Goal: Communication & Community: Participate in discussion

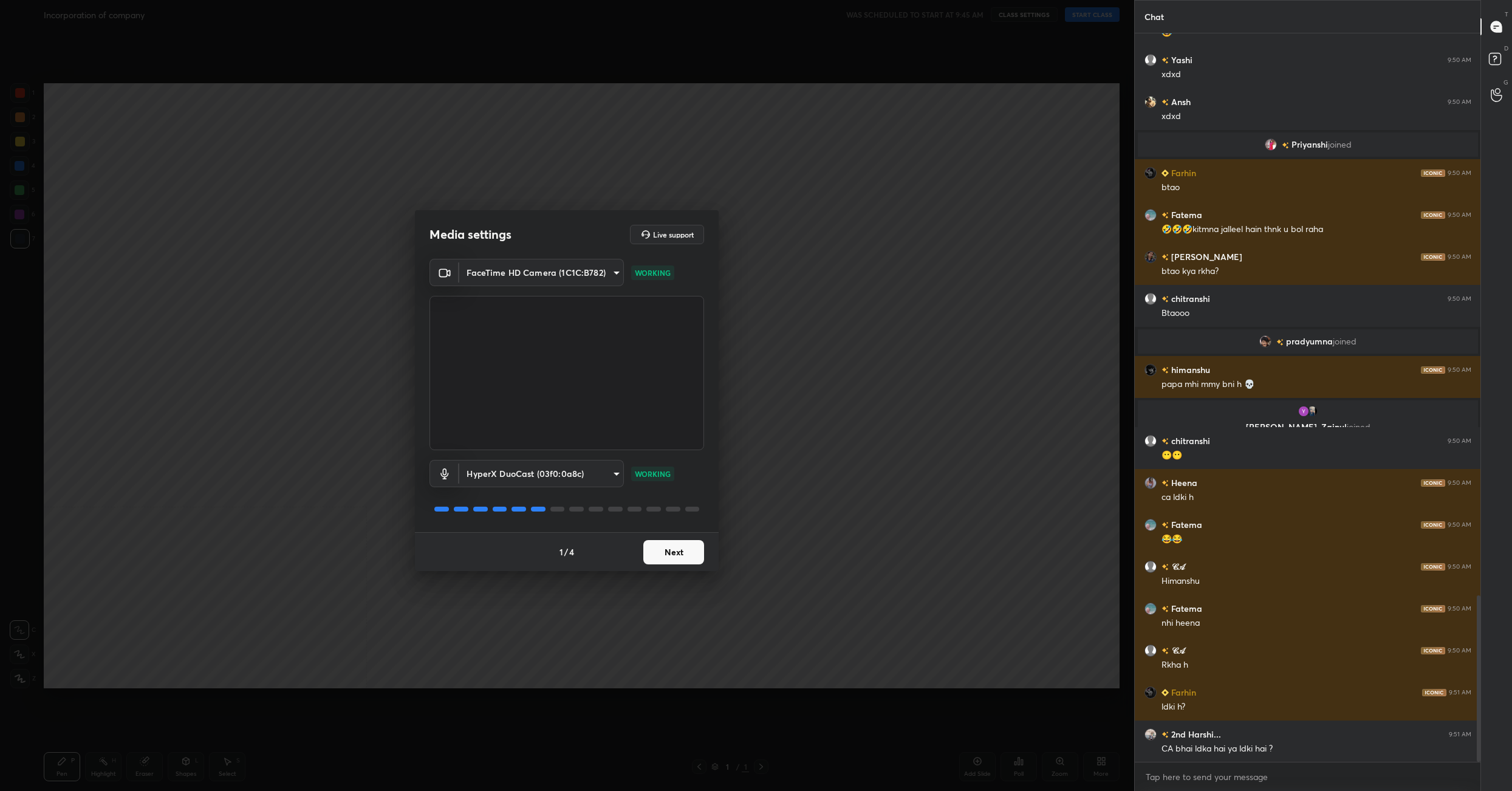
scroll to position [2506, 0]
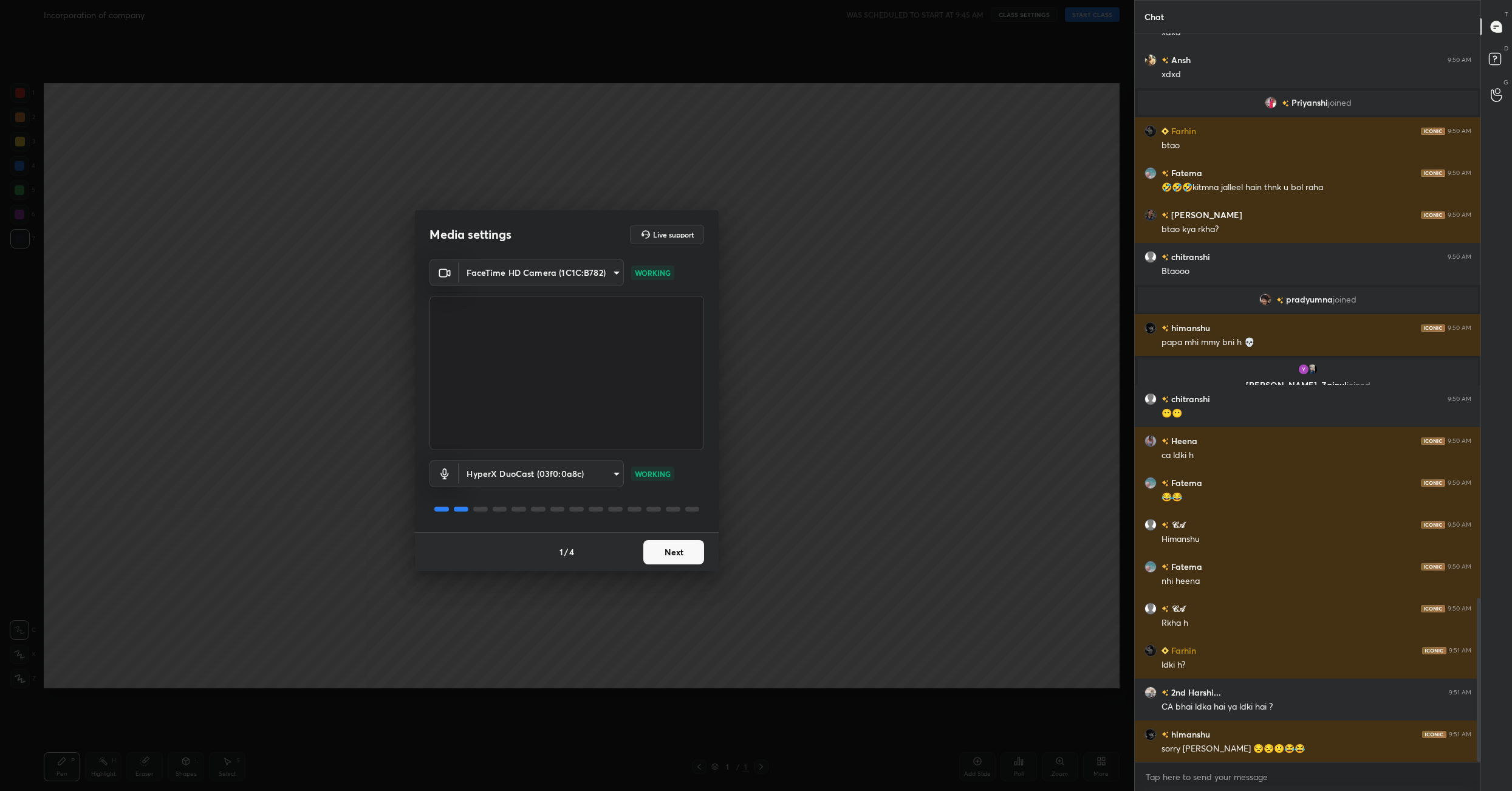
drag, startPoint x: 687, startPoint y: 545, endPoint x: 686, endPoint y: 553, distance: 8.1
click at [686, 553] on button "Next" at bounding box center [673, 552] width 60 height 24
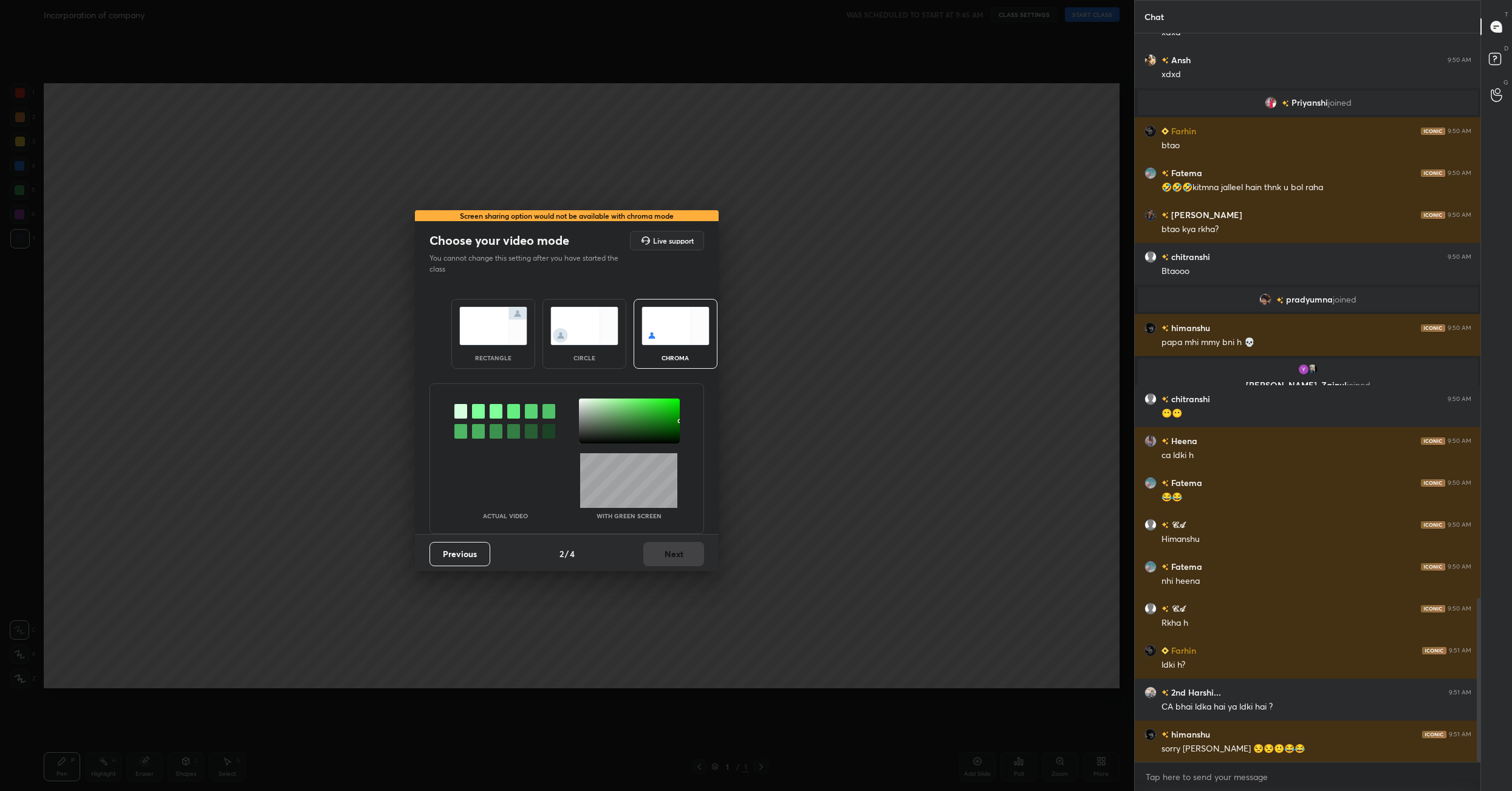
click at [687, 555] on div "Previous 2 / 4 Next" at bounding box center [567, 554] width 303 height 39
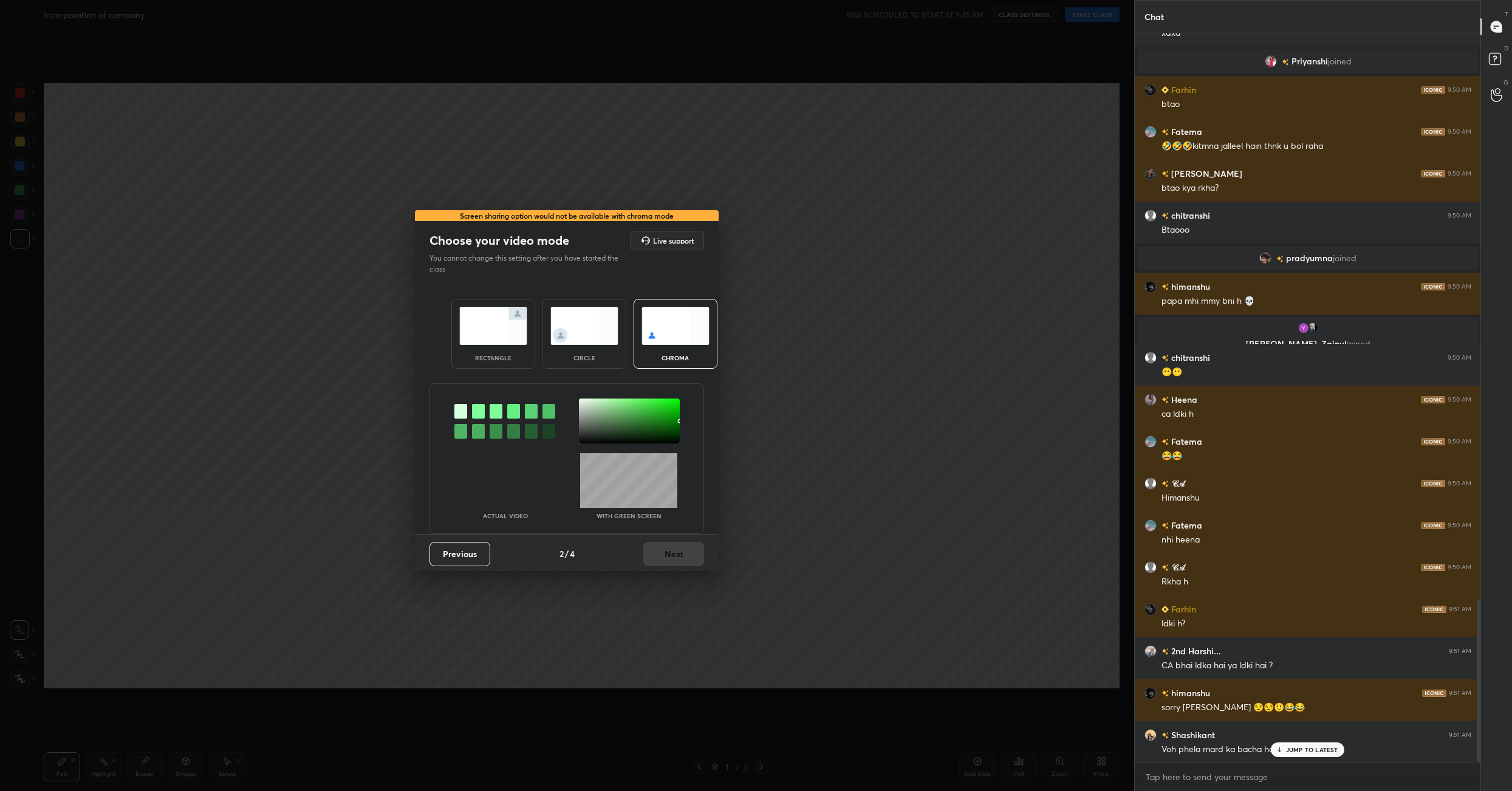
scroll to position [2589, 0]
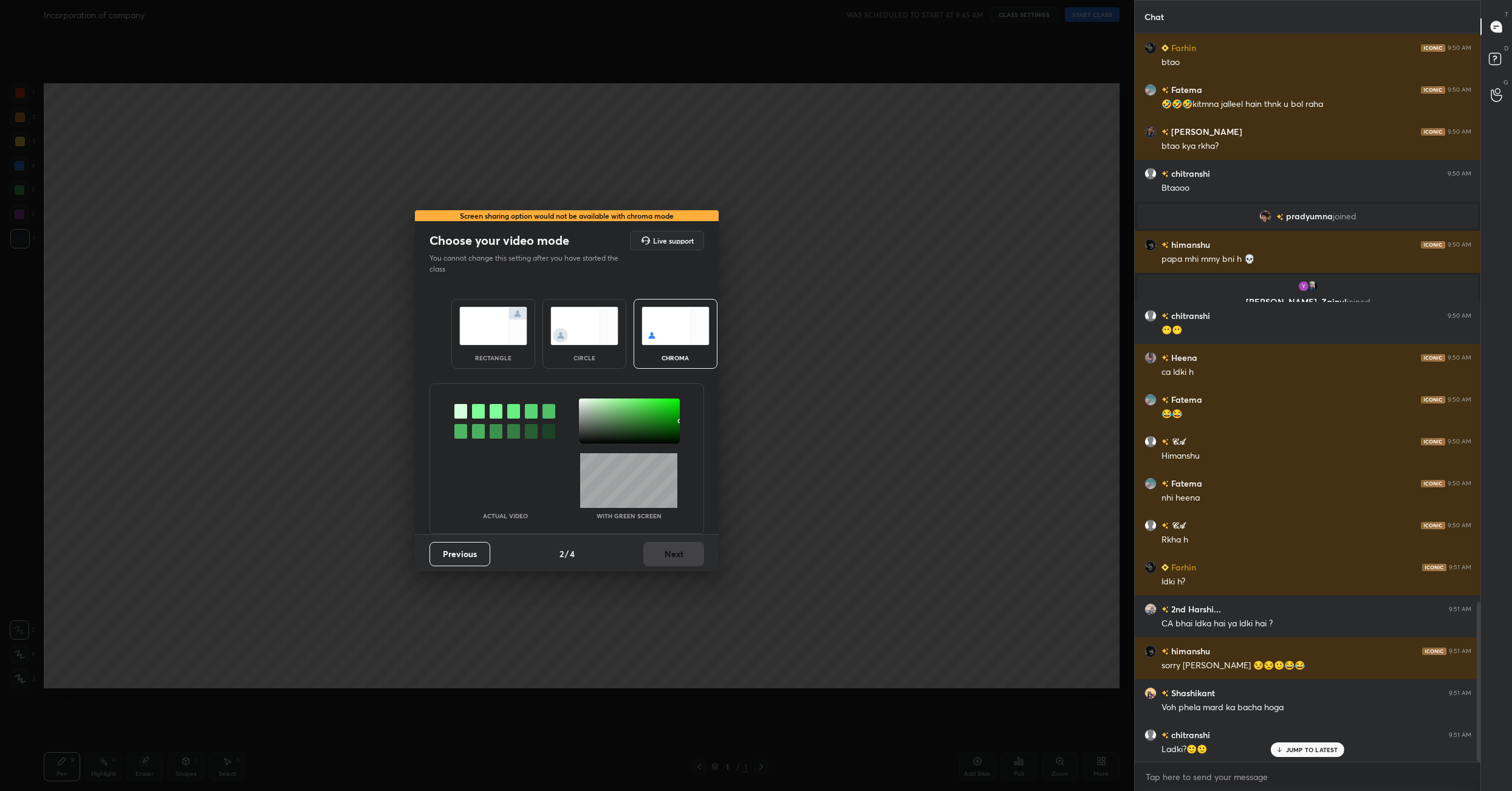
click at [500, 343] on img at bounding box center [493, 326] width 68 height 38
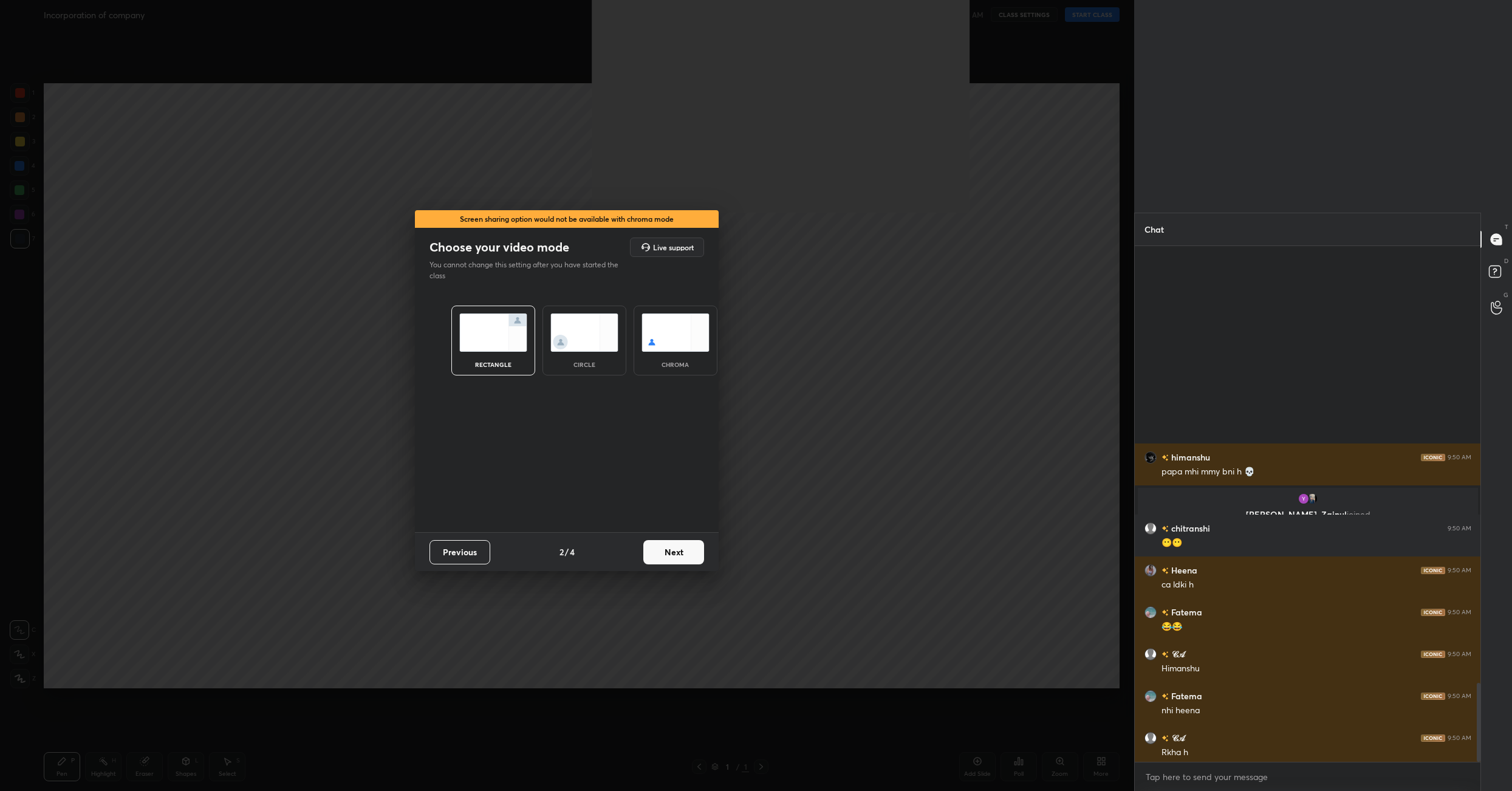
scroll to position [2845, 0]
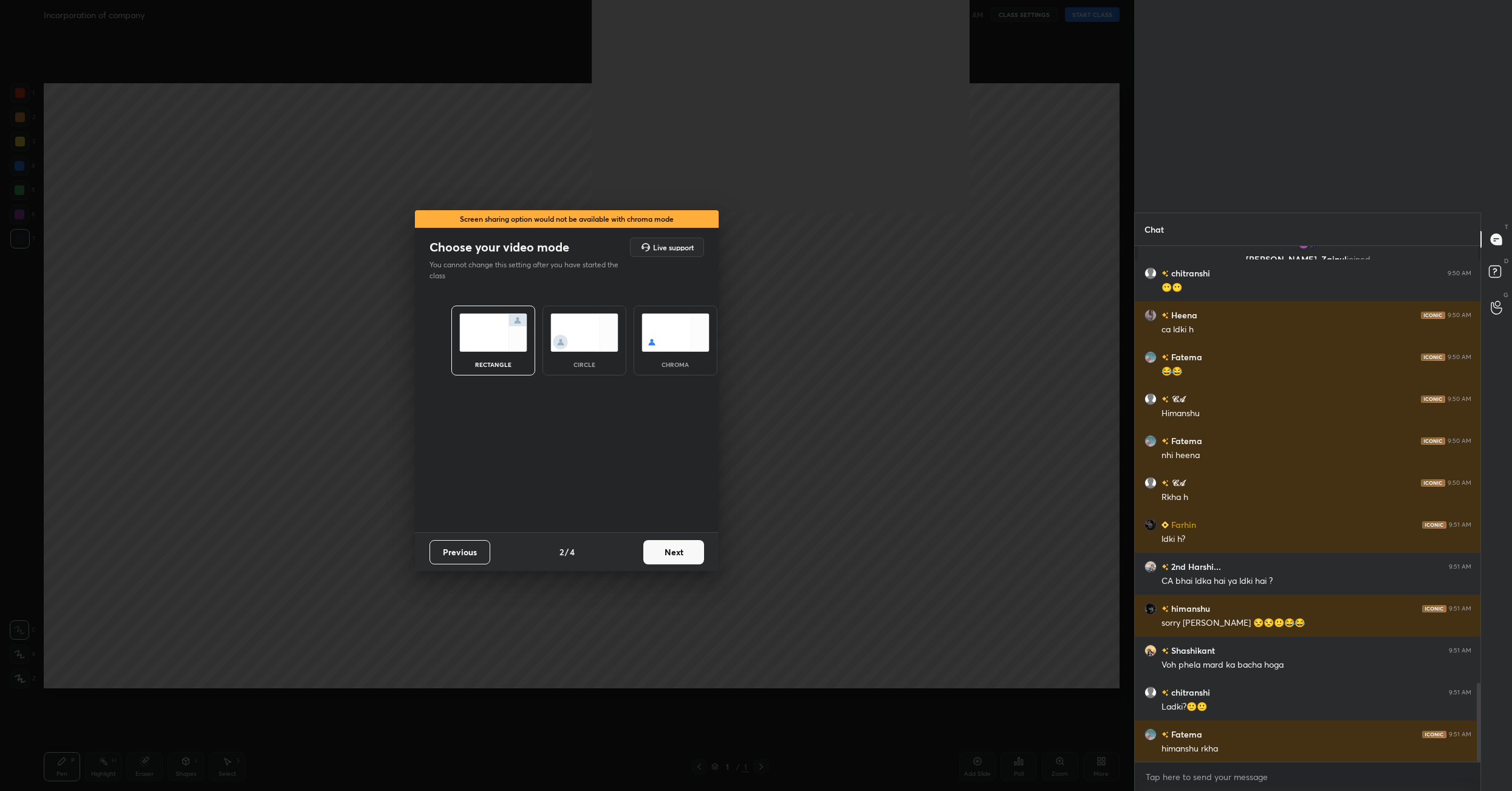
click at [677, 551] on button "Next" at bounding box center [673, 552] width 60 height 24
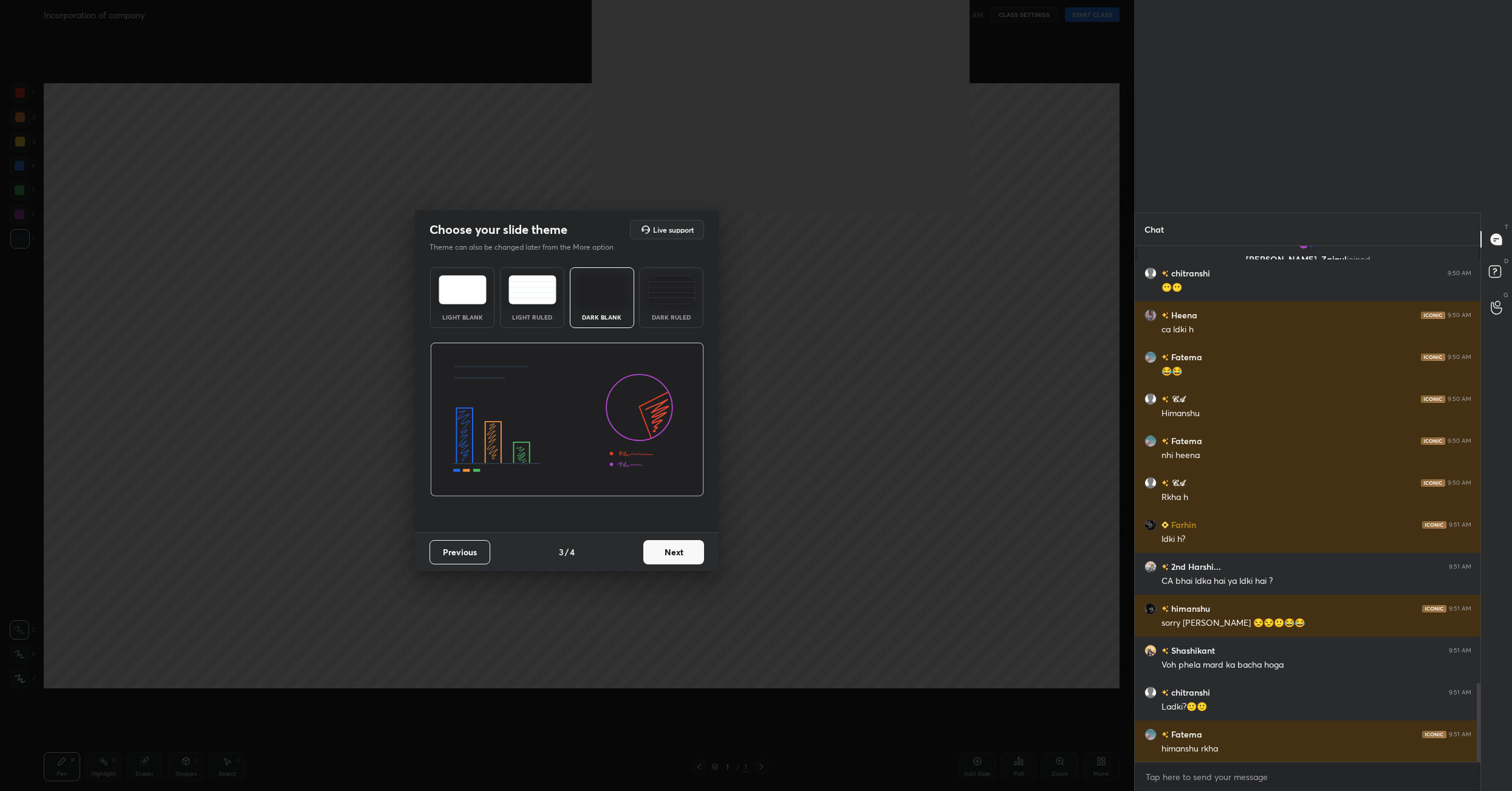
click at [677, 551] on button "Next" at bounding box center [673, 552] width 60 height 24
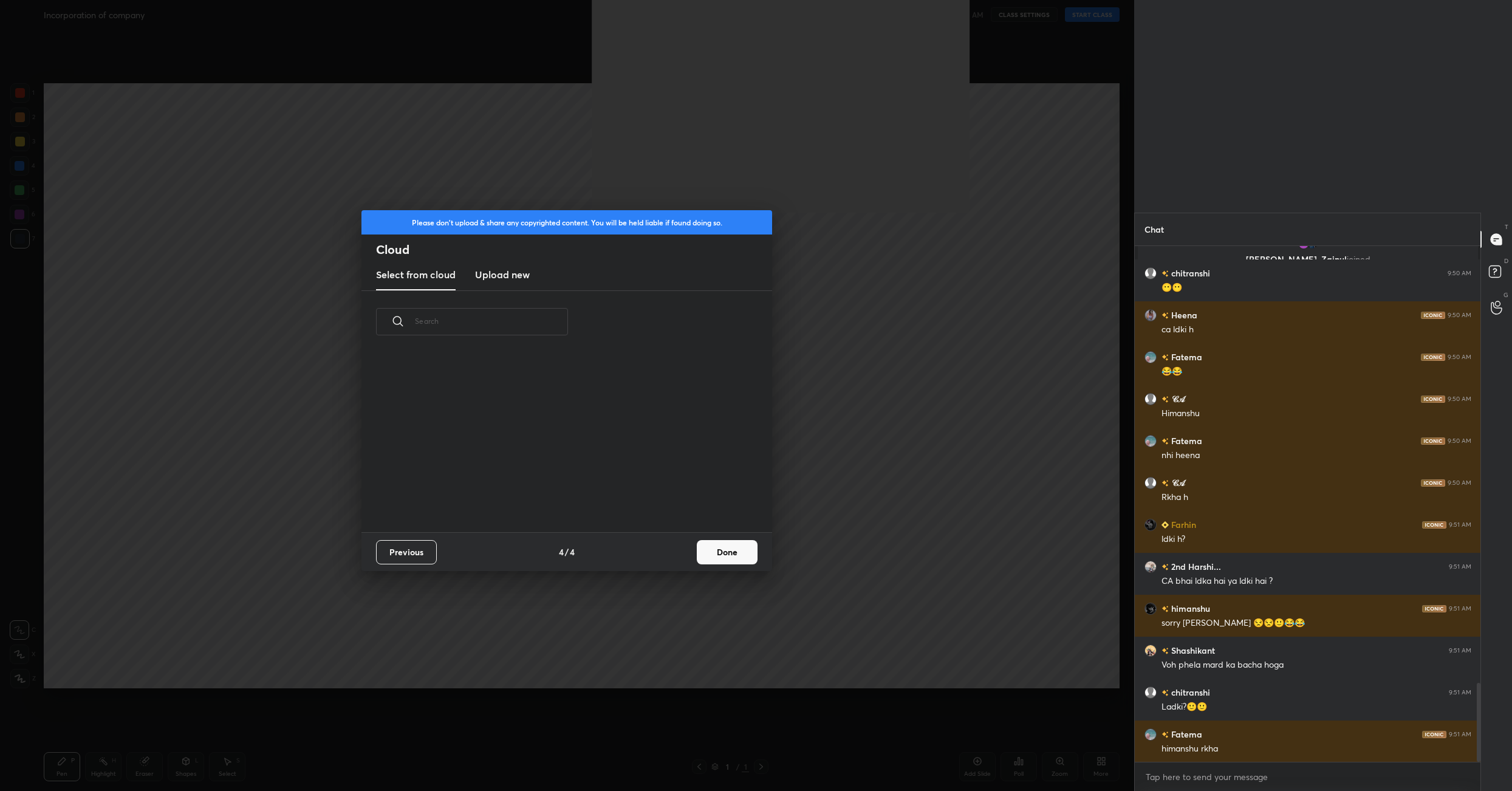
scroll to position [180, 389]
click at [723, 554] on button "Done" at bounding box center [726, 552] width 60 height 24
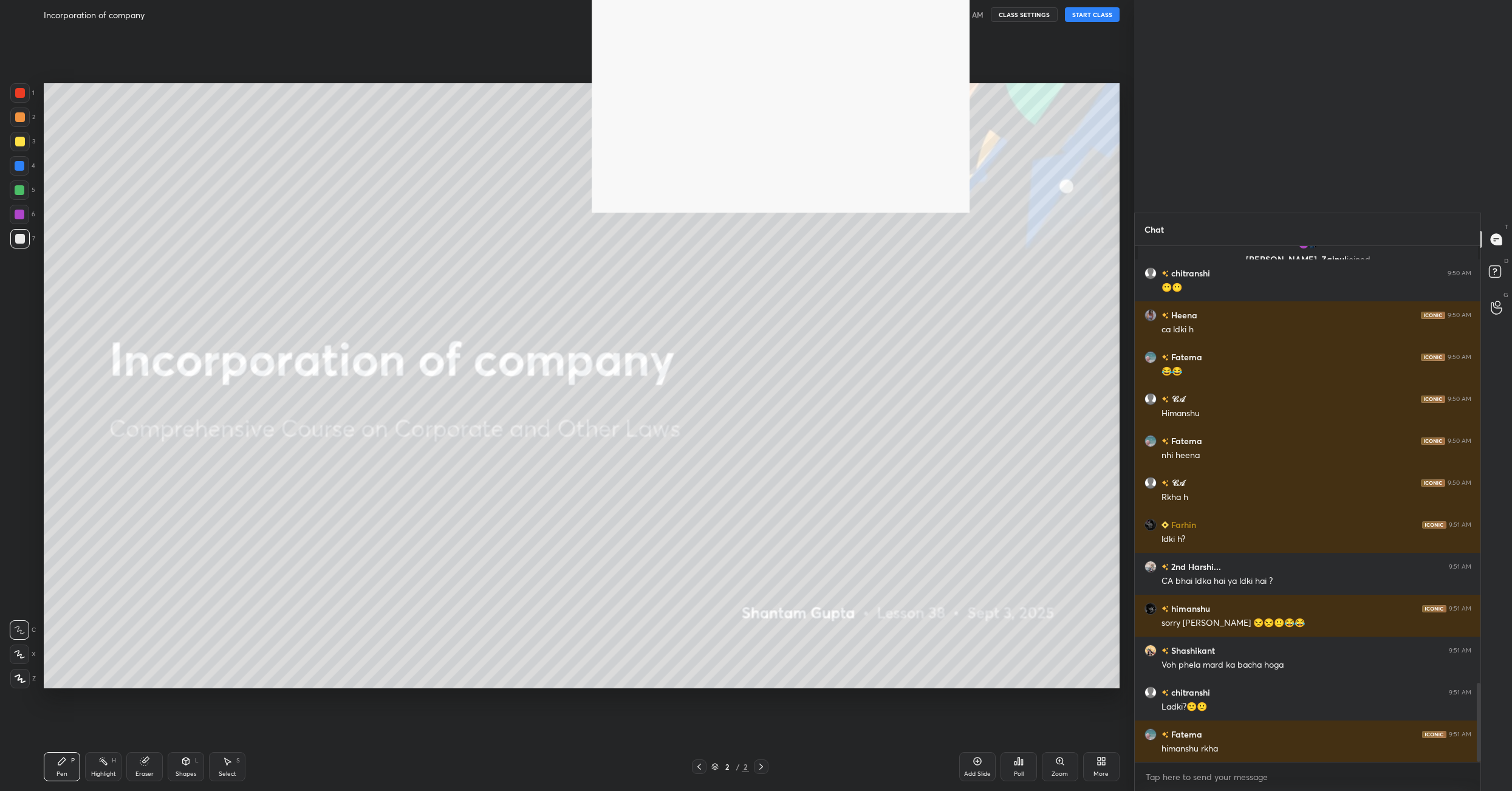
click at [1090, 12] on button "START CLASS" at bounding box center [1092, 14] width 55 height 14
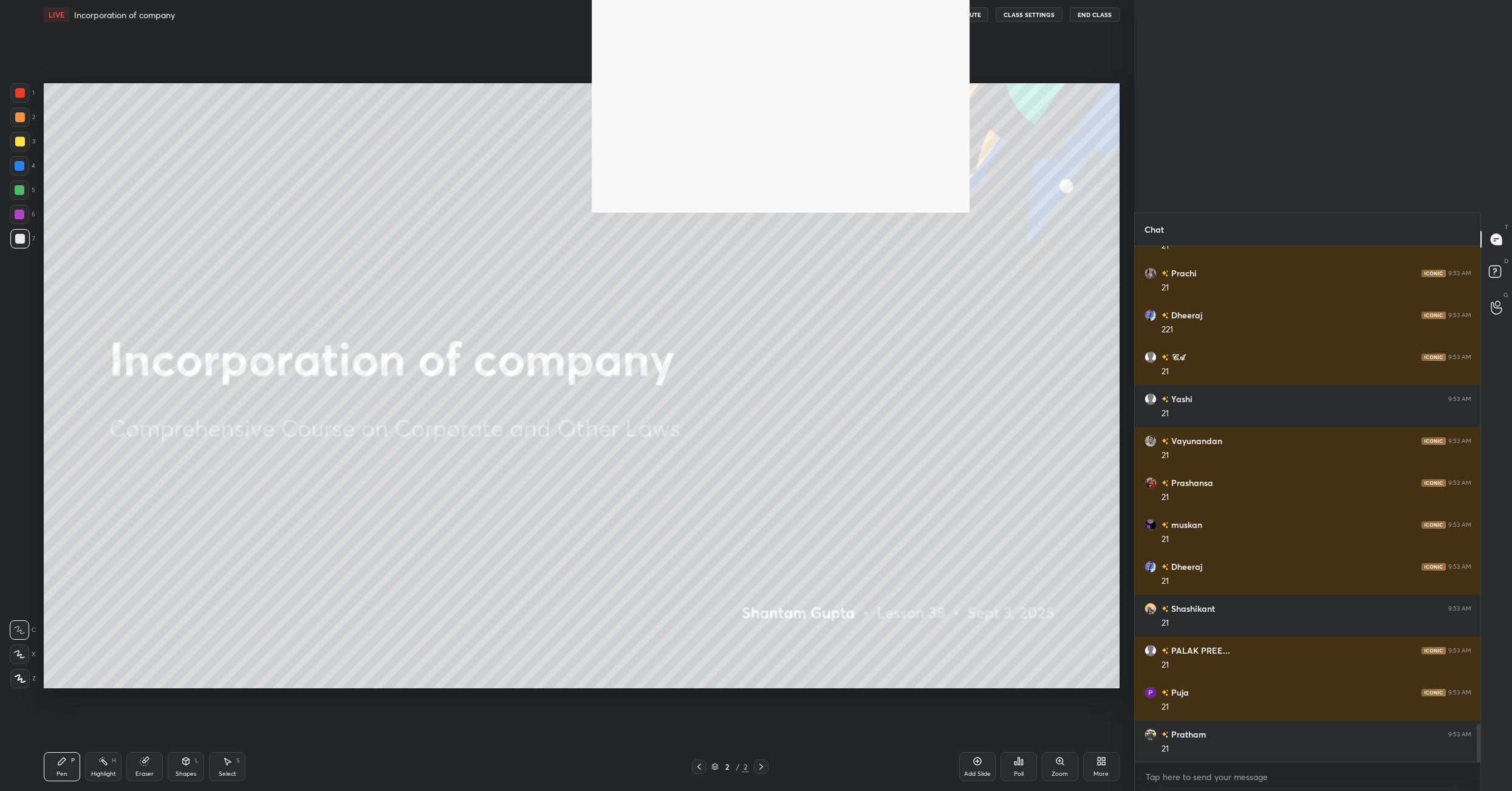
scroll to position [6594, 0]
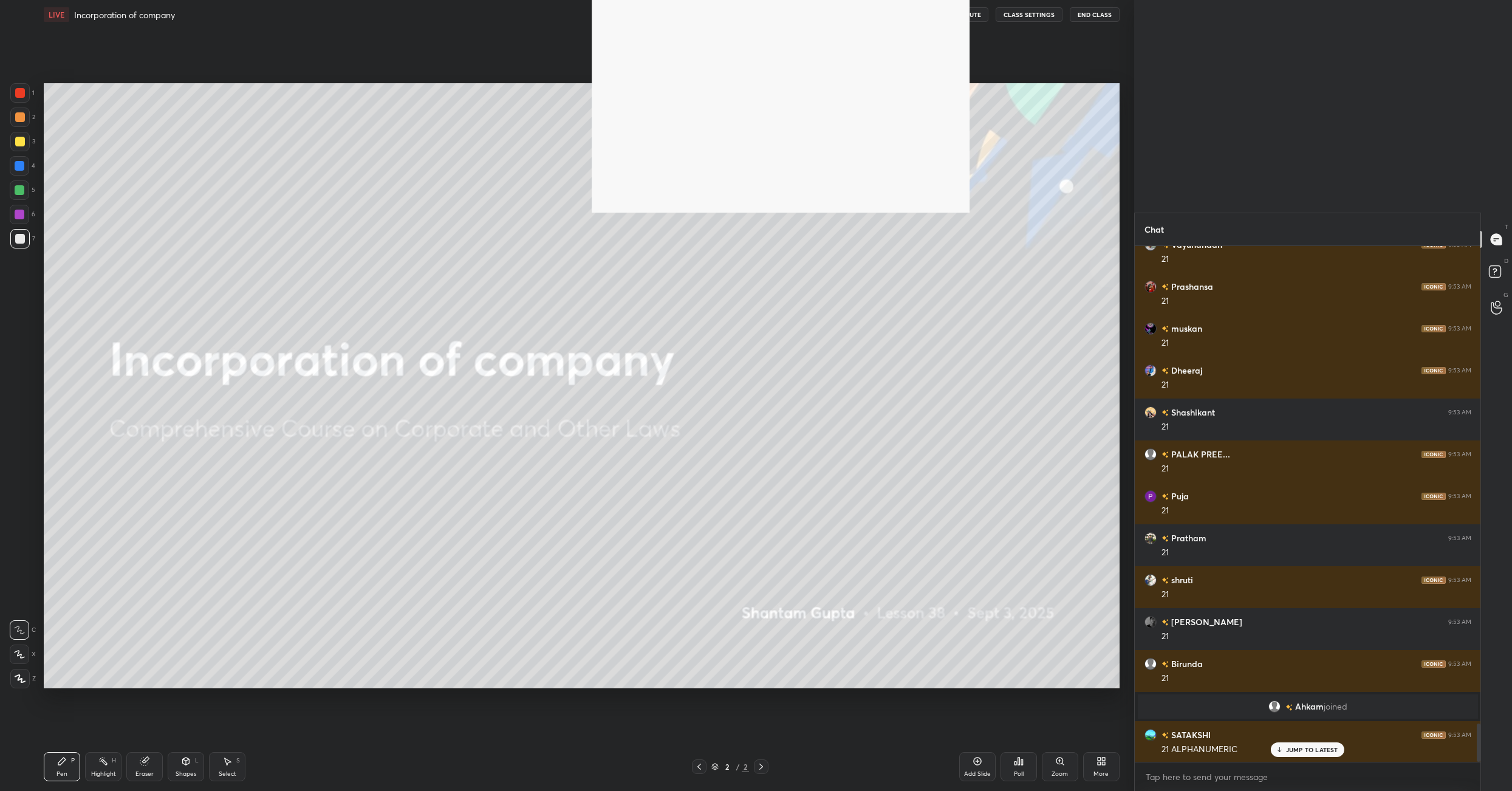
click at [1114, 777] on div "More" at bounding box center [1101, 766] width 36 height 29
drag, startPoint x: 1031, startPoint y: 701, endPoint x: 1031, endPoint y: 760, distance: 59.0
click at [1031, 701] on icon at bounding box center [1032, 702] width 10 height 10
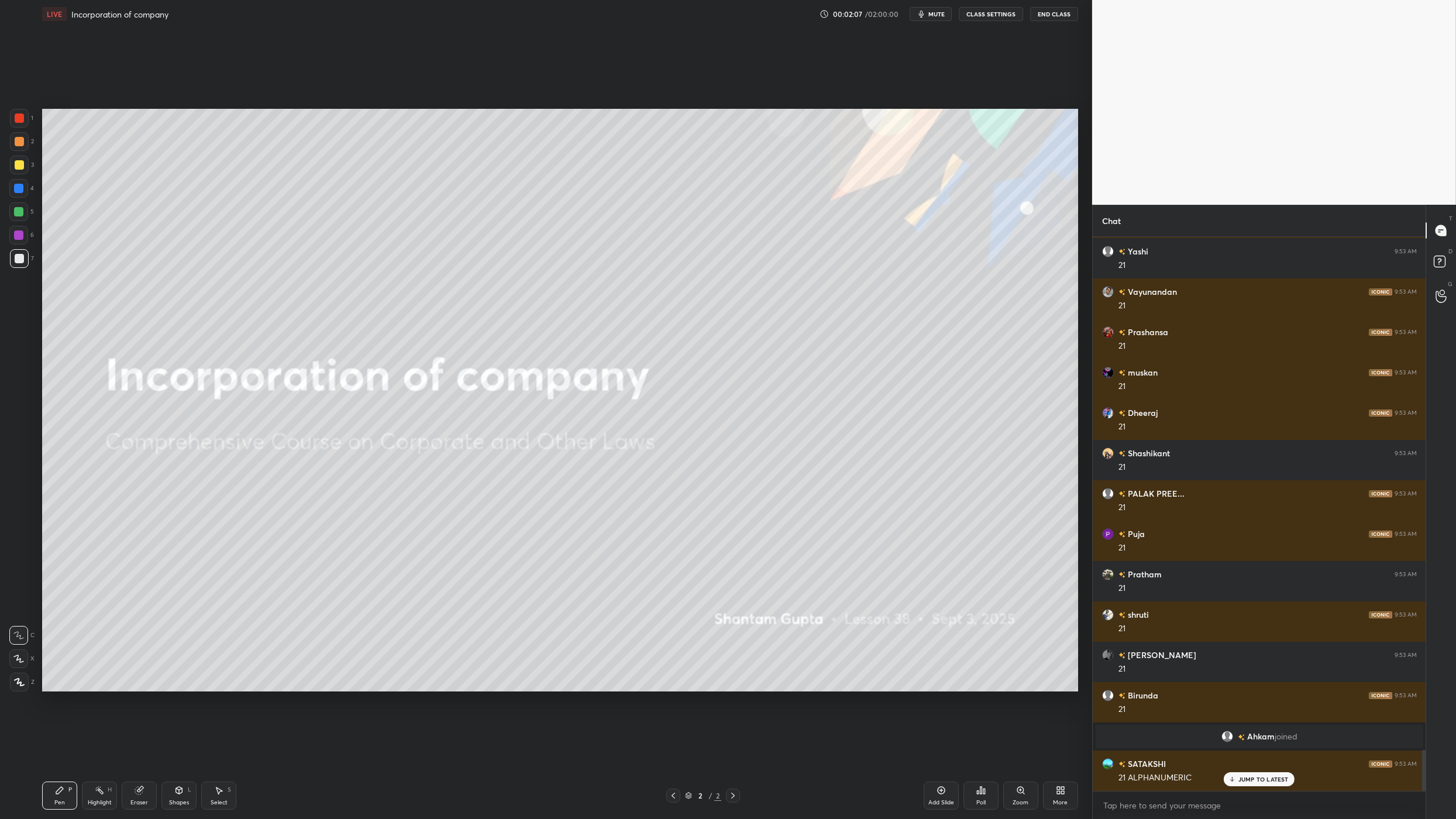
scroll to position [4, 4]
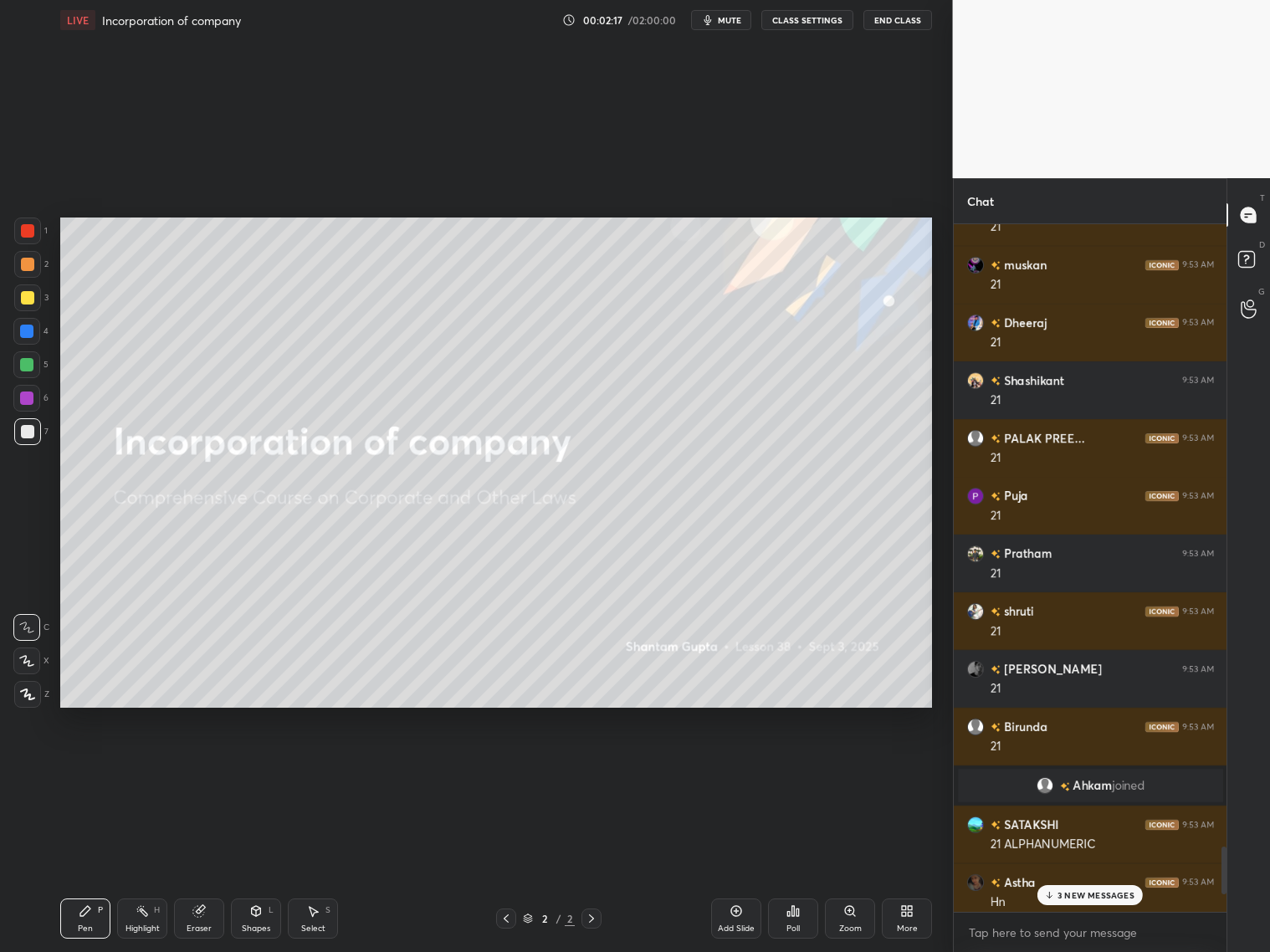
click at [1118, 901] on div "3 NEW MESSAGES" at bounding box center [1090, 895] width 106 height 20
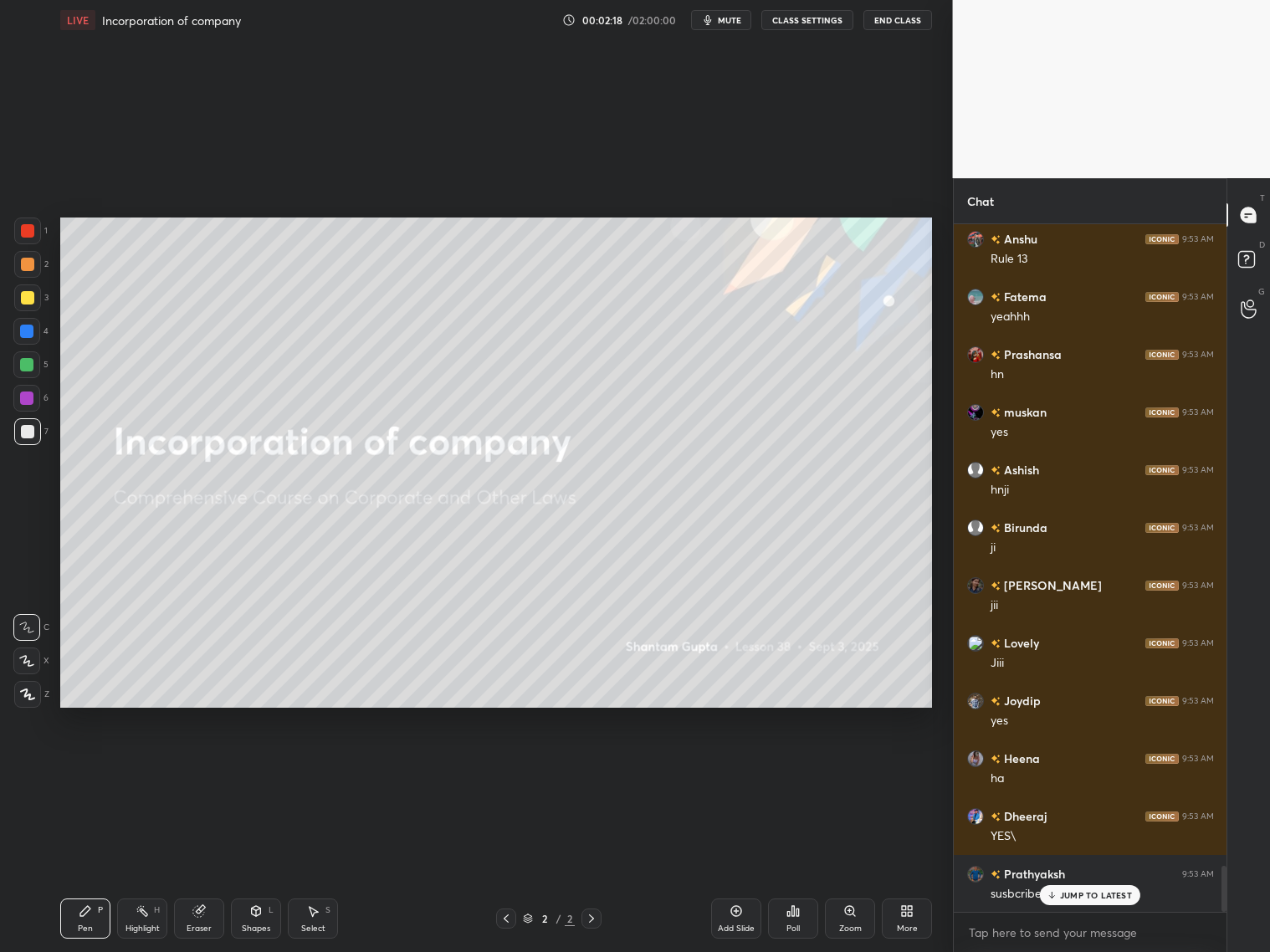
click at [907, 925] on div "More" at bounding box center [907, 928] width 21 height 8
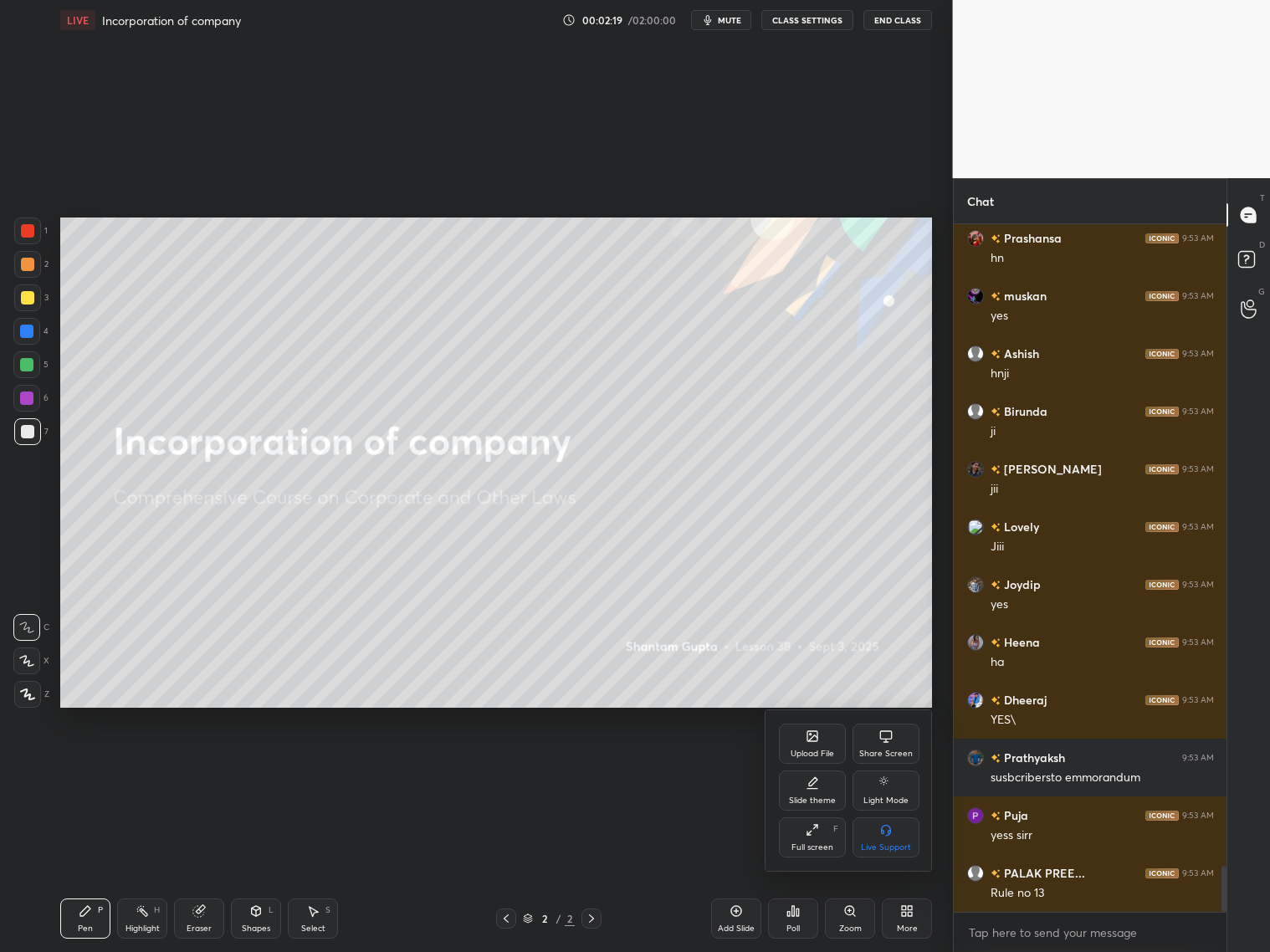
click at [805, 793] on div "Slide theme" at bounding box center [812, 790] width 67 height 40
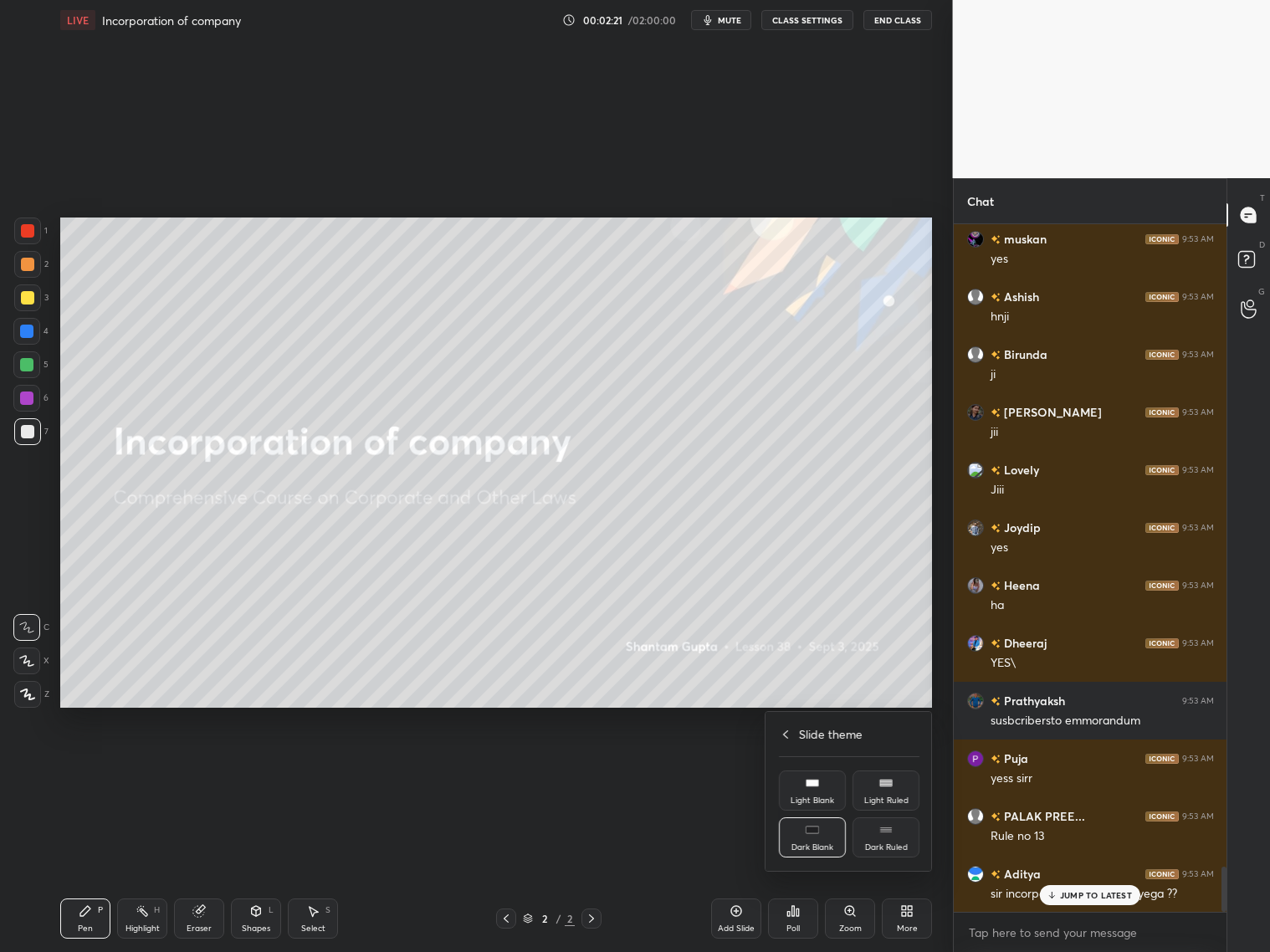
click at [833, 791] on div "Light Blank" at bounding box center [812, 790] width 67 height 40
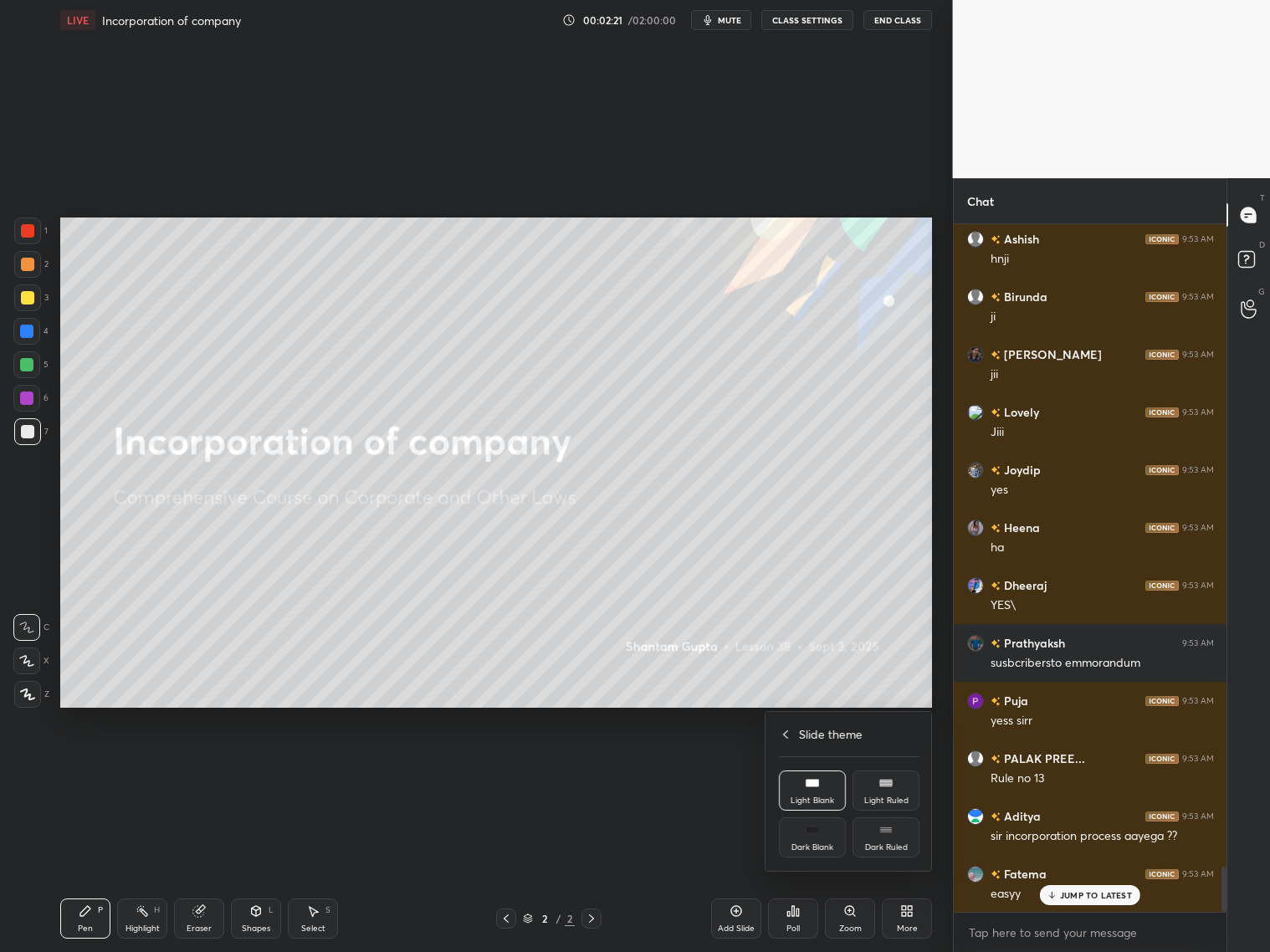
click at [788, 746] on div "Slide theme Light Blank Light Ruled Dark Blank Dark Ruled" at bounding box center [848, 792] width 167 height 159
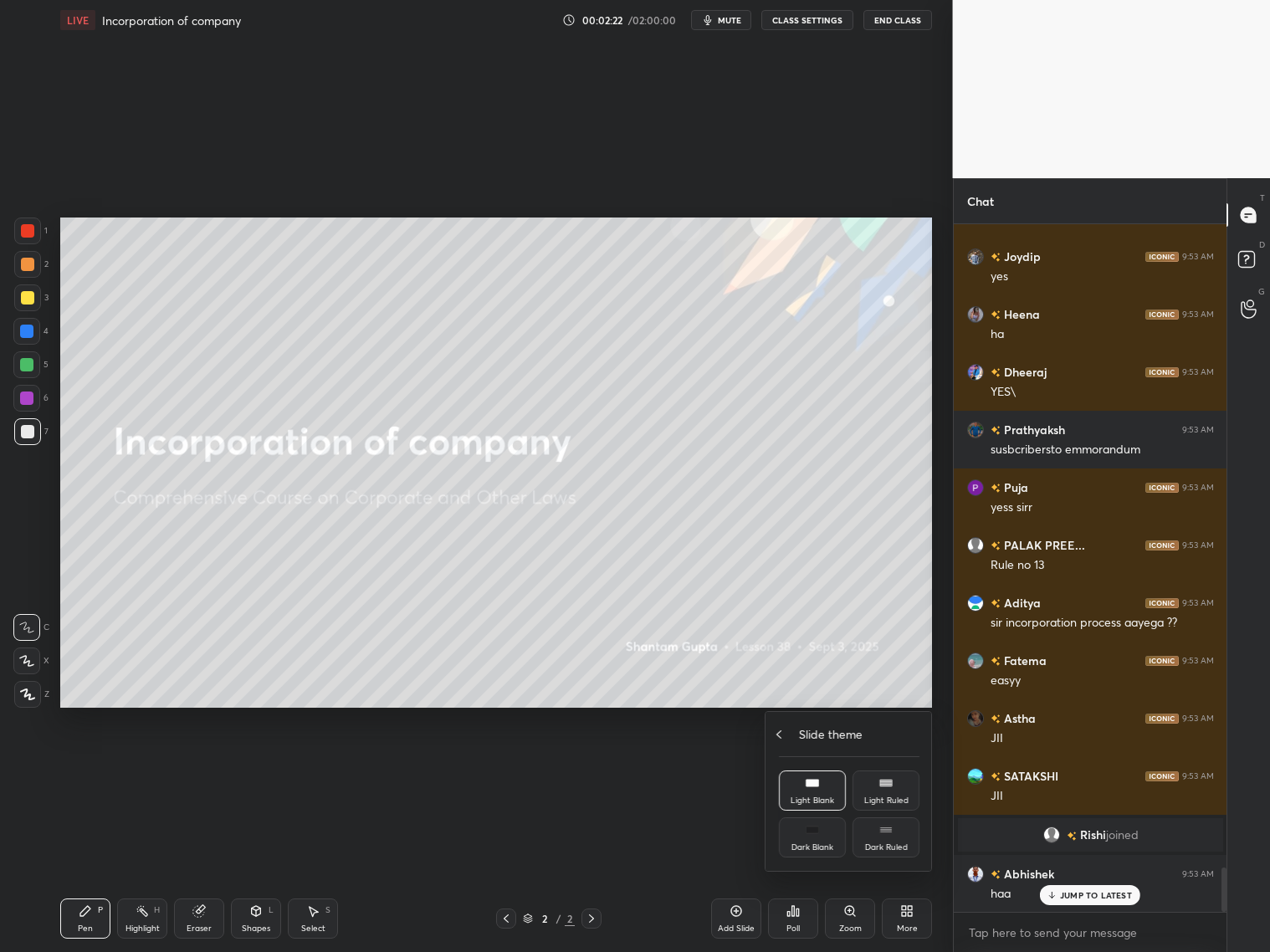
click at [784, 734] on icon at bounding box center [779, 734] width 13 height 13
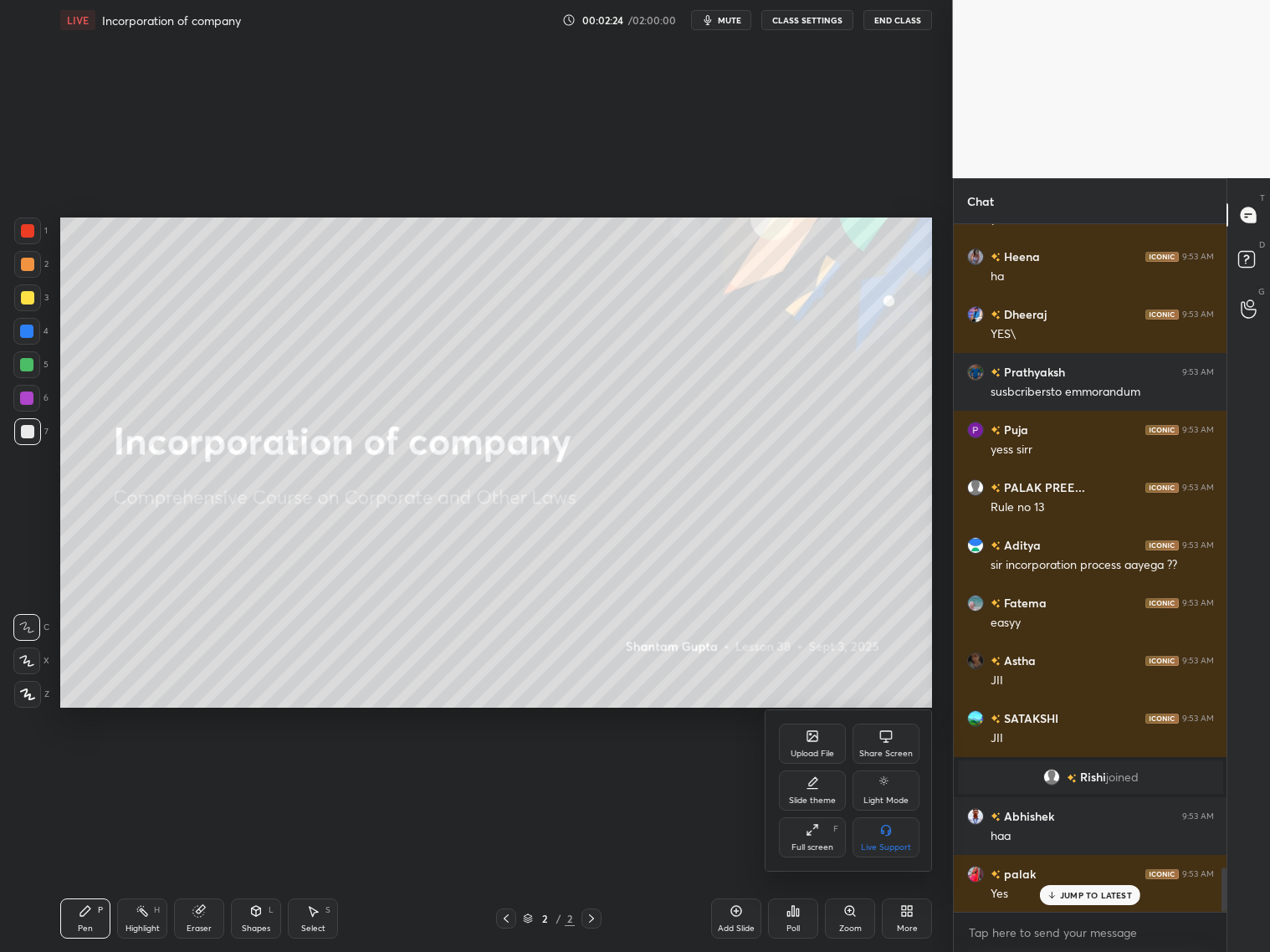
click at [900, 915] on div at bounding box center [635, 476] width 1270 height 952
click at [920, 927] on div "More" at bounding box center [907, 918] width 50 height 40
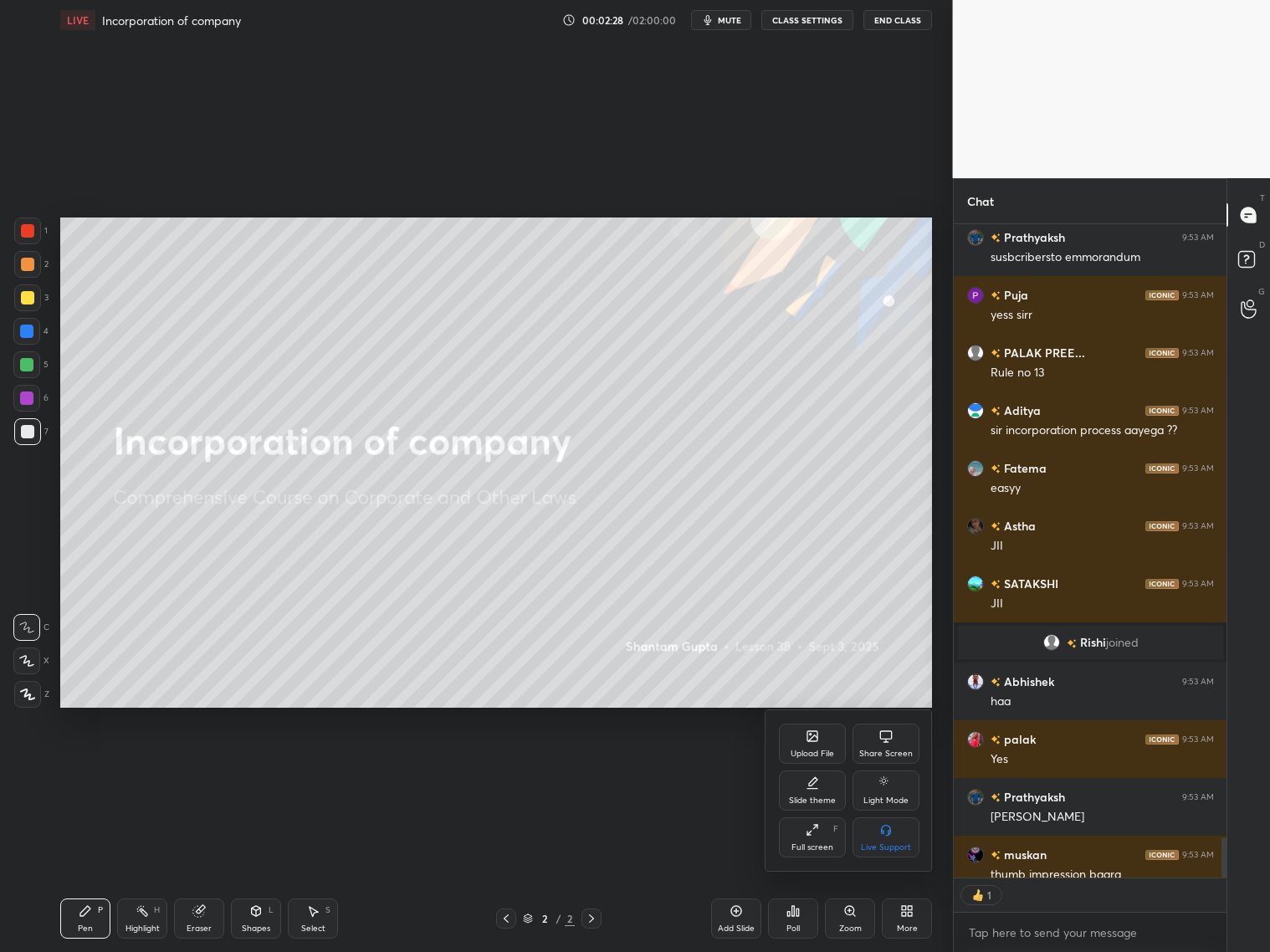
click at [795, 750] on div "Upload File" at bounding box center [812, 753] width 44 height 8
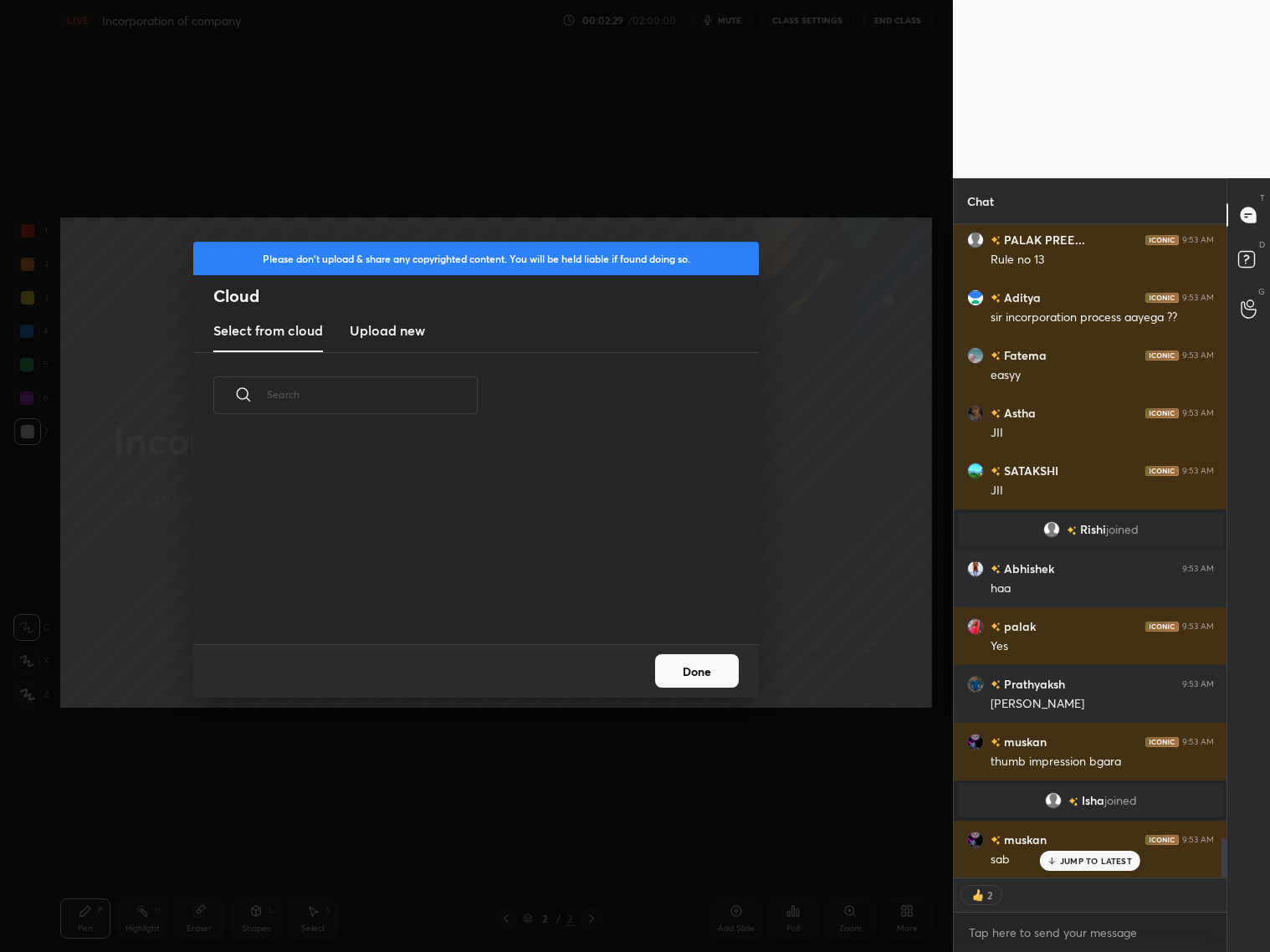
click at [404, 336] on h3 "Upload new" at bounding box center [388, 330] width 75 height 20
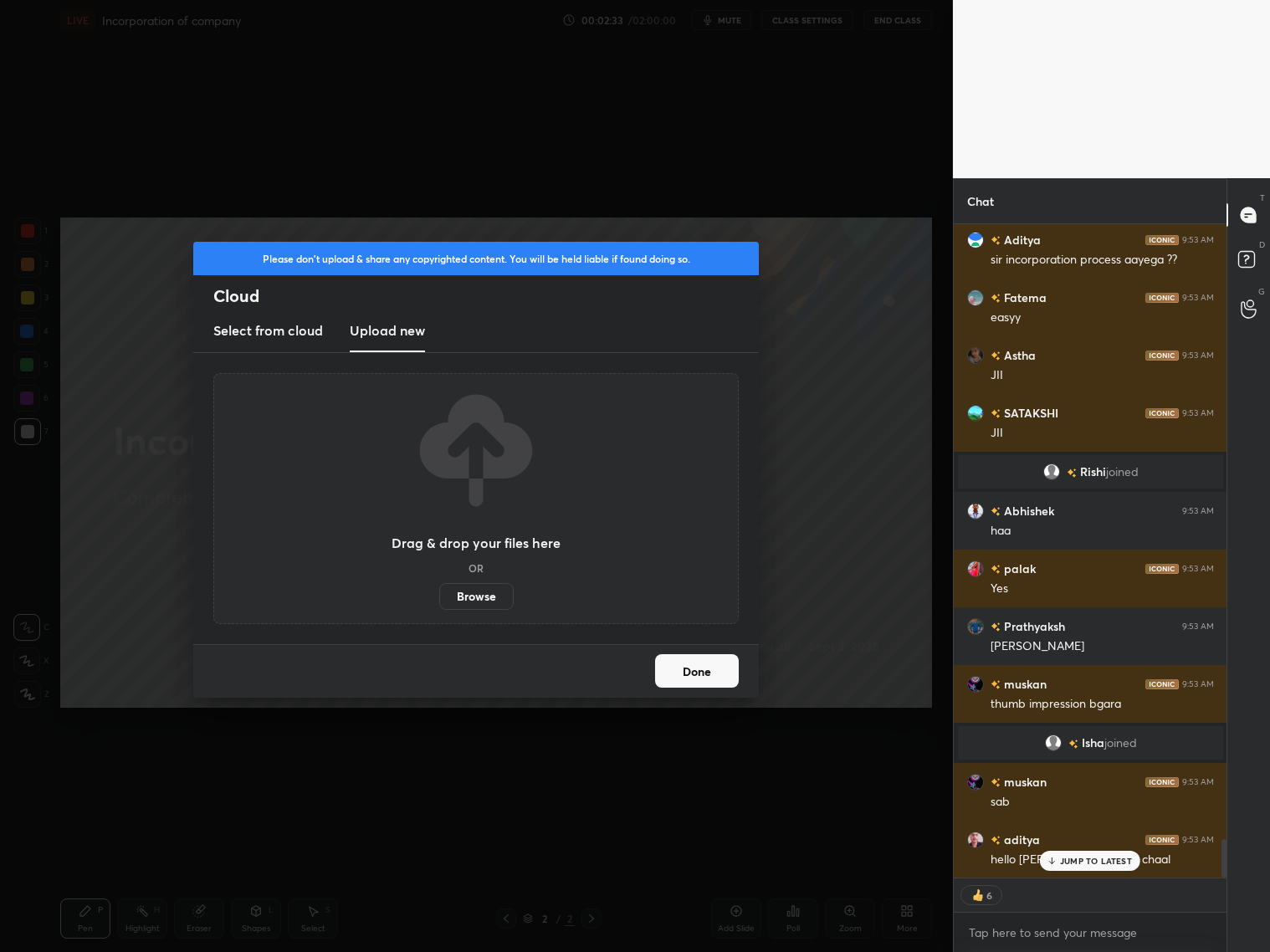
click at [466, 607] on label "Browse" at bounding box center [476, 597] width 74 height 27
click at [439, 607] on input "Browse" at bounding box center [439, 597] width 0 height 27
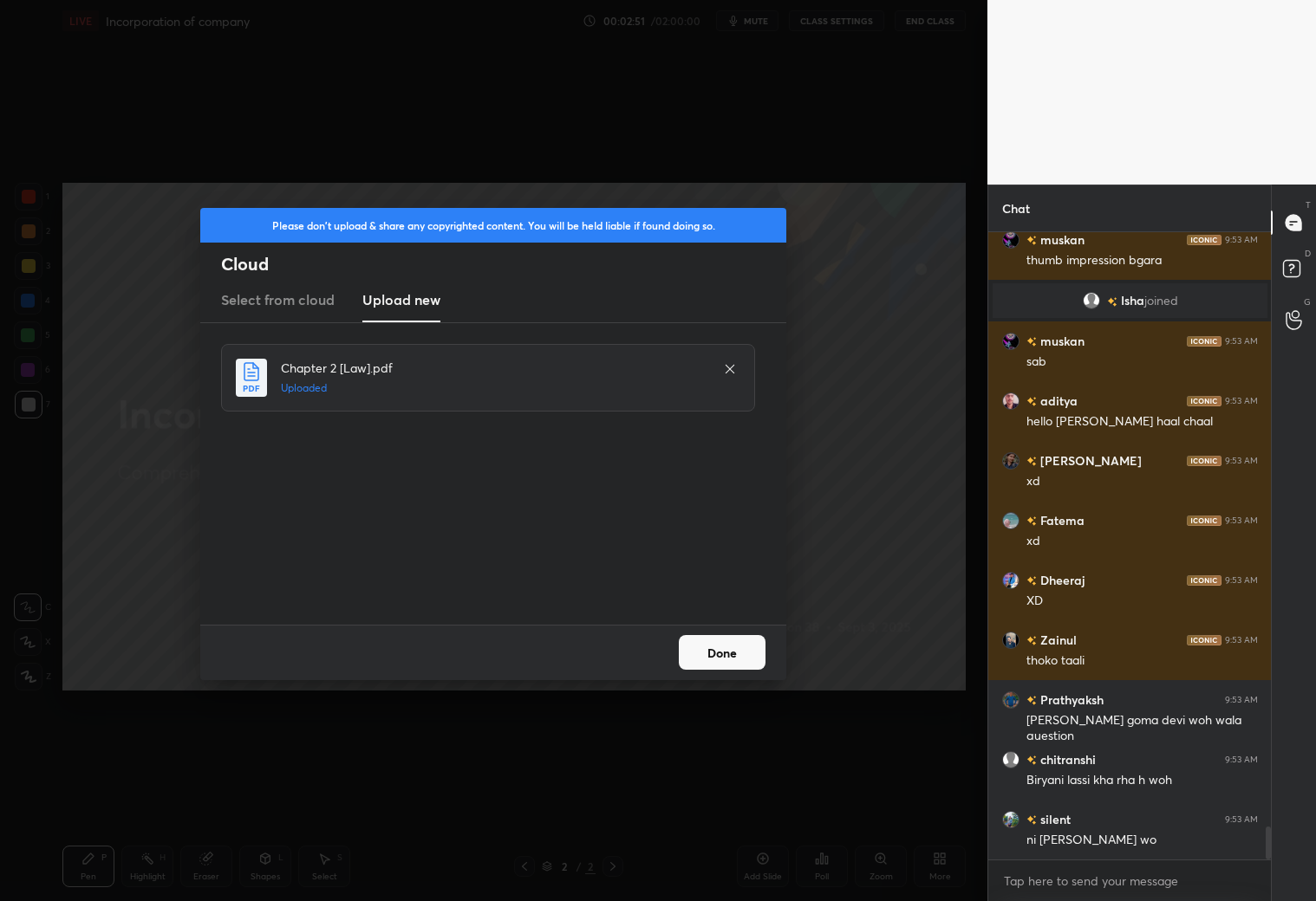
click at [737, 660] on button "Done" at bounding box center [722, 652] width 86 height 34
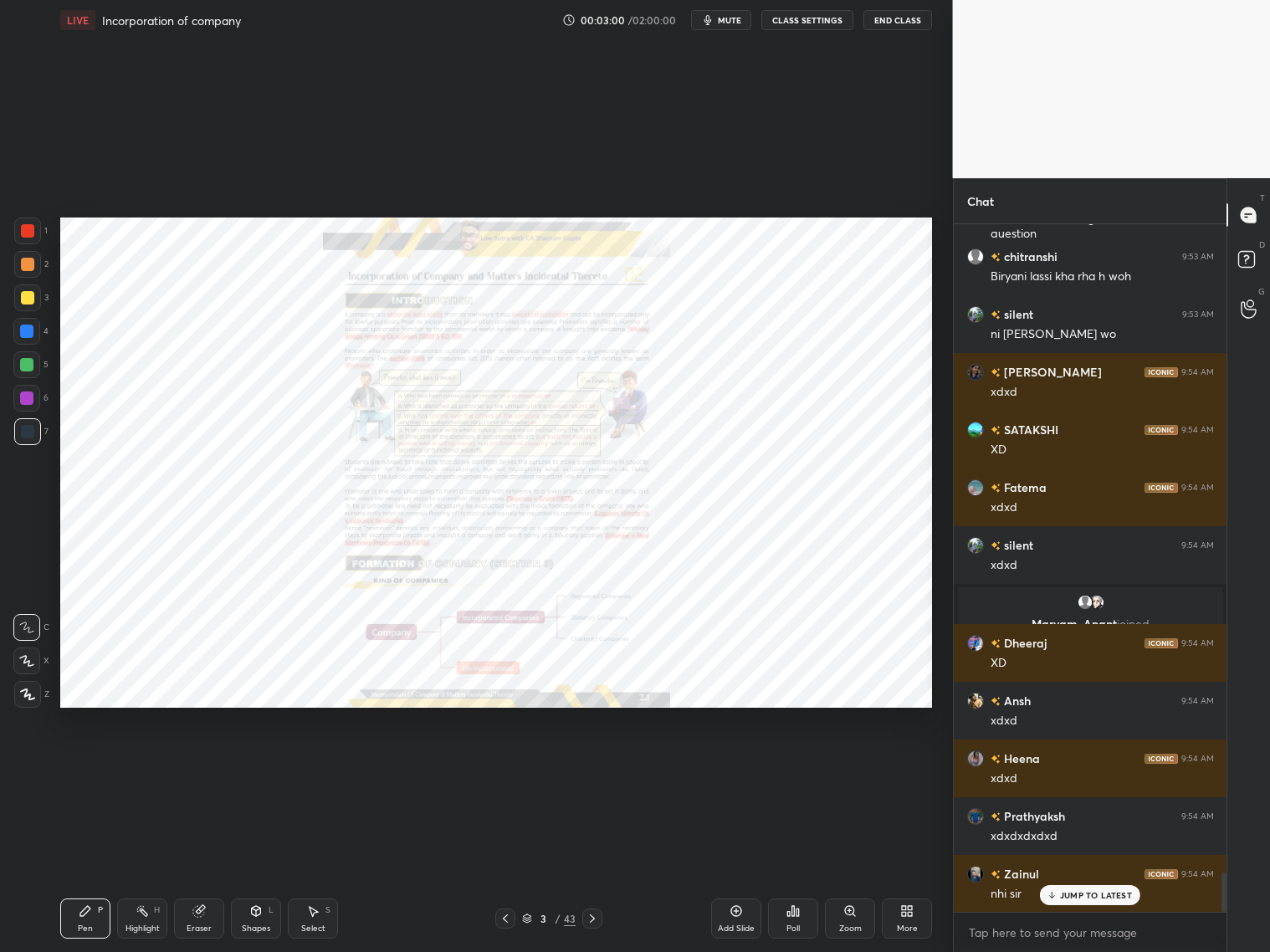
click at [591, 918] on icon at bounding box center [592, 918] width 13 height 13
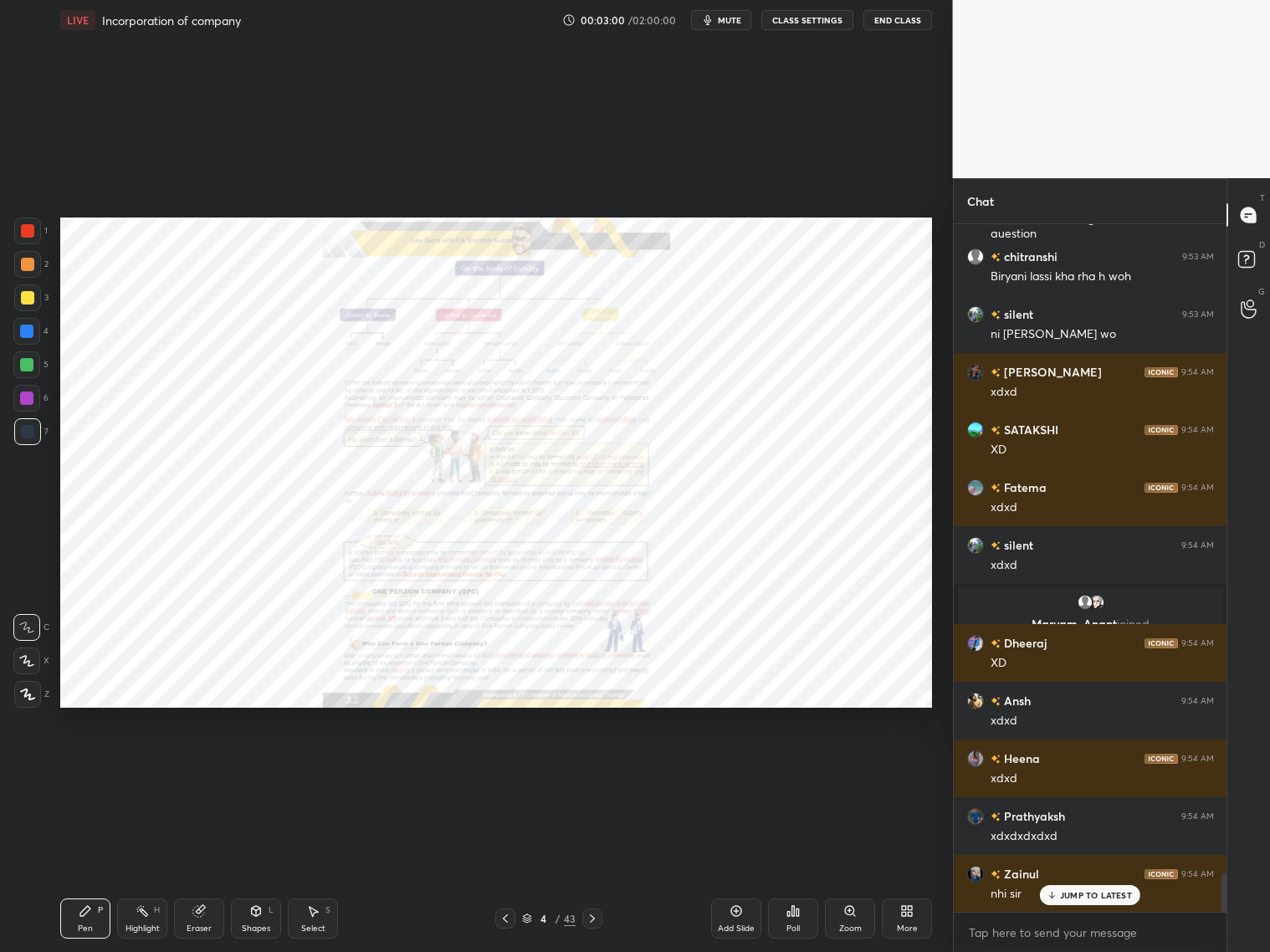
click at [592, 918] on icon at bounding box center [592, 918] width 13 height 13
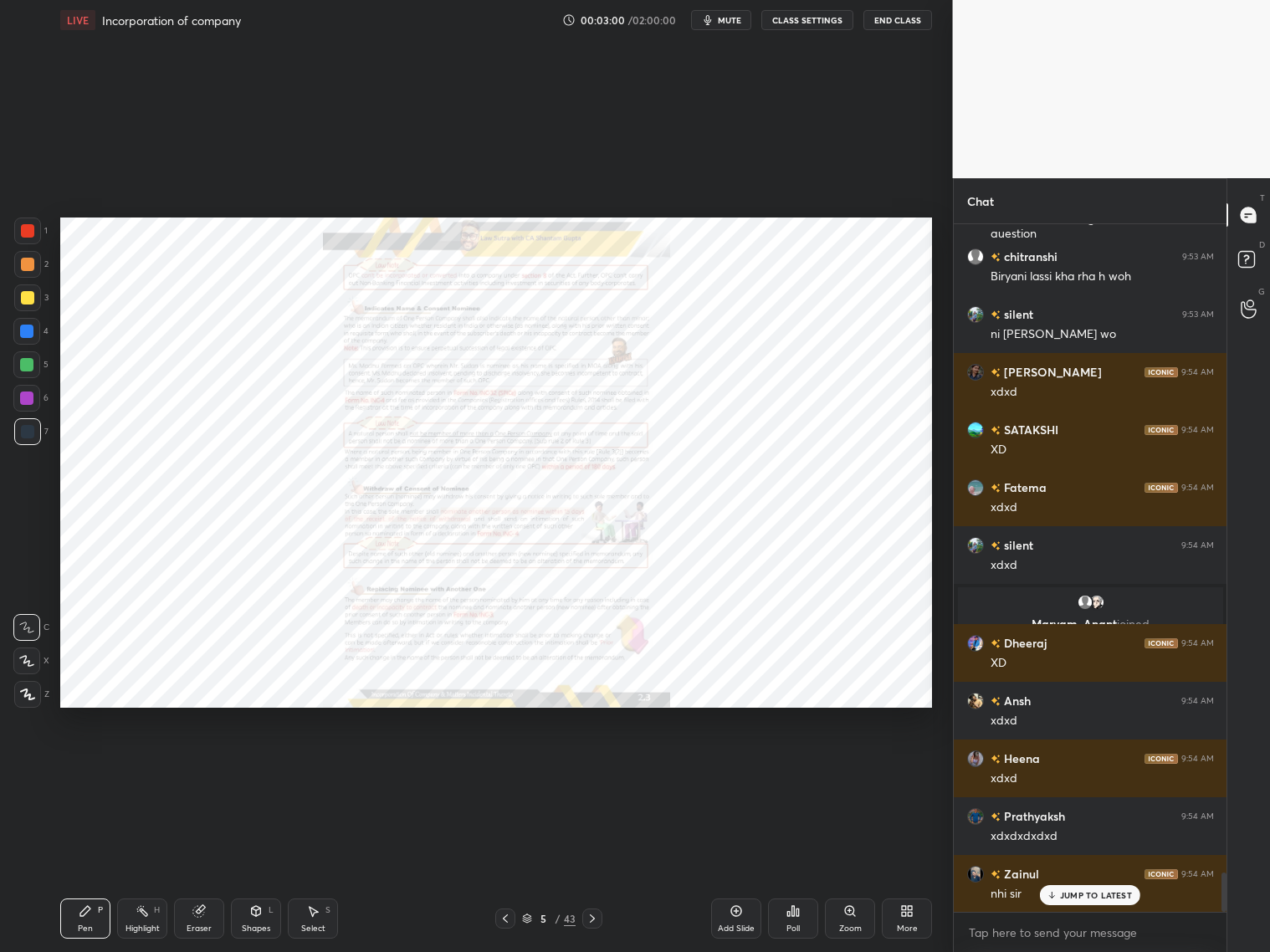
click at [593, 919] on icon at bounding box center [592, 918] width 13 height 13
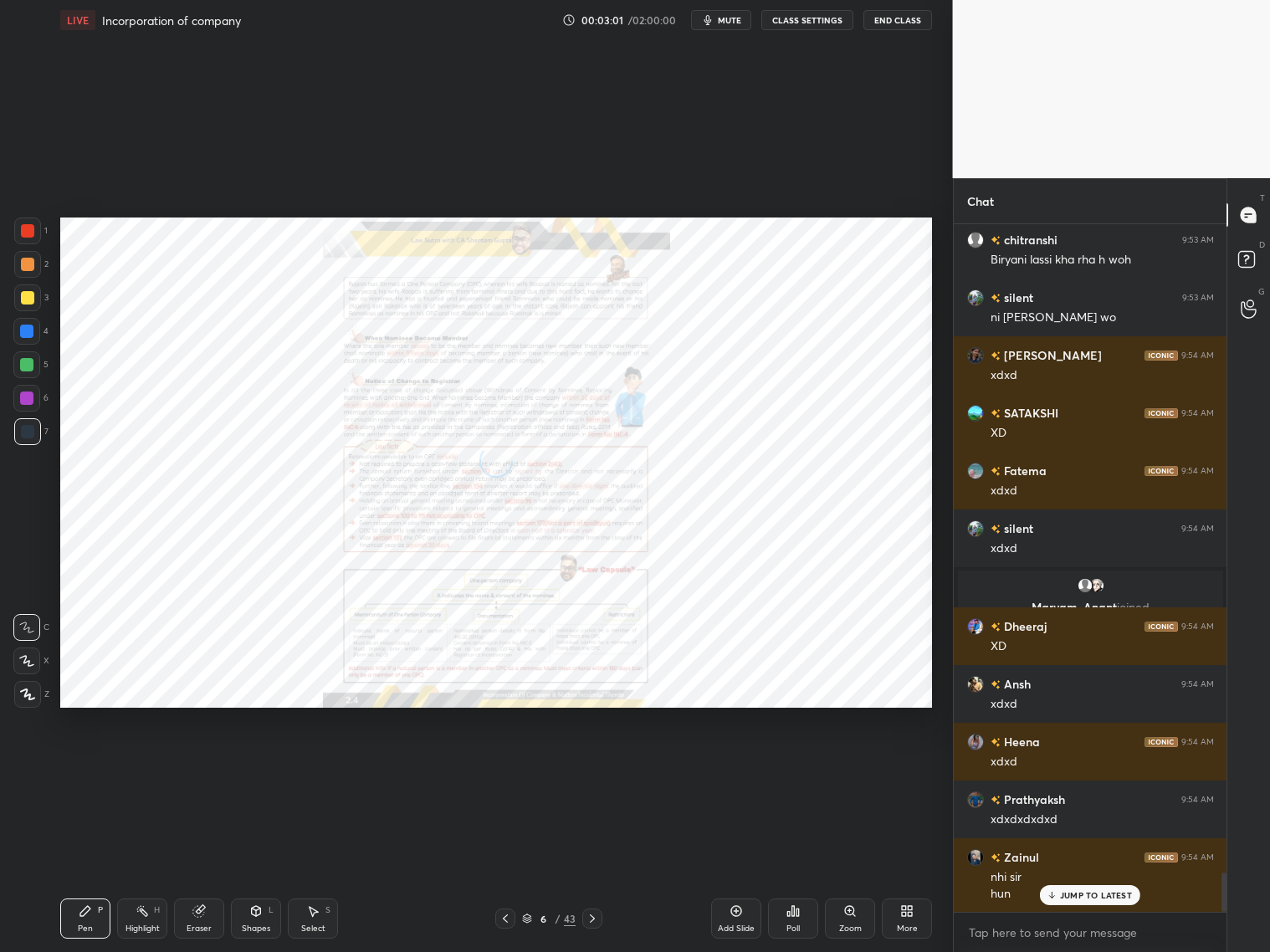
click at [593, 919] on icon at bounding box center [592, 918] width 13 height 13
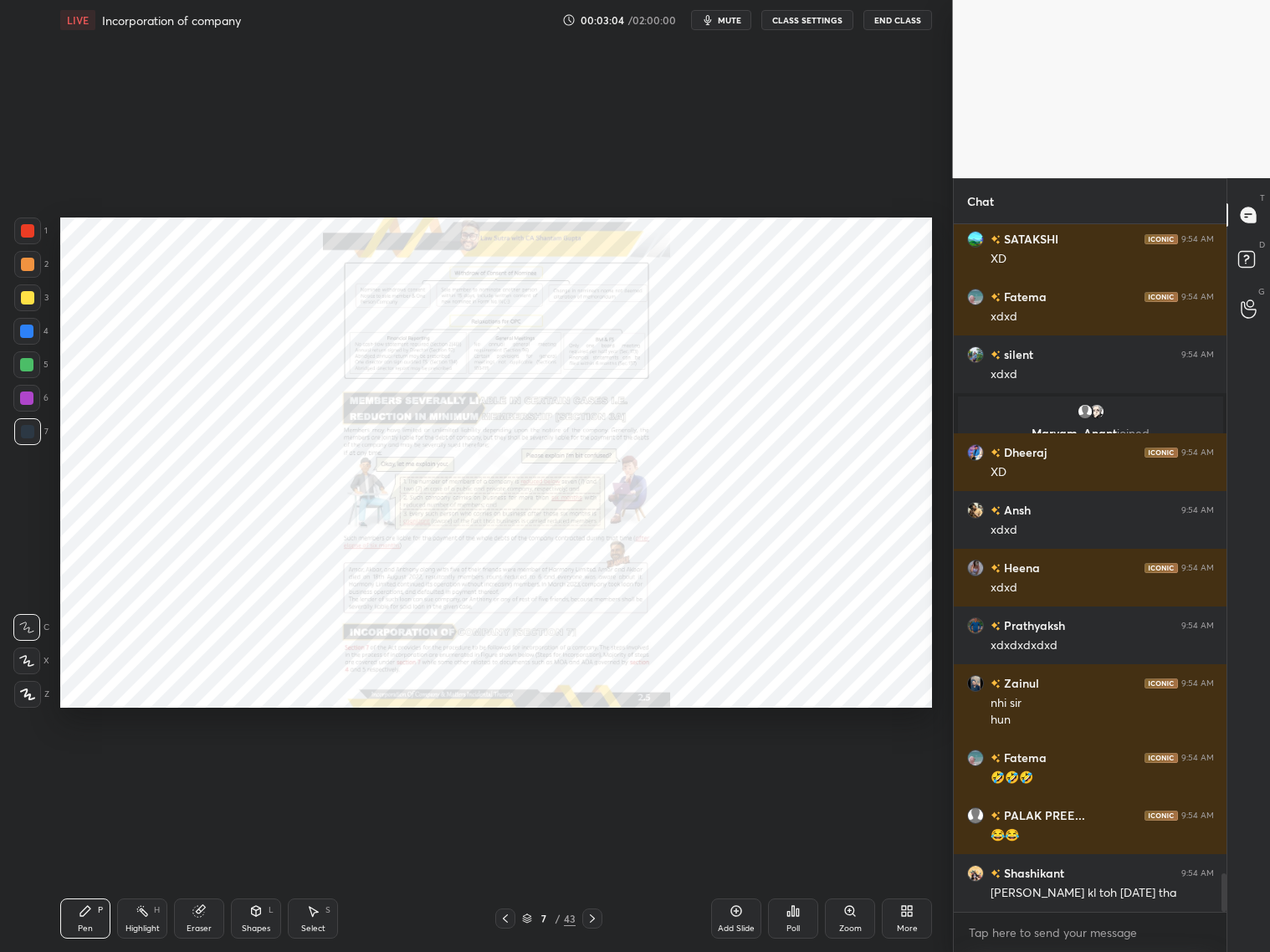
click at [591, 919] on icon at bounding box center [592, 918] width 13 height 13
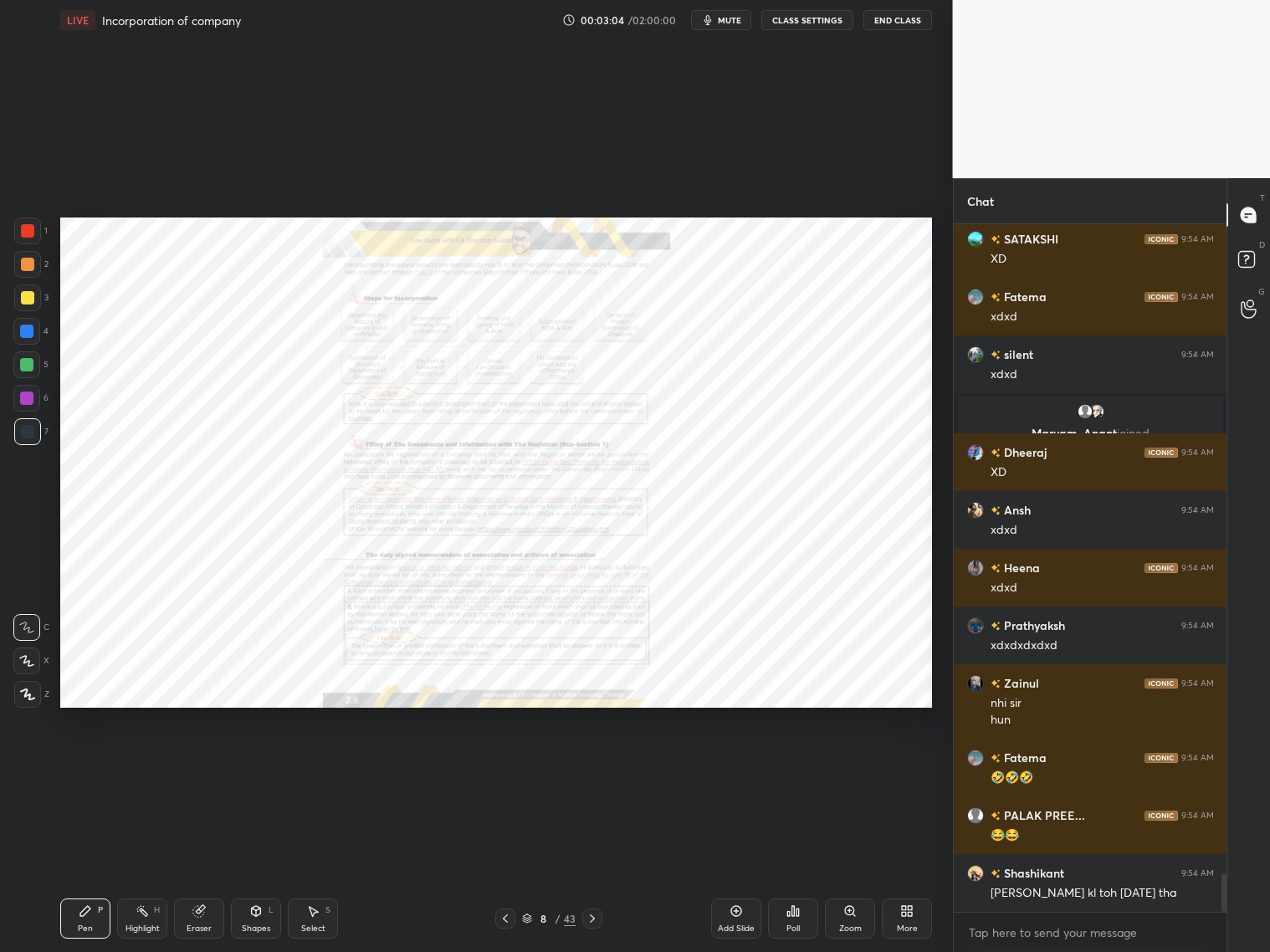
click at [593, 918] on icon at bounding box center [592, 918] width 13 height 13
click at [595, 919] on icon at bounding box center [592, 918] width 13 height 13
click at [598, 917] on icon at bounding box center [592, 918] width 13 height 13
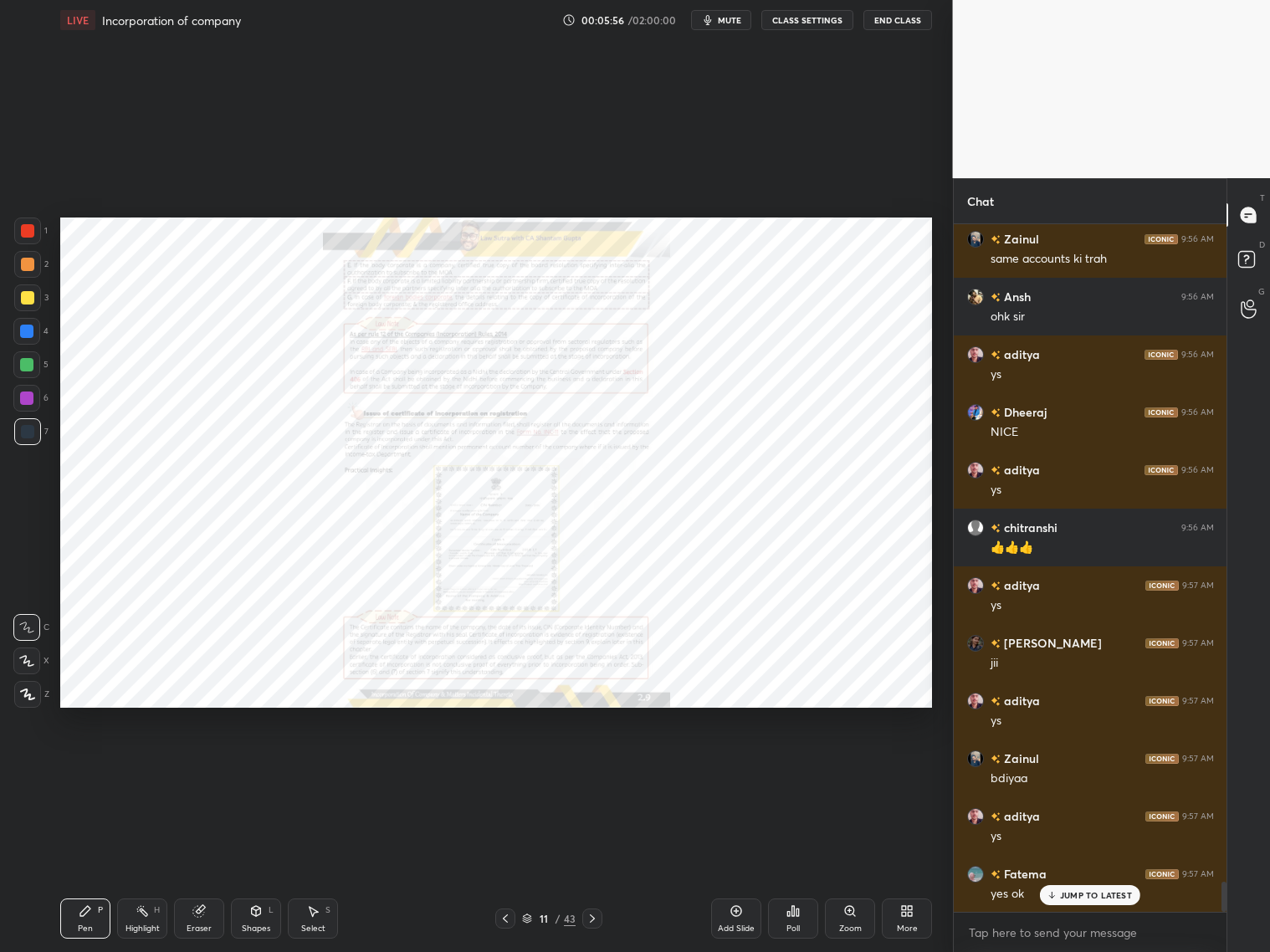
scroll to position [14853, 0]
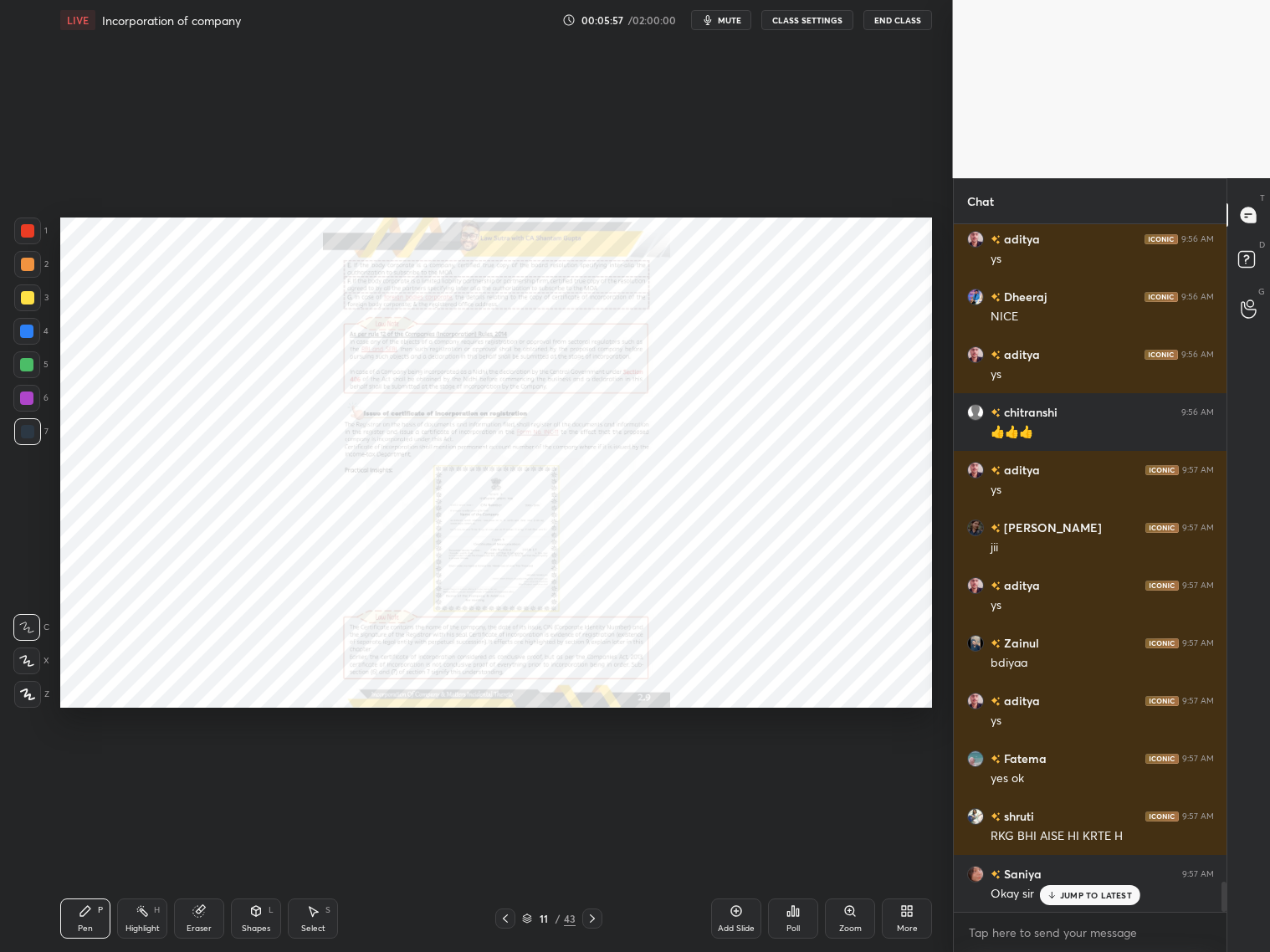
click at [861, 920] on div "Zoom" at bounding box center [850, 918] width 50 height 40
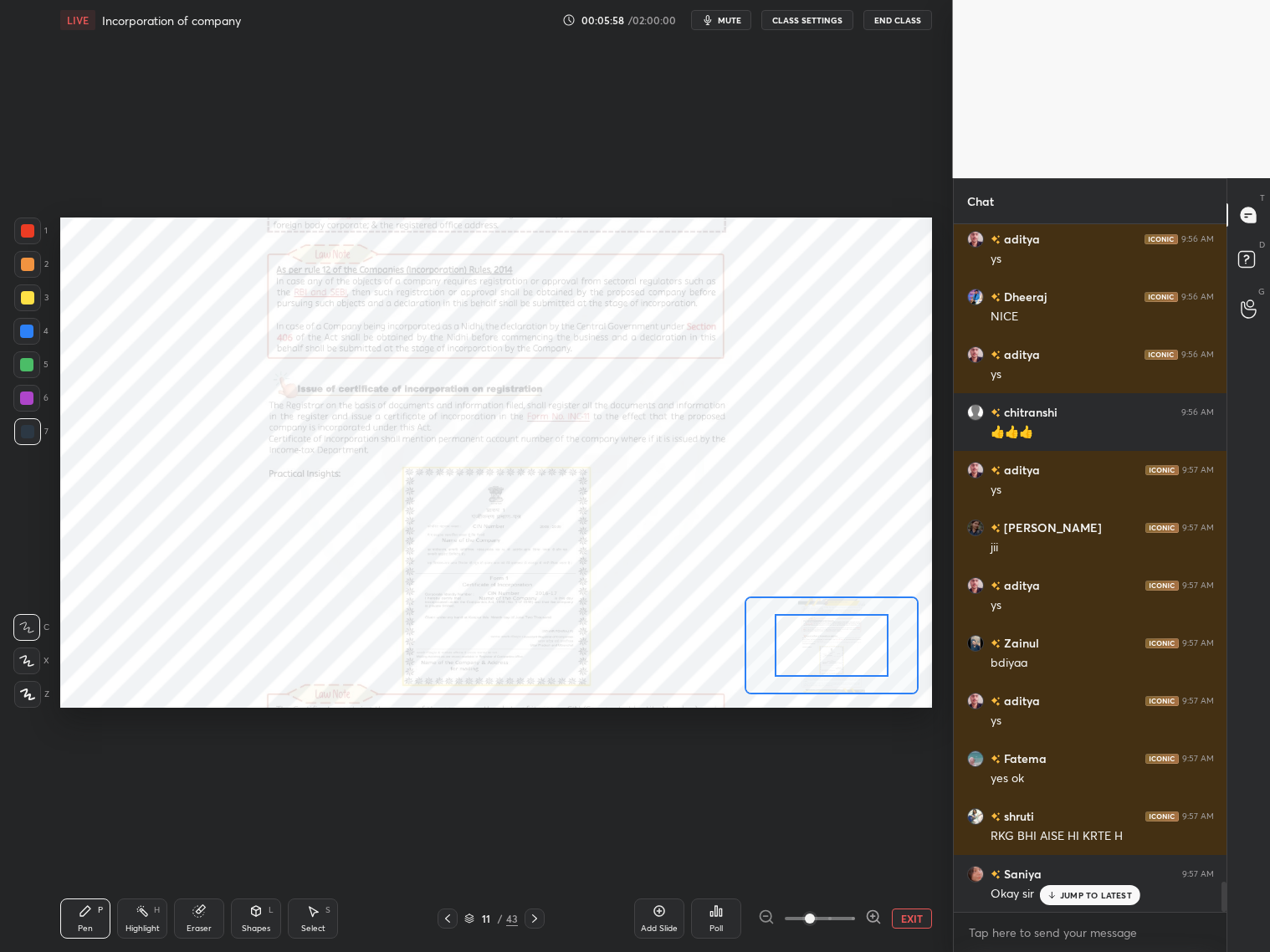
click at [865, 921] on div at bounding box center [820, 918] width 124 height 20
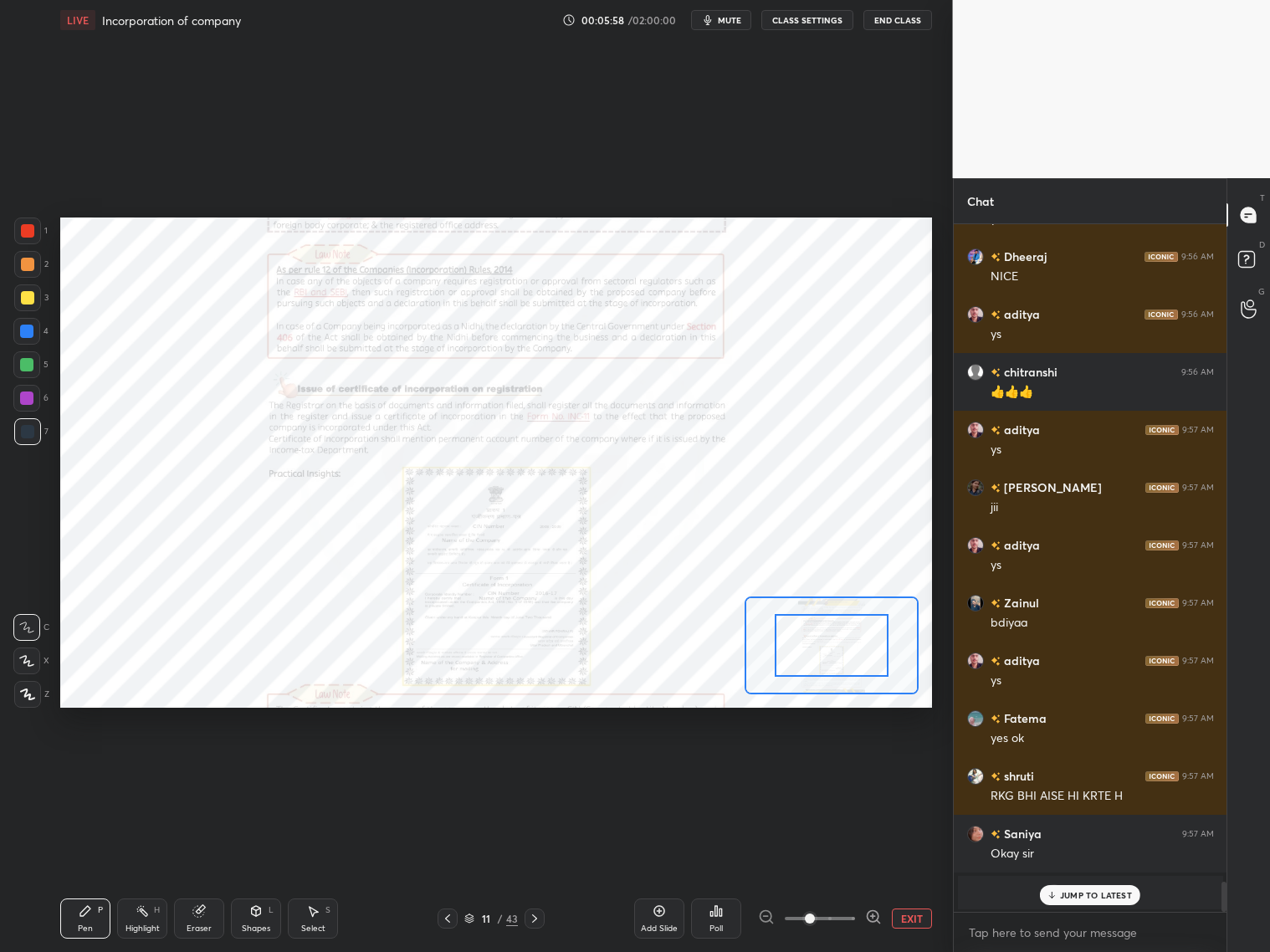
click at [880, 918] on icon at bounding box center [874, 916] width 17 height 17
click at [880, 916] on icon at bounding box center [874, 916] width 17 height 17
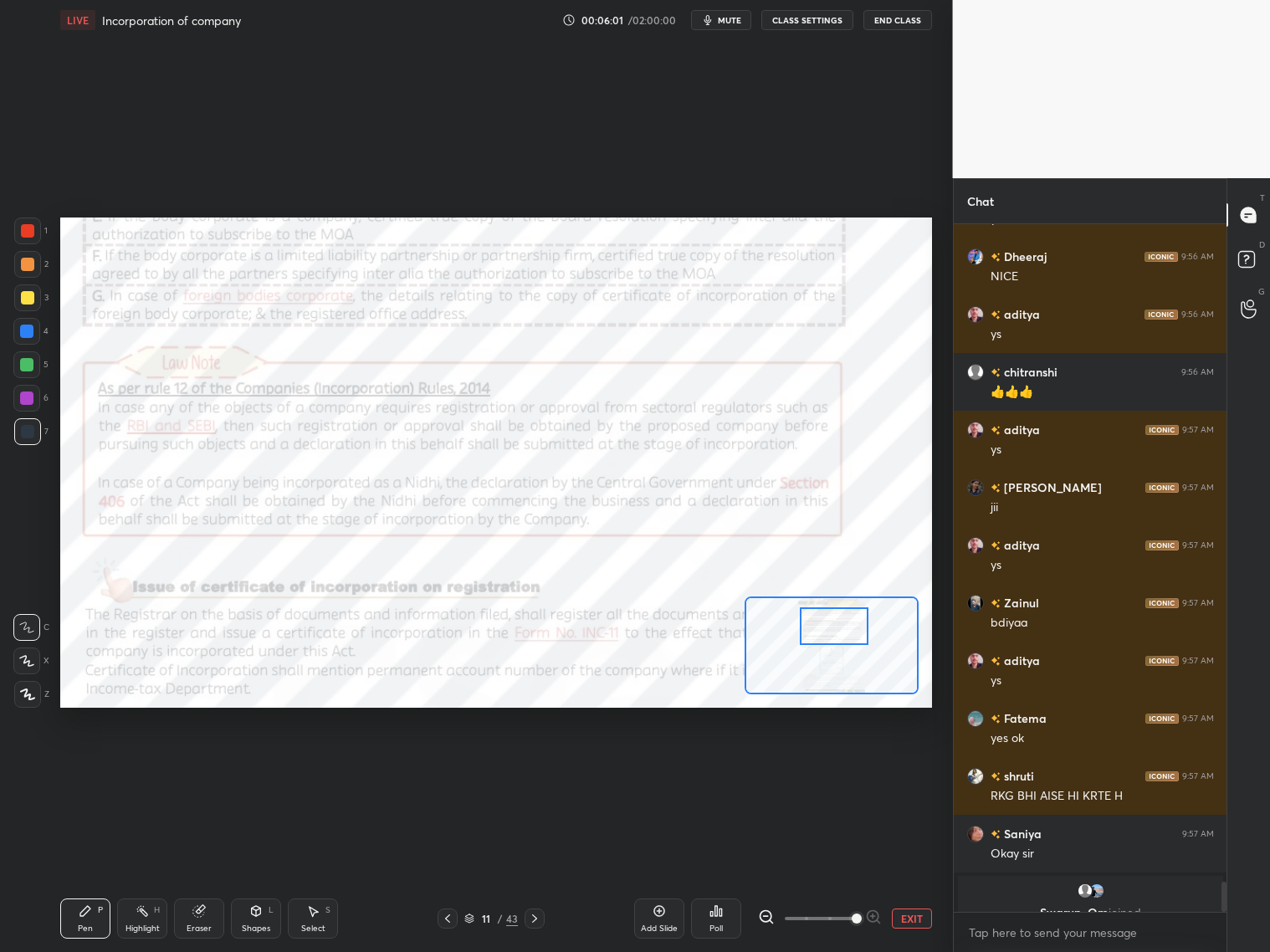
drag, startPoint x: 848, startPoint y: 637, endPoint x: 848, endPoint y: 616, distance: 21.0
click at [850, 623] on div at bounding box center [834, 626] width 69 height 38
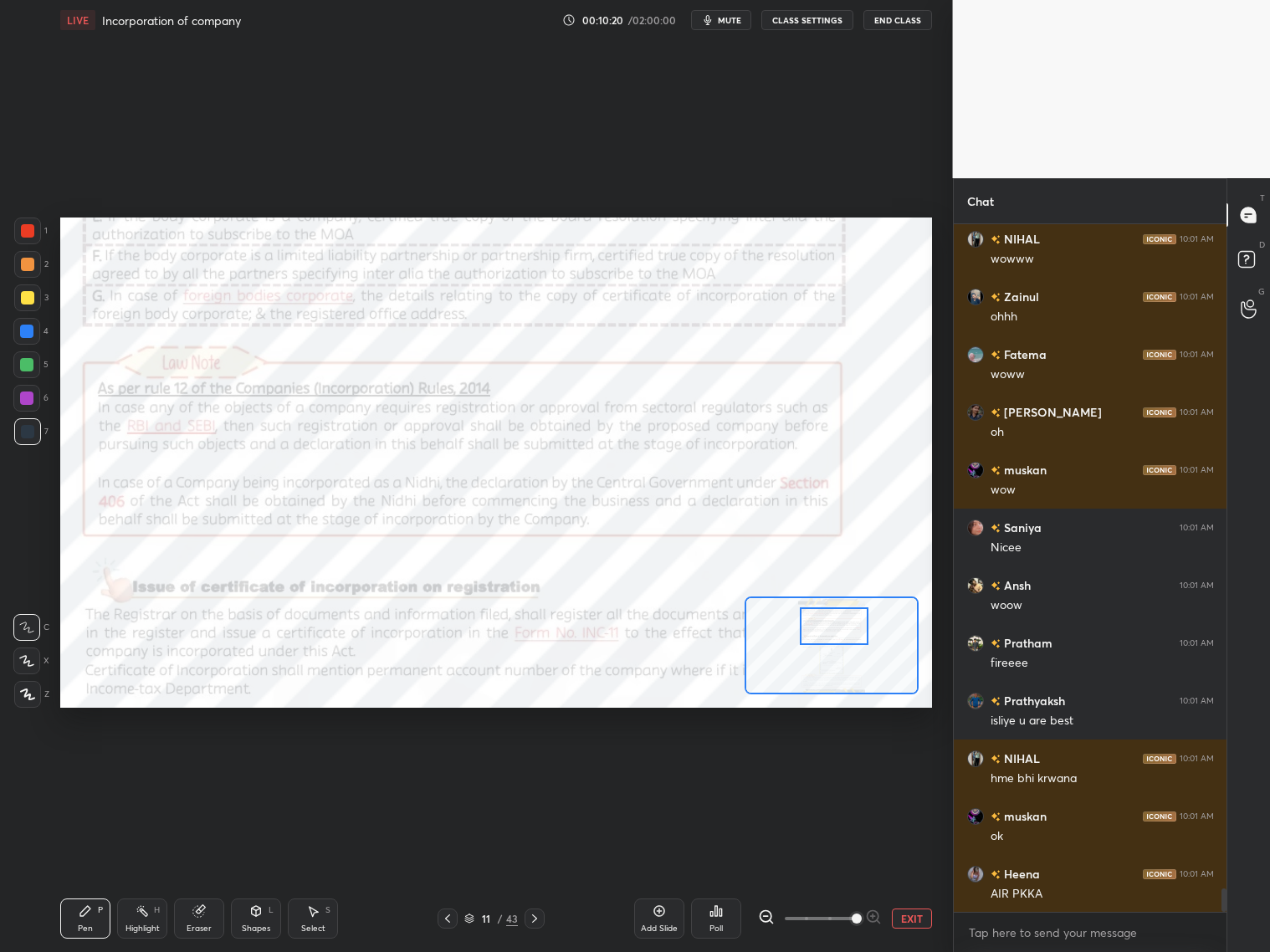
scroll to position [19665, 0]
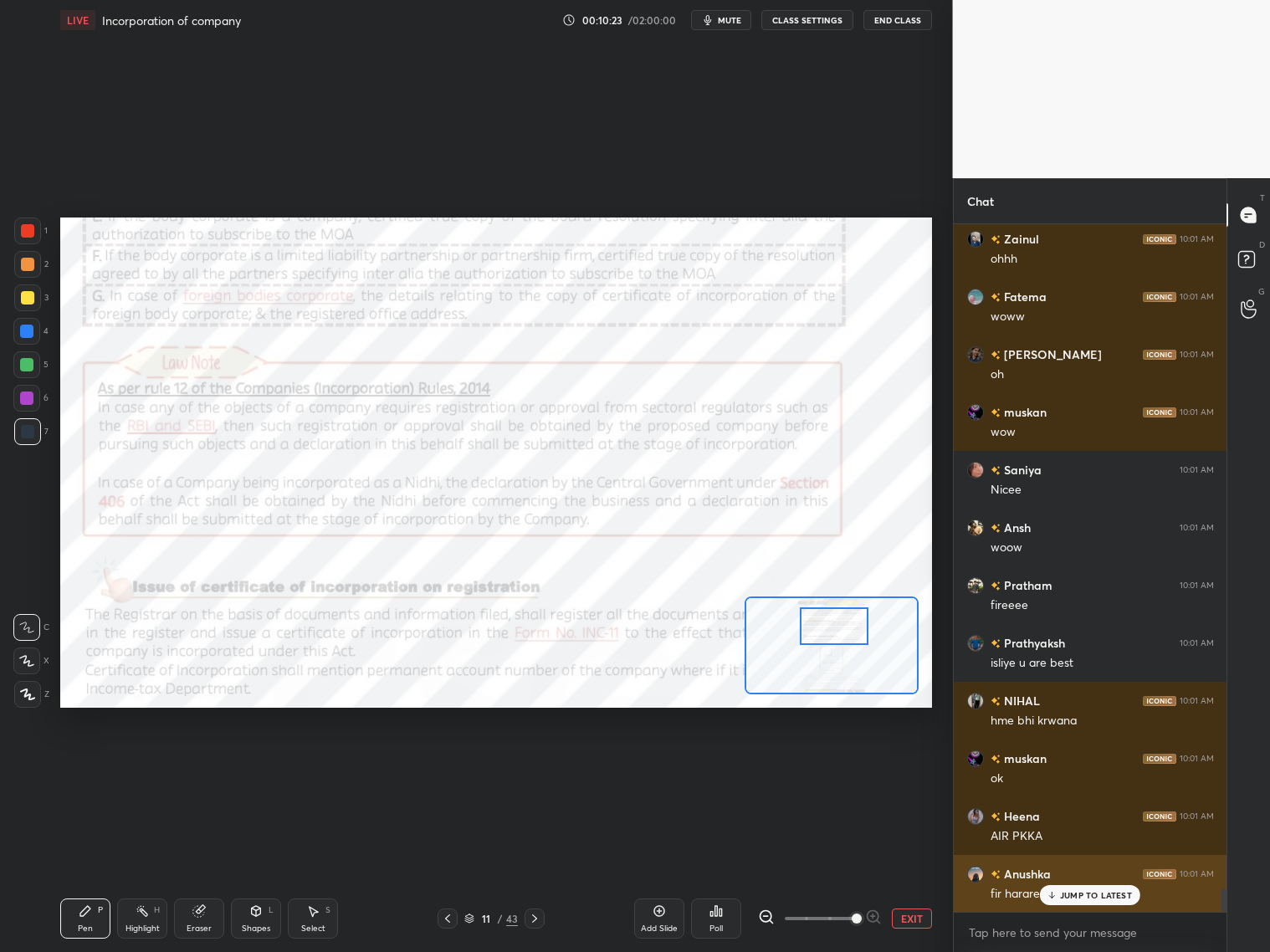
drag, startPoint x: 1057, startPoint y: 893, endPoint x: 1067, endPoint y: 892, distance: 10.0
click at [1061, 895] on div "JUMP TO LATEST" at bounding box center [1090, 895] width 100 height 20
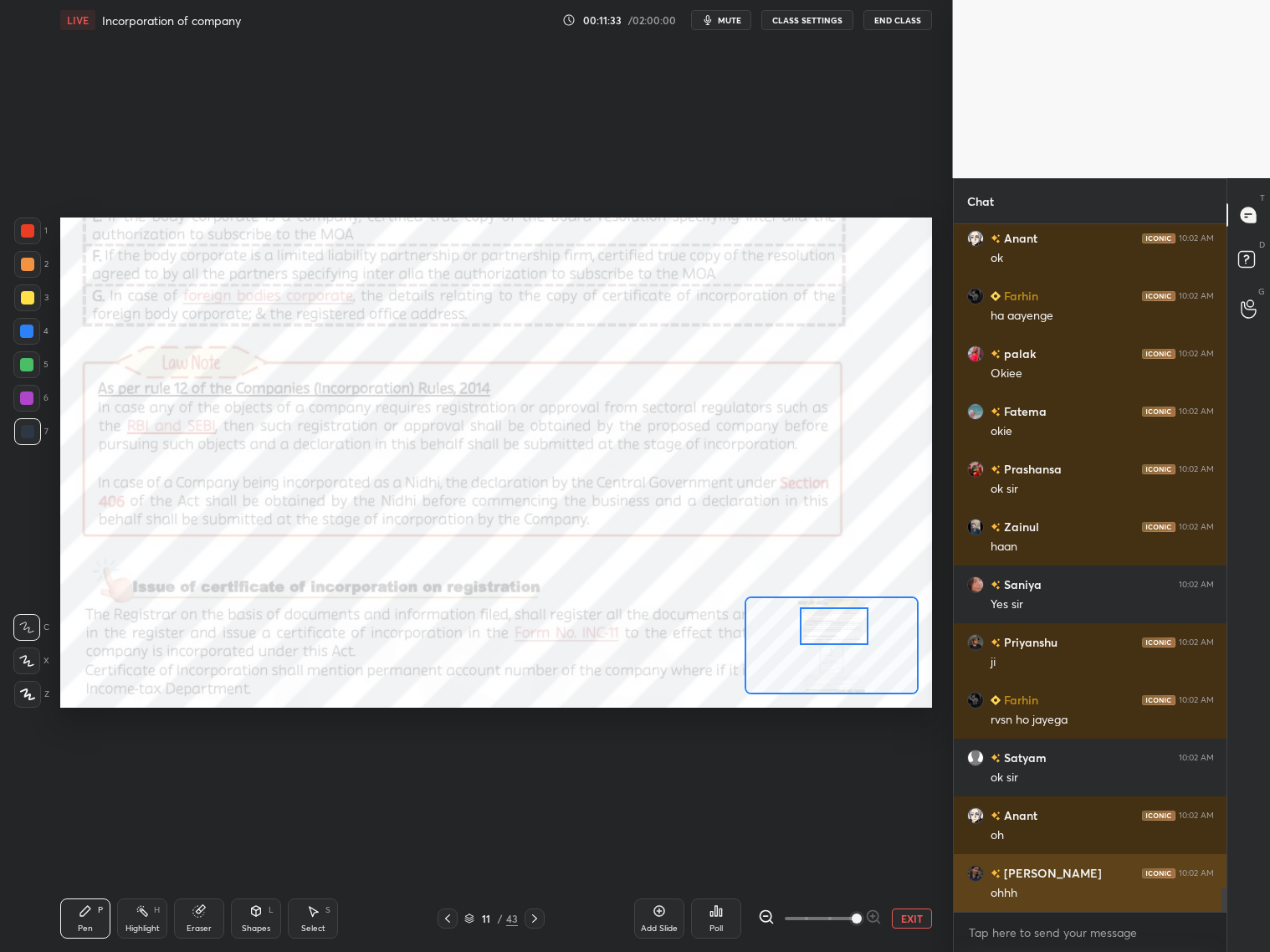
scroll to position [18861, 0]
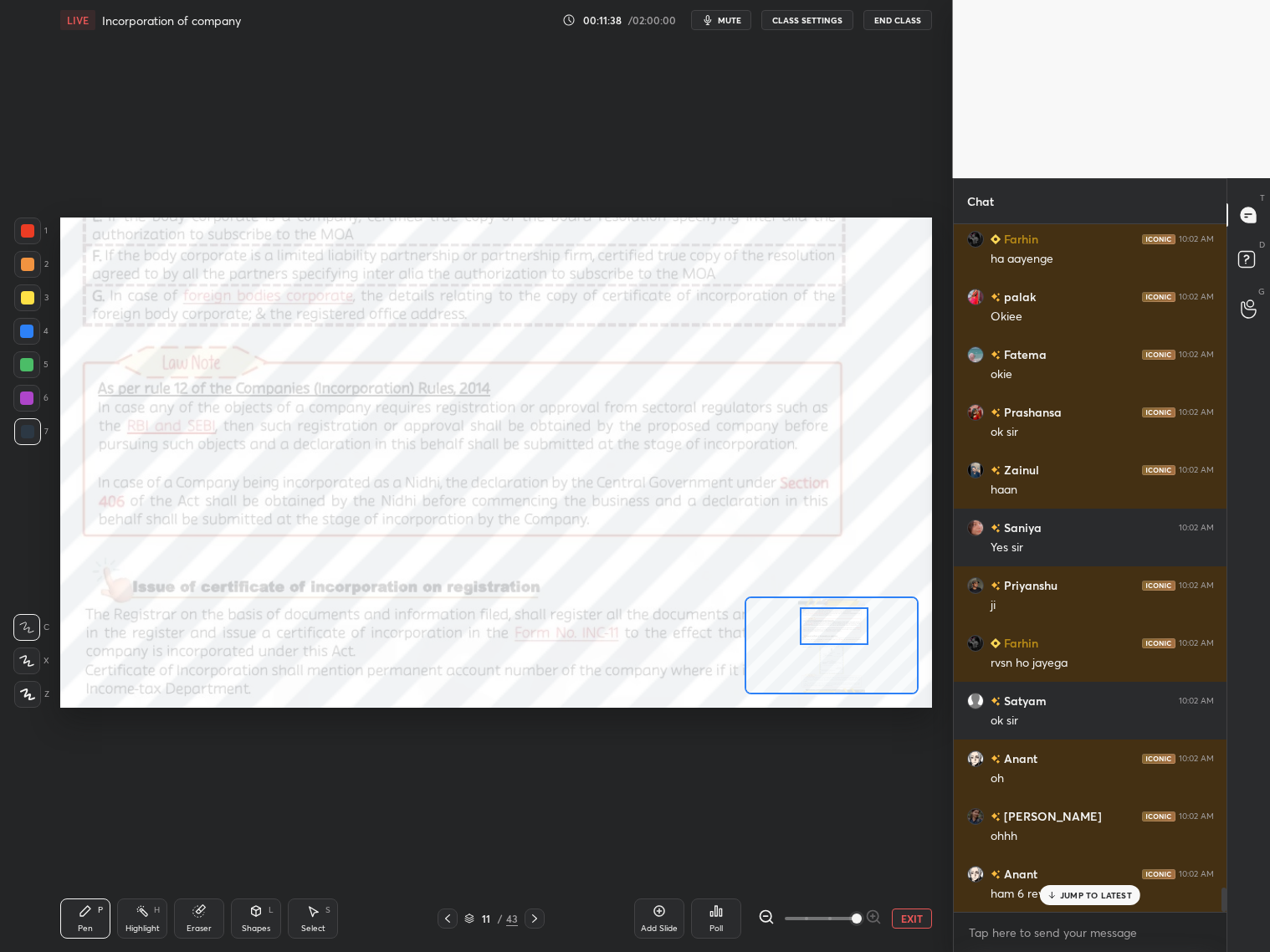
click at [661, 916] on icon at bounding box center [659, 911] width 13 height 13
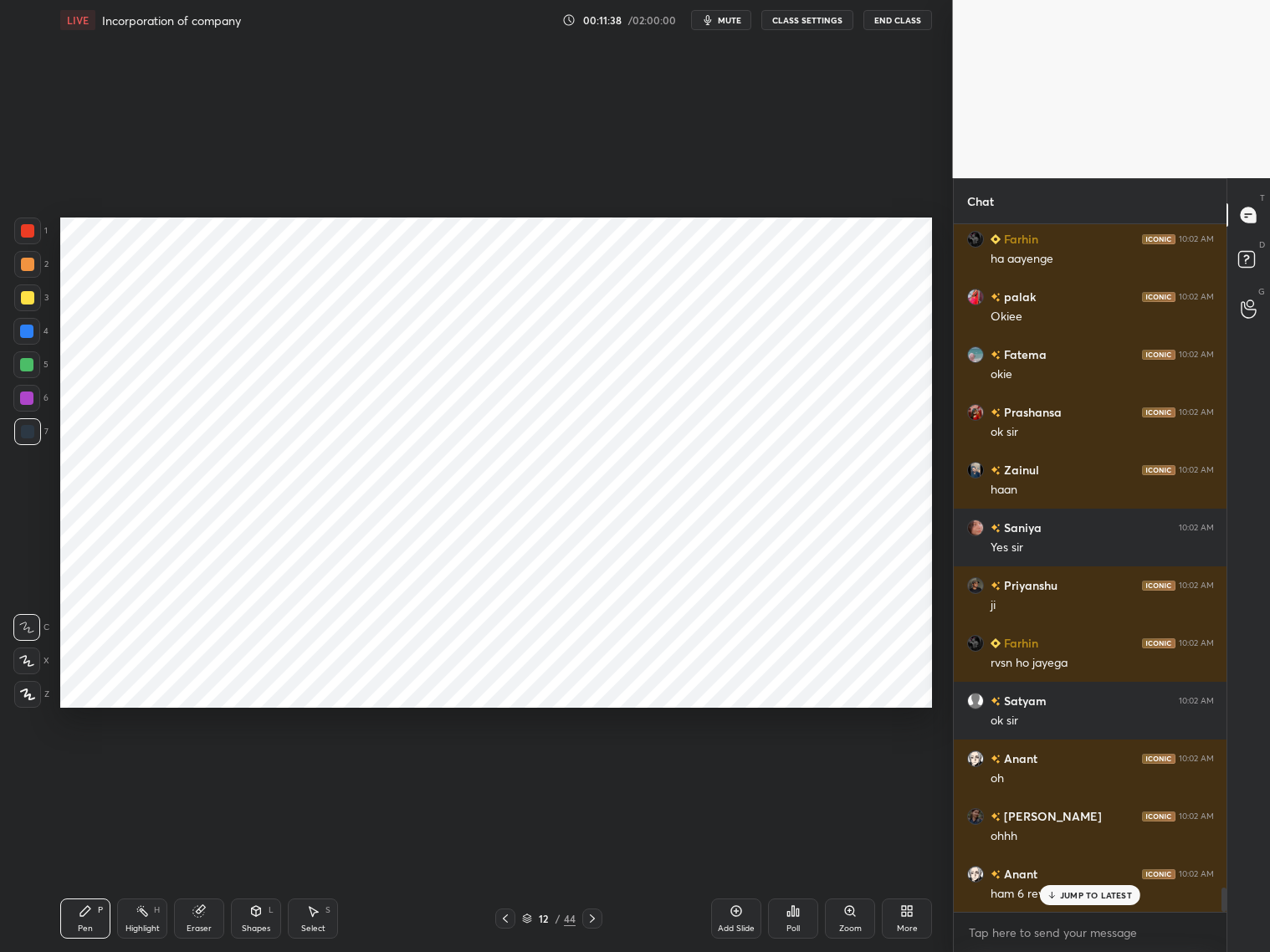
click at [254, 920] on div "Shapes L" at bounding box center [256, 918] width 50 height 40
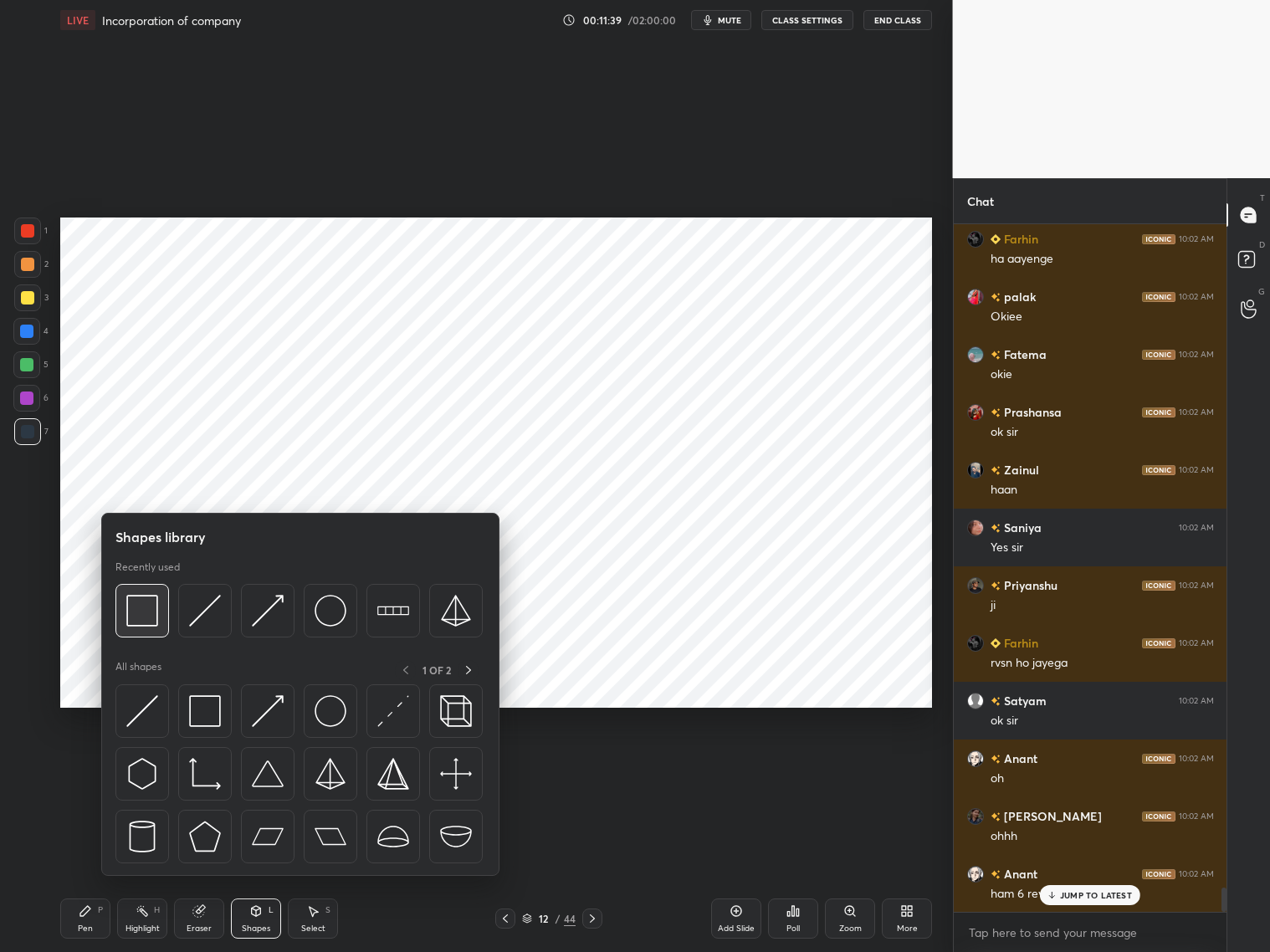
click at [150, 616] on img at bounding box center [142, 611] width 32 height 32
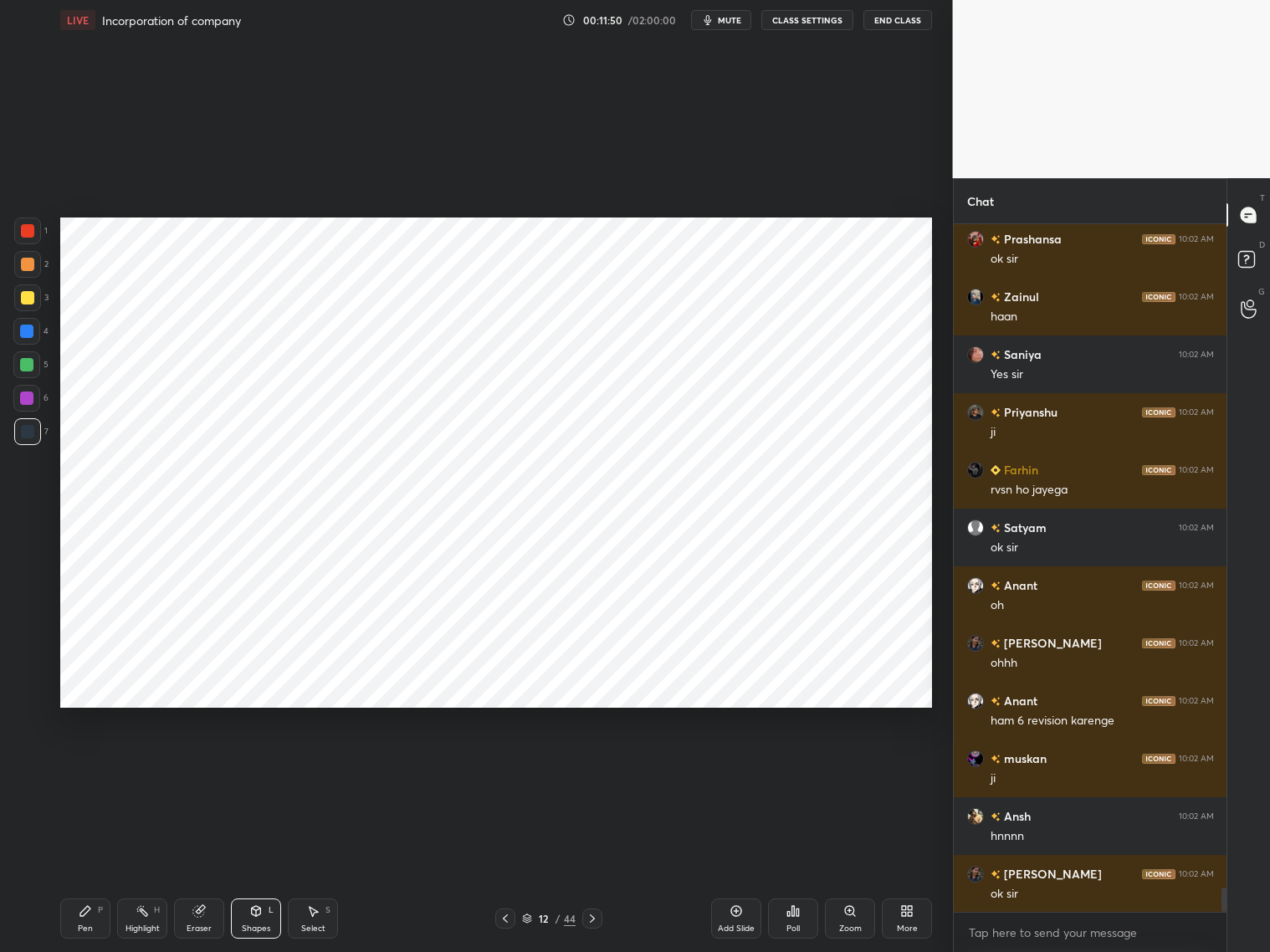
scroll to position [19093, 0]
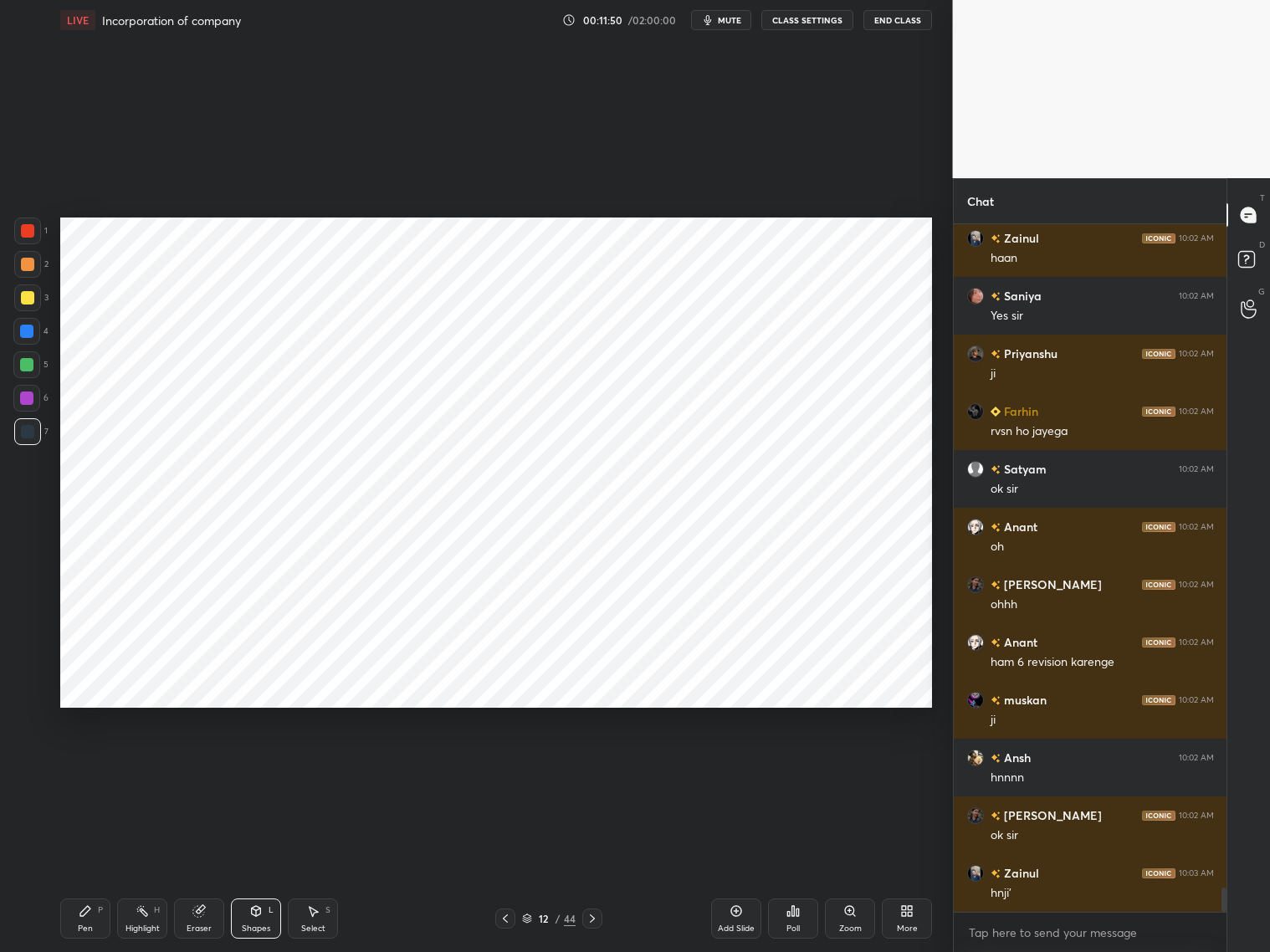
click at [21, 433] on div at bounding box center [27, 431] width 13 height 13
click at [251, 914] on div "Shapes L" at bounding box center [256, 918] width 50 height 40
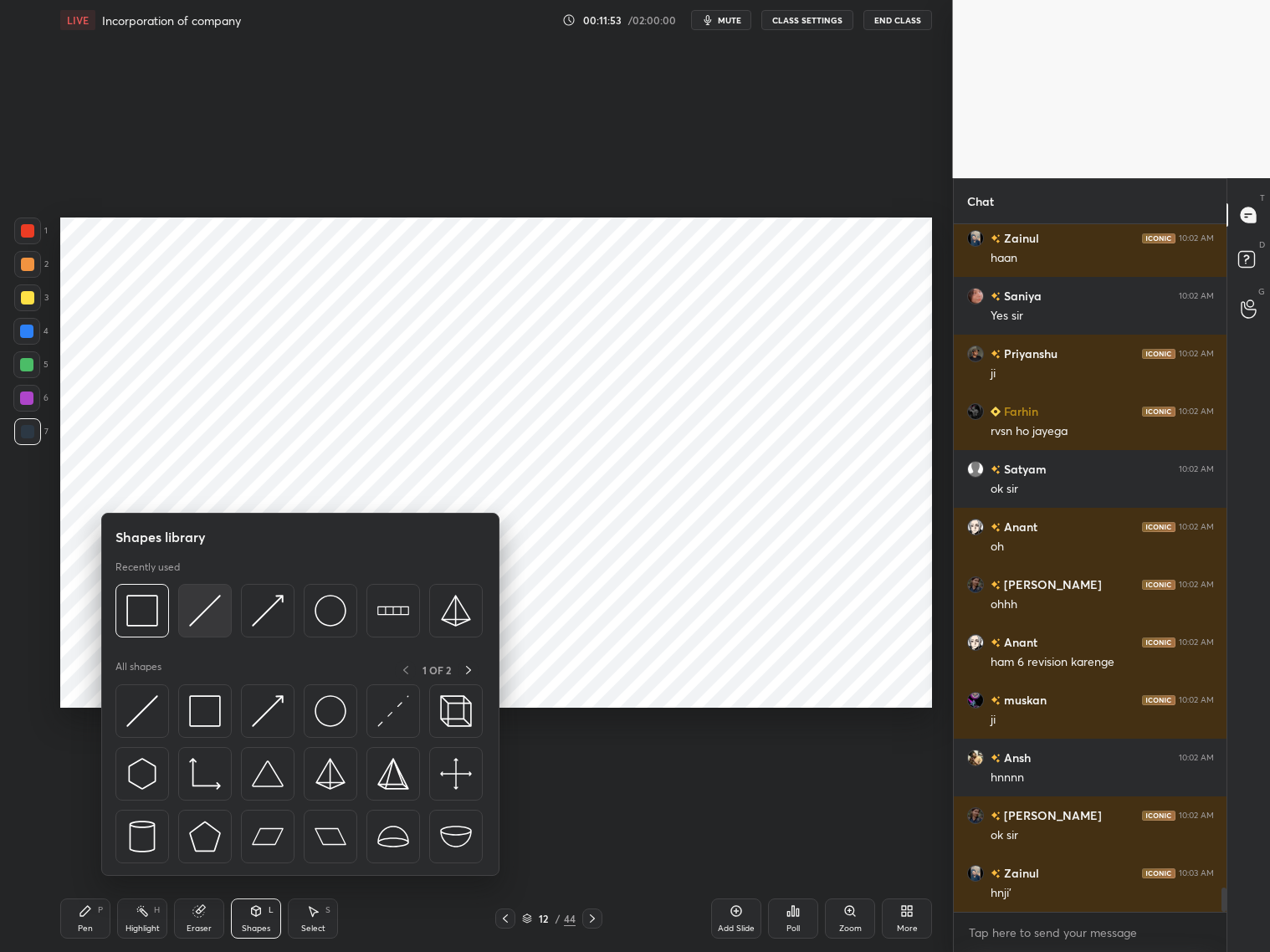
click at [206, 610] on img at bounding box center [205, 611] width 32 height 32
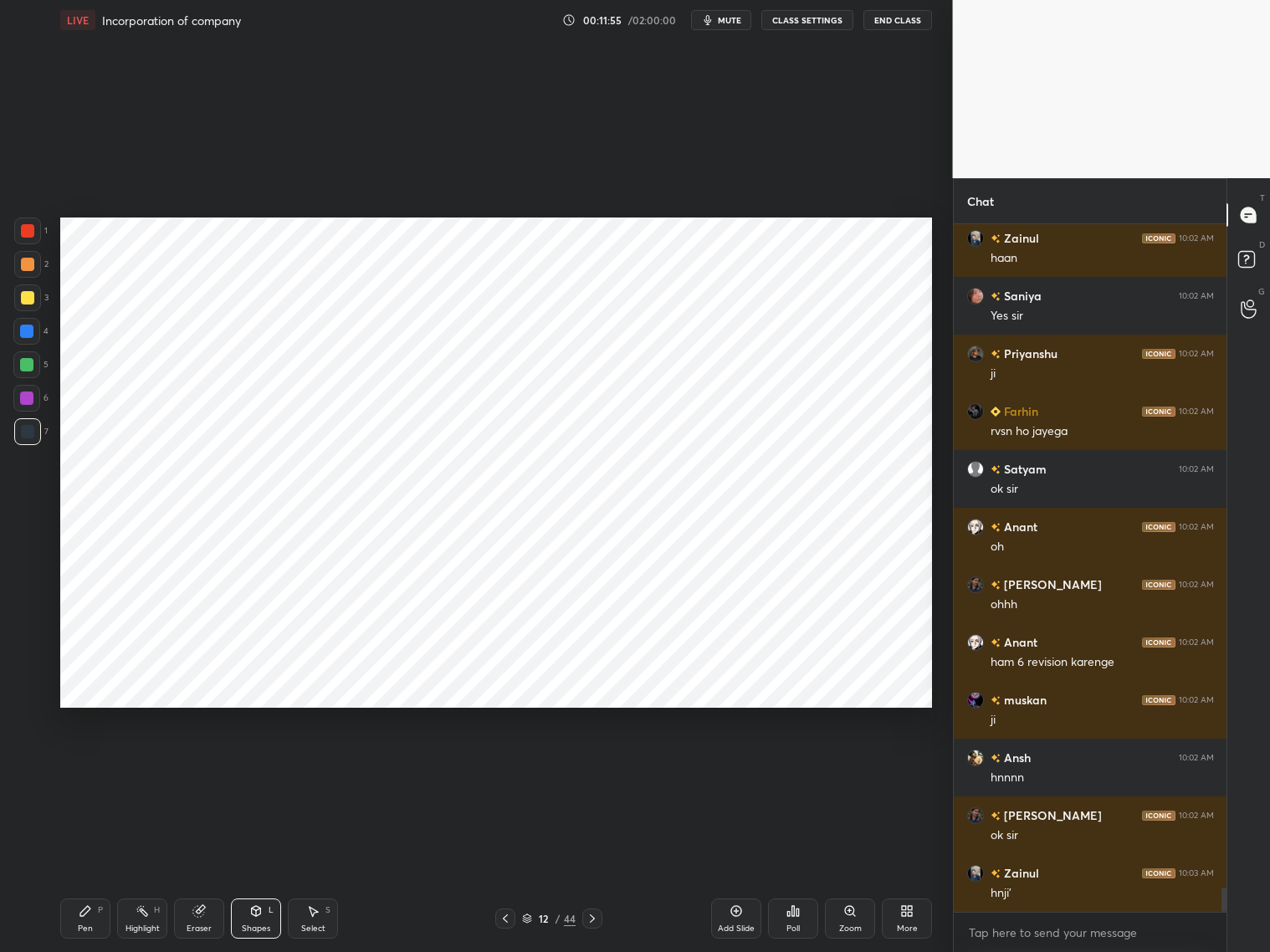
drag, startPoint x: 261, startPoint y: 925, endPoint x: 263, endPoint y: 879, distance: 46.0
click at [262, 921] on div "Shapes L" at bounding box center [256, 918] width 50 height 40
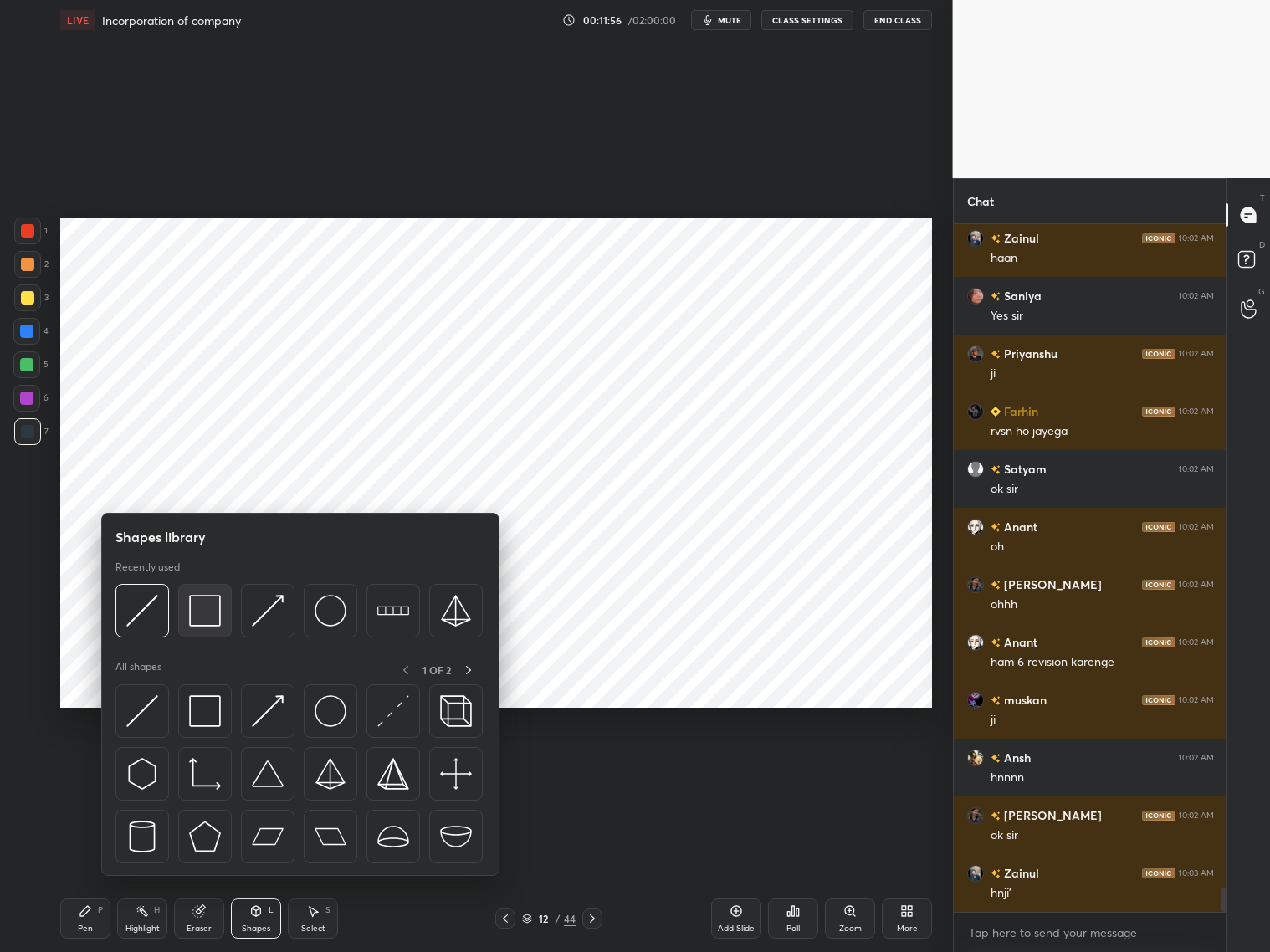
click at [200, 614] on img at bounding box center [205, 611] width 32 height 32
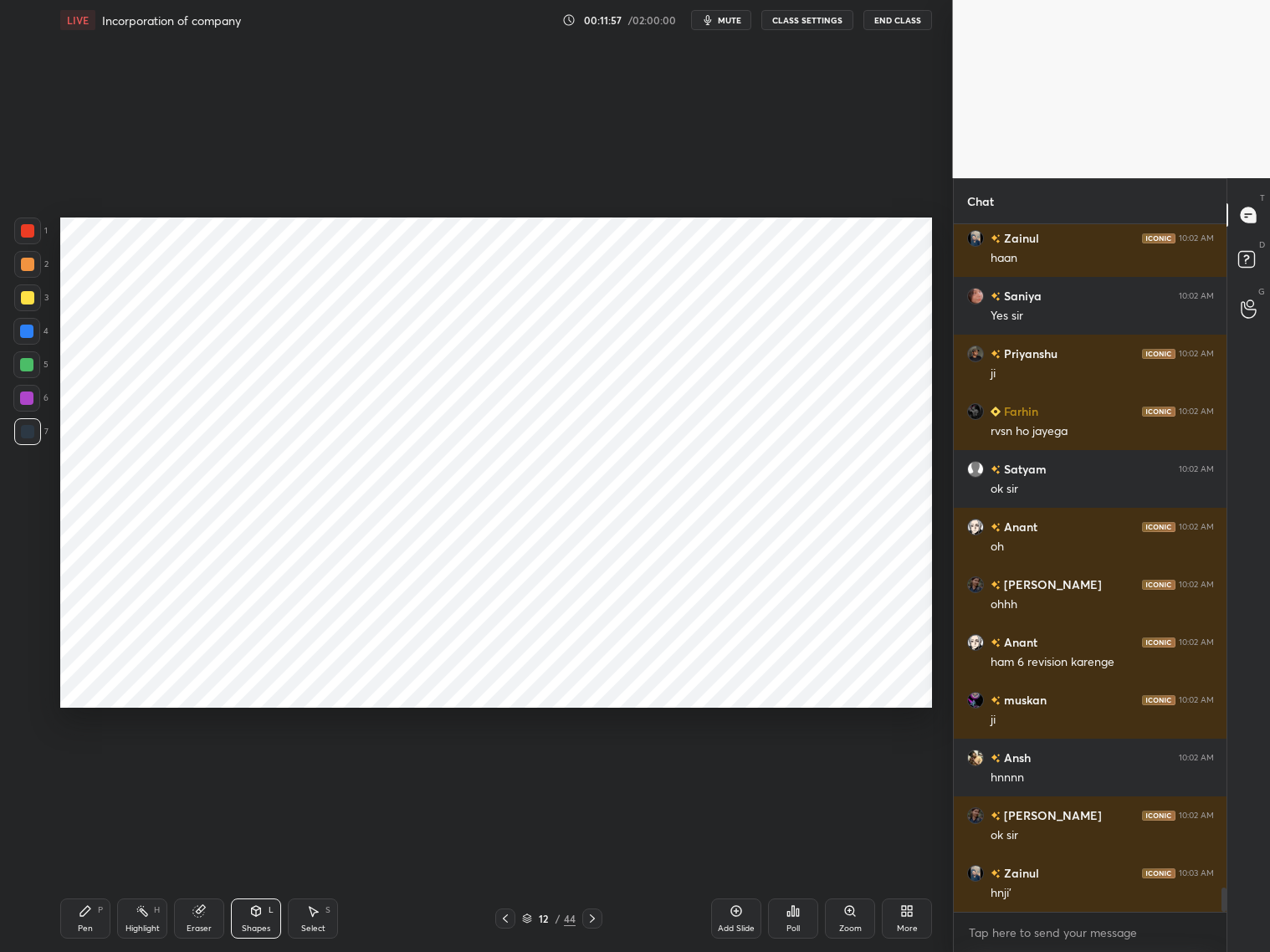
click at [32, 394] on div at bounding box center [26, 398] width 13 height 13
drag, startPoint x: 98, startPoint y: 917, endPoint x: 98, endPoint y: 893, distance: 24.0
click at [98, 918] on div "Pen P" at bounding box center [85, 918] width 50 height 40
click at [22, 234] on div at bounding box center [27, 231] width 13 height 13
click at [524, 918] on icon at bounding box center [526, 918] width 10 height 10
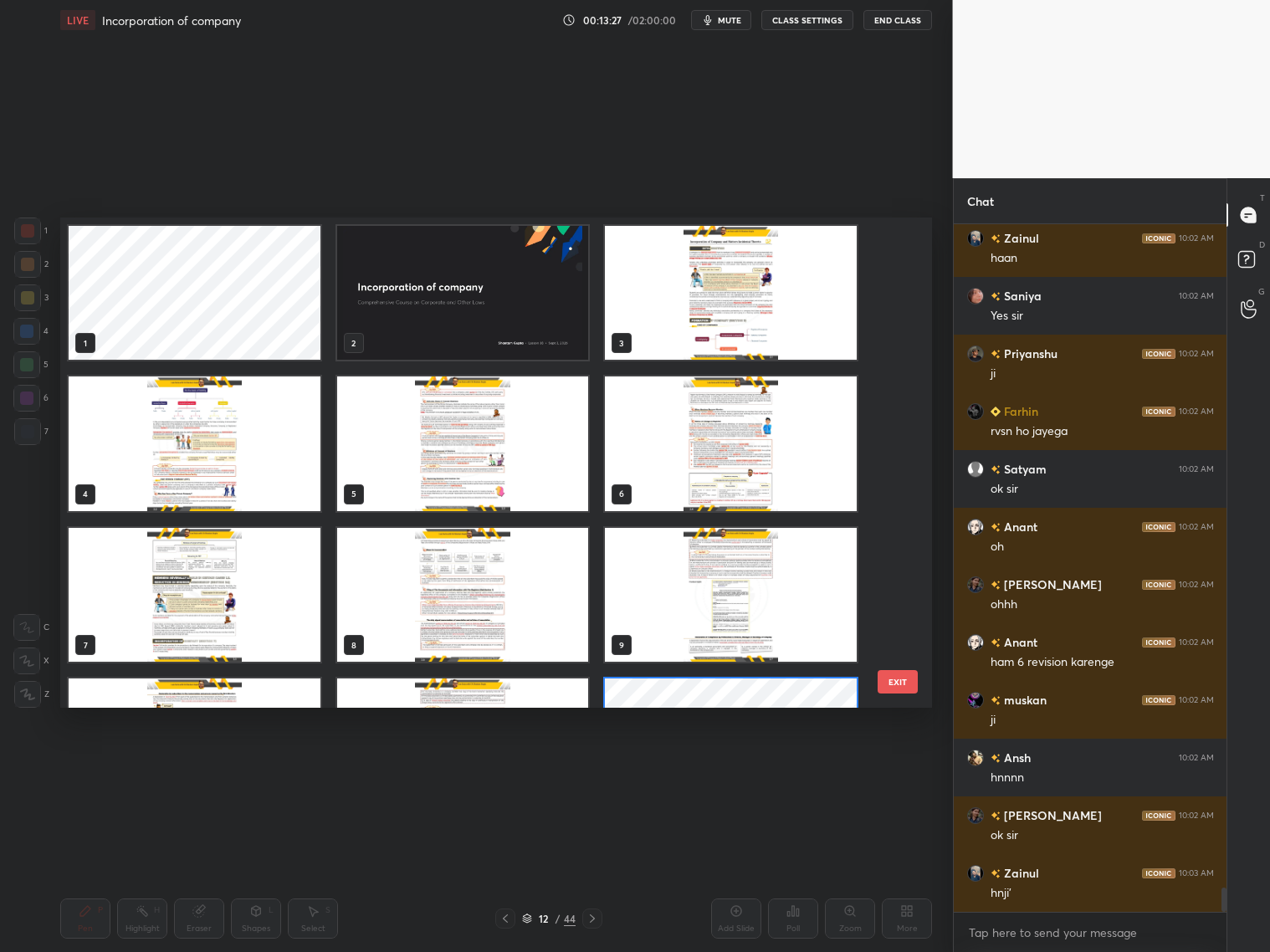
scroll to position [486, 864]
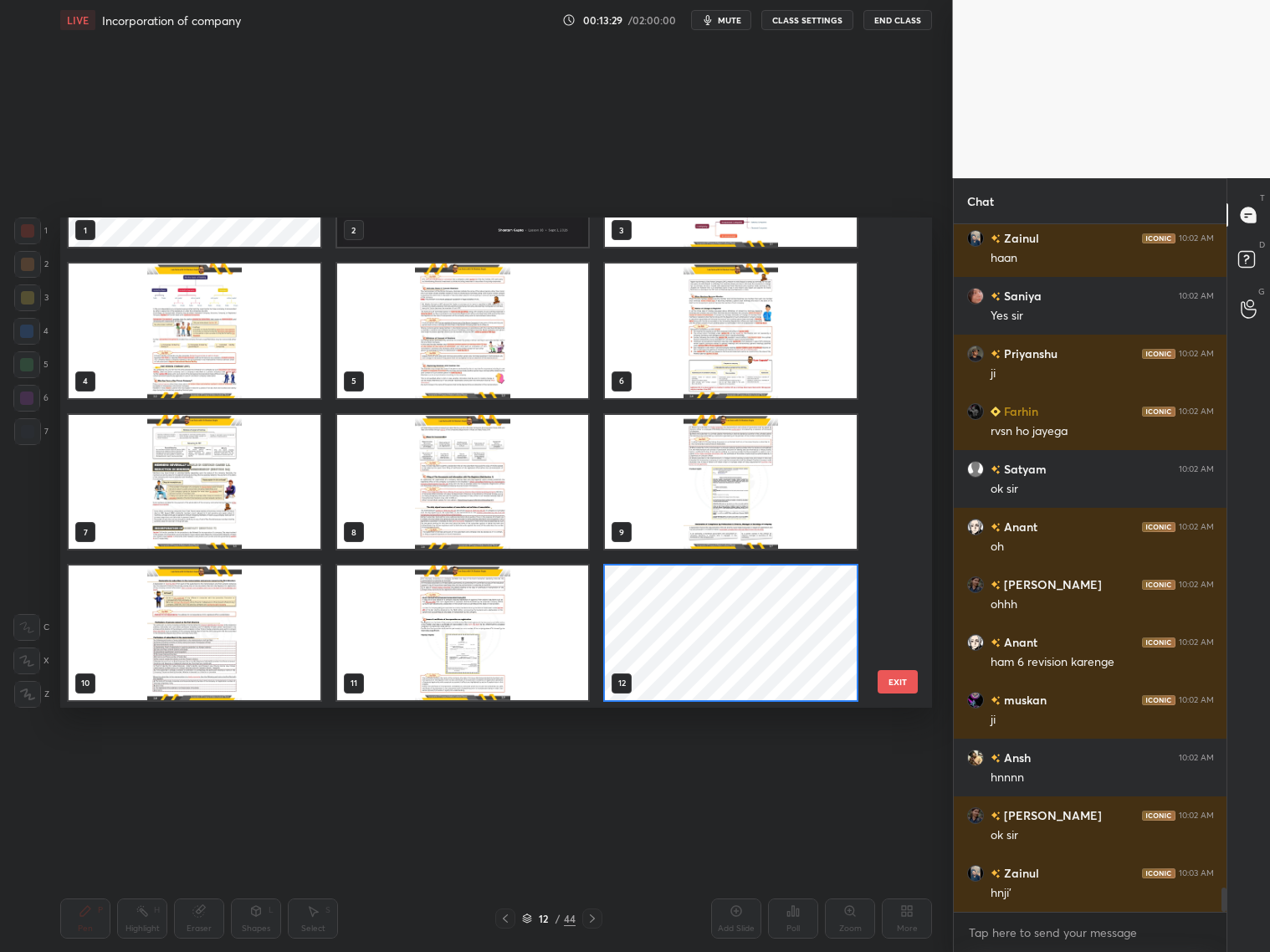
click at [469, 631] on img "grid" at bounding box center [463, 633] width 251 height 134
click at [471, 633] on img "grid" at bounding box center [463, 633] width 251 height 134
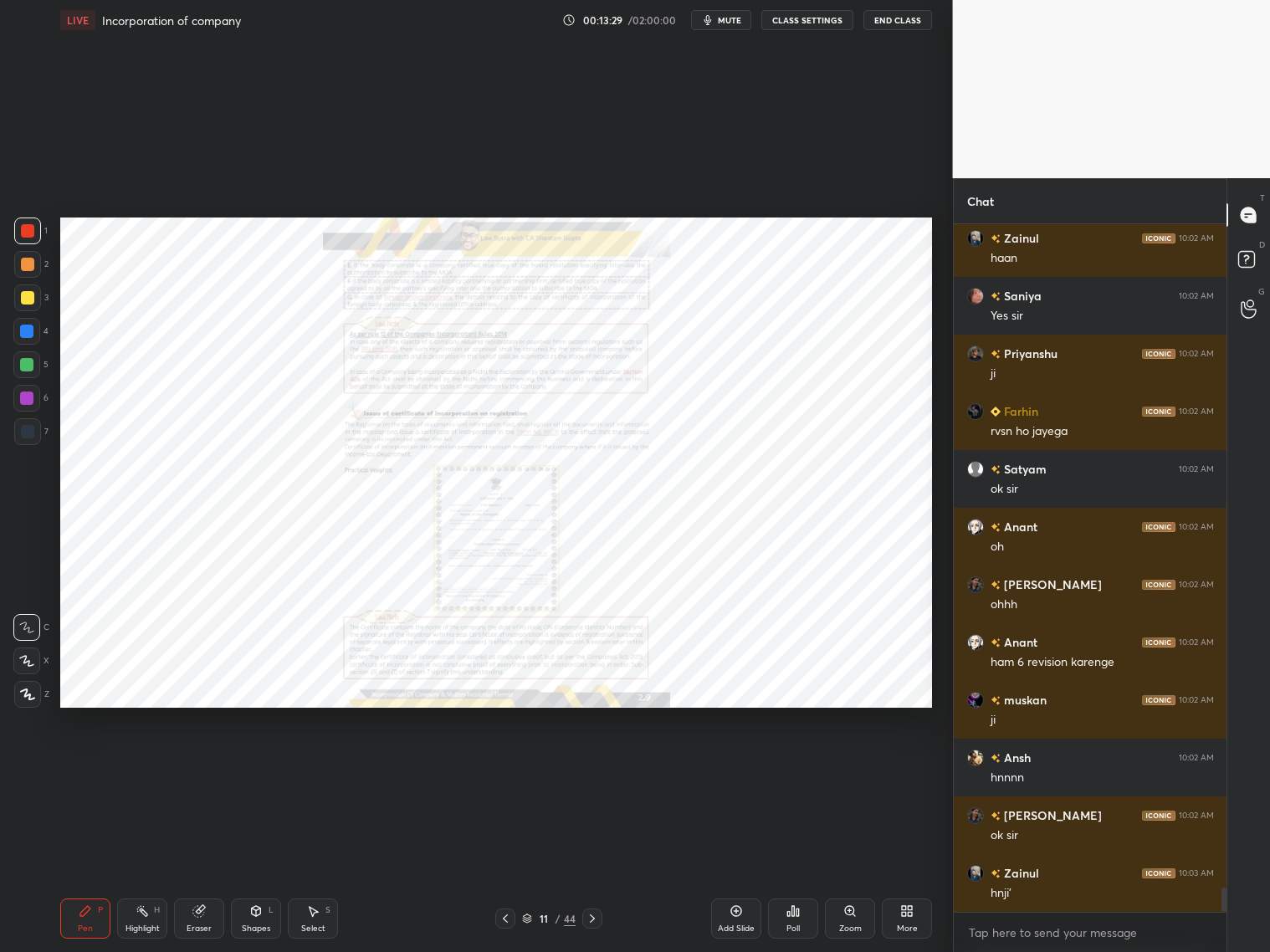
click at [477, 631] on img "grid" at bounding box center [463, 633] width 251 height 134
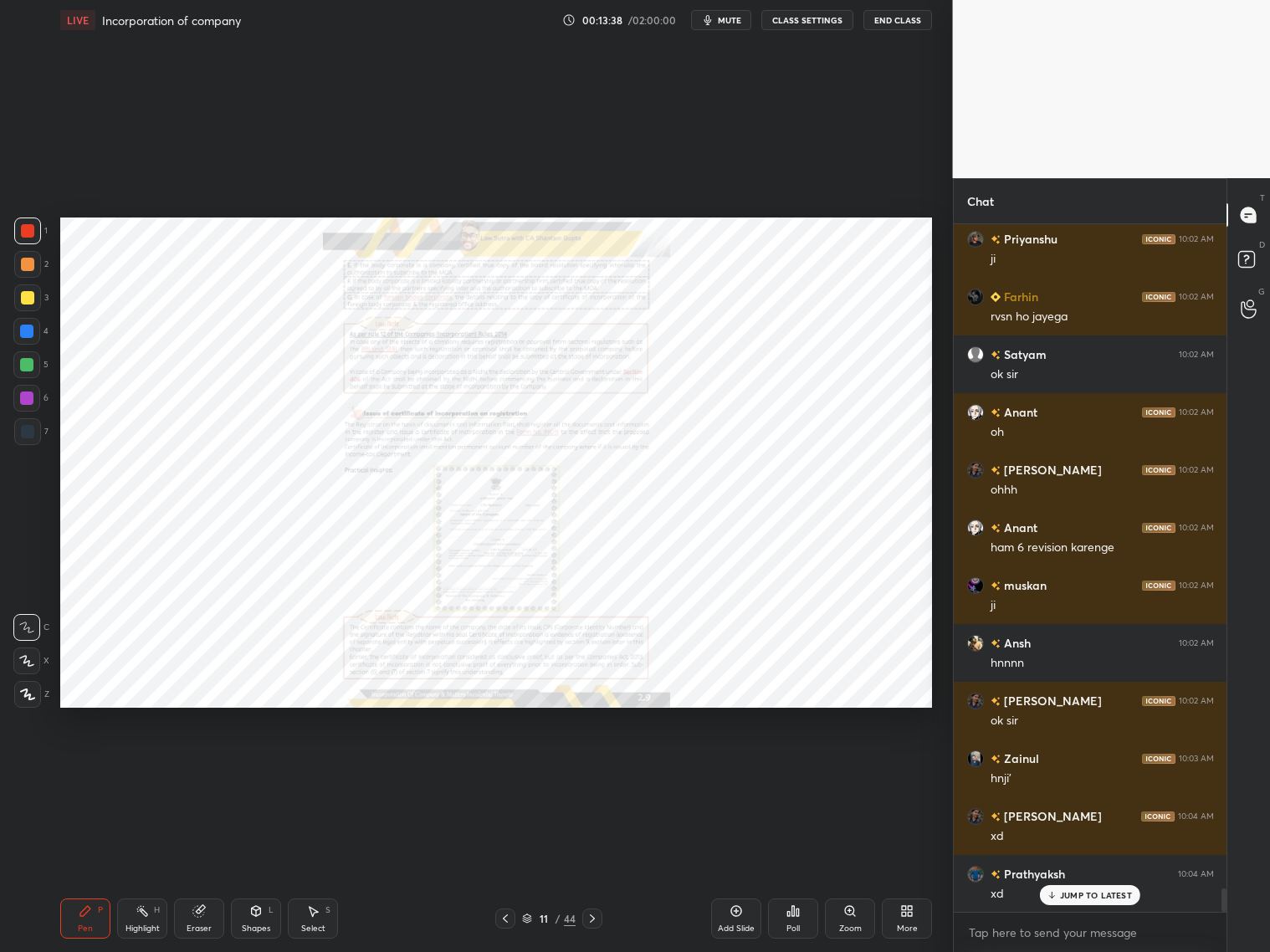
scroll to position [19265, 0]
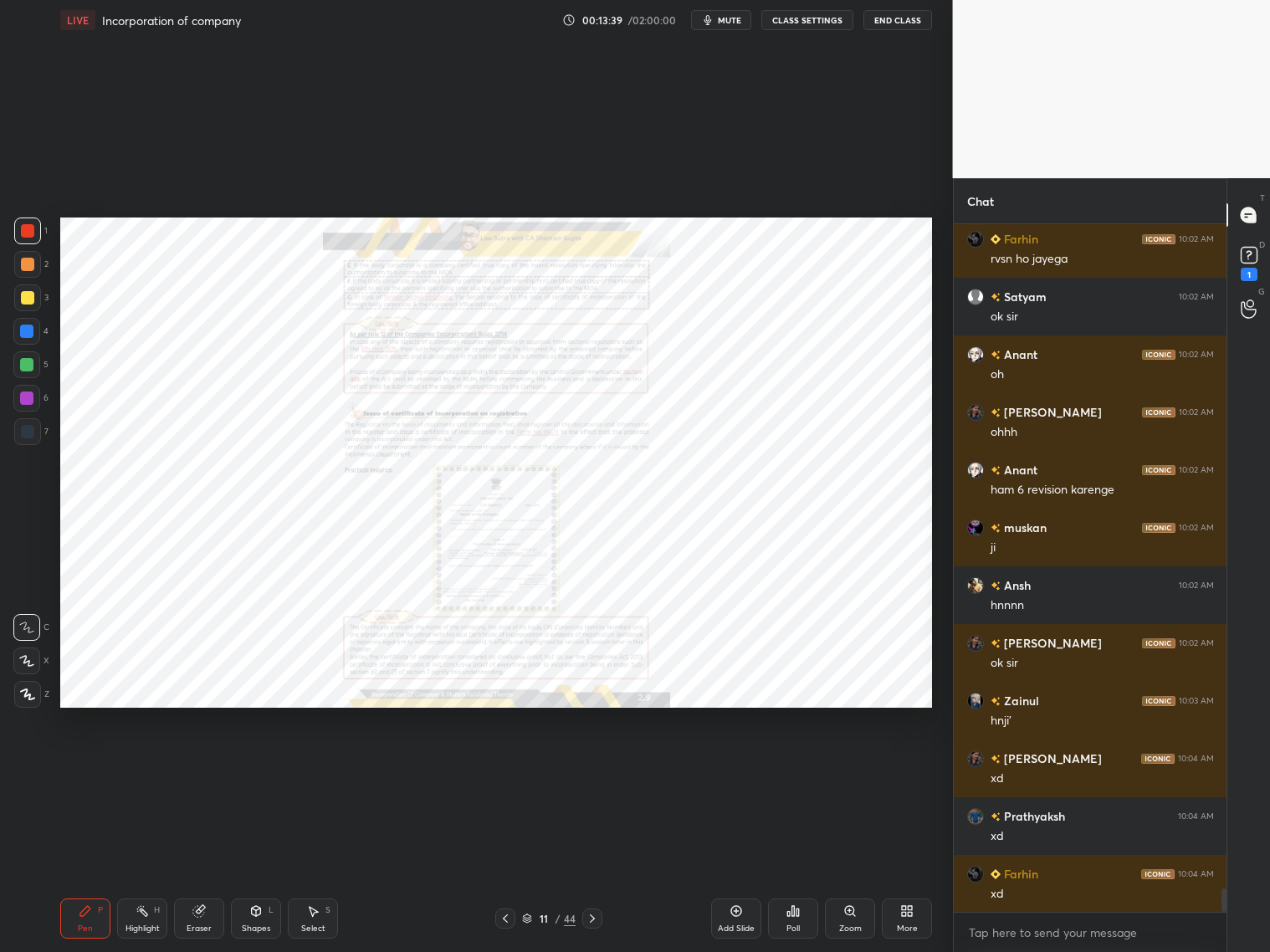
click at [595, 918] on icon at bounding box center [592, 918] width 13 height 13
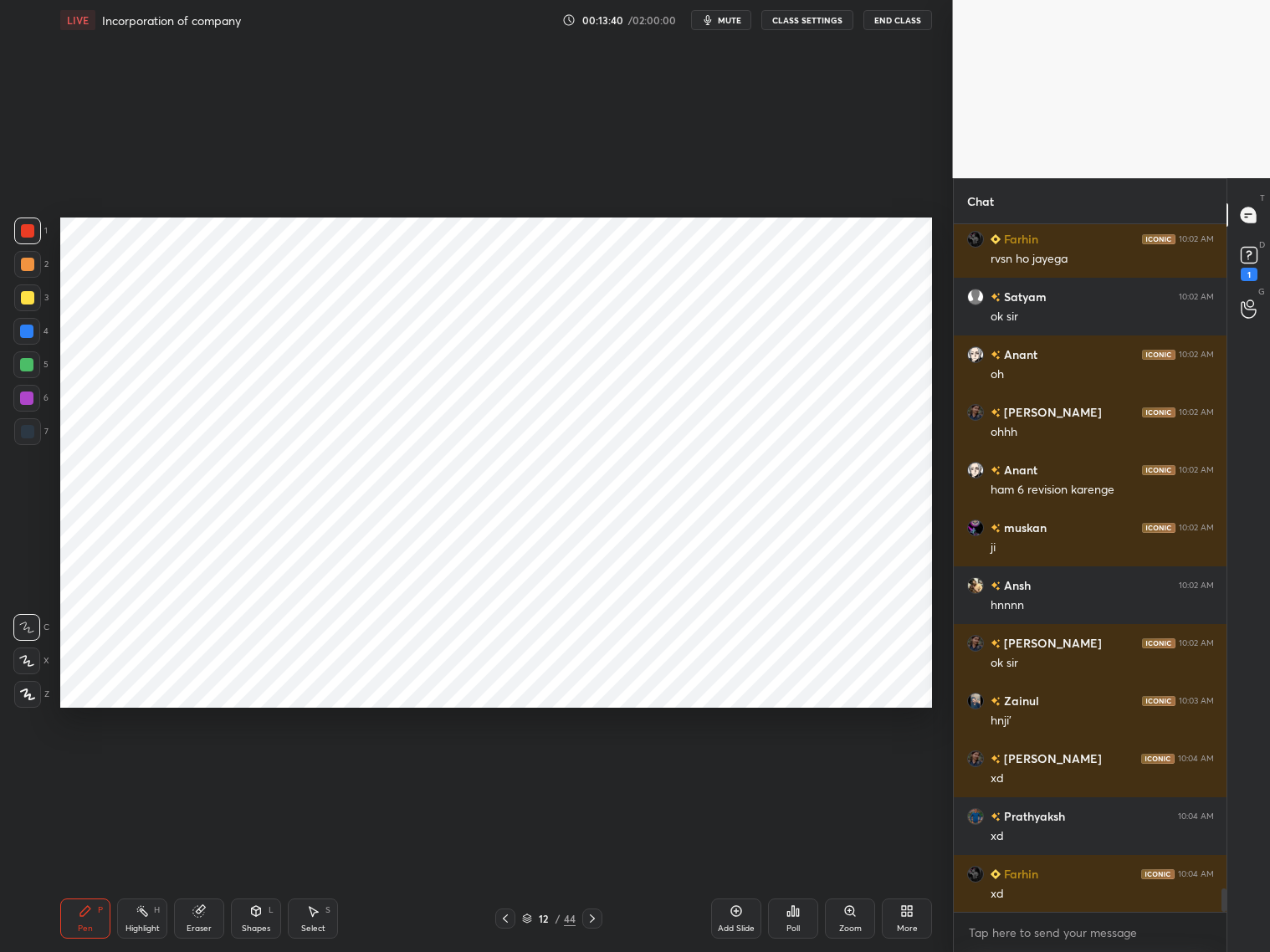
click at [592, 921] on icon at bounding box center [592, 918] width 13 height 13
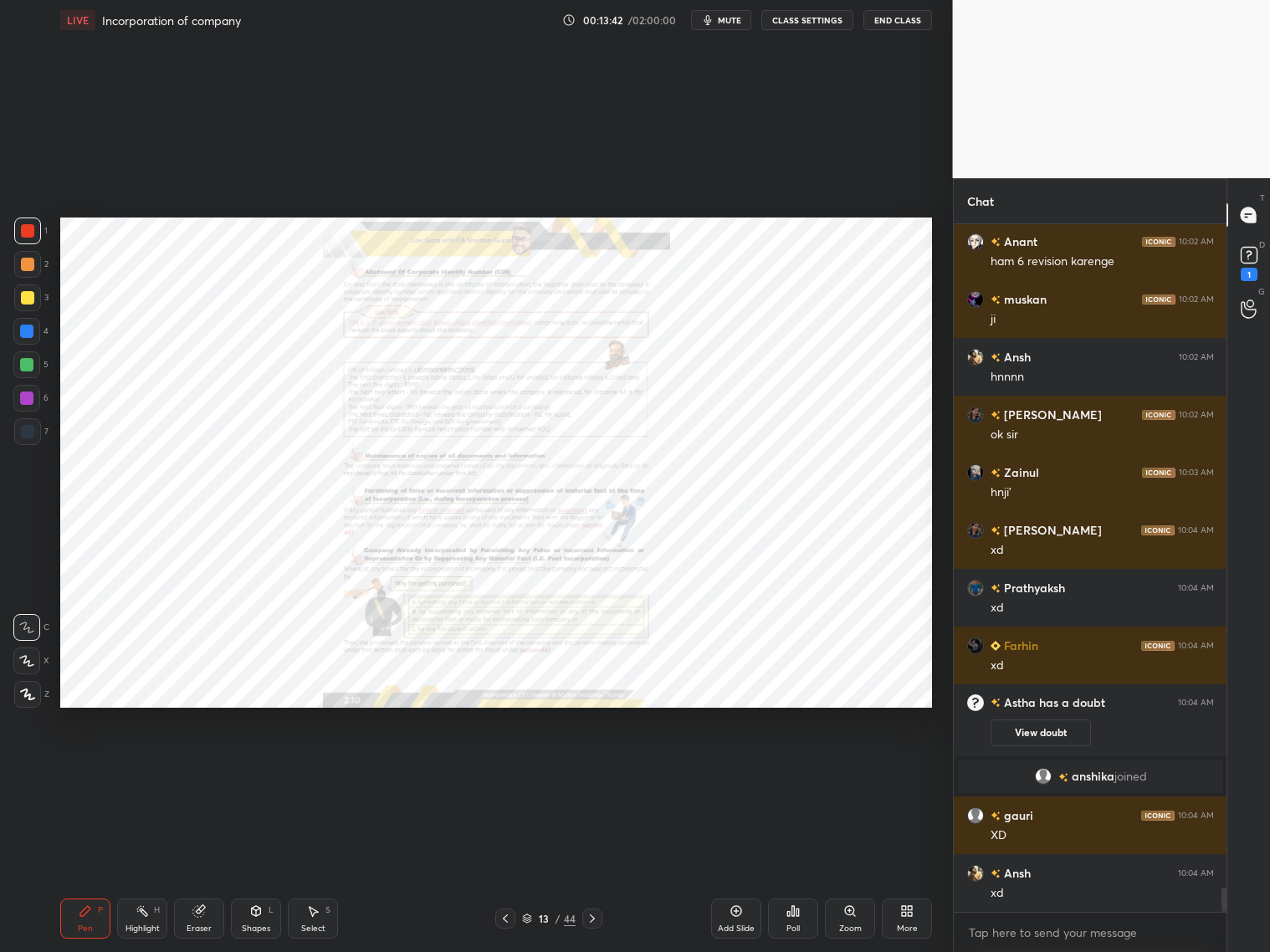
scroll to position [18971, 0]
click at [857, 914] on div "Zoom" at bounding box center [850, 918] width 50 height 40
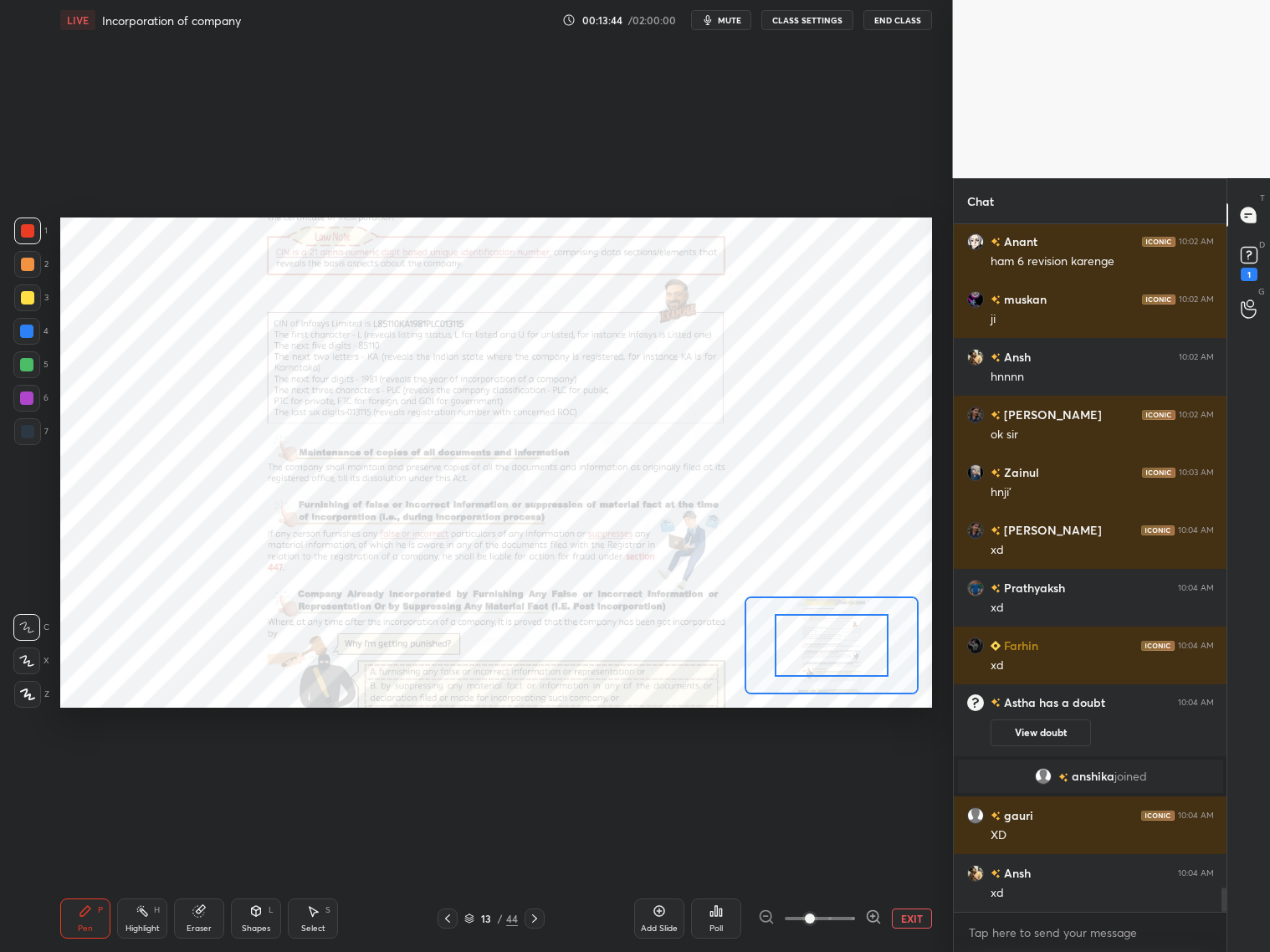
scroll to position [19028, 0]
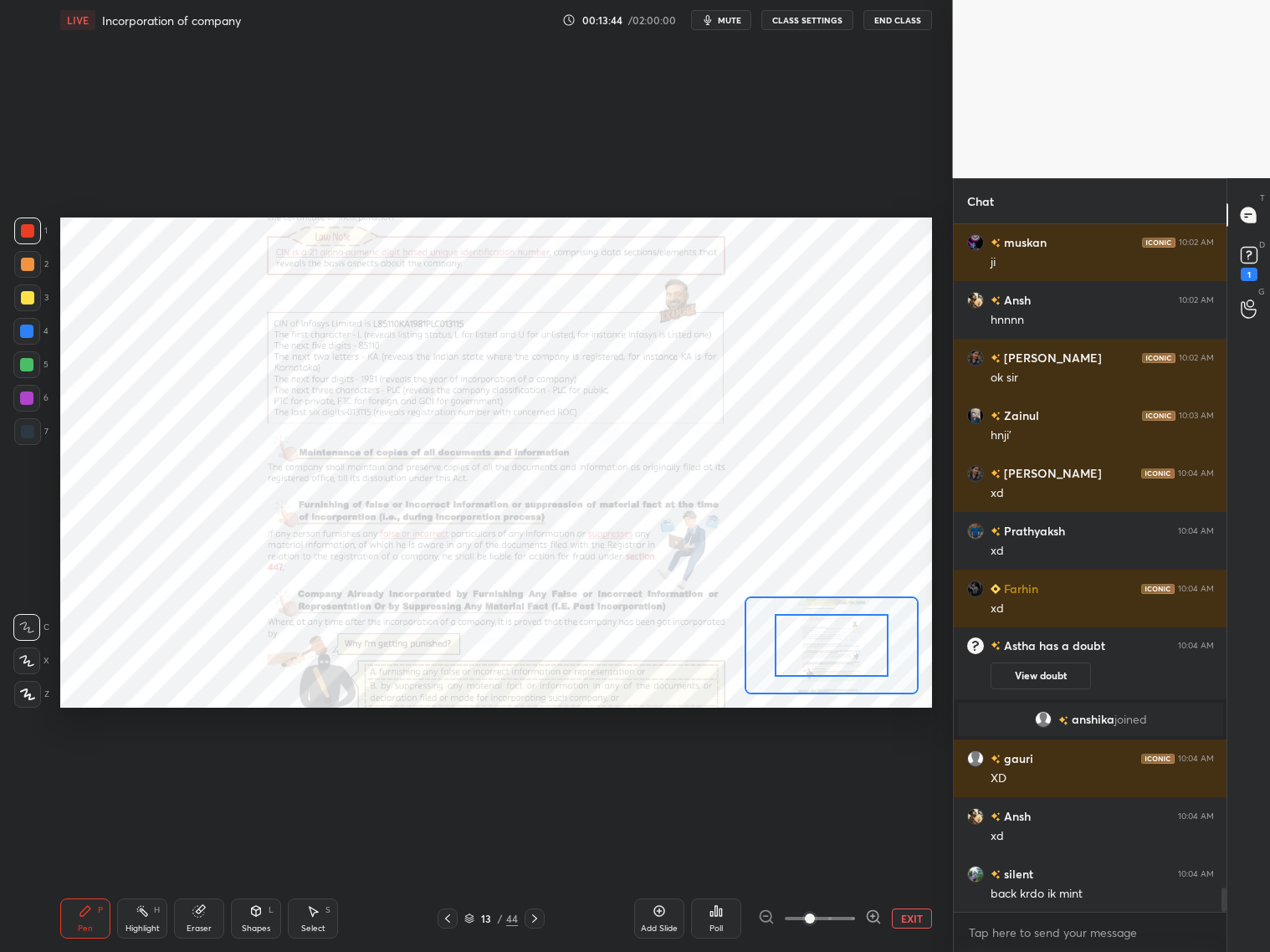
click at [858, 914] on div at bounding box center [820, 918] width 124 height 20
click at [857, 915] on div at bounding box center [820, 918] width 124 height 20
click at [876, 911] on icon at bounding box center [874, 916] width 17 height 17
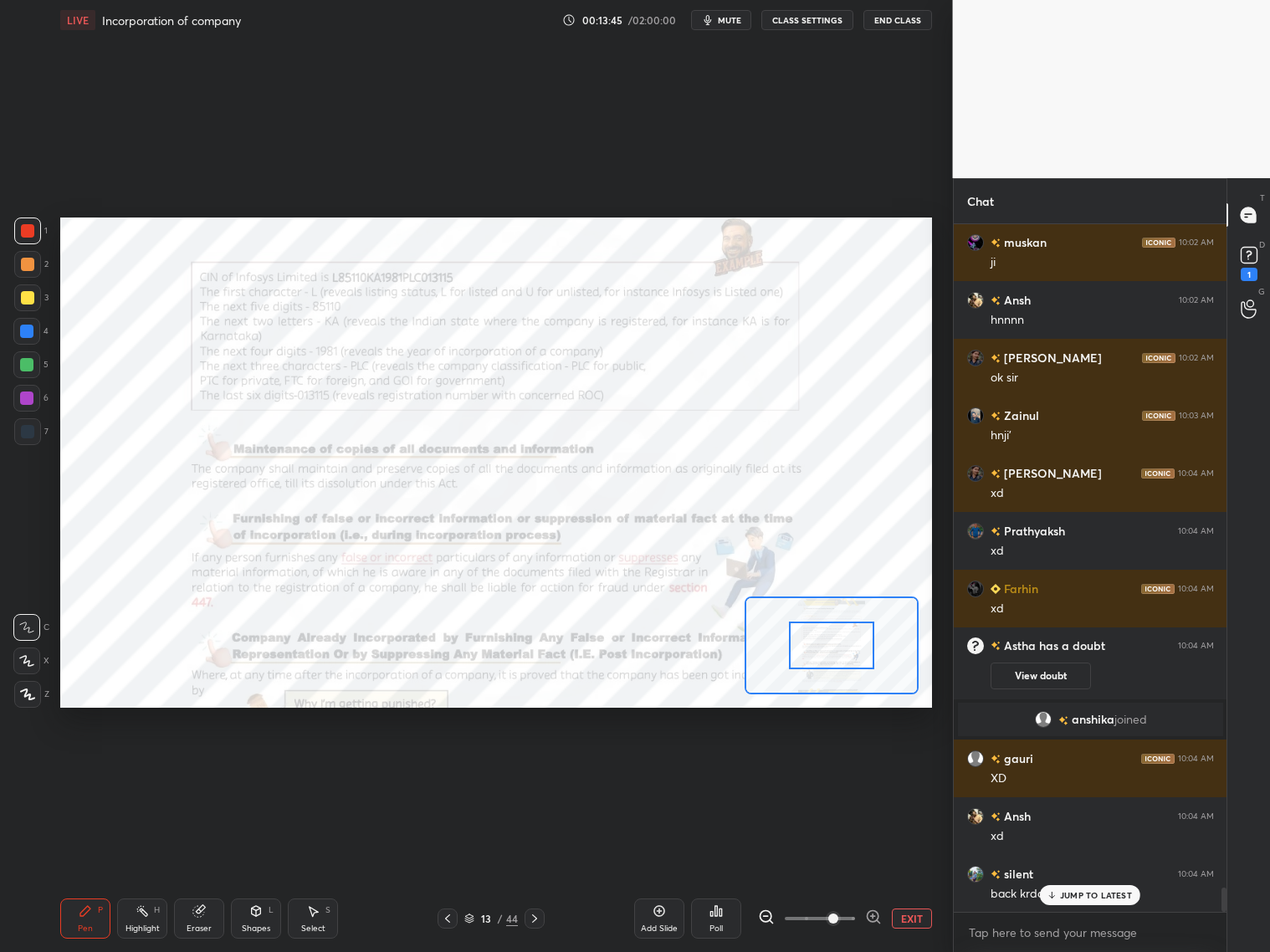
scroll to position [19086, 0]
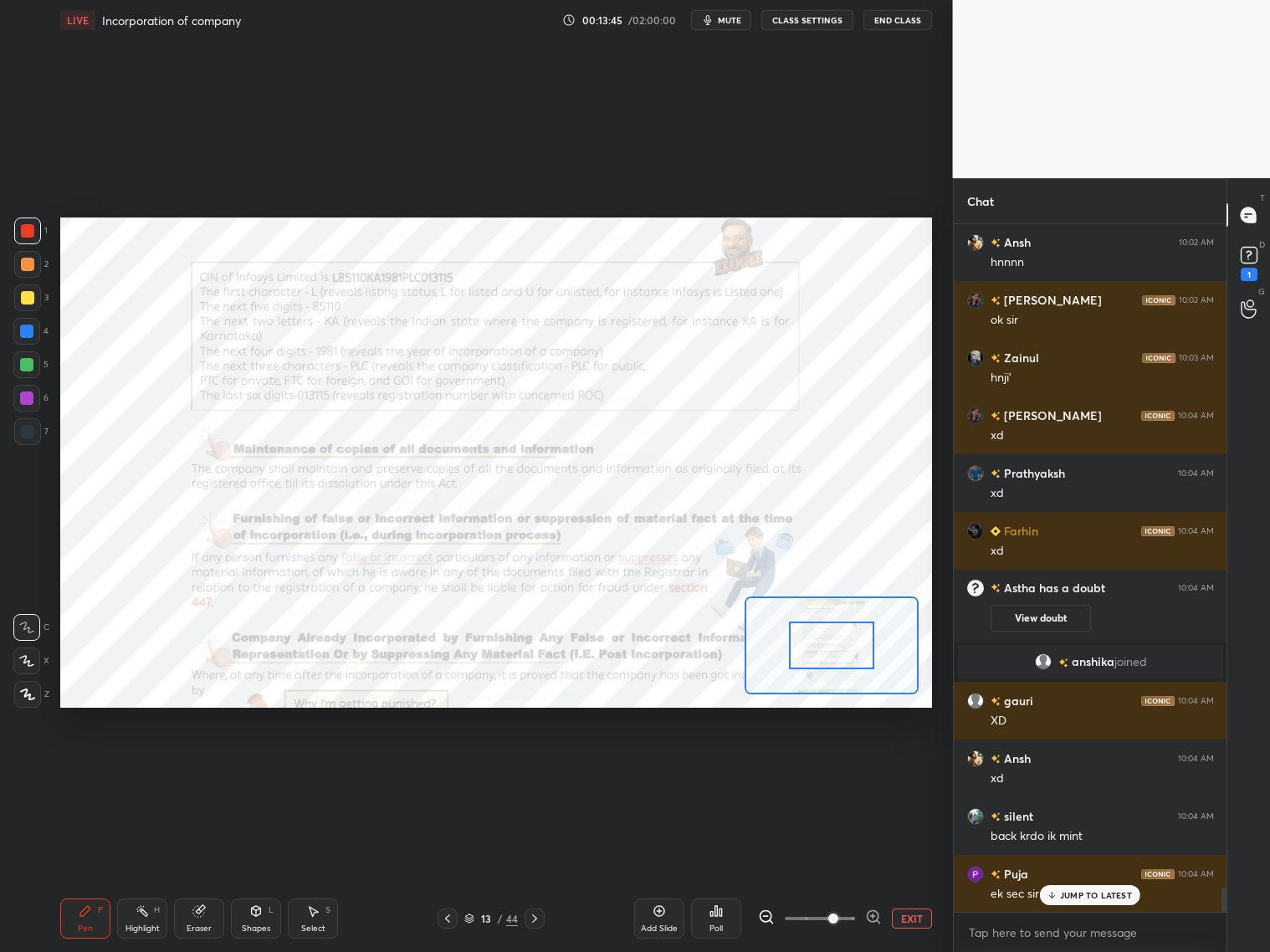
click at [871, 911] on icon at bounding box center [874, 916] width 17 height 17
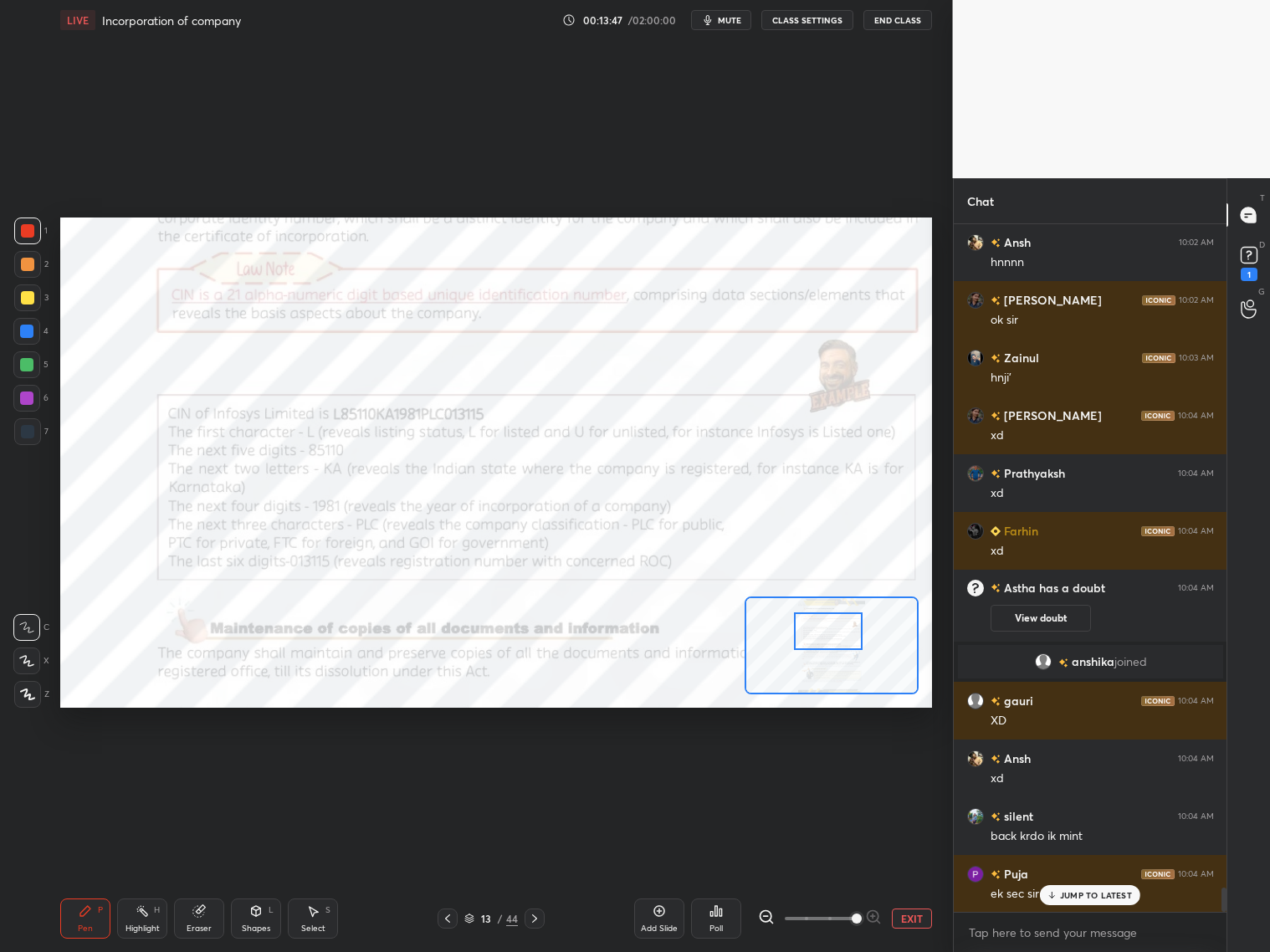
scroll to position [19126, 0]
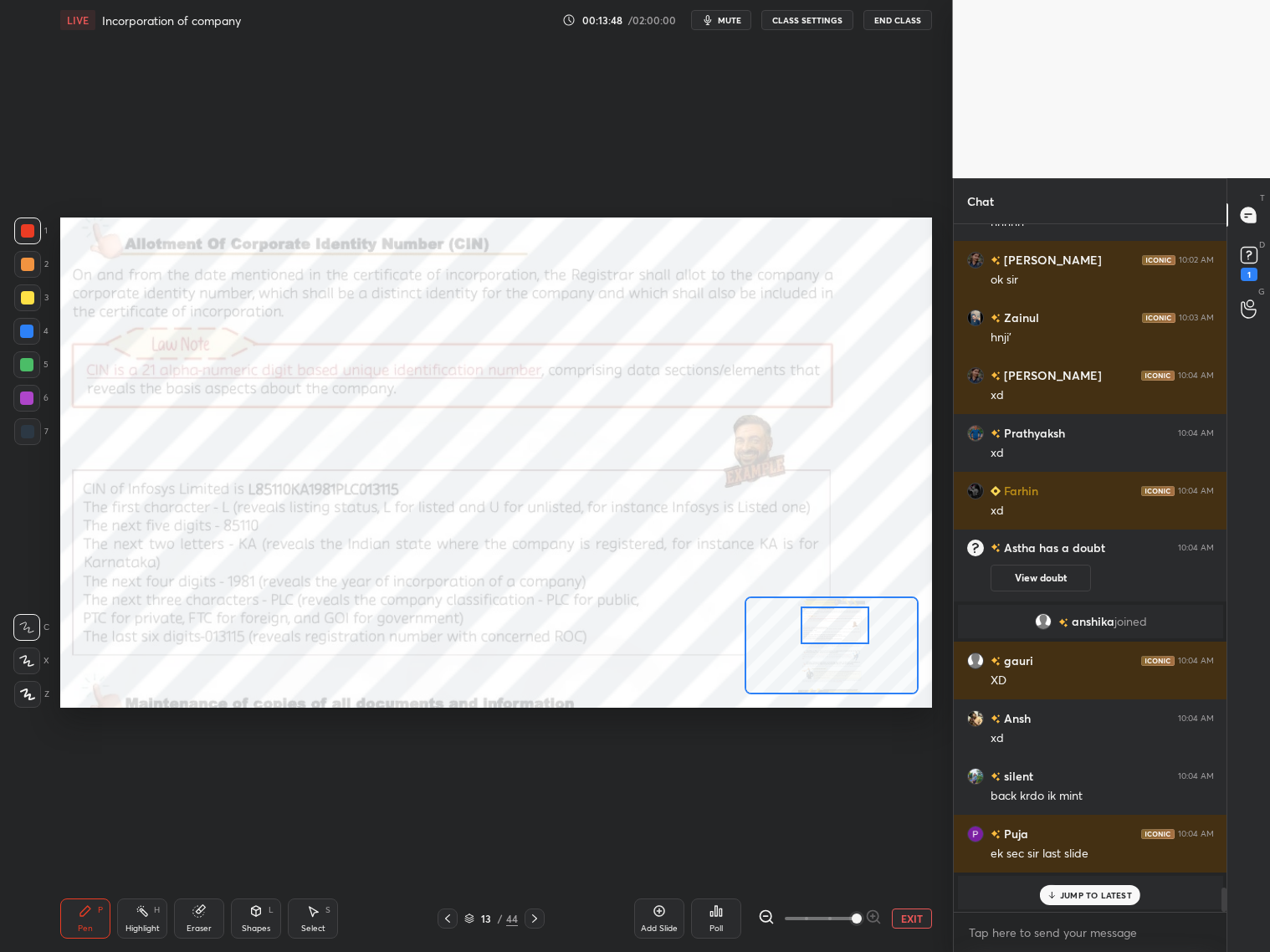
drag, startPoint x: 841, startPoint y: 655, endPoint x: 845, endPoint y: 637, distance: 18.4
click at [845, 636] on div at bounding box center [835, 625] width 69 height 38
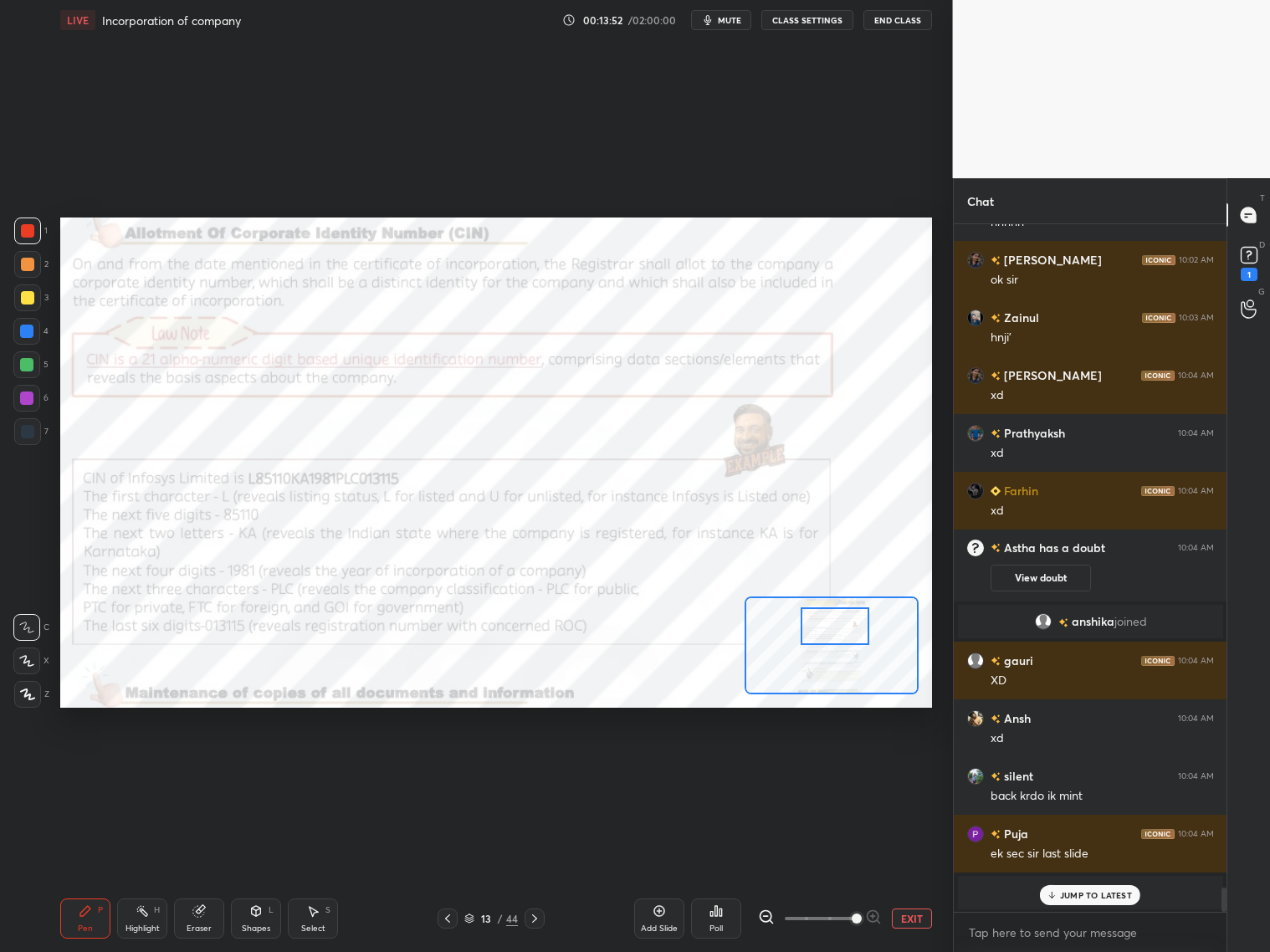
drag, startPoint x: 36, startPoint y: 235, endPoint x: 47, endPoint y: 230, distance: 12.1
click at [41, 233] on div "1" at bounding box center [30, 231] width 33 height 27
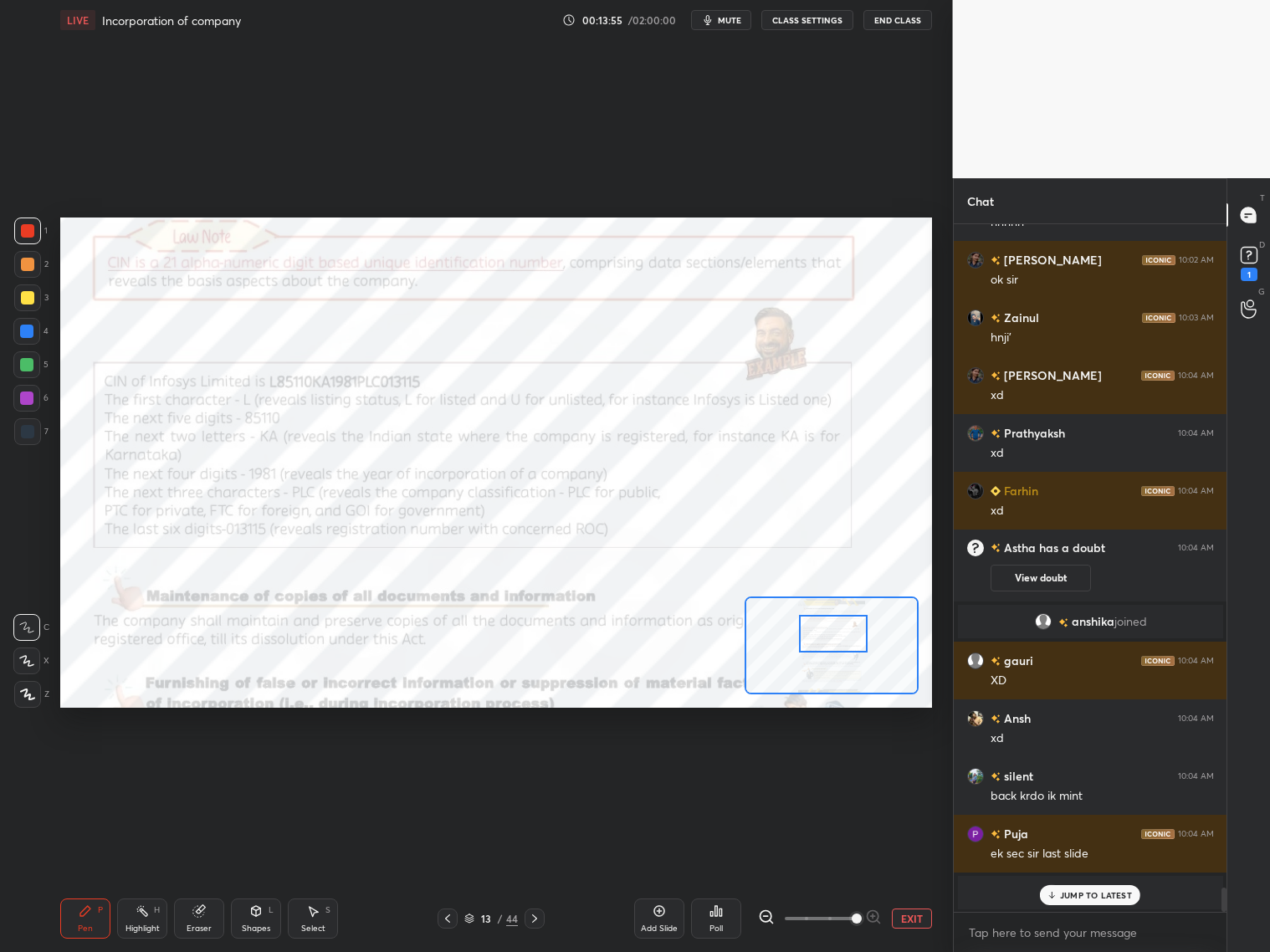
click at [852, 638] on div at bounding box center [833, 633] width 69 height 38
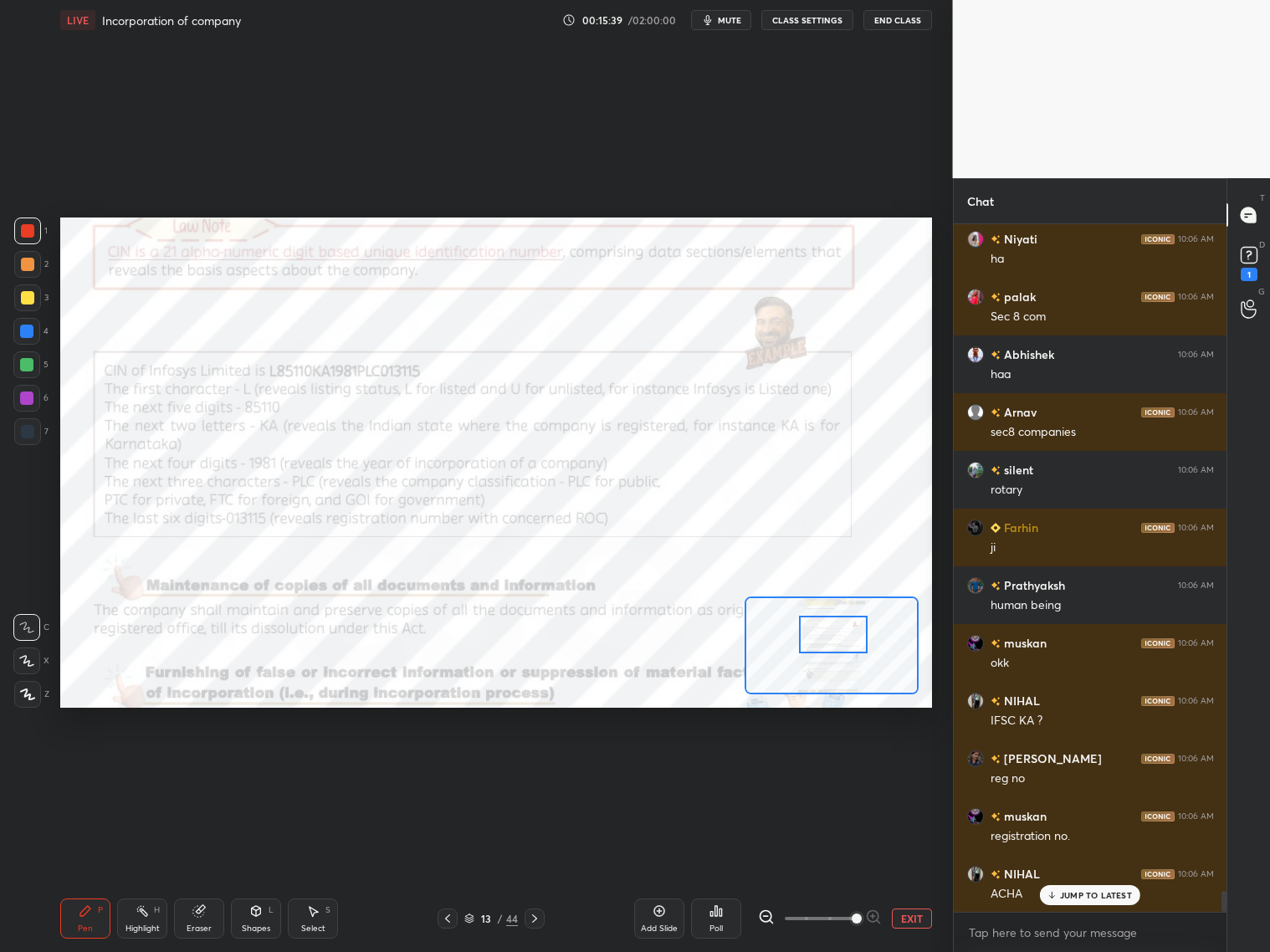
scroll to position [21894, 0]
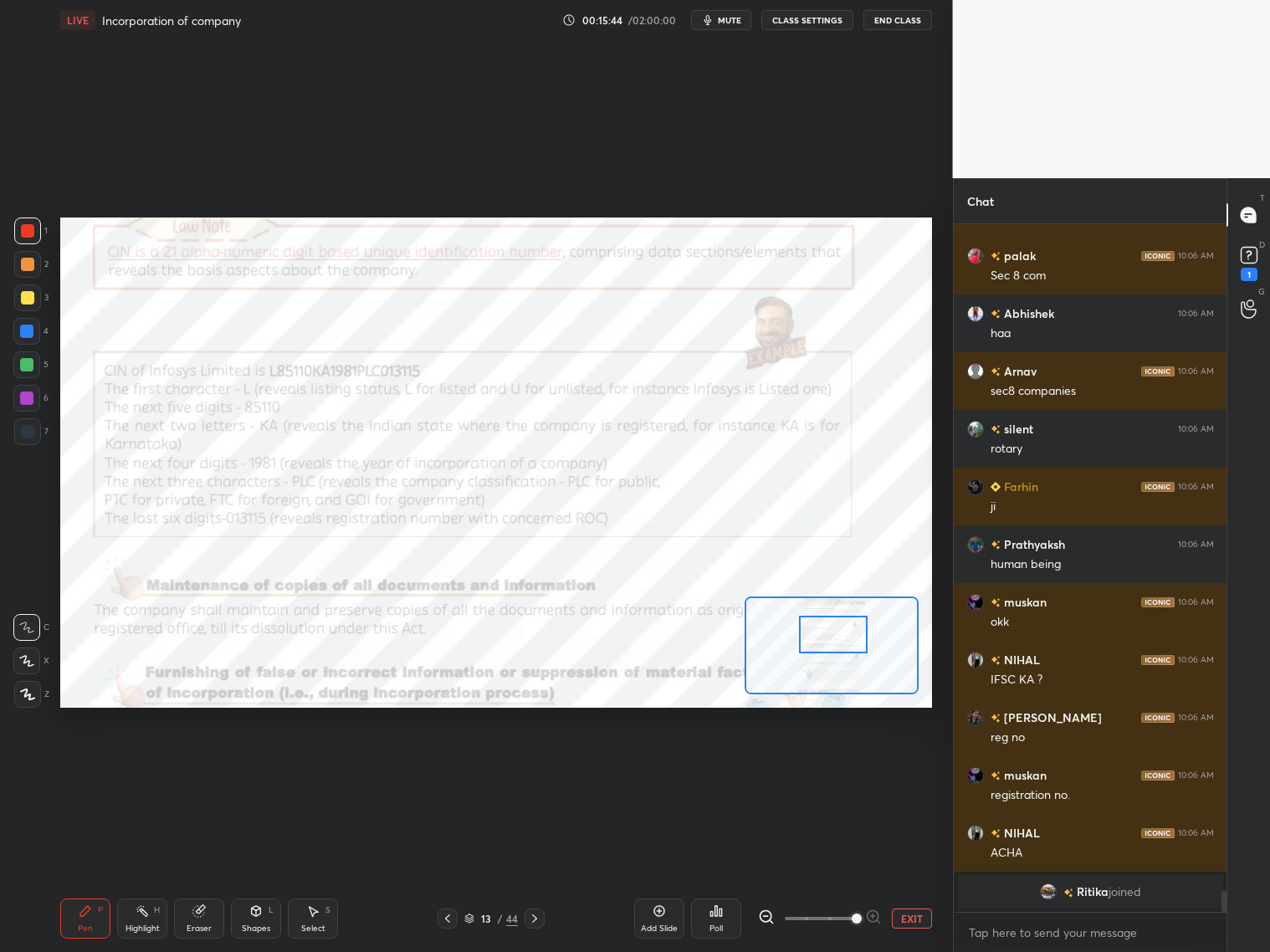
click at [469, 918] on icon at bounding box center [469, 918] width 10 height 10
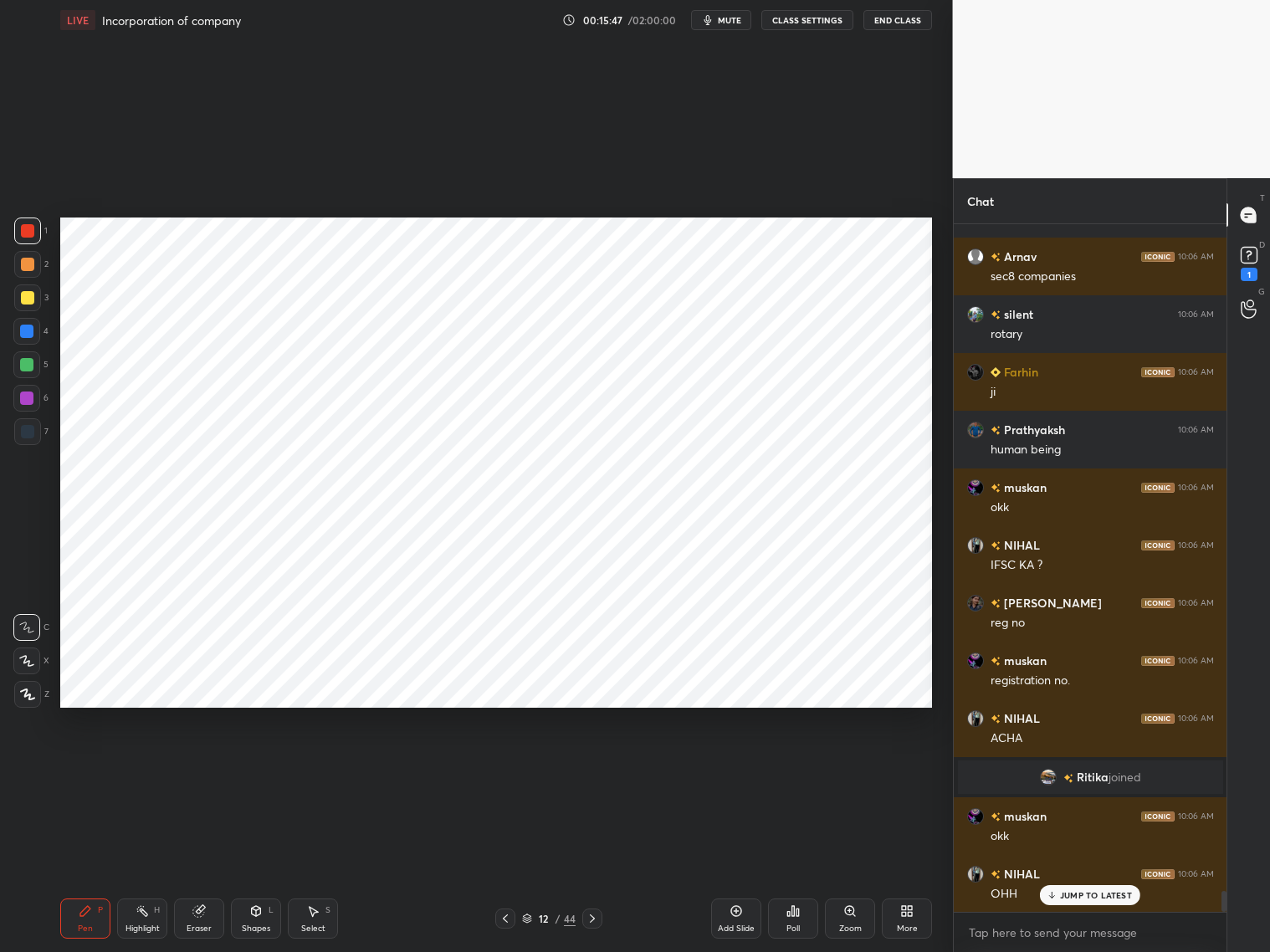
scroll to position [22067, 0]
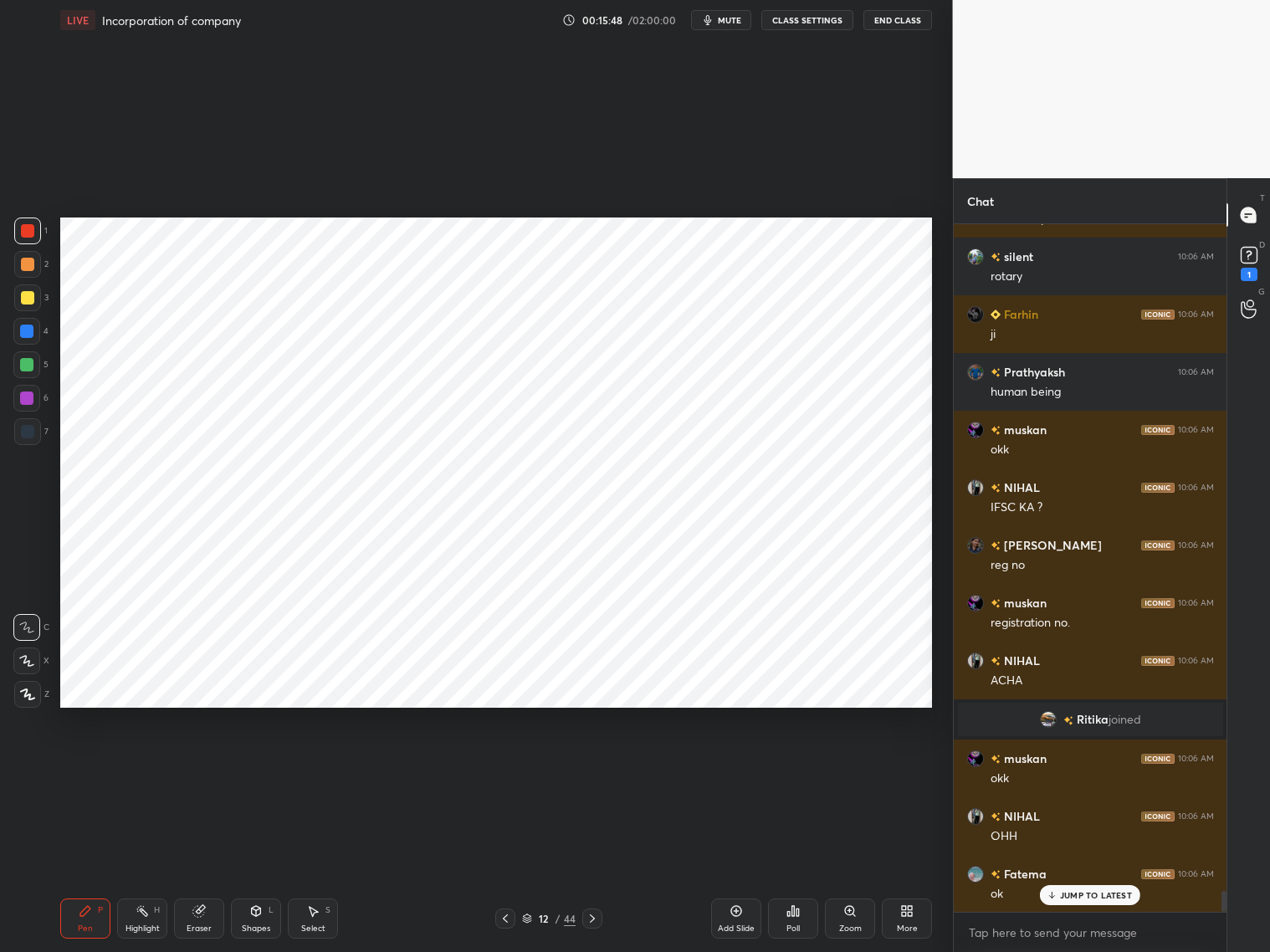
click at [264, 910] on div "Shapes L" at bounding box center [256, 918] width 50 height 40
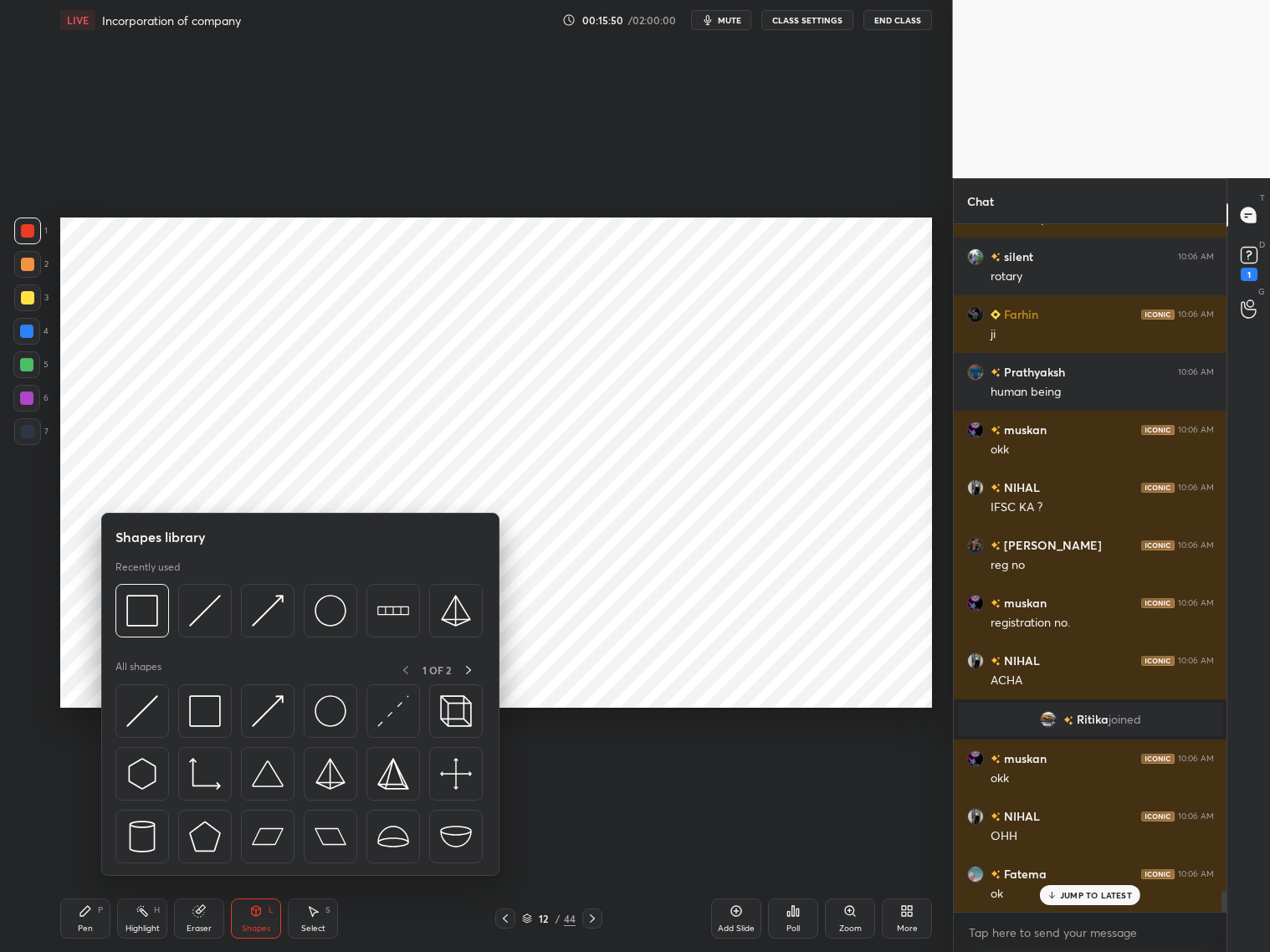
click at [33, 385] on div at bounding box center [27, 398] width 27 height 27
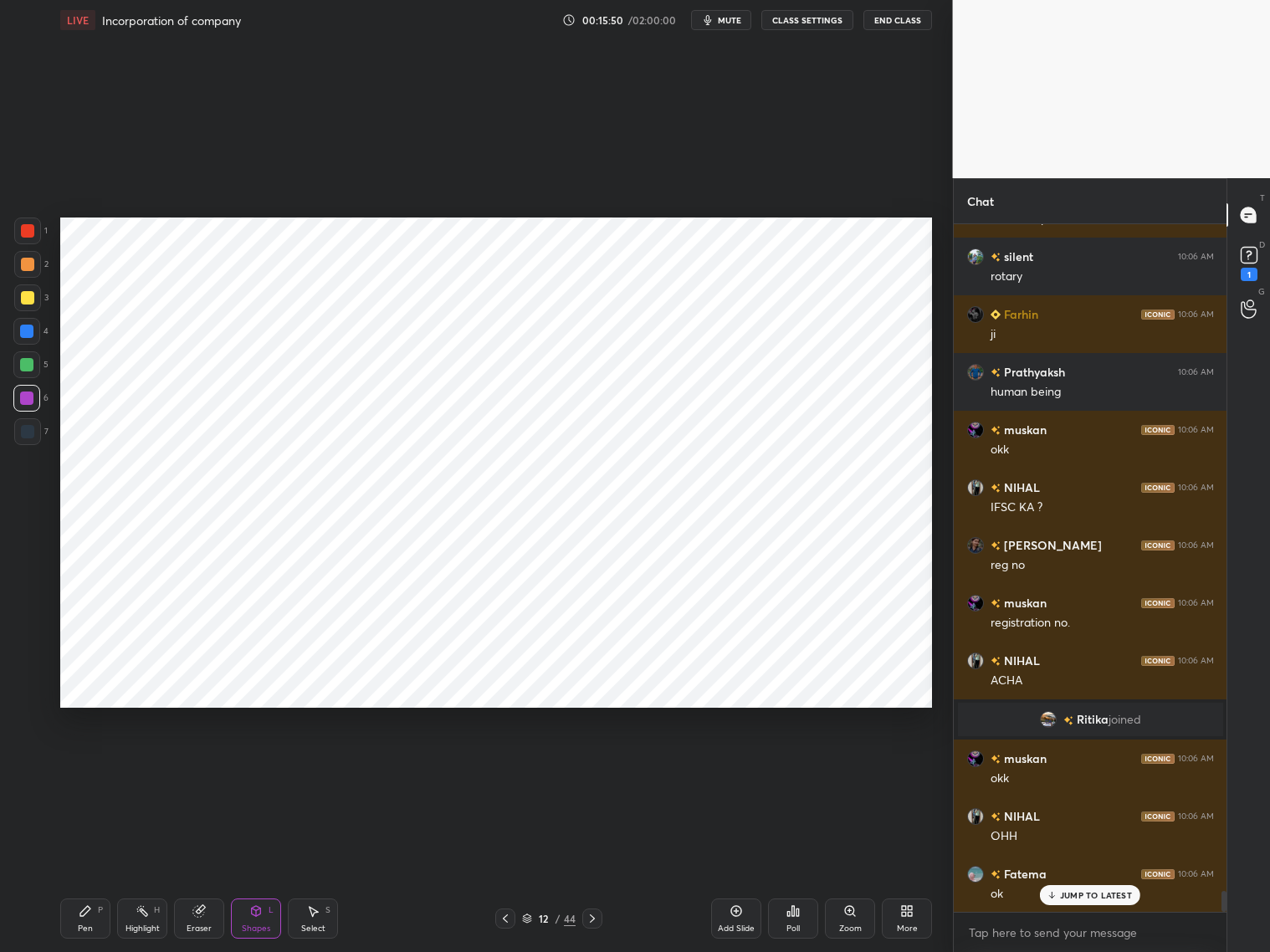
scroll to position [22124, 0]
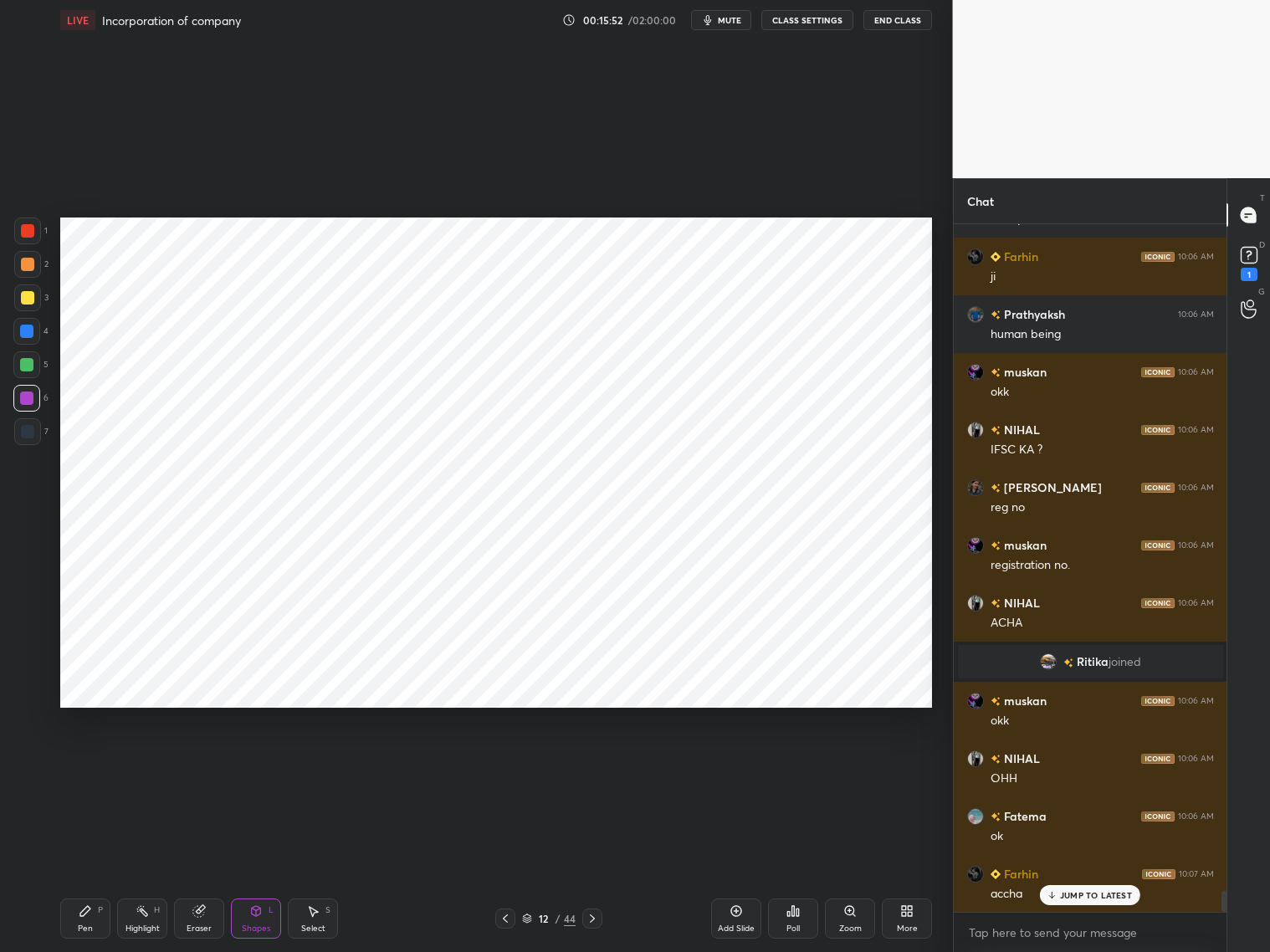
click at [83, 924] on div "Pen" at bounding box center [85, 928] width 15 height 8
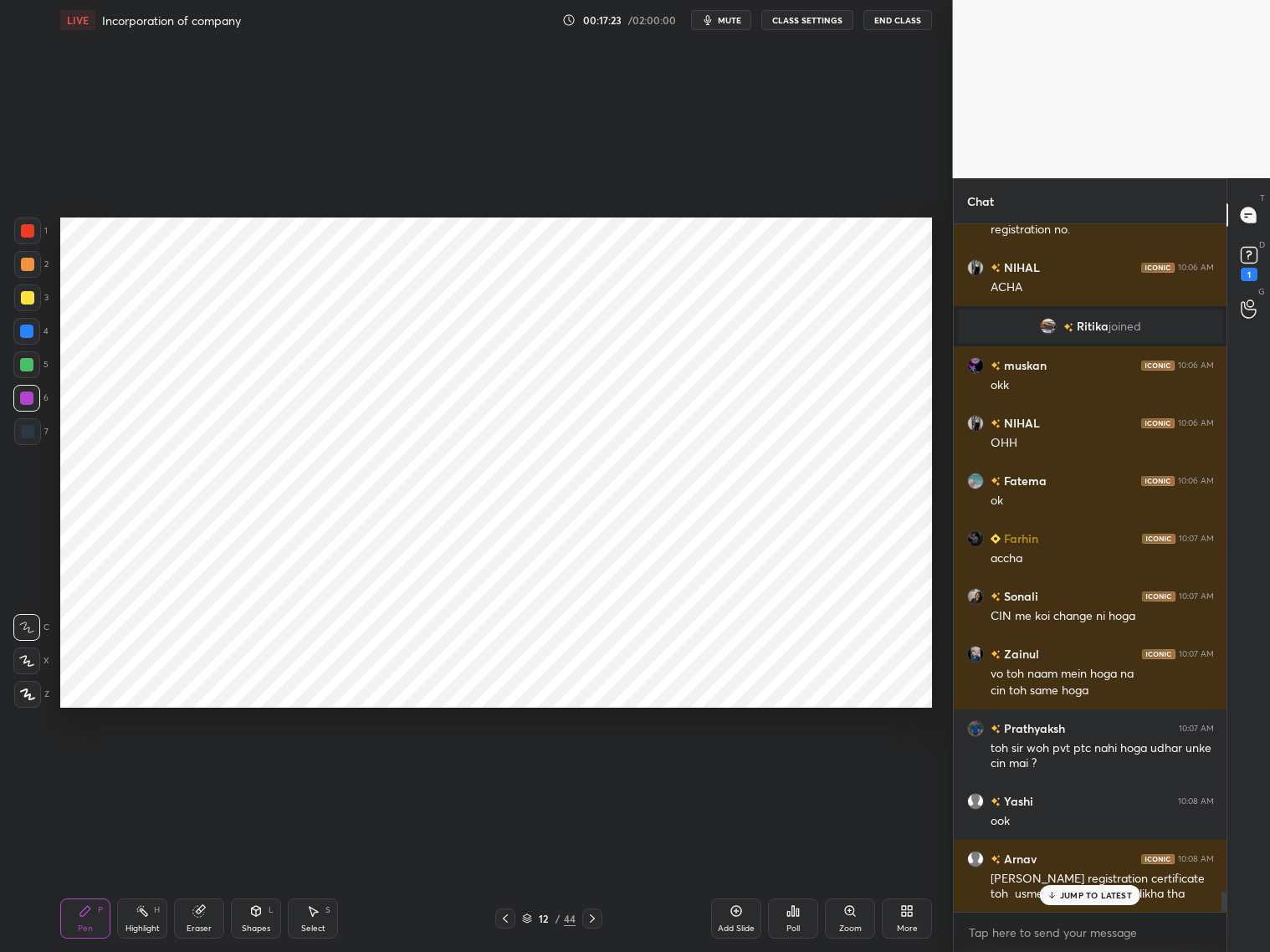
scroll to position [22518, 0]
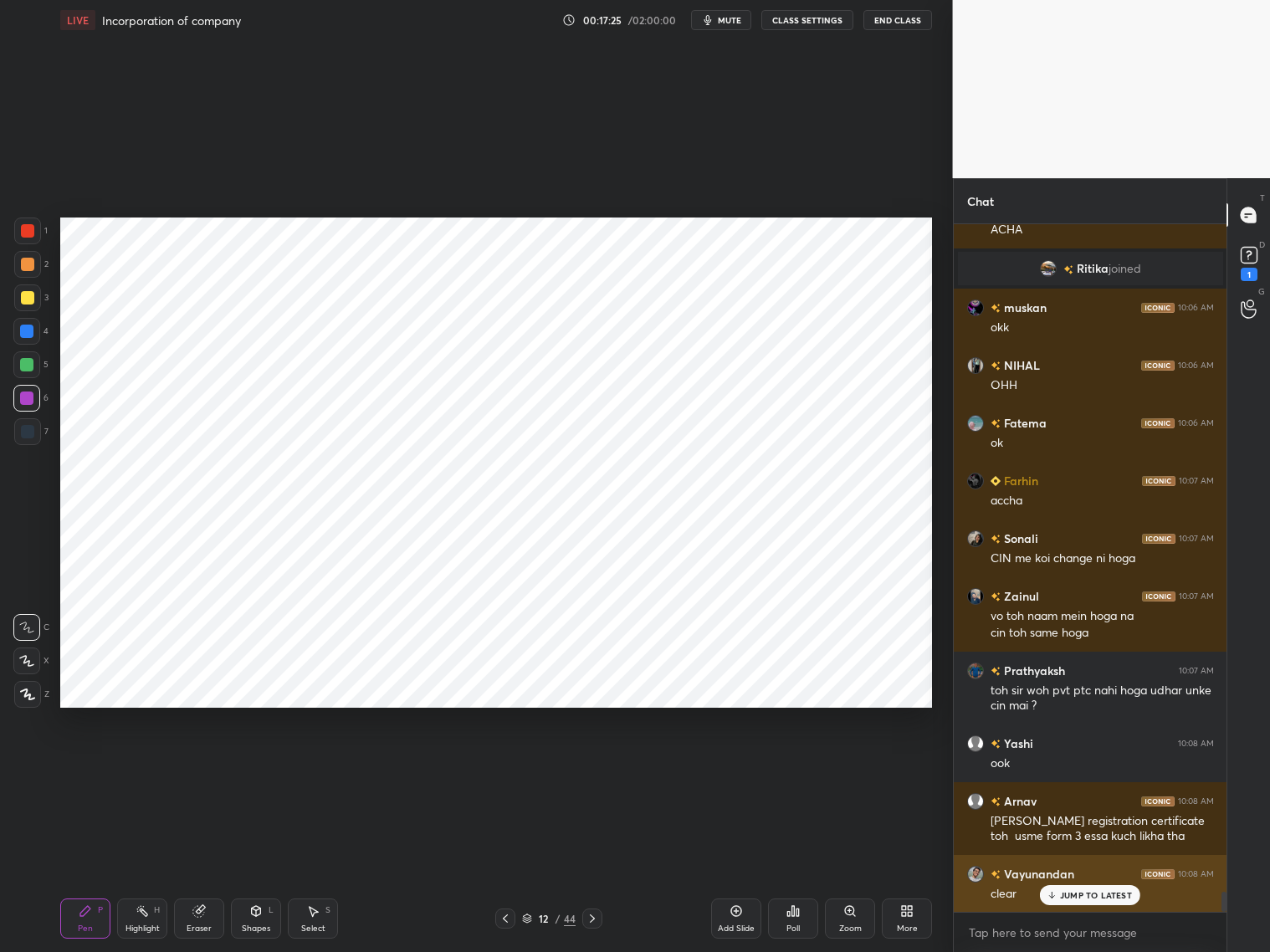
click at [1068, 893] on p "JUMP TO LATEST" at bounding box center [1095, 895] width 72 height 10
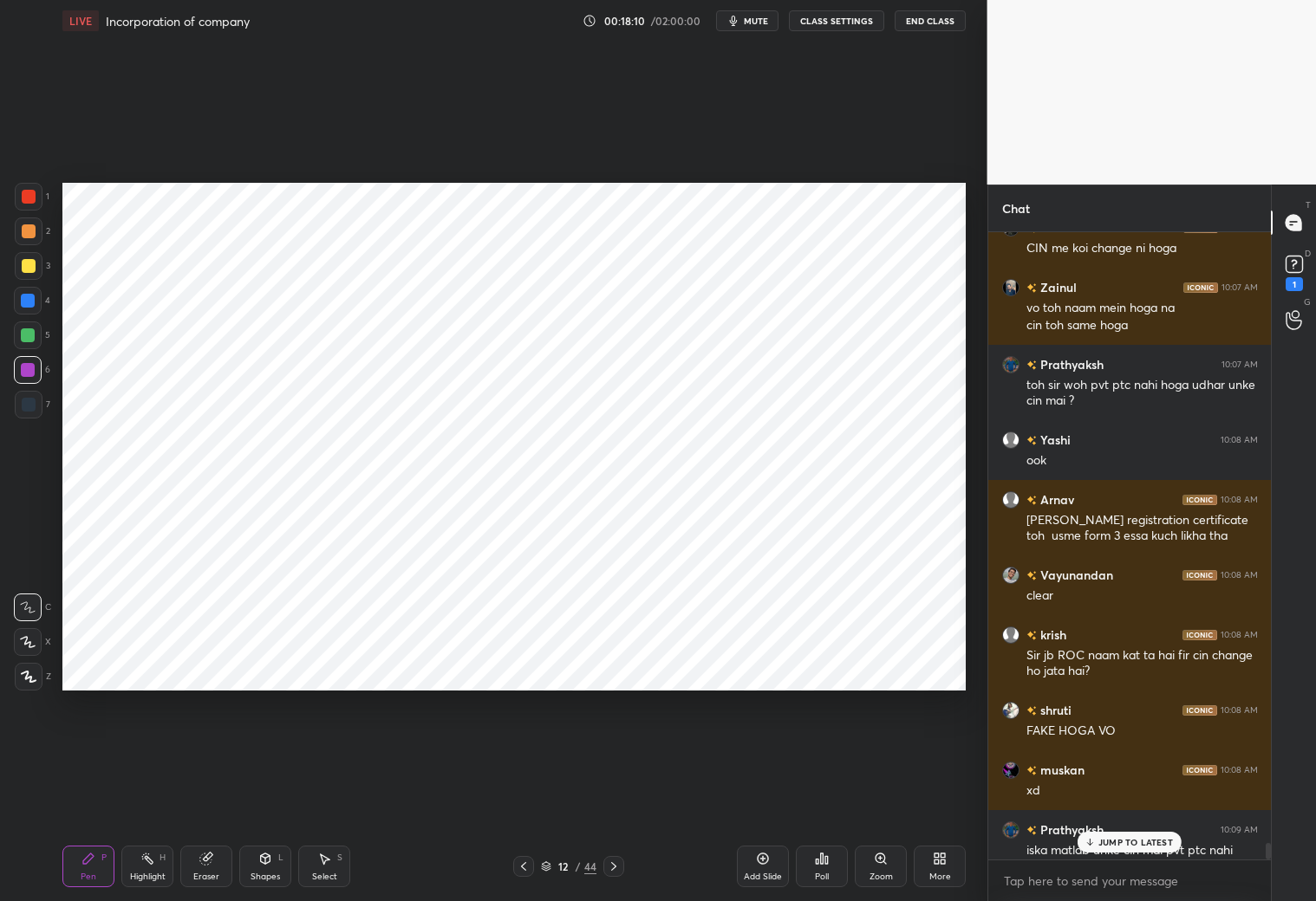
scroll to position [23803, 0]
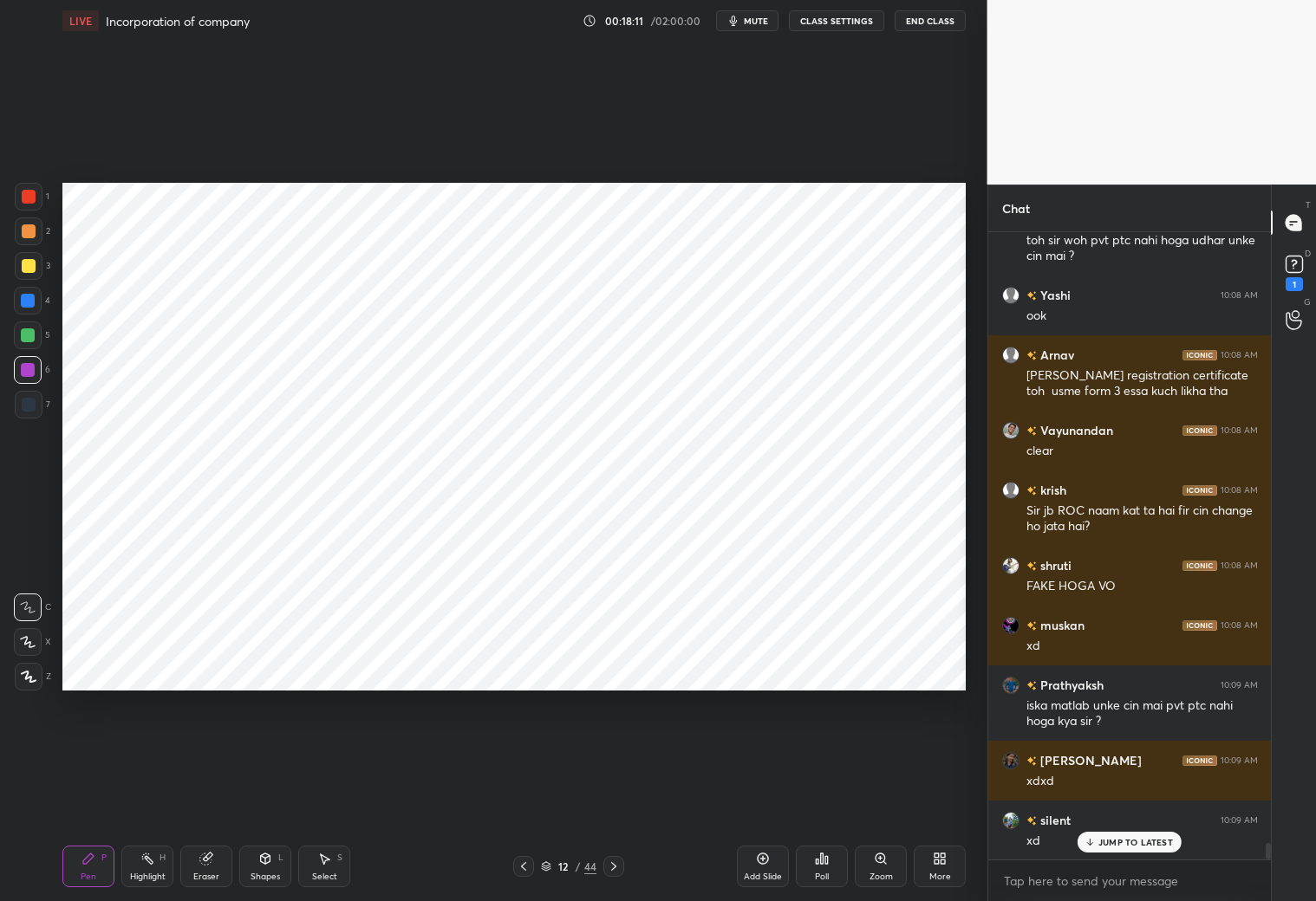
click at [936, 872] on div "More" at bounding box center [939, 876] width 21 height 8
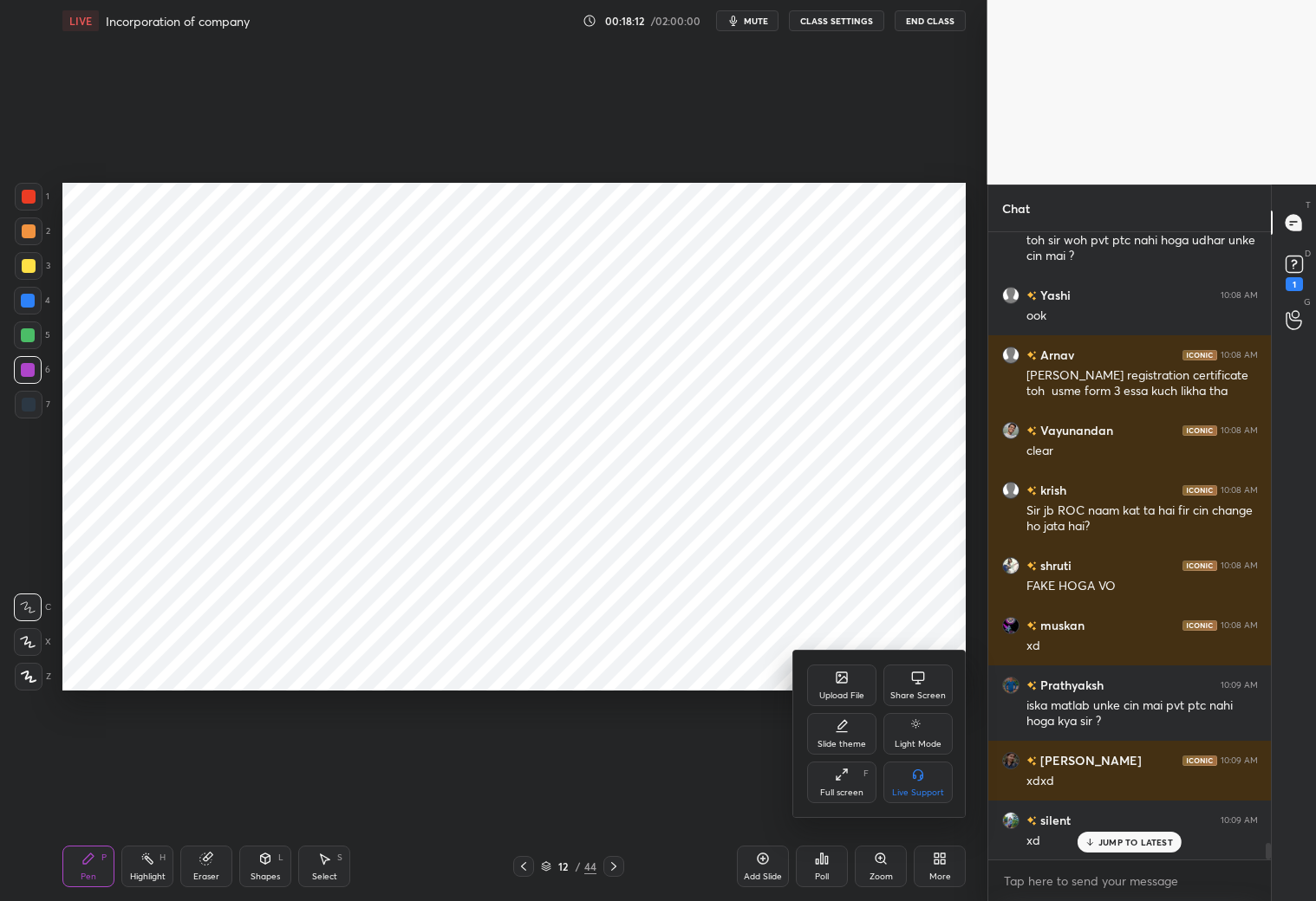
click at [851, 689] on div "Upload File" at bounding box center [841, 685] width 70 height 42
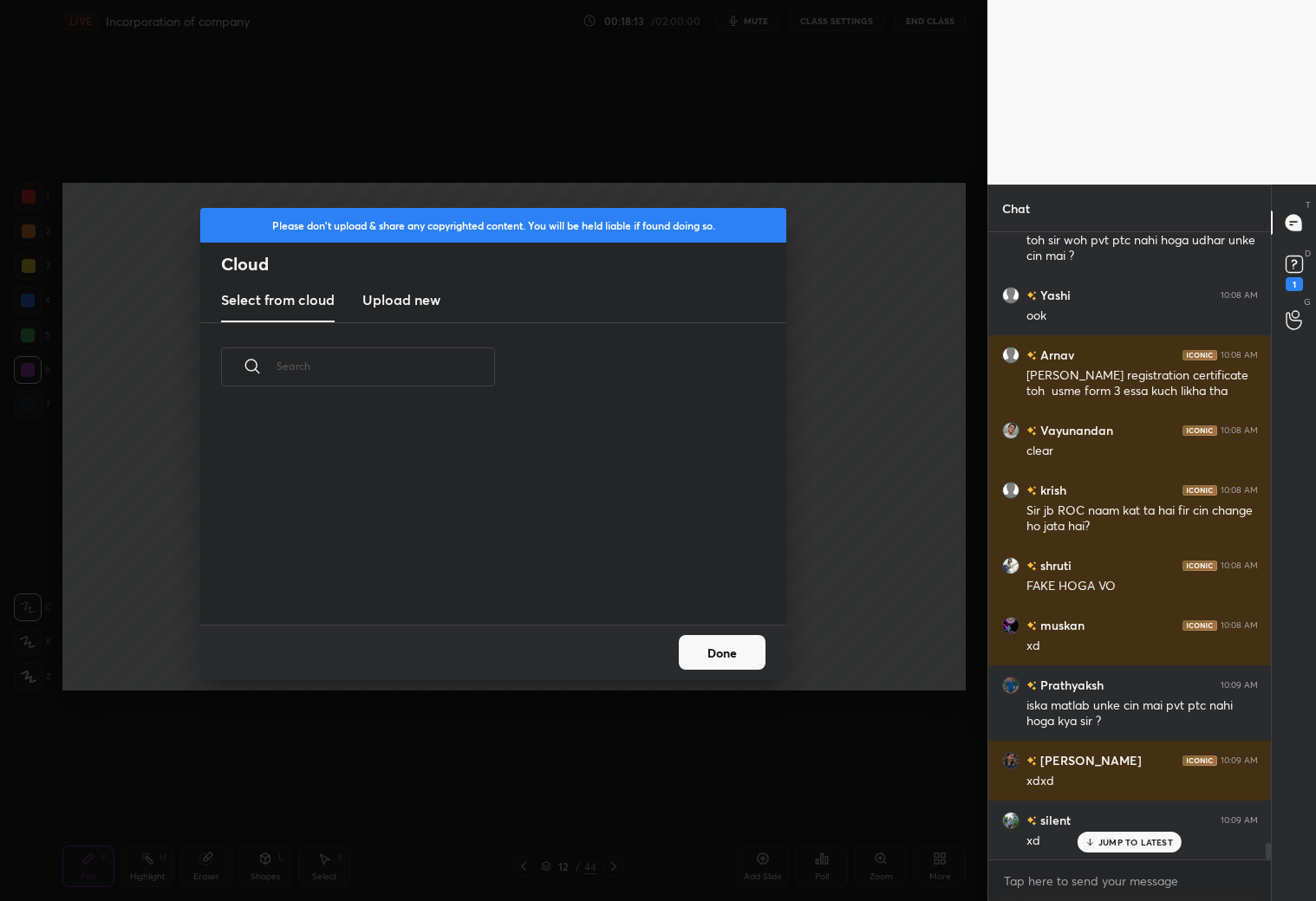
scroll to position [214, 556]
click at [394, 301] on h3 "Upload new" at bounding box center [402, 299] width 78 height 20
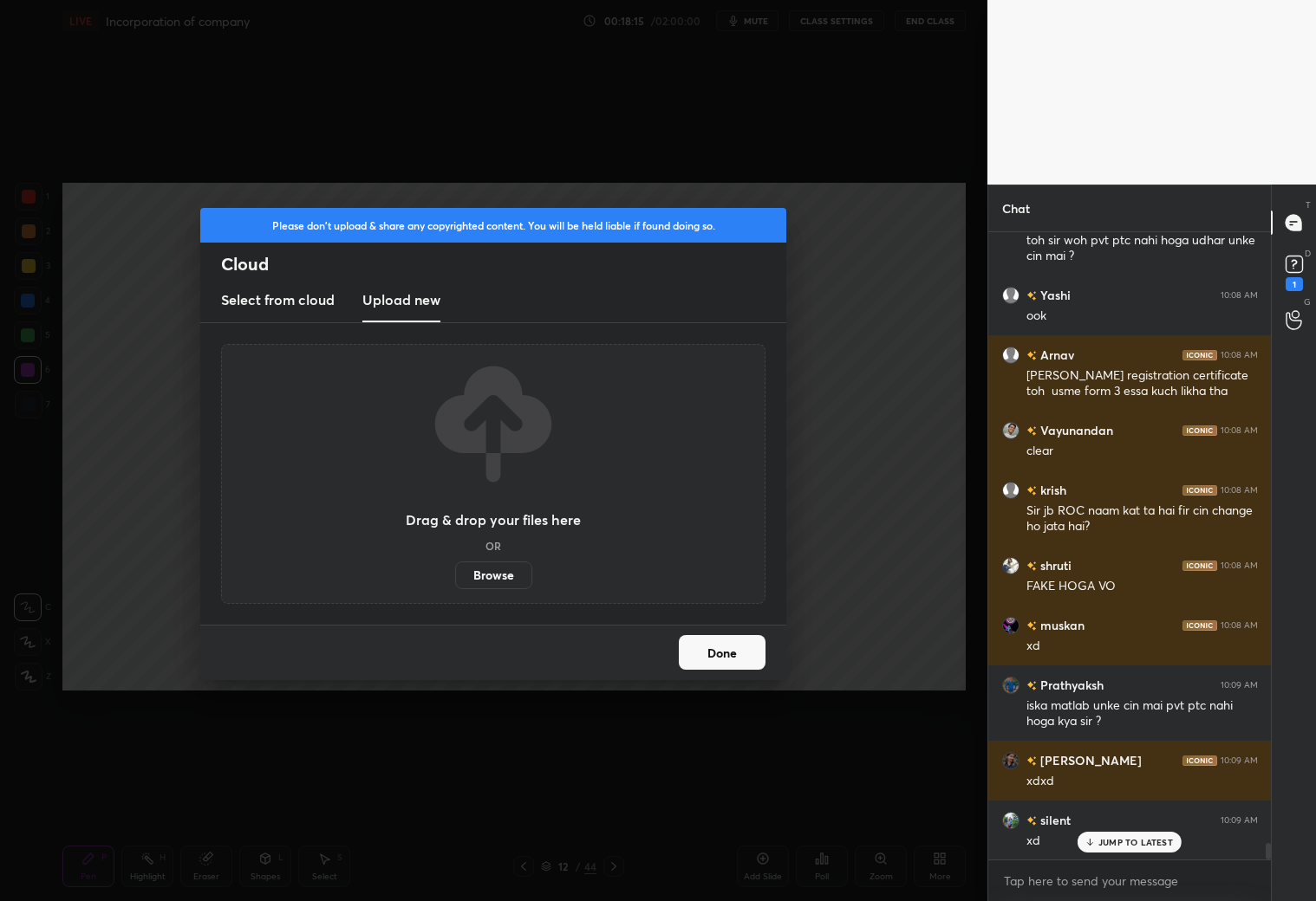
click at [504, 567] on label "Browse" at bounding box center [493, 576] width 77 height 28
click at [455, 567] on input "Browse" at bounding box center [455, 576] width 0 height 28
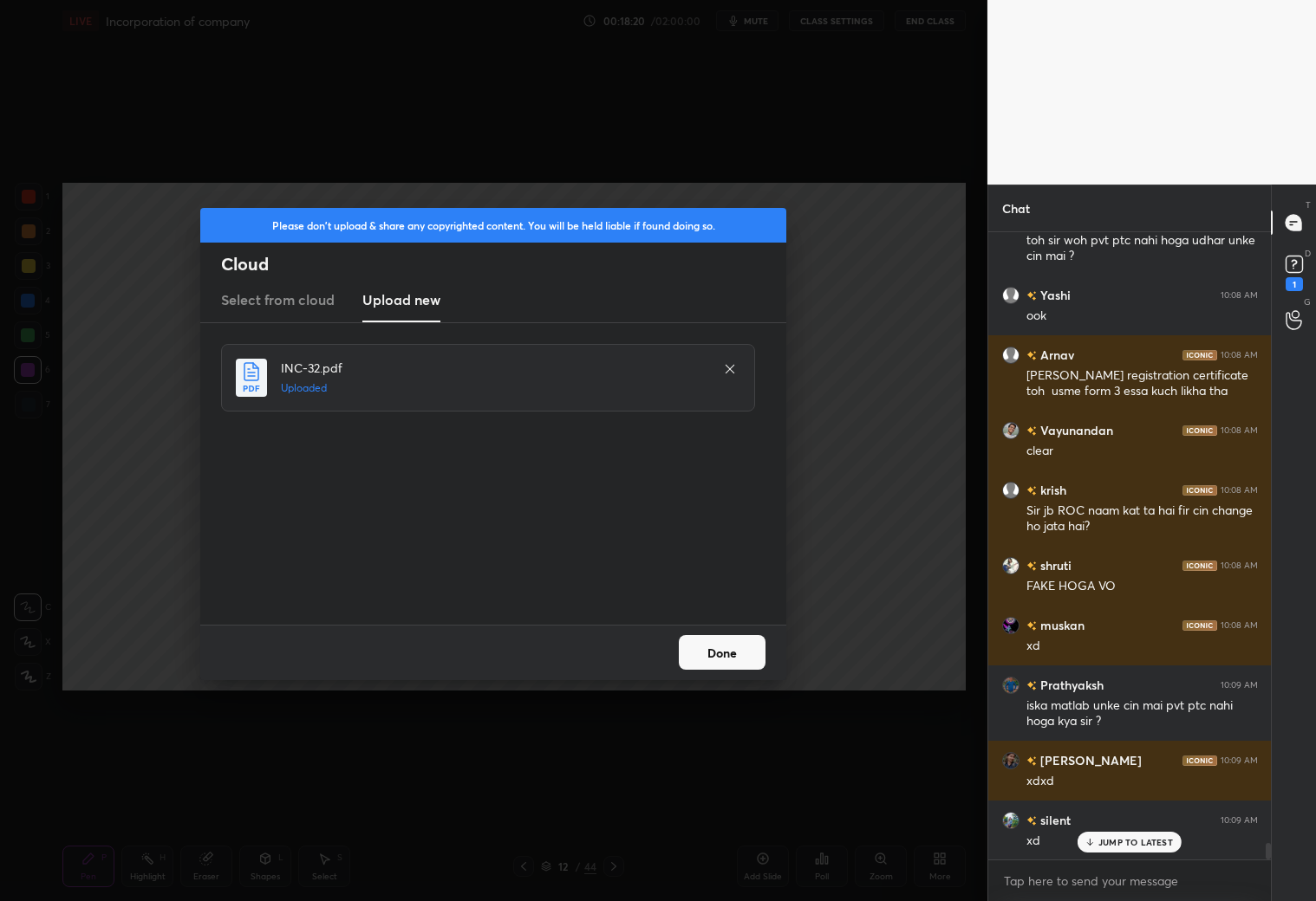
scroll to position [23800, 0]
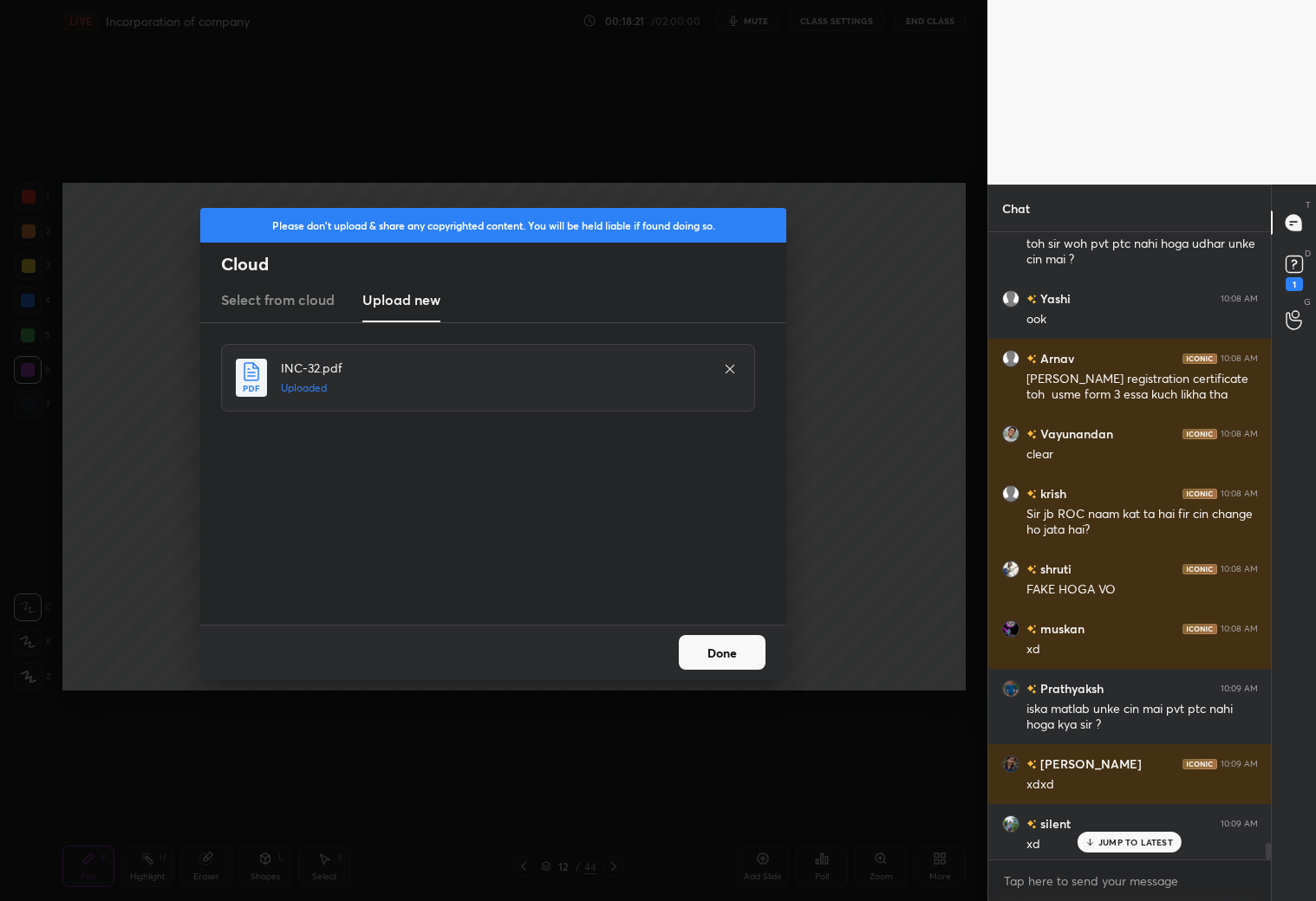
click at [744, 658] on button "Done" at bounding box center [722, 652] width 86 height 34
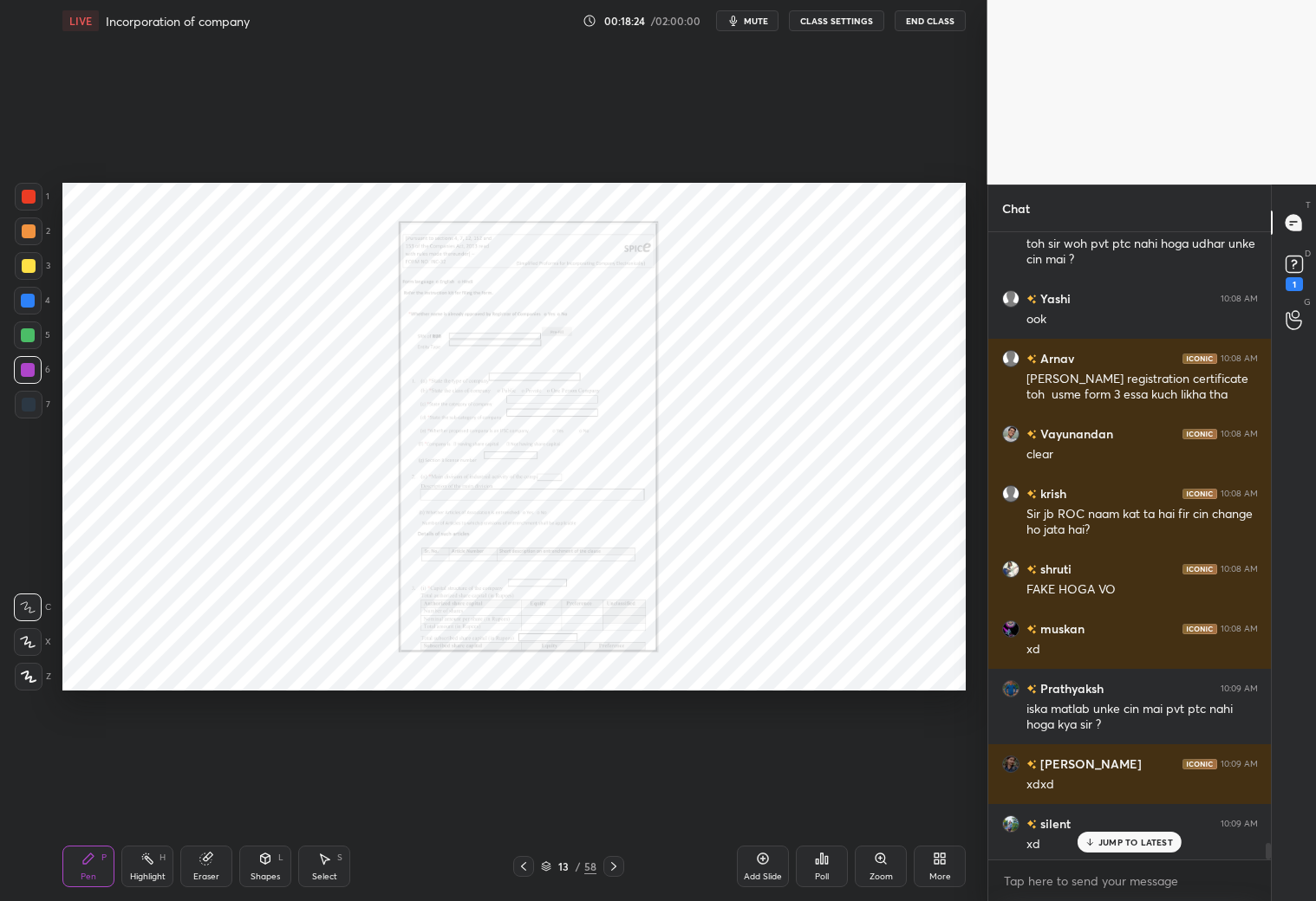
click at [886, 869] on div "Zoom" at bounding box center [881, 866] width 52 height 42
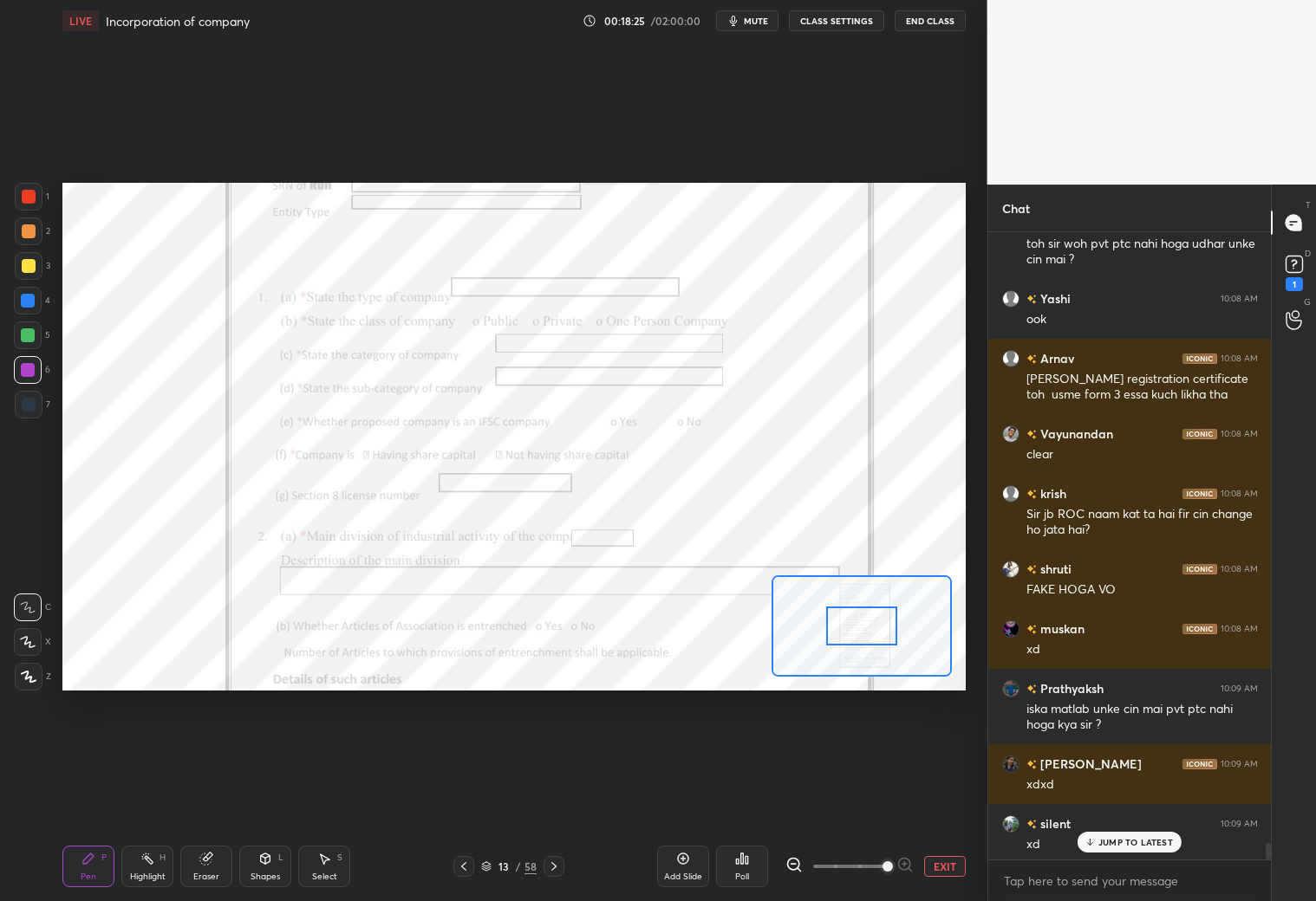
click at [887, 868] on span at bounding box center [888, 866] width 10 height 10
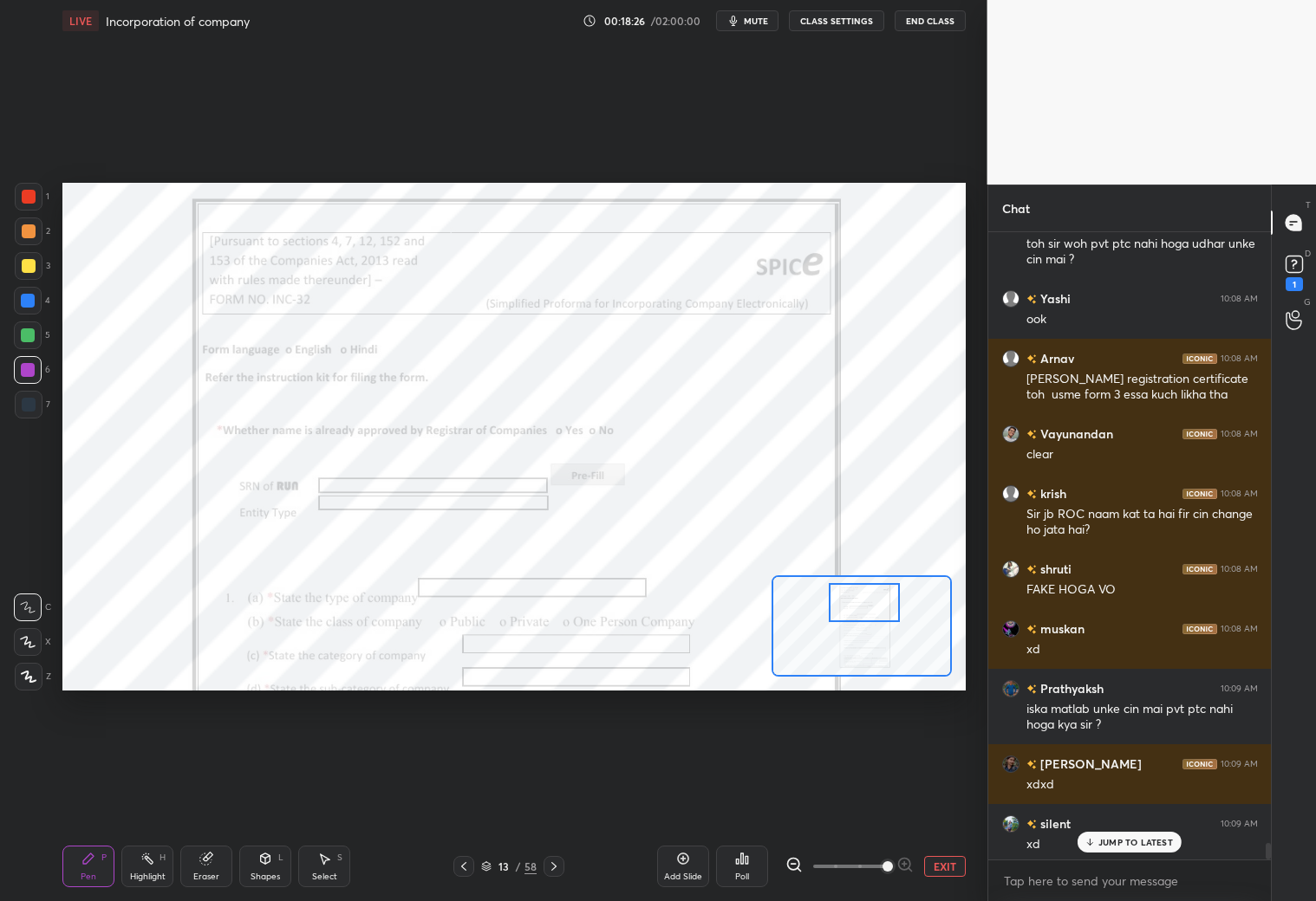
drag, startPoint x: 872, startPoint y: 625, endPoint x: 874, endPoint y: 600, distance: 25.1
click at [875, 599] on div at bounding box center [864, 603] width 71 height 39
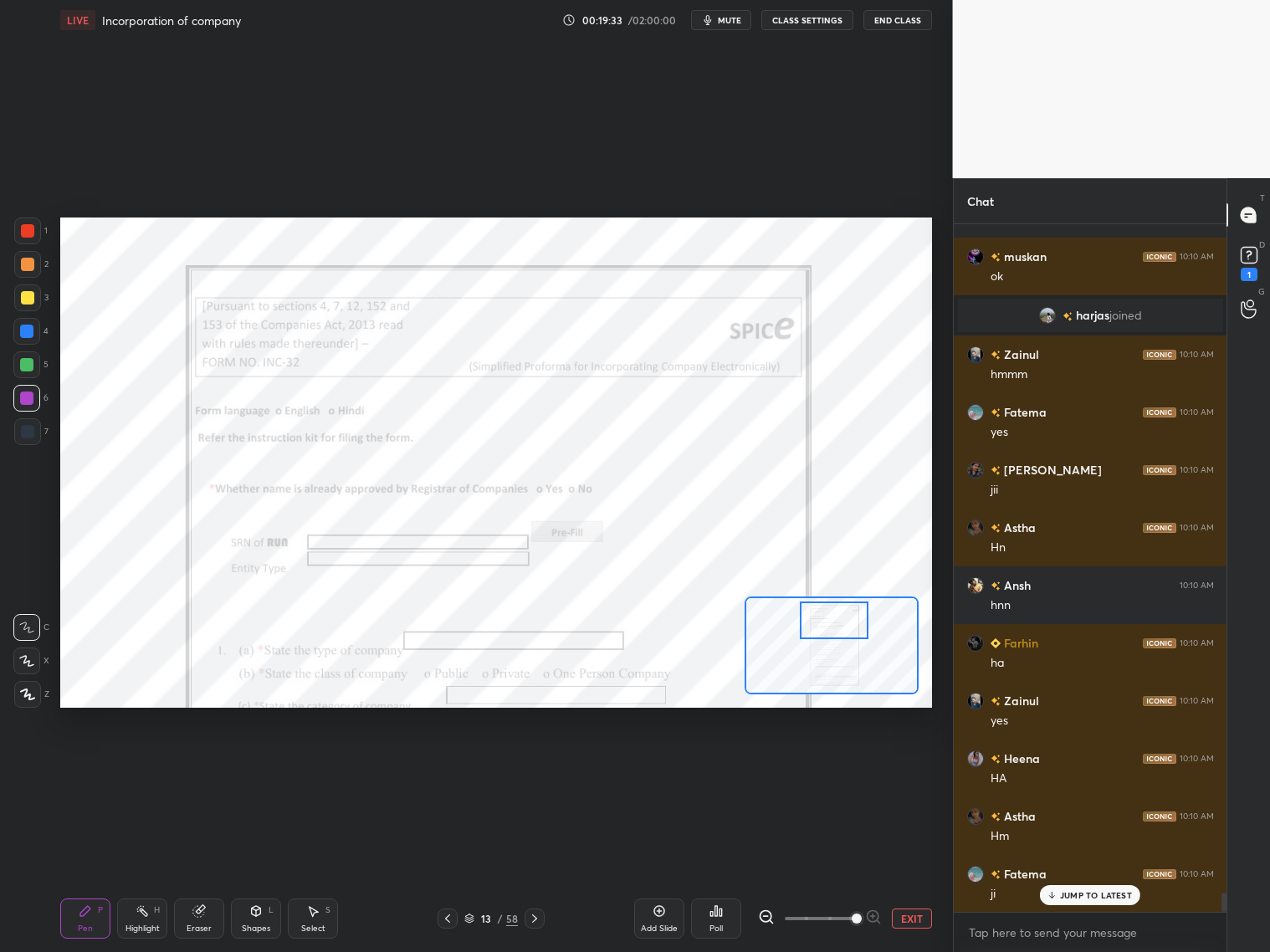
scroll to position [23915, 0]
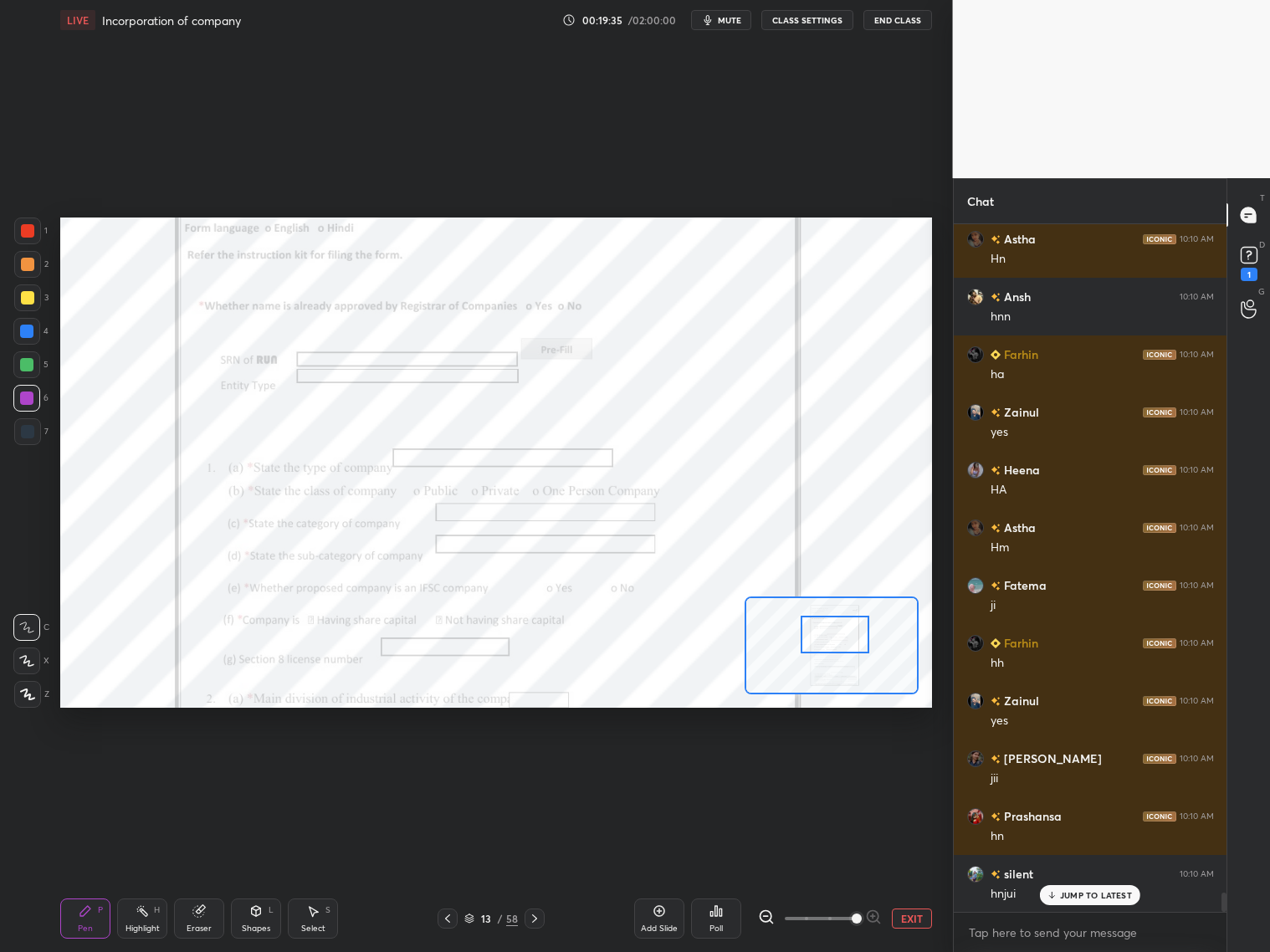
drag, startPoint x: 838, startPoint y: 624, endPoint x: 840, endPoint y: 639, distance: 15.1
click at [840, 639] on div at bounding box center [835, 634] width 69 height 38
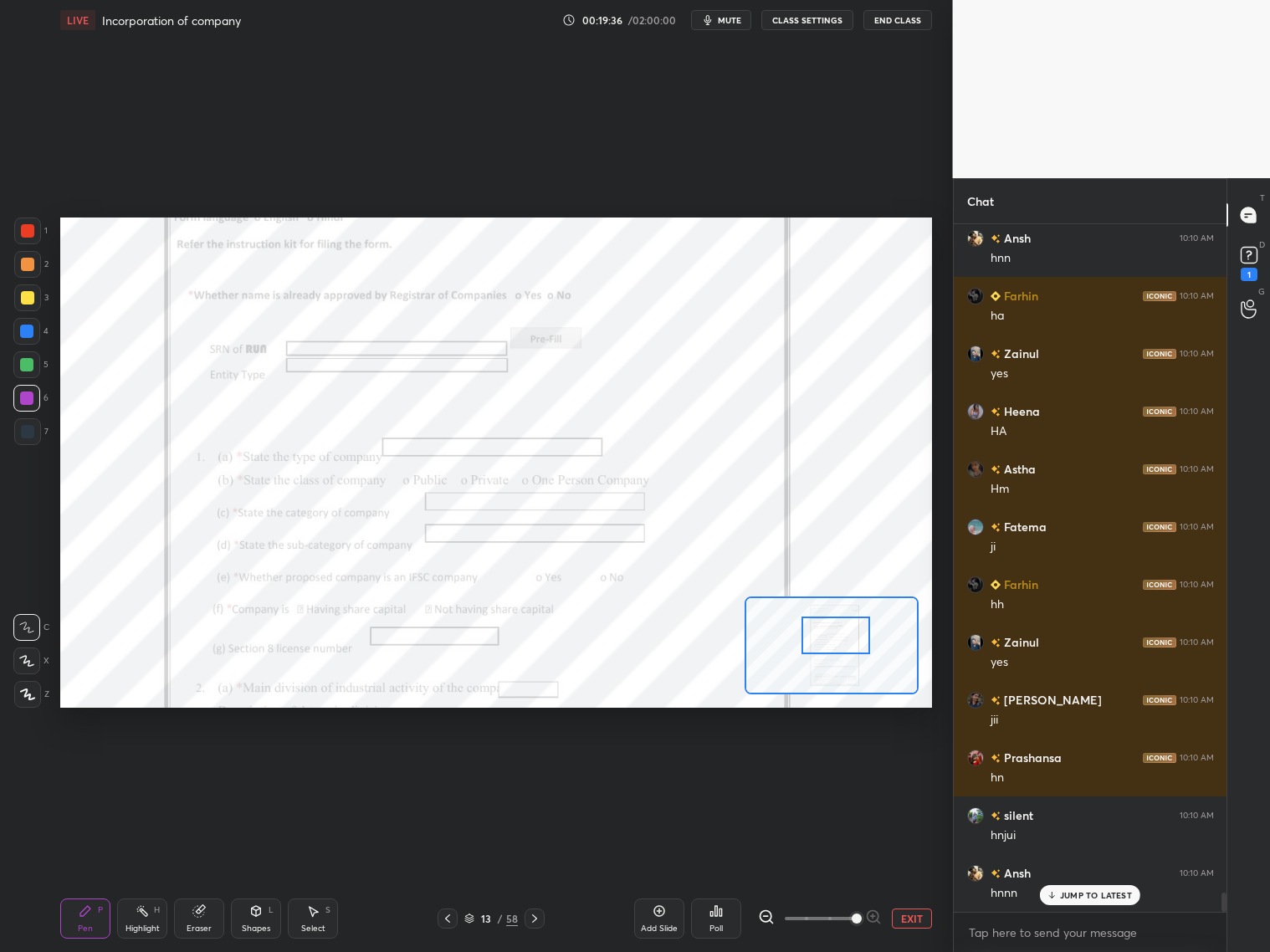
scroll to position [24146, 0]
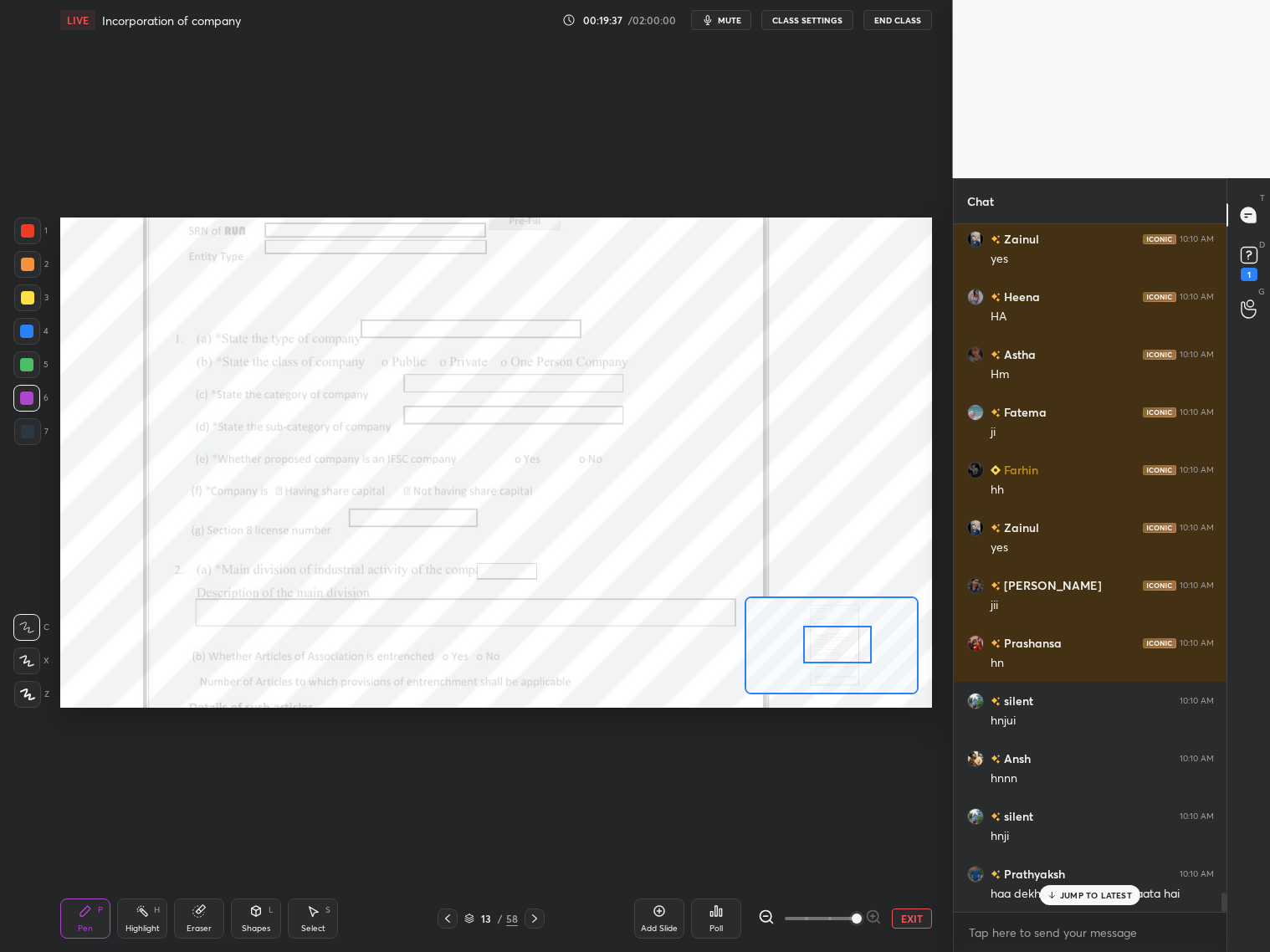
drag, startPoint x: 840, startPoint y: 639, endPoint x: 841, endPoint y: 649, distance: 10.0
click at [841, 649] on div at bounding box center [837, 644] width 69 height 38
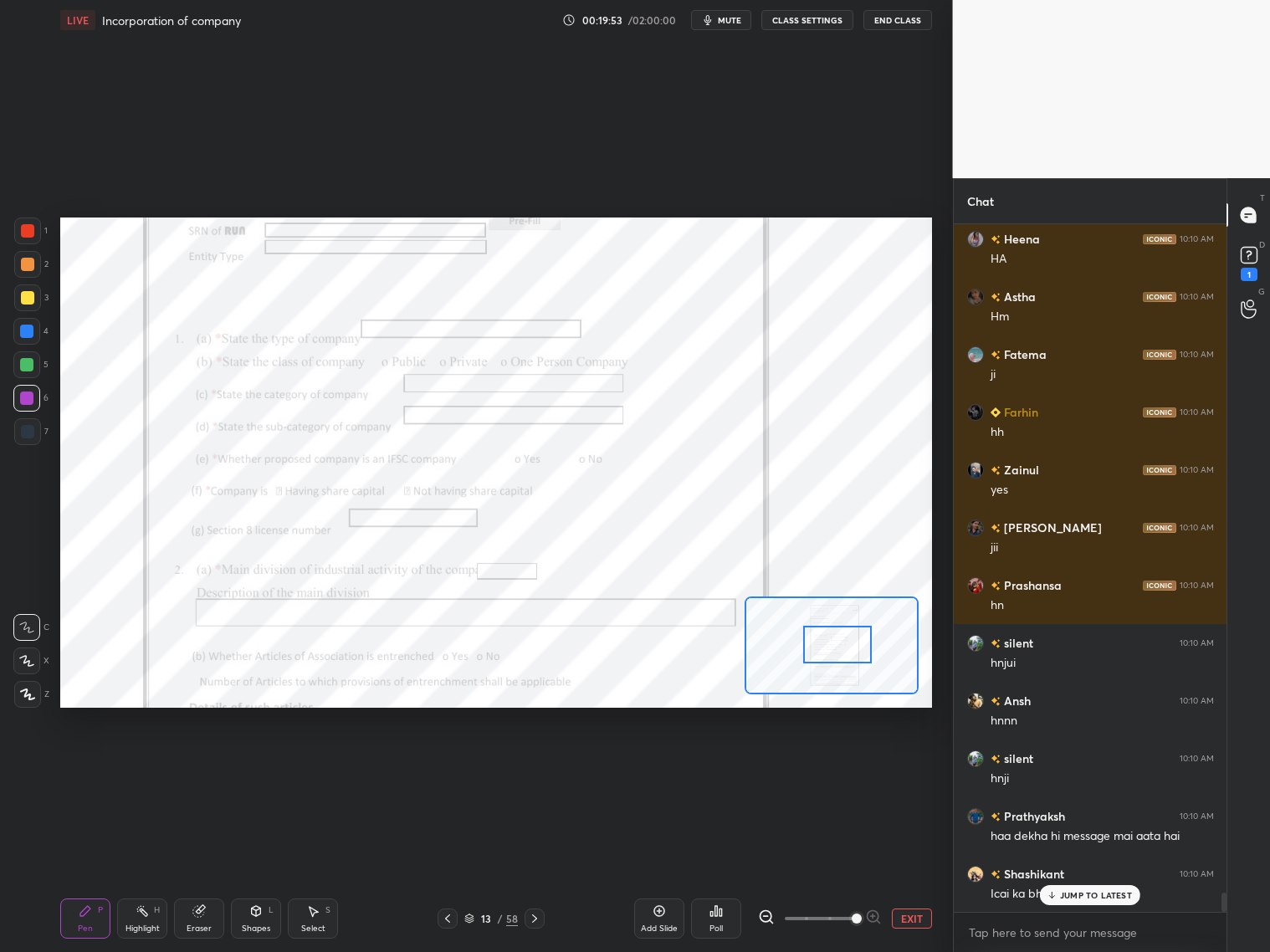
scroll to position [24262, 0]
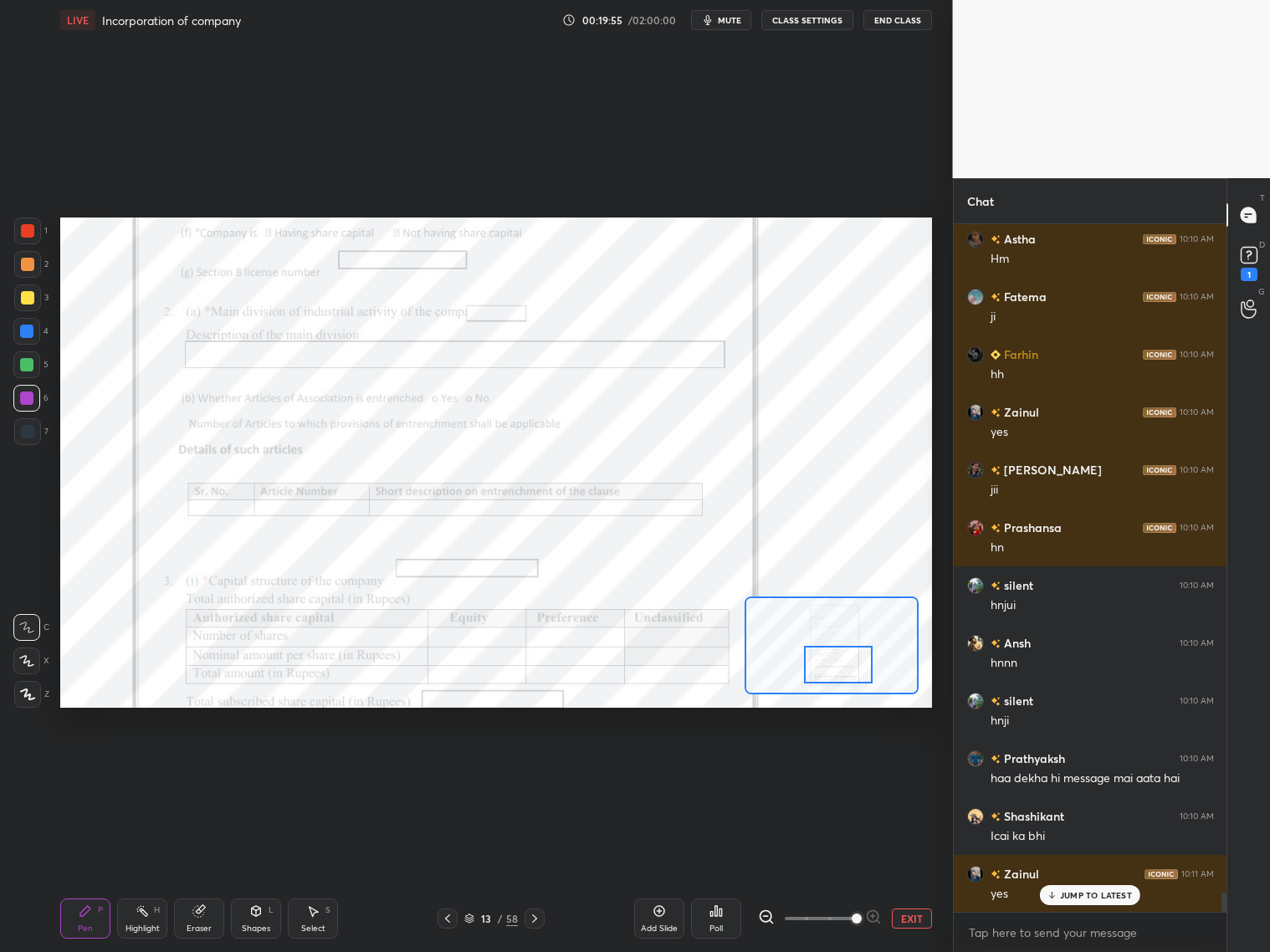
drag, startPoint x: 822, startPoint y: 646, endPoint x: 823, endPoint y: 666, distance: 20.0
click at [823, 666] on div at bounding box center [838, 665] width 69 height 38
click at [536, 916] on icon at bounding box center [534, 918] width 13 height 13
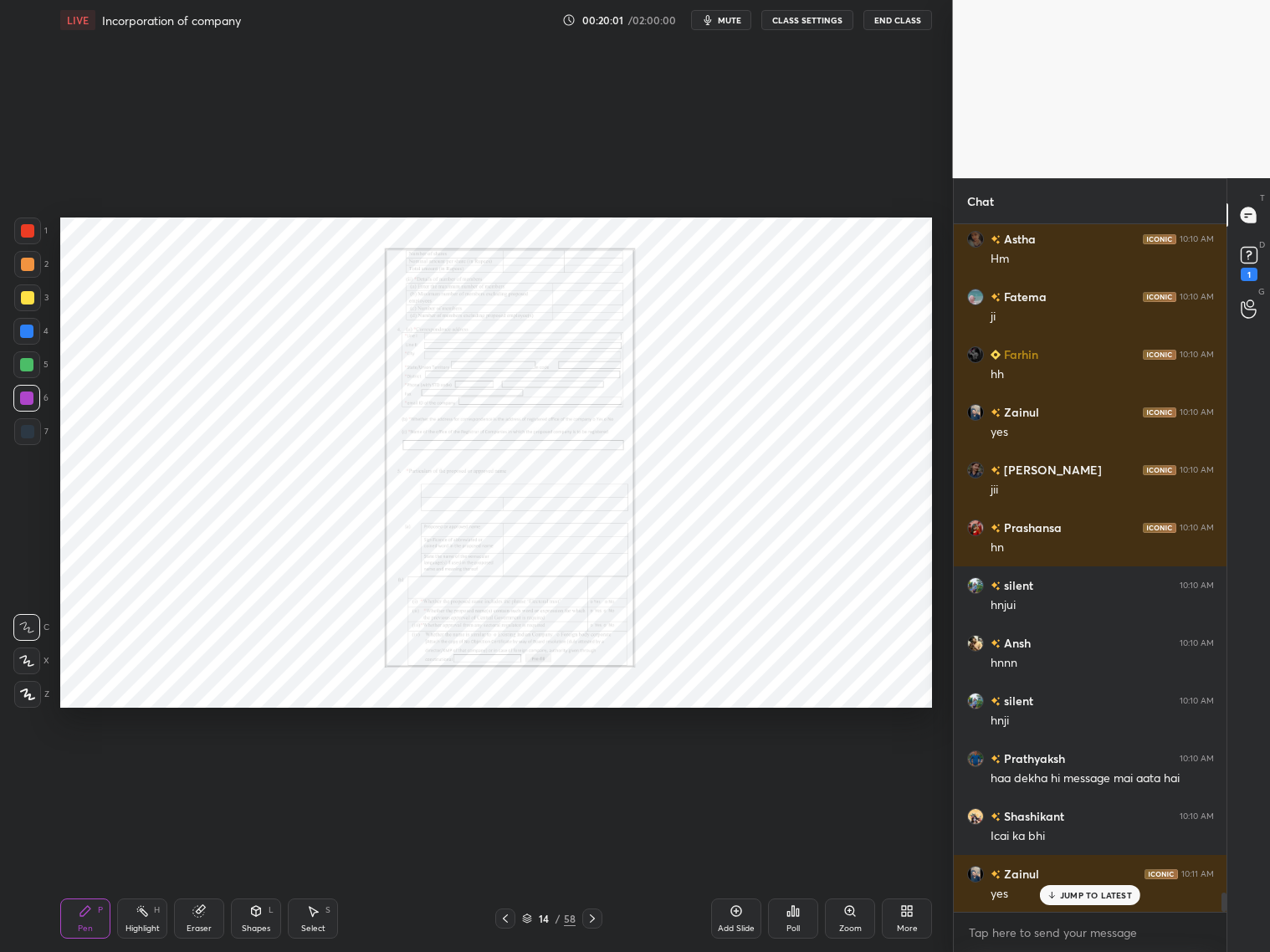
click at [610, 913] on div "14 / 58" at bounding box center [549, 918] width 326 height 20
click at [590, 916] on icon at bounding box center [592, 918] width 13 height 13
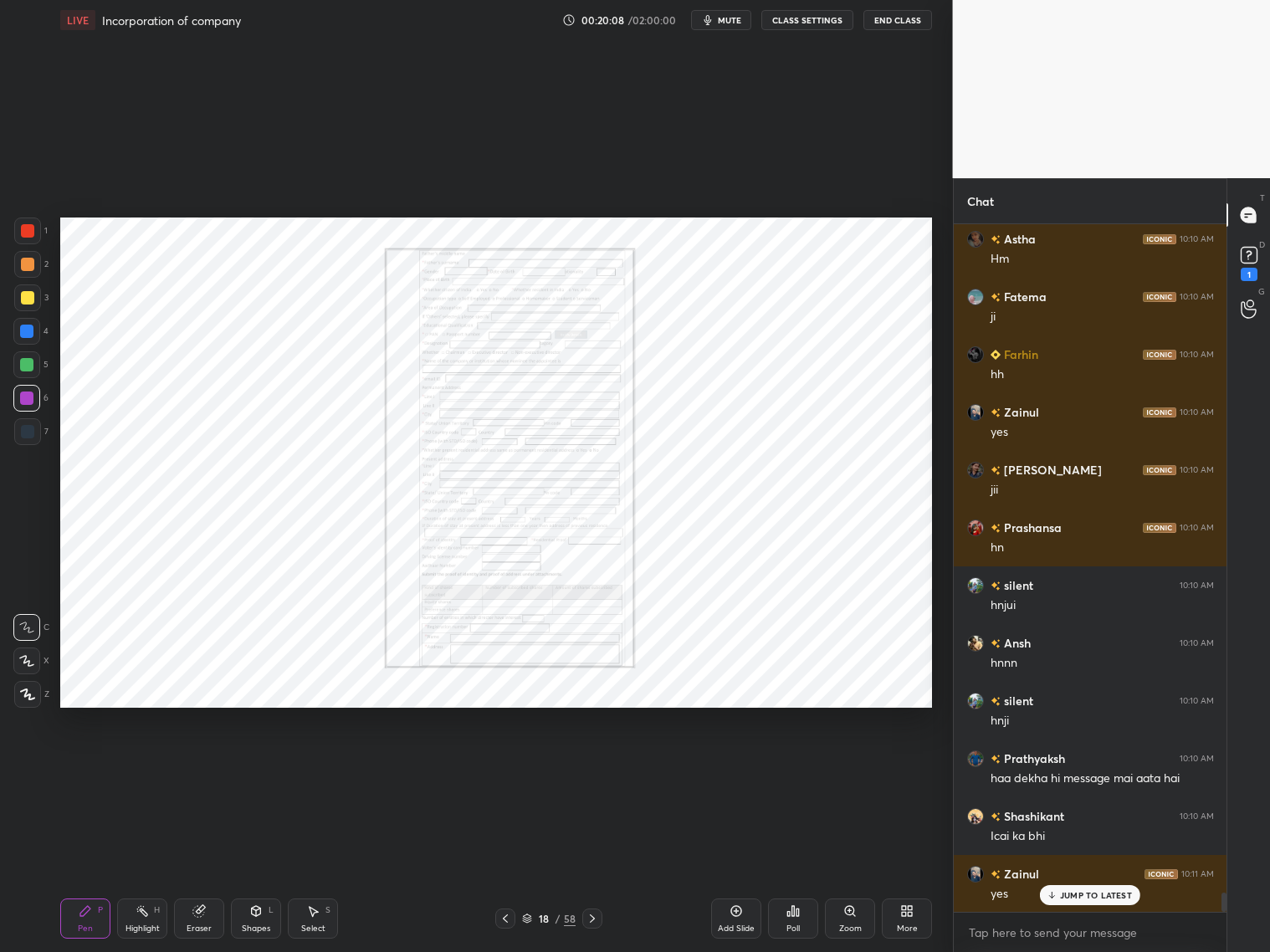
click at [590, 916] on icon at bounding box center [592, 918] width 13 height 13
click at [588, 916] on icon at bounding box center [592, 918] width 13 height 13
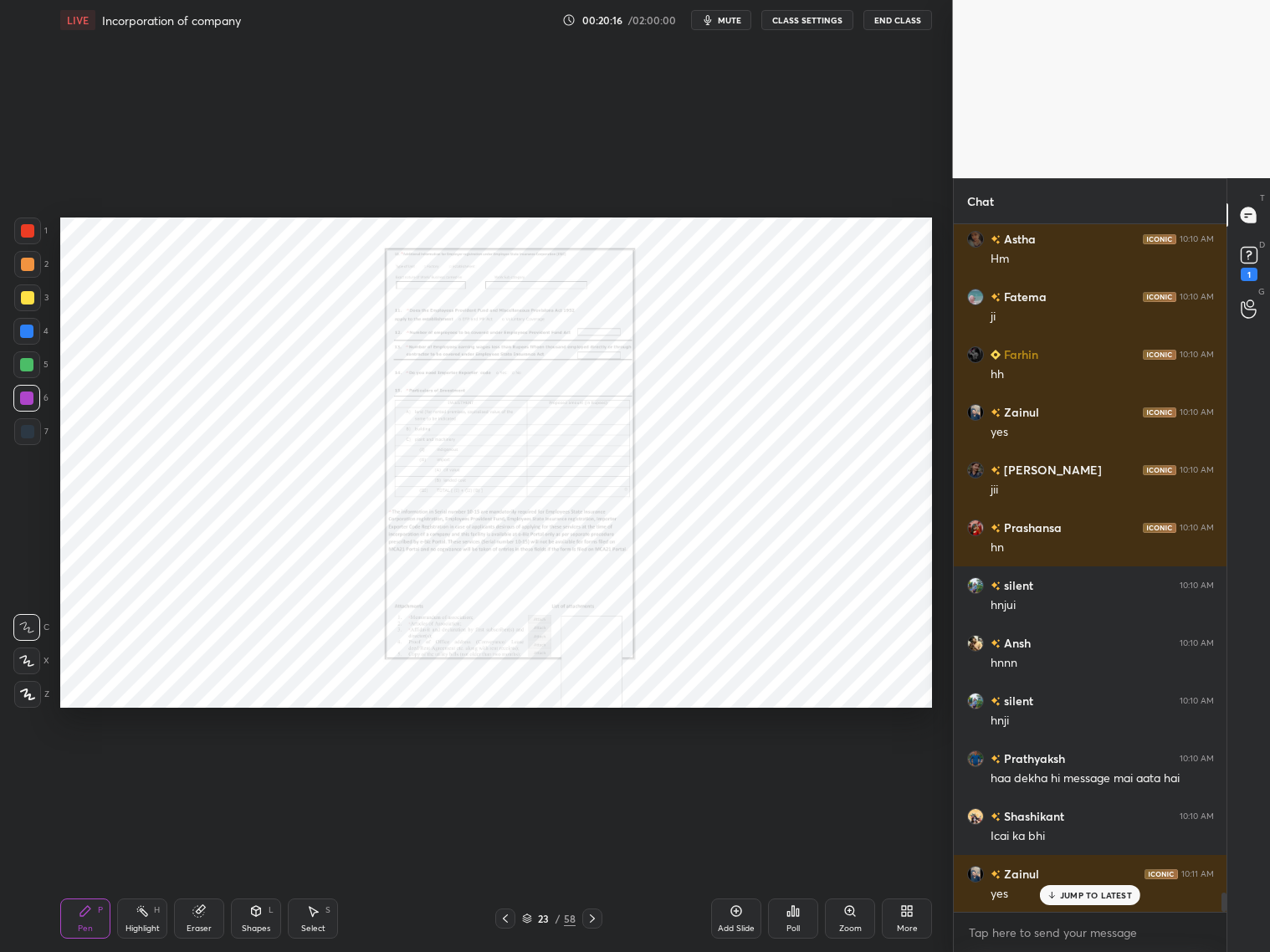
click at [849, 914] on icon at bounding box center [849, 910] width 9 height 9
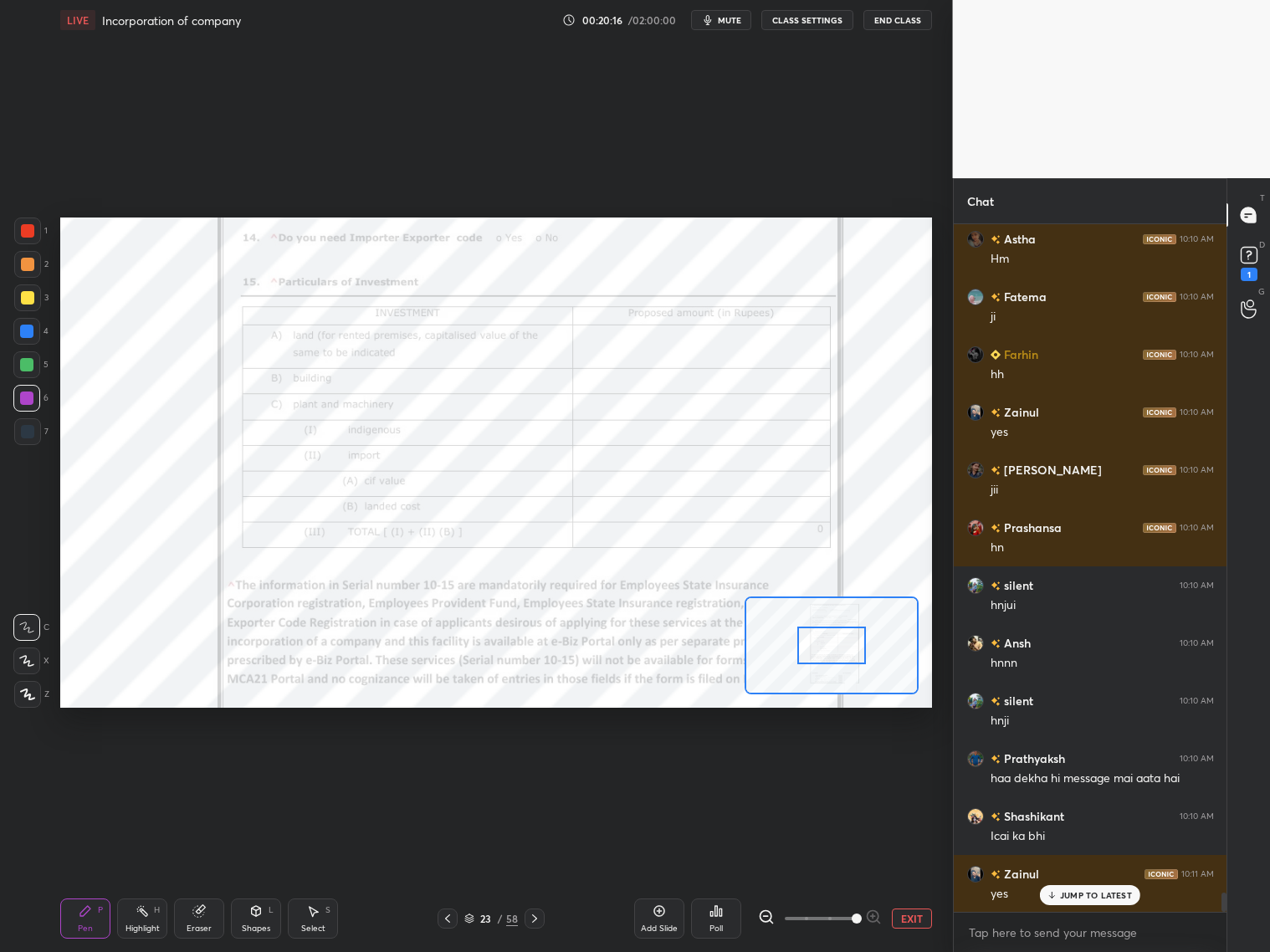
click at [852, 914] on span at bounding box center [857, 918] width 10 height 10
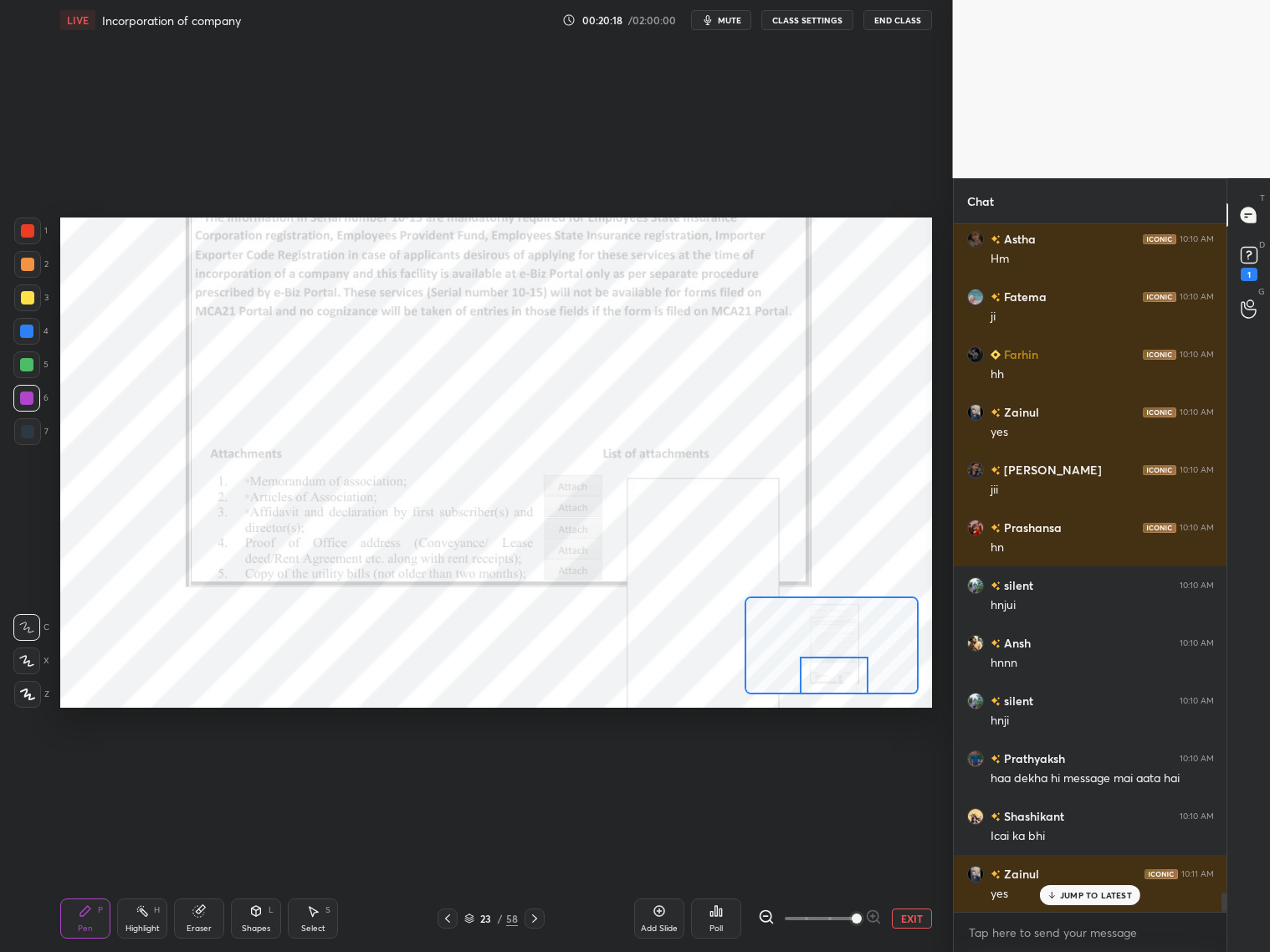
drag, startPoint x: 818, startPoint y: 654, endPoint x: 820, endPoint y: 686, distance: 32.1
click at [820, 686] on div at bounding box center [834, 676] width 69 height 38
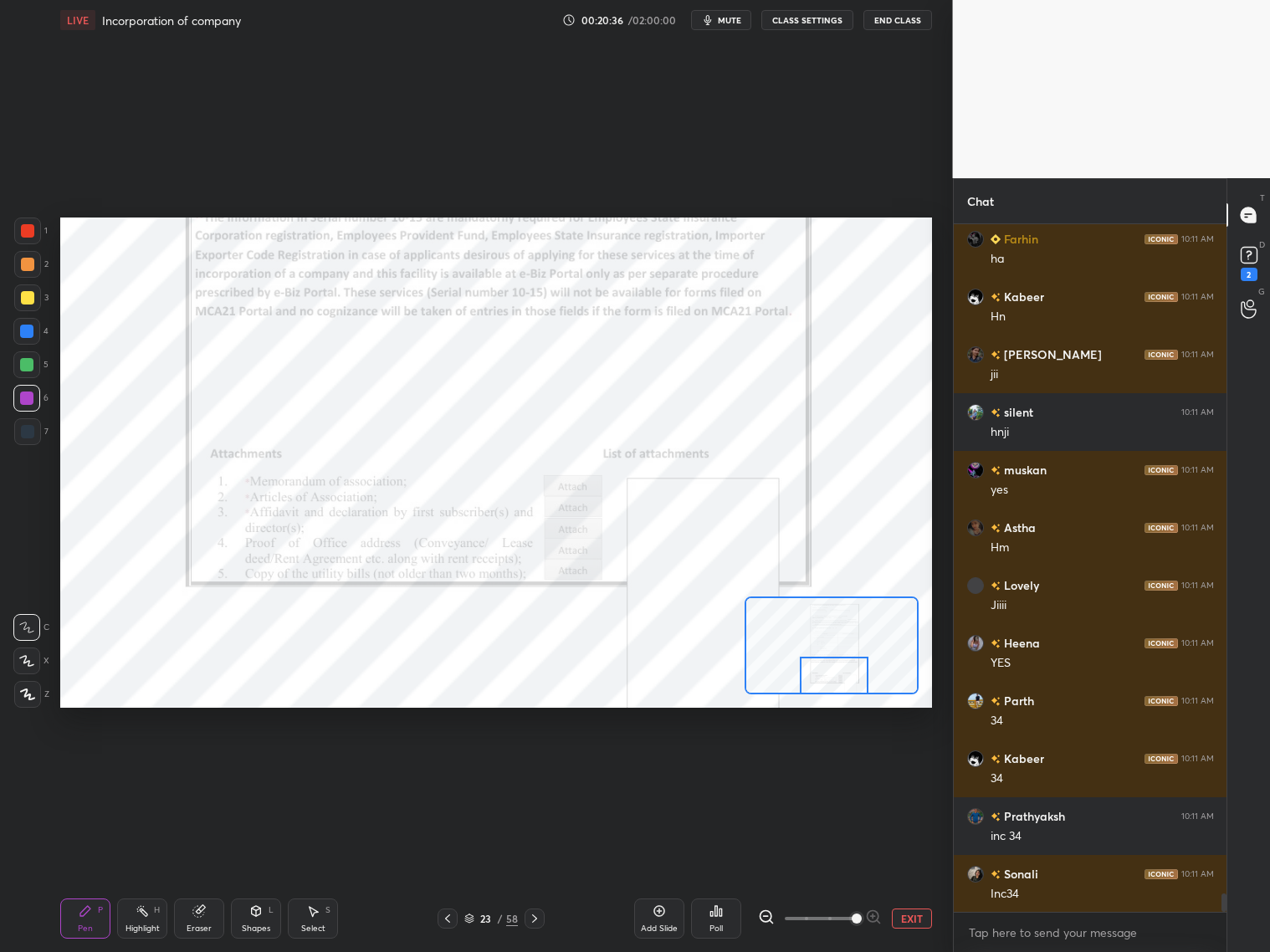
scroll to position [25128, 0]
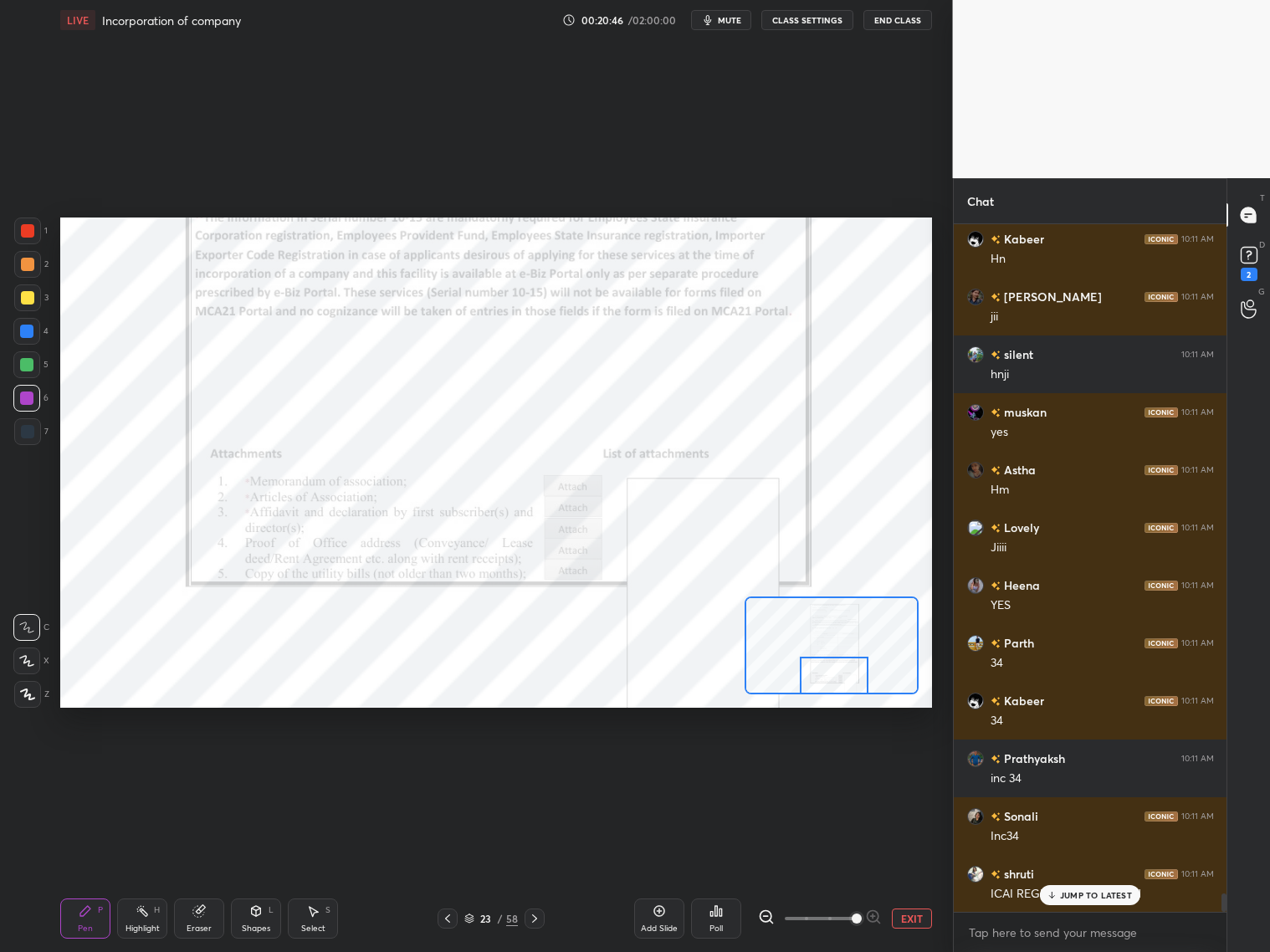
click at [541, 921] on icon at bounding box center [534, 918] width 13 height 13
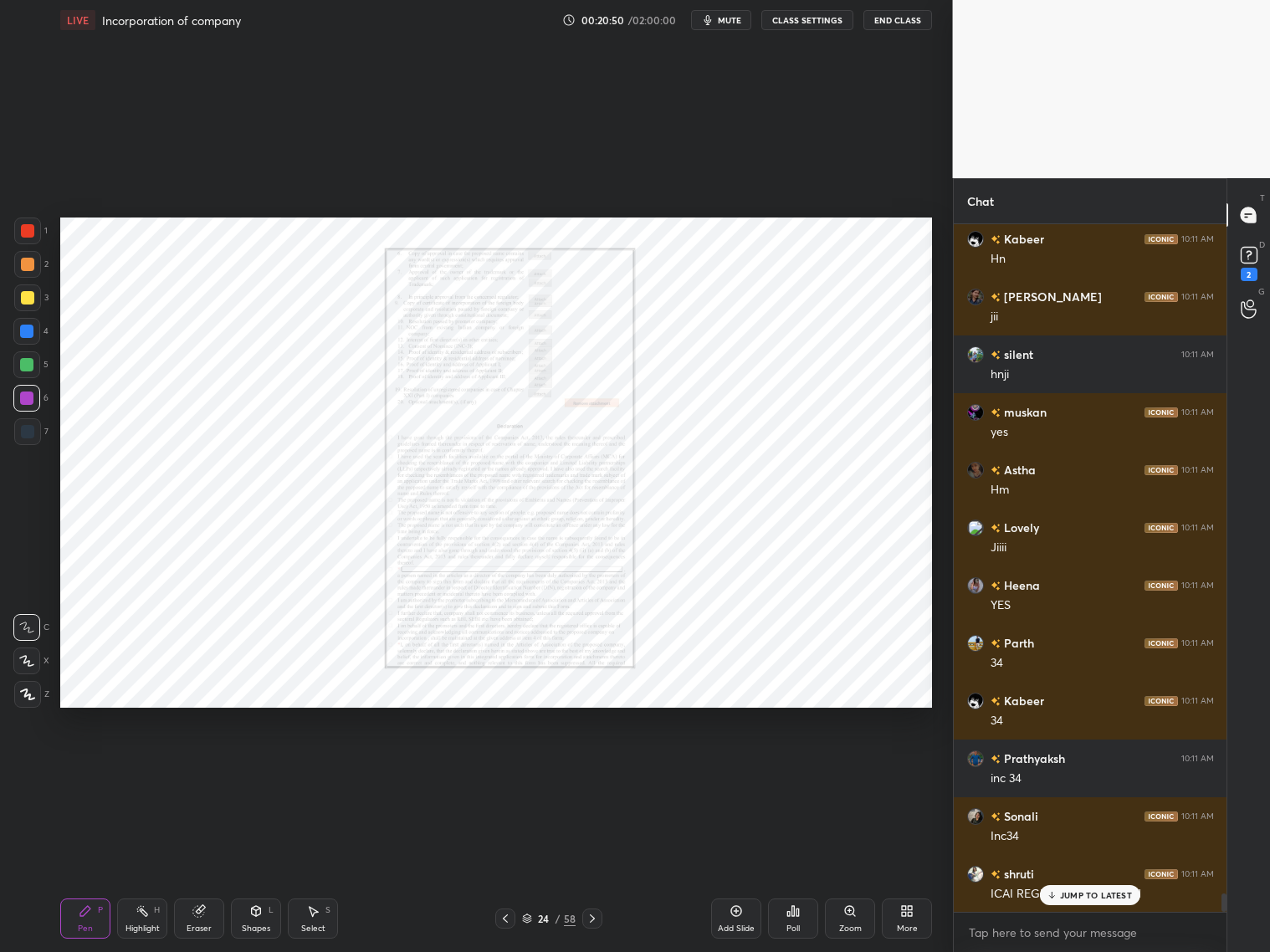
click at [850, 915] on div "Zoom" at bounding box center [850, 918] width 50 height 40
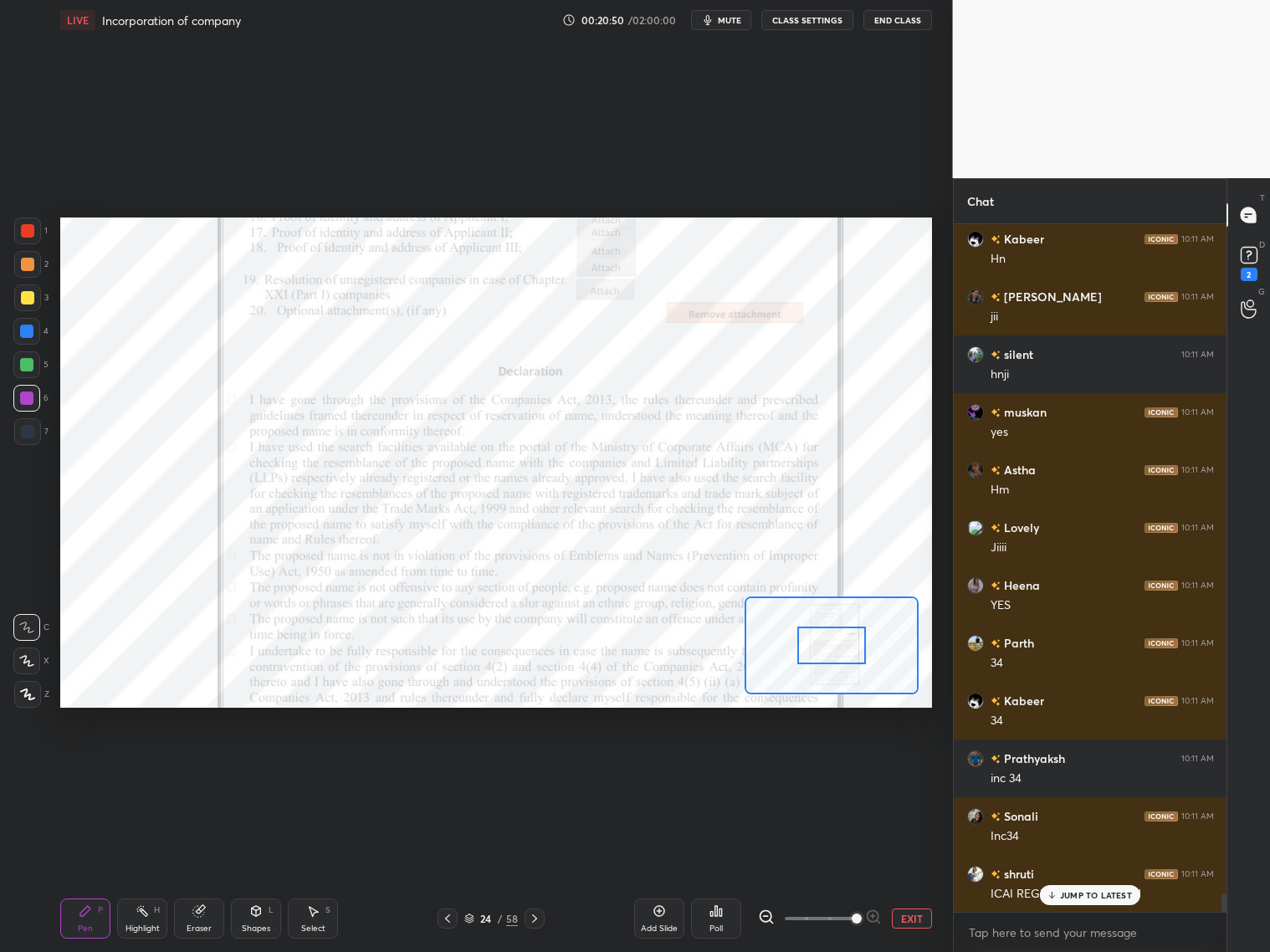
click at [852, 915] on span at bounding box center [820, 918] width 71 height 25
click at [852, 918] on span at bounding box center [857, 918] width 10 height 10
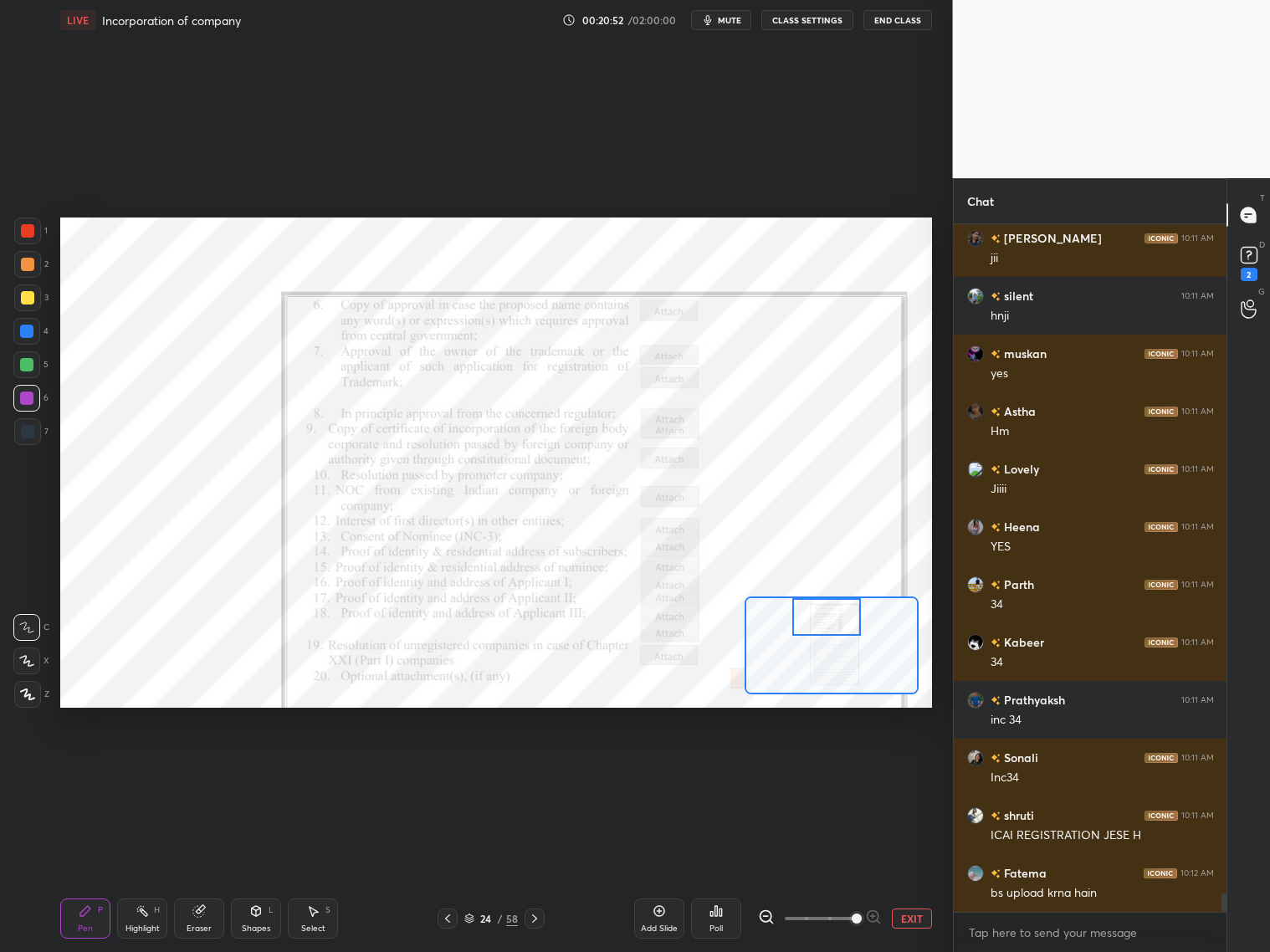
drag, startPoint x: 852, startPoint y: 648, endPoint x: 845, endPoint y: 621, distance: 27.9
click at [846, 618] on div at bounding box center [826, 616] width 69 height 38
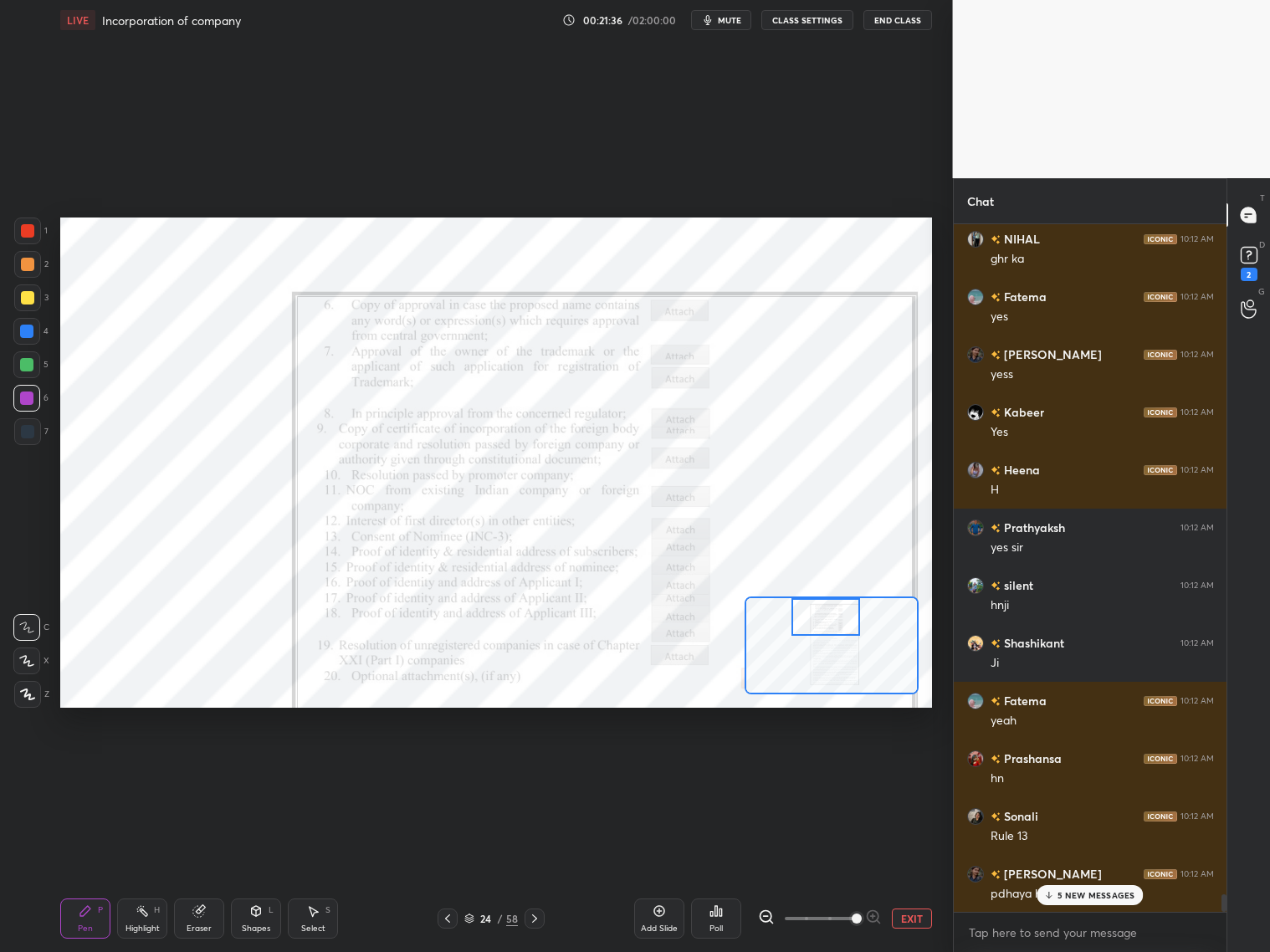
scroll to position [26455, 0]
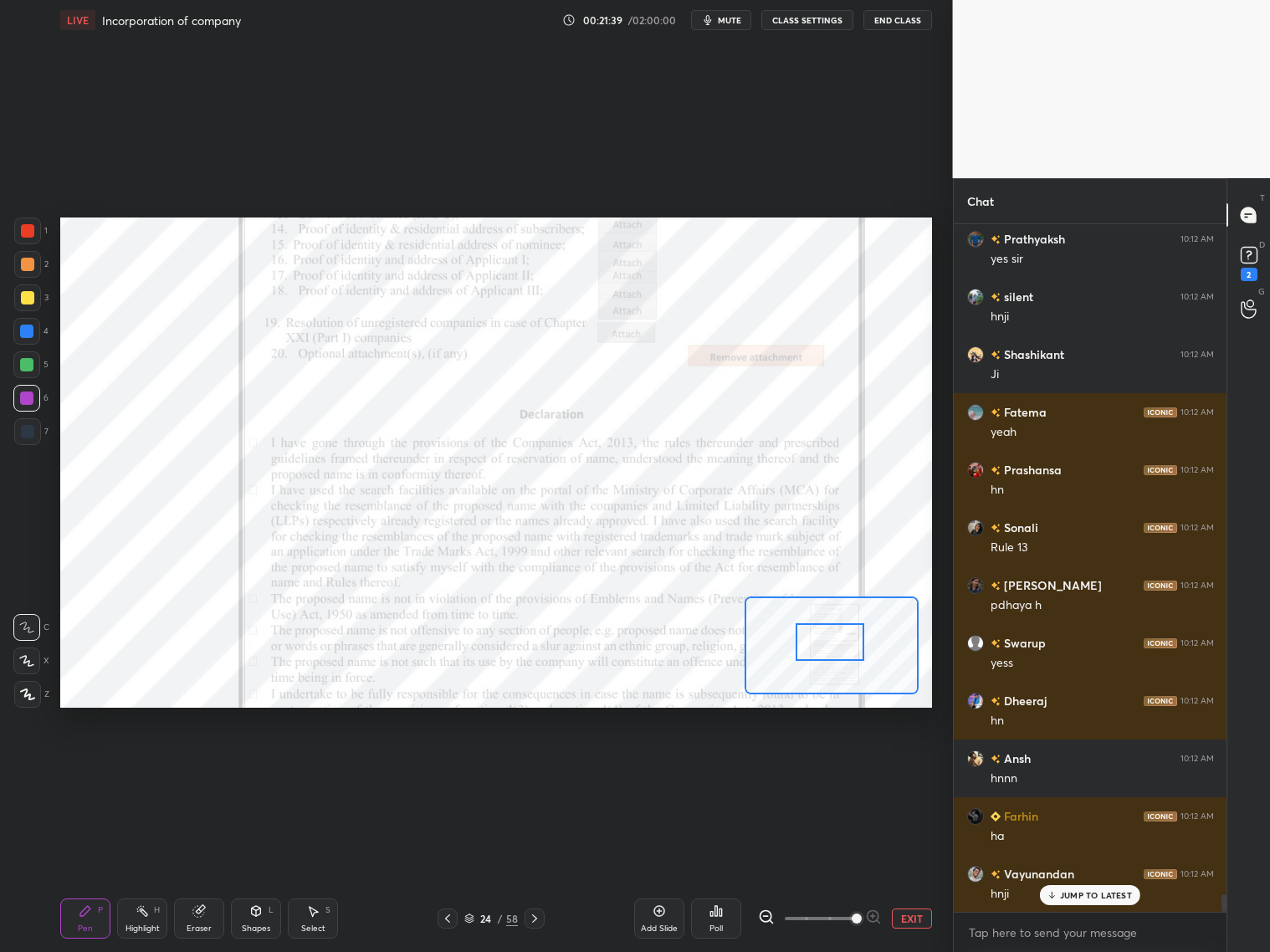
drag, startPoint x: 838, startPoint y: 614, endPoint x: 840, endPoint y: 637, distance: 23.1
click at [839, 636] on div at bounding box center [830, 642] width 69 height 38
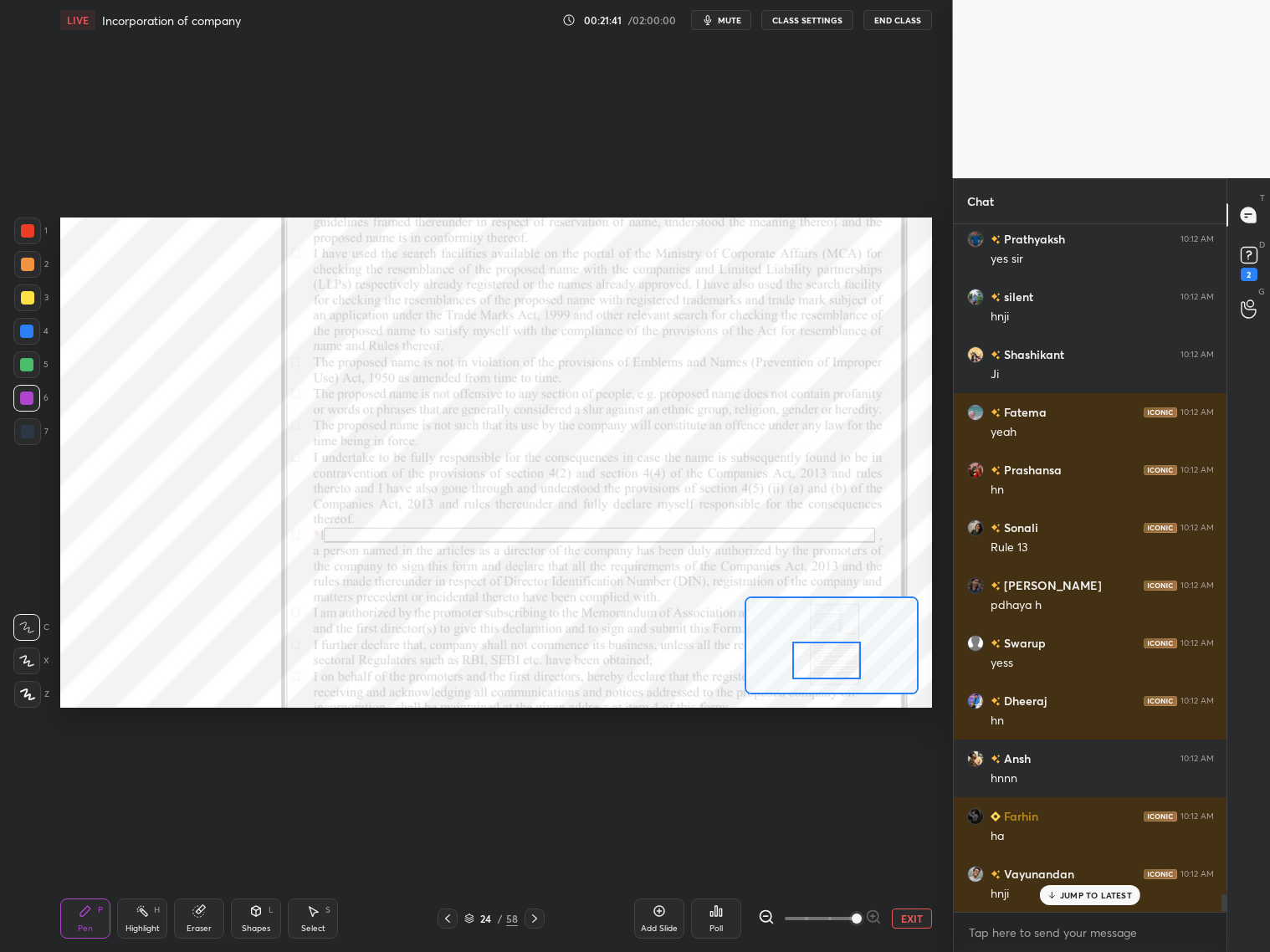
drag, startPoint x: 835, startPoint y: 640, endPoint x: 816, endPoint y: 655, distance: 24.2
click at [834, 663] on div at bounding box center [826, 660] width 69 height 38
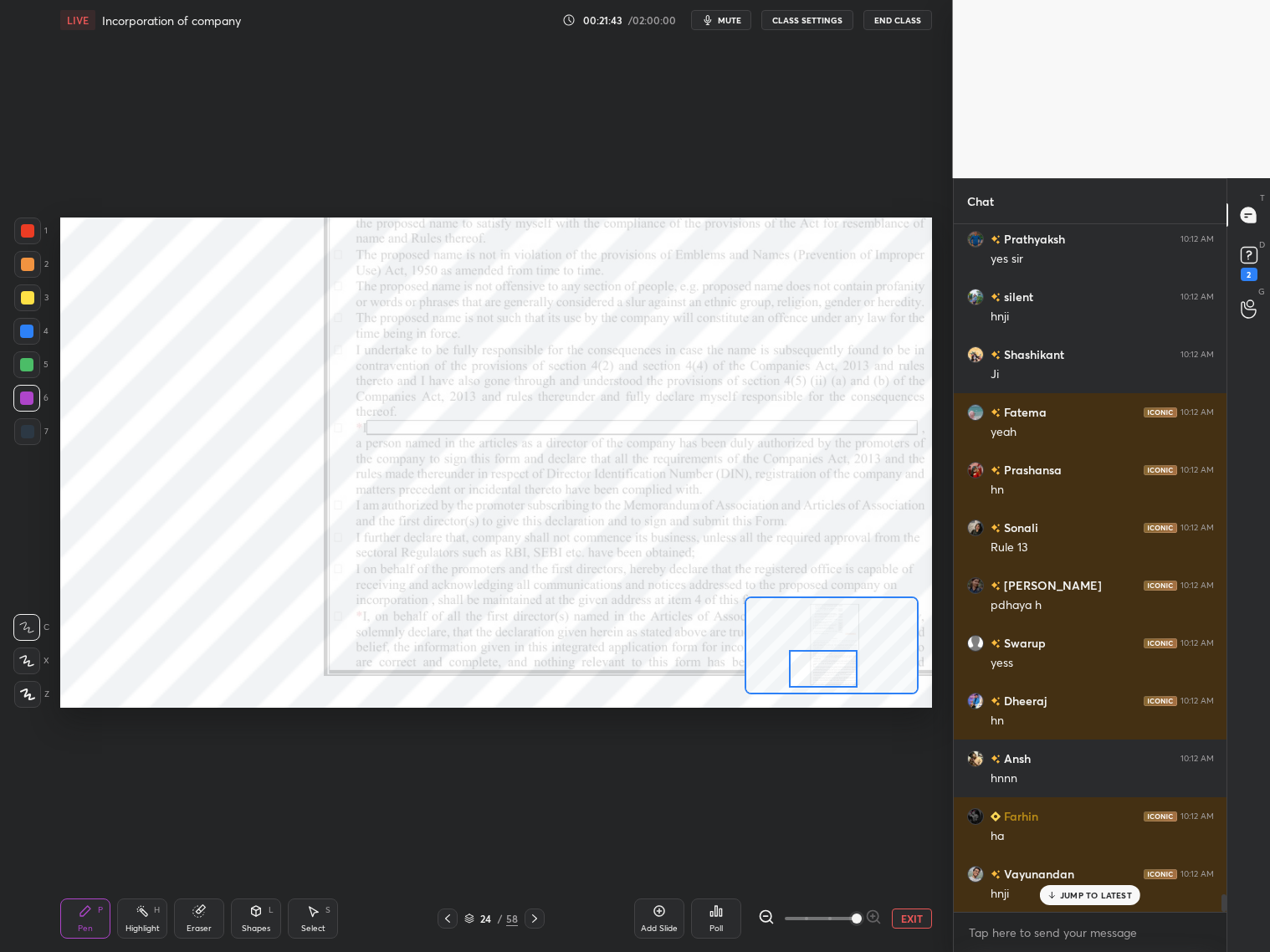
drag, startPoint x: 841, startPoint y: 661, endPoint x: 837, endPoint y: 687, distance: 26.3
click at [839, 684] on div at bounding box center [823, 668] width 69 height 38
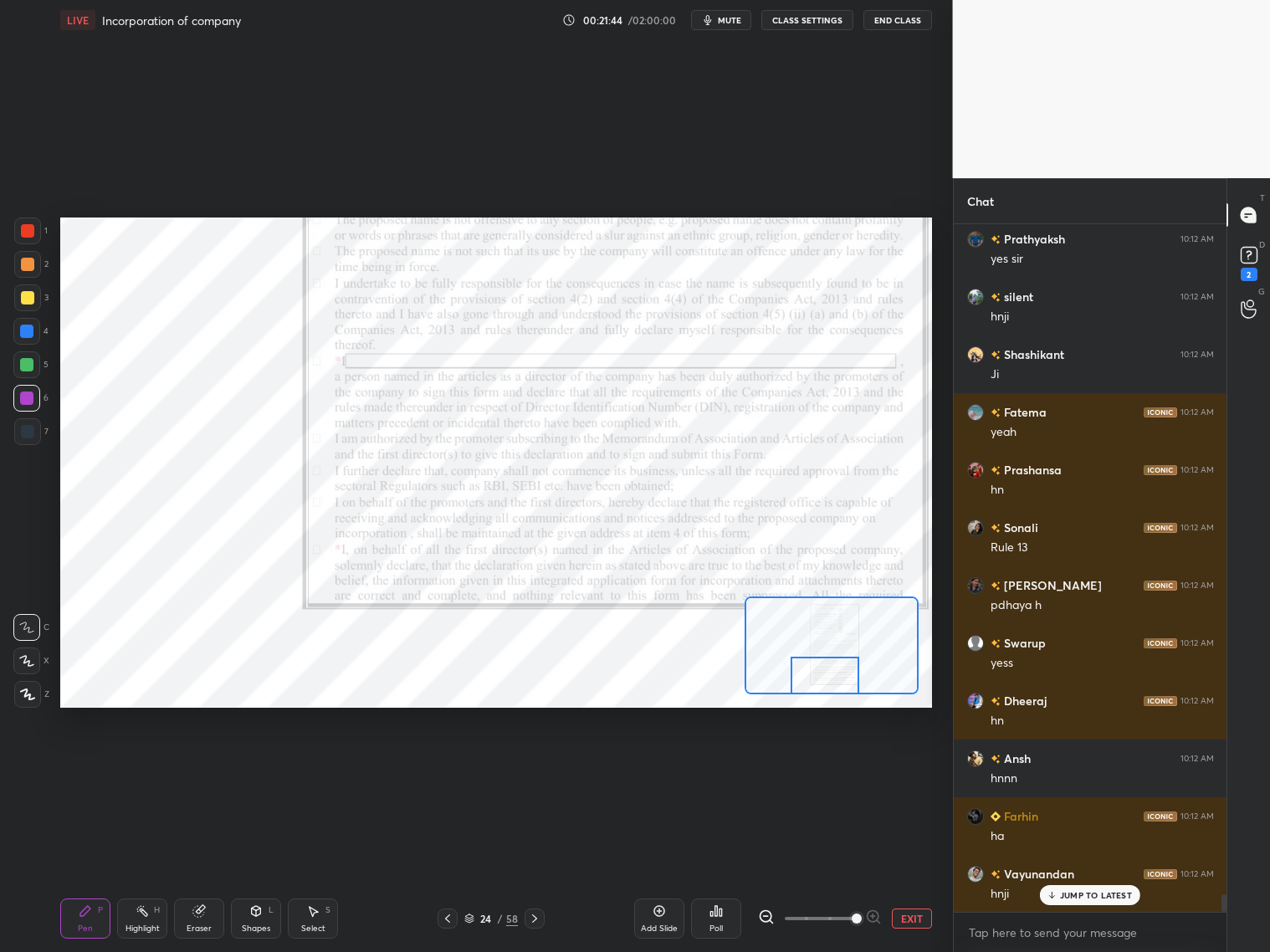
drag, startPoint x: 546, startPoint y: 916, endPoint x: 533, endPoint y: 916, distance: 13.0
click at [534, 916] on div "24 / 58" at bounding box center [490, 918] width 287 height 20
click at [533, 918] on icon at bounding box center [534, 918] width 13 height 13
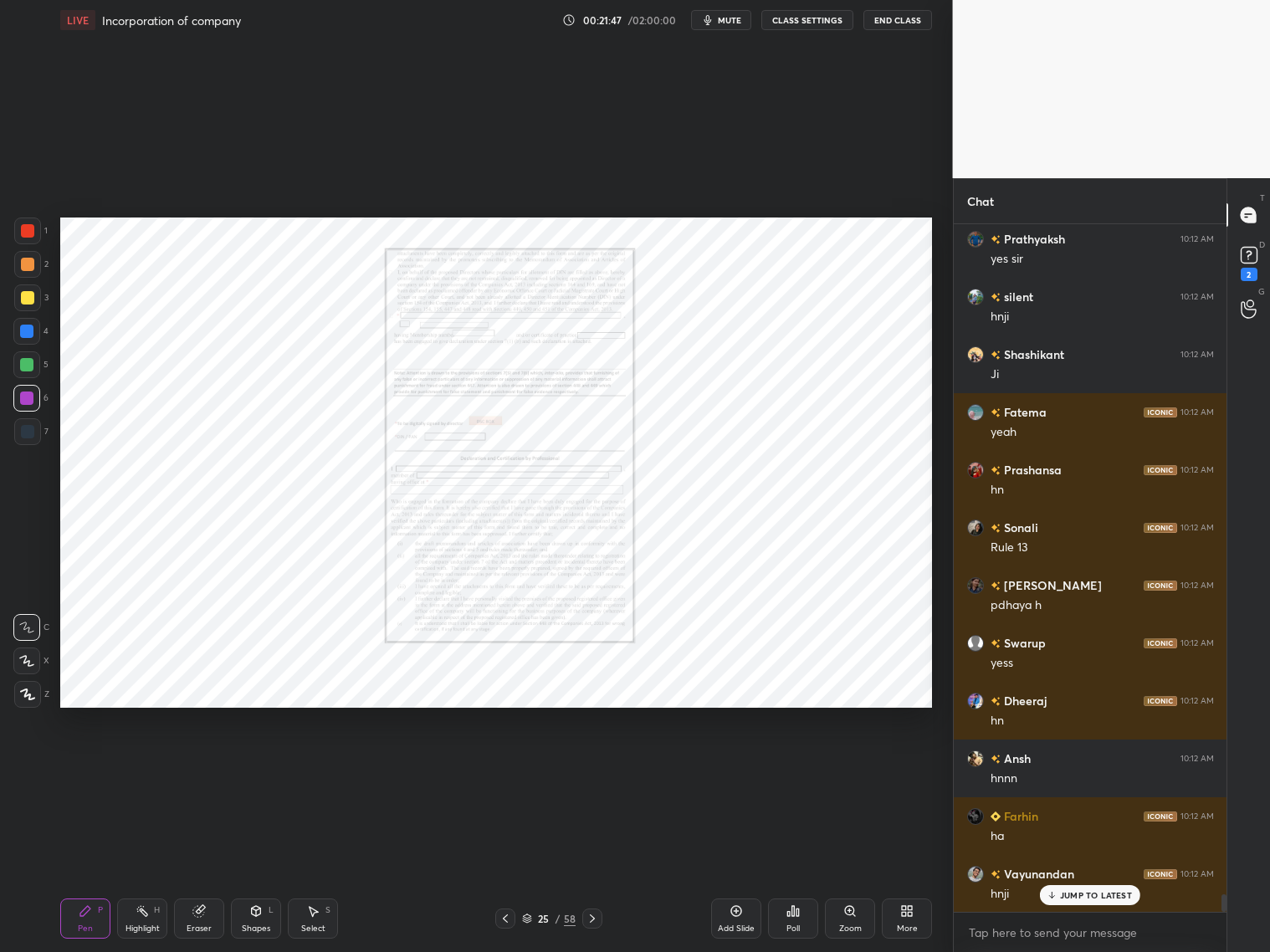
click at [595, 912] on icon at bounding box center [592, 918] width 13 height 13
click at [581, 914] on div "26 / 58" at bounding box center [549, 918] width 107 height 20
click at [593, 913] on icon at bounding box center [592, 918] width 13 height 13
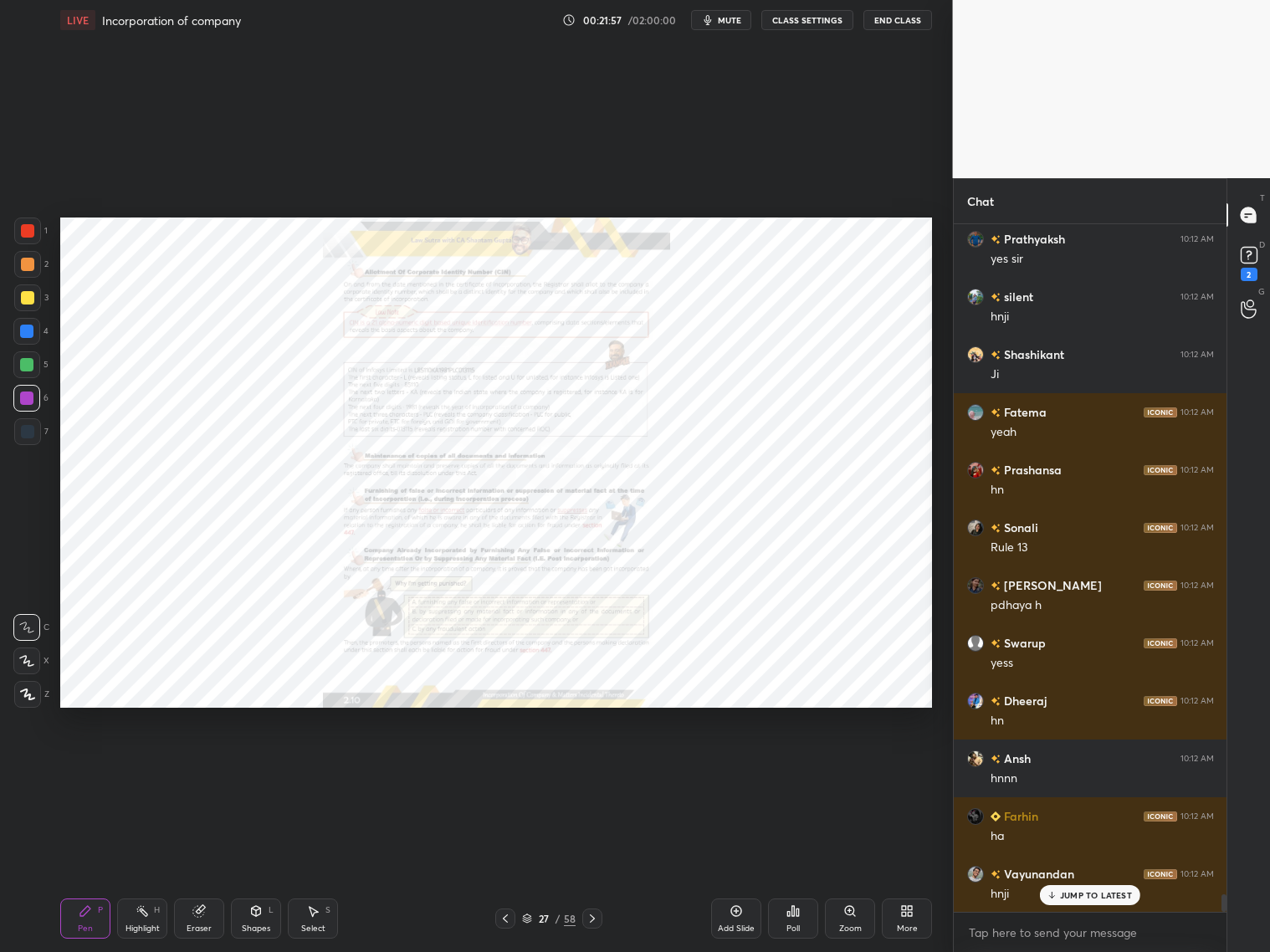
scroll to position [26573, 0]
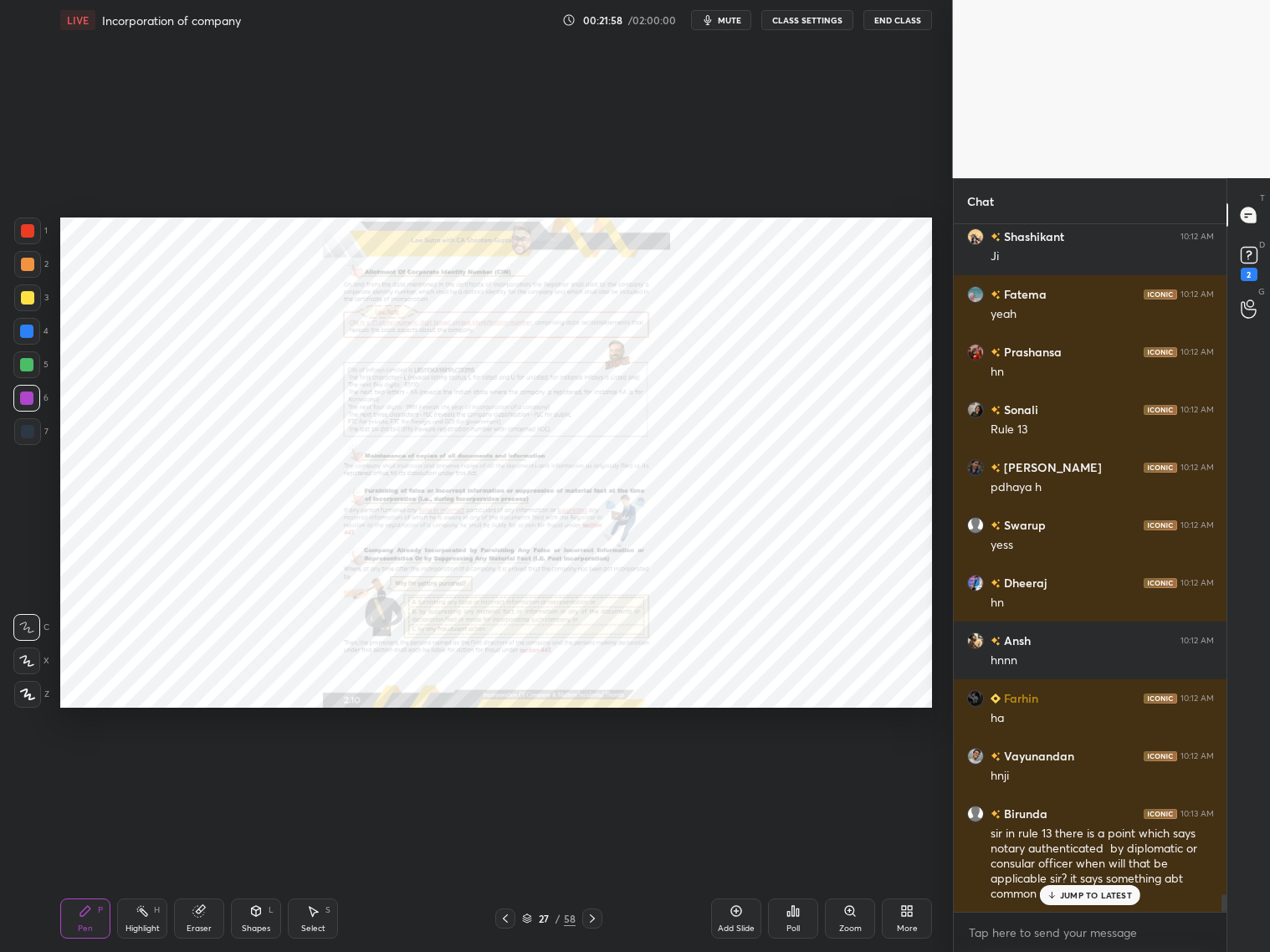
click at [848, 914] on icon at bounding box center [849, 911] width 13 height 13
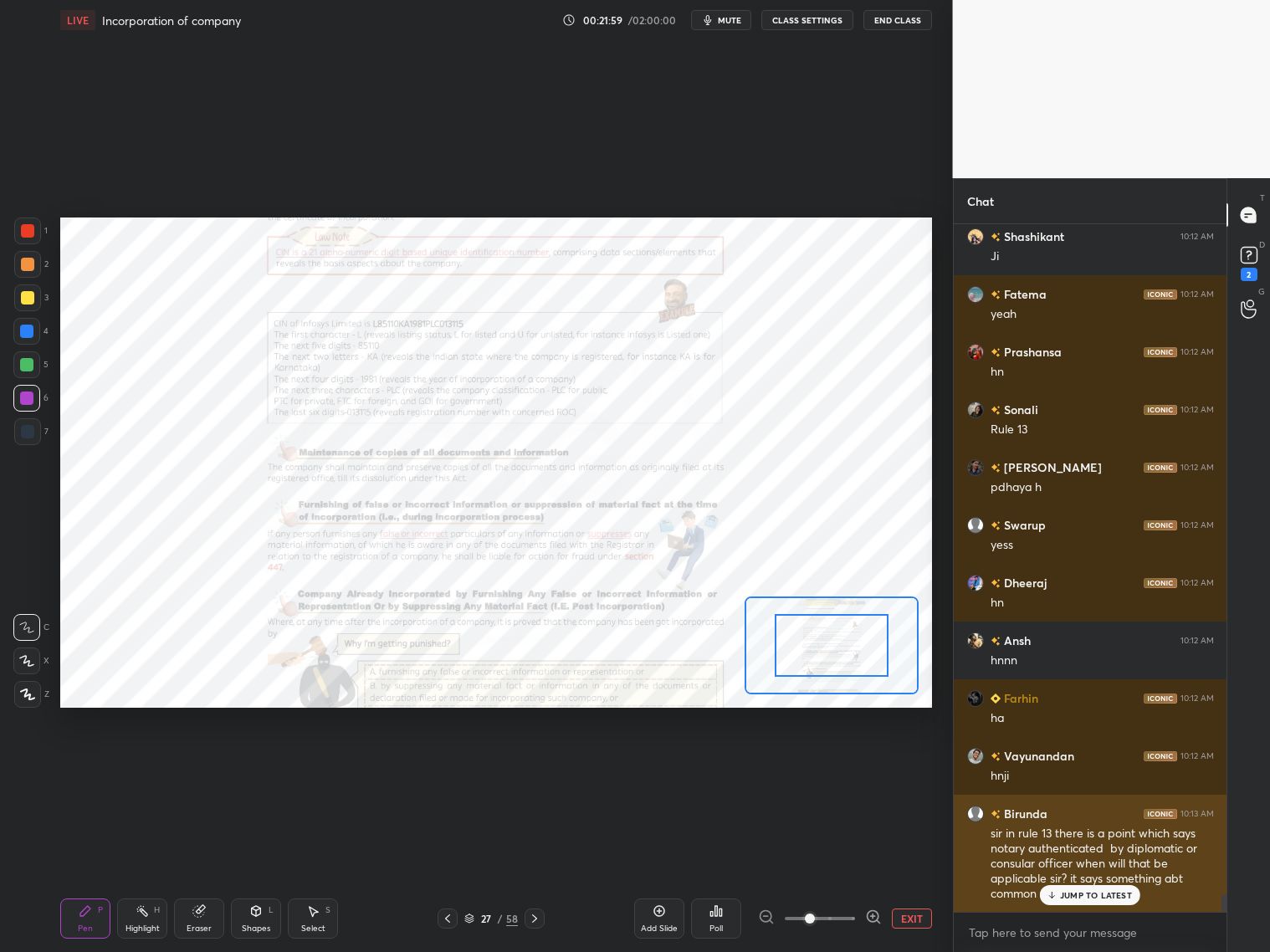
click at [1108, 898] on p "JUMP TO LATEST" at bounding box center [1095, 895] width 72 height 10
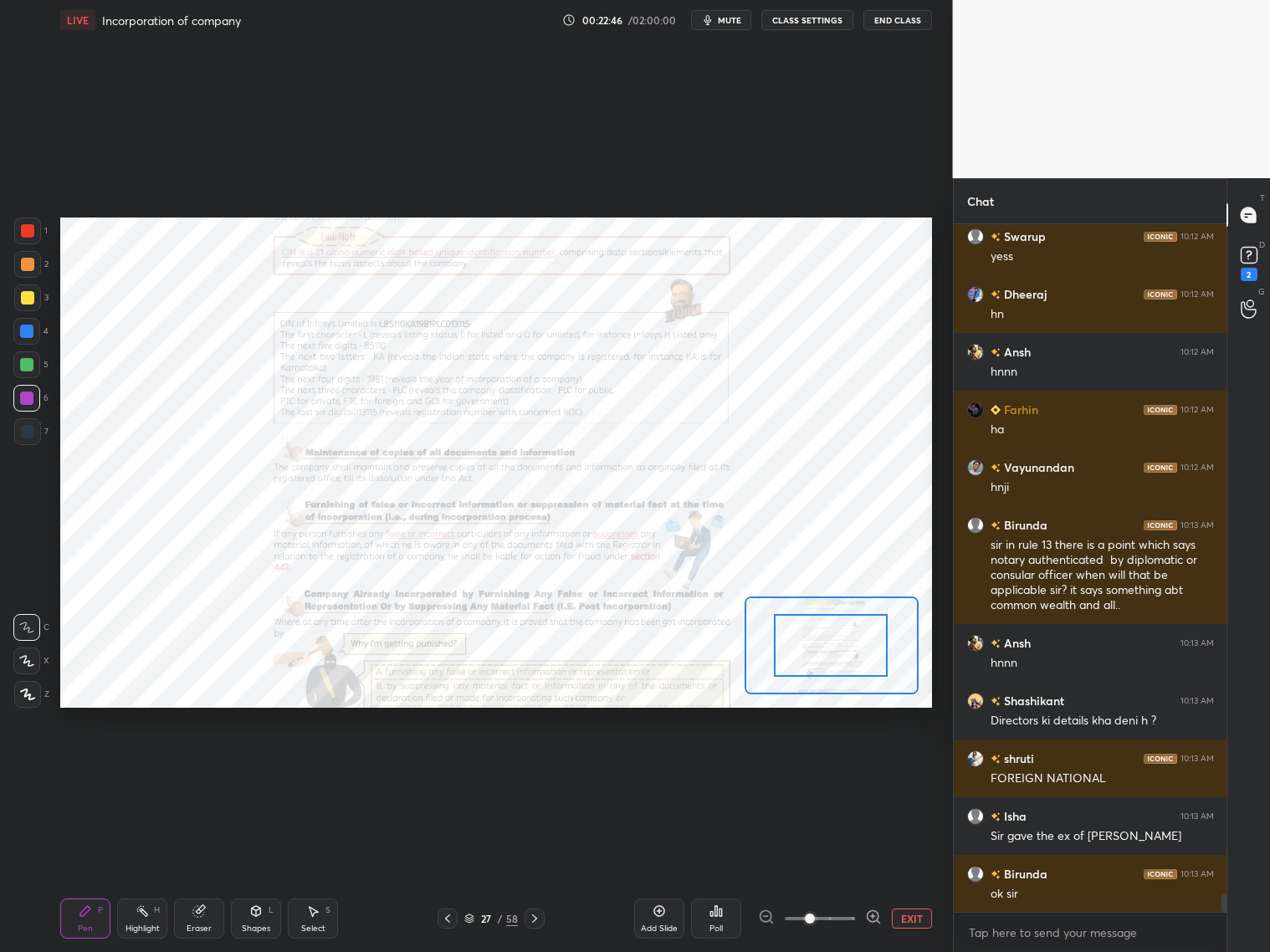
scroll to position [26919, 0]
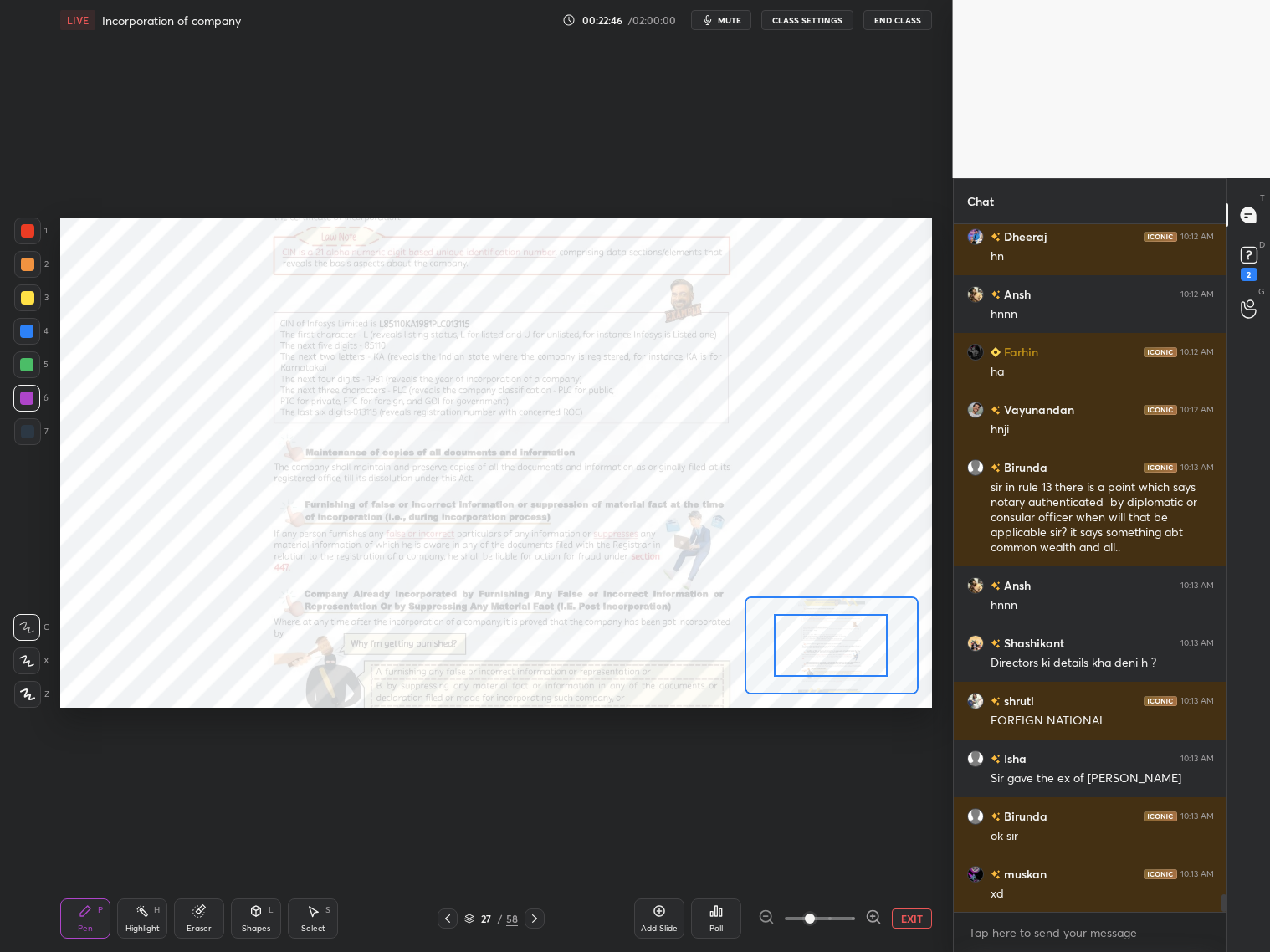
drag, startPoint x: 851, startPoint y: 655, endPoint x: 850, endPoint y: 671, distance: 16.0
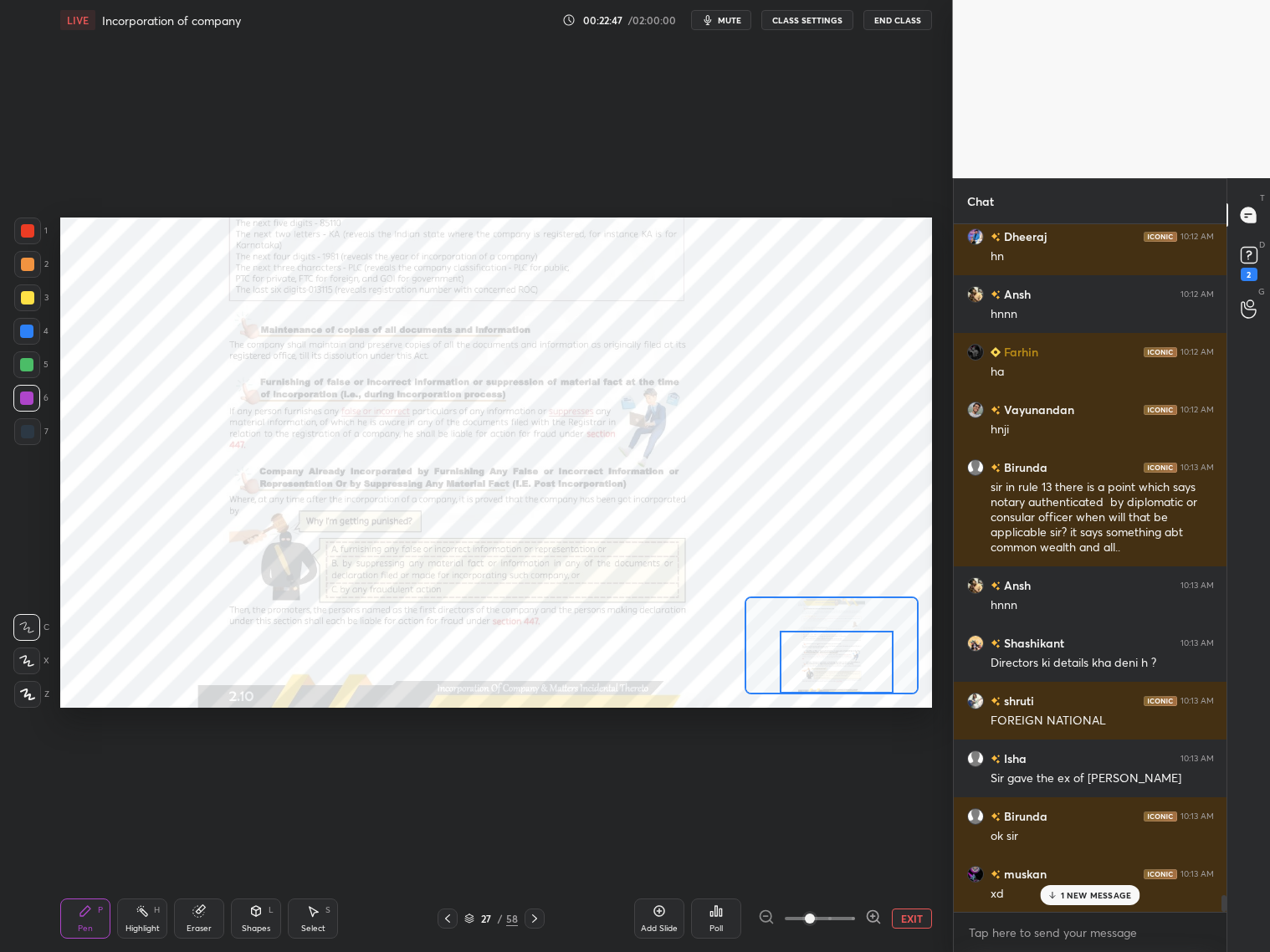
scroll to position [26977, 0]
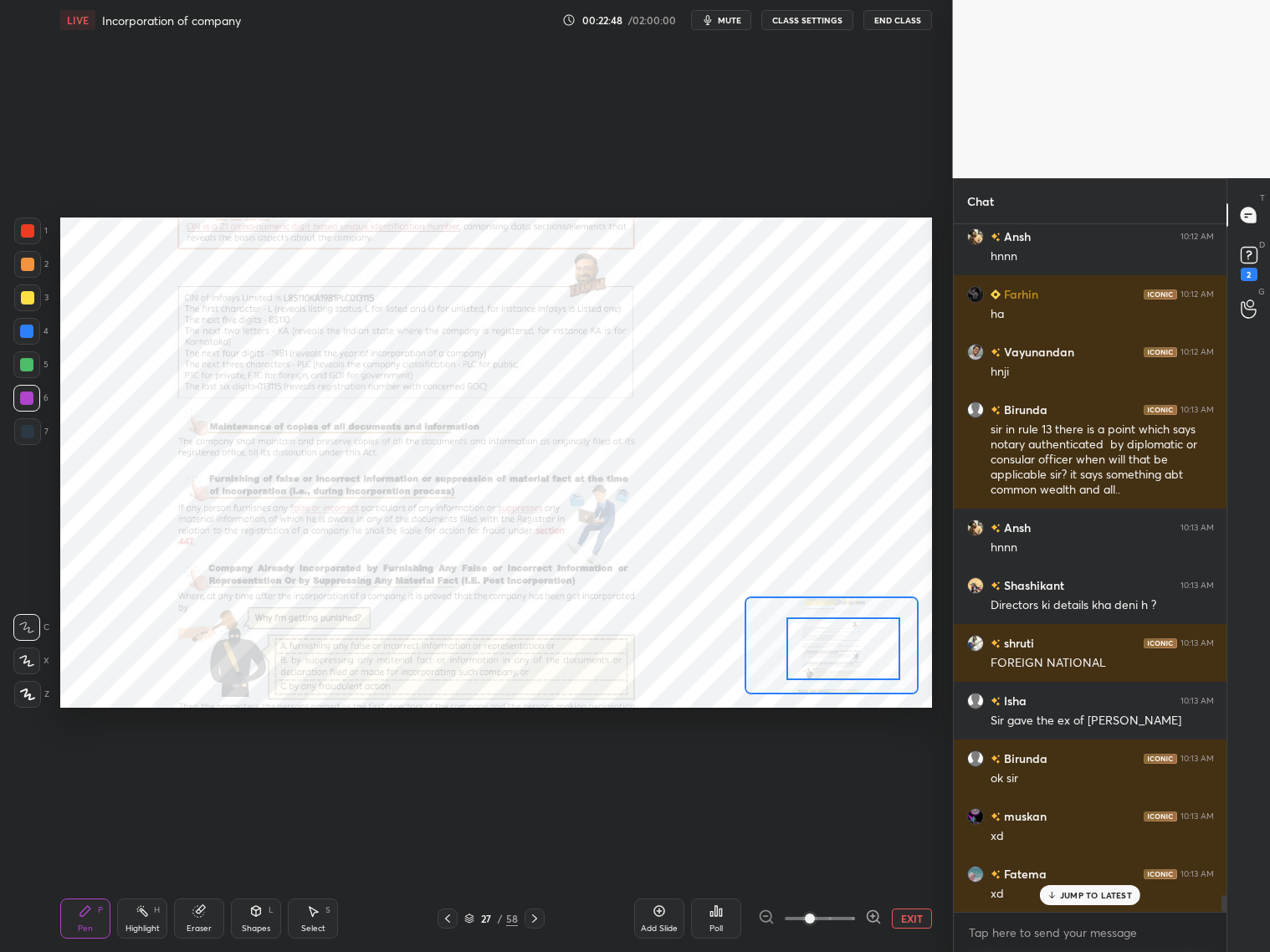
drag, startPoint x: 851, startPoint y: 660, endPoint x: 862, endPoint y: 664, distance: 11.7
click at [865, 661] on div at bounding box center [843, 649] width 114 height 63
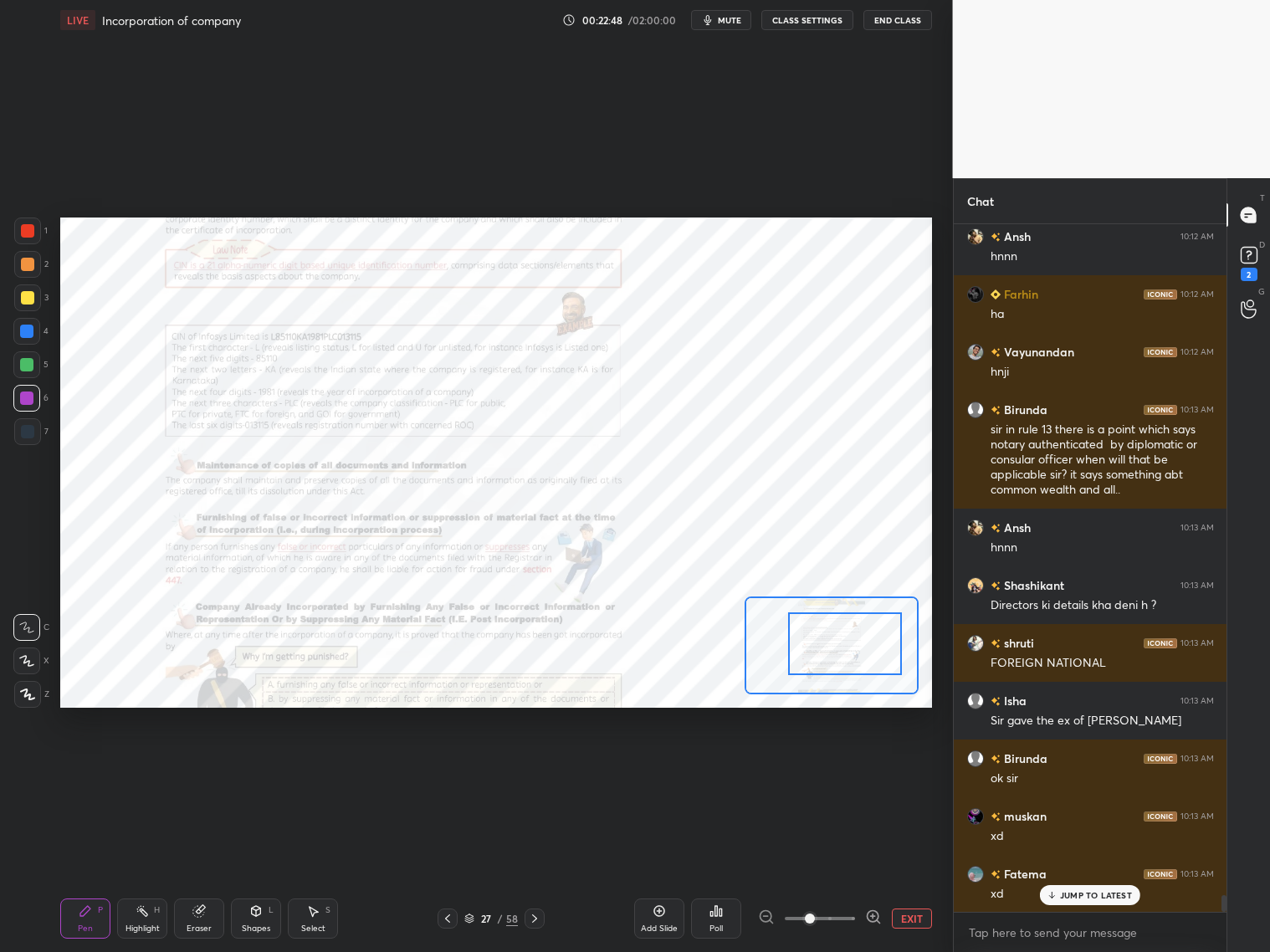
scroll to position [27034, 0]
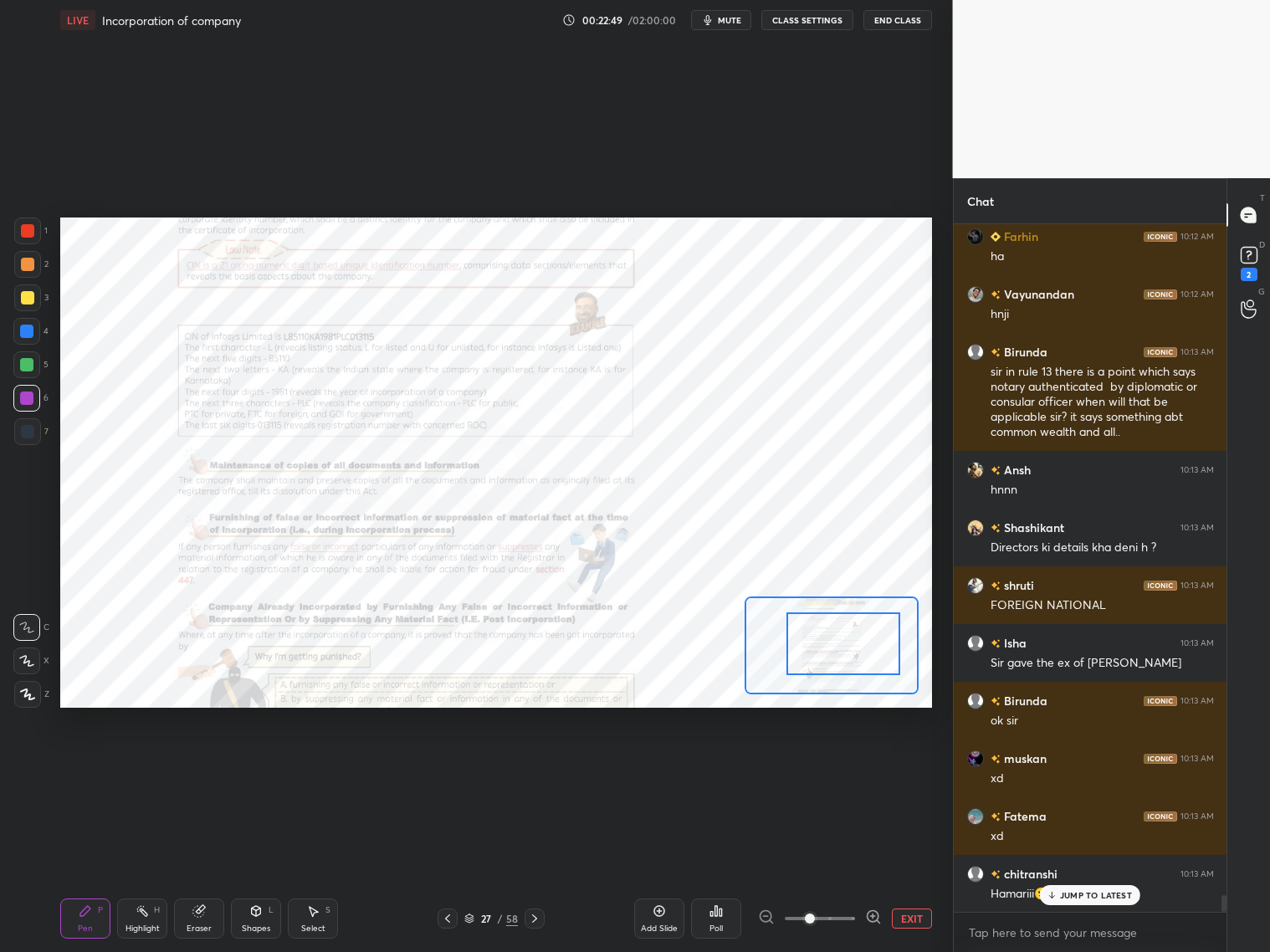
click at [854, 675] on div at bounding box center [843, 643] width 114 height 63
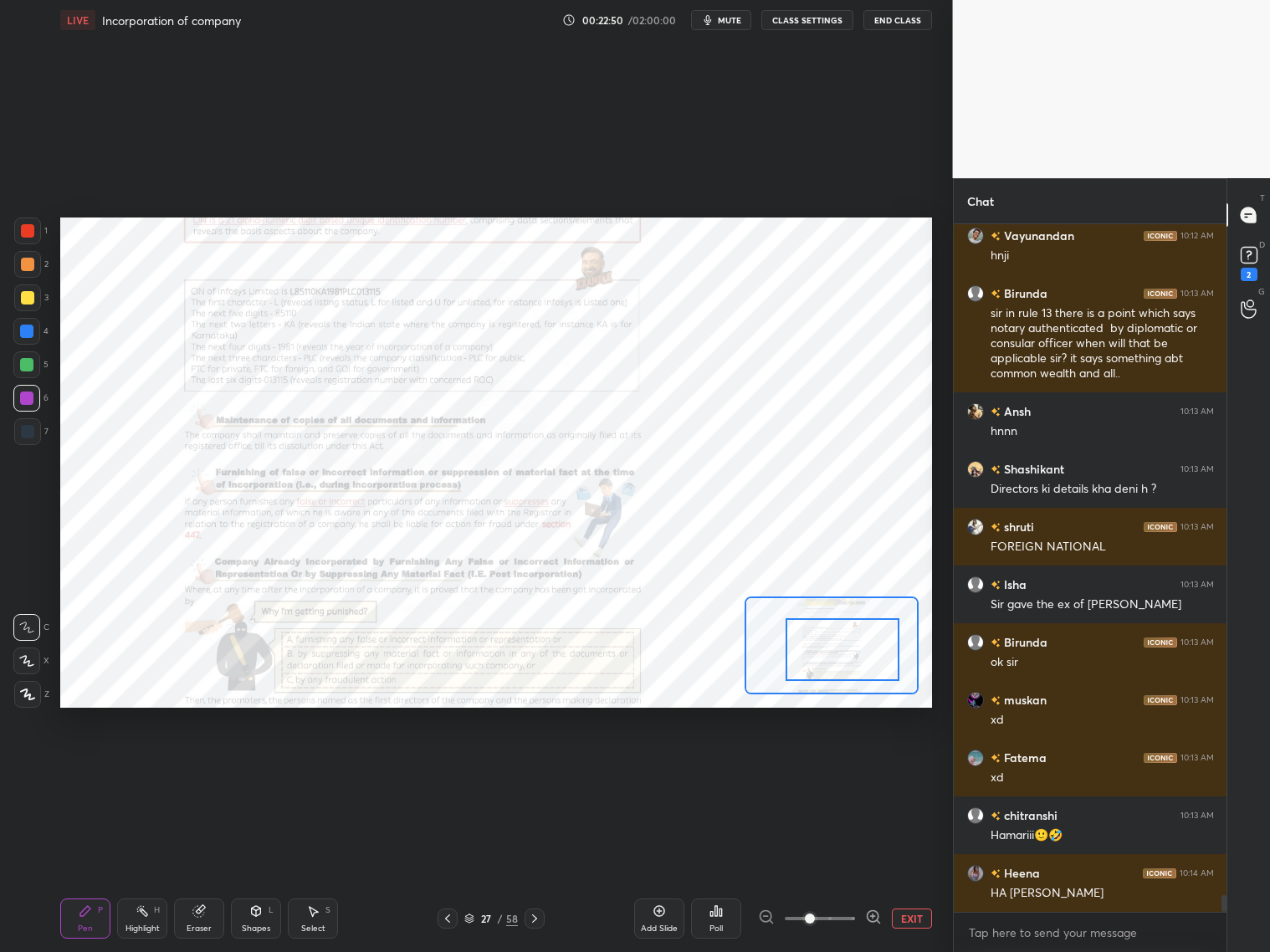
click at [873, 909] on icon at bounding box center [874, 916] width 17 height 17
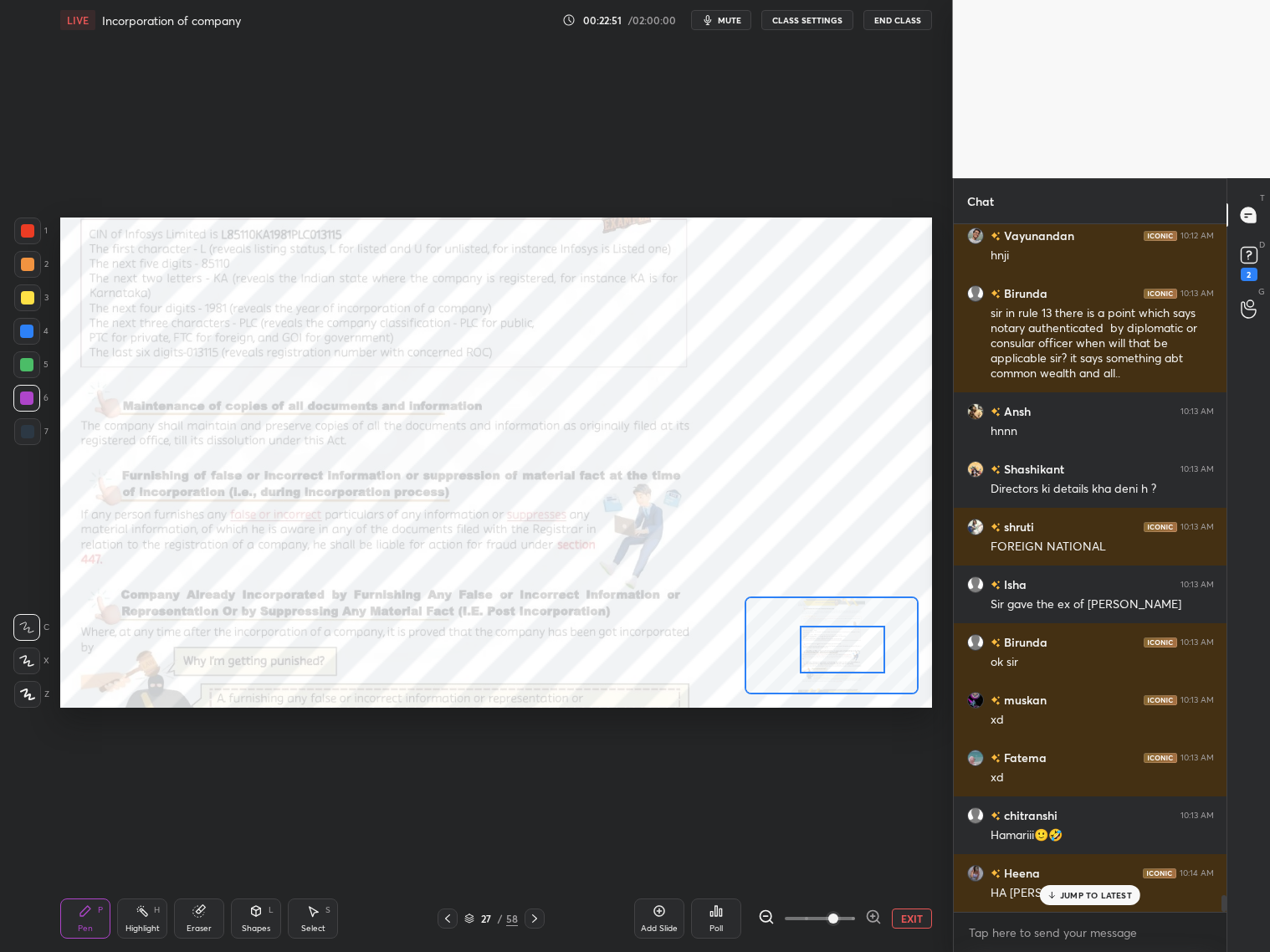
scroll to position [27265, 0]
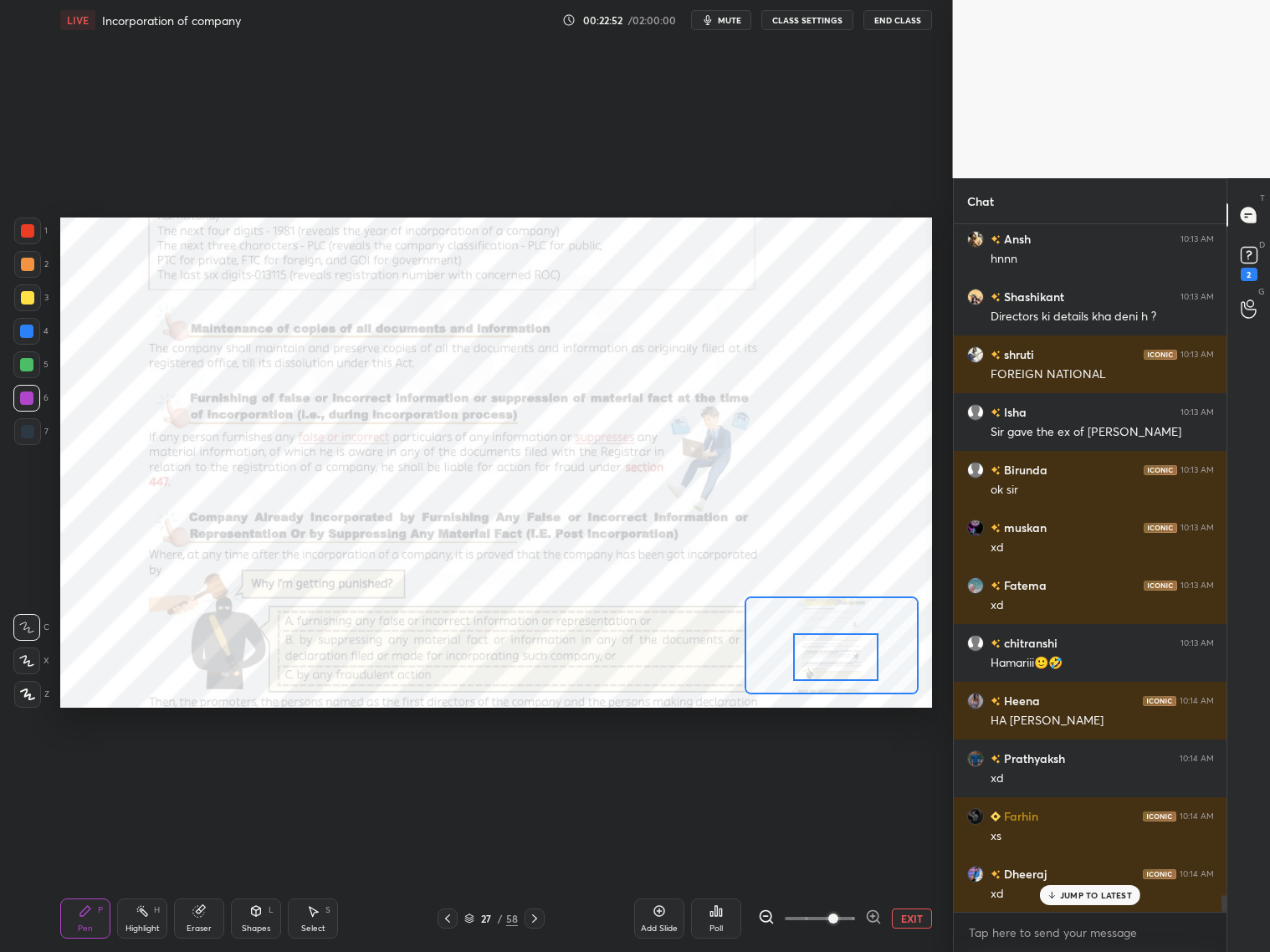
click at [840, 666] on div at bounding box center [835, 657] width 85 height 47
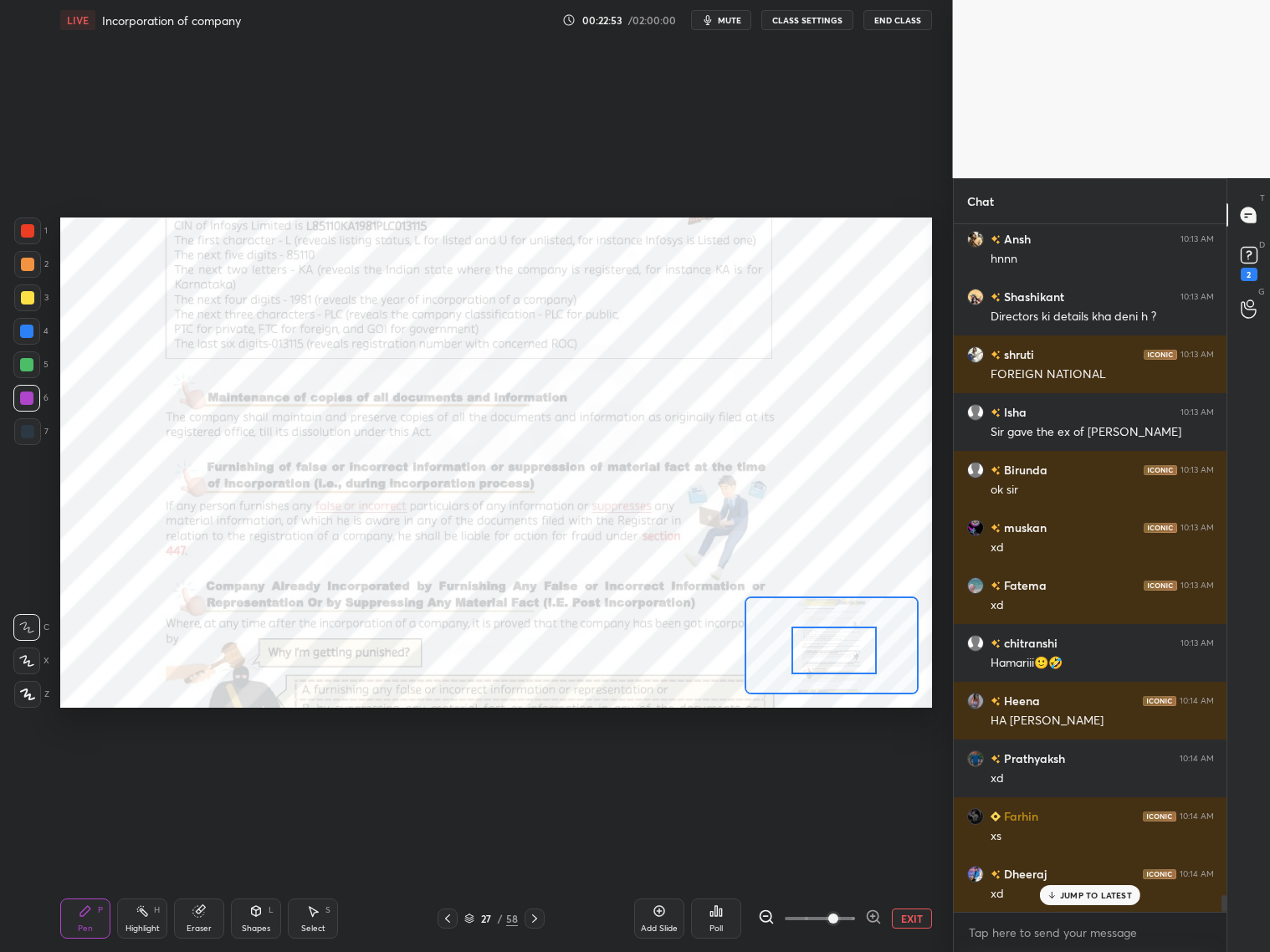
click at [837, 656] on div at bounding box center [833, 650] width 85 height 47
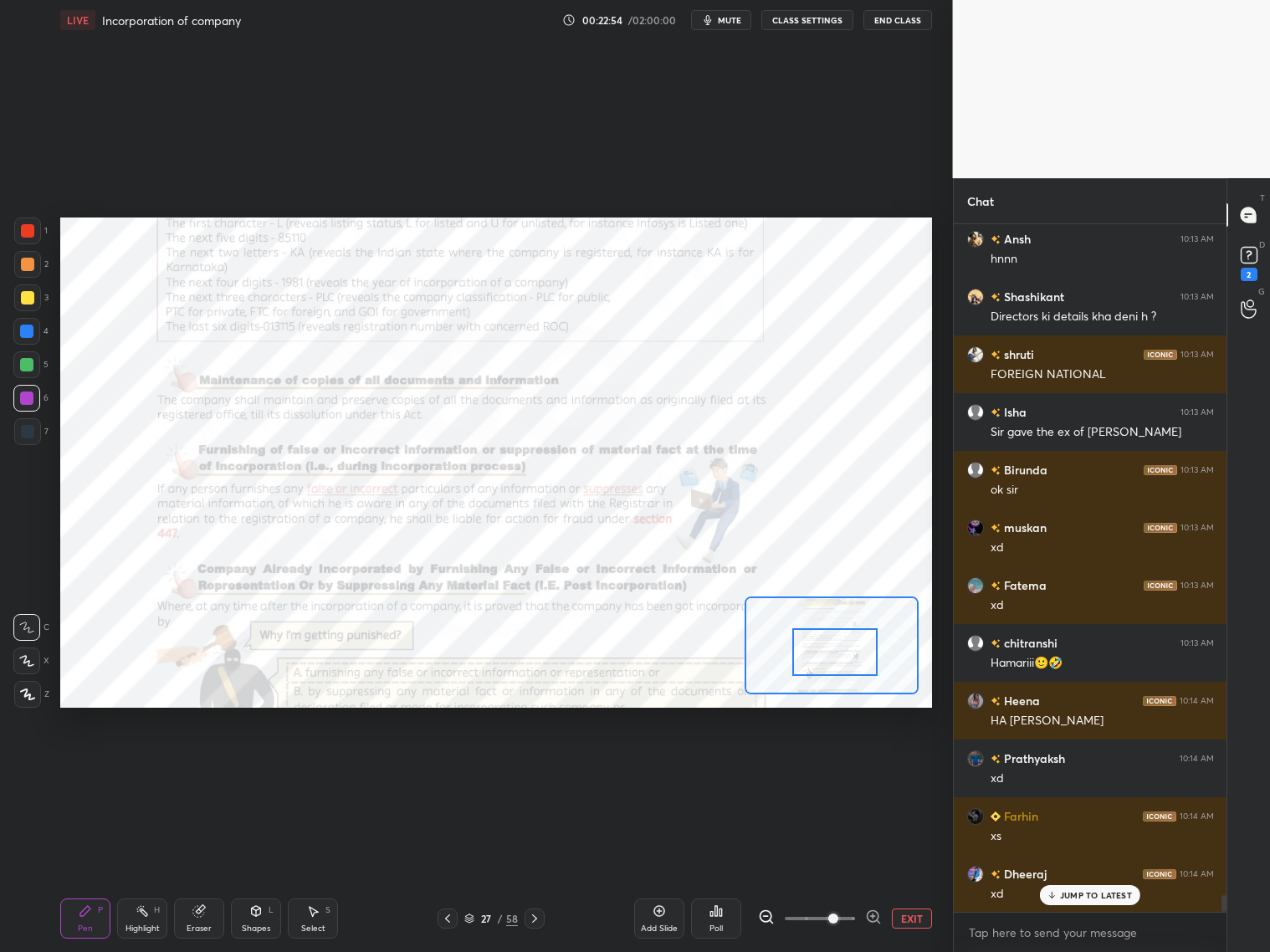
click at [842, 654] on div at bounding box center [834, 651] width 85 height 47
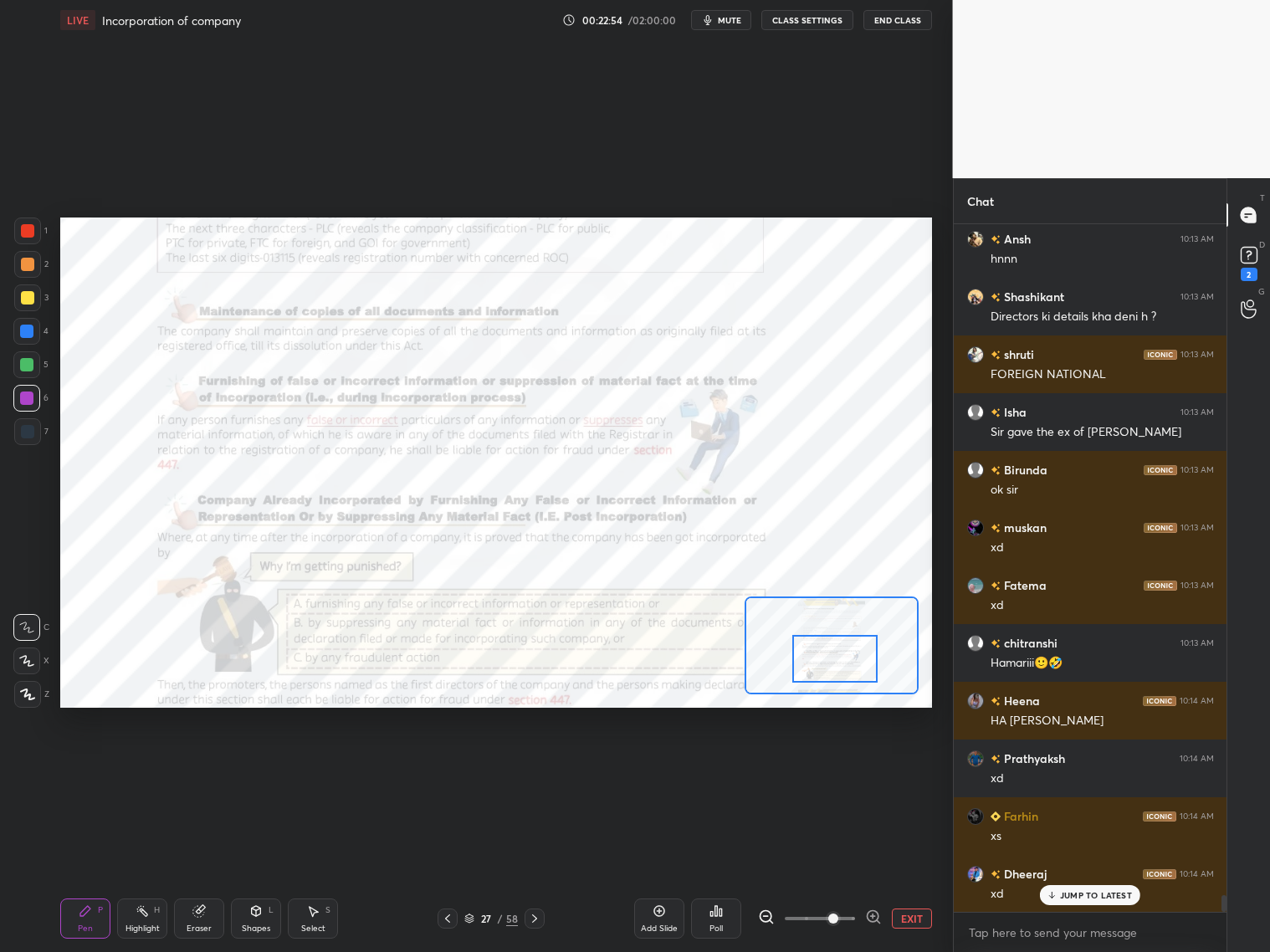
scroll to position [27323, 0]
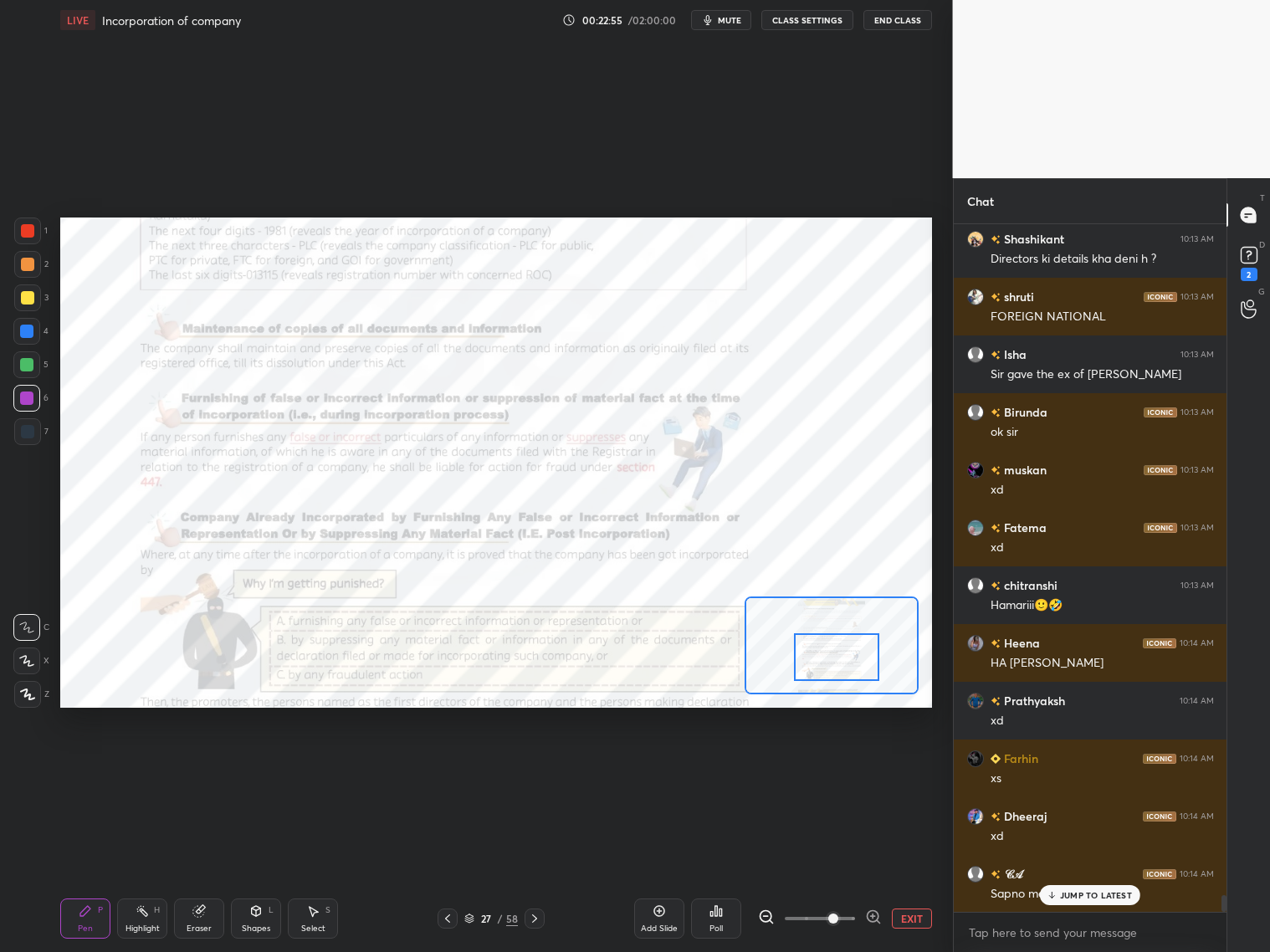
click at [849, 655] on div at bounding box center [836, 657] width 85 height 47
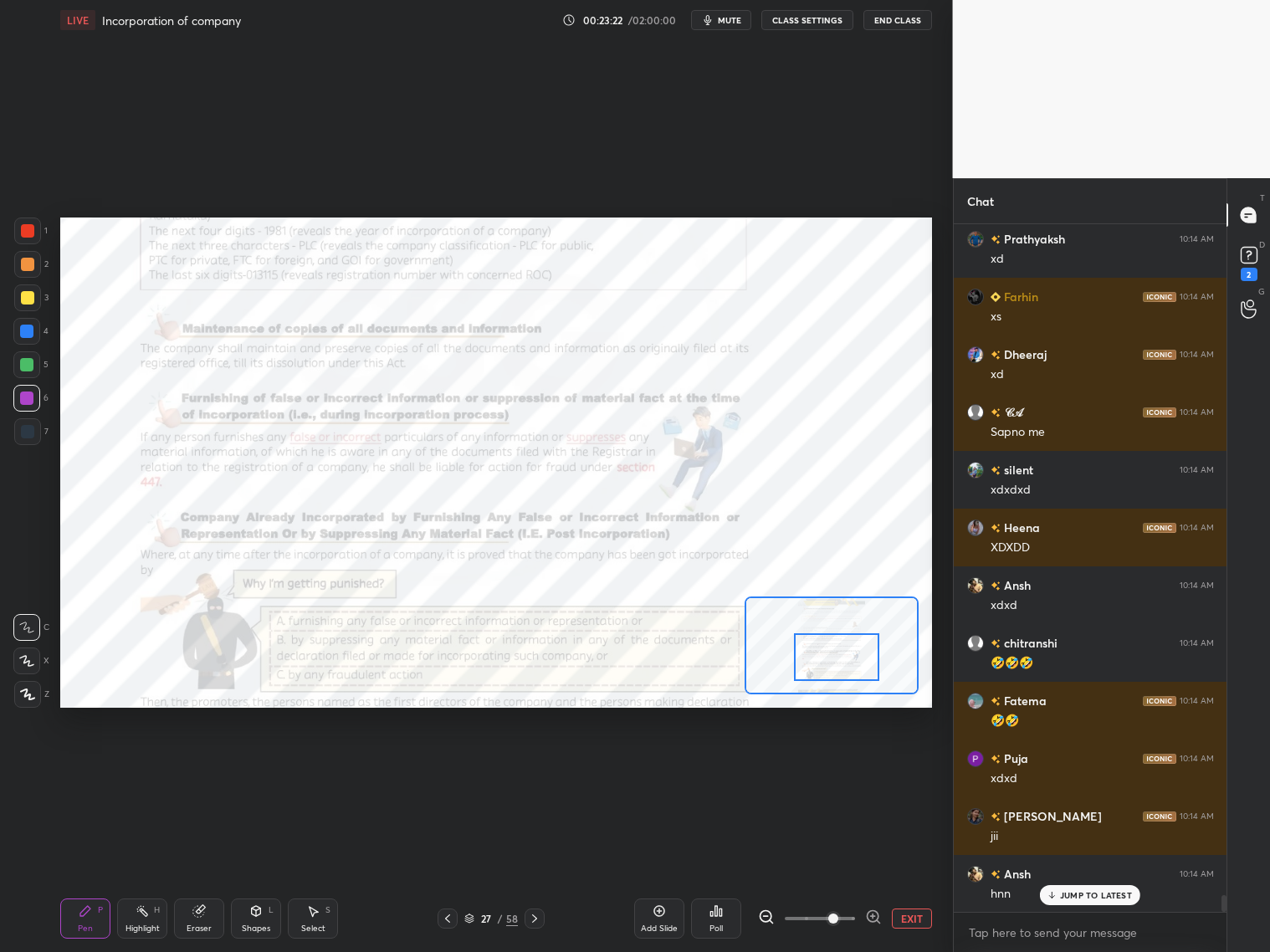
scroll to position [27842, 0]
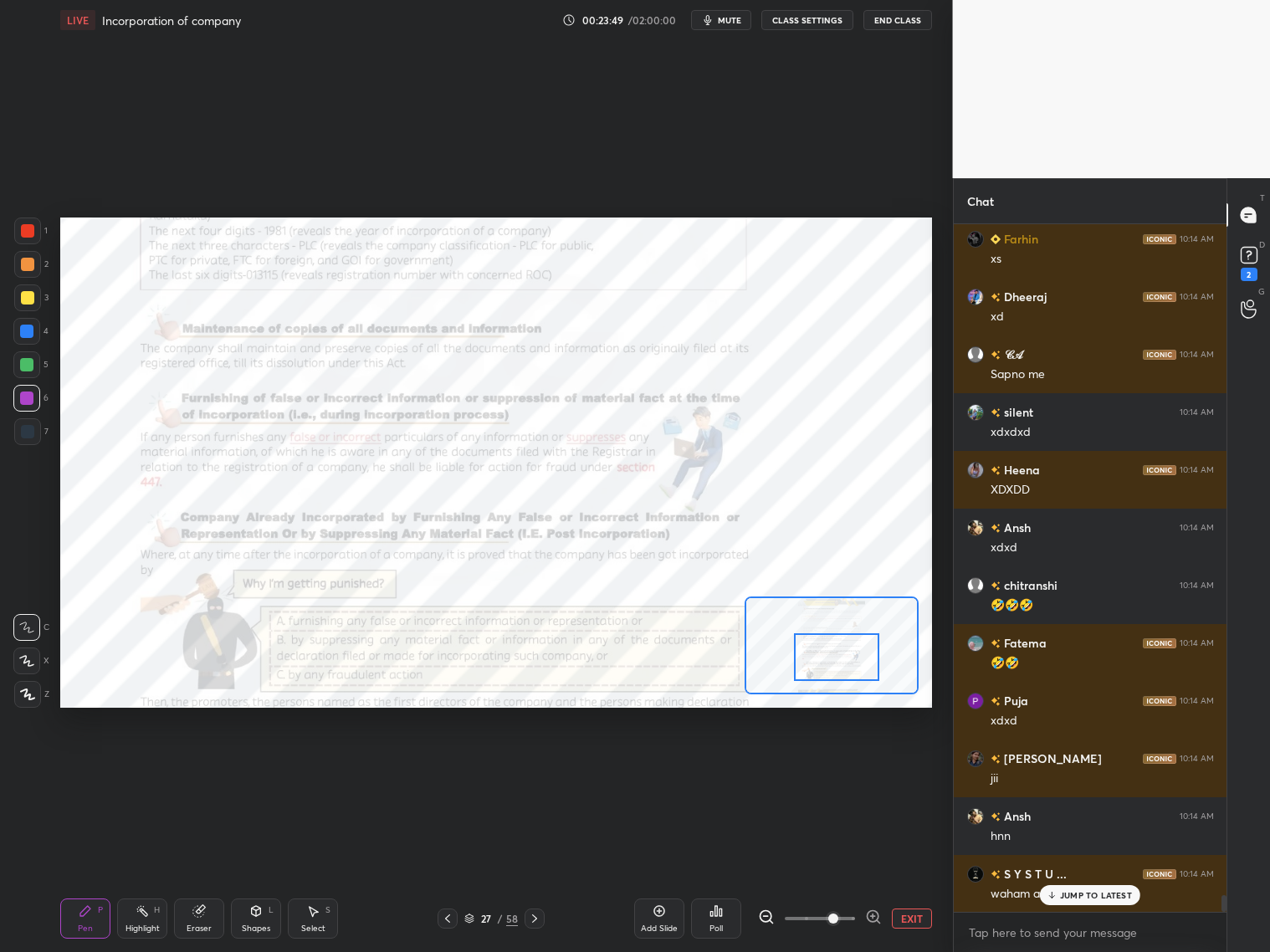
click at [874, 918] on icon at bounding box center [874, 916] width 17 height 17
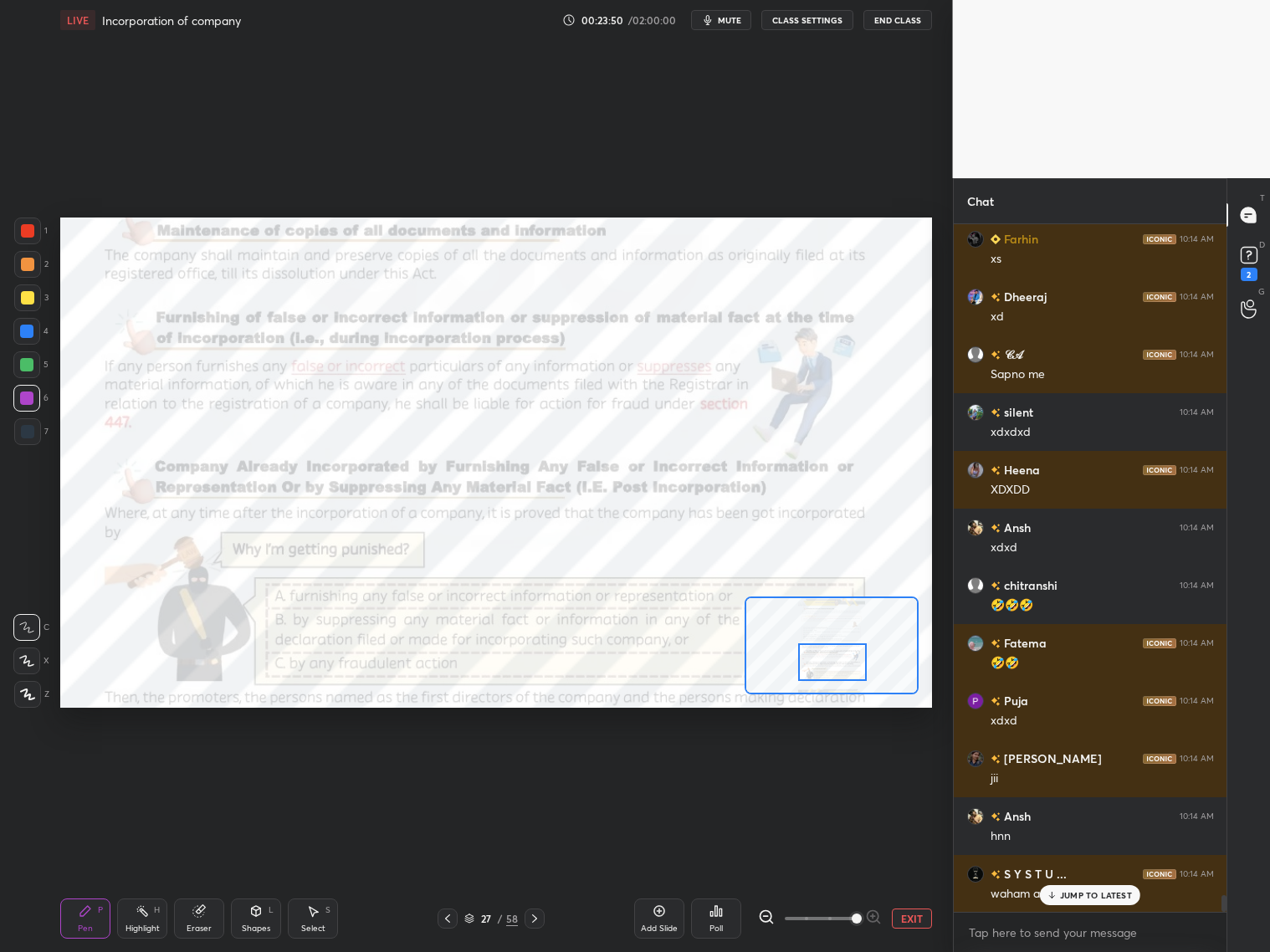
click at [842, 667] on div at bounding box center [832, 662] width 69 height 38
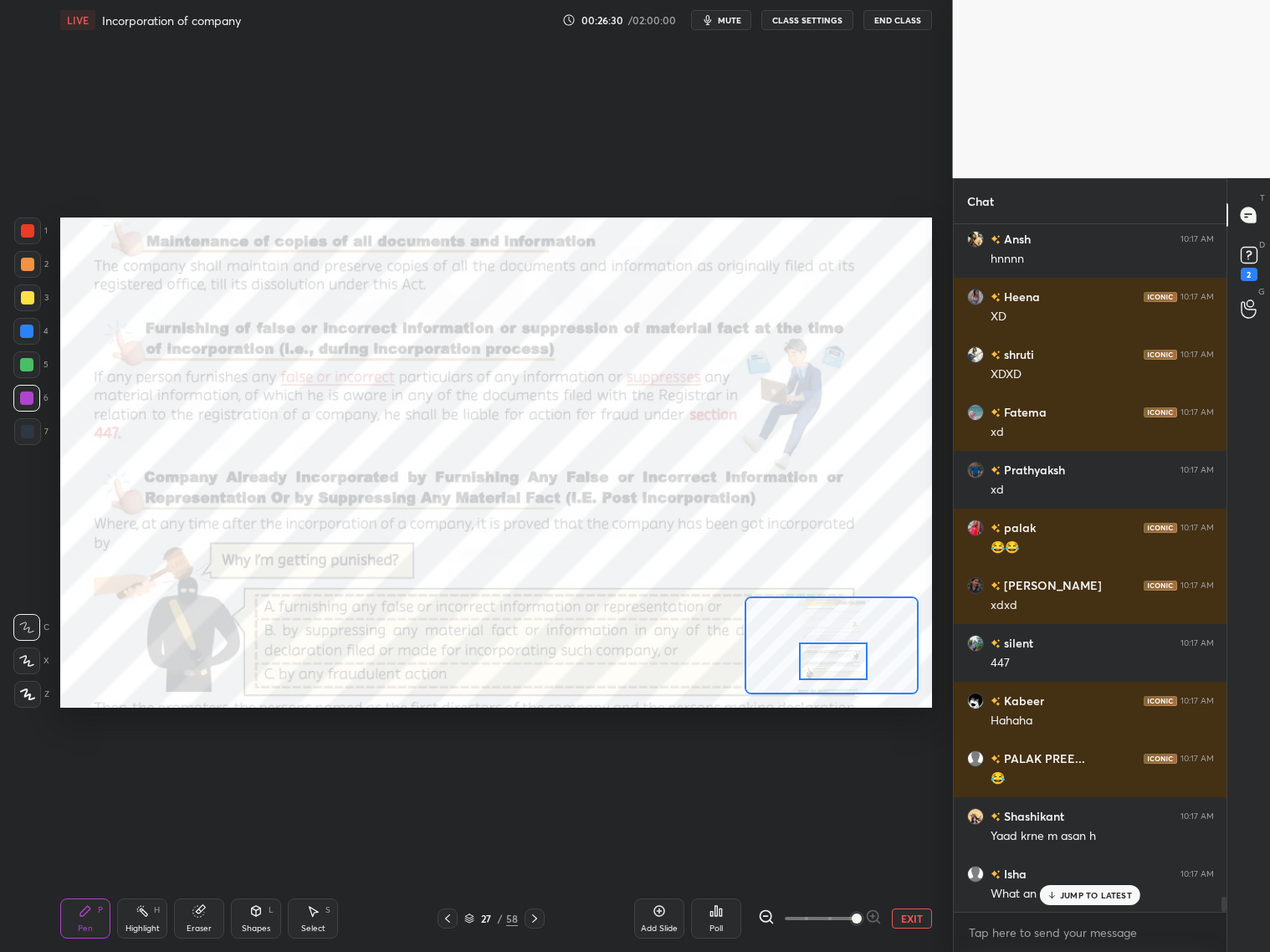
scroll to position [30645, 0]
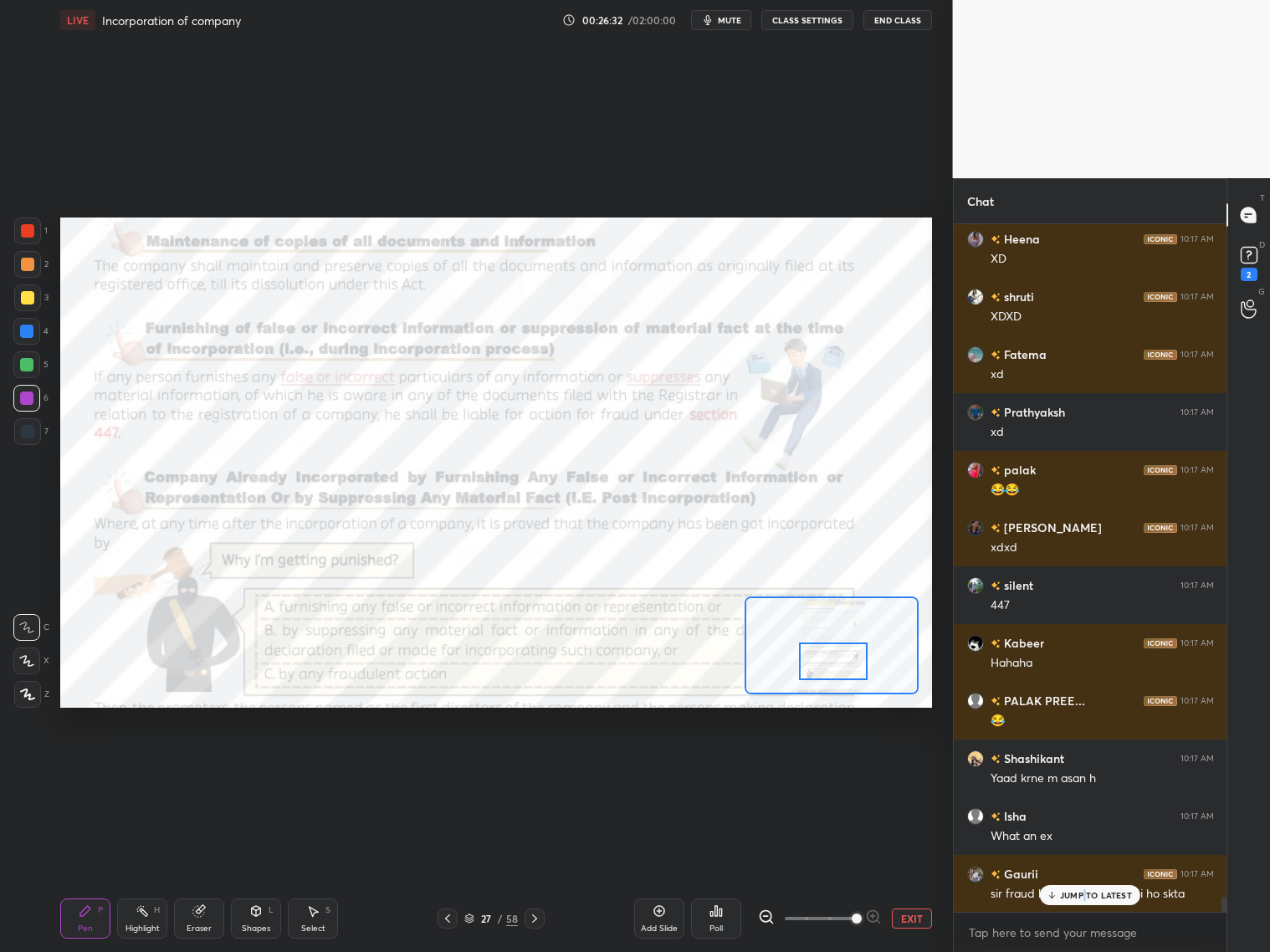
click at [1087, 899] on div "JUMP TO LATEST" at bounding box center [1090, 895] width 100 height 20
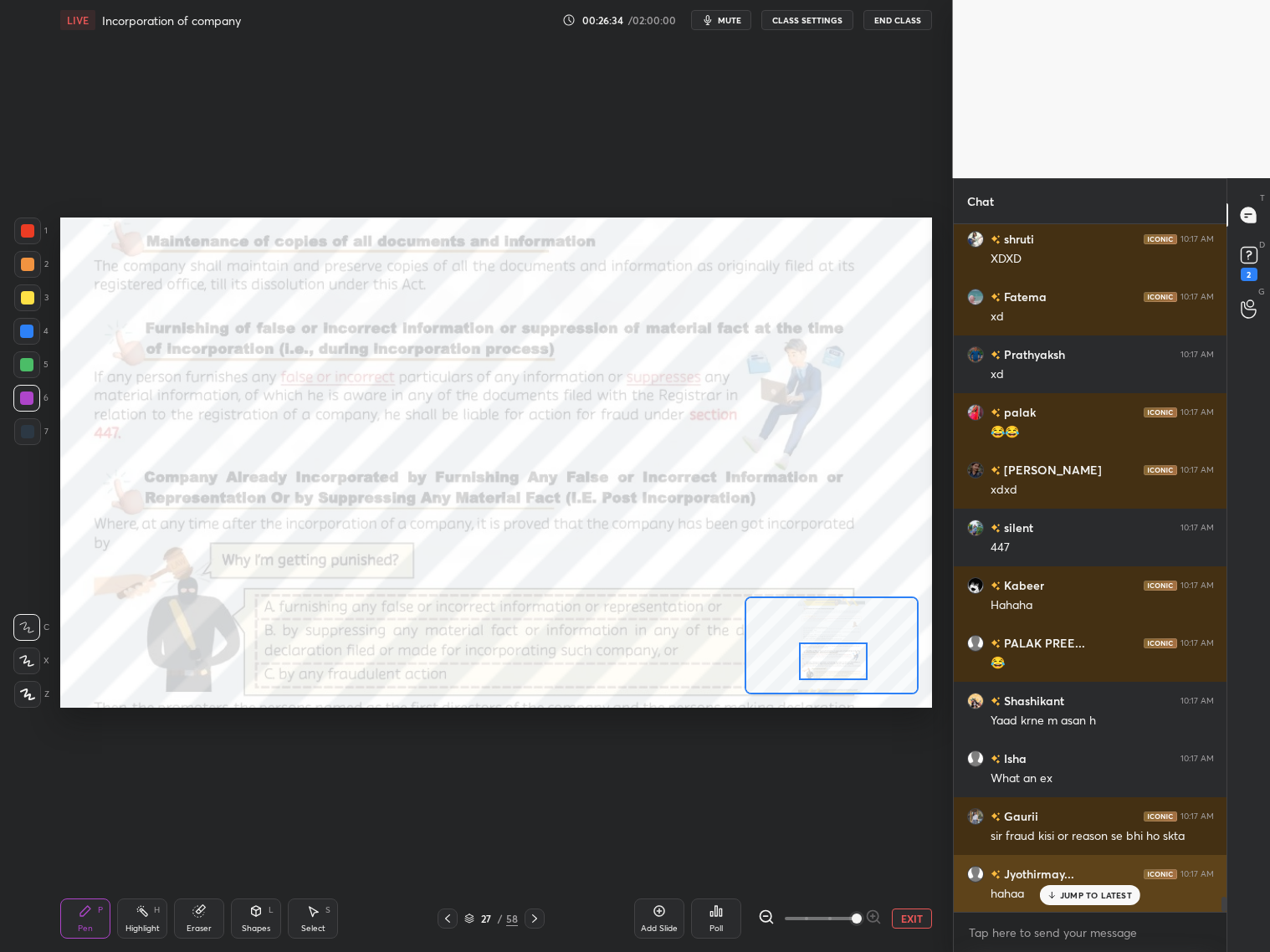
click at [1087, 896] on p "JUMP TO LATEST" at bounding box center [1095, 895] width 72 height 10
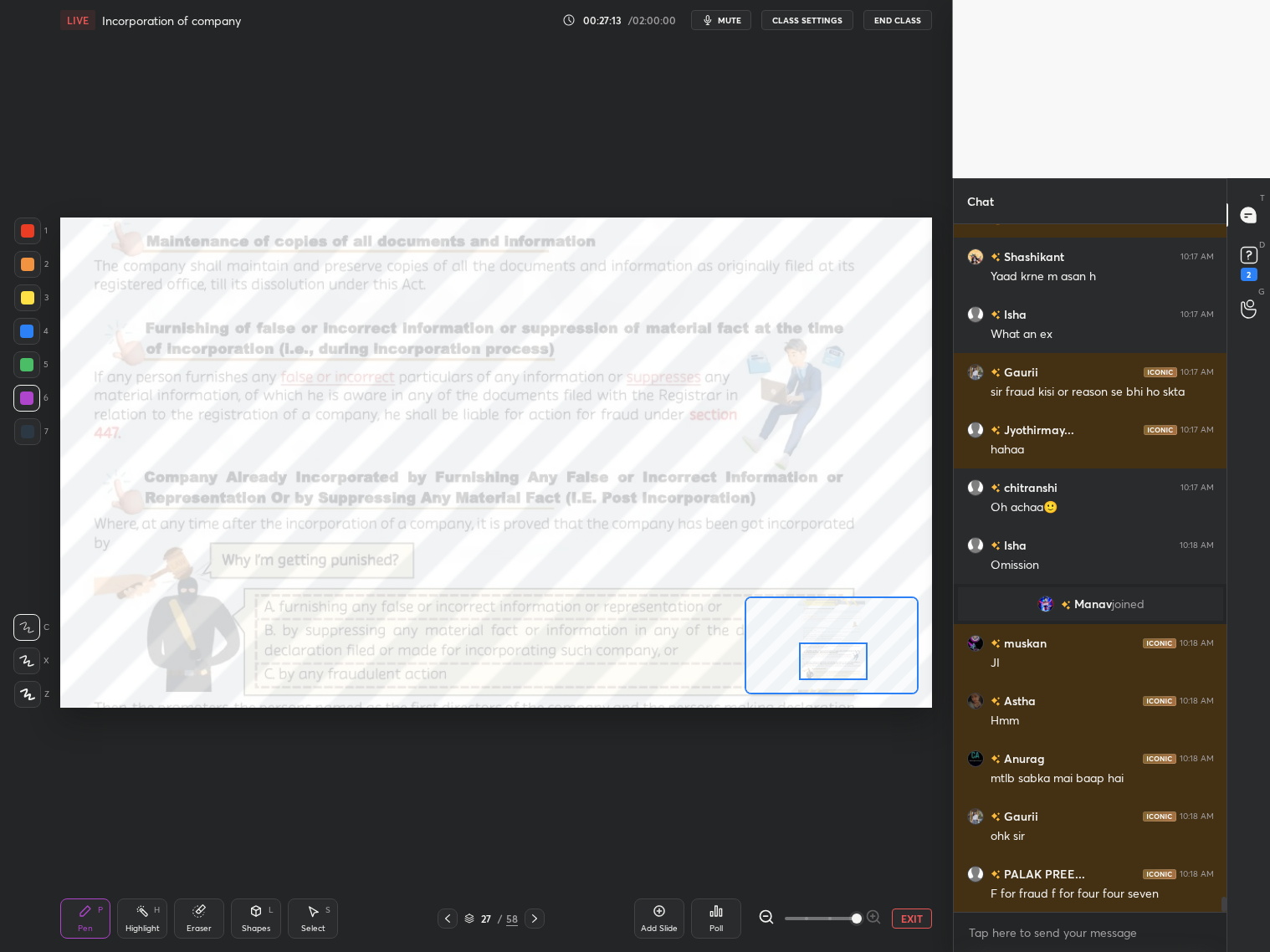
scroll to position [31205, 0]
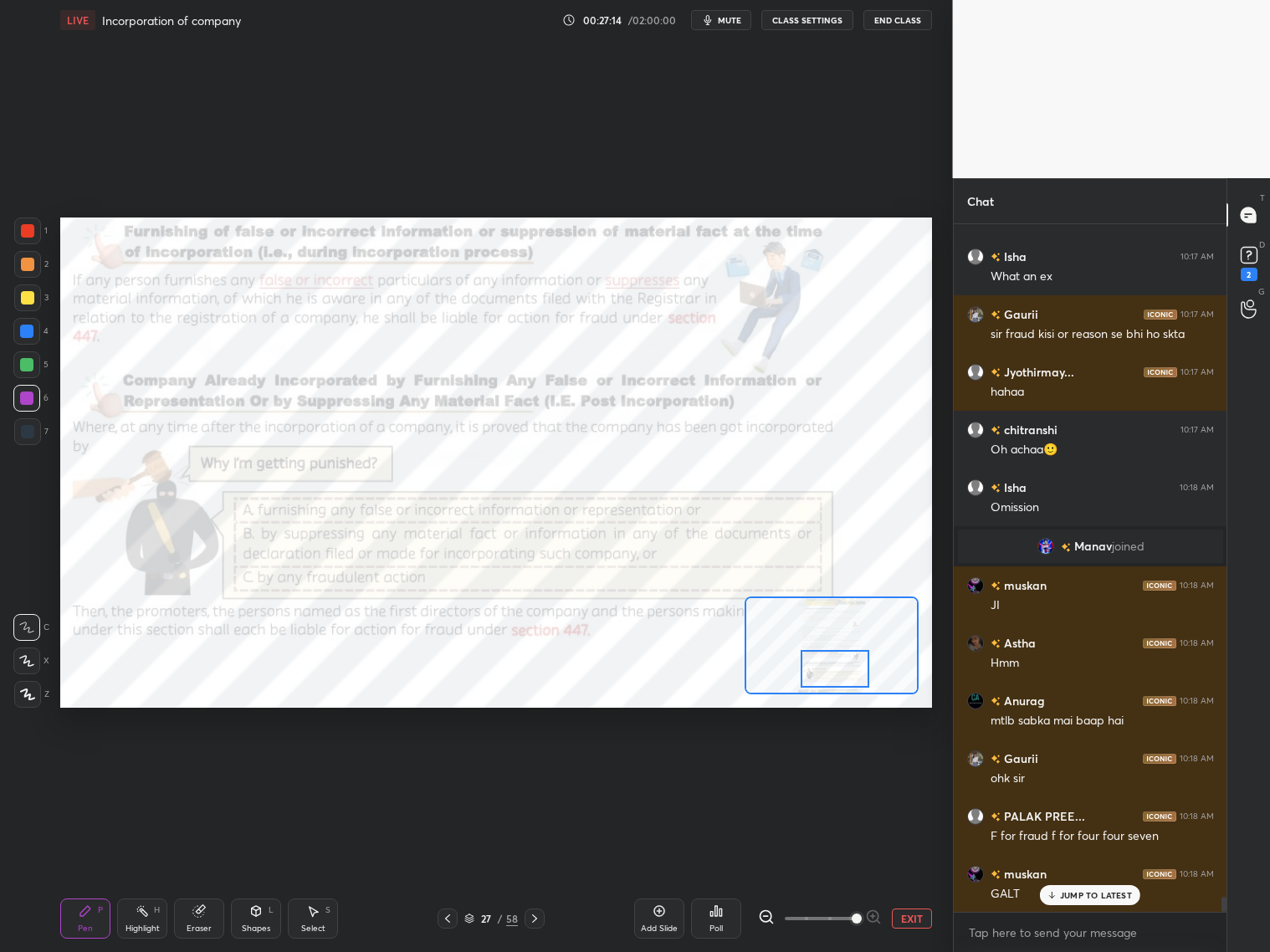
drag, startPoint x: 832, startPoint y: 669, endPoint x: 831, endPoint y: 678, distance: 9.1
click at [834, 678] on div at bounding box center [835, 668] width 69 height 38
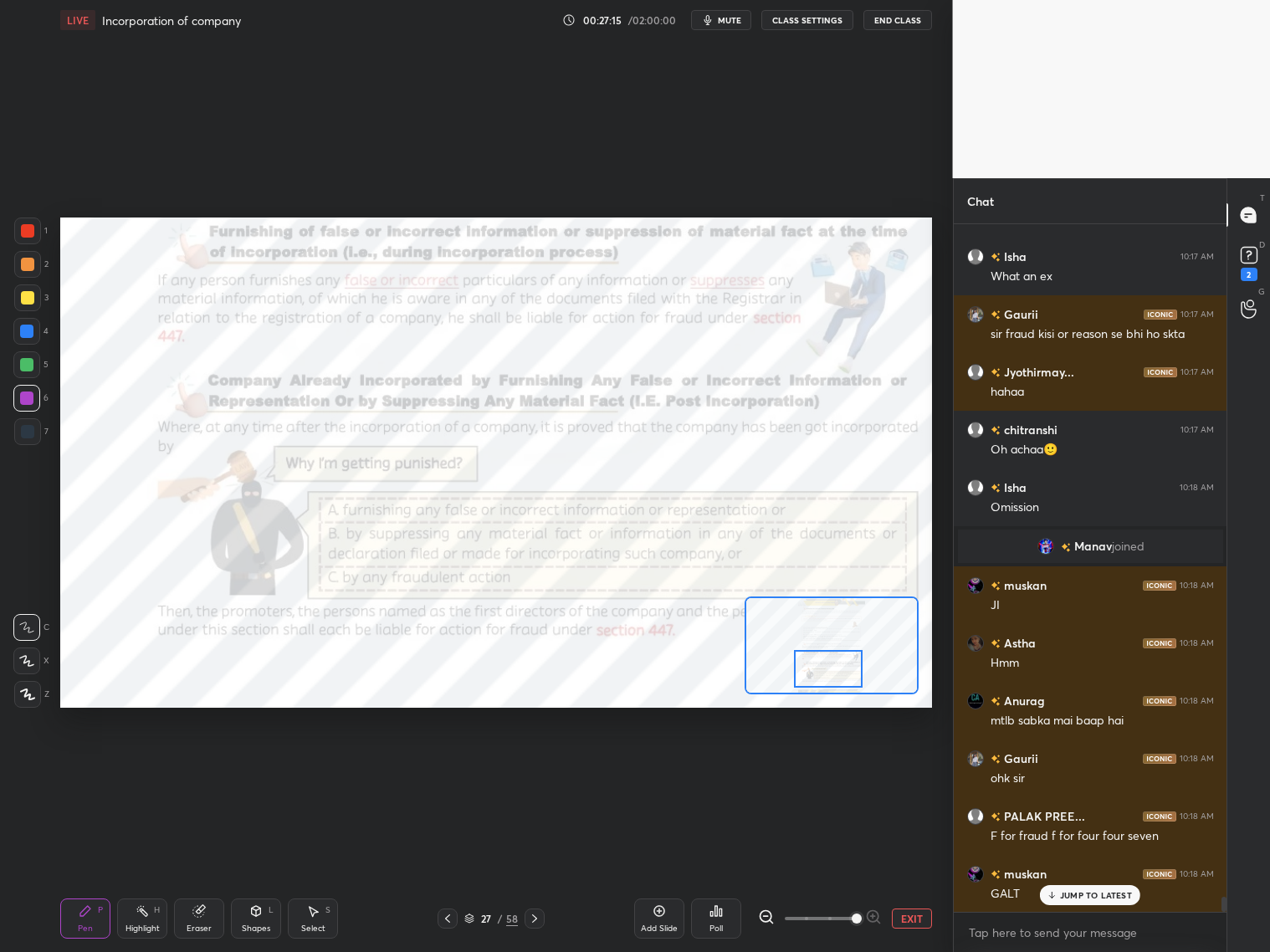
click at [831, 675] on div at bounding box center [828, 668] width 69 height 38
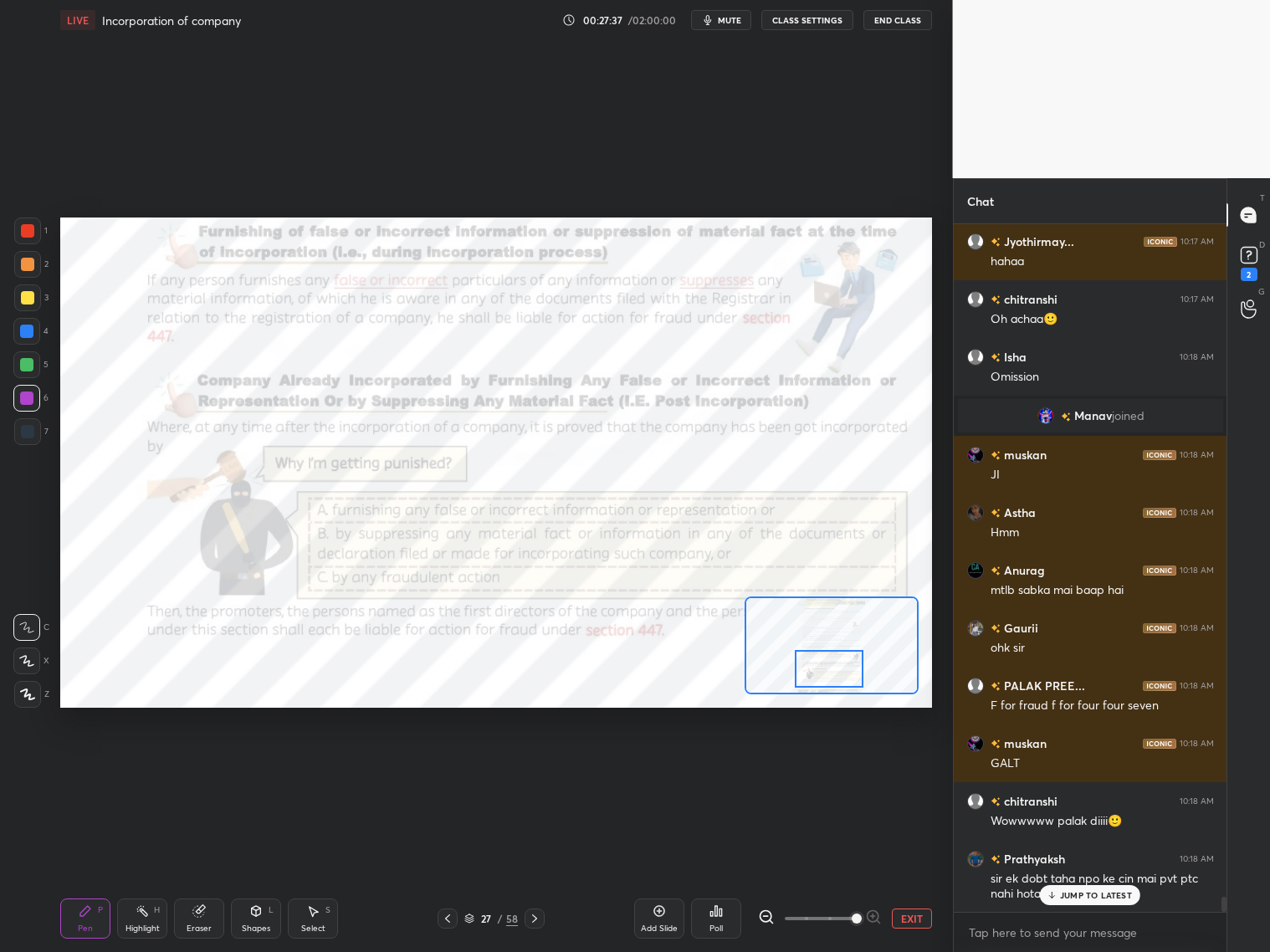
scroll to position [31393, 0]
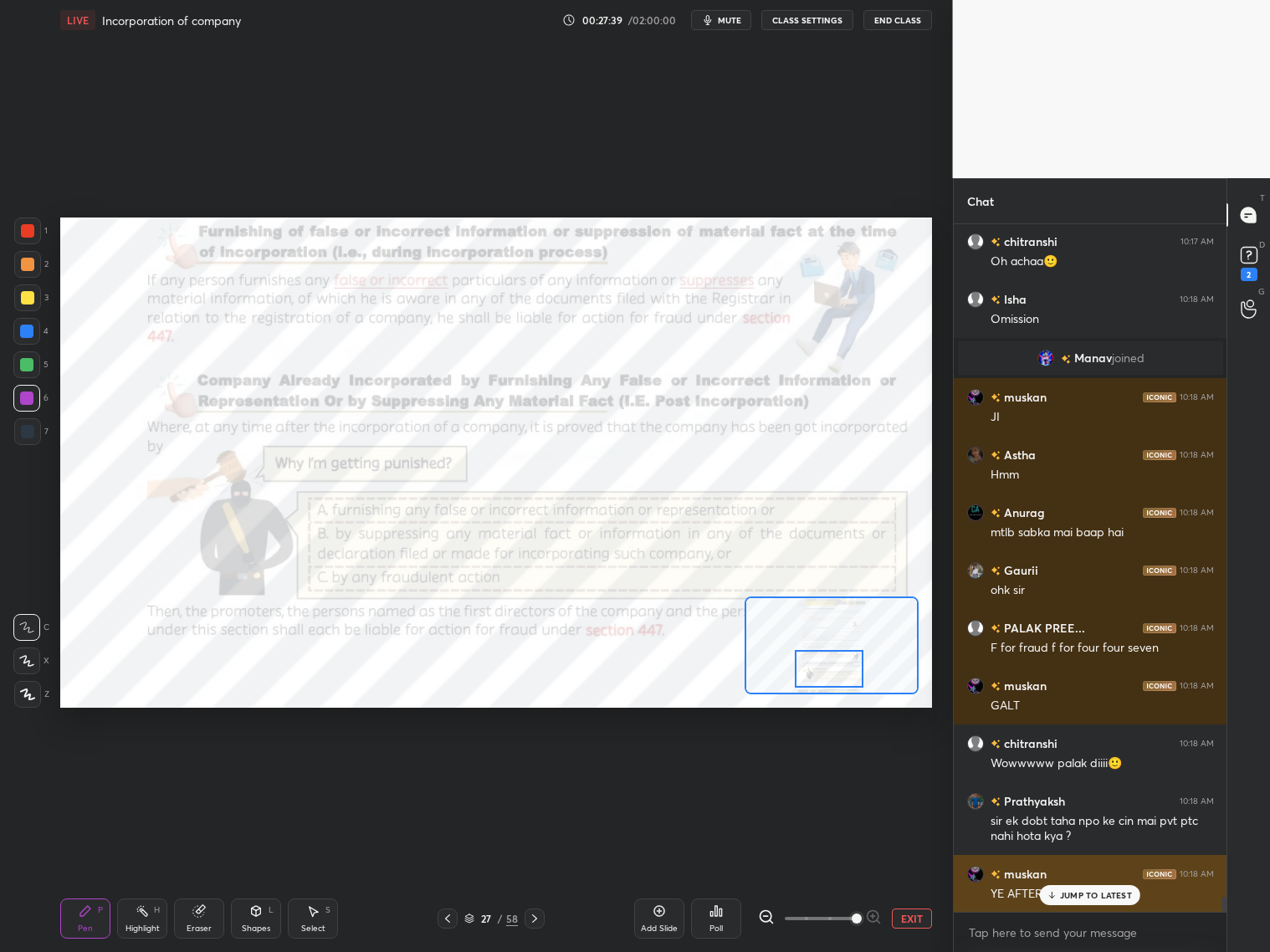
click at [1070, 893] on p "JUMP TO LATEST" at bounding box center [1095, 895] width 72 height 10
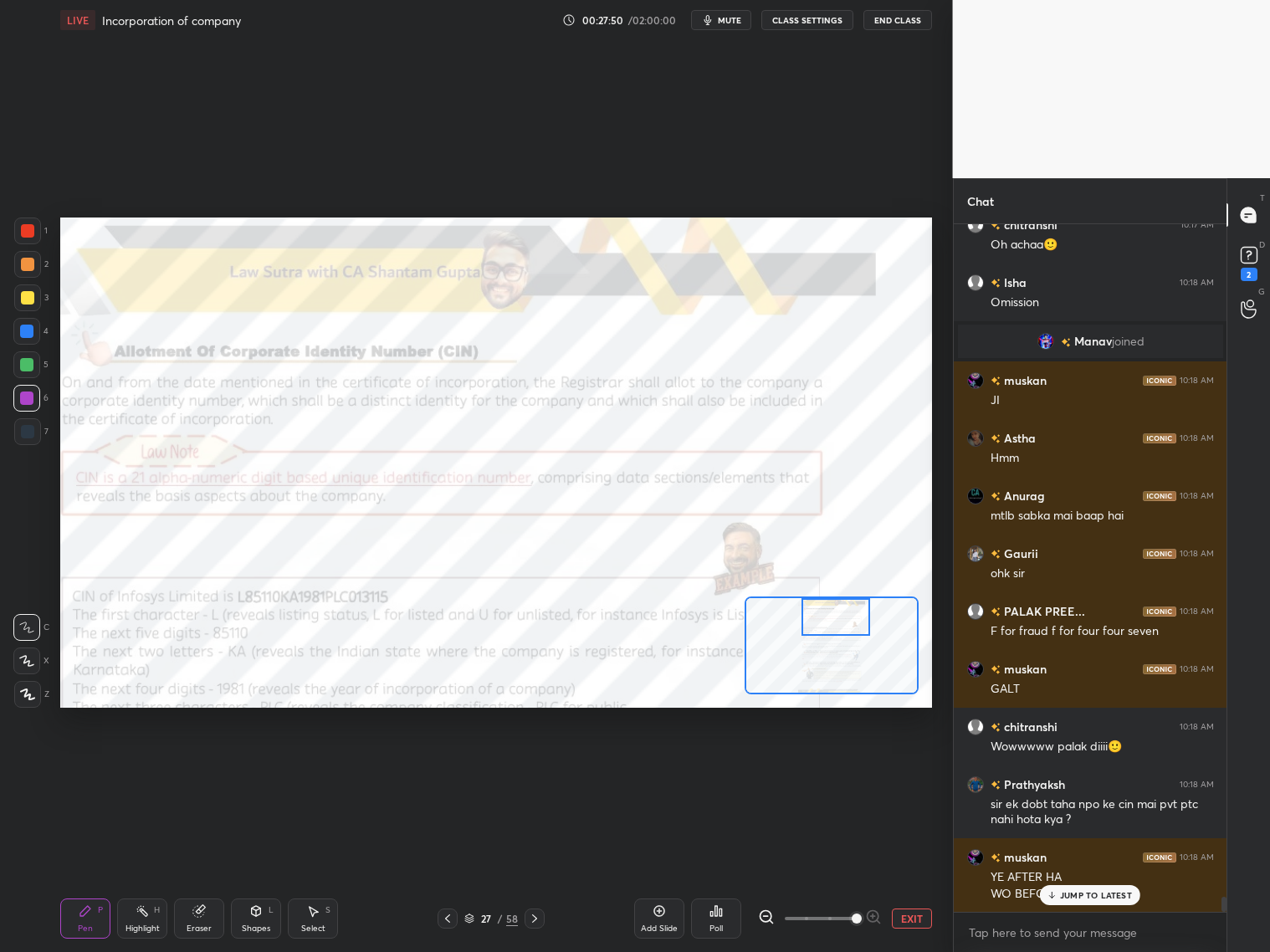
drag, startPoint x: 838, startPoint y: 668, endPoint x: 842, endPoint y: 620, distance: 48.2
click at [842, 619] on div at bounding box center [836, 616] width 69 height 38
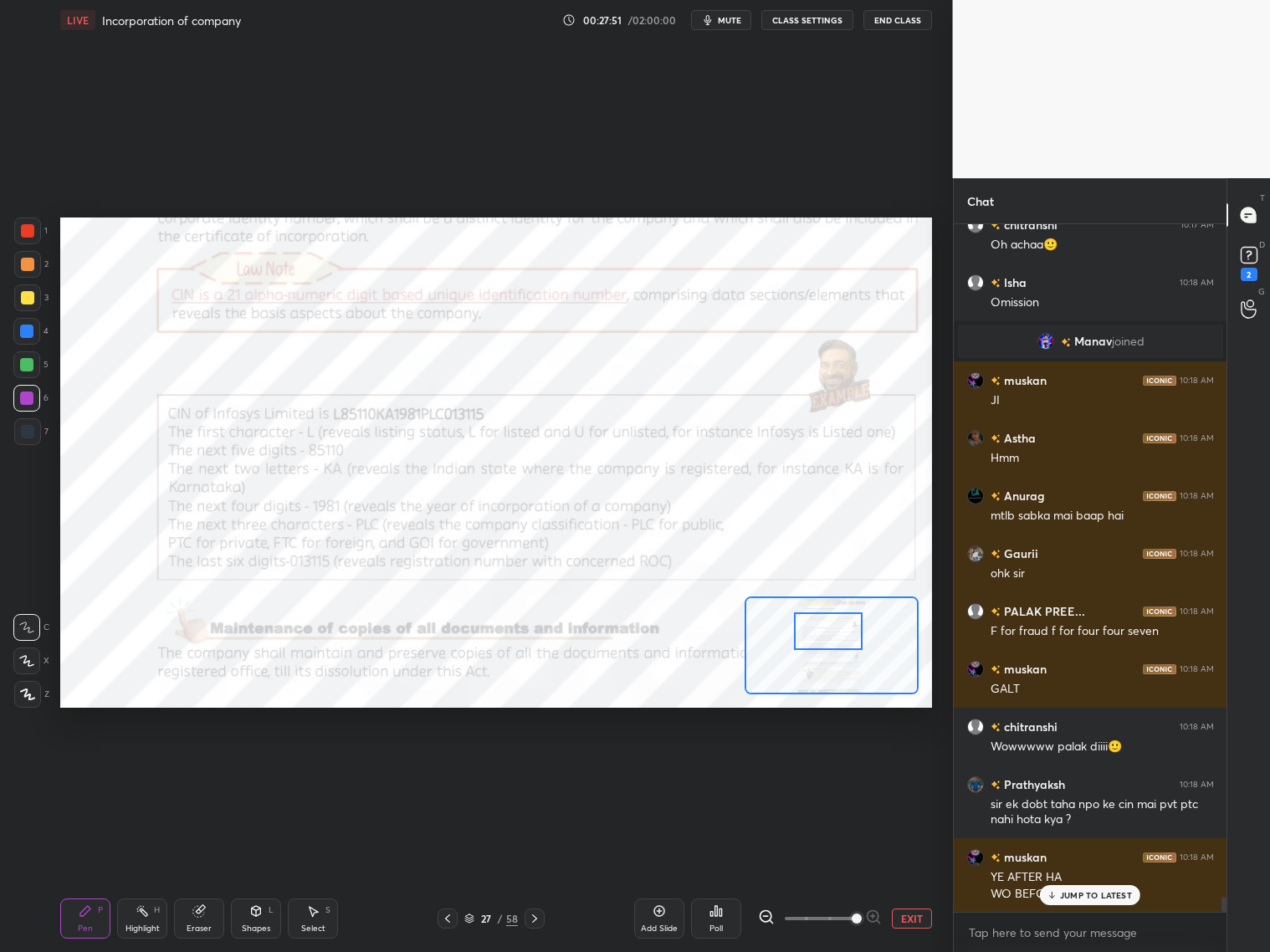
drag, startPoint x: 859, startPoint y: 635, endPoint x: 848, endPoint y: 633, distance: 11.2
click at [857, 643] on div at bounding box center [828, 631] width 69 height 38
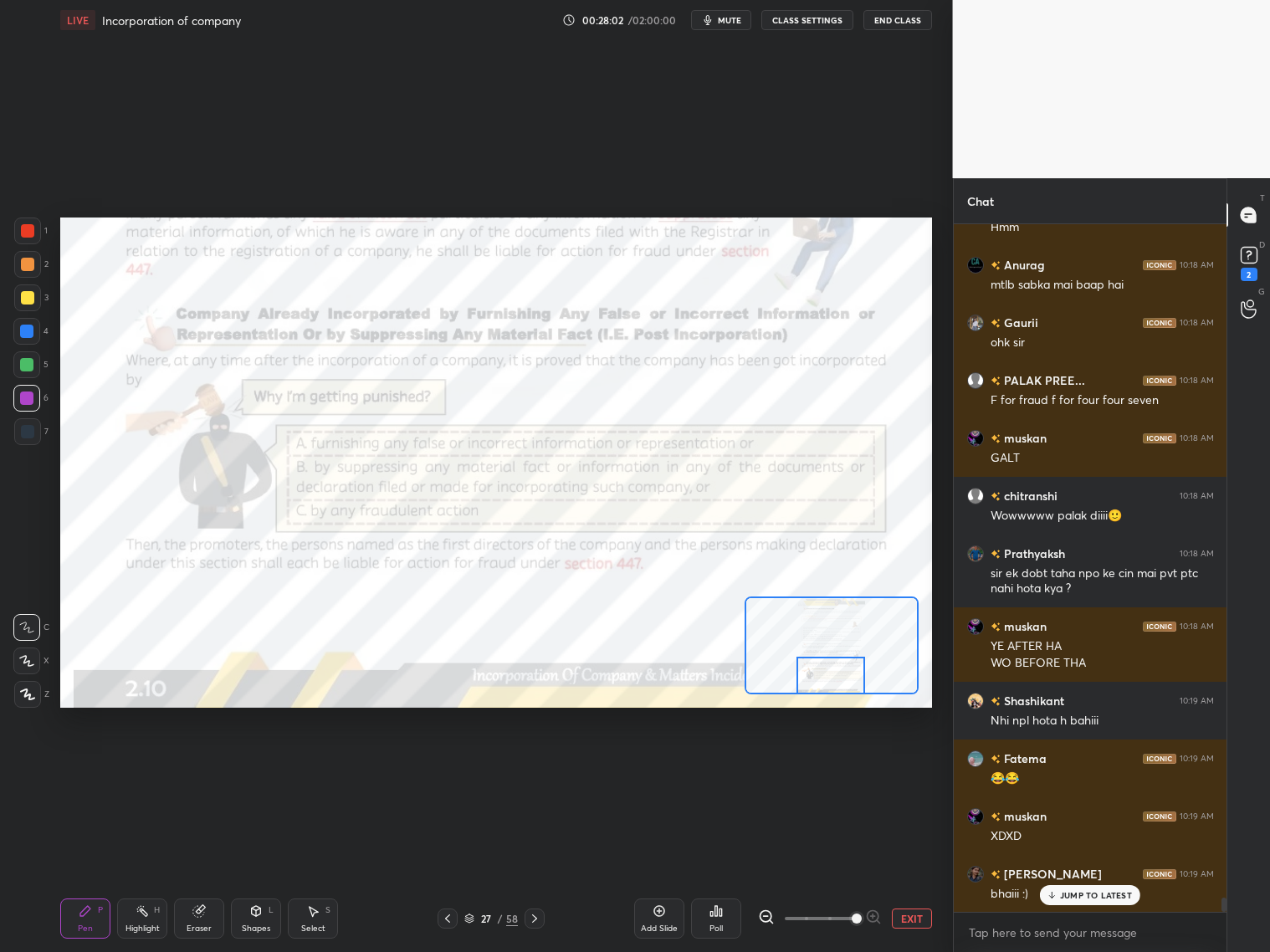
scroll to position [31698, 0]
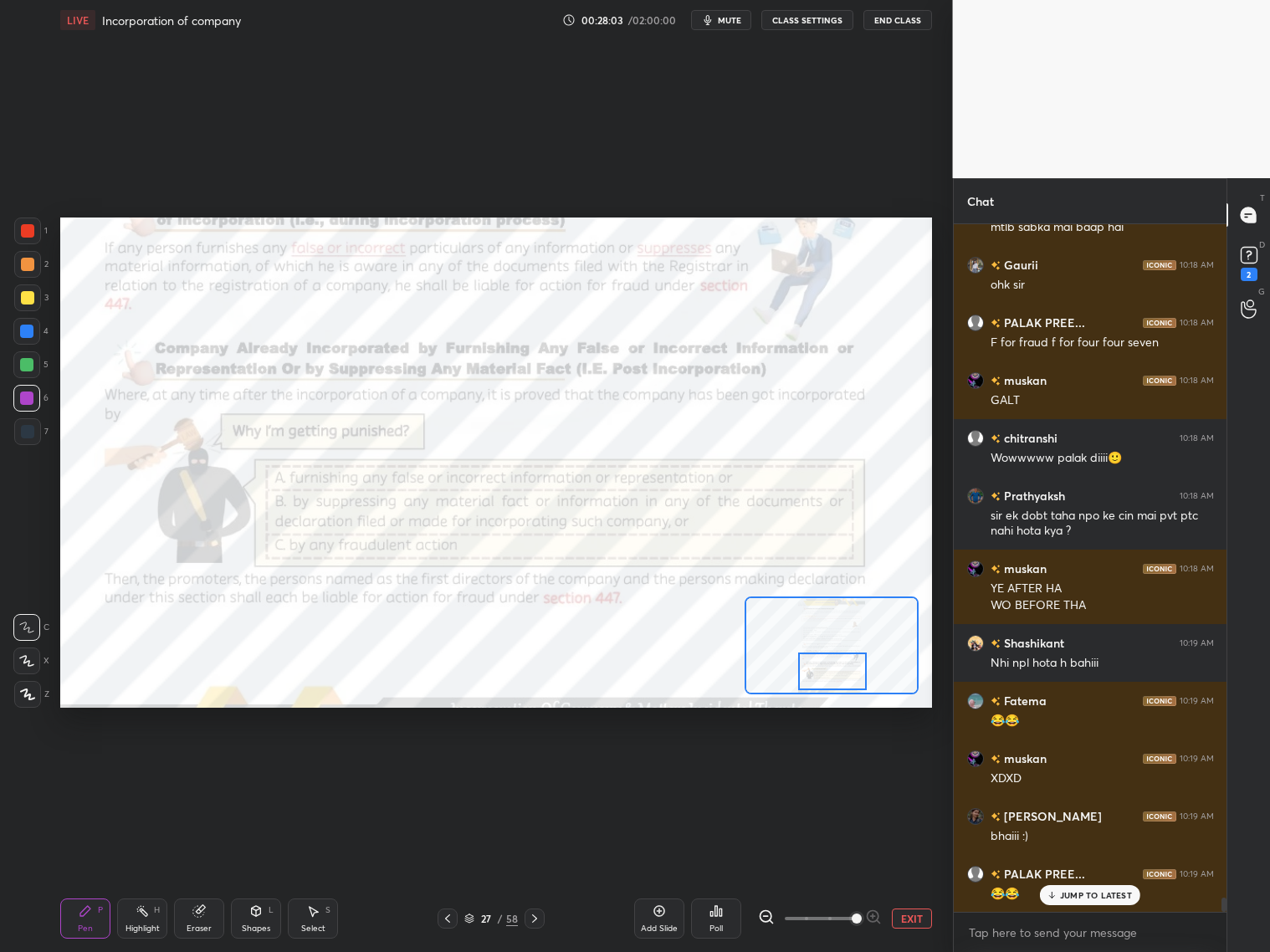
drag, startPoint x: 857, startPoint y: 636, endPoint x: 858, endPoint y: 675, distance: 39.0
click at [861, 675] on div at bounding box center [832, 671] width 69 height 38
click at [846, 668] on div at bounding box center [832, 671] width 69 height 38
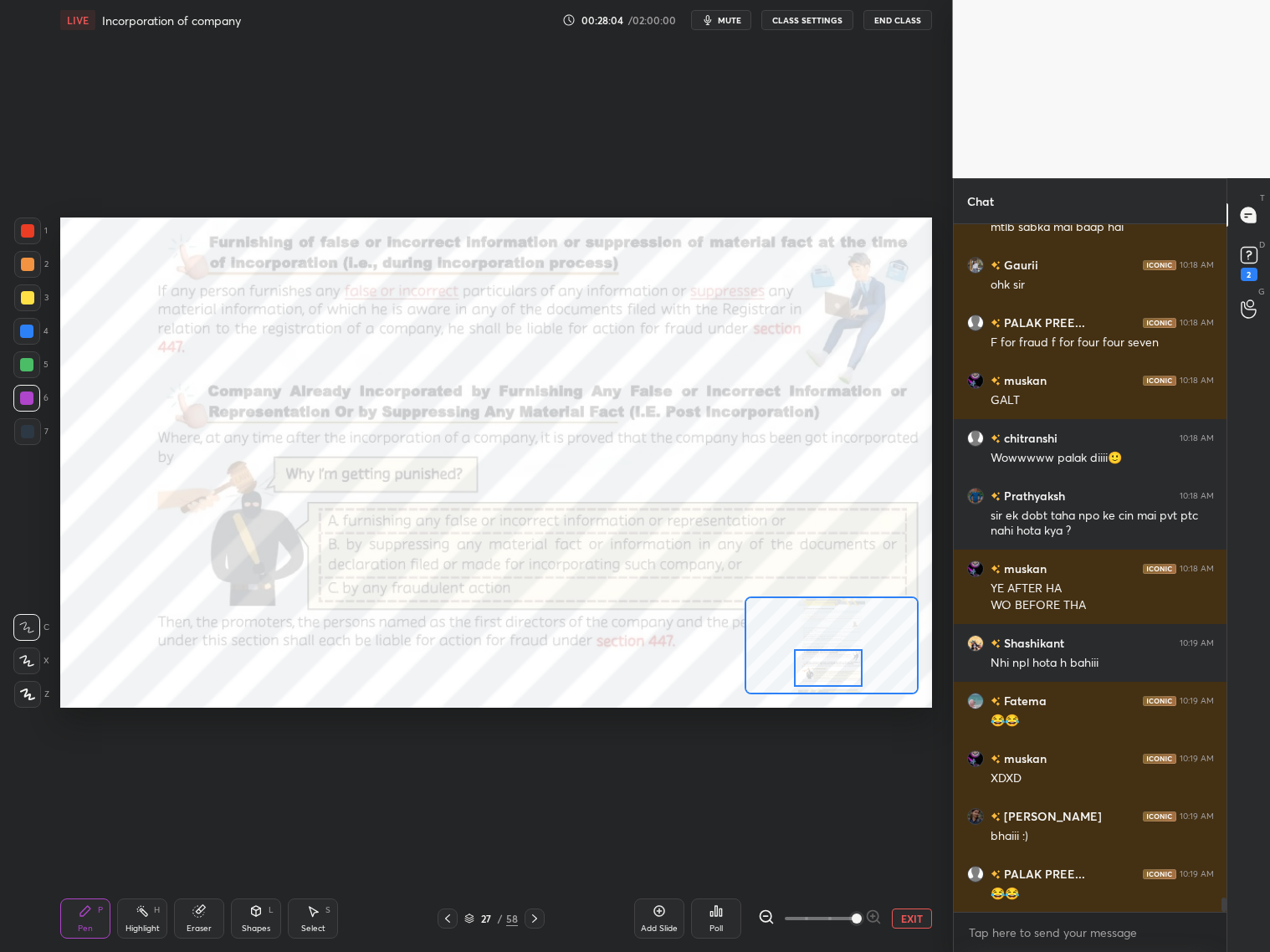
scroll to position [31757, 0]
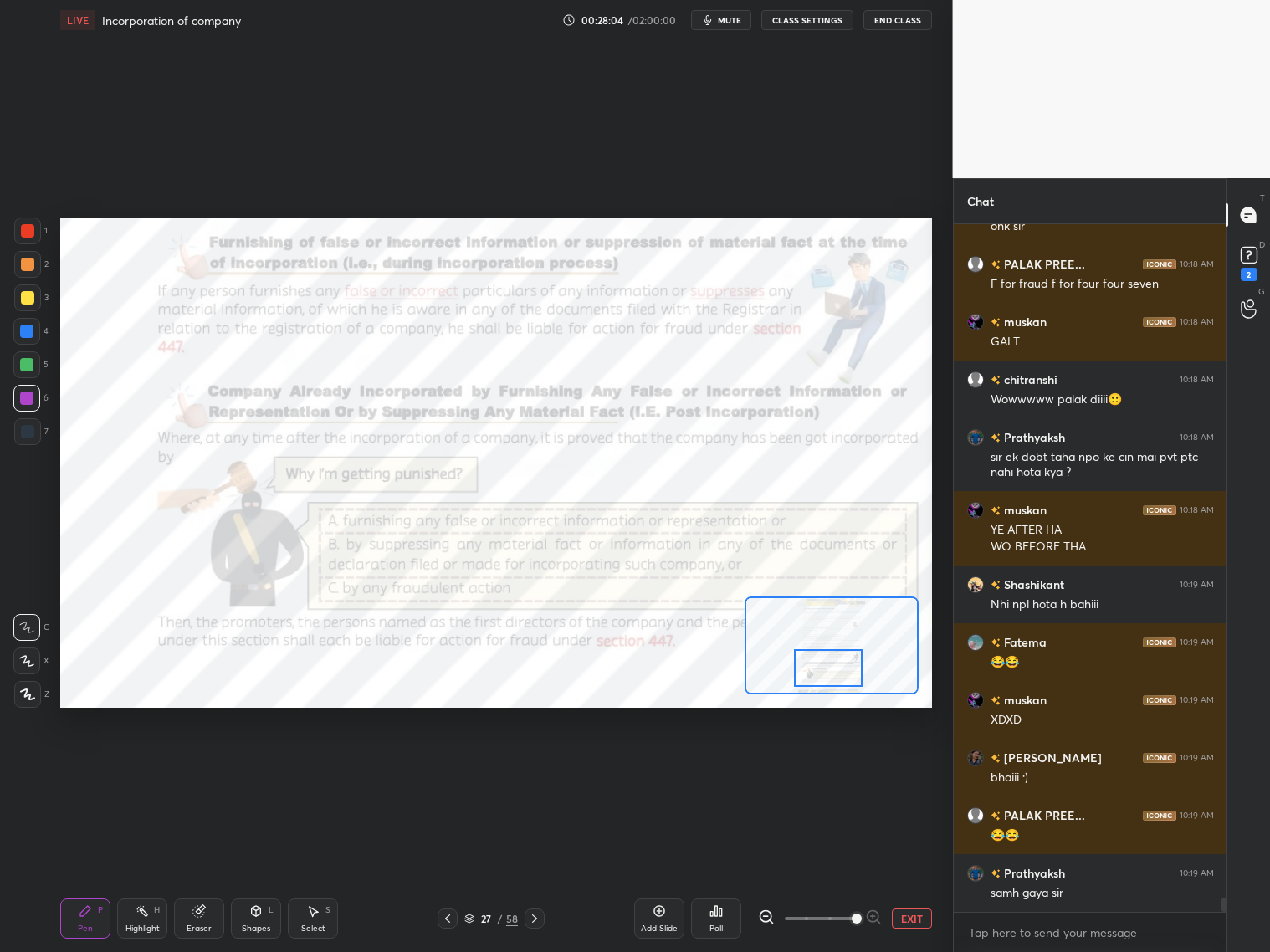
click at [541, 915] on div at bounding box center [534, 918] width 20 height 20
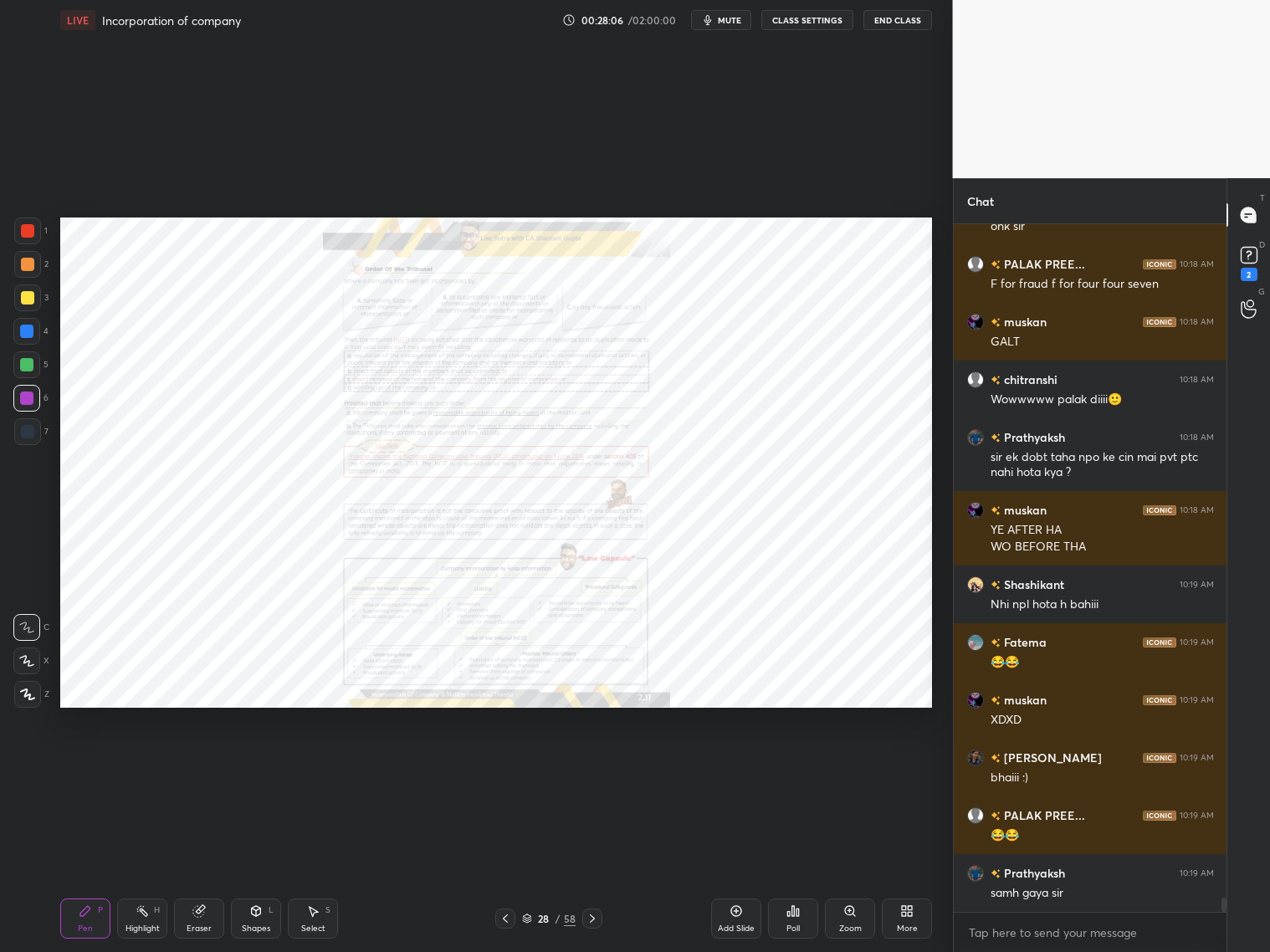
click at [500, 918] on div at bounding box center [505, 918] width 20 height 20
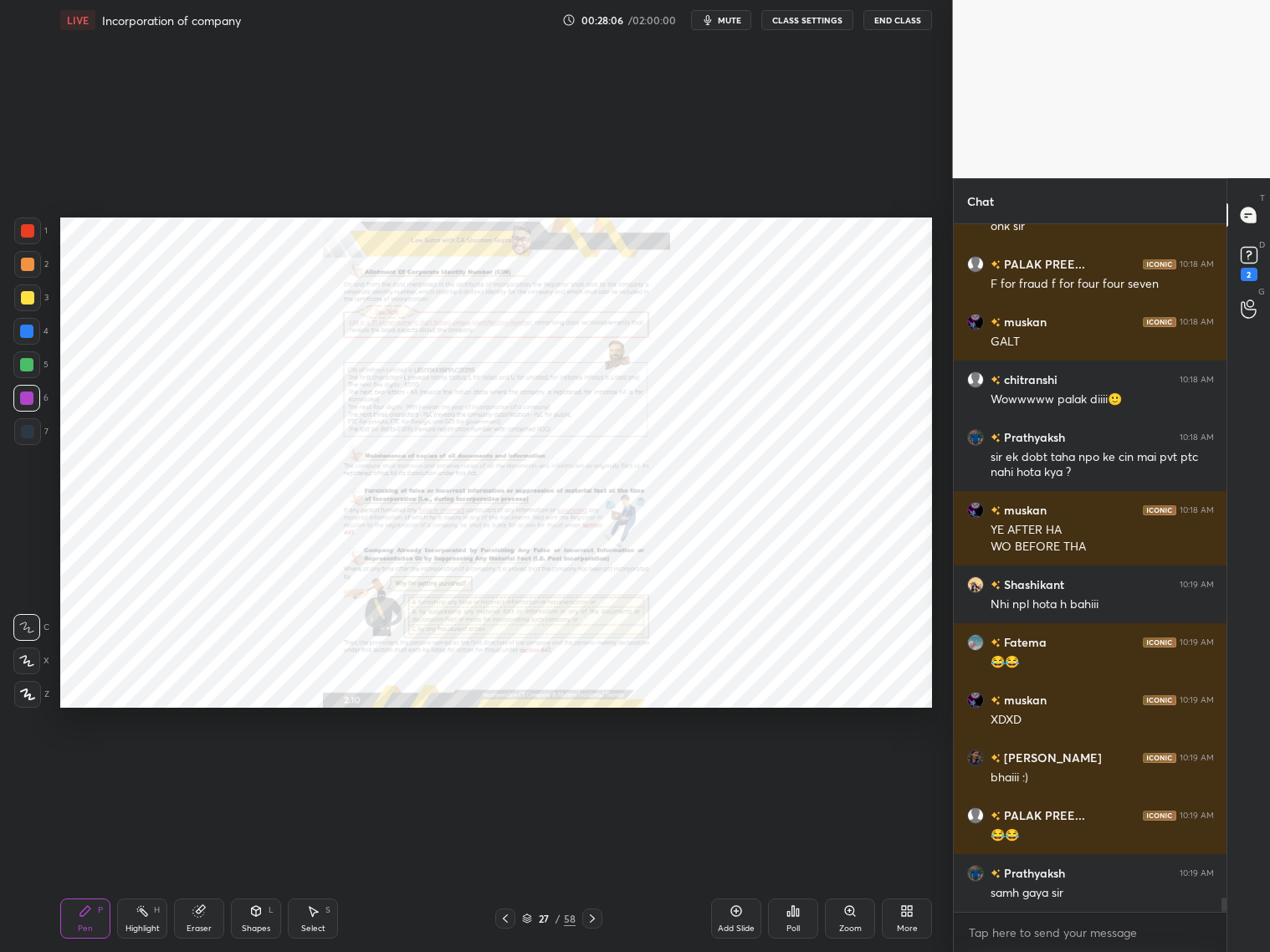
click at [505, 917] on icon at bounding box center [505, 918] width 13 height 13
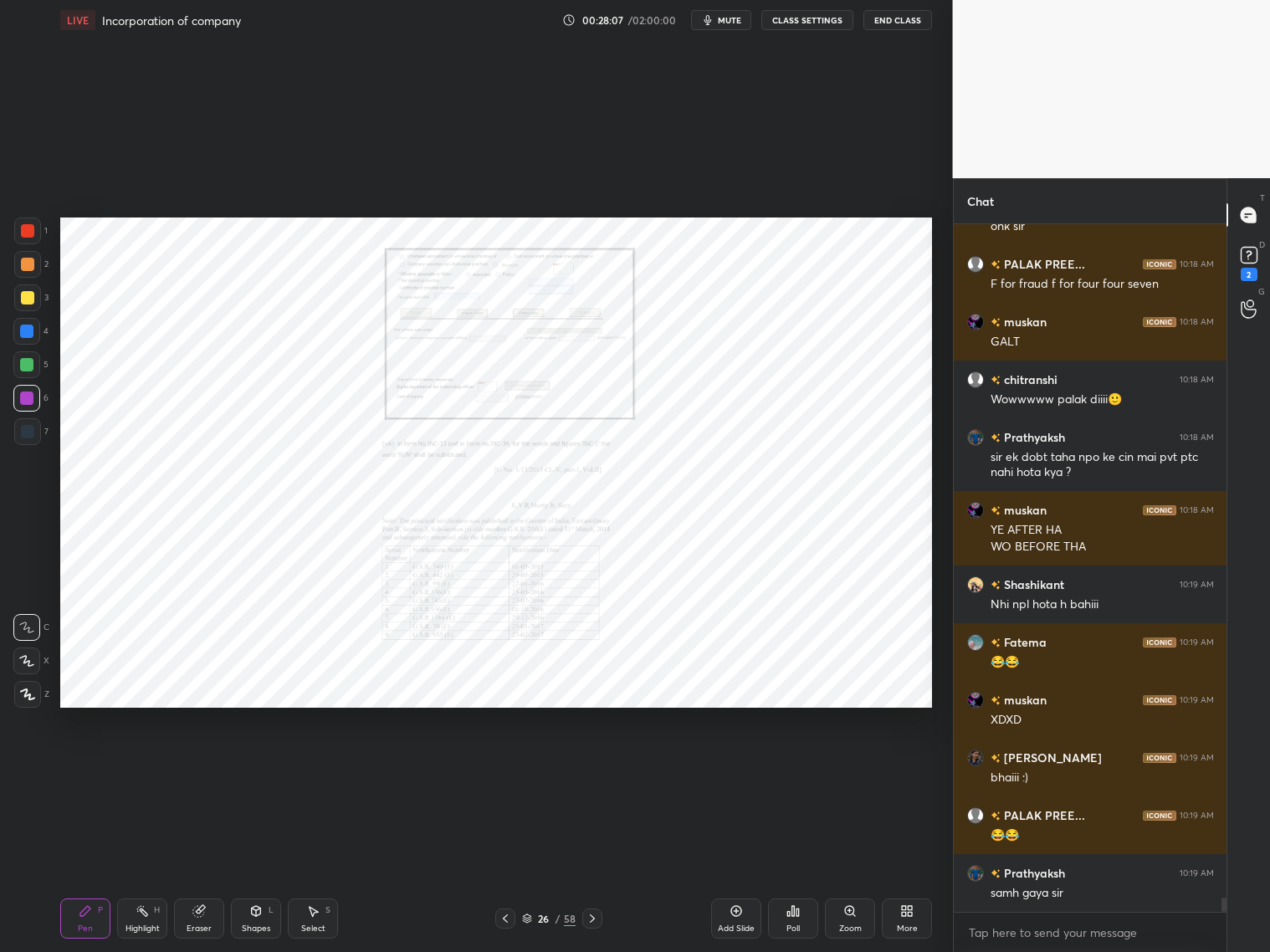
click at [507, 918] on icon at bounding box center [505, 918] width 13 height 13
click at [596, 915] on icon at bounding box center [592, 918] width 13 height 13
click at [596, 913] on icon at bounding box center [592, 918] width 13 height 13
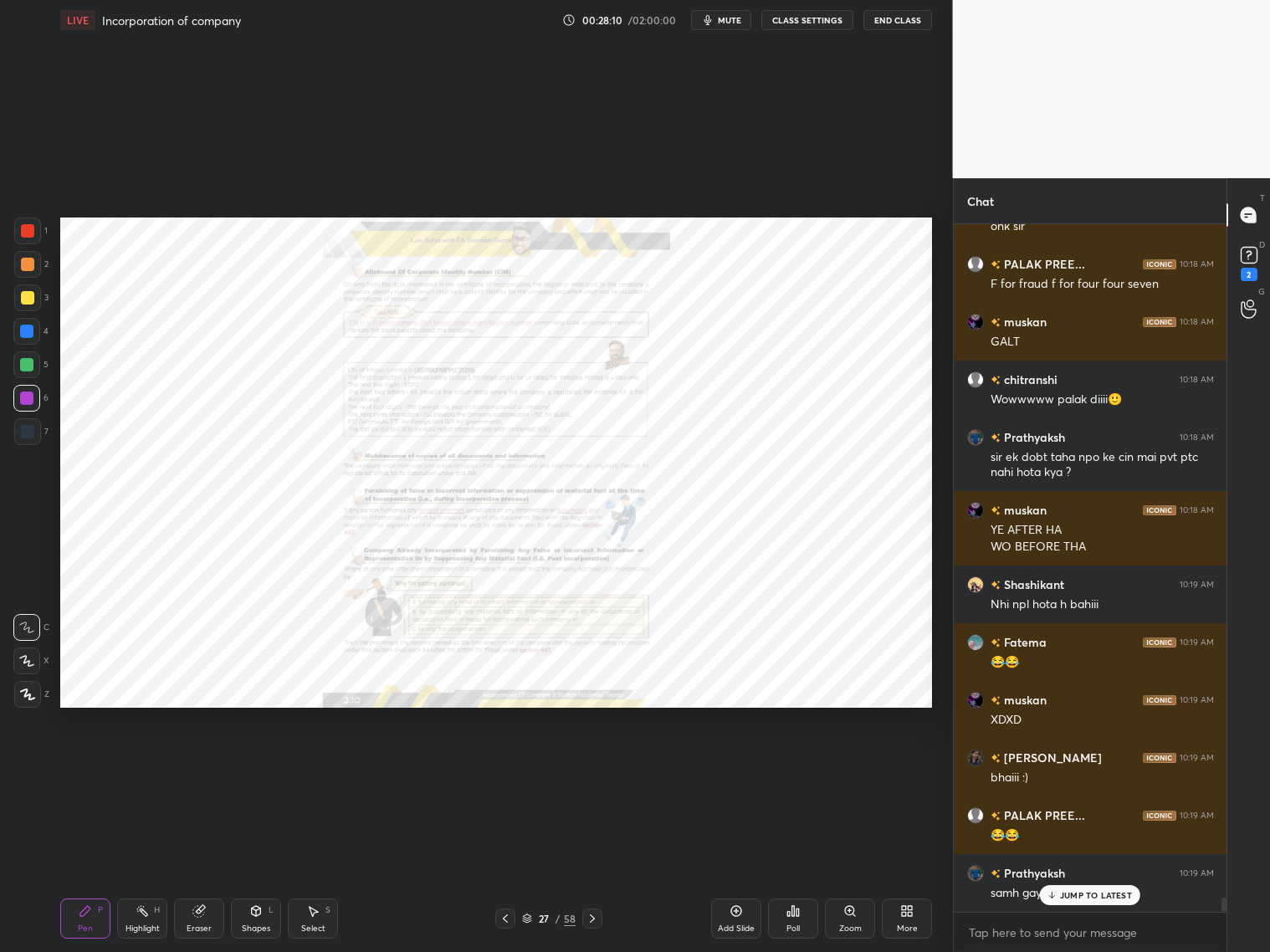
scroll to position [31813, 0]
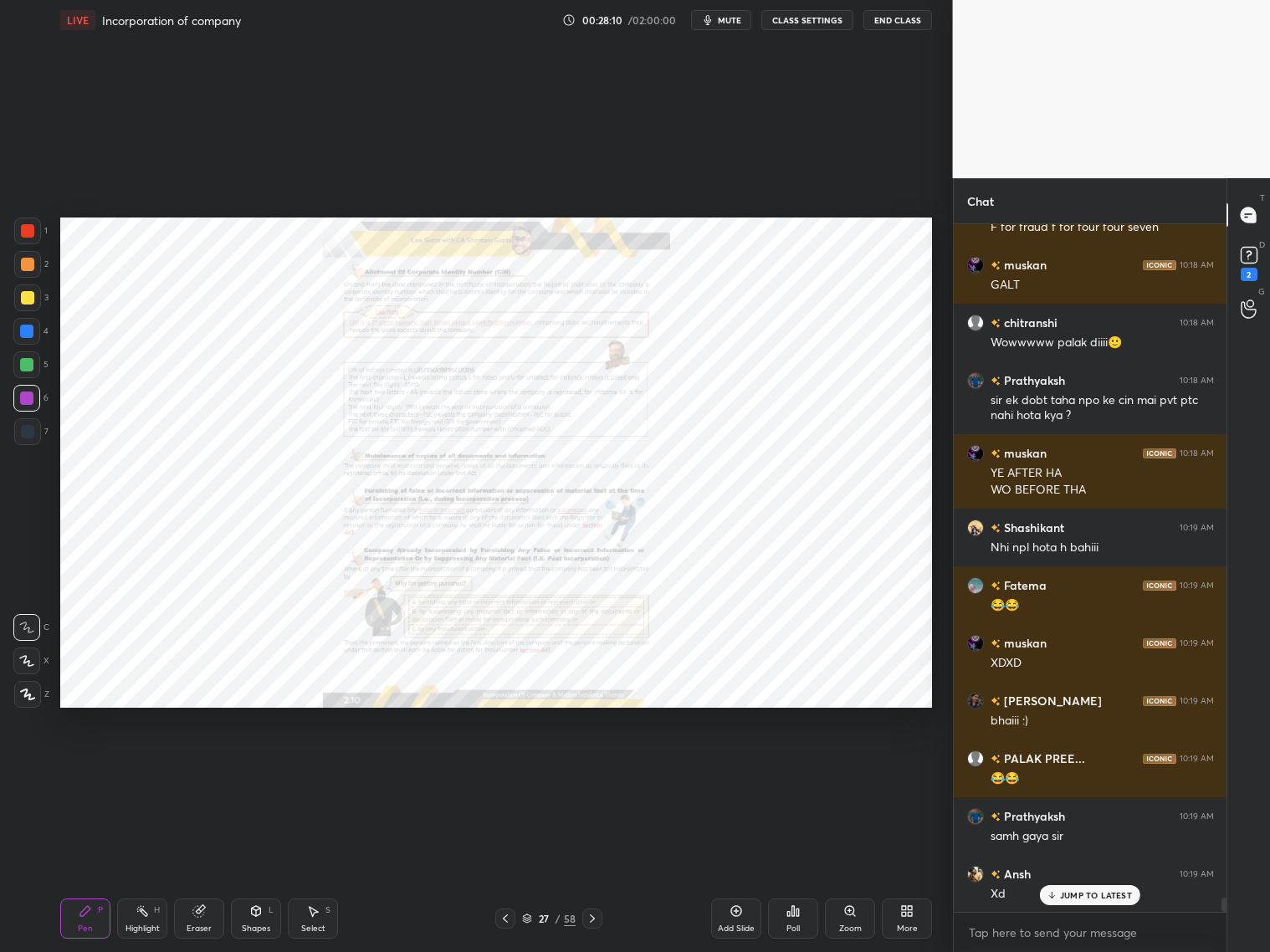
click at [851, 918] on div "Zoom" at bounding box center [850, 918] width 50 height 40
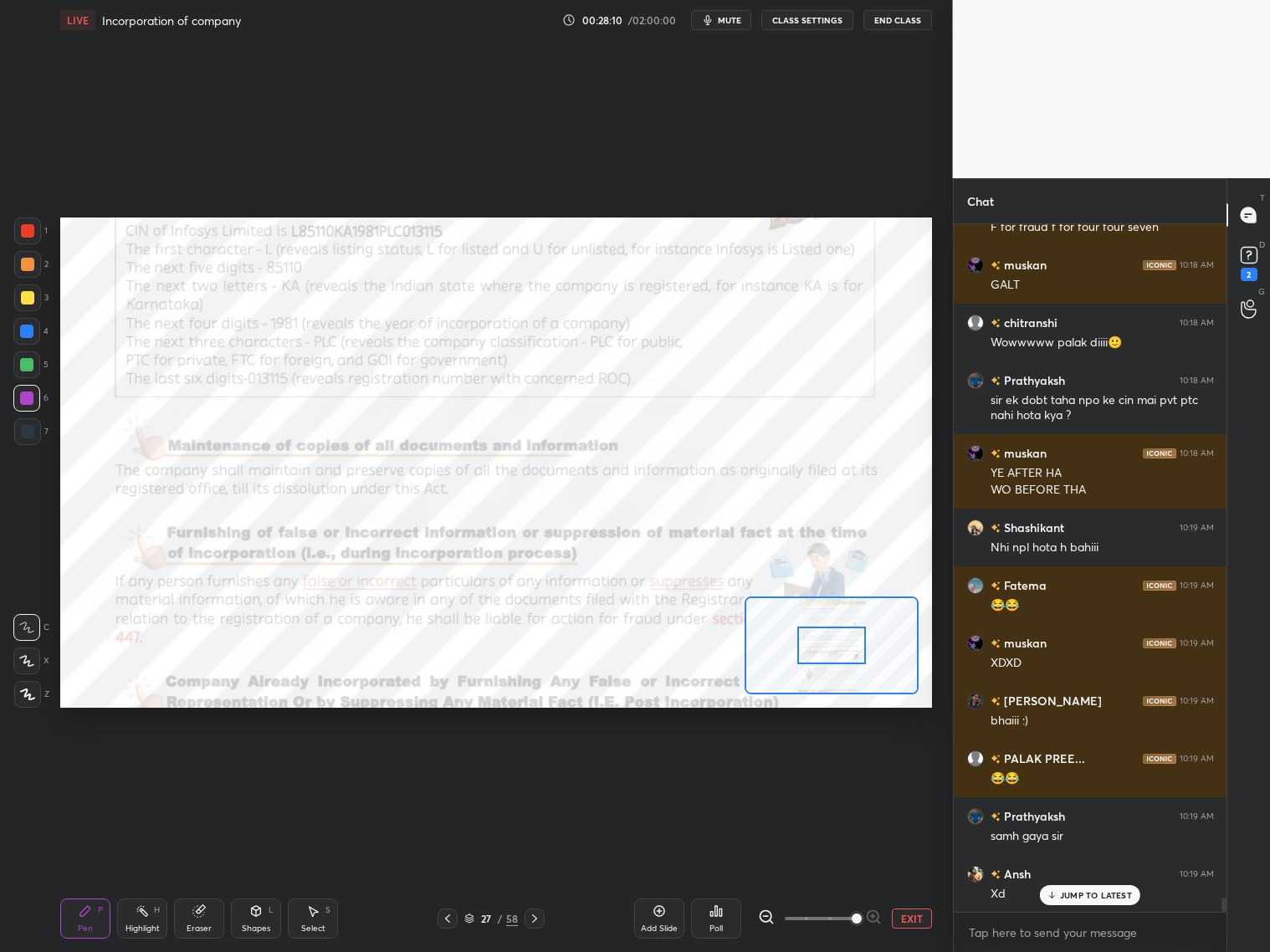
click at [850, 918] on span at bounding box center [820, 918] width 71 height 25
click at [852, 916] on span at bounding box center [857, 918] width 10 height 10
click at [853, 915] on span at bounding box center [857, 918] width 10 height 10
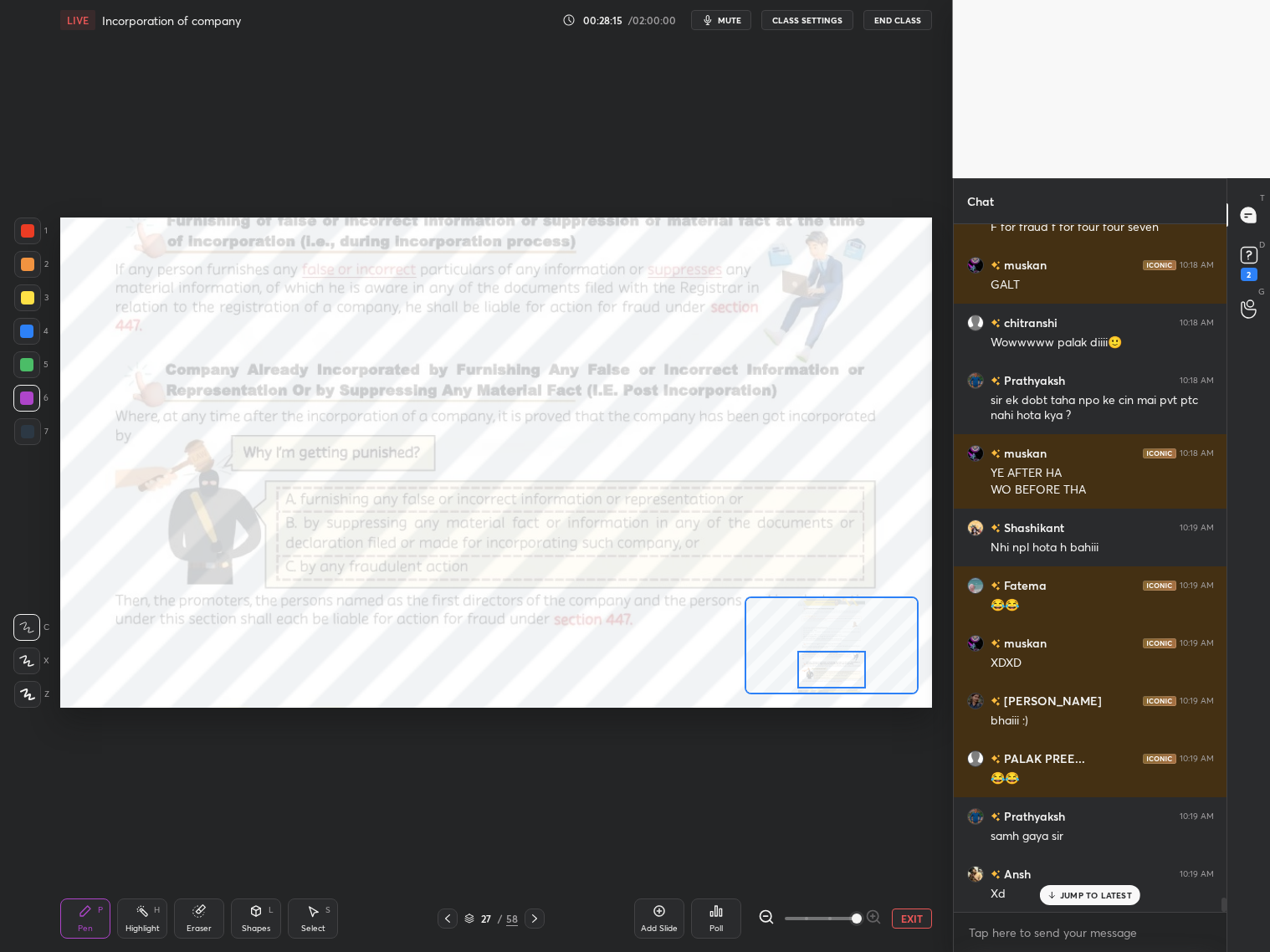
drag, startPoint x: 833, startPoint y: 653, endPoint x: 830, endPoint y: 675, distance: 22.2
click at [830, 676] on div at bounding box center [831, 669] width 69 height 38
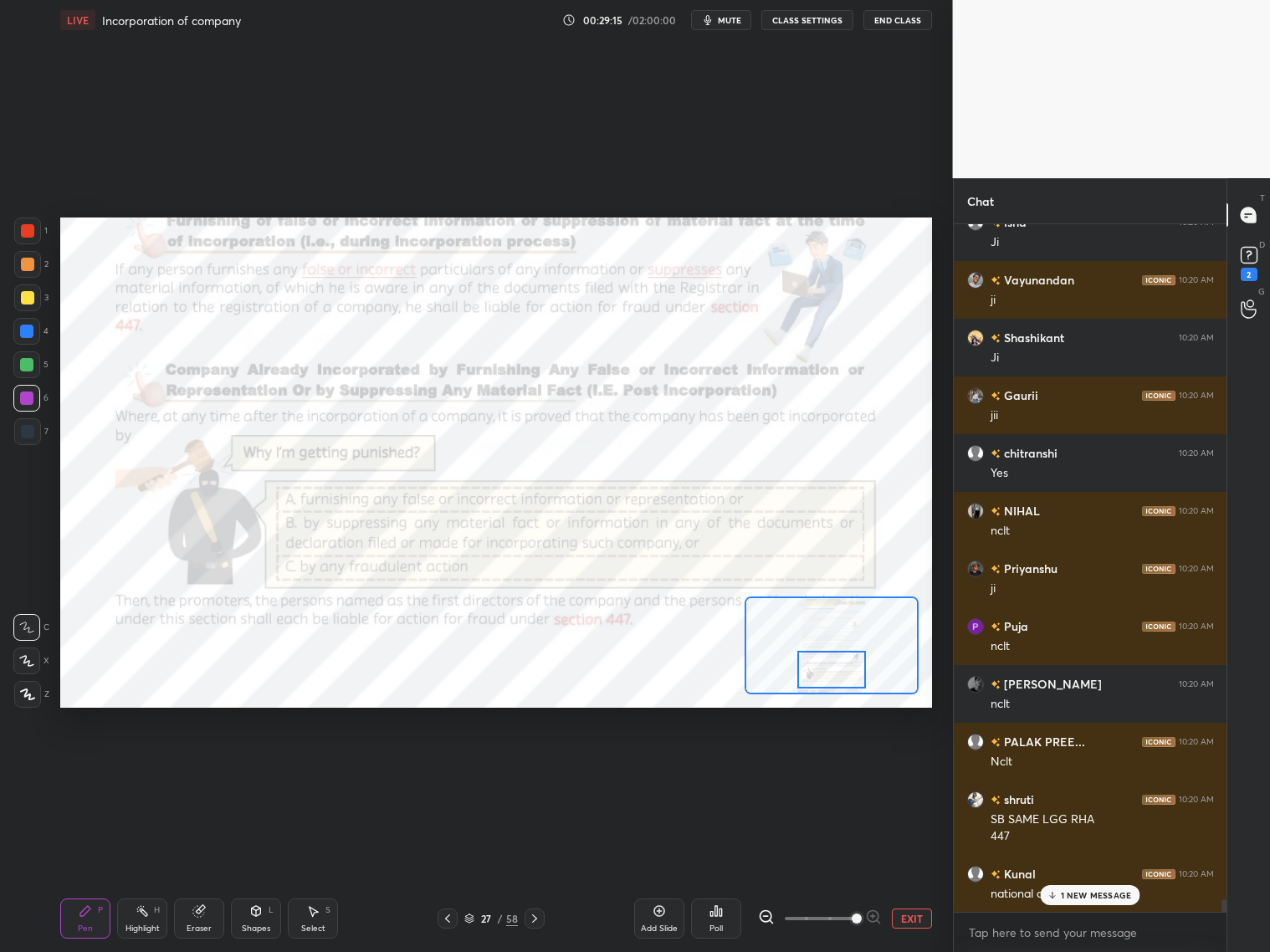
scroll to position [36131, 0]
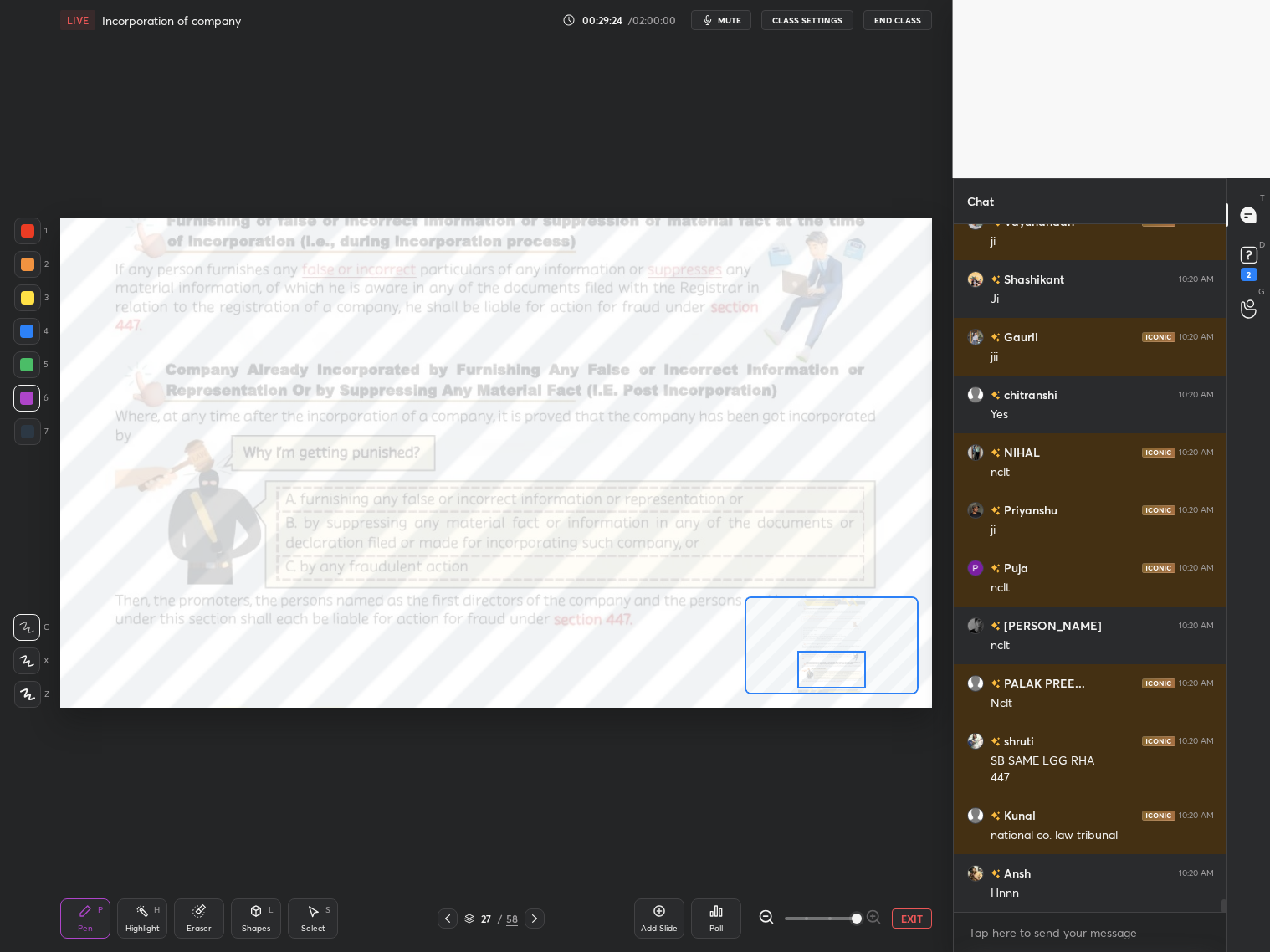
click at [538, 922] on icon at bounding box center [534, 918] width 13 height 13
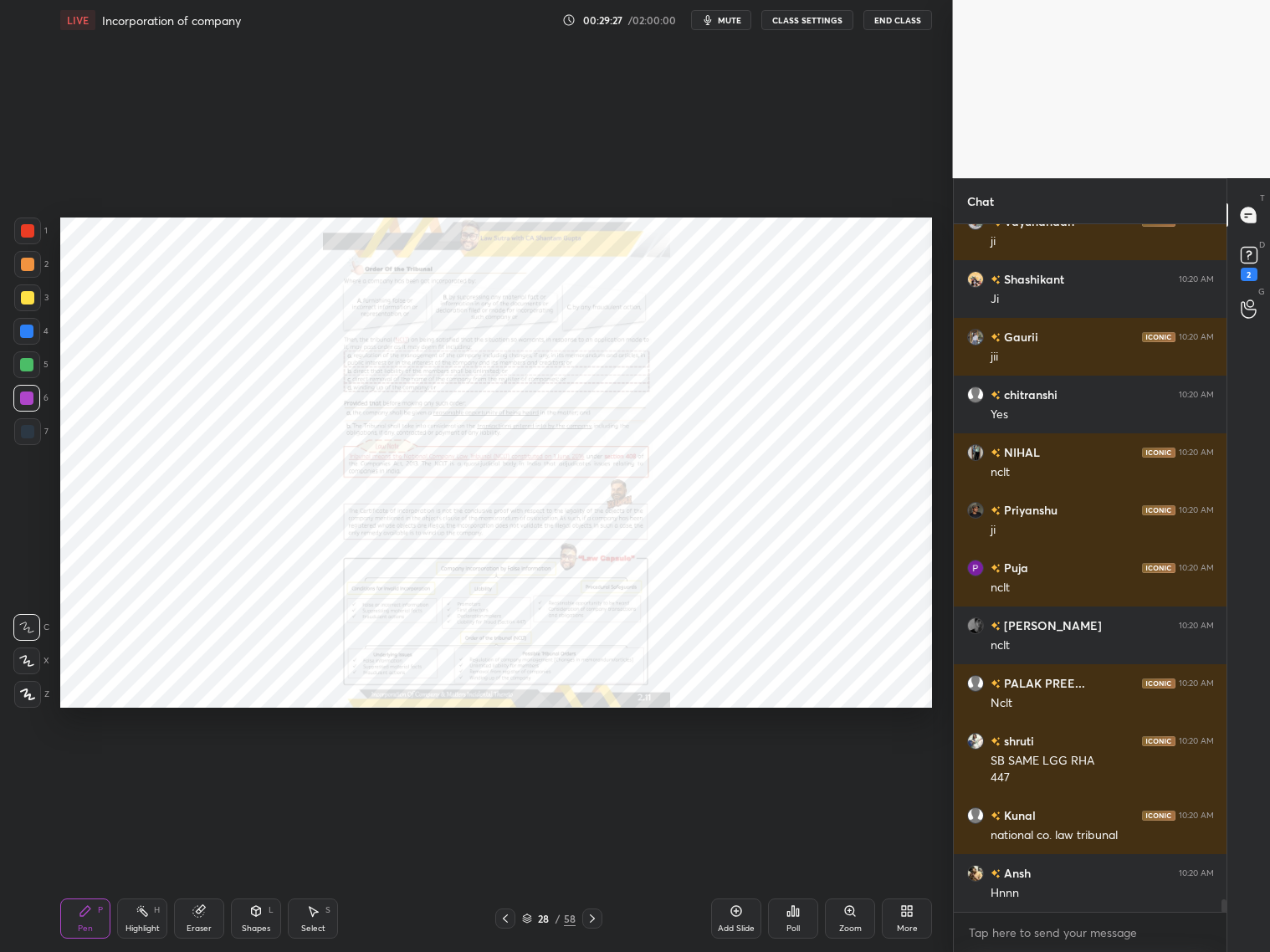
click at [852, 918] on div "Zoom" at bounding box center [850, 918] width 50 height 40
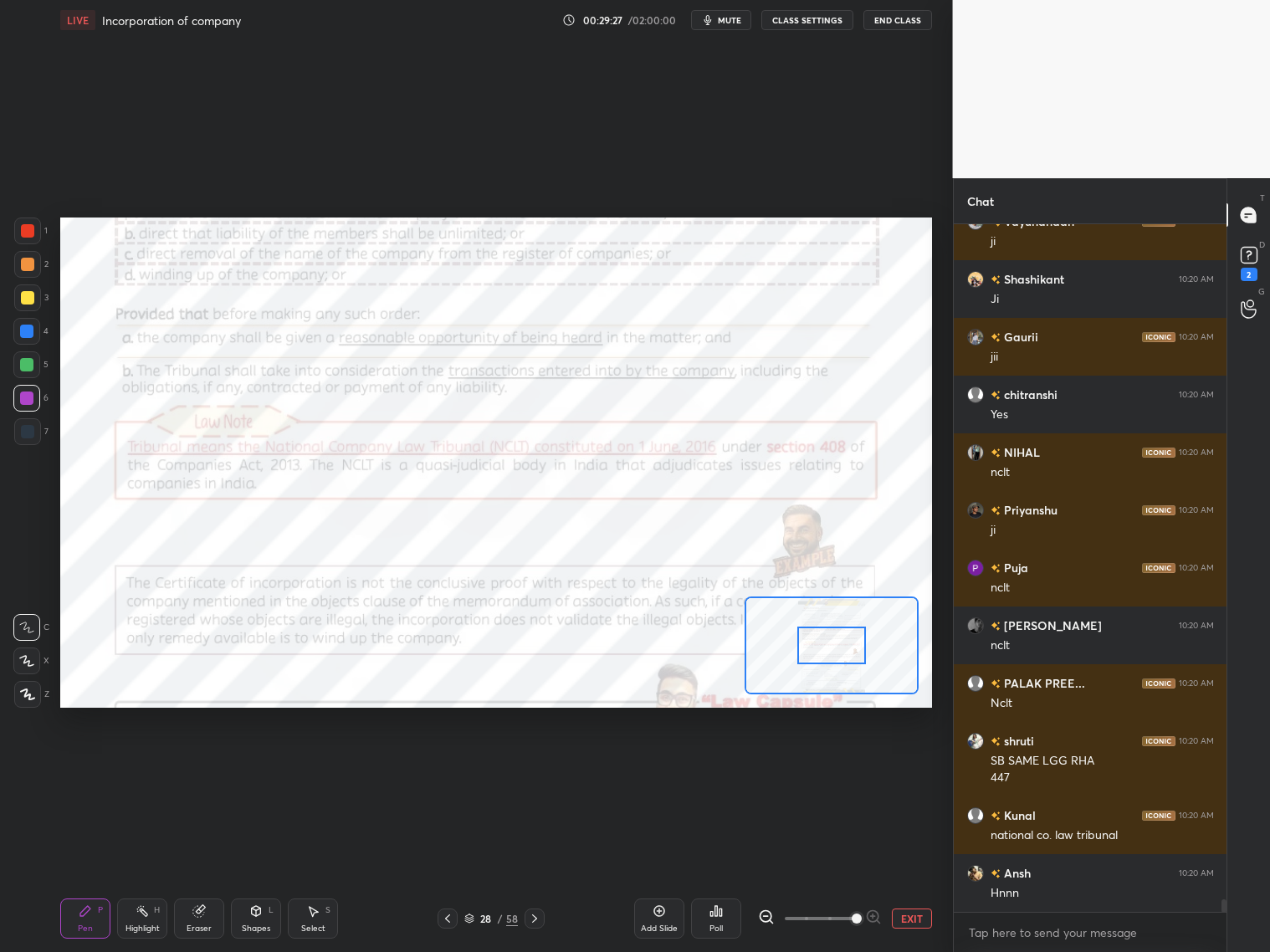
click at [852, 918] on span at bounding box center [820, 918] width 71 height 25
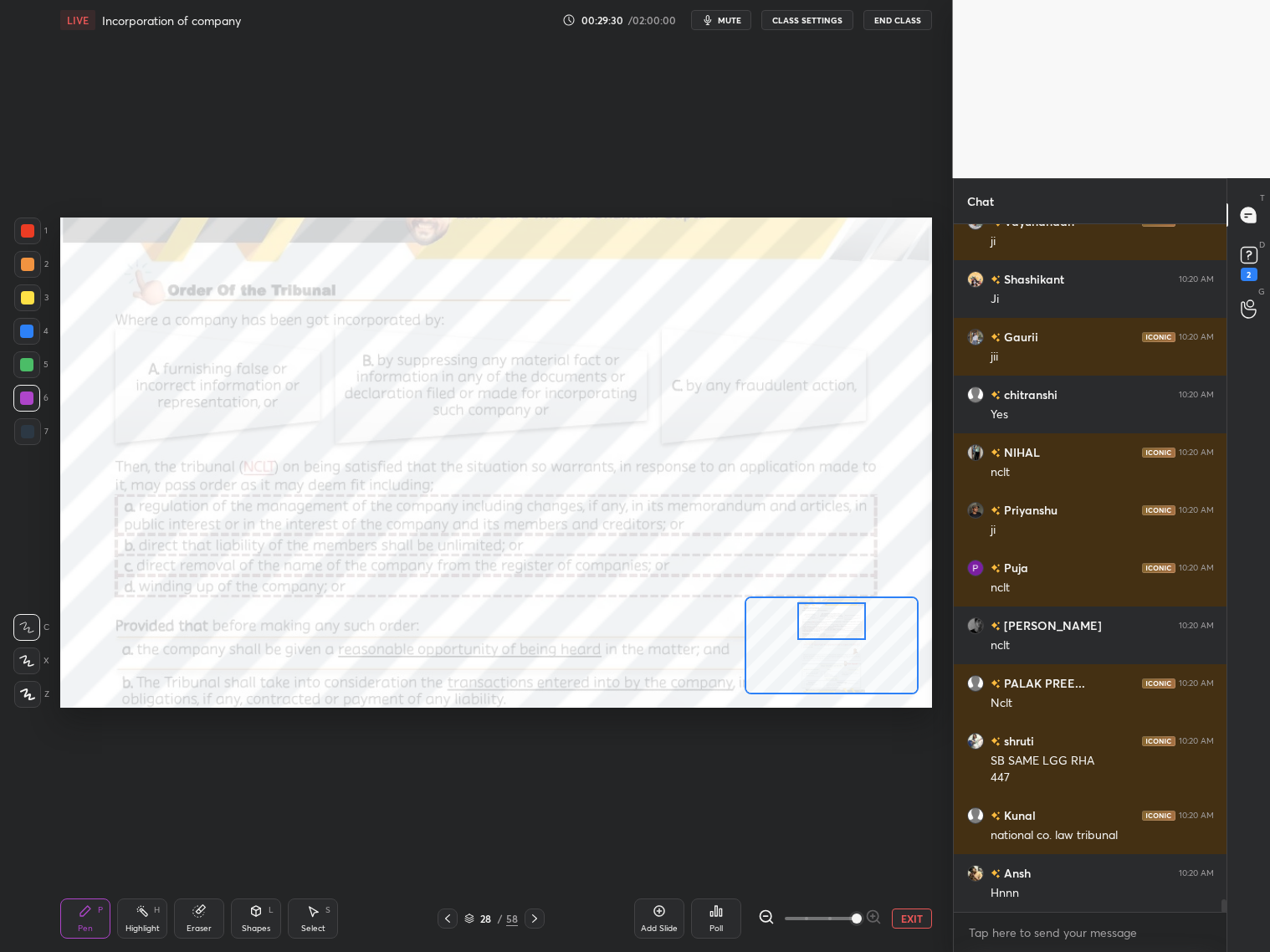
drag, startPoint x: 823, startPoint y: 625, endPoint x: 829, endPoint y: 608, distance: 18.0
click at [829, 608] on div at bounding box center [831, 621] width 69 height 38
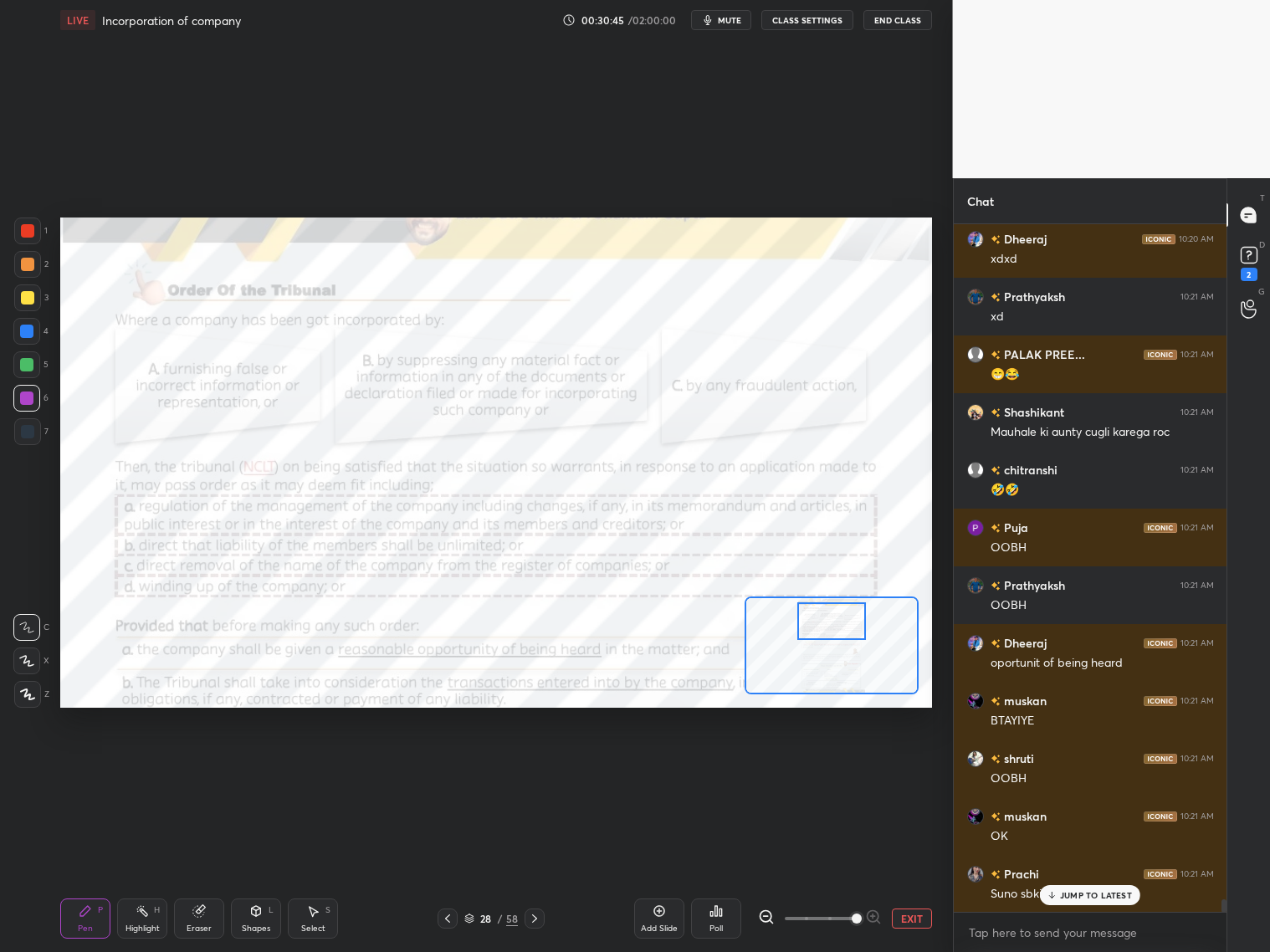
scroll to position [37112, 0]
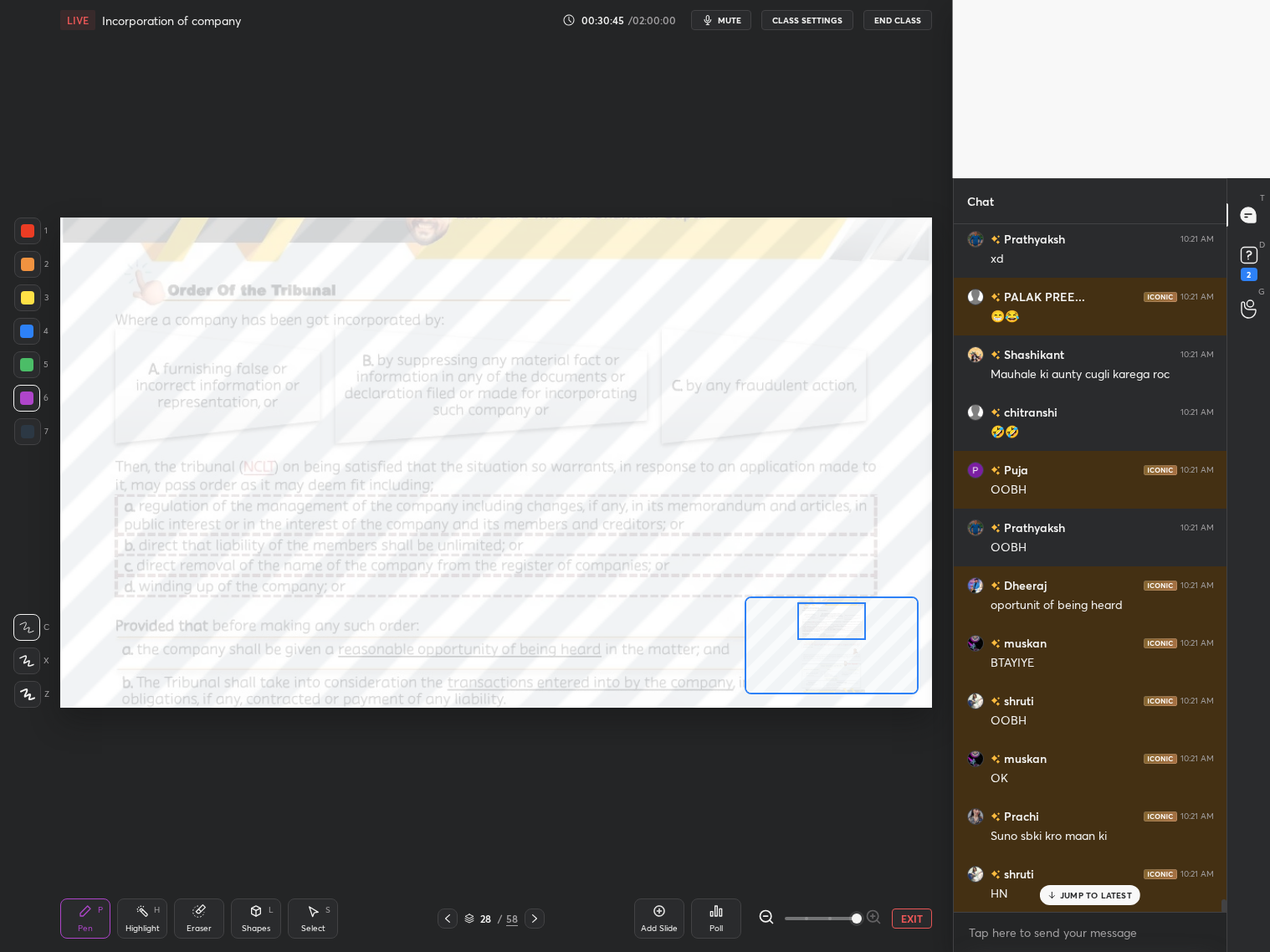
click at [1052, 888] on div "JUMP TO LATEST" at bounding box center [1090, 895] width 100 height 20
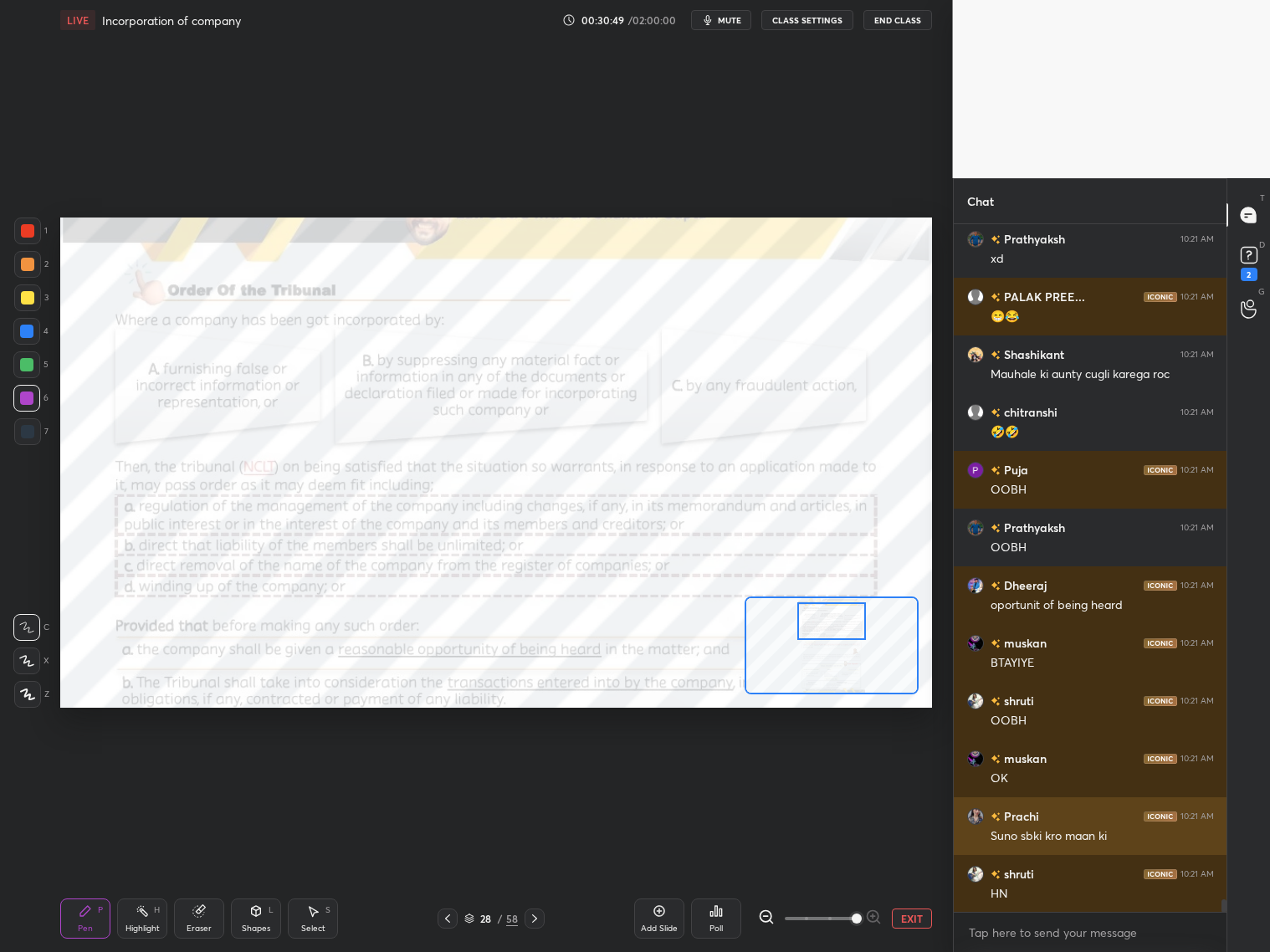
click at [1022, 813] on h6 "Prachi" at bounding box center [1019, 816] width 38 height 18
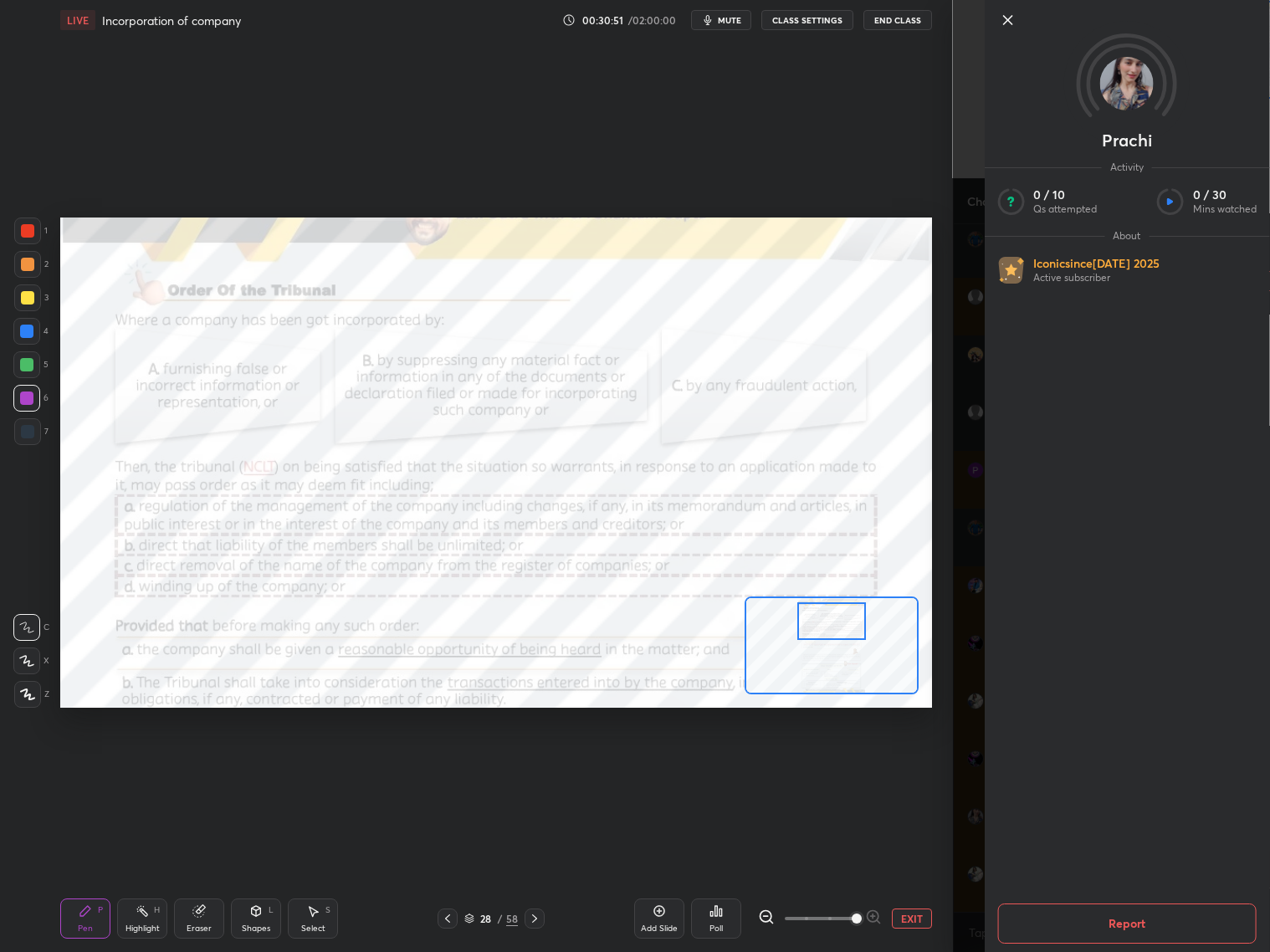
scroll to position [37169, 0]
click at [1001, 27] on icon at bounding box center [1007, 20] width 20 height 20
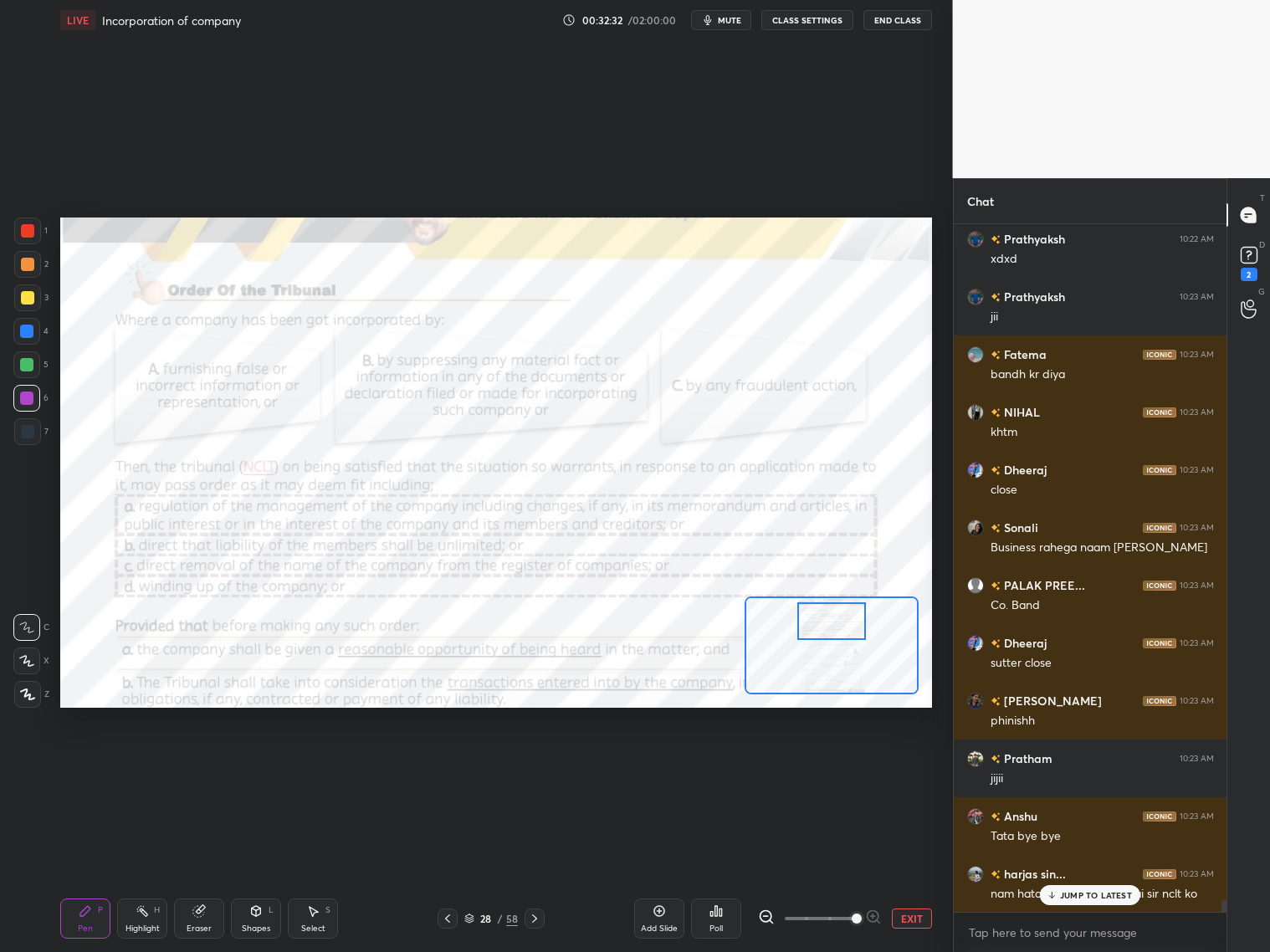
scroll to position [39336, 0]
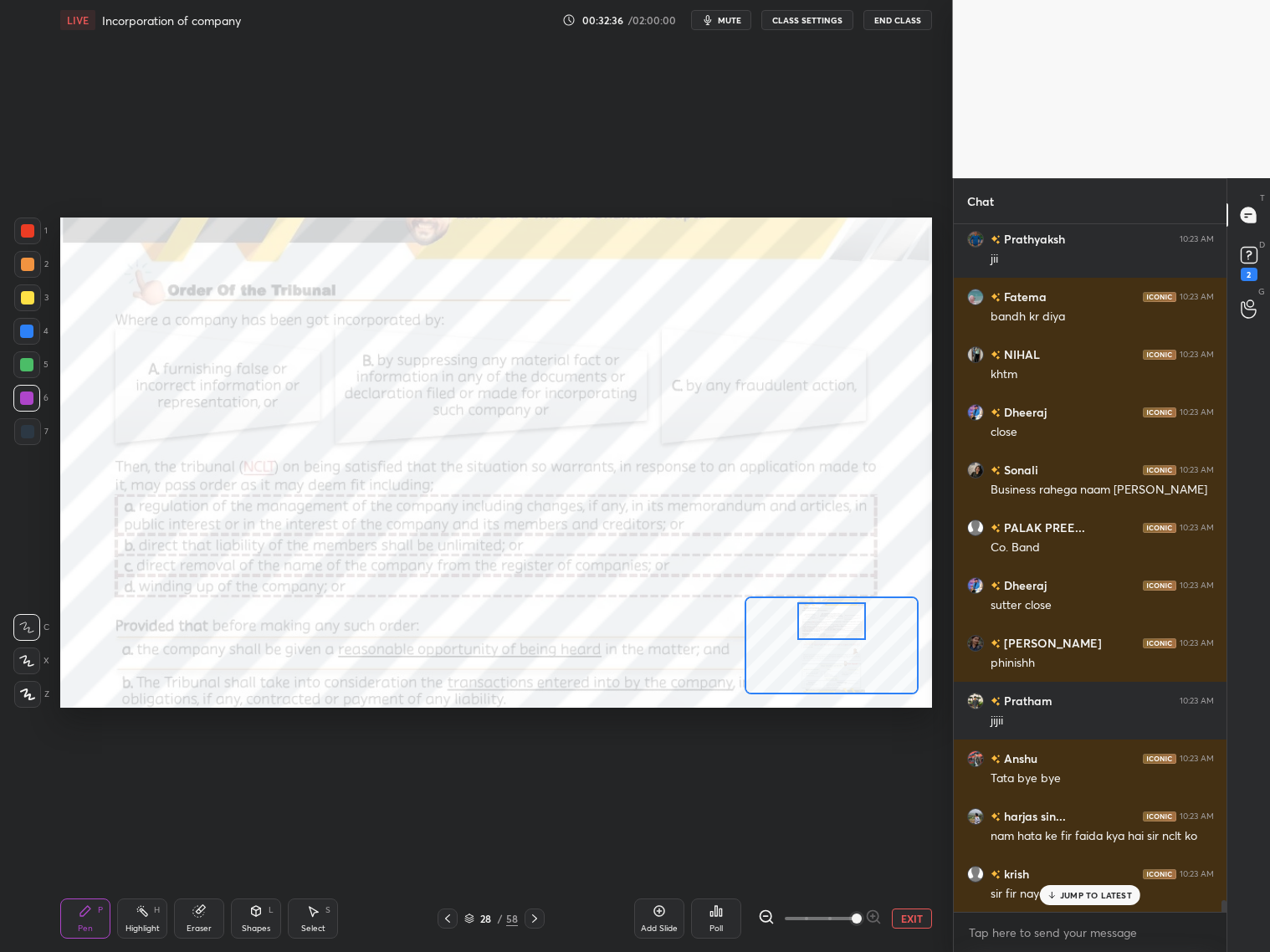
click at [1066, 897] on p "JUMP TO LATEST" at bounding box center [1095, 895] width 72 height 10
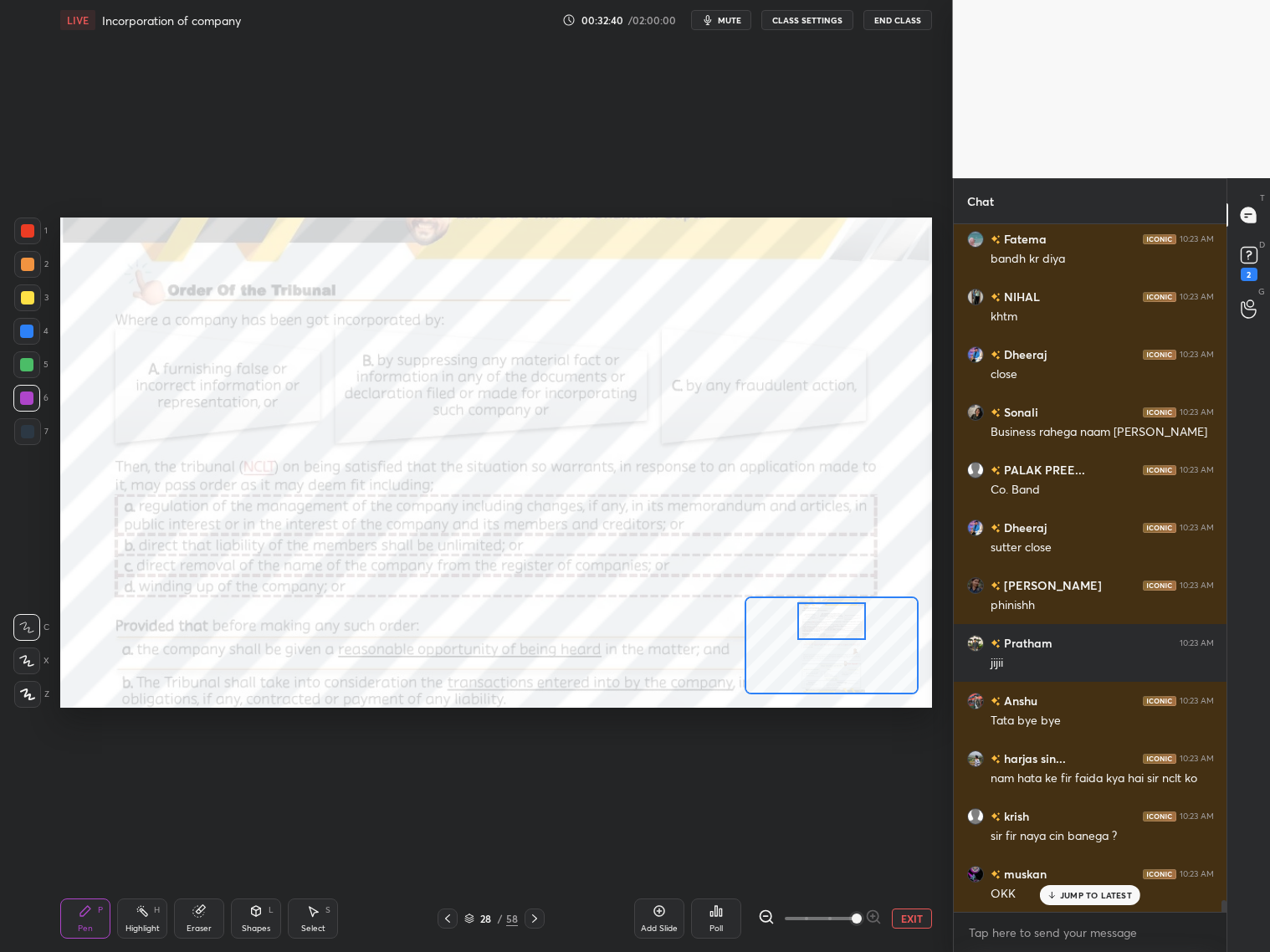
scroll to position [39452, 0]
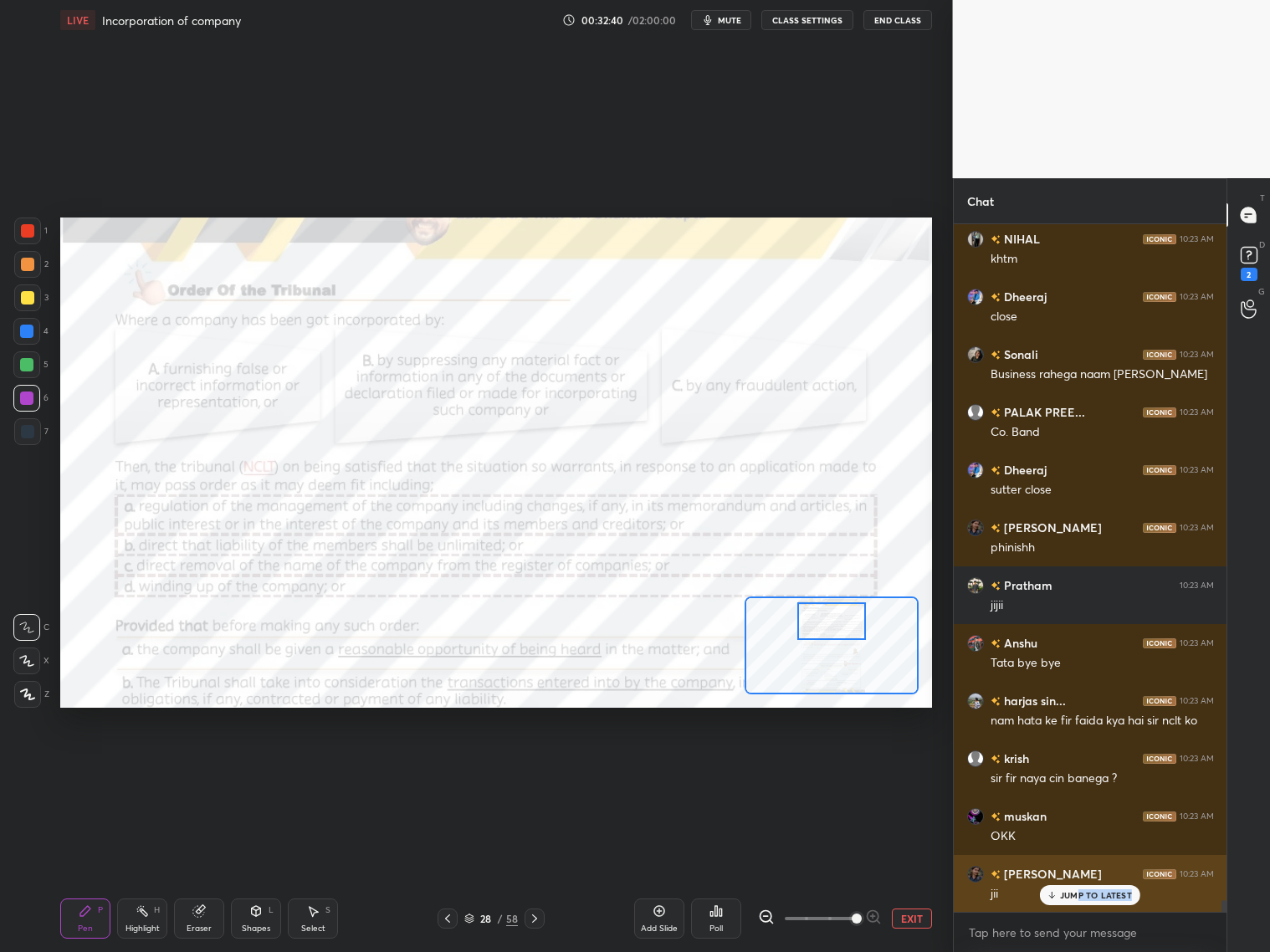
click at [1079, 897] on div "JUMP TO LATEST" at bounding box center [1090, 895] width 100 height 20
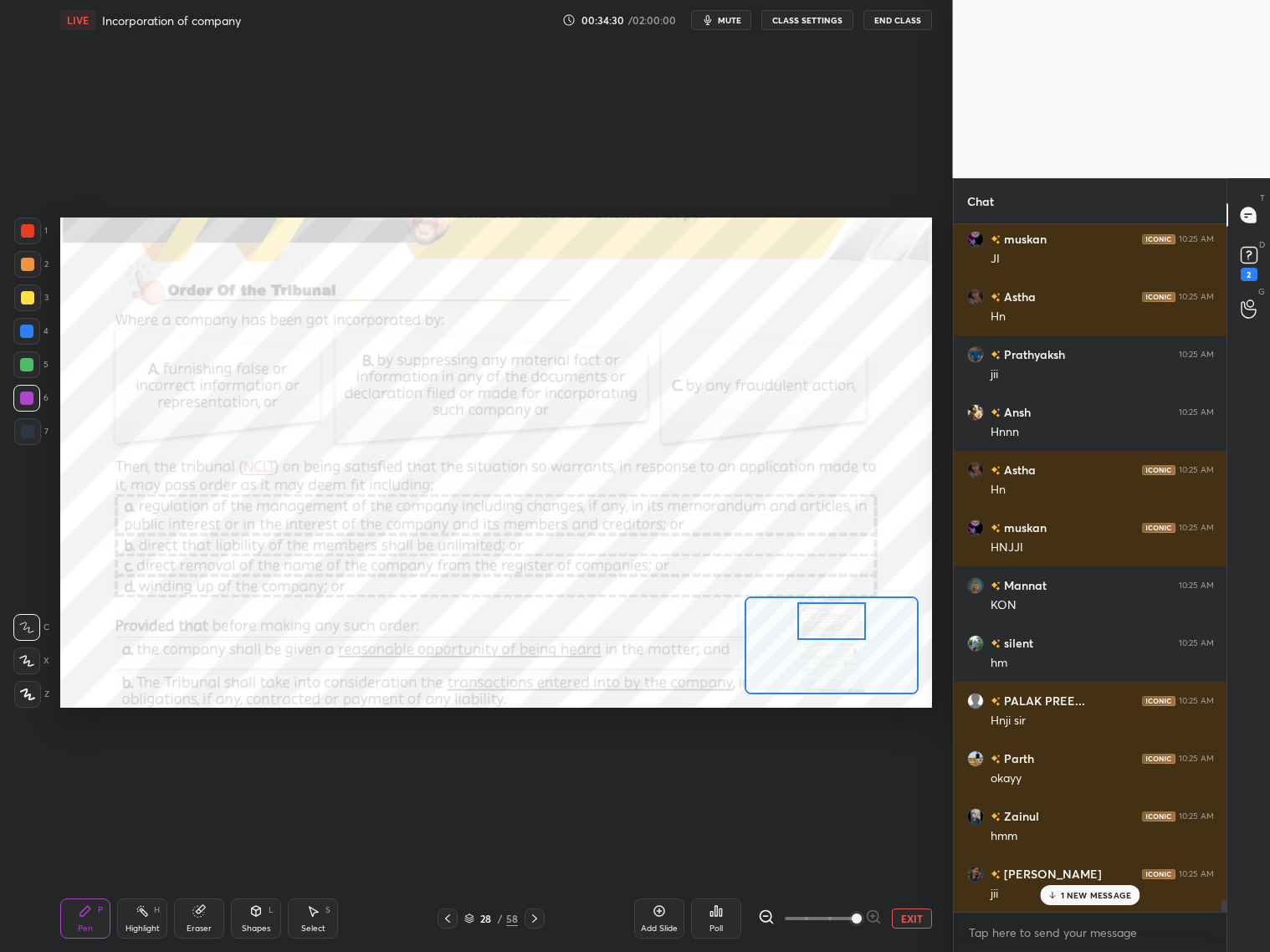
scroll to position [41013, 0]
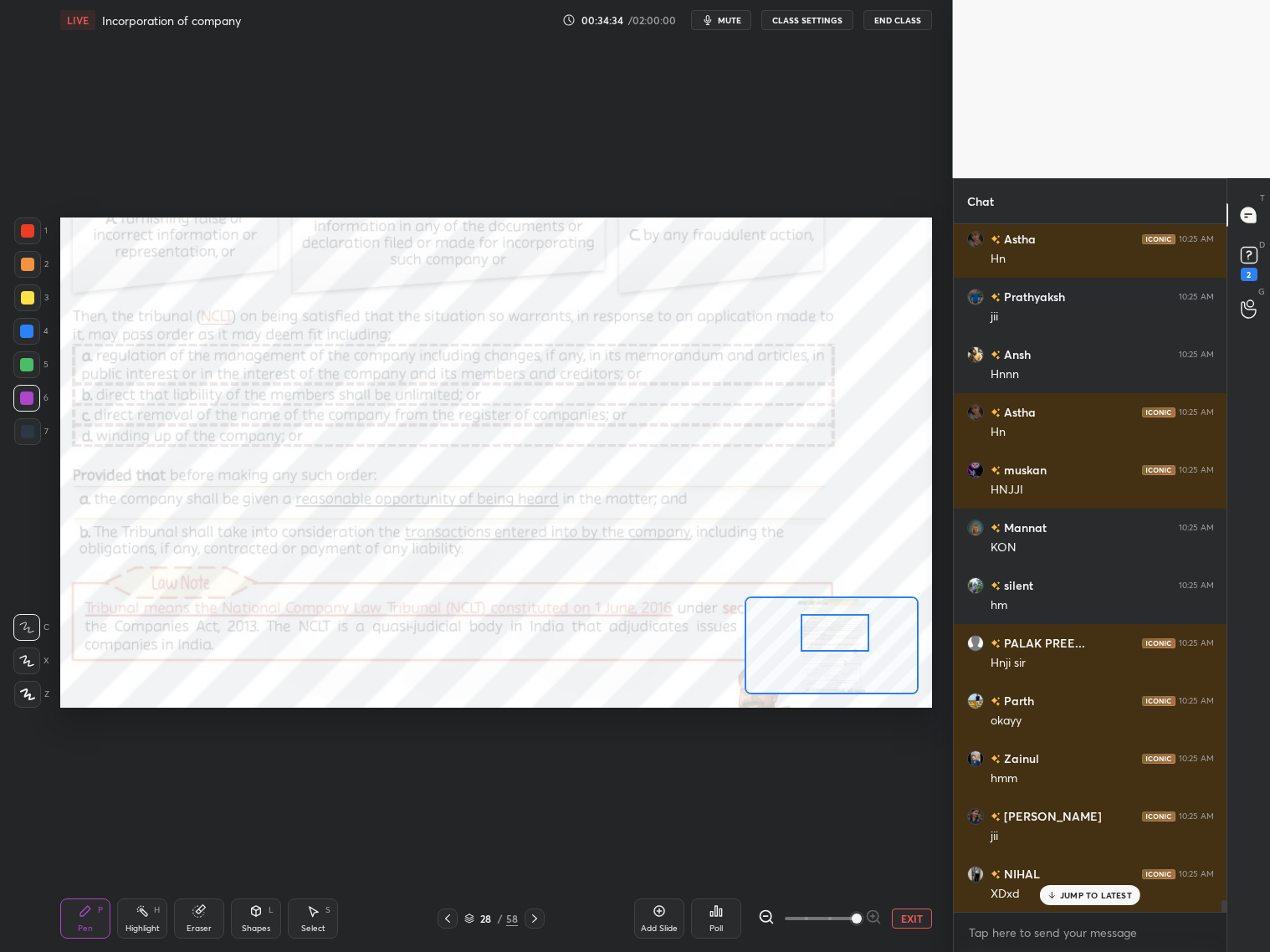
drag, startPoint x: 839, startPoint y: 632, endPoint x: 847, endPoint y: 636, distance: 8.9
click at [842, 642] on div at bounding box center [835, 633] width 69 height 38
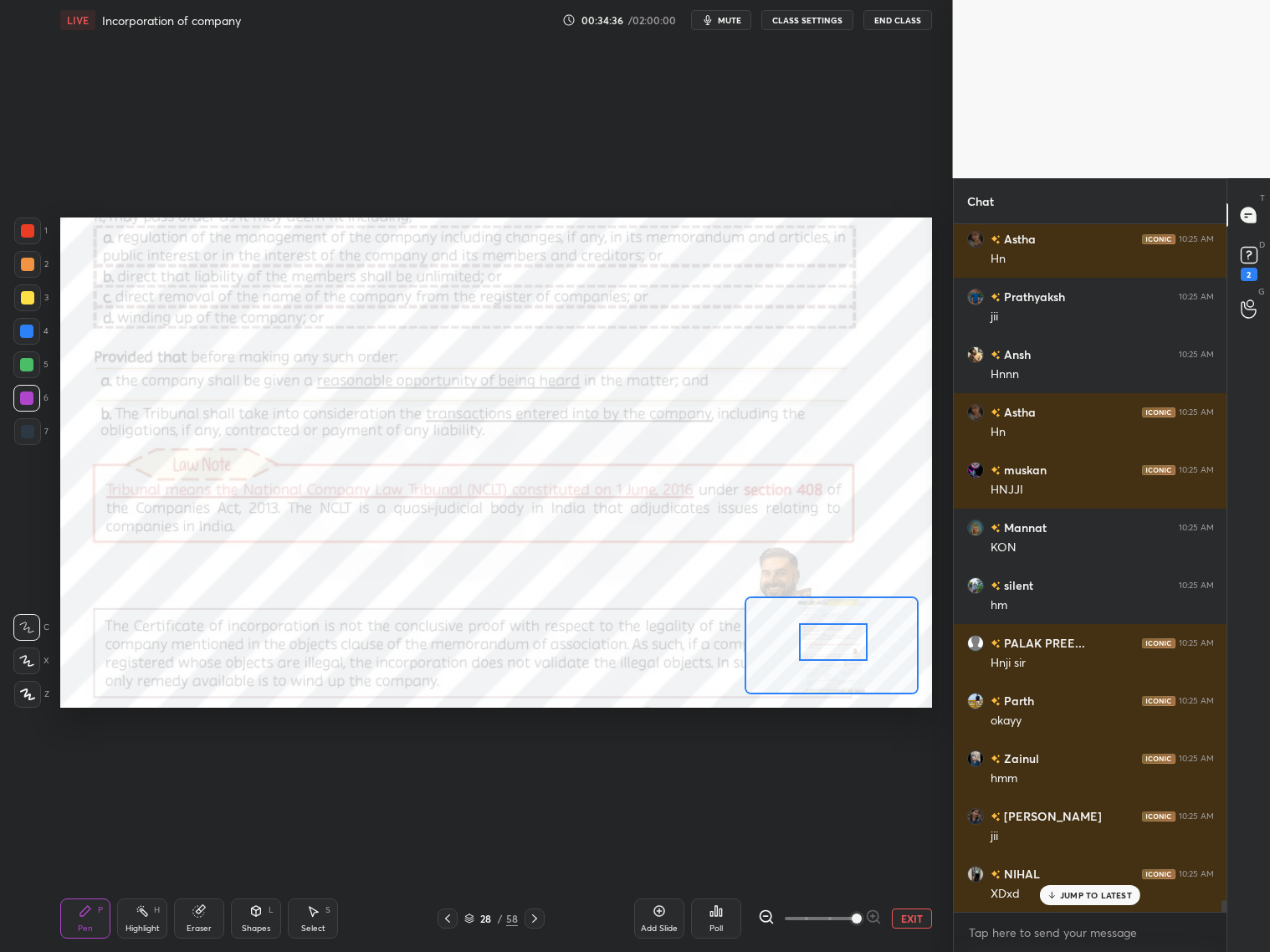
drag, startPoint x: 843, startPoint y: 629, endPoint x: 838, endPoint y: 639, distance: 11.2
click at [840, 640] on div at bounding box center [833, 642] width 69 height 38
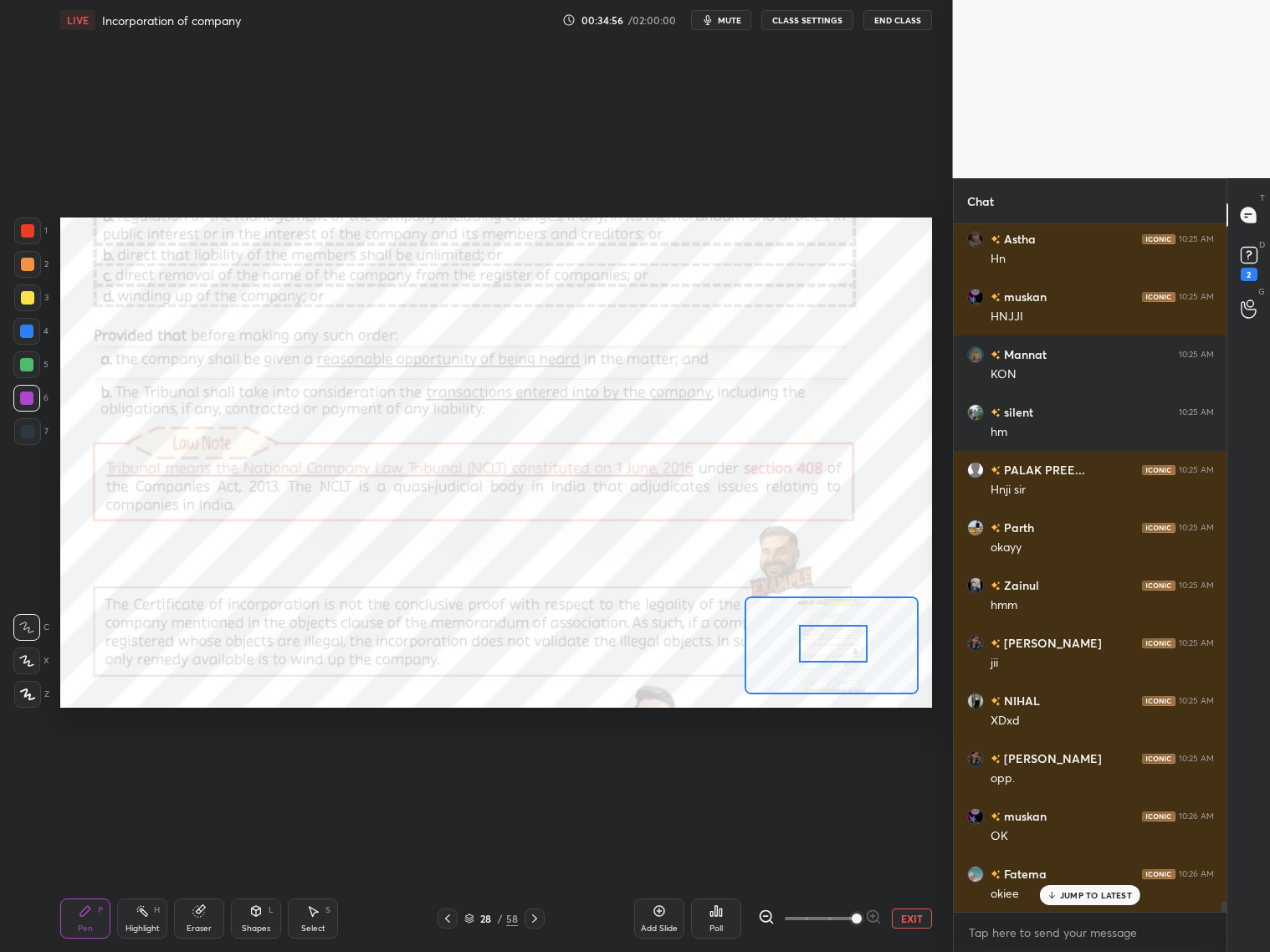
scroll to position [41301, 0]
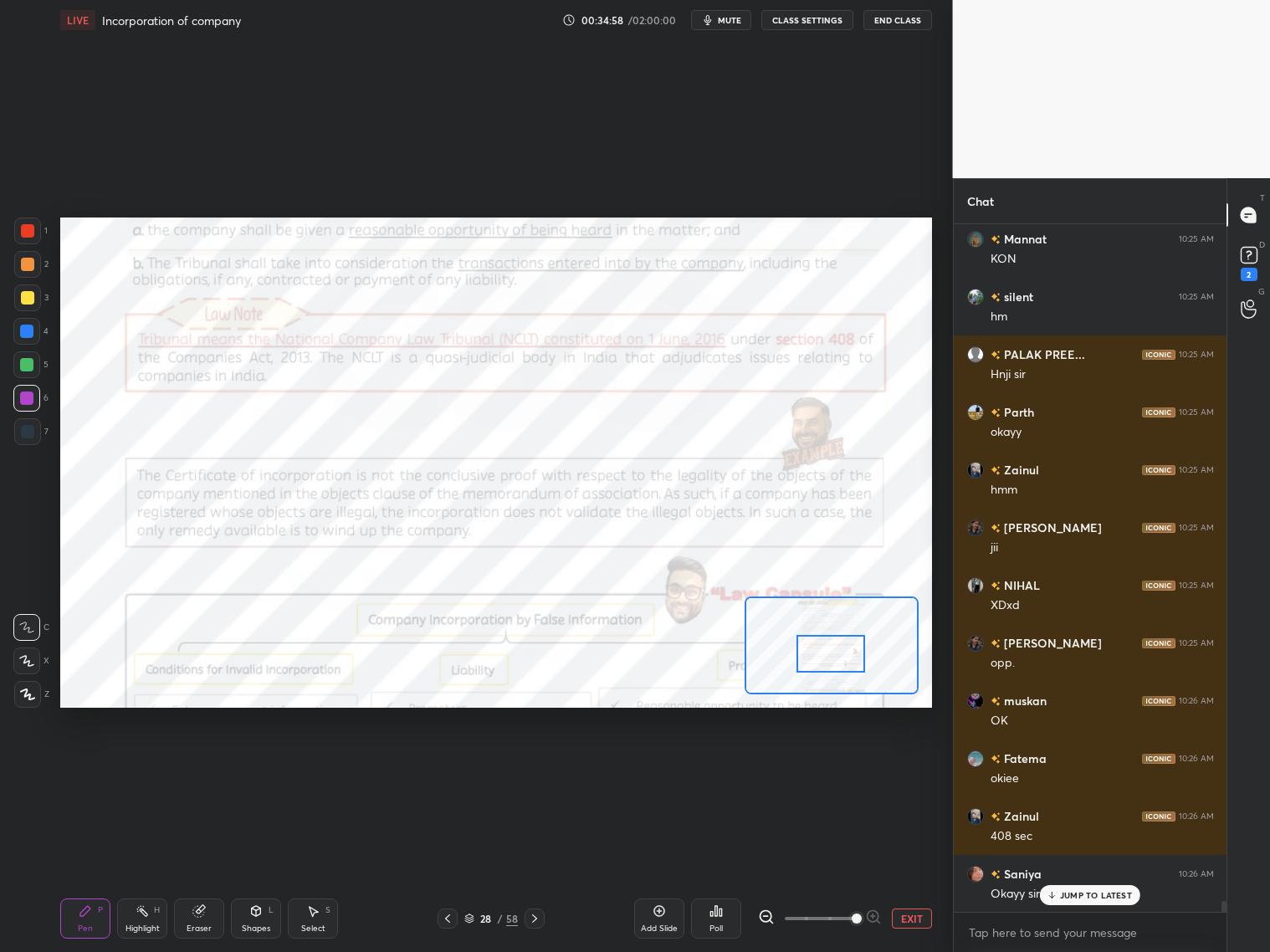
drag, startPoint x: 845, startPoint y: 654, endPoint x: 840, endPoint y: 664, distance: 11.2
click at [841, 666] on div at bounding box center [831, 654] width 69 height 38
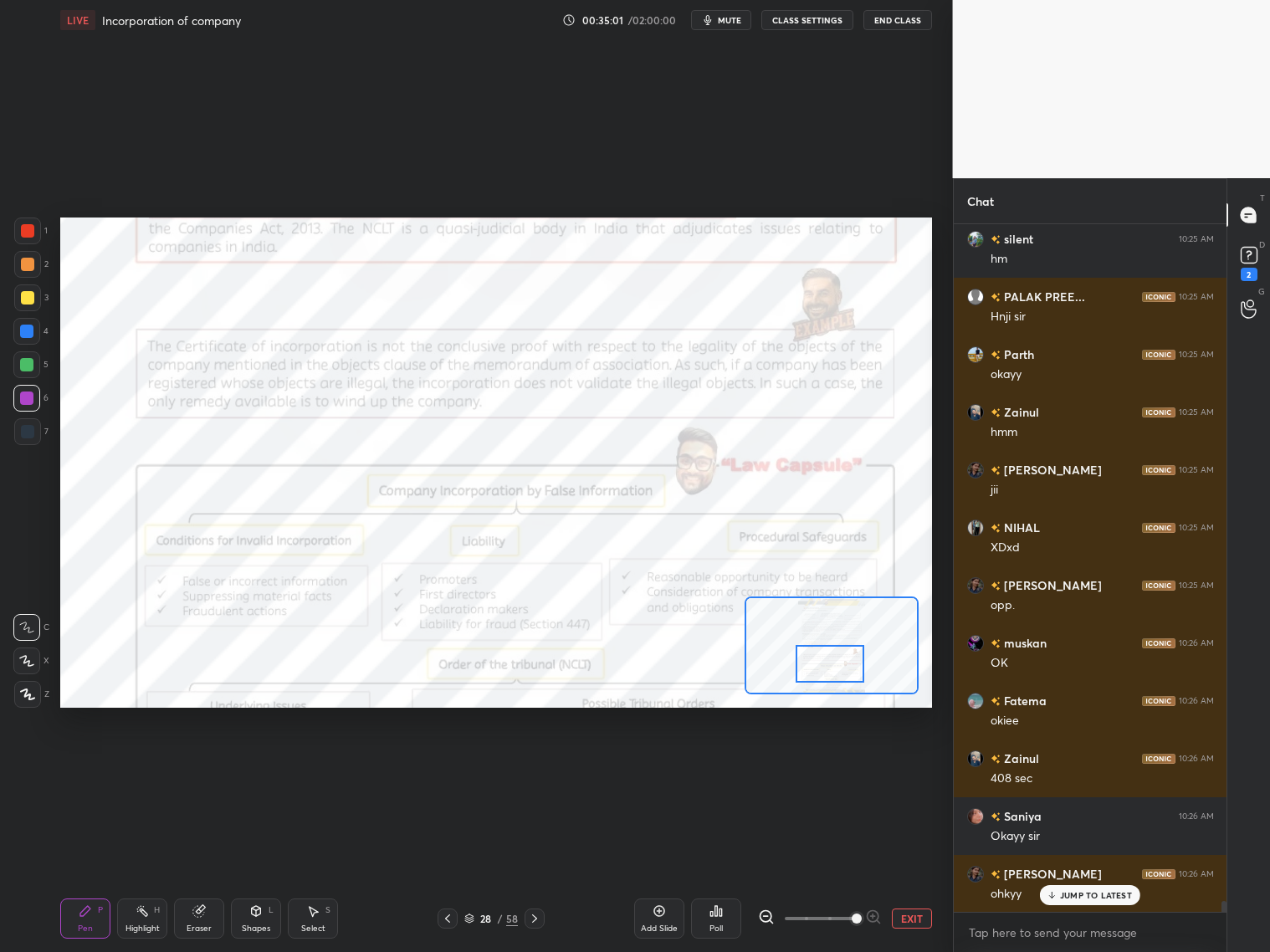
drag, startPoint x: 838, startPoint y: 646, endPoint x: 840, endPoint y: 660, distance: 14.1
click at [840, 659] on div at bounding box center [830, 664] width 69 height 38
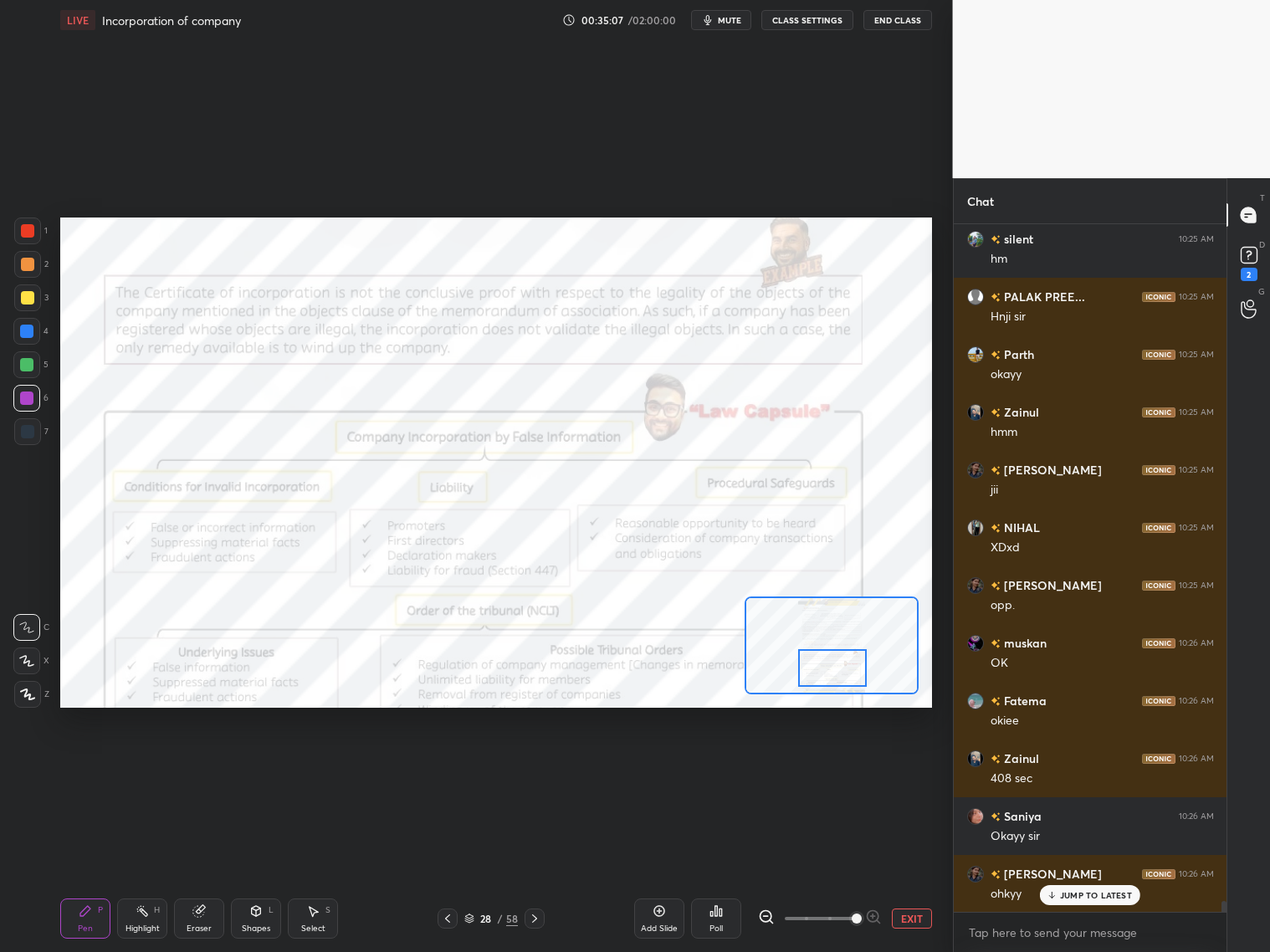
scroll to position [41432, 0]
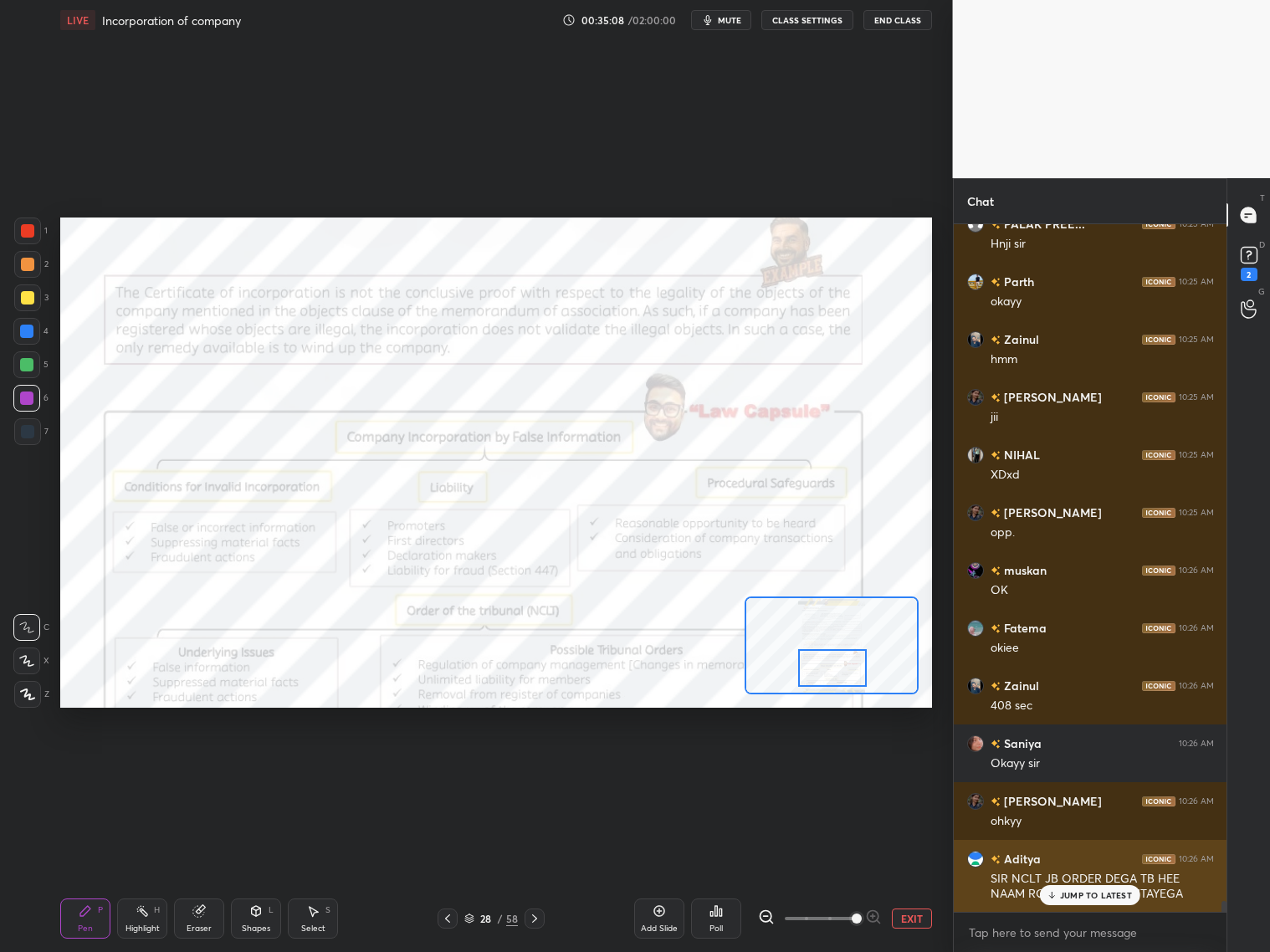
drag, startPoint x: 1090, startPoint y: 897, endPoint x: 1104, endPoint y: 896, distance: 14.0
click at [1093, 897] on p "JUMP TO LATEST" at bounding box center [1095, 895] width 72 height 10
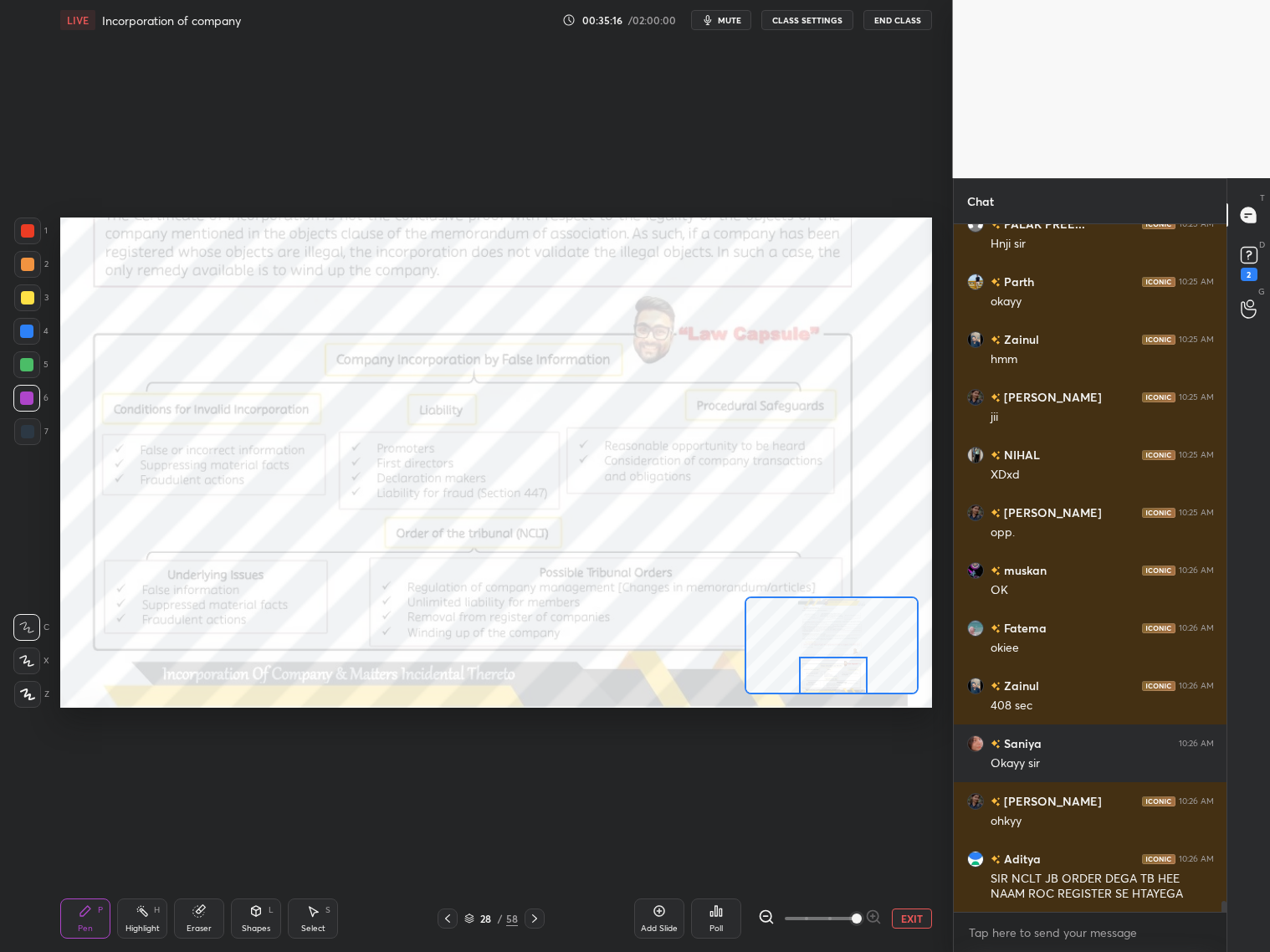
click at [850, 677] on div at bounding box center [833, 676] width 69 height 38
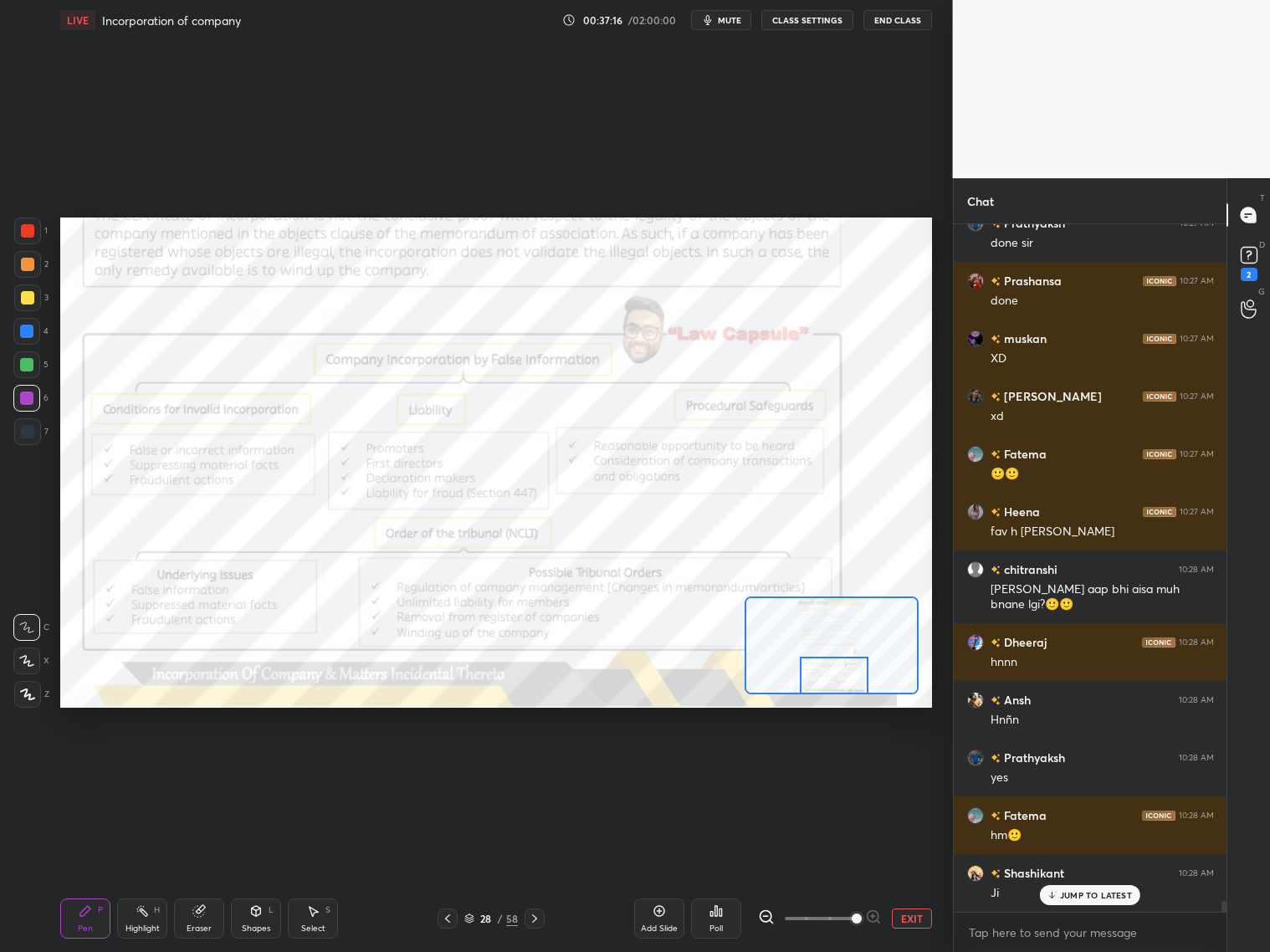
scroll to position [42717, 0]
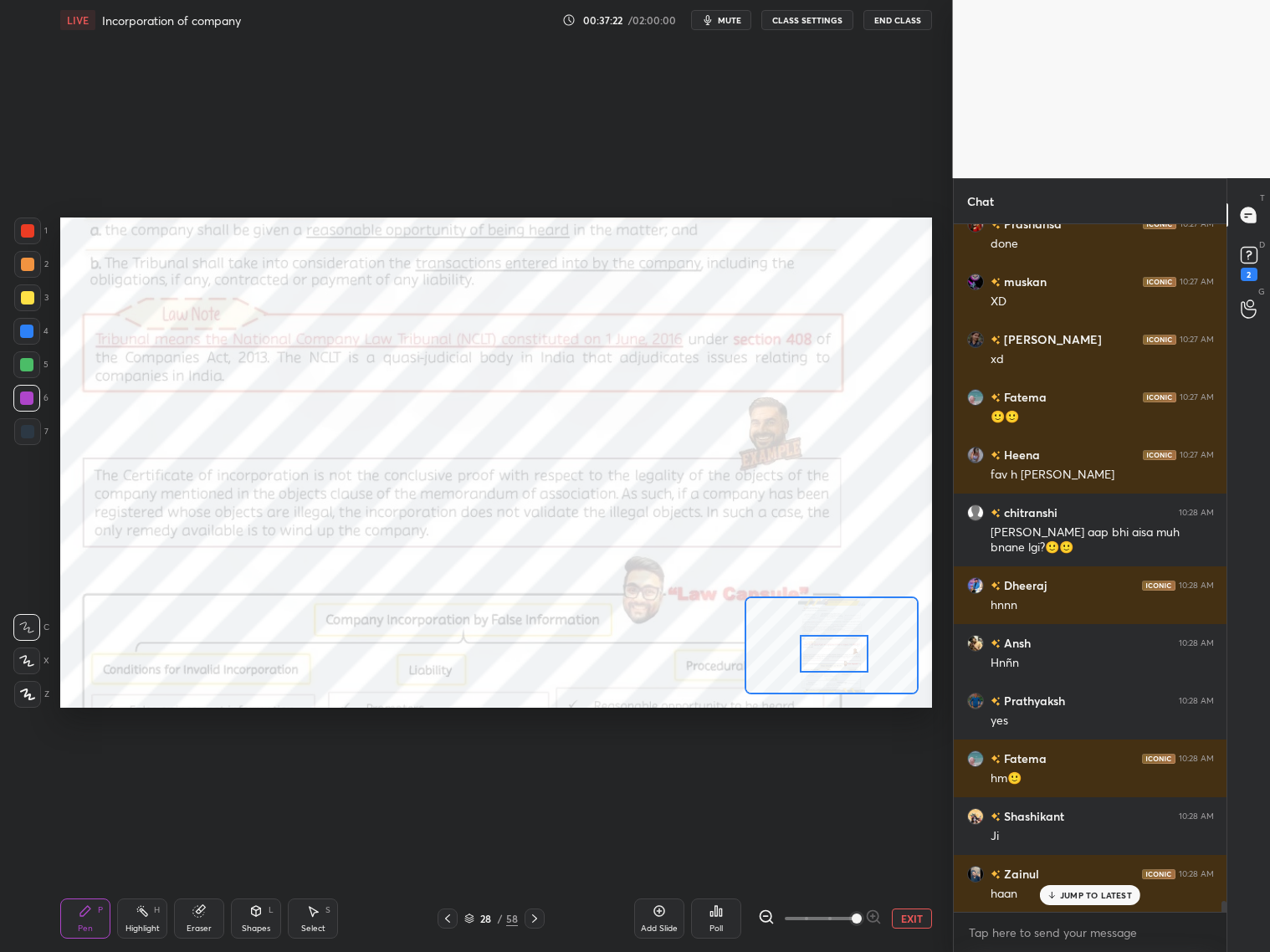
drag, startPoint x: 827, startPoint y: 669, endPoint x: 805, endPoint y: 649, distance: 29.7
click at [829, 655] on div at bounding box center [834, 654] width 69 height 38
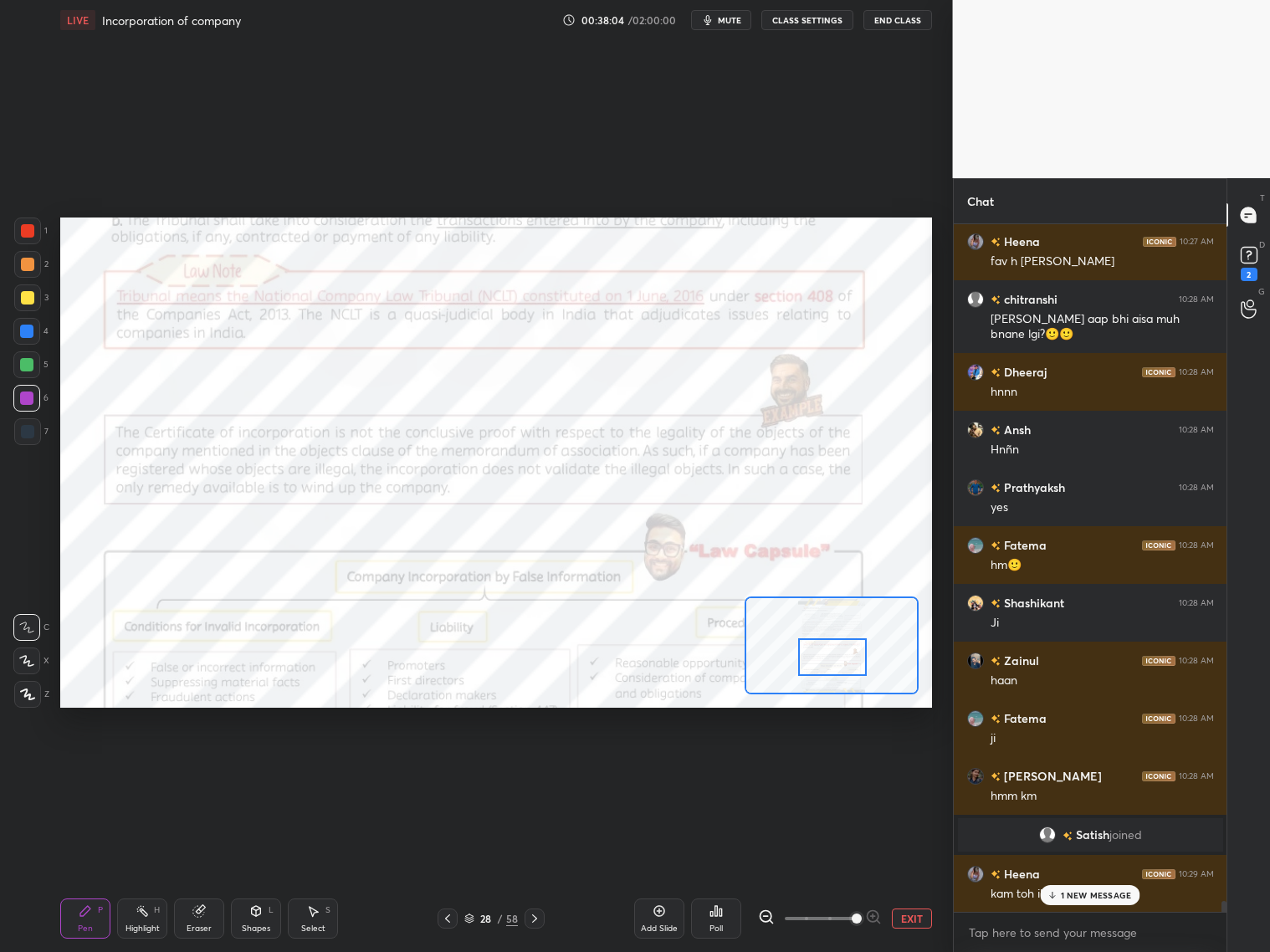
scroll to position [42988, 0]
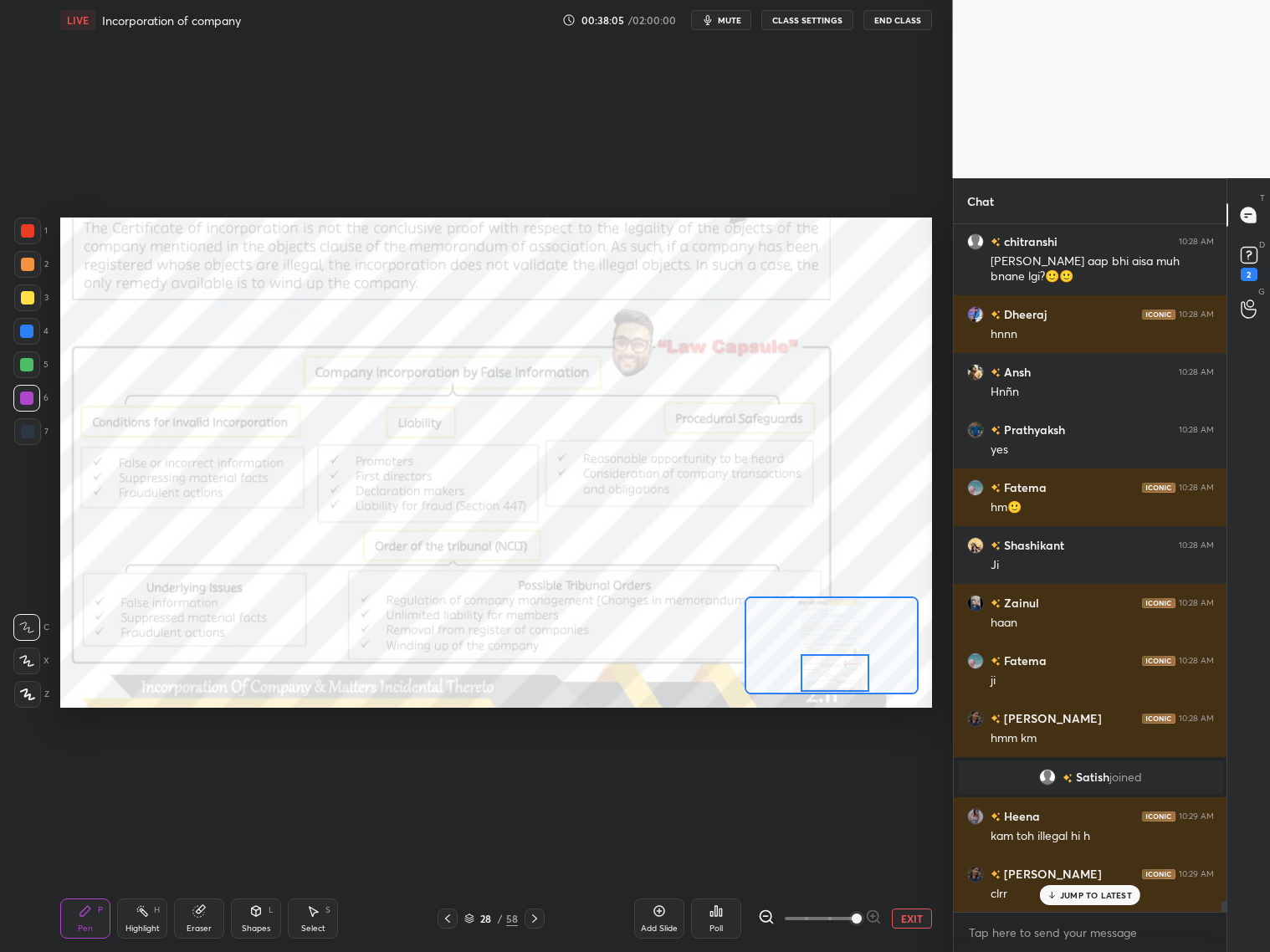
drag, startPoint x: 839, startPoint y: 666, endPoint x: 840, endPoint y: 687, distance: 21.0
click at [841, 689] on div at bounding box center [835, 673] width 69 height 38
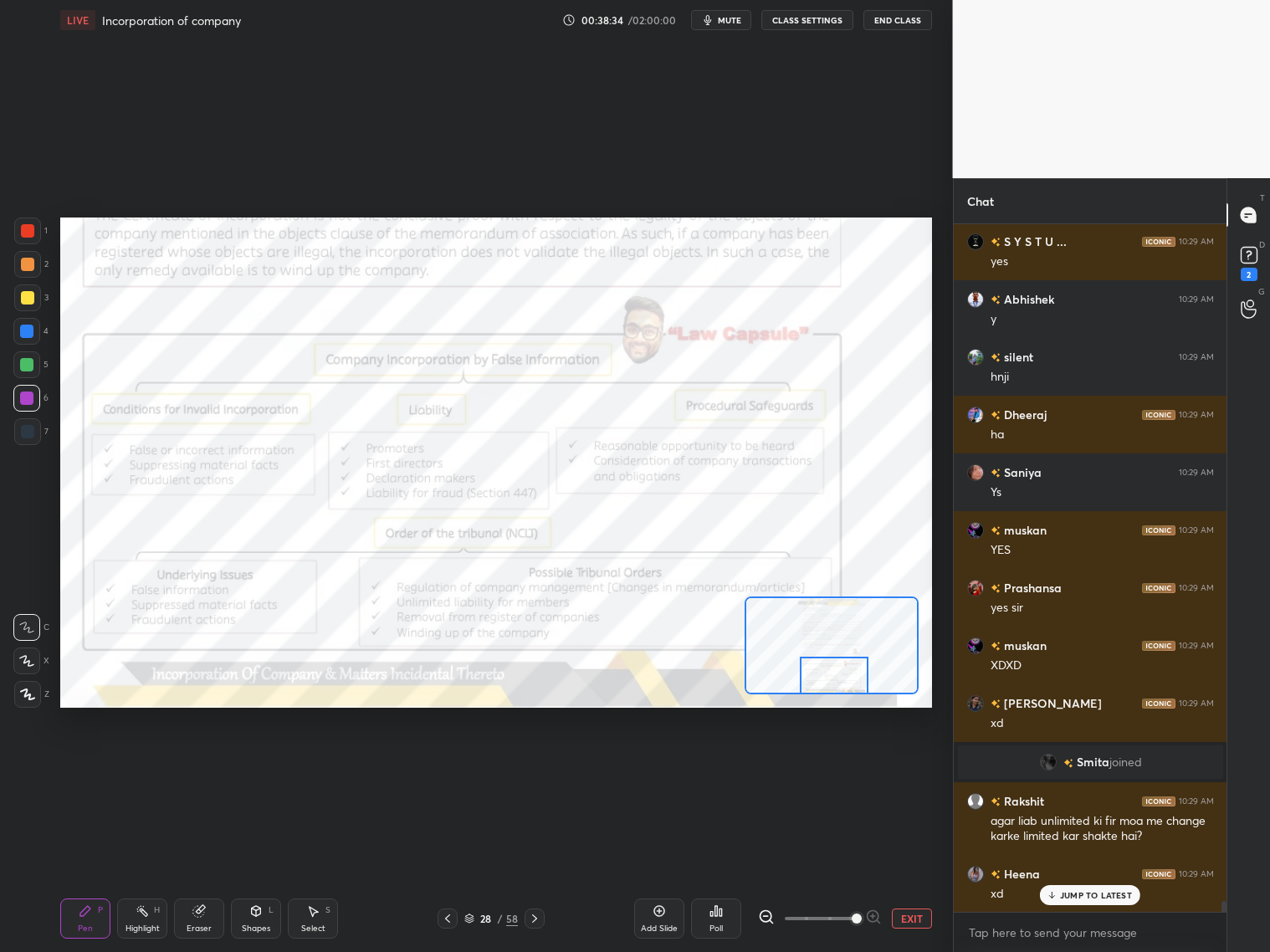
scroll to position [44069, 0]
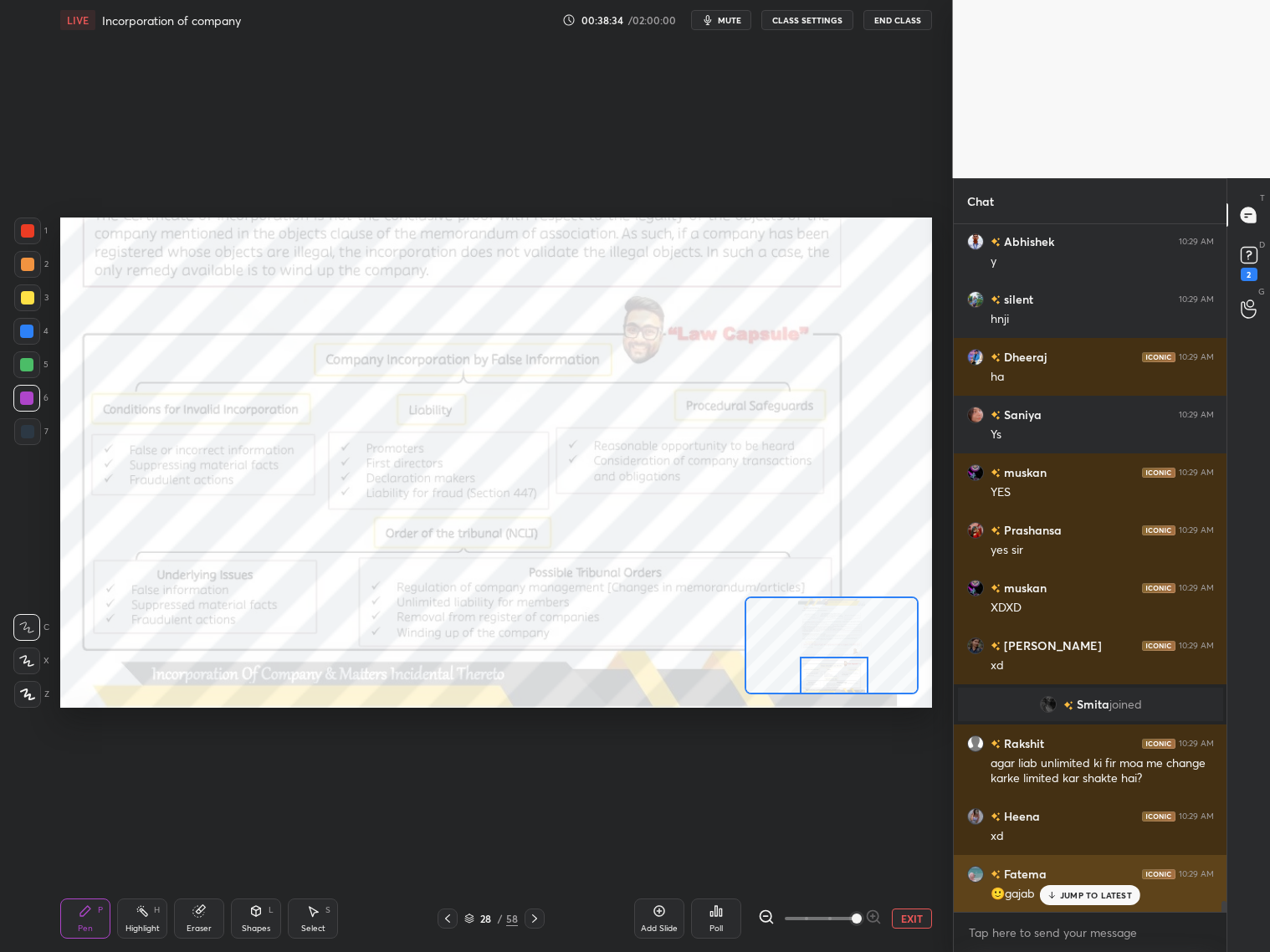
click at [1087, 897] on p "JUMP TO LATEST" at bounding box center [1095, 895] width 72 height 10
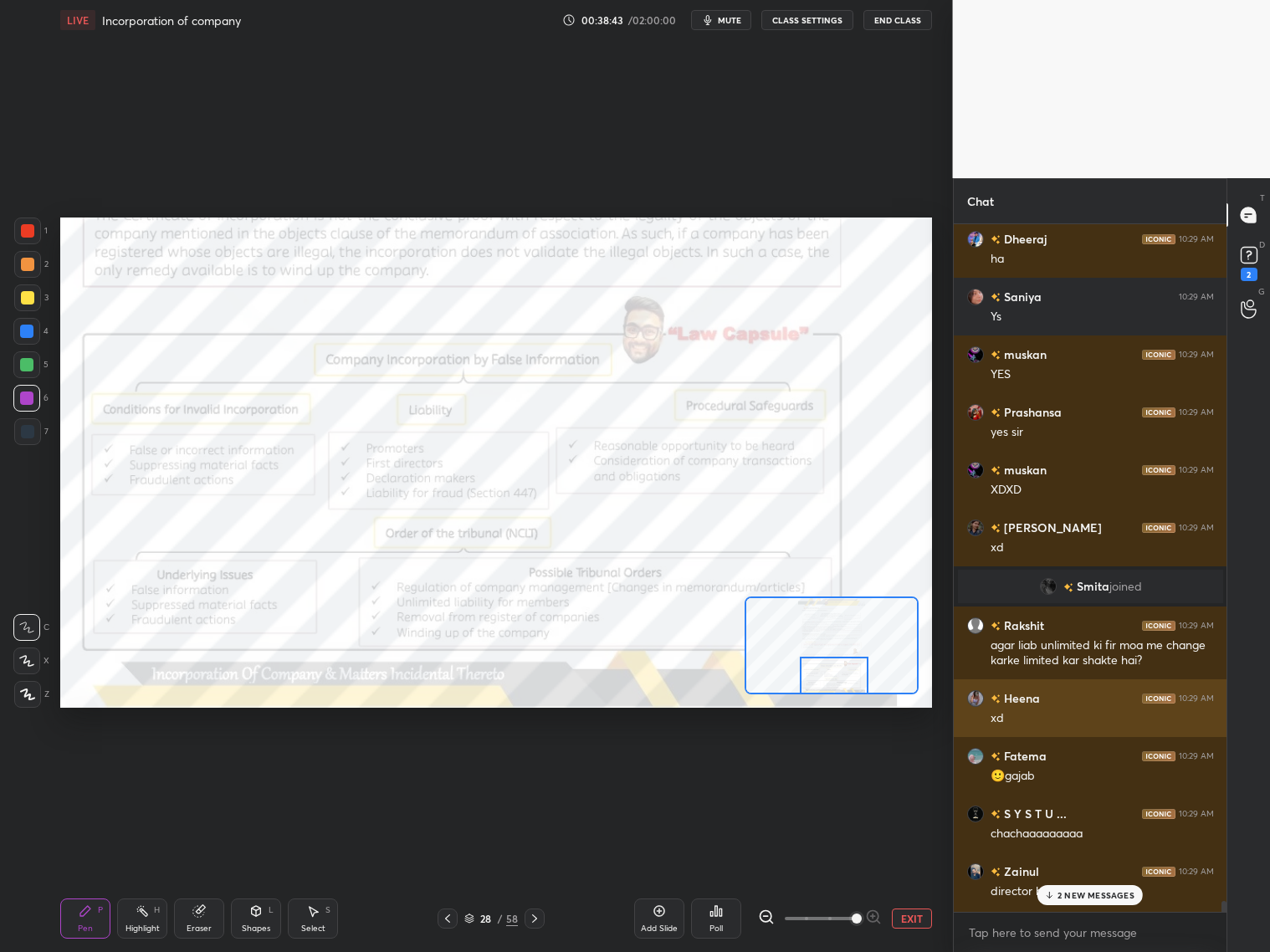
scroll to position [44242, 0]
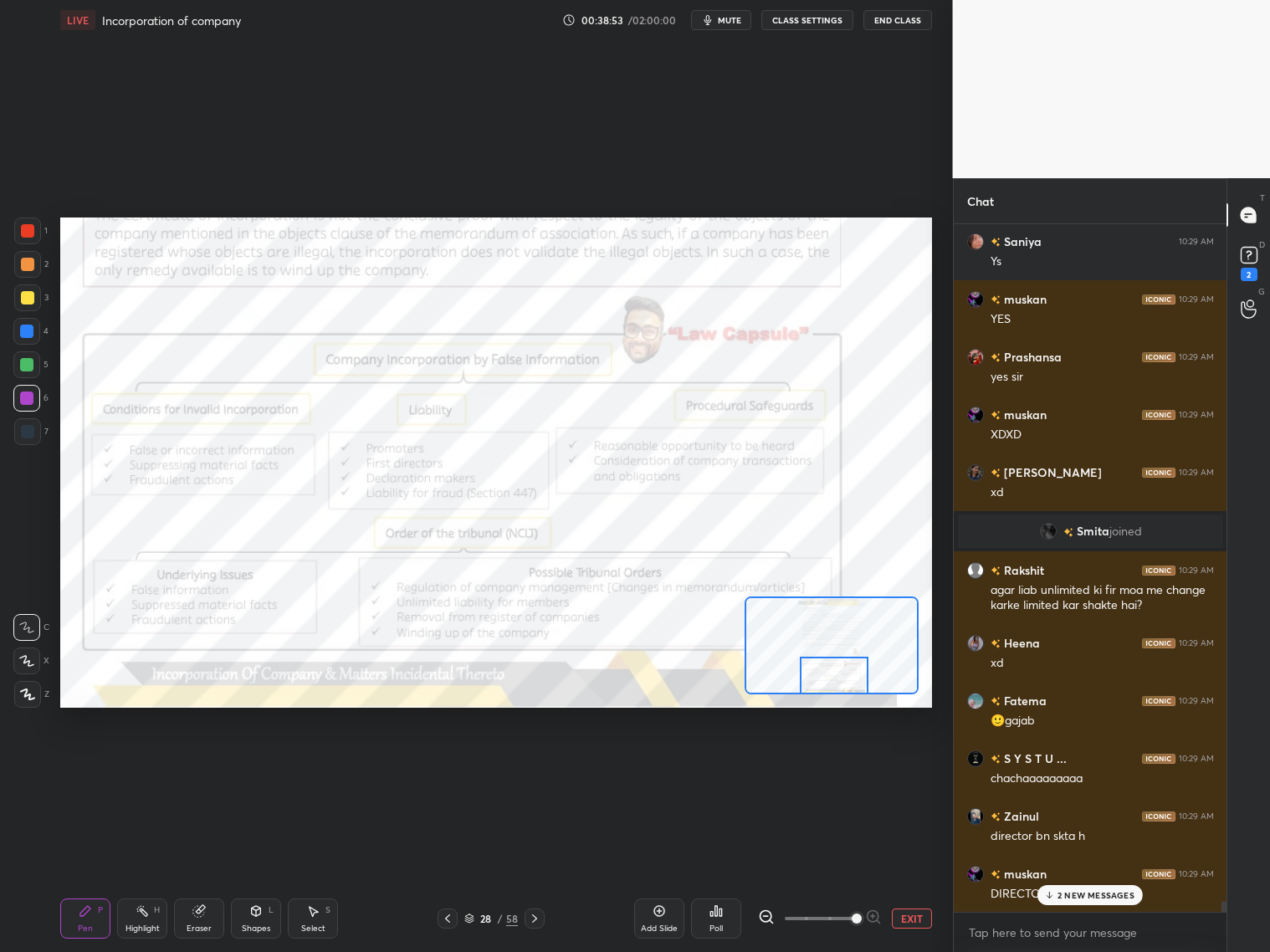
click at [449, 918] on icon at bounding box center [447, 918] width 13 height 13
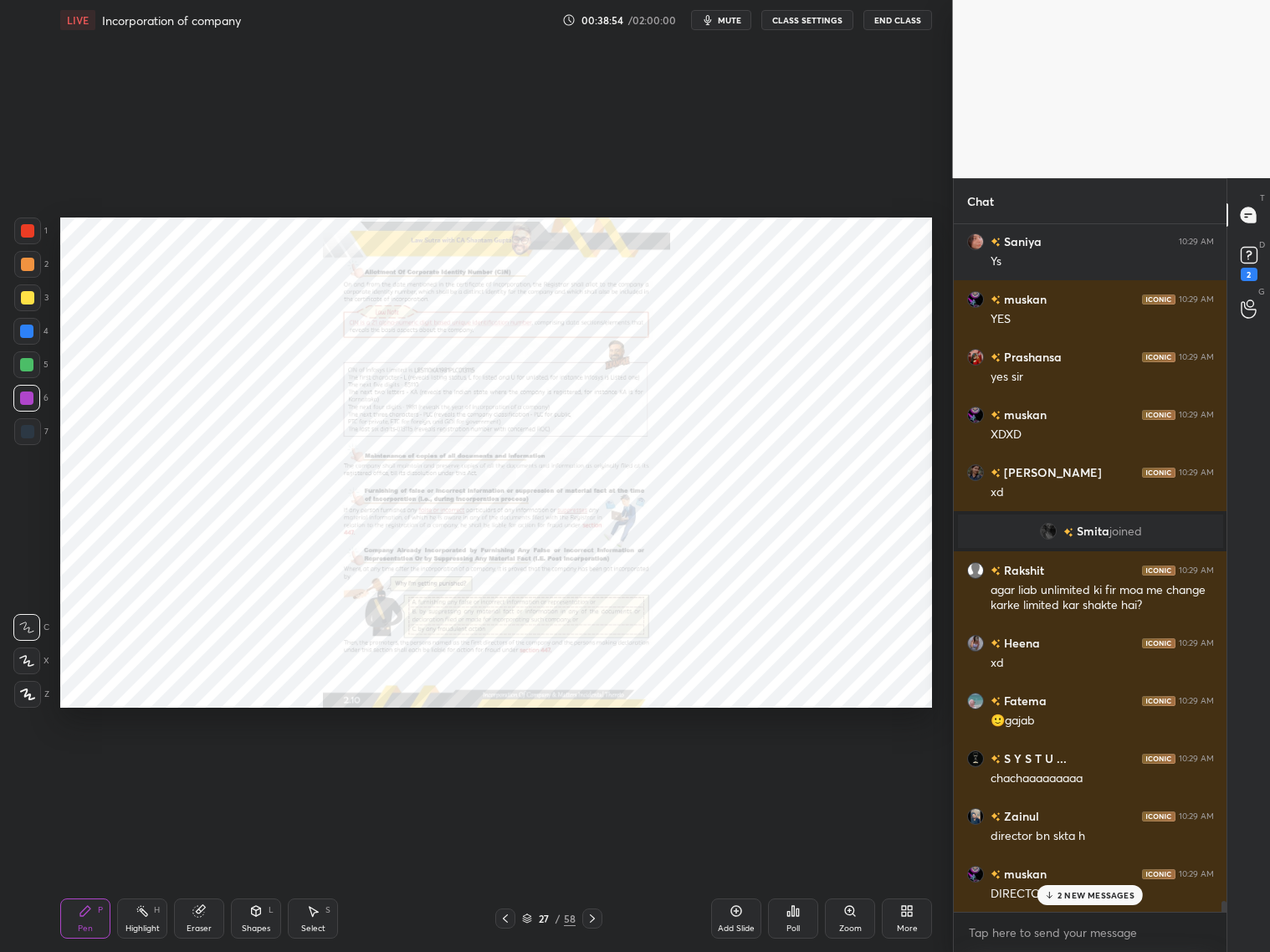
click at [594, 914] on icon at bounding box center [592, 918] width 13 height 13
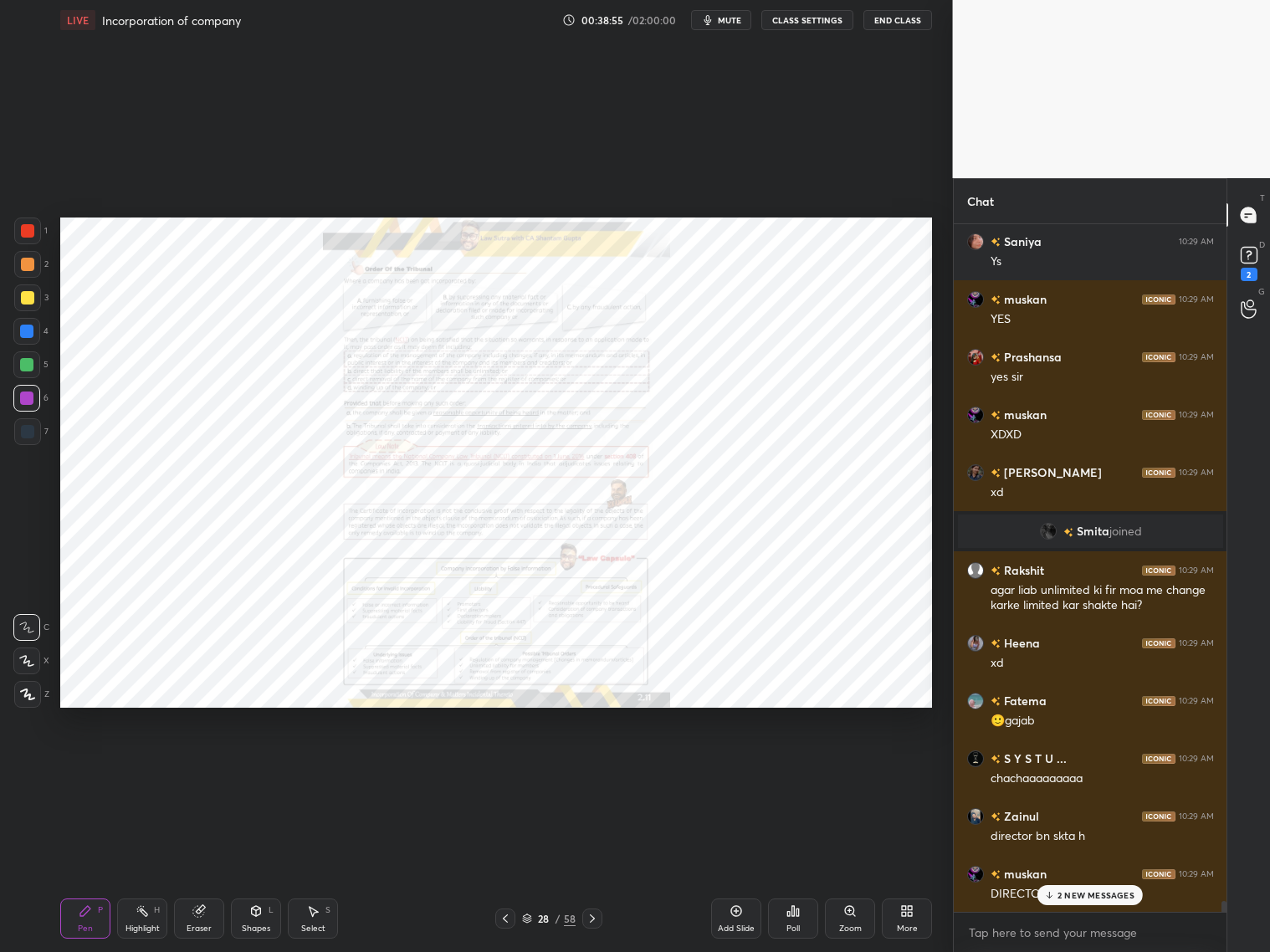
click at [520, 918] on div "28 / 58" at bounding box center [549, 918] width 107 height 20
click at [530, 914] on icon at bounding box center [526, 918] width 10 height 10
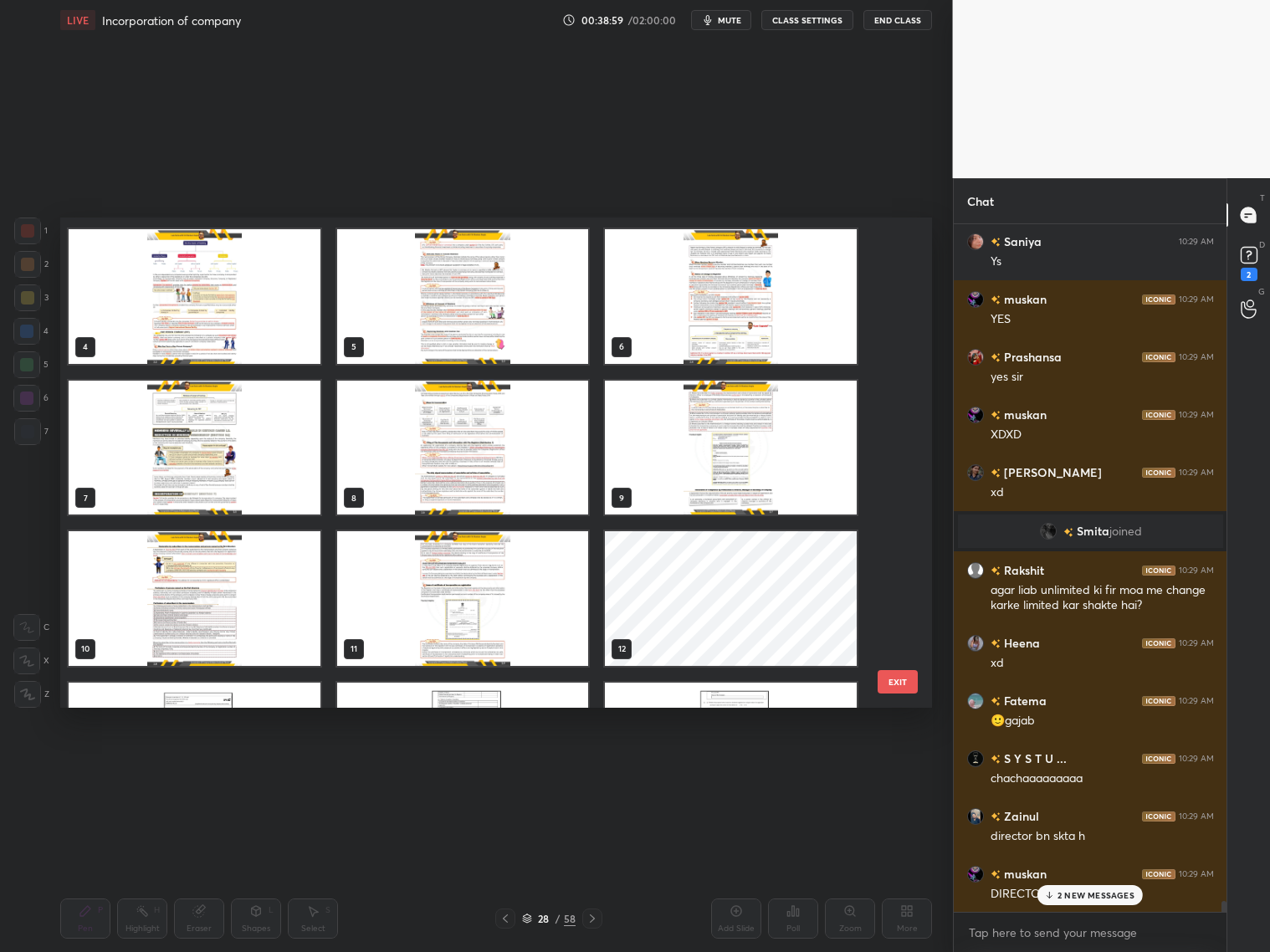
scroll to position [154, 0]
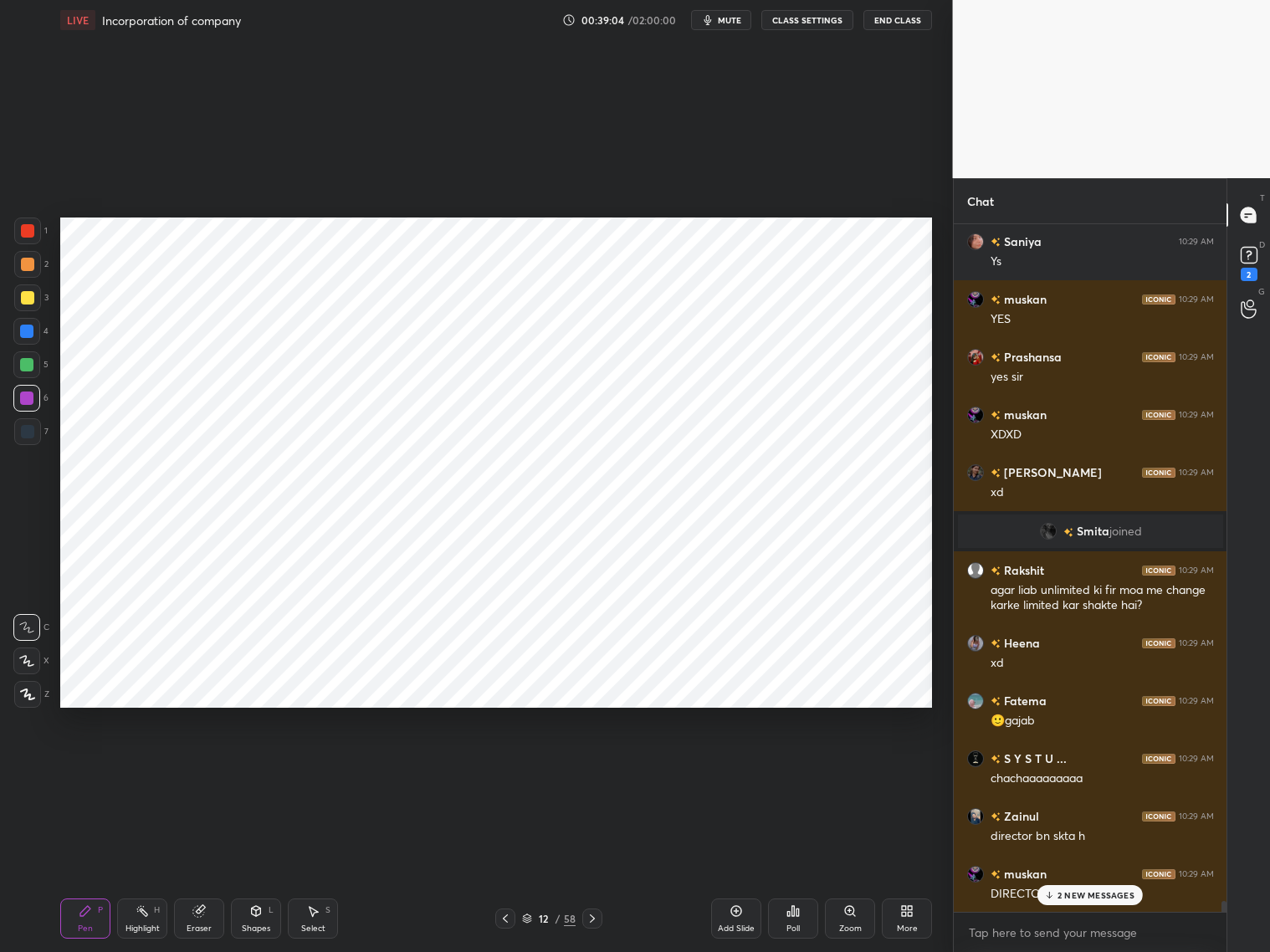
drag, startPoint x: 30, startPoint y: 661, endPoint x: 35, endPoint y: 650, distance: 12.1
click at [32, 661] on icon at bounding box center [27, 660] width 15 height 12
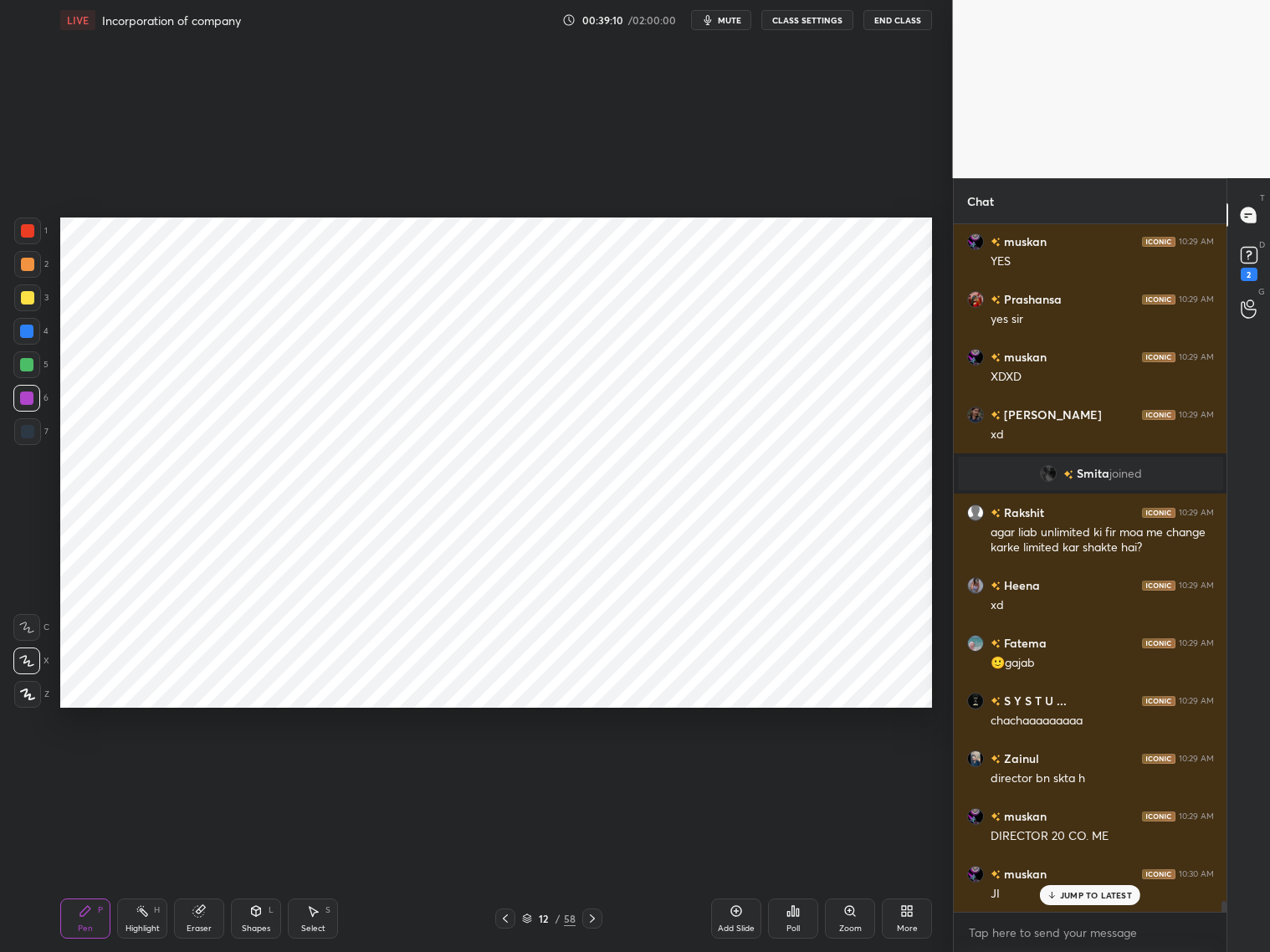
click at [208, 908] on div "Eraser" at bounding box center [199, 918] width 50 height 40
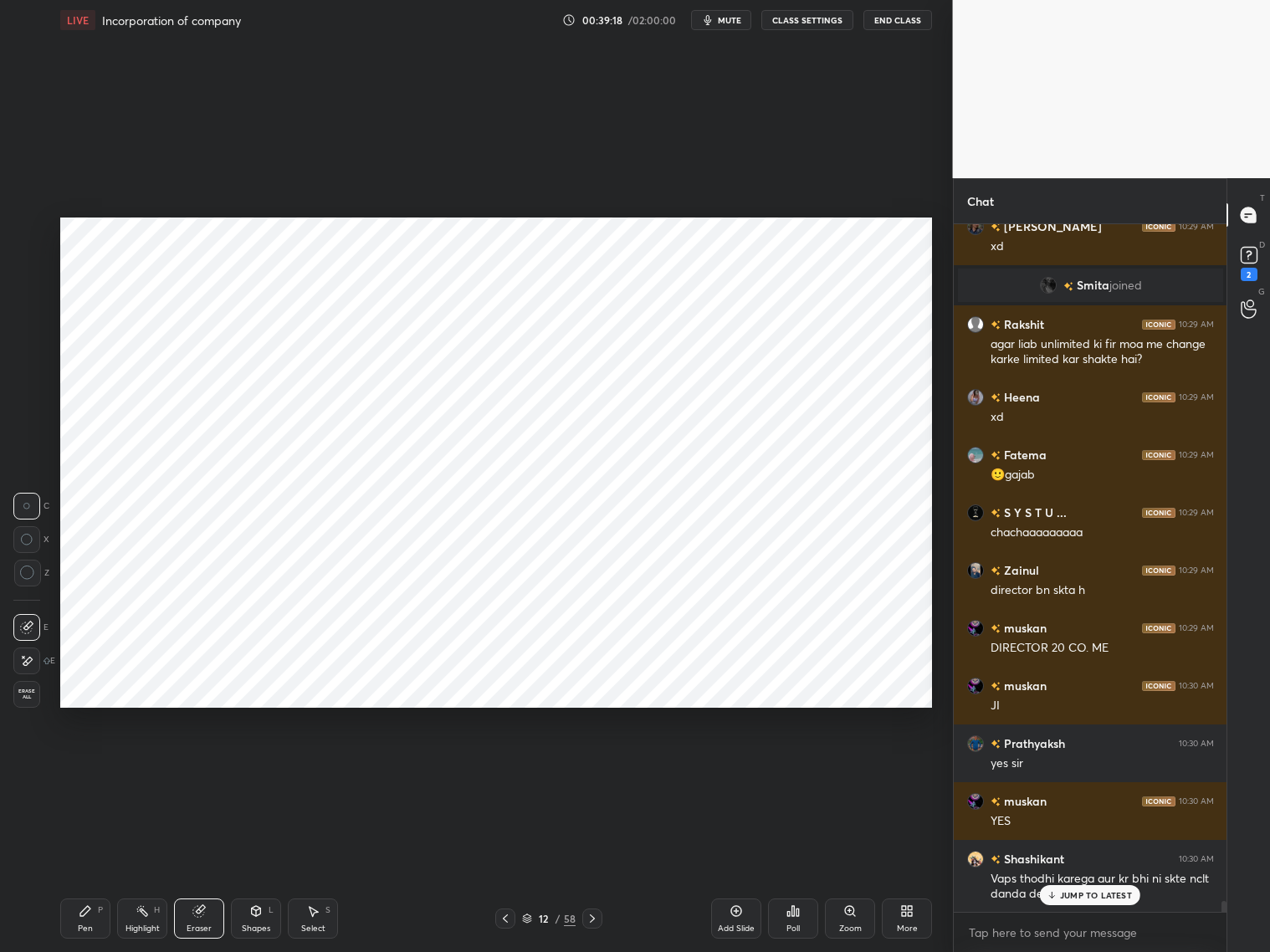
scroll to position [44604, 0]
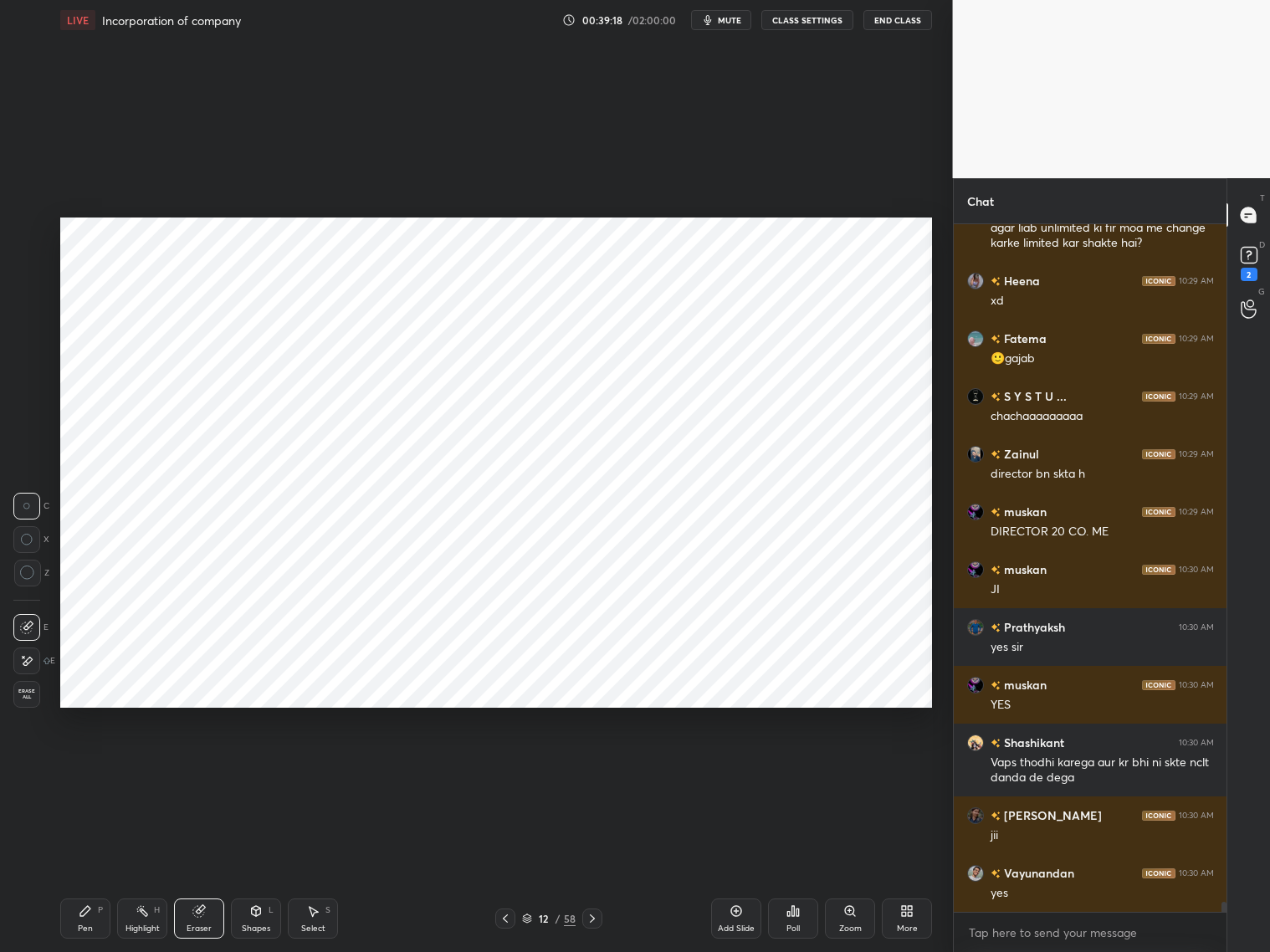
click at [95, 903] on div "Pen P" at bounding box center [85, 918] width 50 height 40
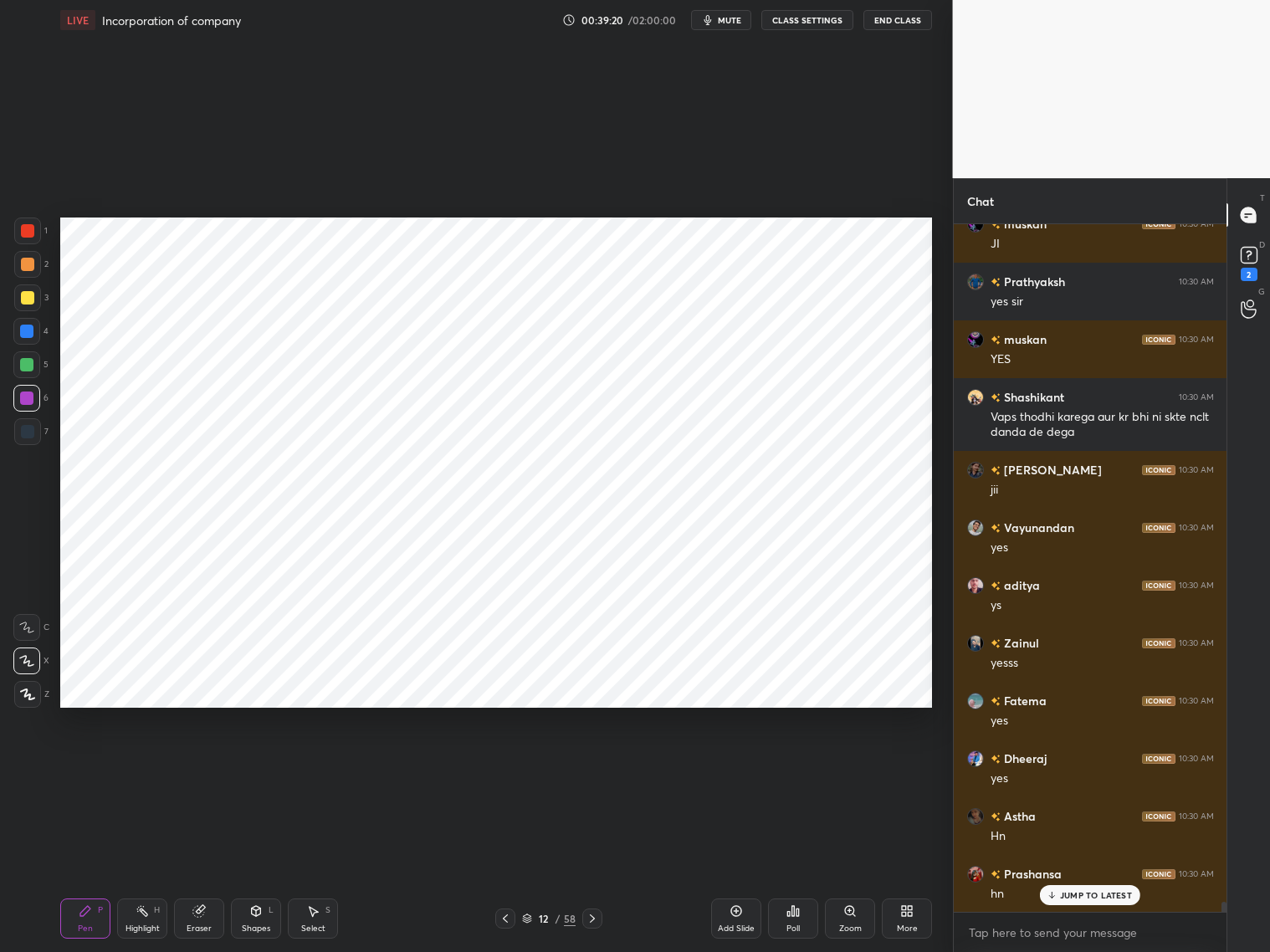
scroll to position [45065, 0]
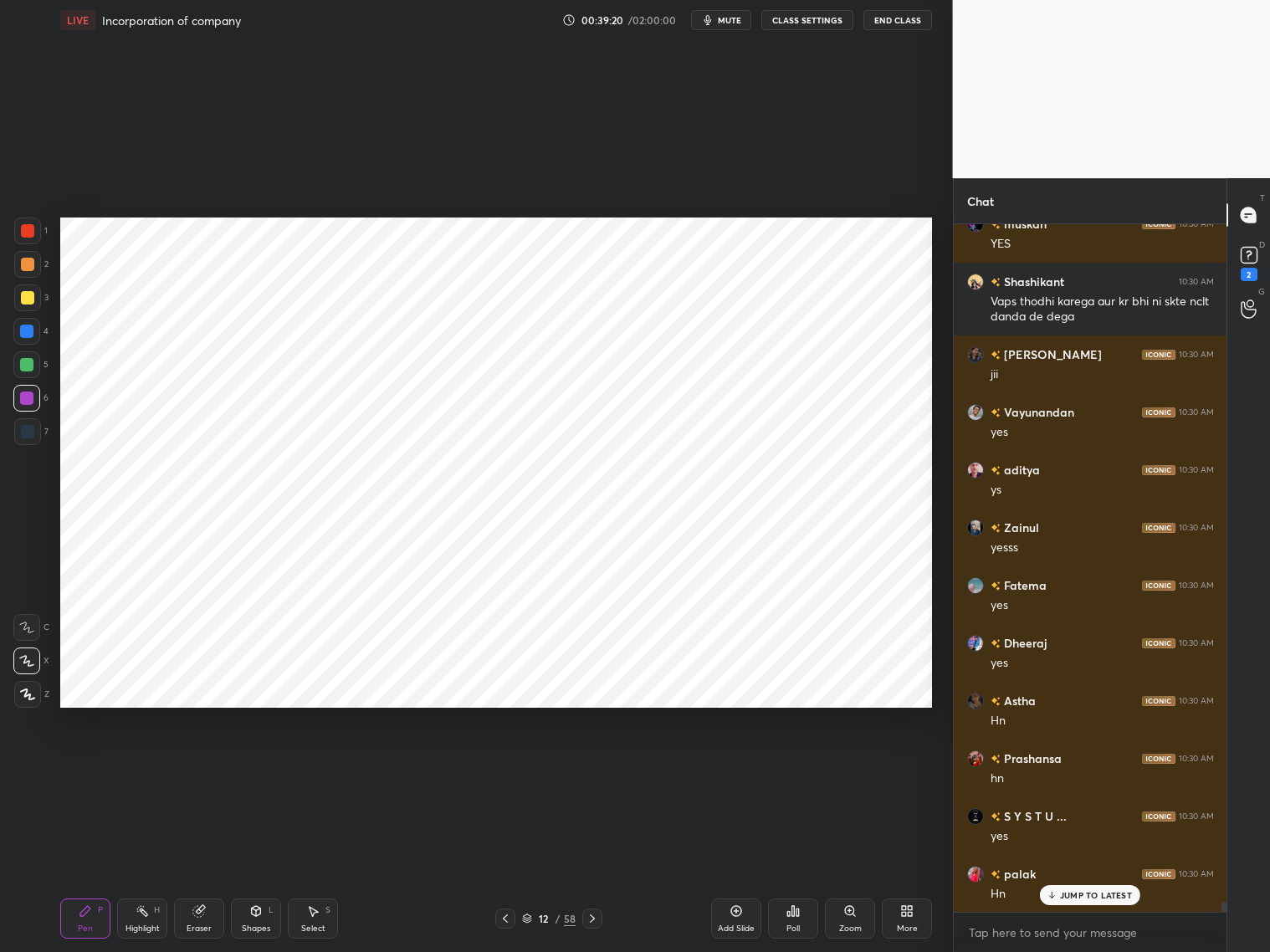
click at [32, 430] on div at bounding box center [27, 431] width 13 height 13
drag, startPoint x: 23, startPoint y: 331, endPoint x: 28, endPoint y: 323, distance: 9.4
click at [27, 332] on div at bounding box center [26, 331] width 13 height 13
drag, startPoint x: 30, startPoint y: 434, endPoint x: 31, endPoint y: 425, distance: 9.1
click at [31, 432] on div at bounding box center [27, 431] width 13 height 13
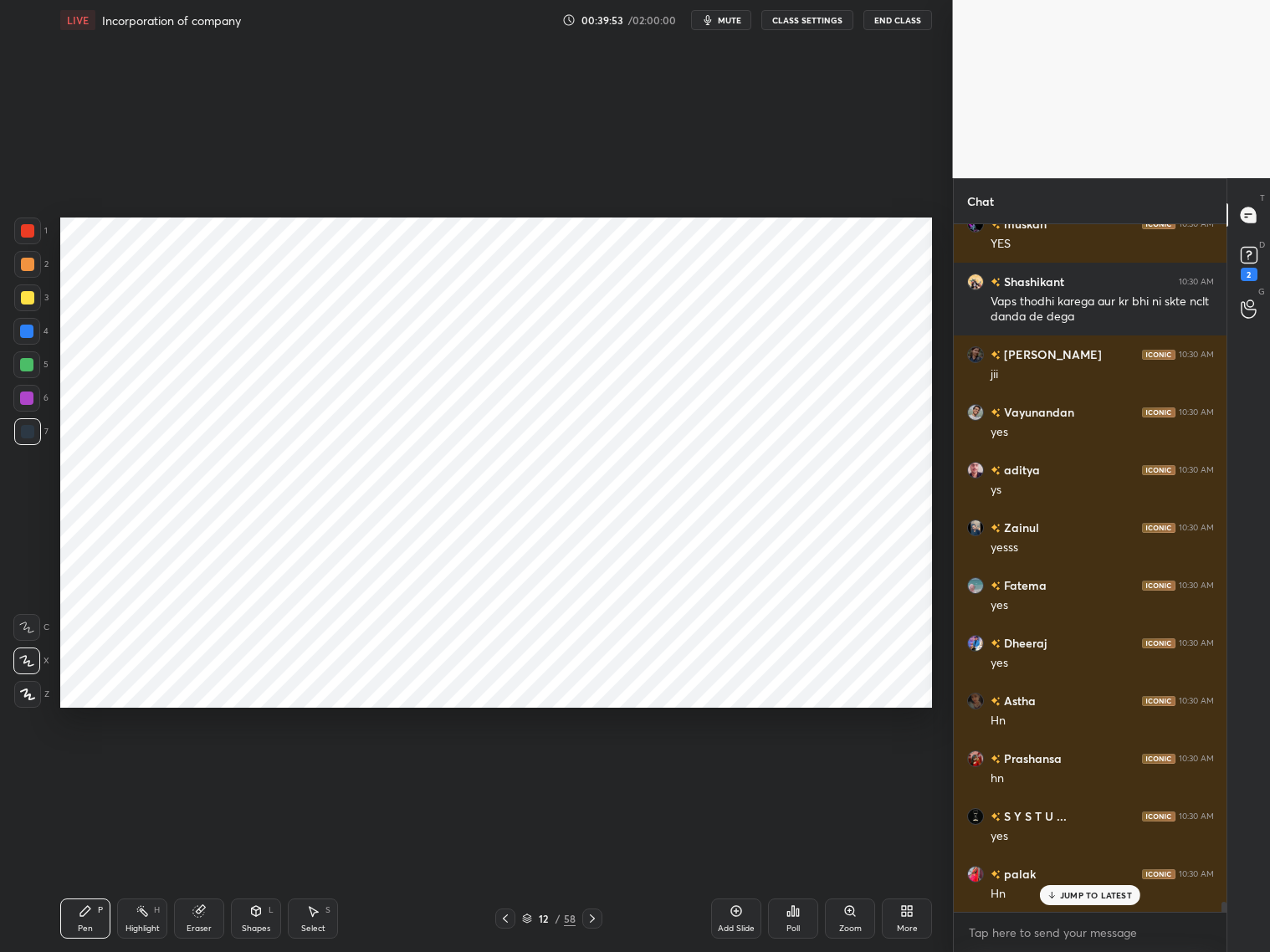
click at [31, 236] on div at bounding box center [27, 231] width 13 height 13
click at [193, 909] on div "Eraser" at bounding box center [199, 918] width 50 height 40
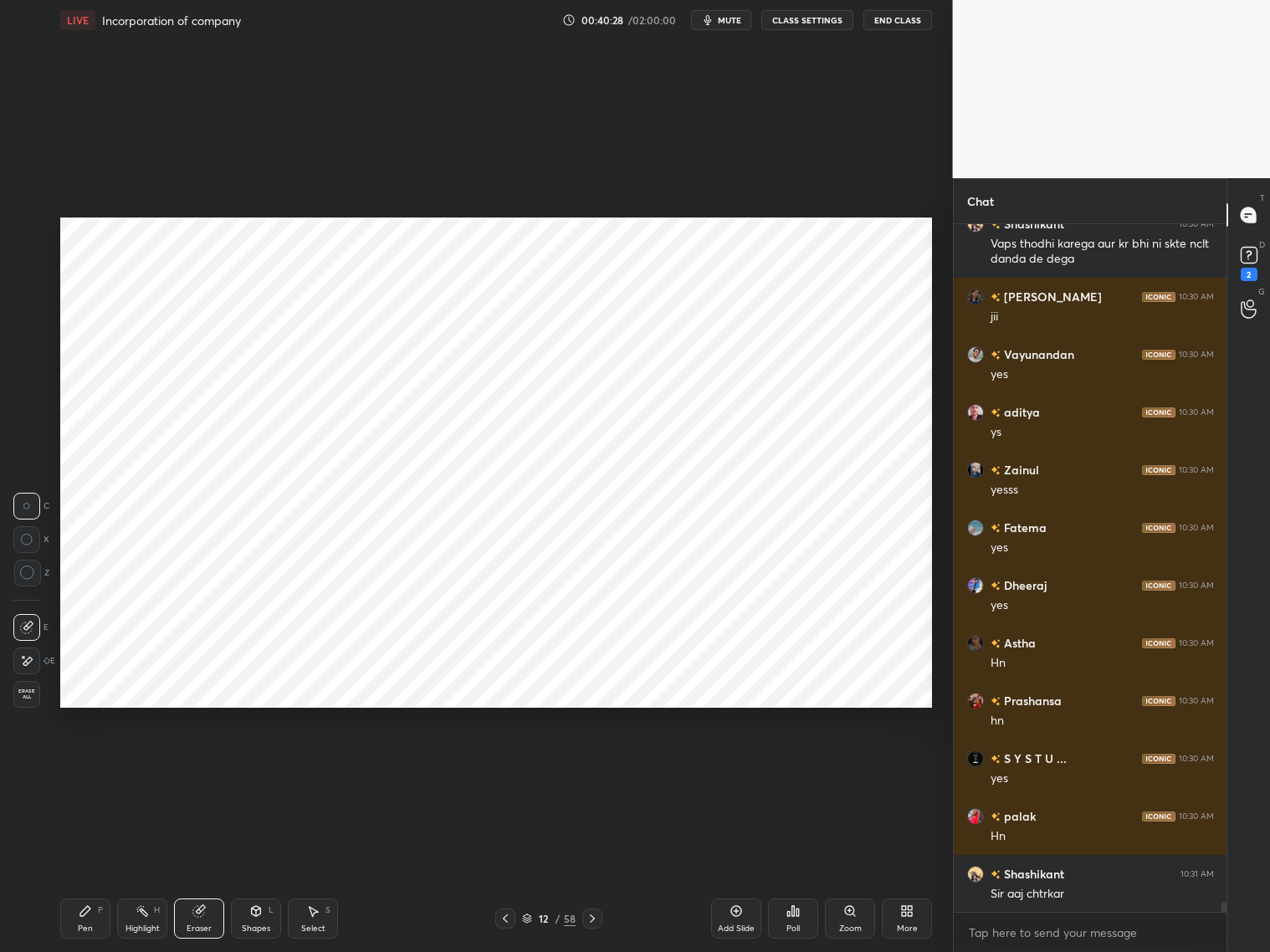
scroll to position [45182, 0]
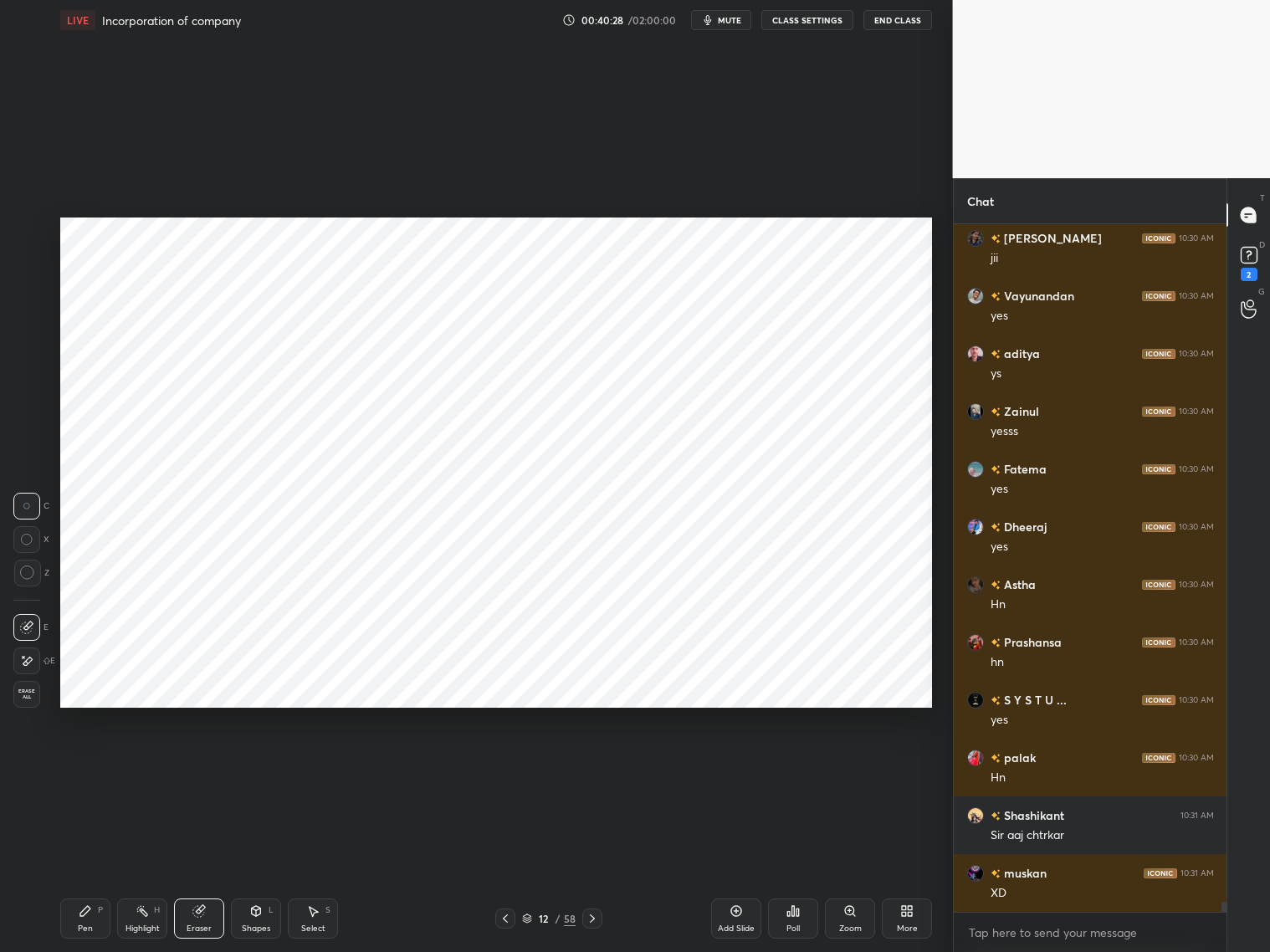
click at [264, 920] on div "Shapes L" at bounding box center [256, 918] width 50 height 40
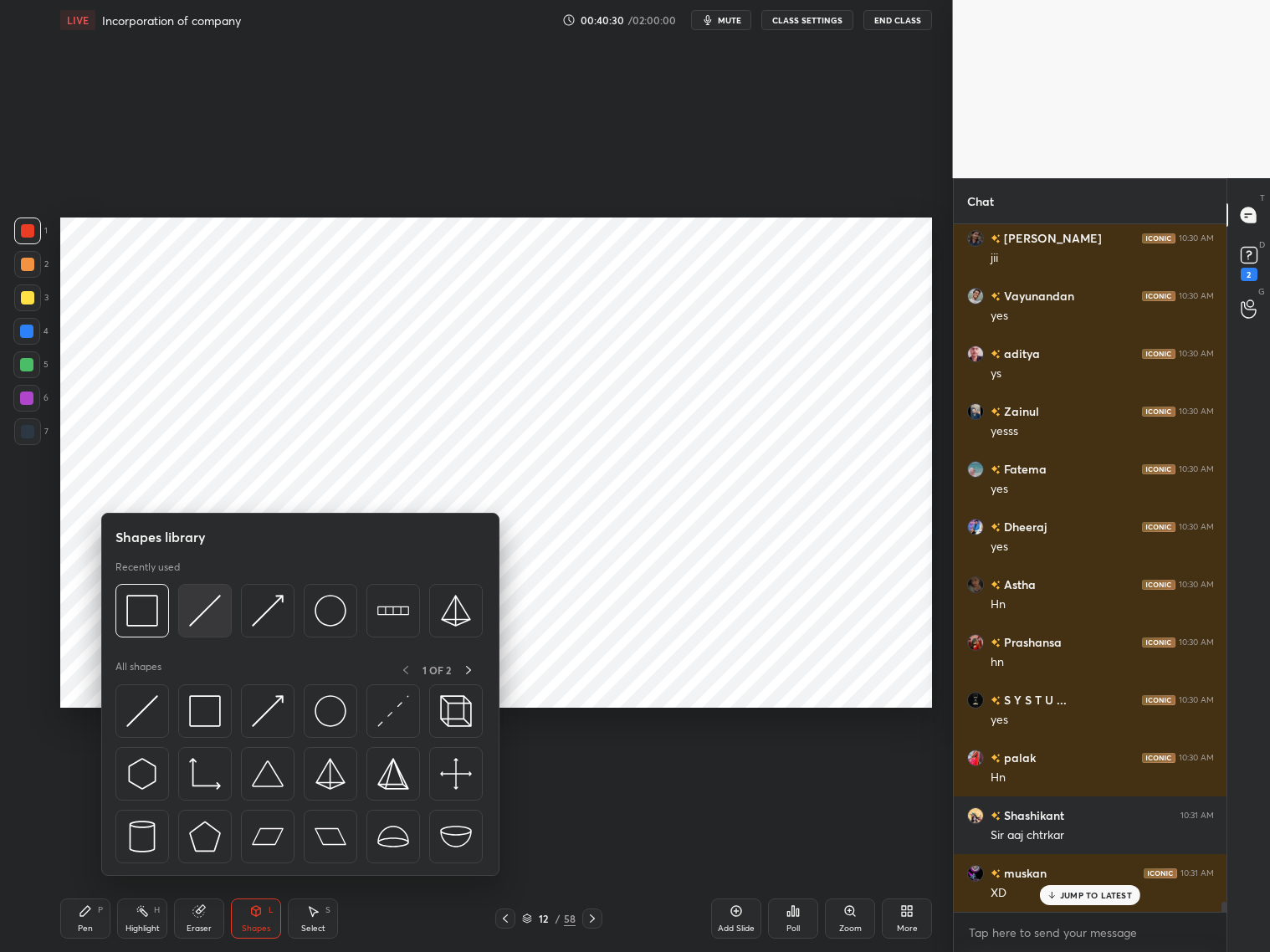
scroll to position [45239, 0]
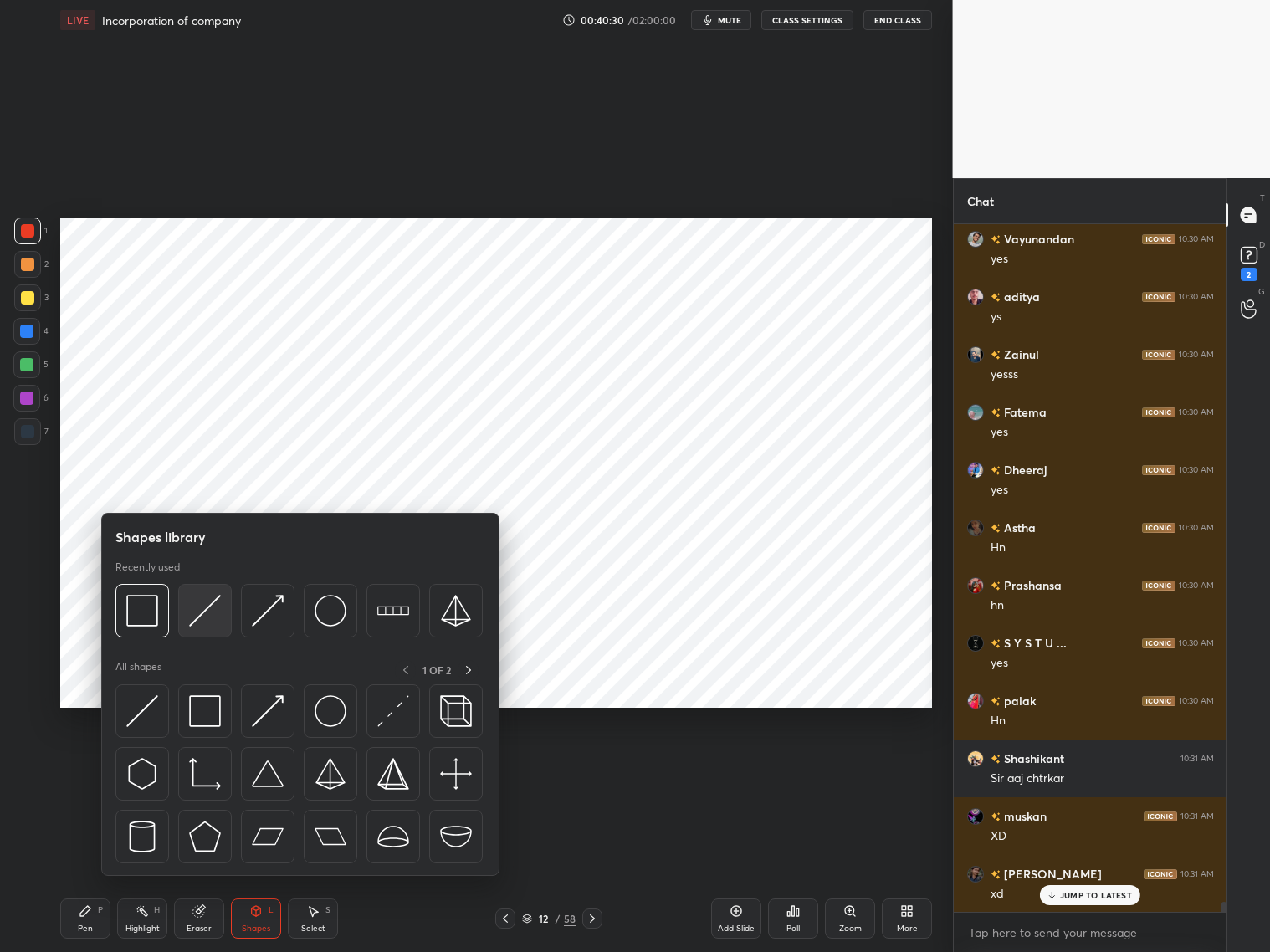
click at [213, 607] on img at bounding box center [205, 611] width 32 height 32
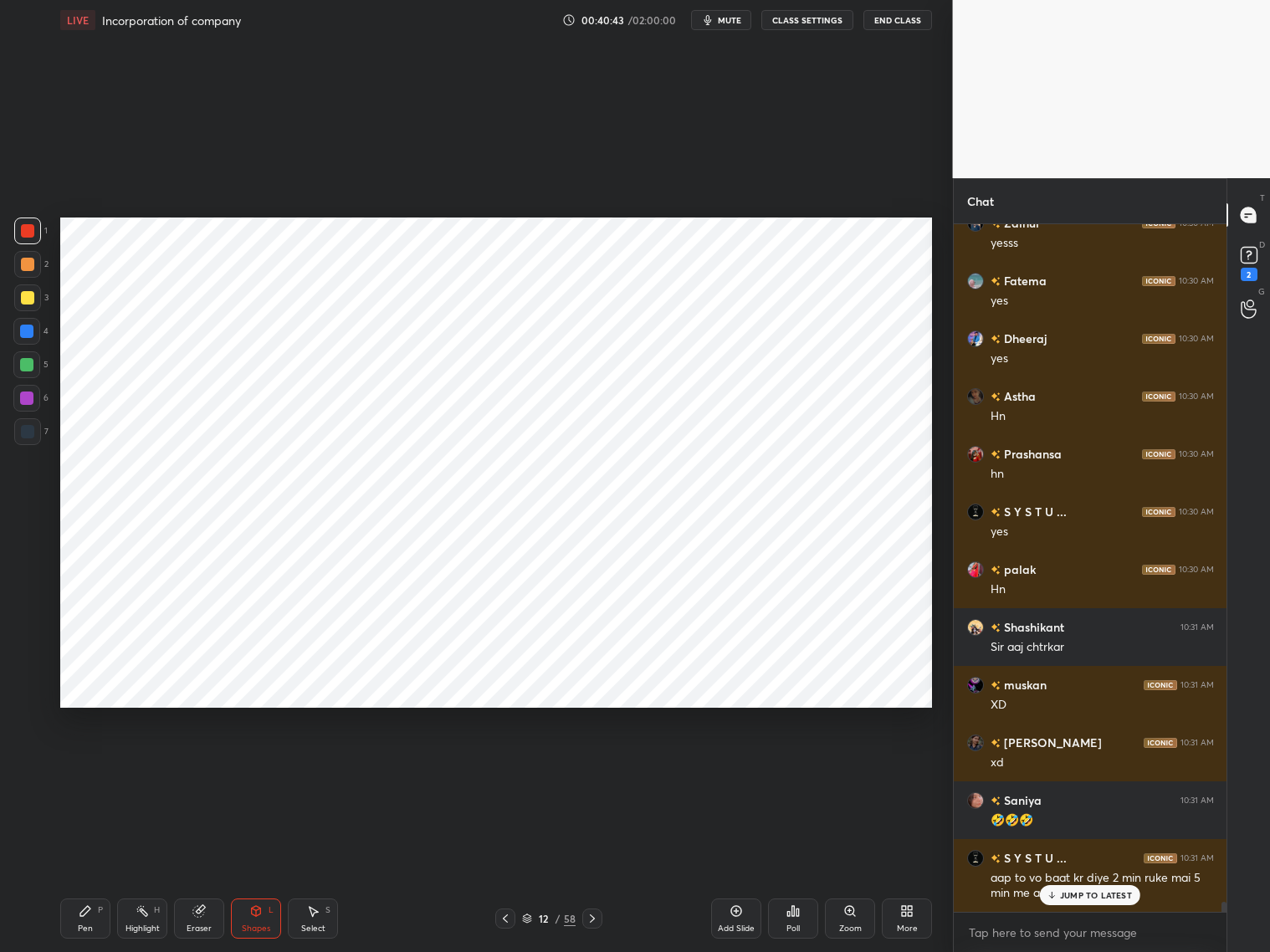
scroll to position [45427, 0]
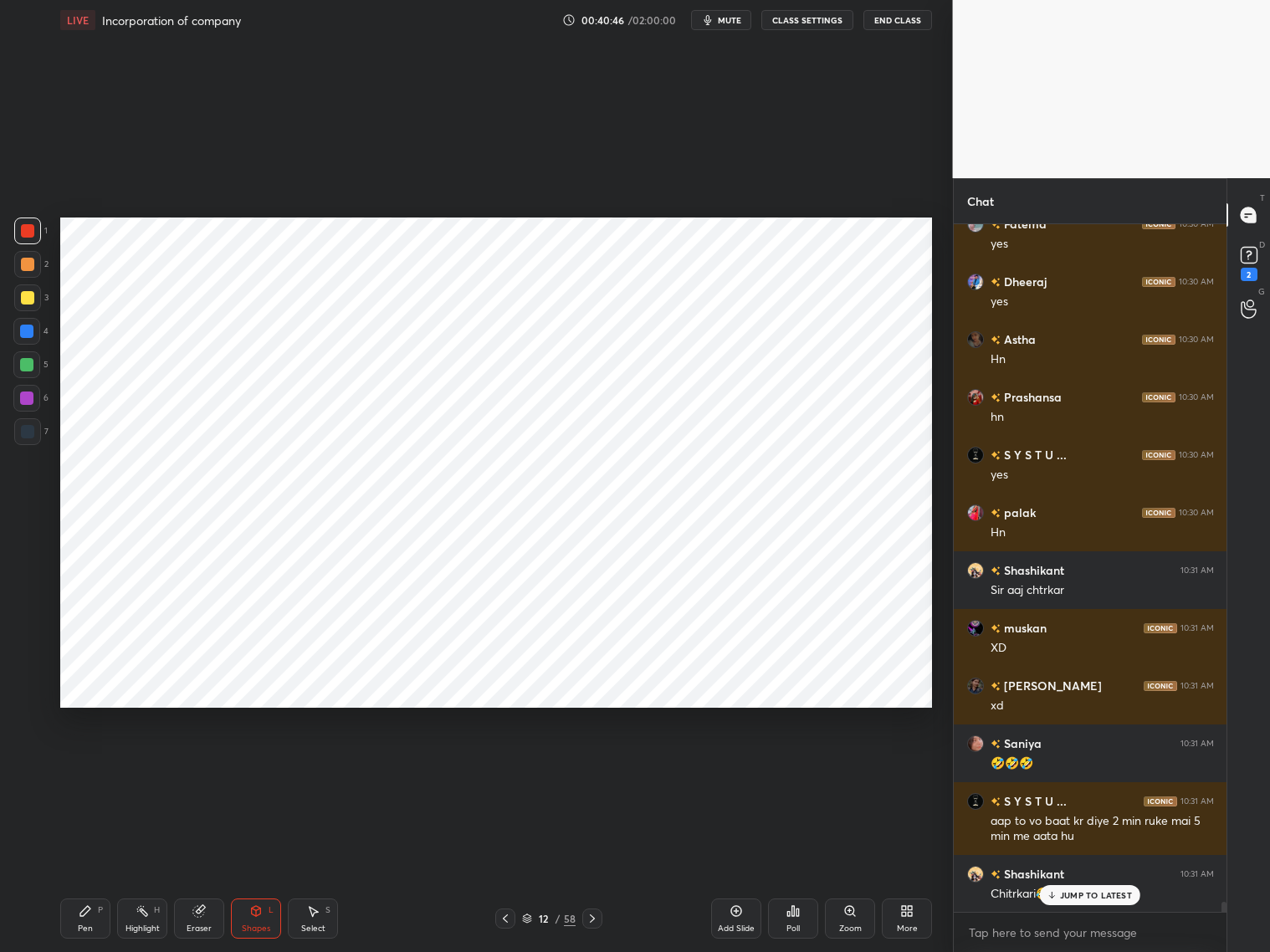
click at [102, 917] on div "Pen P" at bounding box center [85, 918] width 50 height 40
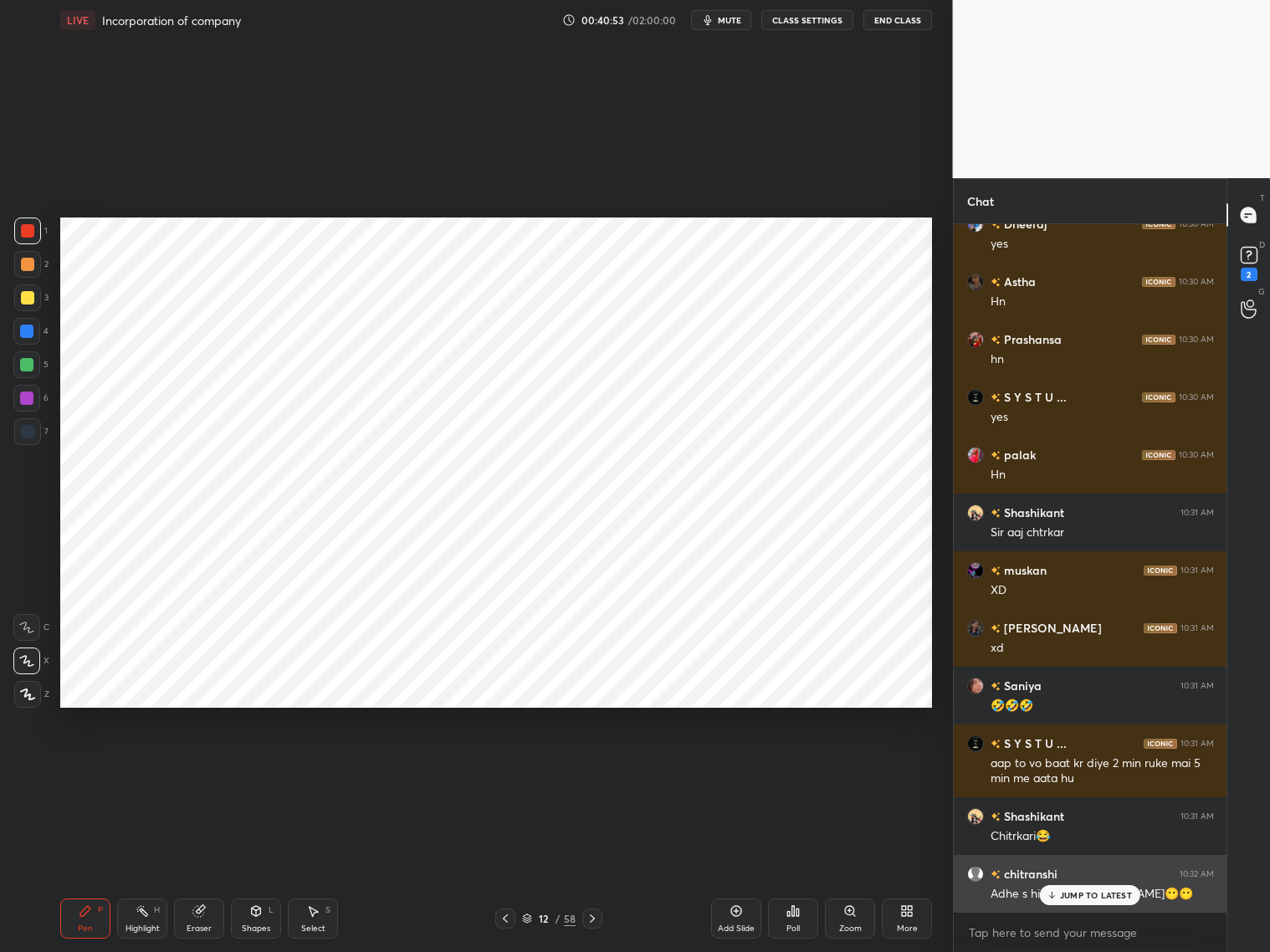
click at [1083, 900] on div "JUMP TO LATEST" at bounding box center [1090, 895] width 100 height 20
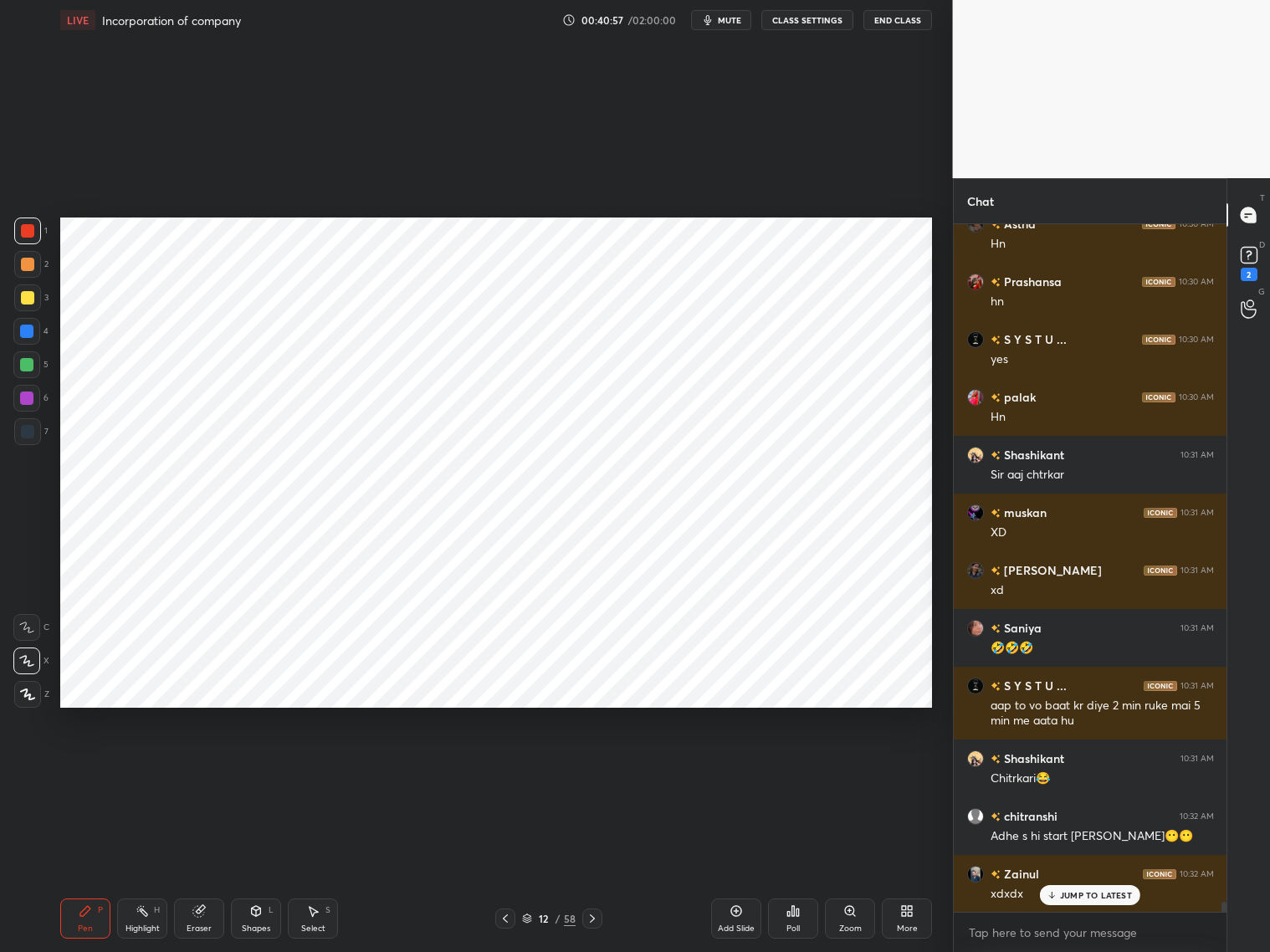
click at [30, 433] on div at bounding box center [27, 431] width 13 height 13
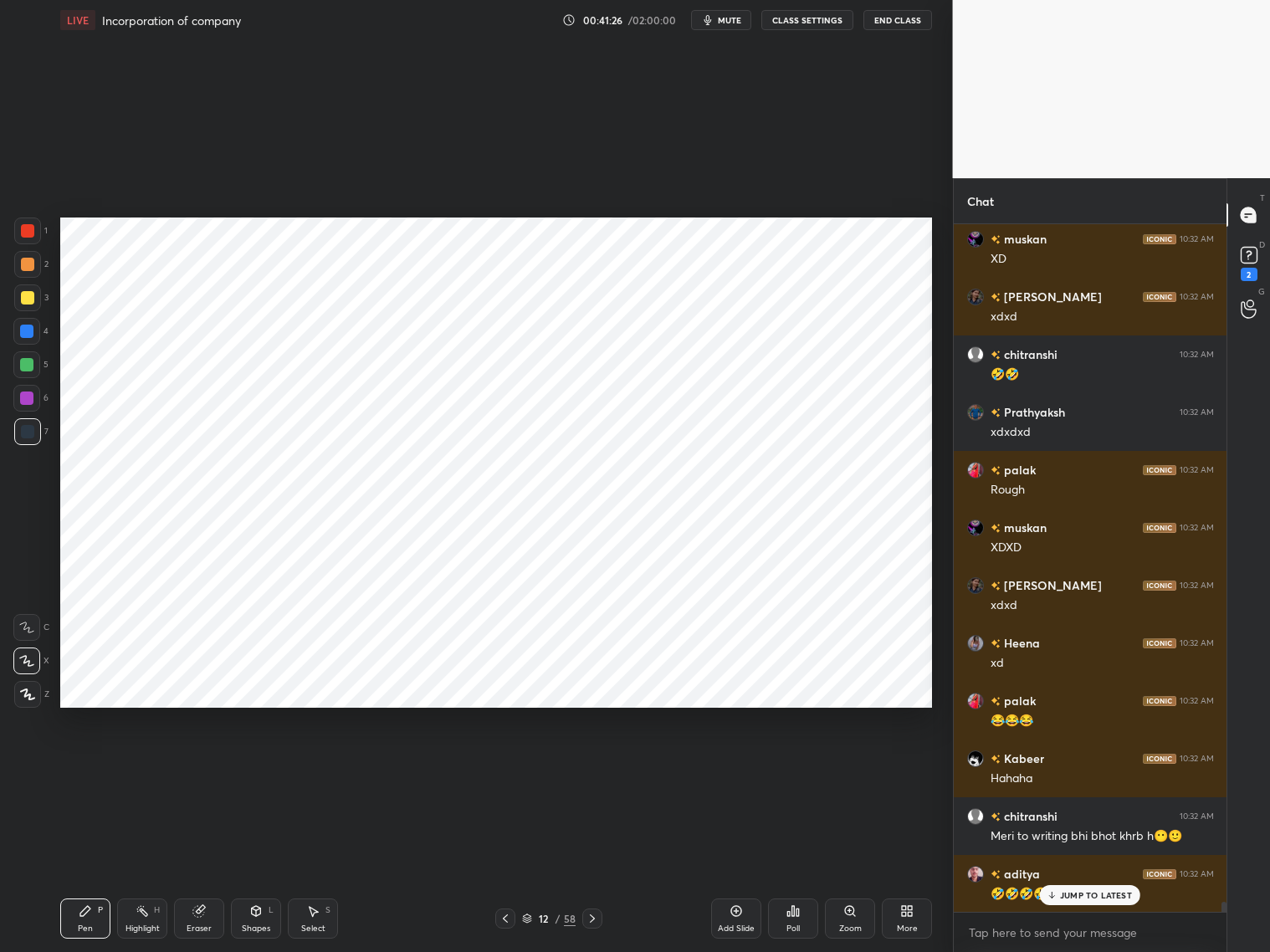
scroll to position [46408, 0]
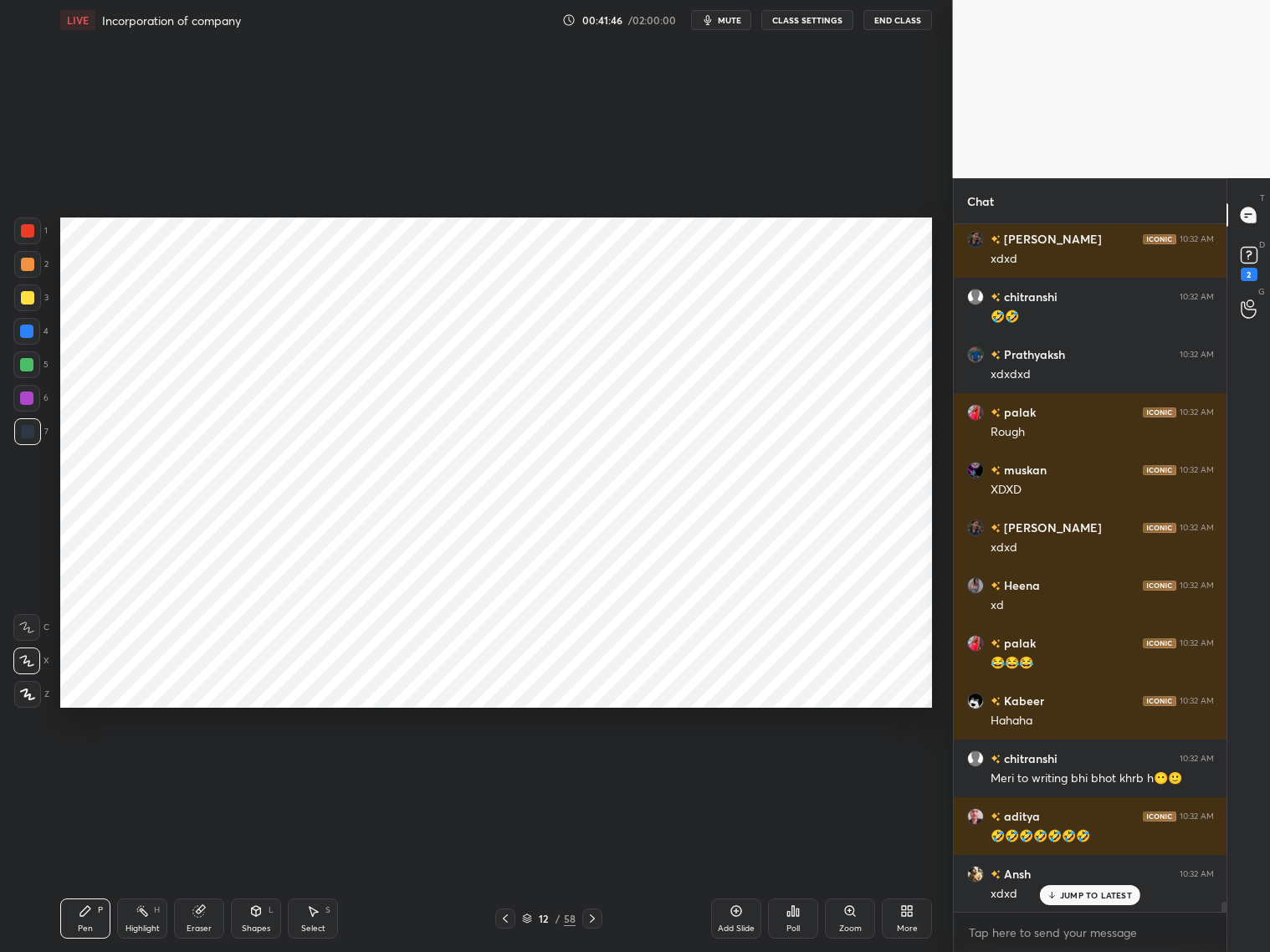
click at [25, 231] on div at bounding box center [27, 231] width 13 height 13
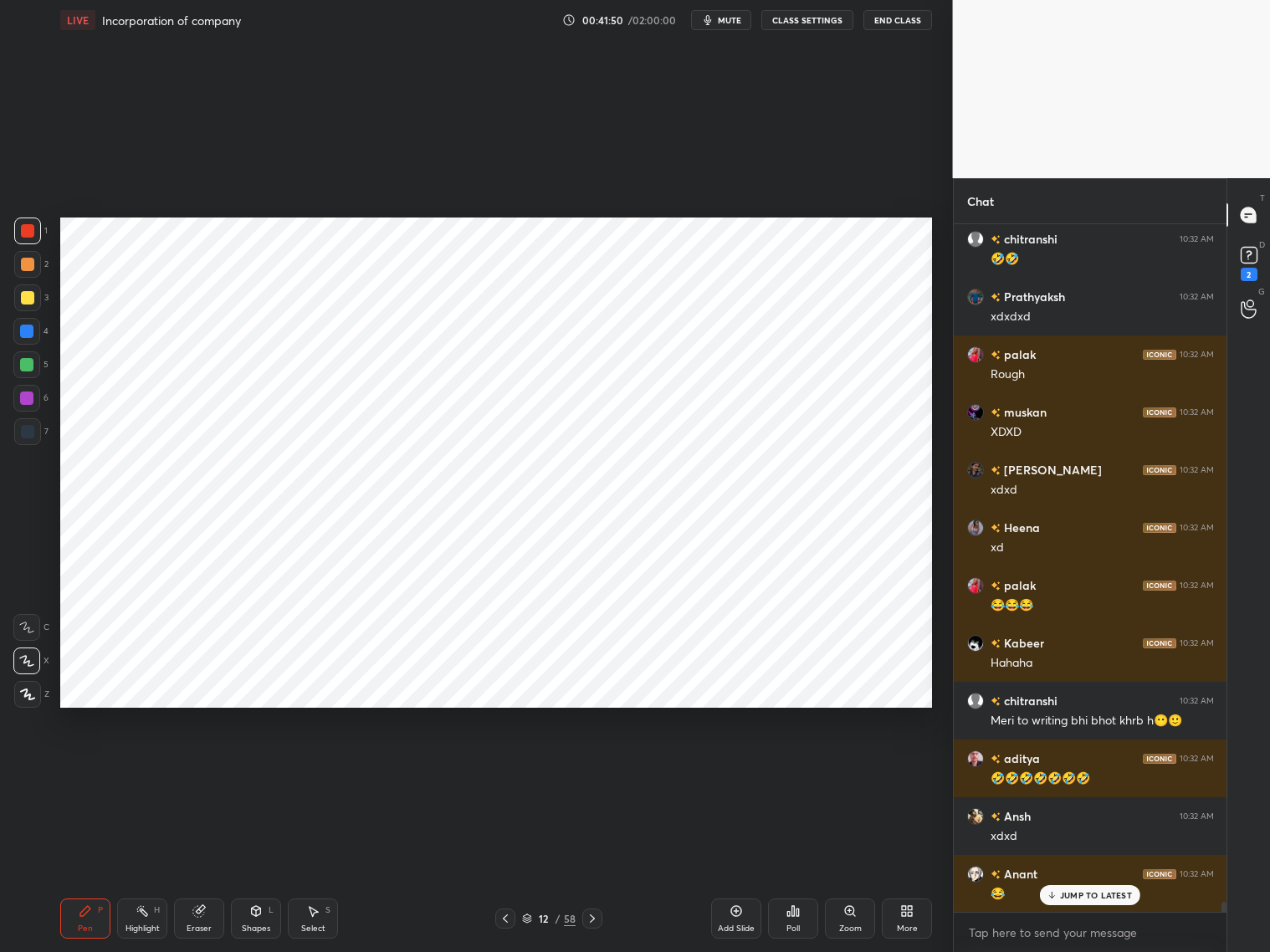
drag, startPoint x: 739, startPoint y: 916, endPoint x: 751, endPoint y: 908, distance: 14.4
click at [738, 917] on div "Add Slide" at bounding box center [737, 918] width 50 height 40
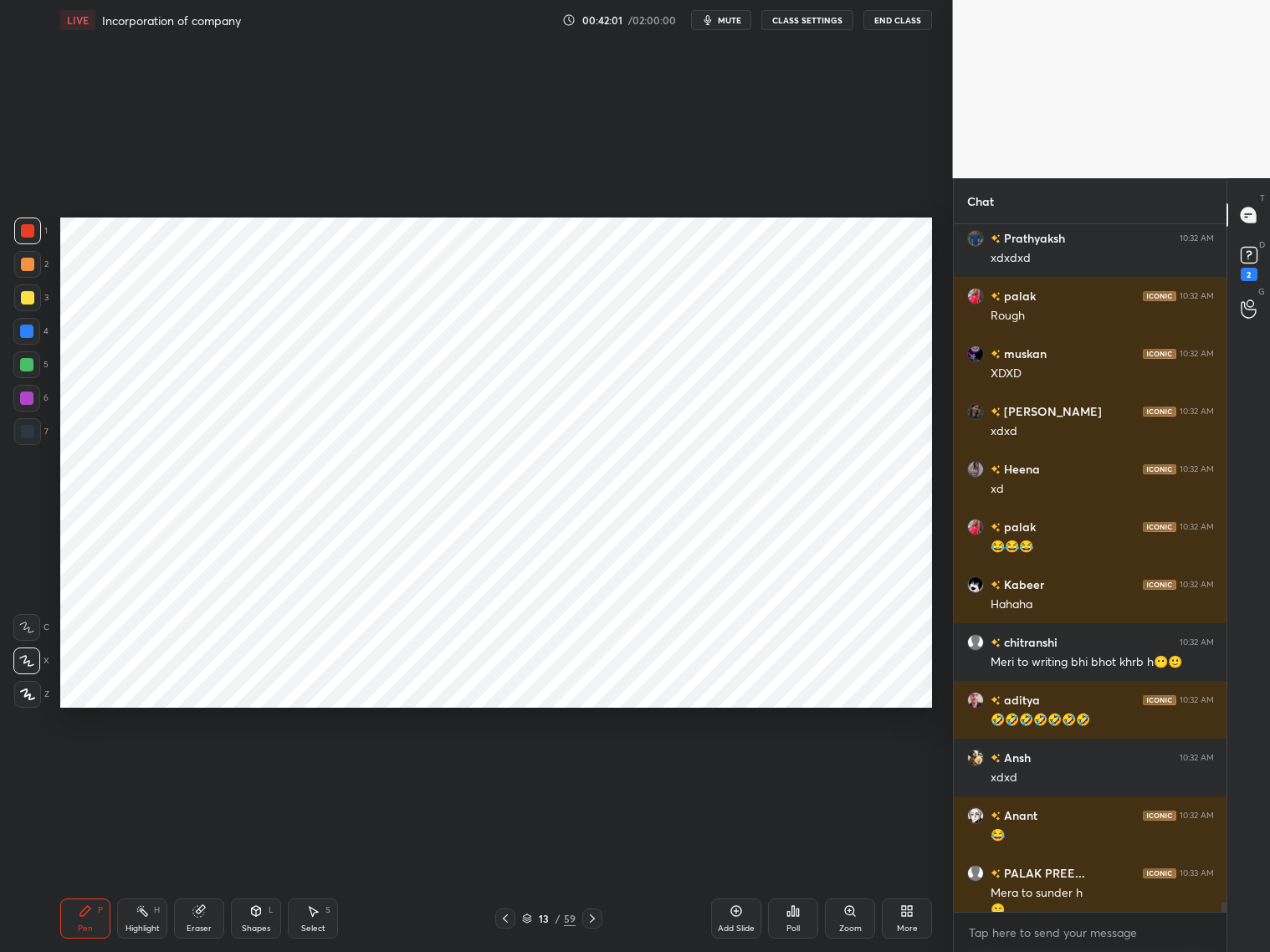
scroll to position [46542, 0]
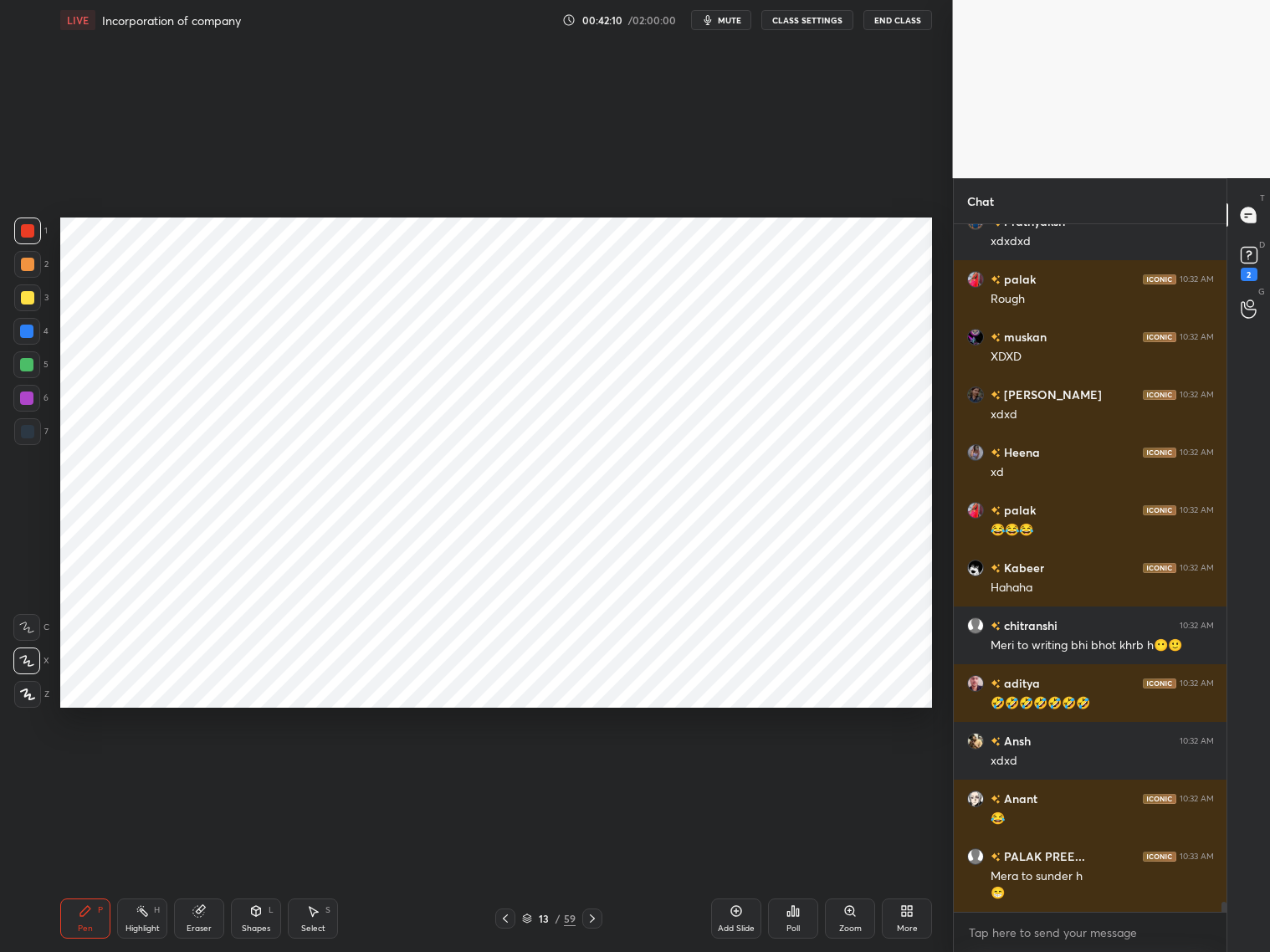
click at [29, 430] on div at bounding box center [27, 431] width 13 height 13
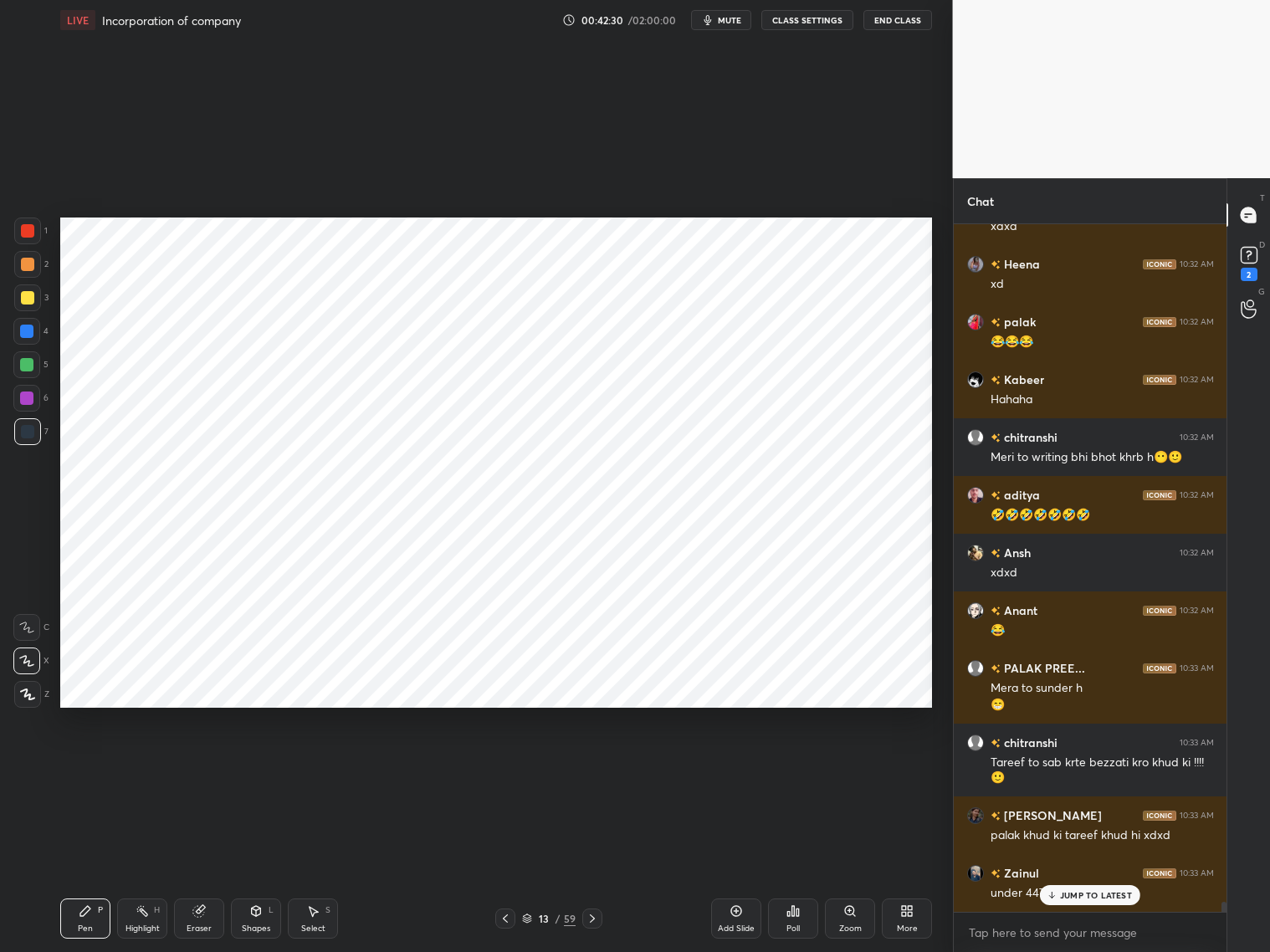
scroll to position [46786, 0]
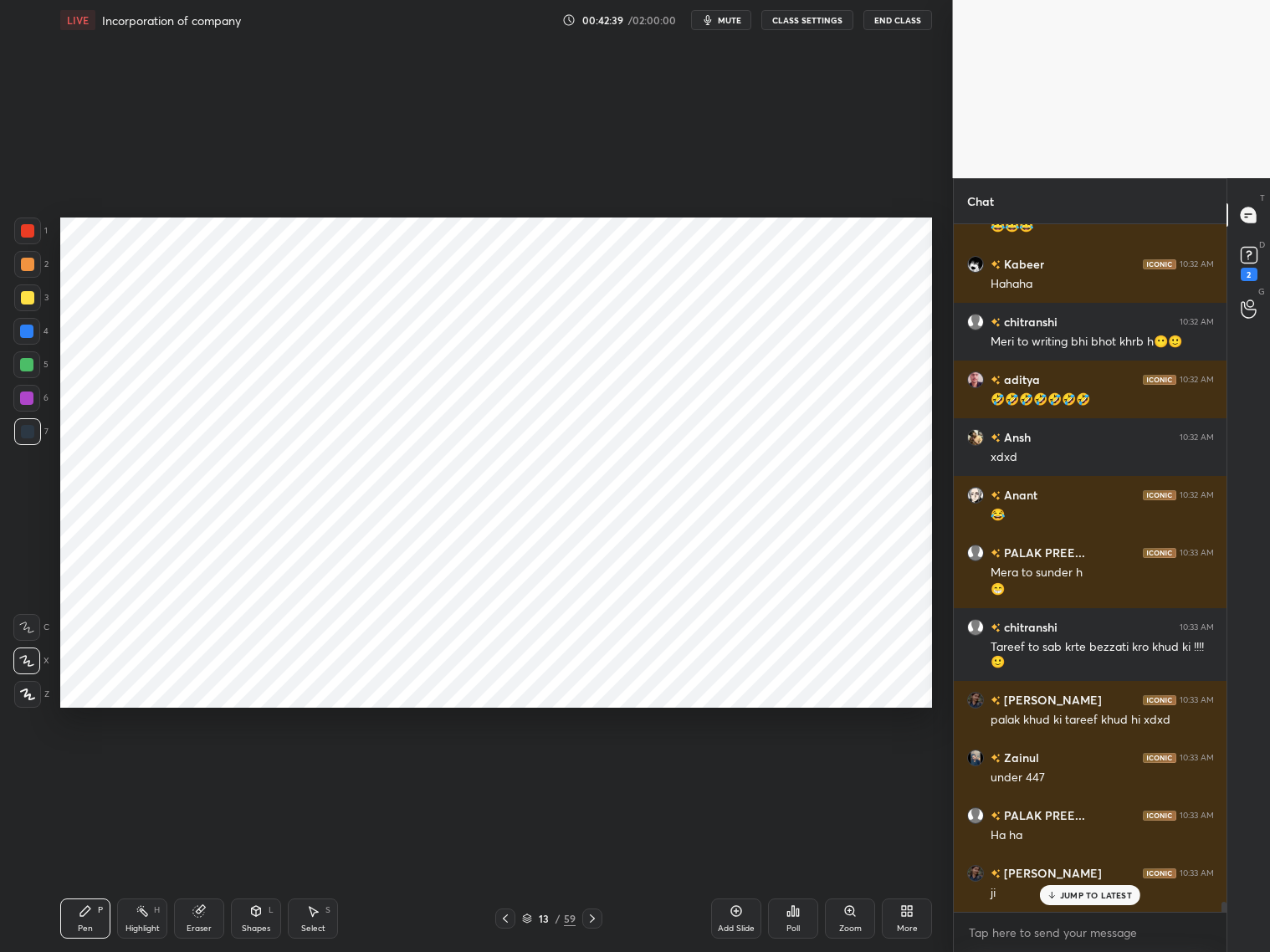
click at [500, 919] on icon at bounding box center [505, 918] width 13 height 13
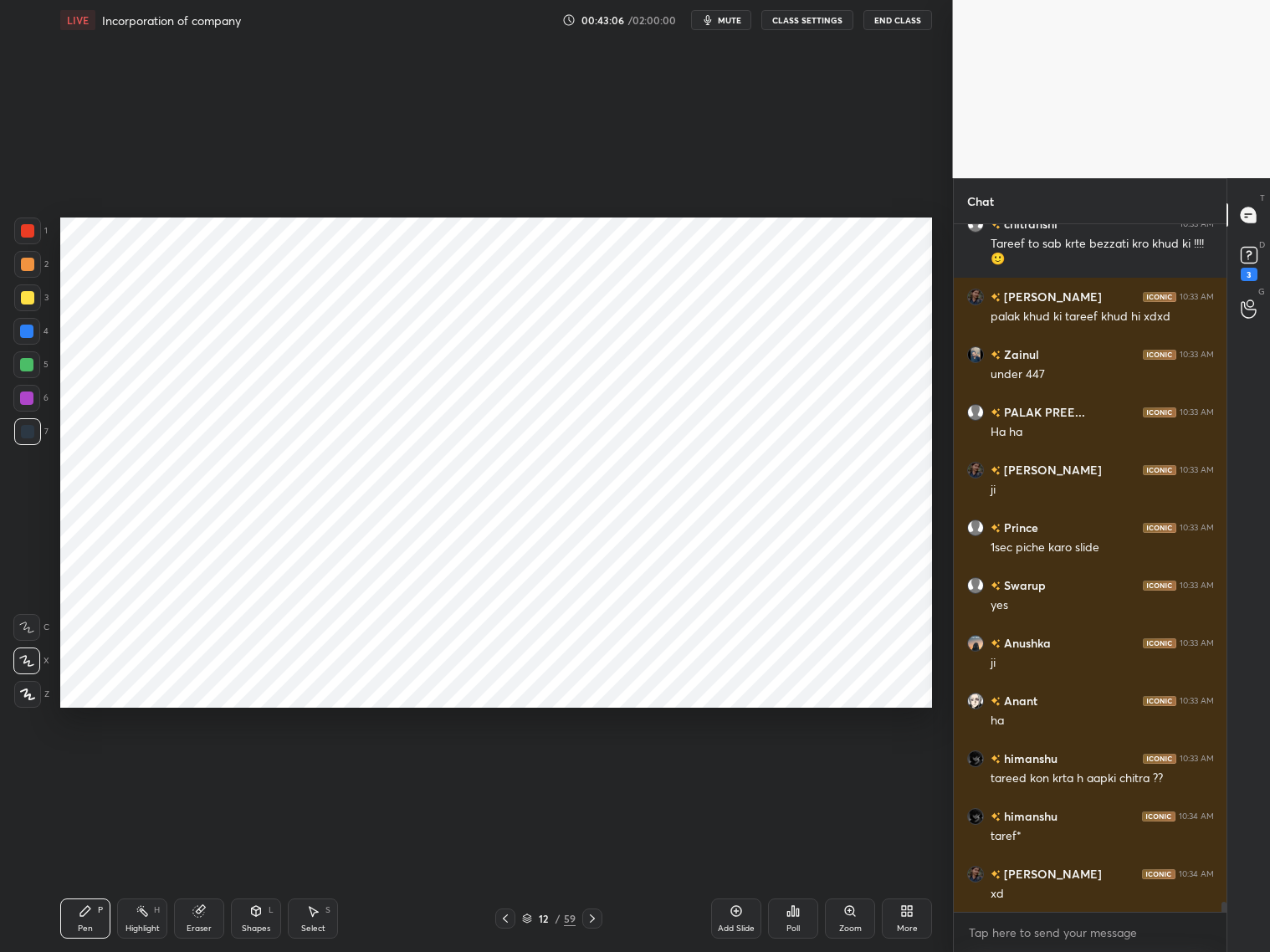
scroll to position [47307, 0]
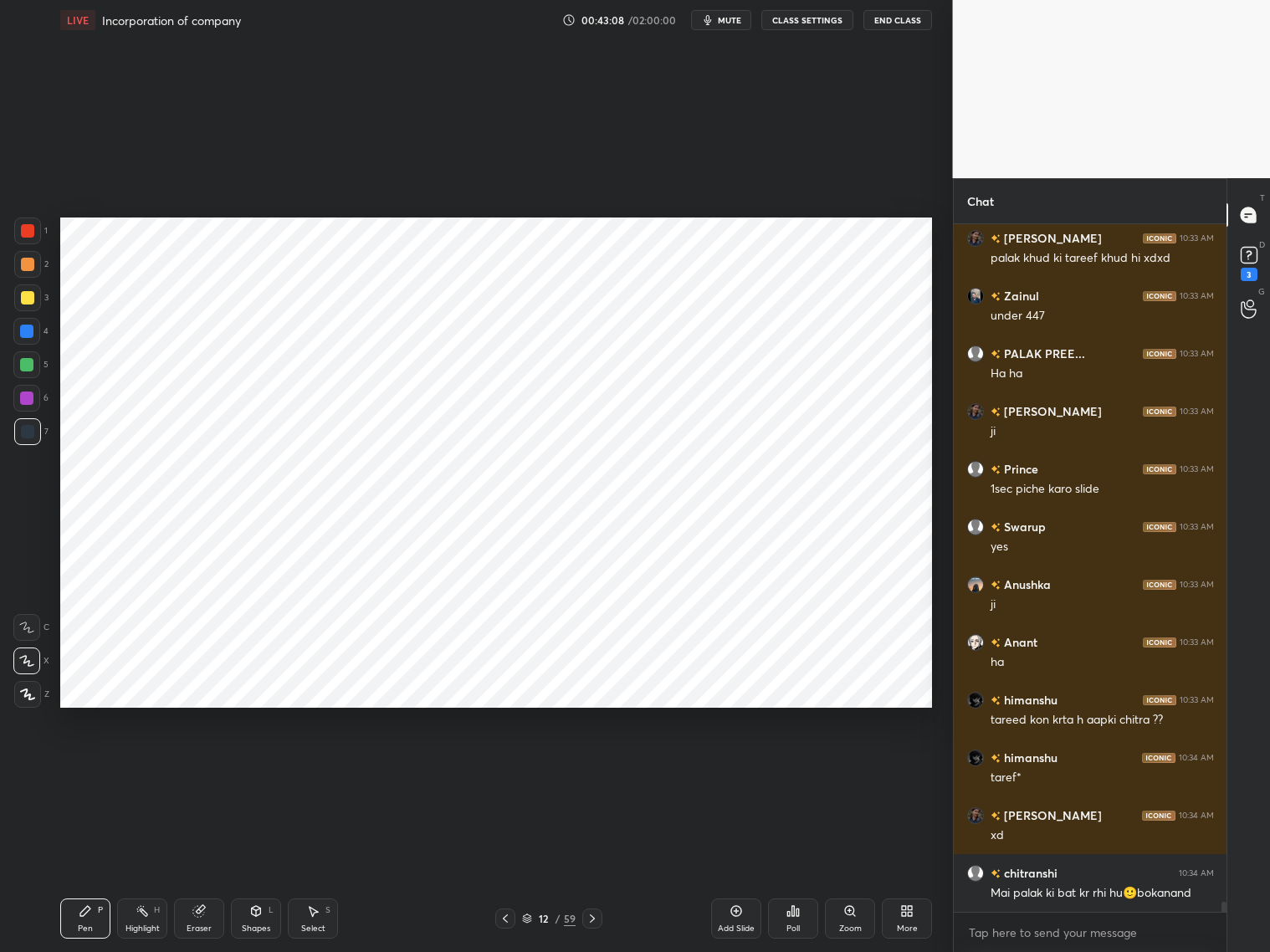
click at [742, 919] on div "Add Slide" at bounding box center [737, 918] width 50 height 40
click at [503, 919] on icon at bounding box center [504, 918] width 13 height 13
click at [589, 918] on icon at bounding box center [592, 918] width 13 height 13
click at [592, 918] on icon at bounding box center [592, 918] width 13 height 13
click at [30, 238] on div at bounding box center [28, 231] width 27 height 27
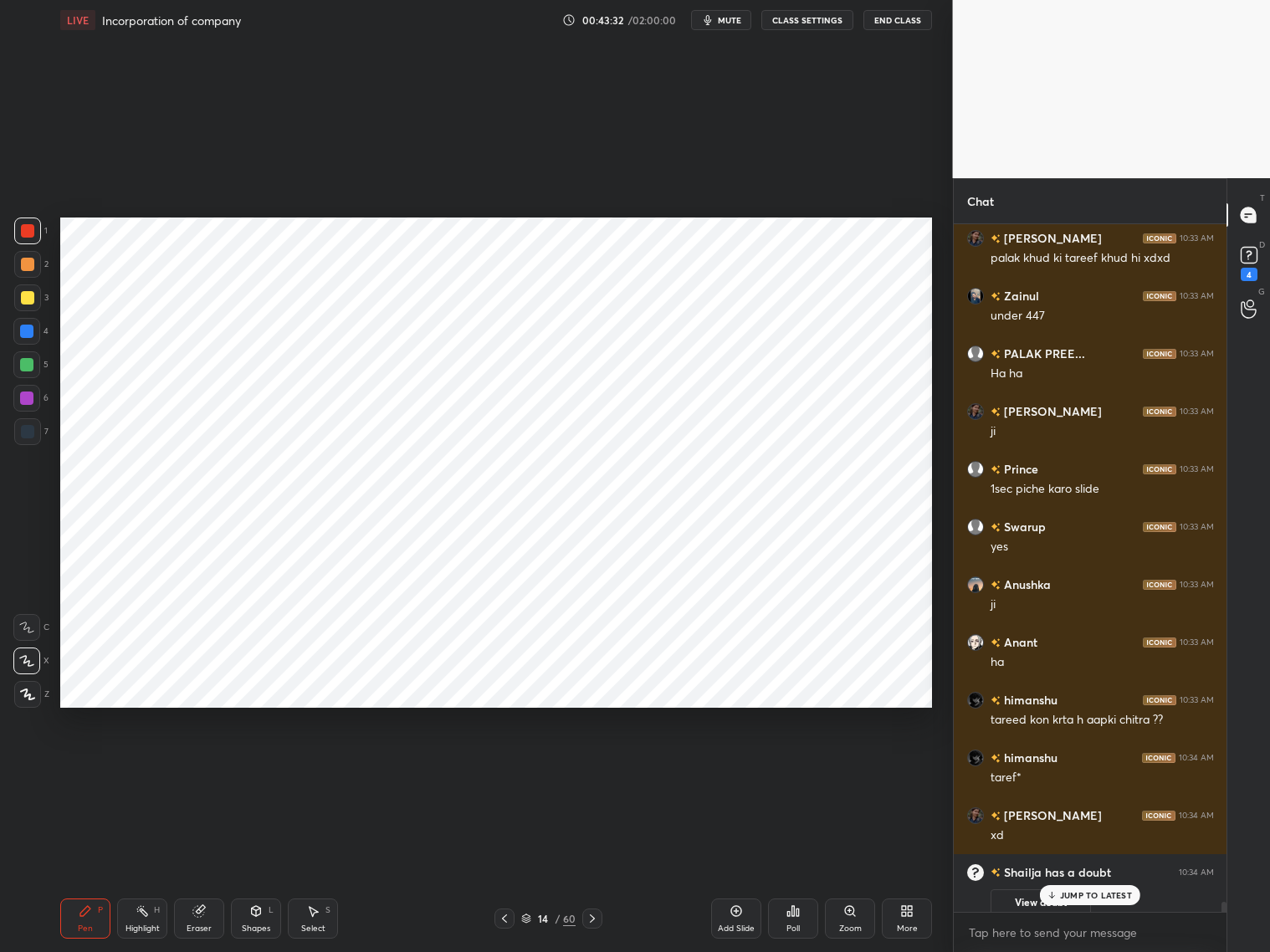
scroll to position [47450, 0]
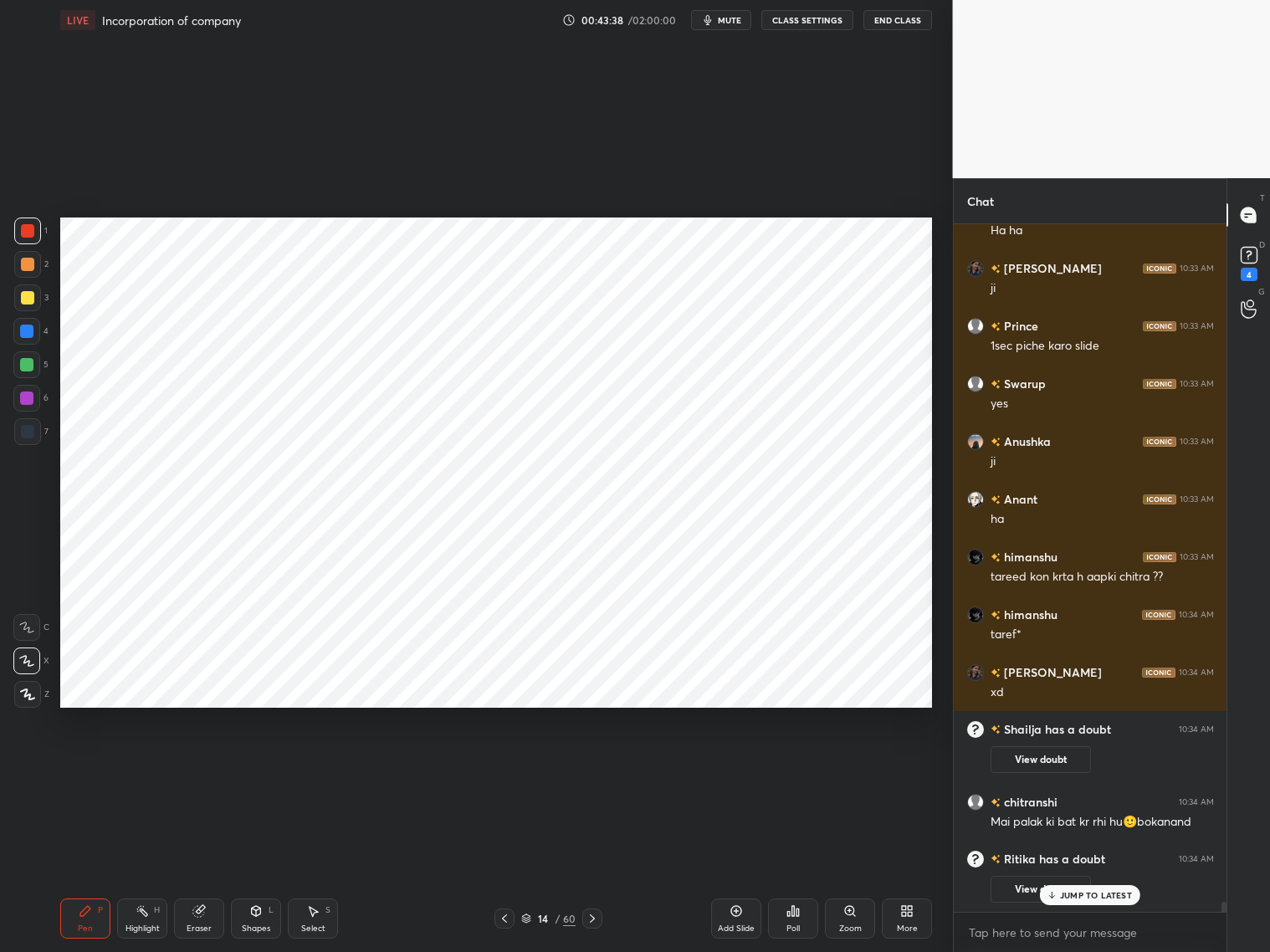
click at [27, 397] on div at bounding box center [26, 398] width 13 height 13
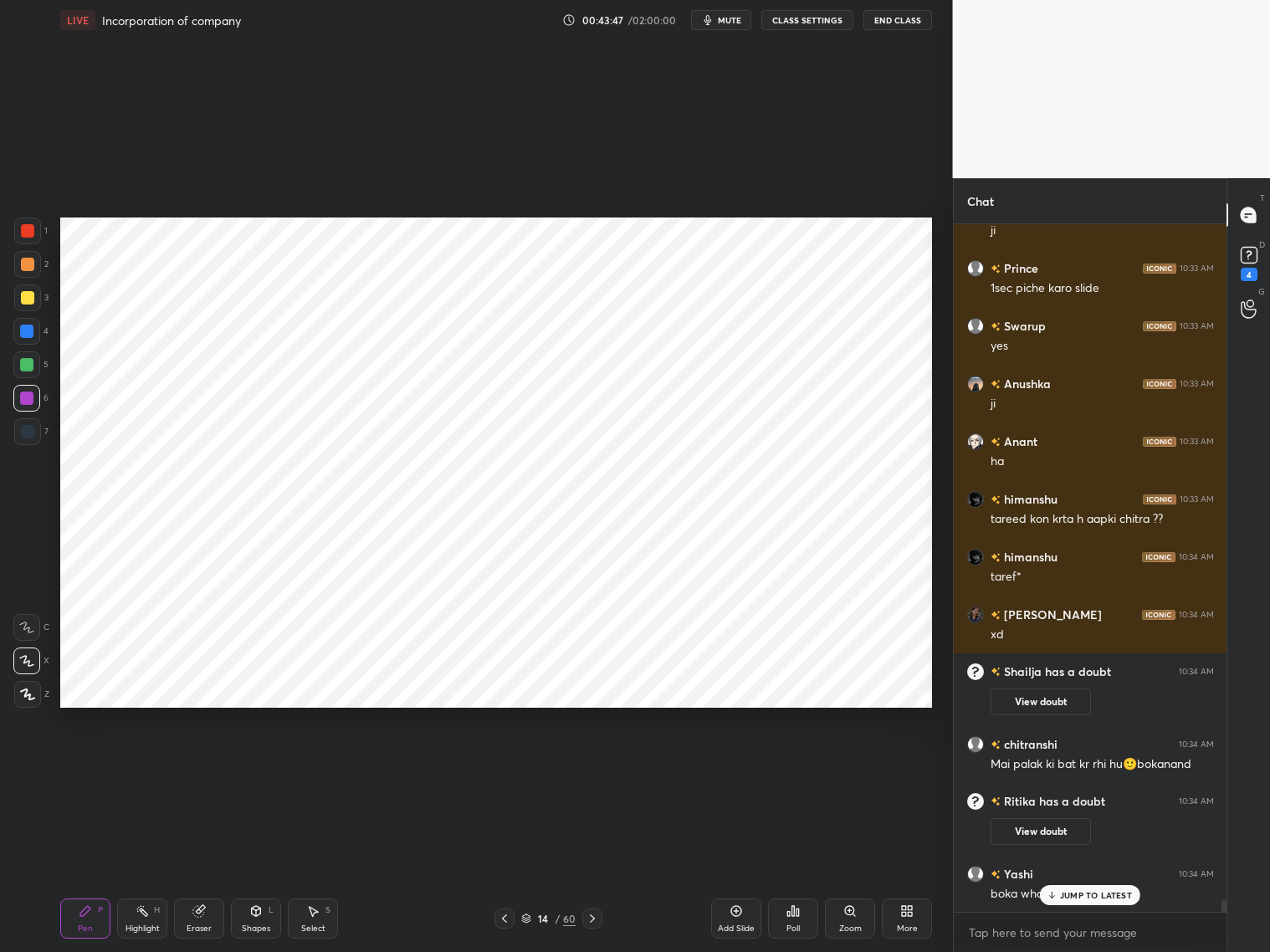
scroll to position [39501, 0]
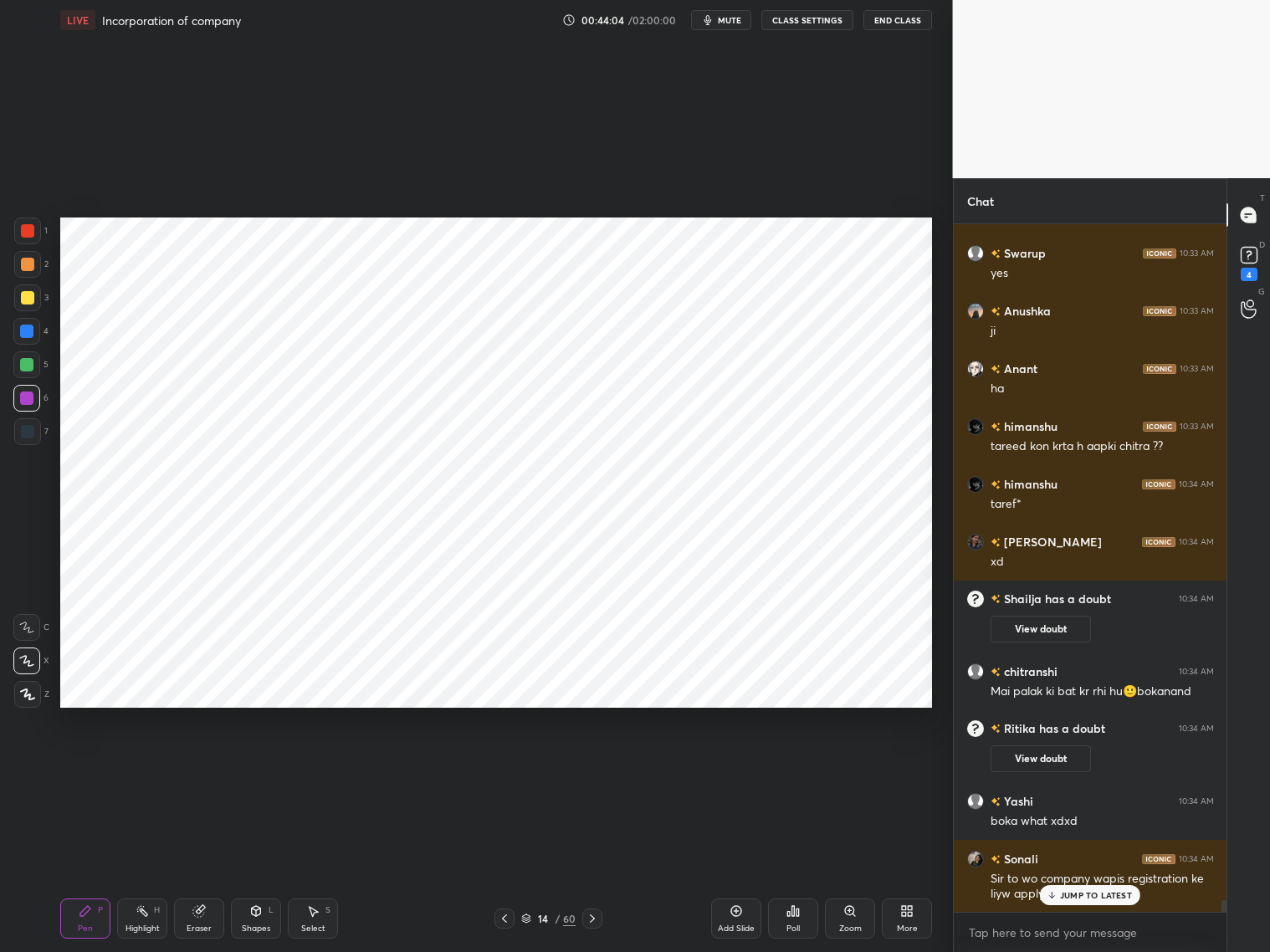
click at [1100, 899] on p "JUMP TO LATEST" at bounding box center [1095, 895] width 72 height 10
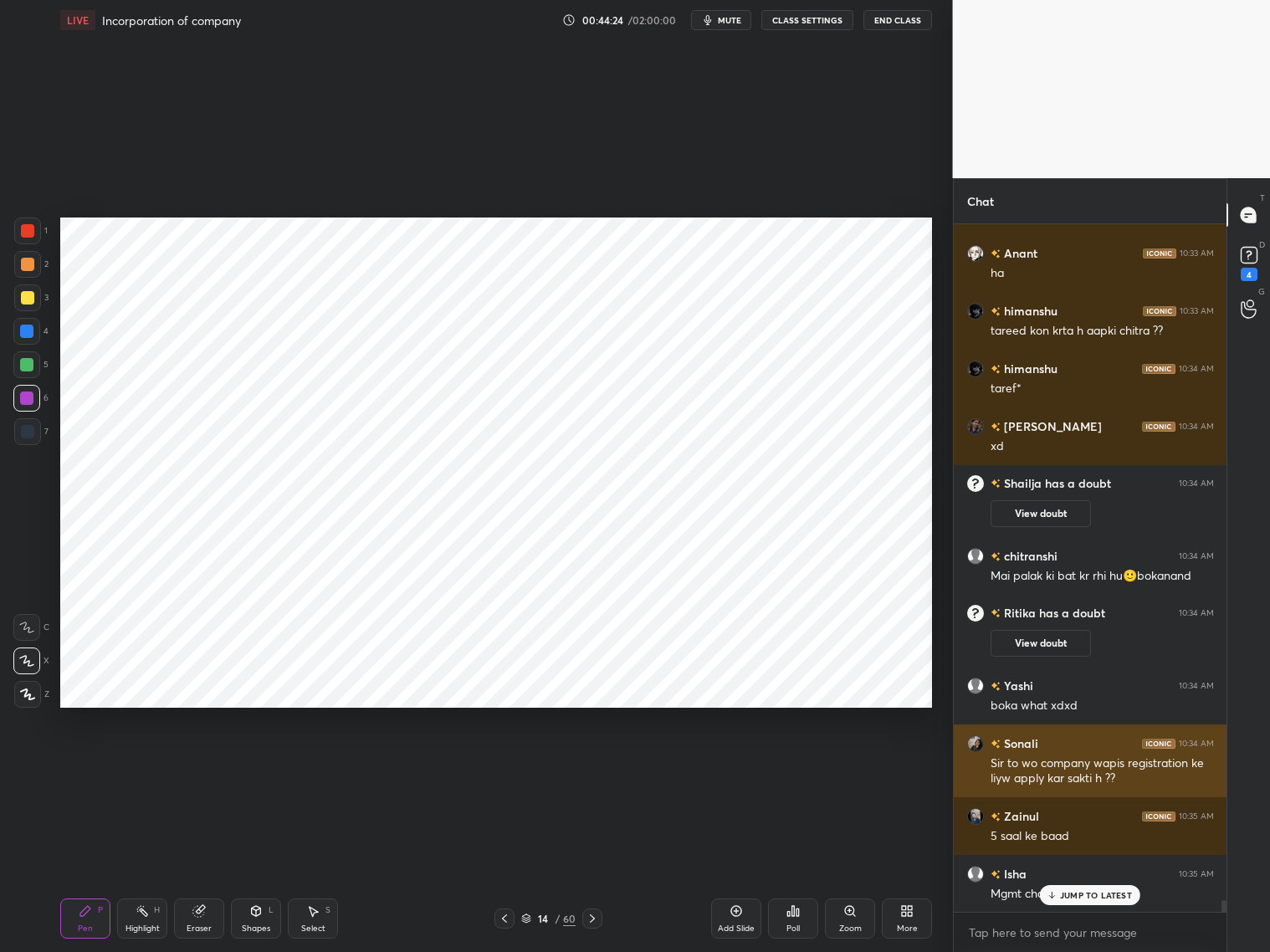
scroll to position [39674, 0]
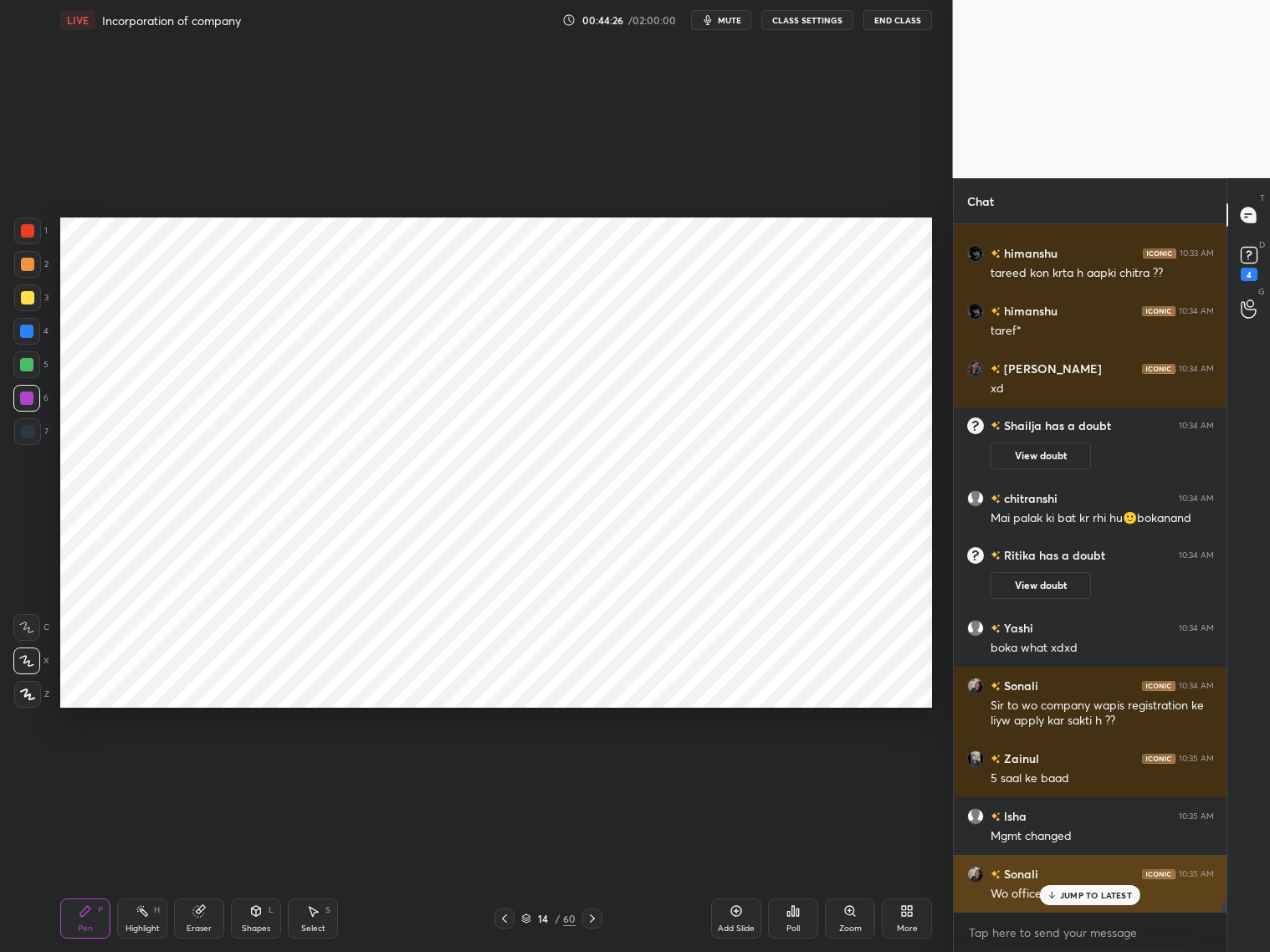
click at [1089, 892] on p "JUMP TO LATEST" at bounding box center [1095, 895] width 72 height 10
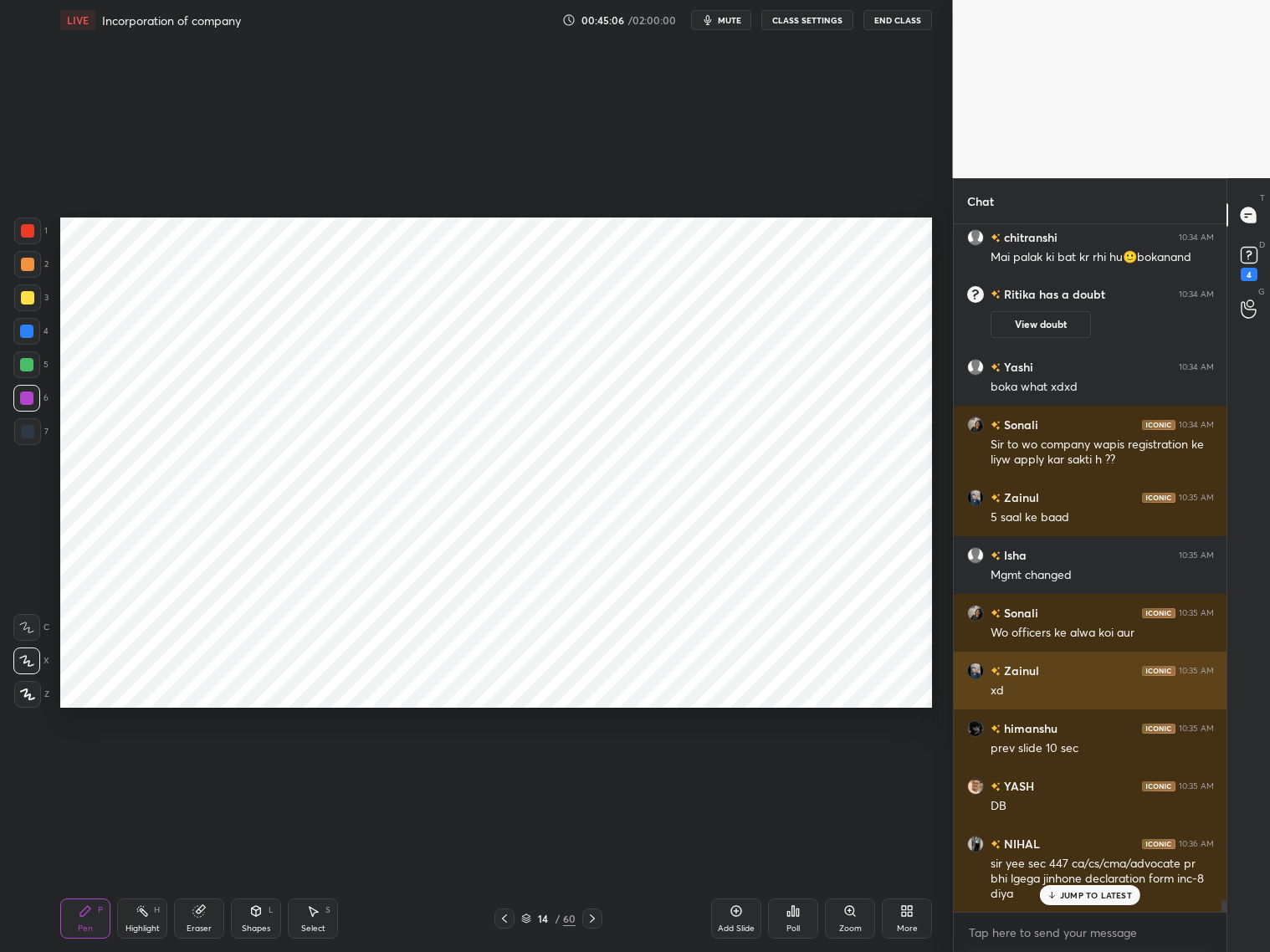
scroll to position [39992, 0]
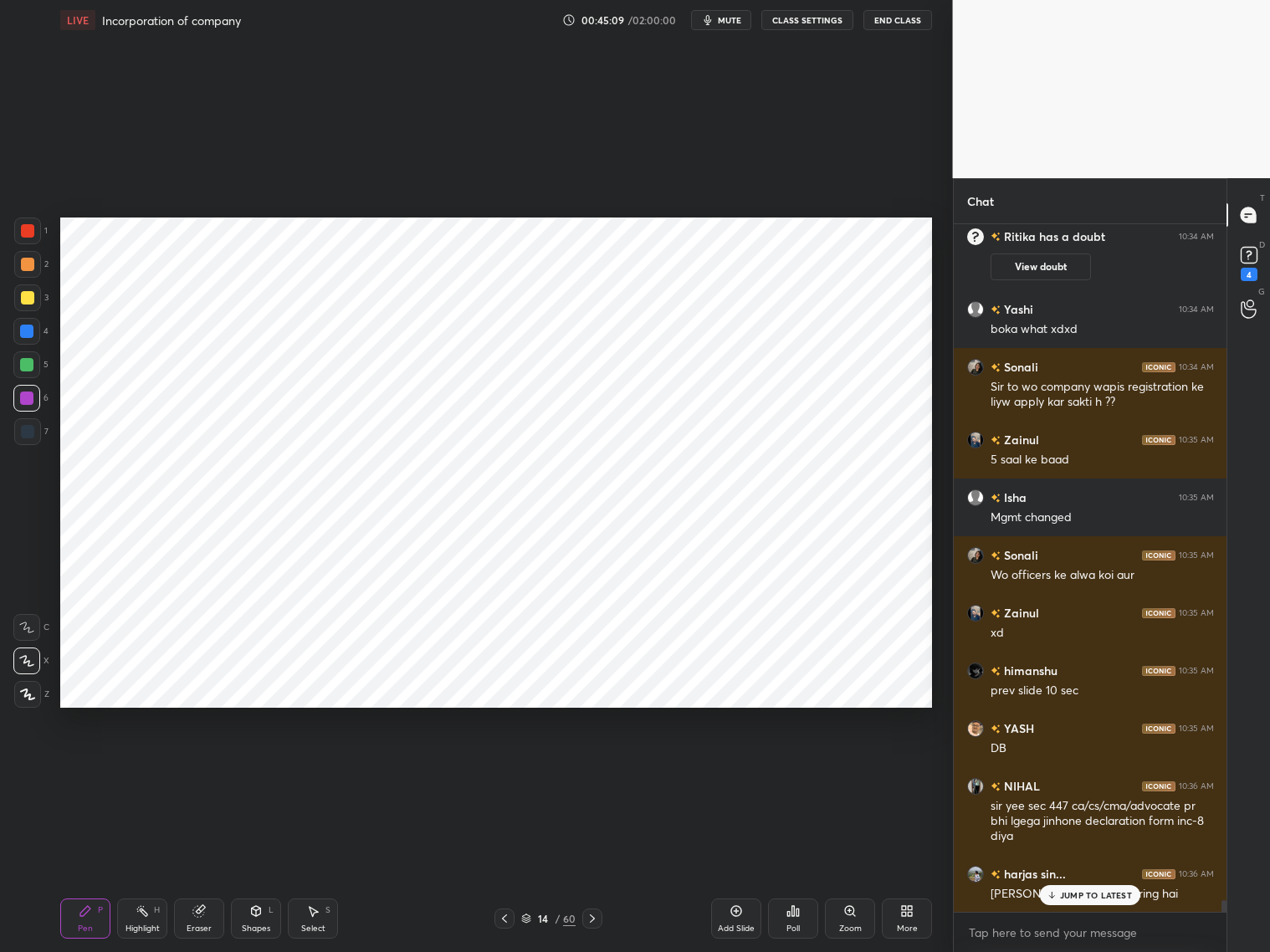
click at [1071, 891] on p "JUMP TO LATEST" at bounding box center [1095, 895] width 72 height 10
click at [27, 233] on div at bounding box center [27, 231] width 13 height 13
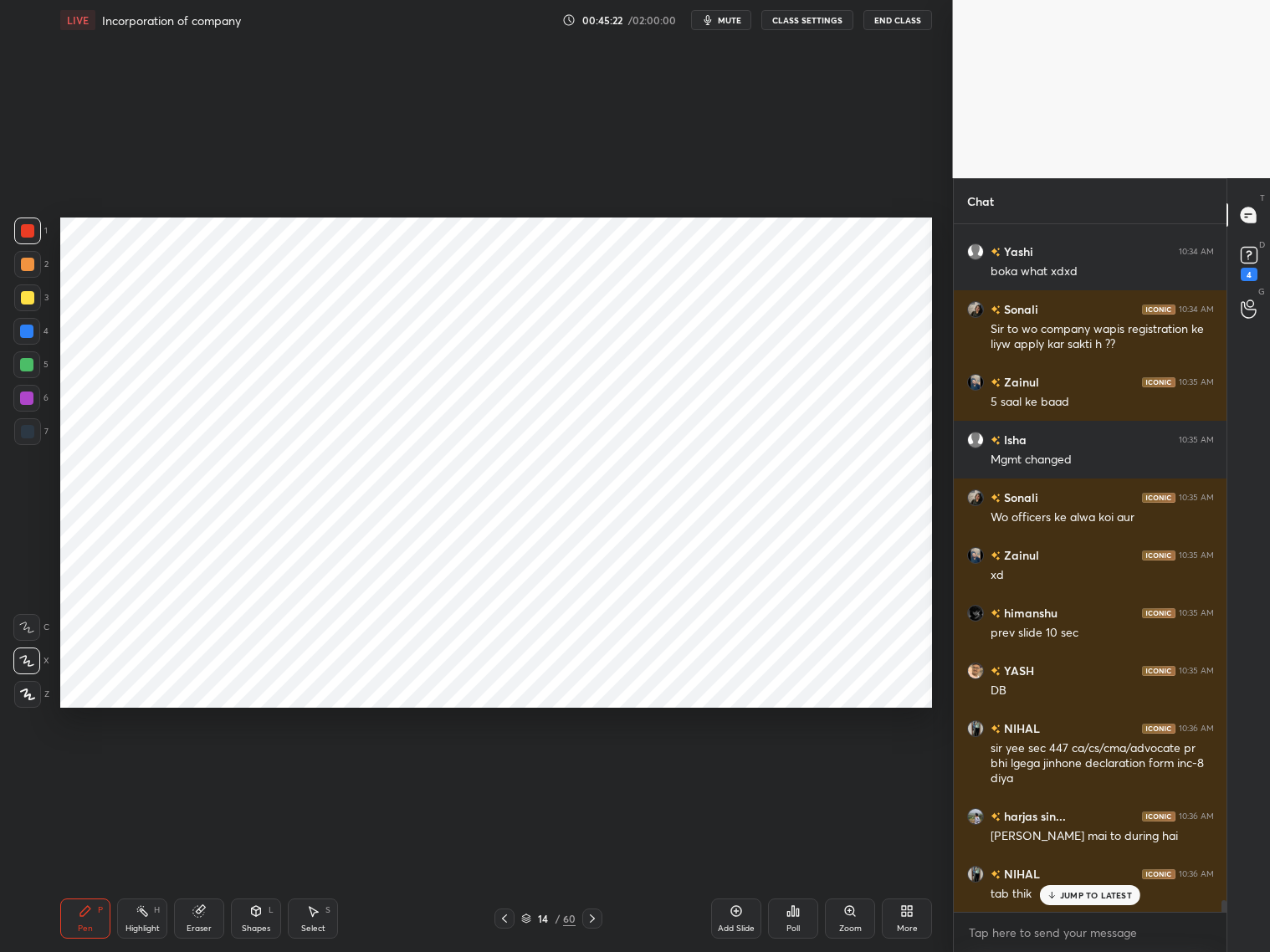
click at [25, 440] on div at bounding box center [28, 431] width 27 height 27
click at [26, 268] on div at bounding box center [27, 264] width 13 height 13
click at [23, 331] on div at bounding box center [26, 331] width 13 height 13
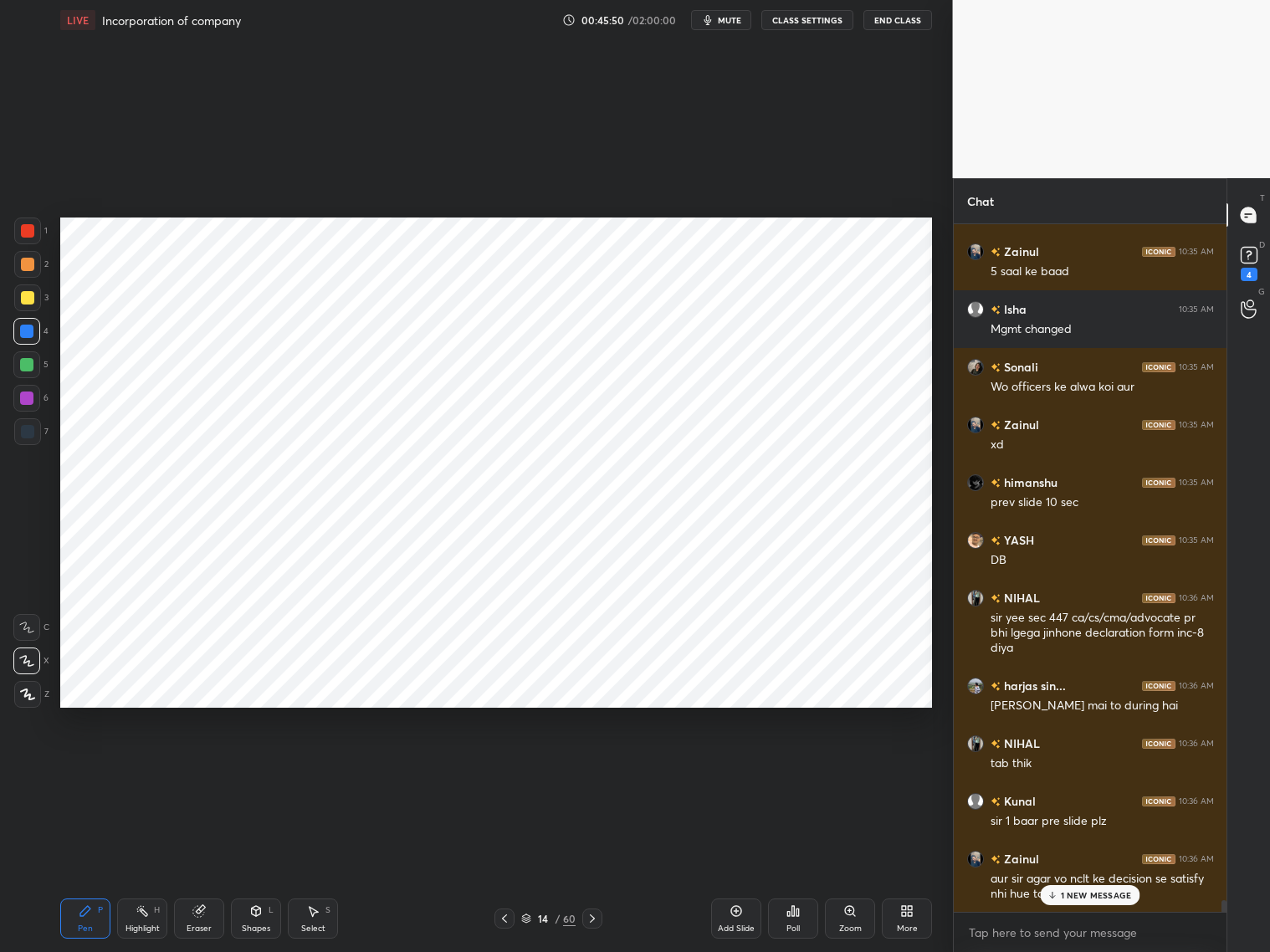
scroll to position [40253, 0]
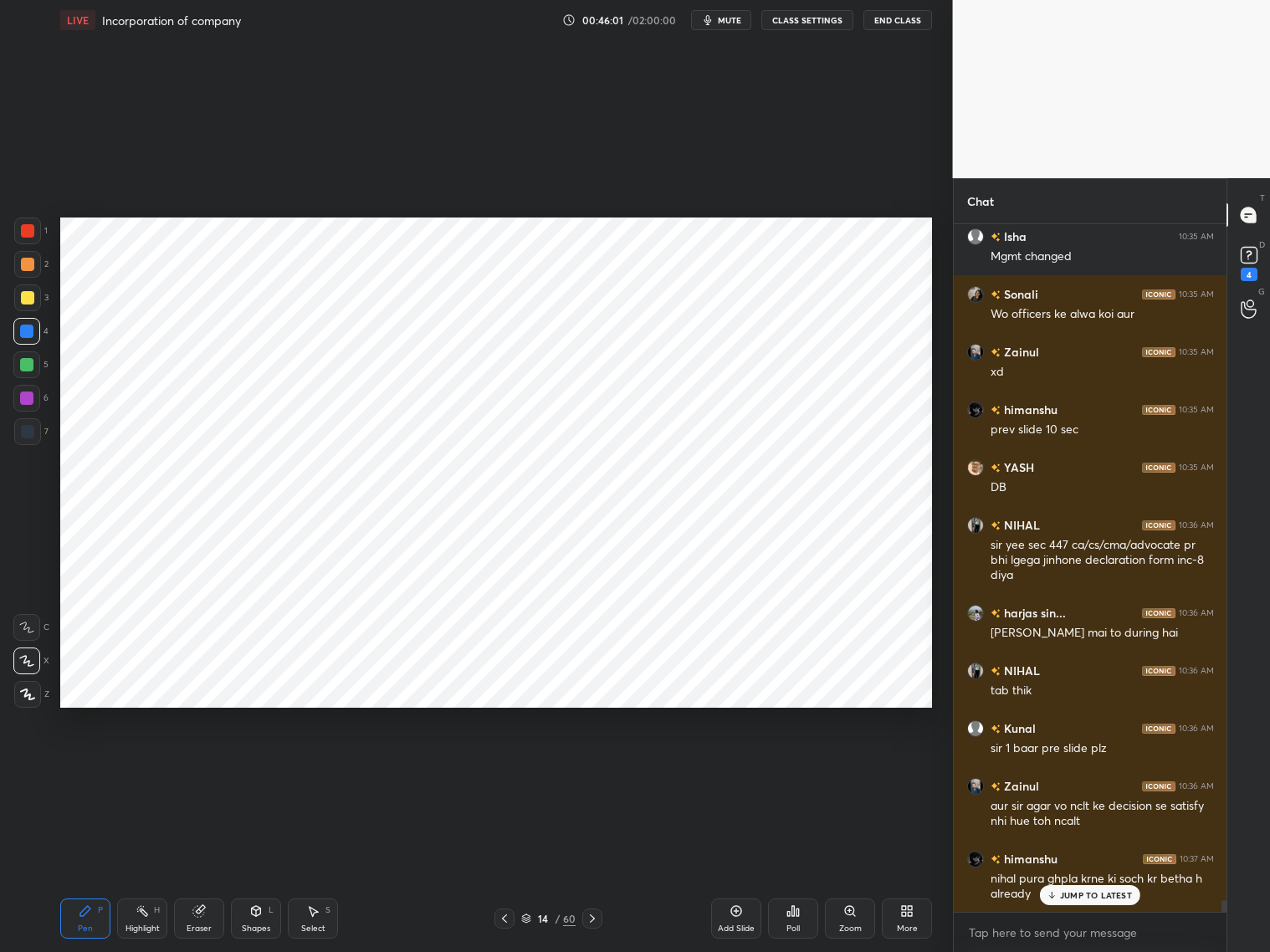
drag, startPoint x: 254, startPoint y: 929, endPoint x: 247, endPoint y: 918, distance: 13.0
click at [257, 929] on div "Shapes" at bounding box center [256, 928] width 29 height 8
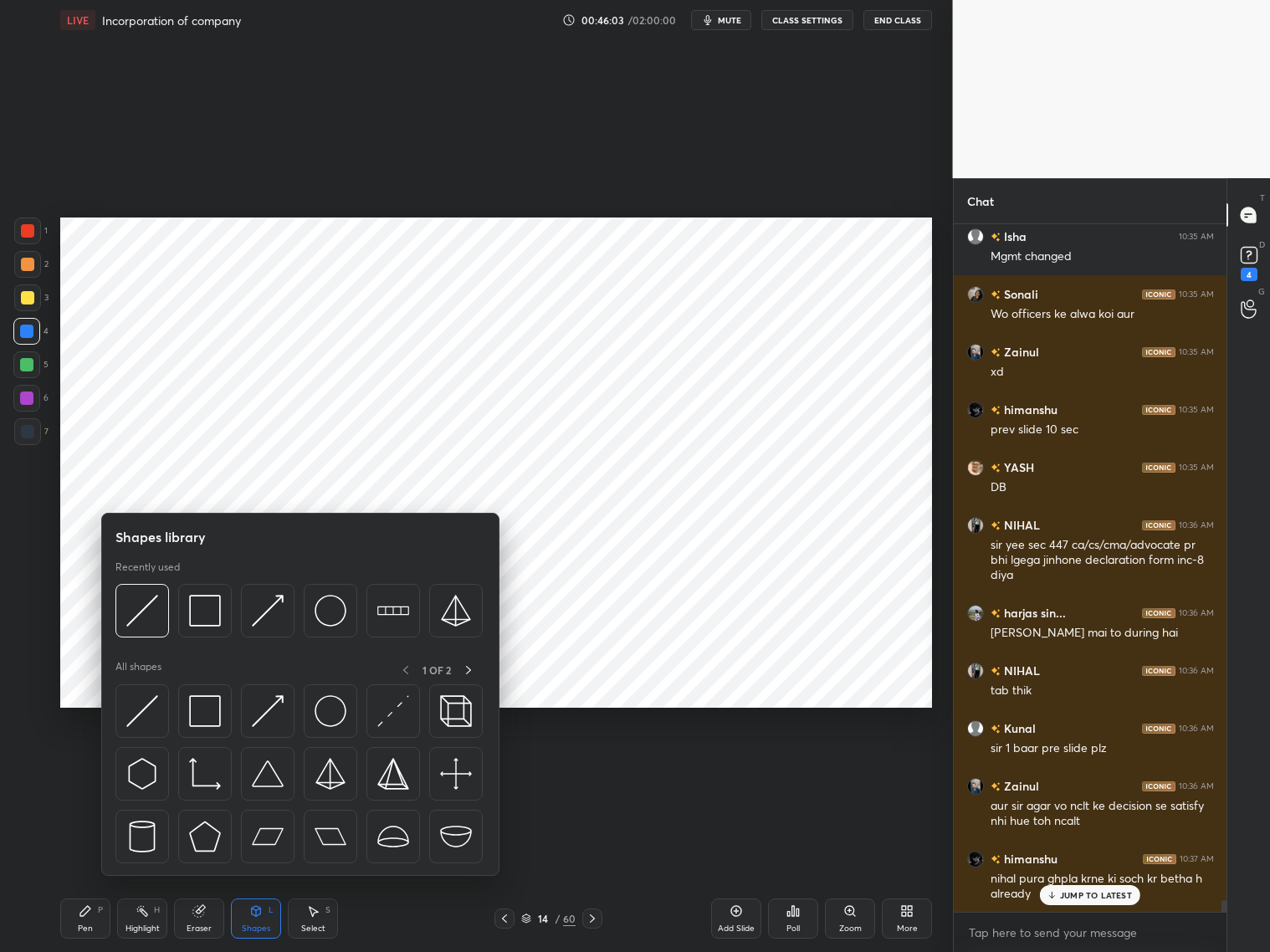
click at [263, 611] on img at bounding box center [268, 611] width 32 height 32
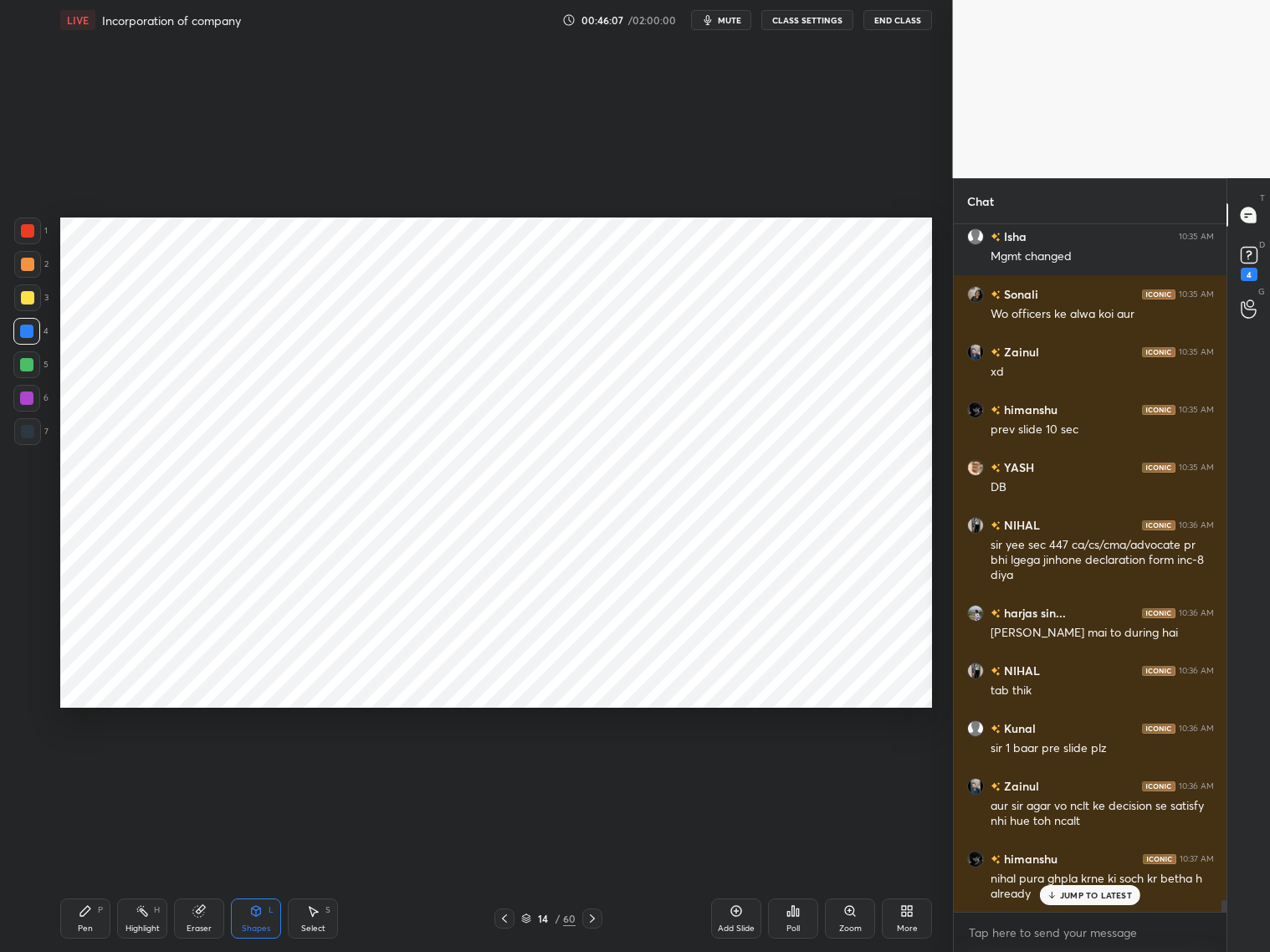
click at [201, 924] on div "Eraser" at bounding box center [199, 928] width 25 height 8
click at [260, 917] on icon at bounding box center [256, 911] width 13 height 13
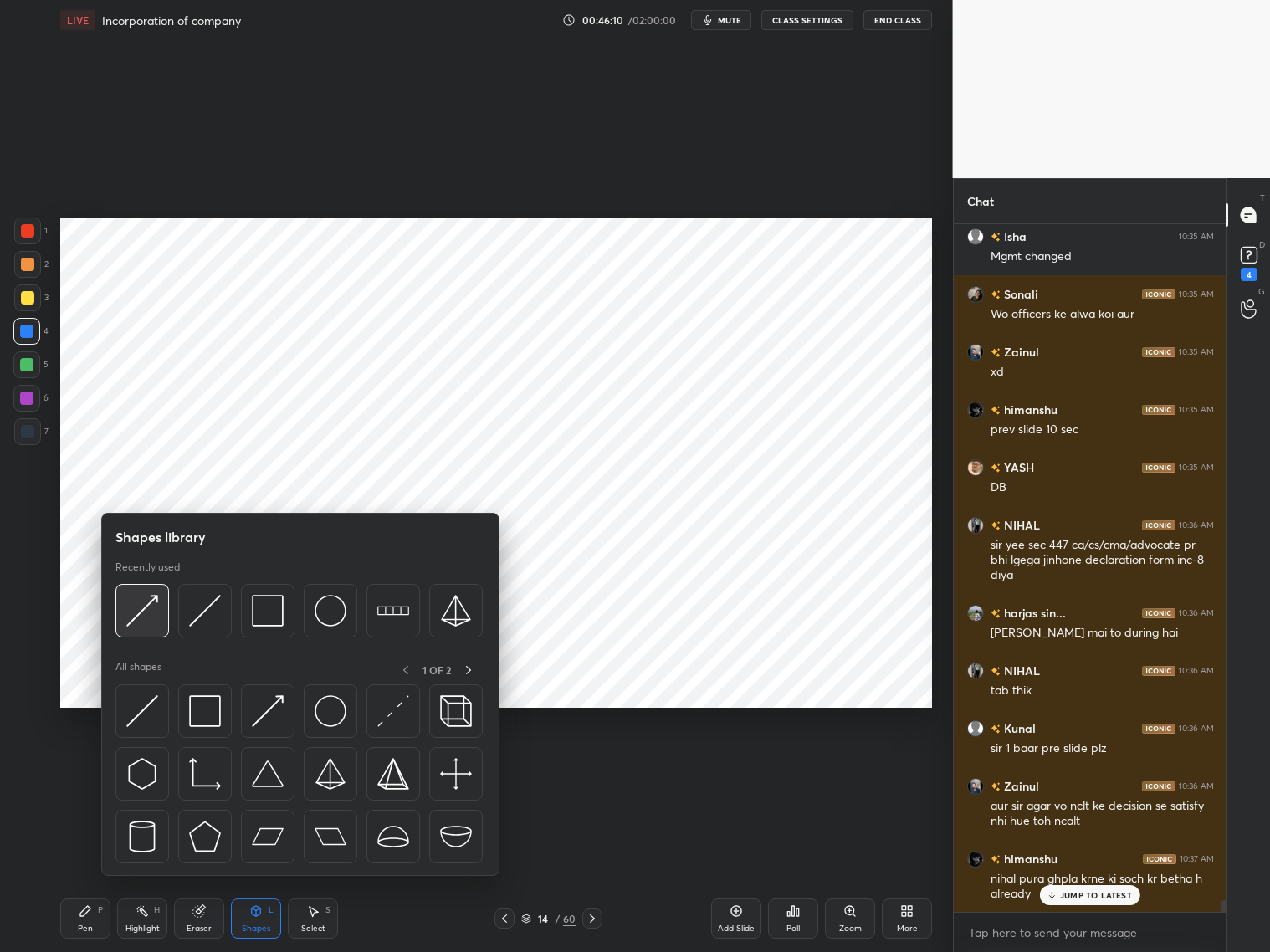
click at [156, 614] on img at bounding box center [142, 611] width 32 height 32
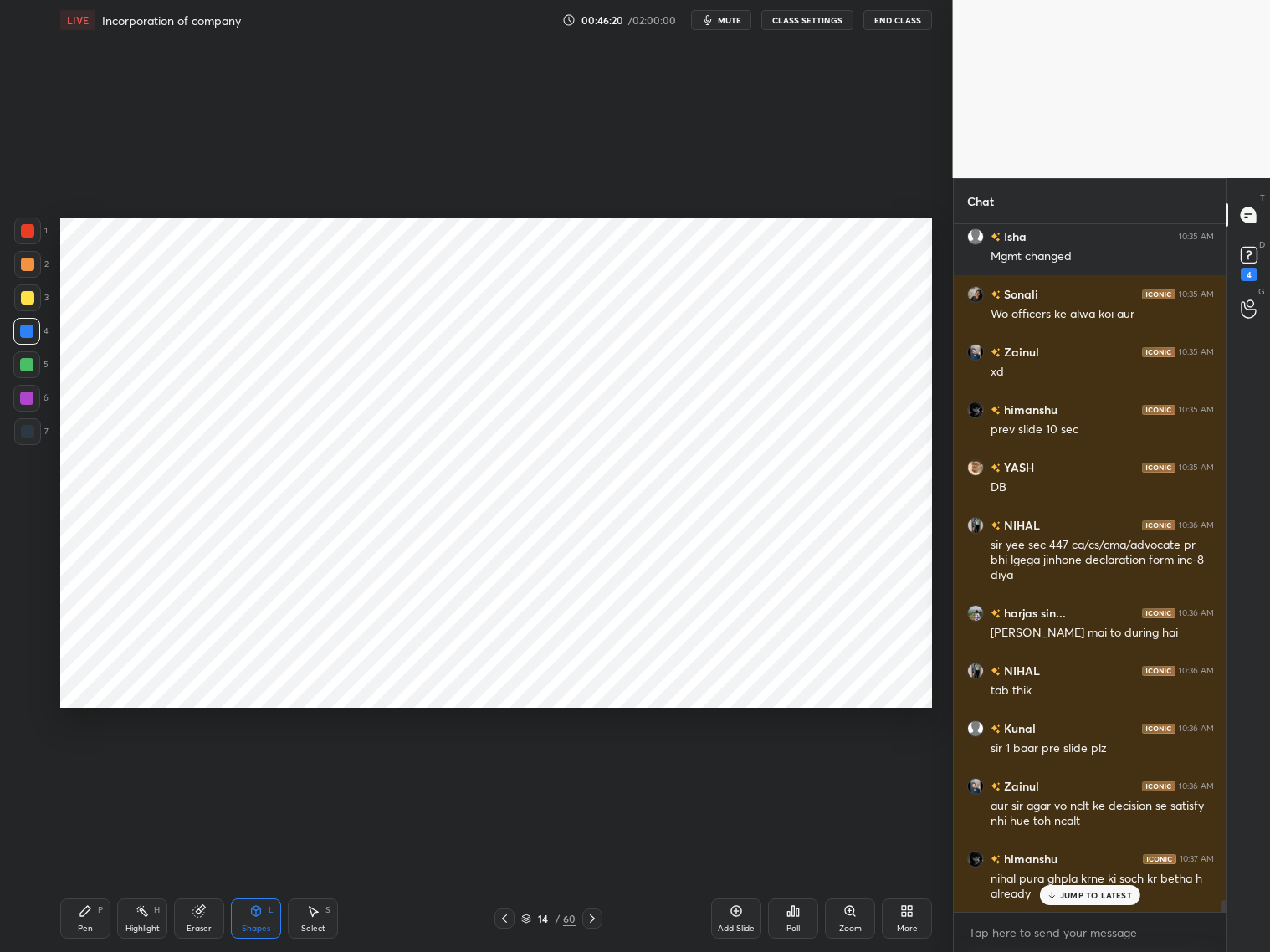
click at [200, 919] on div "Eraser" at bounding box center [199, 918] width 50 height 40
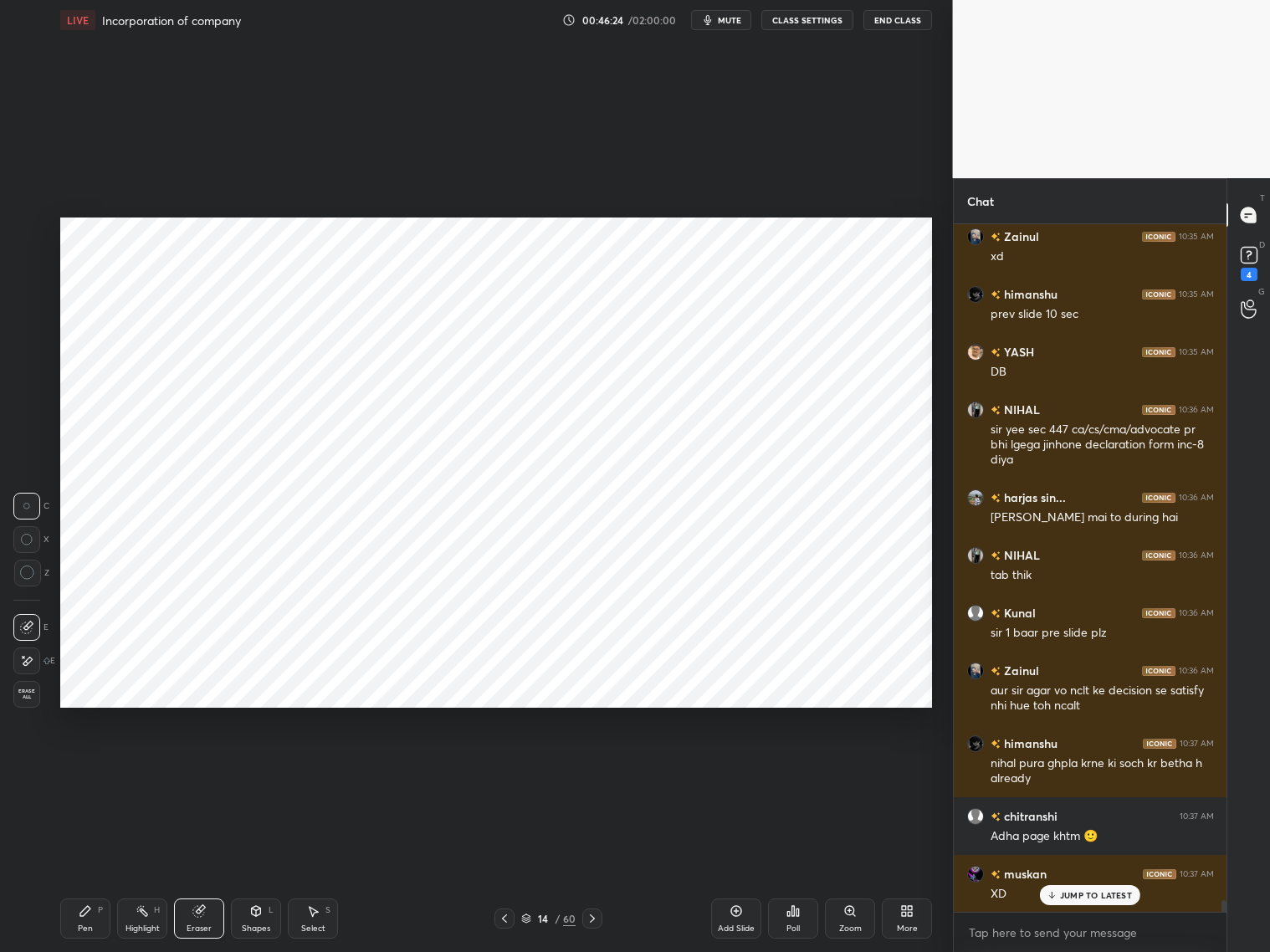
scroll to position [40427, 0]
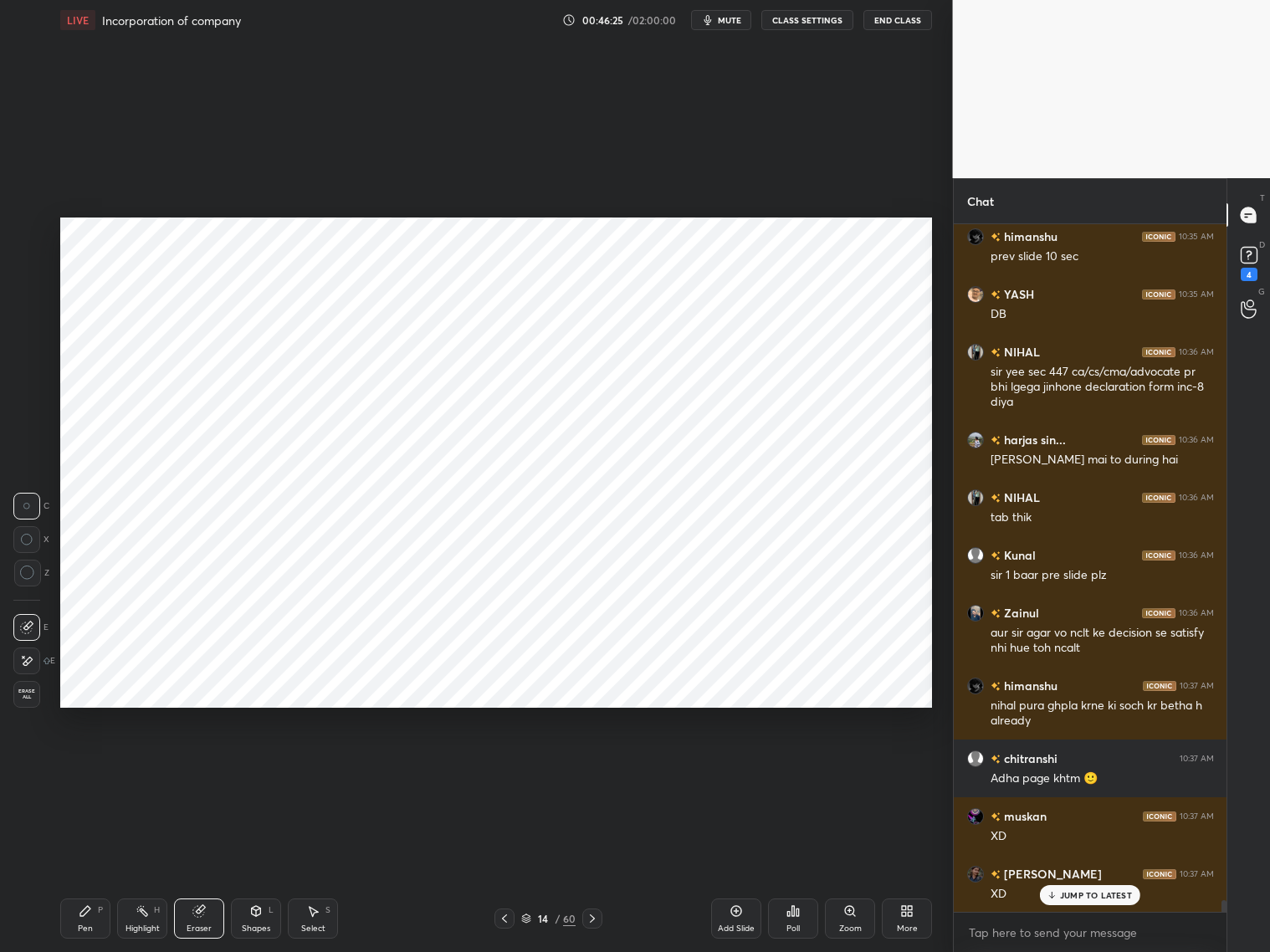
click at [255, 911] on icon at bounding box center [256, 911] width 13 height 13
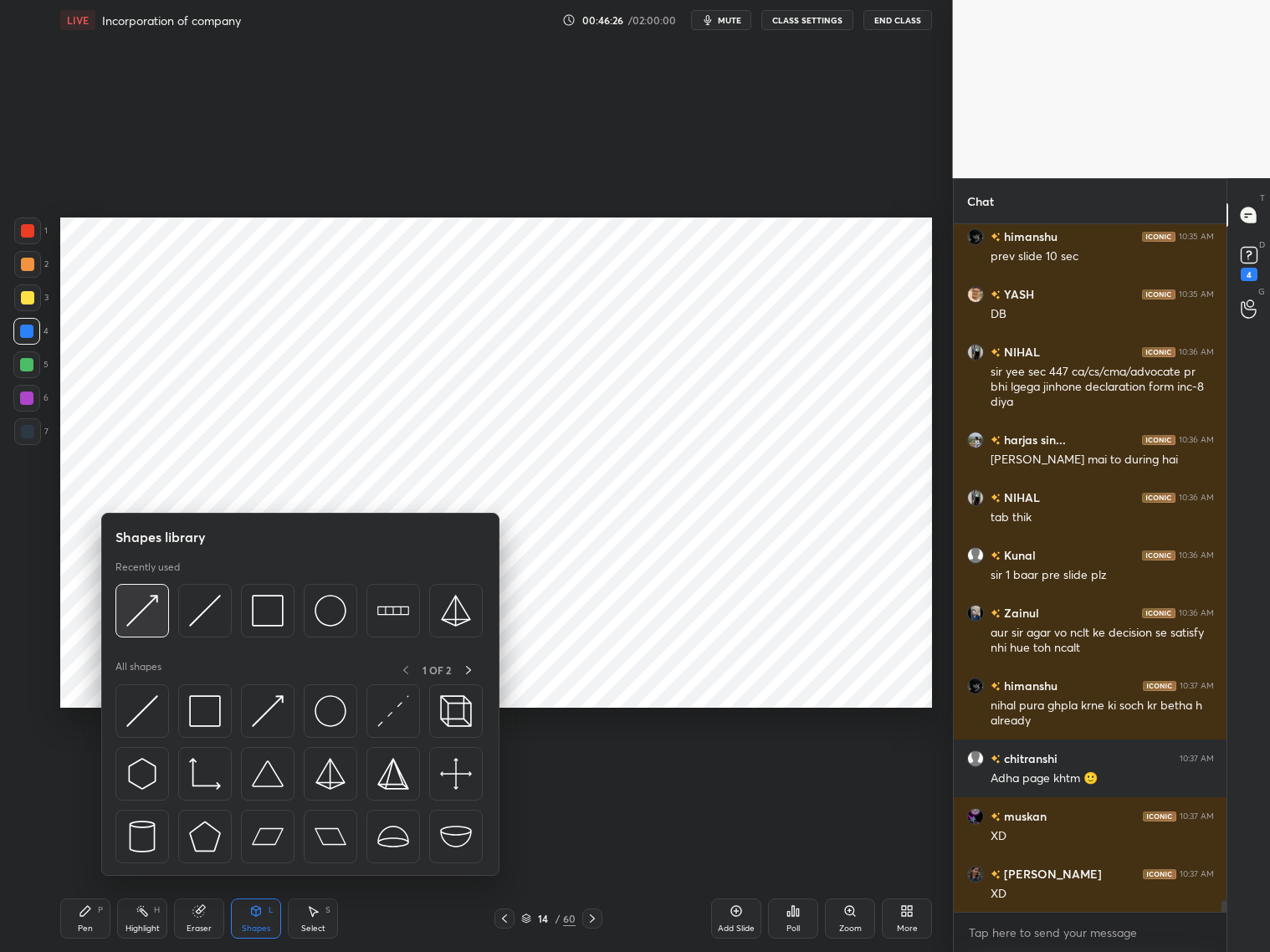
scroll to position [40485, 0]
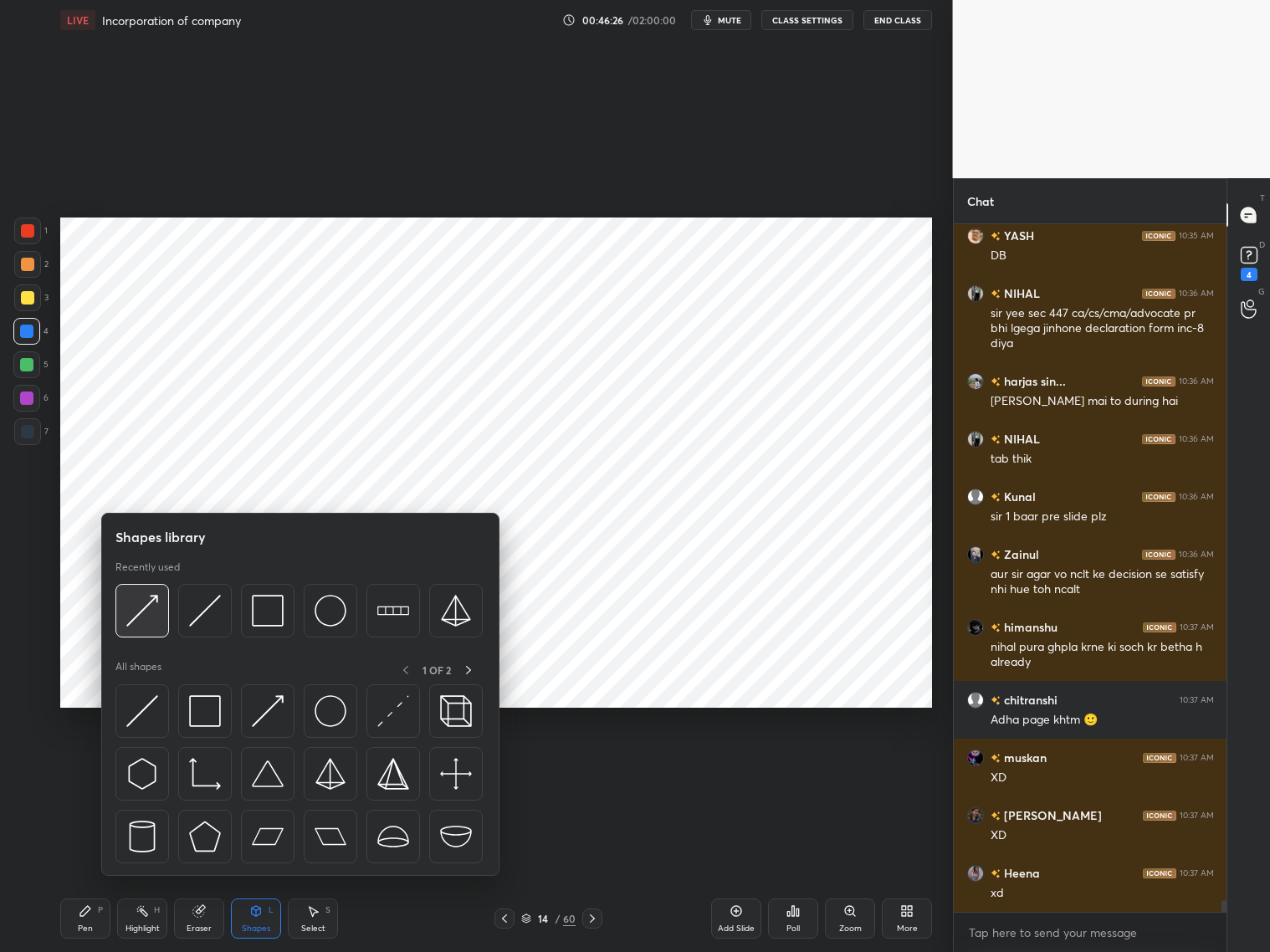
click at [155, 613] on img at bounding box center [142, 611] width 32 height 32
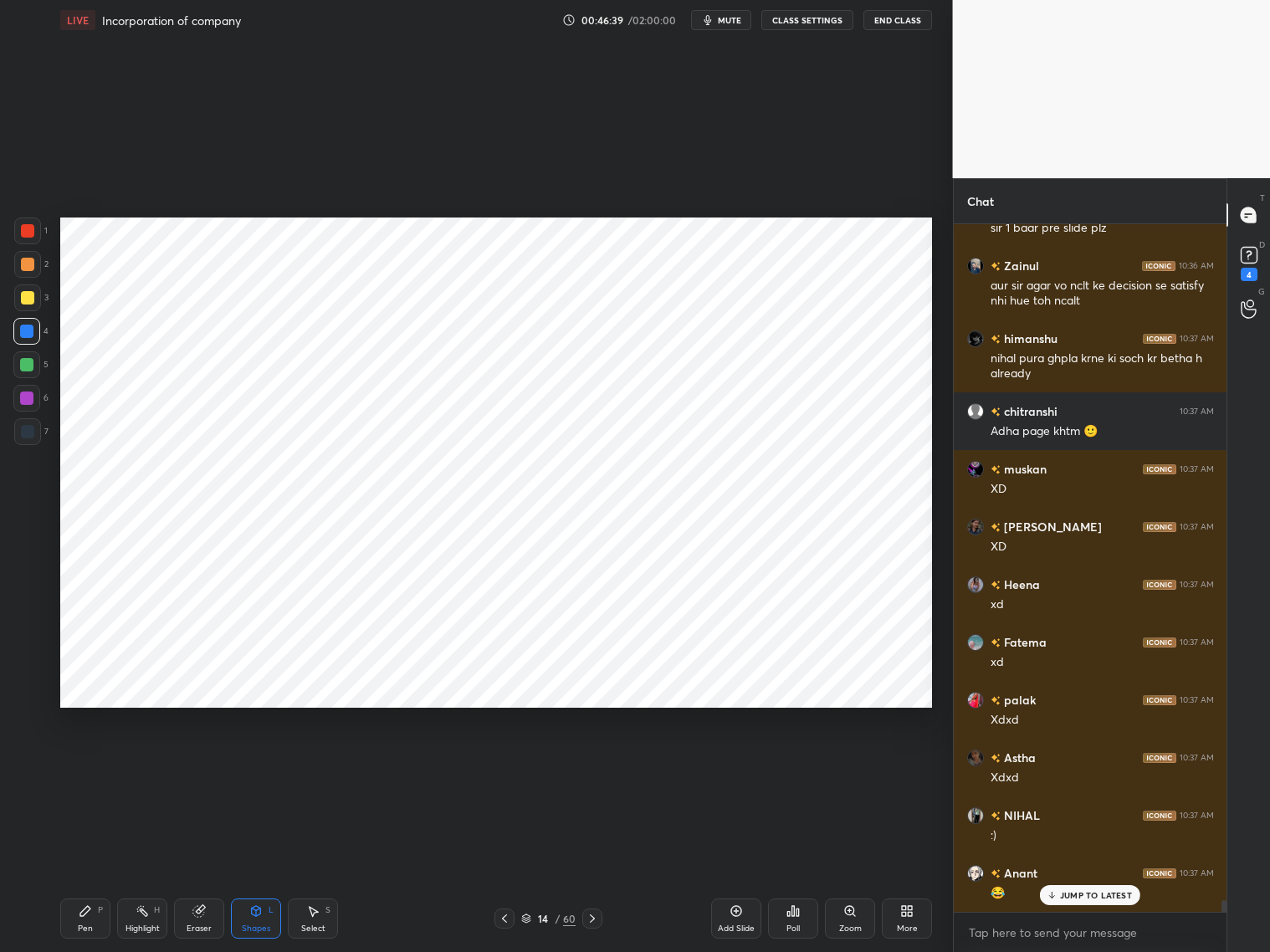
scroll to position [40830, 0]
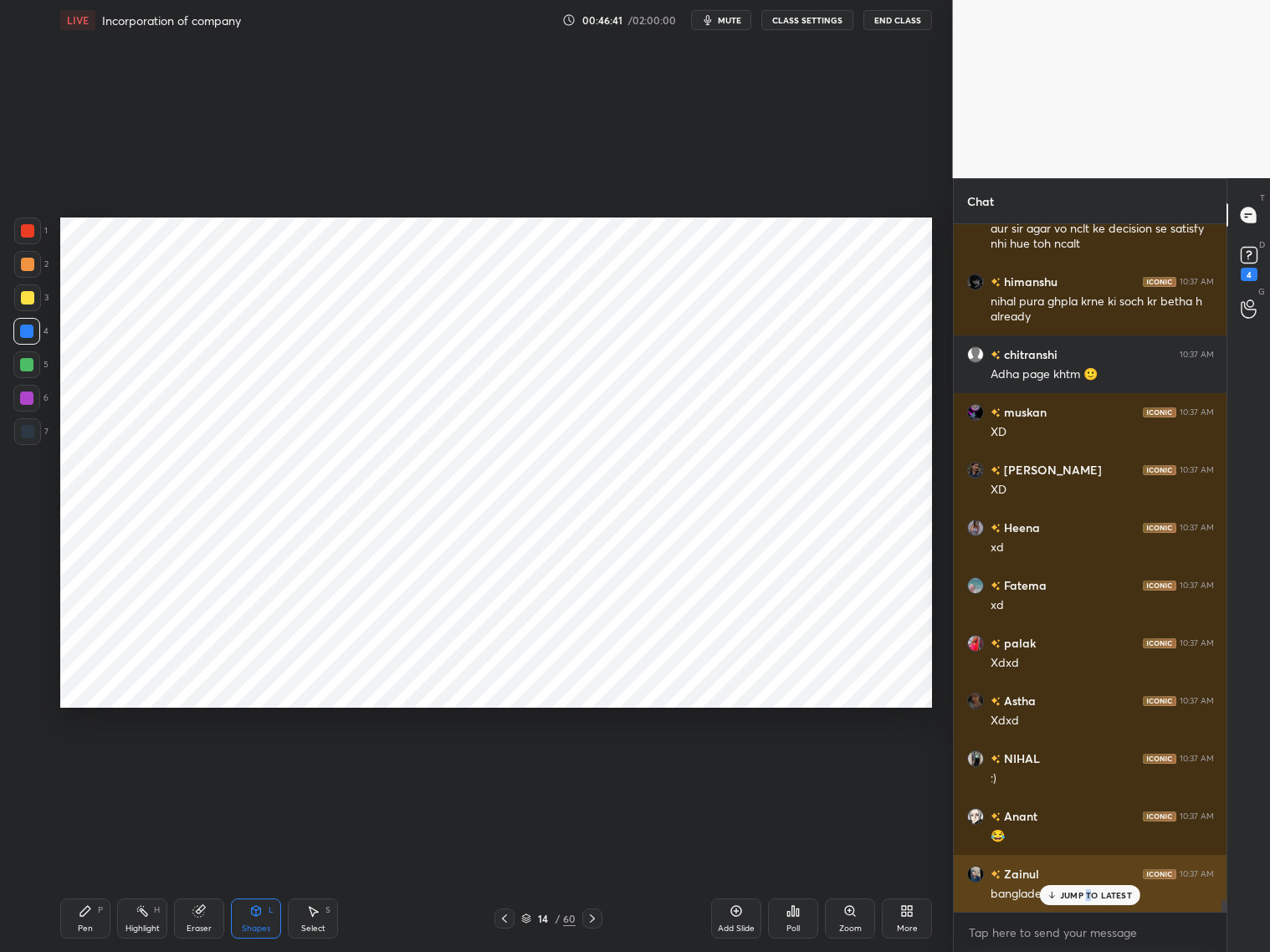
click at [1090, 897] on p "JUMP TO LATEST" at bounding box center [1095, 895] width 72 height 10
click at [79, 910] on div "Pen P" at bounding box center [85, 918] width 50 height 40
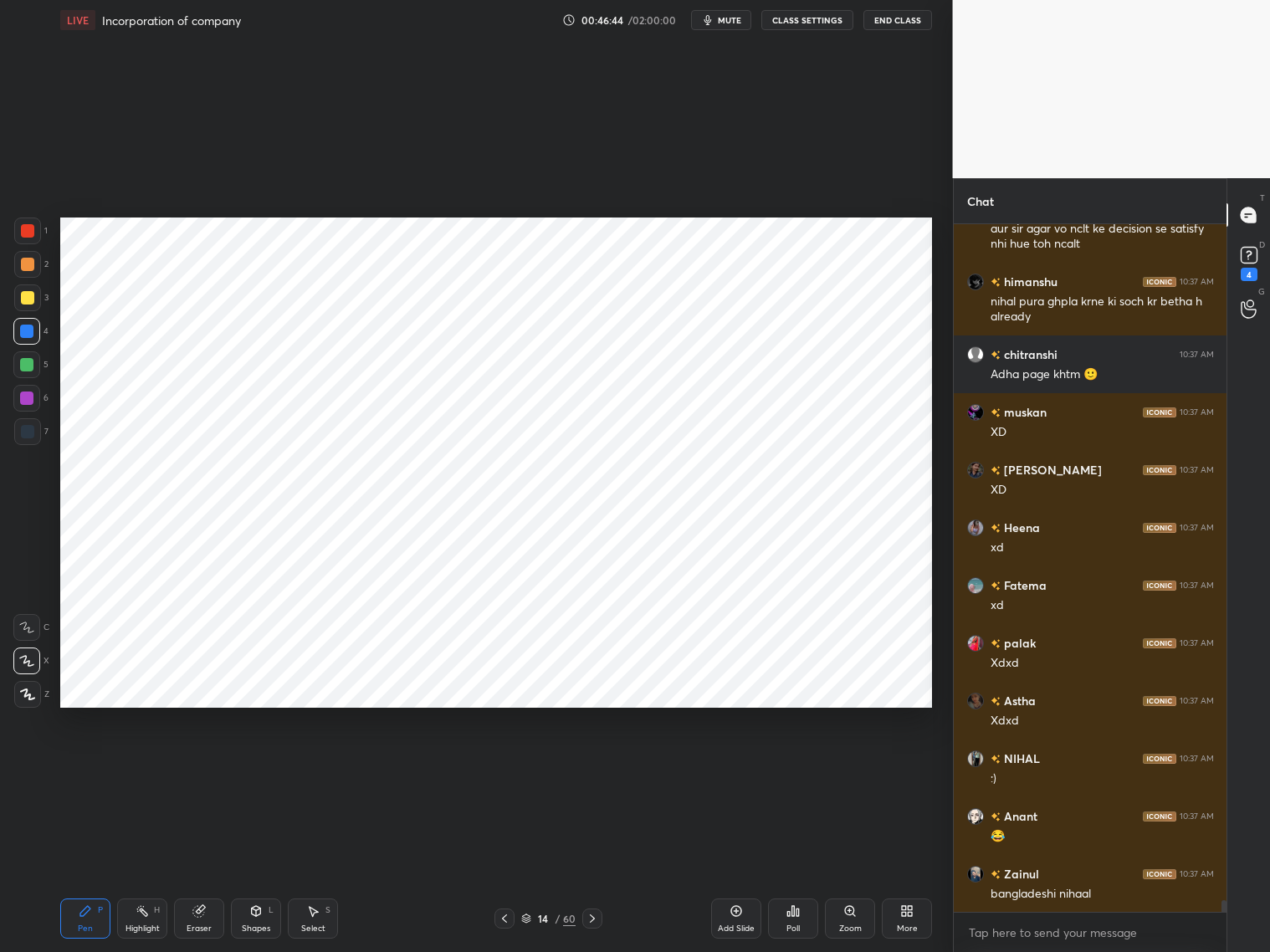
click at [21, 368] on div at bounding box center [26, 364] width 13 height 13
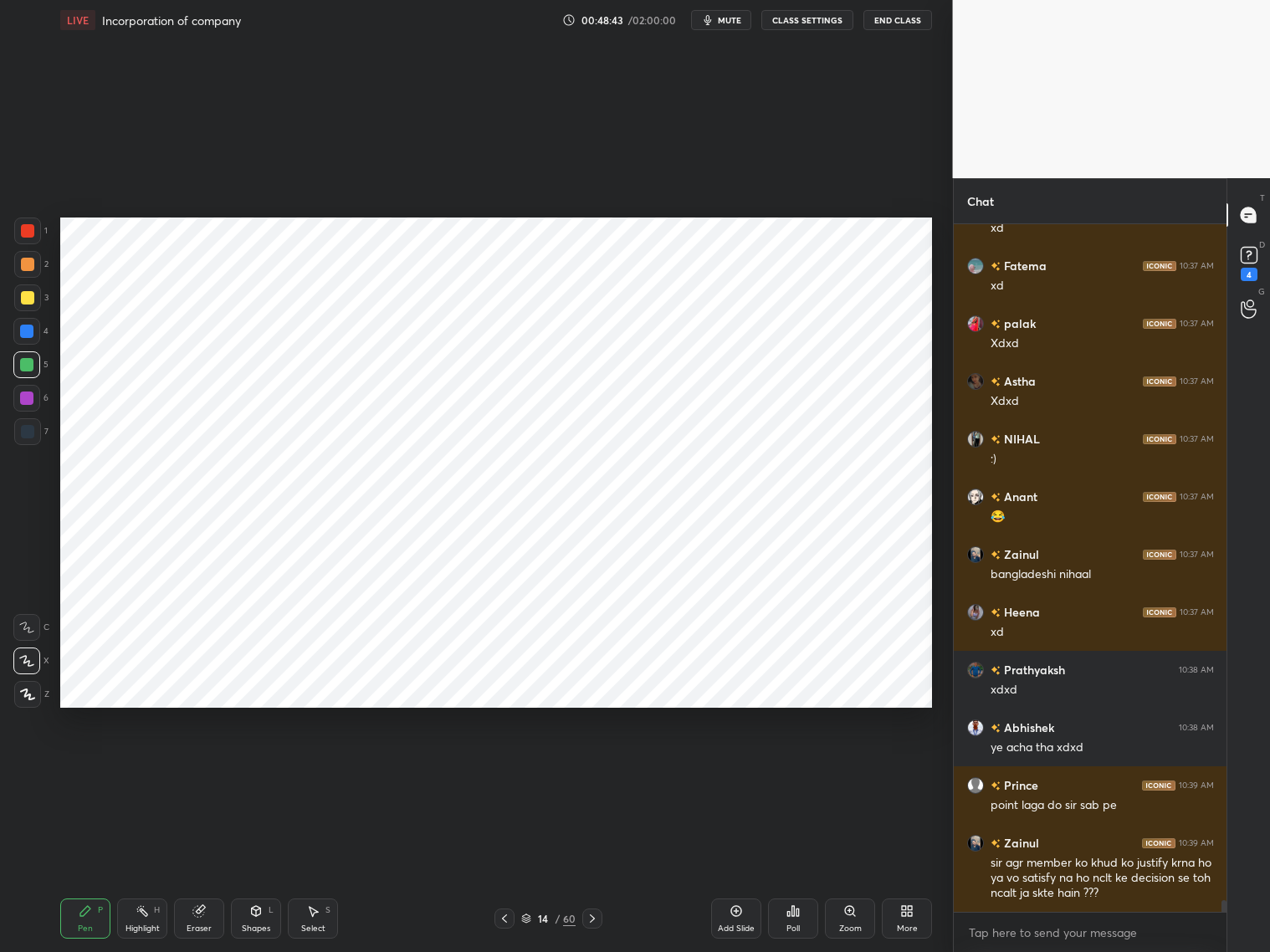
scroll to position [41207, 0]
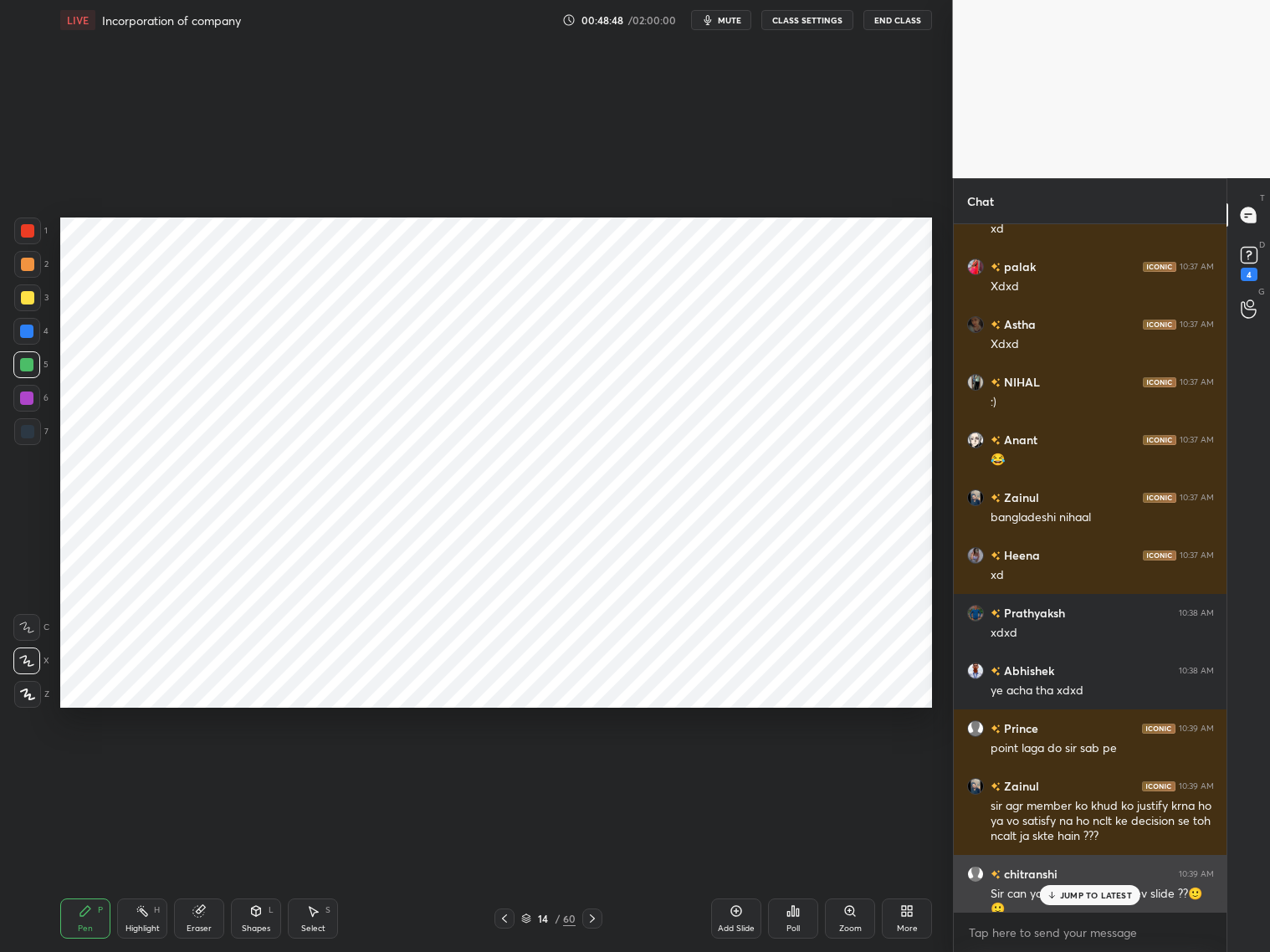
click at [1060, 895] on div "JUMP TO LATEST" at bounding box center [1090, 895] width 100 height 20
click at [507, 914] on icon at bounding box center [504, 918] width 13 height 13
click at [508, 915] on icon at bounding box center [504, 918] width 13 height 13
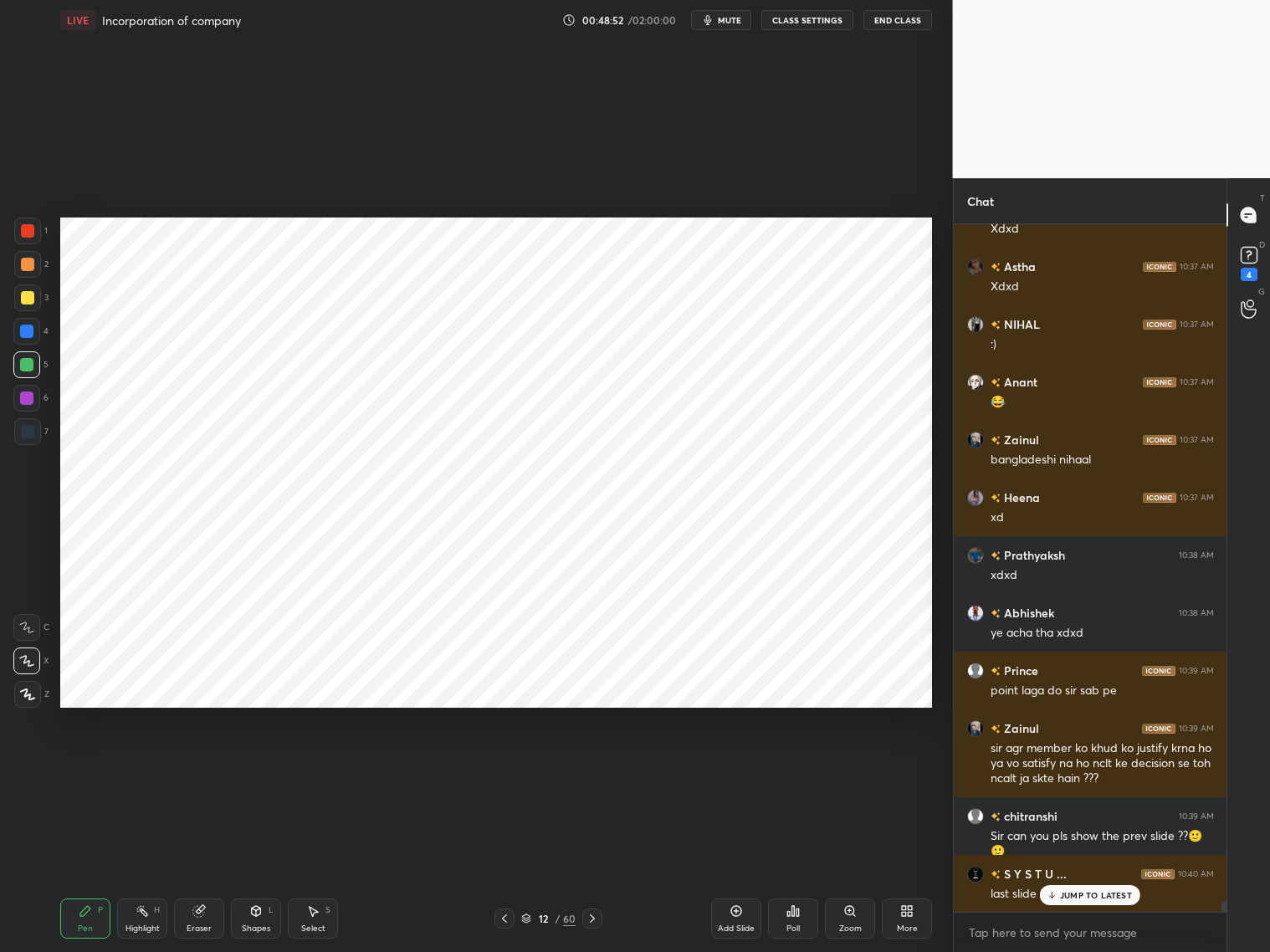
click at [589, 918] on icon at bounding box center [592, 918] width 13 height 13
click at [592, 915] on icon at bounding box center [592, 918] width 13 height 13
click at [592, 915] on icon at bounding box center [592, 918] width 13 height 13
click at [505, 914] on icon at bounding box center [504, 918] width 13 height 13
click at [507, 914] on icon at bounding box center [504, 918] width 13 height 13
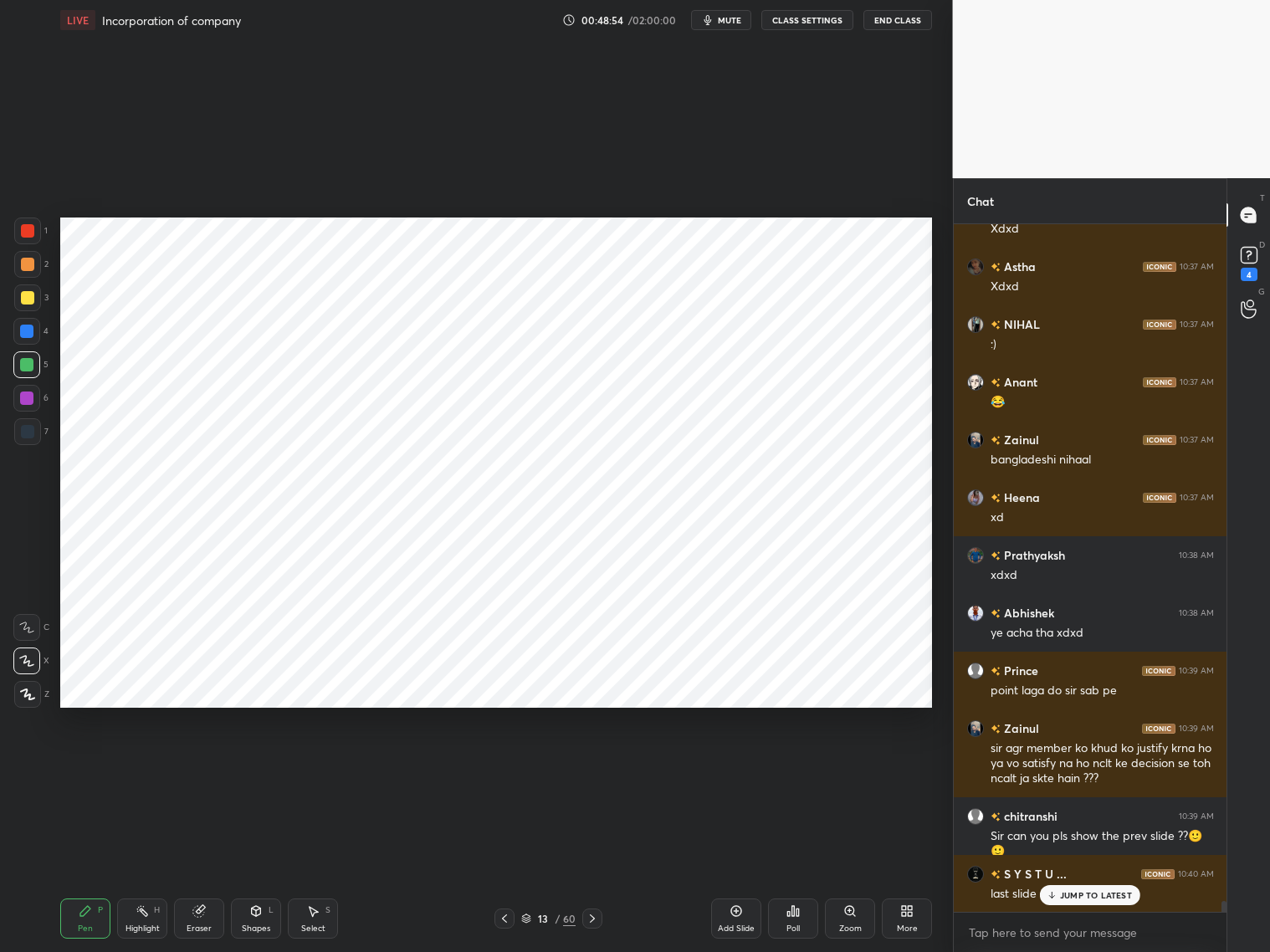
click at [509, 914] on icon at bounding box center [504, 918] width 13 height 13
click at [514, 915] on div at bounding box center [505, 918] width 20 height 20
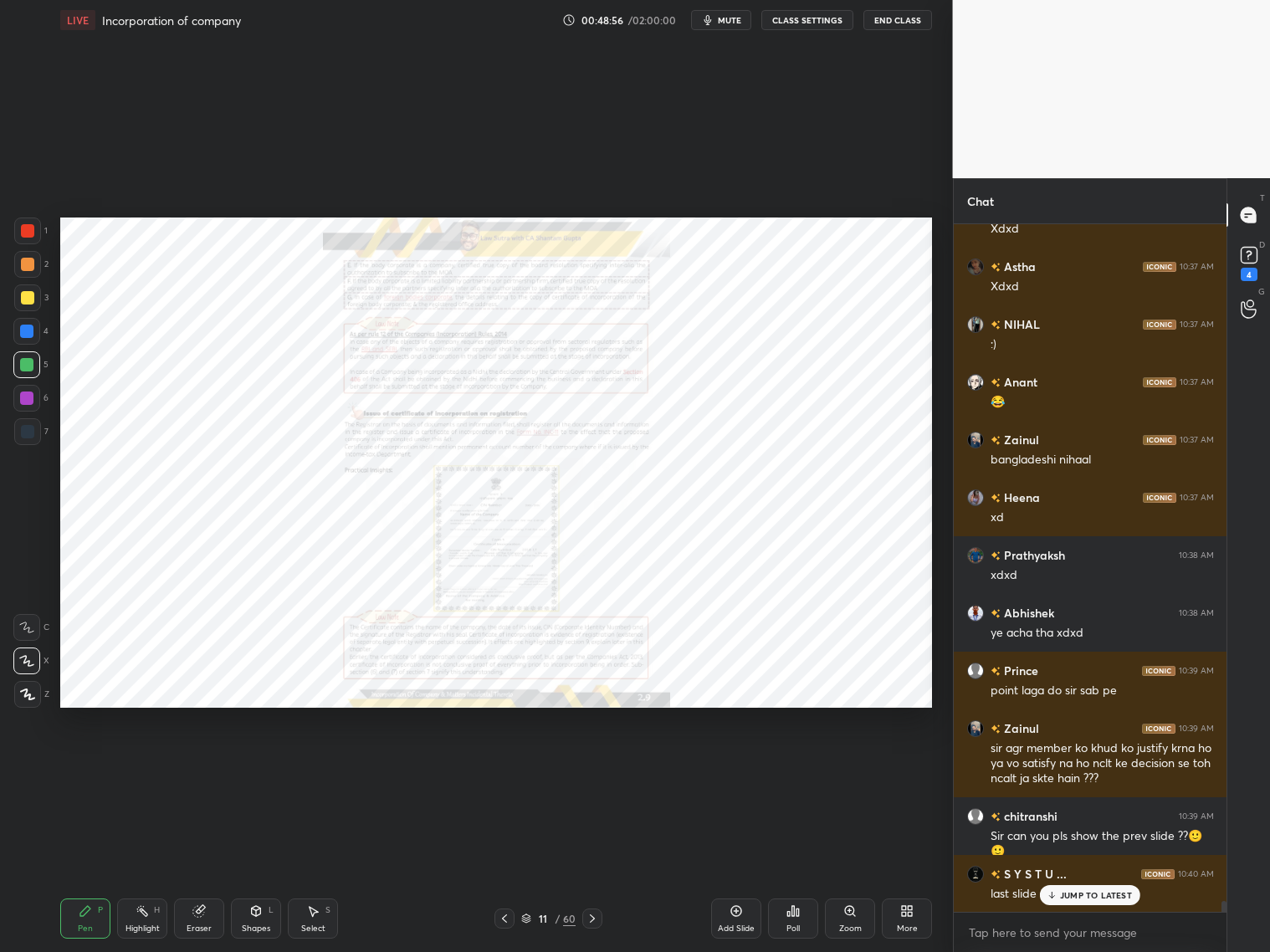
click at [593, 915] on icon at bounding box center [592, 918] width 13 height 13
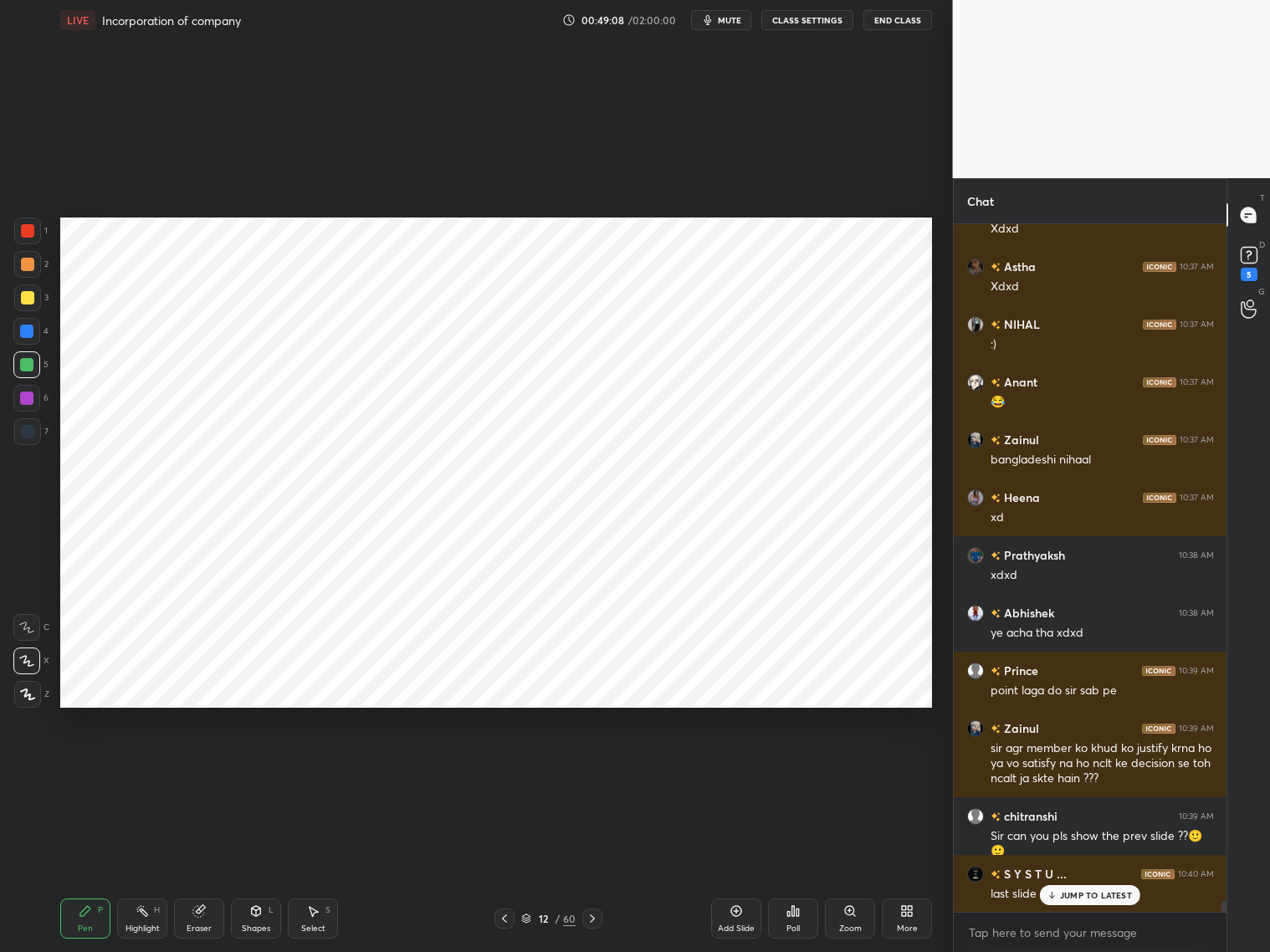
scroll to position [41323, 0]
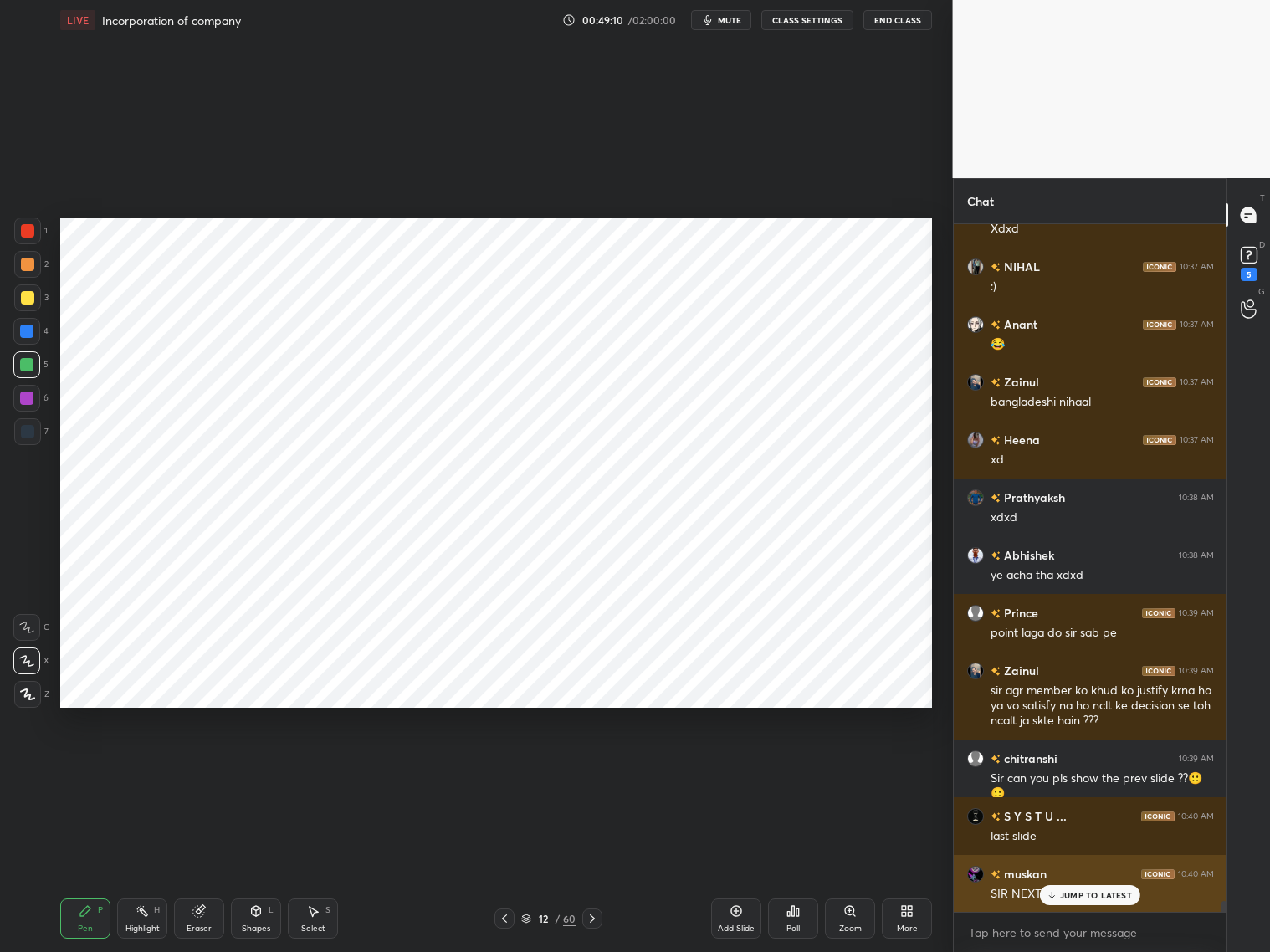
click at [1050, 890] on icon at bounding box center [1053, 895] width 11 height 10
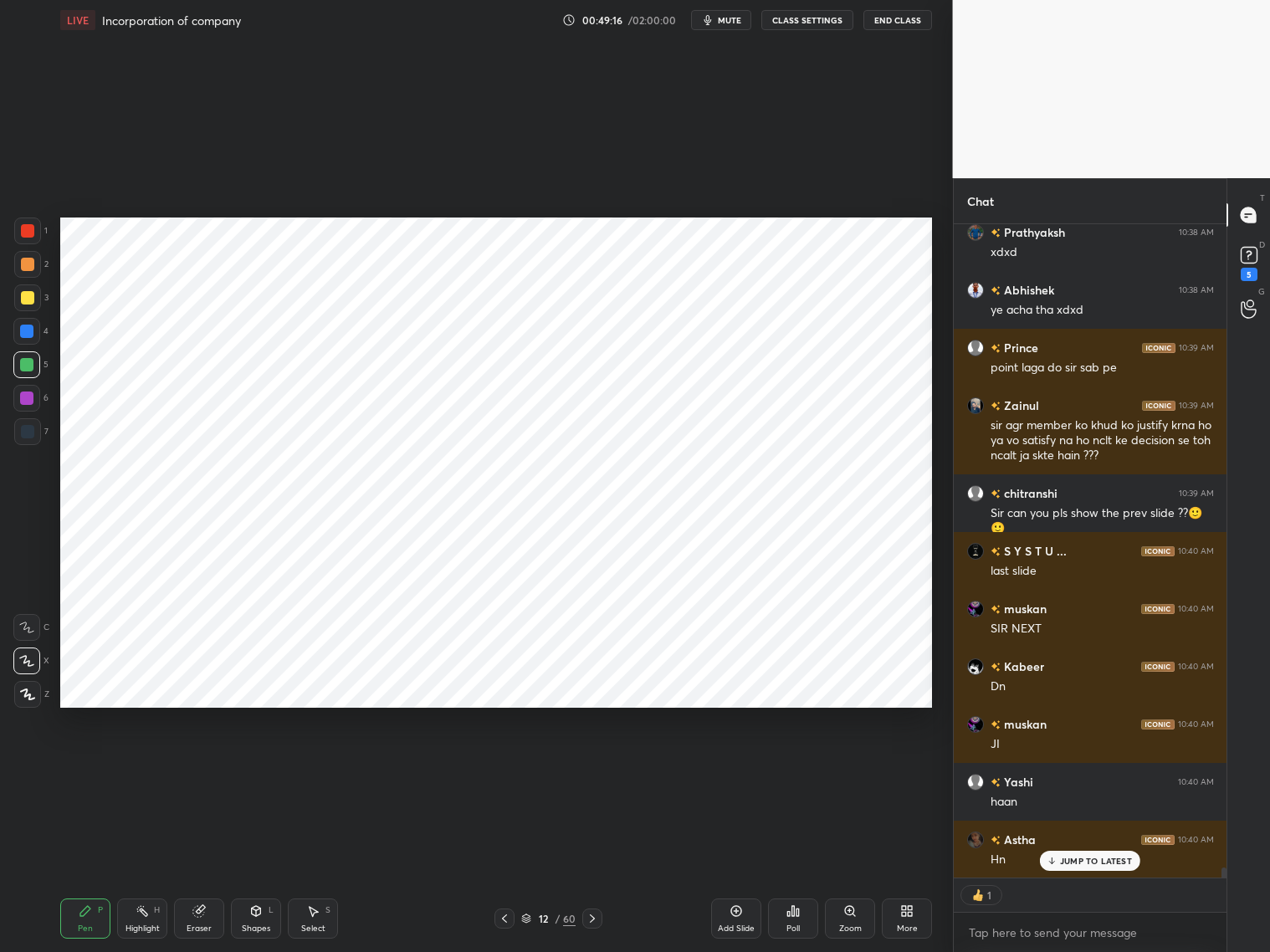
scroll to position [41646, 0]
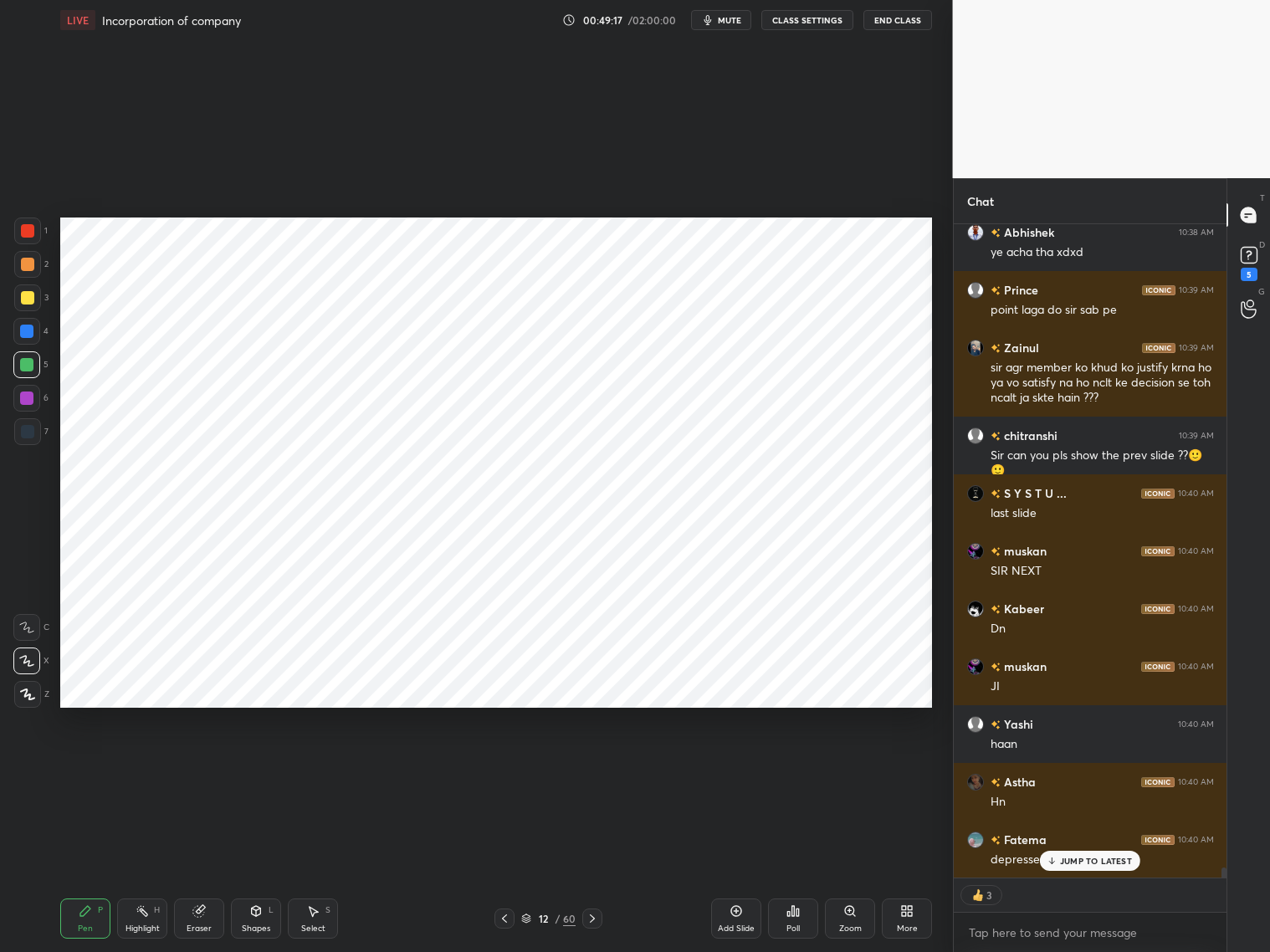
drag, startPoint x: 825, startPoint y: 879, endPoint x: 997, endPoint y: 865, distance: 172.6
click at [865, 879] on div "Add Slide Poll Zoom More" at bounding box center [822, 918] width 221 height 94
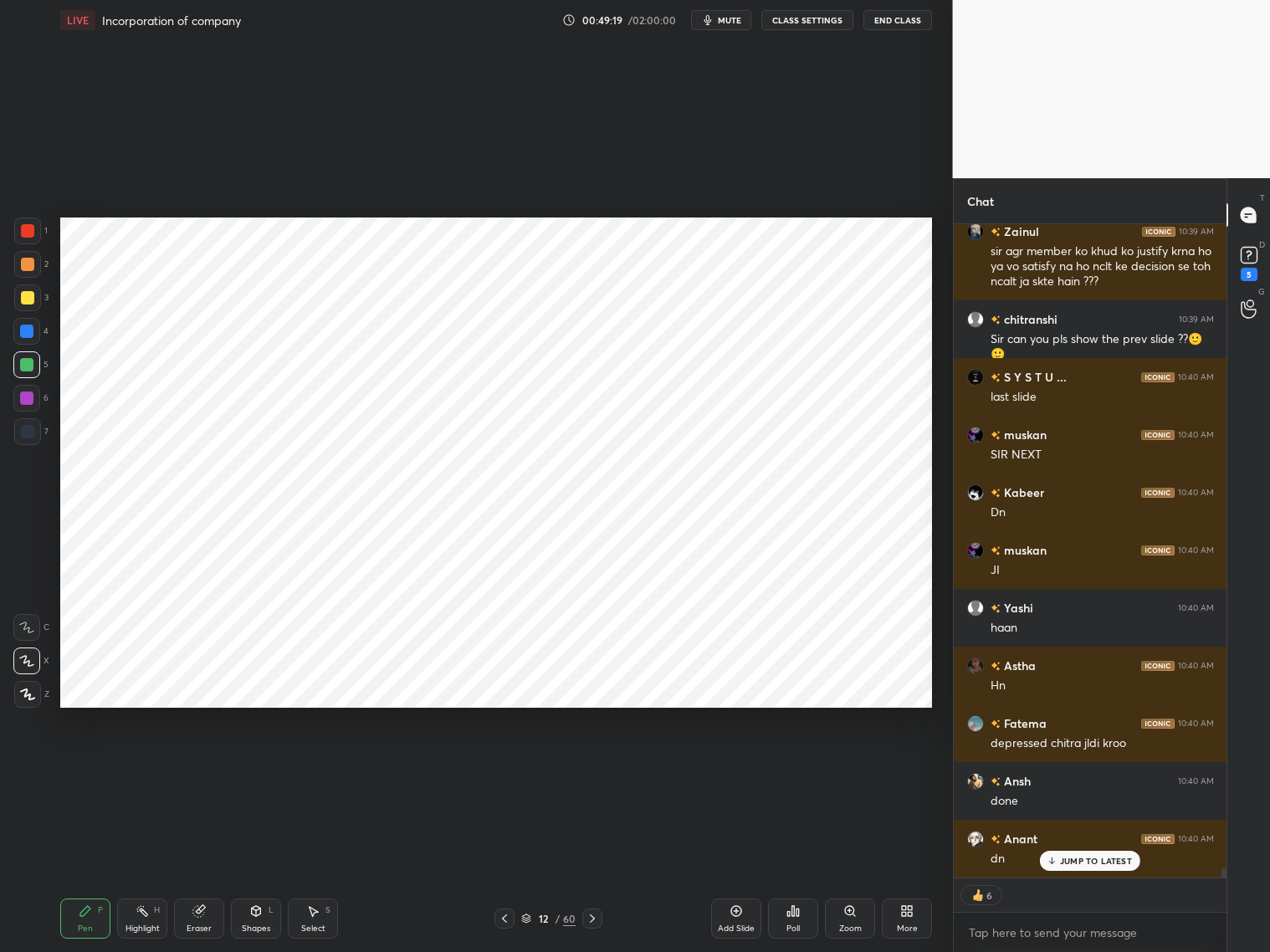
scroll to position [41876, 0]
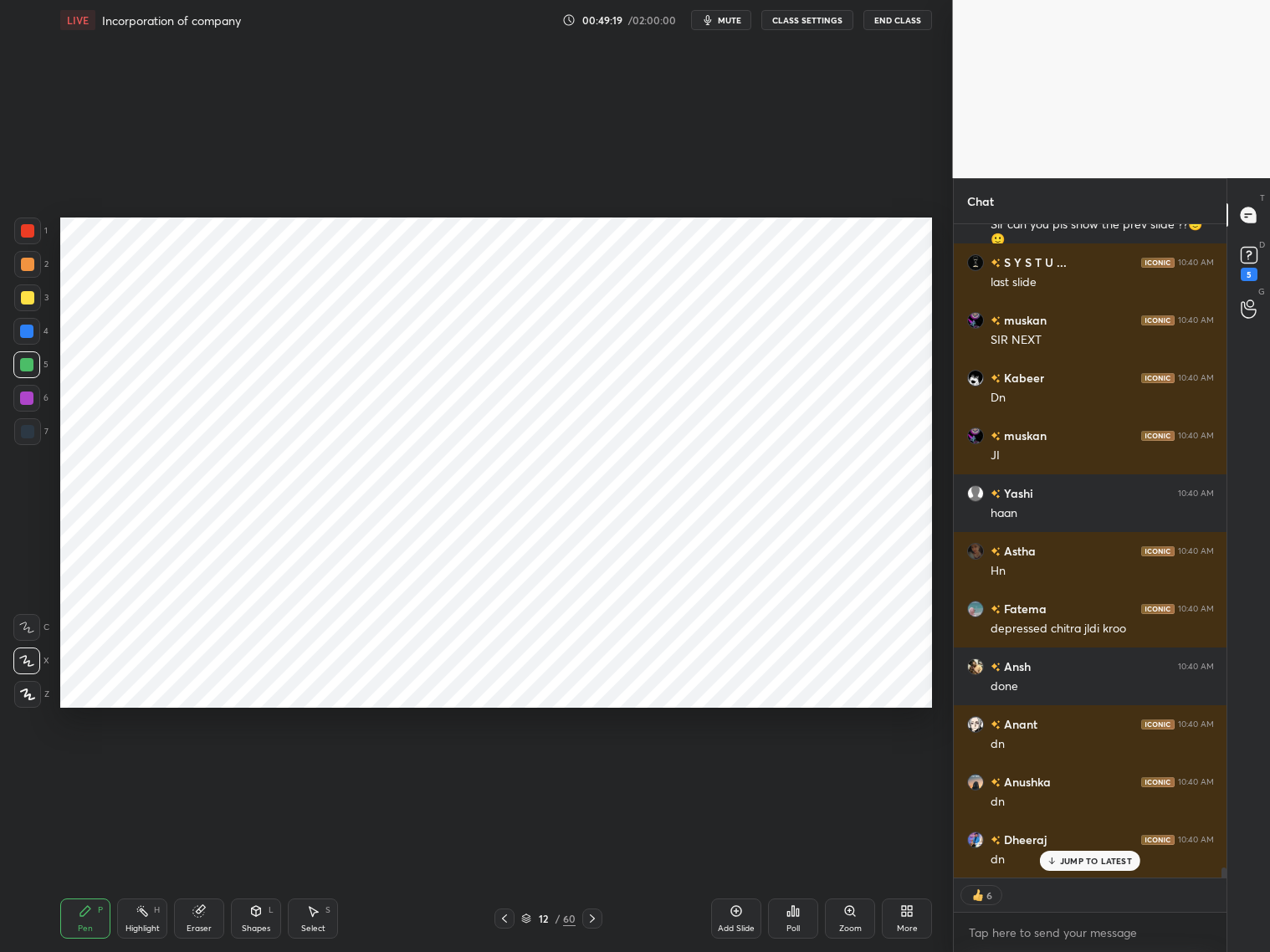
click at [525, 918] on icon at bounding box center [525, 918] width 10 height 10
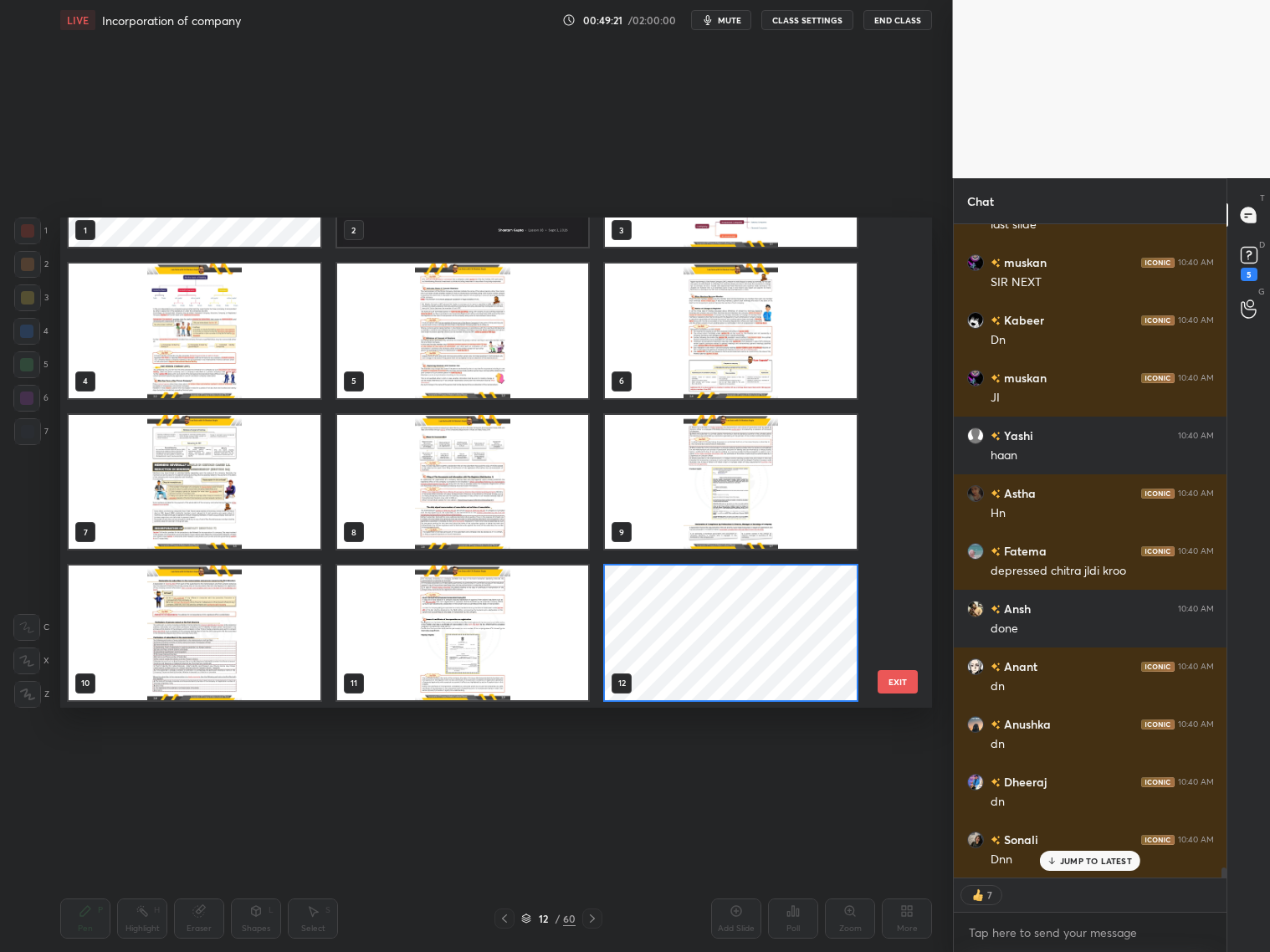
scroll to position [41992, 0]
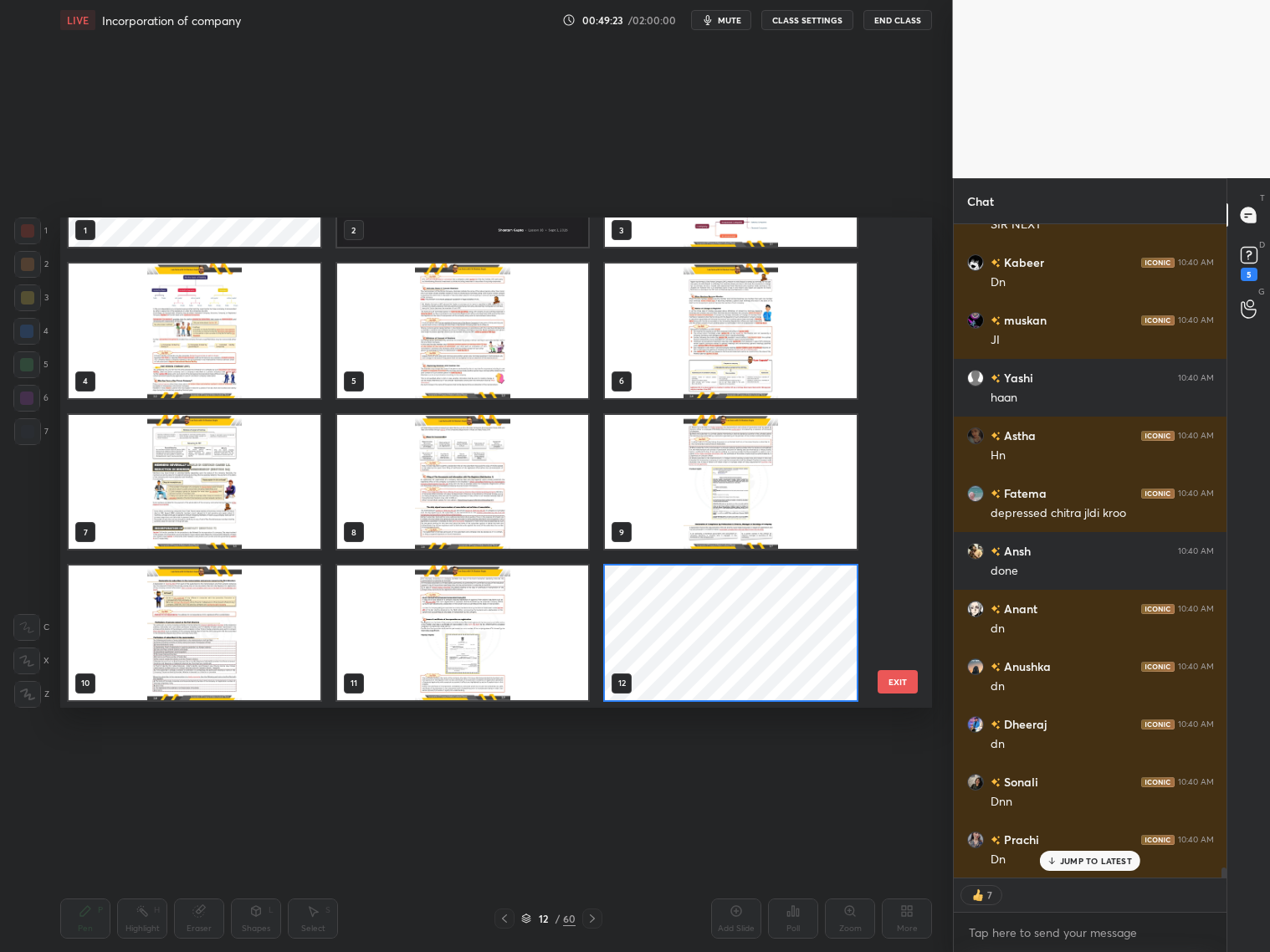
click at [695, 494] on img "grid" at bounding box center [730, 482] width 251 height 134
click at [691, 497] on img "grid" at bounding box center [730, 482] width 251 height 134
click at [688, 495] on img "grid" at bounding box center [730, 482] width 251 height 134
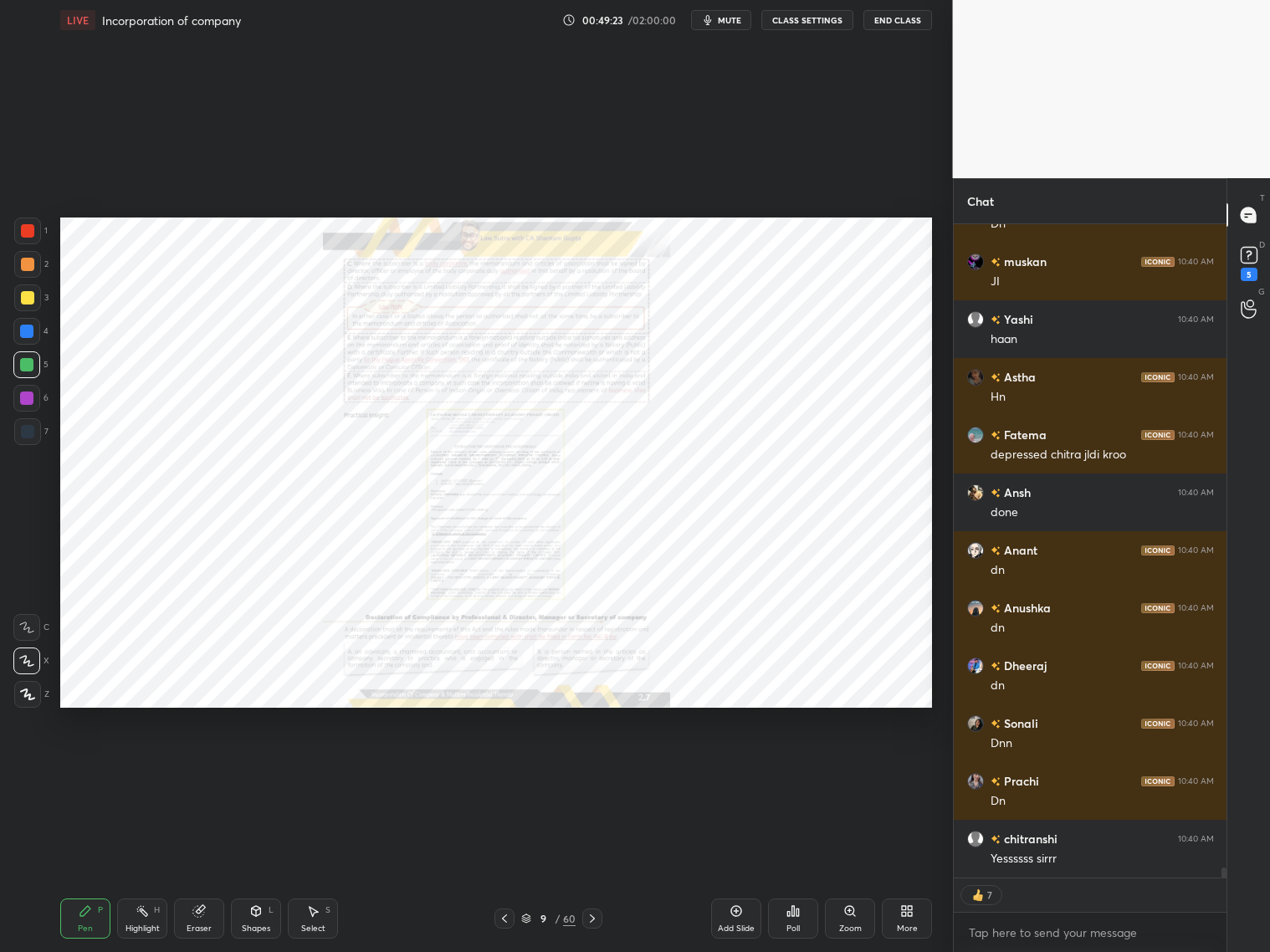
click at [691, 495] on img "grid" at bounding box center [730, 482] width 251 height 134
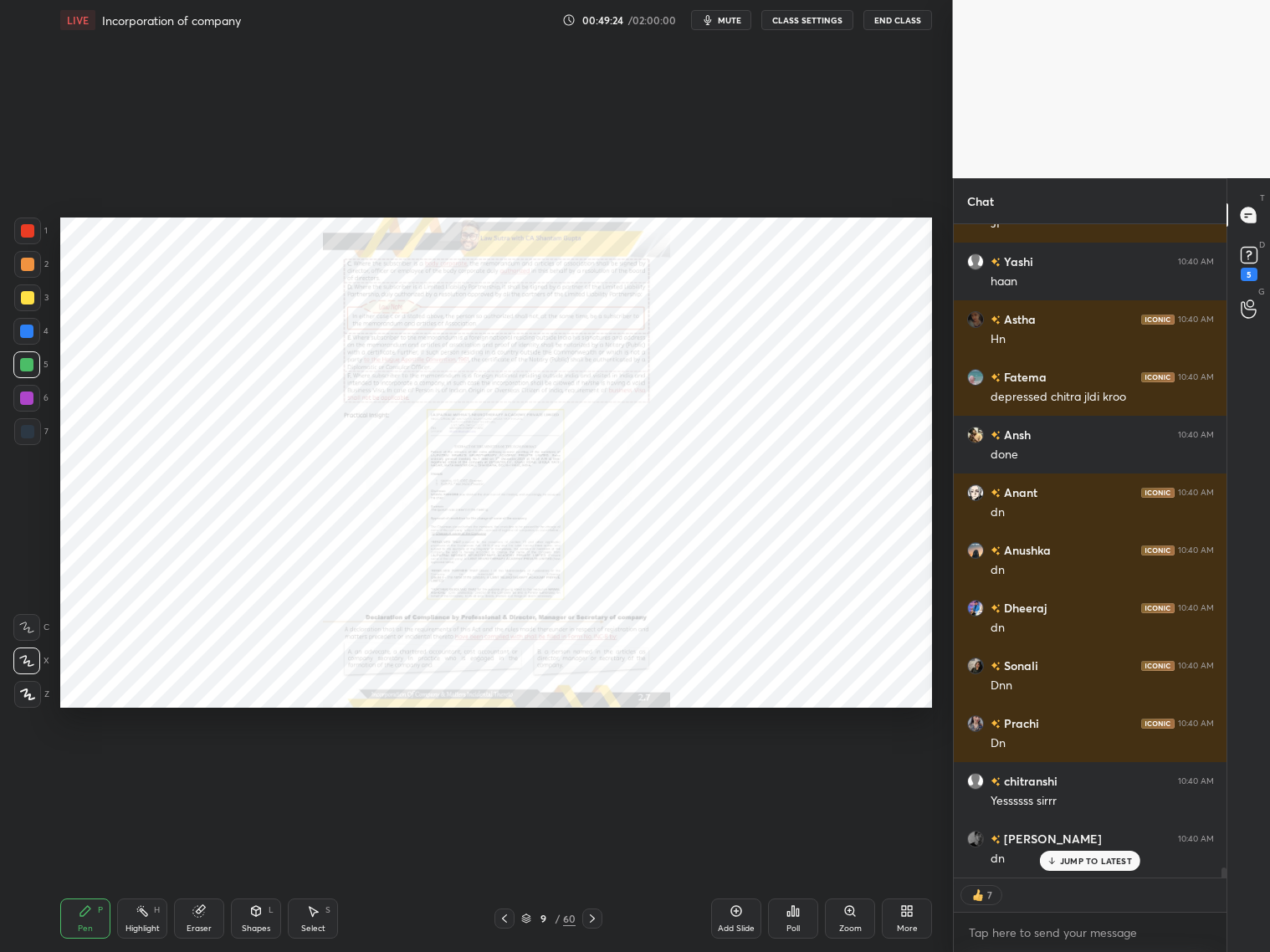
scroll to position [42180, 0]
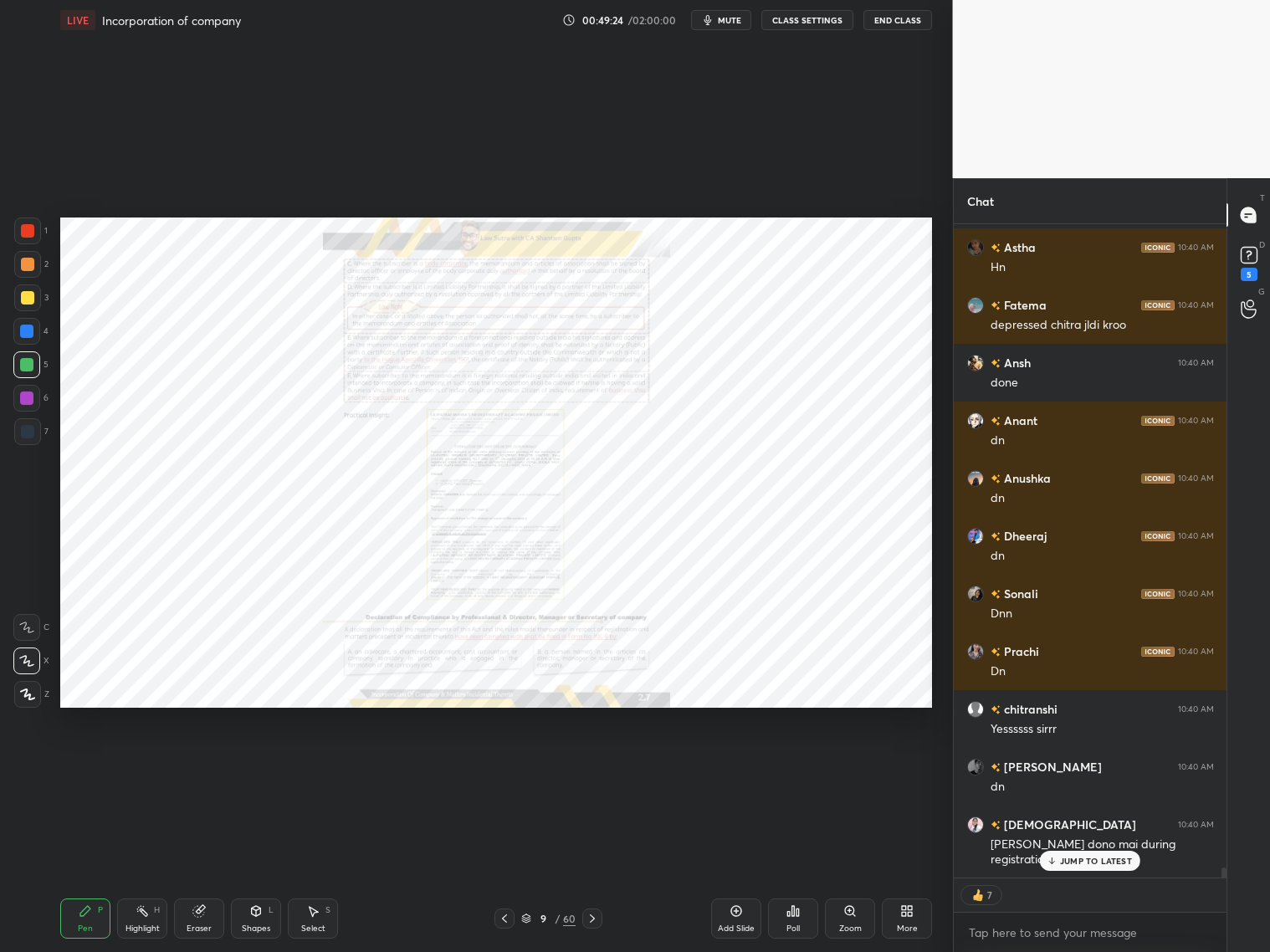
click at [597, 914] on icon at bounding box center [592, 918] width 13 height 13
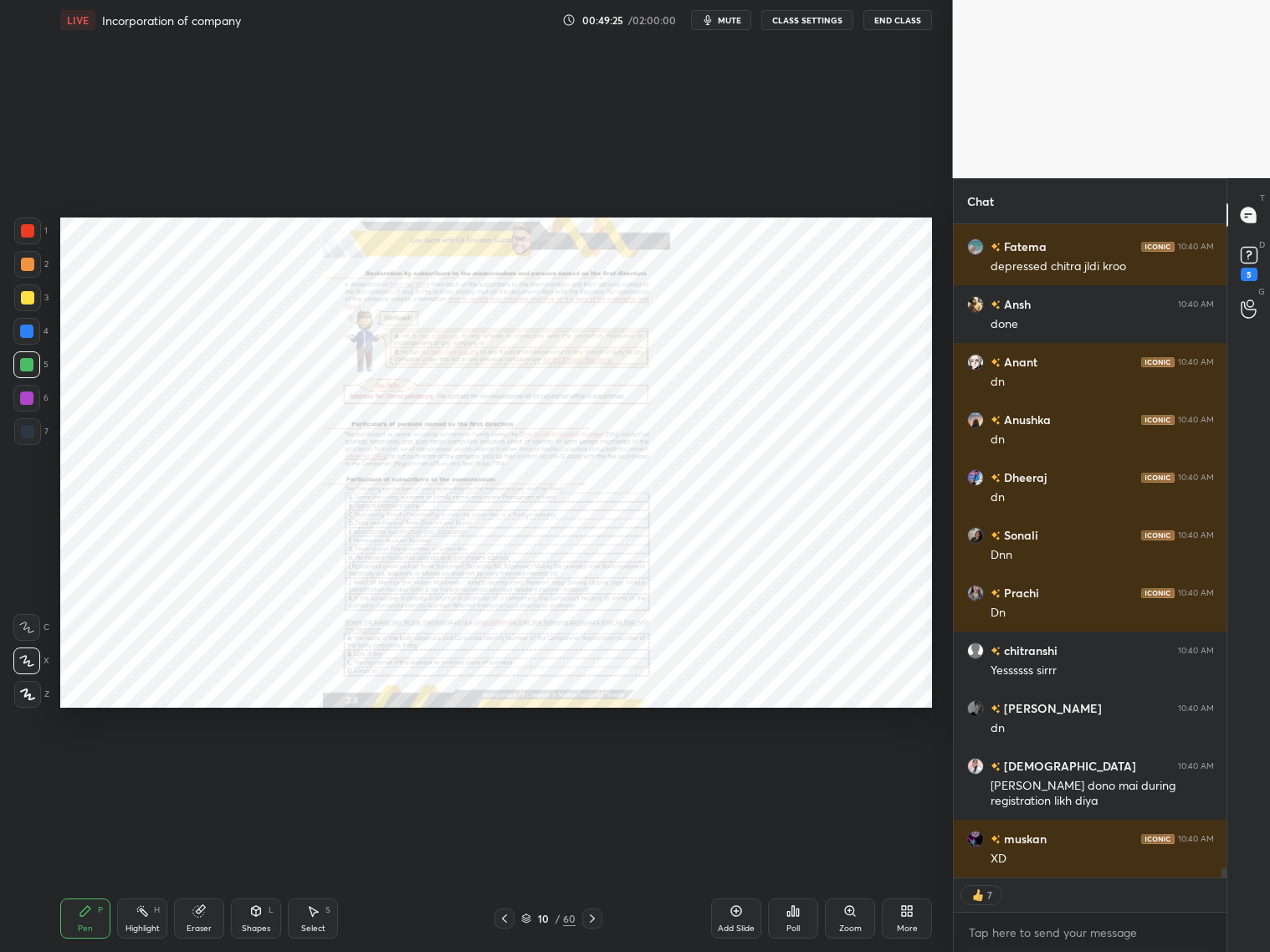
scroll to position [42296, 0]
click at [598, 917] on icon at bounding box center [592, 918] width 13 height 13
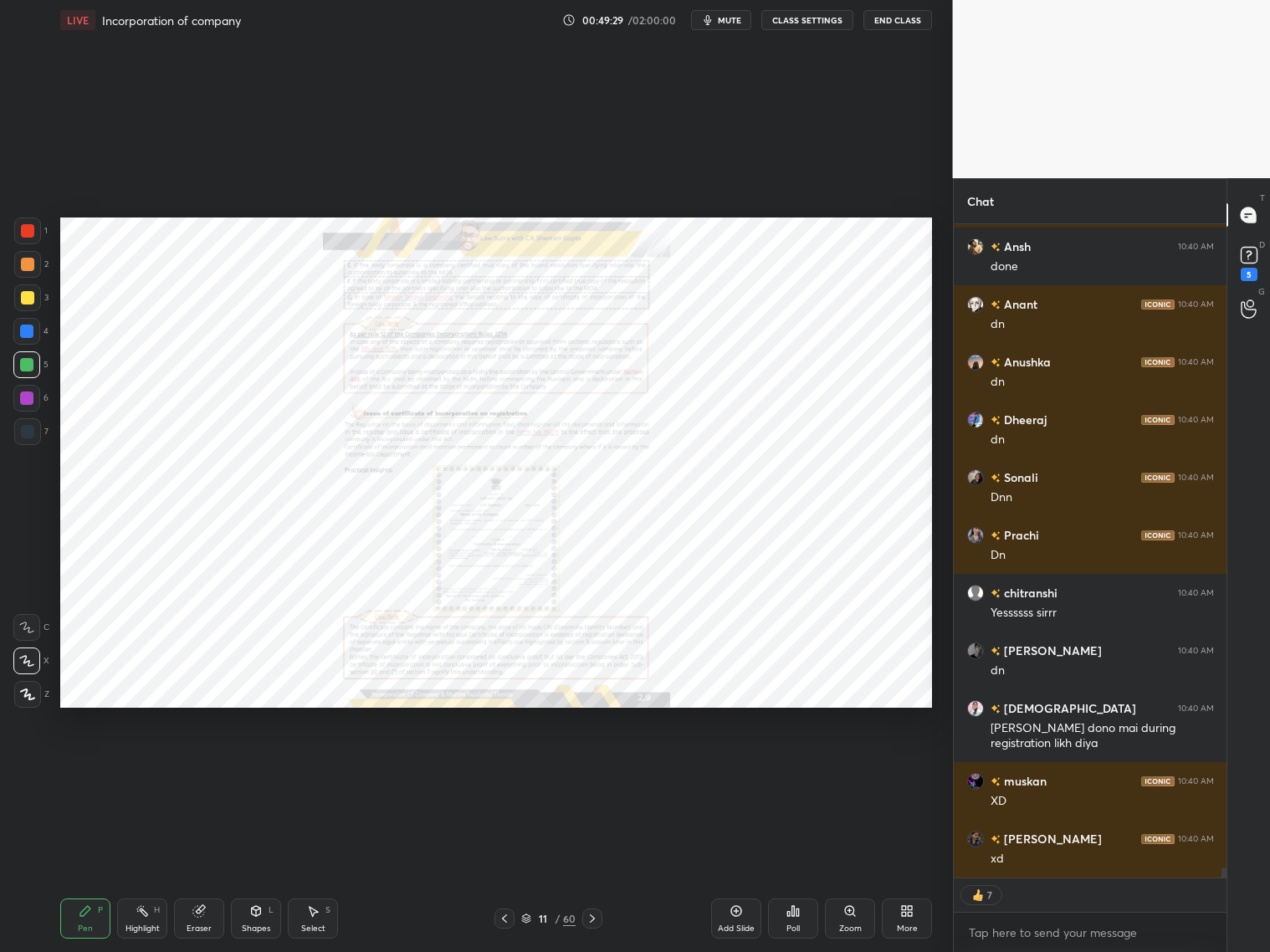
click at [601, 921] on div at bounding box center [592, 918] width 20 height 20
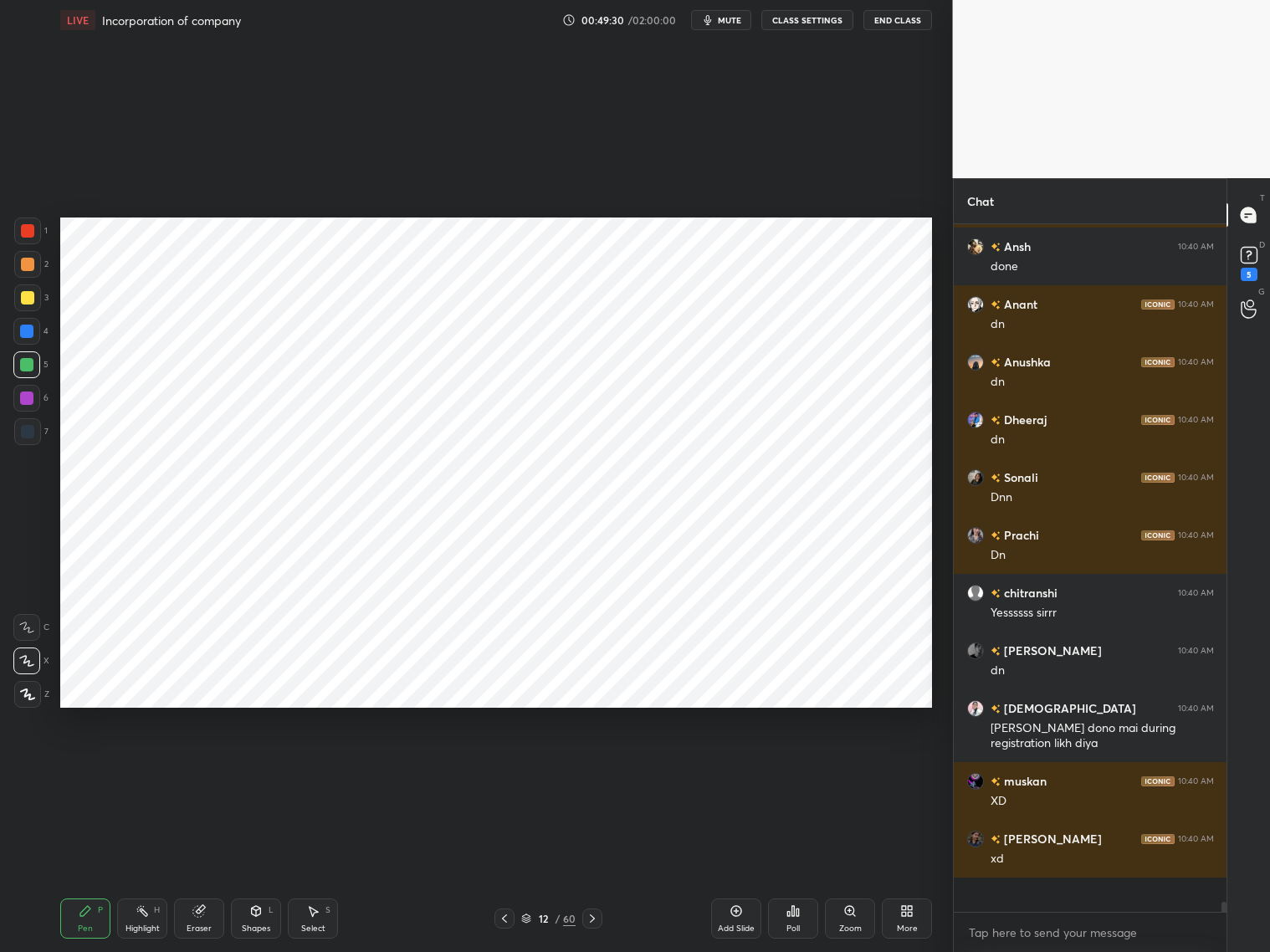
click at [600, 914] on div at bounding box center [592, 918] width 20 height 20
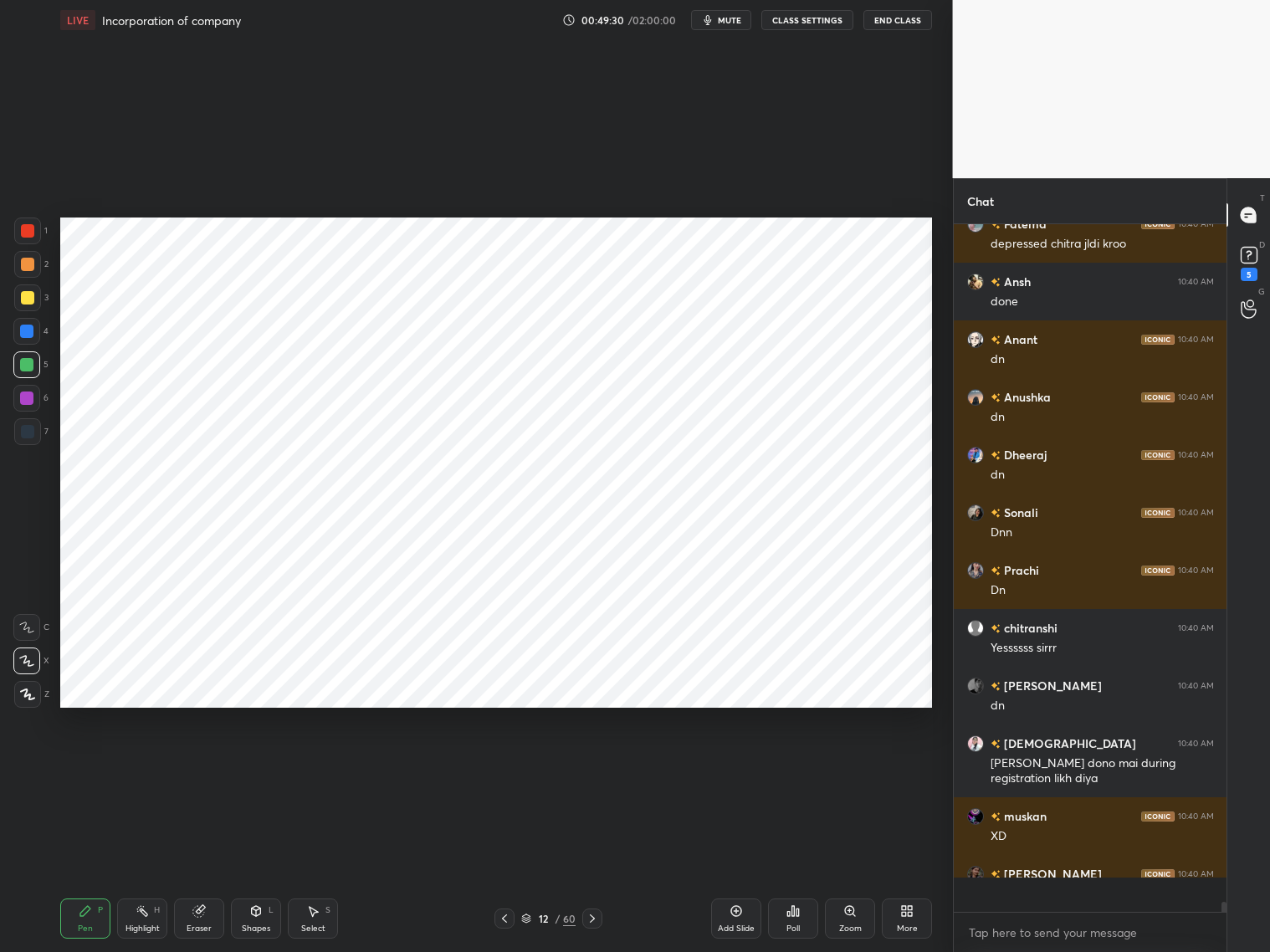
scroll to position [683, 268]
click at [596, 923] on icon at bounding box center [592, 918] width 13 height 13
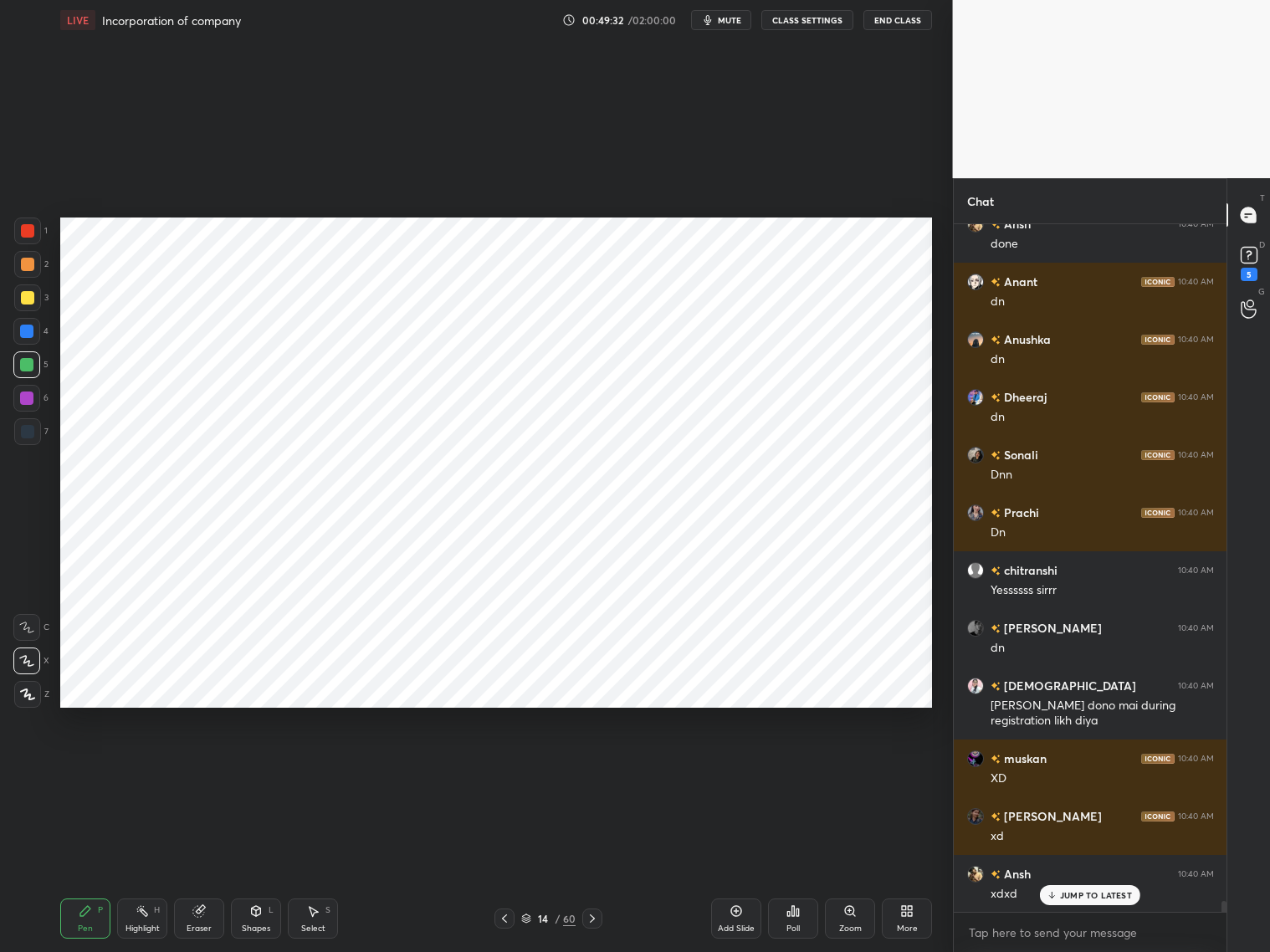
drag, startPoint x: 523, startPoint y: 915, endPoint x: 538, endPoint y: 906, distance: 17.5
click at [526, 914] on icon at bounding box center [525, 916] width 8 height 4
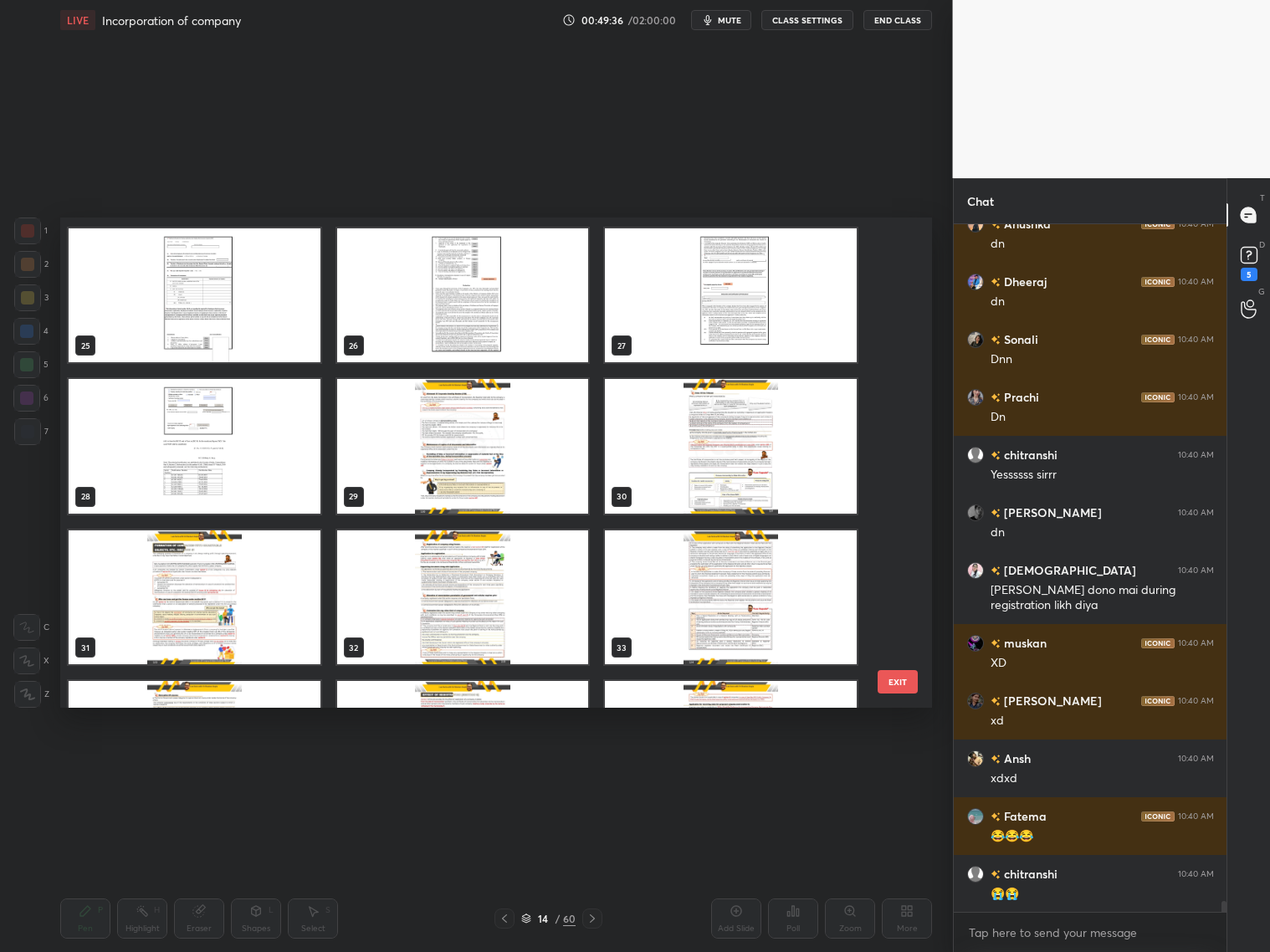
scroll to position [42493, 0]
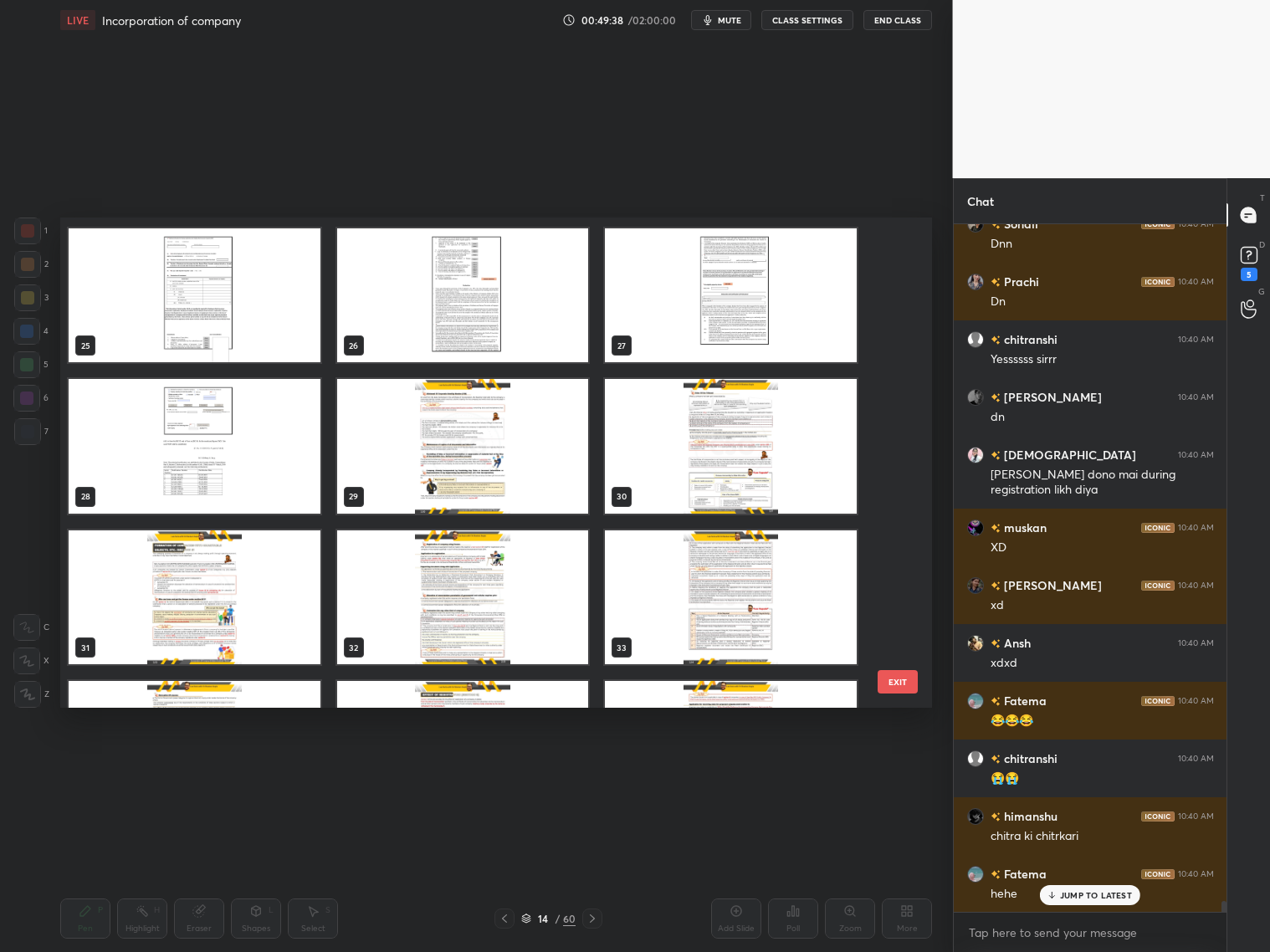
click at [456, 469] on img "grid" at bounding box center [463, 446] width 251 height 134
click at [465, 464] on img "grid" at bounding box center [463, 446] width 251 height 134
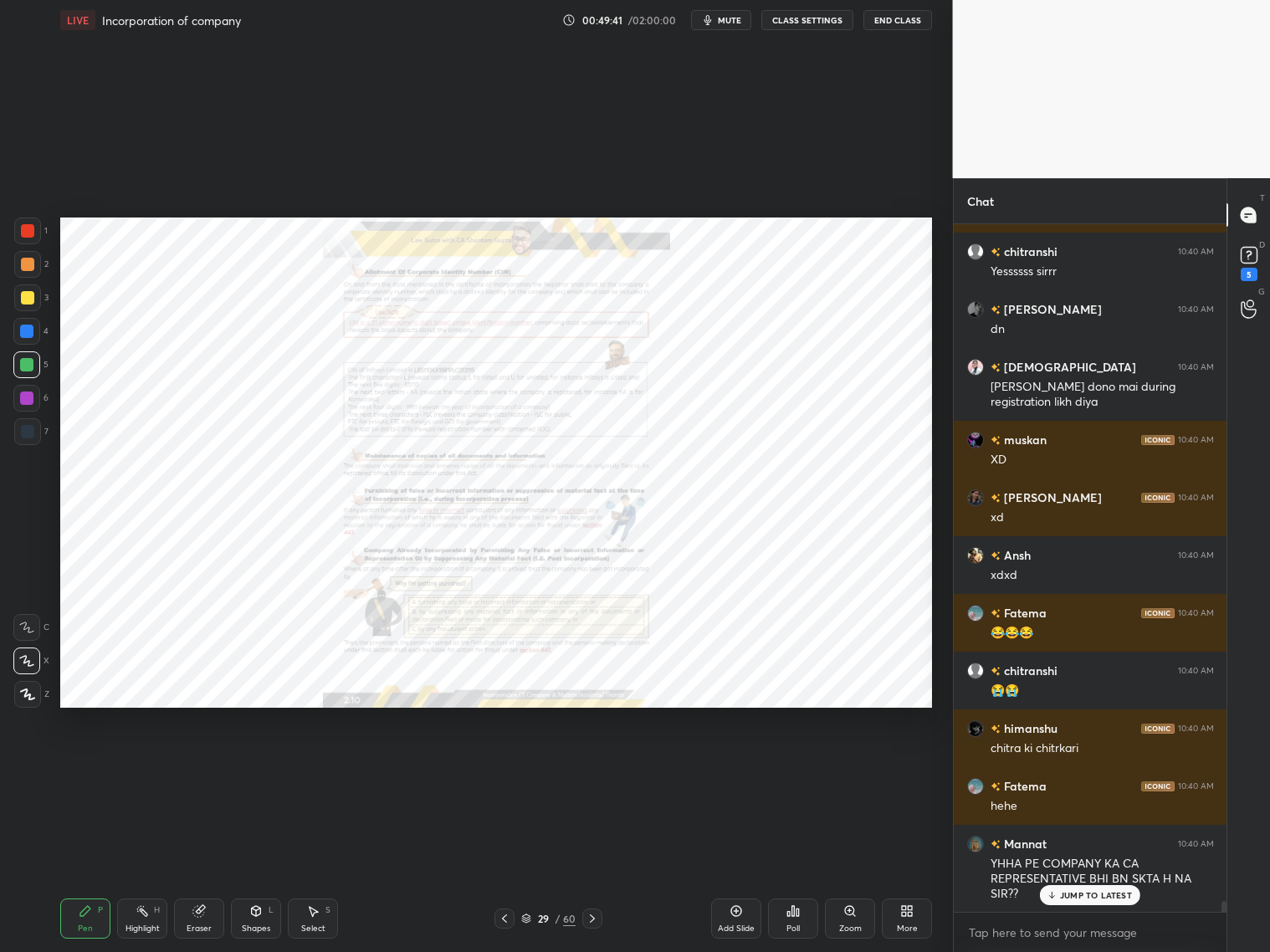
click at [590, 910] on div at bounding box center [592, 918] width 20 height 20
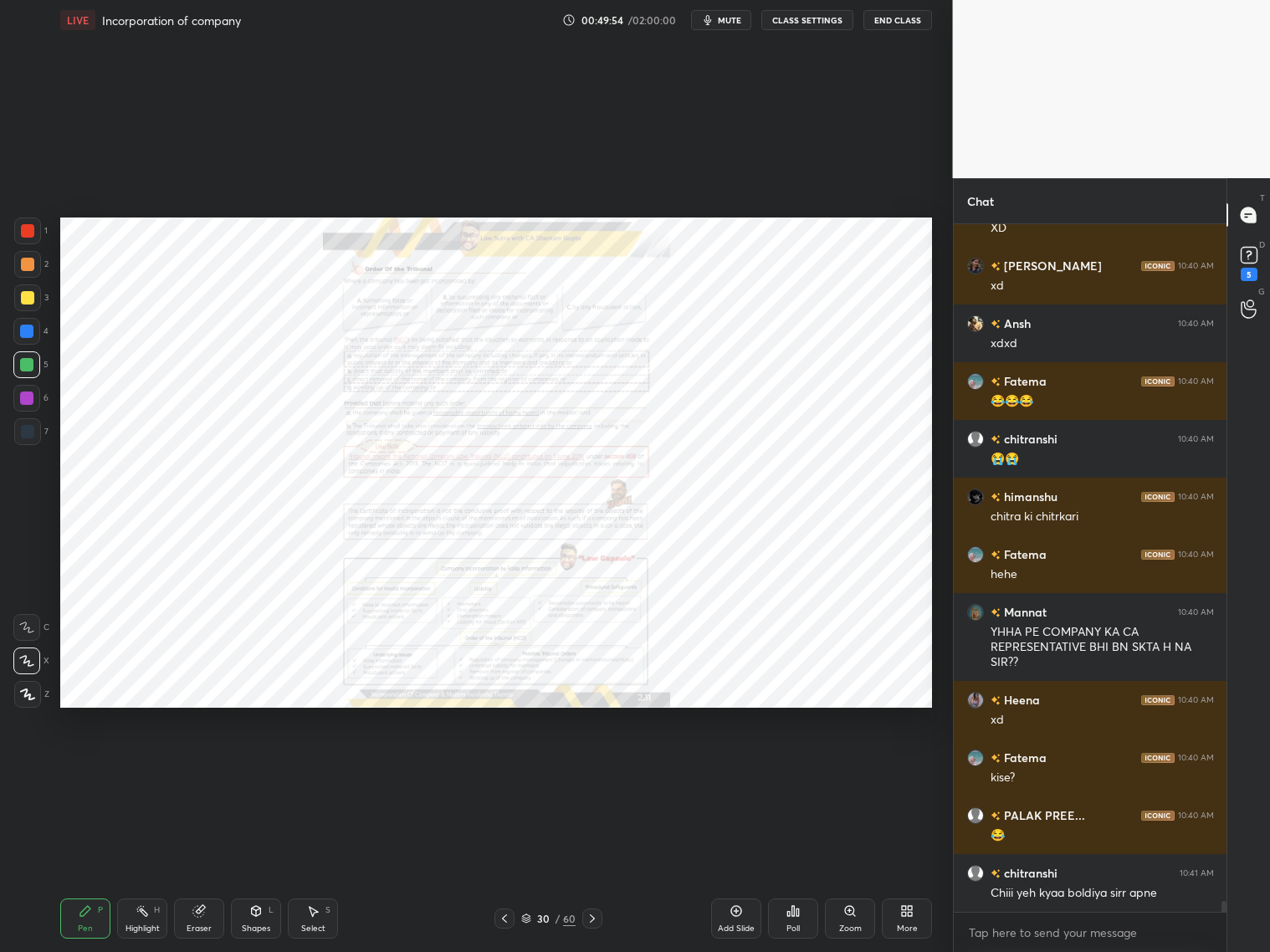
click at [592, 919] on icon at bounding box center [592, 918] width 13 height 13
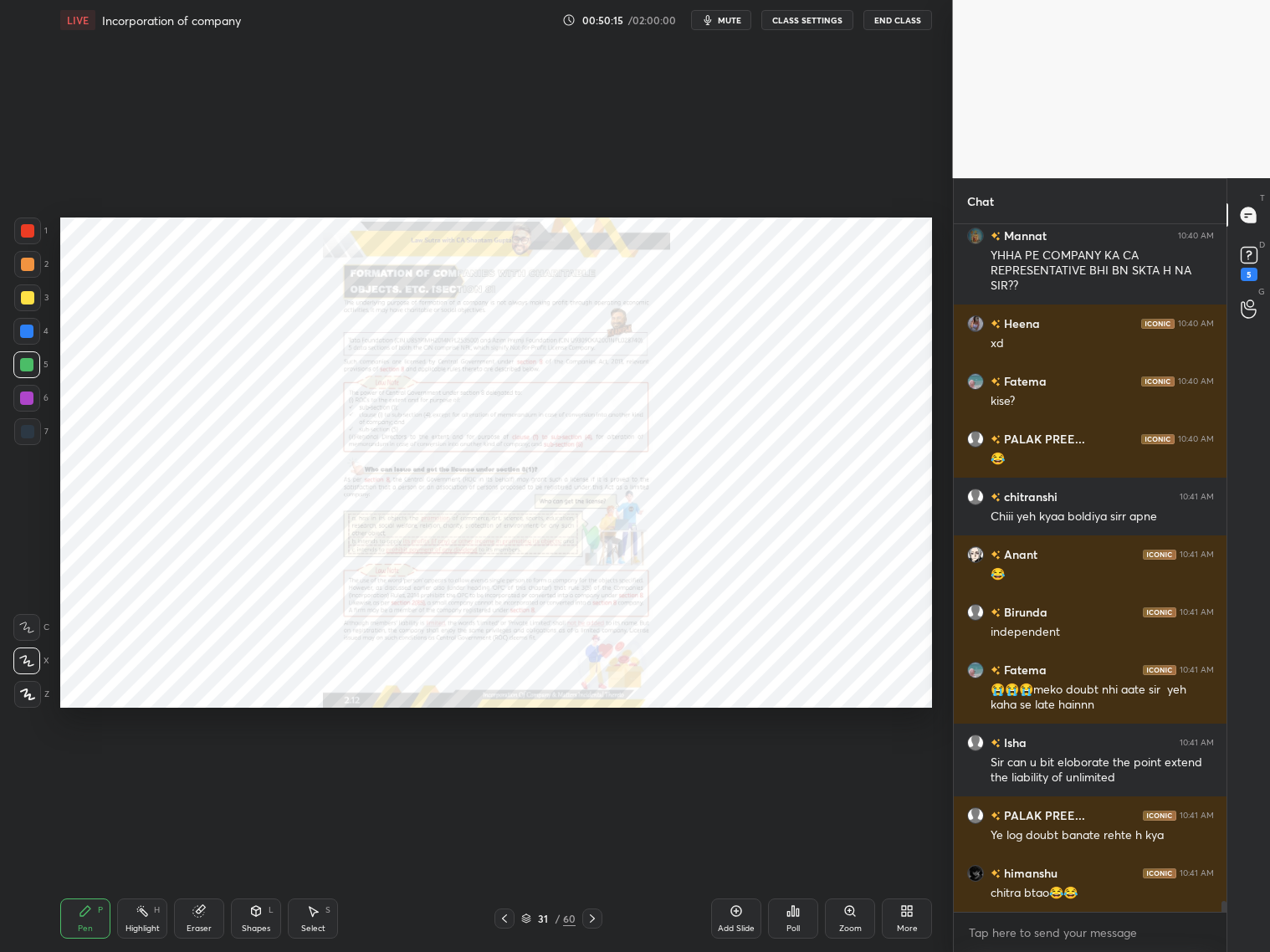
click at [841, 915] on div "Zoom" at bounding box center [850, 918] width 50 height 40
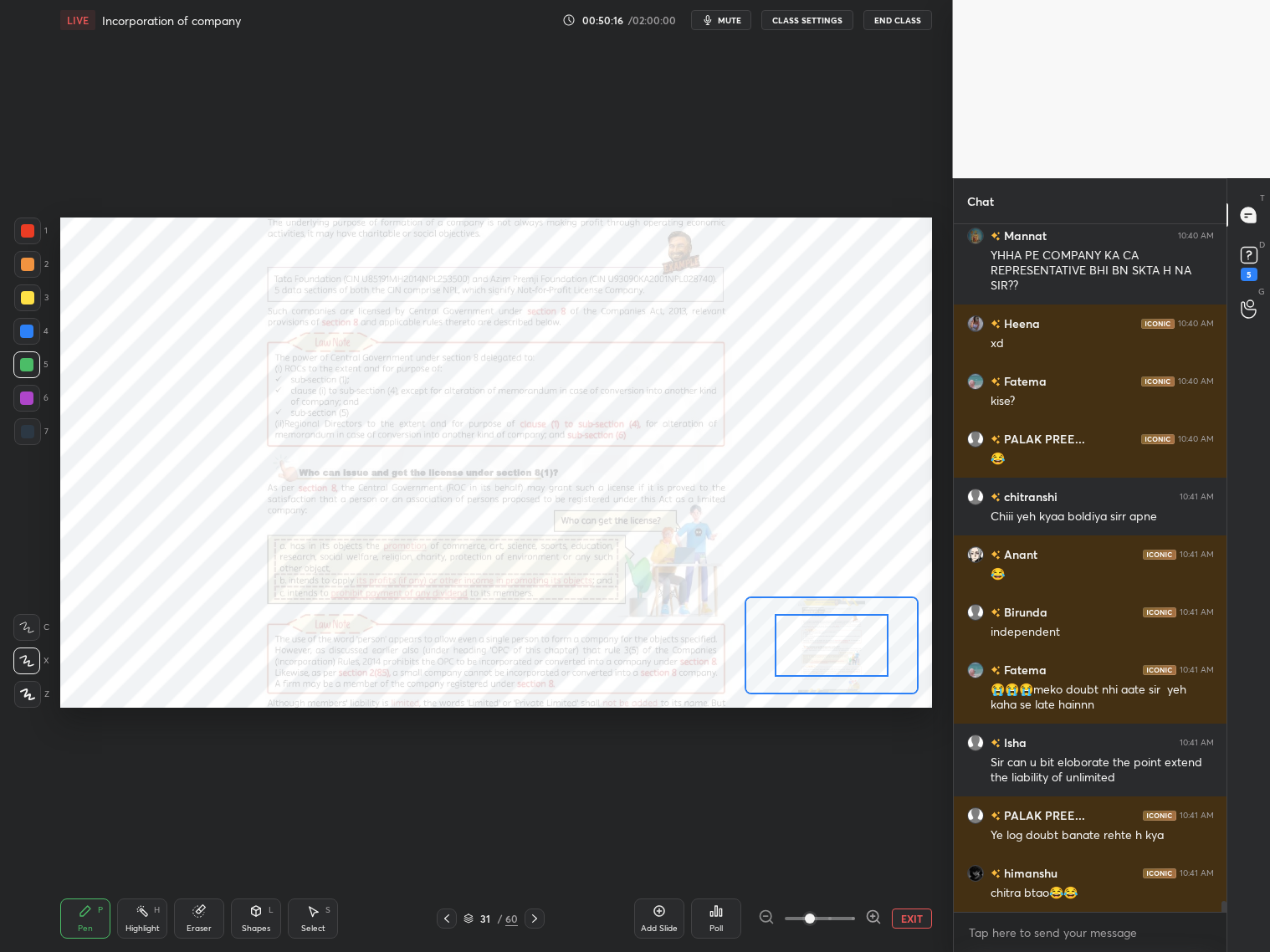
click at [843, 913] on span at bounding box center [820, 918] width 71 height 25
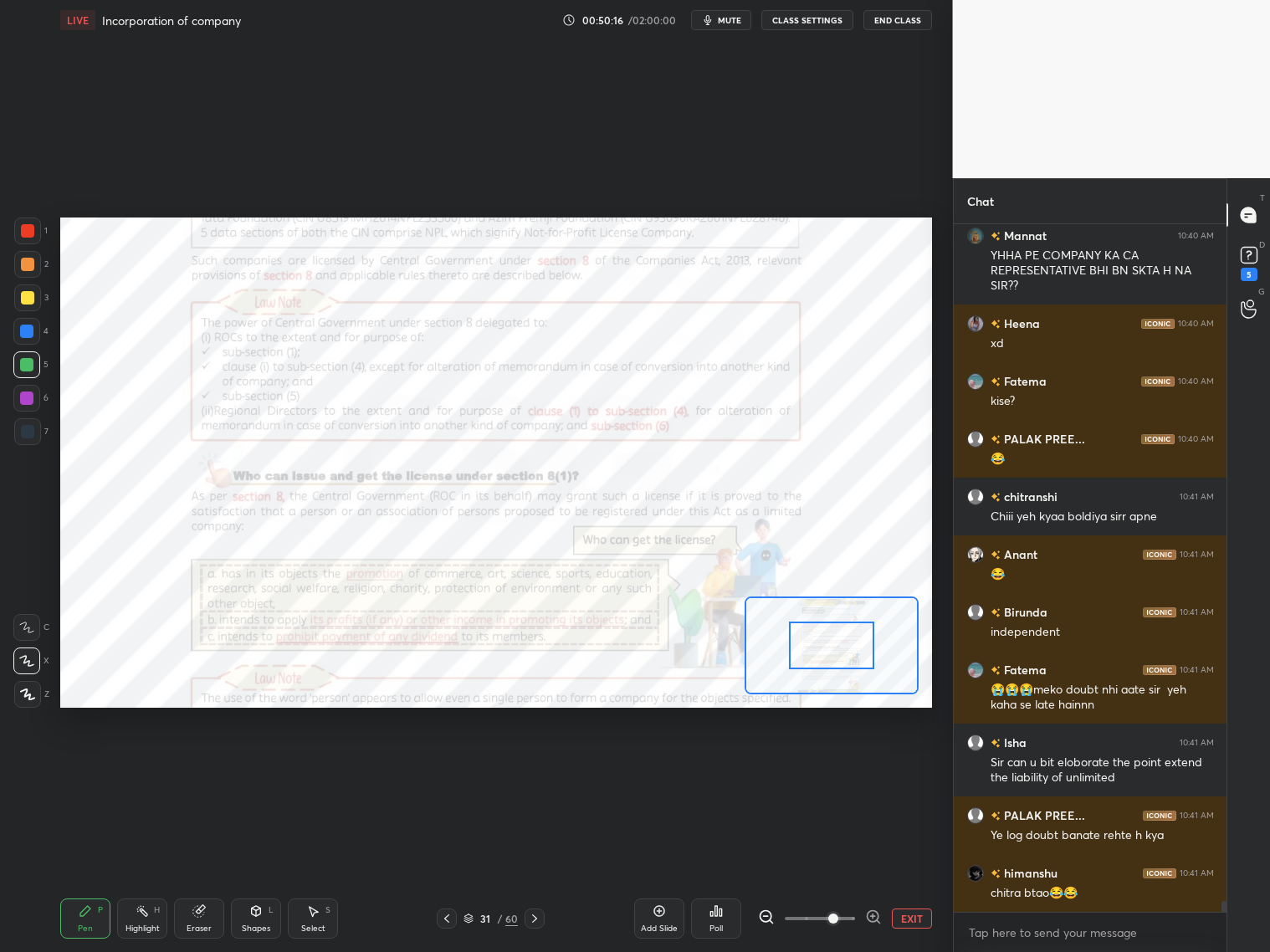
drag, startPoint x: 843, startPoint y: 914, endPoint x: 843, endPoint y: 890, distance: 24.0
click at [839, 914] on span at bounding box center [833, 918] width 10 height 10
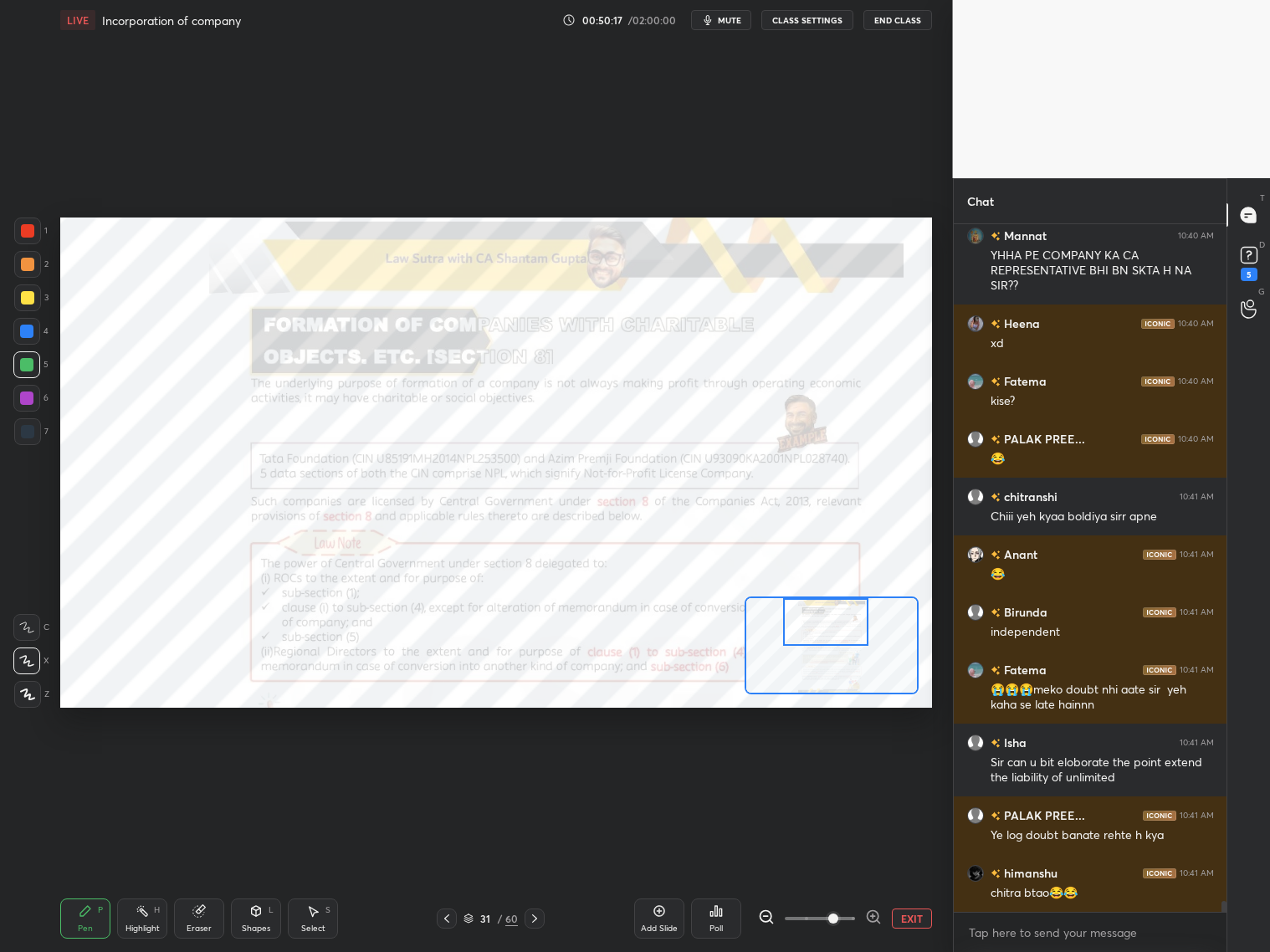
drag, startPoint x: 848, startPoint y: 652, endPoint x: 841, endPoint y: 619, distance: 33.7
click at [841, 620] on div at bounding box center [825, 621] width 85 height 47
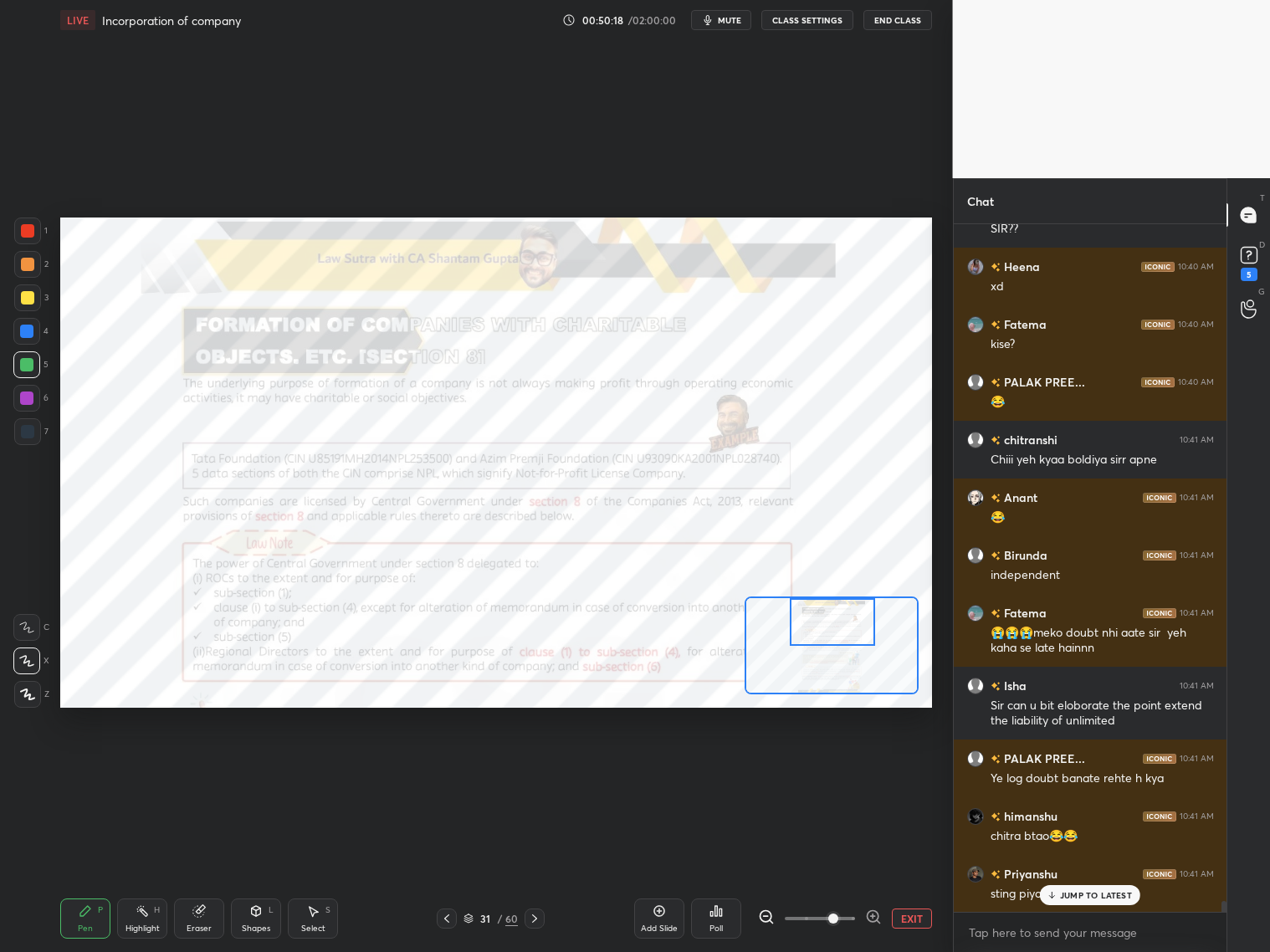
click at [848, 619] on div at bounding box center [832, 621] width 85 height 47
click at [848, 619] on div at bounding box center [832, 621] width 85 height 47
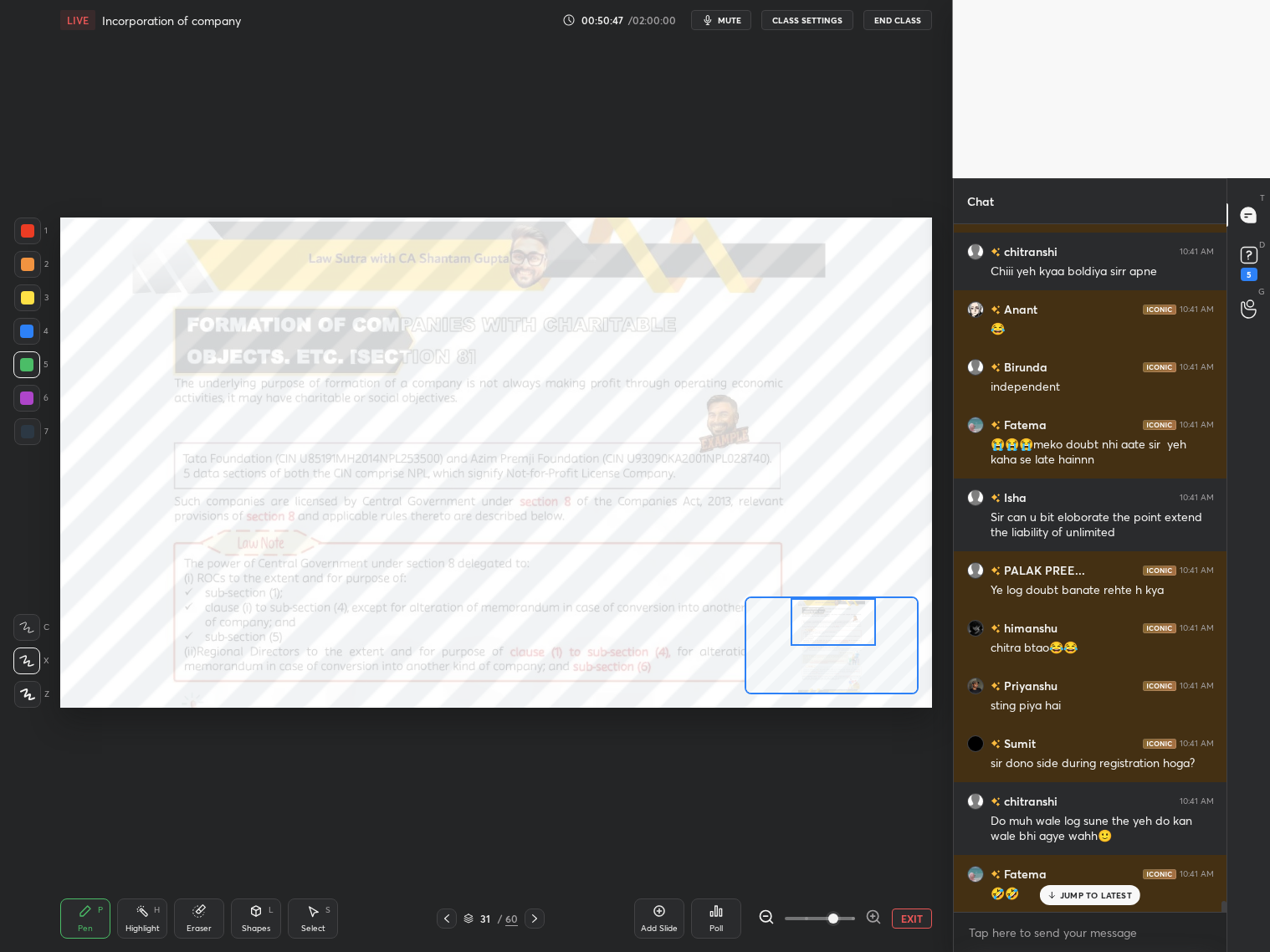
scroll to position [43549, 0]
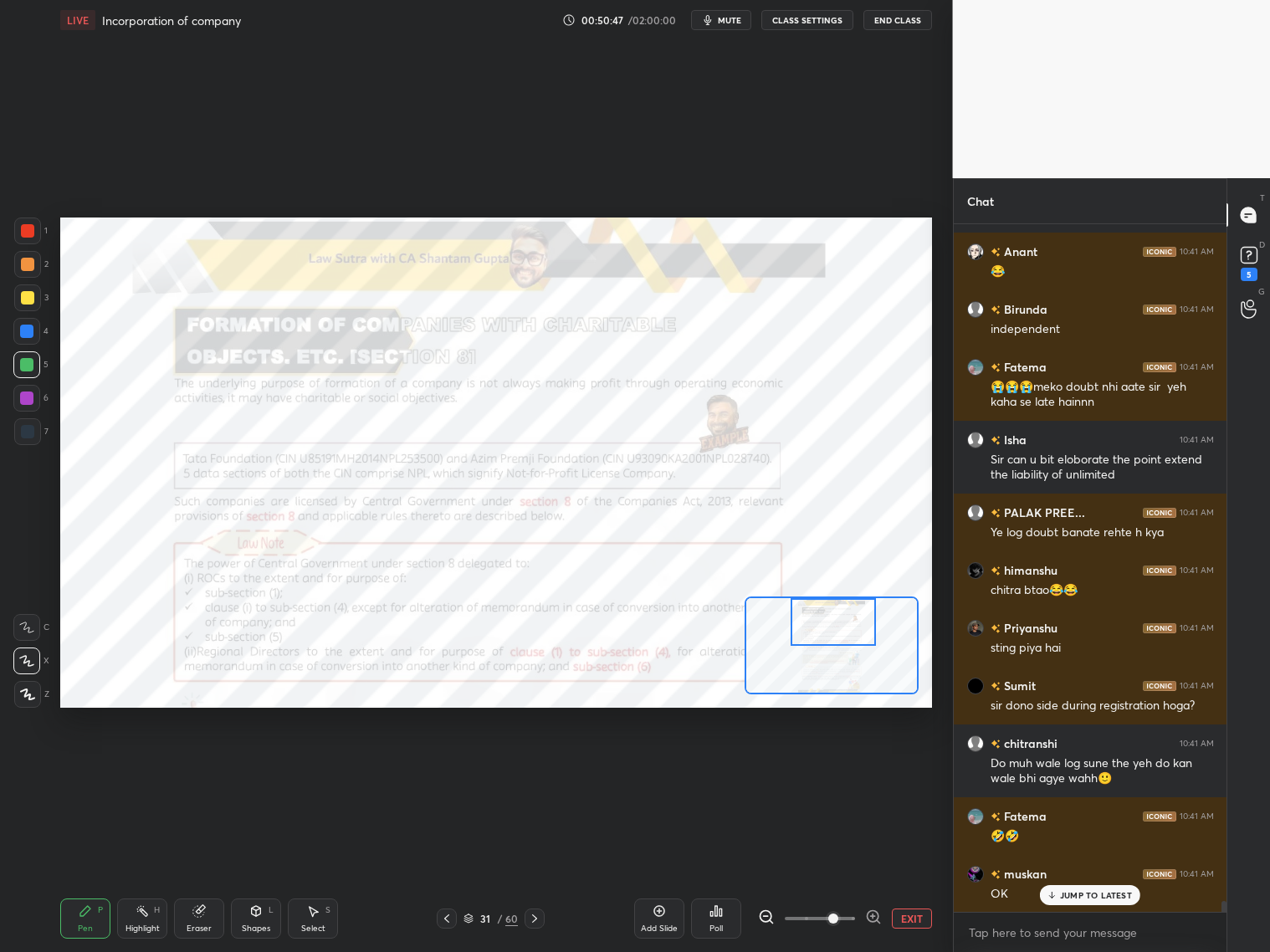
click at [472, 918] on icon at bounding box center [468, 918] width 10 height 10
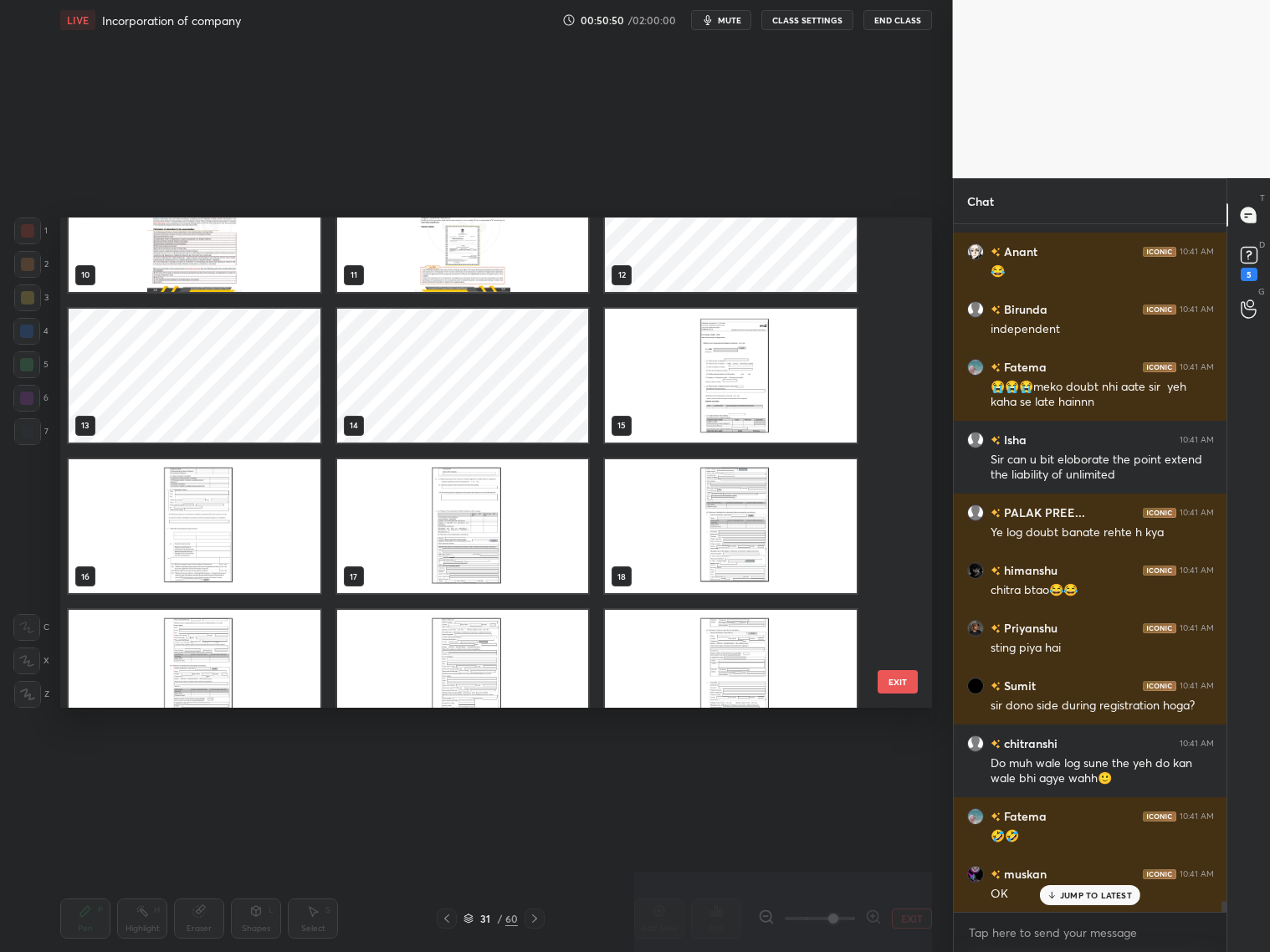
scroll to position [481, 0]
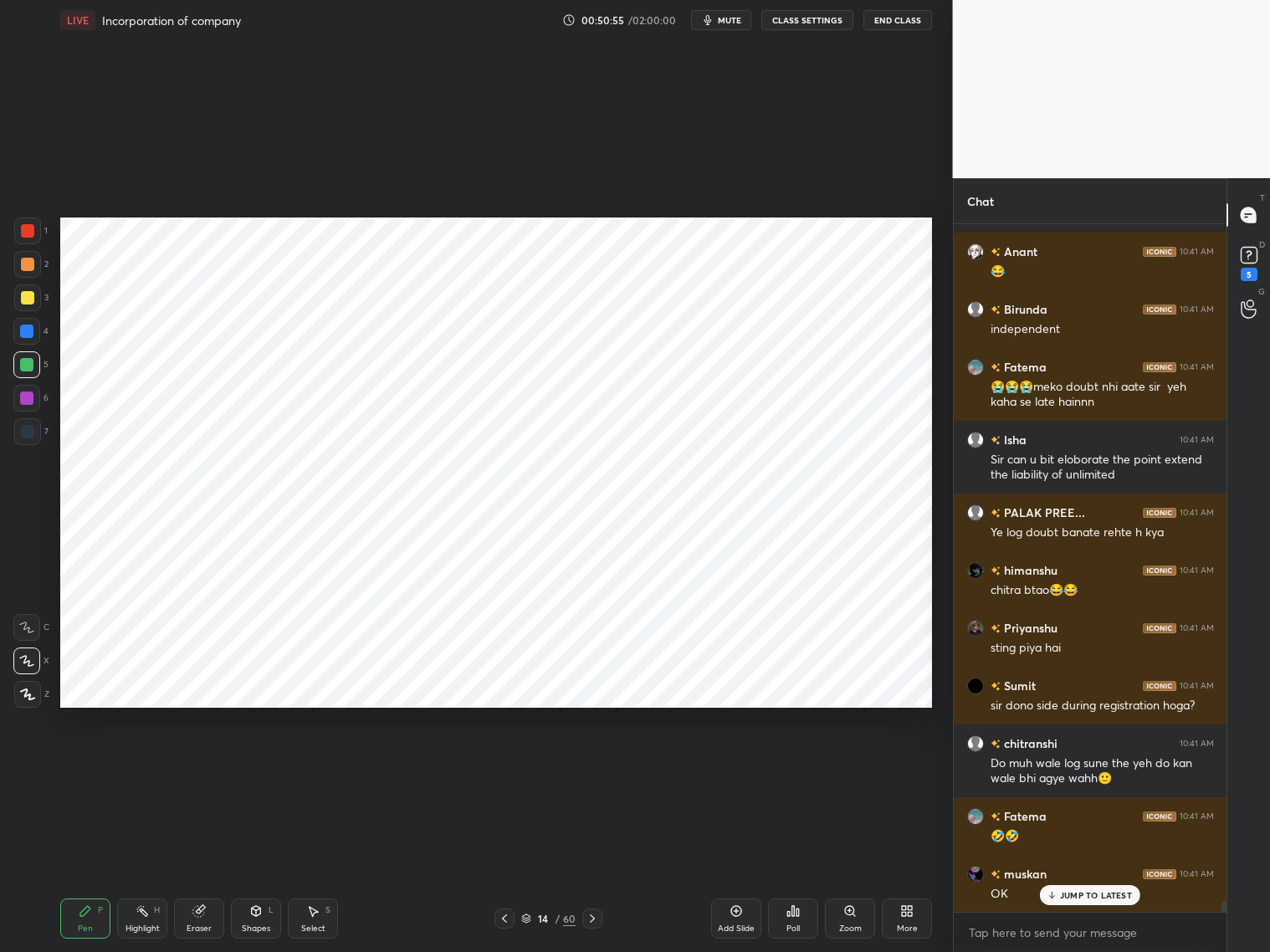
click at [507, 911] on div at bounding box center [505, 918] width 20 height 20
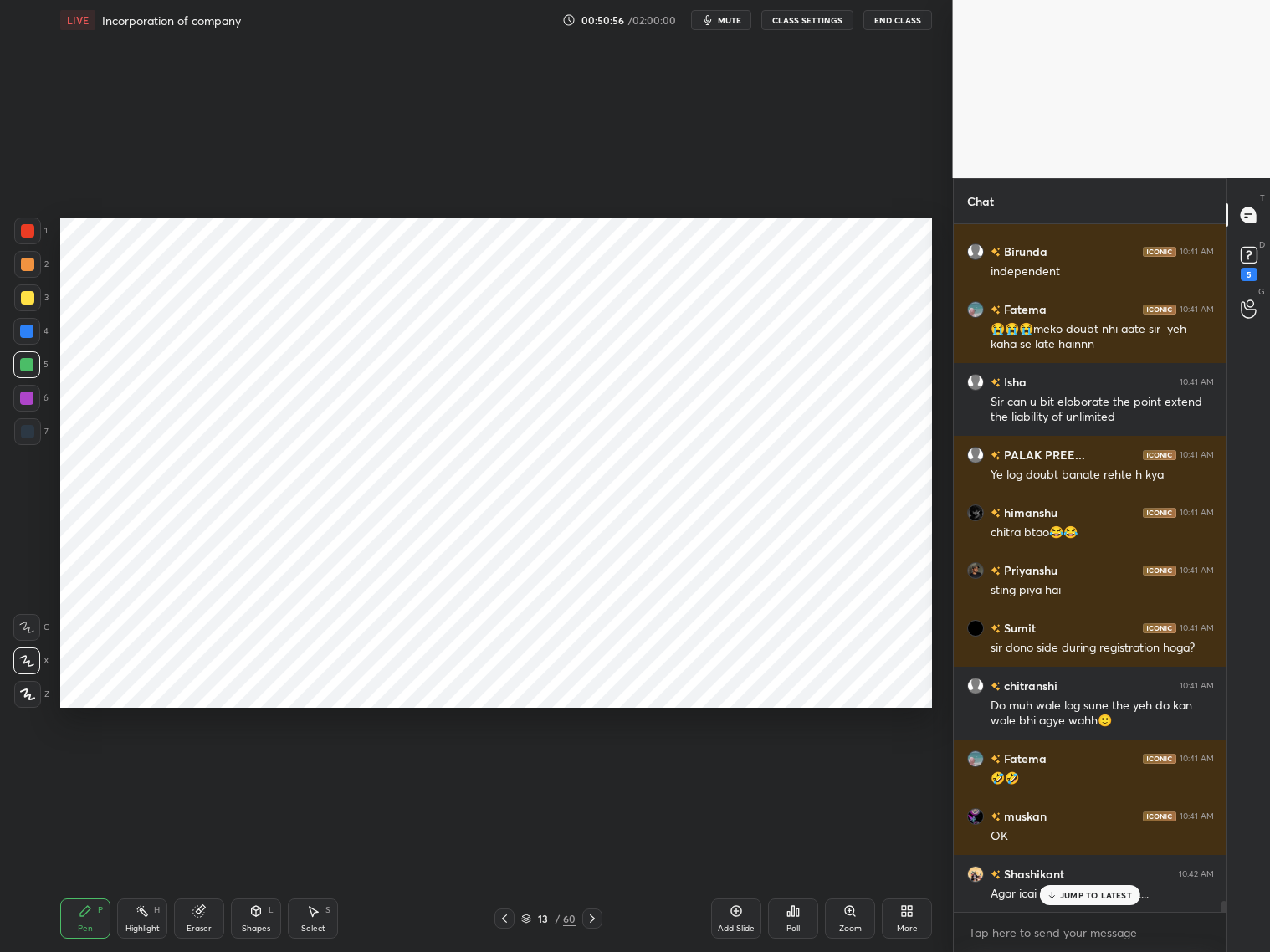
click at [509, 916] on icon at bounding box center [504, 918] width 13 height 13
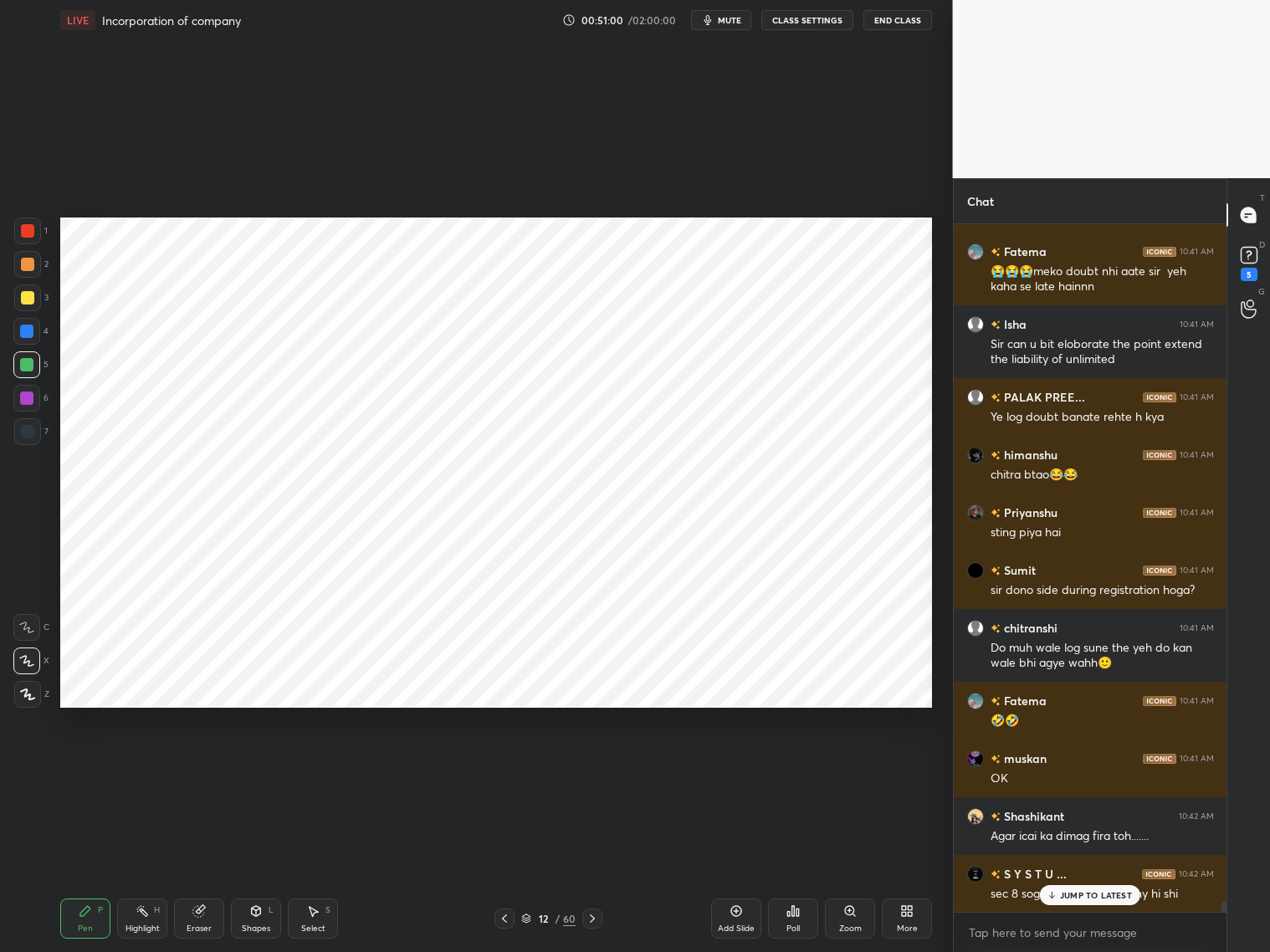
click at [593, 916] on icon at bounding box center [592, 918] width 13 height 13
click at [598, 914] on icon at bounding box center [592, 918] width 13 height 13
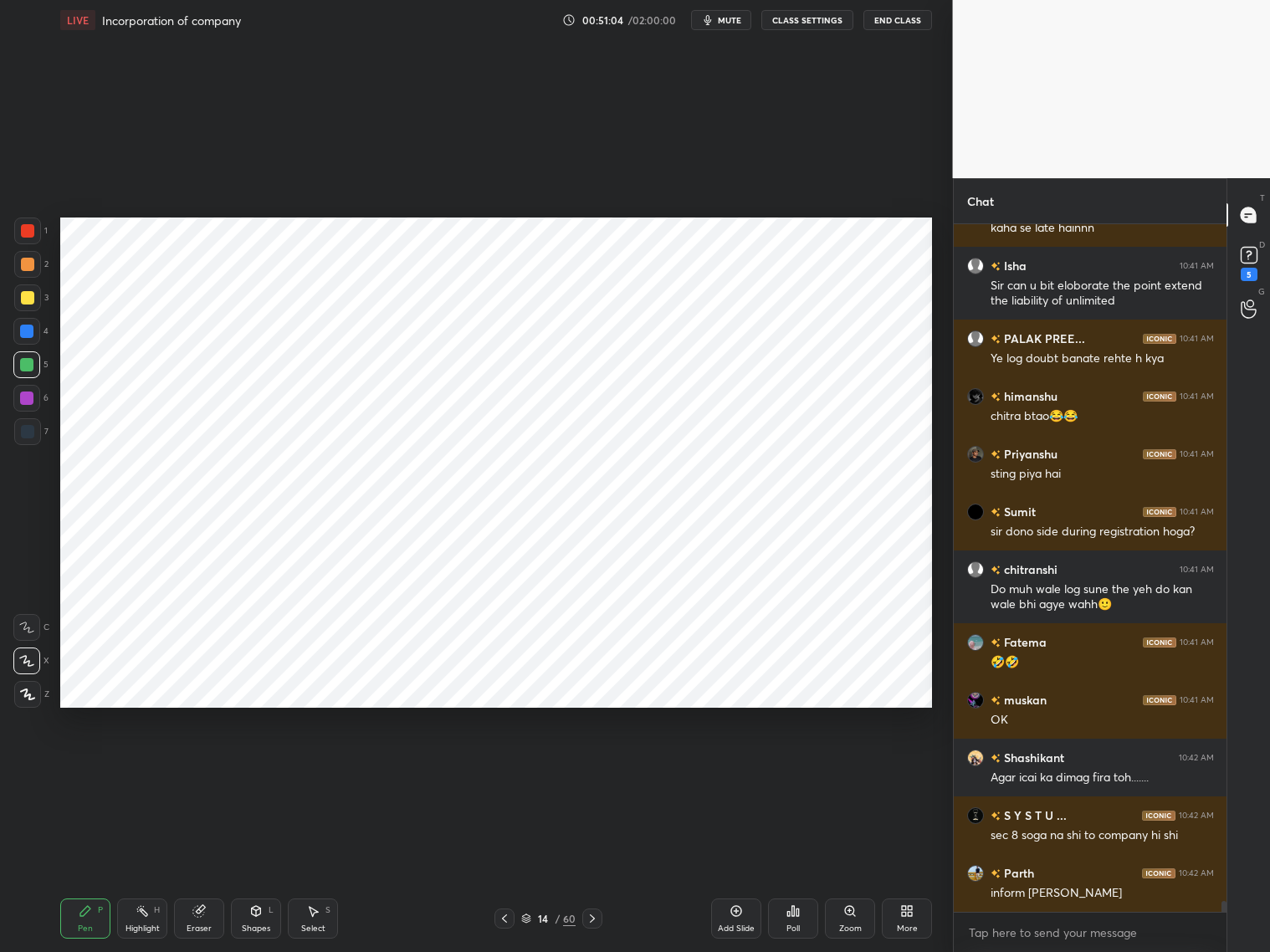
click at [505, 914] on icon at bounding box center [504, 918] width 13 height 13
click at [507, 916] on icon at bounding box center [504, 918] width 13 height 13
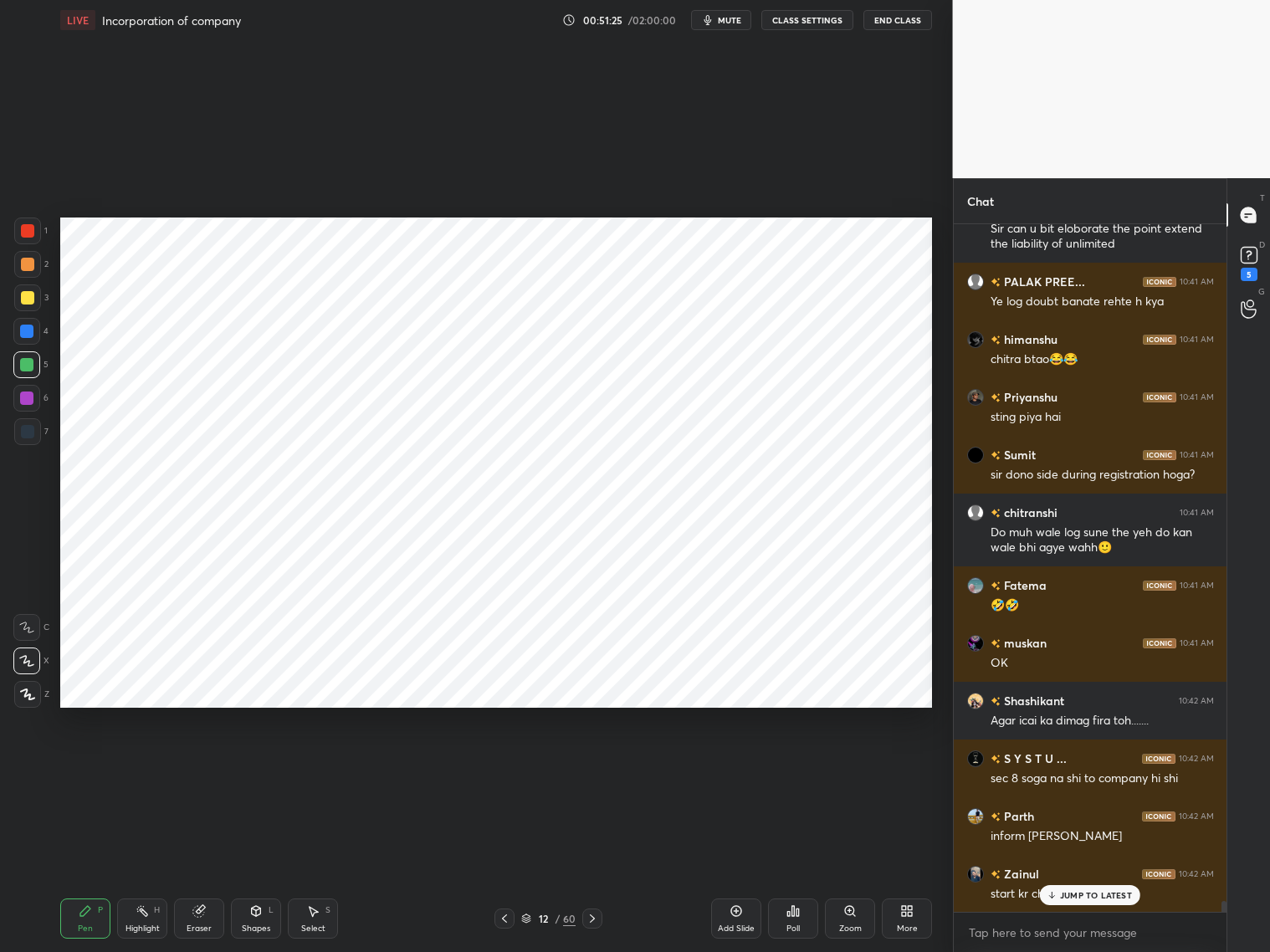
click at [33, 225] on div at bounding box center [27, 231] width 13 height 13
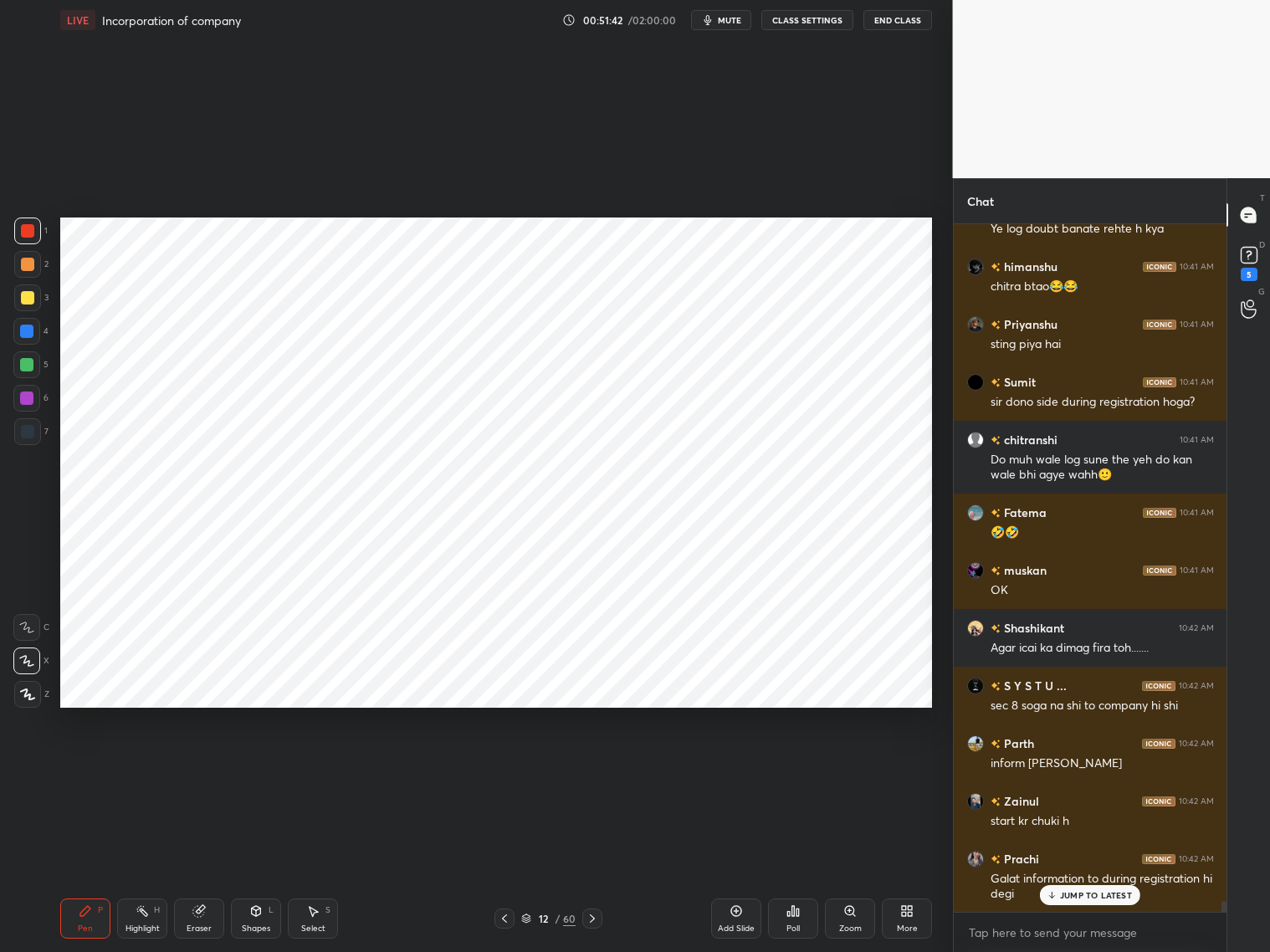
click at [530, 913] on div "12 / 60" at bounding box center [548, 918] width 55 height 15
click at [528, 911] on div "12 / 60" at bounding box center [548, 918] width 55 height 15
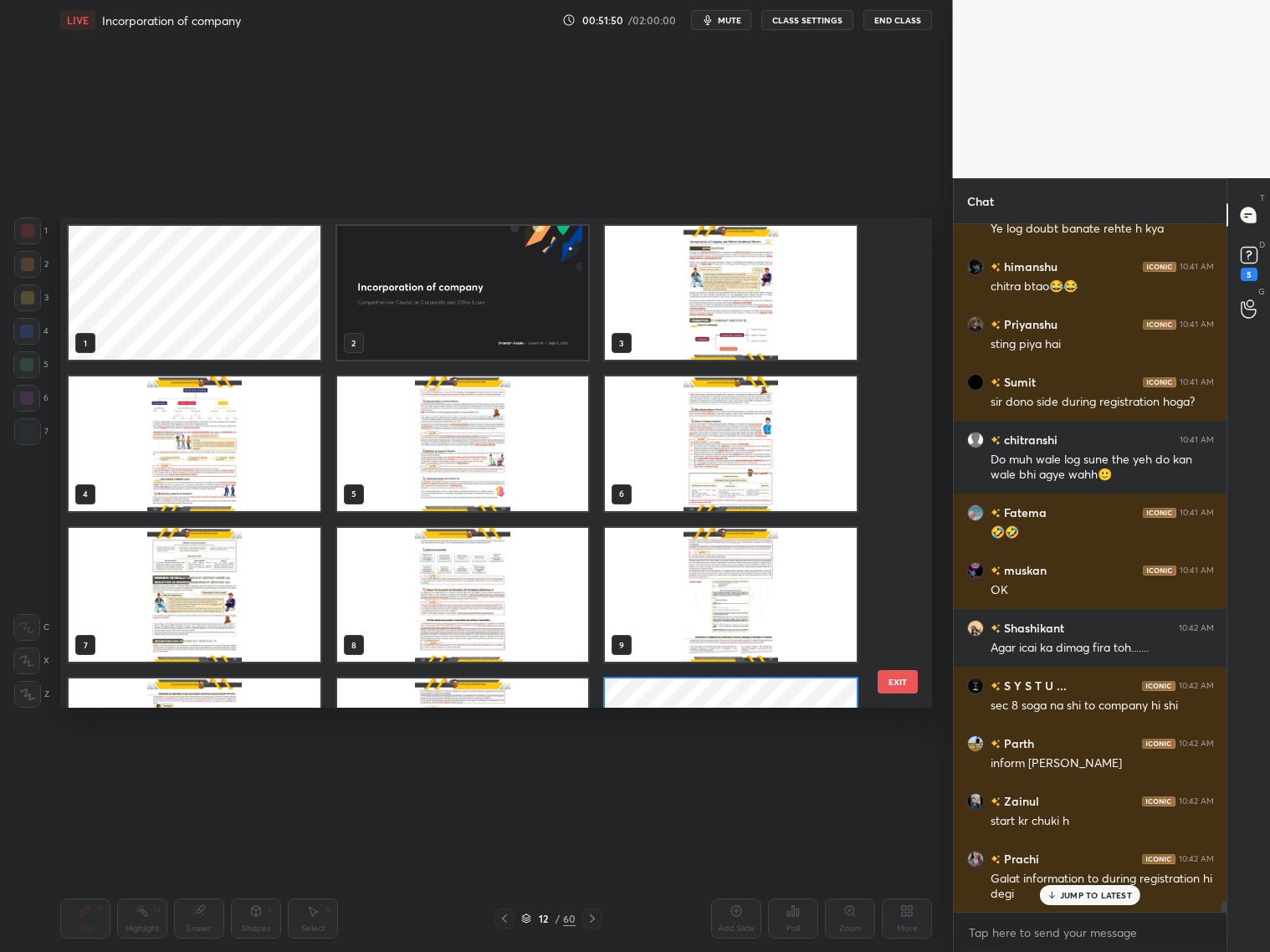
scroll to position [486, 864]
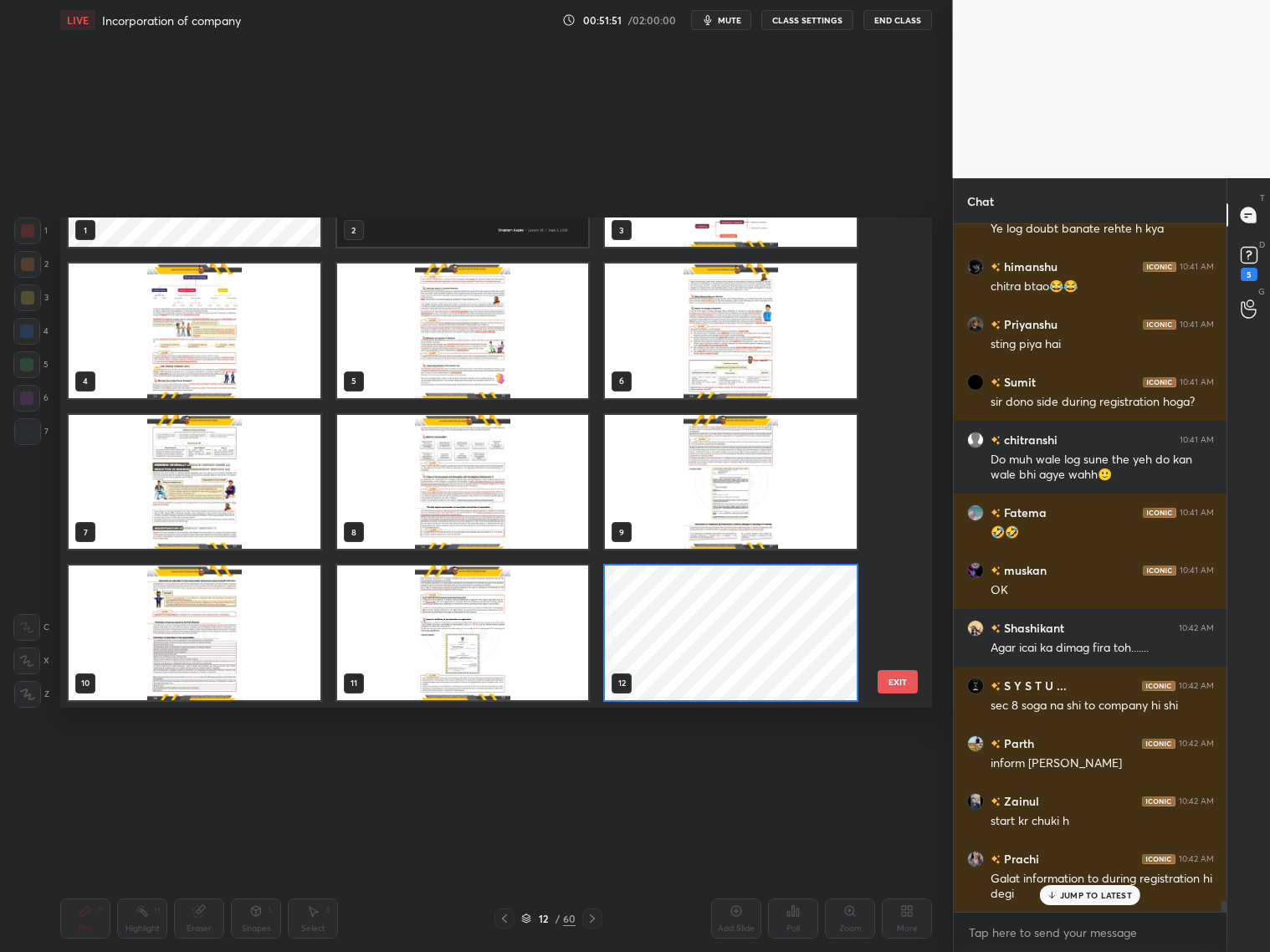
drag, startPoint x: 901, startPoint y: 266, endPoint x: 893, endPoint y: 268, distance: 8.2
click at [893, 268] on div "1 2 3 4 5 6 7 8 9 10 11 12 13 14 15 16 17 18 EXIT" at bounding box center [496, 463] width 872 height 490
drag, startPoint x: 892, startPoint y: 266, endPoint x: 897, endPoint y: 278, distance: 13.0
click at [895, 293] on div "1 2 3 4 5 6 7 8 9 10 11 12 13 14 15 16 17 18" at bounding box center [481, 463] width 842 height 490
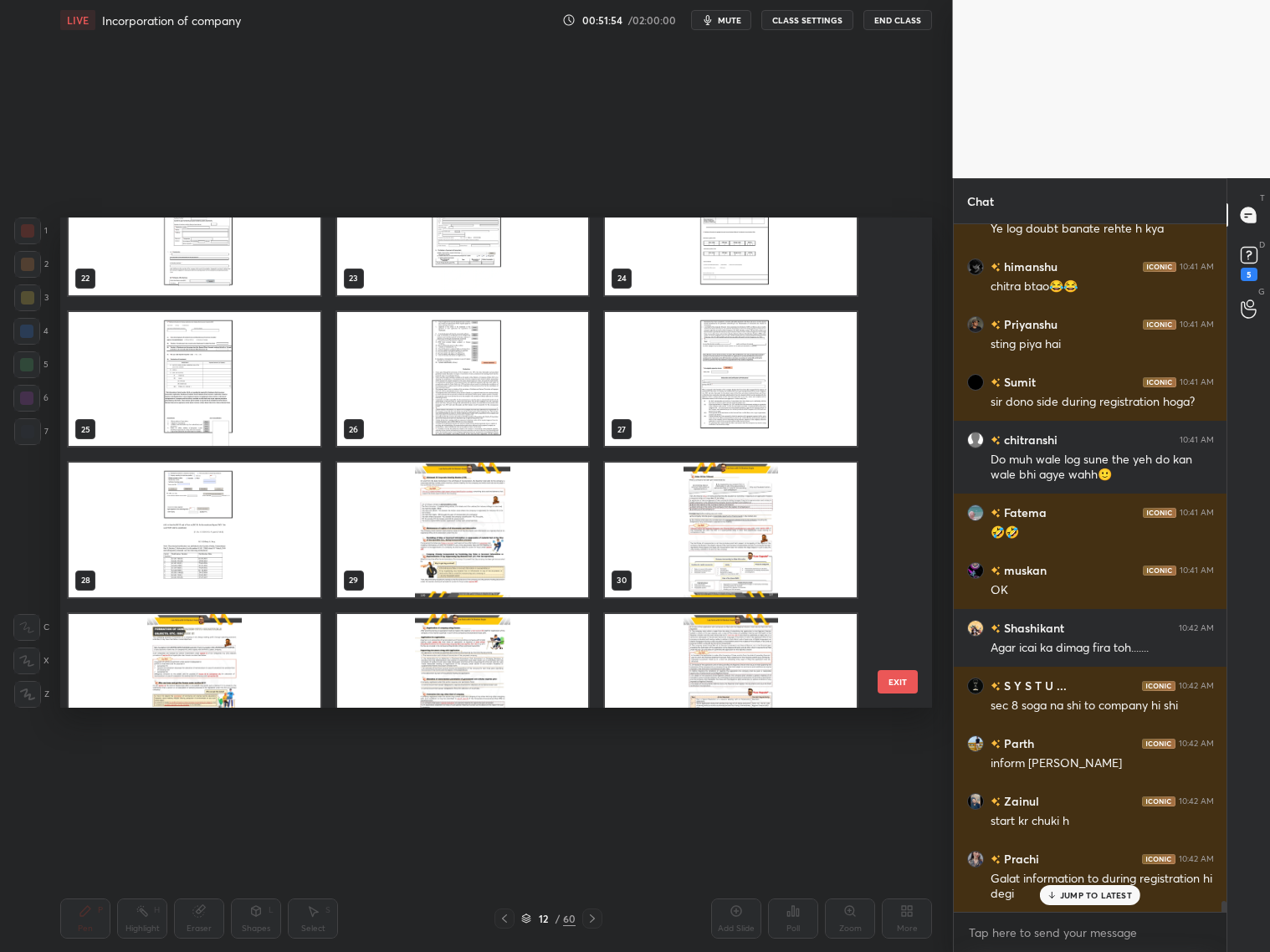
scroll to position [1135, 0]
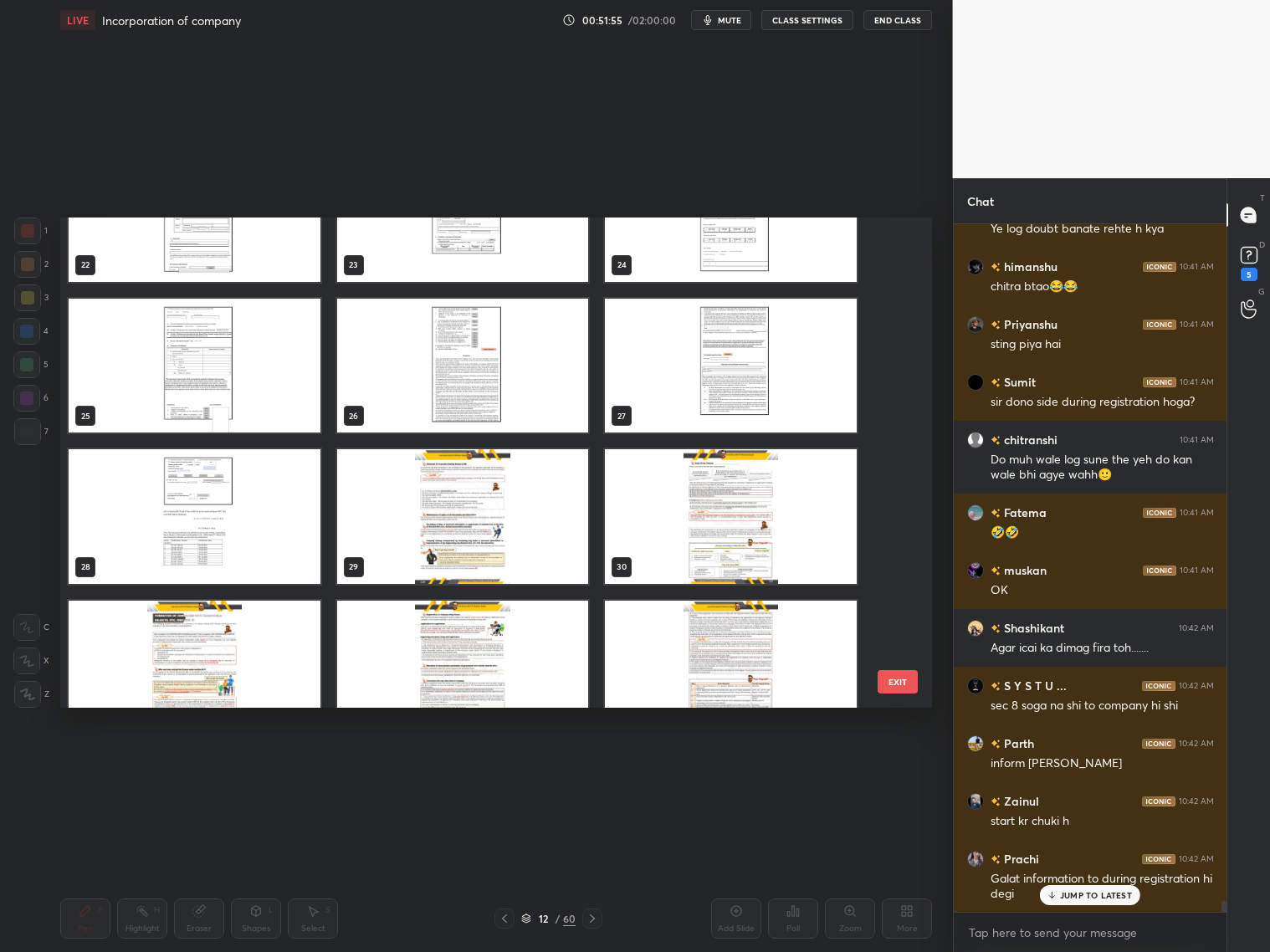
click at [500, 535] on img "grid" at bounding box center [463, 516] width 251 height 134
click at [497, 538] on img "grid" at bounding box center [463, 516] width 251 height 134
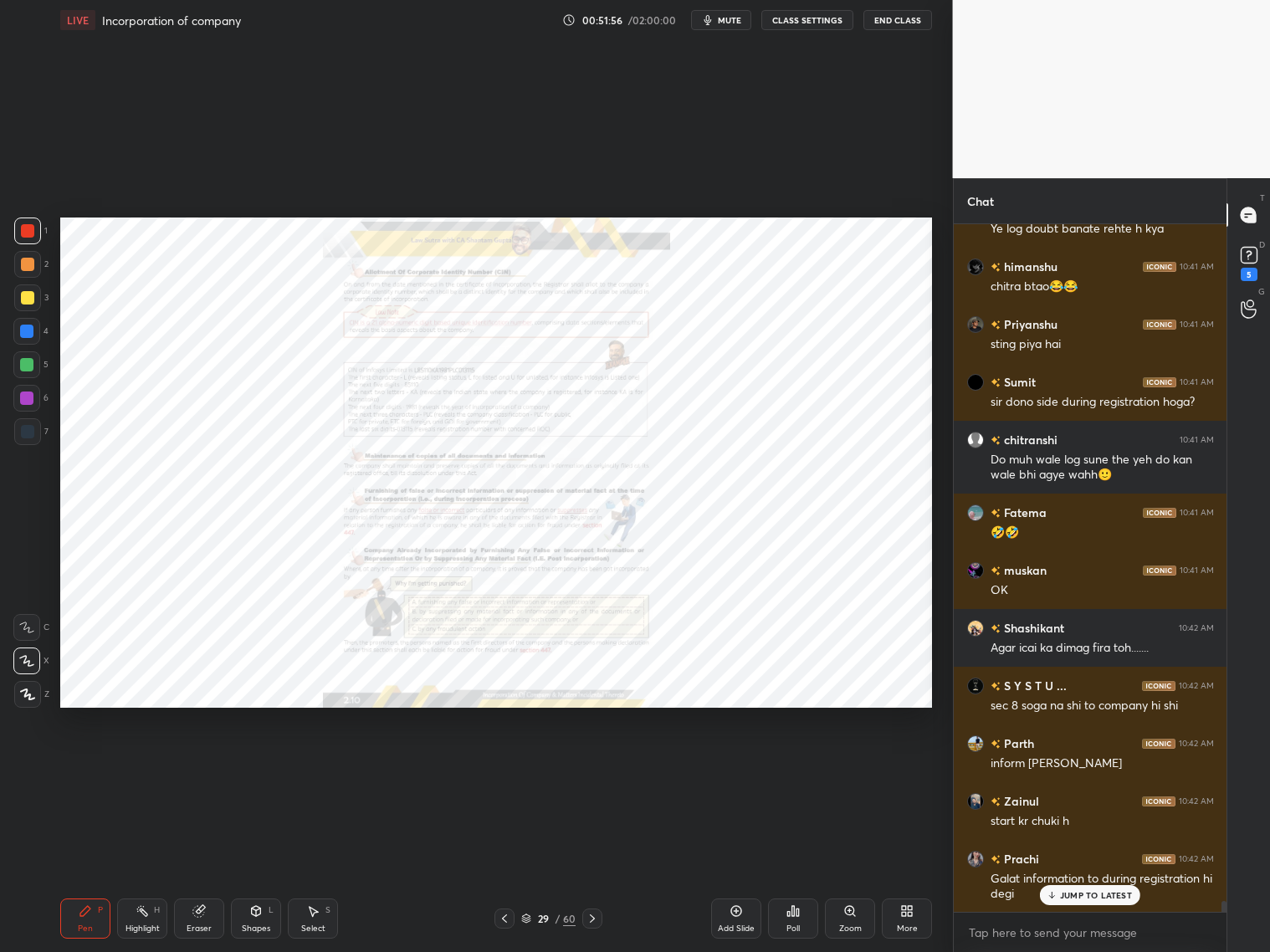
click at [503, 537] on img "grid" at bounding box center [463, 516] width 251 height 134
click at [599, 917] on div at bounding box center [592, 918] width 20 height 20
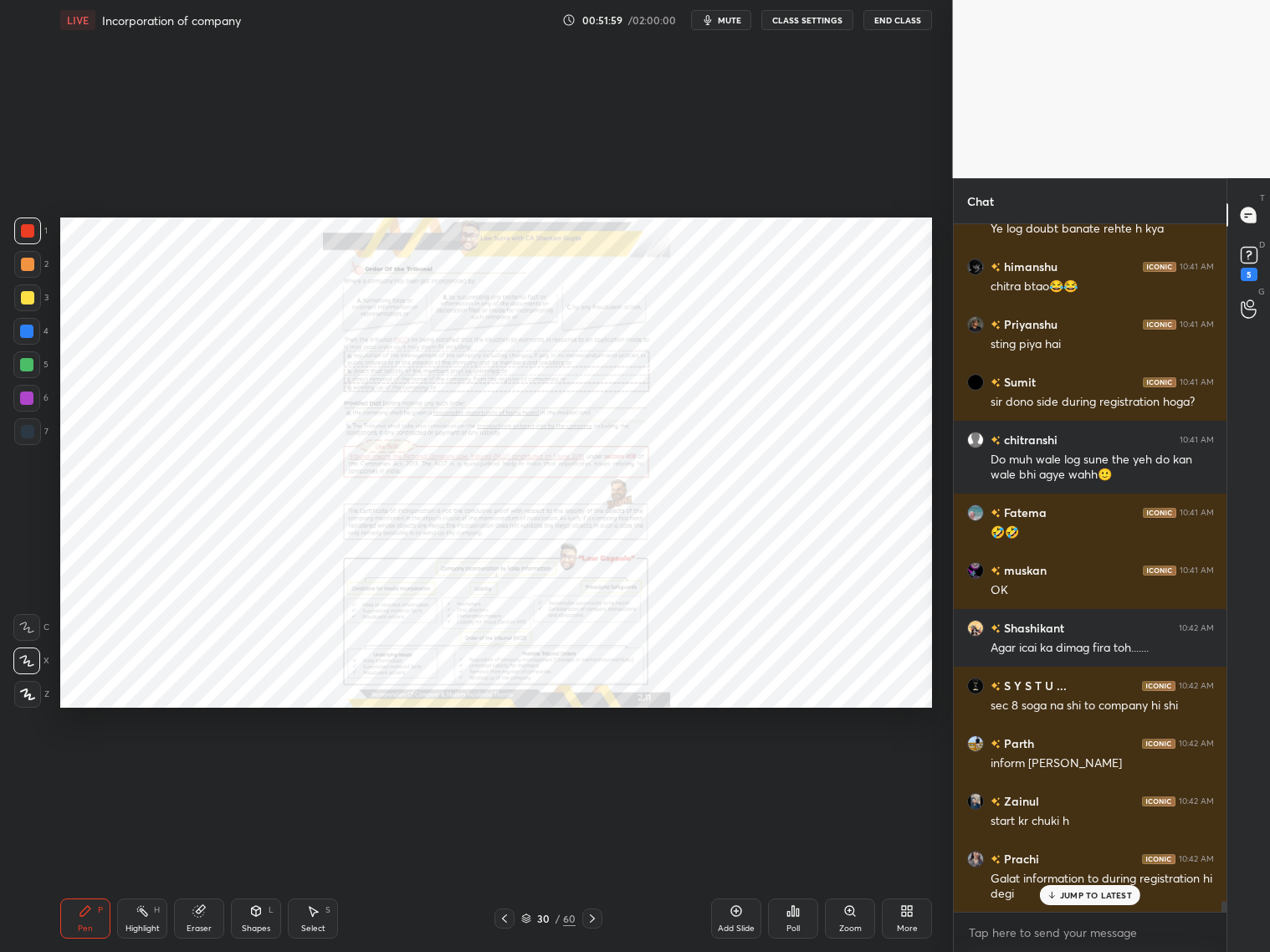
click at [591, 918] on icon at bounding box center [592, 918] width 13 height 13
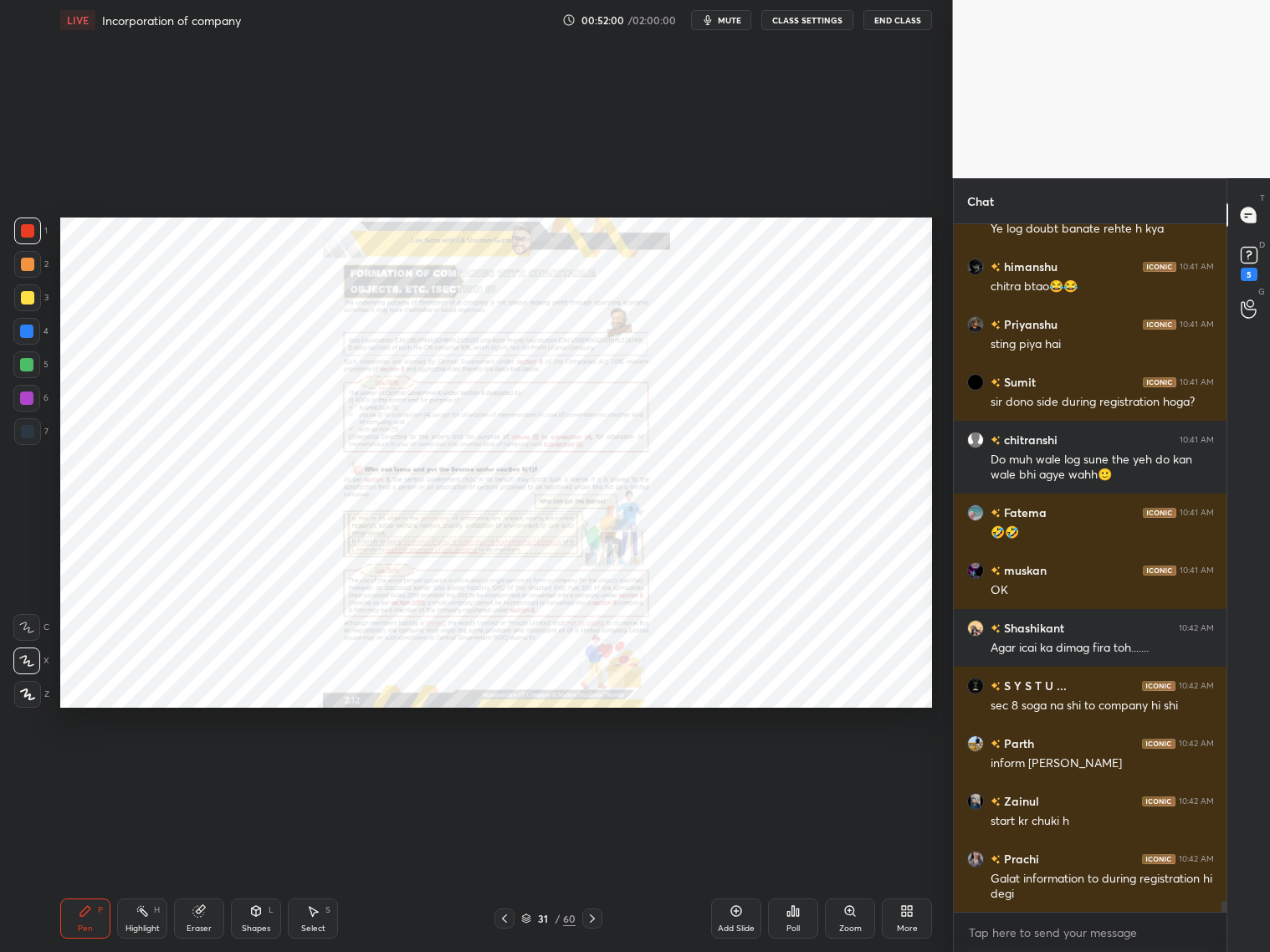
scroll to position [43910, 0]
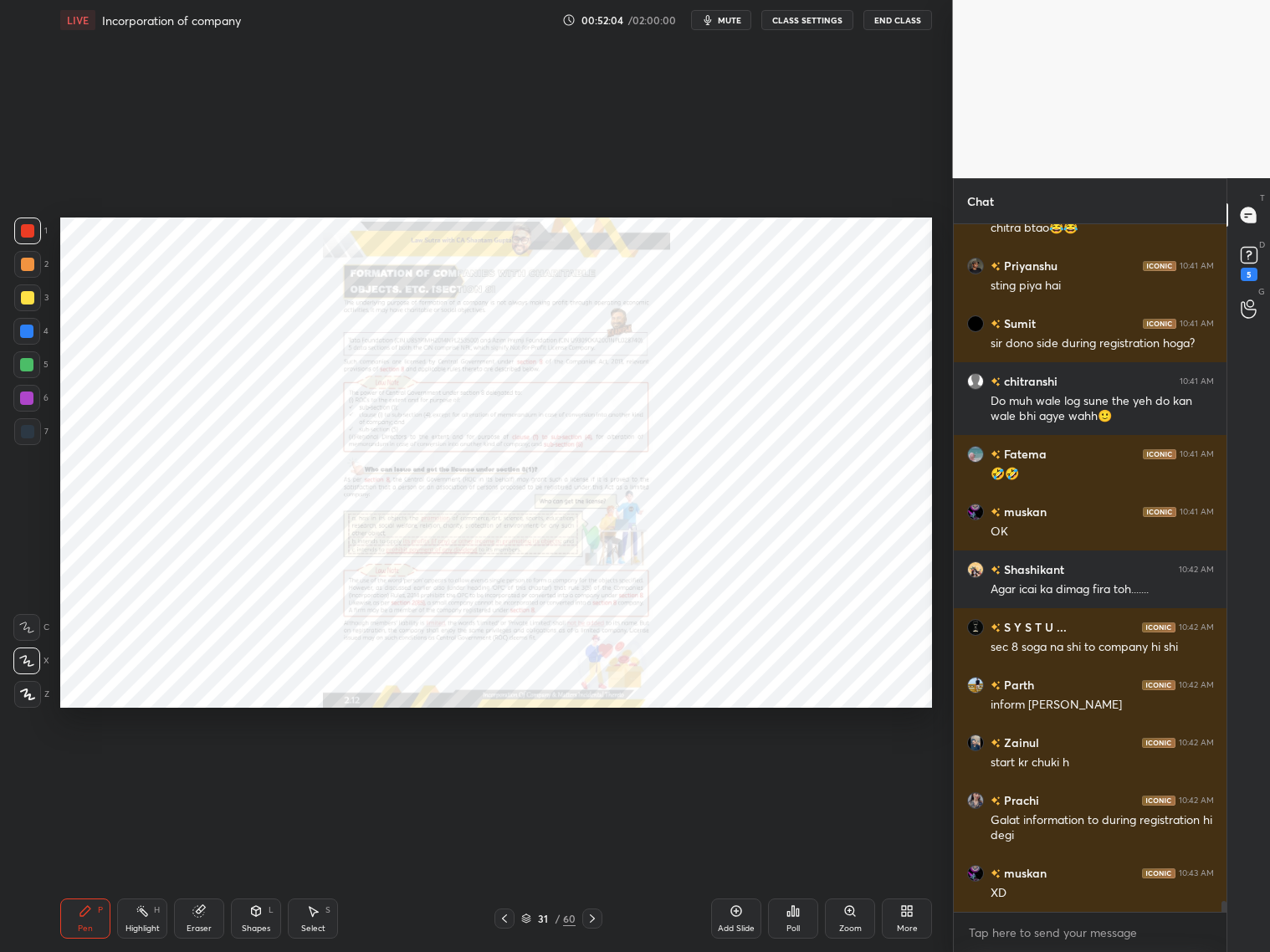
click at [841, 914] on div "Zoom" at bounding box center [850, 918] width 50 height 40
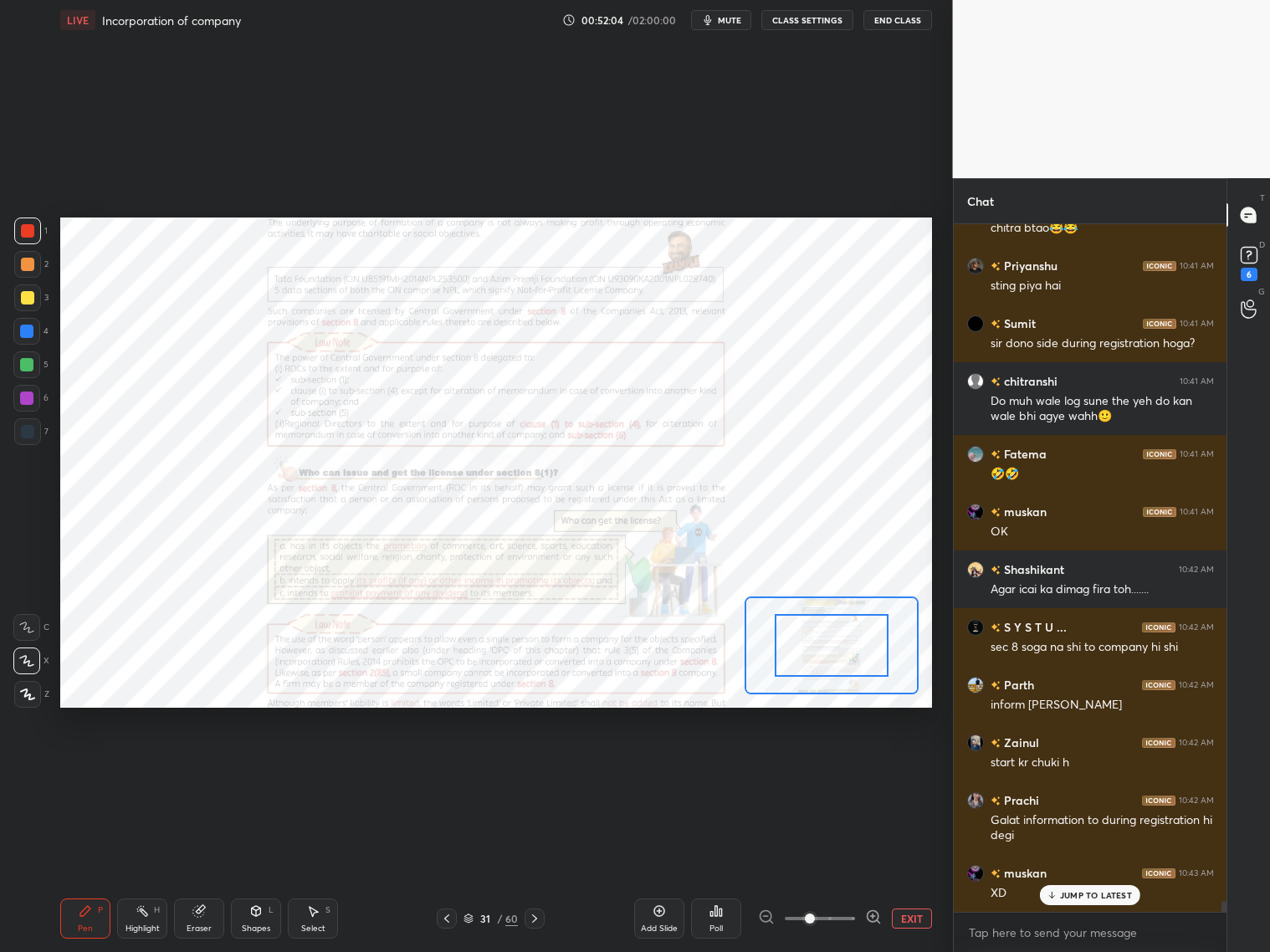
scroll to position [43982, 0]
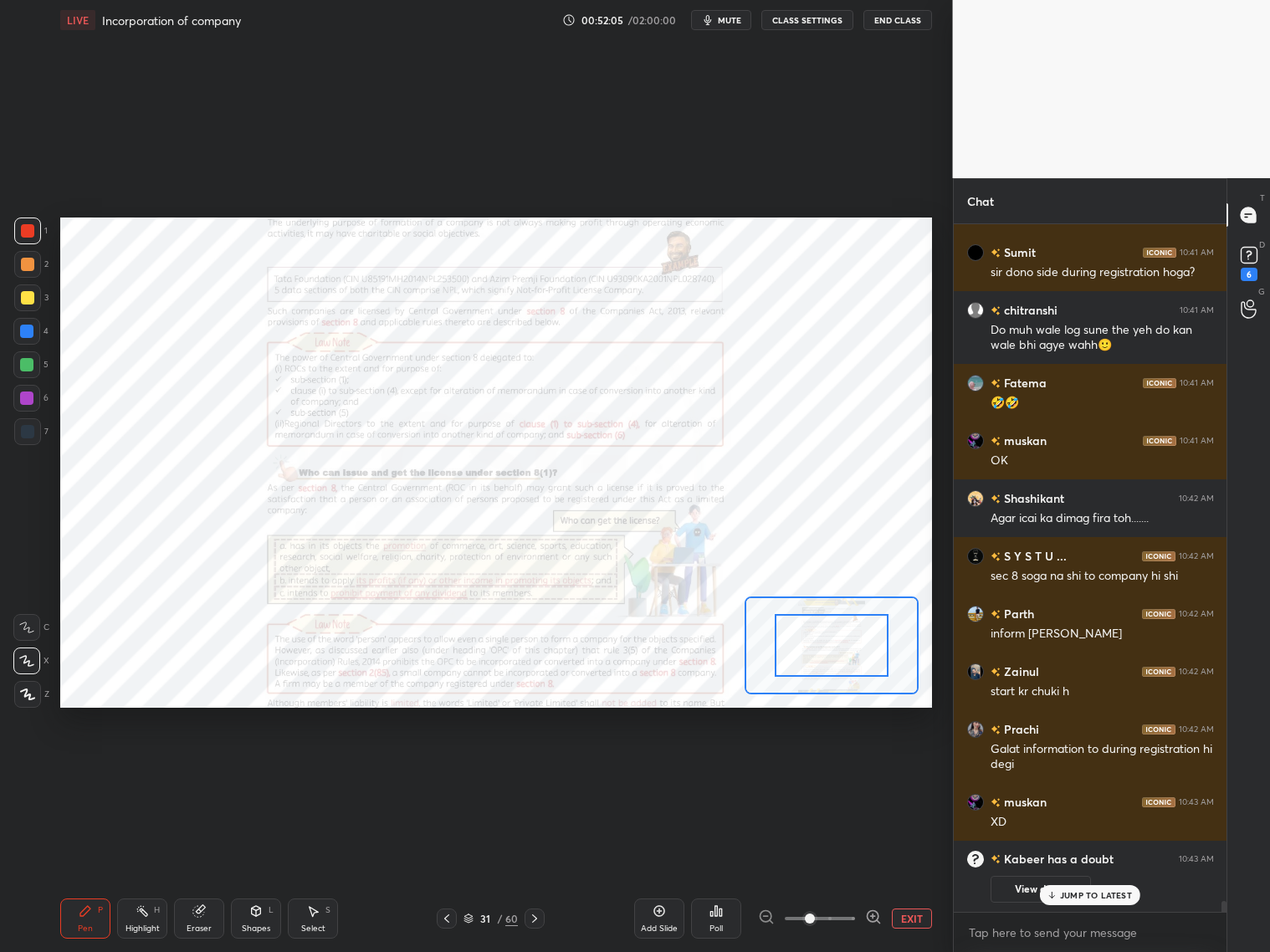
click at [875, 916] on icon at bounding box center [874, 916] width 17 height 17
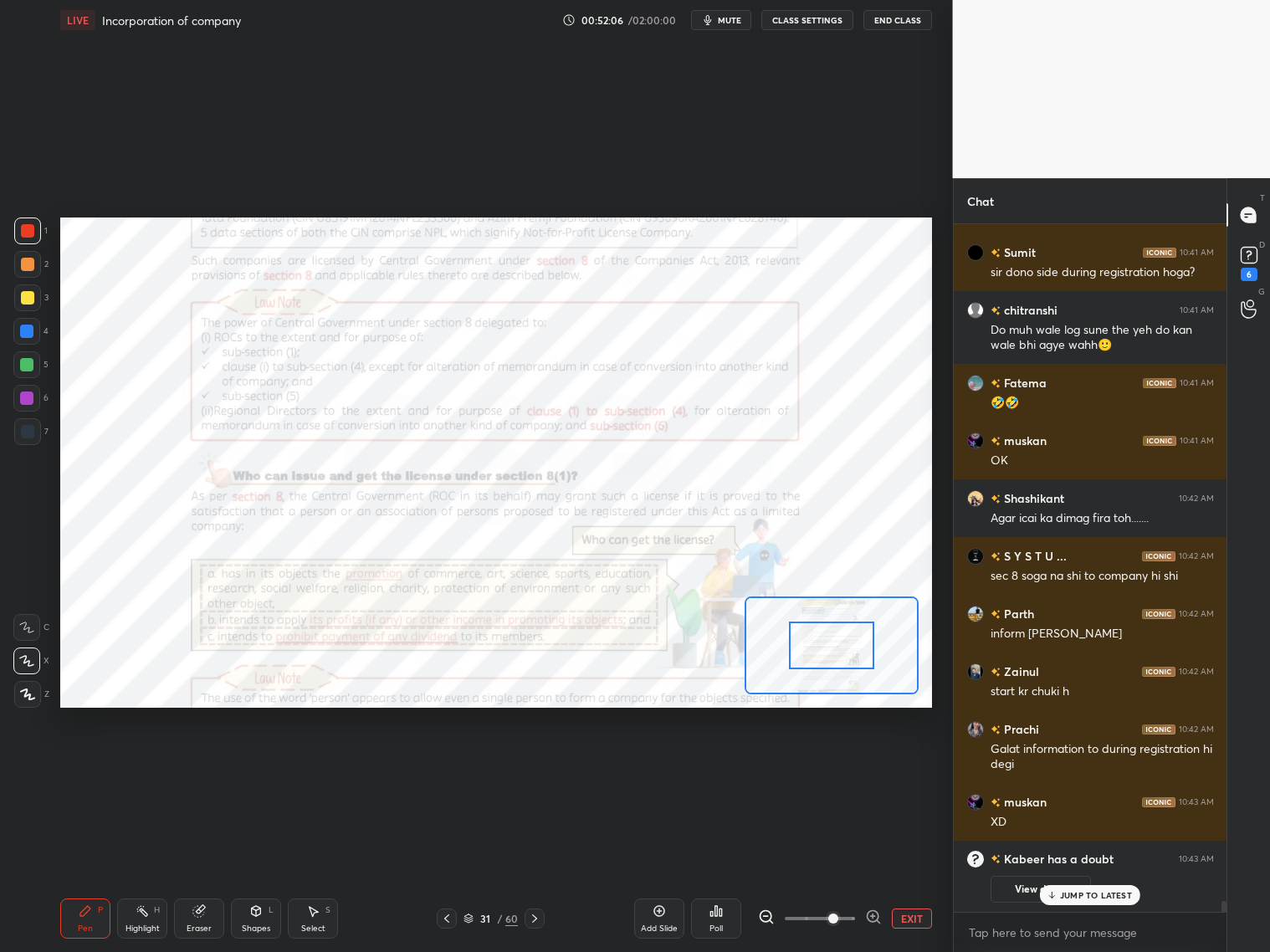
click at [878, 915] on icon at bounding box center [874, 916] width 17 height 17
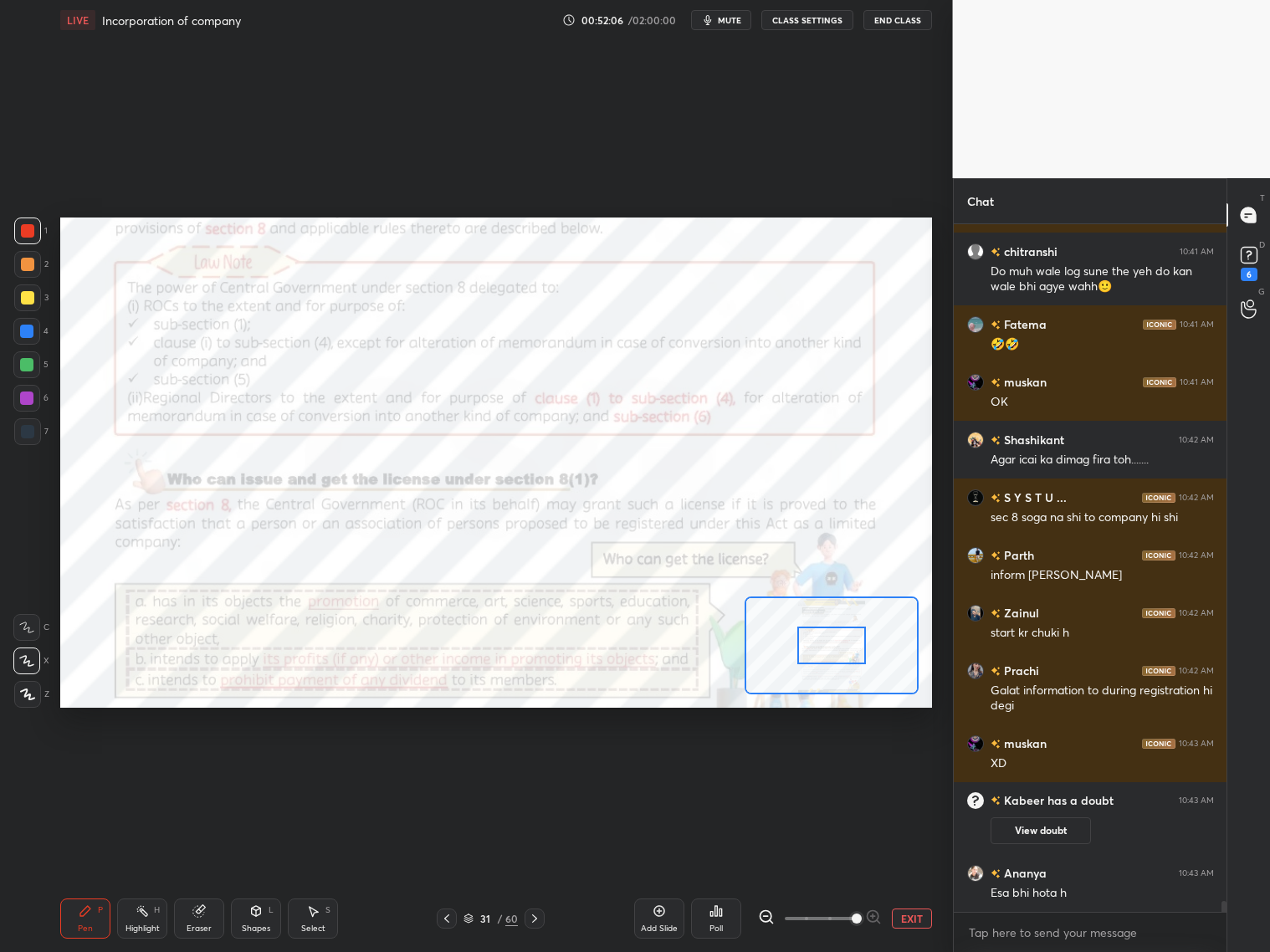
scroll to position [42662, 0]
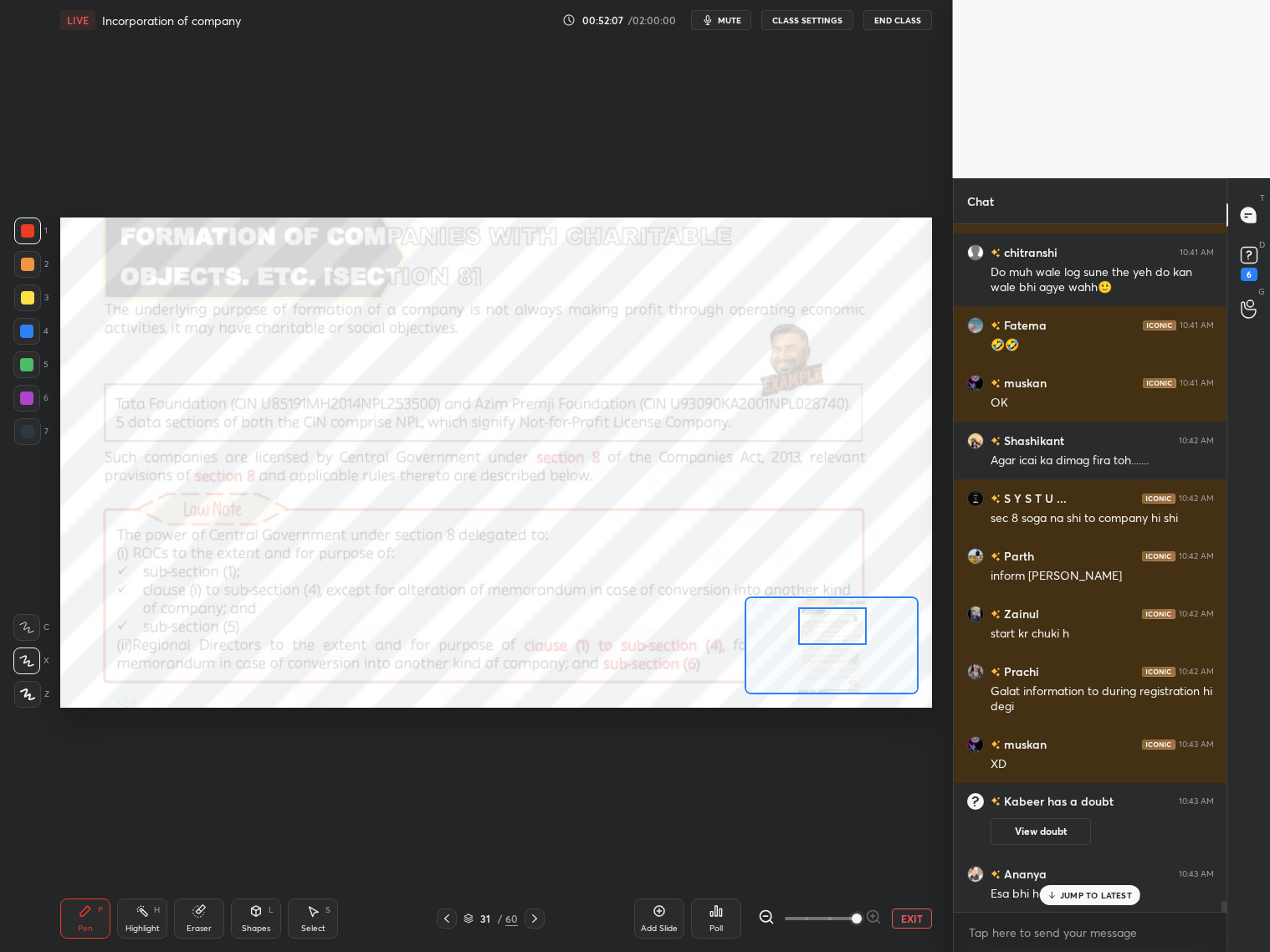
drag, startPoint x: 857, startPoint y: 643, endPoint x: 856, endPoint y: 625, distance: 18.0
click at [857, 625] on div at bounding box center [832, 626] width 69 height 38
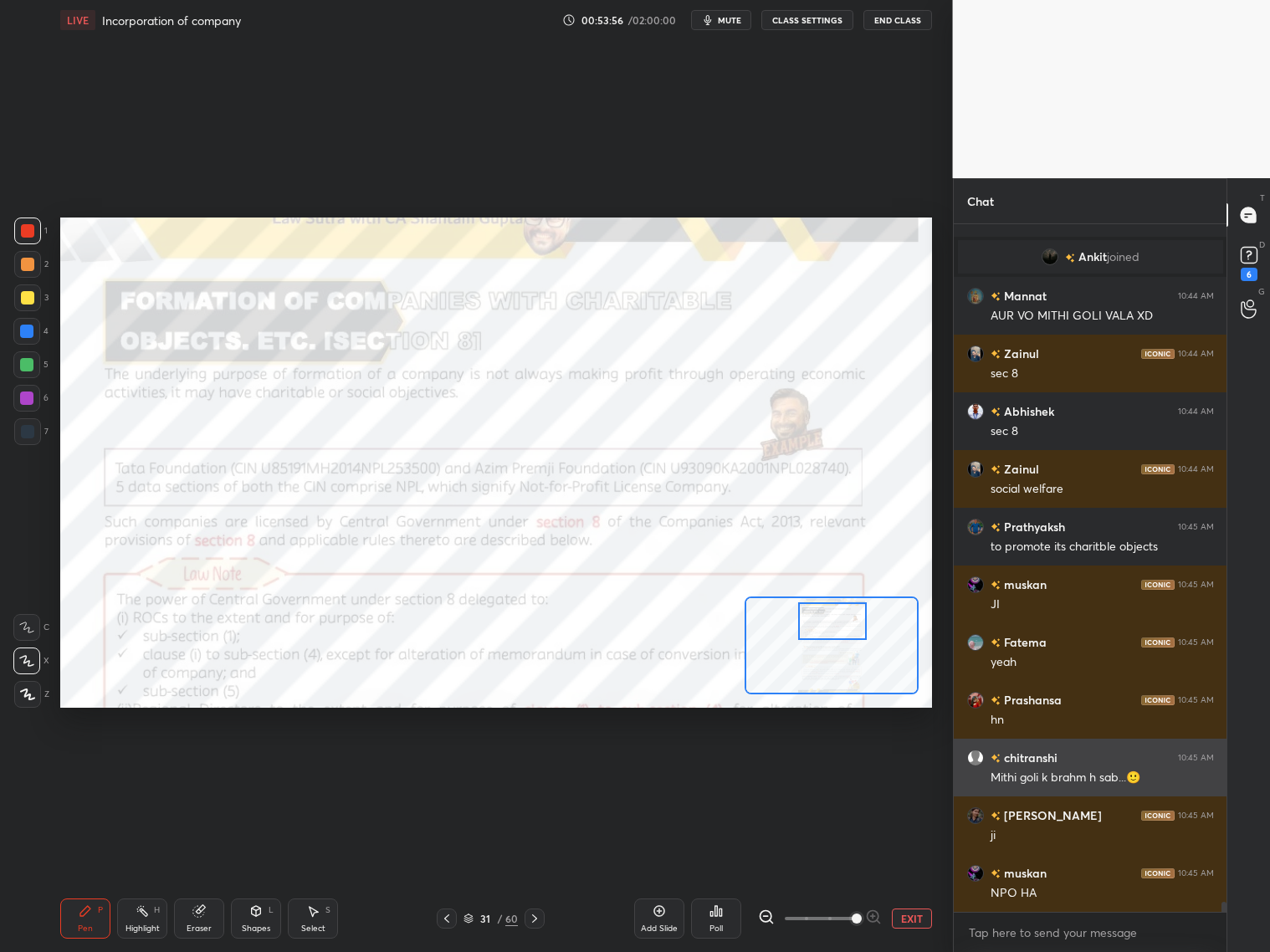
scroll to position [45749, 0]
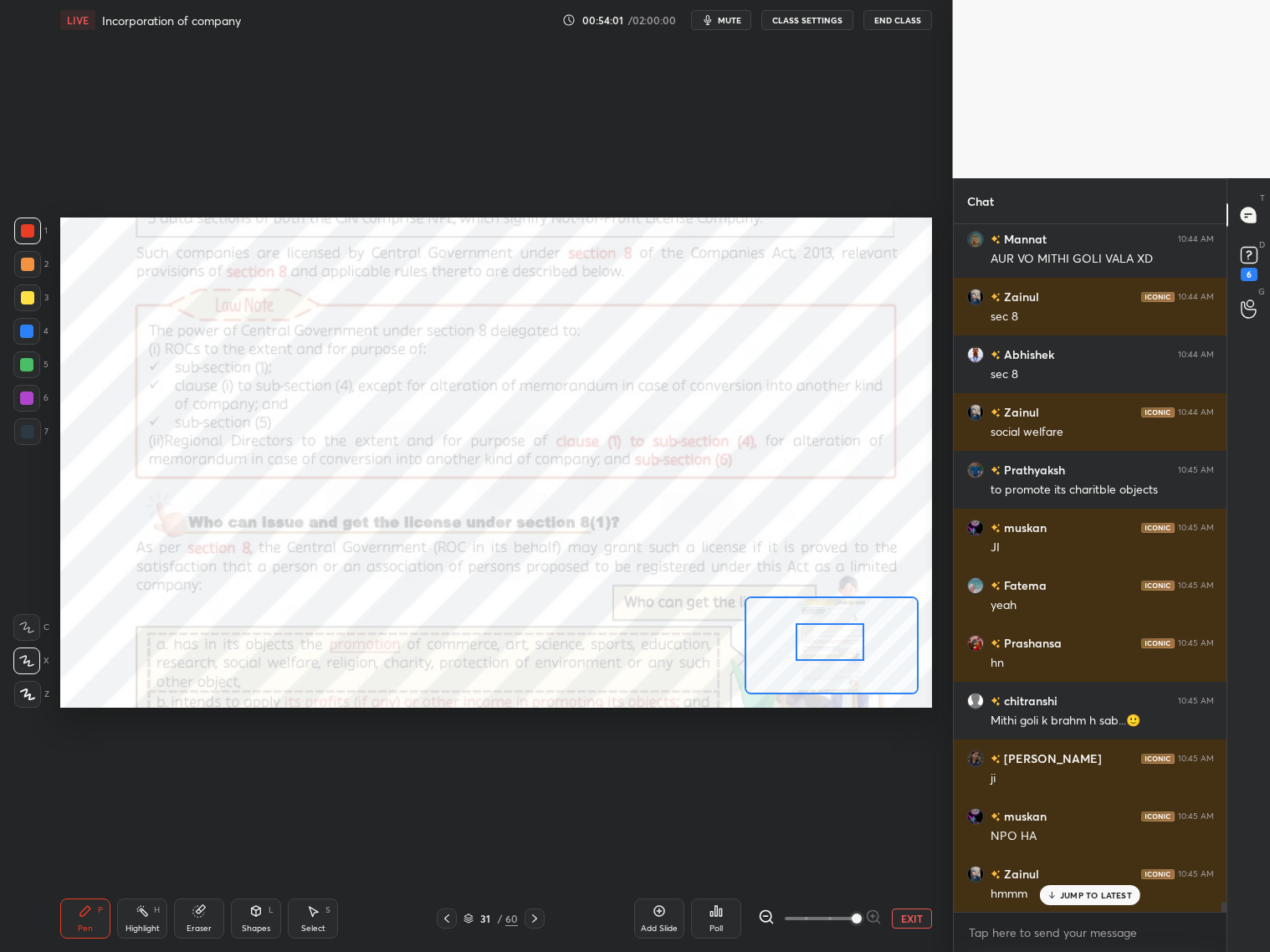
drag, startPoint x: 841, startPoint y: 632, endPoint x: 840, endPoint y: 655, distance: 23.0
click at [839, 654] on div at bounding box center [830, 642] width 69 height 38
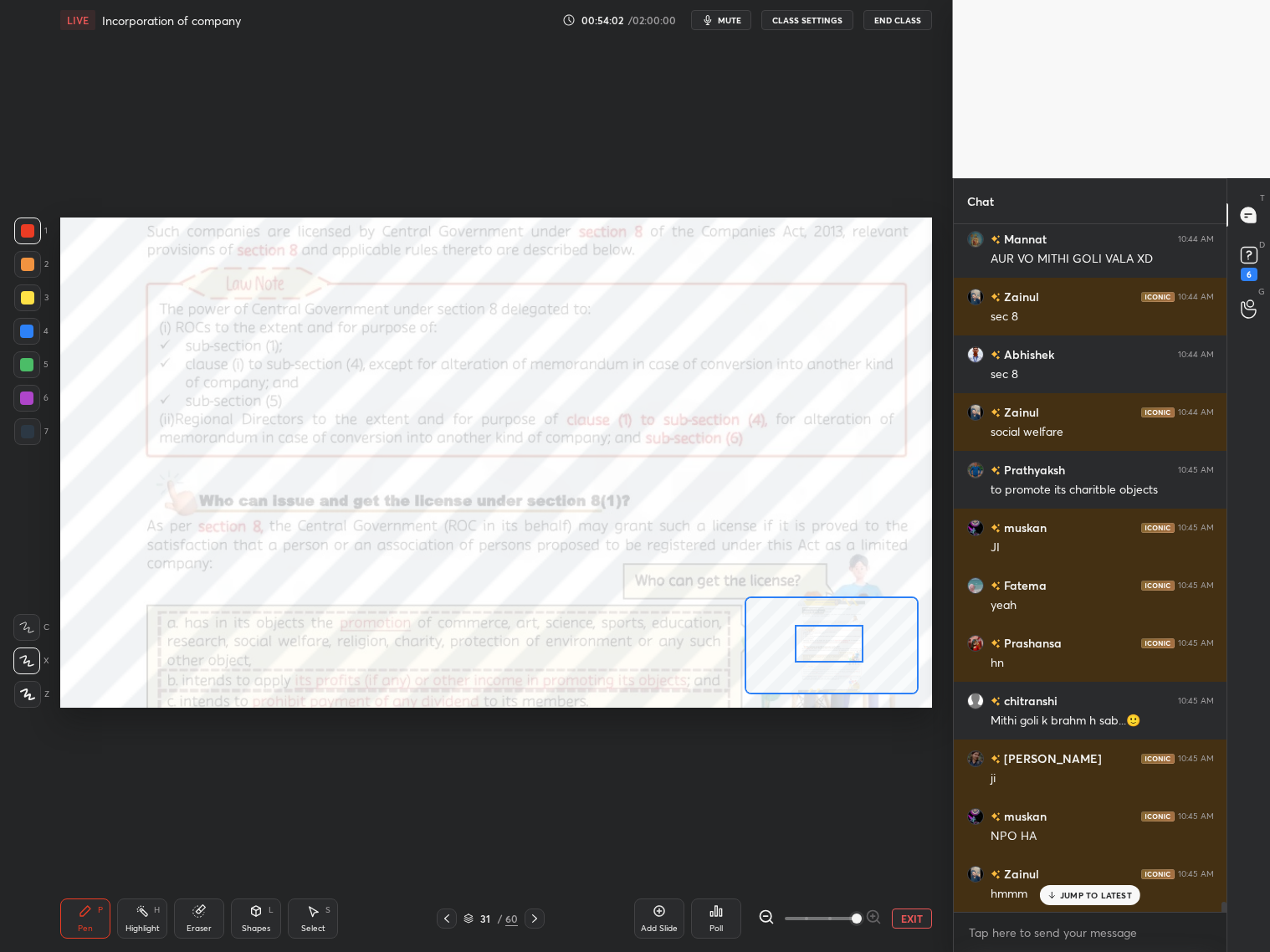
click at [839, 653] on div at bounding box center [829, 643] width 69 height 38
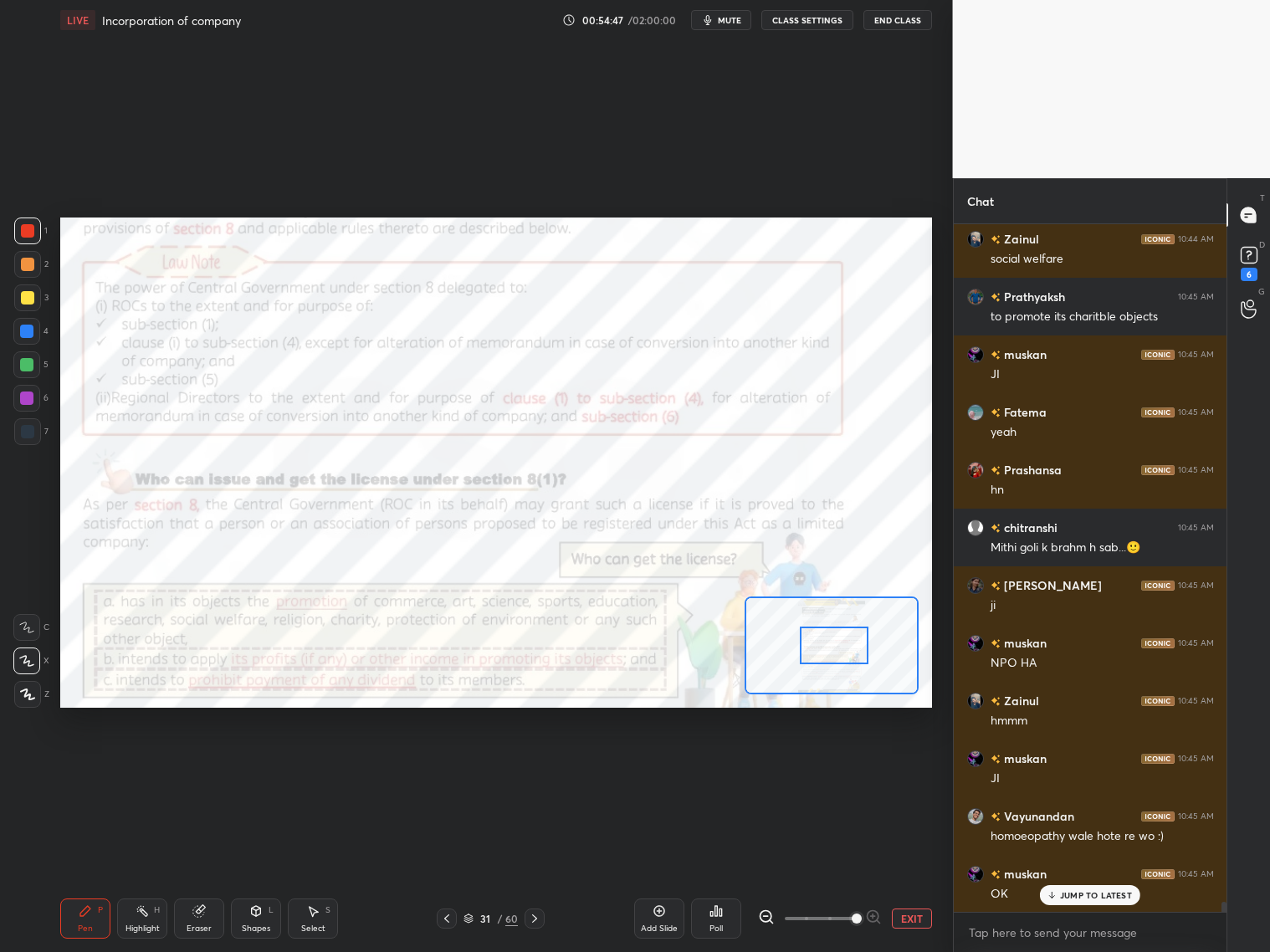
scroll to position [45981, 0]
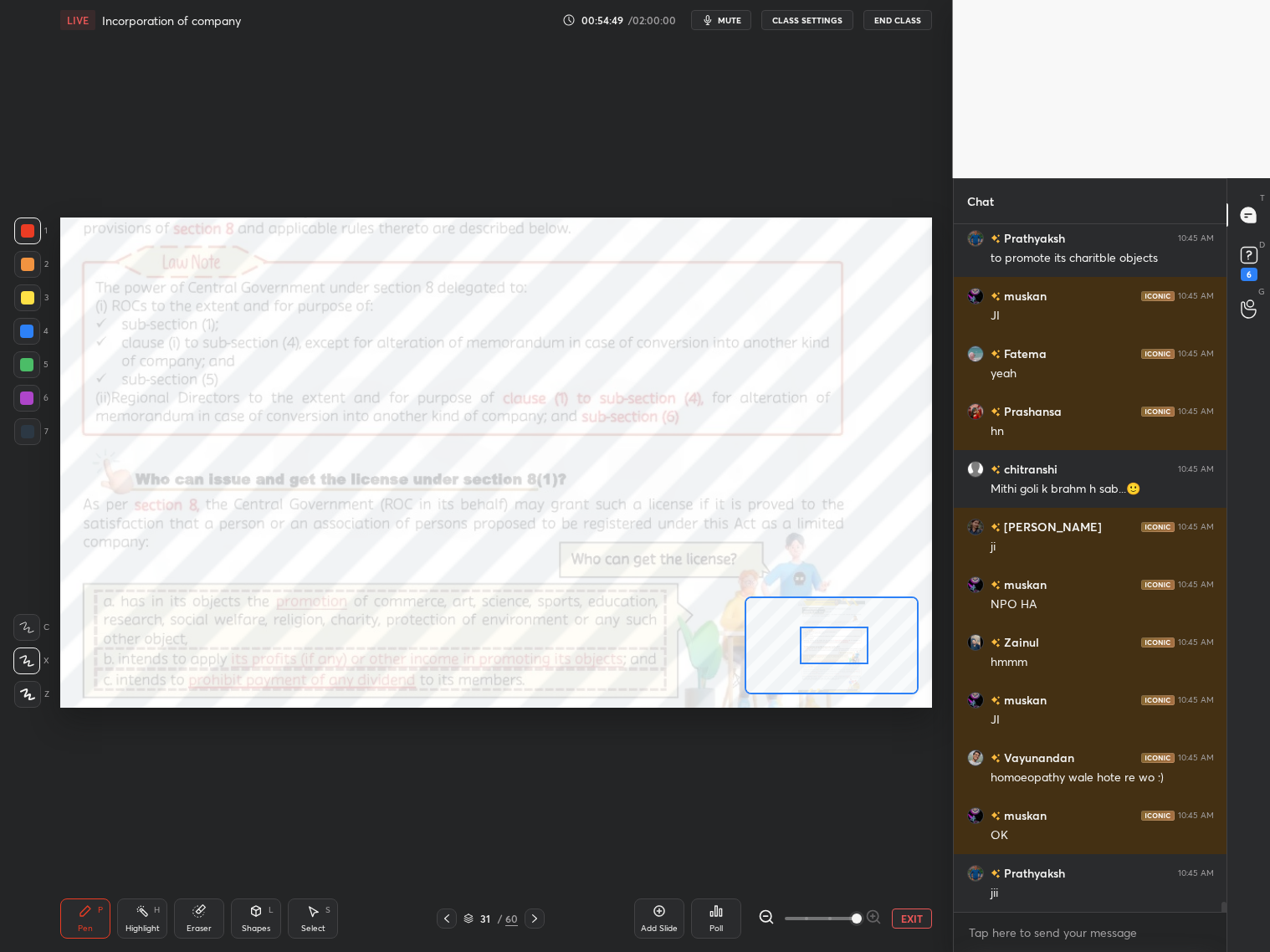
click at [201, 910] on div "Eraser" at bounding box center [199, 918] width 50 height 40
click at [72, 913] on div "Pen P" at bounding box center [85, 918] width 50 height 40
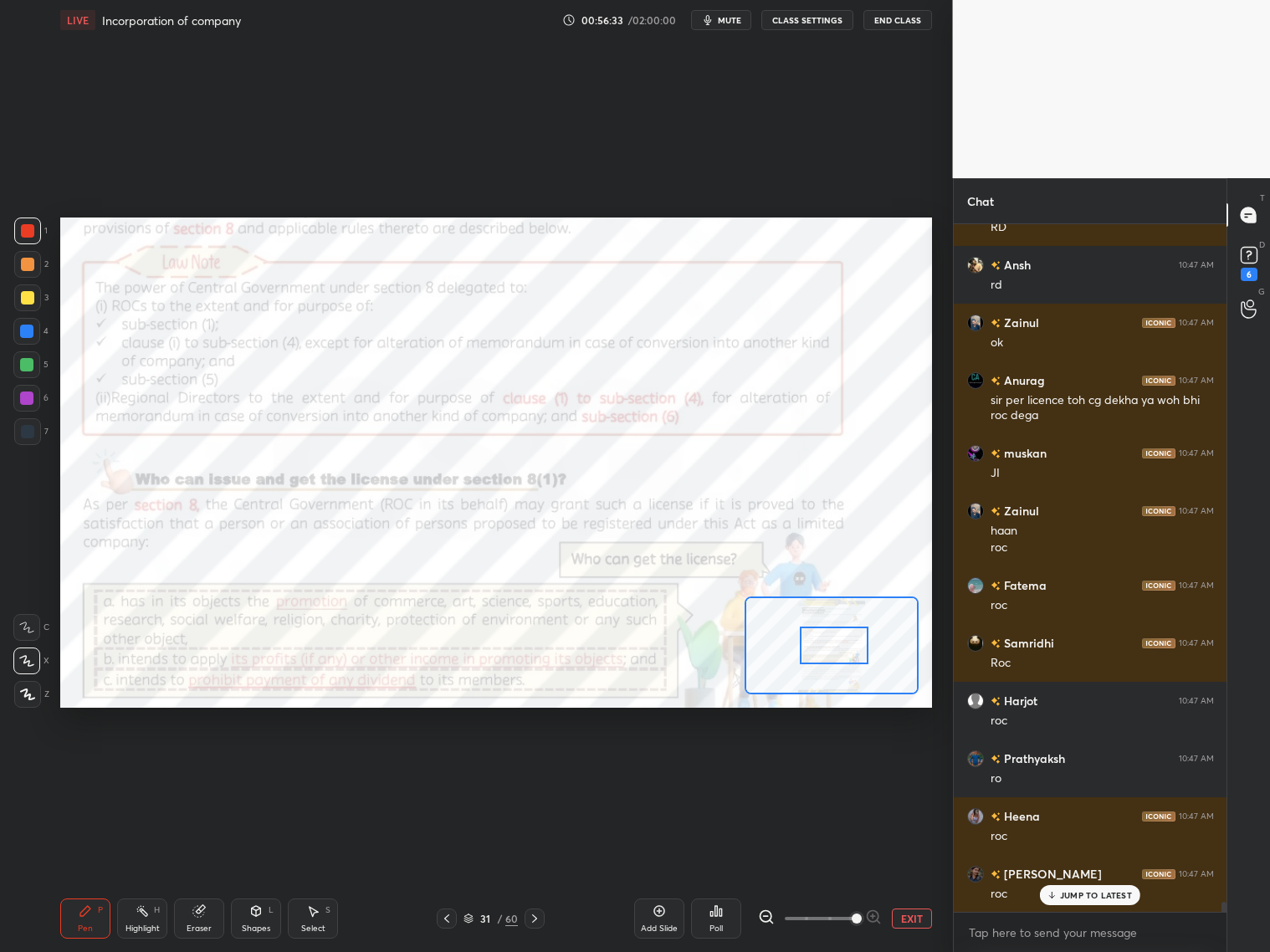
scroll to position [47183, 0]
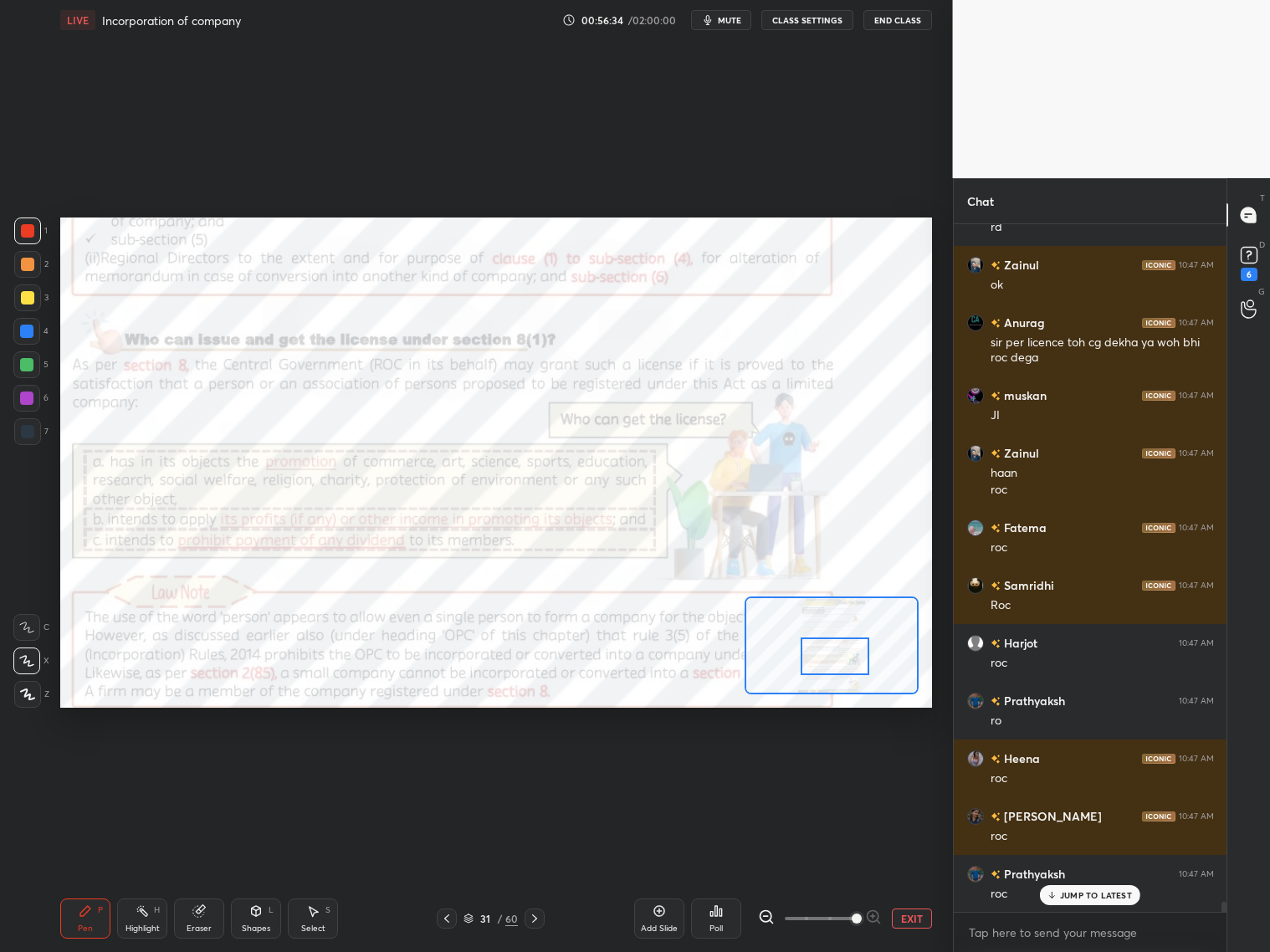
click at [839, 656] on div at bounding box center [835, 656] width 69 height 38
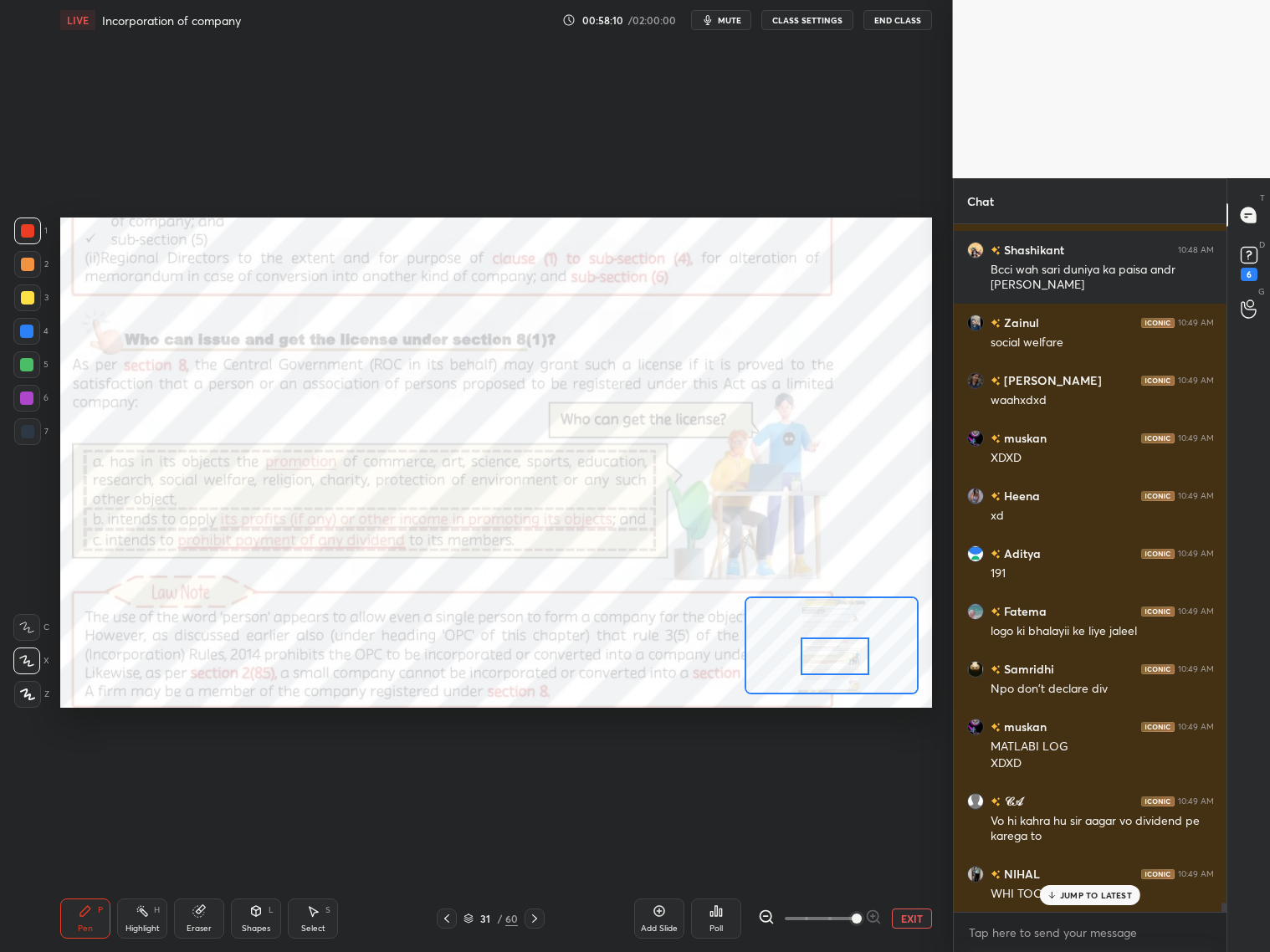
scroll to position [49610, 0]
click at [1104, 897] on p "JUMP TO LATEST" at bounding box center [1095, 895] width 72 height 10
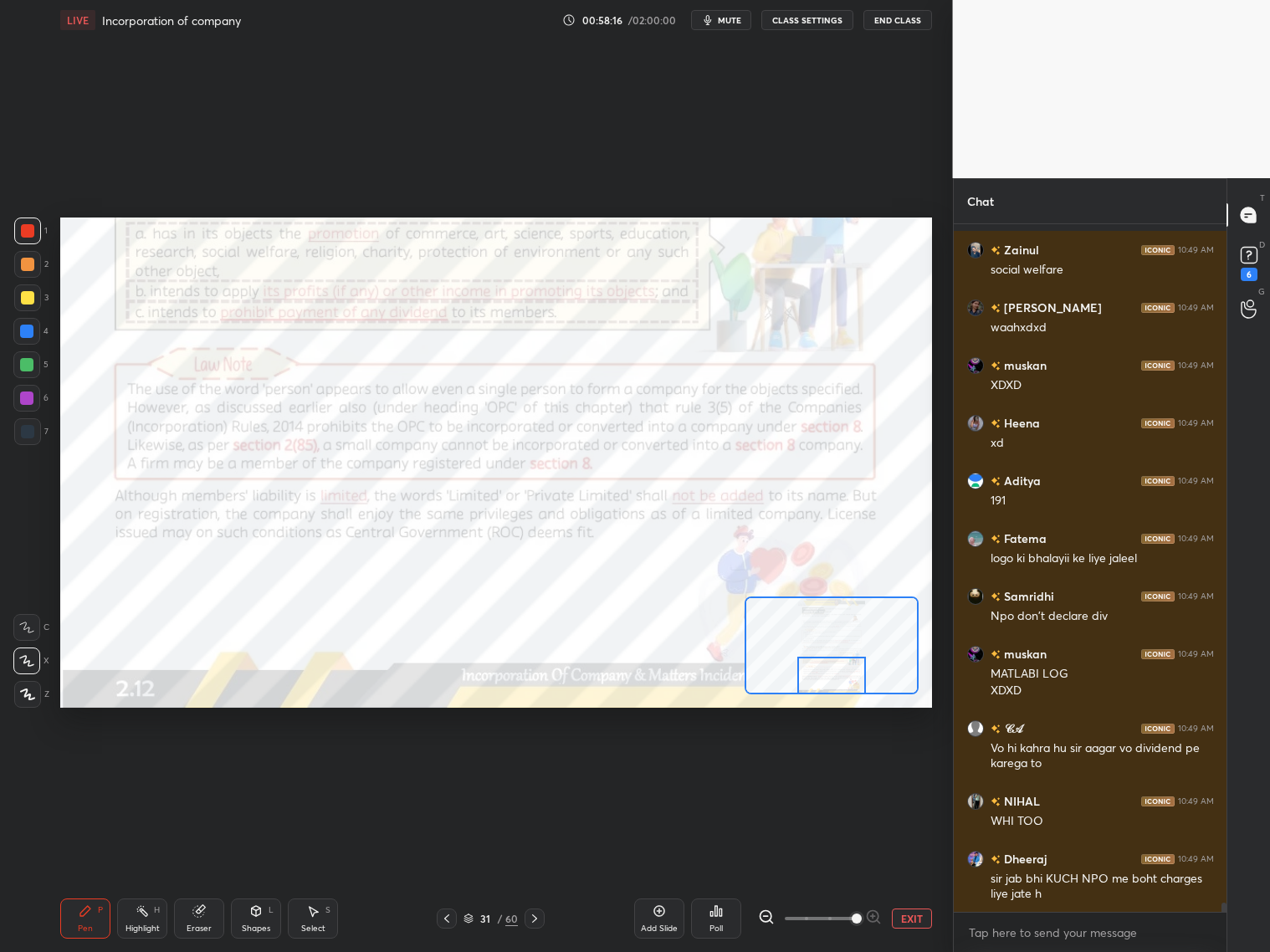
drag, startPoint x: 849, startPoint y: 663, endPoint x: 846, endPoint y: 693, distance: 30.1
click at [848, 693] on div at bounding box center [831, 645] width 174 height 98
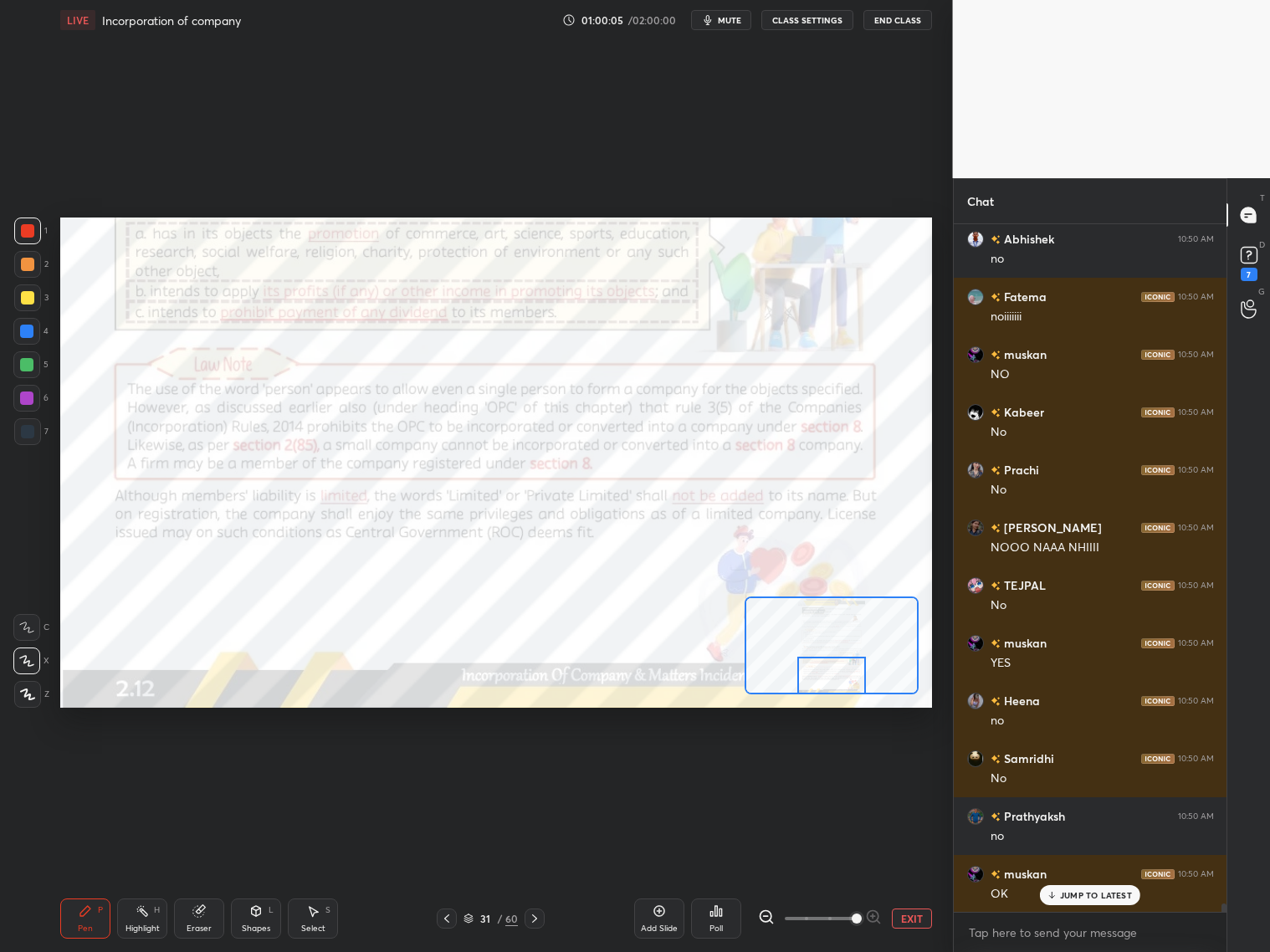
scroll to position [54245, 0]
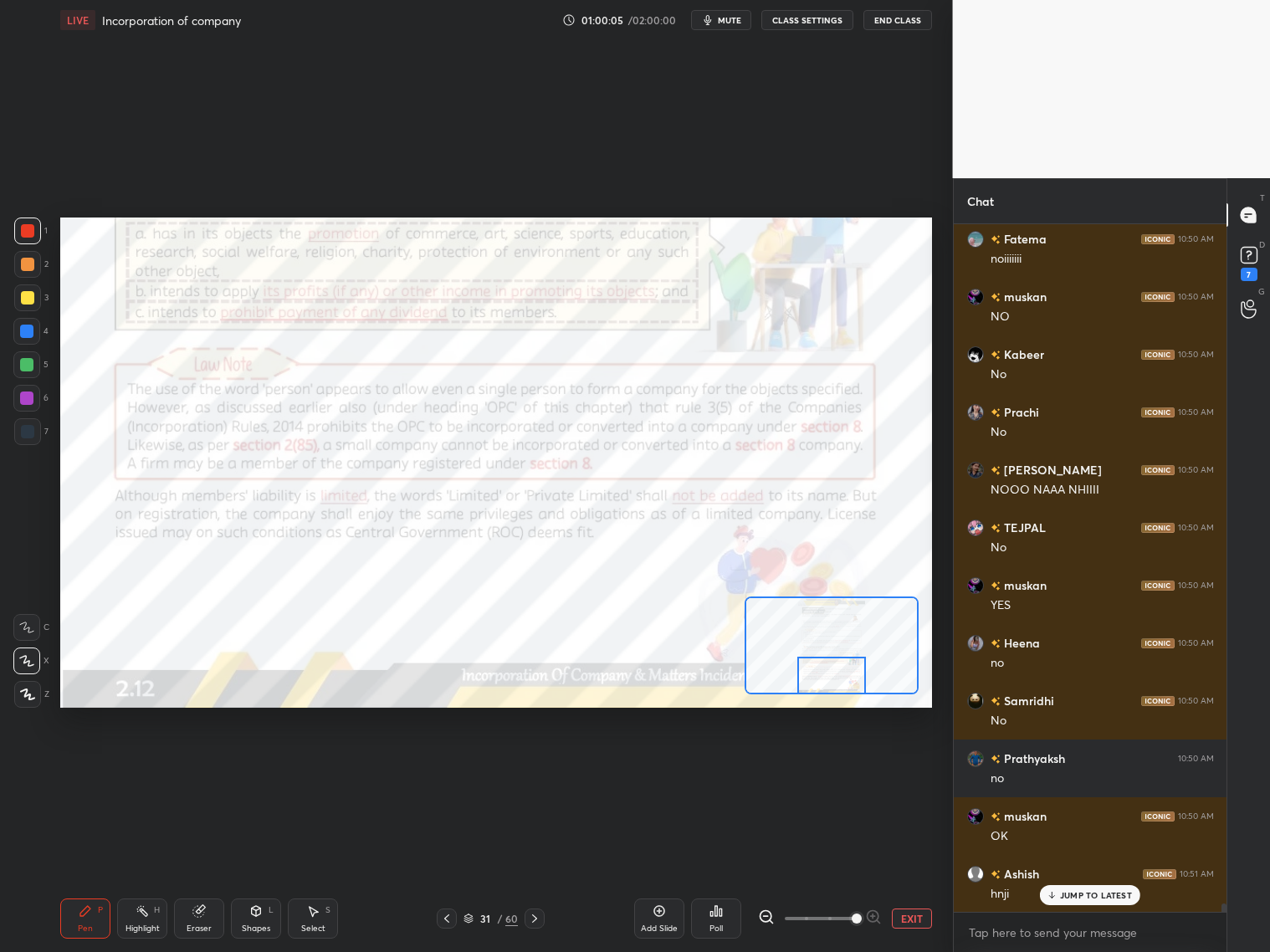
click at [273, 918] on div "Shapes L" at bounding box center [256, 918] width 50 height 40
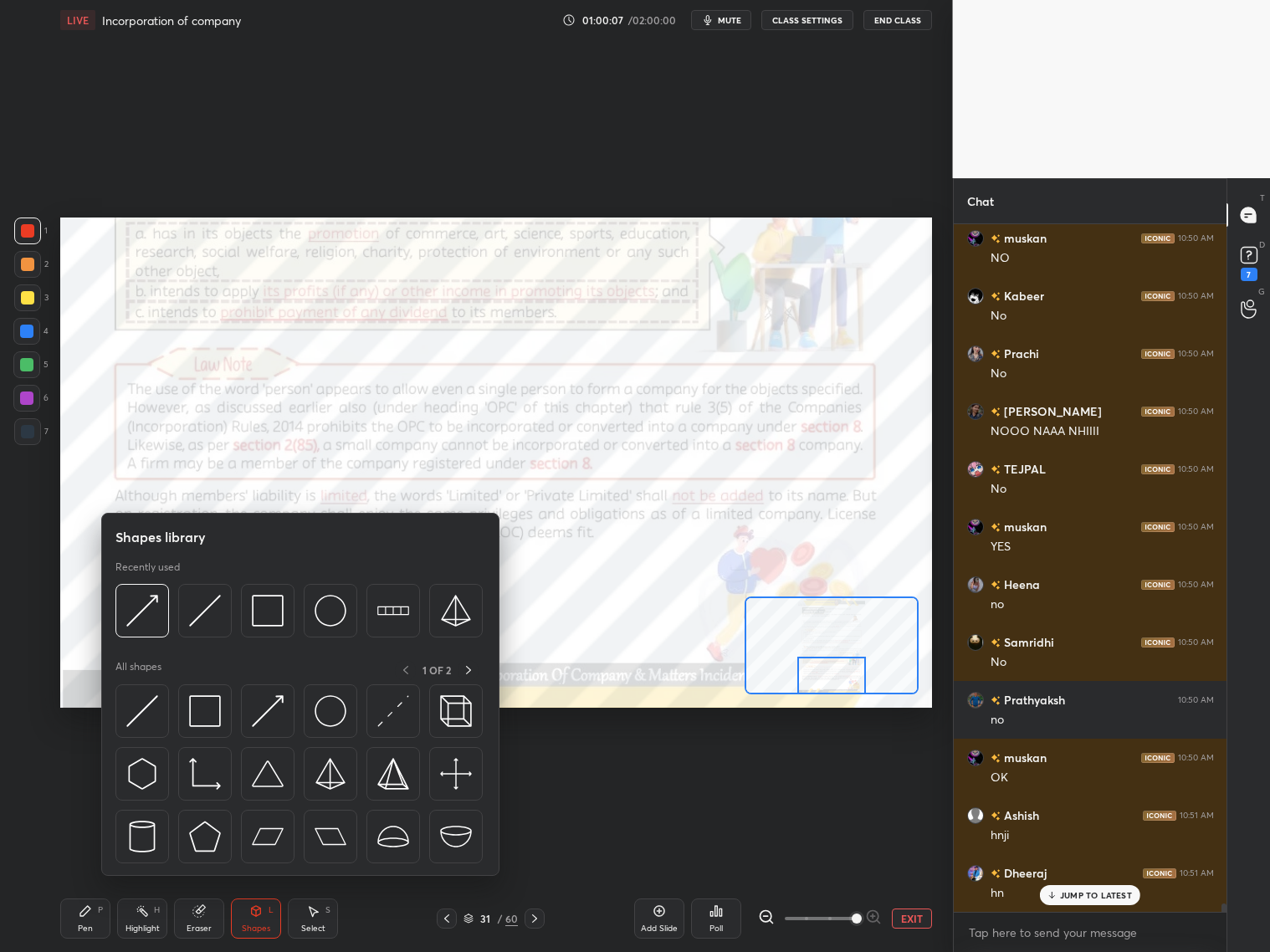
scroll to position [54361, 0]
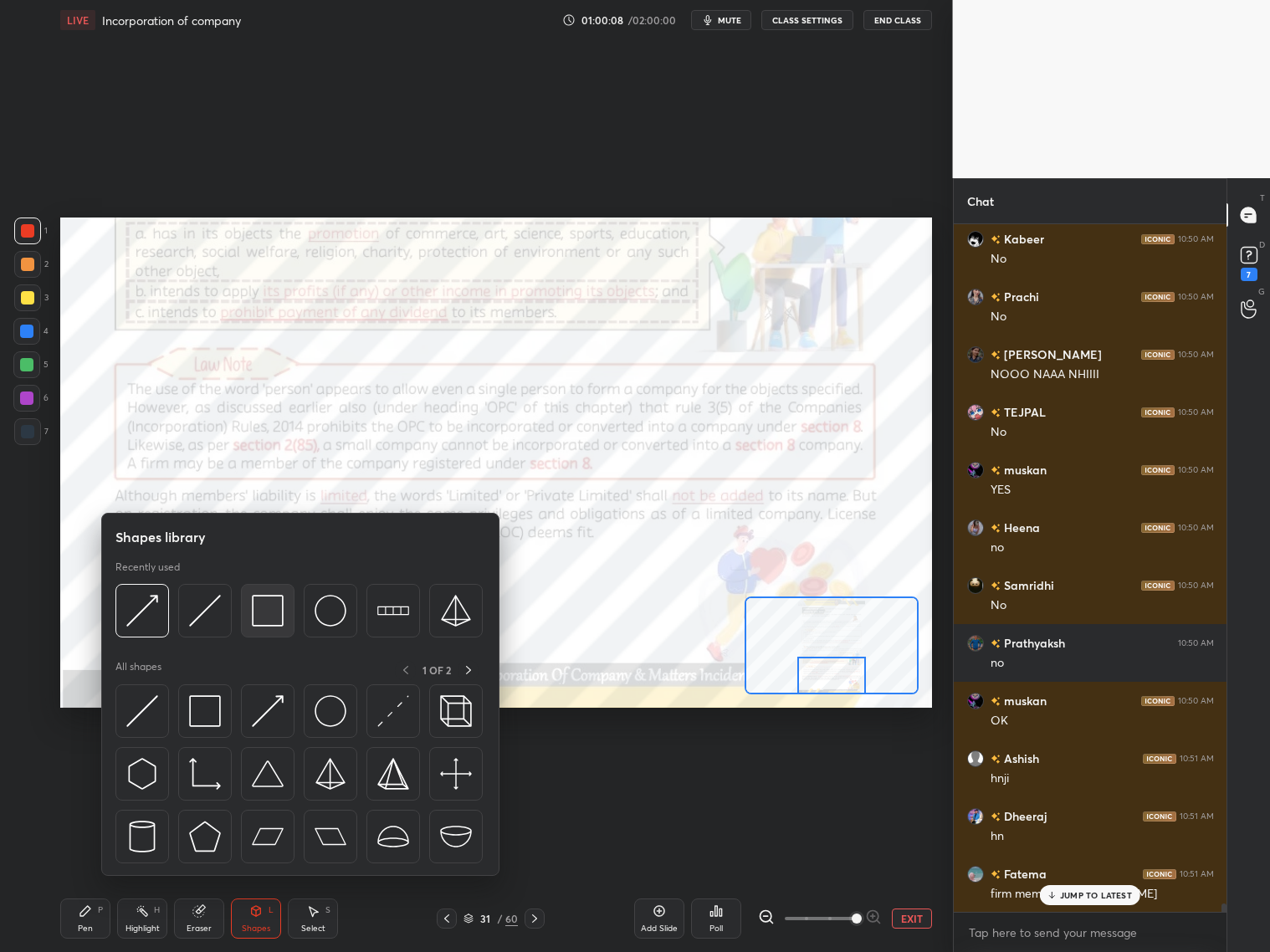
click at [277, 615] on img at bounding box center [268, 611] width 32 height 32
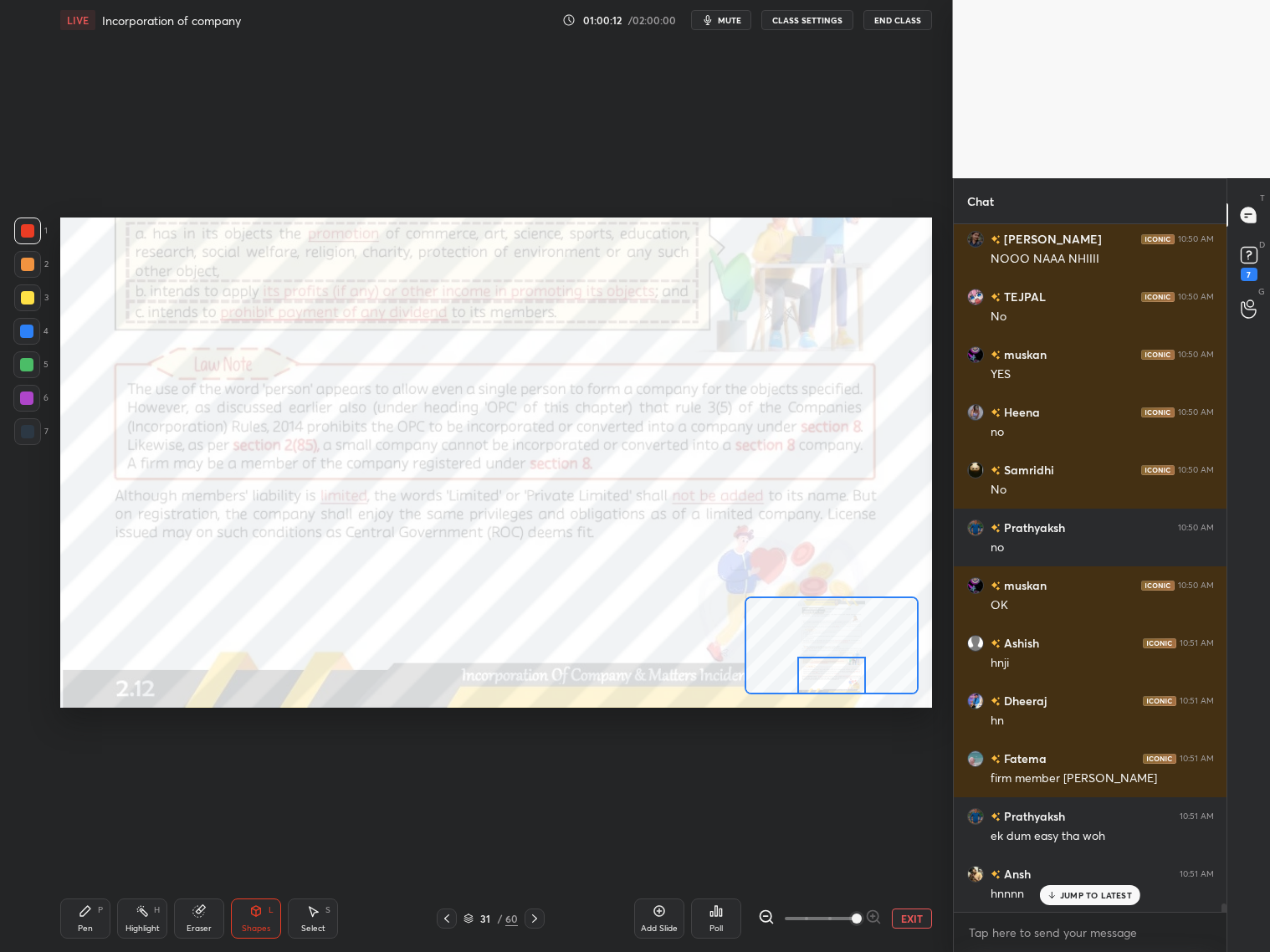
scroll to position [54533, 0]
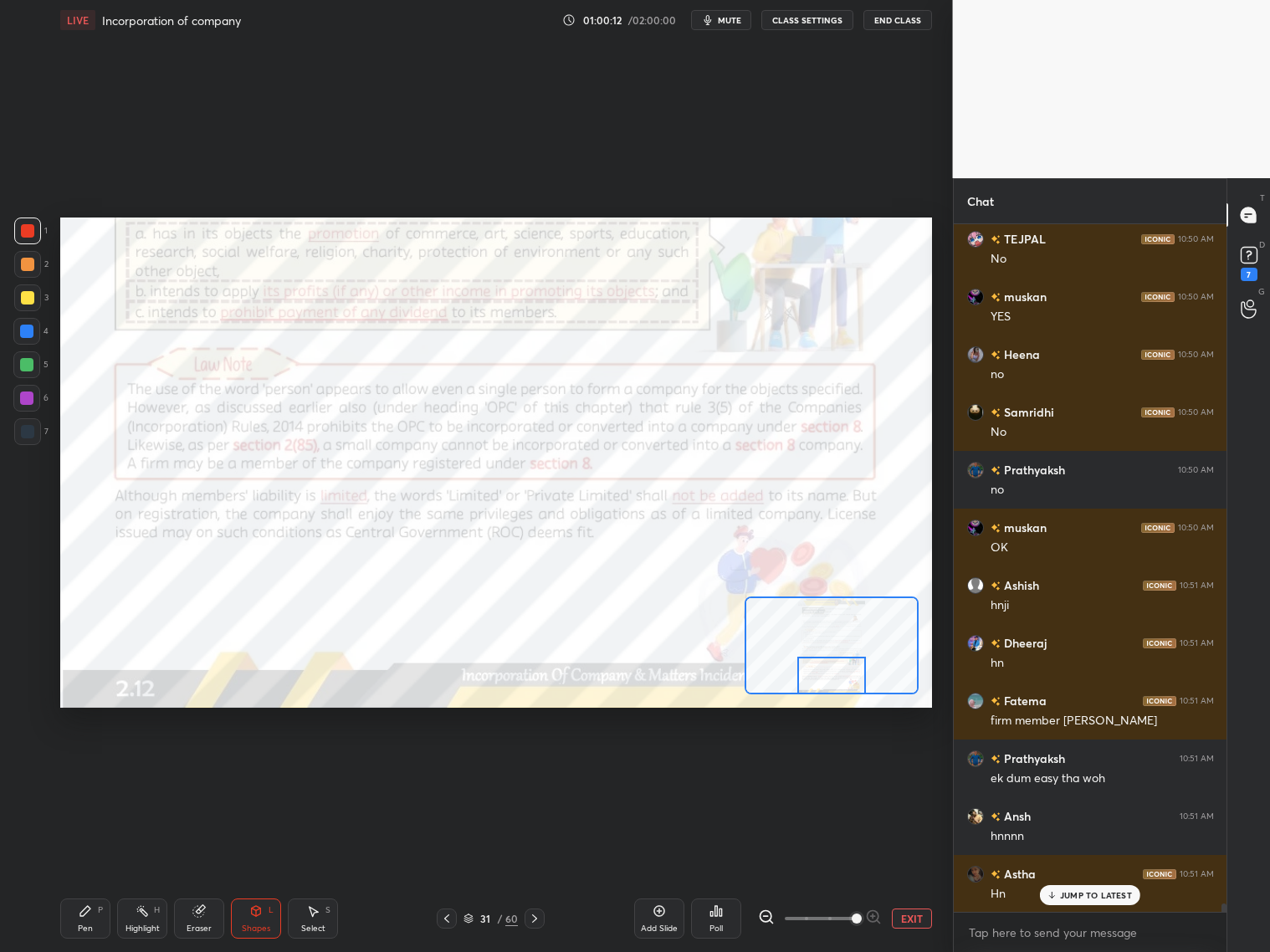
drag, startPoint x: 204, startPoint y: 910, endPoint x: 211, endPoint y: 891, distance: 20.2
click at [209, 911] on div "Eraser" at bounding box center [199, 918] width 50 height 40
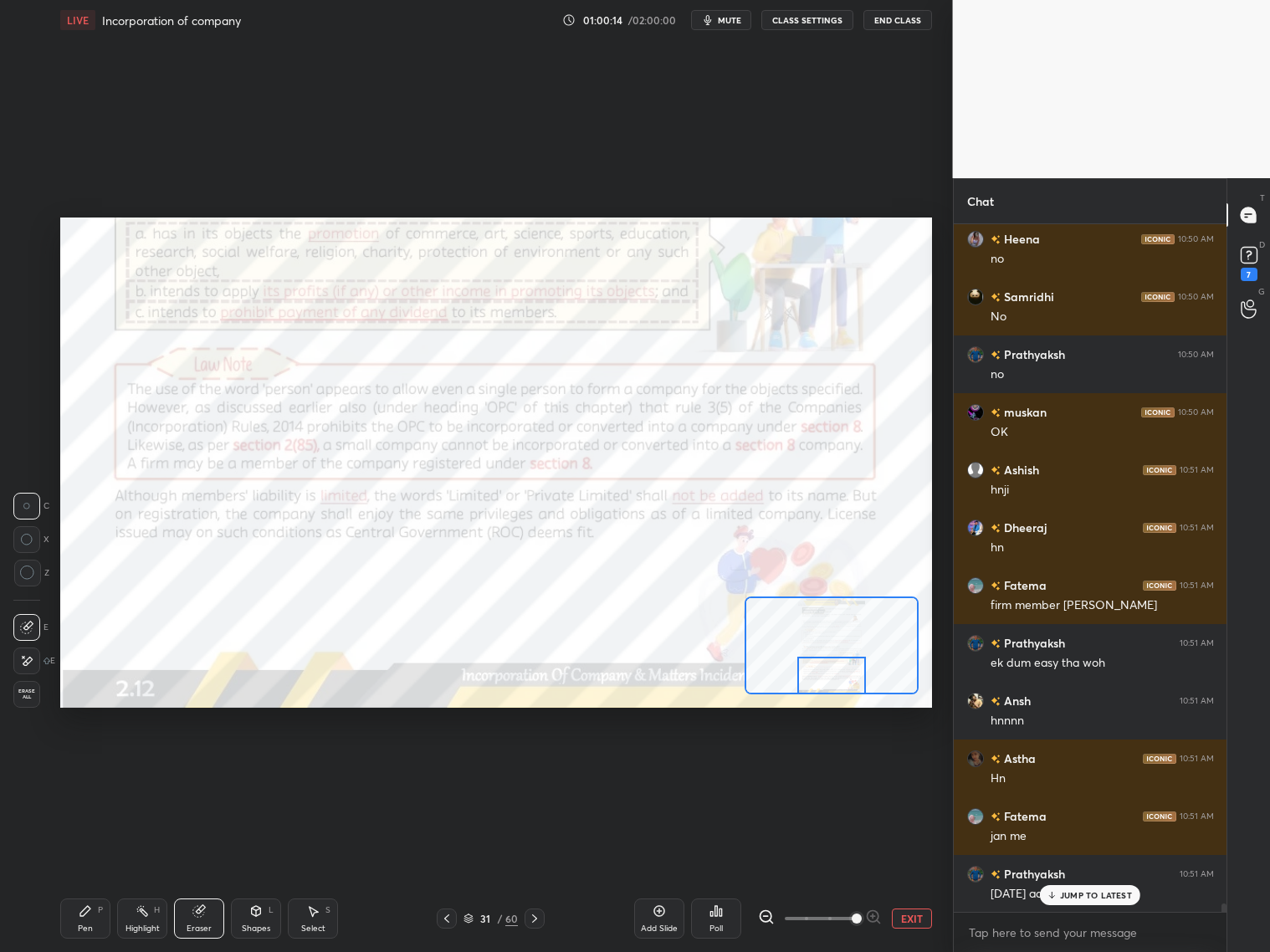
scroll to position [54707, 0]
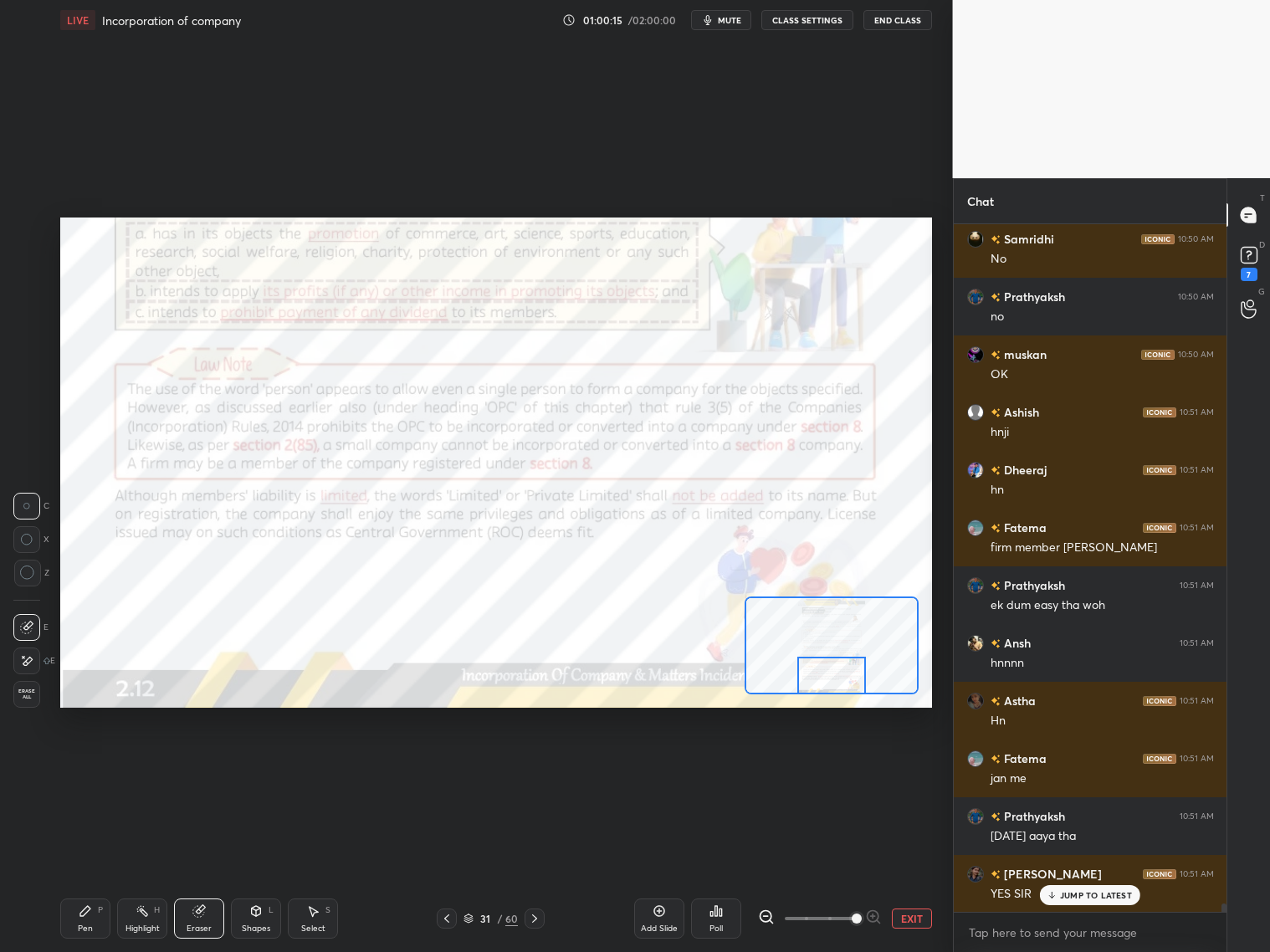
click at [263, 913] on div "Shapes L" at bounding box center [256, 918] width 50 height 40
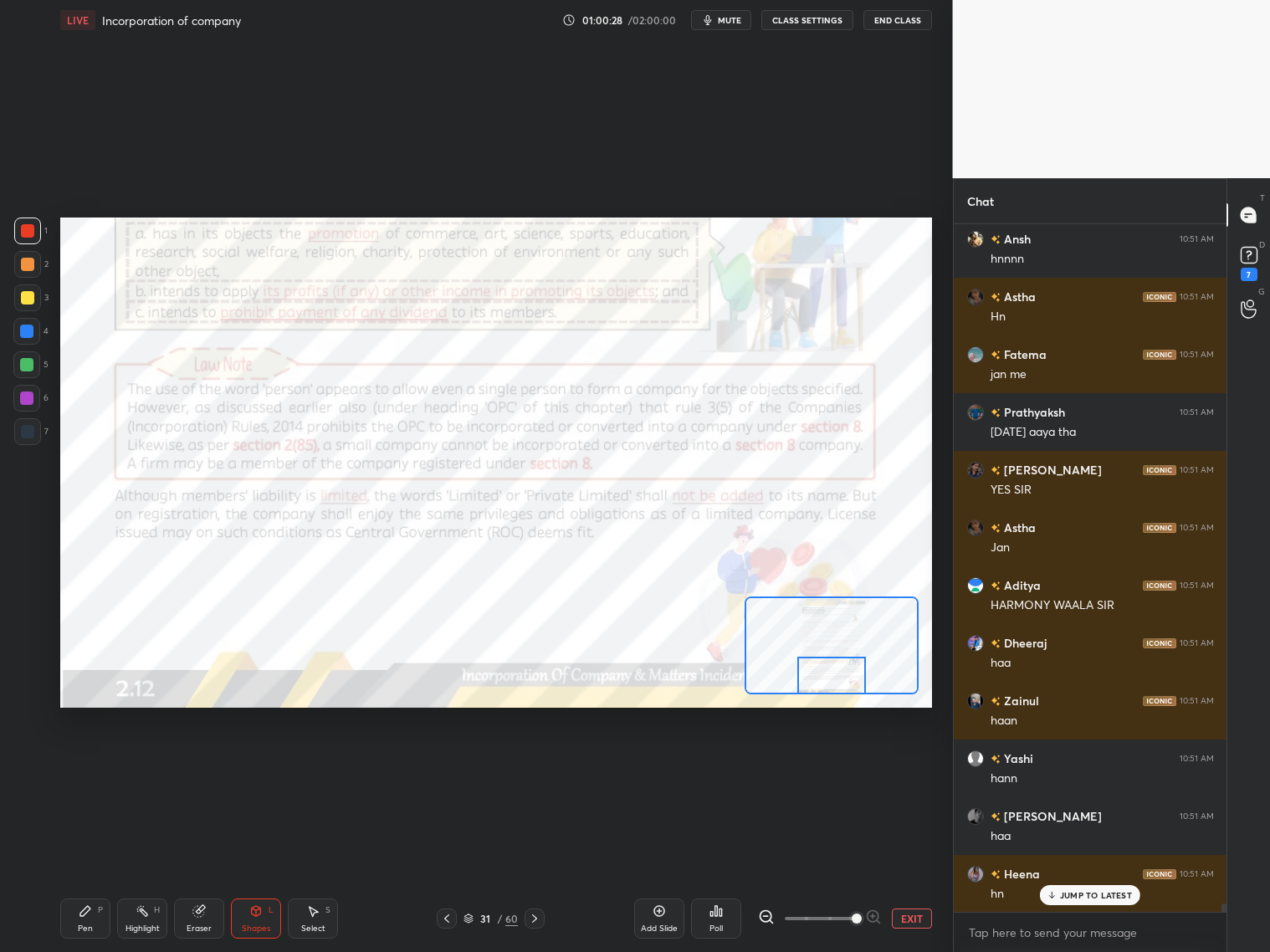
scroll to position [55169, 0]
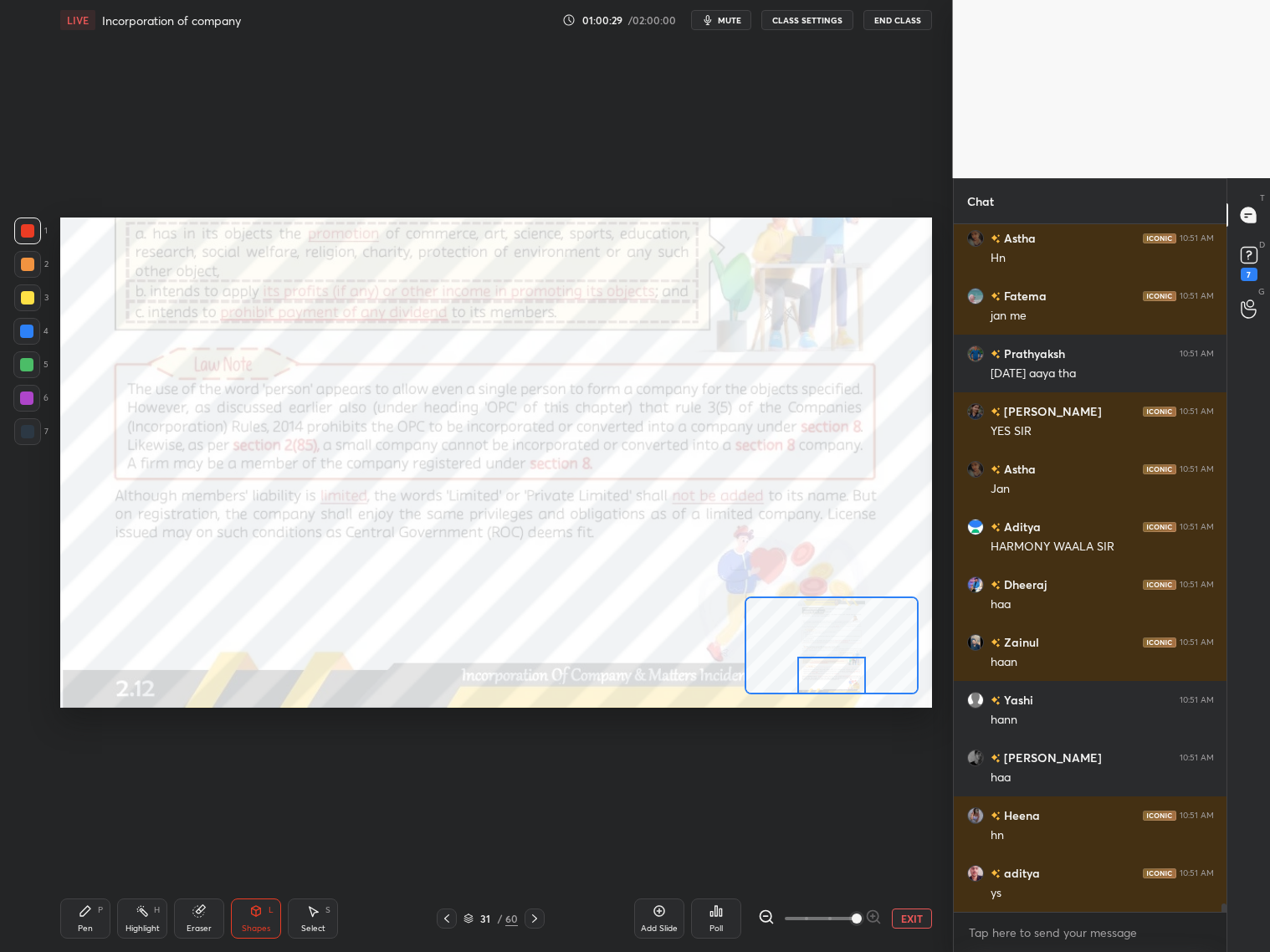
click at [661, 914] on icon at bounding box center [660, 911] width 11 height 11
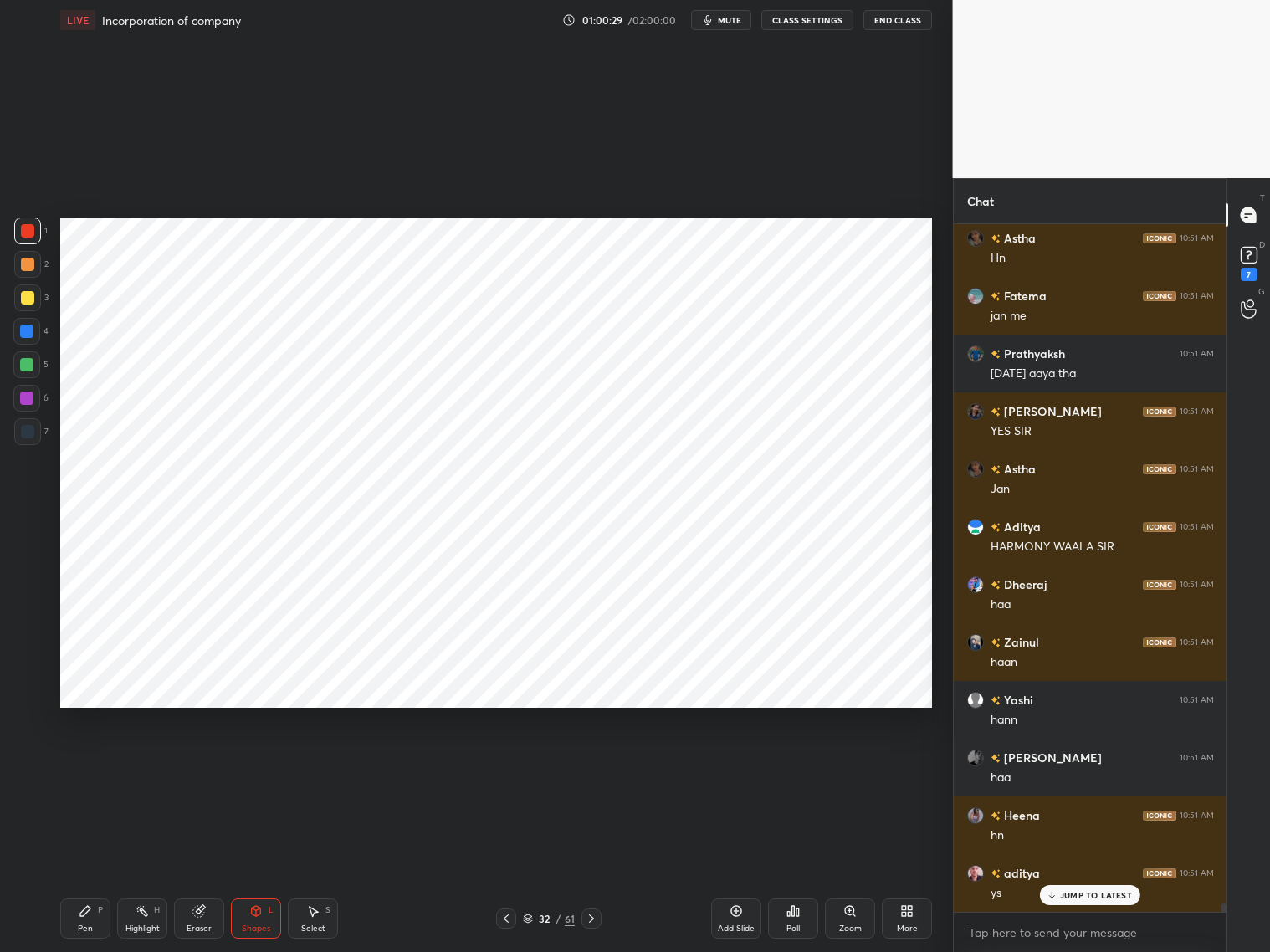
scroll to position [55284, 0]
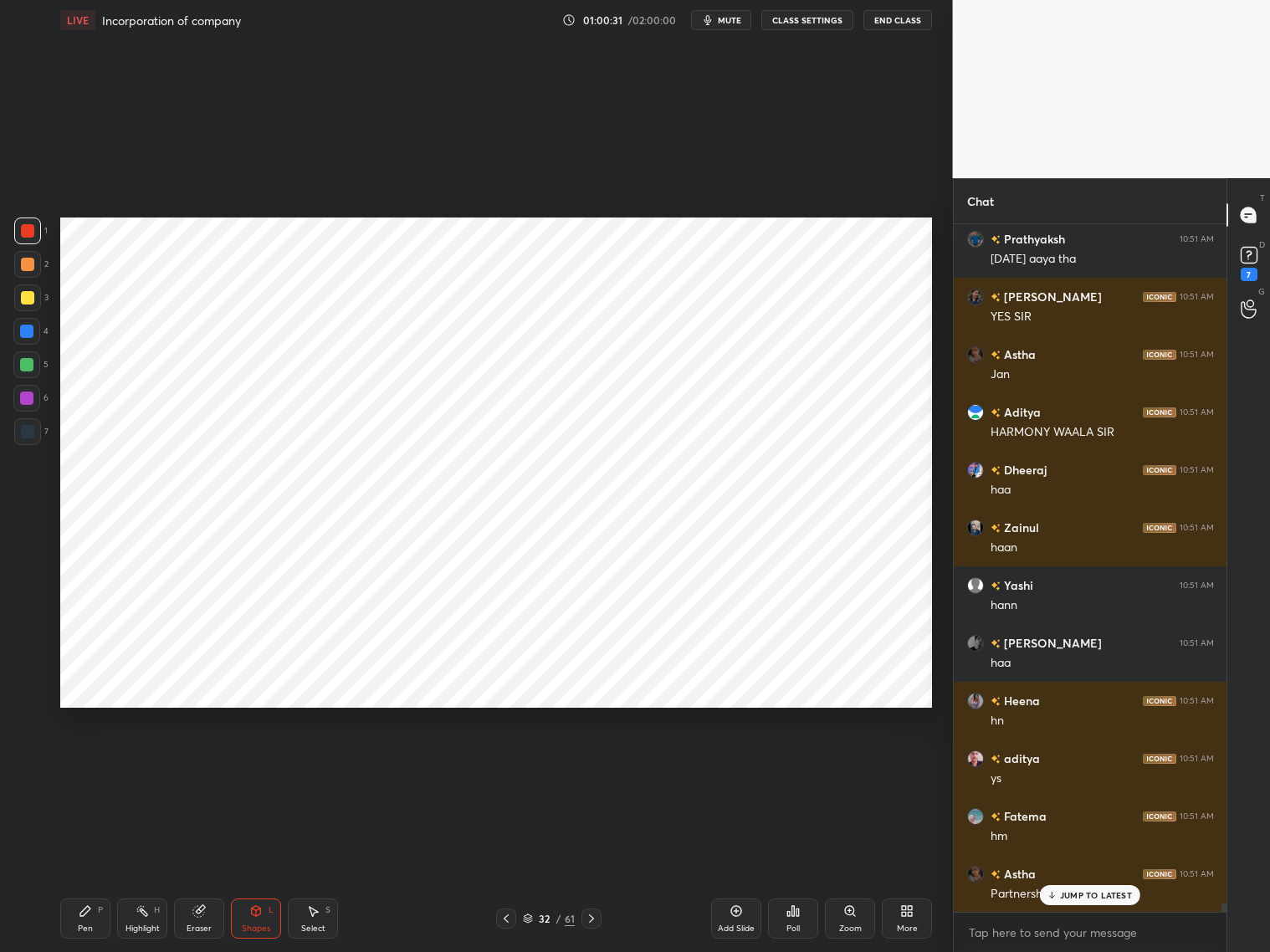
click at [93, 910] on div "Pen P" at bounding box center [85, 918] width 50 height 40
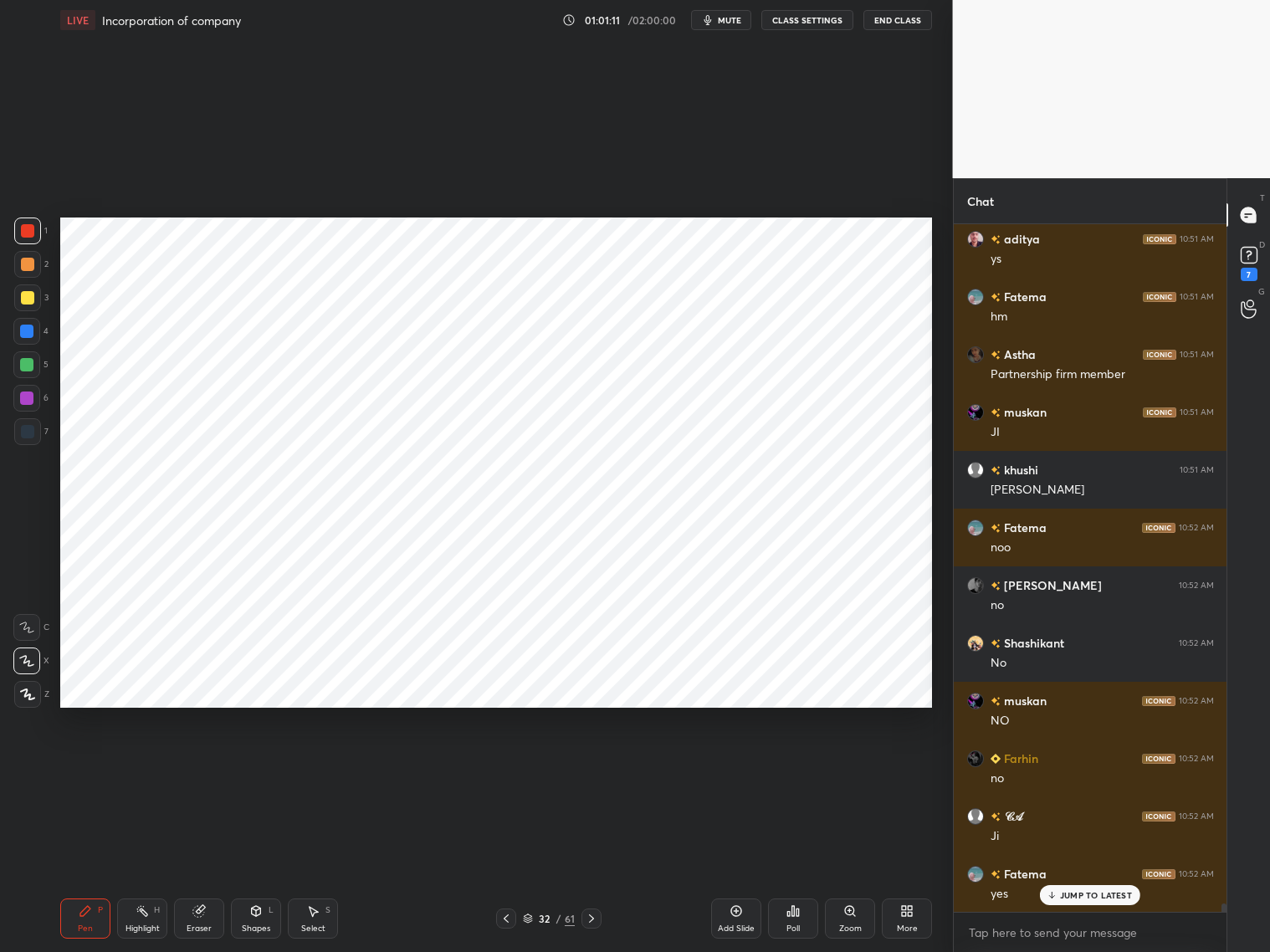
scroll to position [683, 268]
drag, startPoint x: 190, startPoint y: 913, endPoint x: 198, endPoint y: 896, distance: 18.8
click at [193, 911] on div "Eraser" at bounding box center [199, 918] width 50 height 40
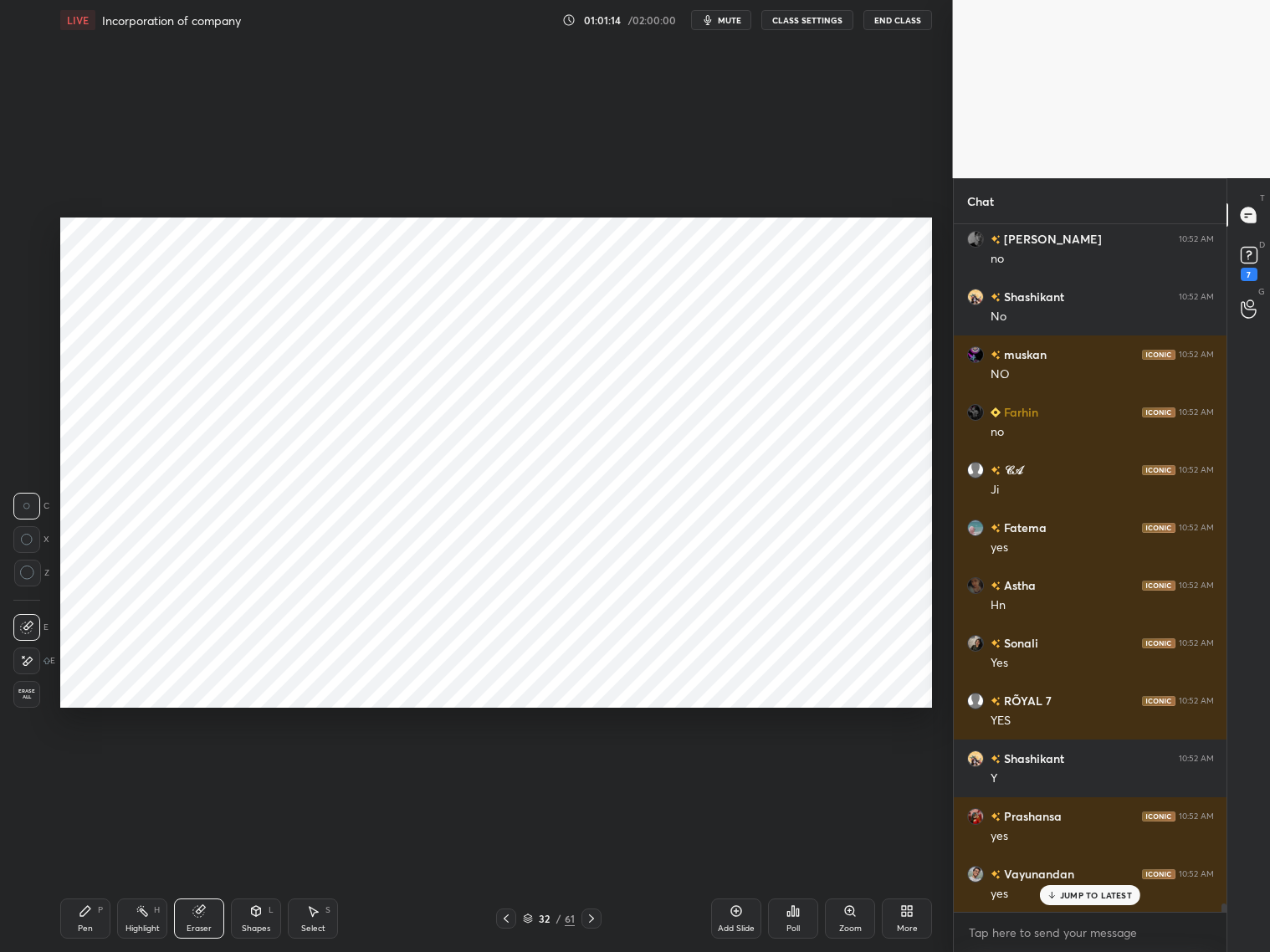
scroll to position [56265, 0]
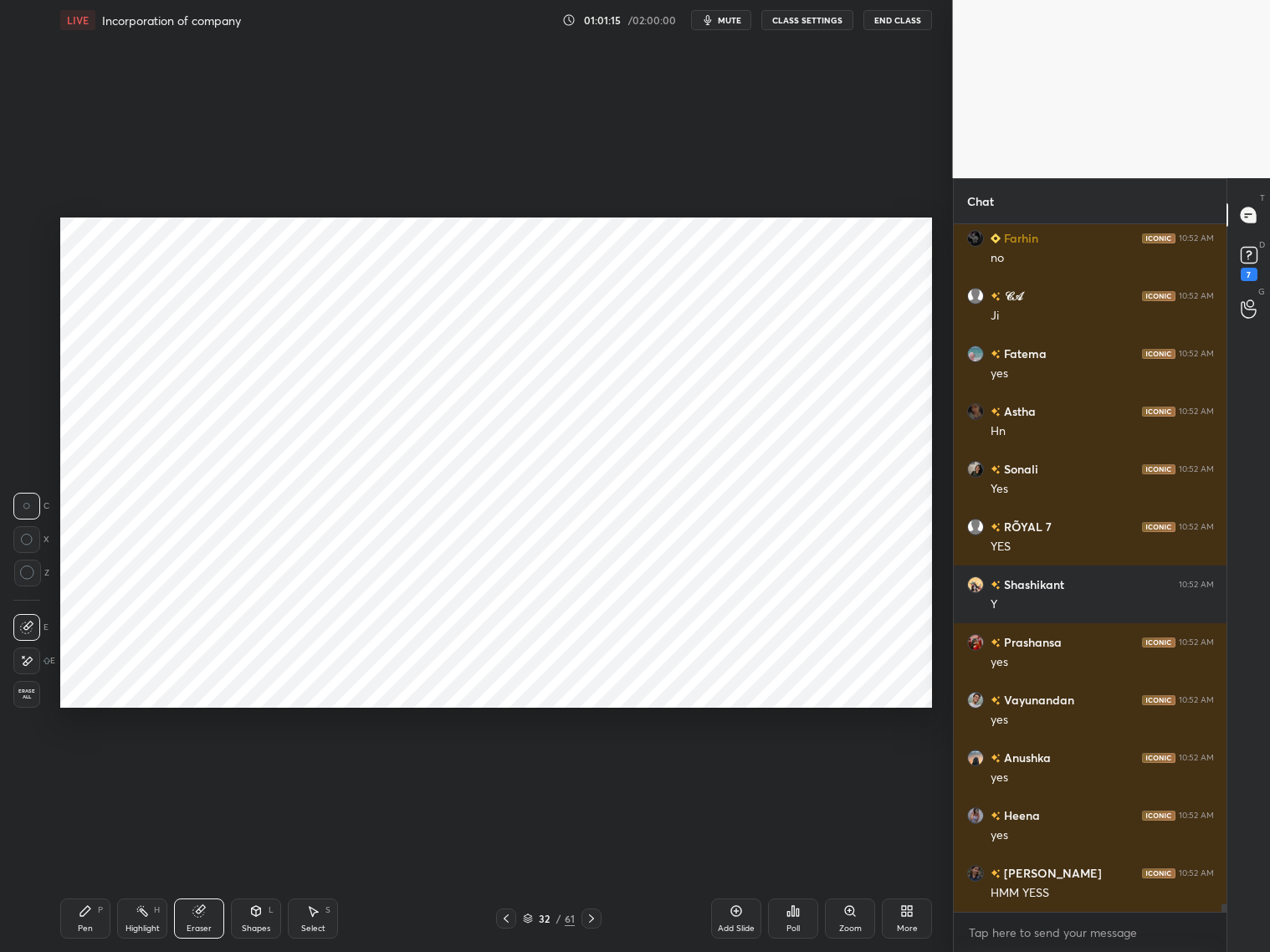
drag, startPoint x: 94, startPoint y: 910, endPoint x: 87, endPoint y: 887, distance: 24.0
click at [95, 906] on div "Pen P" at bounding box center [85, 918] width 50 height 40
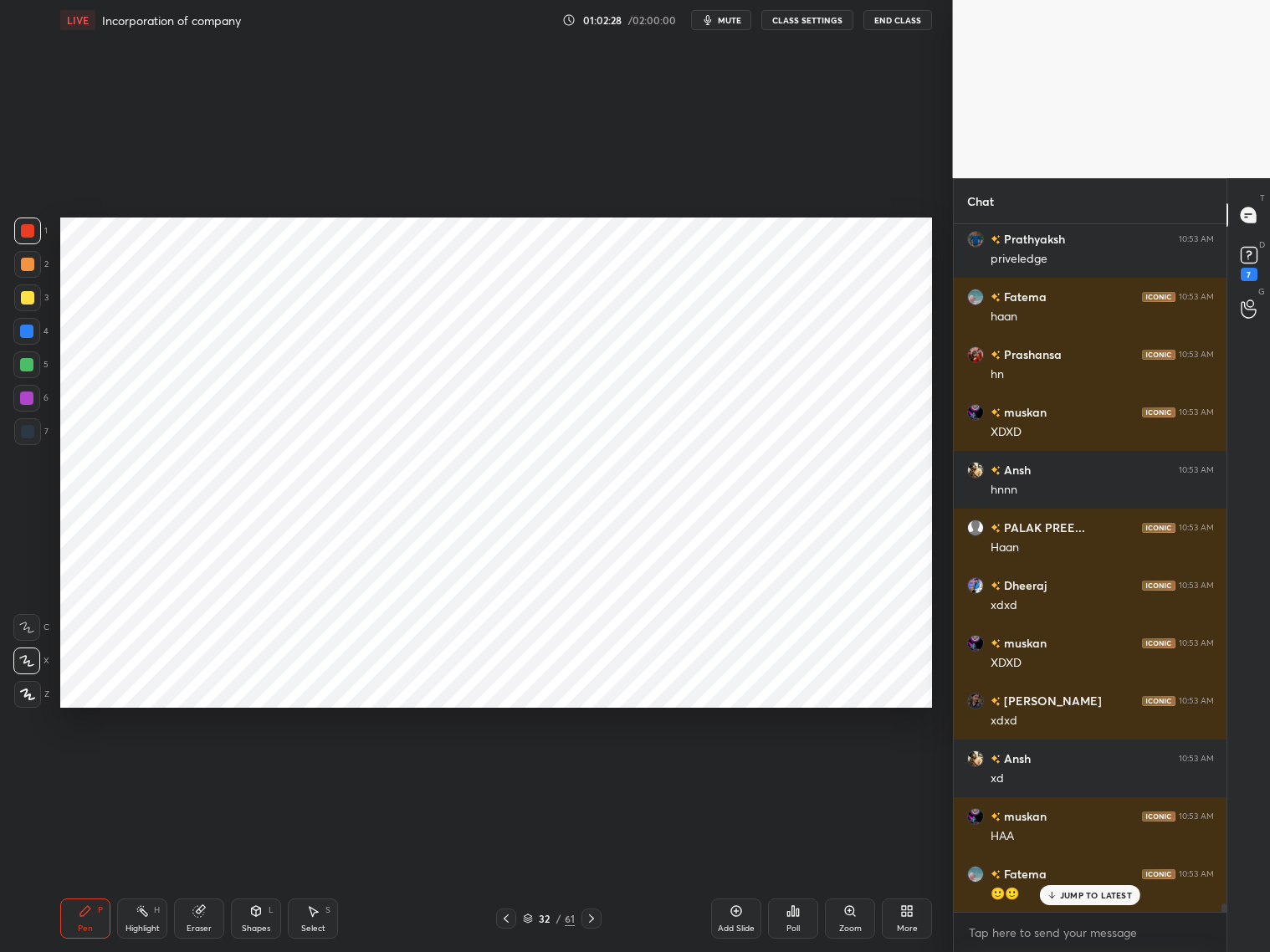
scroll to position [57708, 0]
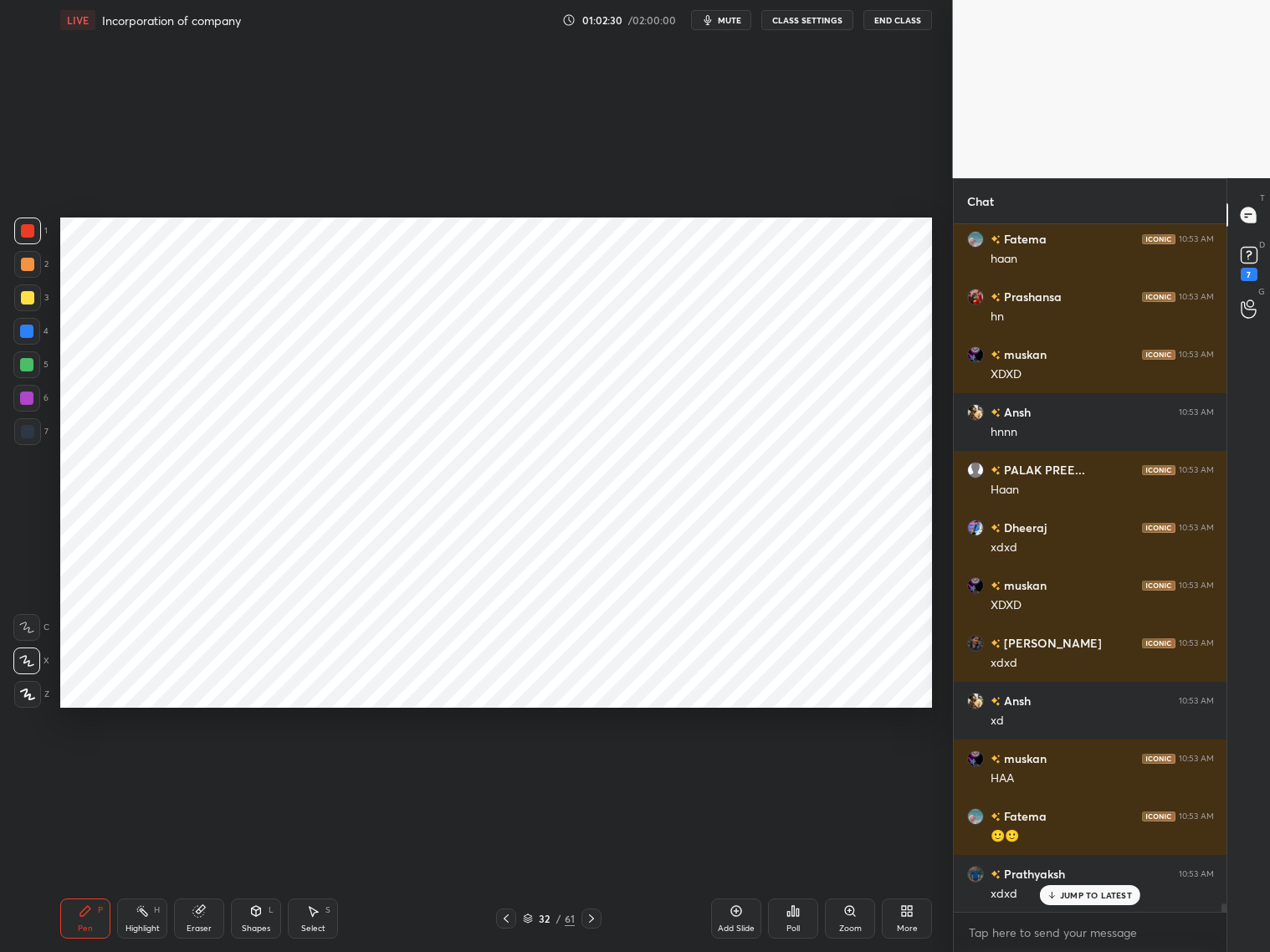
click at [507, 922] on icon at bounding box center [506, 918] width 13 height 13
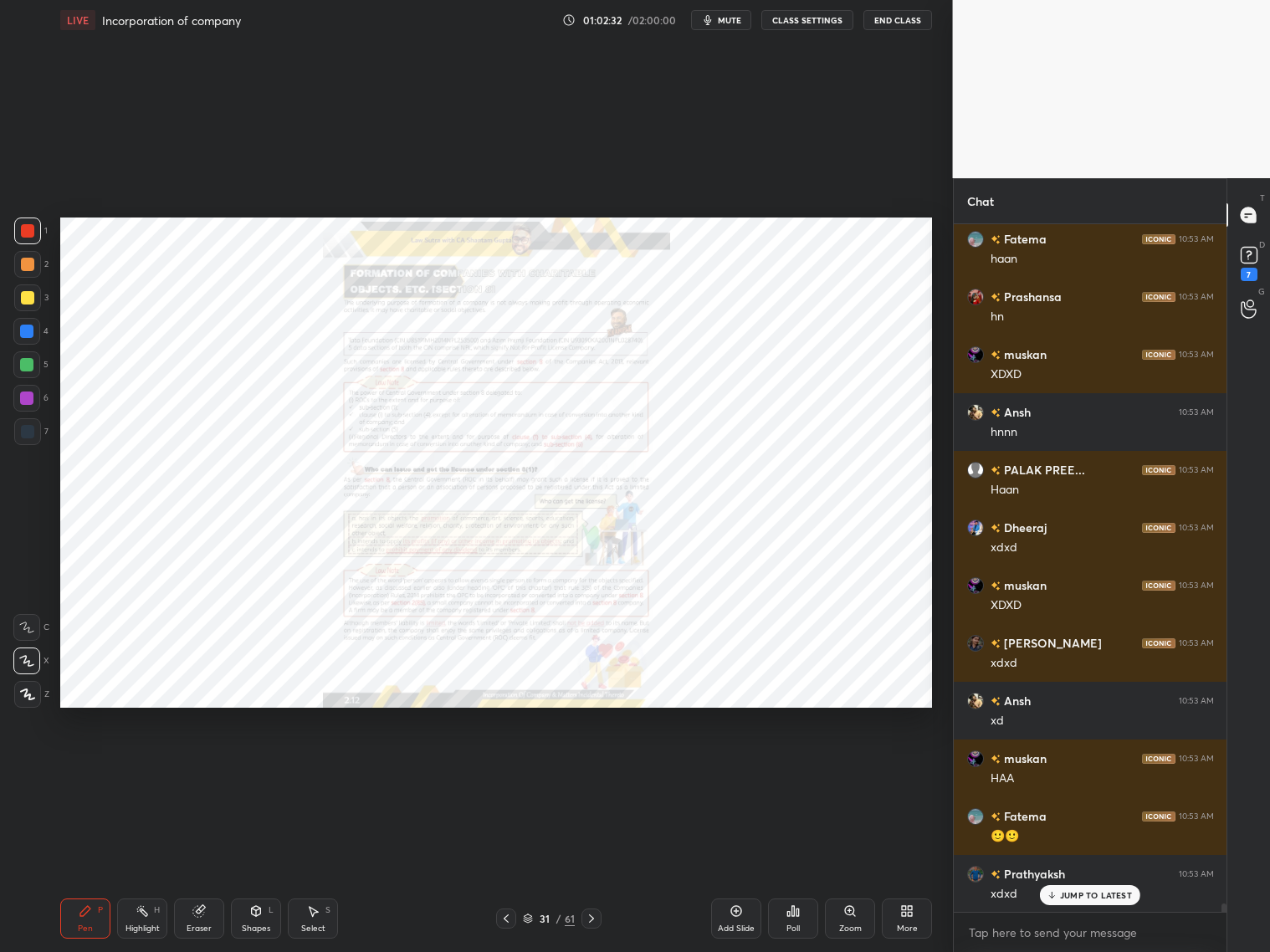
click at [848, 915] on icon at bounding box center [849, 911] width 13 height 13
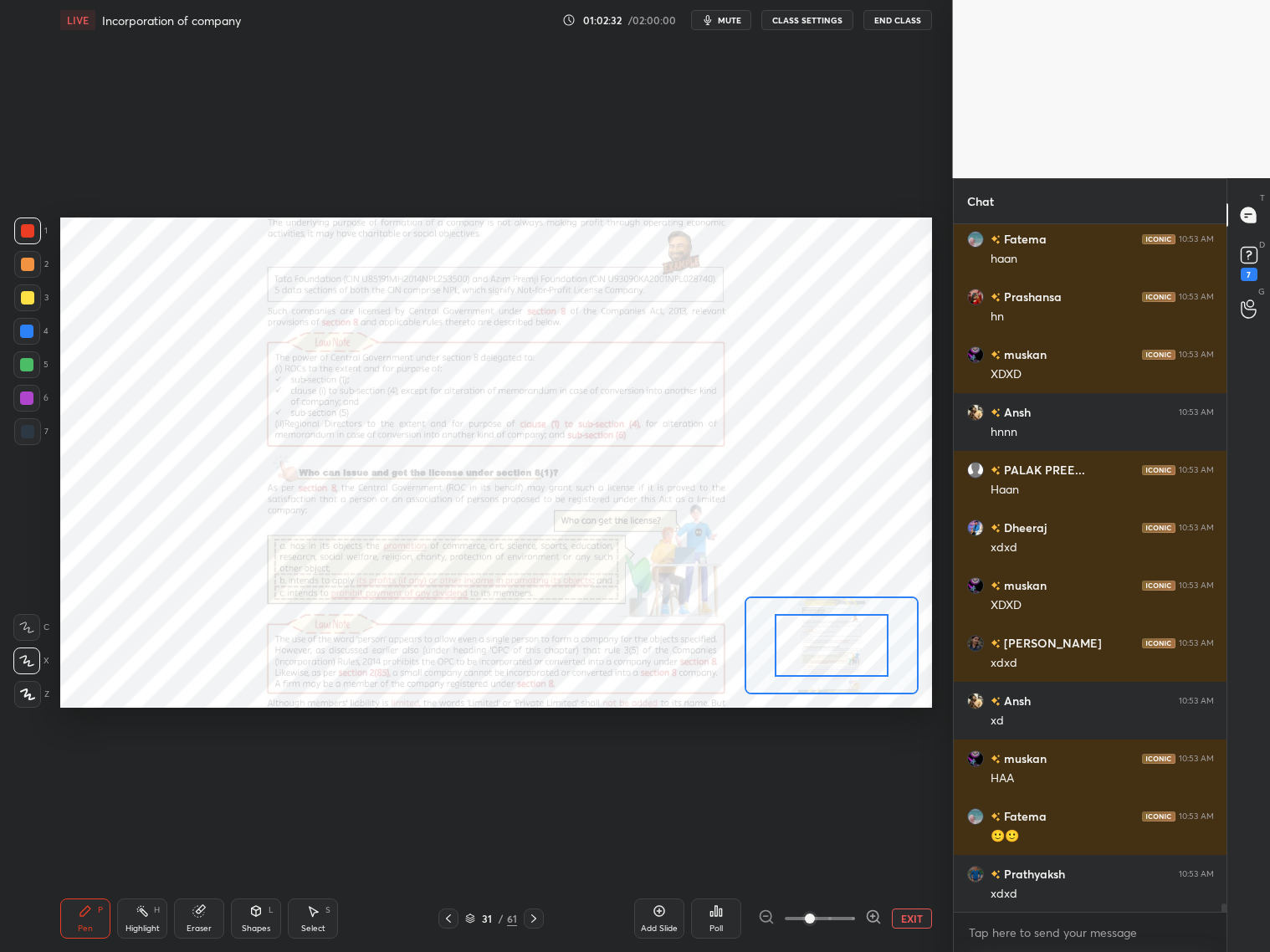
scroll to position [57767, 0]
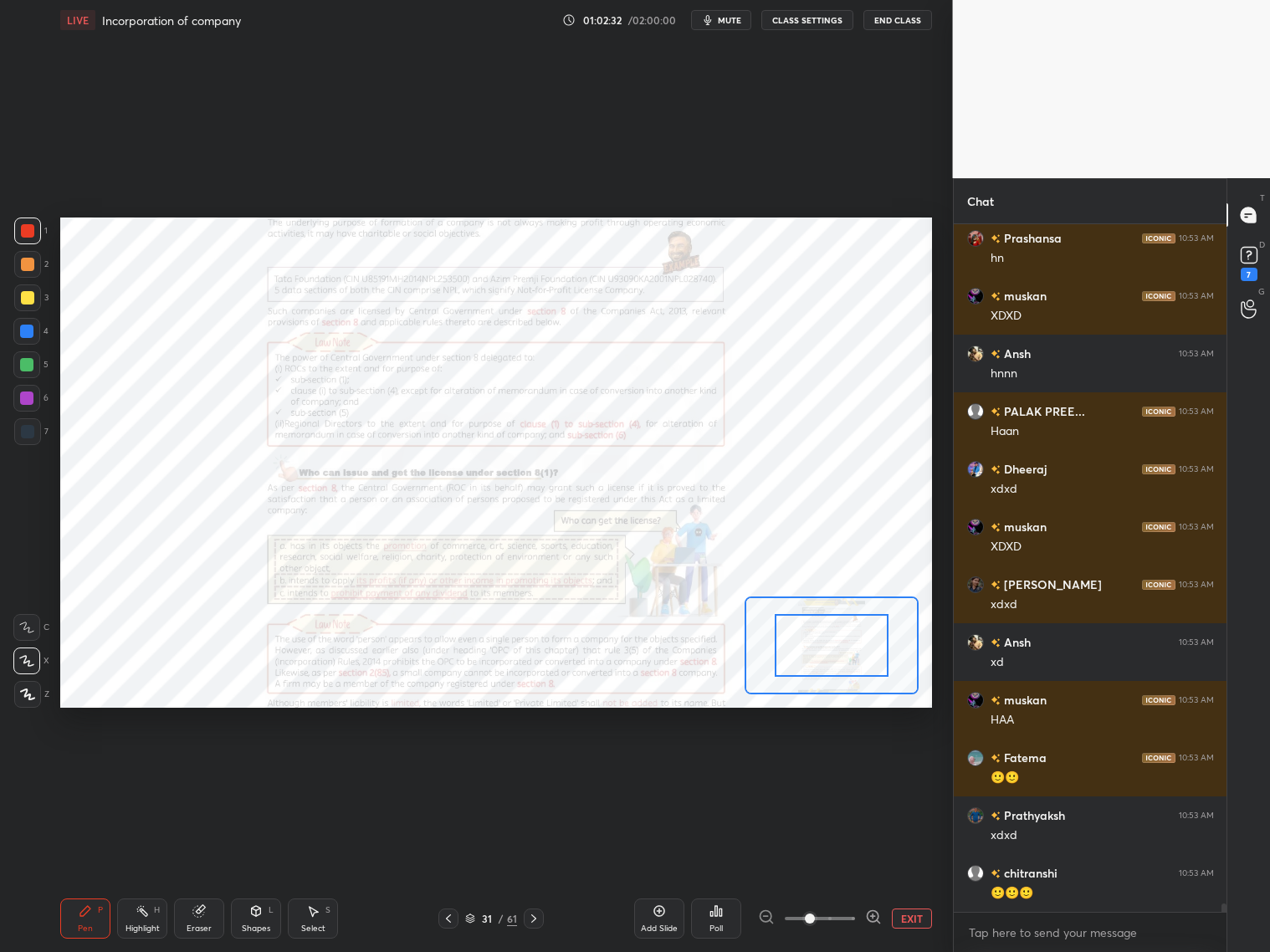
click at [848, 919] on span at bounding box center [820, 918] width 71 height 25
click at [815, 921] on span at bounding box center [809, 918] width 10 height 10
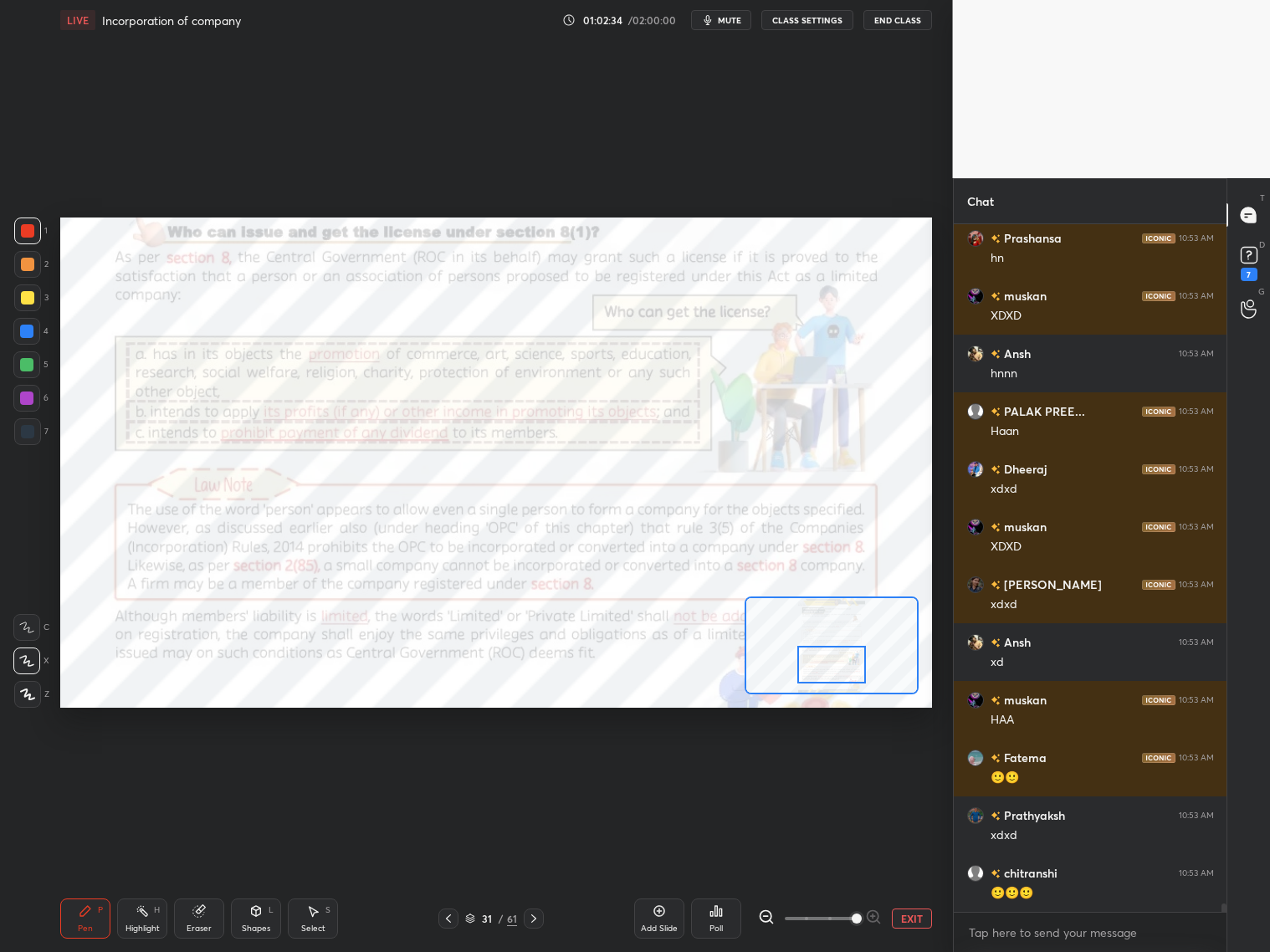
drag, startPoint x: 834, startPoint y: 652, endPoint x: 832, endPoint y: 672, distance: 20.1
click at [833, 673] on div at bounding box center [831, 665] width 69 height 38
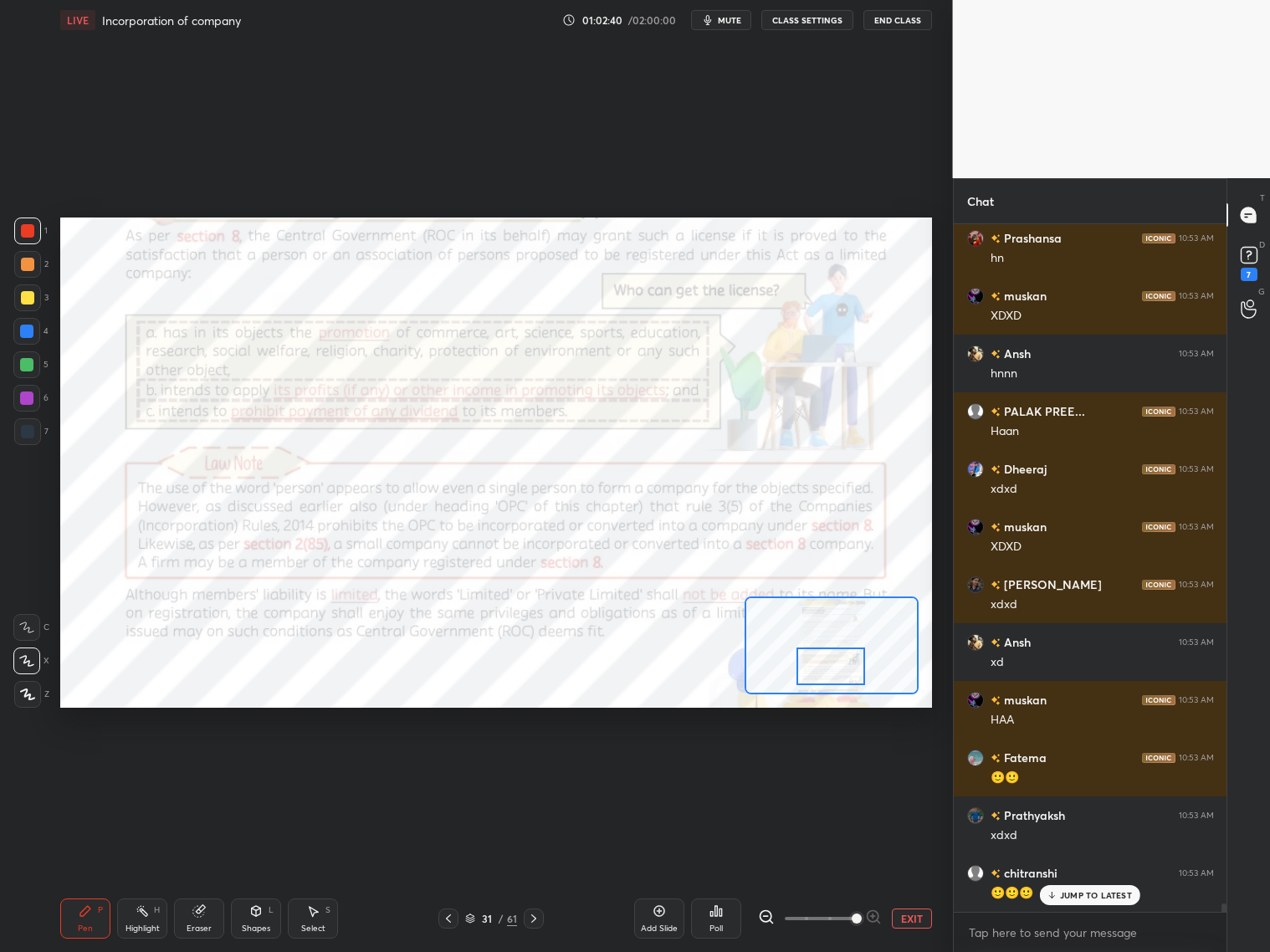
scroll to position [57823, 0]
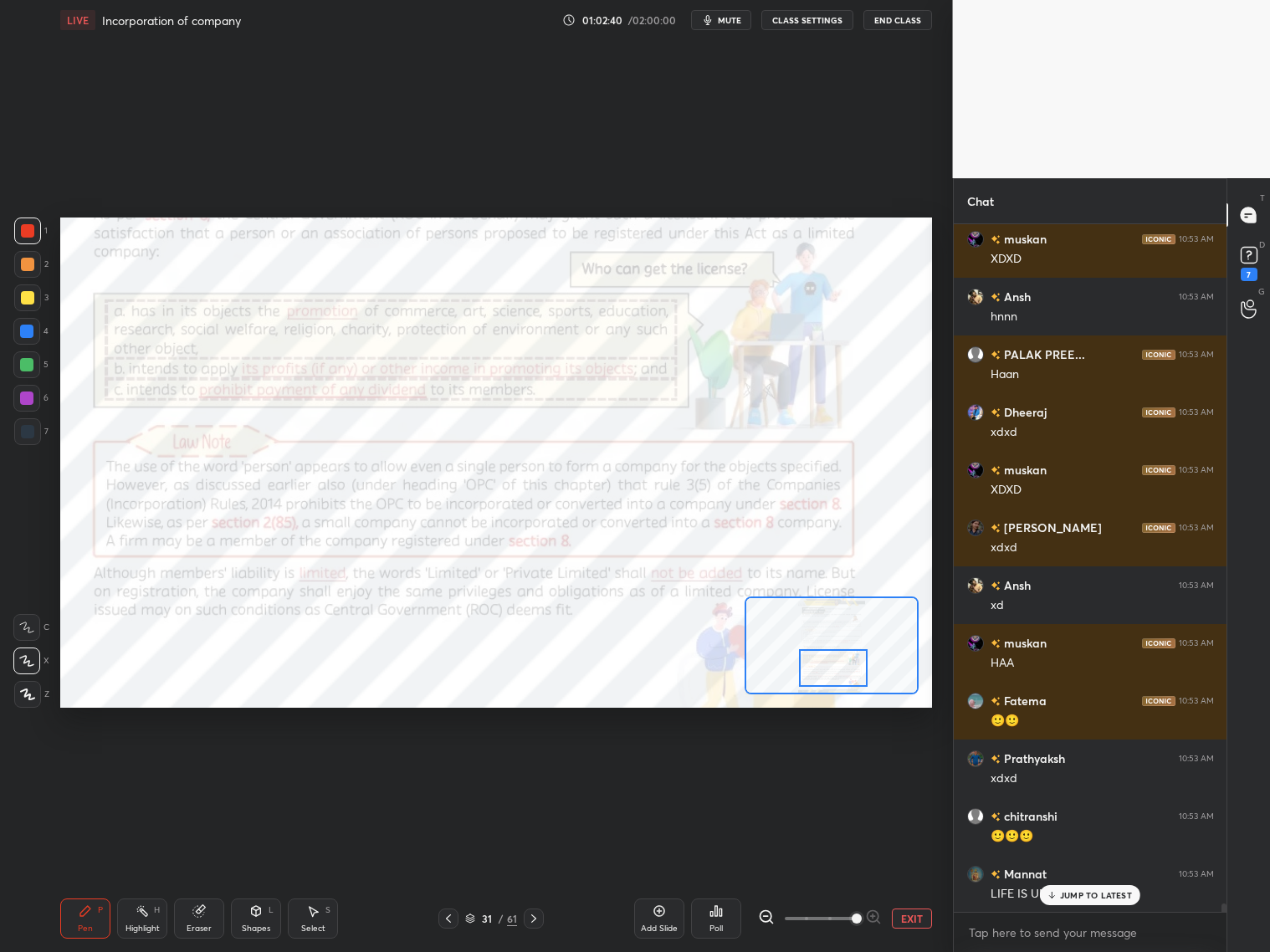
click at [840, 676] on div at bounding box center [833, 667] width 69 height 38
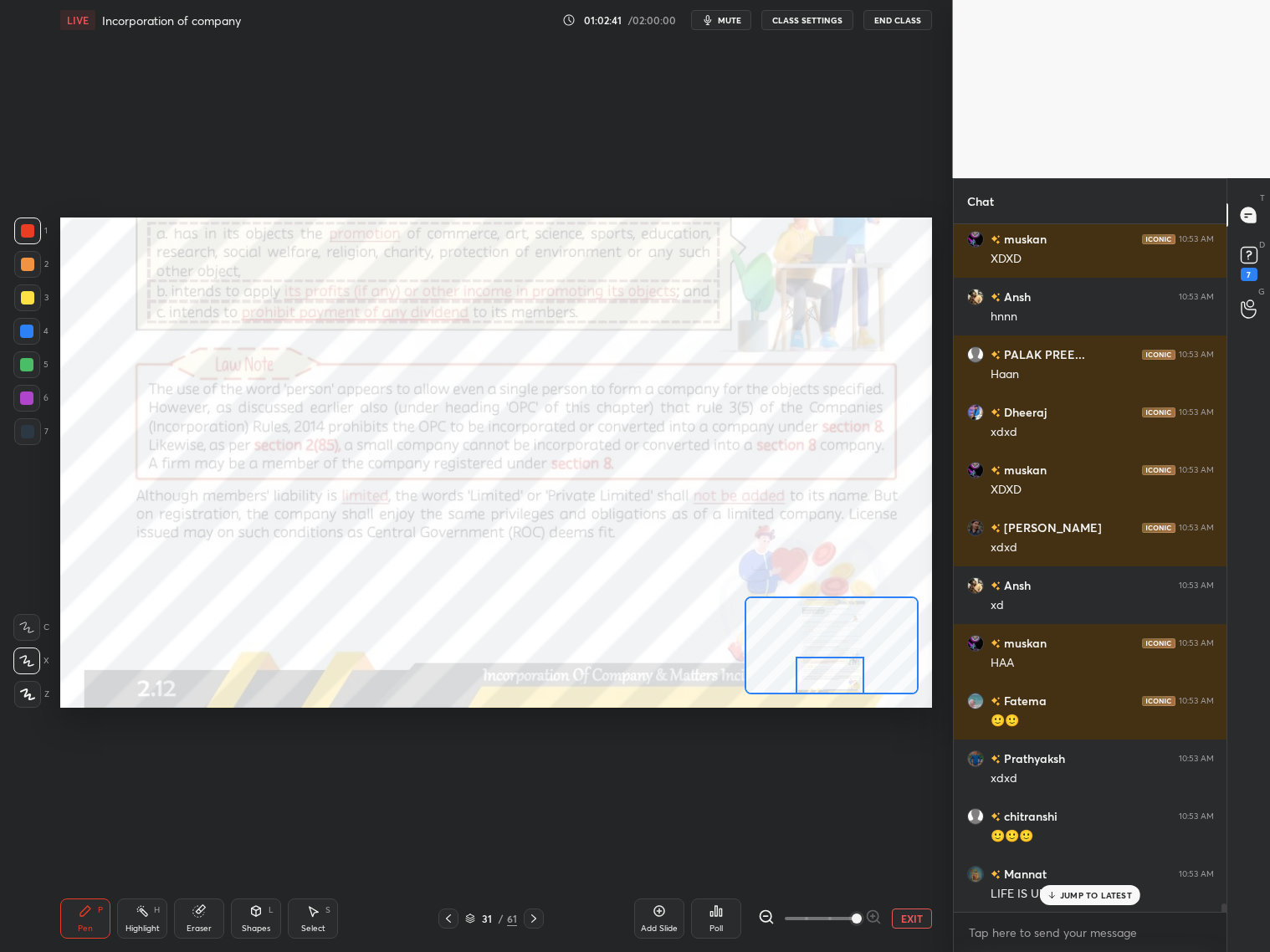
click at [829, 680] on div at bounding box center [830, 676] width 69 height 38
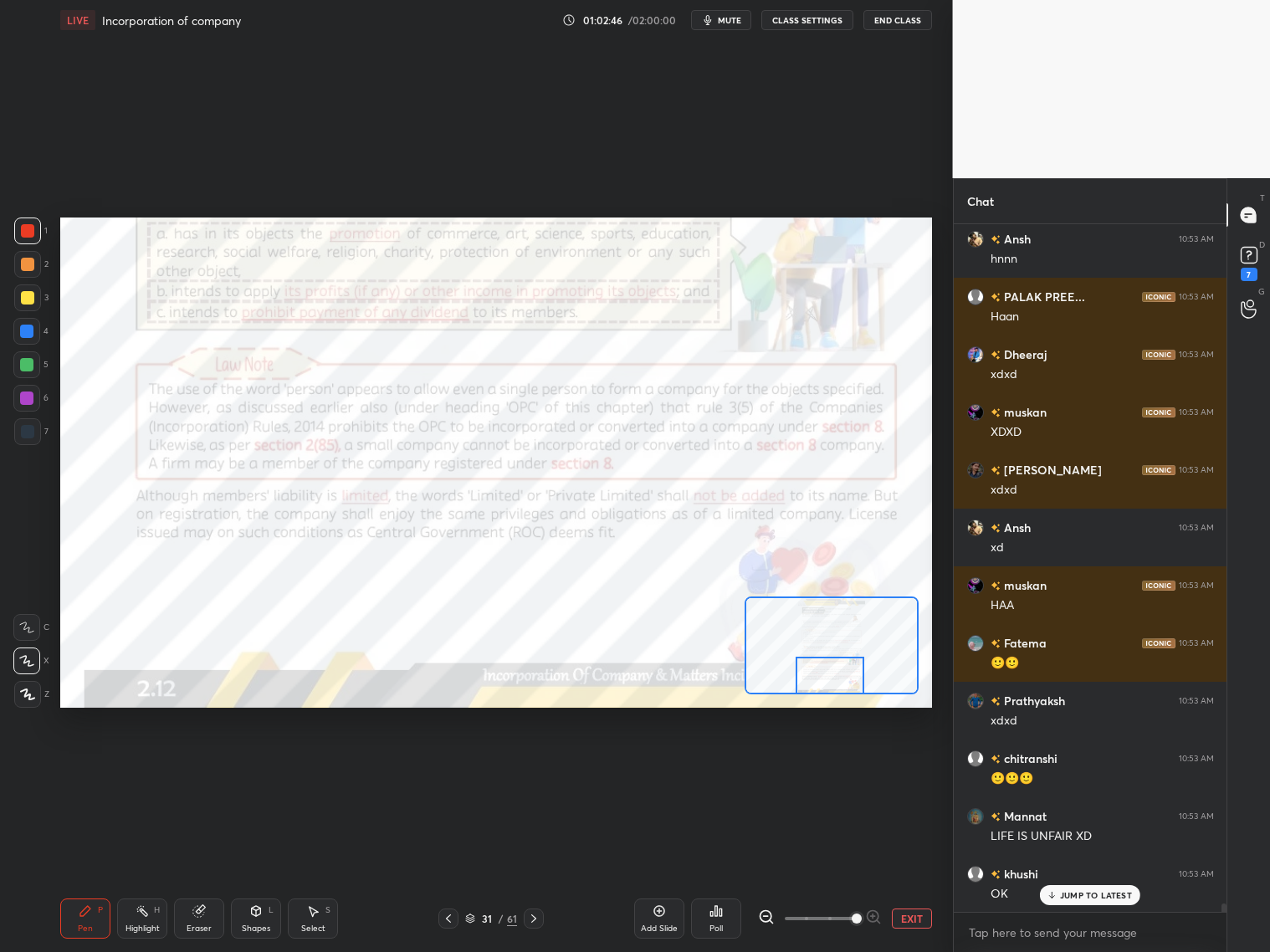
click at [256, 917] on div "Shapes L" at bounding box center [256, 918] width 50 height 40
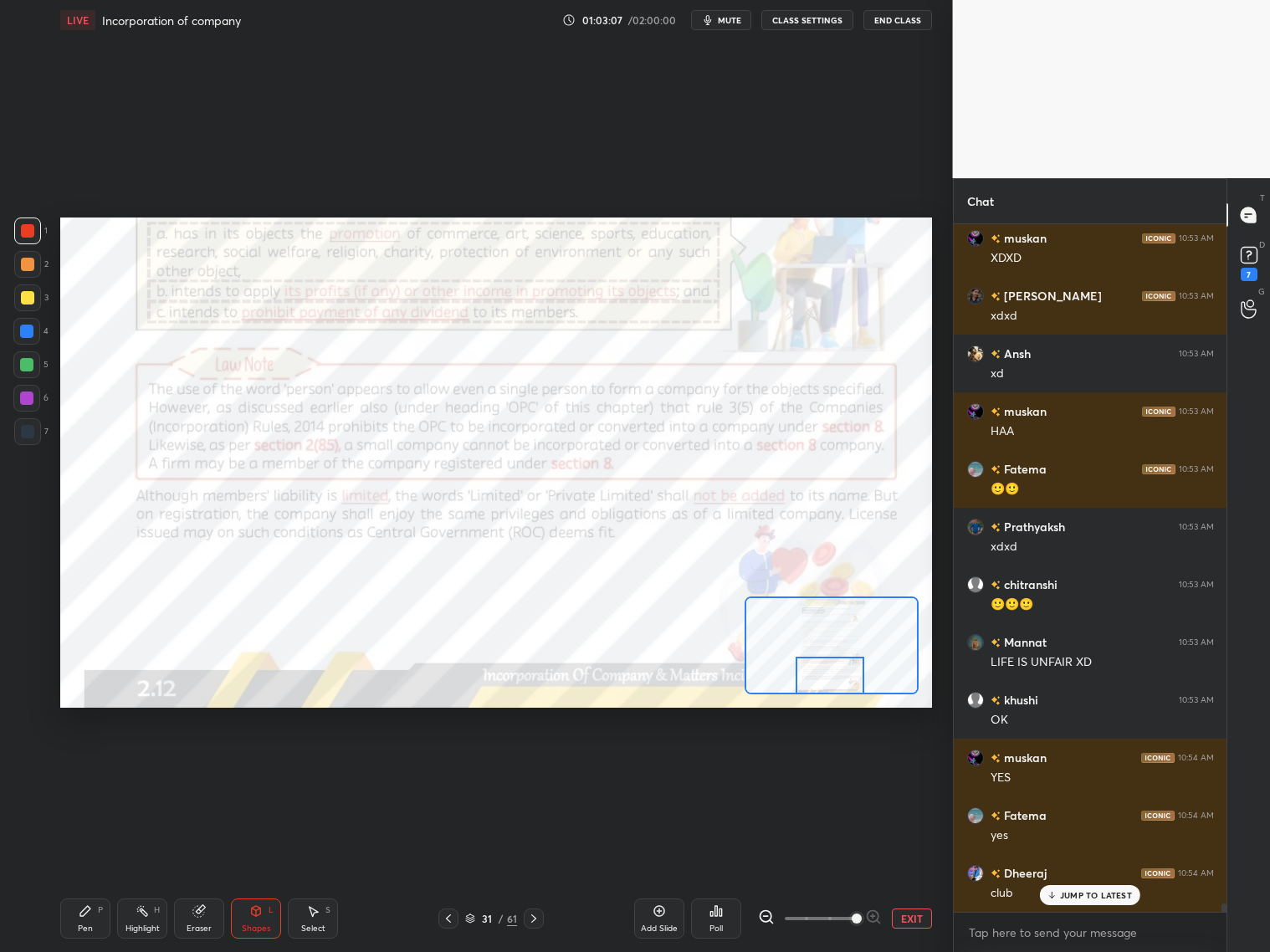
scroll to position [58112, 0]
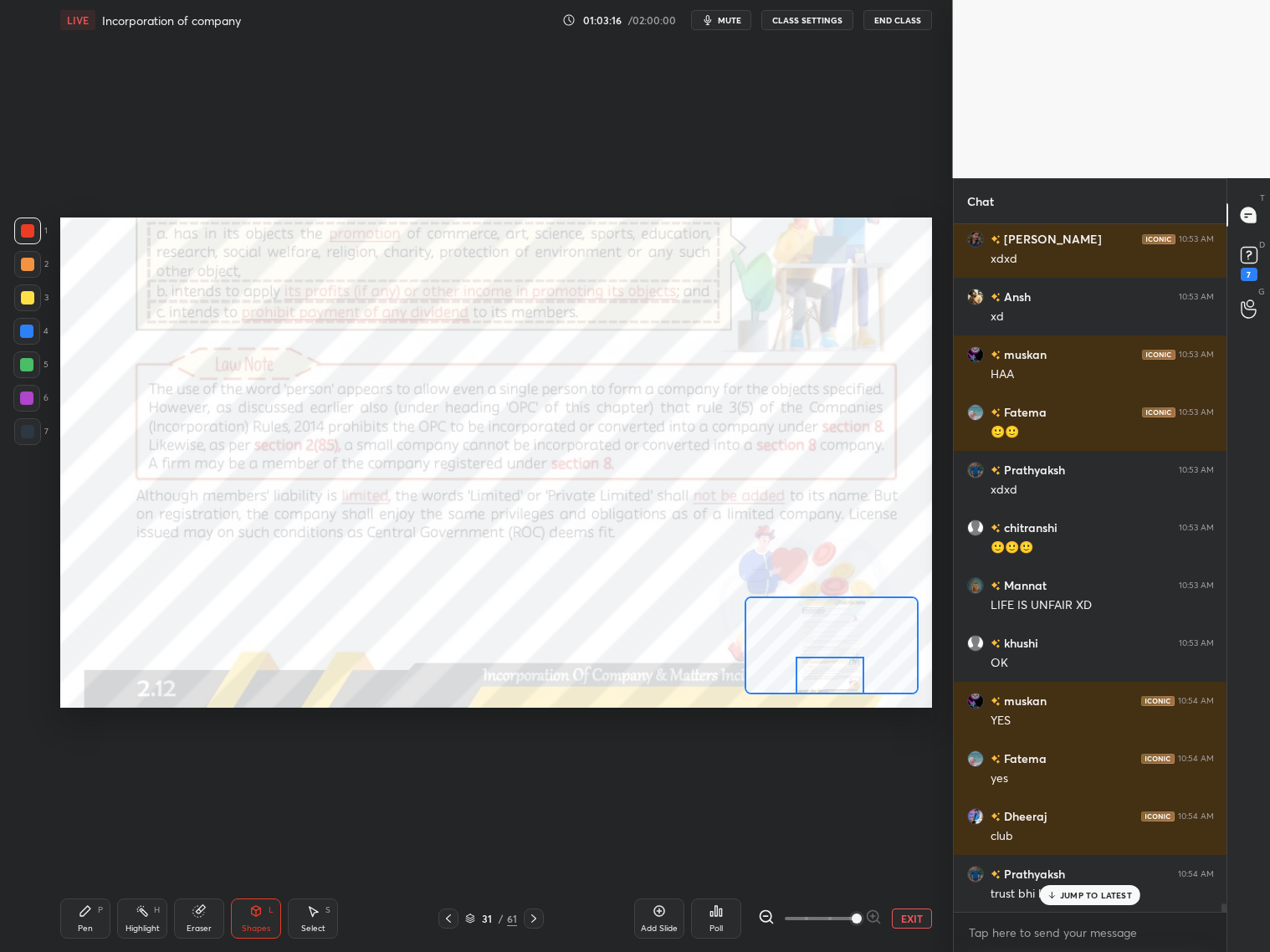
click at [535, 918] on icon at bounding box center [533, 918] width 13 height 13
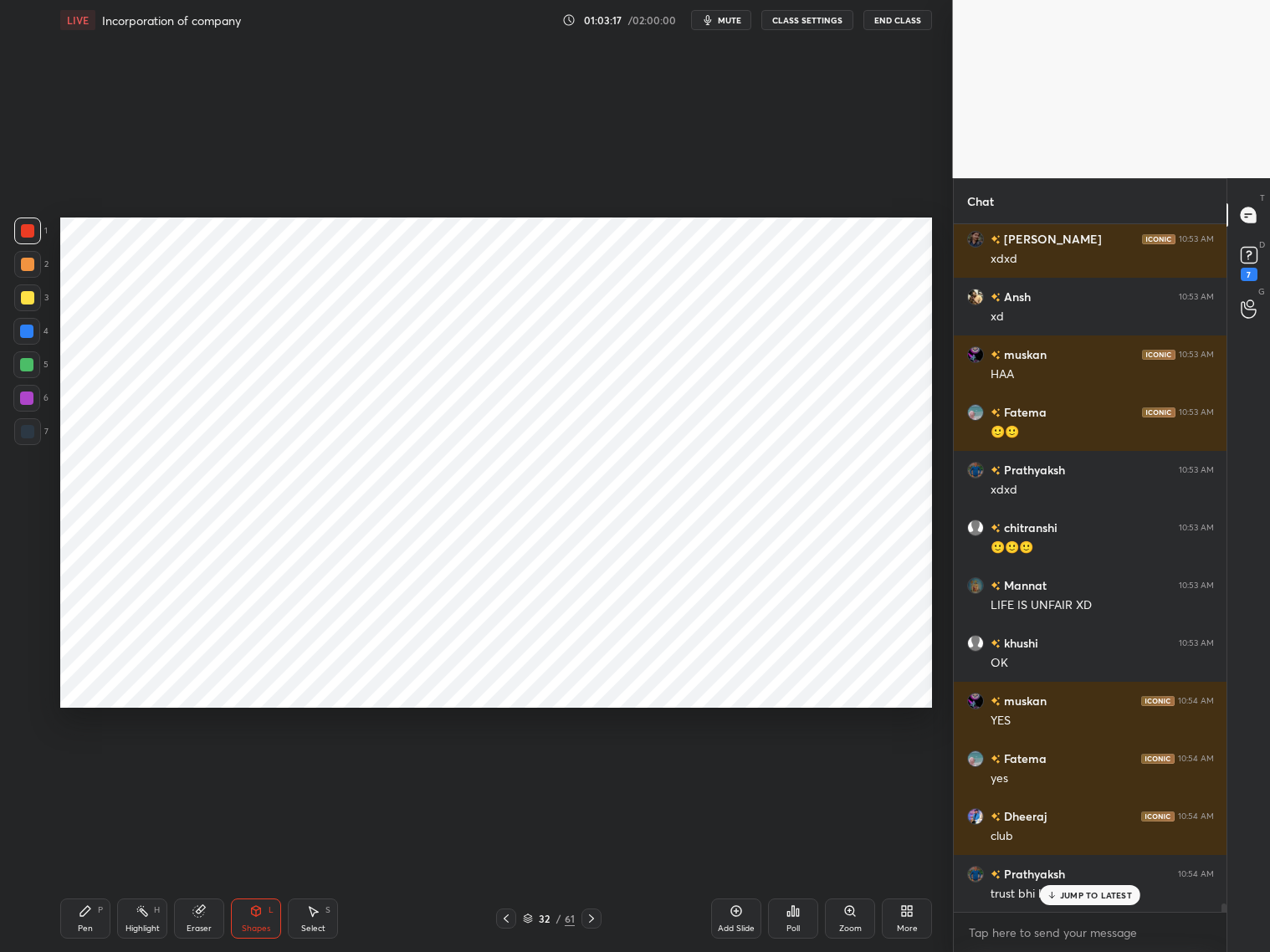
scroll to position [58128, 0]
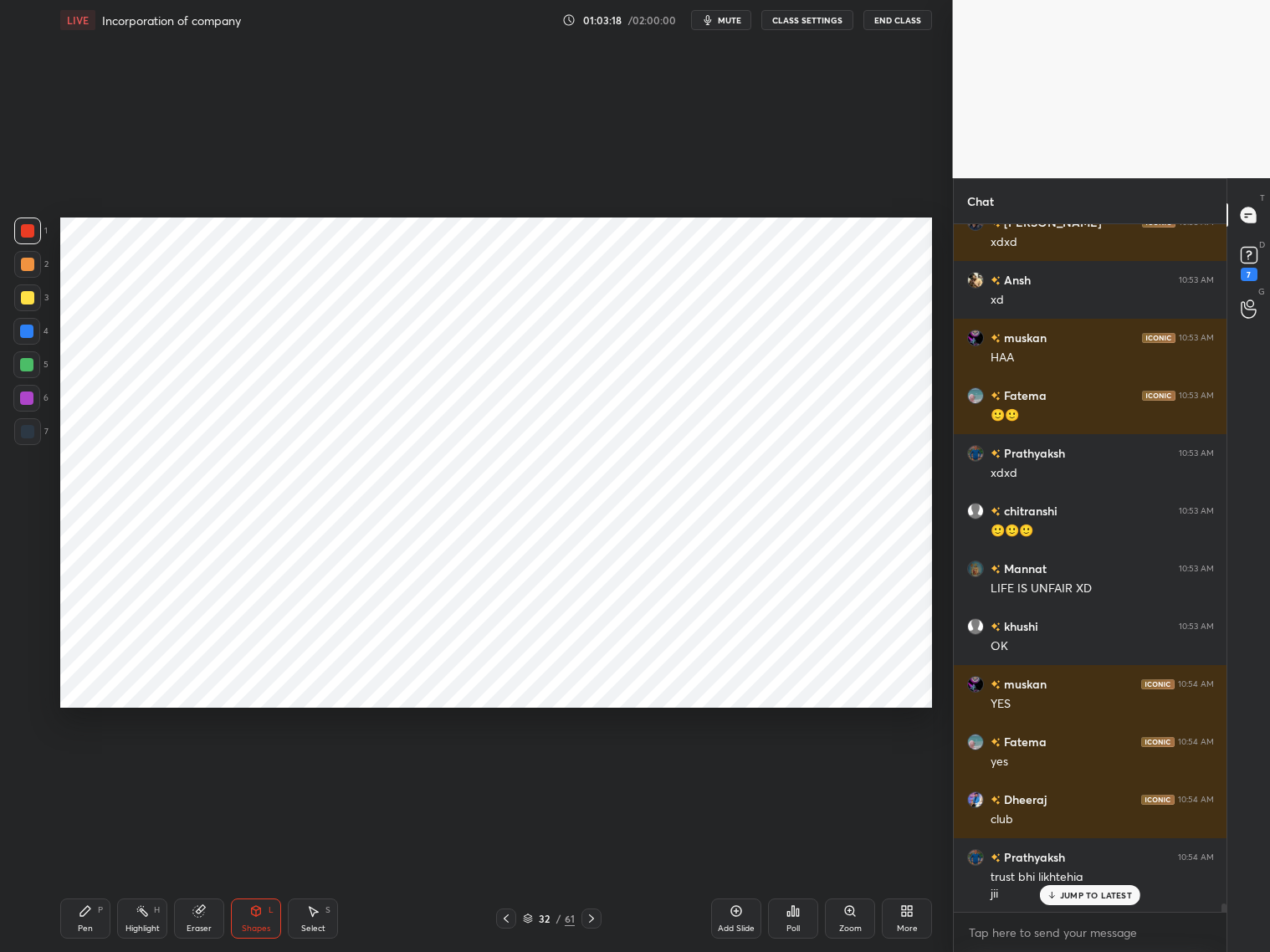
click at [599, 914] on div at bounding box center [592, 918] width 20 height 20
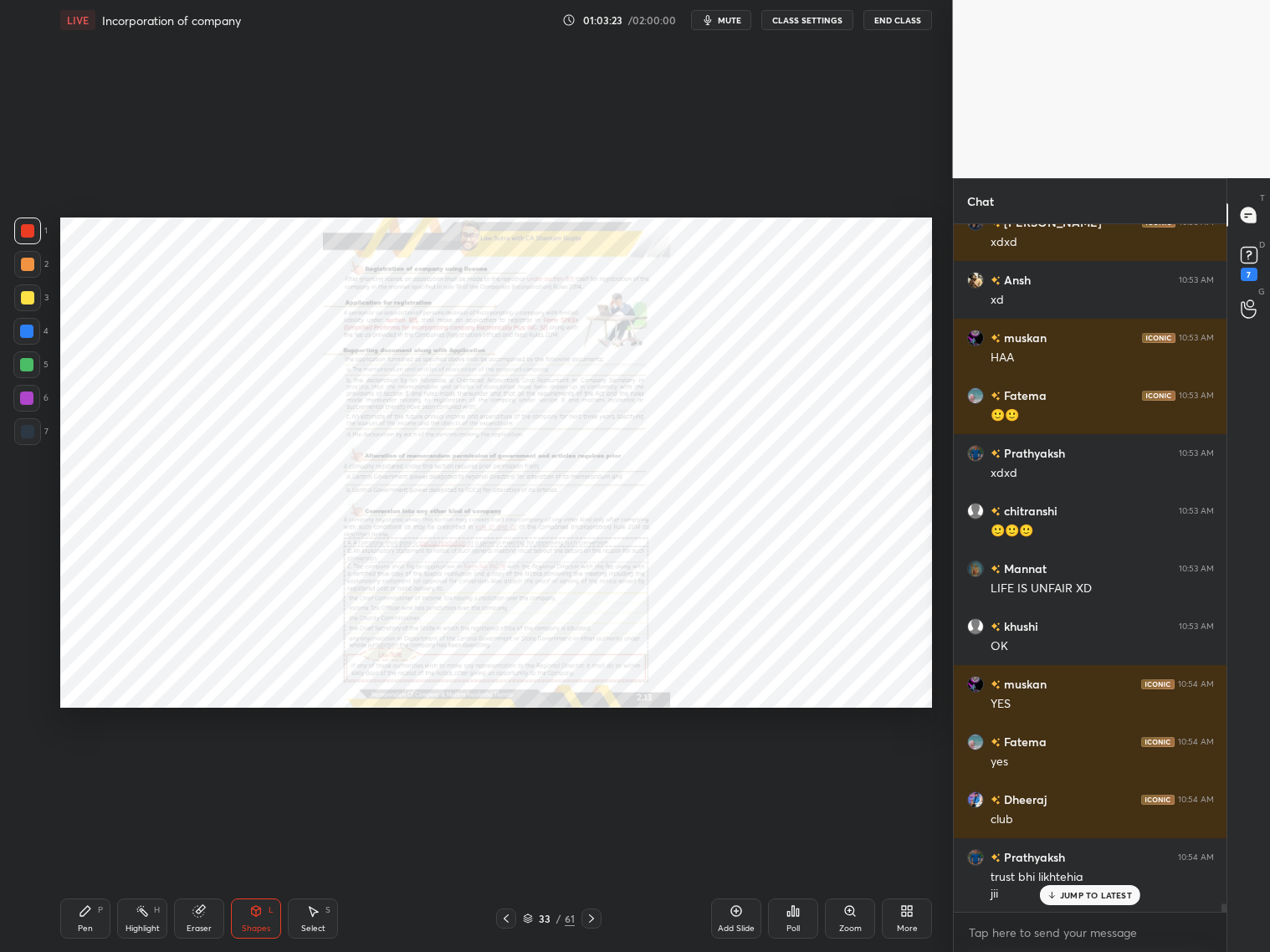
click at [847, 915] on icon at bounding box center [849, 911] width 13 height 13
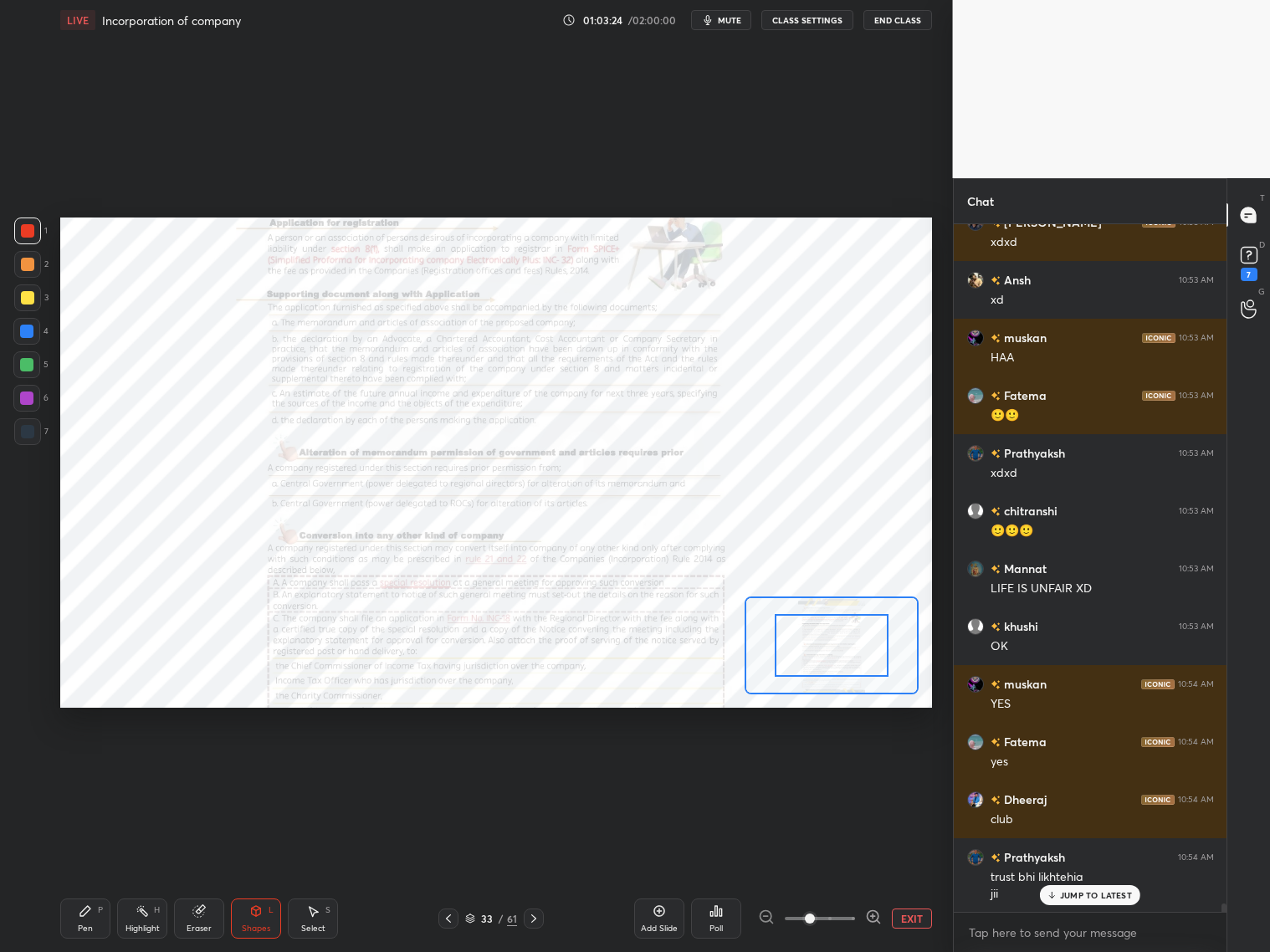
click at [848, 916] on span at bounding box center [820, 918] width 71 height 25
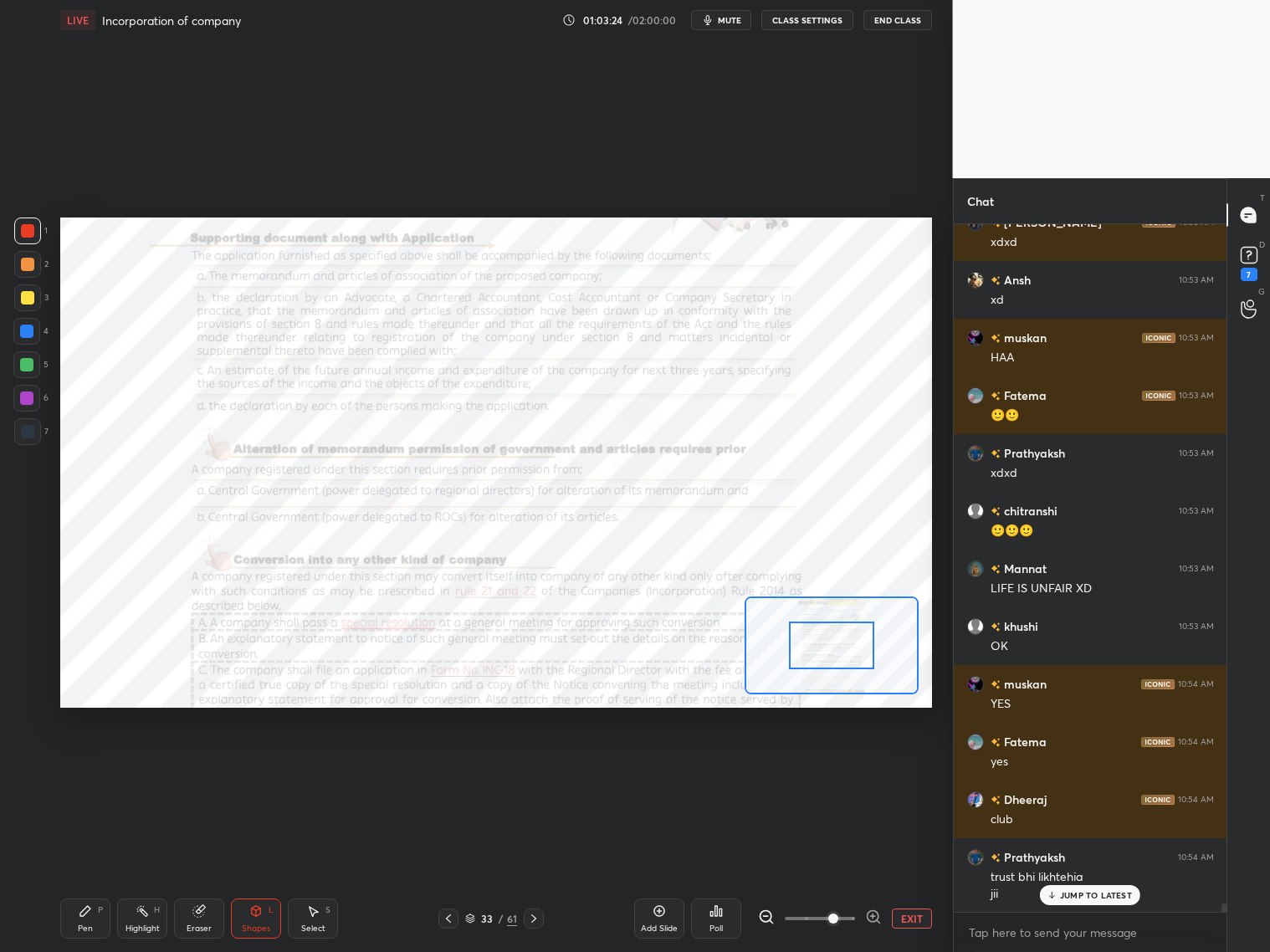
click at [855, 914] on span at bounding box center [820, 918] width 71 height 25
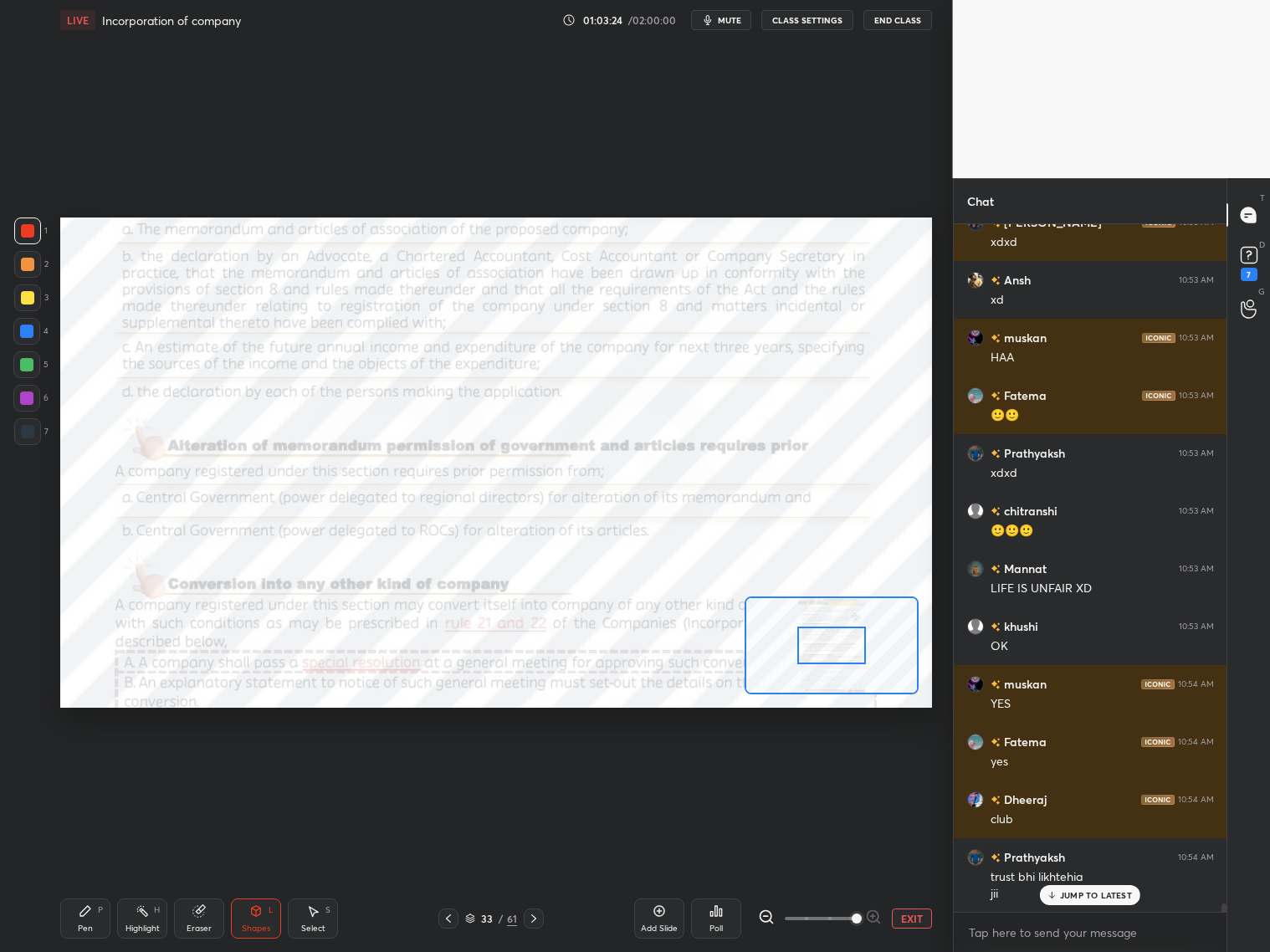
click at [862, 915] on span at bounding box center [857, 918] width 10 height 10
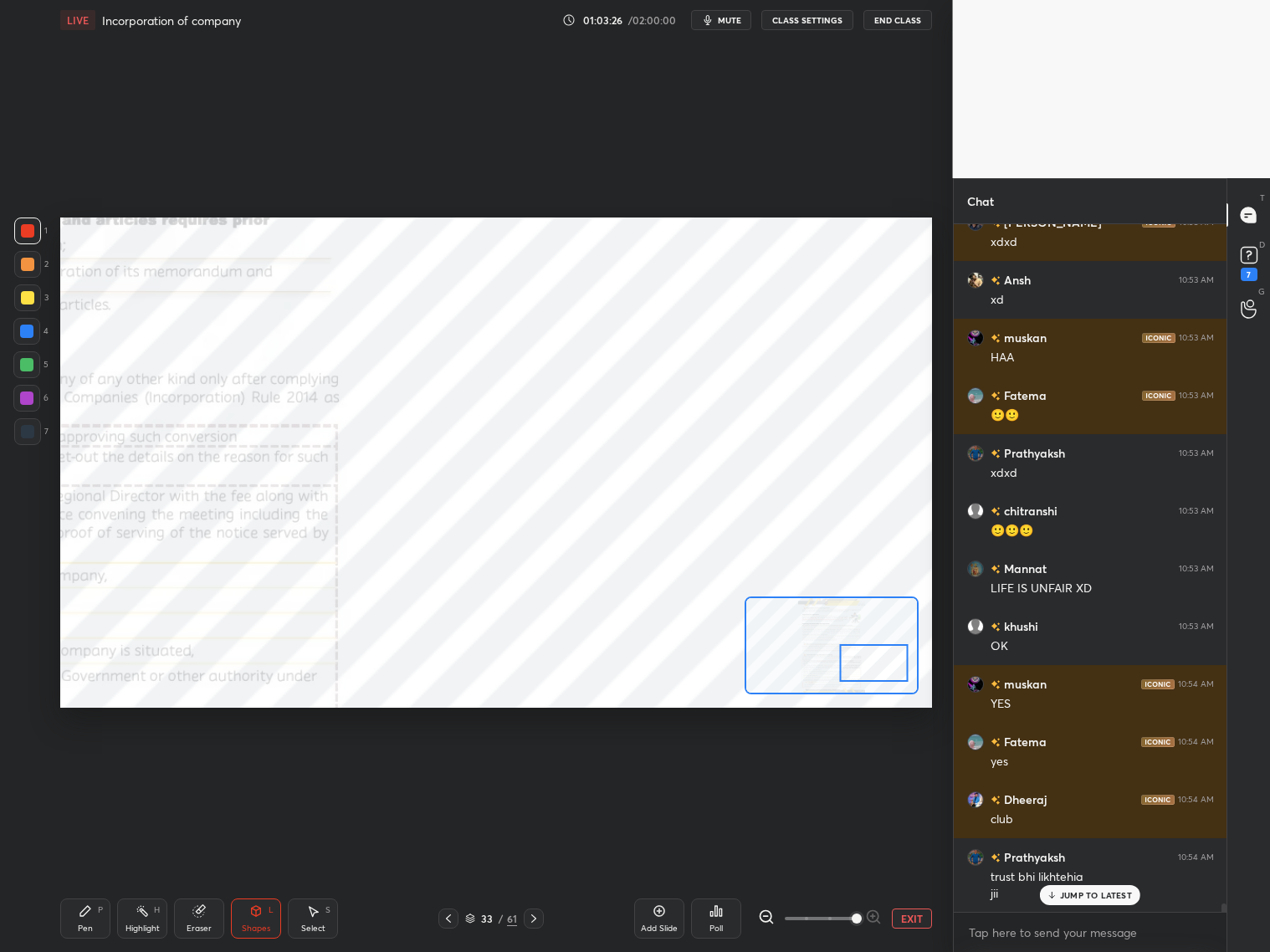
click at [866, 657] on div at bounding box center [874, 663] width 69 height 38
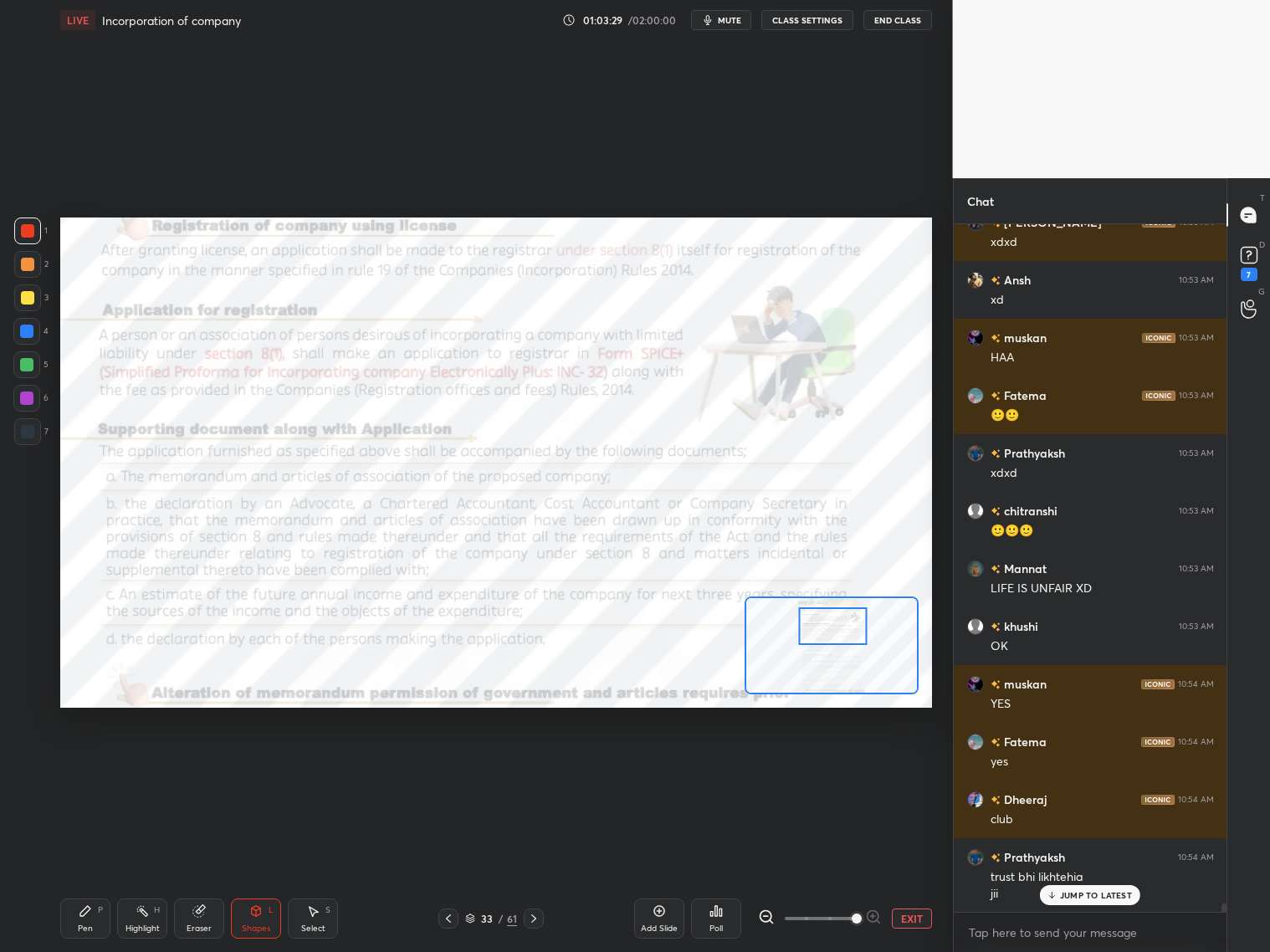
drag, startPoint x: 855, startPoint y: 642, endPoint x: 816, endPoint y: 615, distance: 47.4
click at [822, 616] on div at bounding box center [833, 626] width 69 height 38
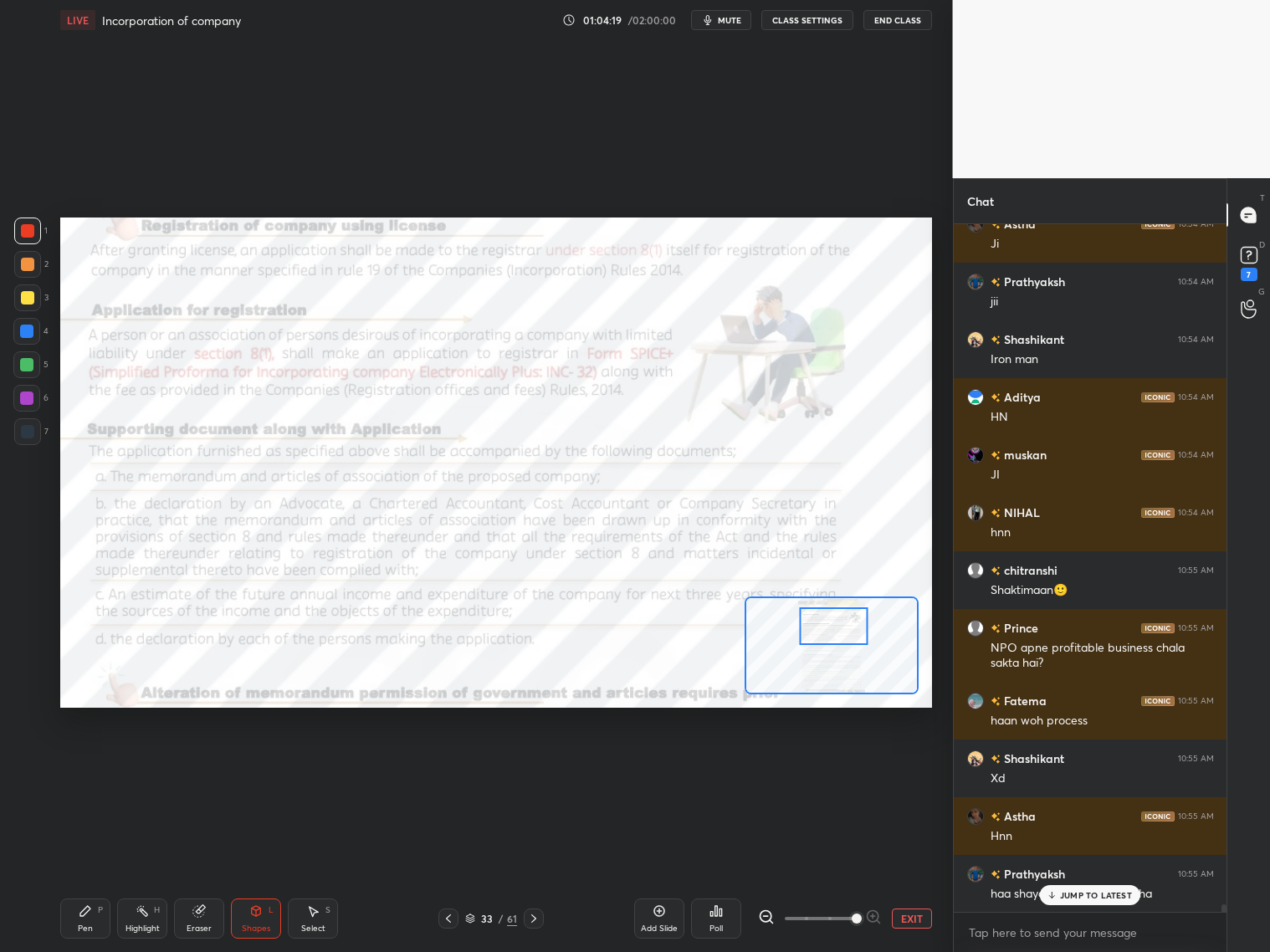
scroll to position [59298, 0]
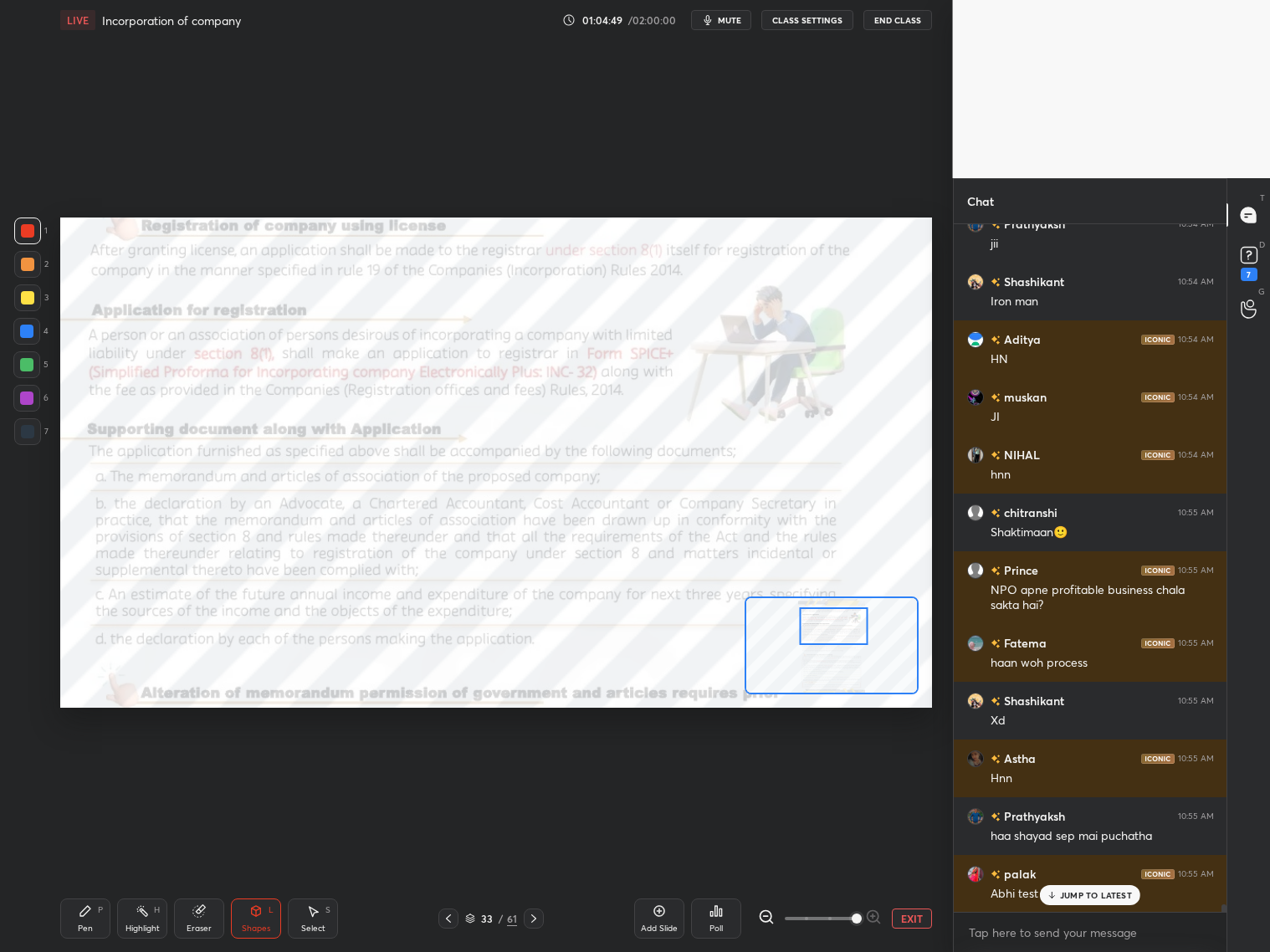
click at [104, 914] on div "Pen P" at bounding box center [85, 918] width 50 height 40
click at [472, 915] on icon at bounding box center [470, 918] width 10 height 10
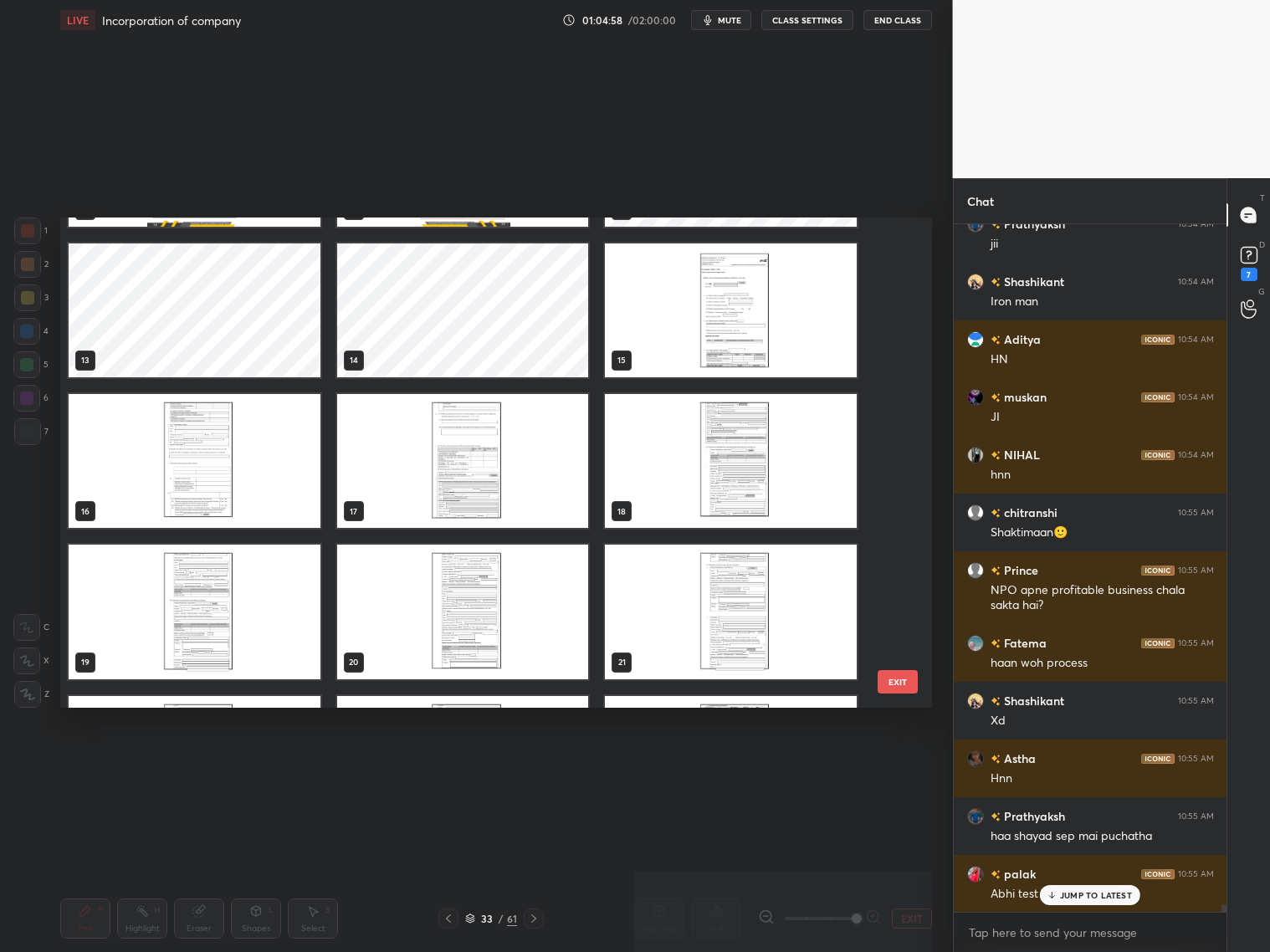
scroll to position [576, 0]
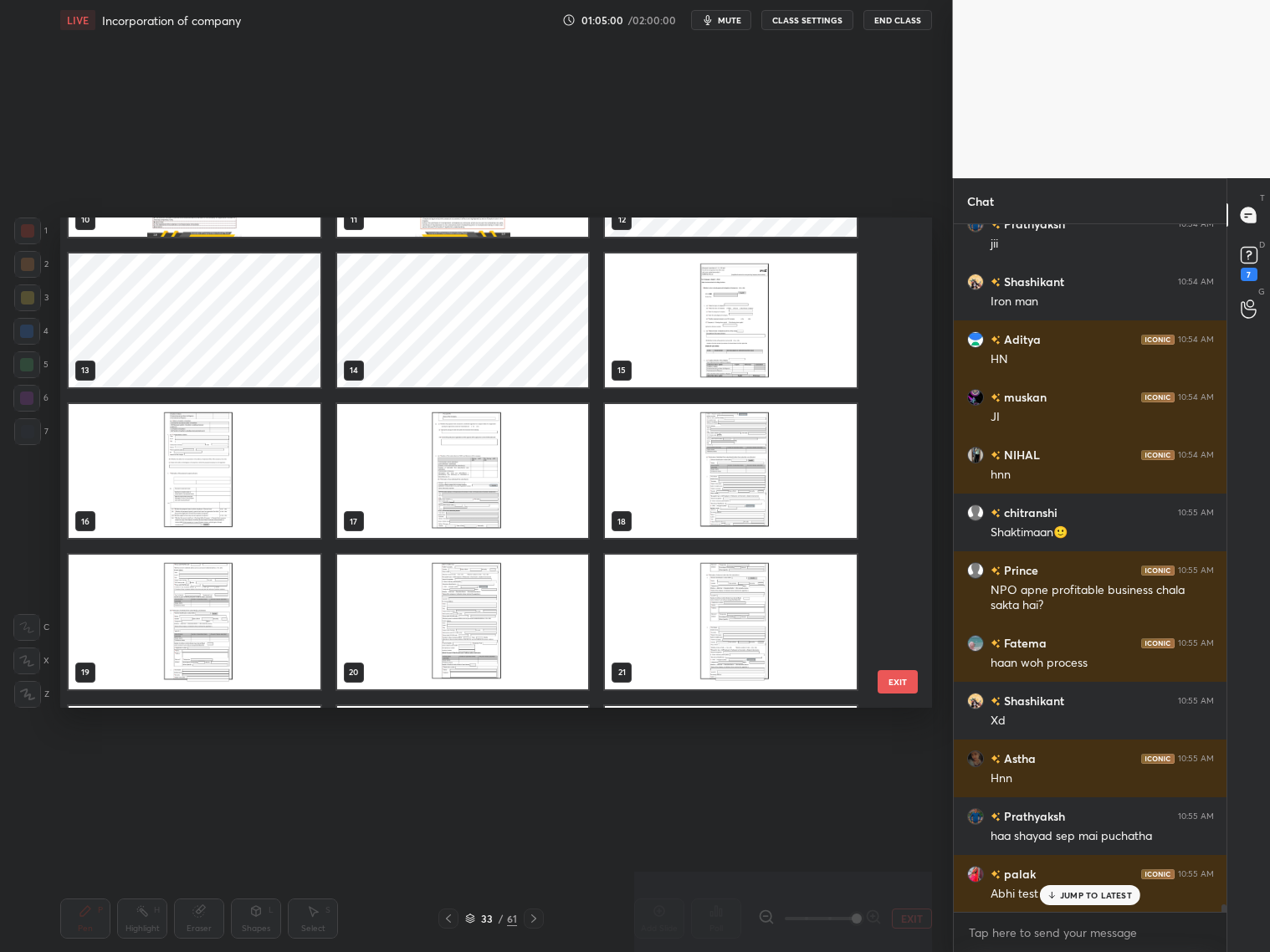
click at [838, 353] on img "grid" at bounding box center [730, 319] width 251 height 134
click at [840, 352] on img "grid" at bounding box center [730, 319] width 251 height 134
click at [847, 353] on img "grid" at bounding box center [730, 319] width 251 height 134
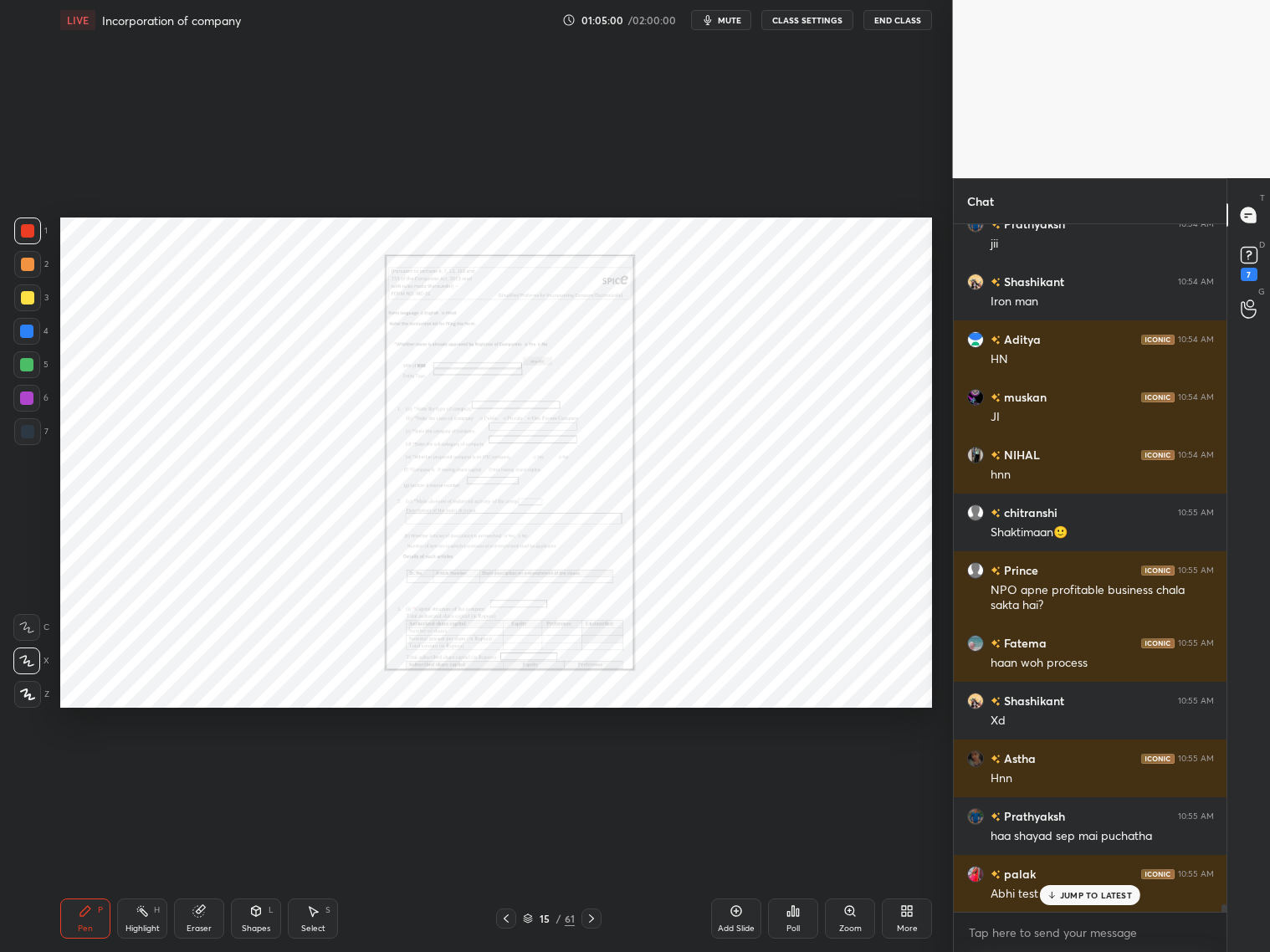
click at [847, 353] on img "grid" at bounding box center [730, 319] width 251 height 134
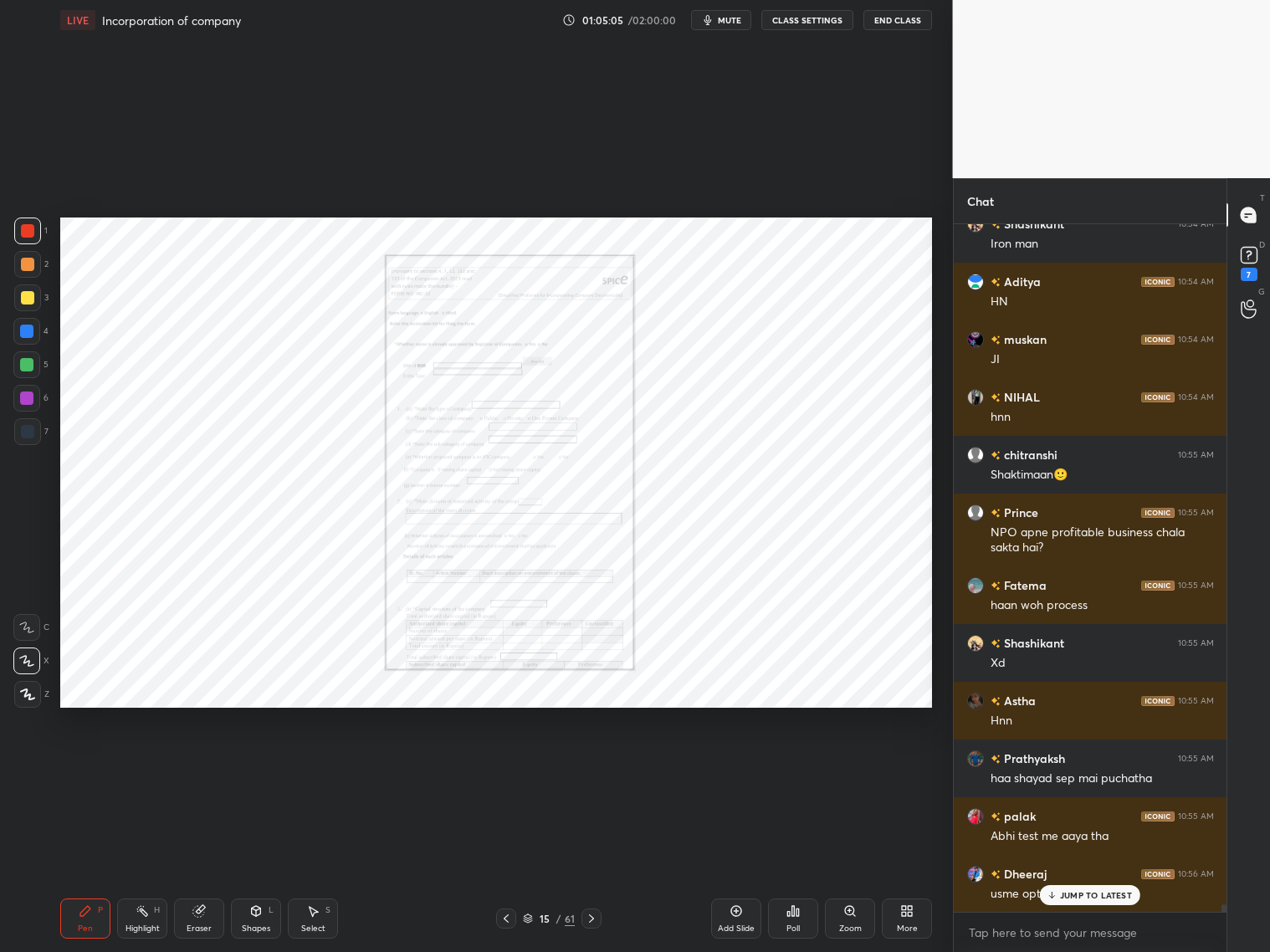
click at [840, 914] on div "Zoom" at bounding box center [850, 918] width 50 height 40
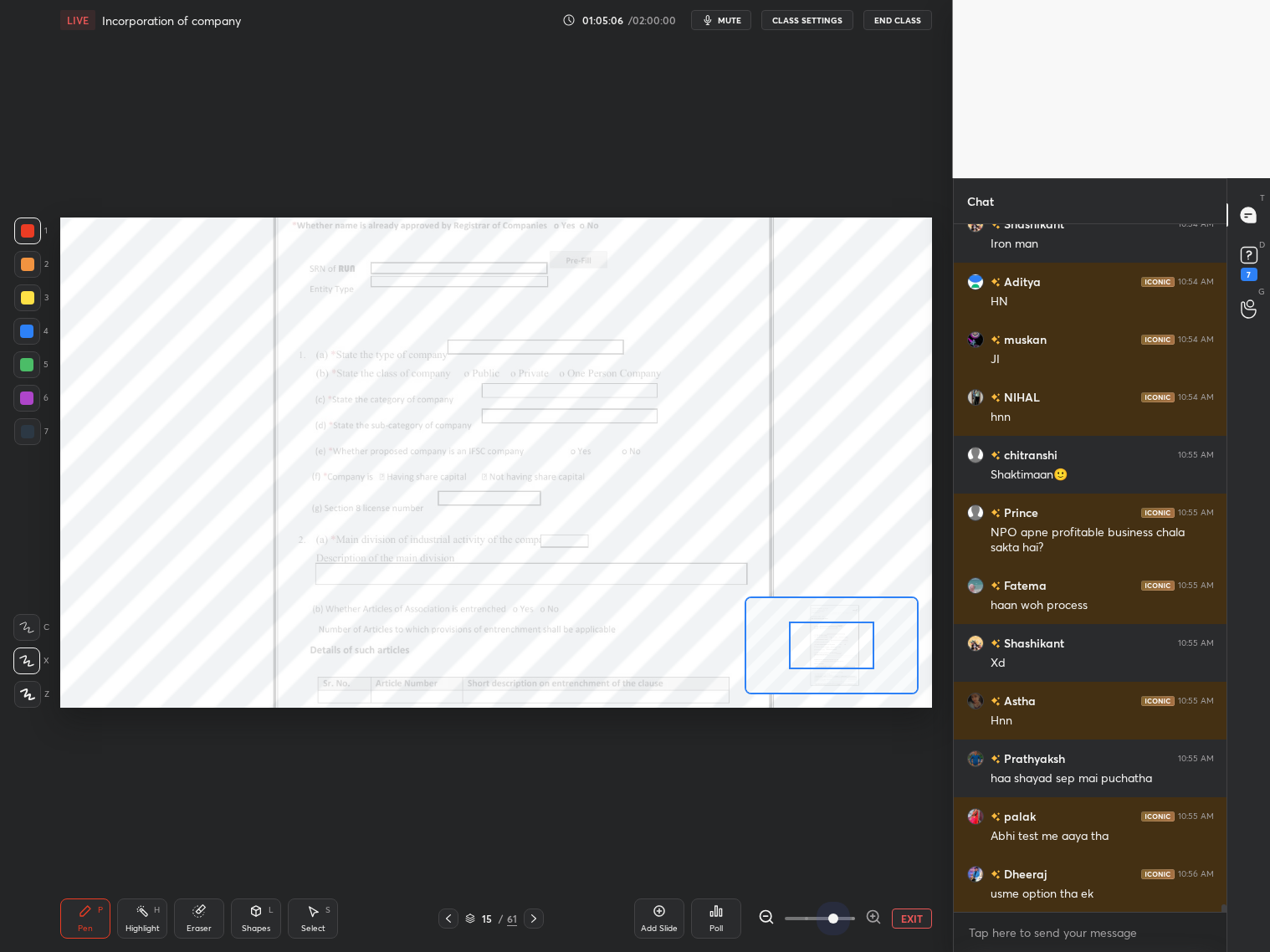
scroll to position [59414, 0]
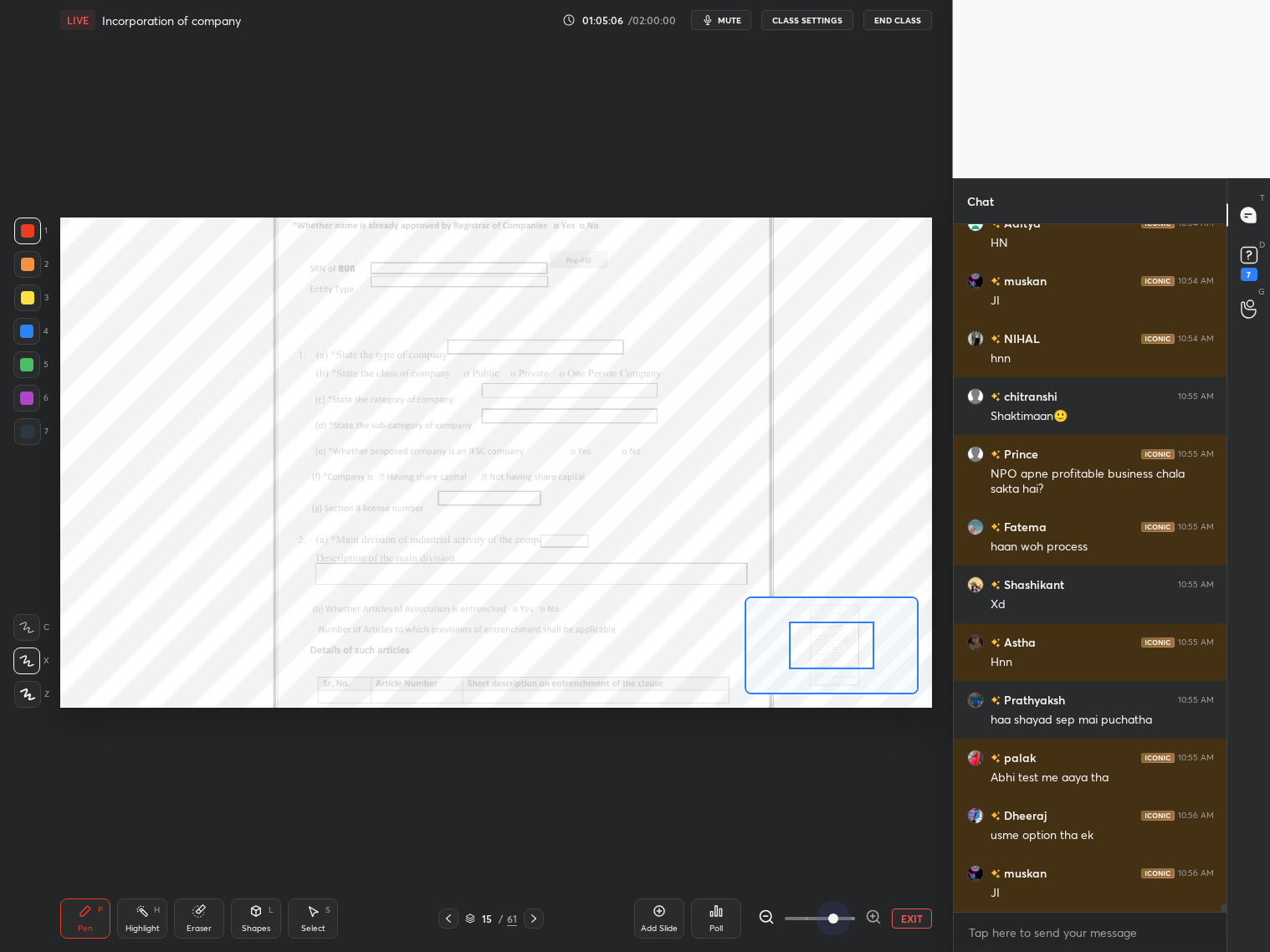
click at [841, 917] on span at bounding box center [820, 918] width 71 height 25
click at [839, 919] on span at bounding box center [833, 918] width 10 height 10
click at [839, 918] on span at bounding box center [833, 918] width 10 height 10
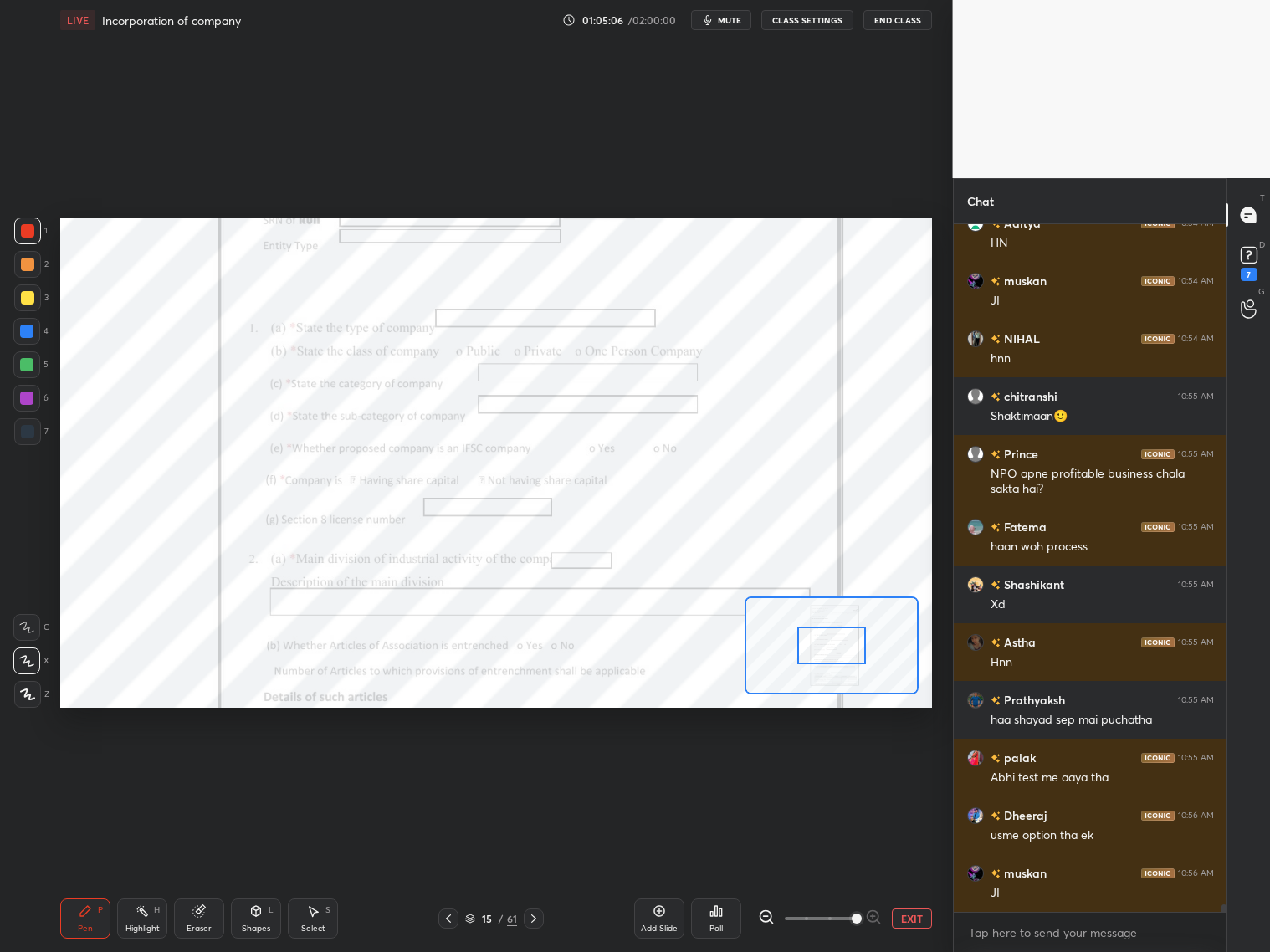
click at [852, 916] on span at bounding box center [857, 918] width 10 height 10
click at [855, 631] on div at bounding box center [833, 643] width 69 height 38
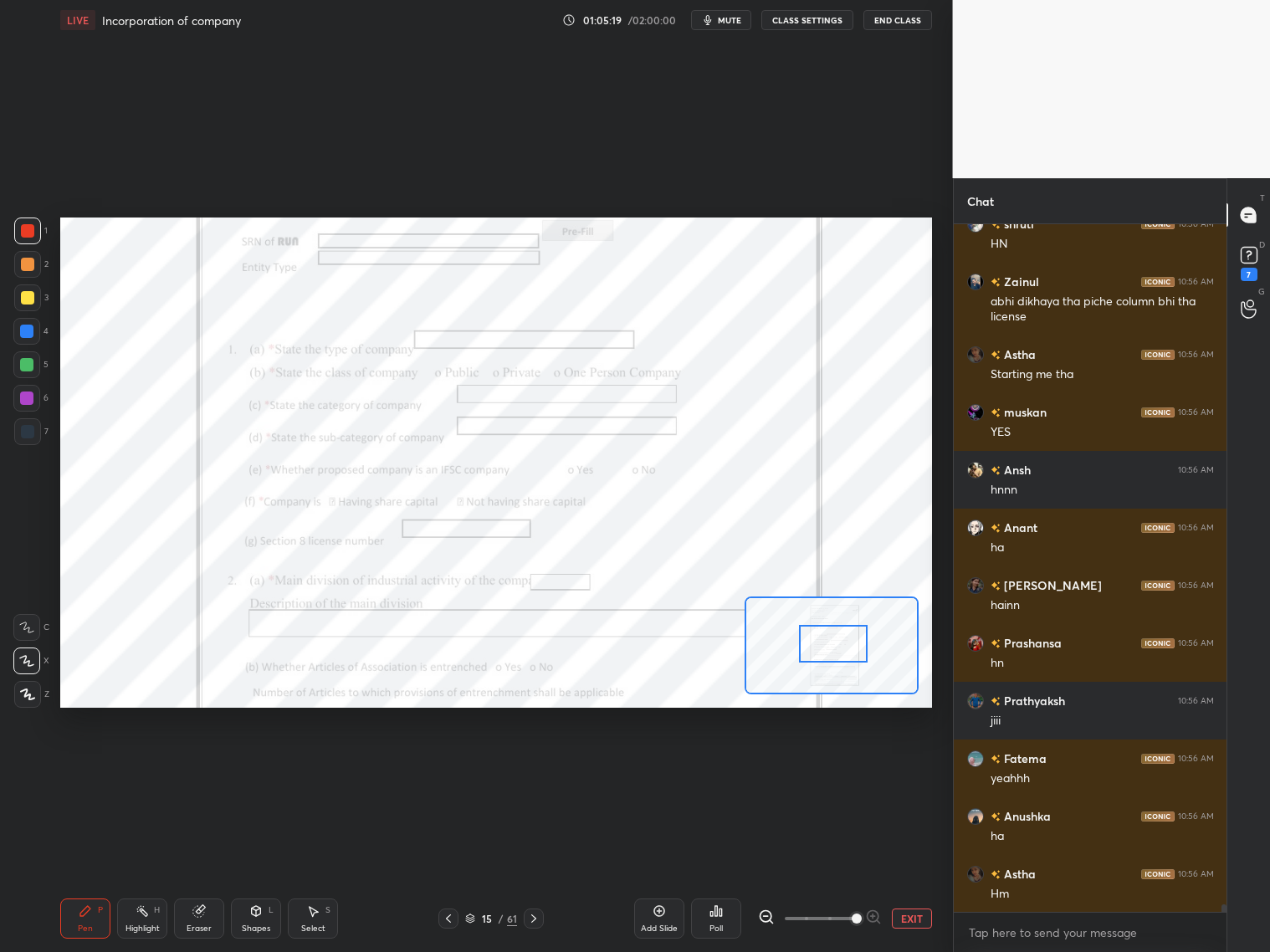
scroll to position [60180, 0]
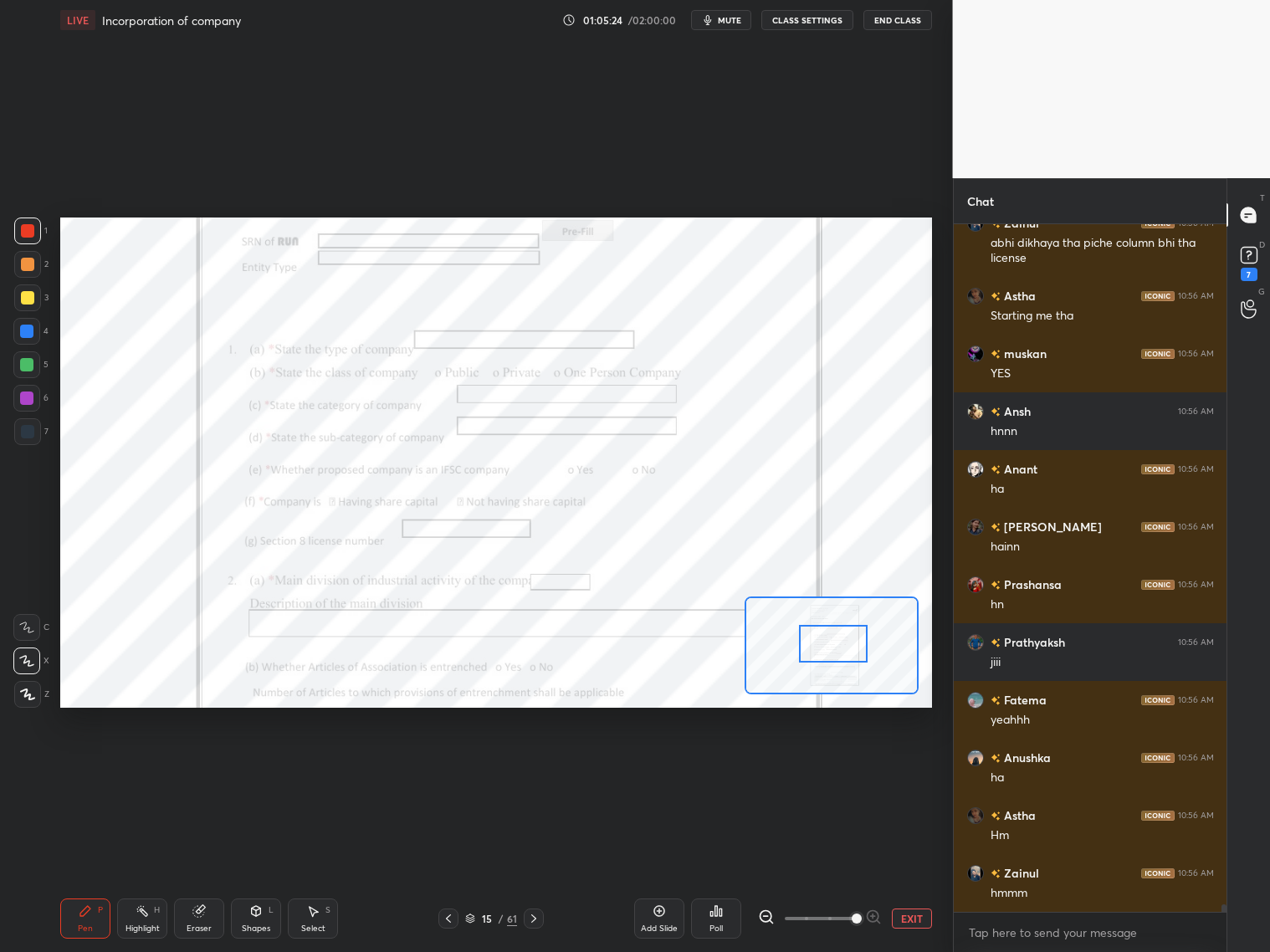
click at [472, 920] on icon at bounding box center [470, 918] width 10 height 10
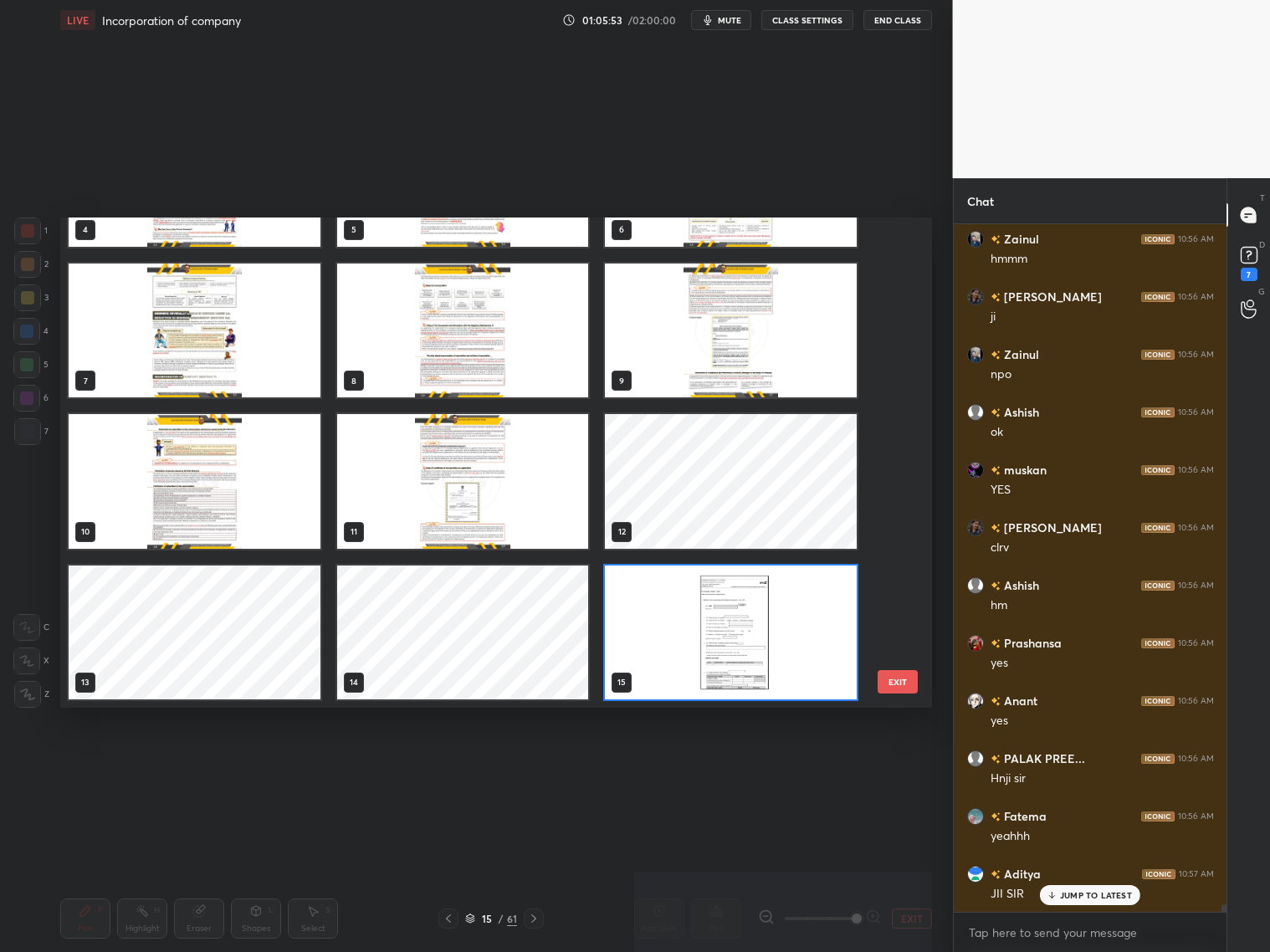
scroll to position [60872, 0]
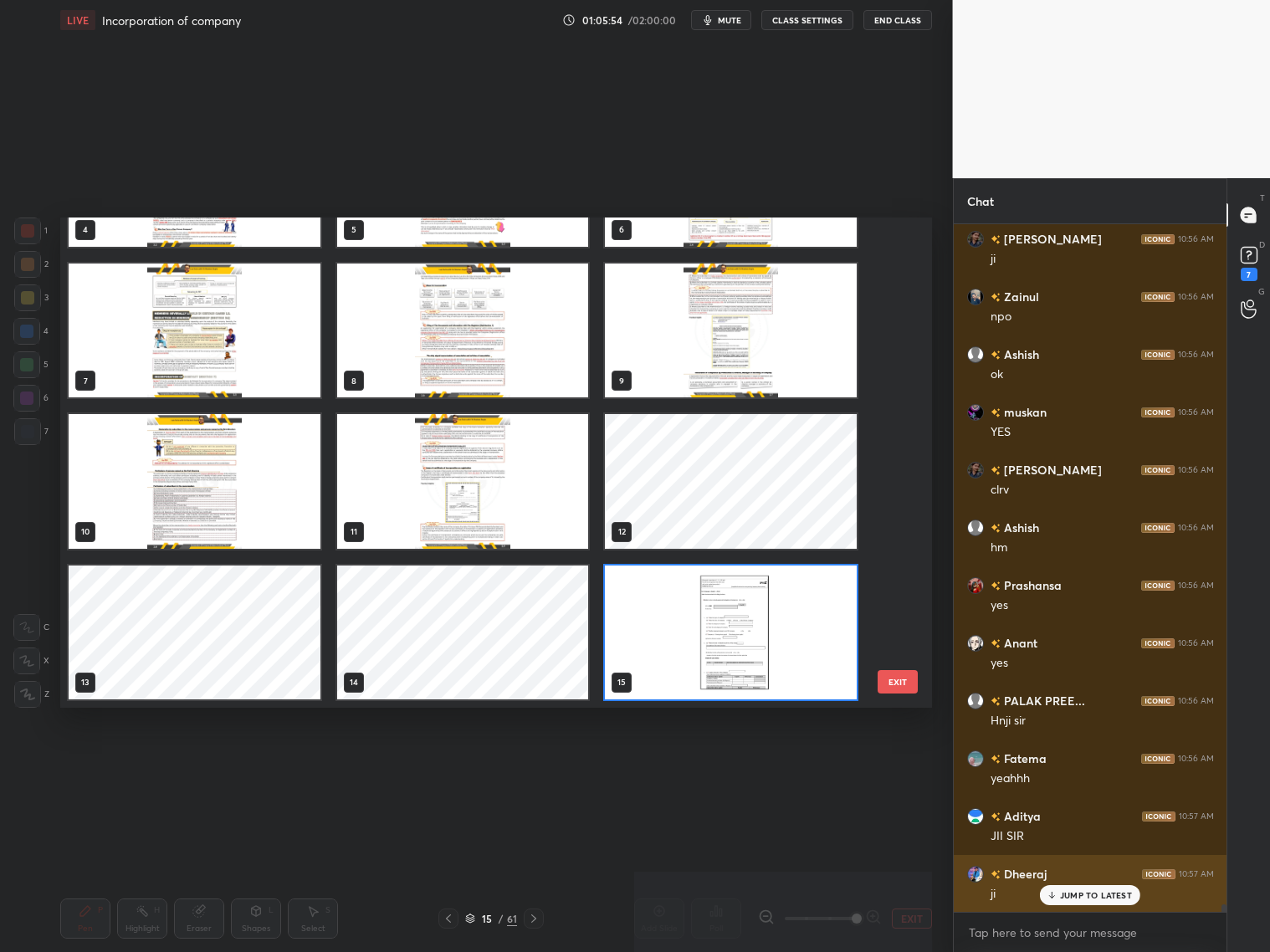
click at [1091, 894] on p "JUMP TO LATEST" at bounding box center [1095, 895] width 72 height 10
click at [738, 652] on img "grid" at bounding box center [730, 632] width 251 height 134
click at [742, 650] on img "grid" at bounding box center [730, 632] width 251 height 134
click at [742, 651] on img "grid" at bounding box center [730, 632] width 251 height 134
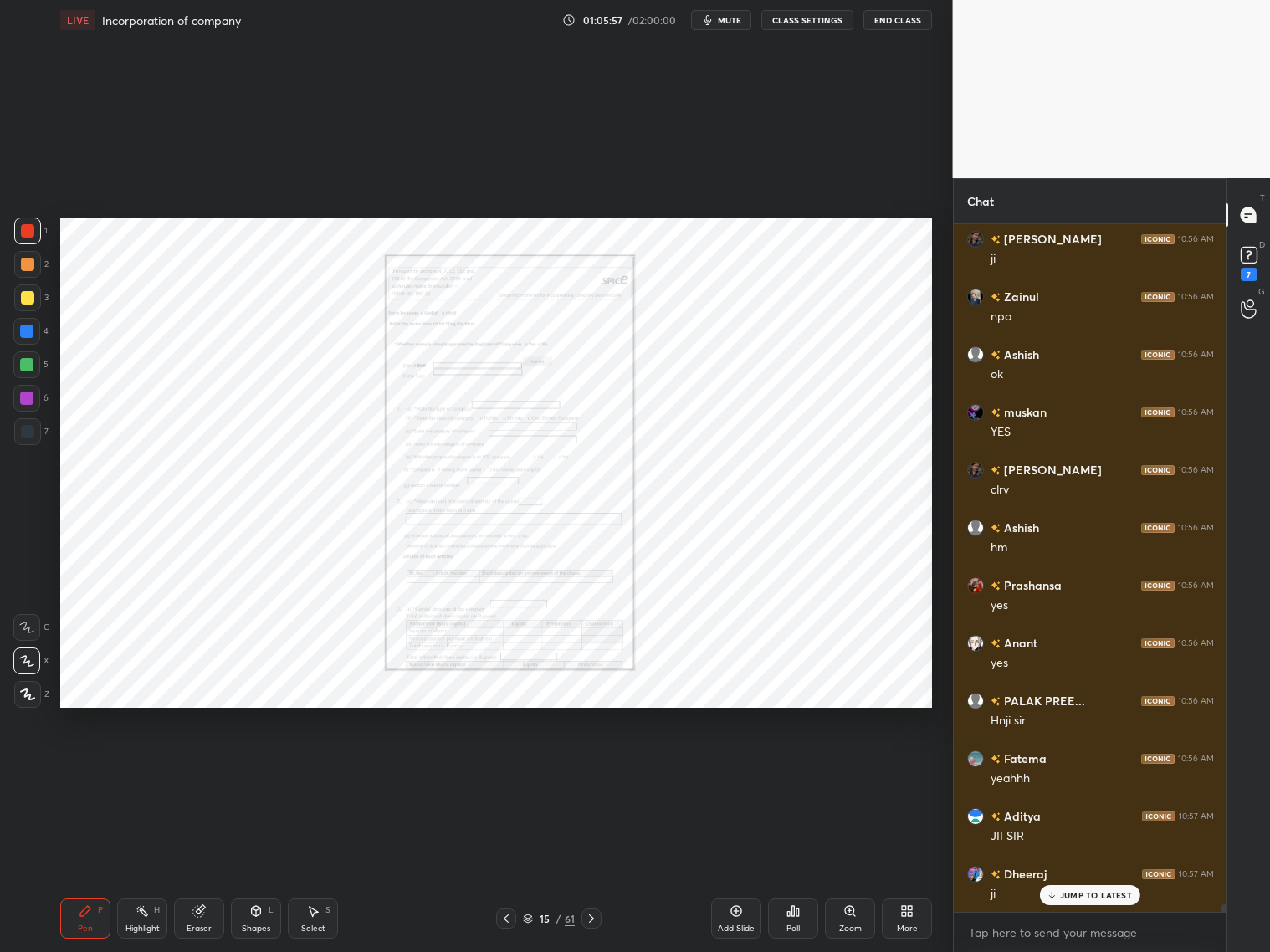
scroll to position [60929, 0]
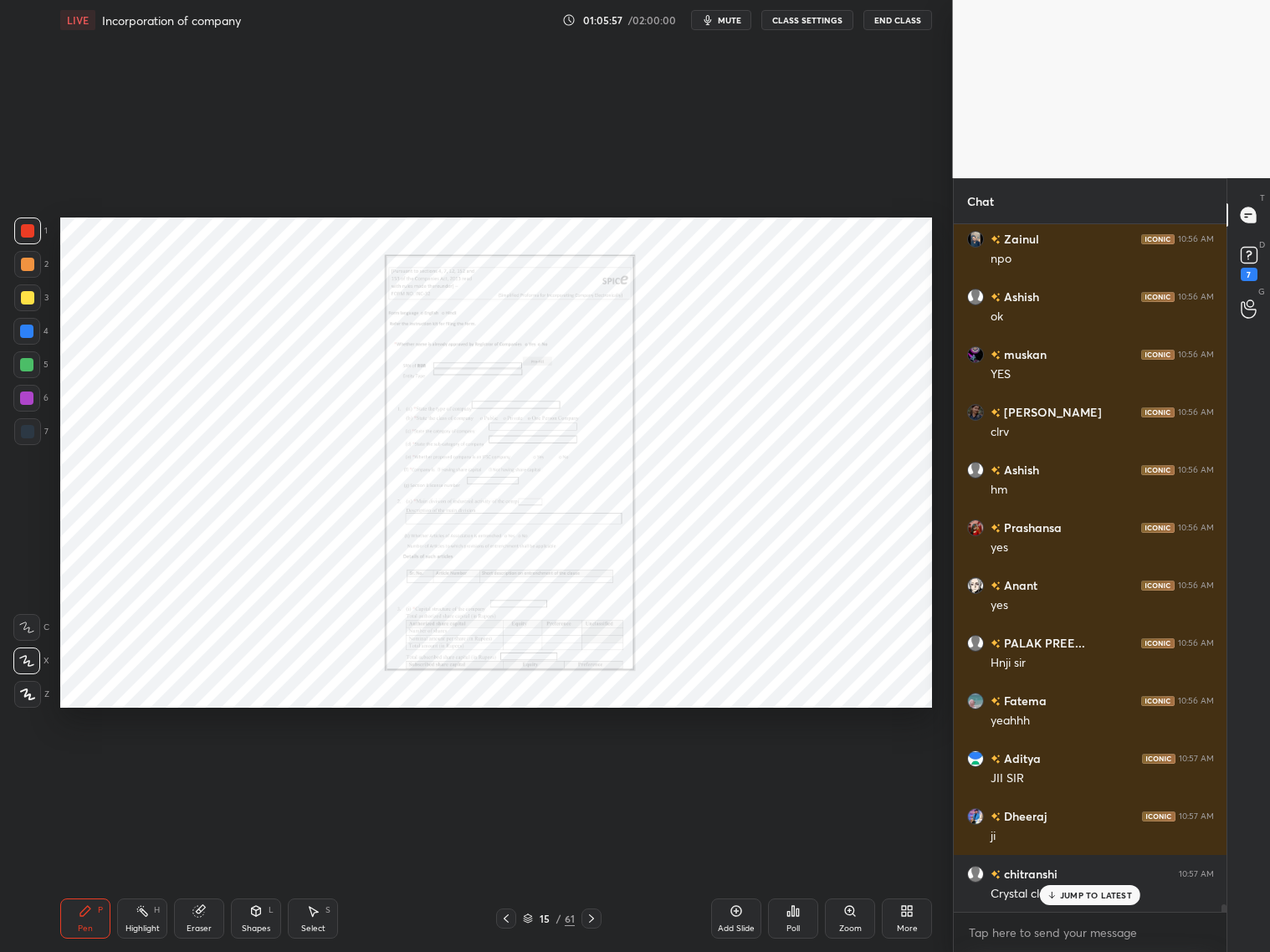
click at [594, 916] on icon at bounding box center [591, 918] width 13 height 13
click at [594, 914] on icon at bounding box center [591, 918] width 13 height 13
click at [597, 914] on icon at bounding box center [591, 918] width 13 height 13
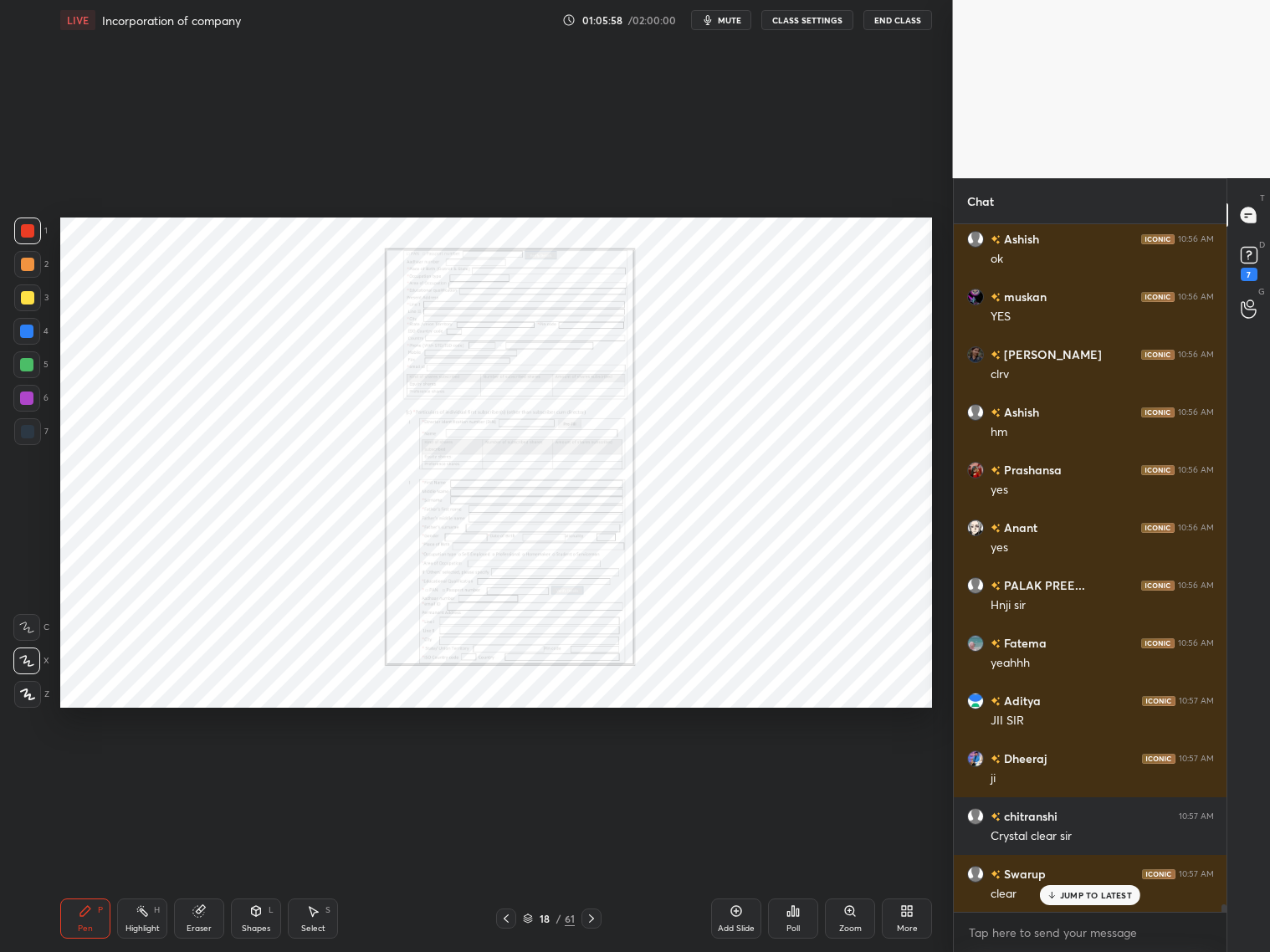
click at [599, 915] on div at bounding box center [592, 918] width 20 height 20
click at [598, 917] on div at bounding box center [592, 918] width 20 height 20
click at [598, 919] on div at bounding box center [592, 918] width 20 height 20
click at [599, 919] on div at bounding box center [592, 918] width 20 height 20
click at [600, 919] on div at bounding box center [592, 918] width 20 height 20
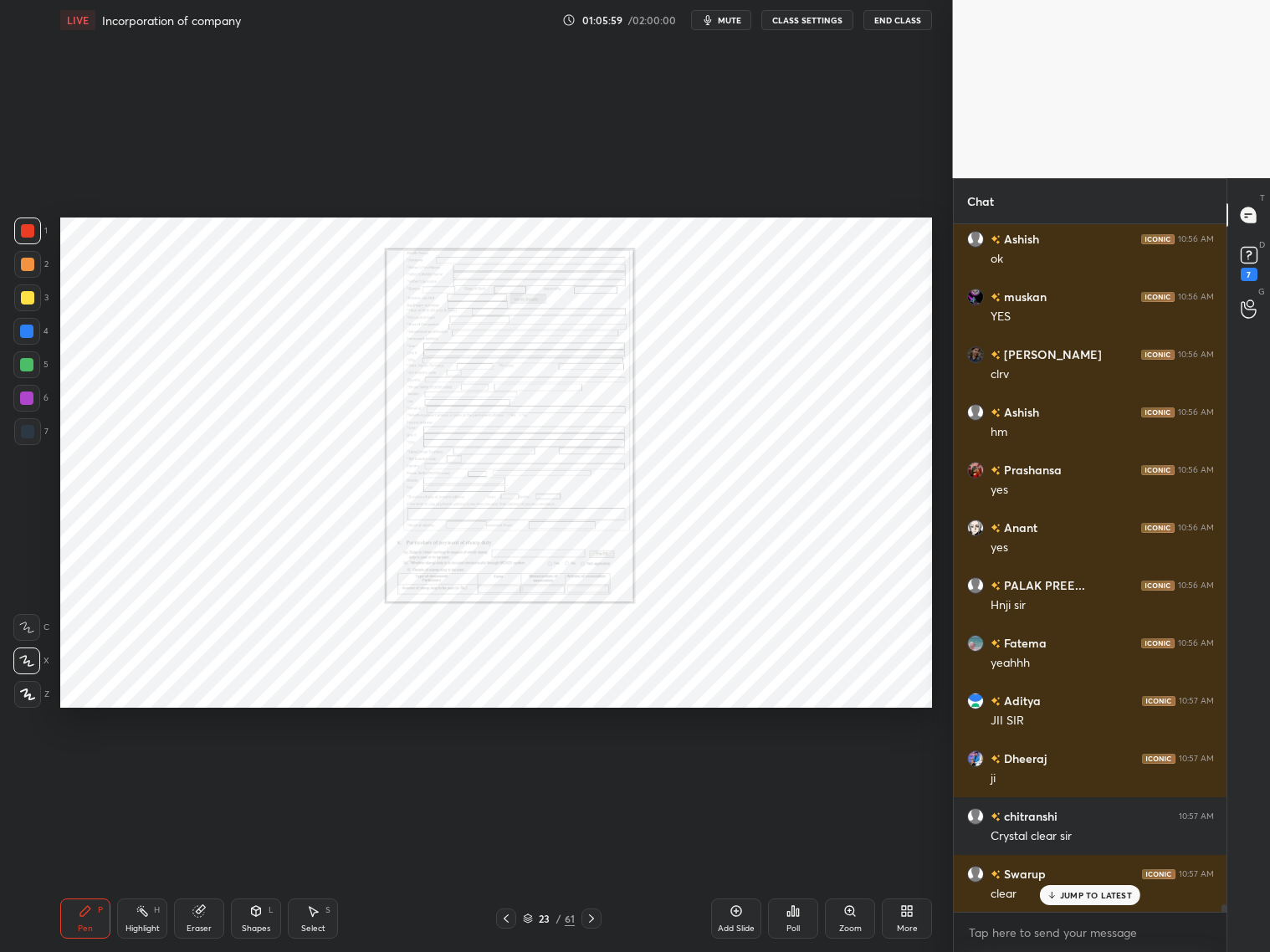
click at [602, 918] on div "23 / 61" at bounding box center [549, 918] width 326 height 20
click at [601, 923] on div "23 / 61" at bounding box center [549, 918] width 326 height 20
click at [596, 918] on icon at bounding box center [591, 918] width 13 height 13
click at [598, 917] on div at bounding box center [592, 918] width 20 height 20
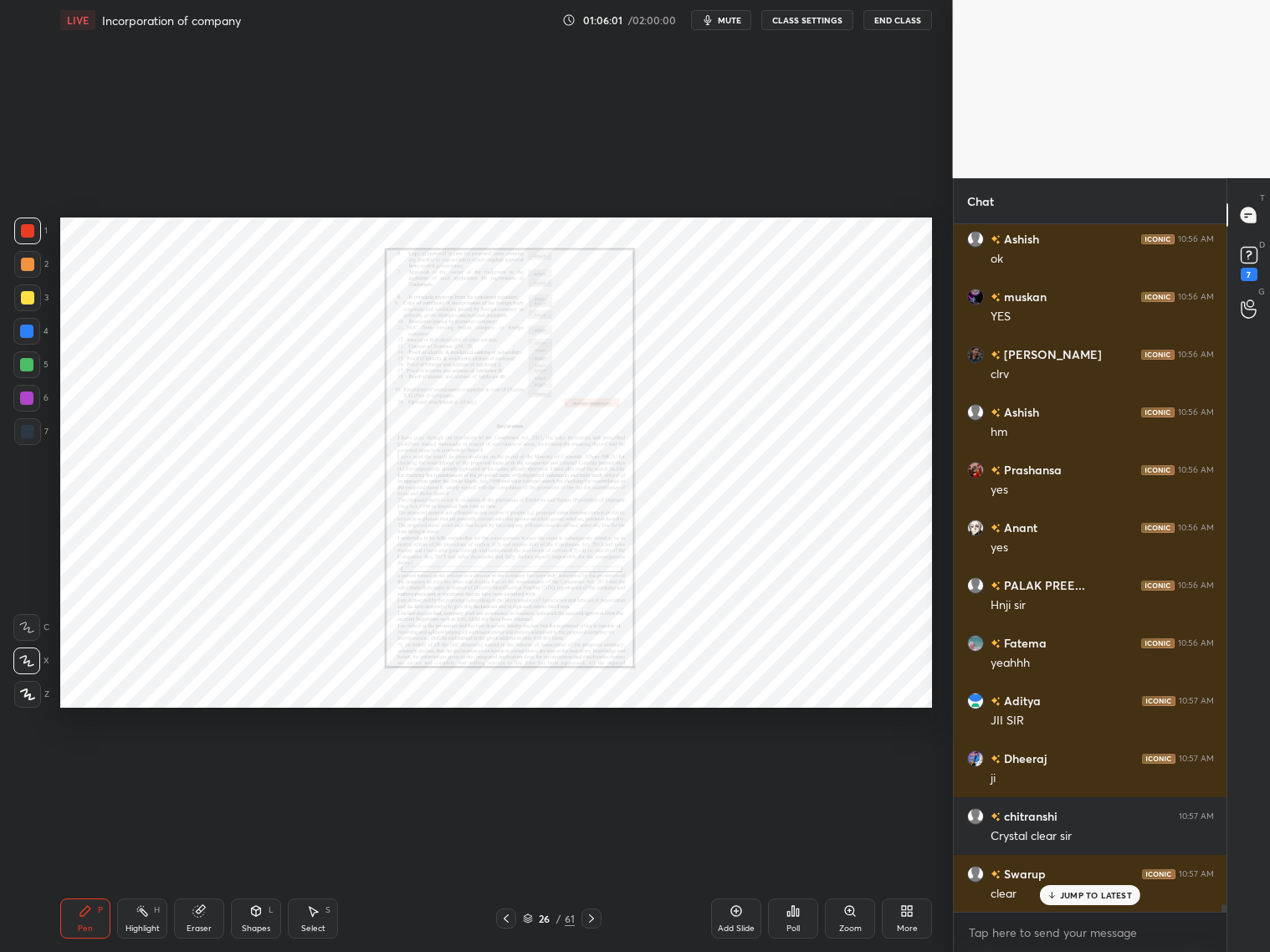
click at [598, 918] on div at bounding box center [592, 918] width 20 height 20
click at [599, 921] on div at bounding box center [592, 918] width 20 height 20
click at [599, 918] on div at bounding box center [592, 918] width 20 height 20
click at [598, 921] on div at bounding box center [592, 918] width 20 height 20
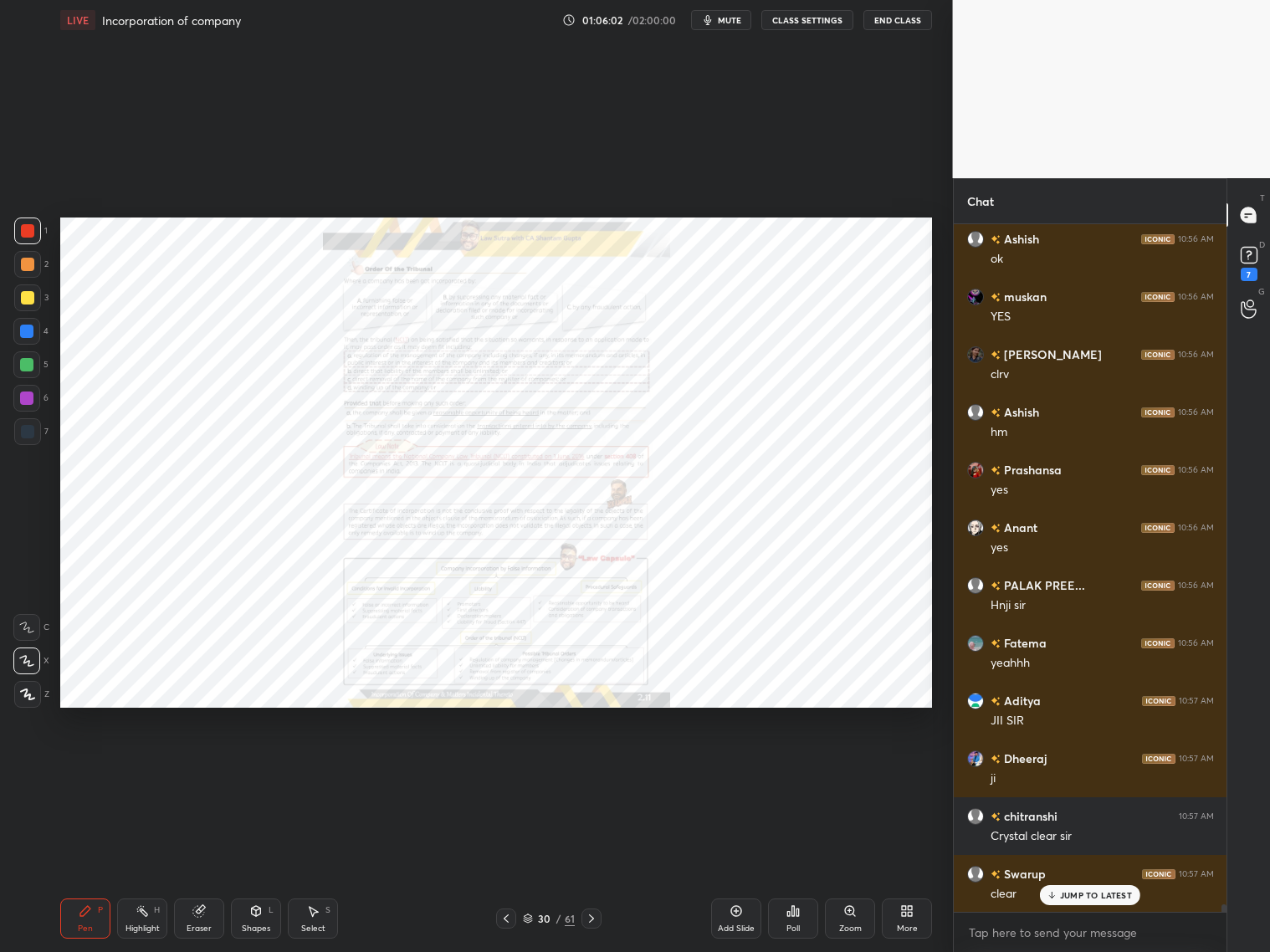
click at [599, 923] on div at bounding box center [592, 918] width 20 height 20
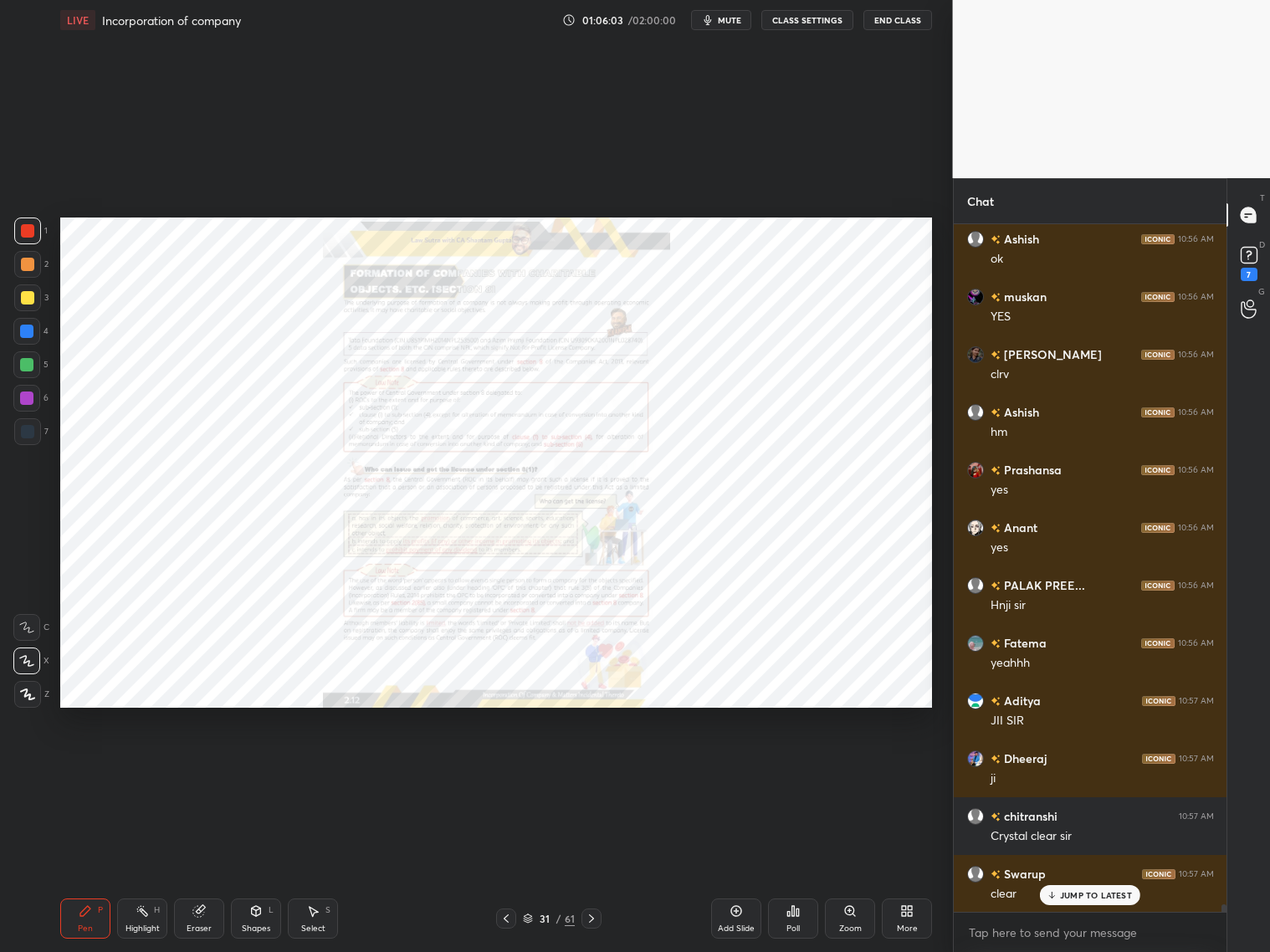
click at [595, 919] on icon at bounding box center [591, 918] width 13 height 13
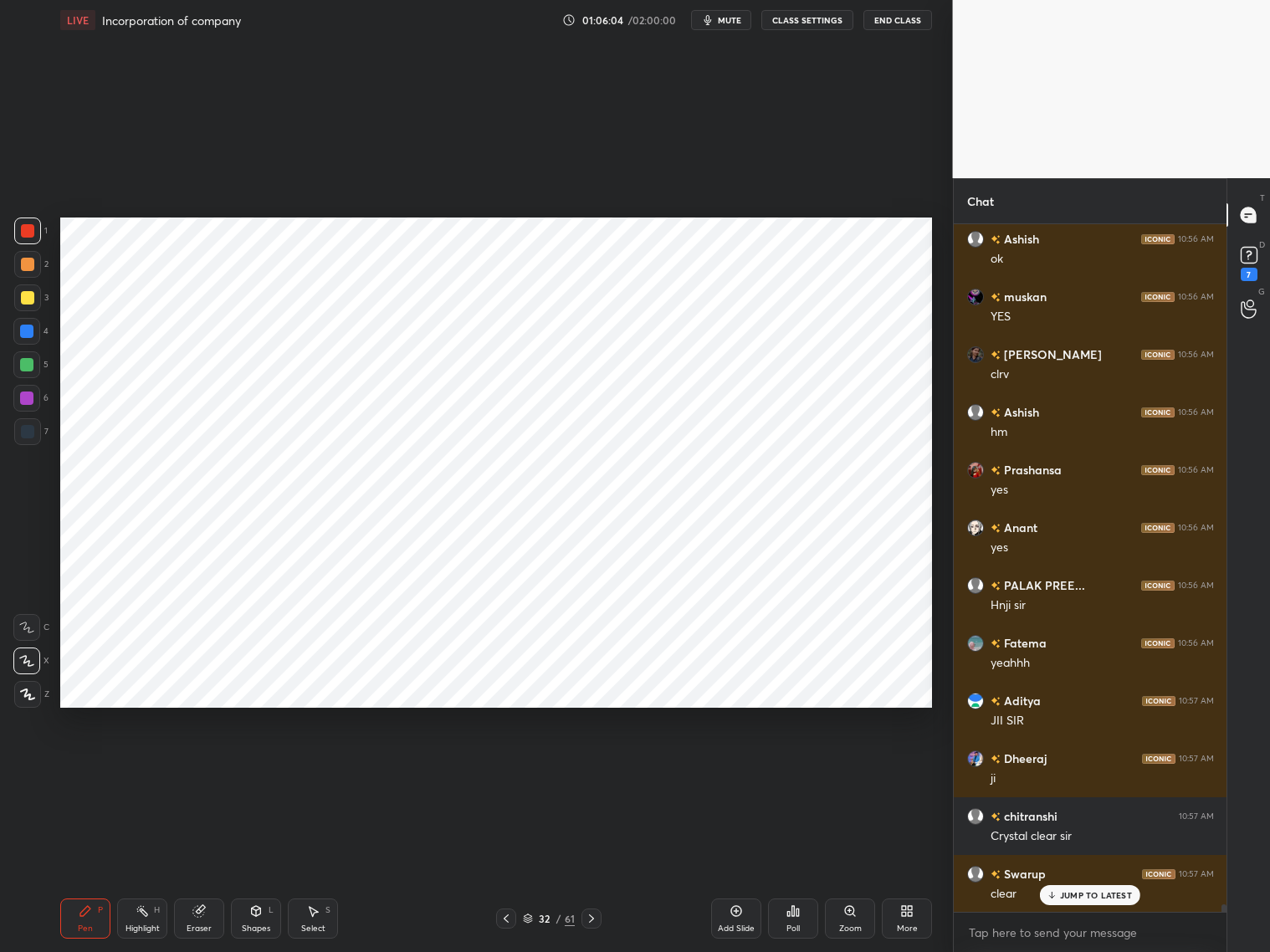
click at [597, 919] on icon at bounding box center [591, 918] width 13 height 13
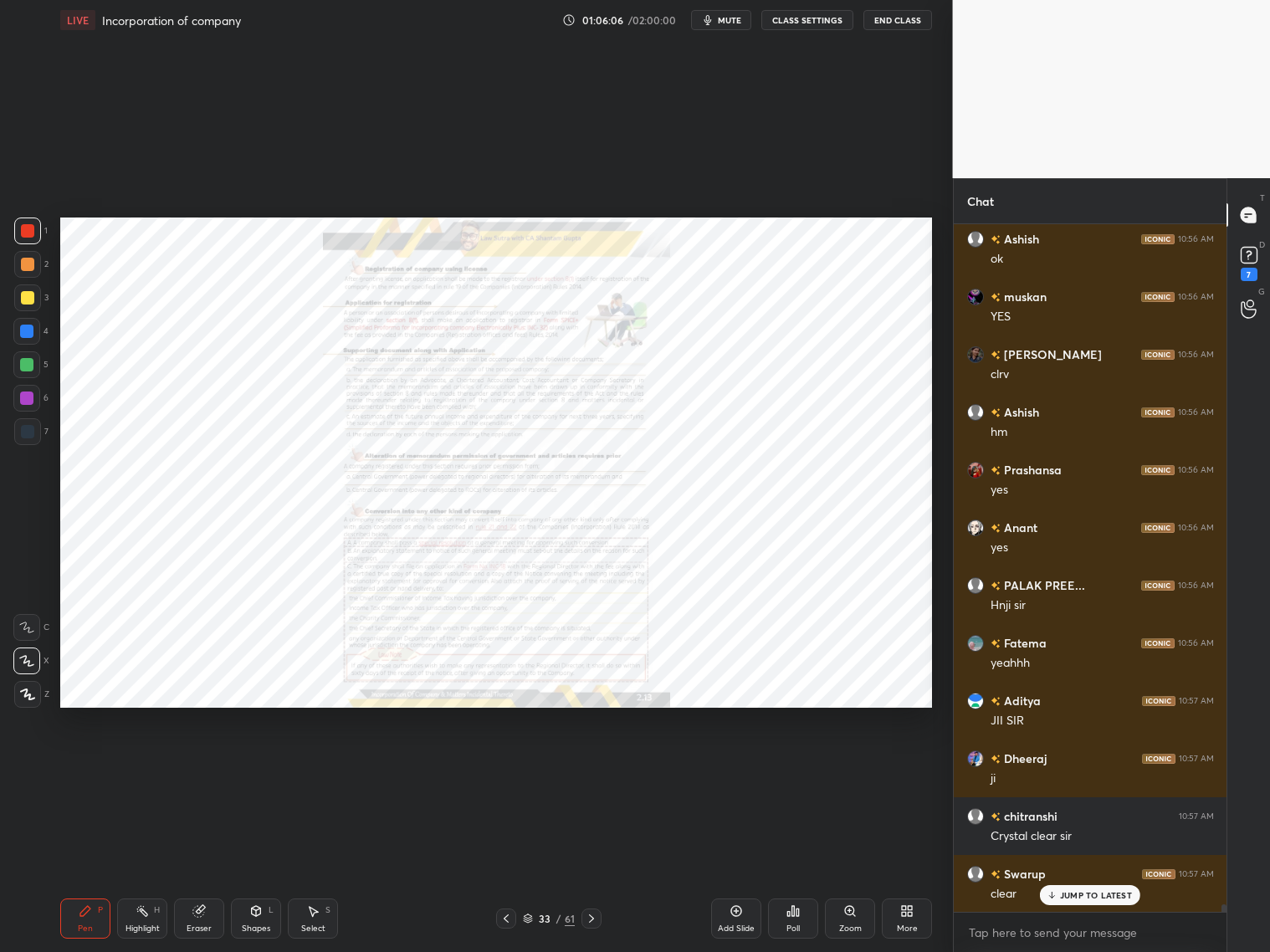
click at [846, 916] on icon at bounding box center [849, 911] width 13 height 13
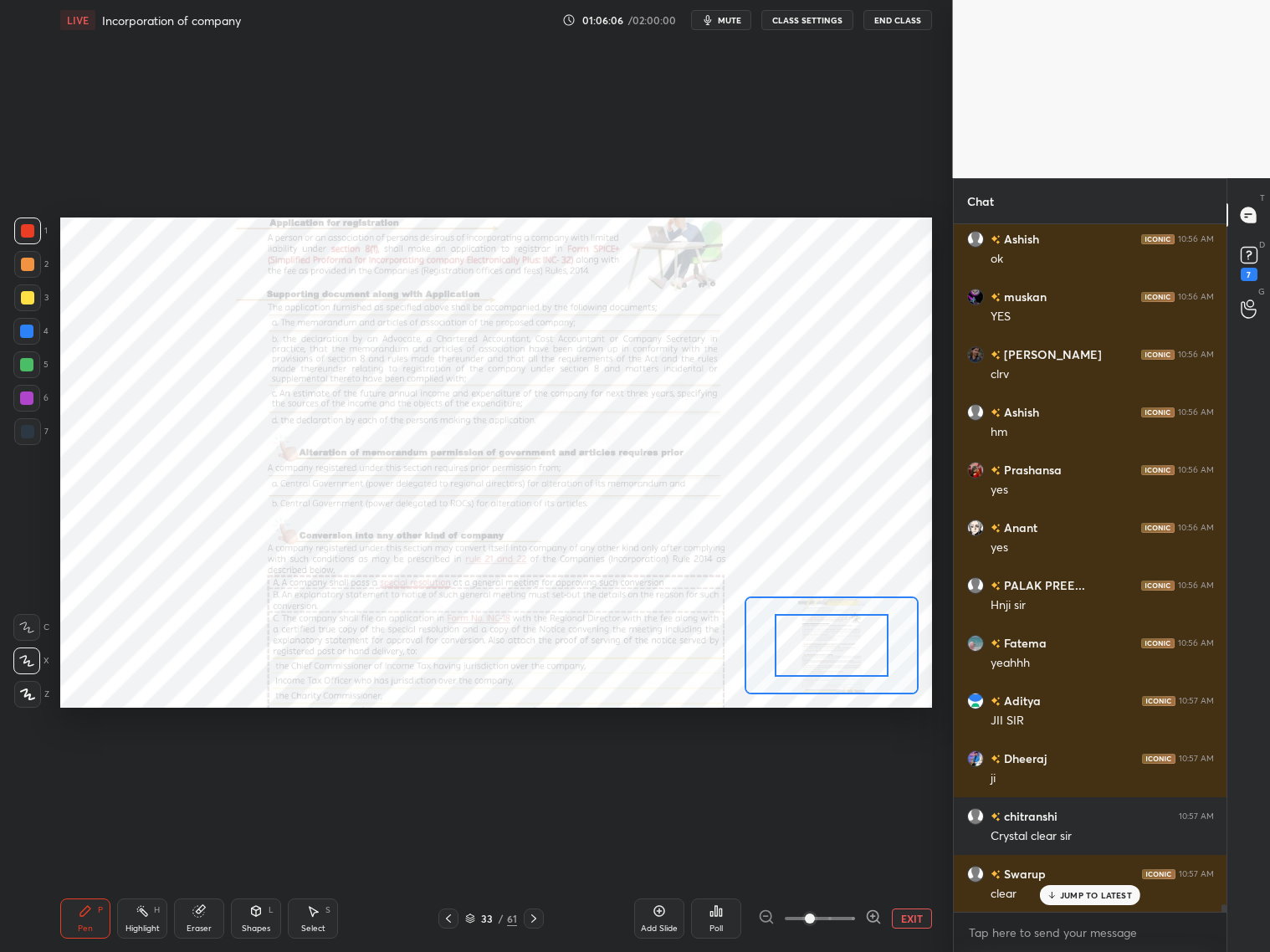
drag, startPoint x: 842, startPoint y: 919, endPoint x: 850, endPoint y: 914, distance: 9.4
click at [848, 916] on span at bounding box center [820, 918] width 71 height 25
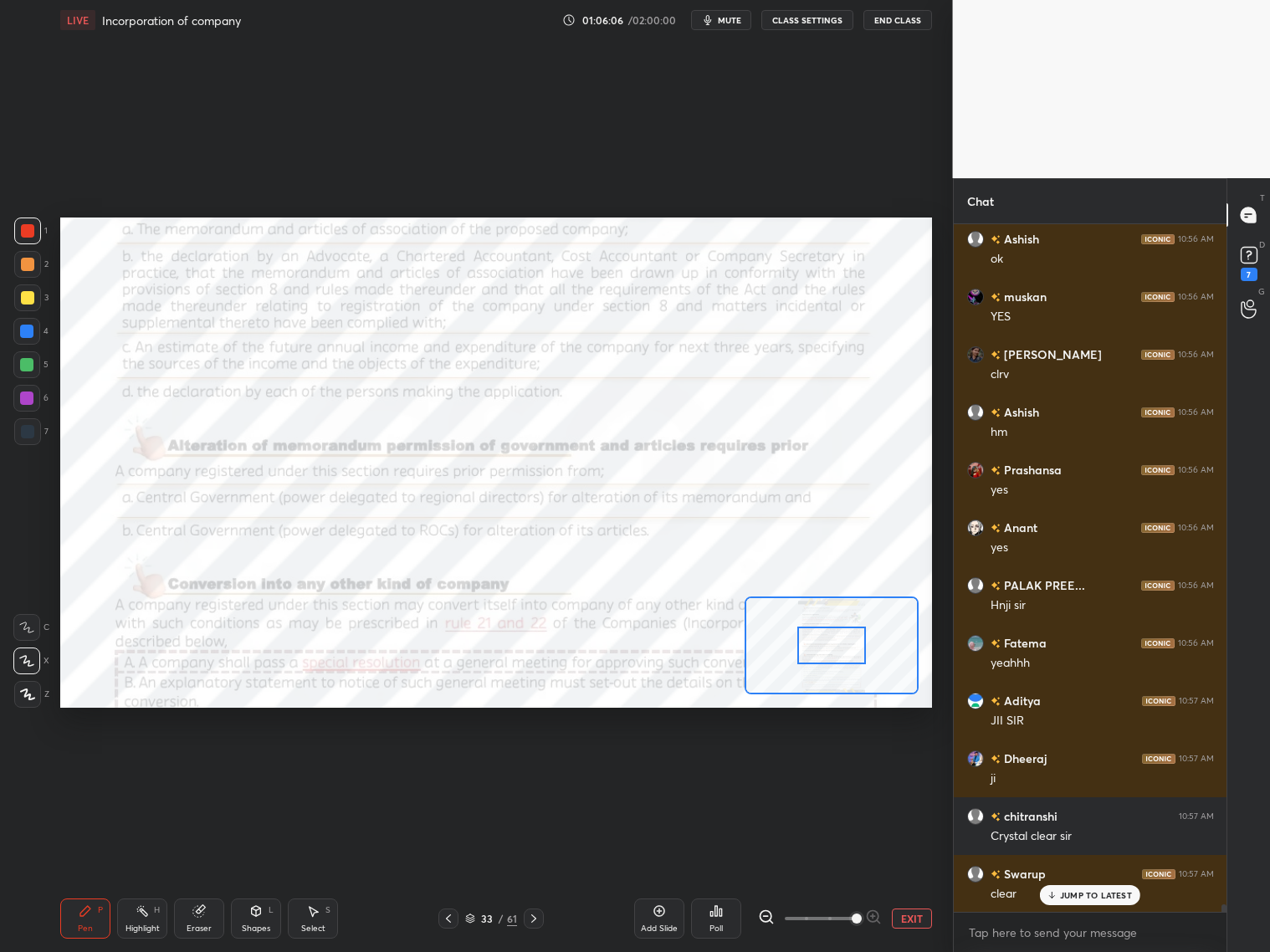
click at [852, 914] on span at bounding box center [857, 918] width 10 height 10
drag, startPoint x: 852, startPoint y: 913, endPoint x: 857, endPoint y: 899, distance: 14.9
click at [853, 914] on span at bounding box center [857, 918] width 10 height 10
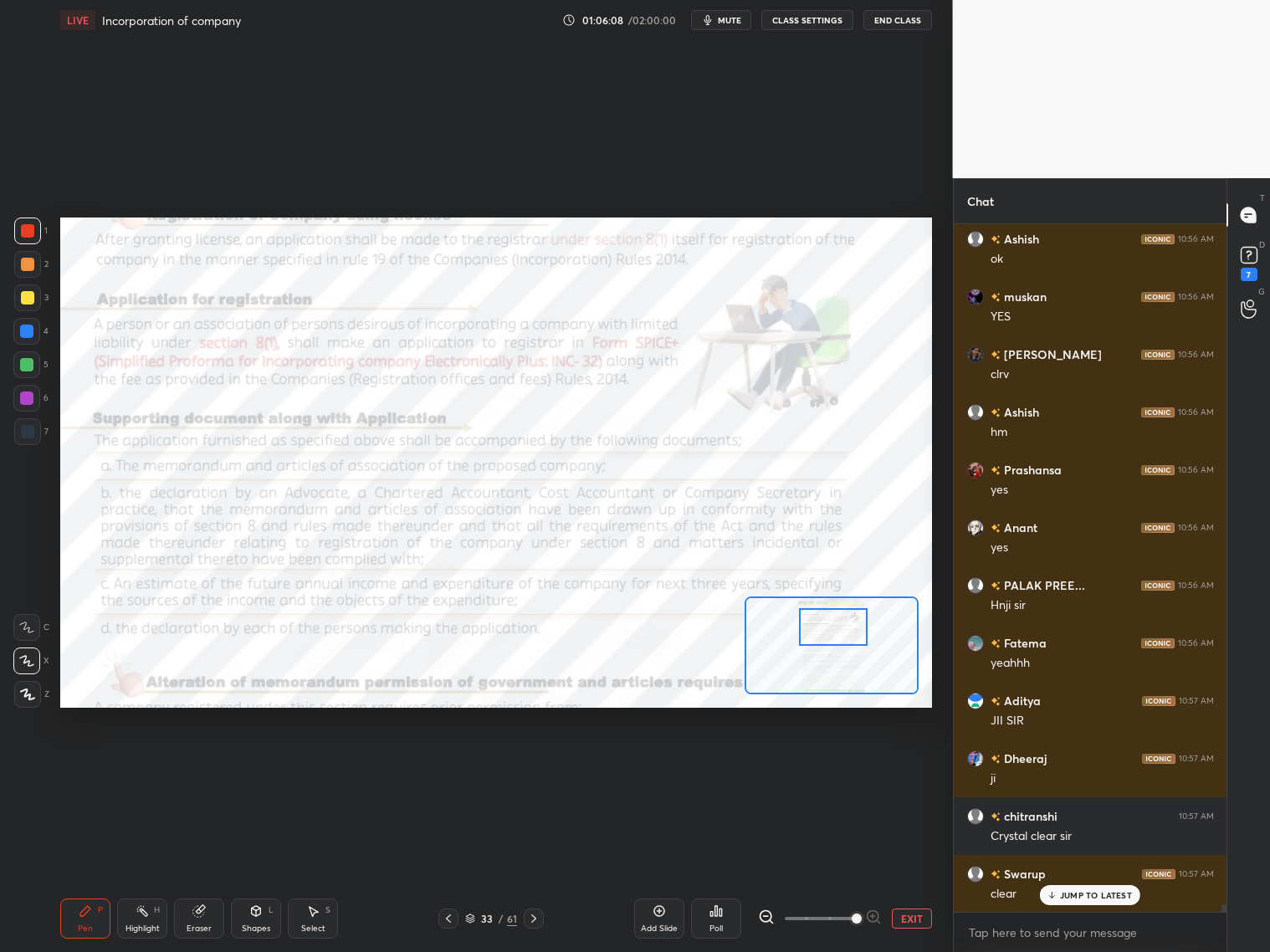
drag, startPoint x: 835, startPoint y: 651, endPoint x: 838, endPoint y: 637, distance: 14.3
click at [835, 635] on div at bounding box center [833, 627] width 69 height 38
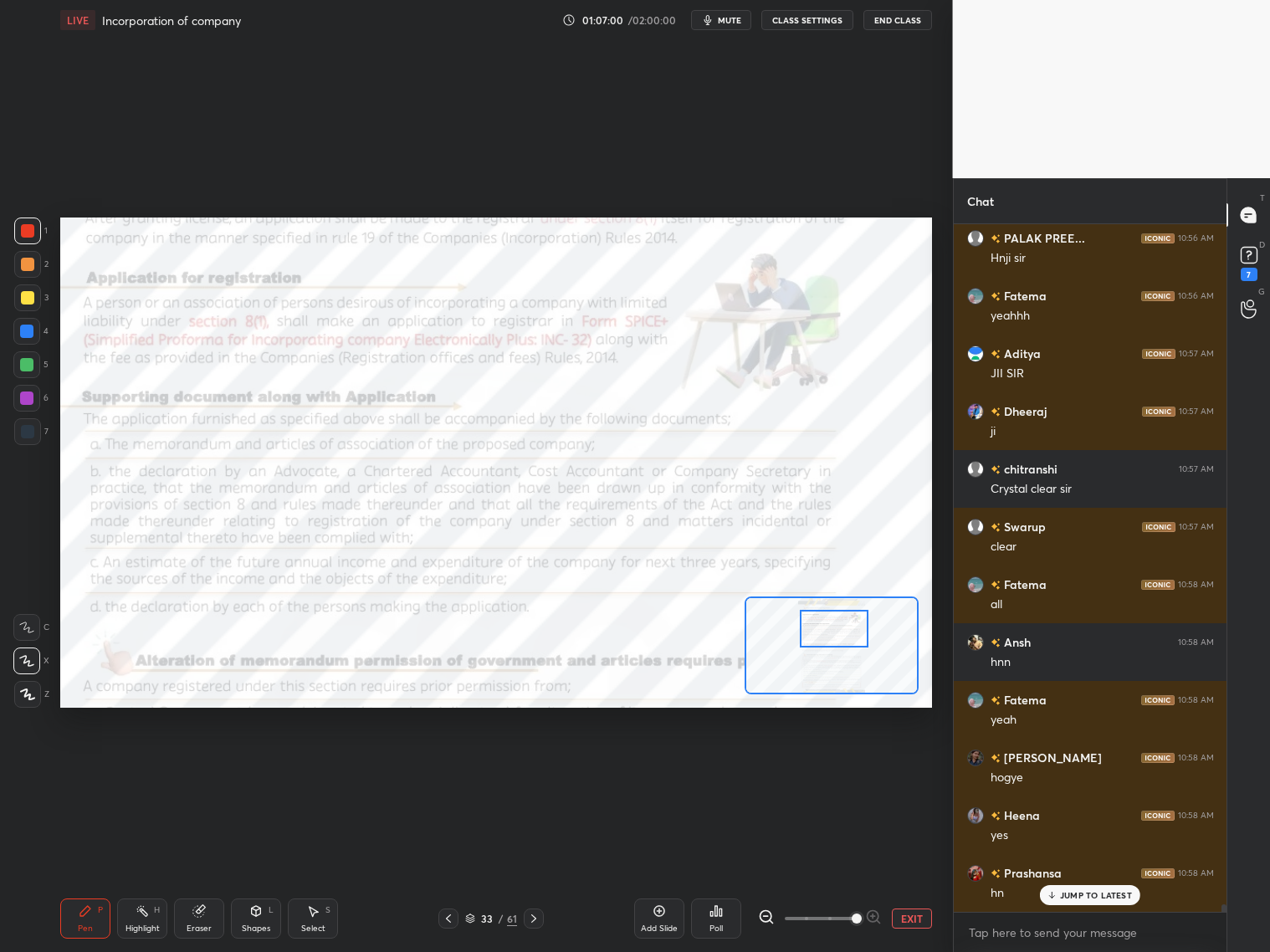
scroll to position [61391, 0]
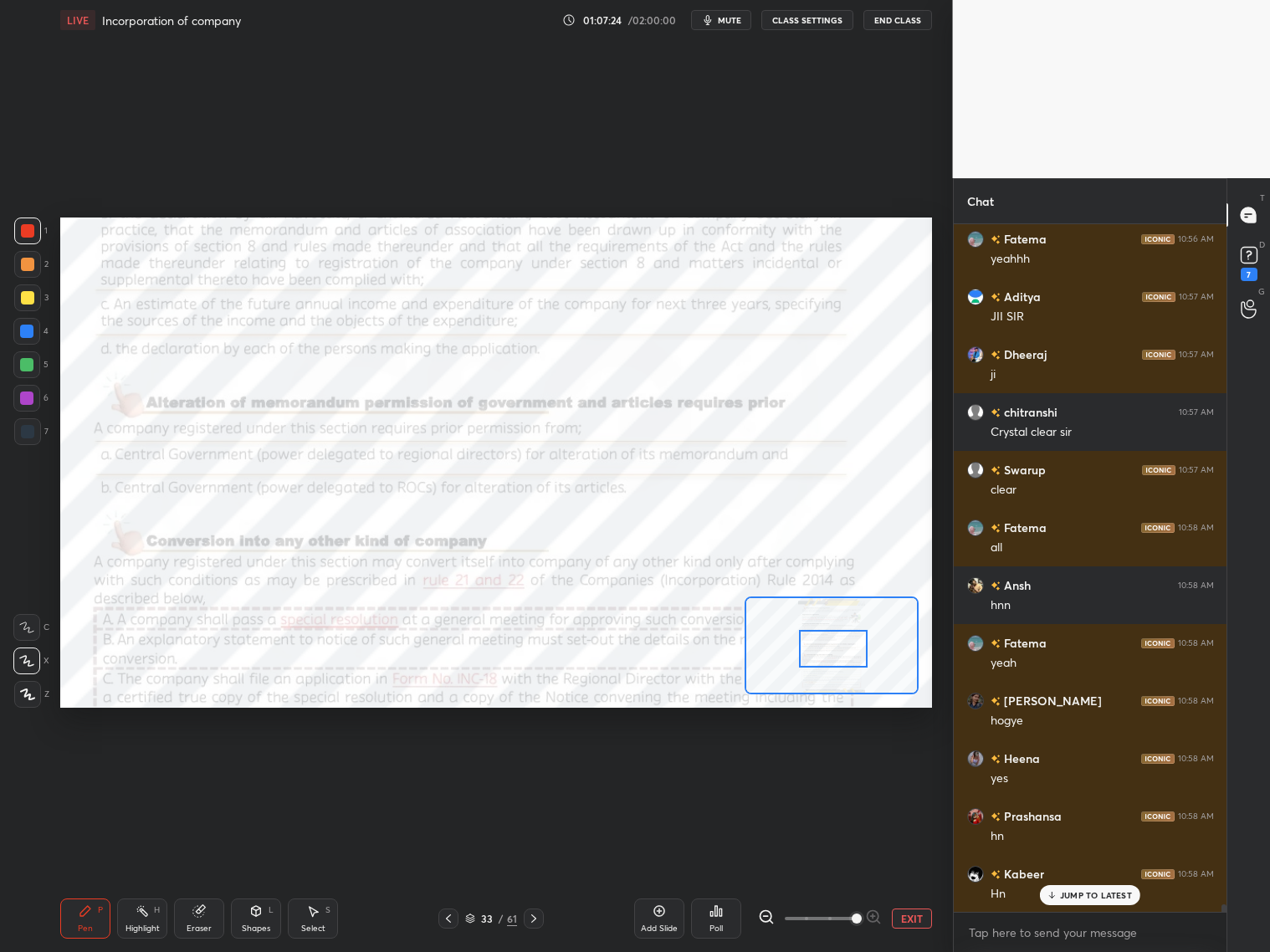
drag, startPoint x: 823, startPoint y: 631, endPoint x: 820, endPoint y: 656, distance: 25.2
click at [821, 657] on div at bounding box center [833, 649] width 69 height 38
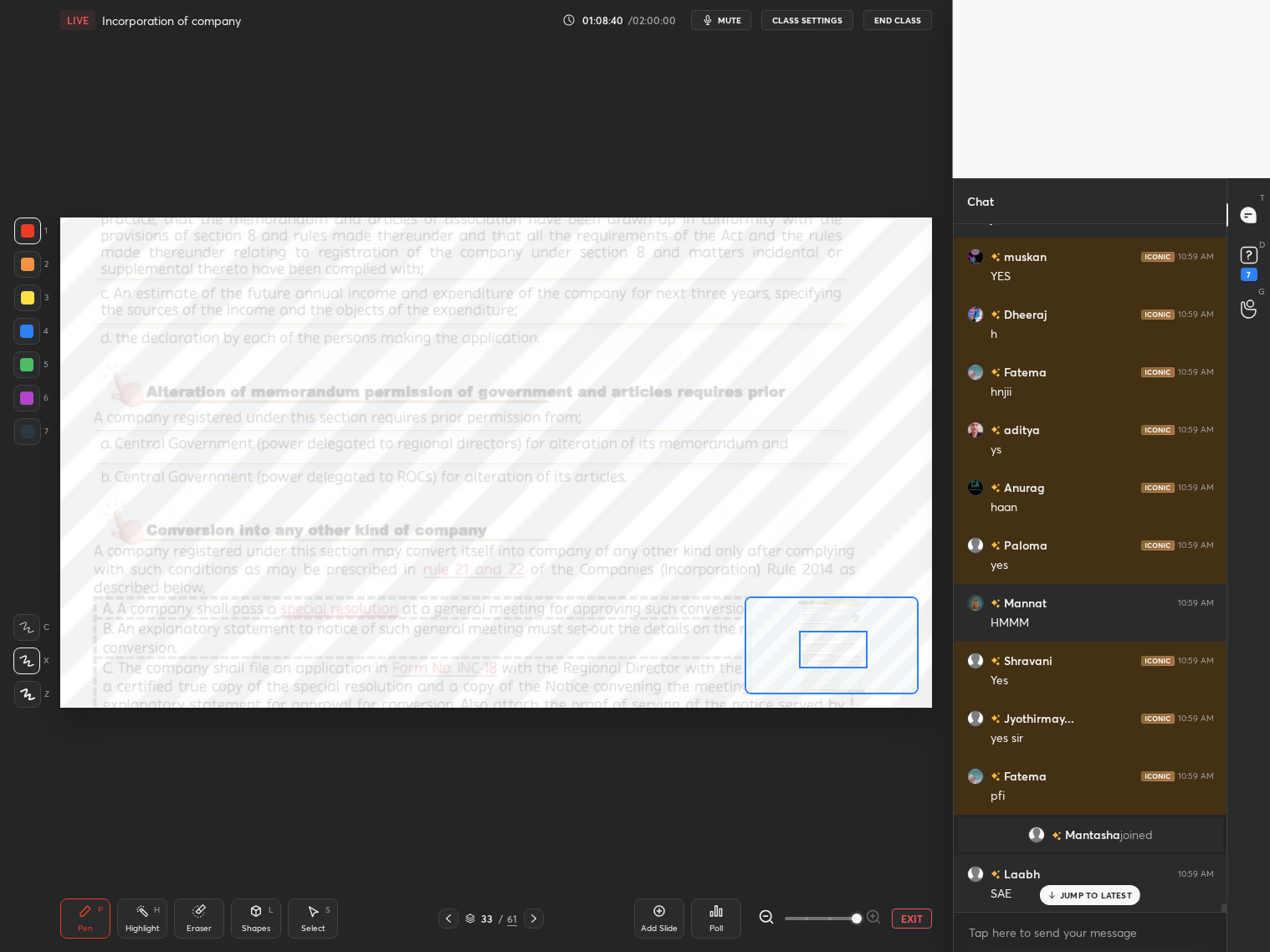
scroll to position [57826, 0]
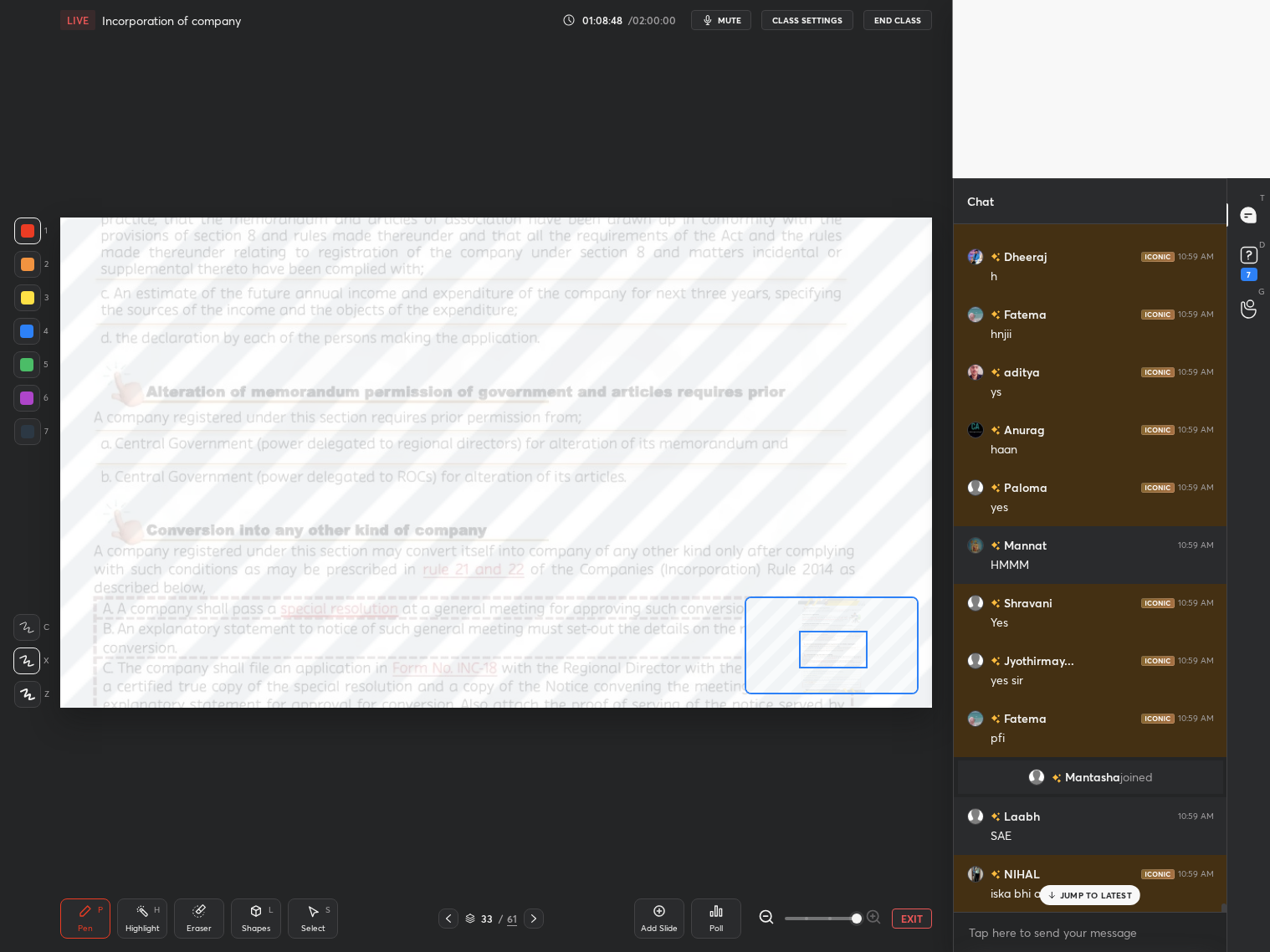
click at [1080, 899] on p "JUMP TO LATEST" at bounding box center [1095, 895] width 72 height 10
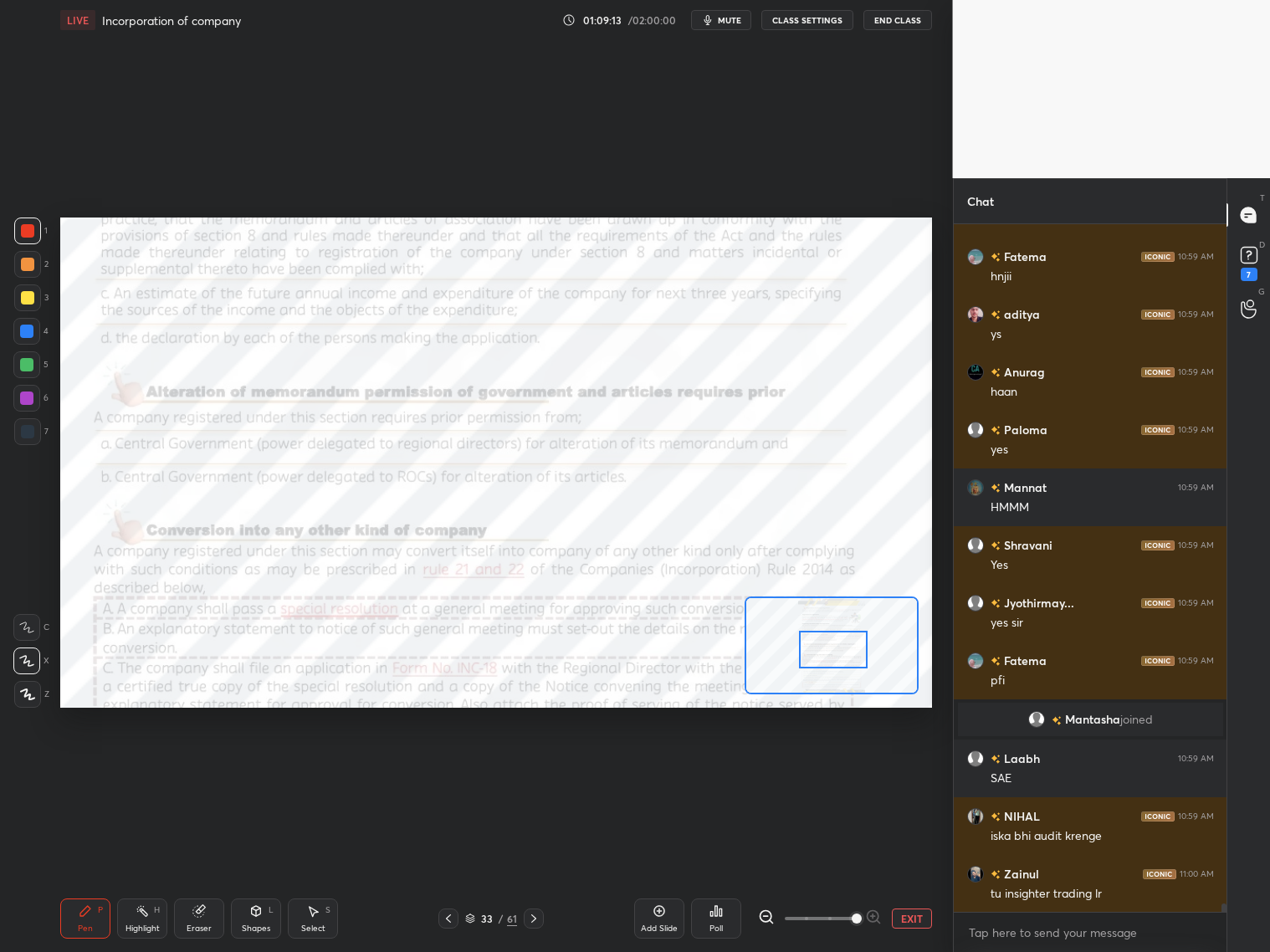
scroll to position [57942, 0]
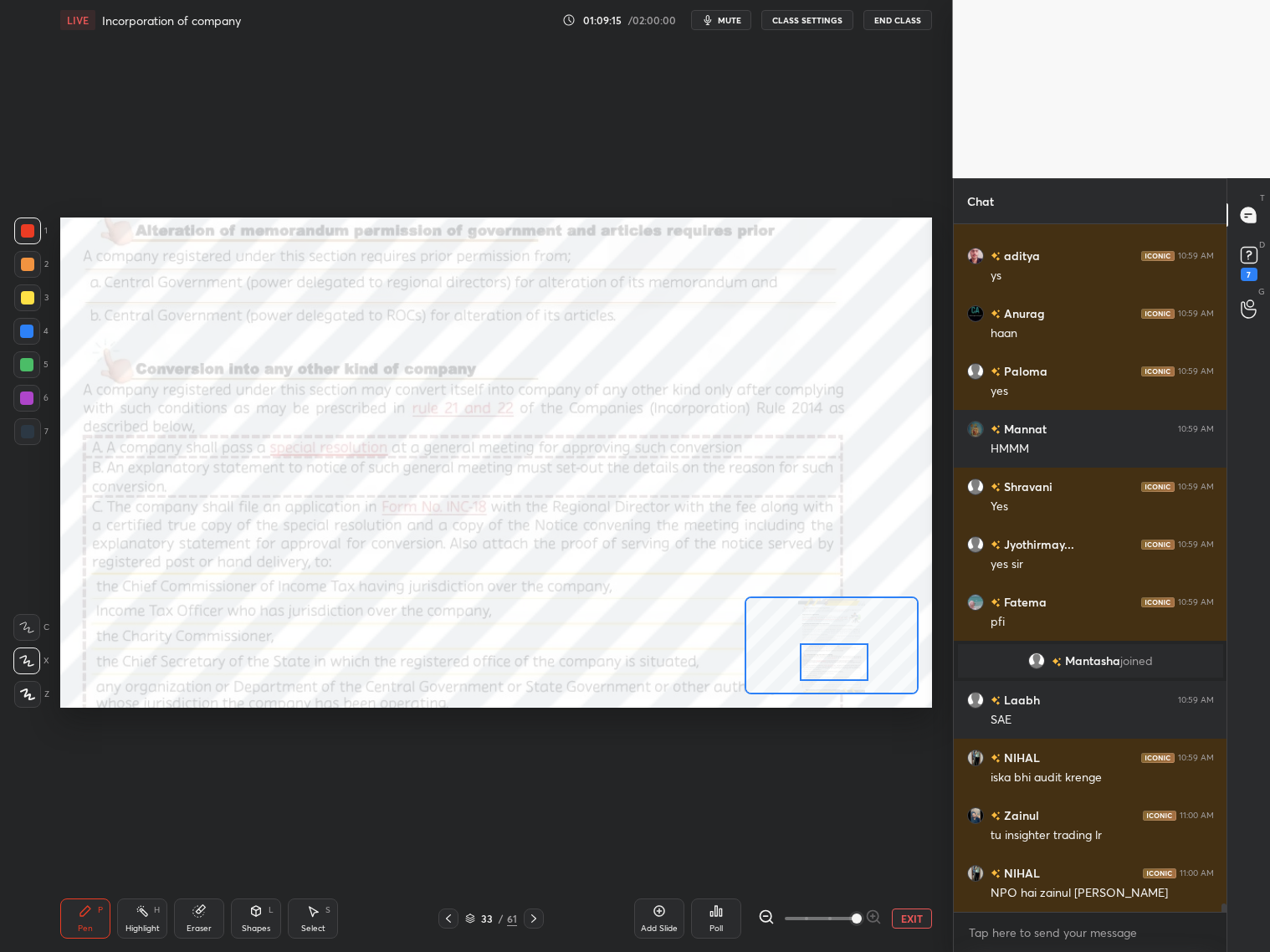
click at [852, 668] on div at bounding box center [834, 662] width 69 height 38
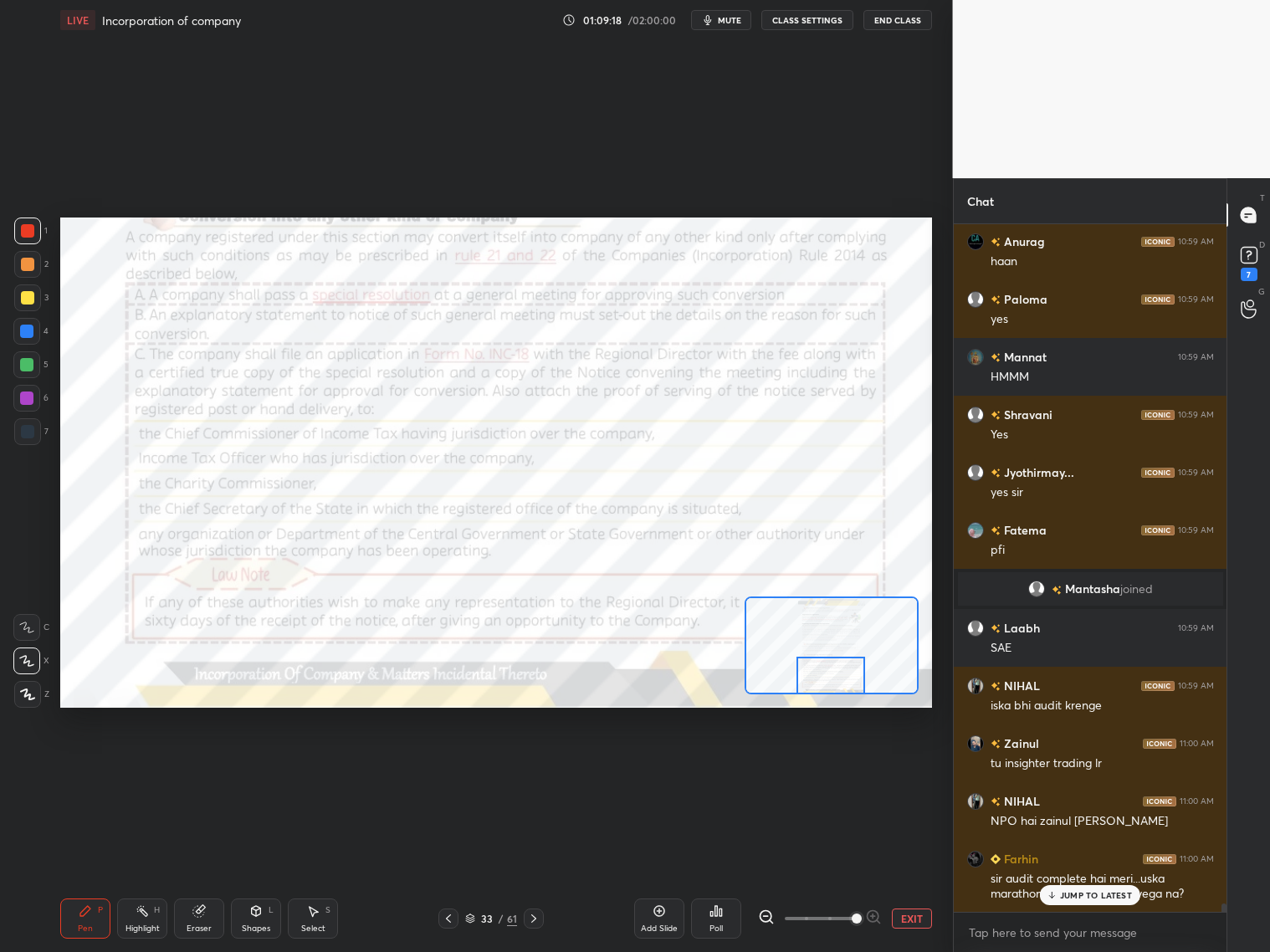
drag, startPoint x: 857, startPoint y: 659, endPoint x: 854, endPoint y: 670, distance: 11.4
click at [854, 672] on div at bounding box center [831, 676] width 69 height 38
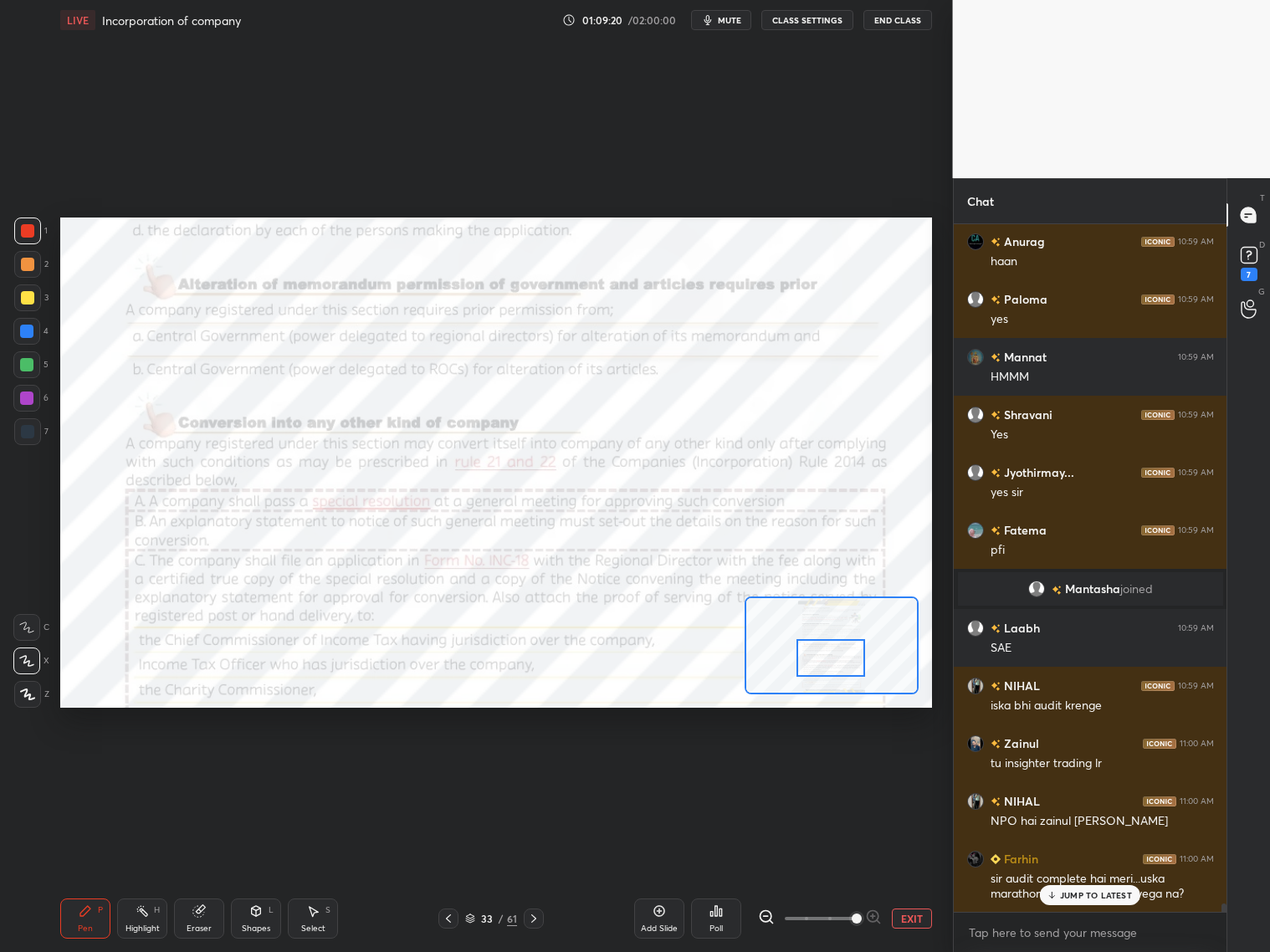
drag, startPoint x: 859, startPoint y: 688, endPoint x: 863, endPoint y: 676, distance: 12.6
click at [860, 673] on div at bounding box center [831, 658] width 69 height 38
click at [1097, 896] on p "JUMP TO LATEST" at bounding box center [1095, 895] width 72 height 10
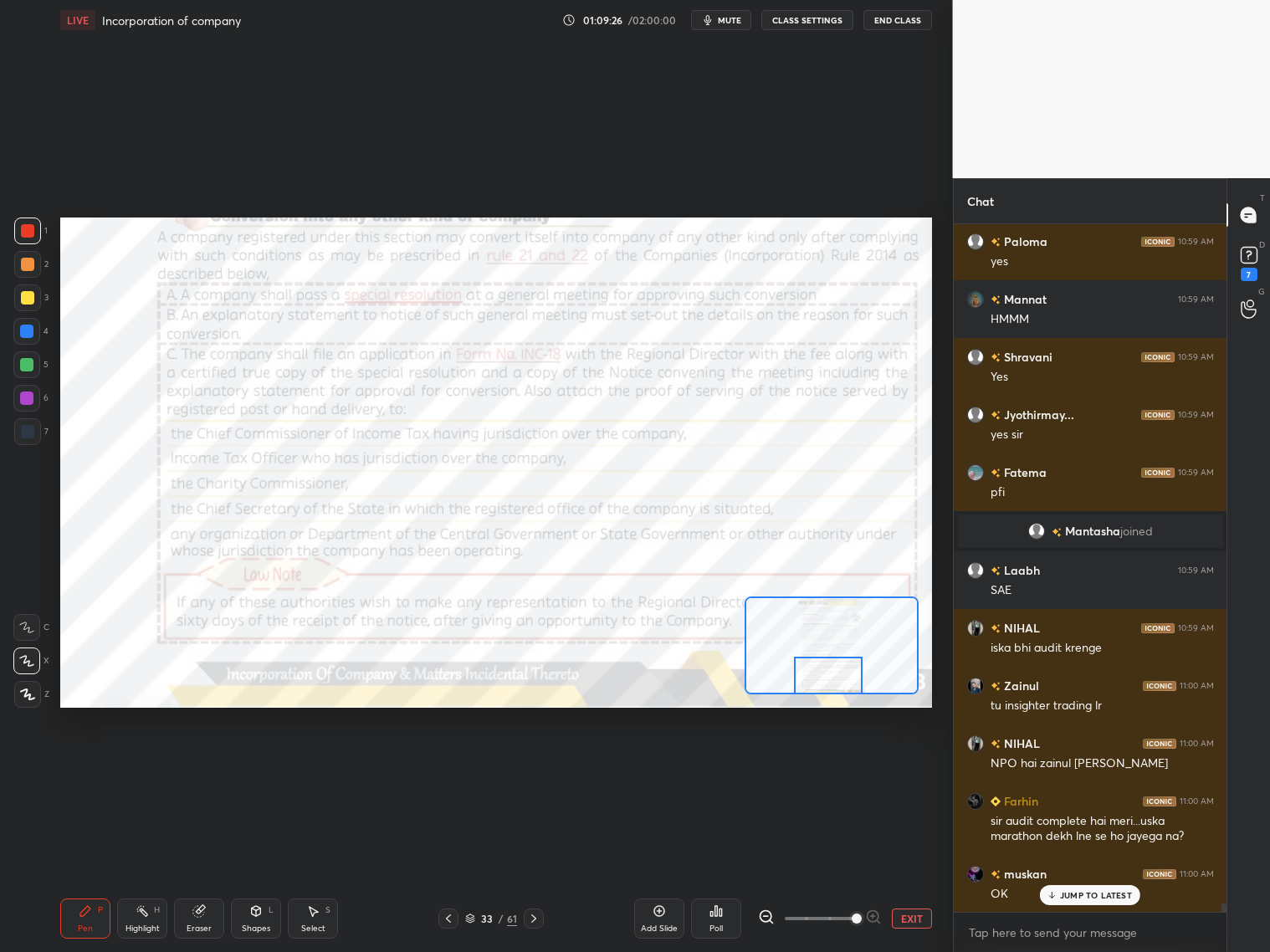
drag, startPoint x: 842, startPoint y: 659, endPoint x: 839, endPoint y: 682, distance: 23.2
click at [839, 679] on div at bounding box center [828, 676] width 69 height 38
click at [475, 914] on div "33 / 61" at bounding box center [491, 918] width 52 height 15
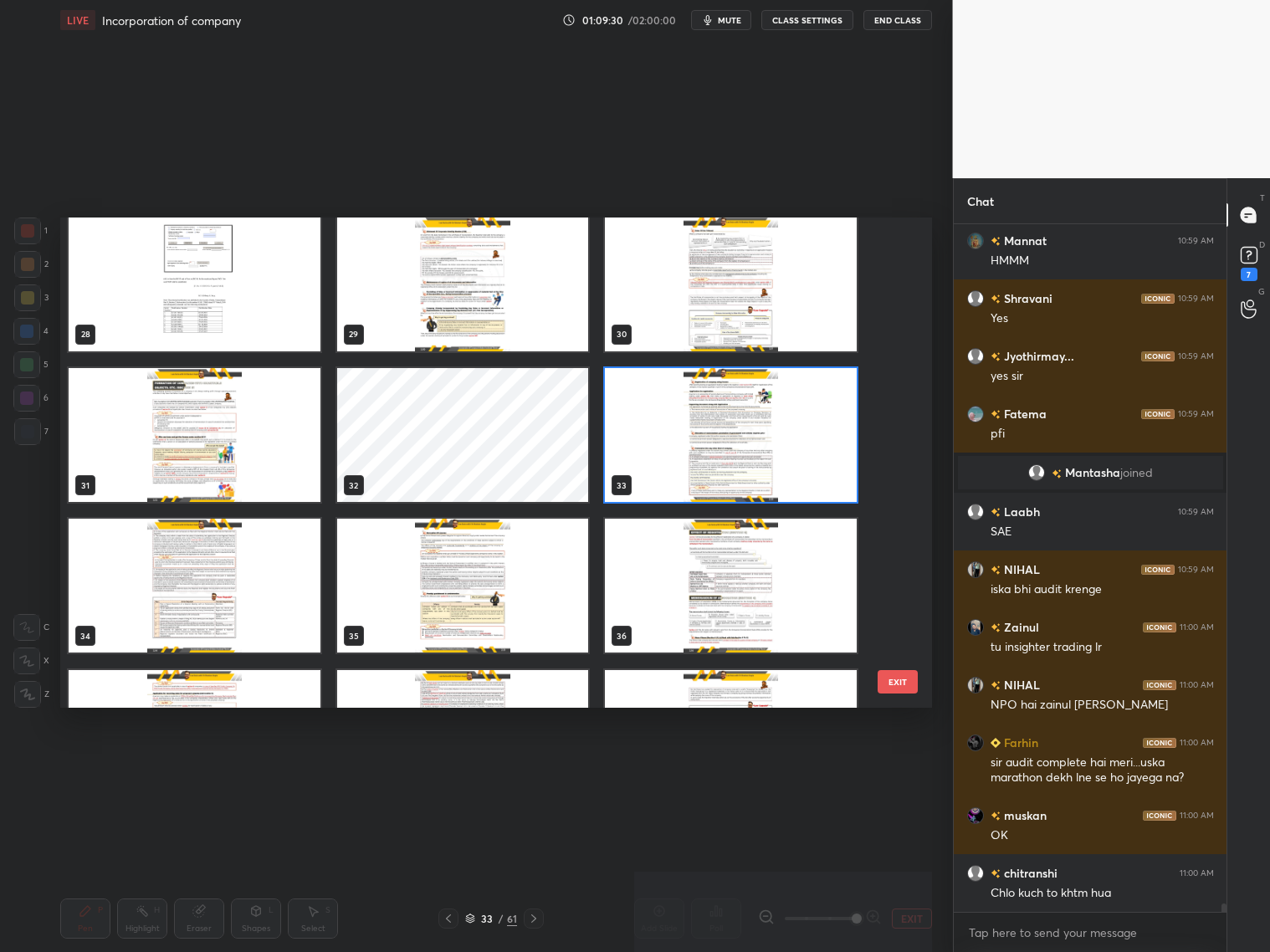
scroll to position [1360, 0]
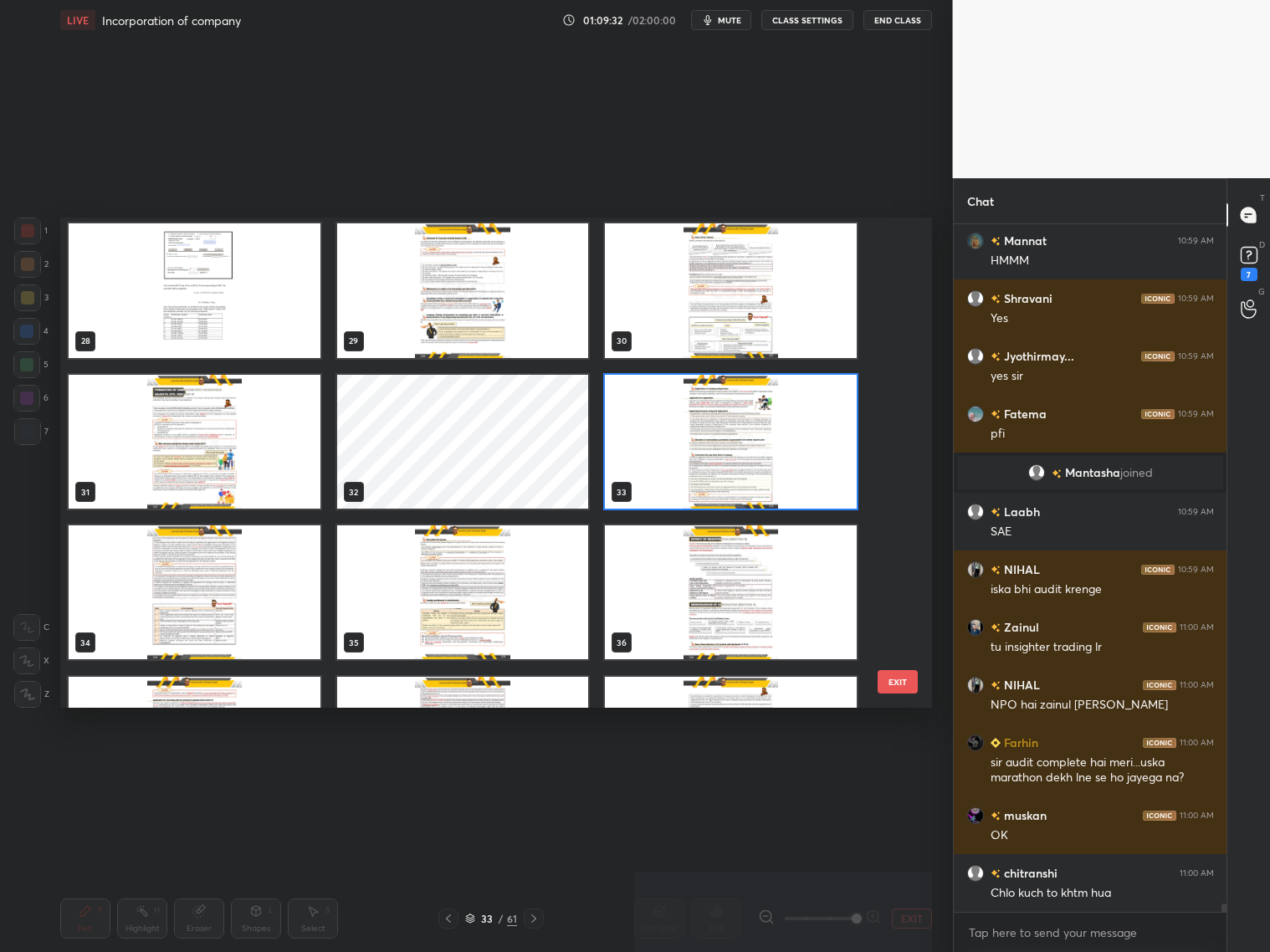
click at [201, 410] on img "grid" at bounding box center [194, 442] width 251 height 134
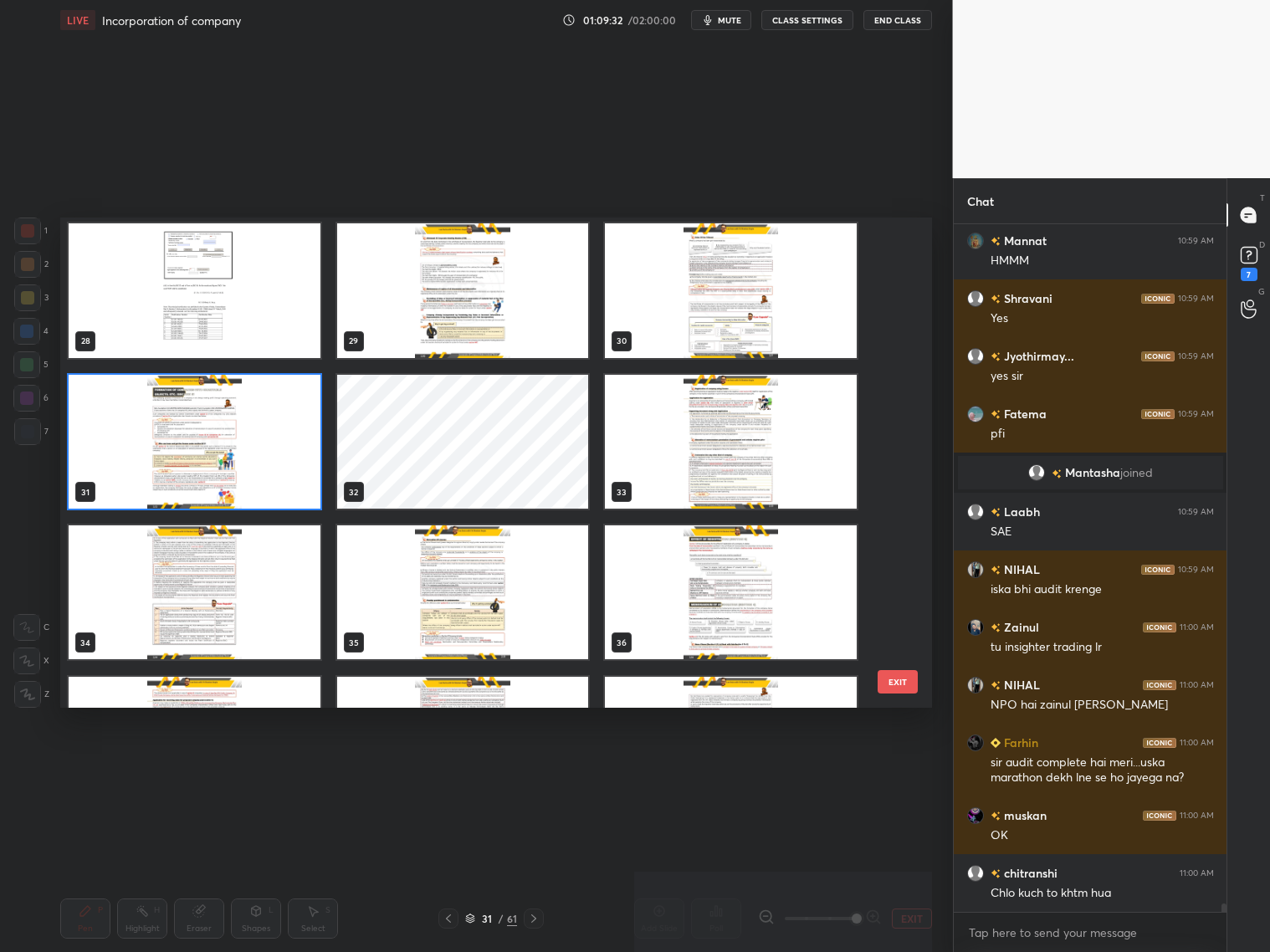
click at [205, 412] on img "grid" at bounding box center [194, 442] width 251 height 134
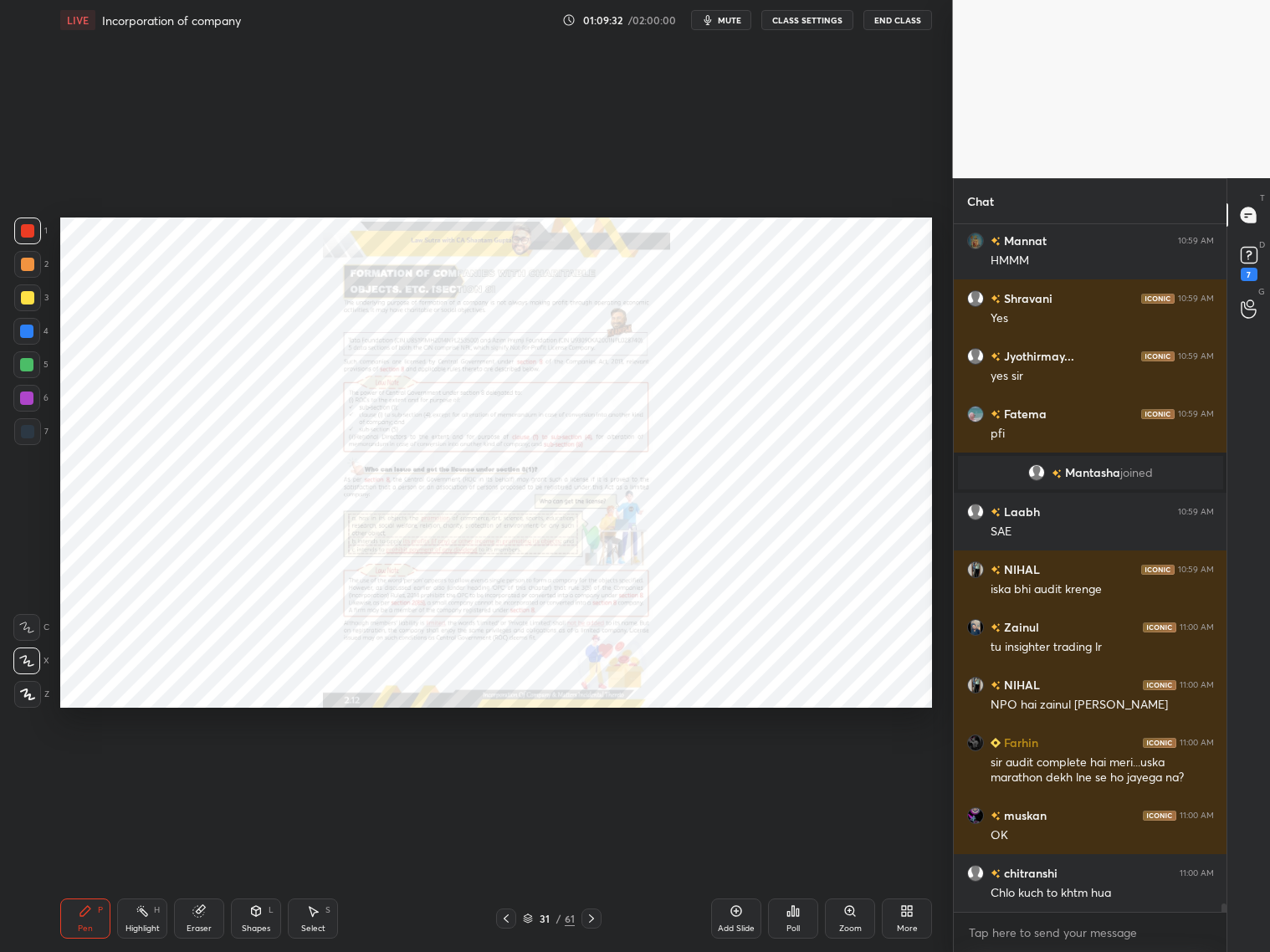
click at [209, 412] on img "grid" at bounding box center [194, 442] width 251 height 134
click at [597, 912] on icon at bounding box center [591, 918] width 13 height 13
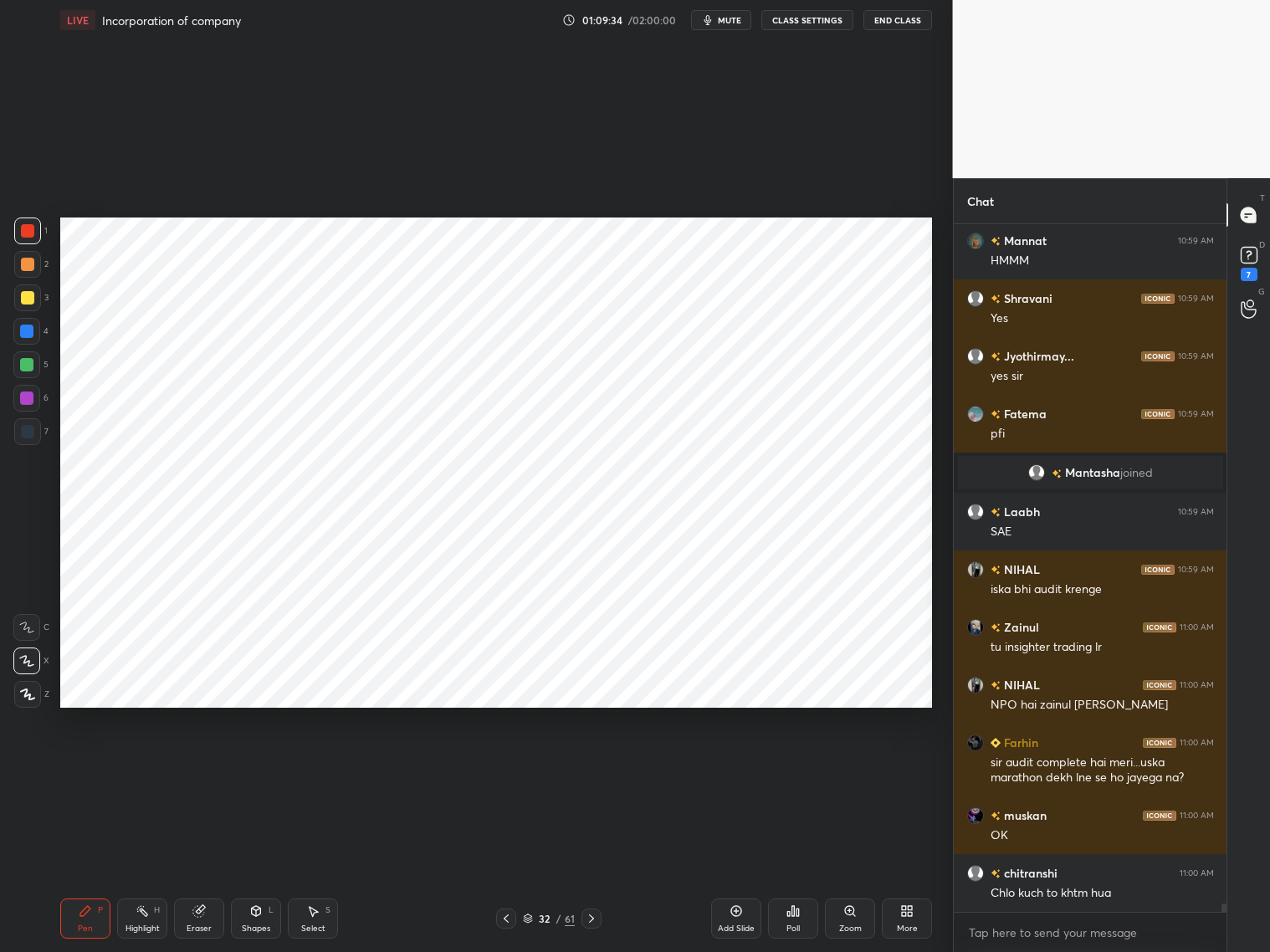
click at [596, 912] on icon at bounding box center [591, 918] width 13 height 13
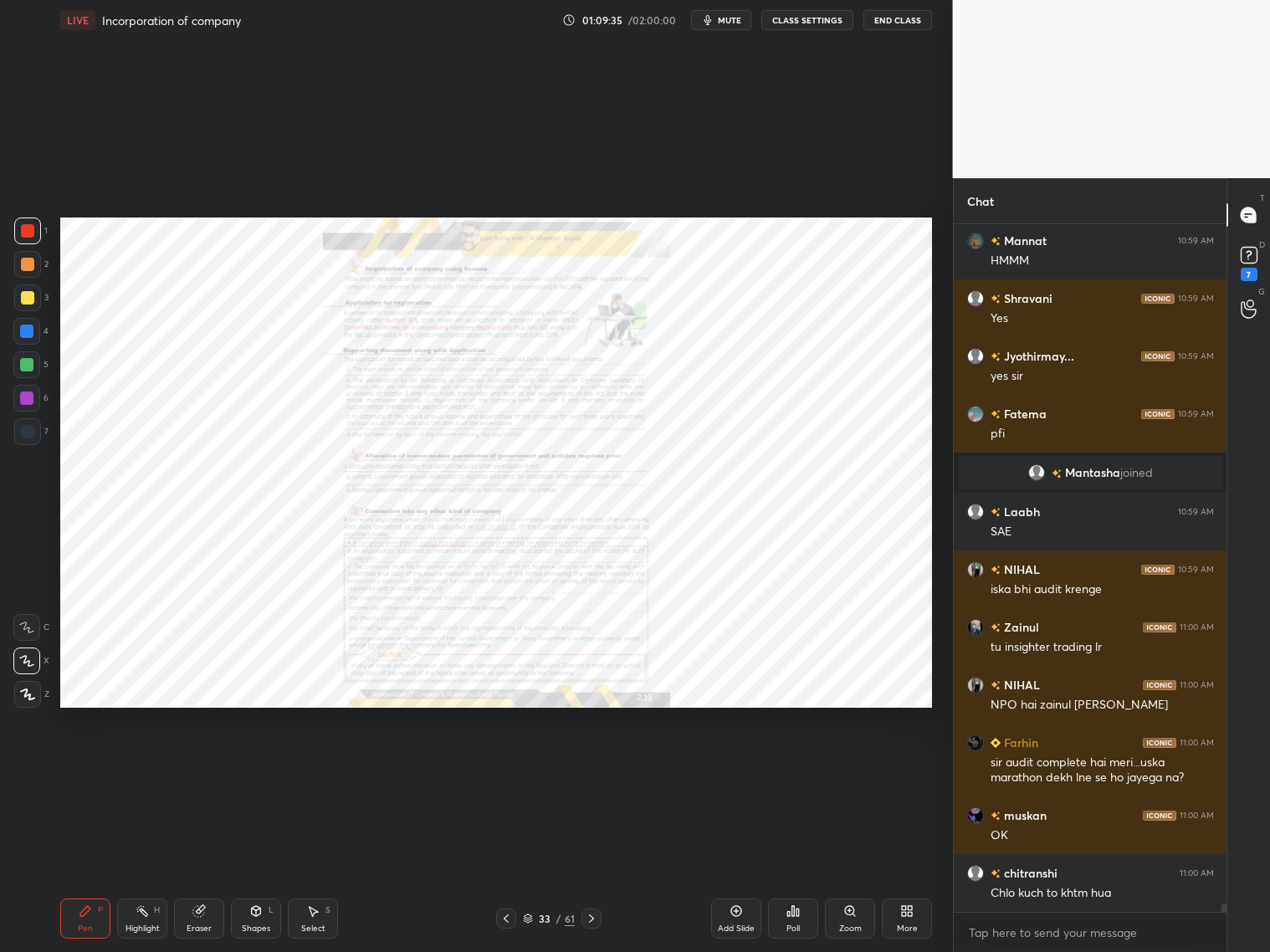
click at [598, 921] on div at bounding box center [592, 918] width 20 height 20
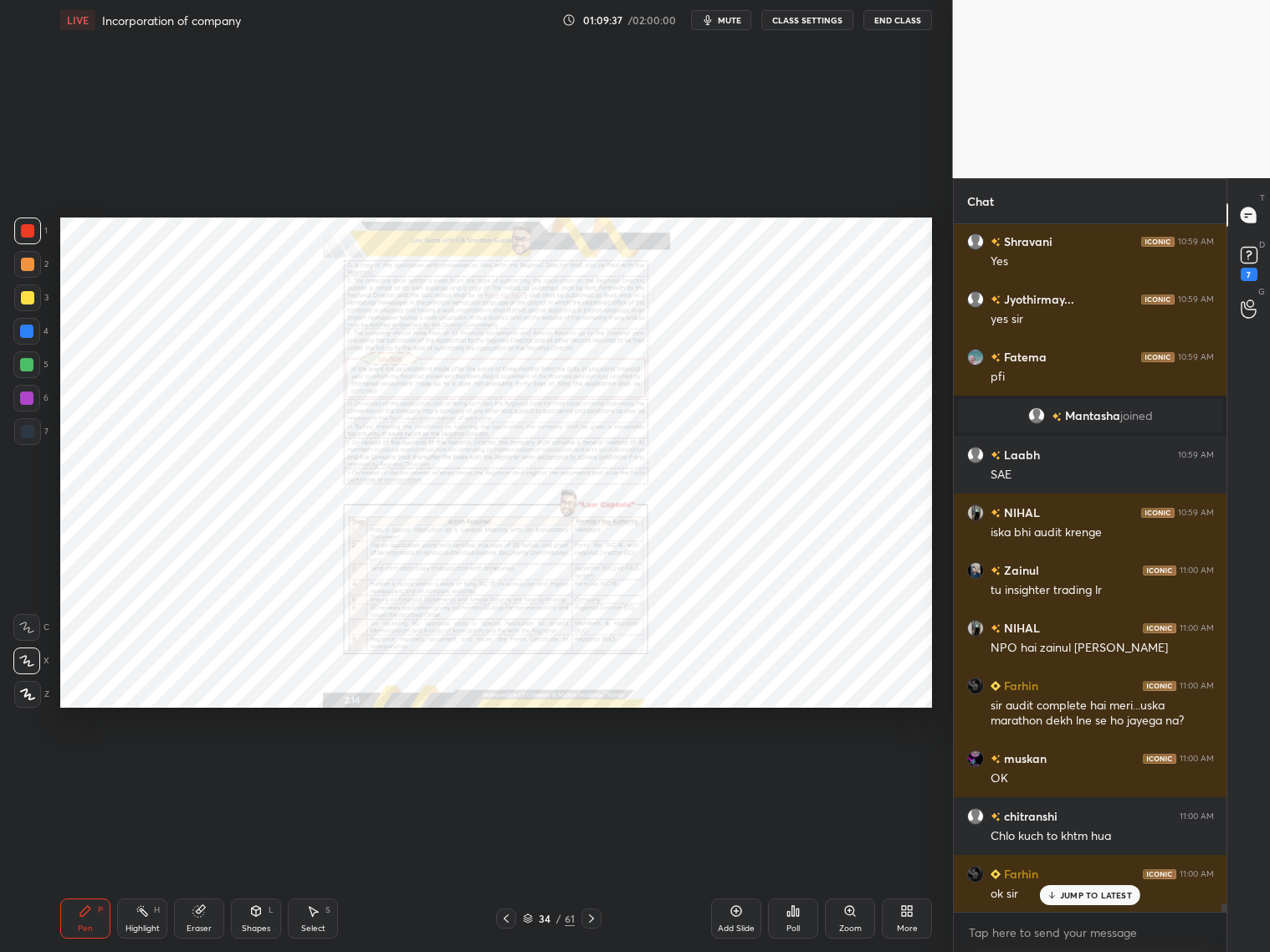
scroll to position [58204, 0]
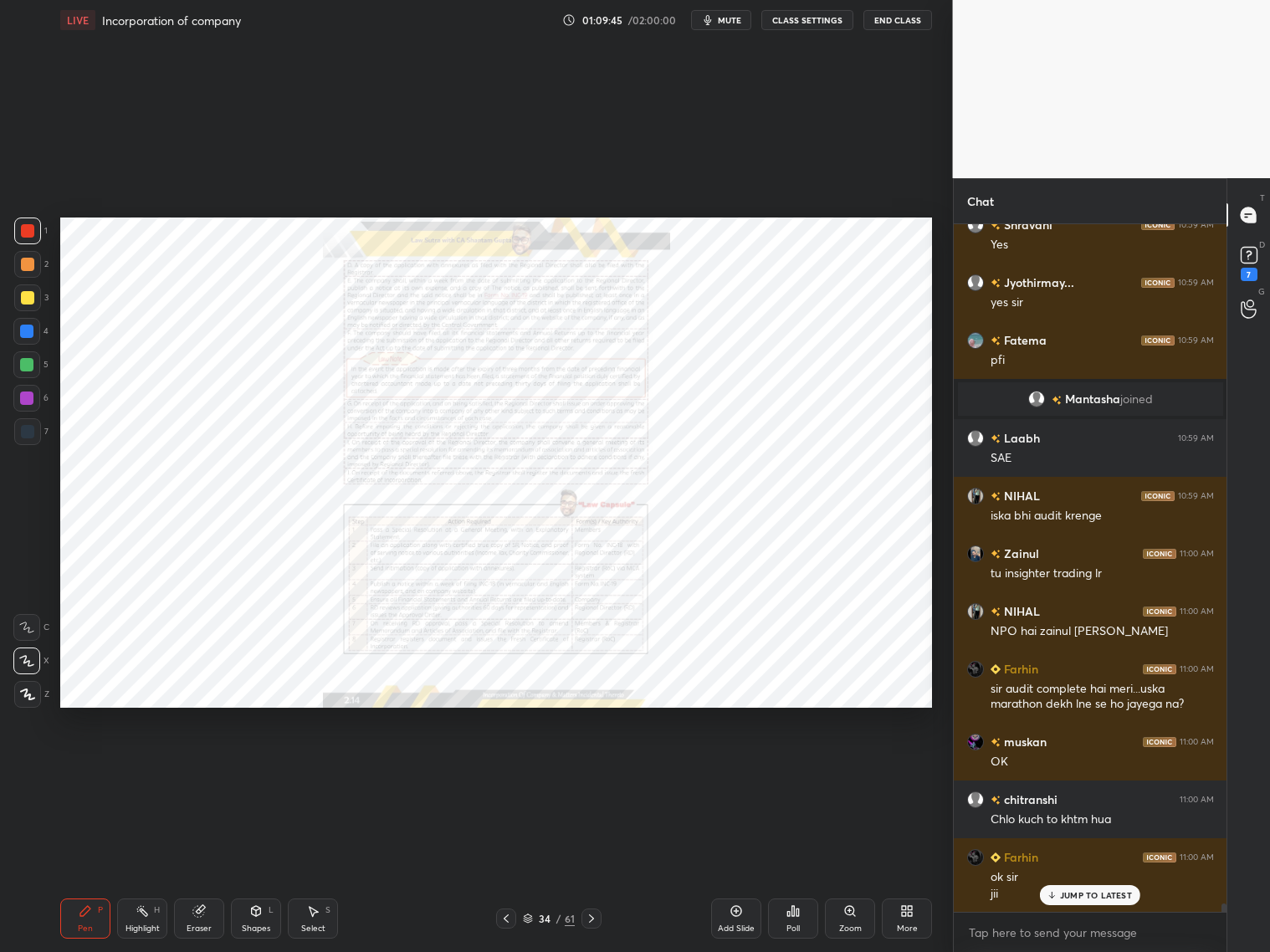
click at [604, 915] on div "34 / 61" at bounding box center [549, 918] width 326 height 20
click at [595, 917] on icon at bounding box center [591, 918] width 13 height 13
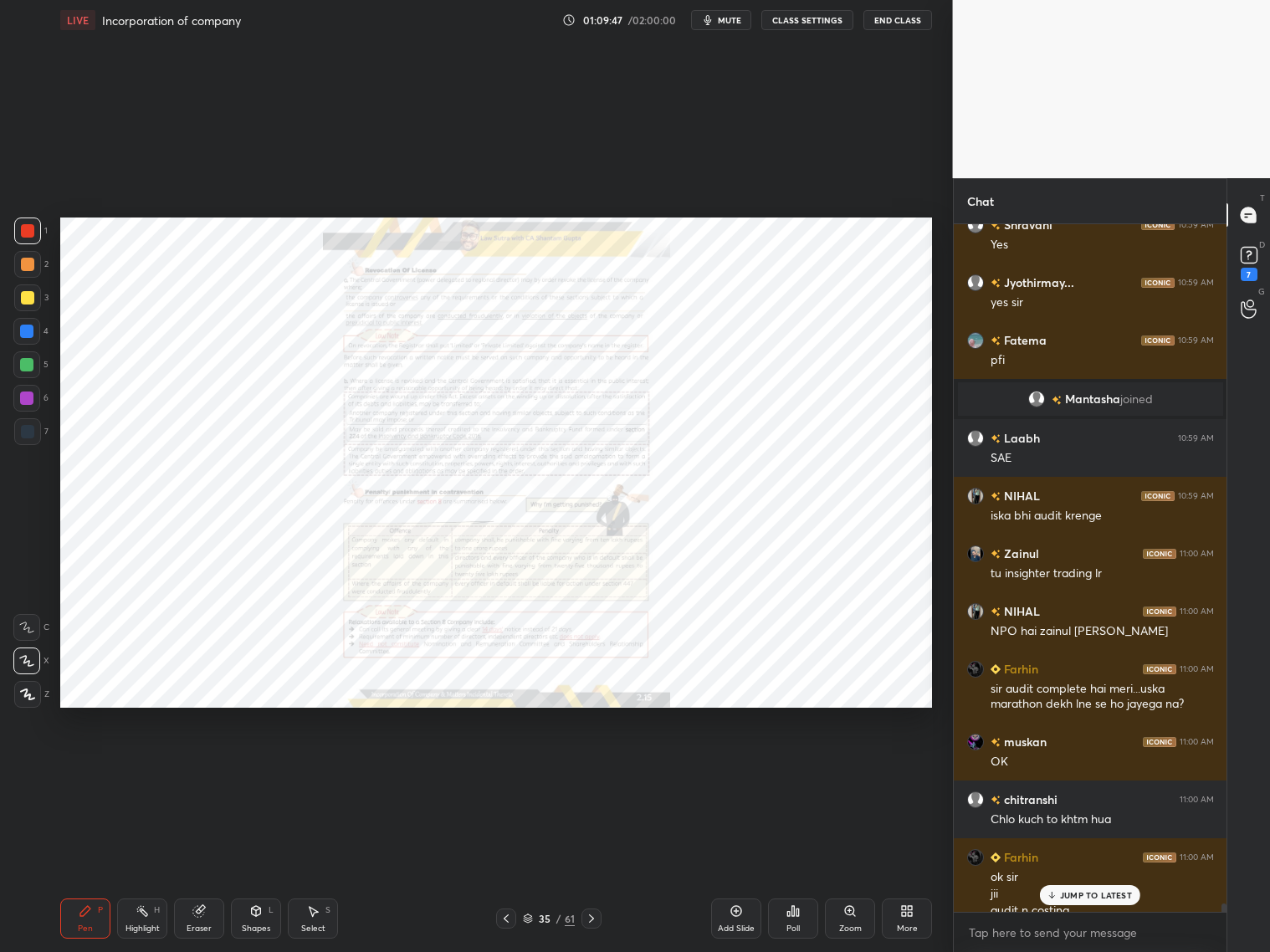
scroll to position [58221, 0]
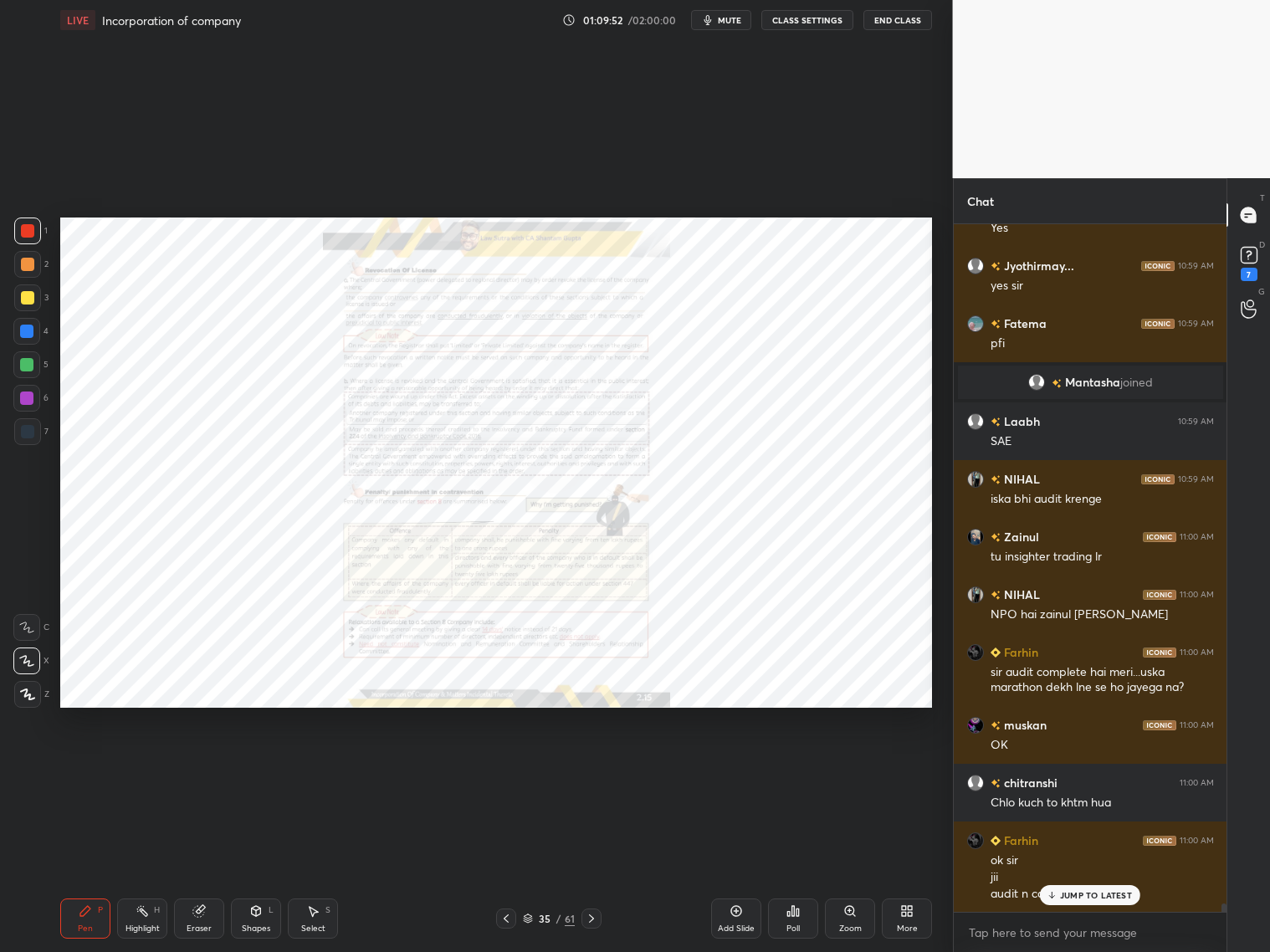
click at [504, 915] on icon at bounding box center [506, 918] width 13 height 13
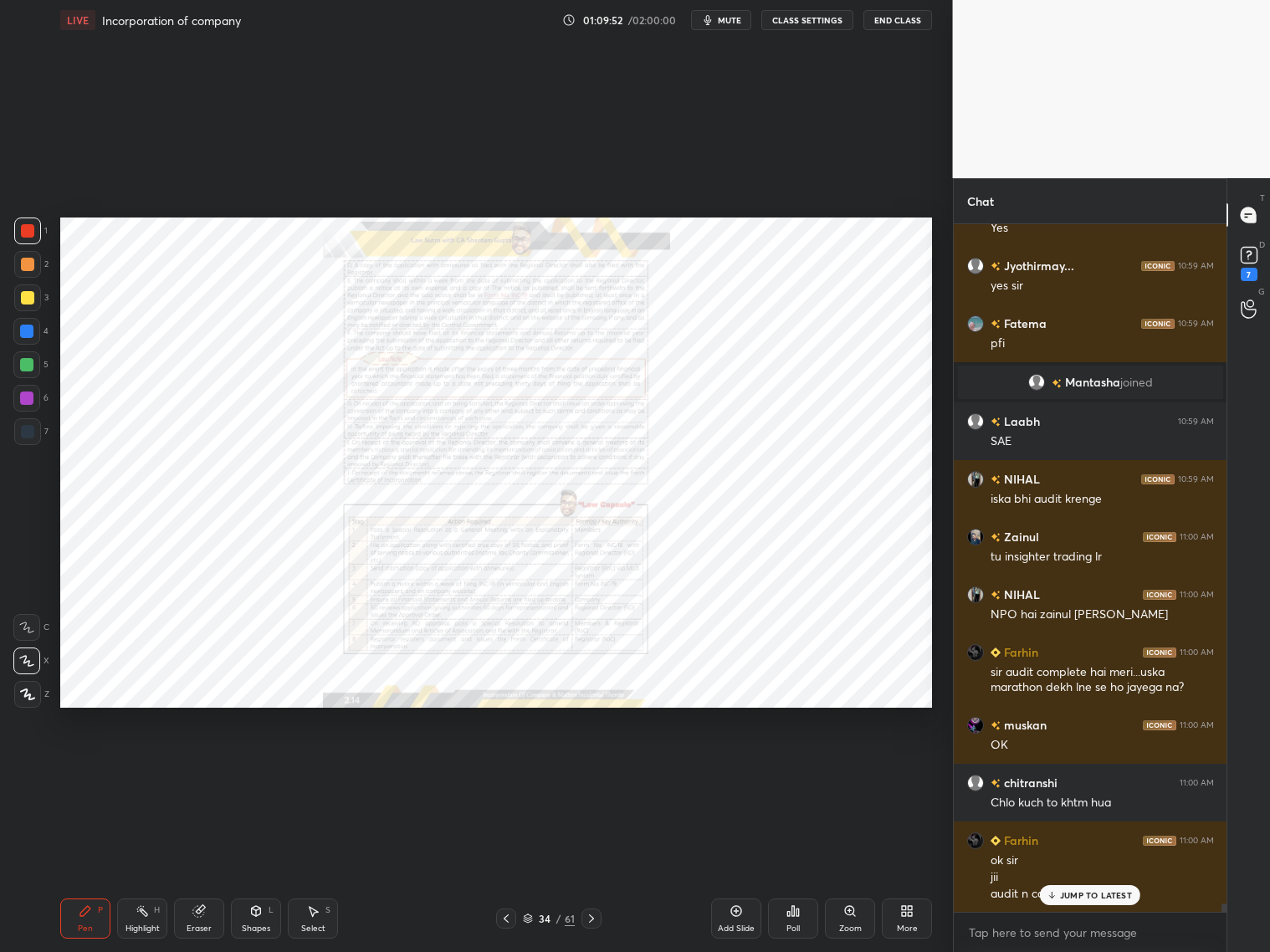
scroll to position [58279, 0]
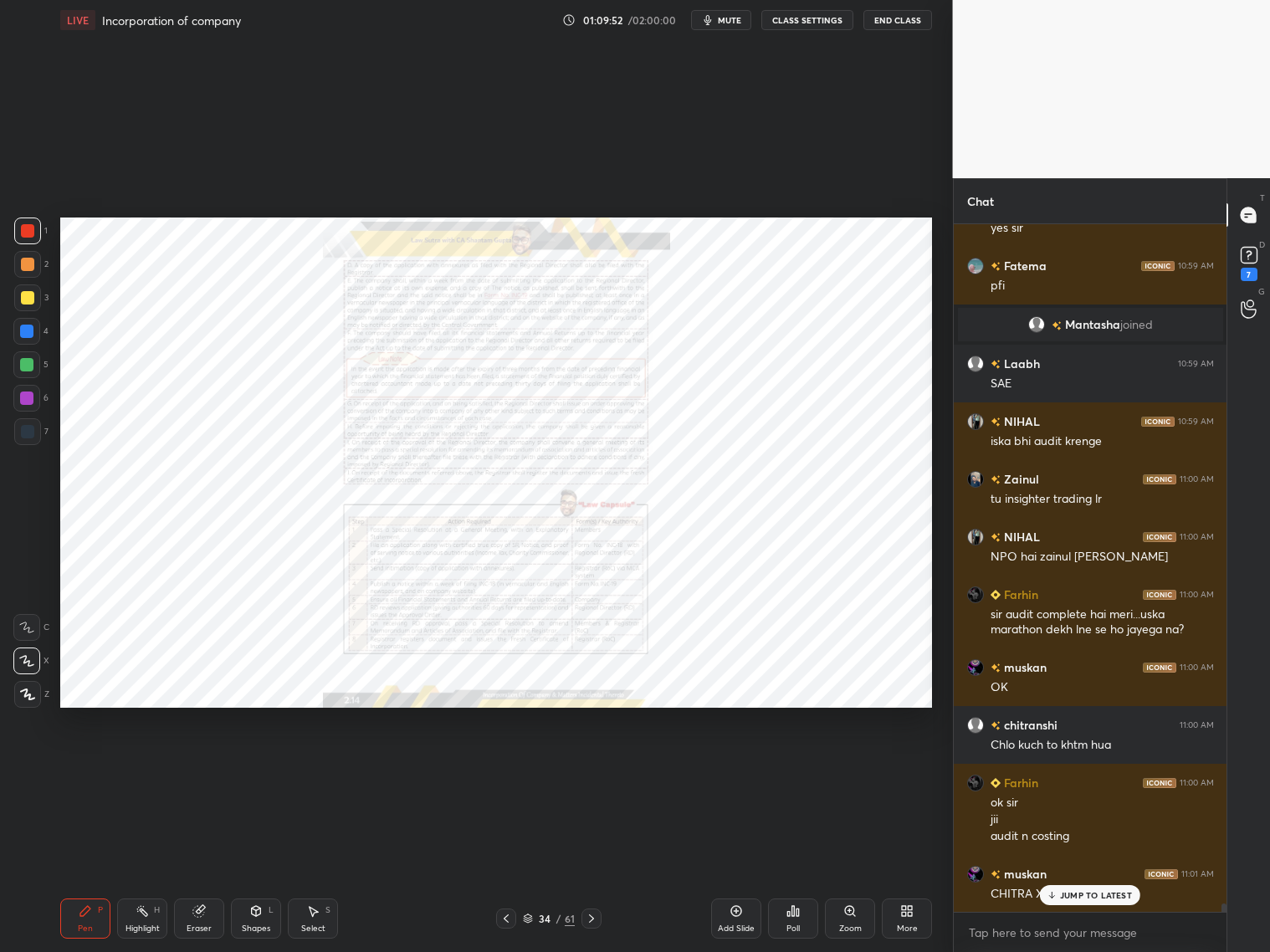
click at [503, 918] on icon at bounding box center [506, 918] width 13 height 13
click at [596, 917] on icon at bounding box center [591, 918] width 13 height 13
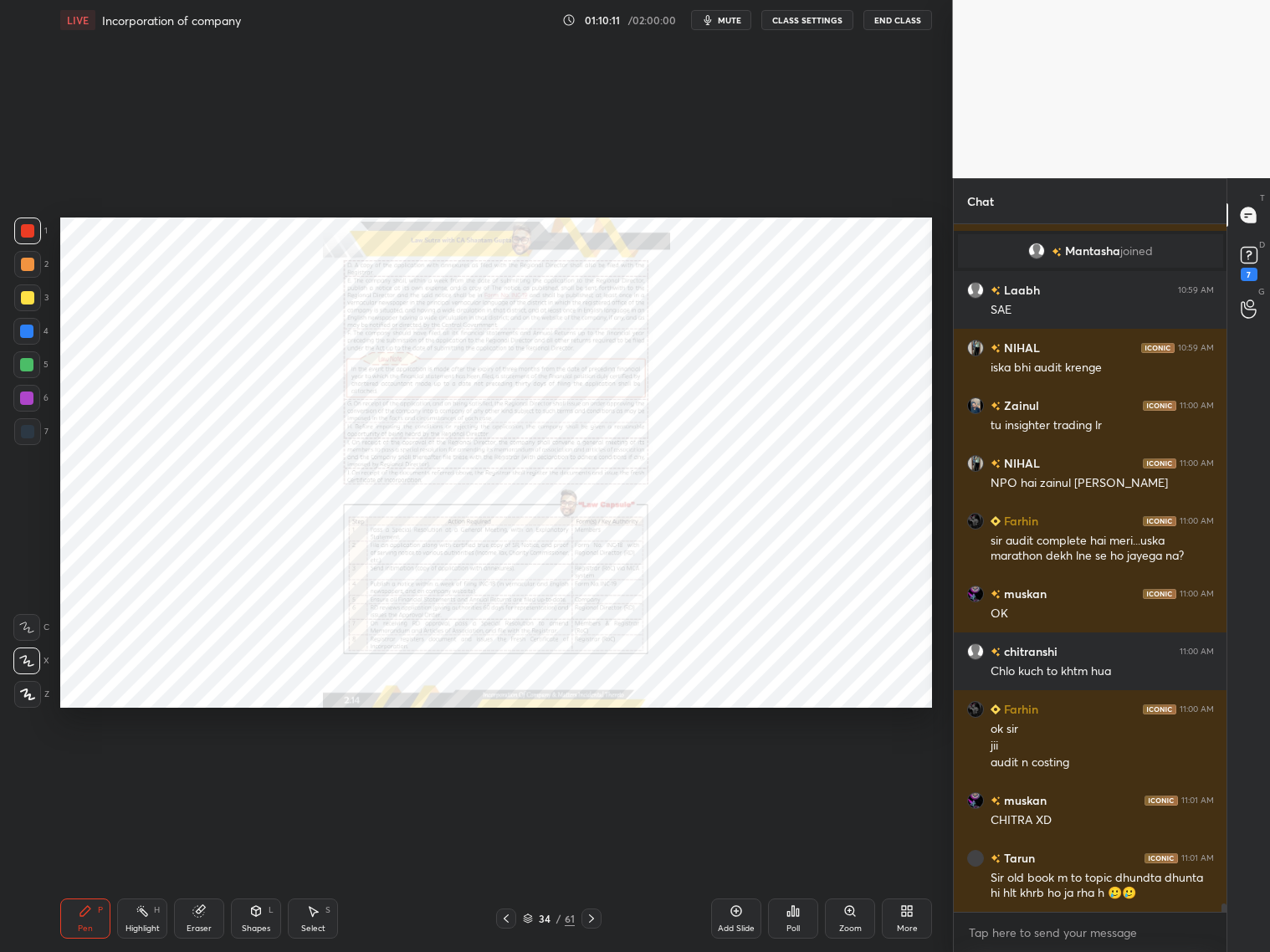
click at [597, 918] on icon at bounding box center [591, 918] width 13 height 13
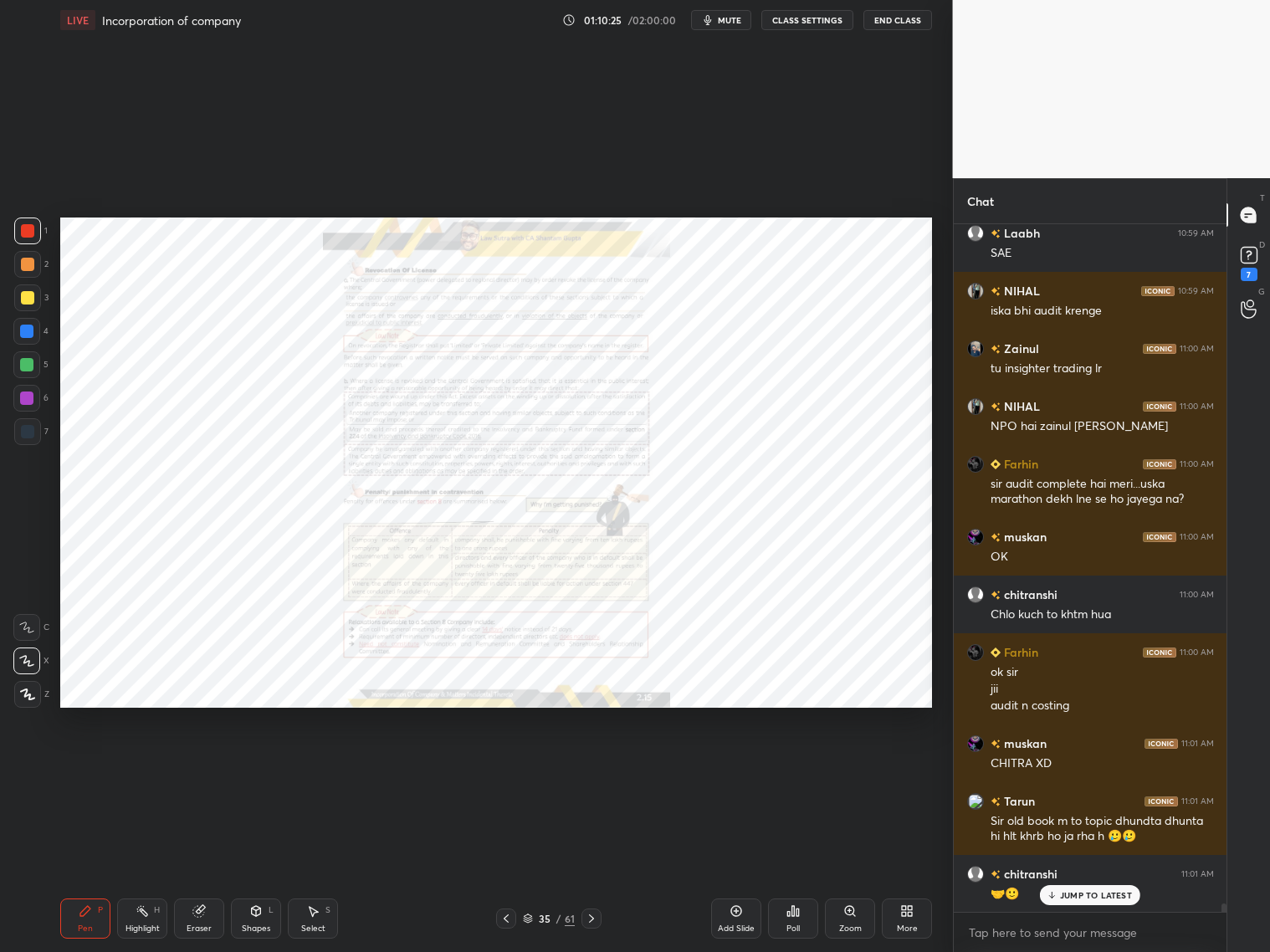
scroll to position [58467, 0]
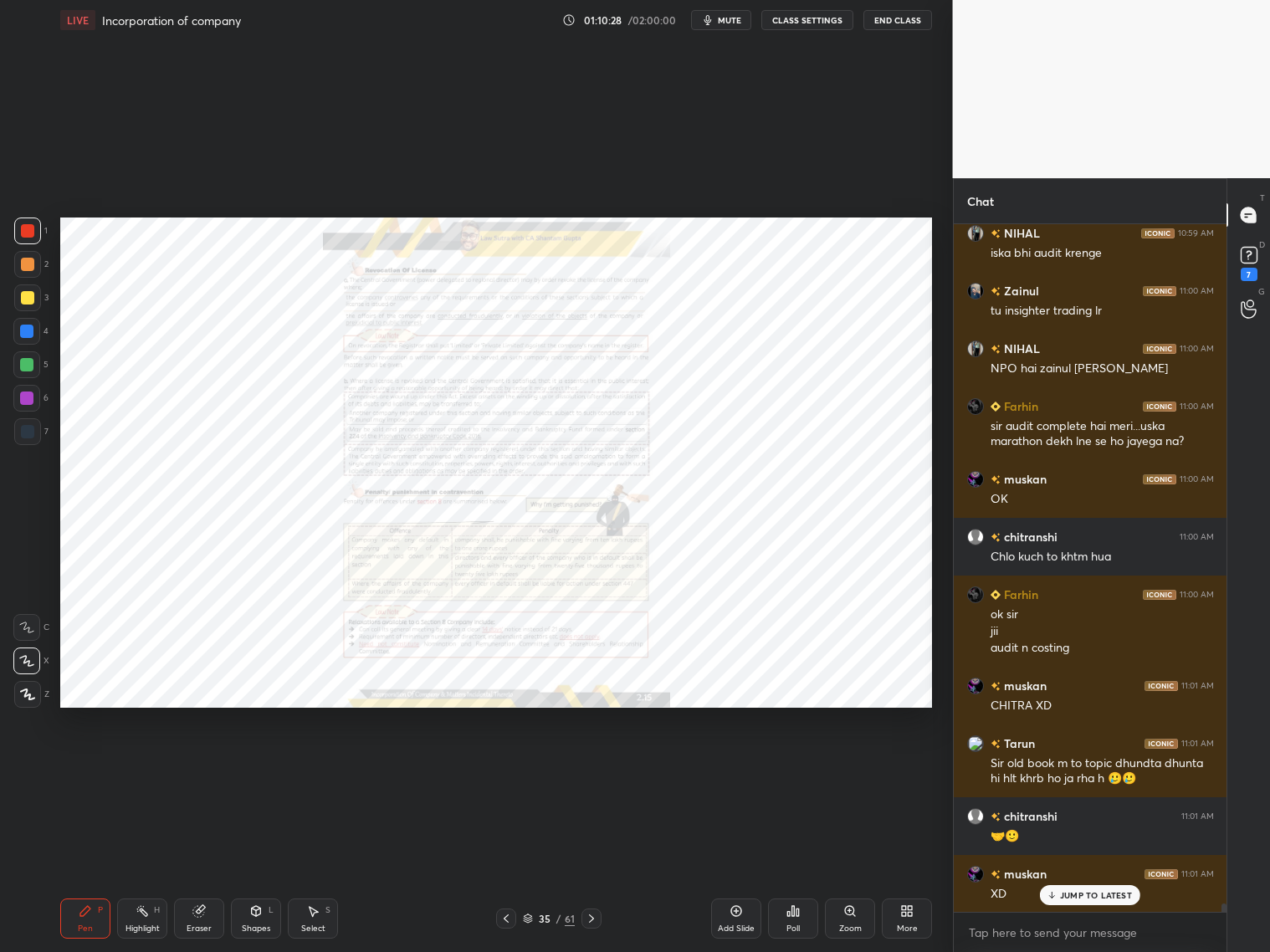
click at [855, 925] on div "Zoom" at bounding box center [850, 928] width 22 height 8
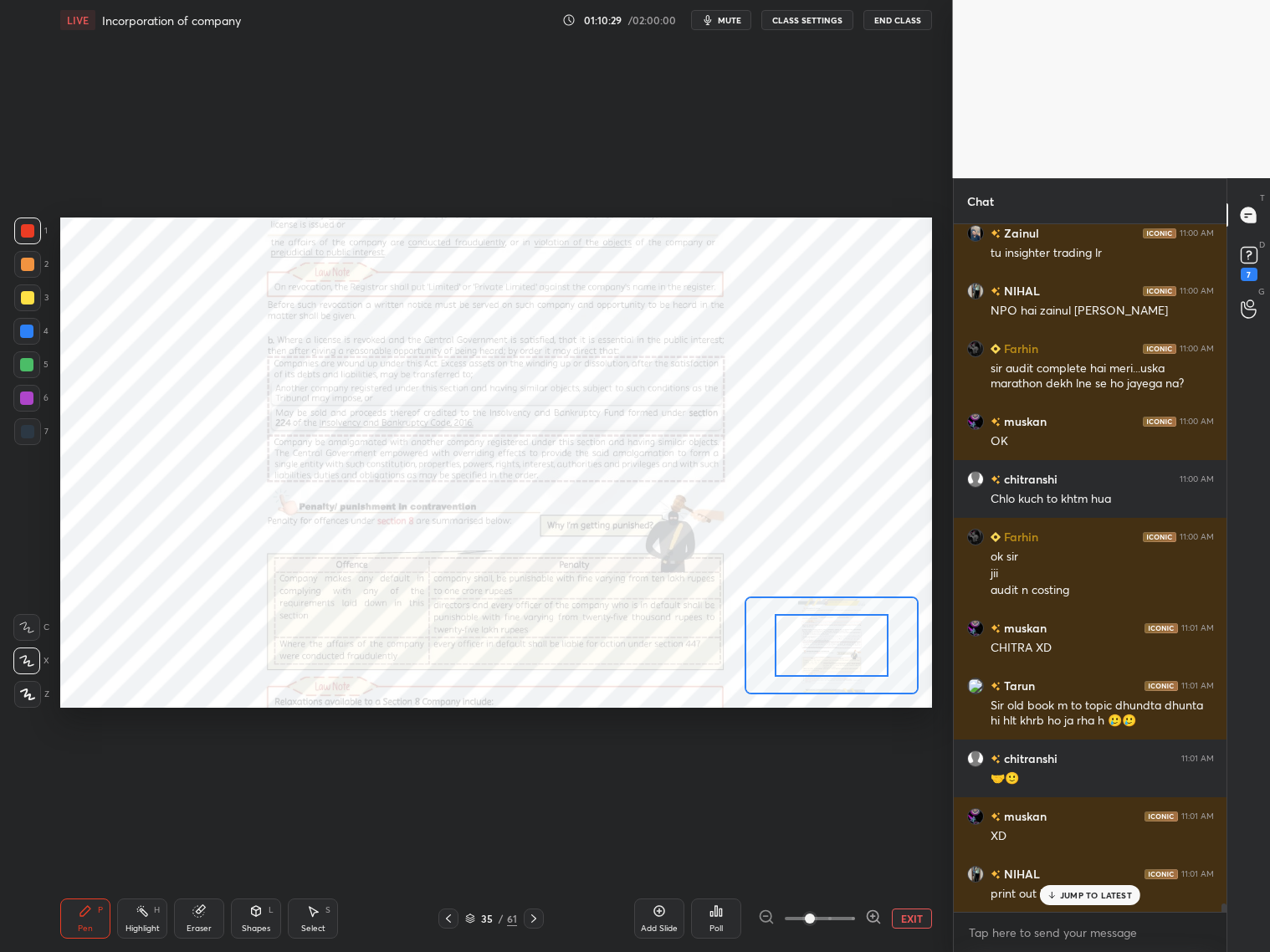
scroll to position [58582, 0]
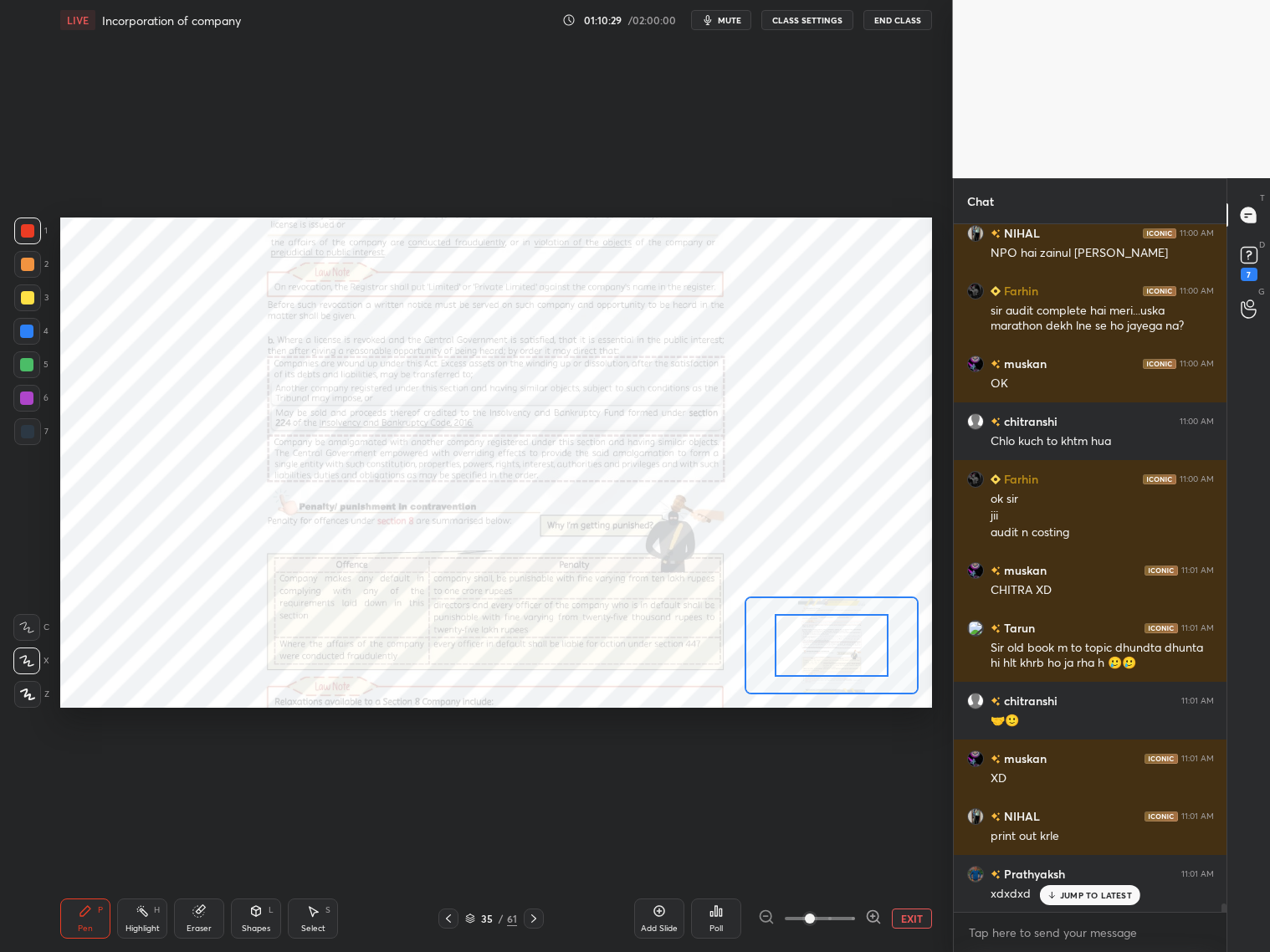
click at [872, 914] on icon at bounding box center [874, 916] width 17 height 17
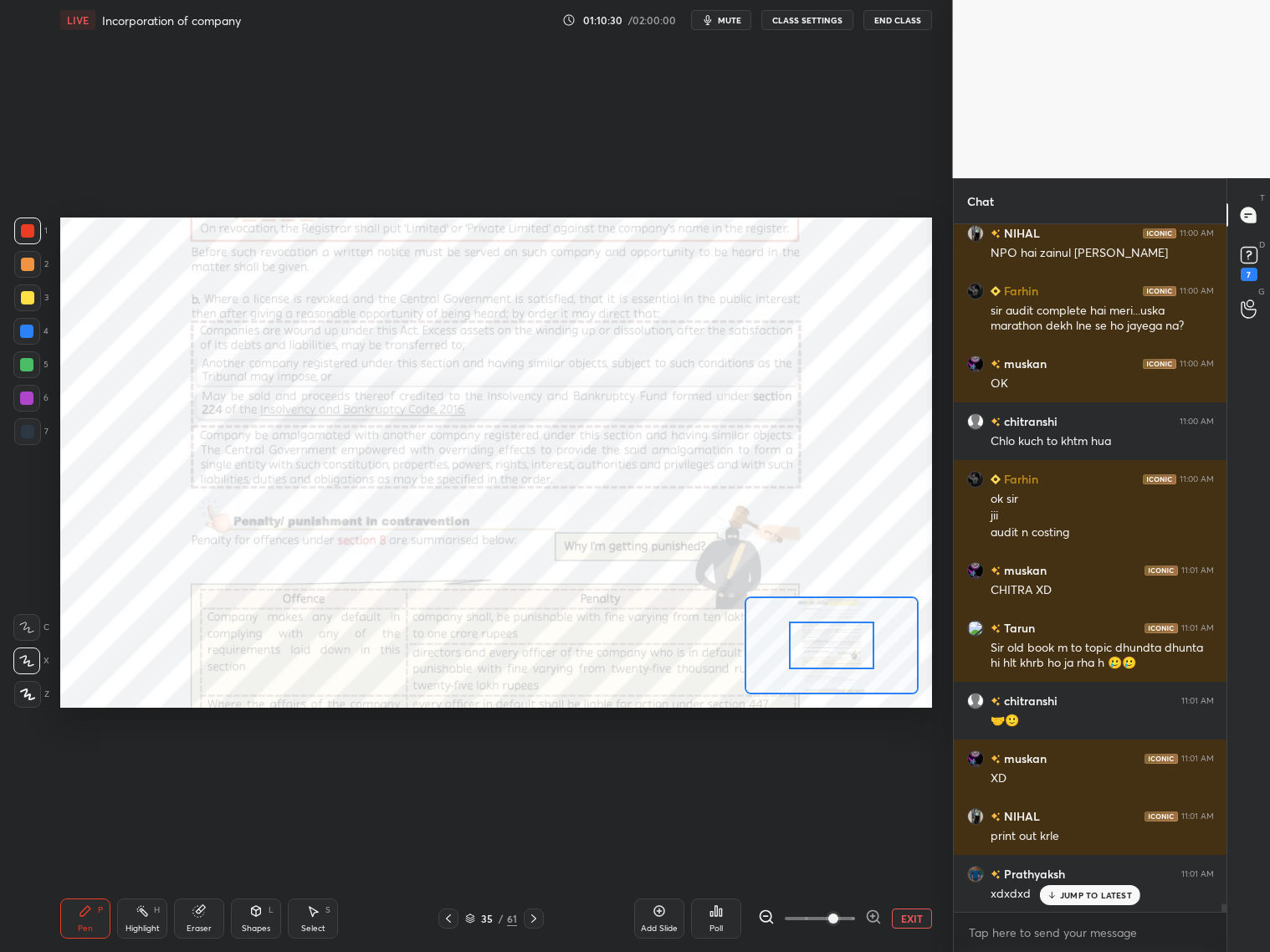
click at [874, 915] on icon at bounding box center [874, 916] width 17 height 17
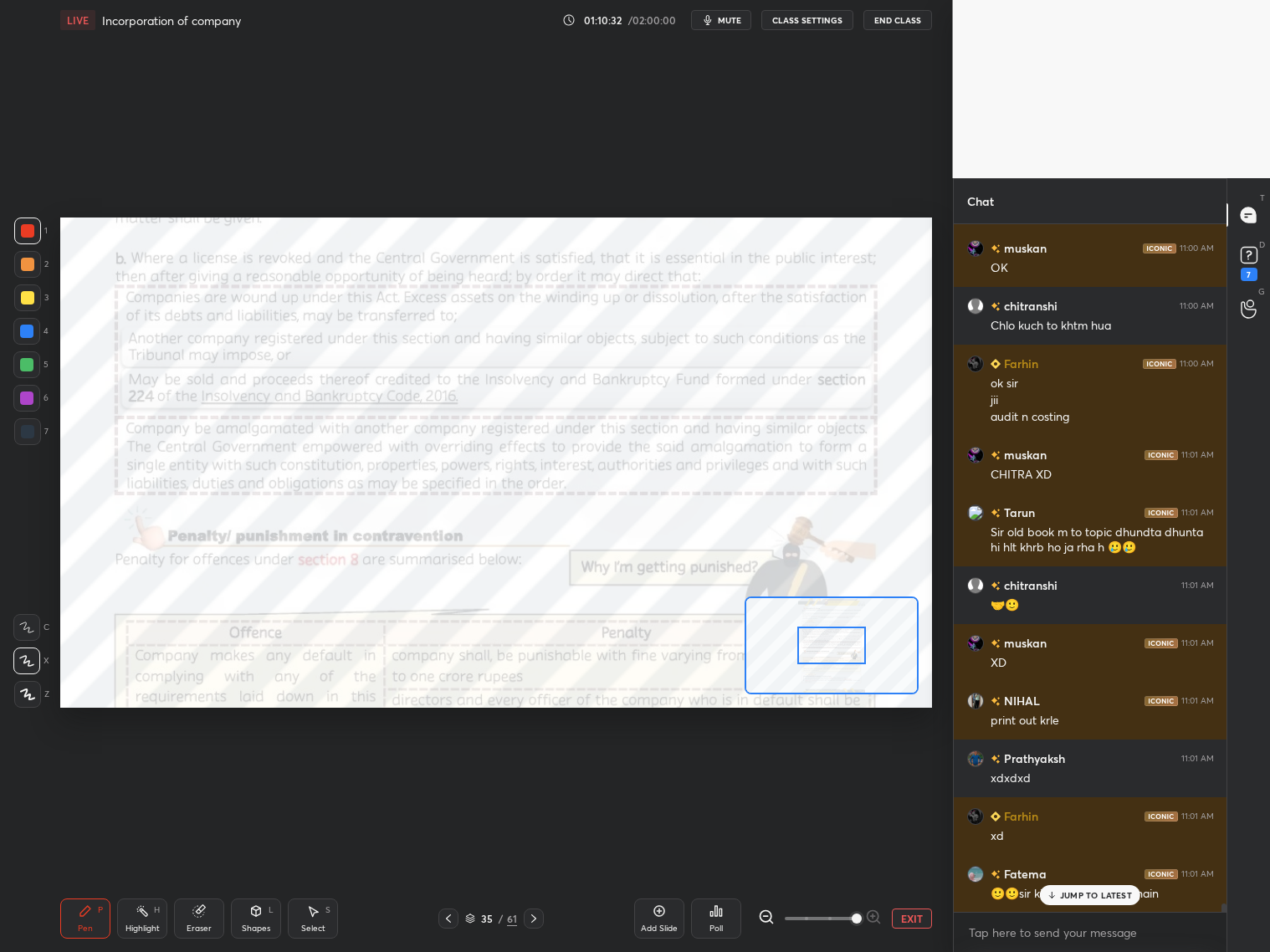
drag, startPoint x: 1088, startPoint y: 897, endPoint x: 1083, endPoint y: 905, distance: 9.4
click at [1088, 902] on div "JUMP TO LATEST" at bounding box center [1090, 895] width 100 height 20
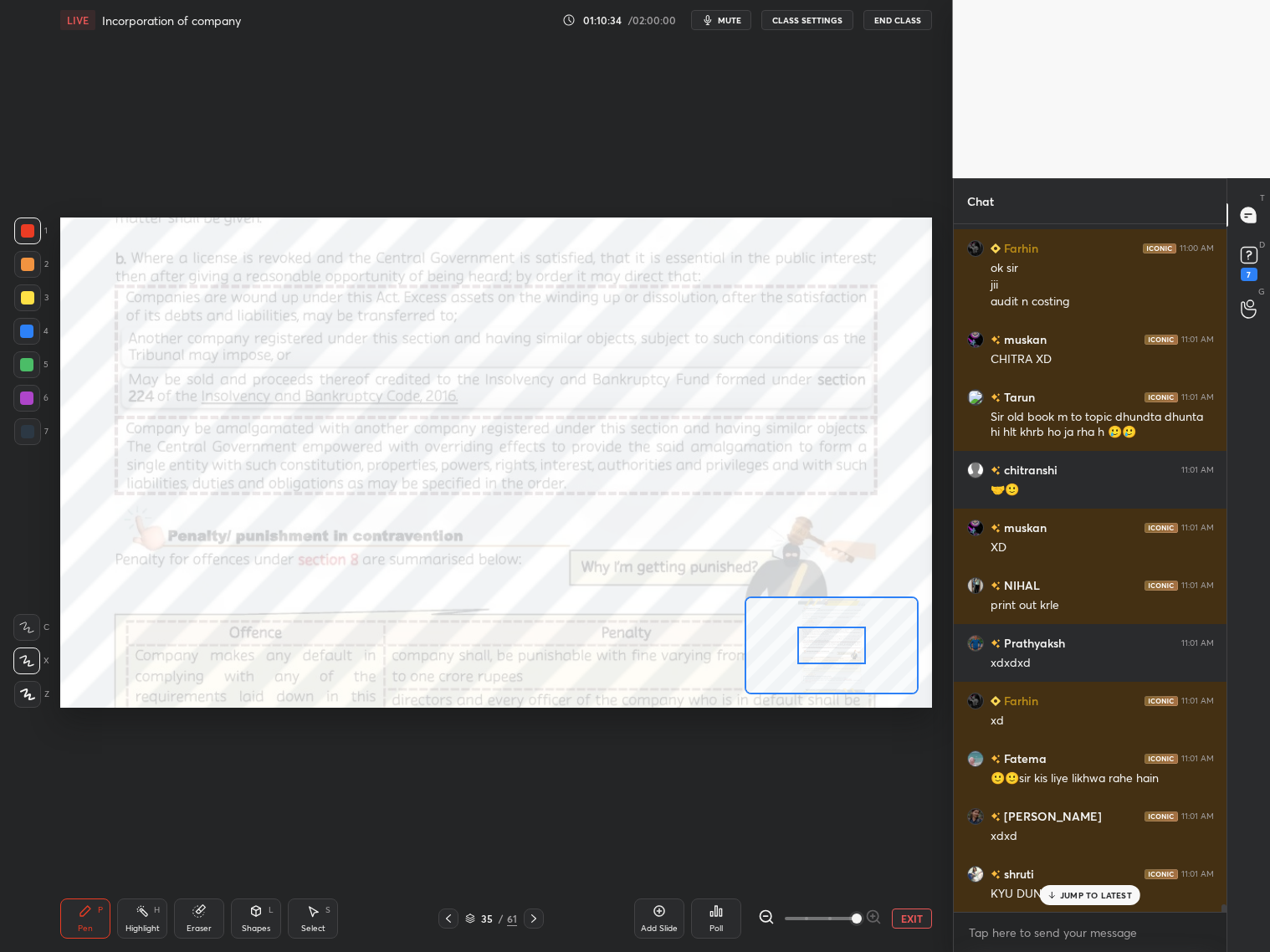
scroll to position [58871, 0]
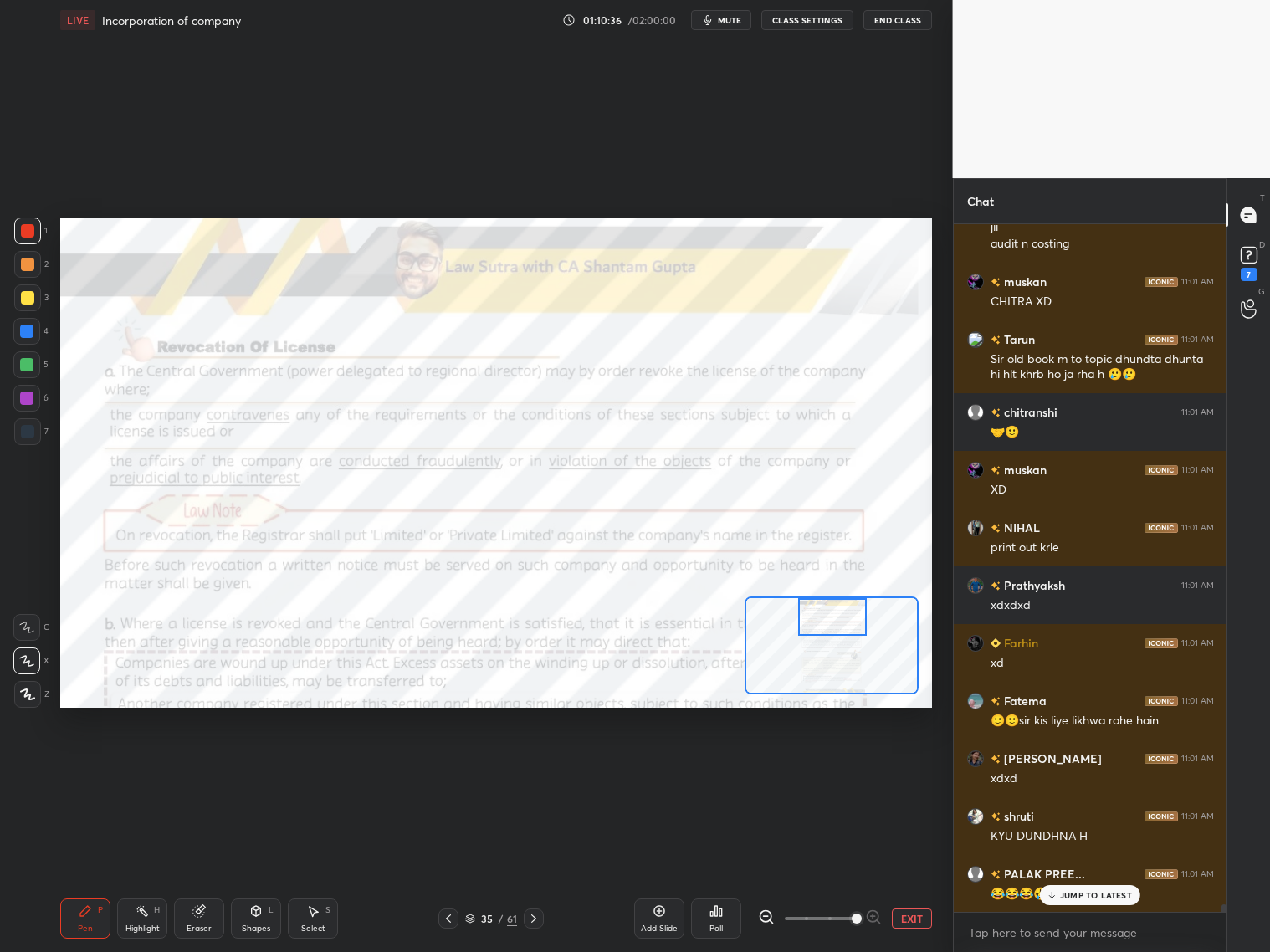
drag, startPoint x: 836, startPoint y: 650, endPoint x: 838, endPoint y: 624, distance: 26.1
click at [838, 625] on div at bounding box center [832, 616] width 69 height 38
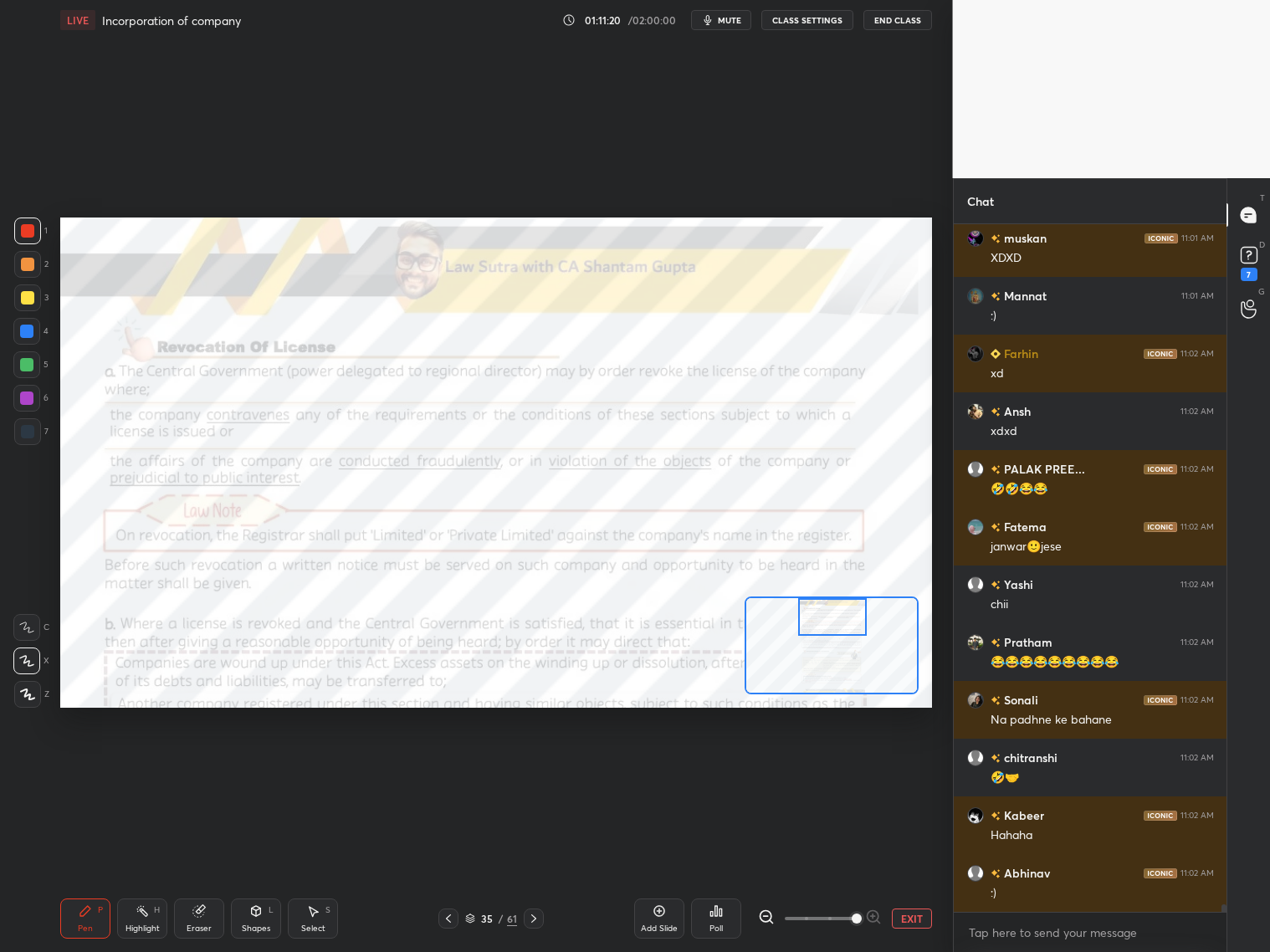
scroll to position [59852, 0]
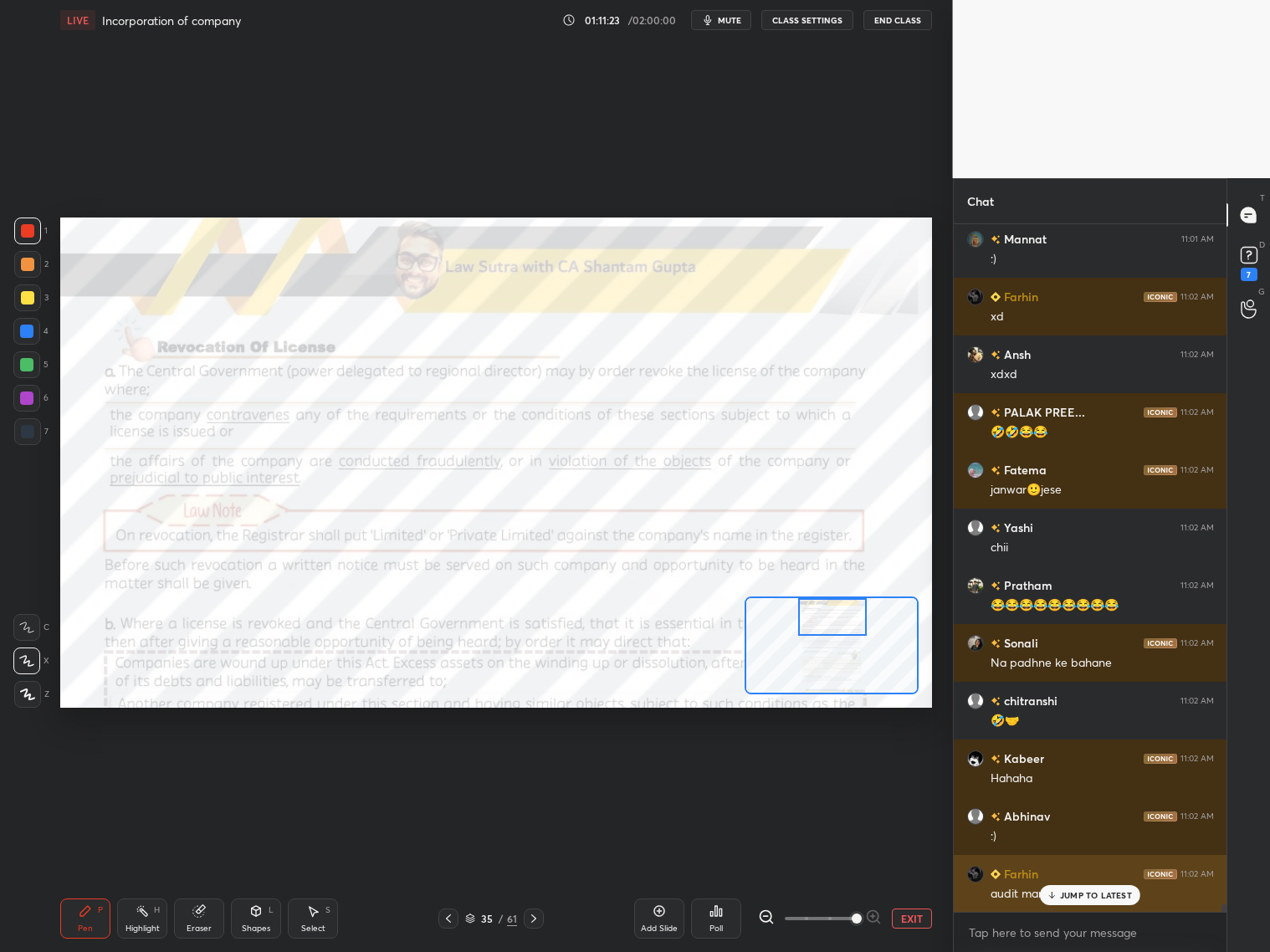
click at [1078, 896] on p "JUMP TO LATEST" at bounding box center [1095, 895] width 72 height 10
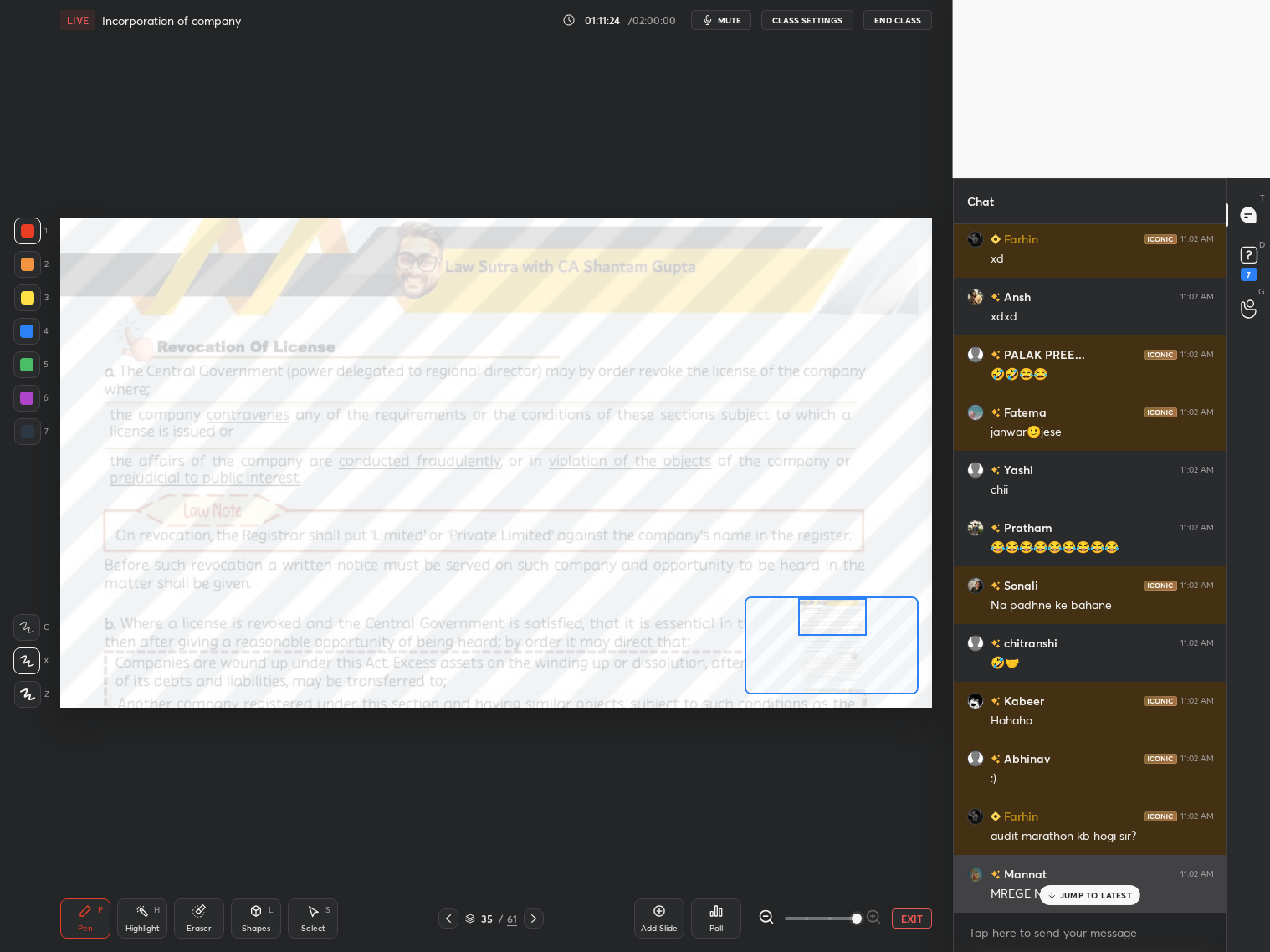
click at [1088, 894] on p "JUMP TO LATEST" at bounding box center [1095, 895] width 72 height 10
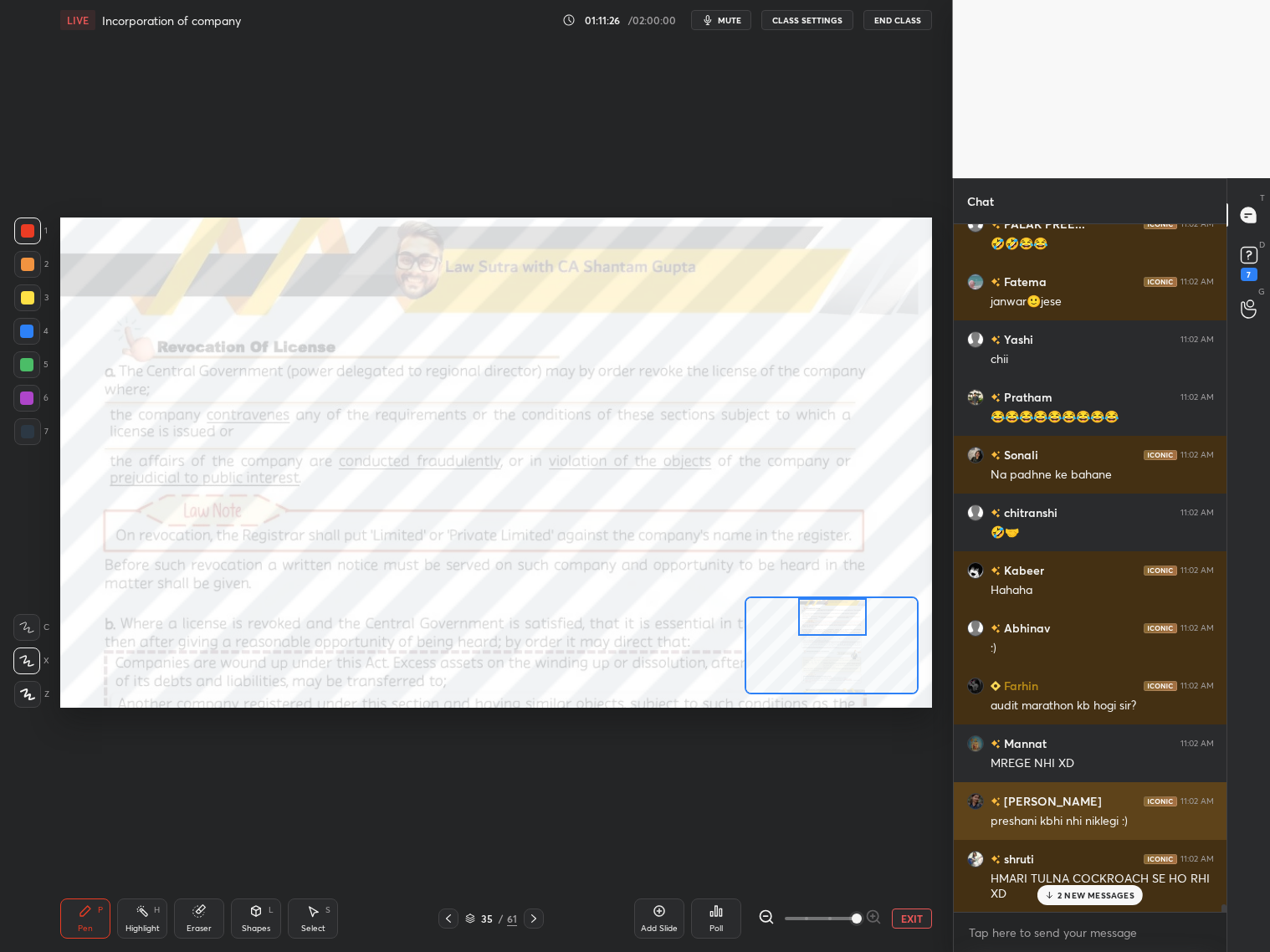
scroll to position [60156, 0]
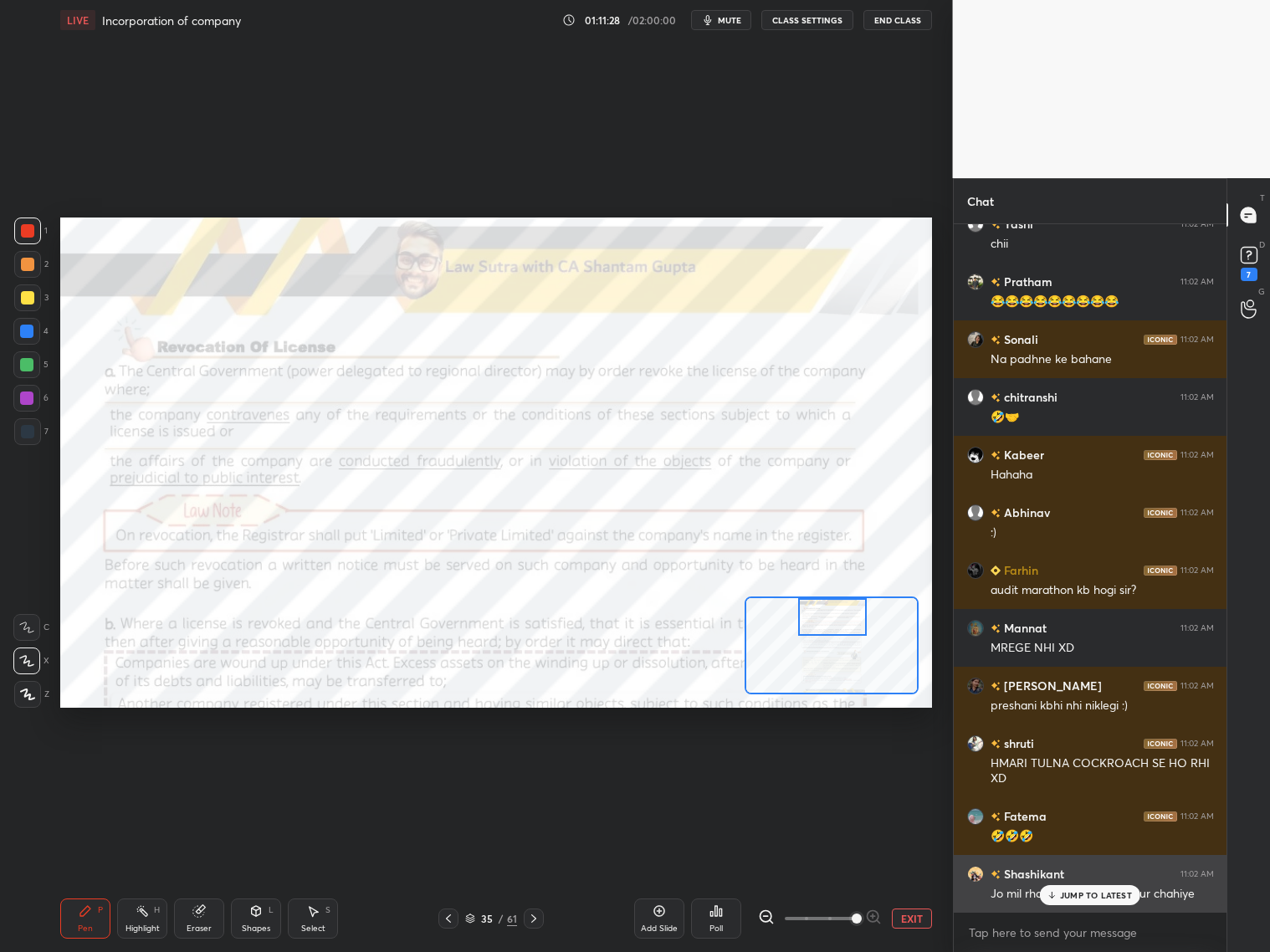
click at [1078, 893] on p "JUMP TO LATEST" at bounding box center [1095, 895] width 72 height 10
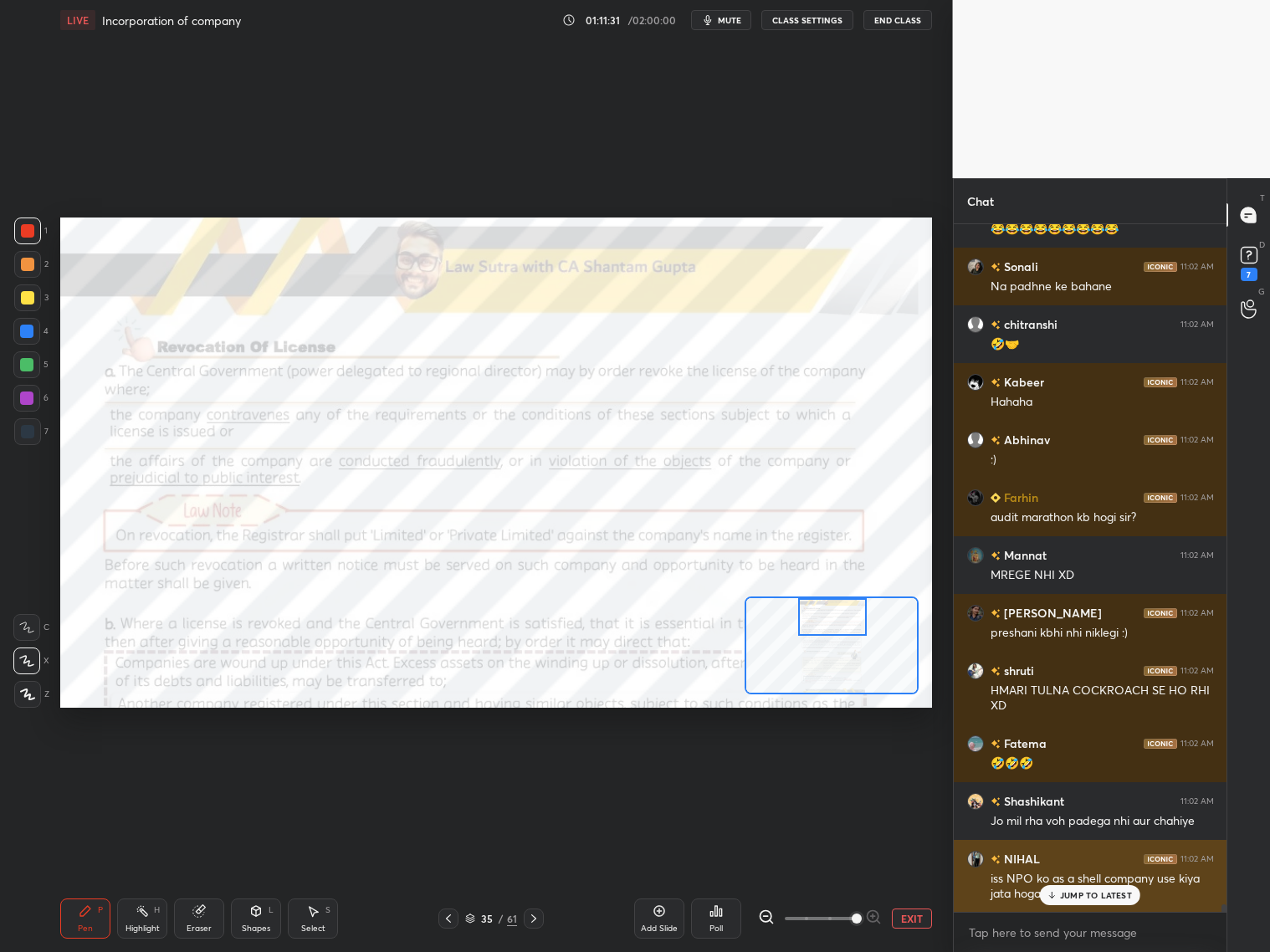
click at [1078, 901] on div "JUMP TO LATEST" at bounding box center [1090, 895] width 100 height 20
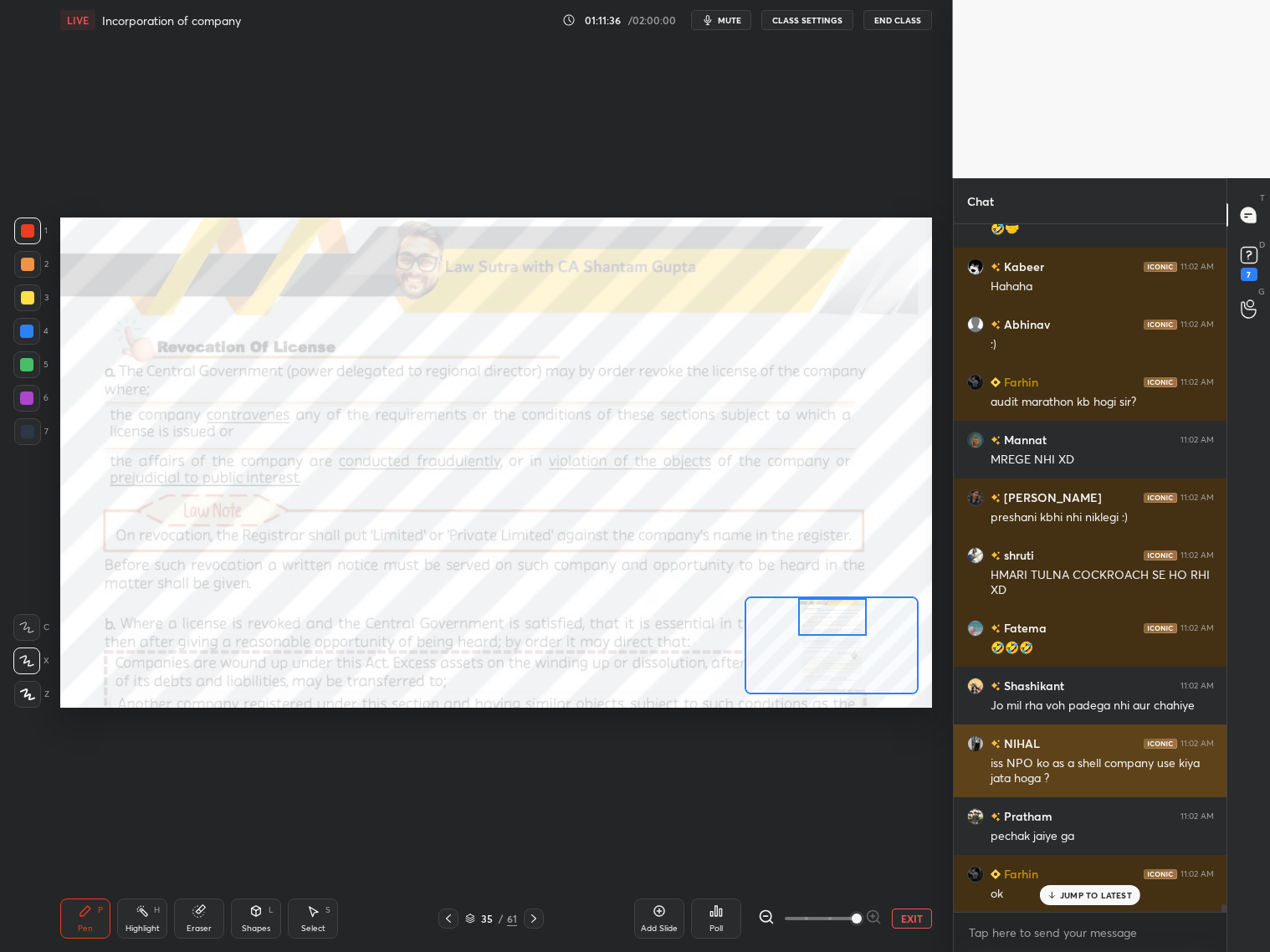
scroll to position [60401, 0]
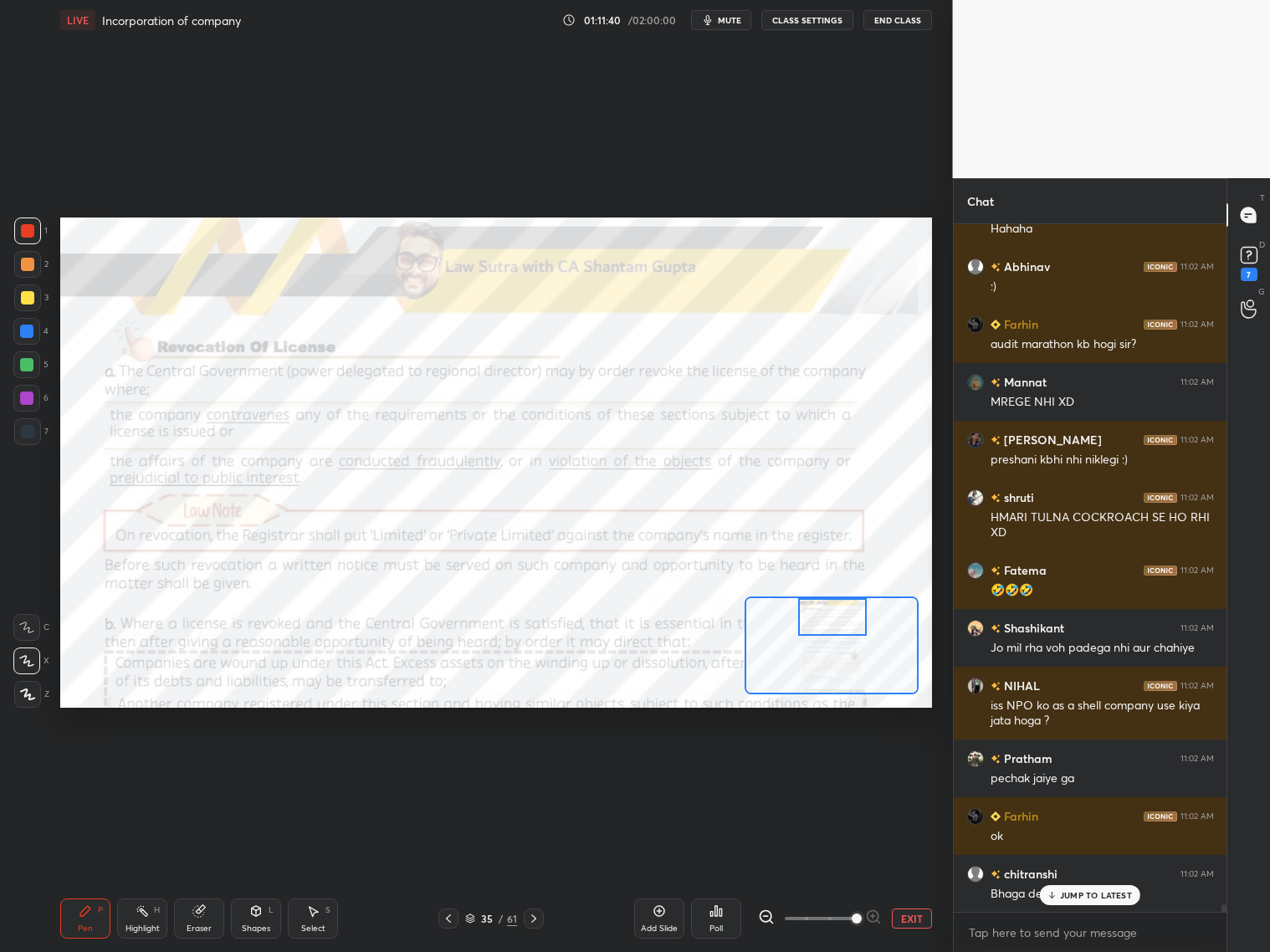
click at [1076, 896] on p "JUMP TO LATEST" at bounding box center [1095, 895] width 72 height 10
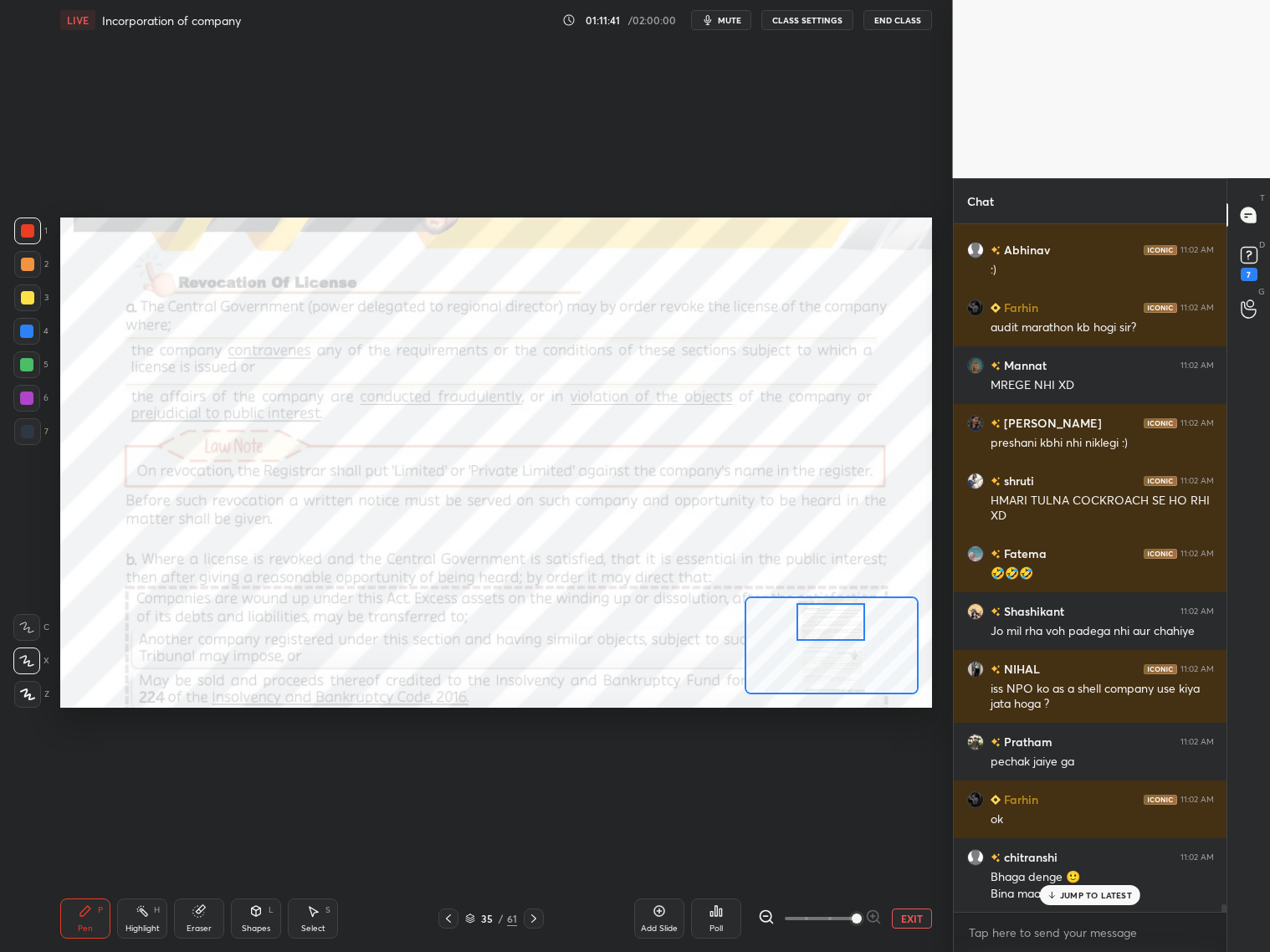
click at [830, 625] on div at bounding box center [831, 622] width 69 height 38
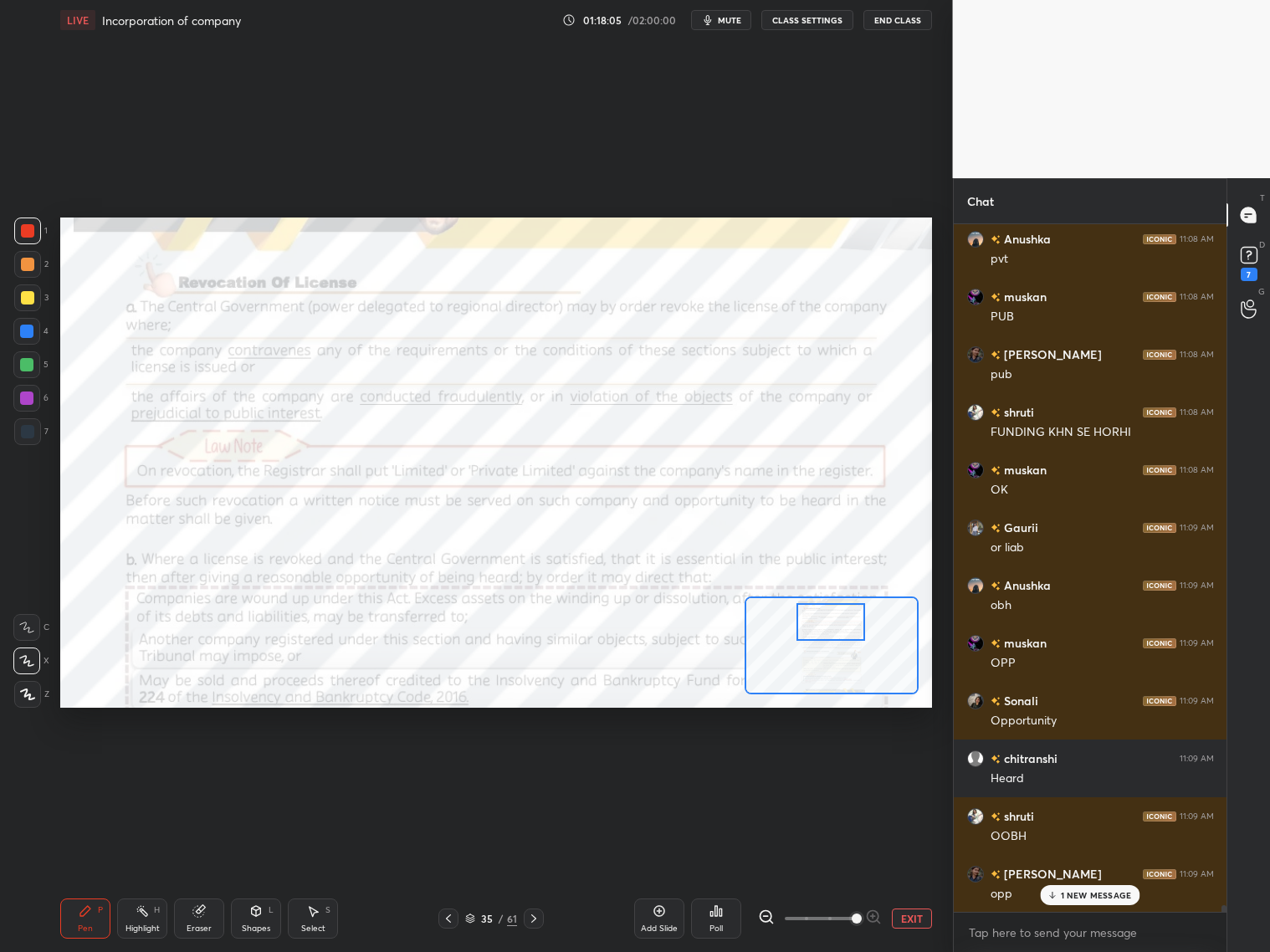
scroll to position [68474, 0]
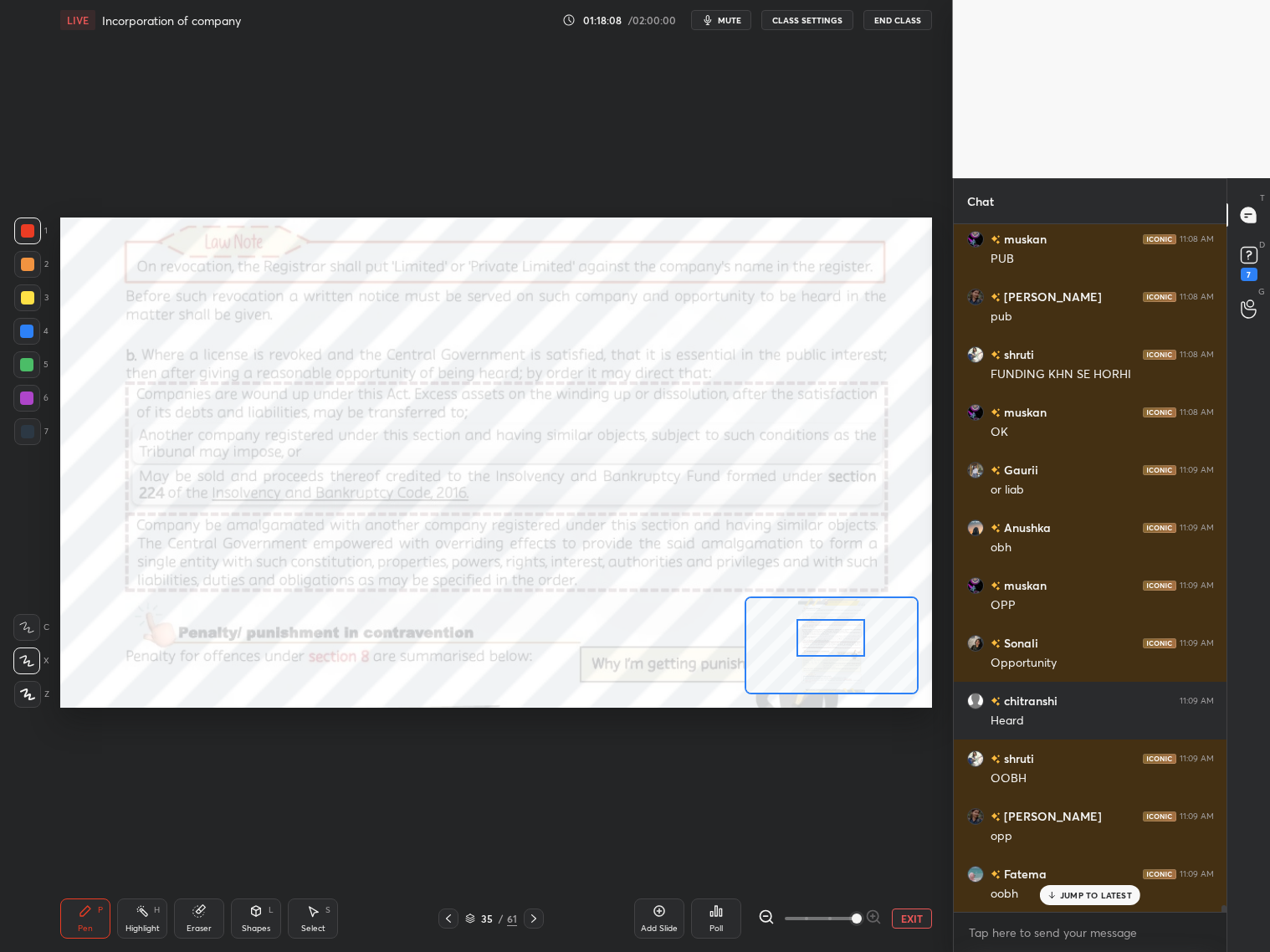
drag, startPoint x: 842, startPoint y: 622, endPoint x: 841, endPoint y: 638, distance: 16.0
click at [841, 632] on div at bounding box center [831, 638] width 69 height 38
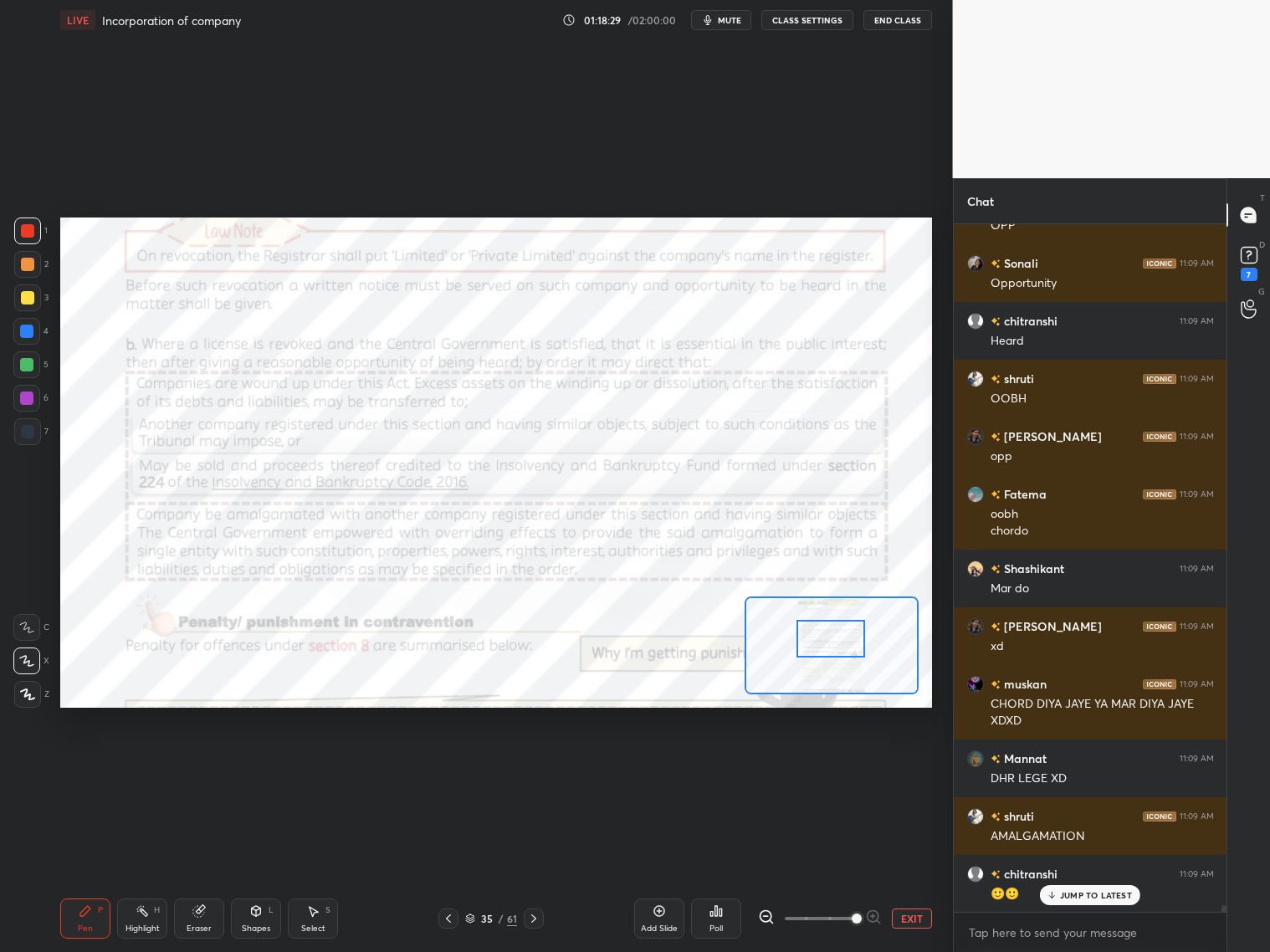
scroll to position [68913, 0]
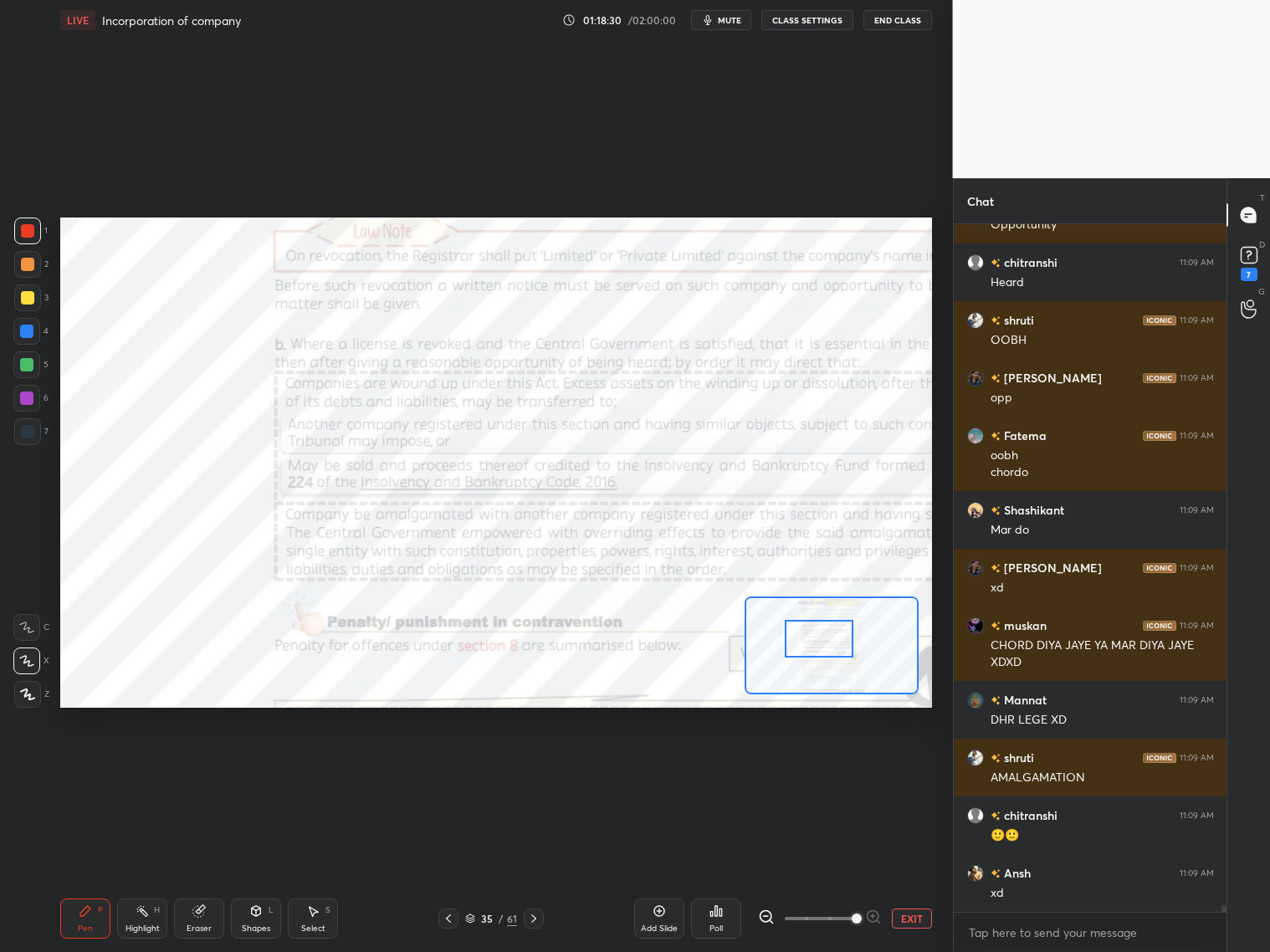
drag, startPoint x: 824, startPoint y: 645, endPoint x: 816, endPoint y: 640, distance: 9.4
click at [815, 646] on div at bounding box center [819, 639] width 69 height 38
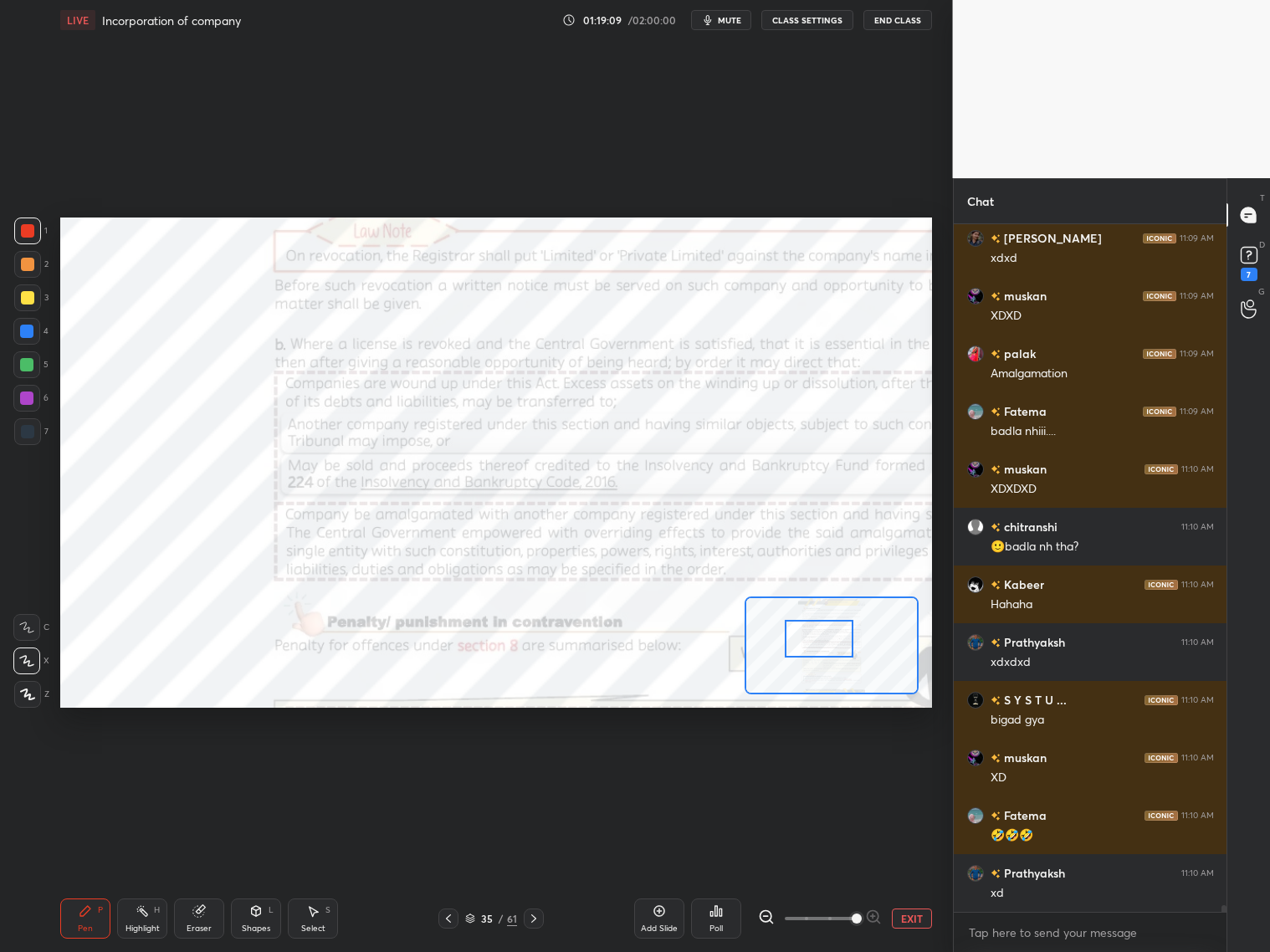
scroll to position [70123, 0]
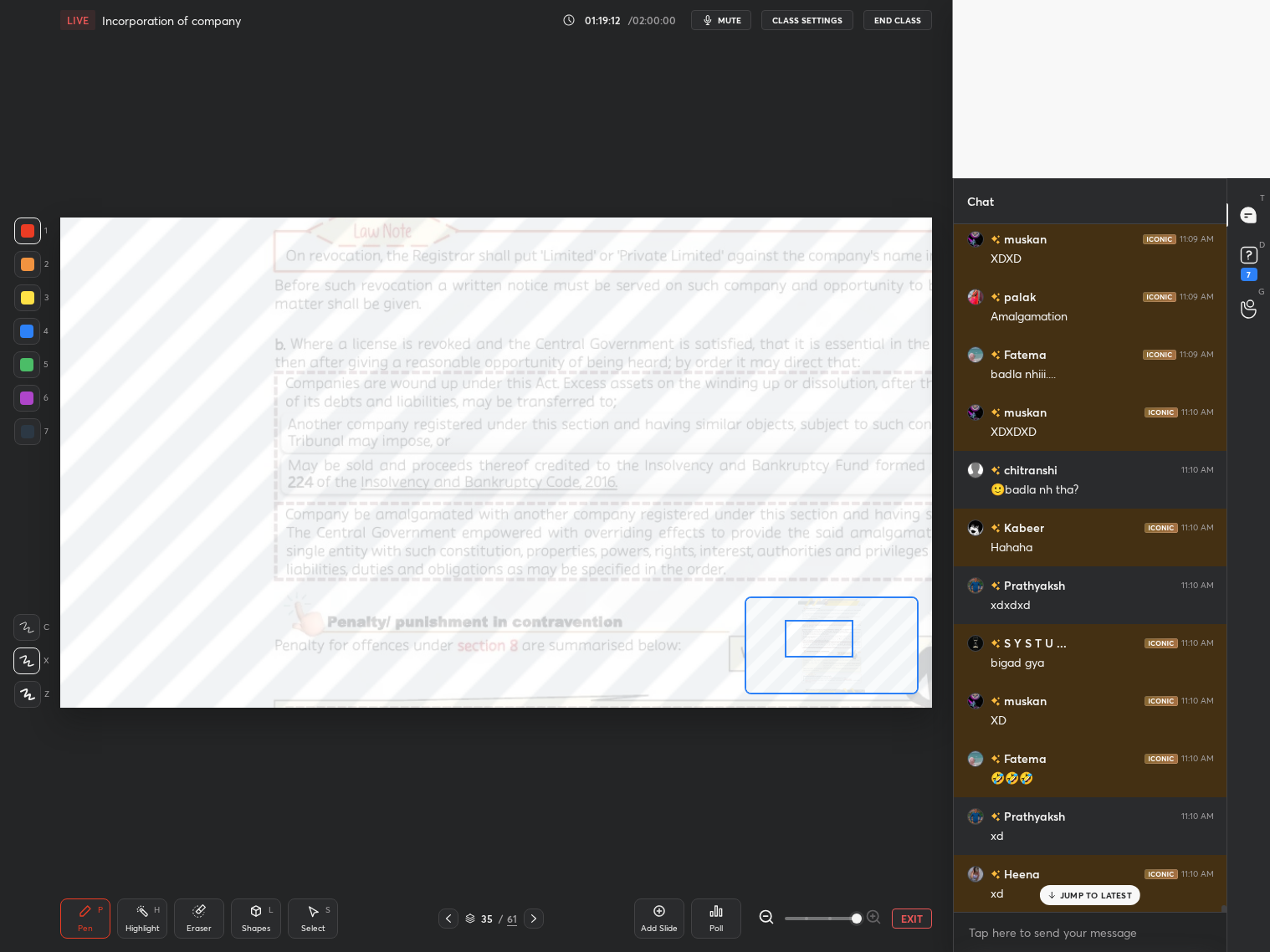
drag, startPoint x: 25, startPoint y: 403, endPoint x: 50, endPoint y: 402, distance: 25.0
click at [32, 404] on div at bounding box center [26, 398] width 13 height 13
click at [194, 917] on div "Eraser" at bounding box center [199, 918] width 50 height 40
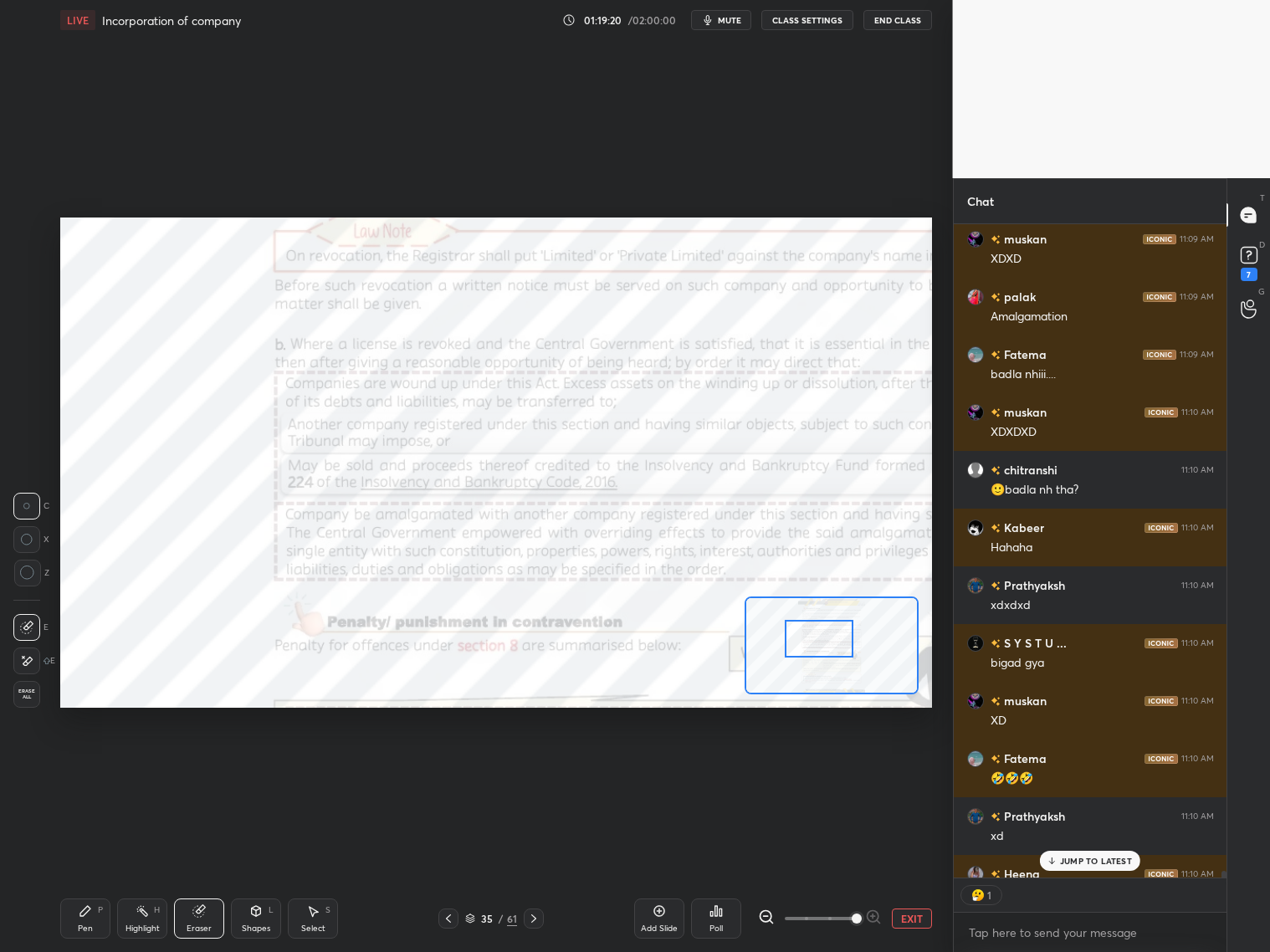
click at [87, 920] on div "Pen P" at bounding box center [85, 918] width 50 height 40
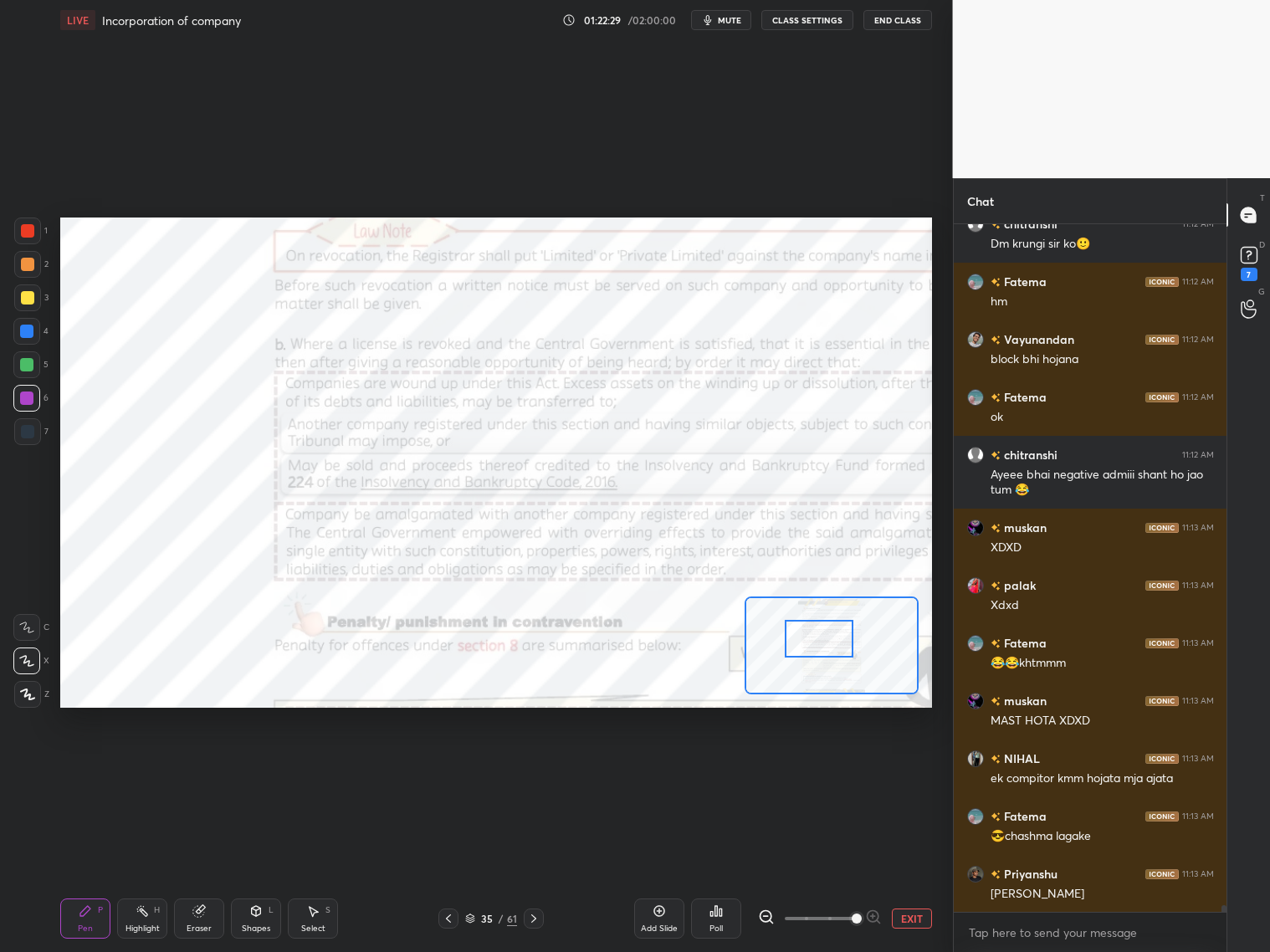
scroll to position [72005, 0]
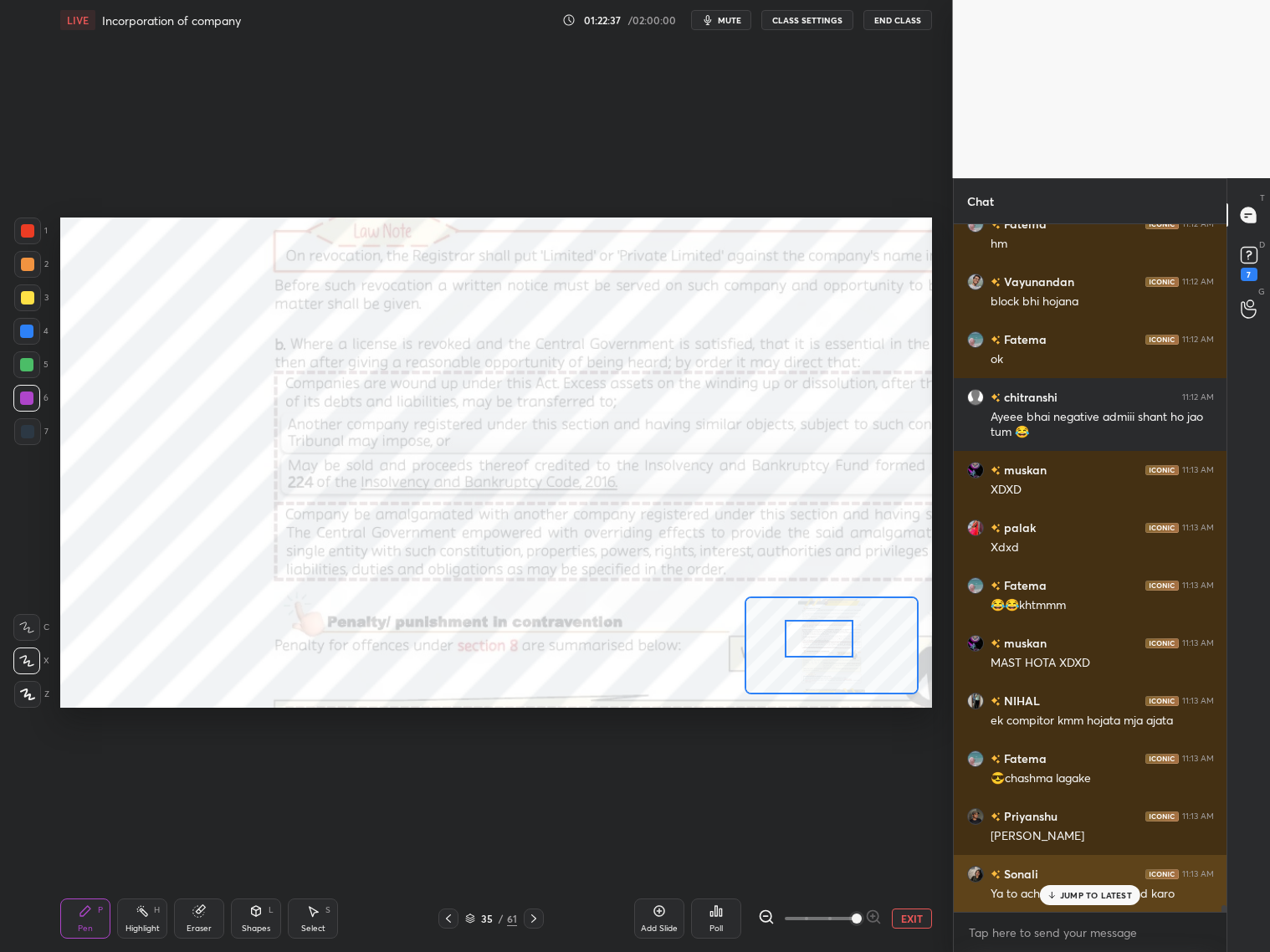
click at [1079, 893] on p "JUMP TO LATEST" at bounding box center [1095, 895] width 72 height 10
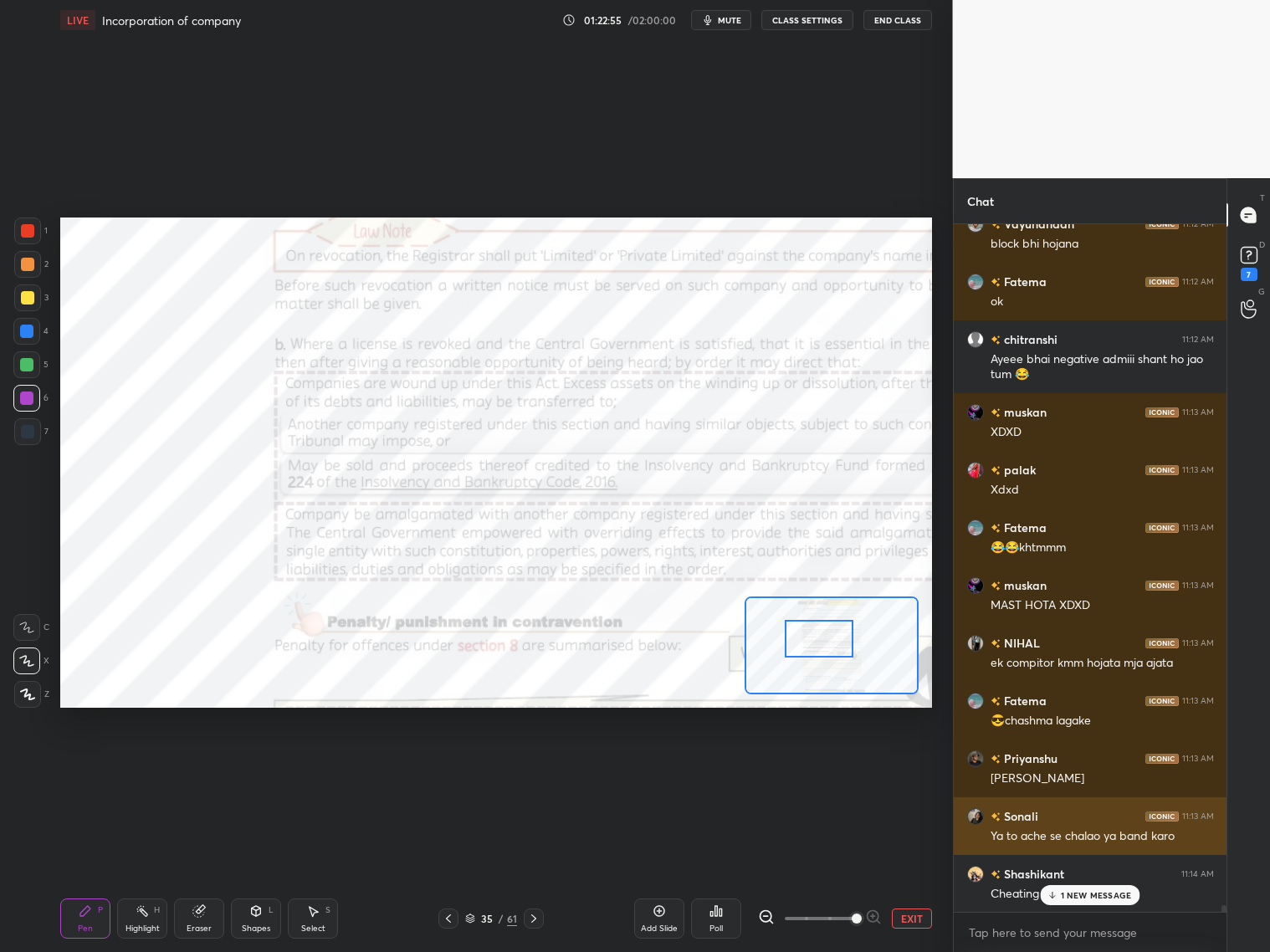
scroll to position [72120, 0]
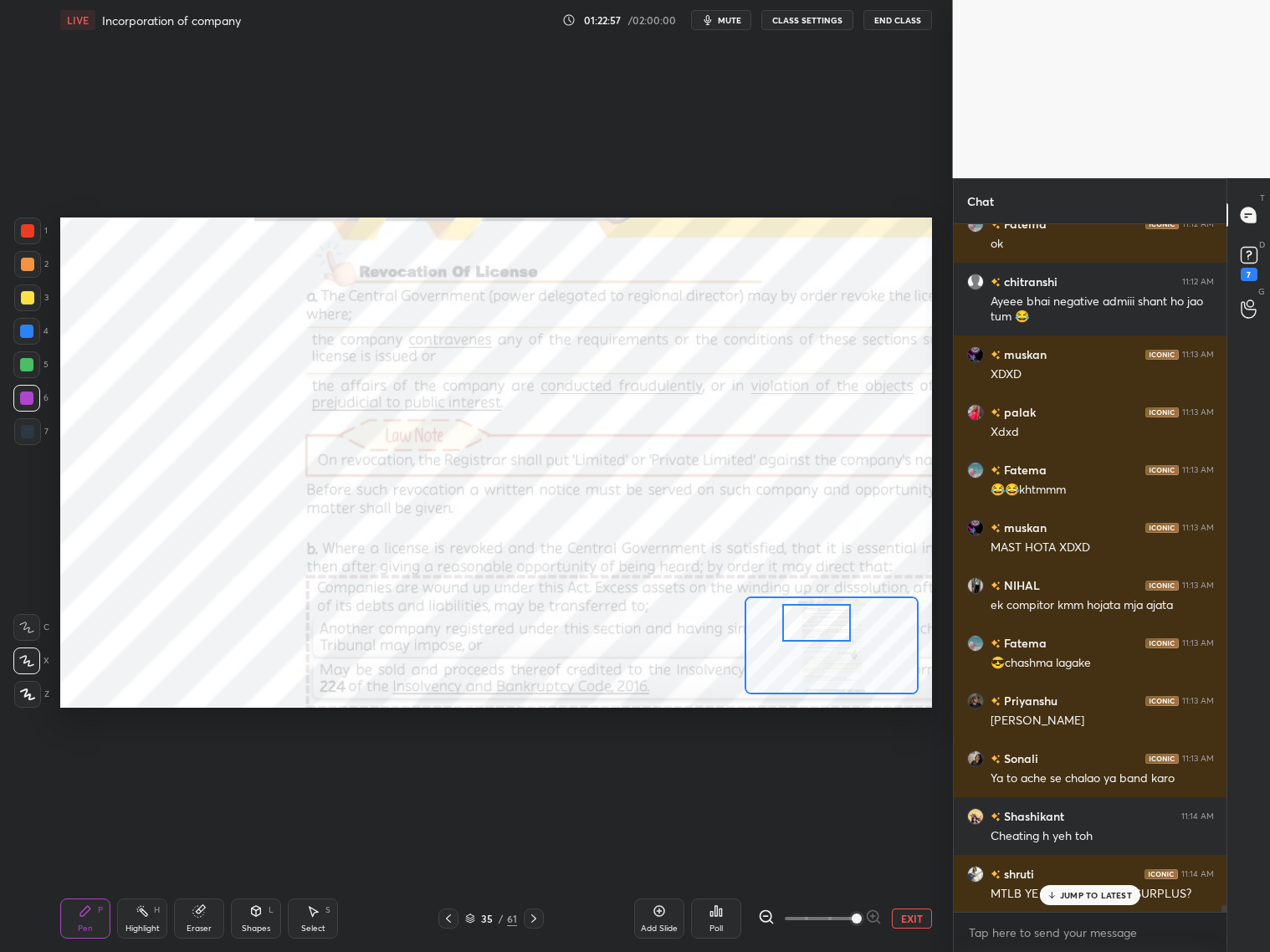
drag, startPoint x: 827, startPoint y: 647, endPoint x: 791, endPoint y: 621, distance: 44.4
click at [825, 630] on div at bounding box center [816, 623] width 69 height 38
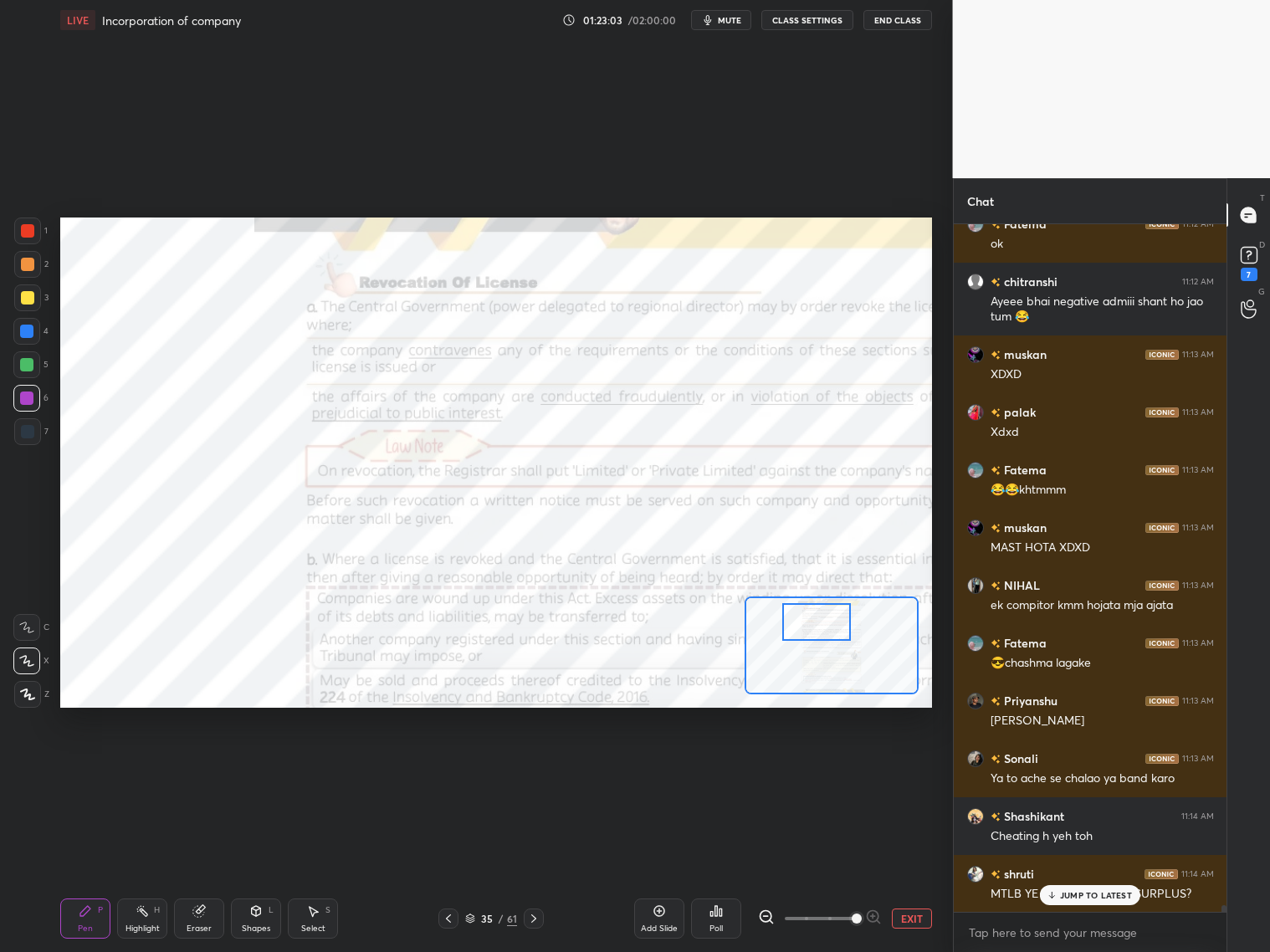
drag, startPoint x: 33, startPoint y: 234, endPoint x: 43, endPoint y: 231, distance: 10.4
click at [35, 235] on div at bounding box center [28, 231] width 27 height 27
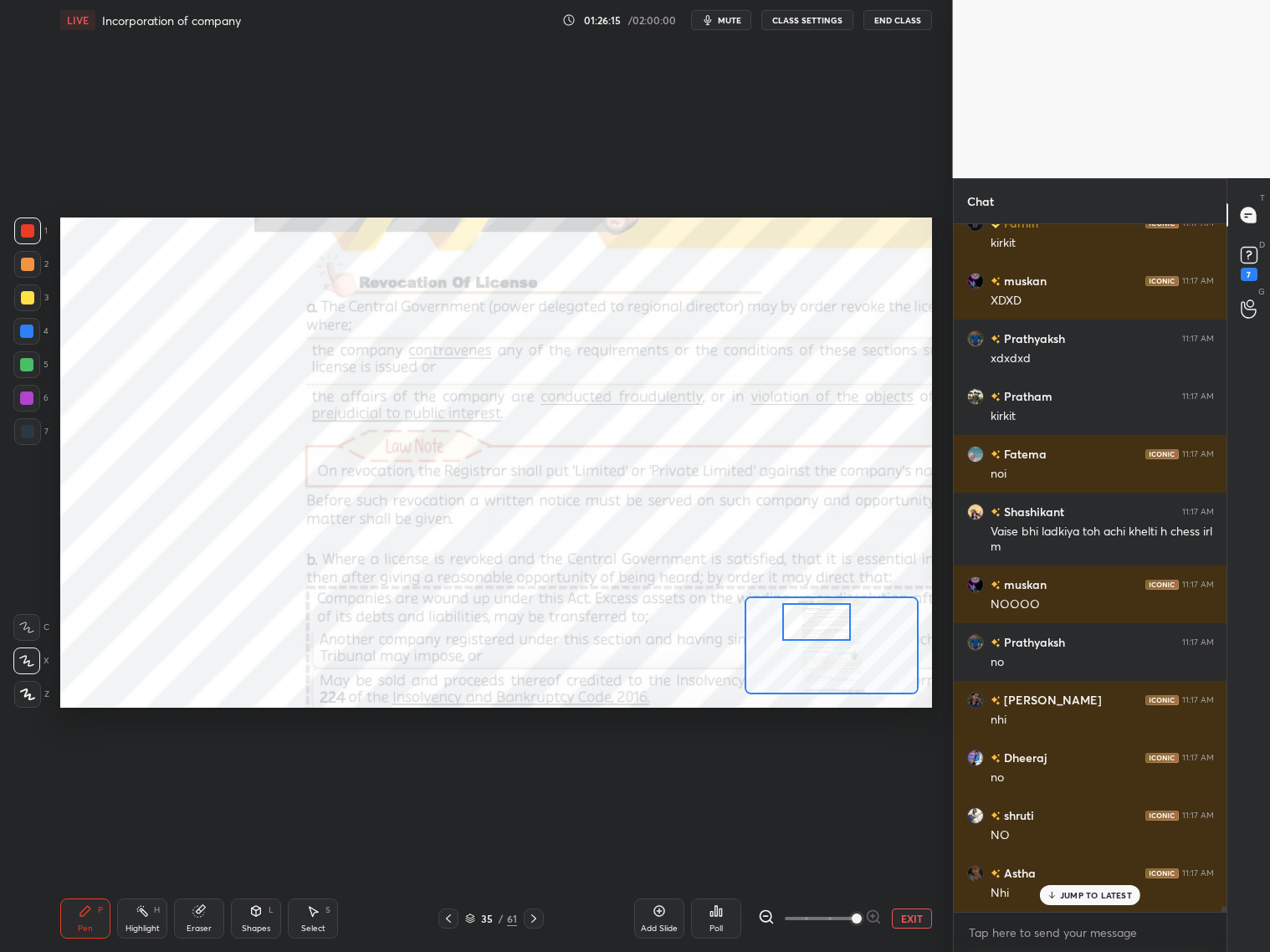
scroll to position [78317, 0]
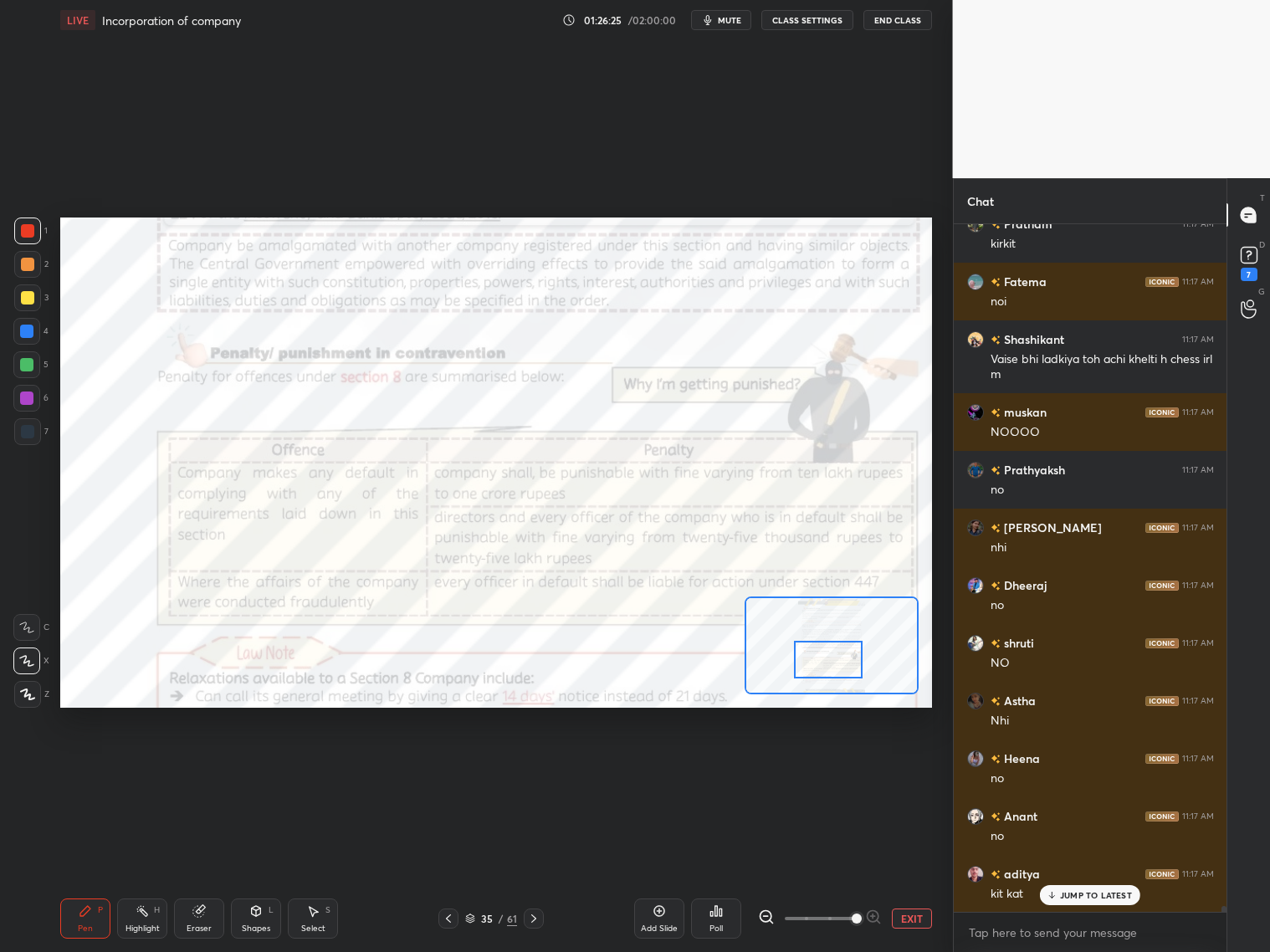
drag, startPoint x: 816, startPoint y: 622, endPoint x: 828, endPoint y: 659, distance: 38.9
click at [828, 659] on div at bounding box center [828, 659] width 69 height 38
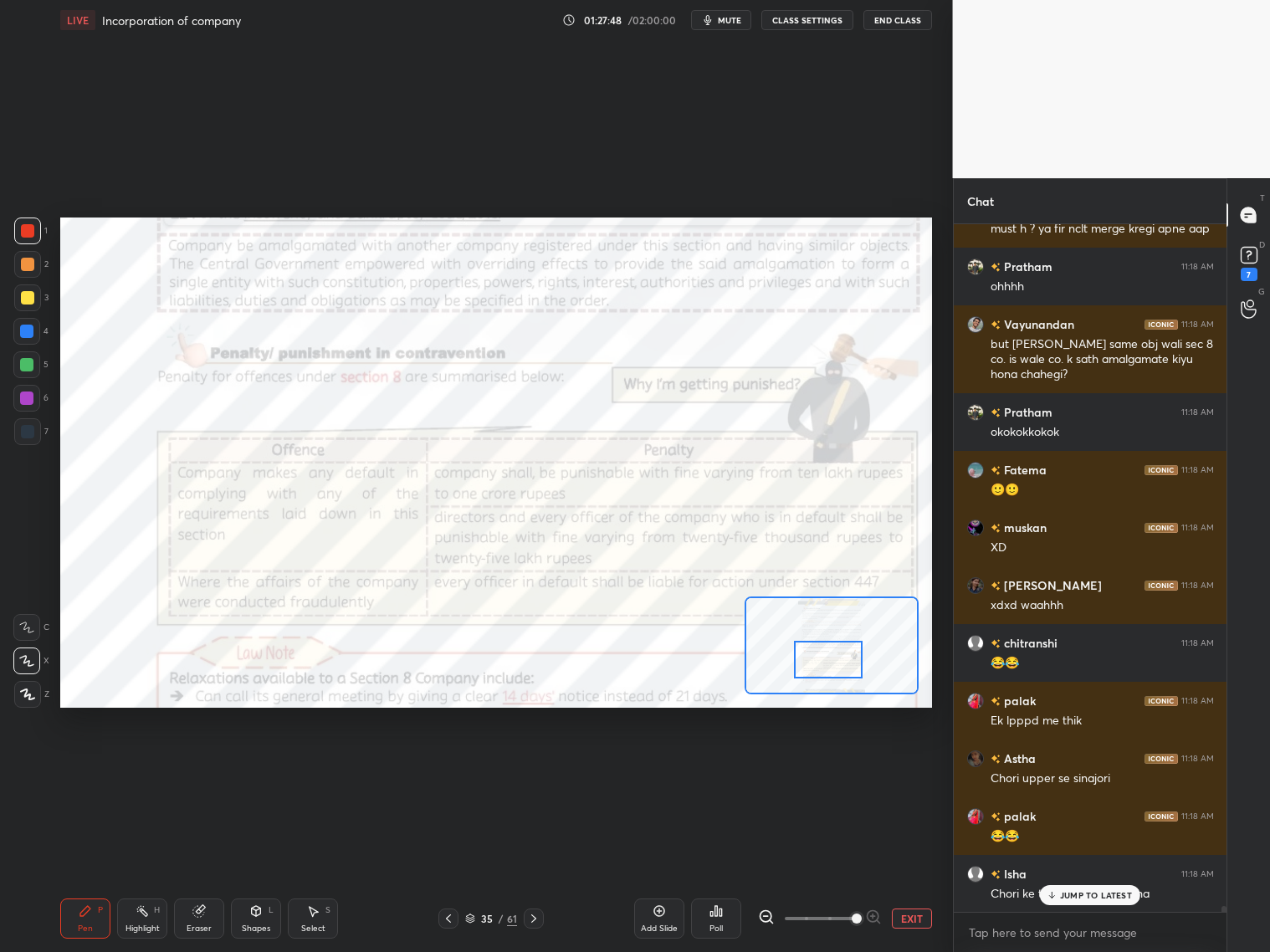
scroll to position [79862, 0]
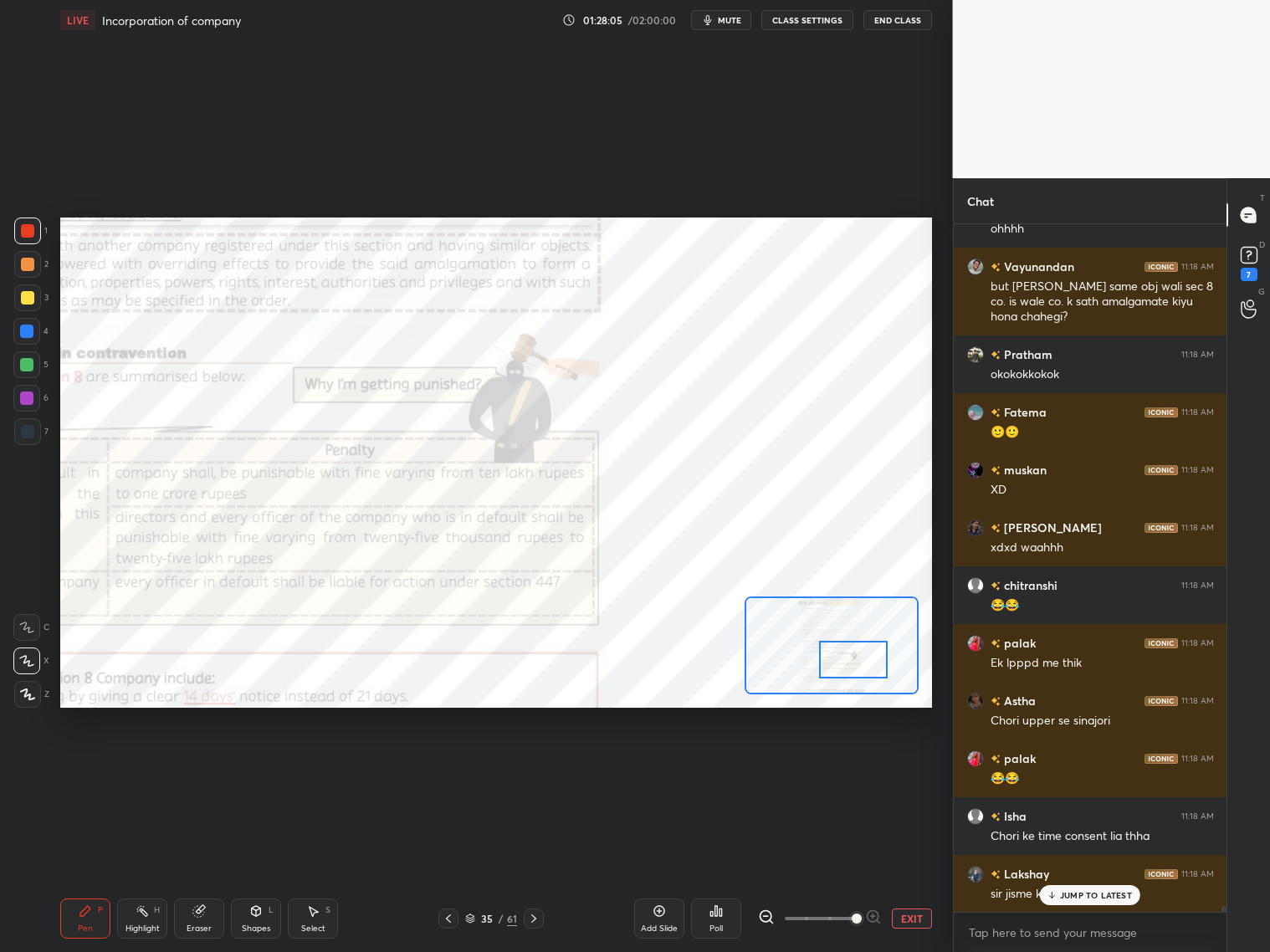
drag, startPoint x: 827, startPoint y: 664, endPoint x: 857, endPoint y: 667, distance: 30.1
click at [857, 667] on div at bounding box center [853, 659] width 69 height 38
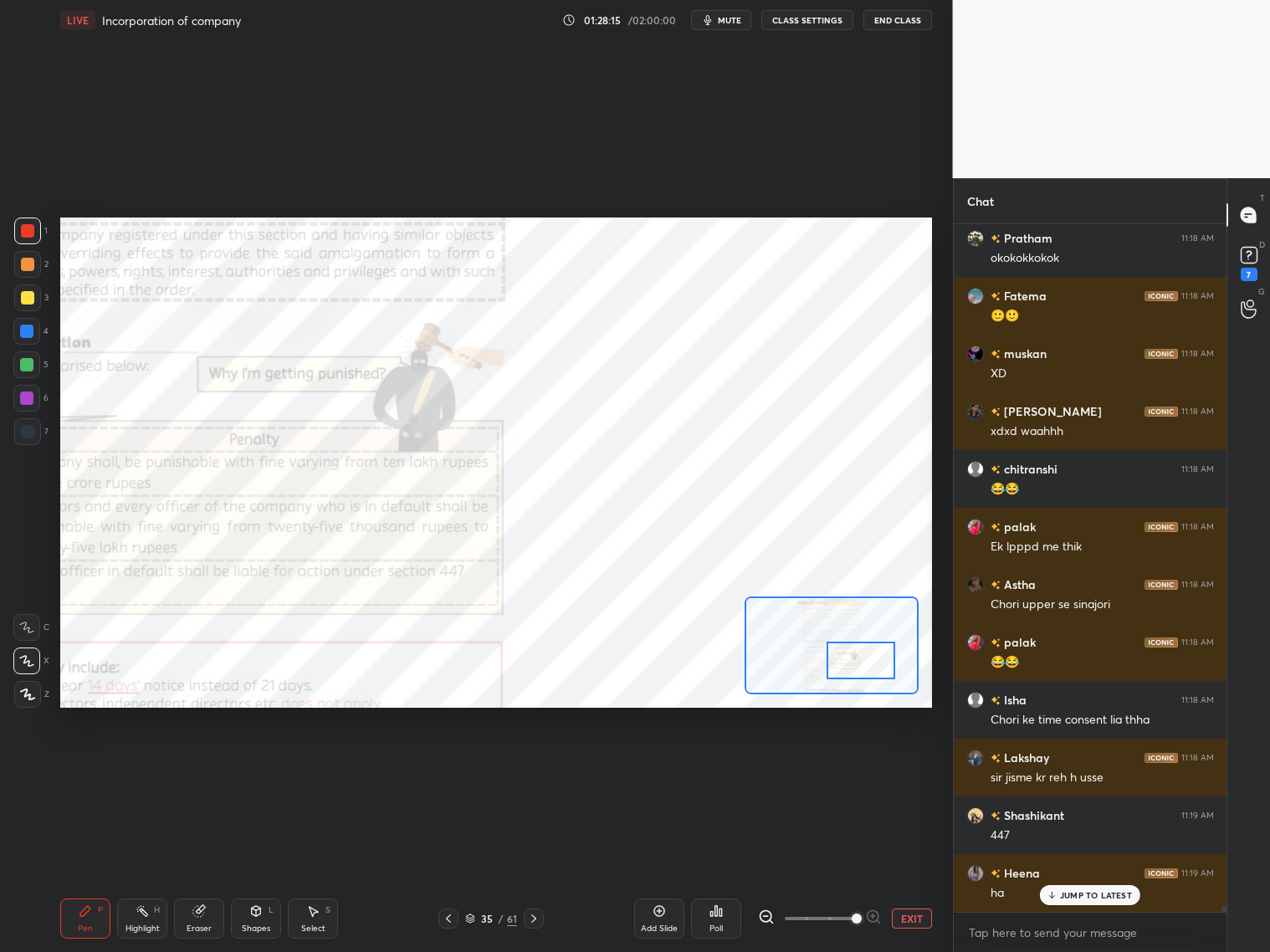
scroll to position [80051, 0]
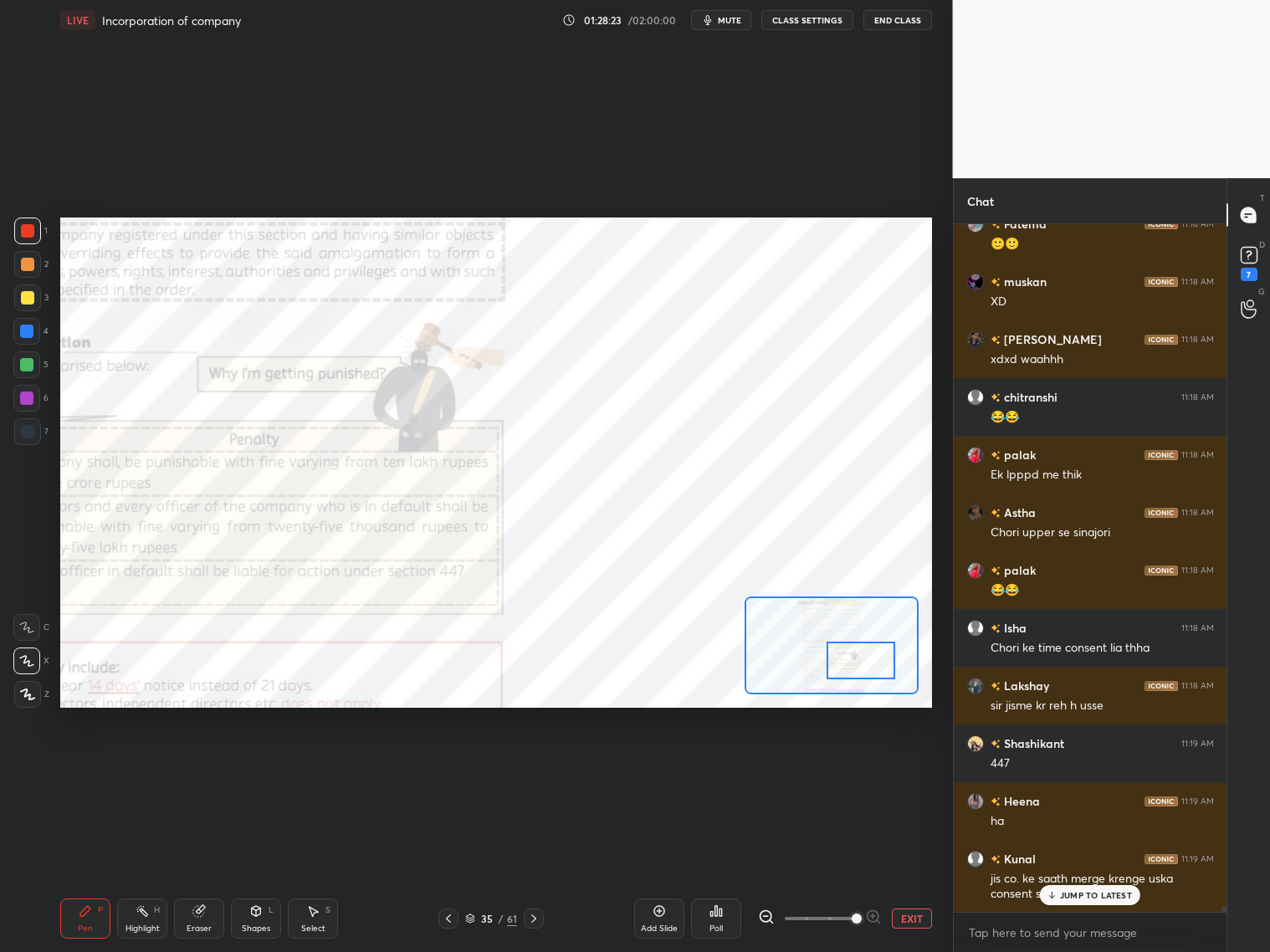
click at [202, 918] on div "Eraser" at bounding box center [199, 918] width 50 height 40
click at [89, 912] on icon at bounding box center [85, 911] width 13 height 13
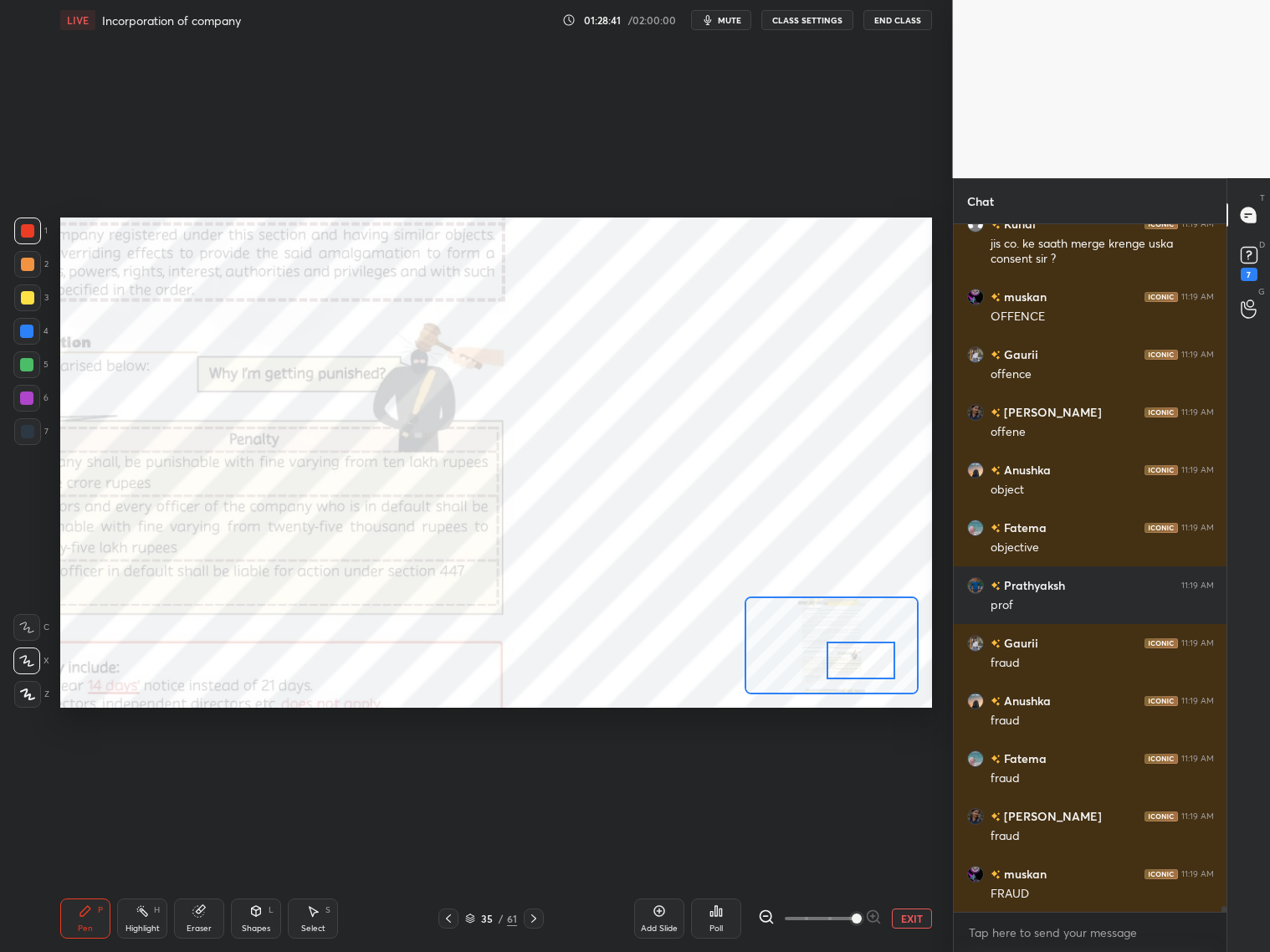
scroll to position [80745, 0]
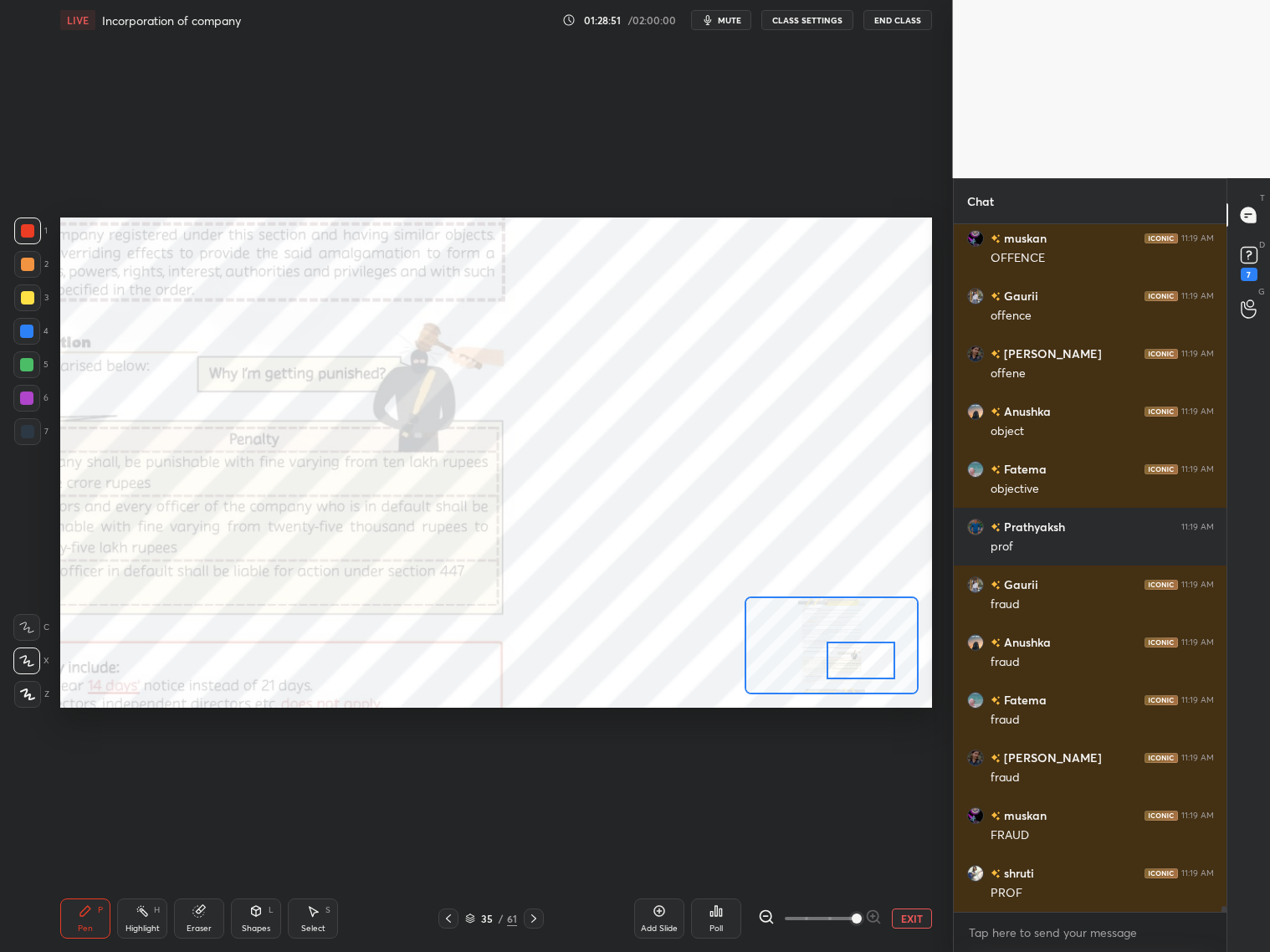
click at [267, 918] on div "Shapes L" at bounding box center [256, 918] width 50 height 40
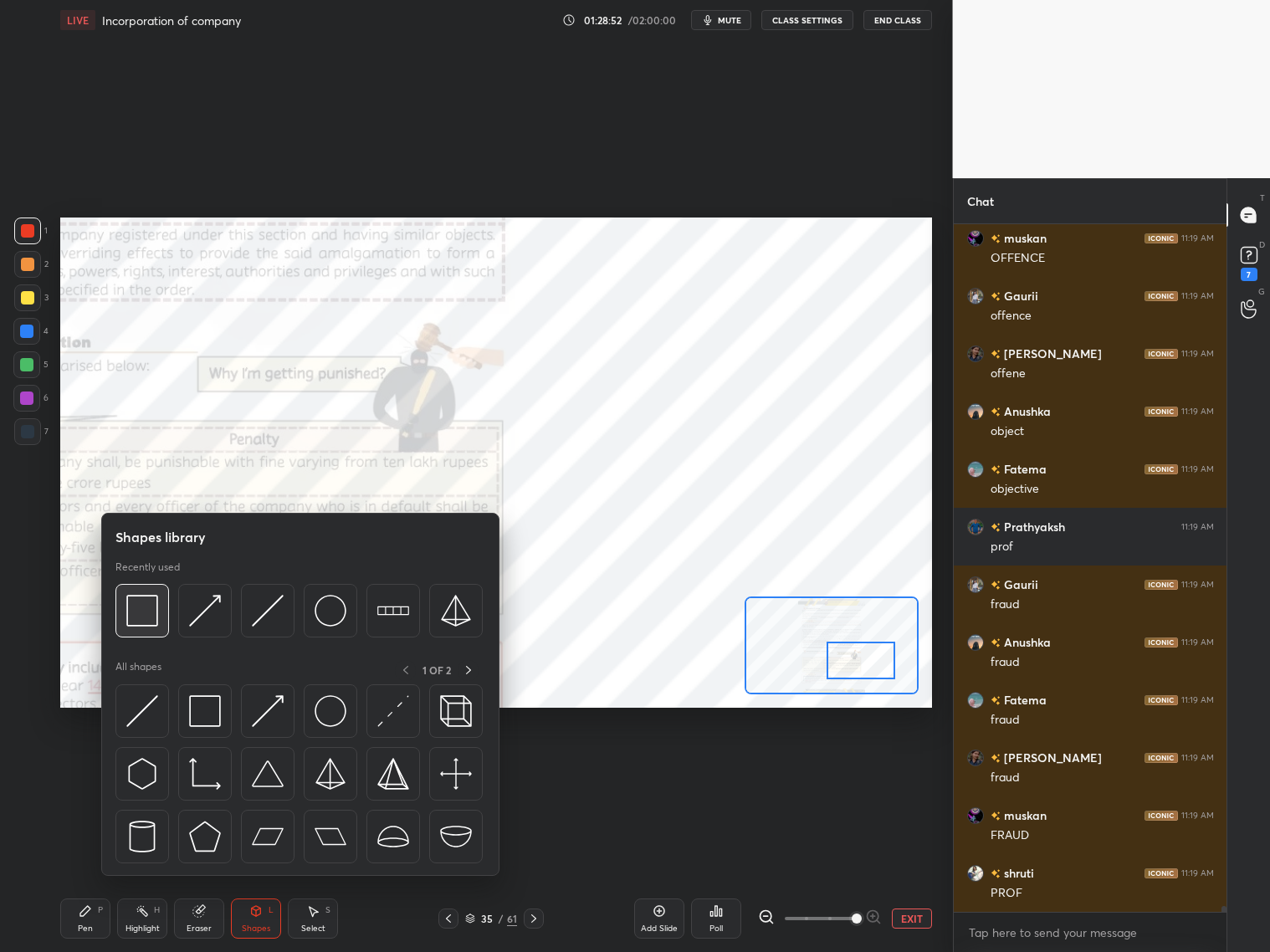
click at [155, 612] on img at bounding box center [142, 611] width 32 height 32
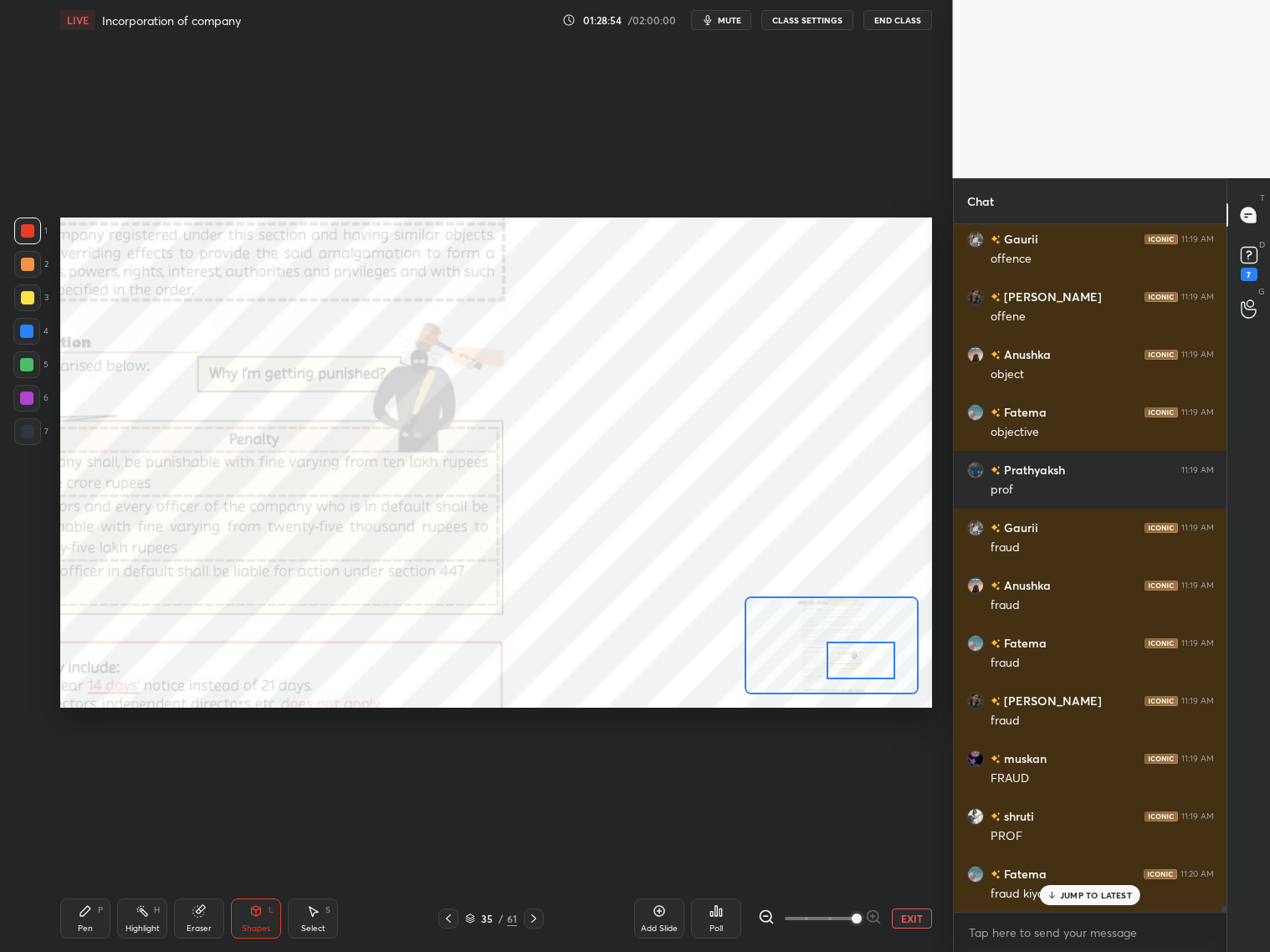
scroll to position [80859, 0]
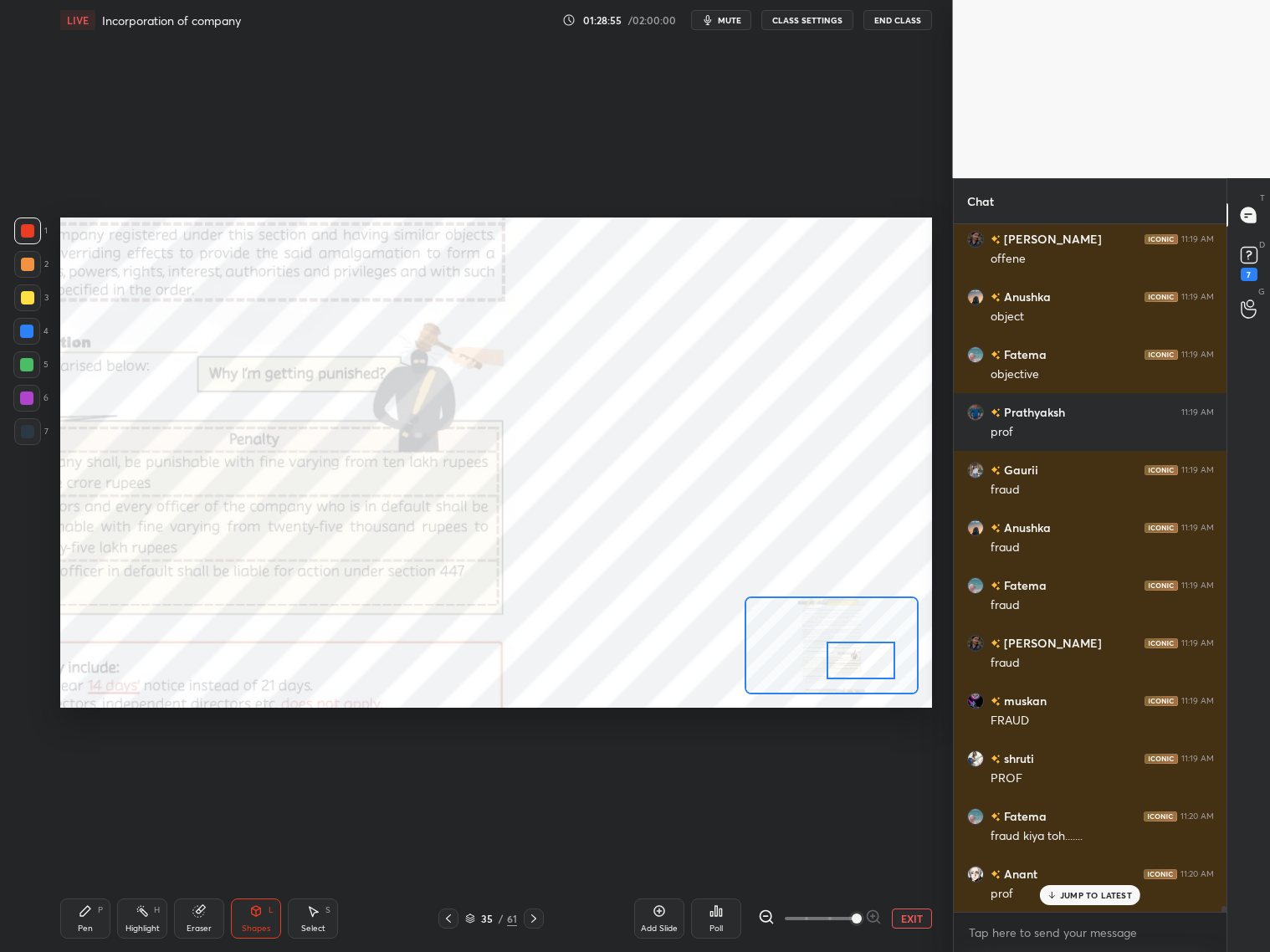
click at [101, 914] on div "Pen P" at bounding box center [85, 918] width 50 height 40
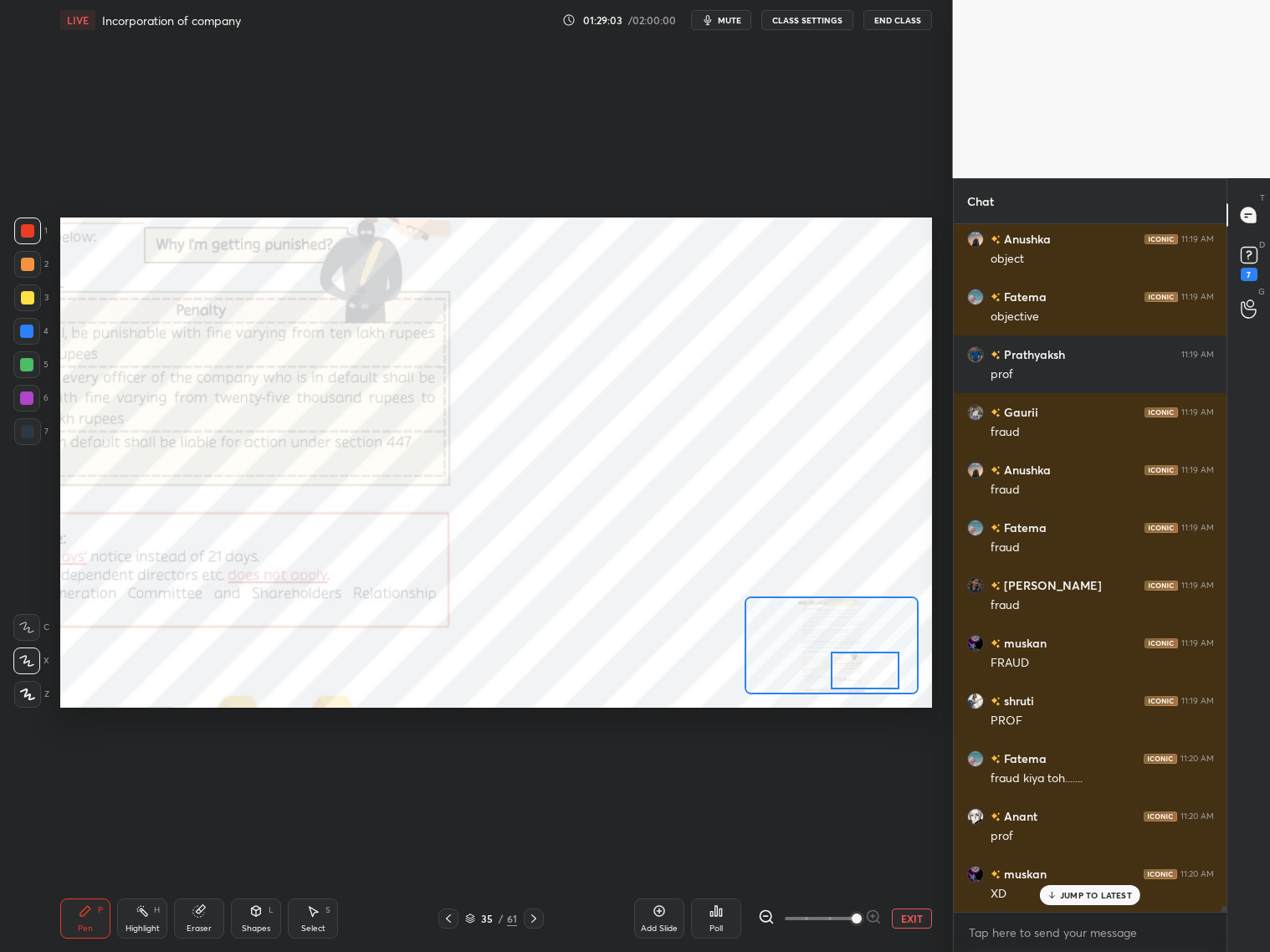
drag, startPoint x: 885, startPoint y: 664, endPoint x: 889, endPoint y: 676, distance: 12.6
click at [889, 673] on div at bounding box center [865, 670] width 69 height 38
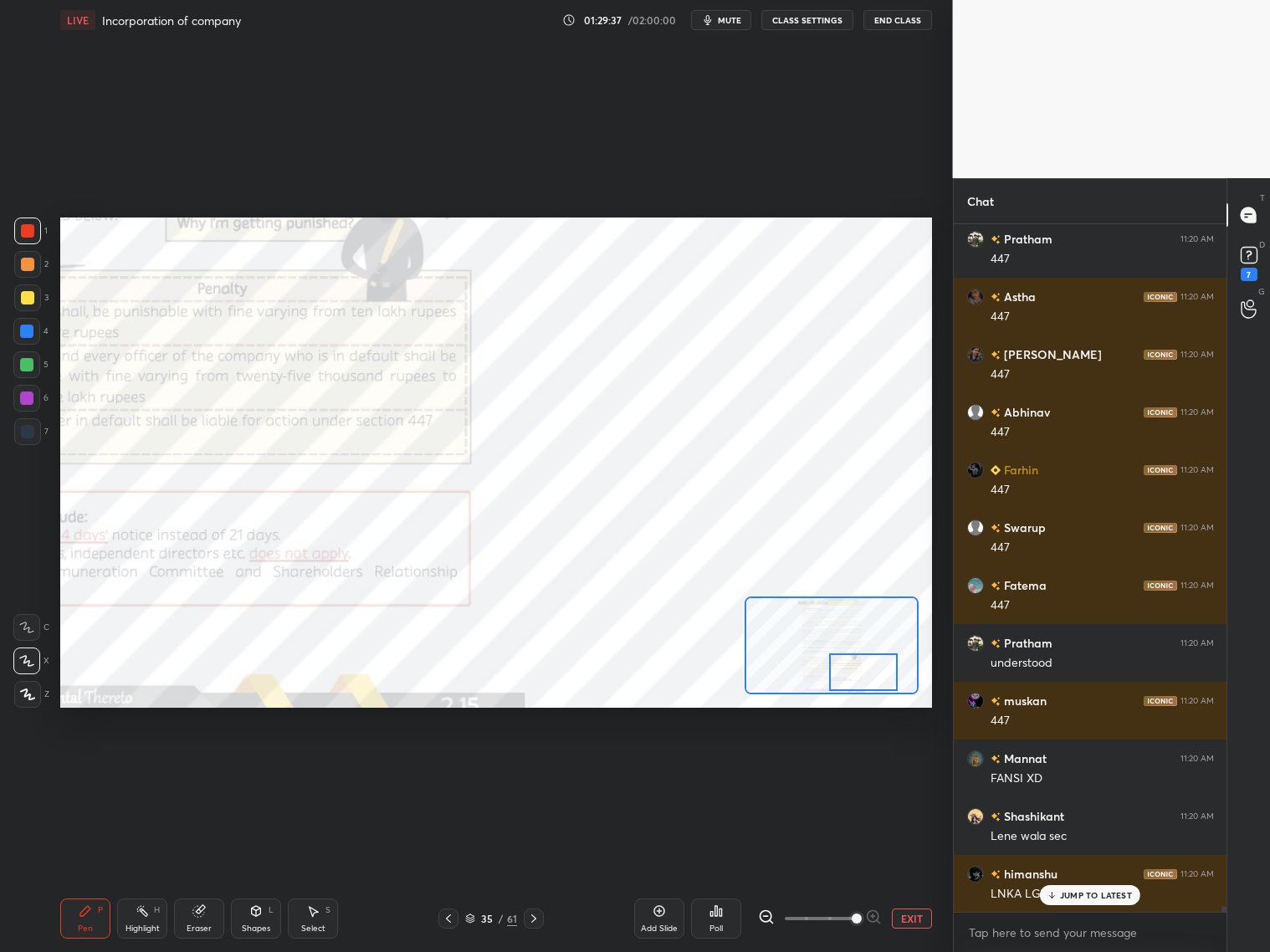
scroll to position [82284, 0]
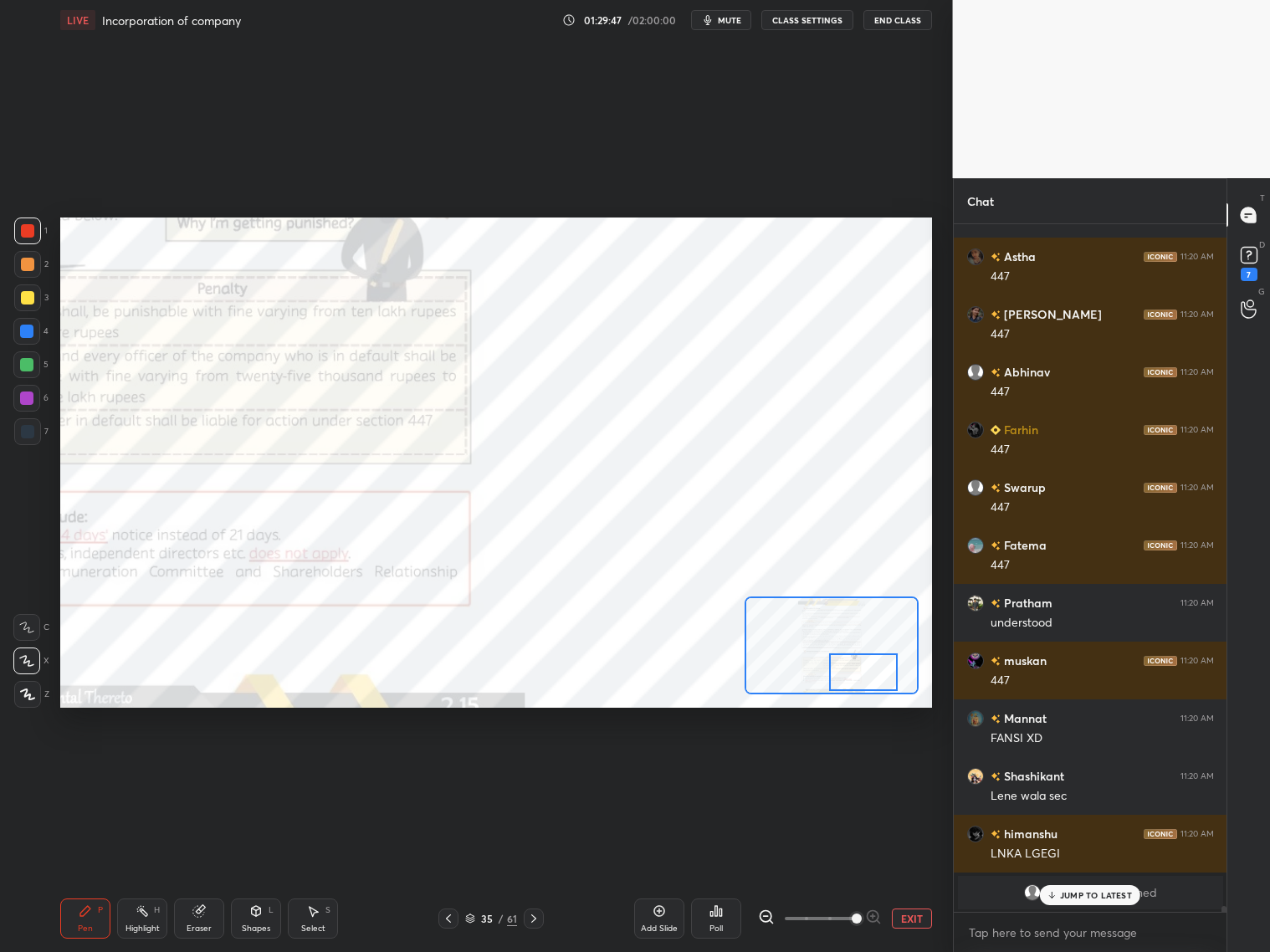
drag, startPoint x: 1121, startPoint y: 888, endPoint x: 1126, endPoint y: 880, distance: 9.4
click at [1123, 888] on div "JUMP TO LATEST" at bounding box center [1090, 895] width 100 height 20
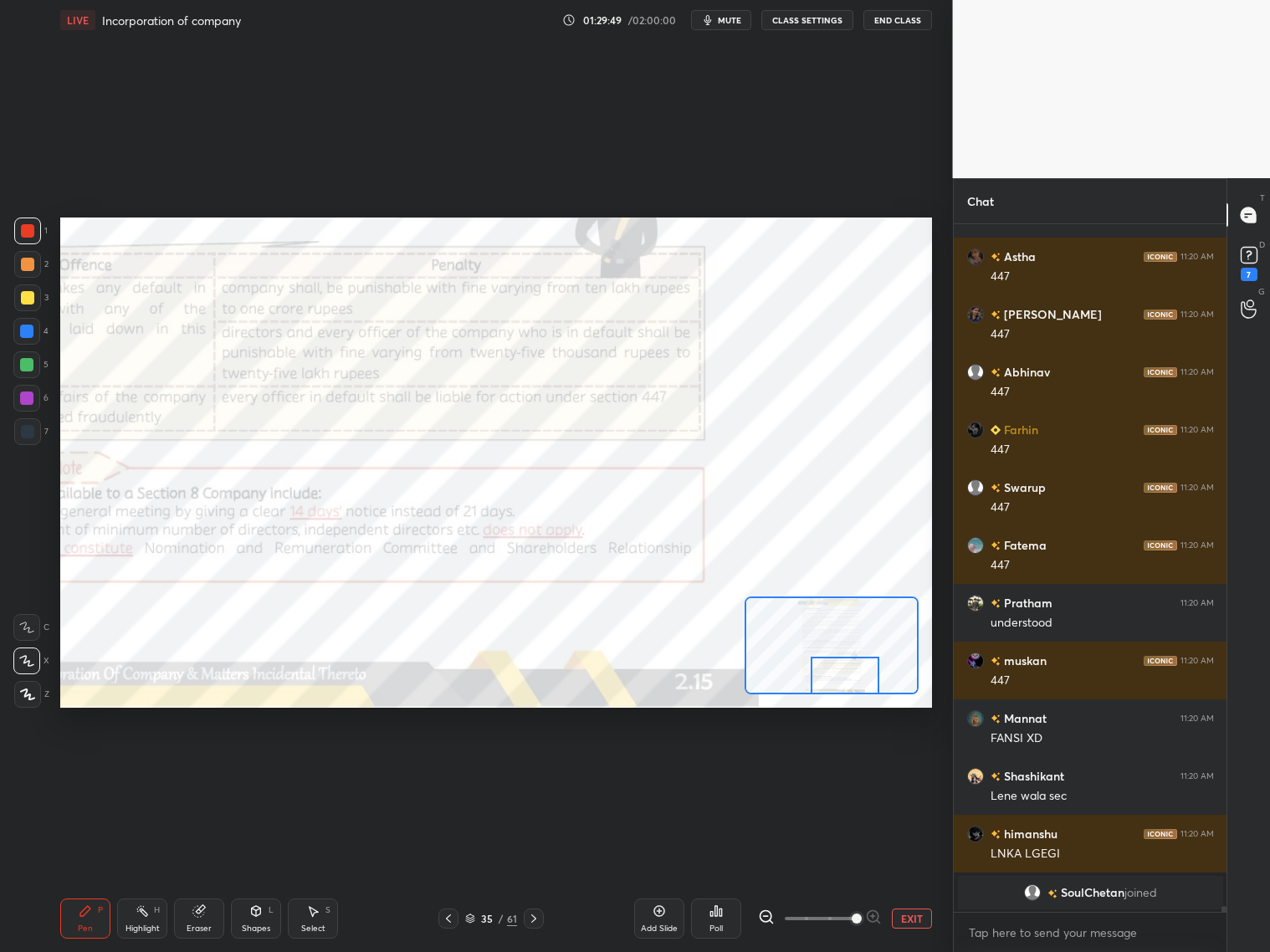
drag, startPoint x: 884, startPoint y: 675, endPoint x: 865, endPoint y: 690, distance: 24.2
click at [867, 693] on div at bounding box center [831, 645] width 174 height 98
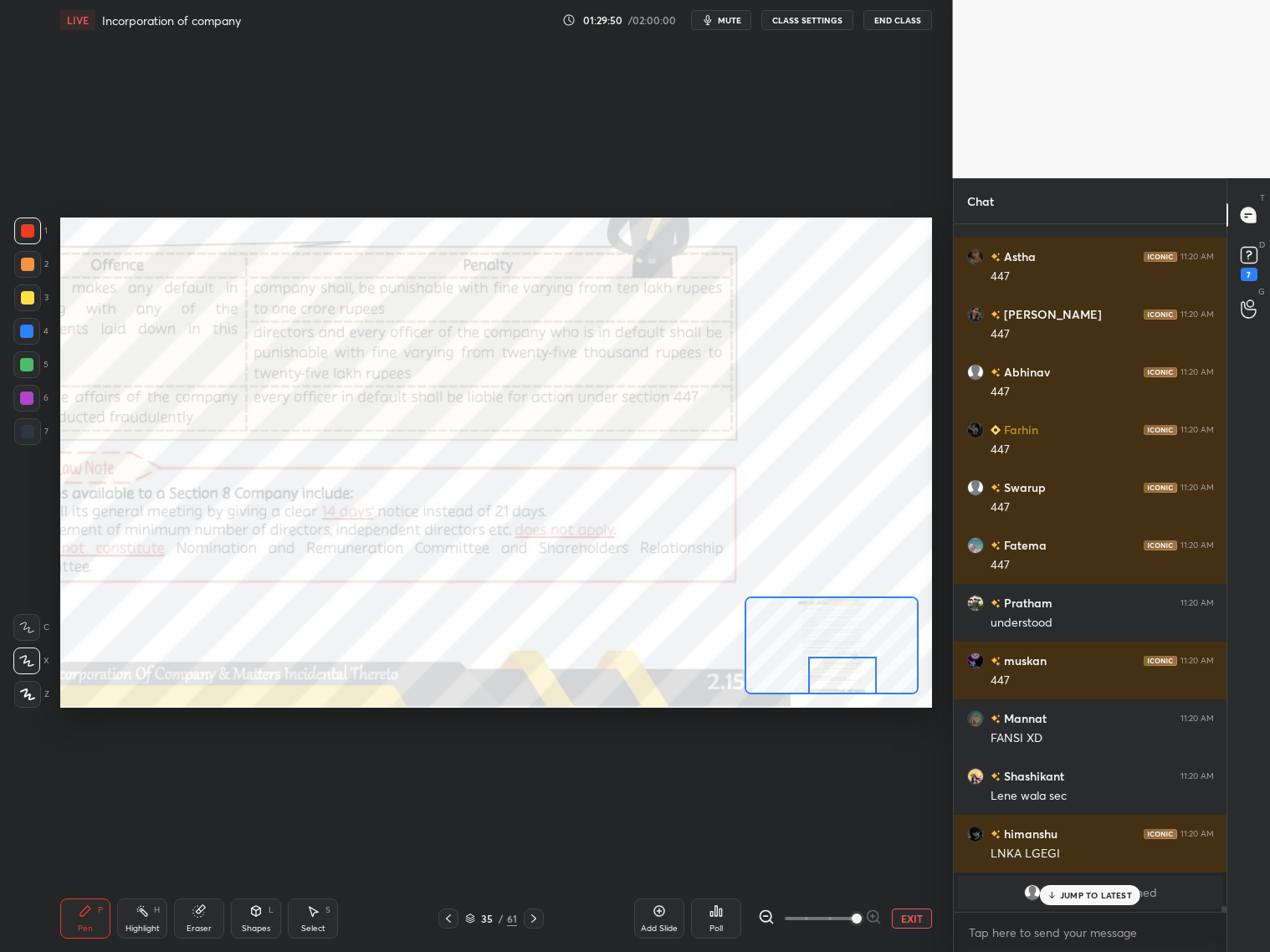
scroll to position [82342, 0]
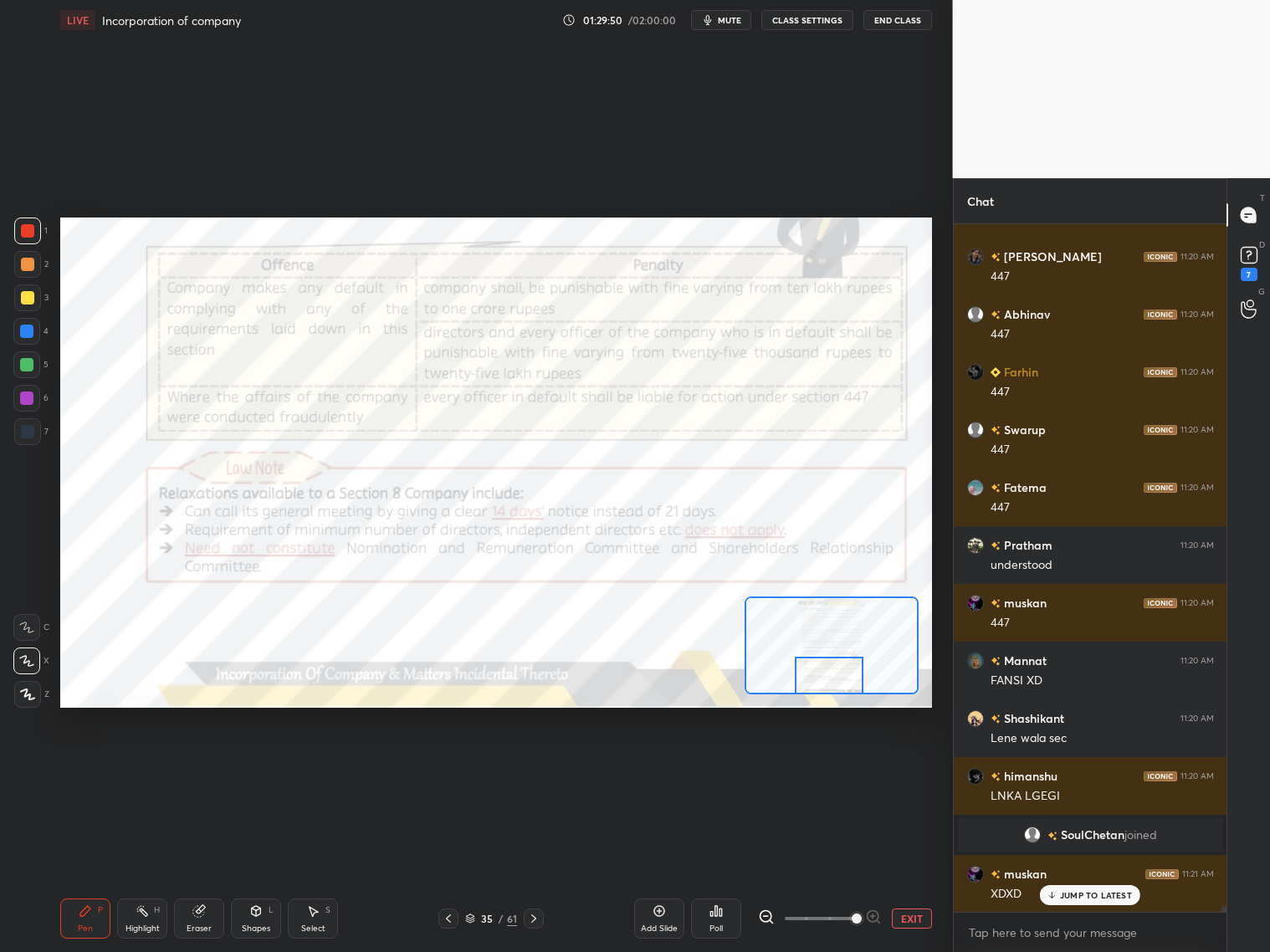
drag, startPoint x: 848, startPoint y: 684, endPoint x: 860, endPoint y: 667, distance: 20.8
click at [841, 687] on div at bounding box center [829, 676] width 69 height 38
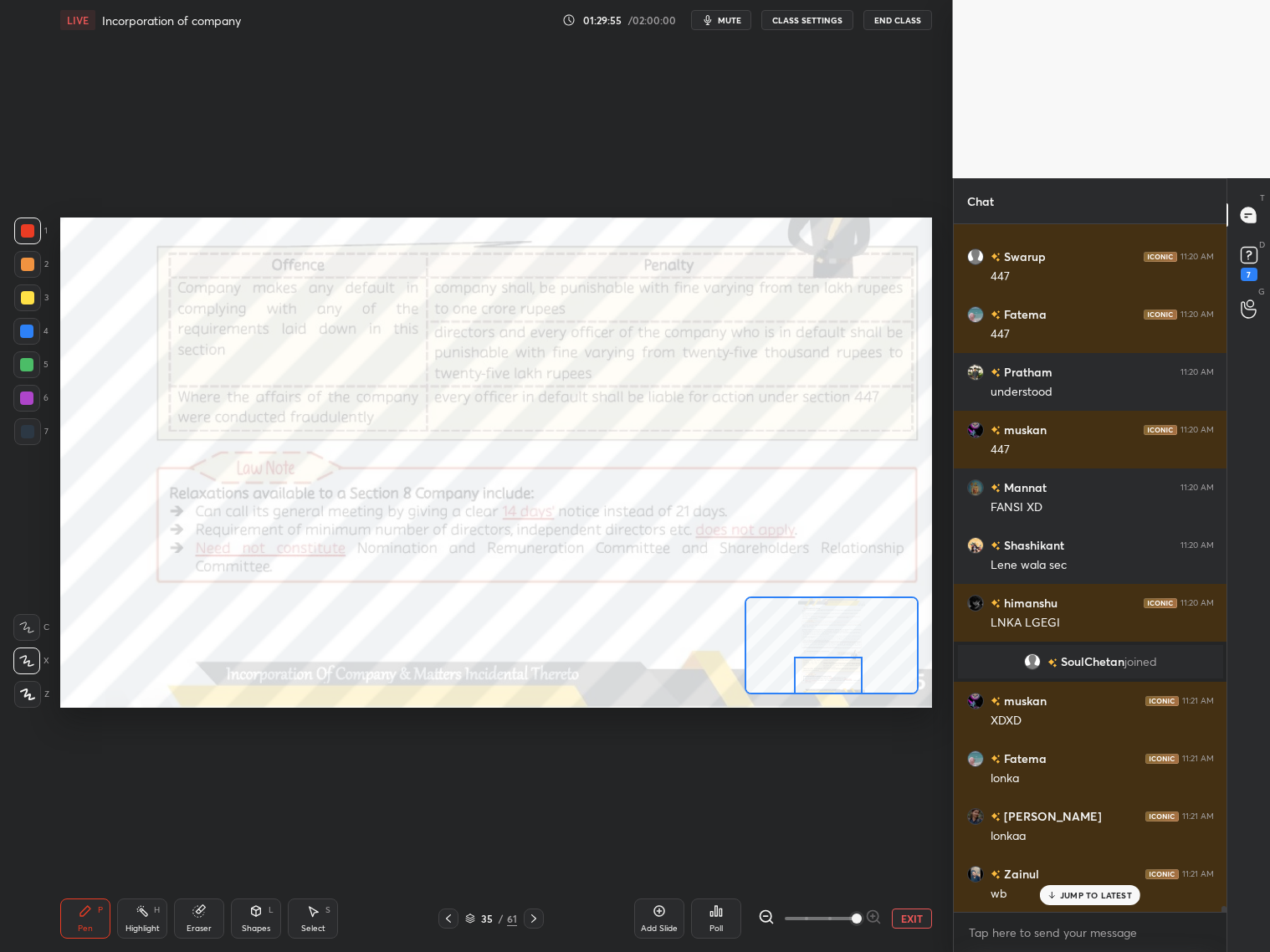
scroll to position [82573, 0]
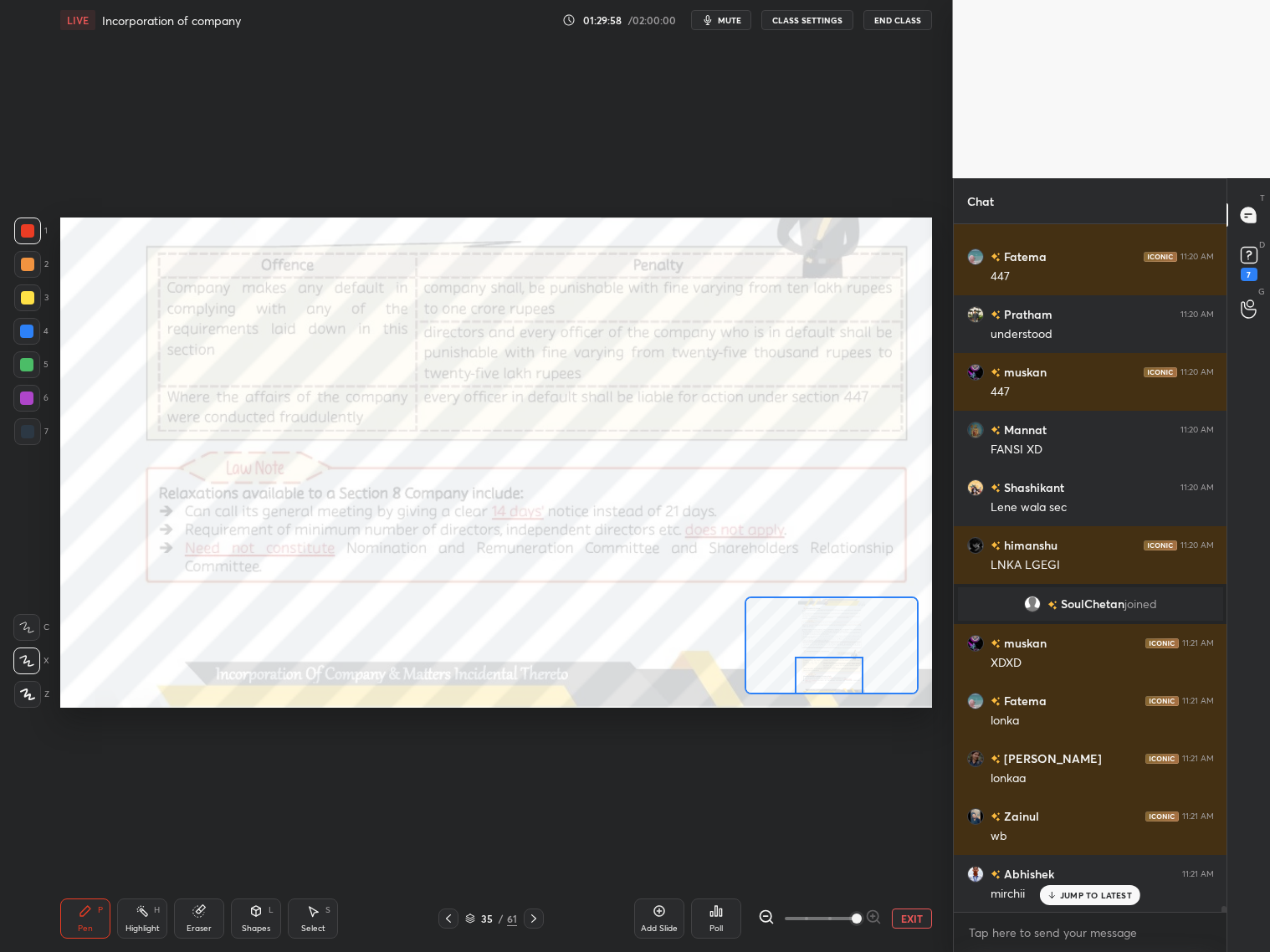
drag, startPoint x: 840, startPoint y: 671, endPoint x: 824, endPoint y: 674, distance: 16.3
click at [837, 680] on div at bounding box center [829, 676] width 69 height 38
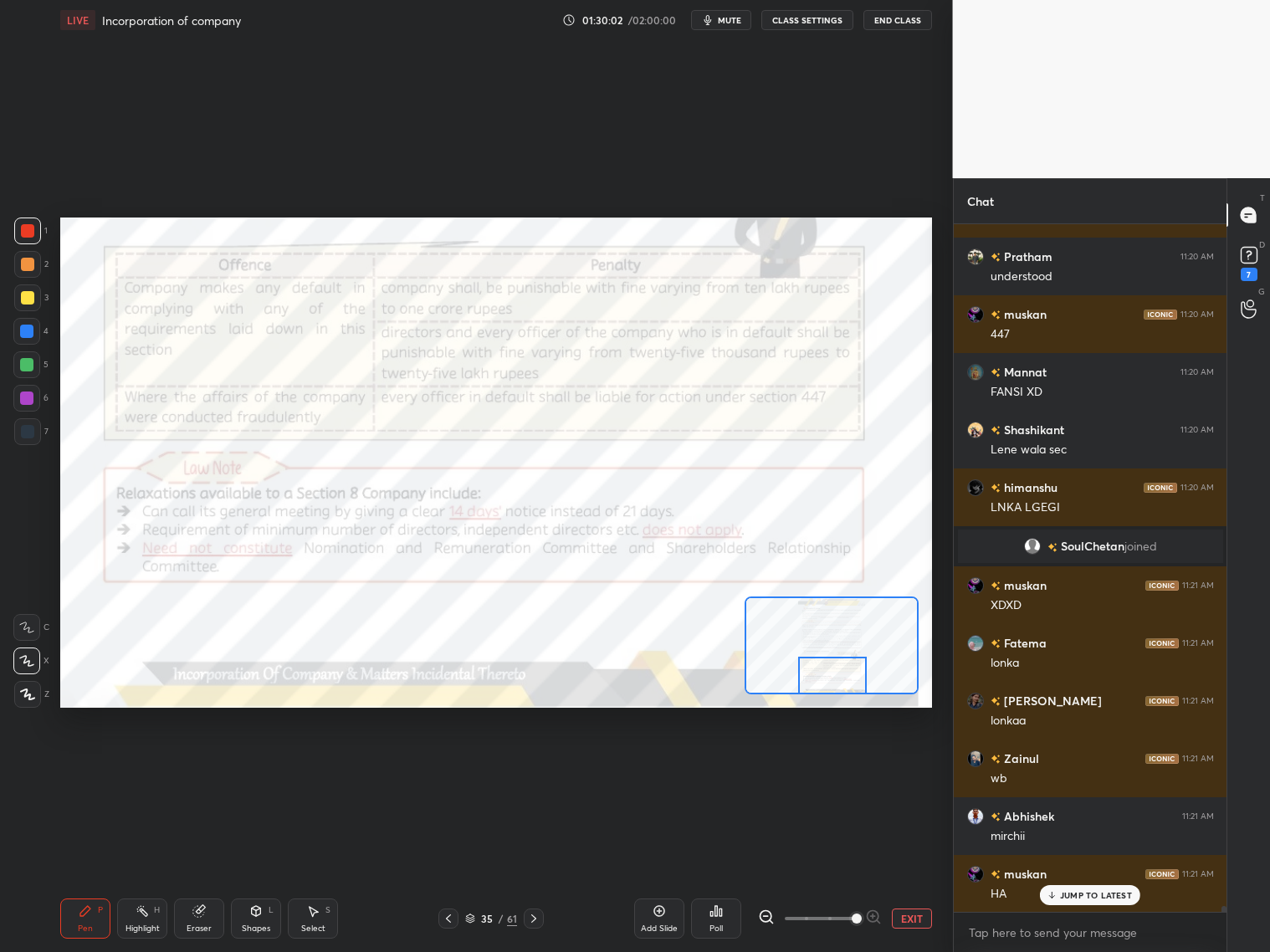
scroll to position [82689, 0]
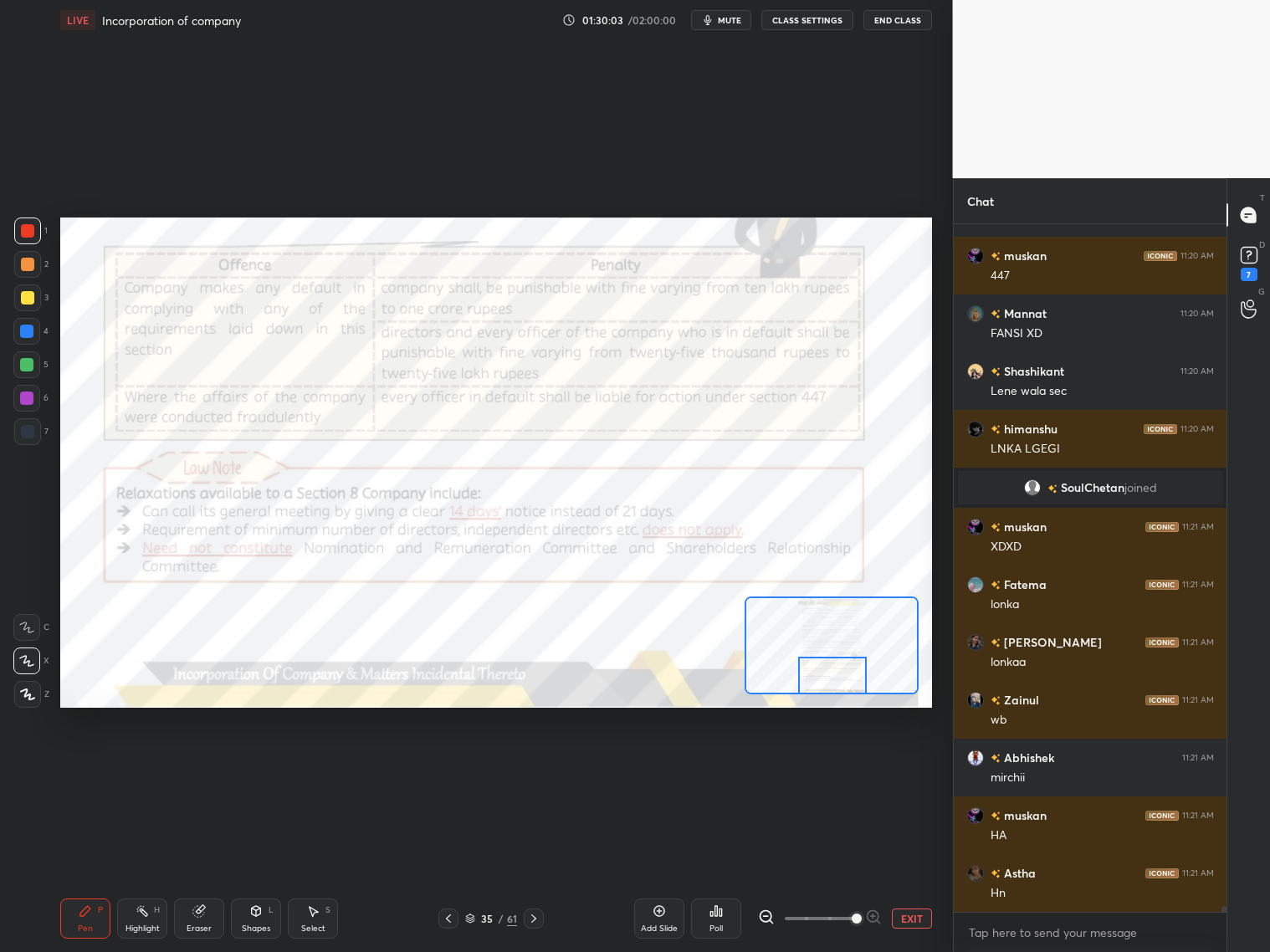
click at [840, 662] on div at bounding box center [832, 676] width 69 height 38
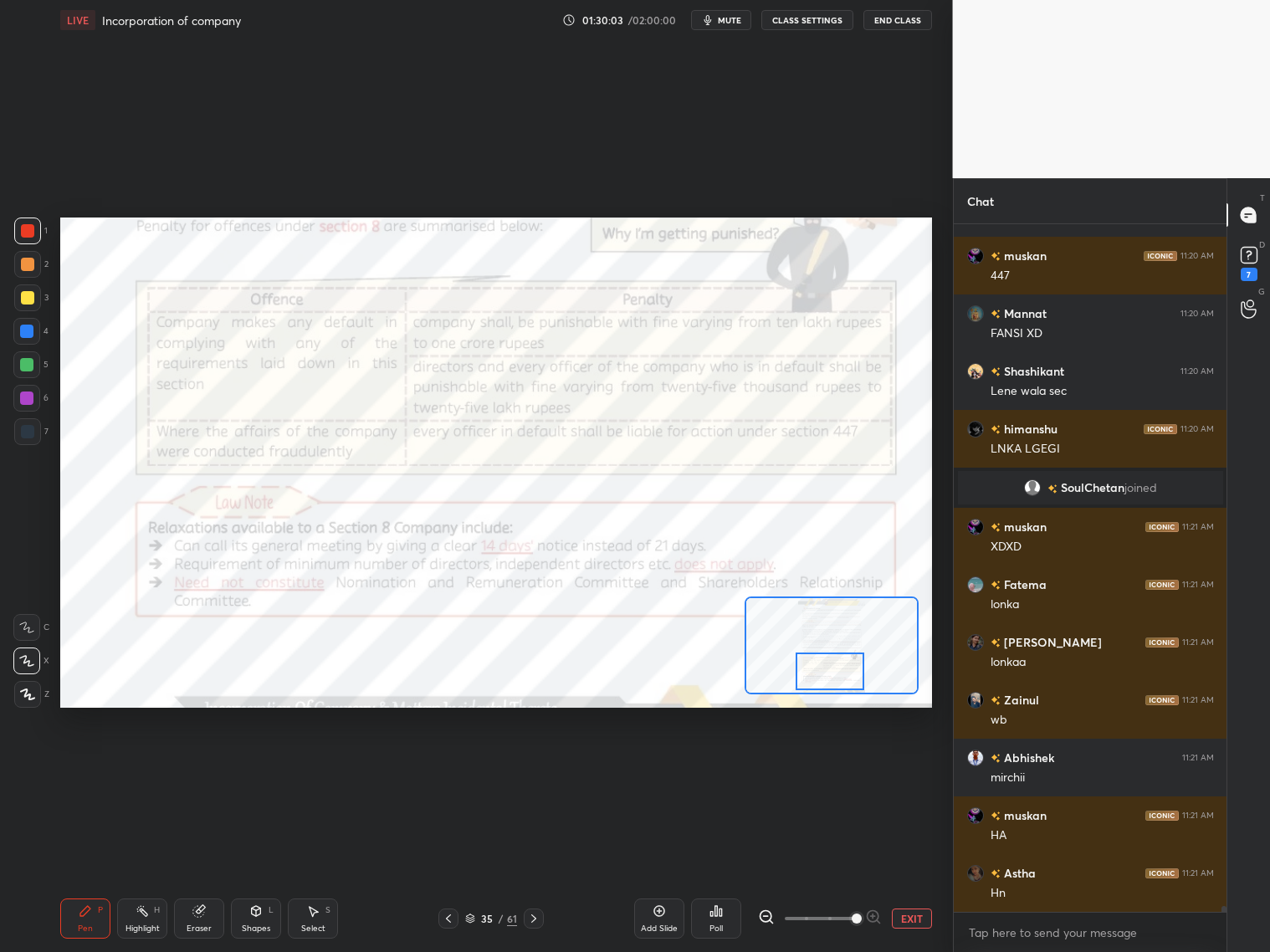
scroll to position [82746, 0]
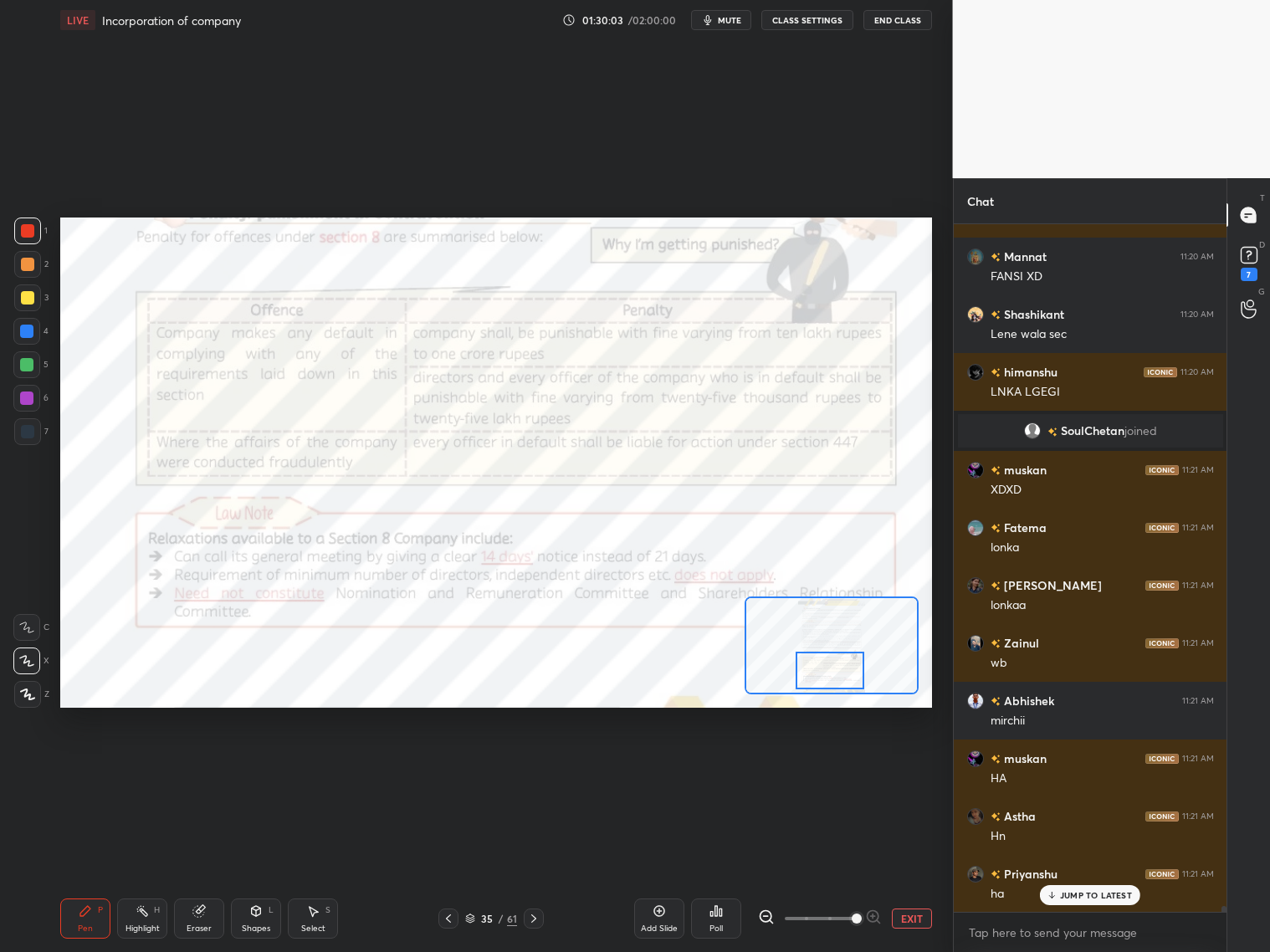
drag, startPoint x: 840, startPoint y: 667, endPoint x: 852, endPoint y: 667, distance: 12.0
click at [852, 668] on div at bounding box center [830, 670] width 69 height 38
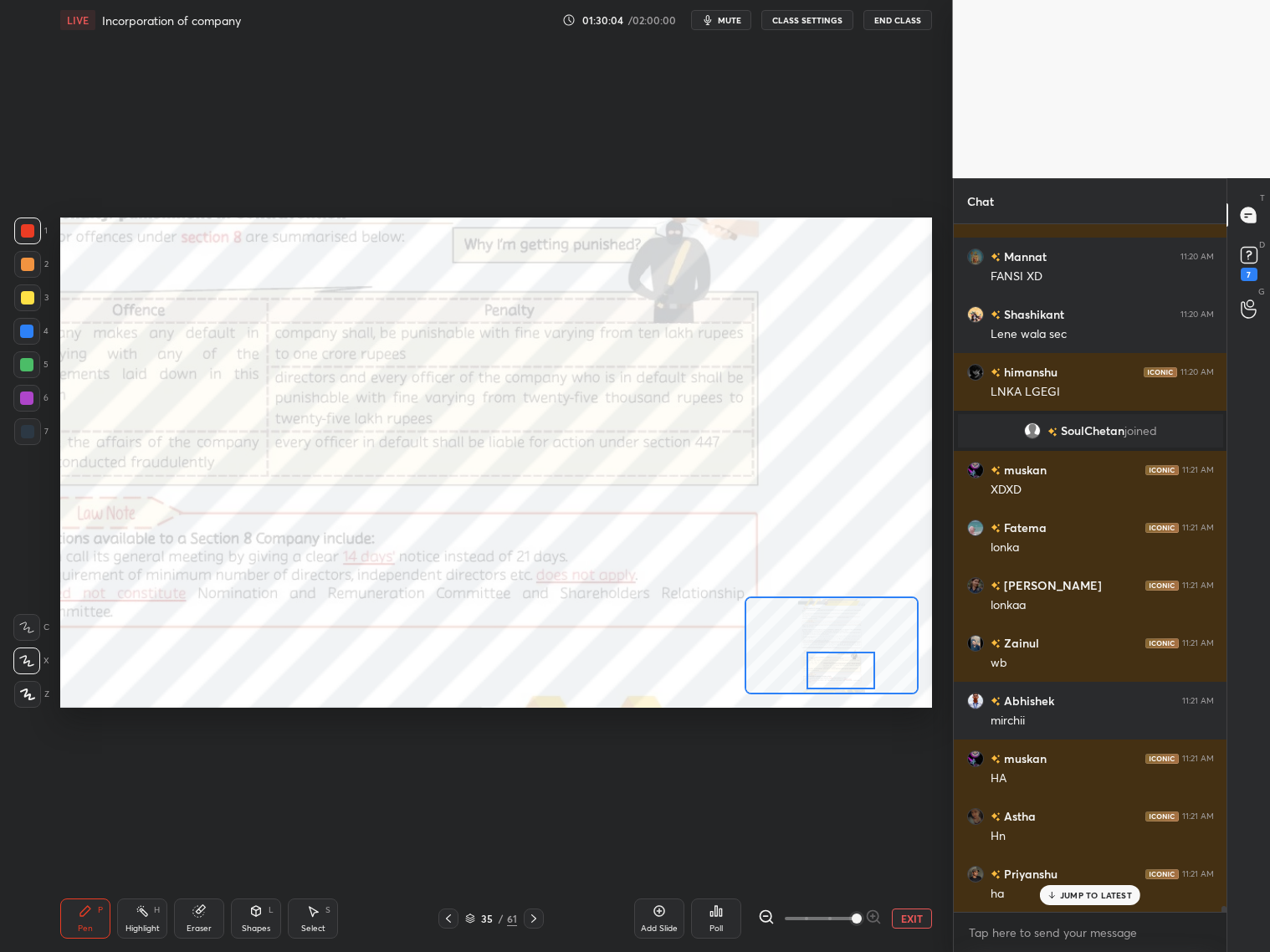
drag, startPoint x: 840, startPoint y: 668, endPoint x: 831, endPoint y: 679, distance: 14.2
click at [834, 674] on div at bounding box center [840, 670] width 69 height 38
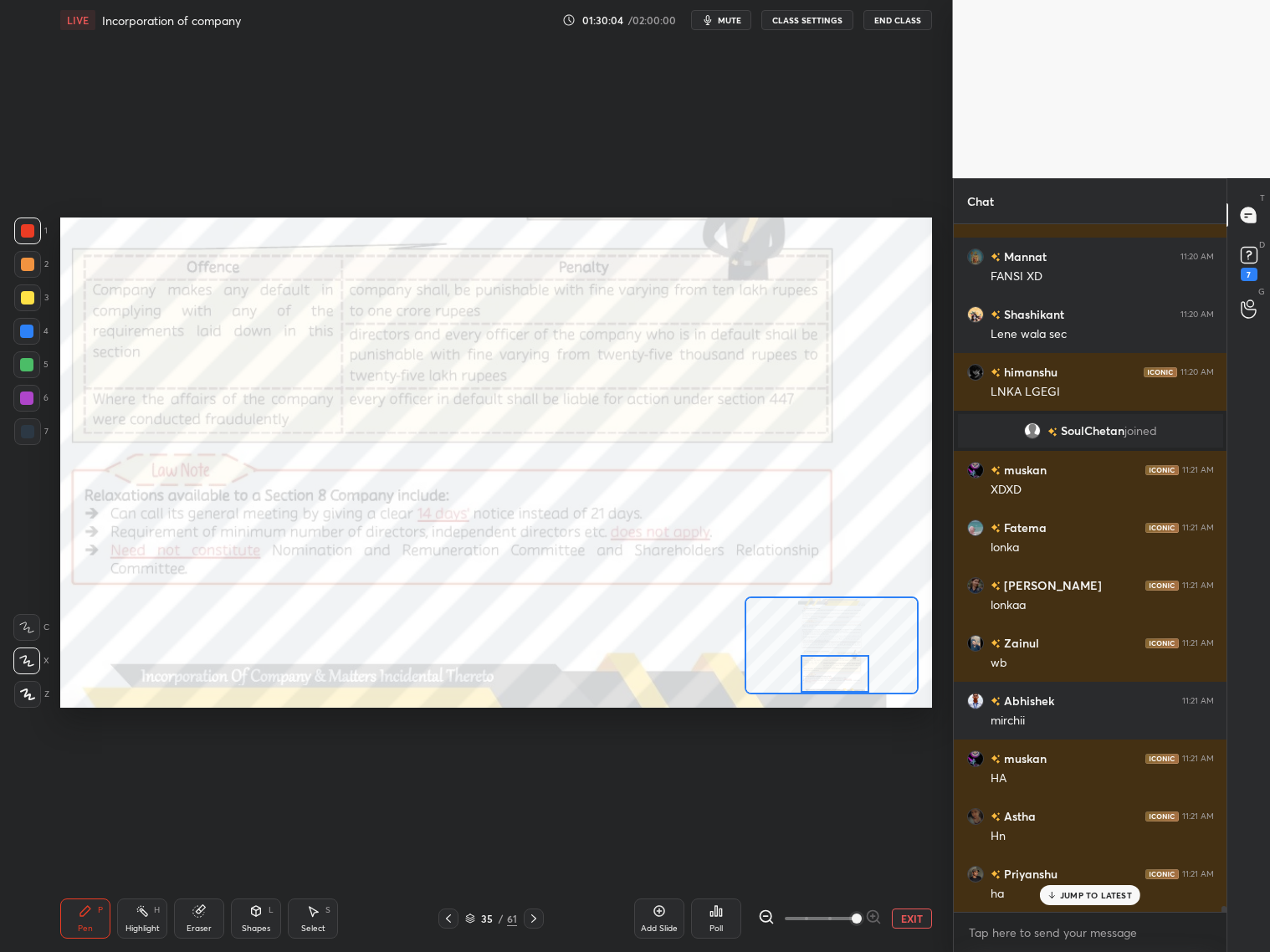
drag, startPoint x: 831, startPoint y: 679, endPoint x: 829, endPoint y: 671, distance: 8.2
click at [831, 676] on div at bounding box center [835, 674] width 69 height 38
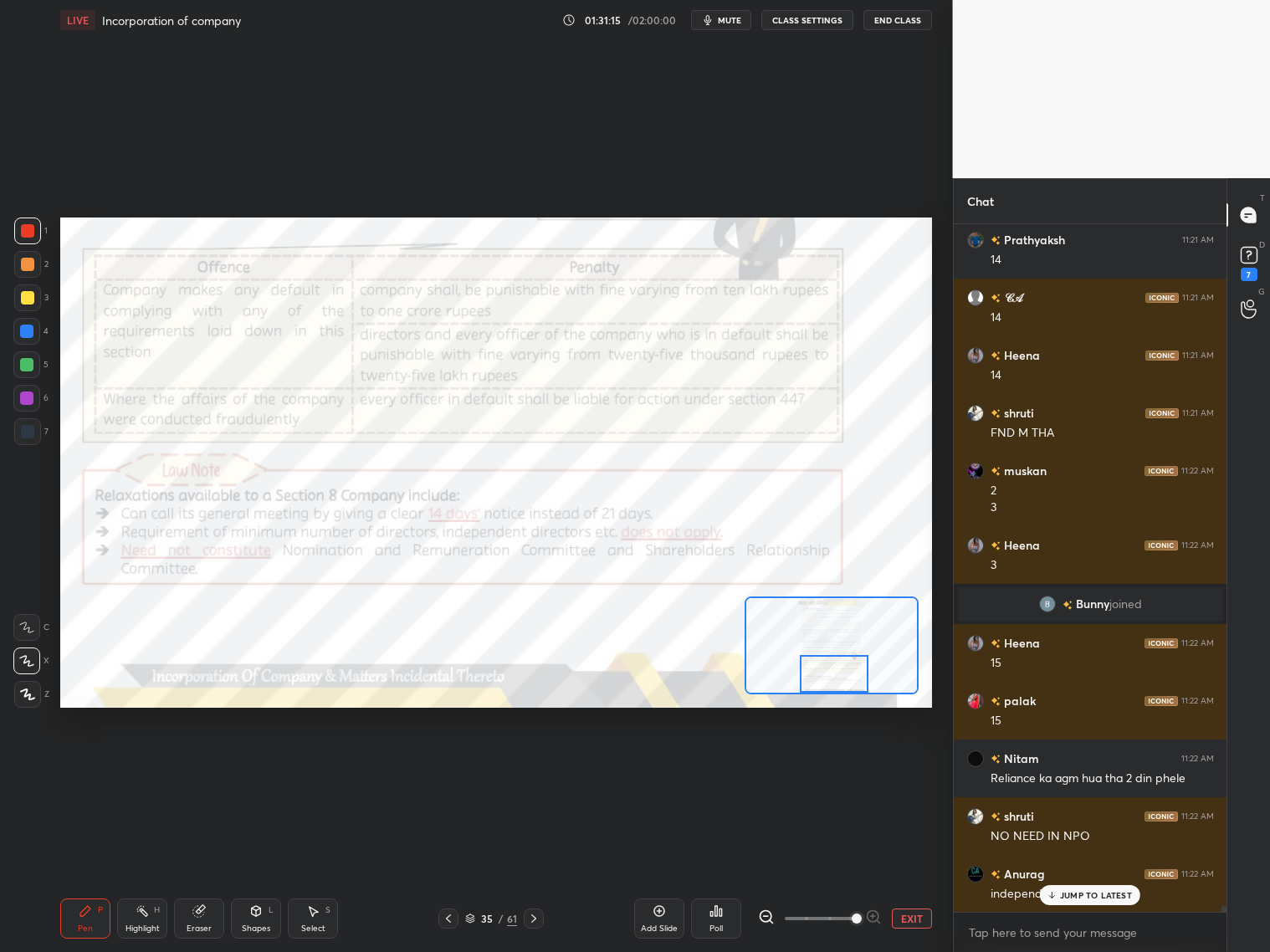
scroll to position [76990, 0]
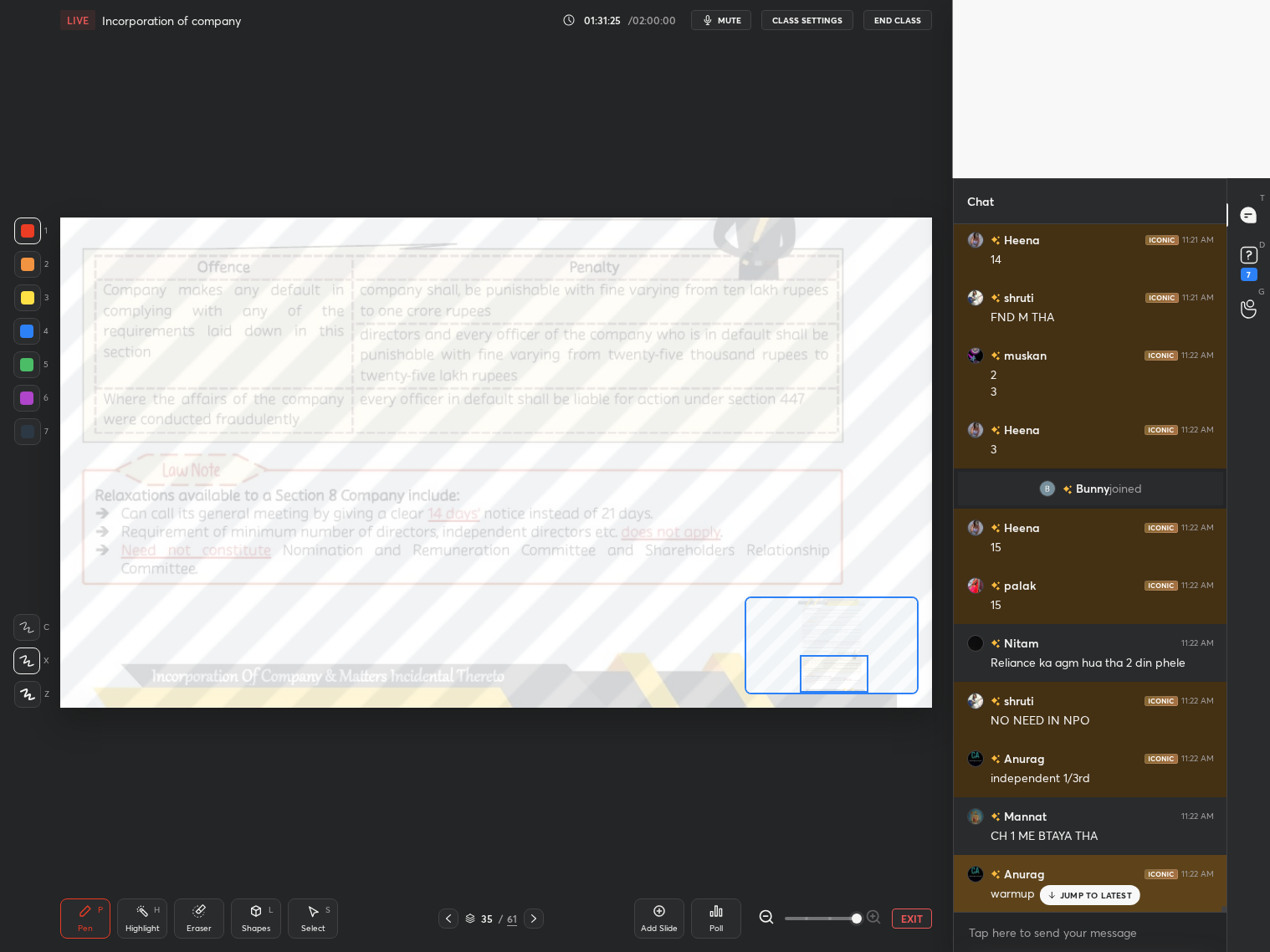
drag, startPoint x: 1101, startPoint y: 895, endPoint x: 1108, endPoint y: 902, distance: 9.9
click at [1100, 897] on p "JUMP TO LATEST" at bounding box center [1095, 895] width 72 height 10
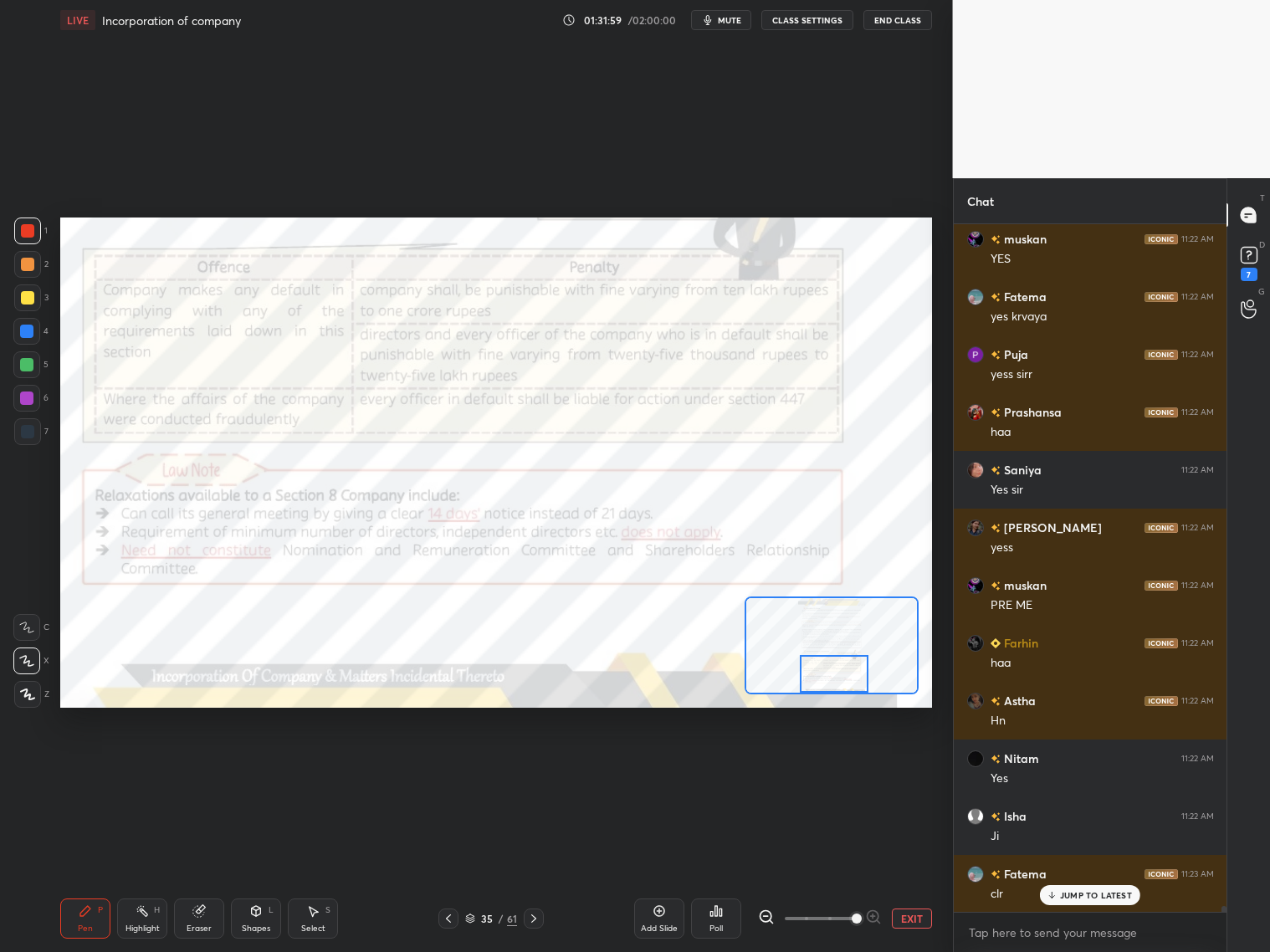
scroll to position [77856, 0]
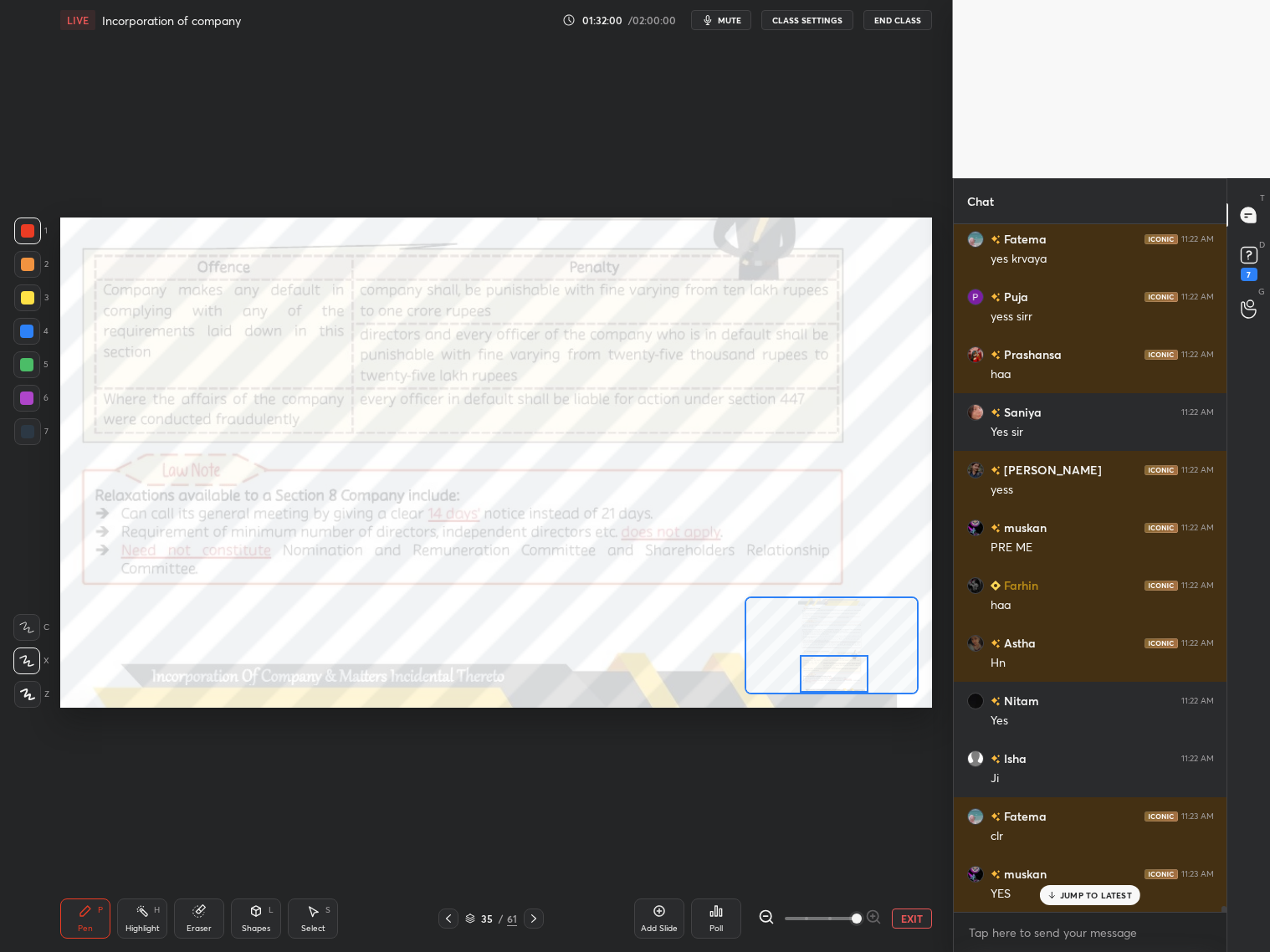
click at [30, 436] on div at bounding box center [28, 431] width 27 height 27
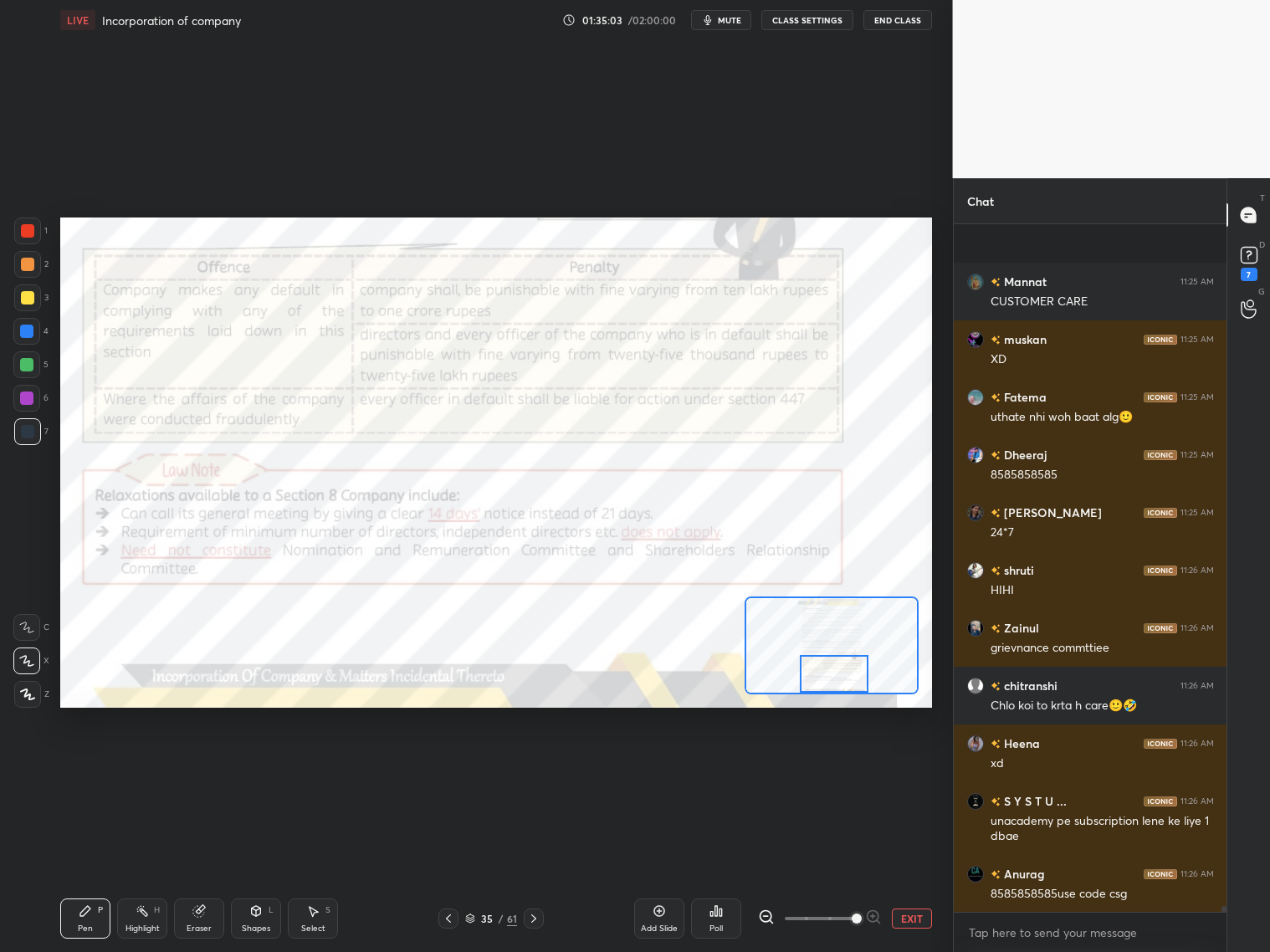
scroll to position [80906, 0]
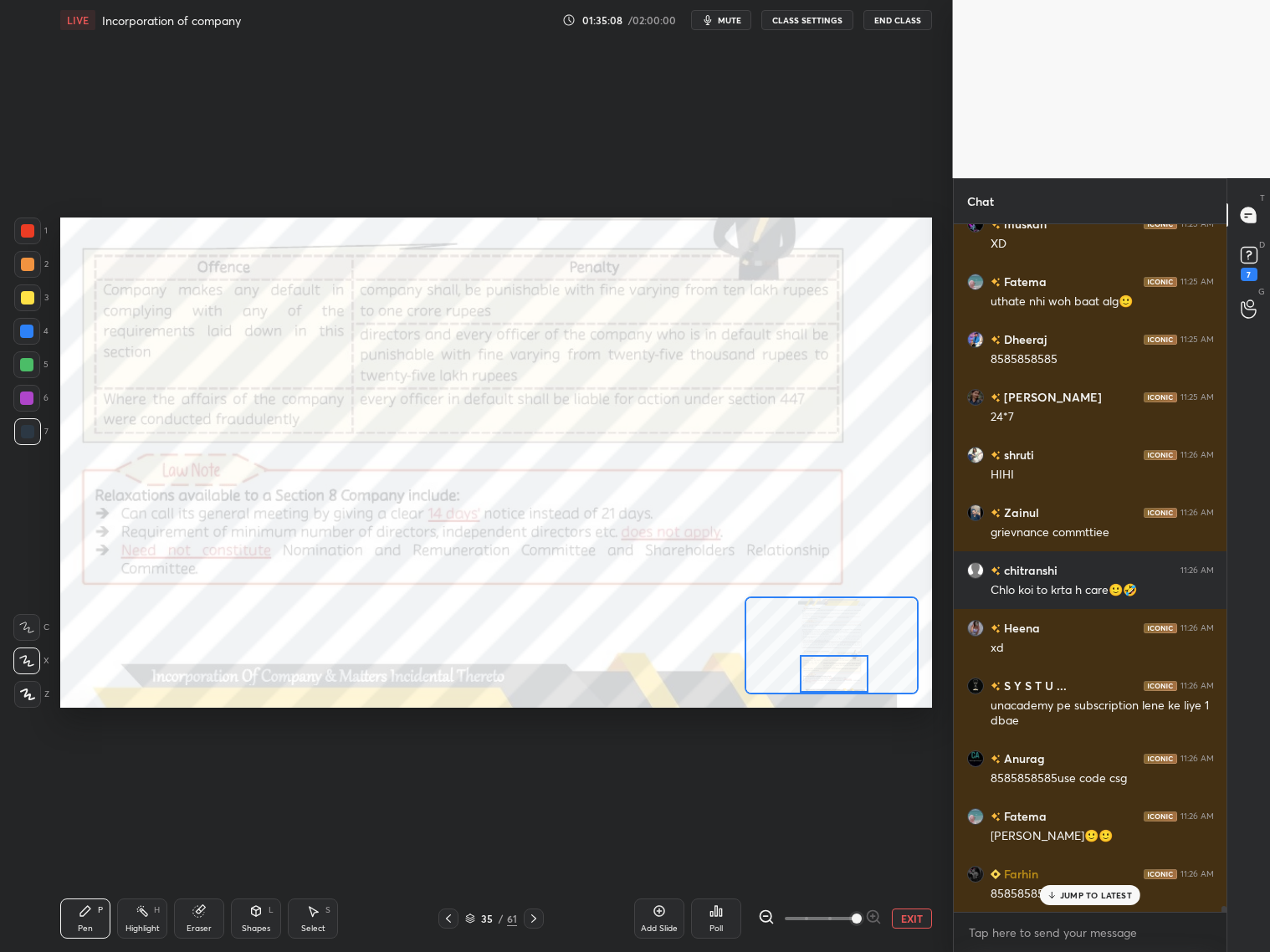
click at [536, 922] on icon at bounding box center [533, 918] width 13 height 13
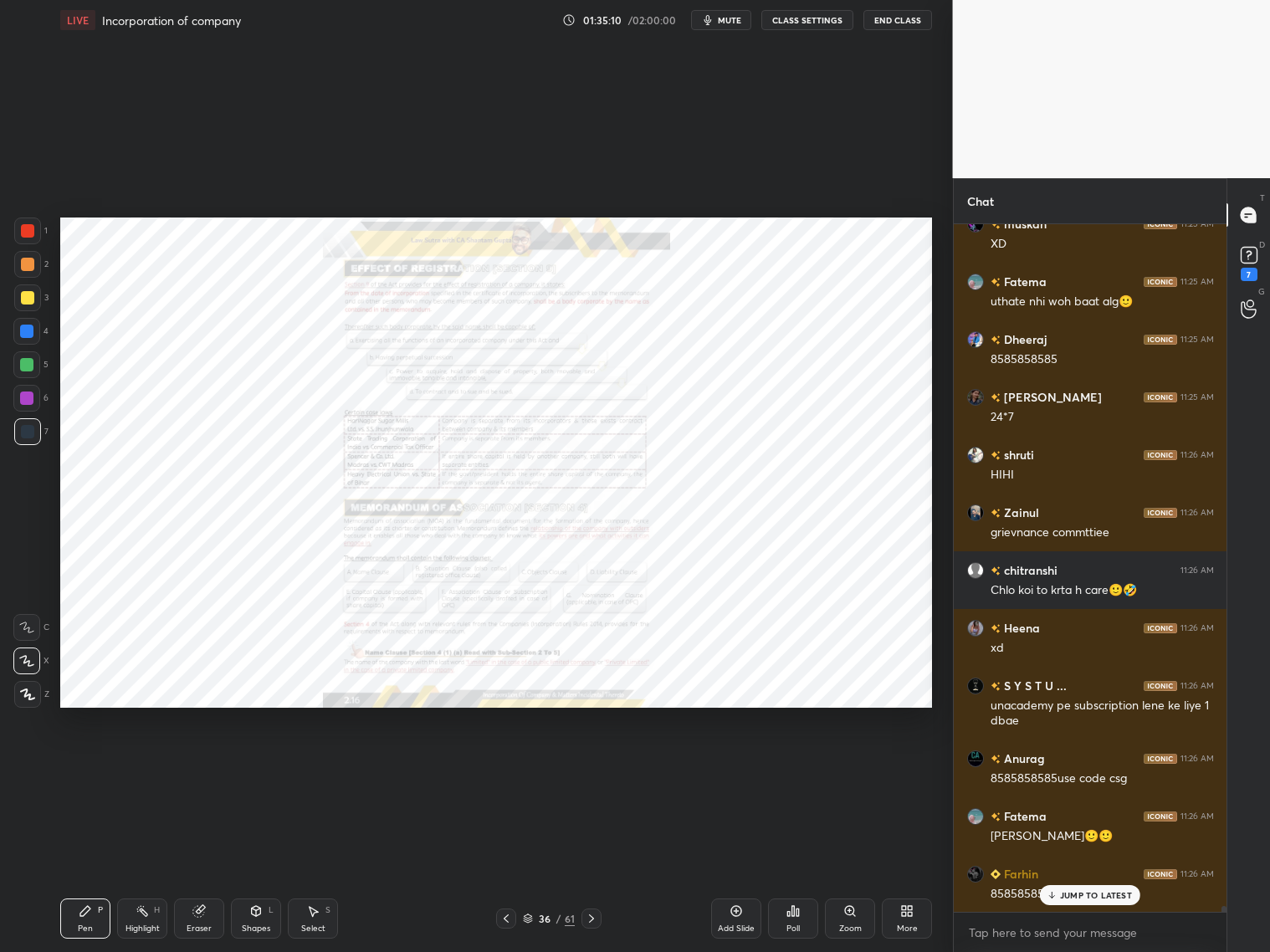
click at [506, 918] on icon at bounding box center [506, 918] width 13 height 13
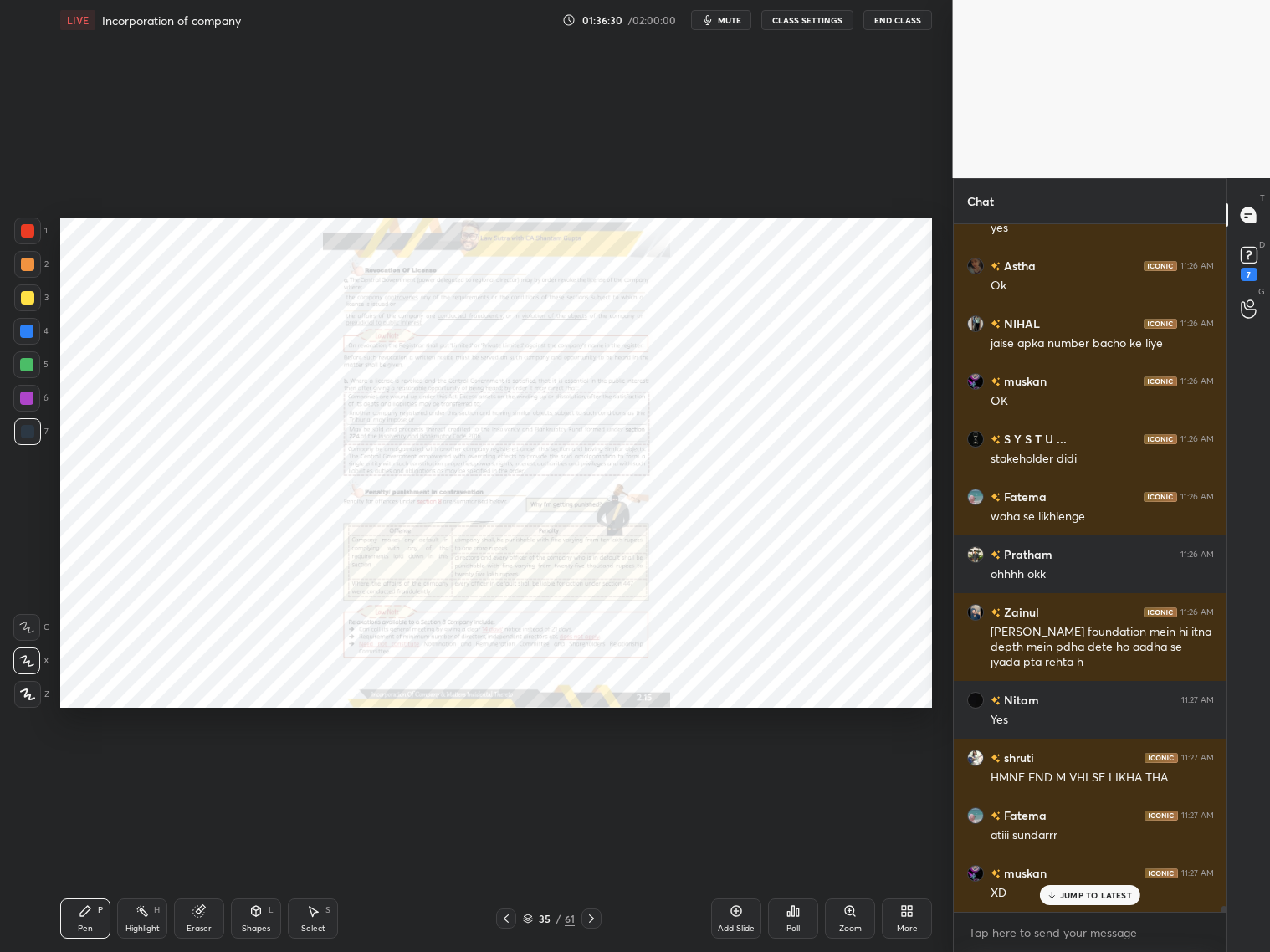
scroll to position [81917, 0]
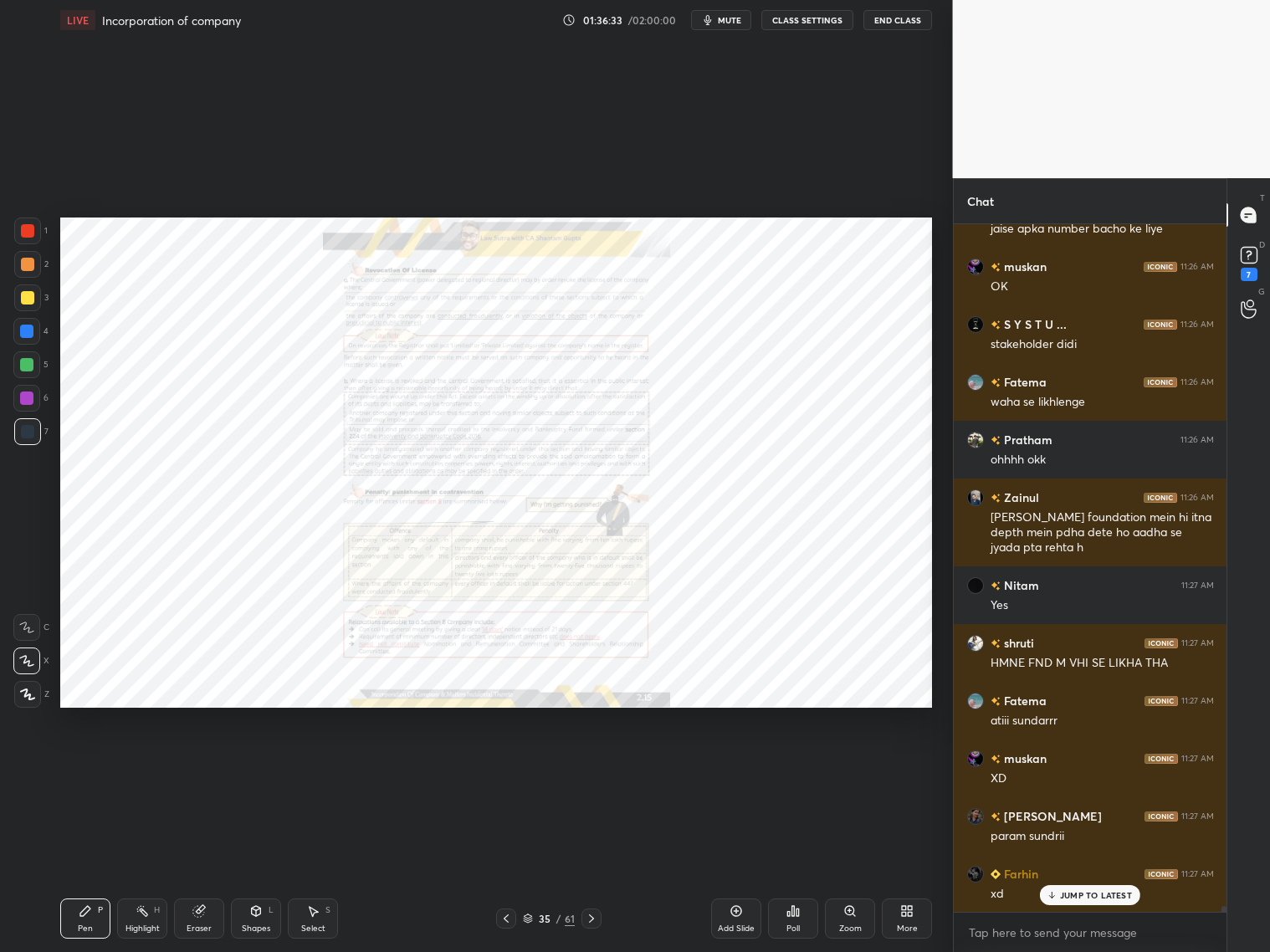
click at [908, 914] on icon at bounding box center [910, 914] width 4 height 4
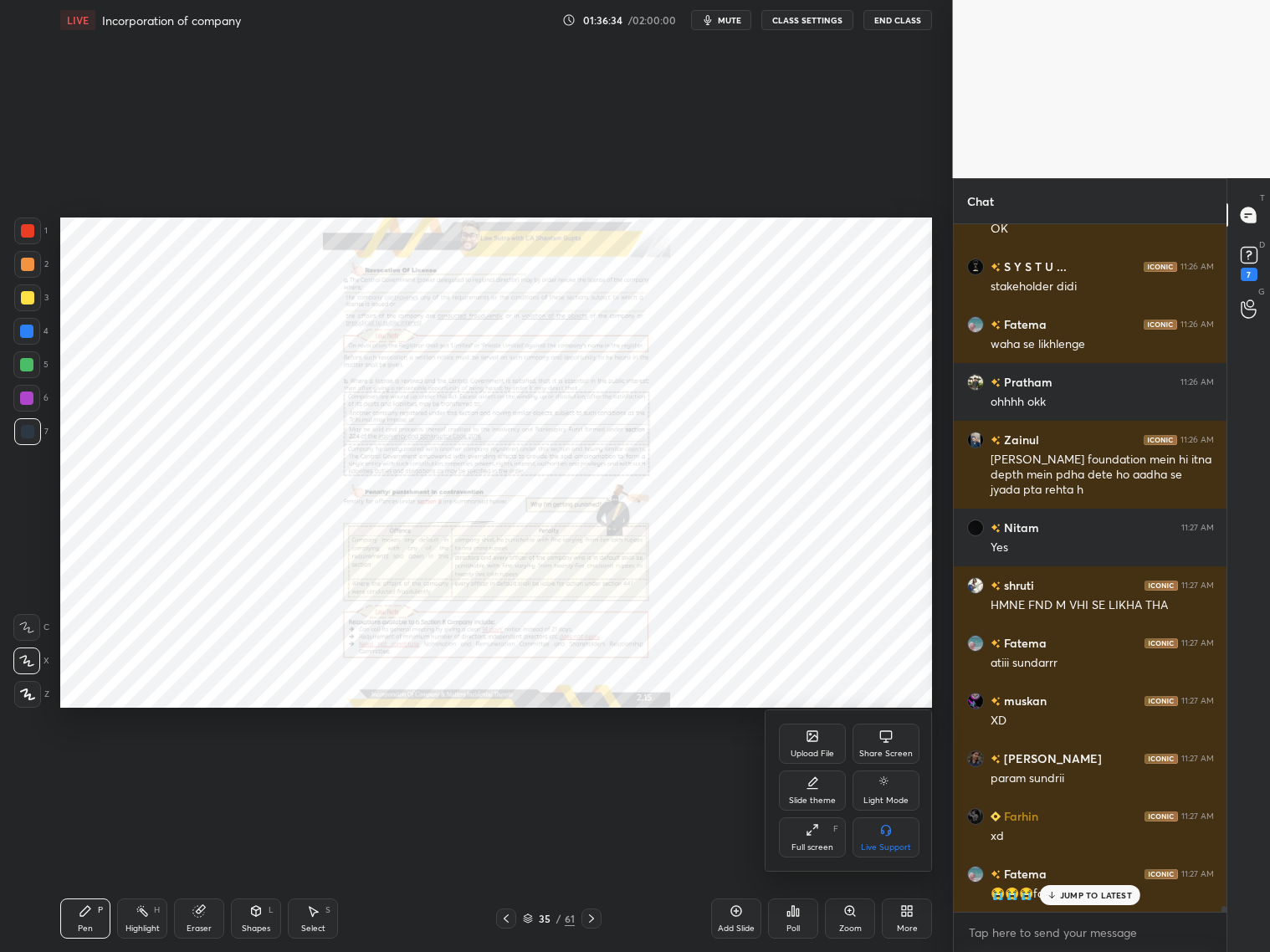
click at [527, 917] on div at bounding box center [635, 476] width 1270 height 952
click at [533, 915] on icon at bounding box center [527, 918] width 10 height 10
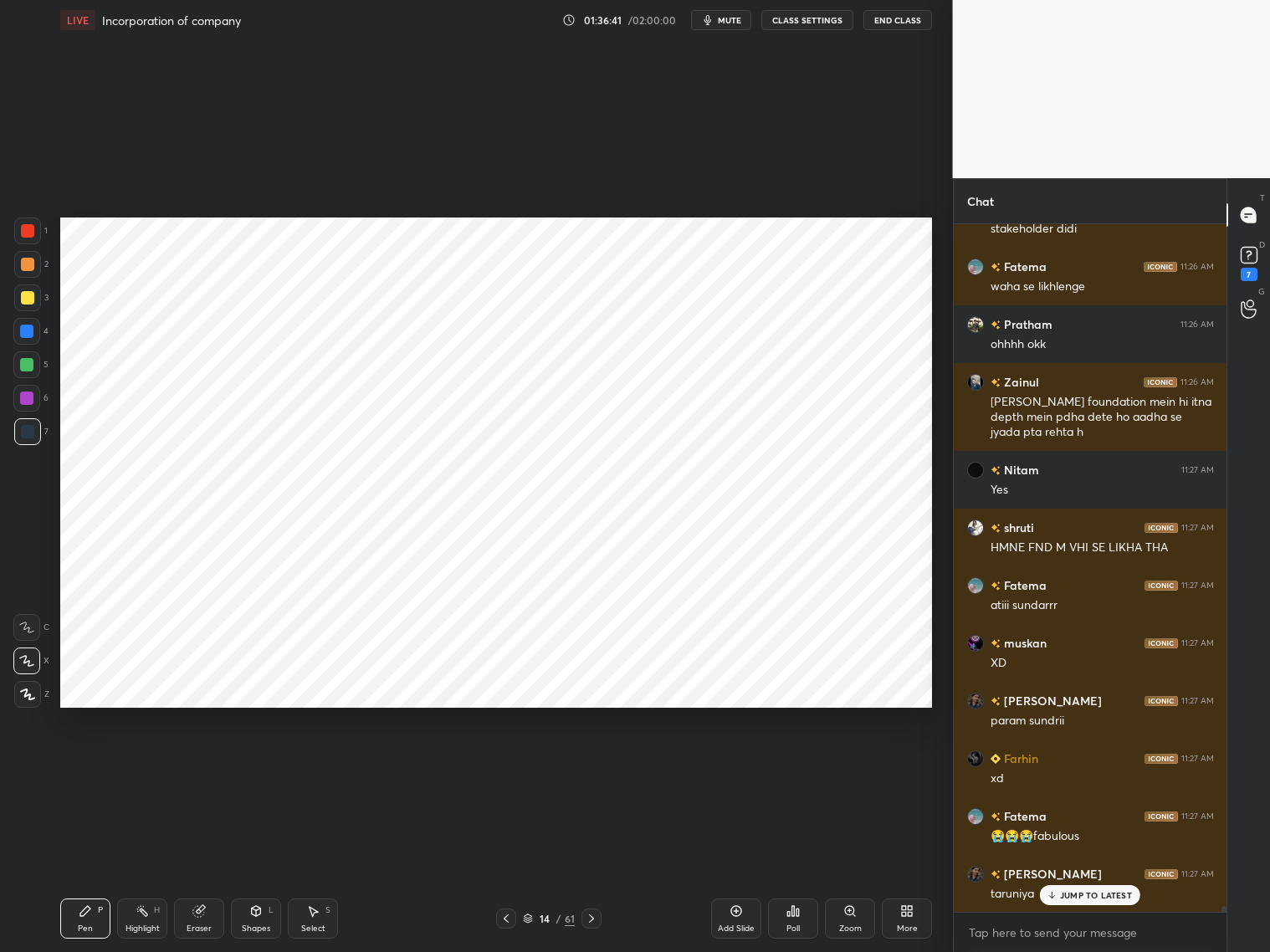
scroll to position [82091, 0]
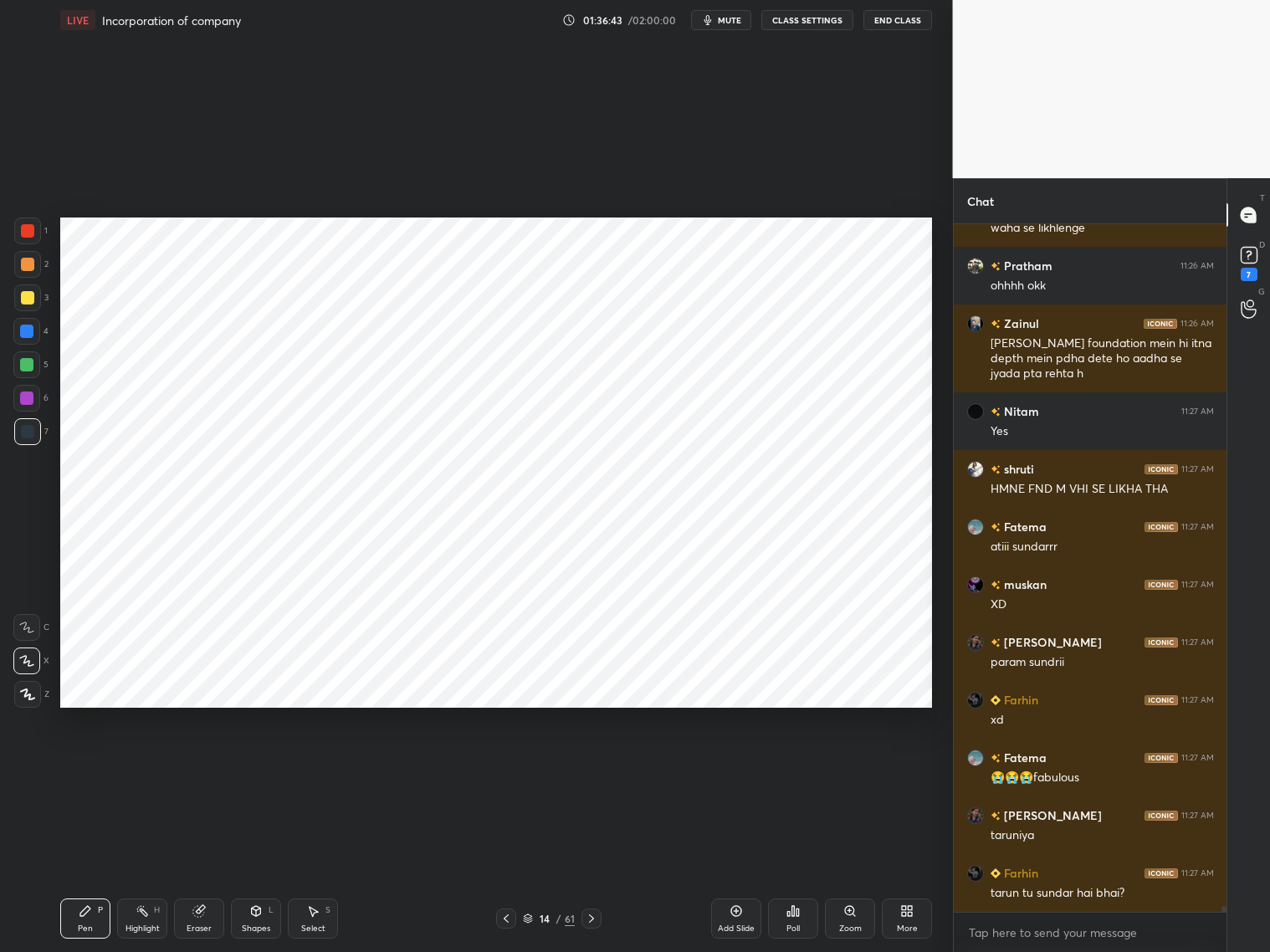
click at [730, 918] on div "Add Slide" at bounding box center [737, 918] width 50 height 40
click at [904, 907] on icon at bounding box center [904, 907] width 4 height 4
click at [822, 750] on div "Upload File" at bounding box center [812, 753] width 44 height 8
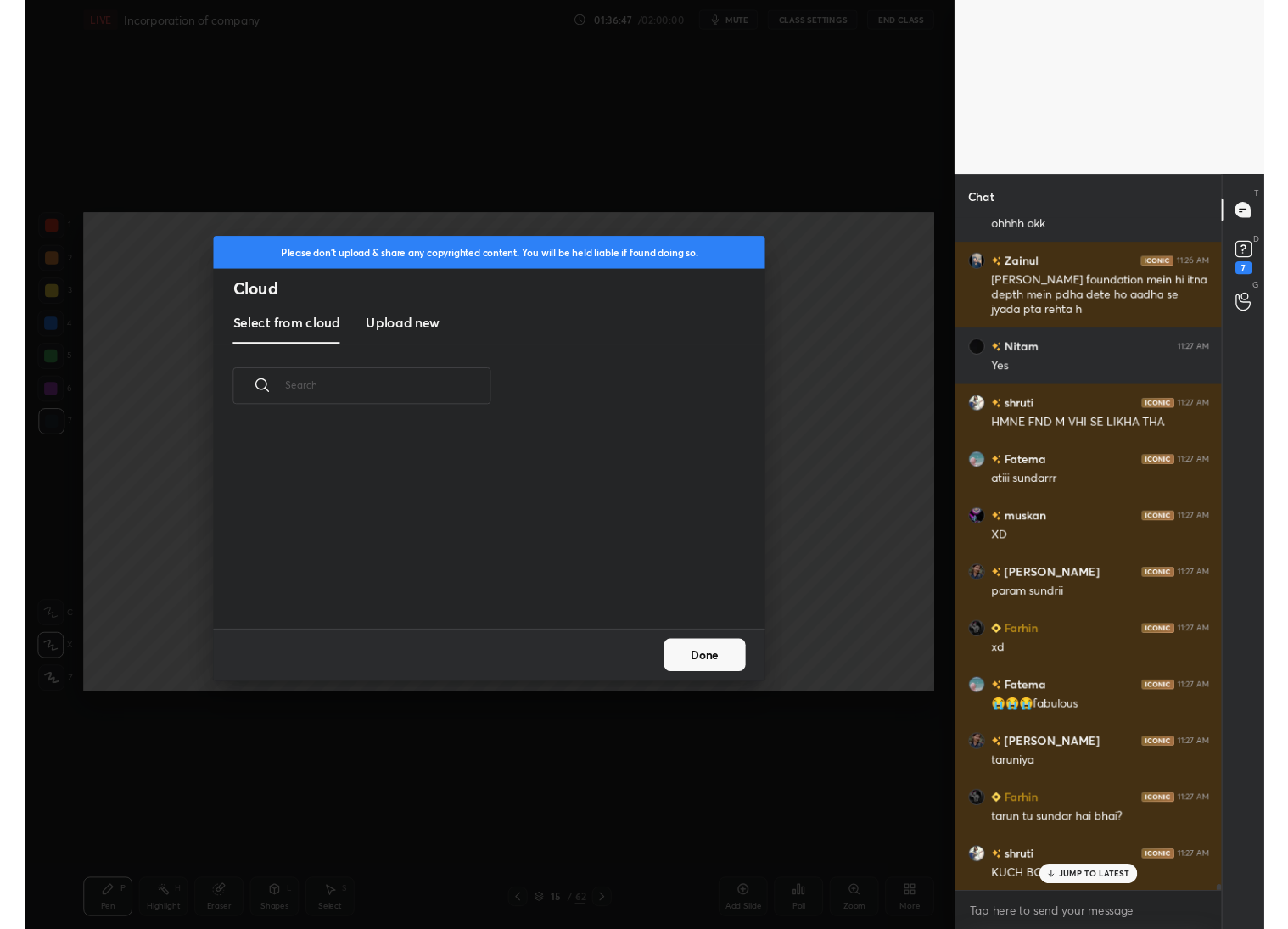
scroll to position [210, 544]
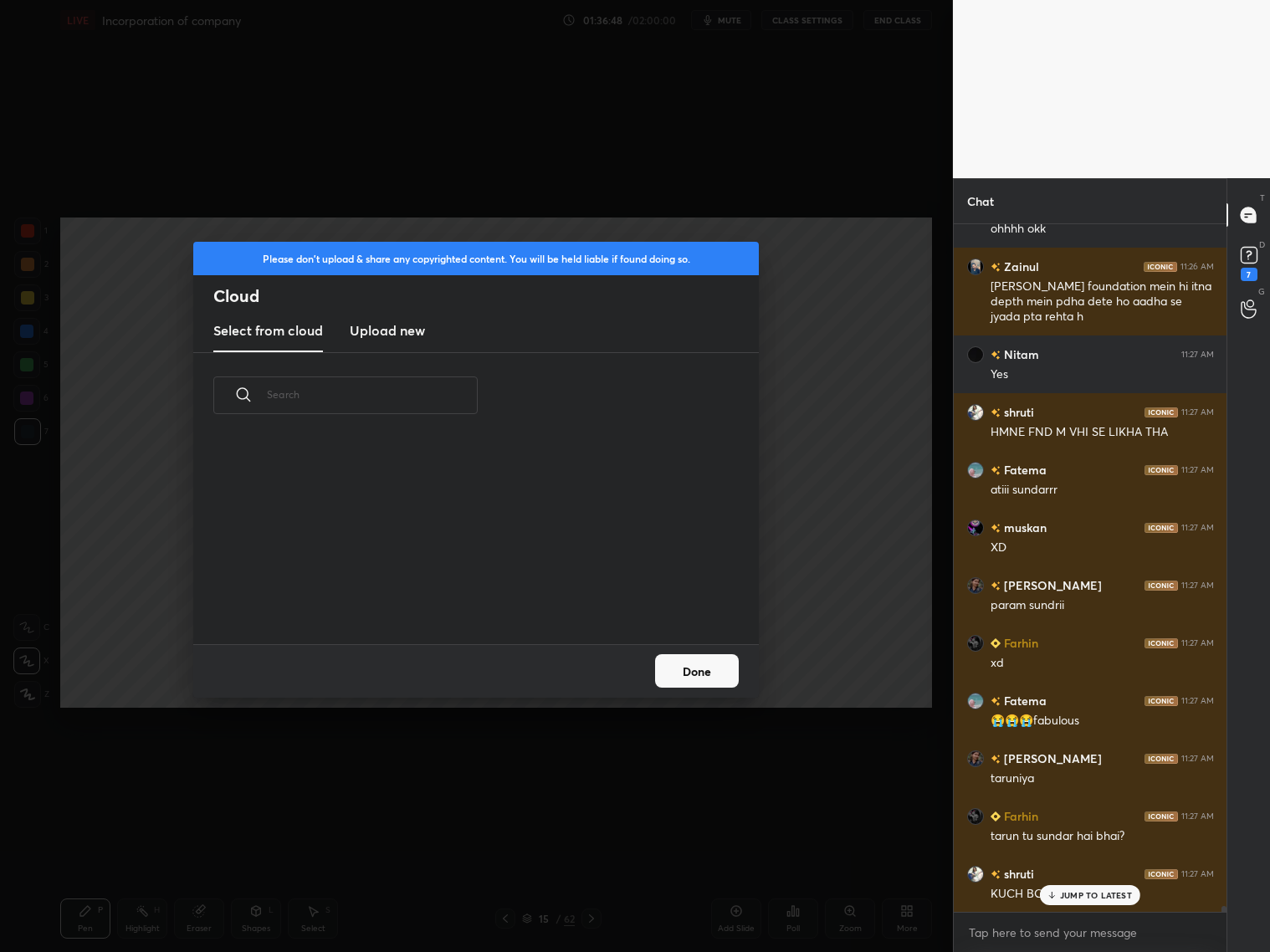
click at [422, 350] on new "Upload new" at bounding box center [388, 331] width 75 height 42
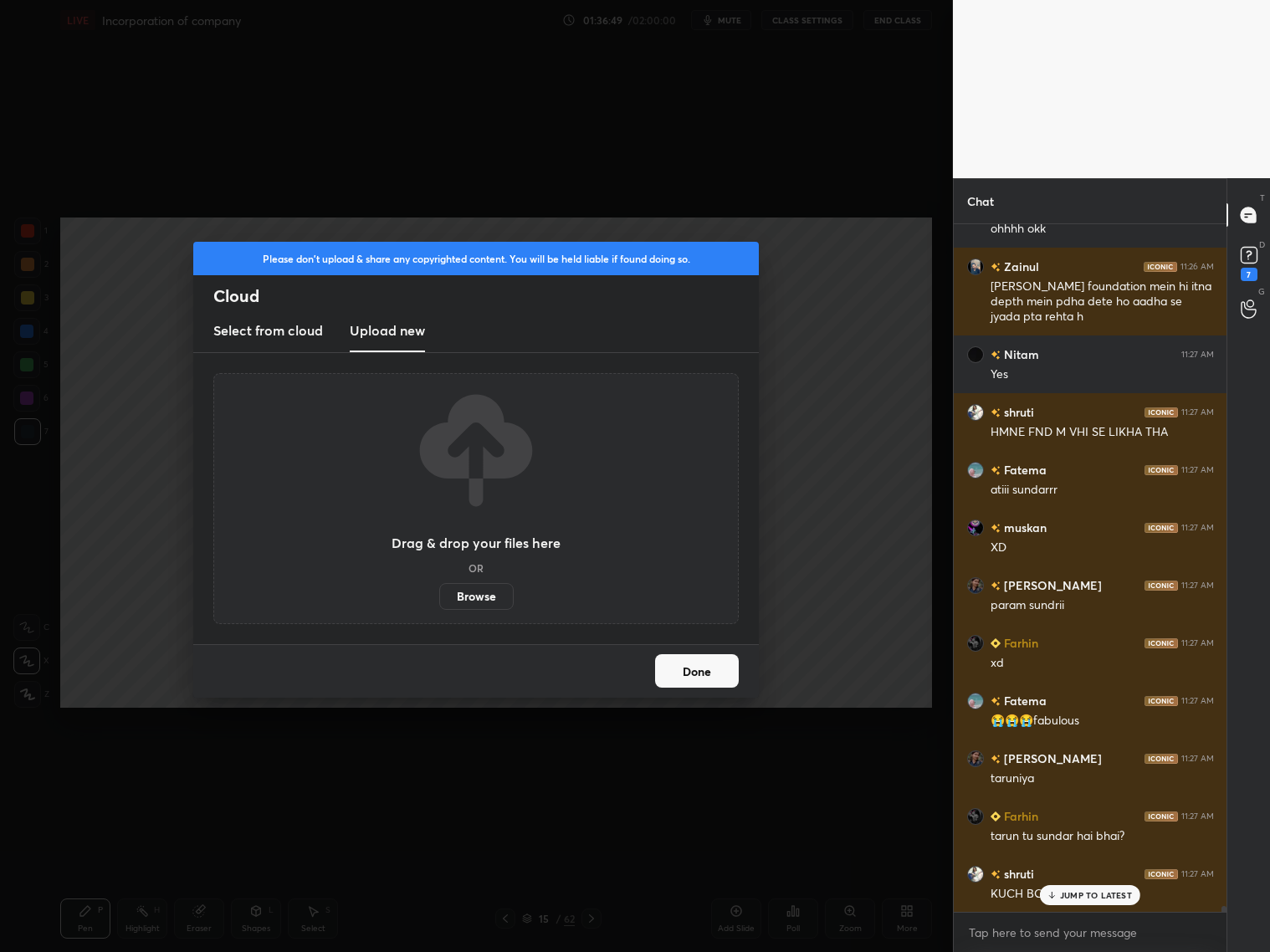
click at [473, 592] on label "Browse" at bounding box center [476, 597] width 74 height 27
click at [439, 592] on input "Browse" at bounding box center [439, 597] width 0 height 27
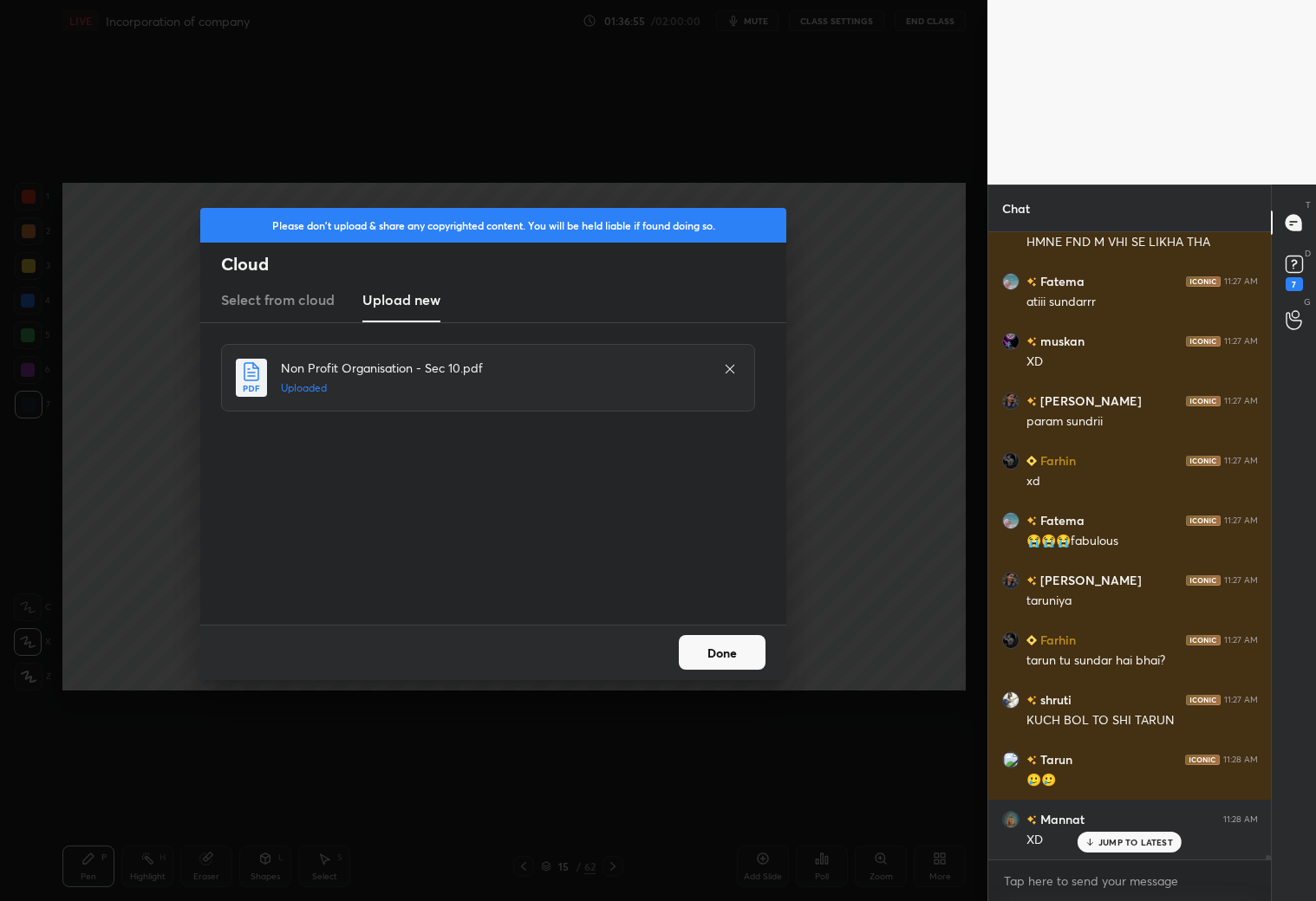
scroll to position [85370, 0]
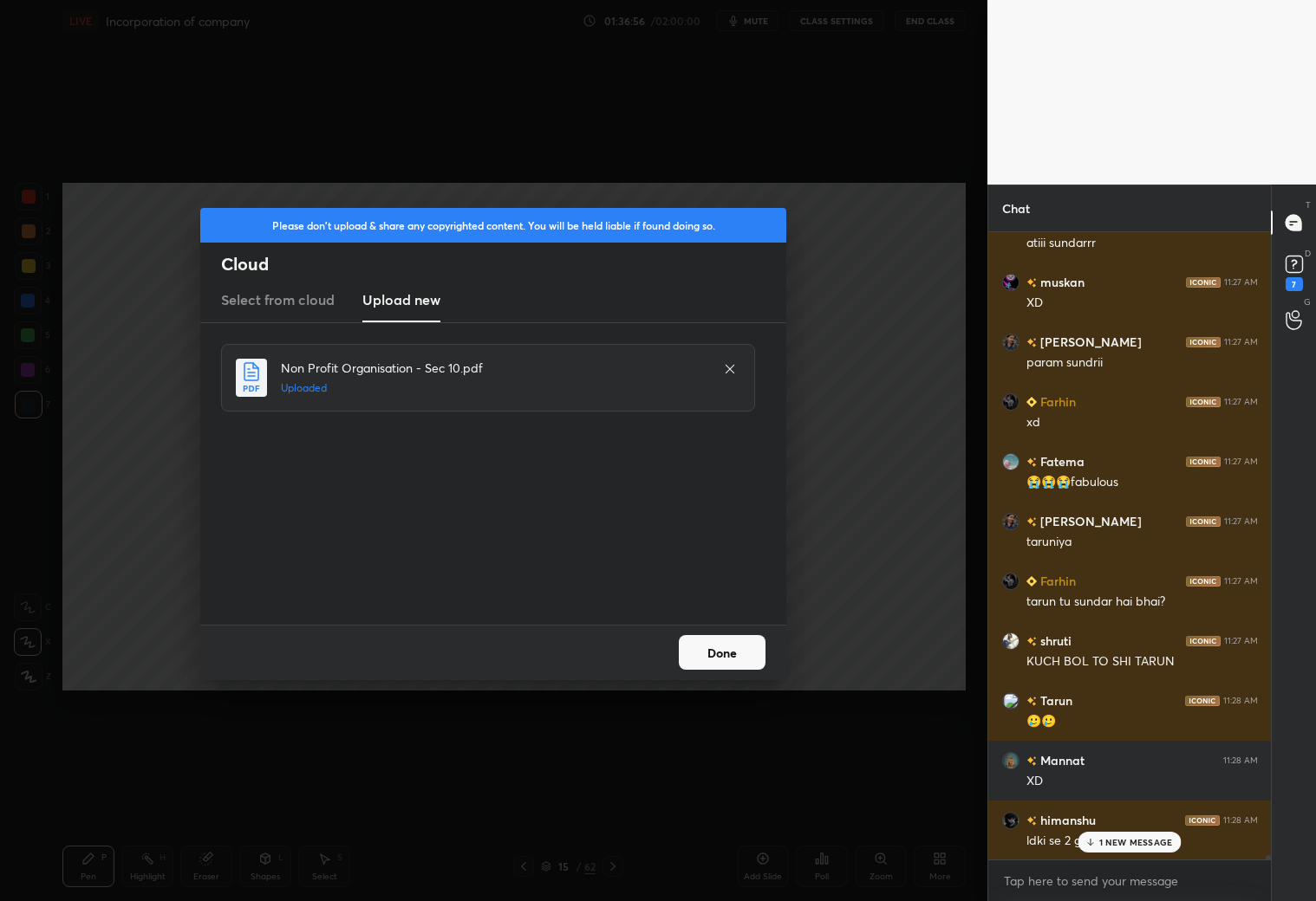
click at [745, 642] on button "Done" at bounding box center [722, 652] width 86 height 34
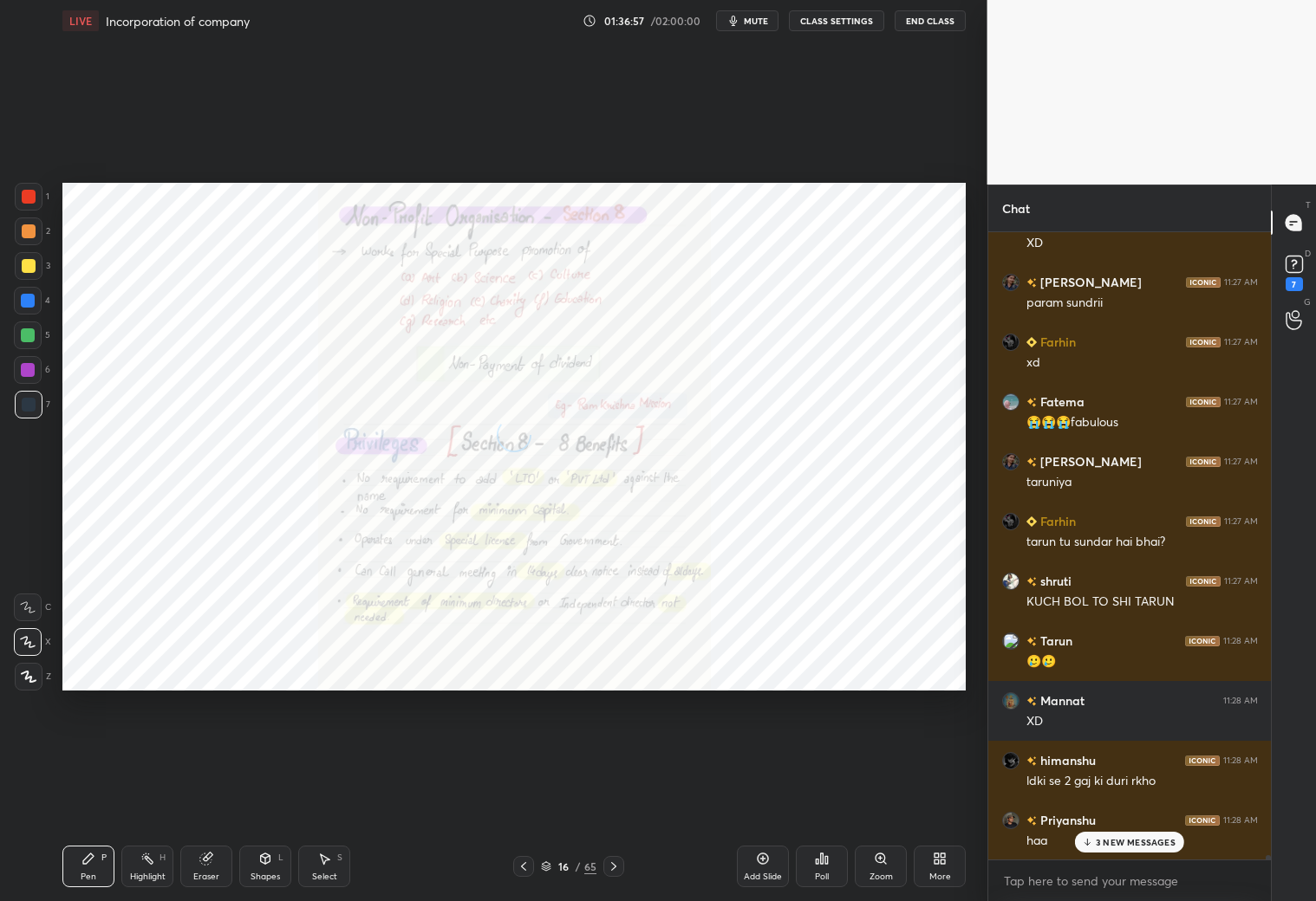
scroll to position [85610, 0]
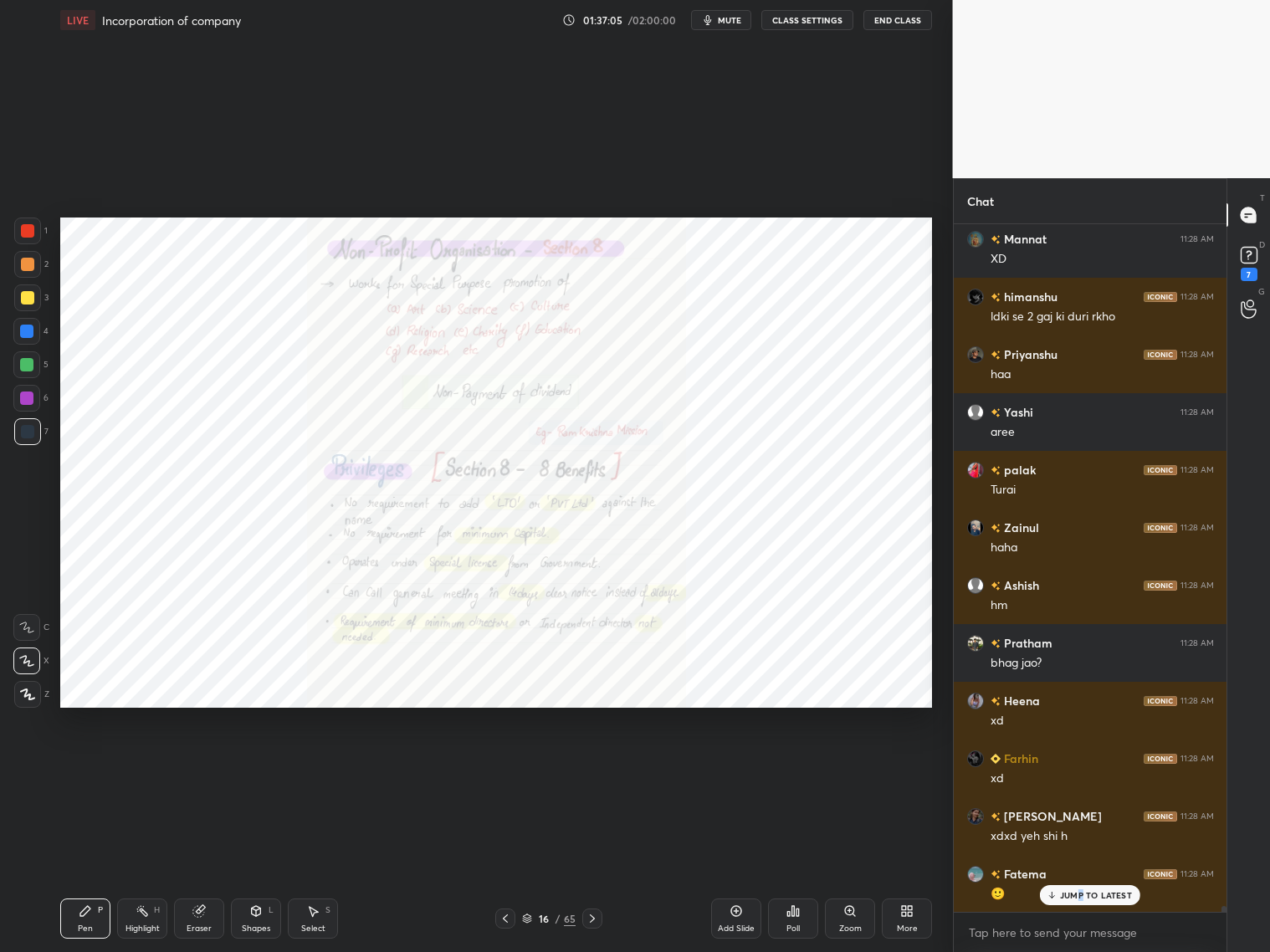
click at [1082, 893] on p "JUMP TO LATEST" at bounding box center [1095, 895] width 72 height 10
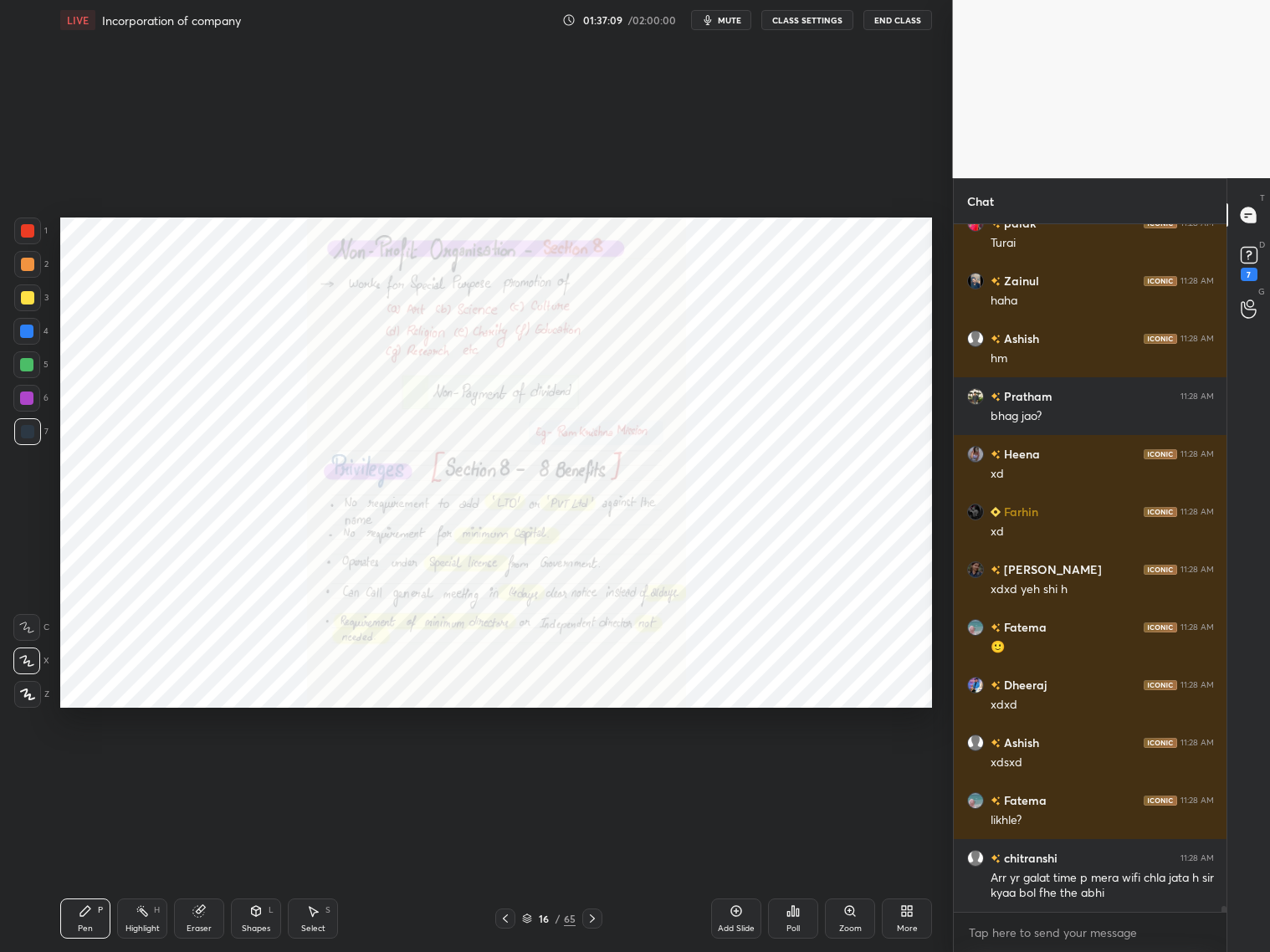
click at [851, 915] on icon at bounding box center [849, 911] width 13 height 13
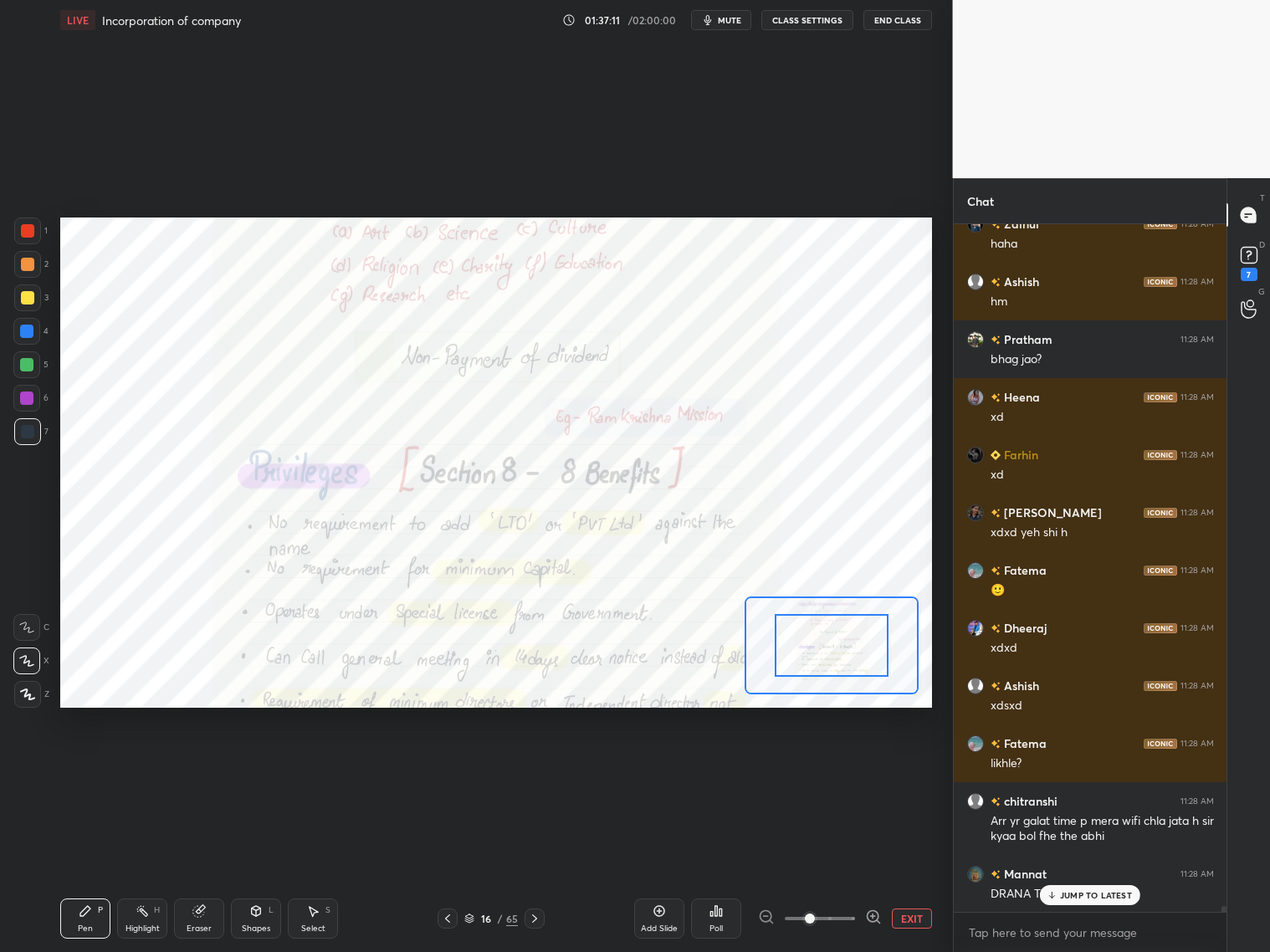
click at [906, 914] on button "EXIT" at bounding box center [912, 918] width 40 height 20
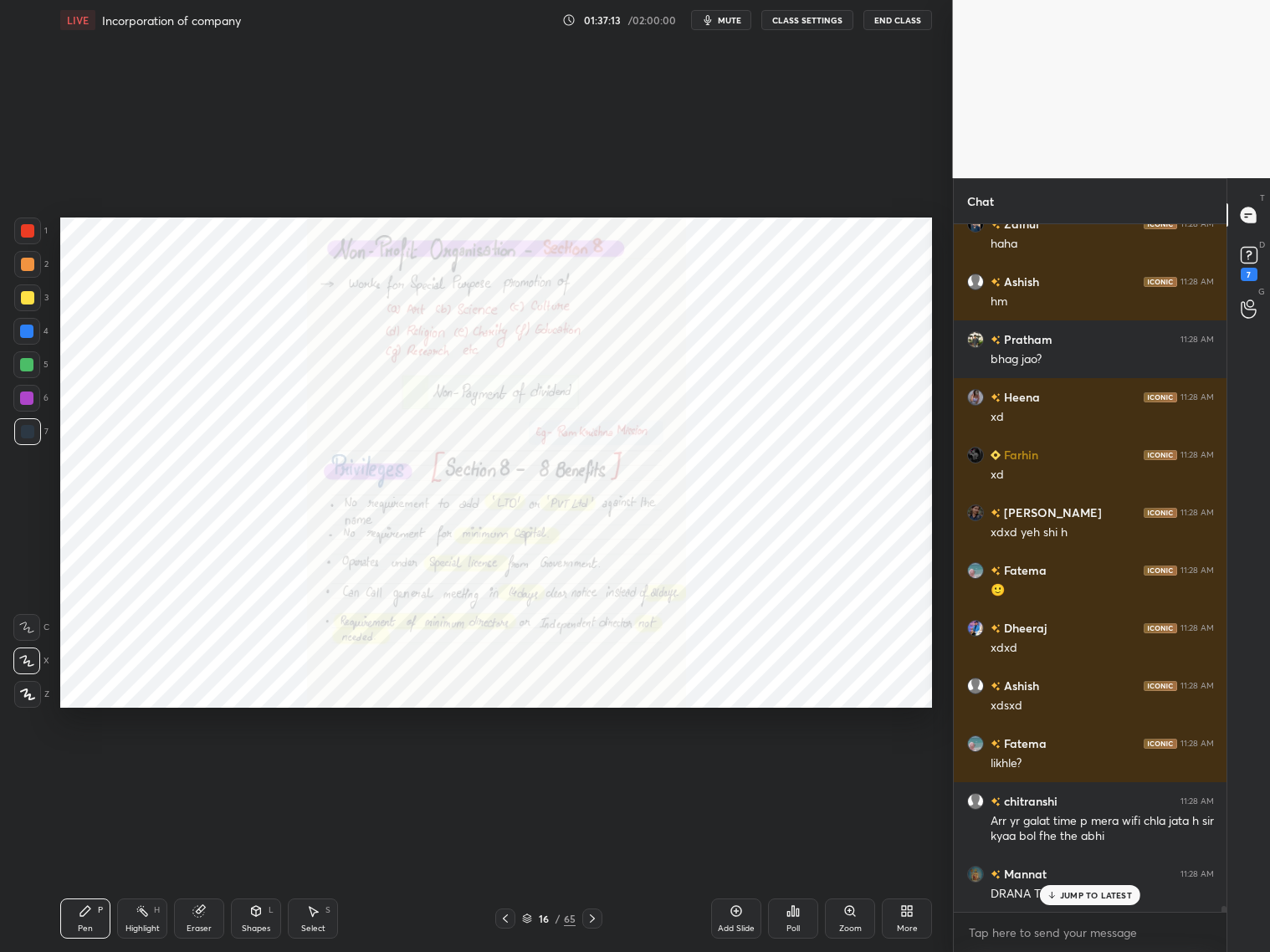
click at [251, 921] on div "Shapes L" at bounding box center [256, 918] width 50 height 40
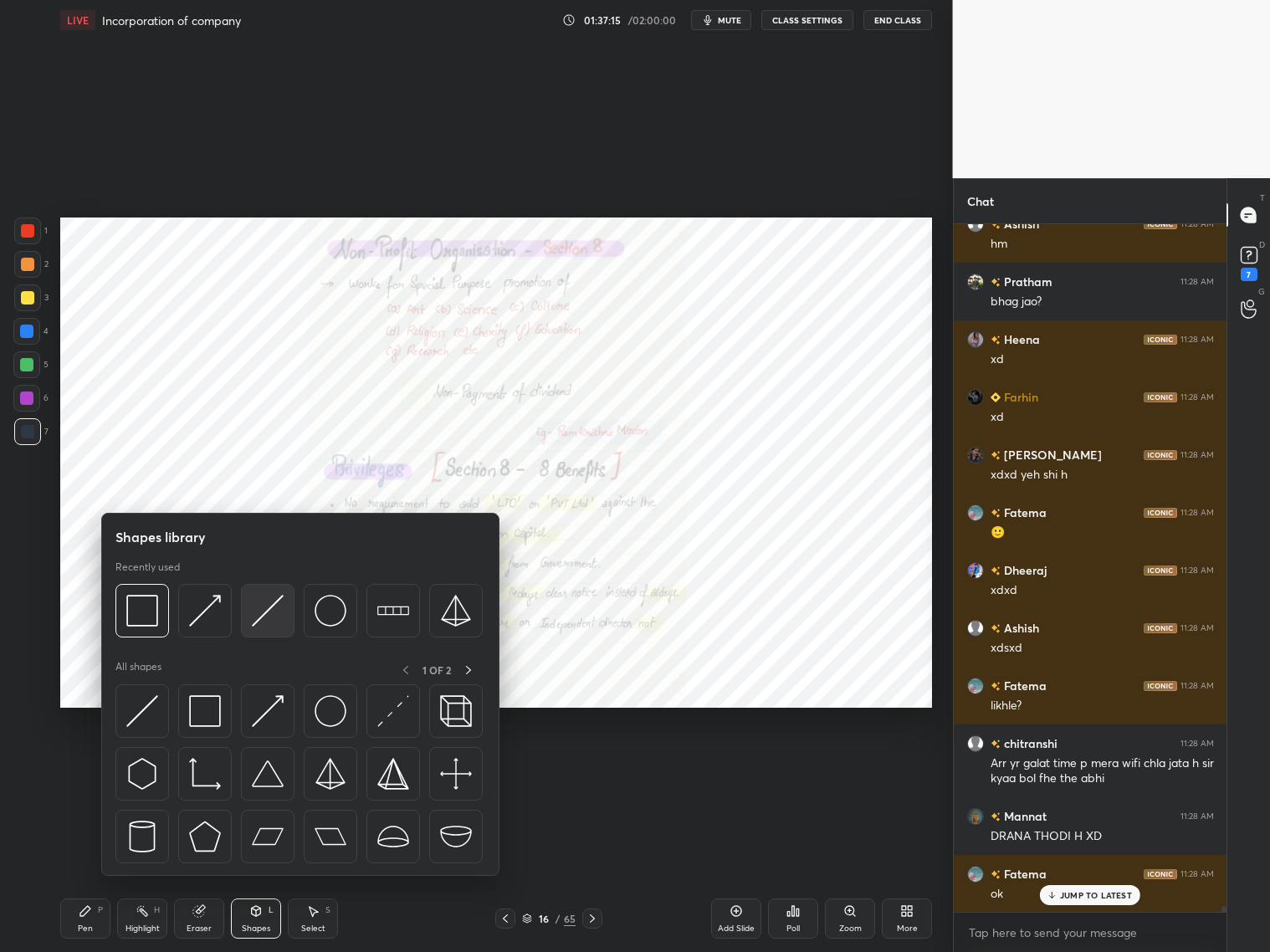
click at [263, 601] on img at bounding box center [268, 611] width 32 height 32
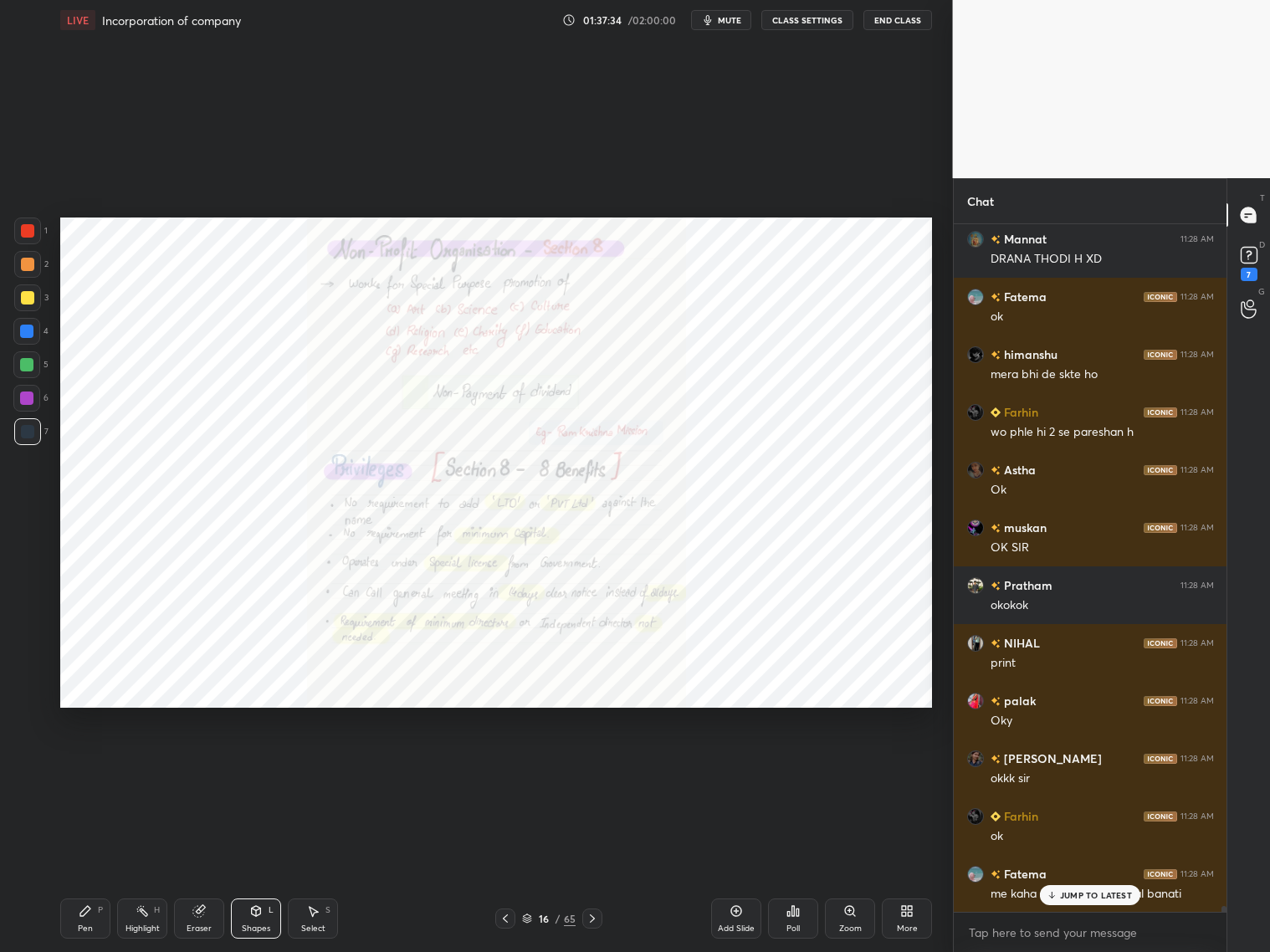
click at [1075, 894] on p "JUMP TO LATEST" at bounding box center [1095, 895] width 72 height 10
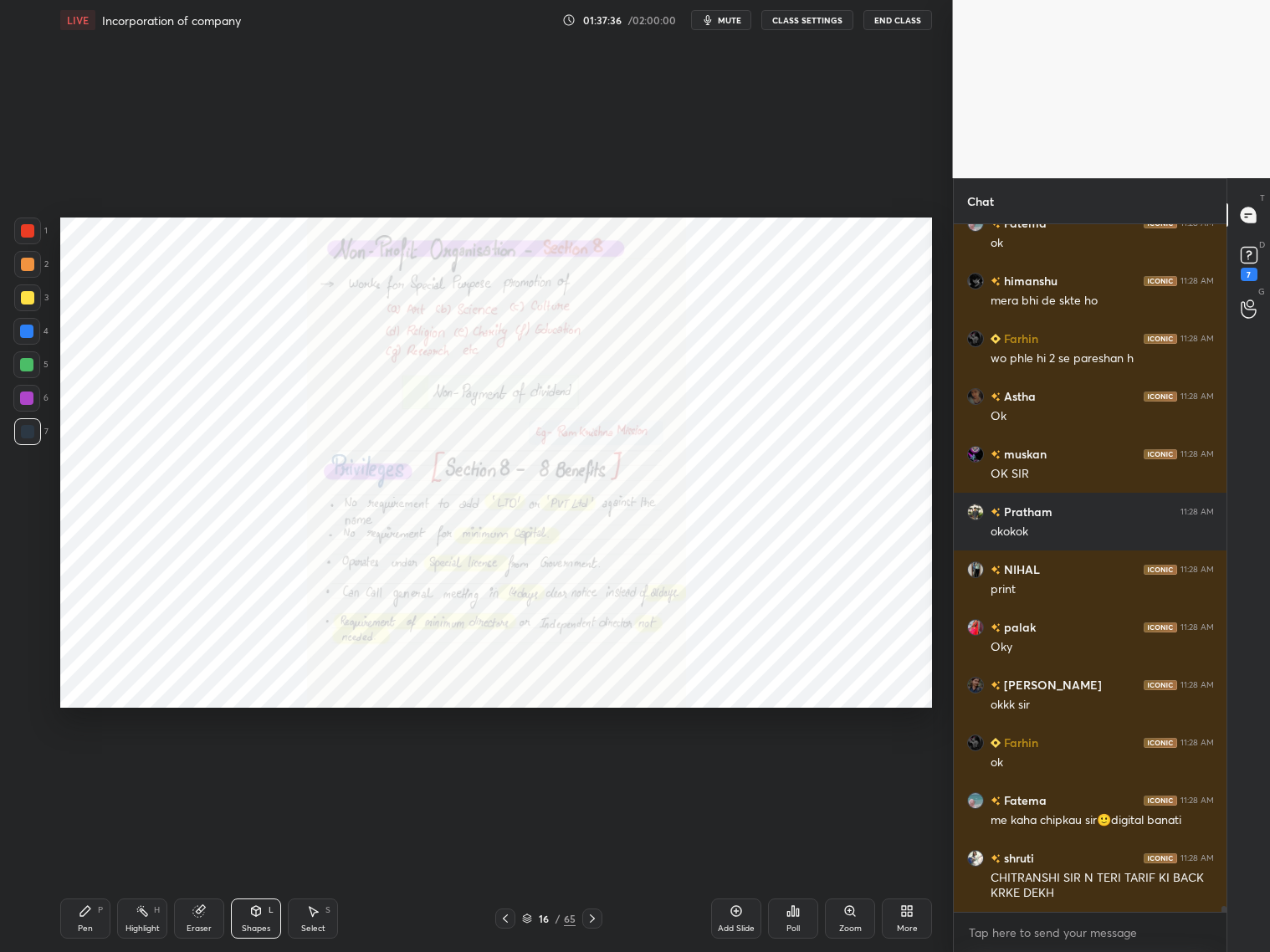
click at [103, 921] on div "Pen P" at bounding box center [85, 918] width 50 height 40
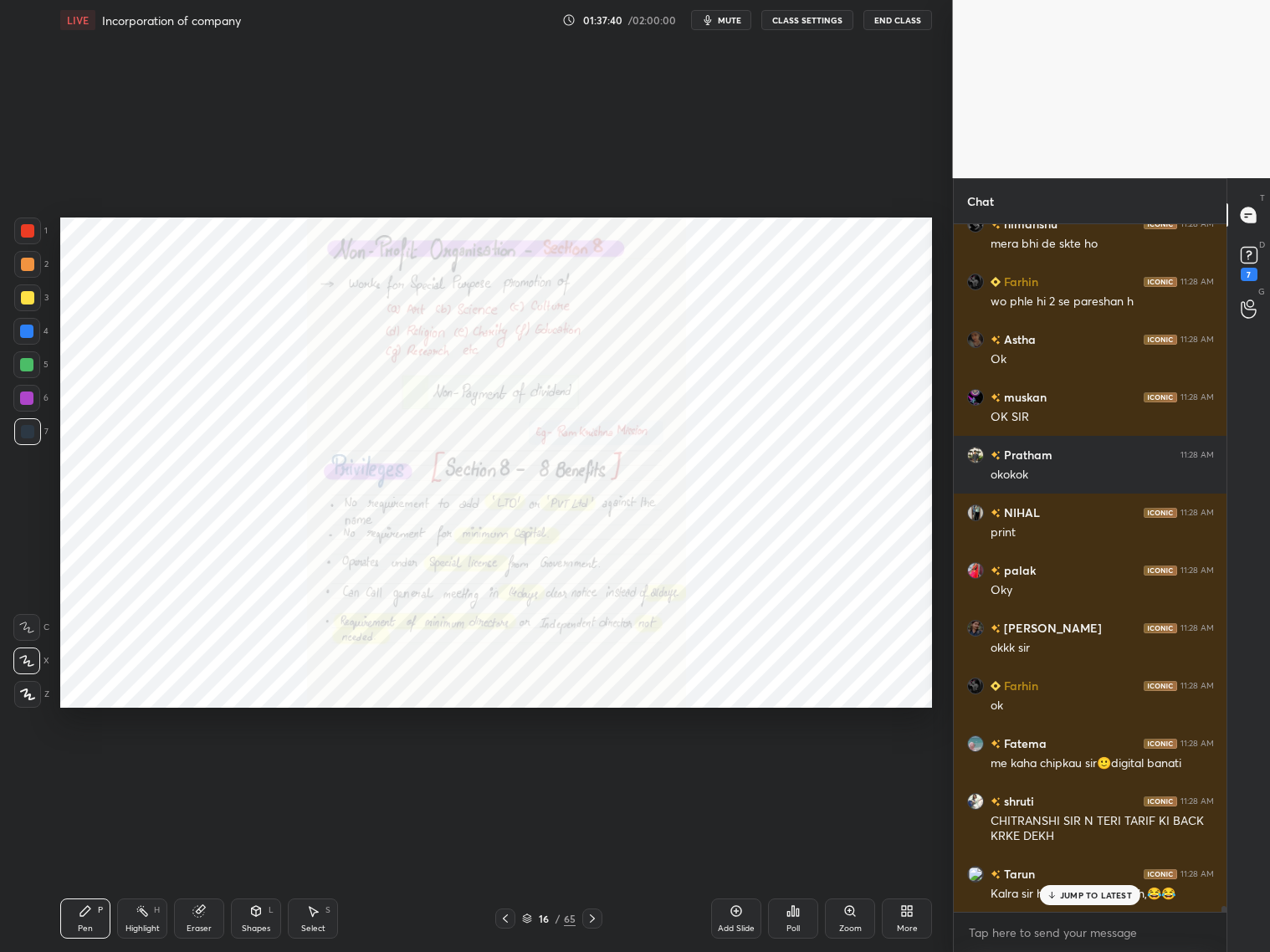
click at [1094, 892] on p "JUMP TO LATEST" at bounding box center [1095, 895] width 72 height 10
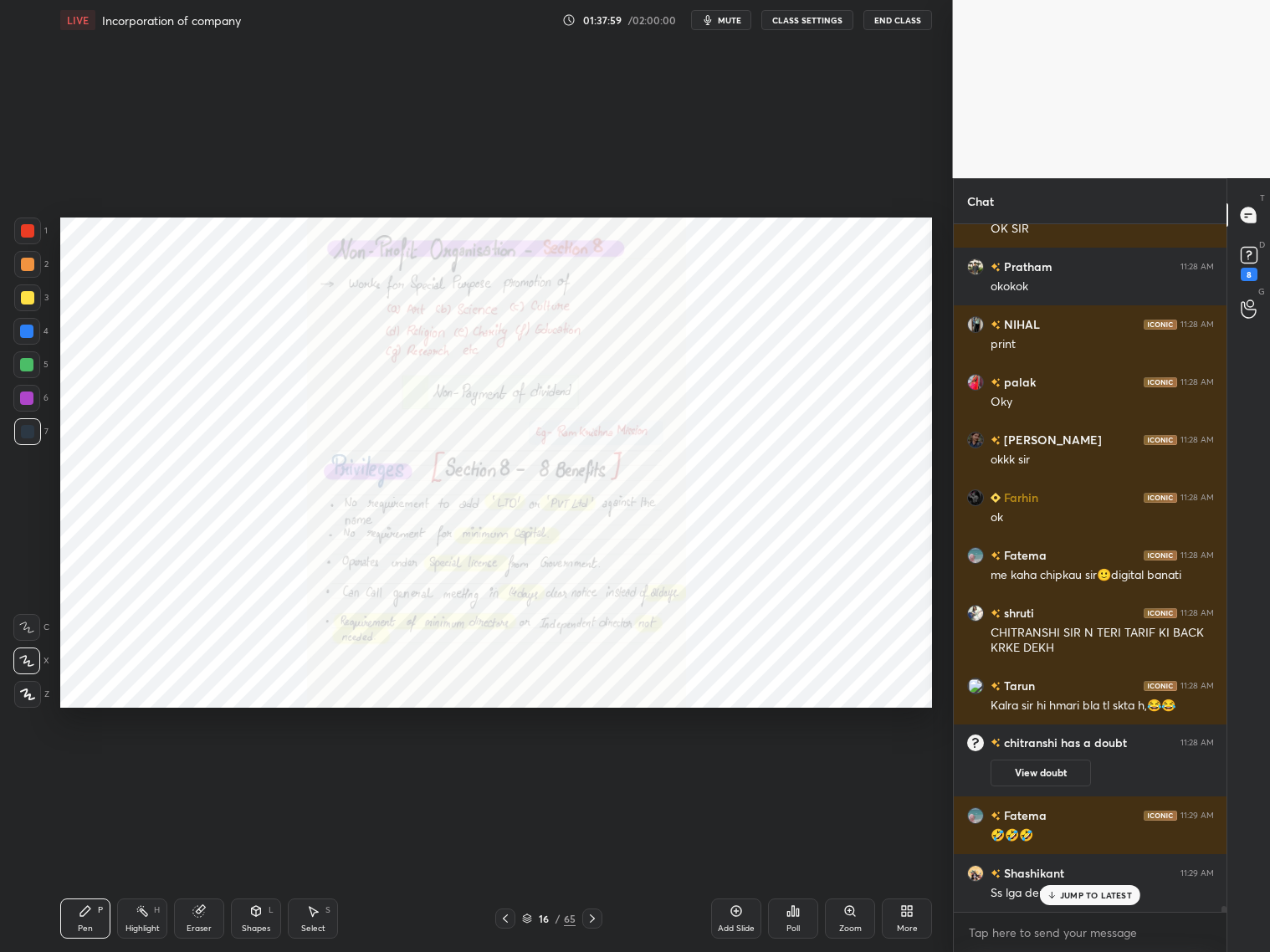
scroll to position [82094, 0]
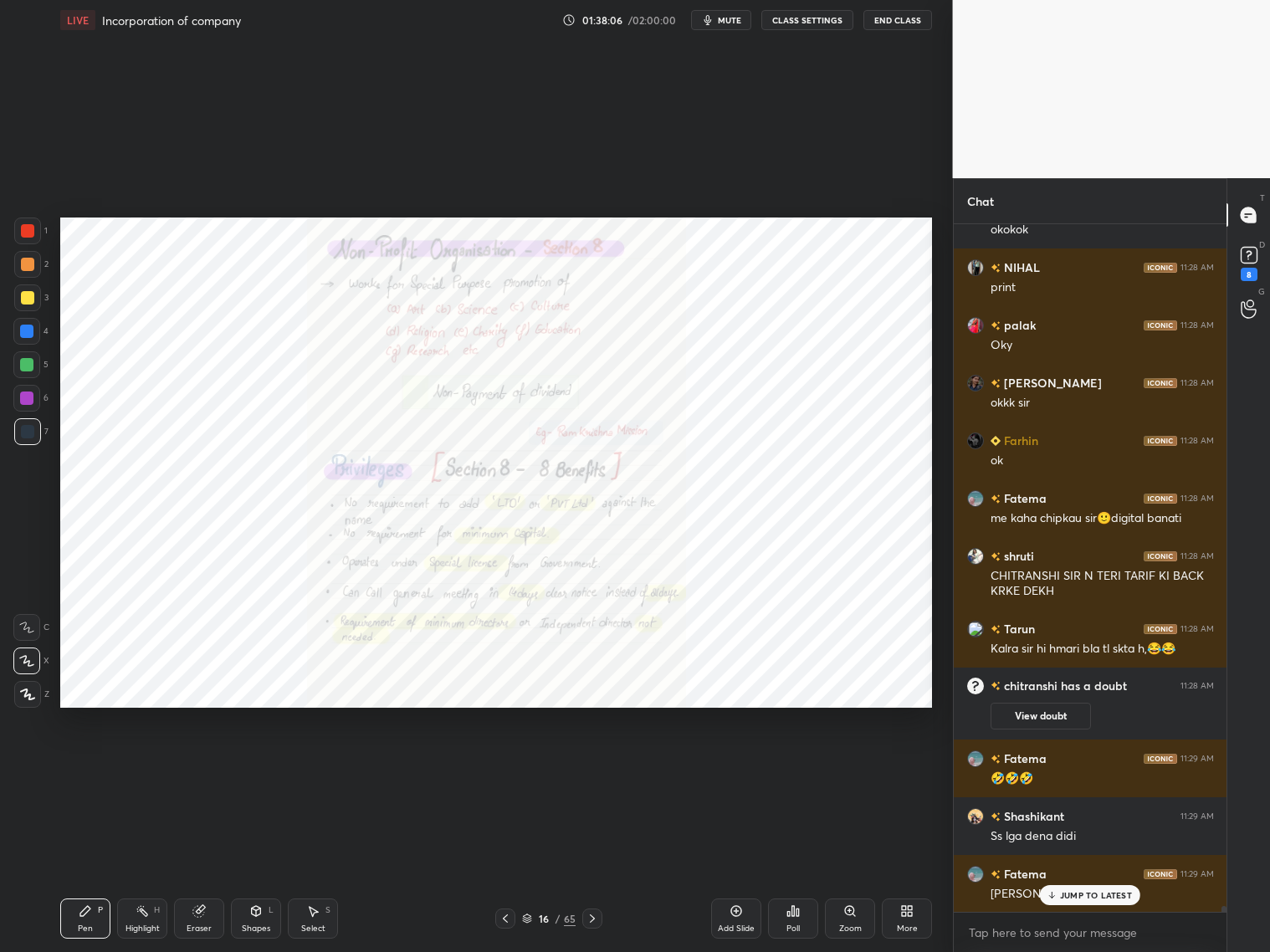
click at [592, 918] on icon at bounding box center [592, 918] width 13 height 13
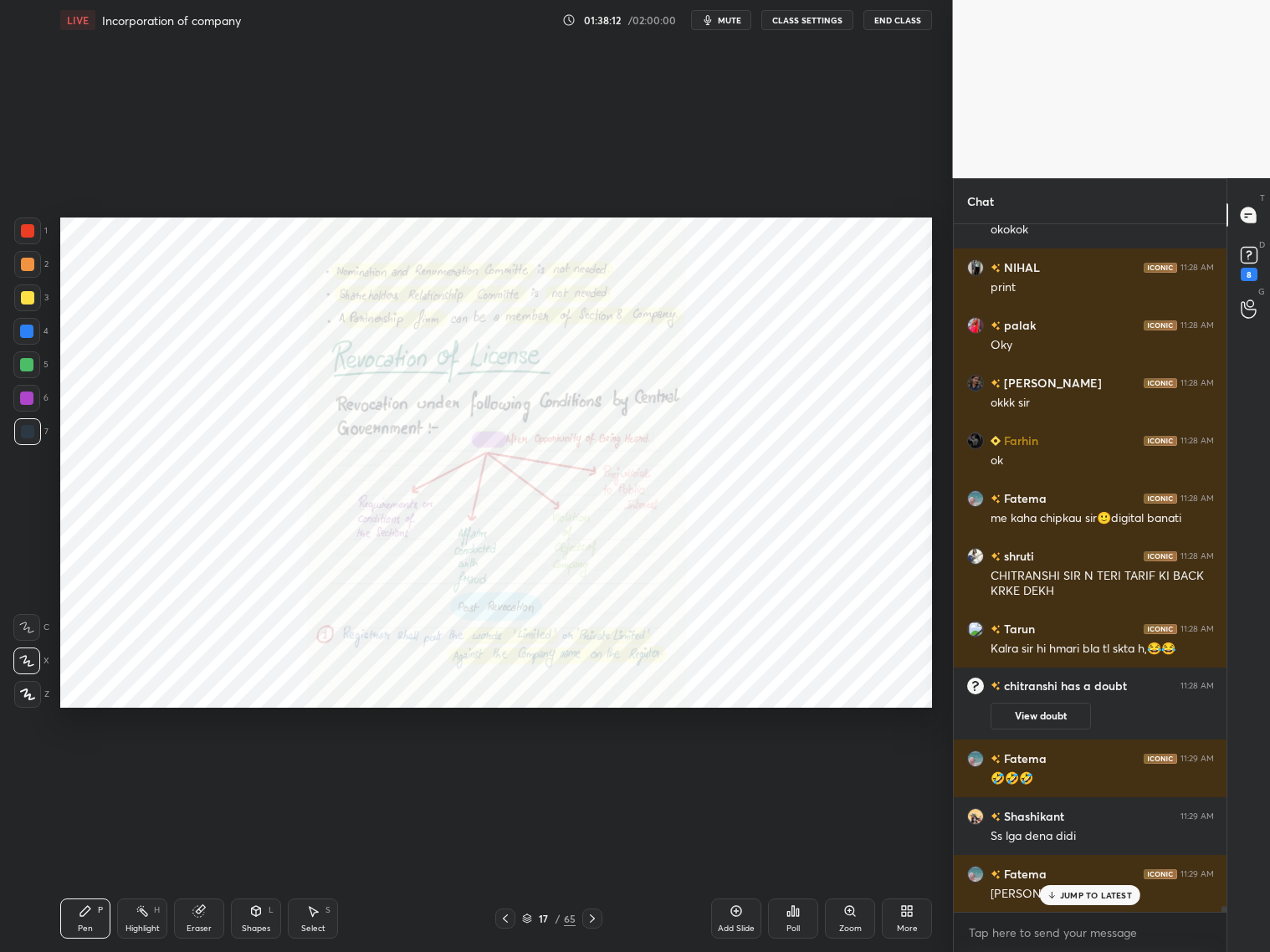
scroll to position [82151, 0]
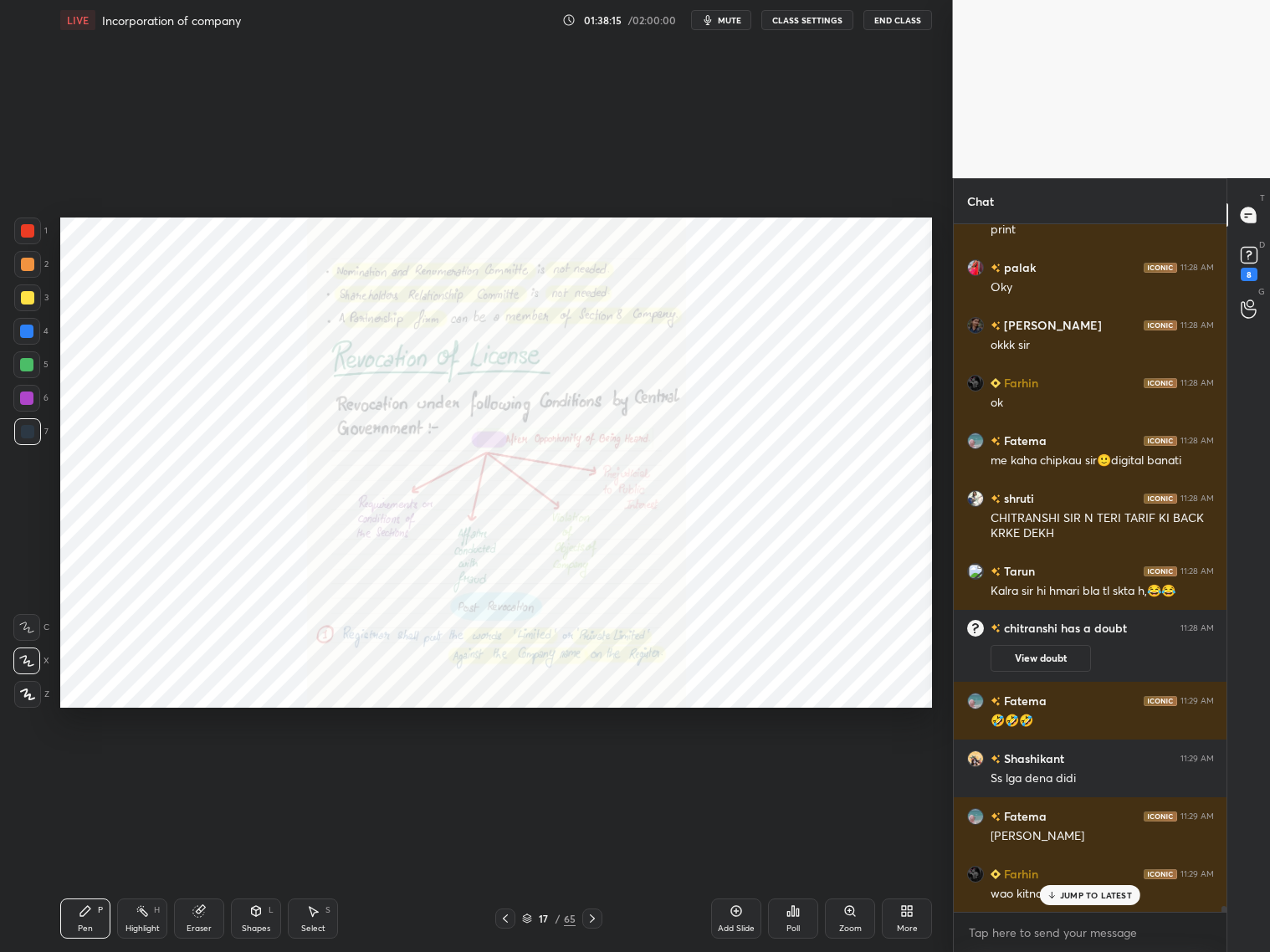
click at [272, 912] on div "L" at bounding box center [271, 909] width 5 height 8
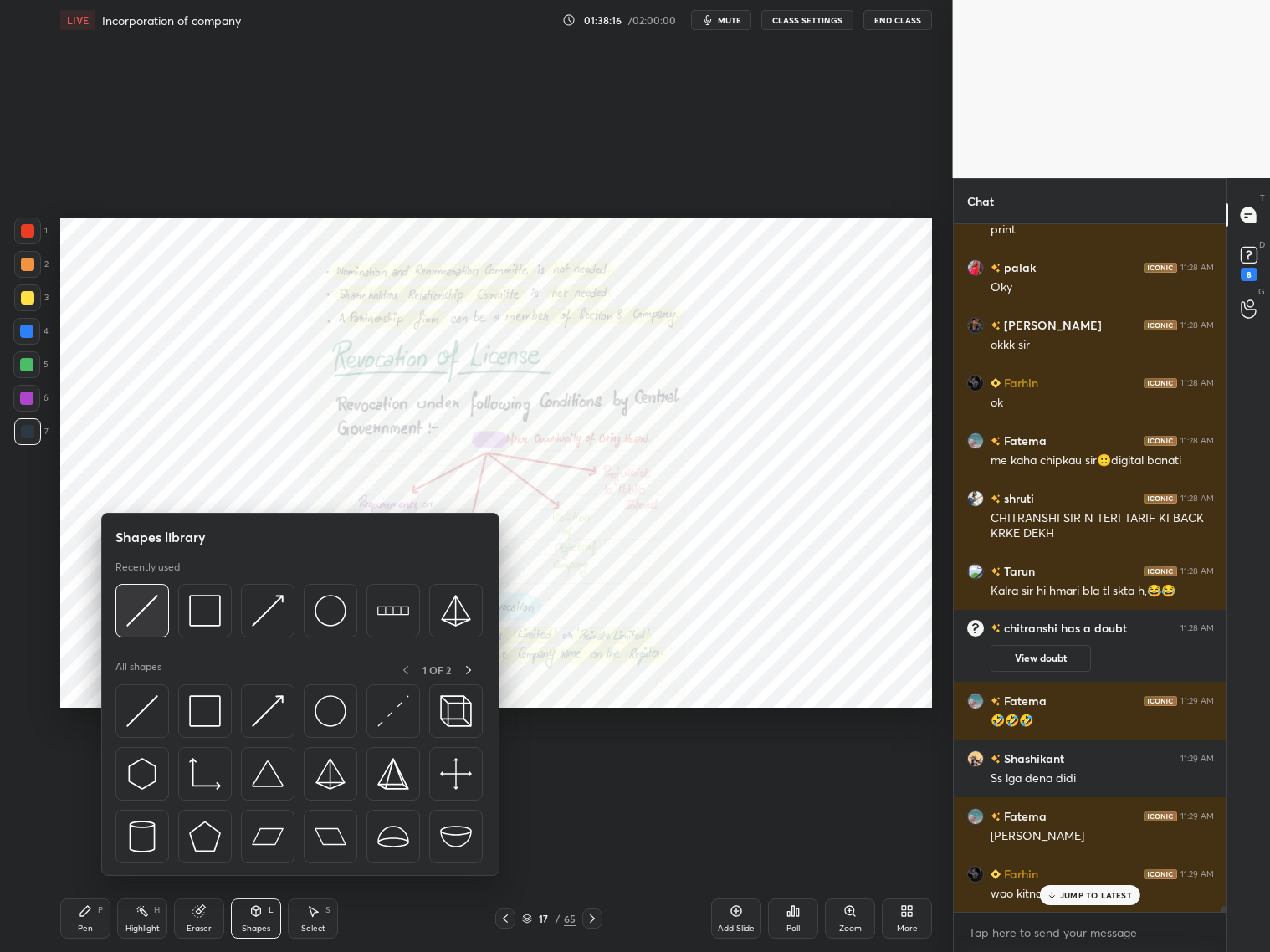
click at [148, 610] on img at bounding box center [142, 611] width 32 height 32
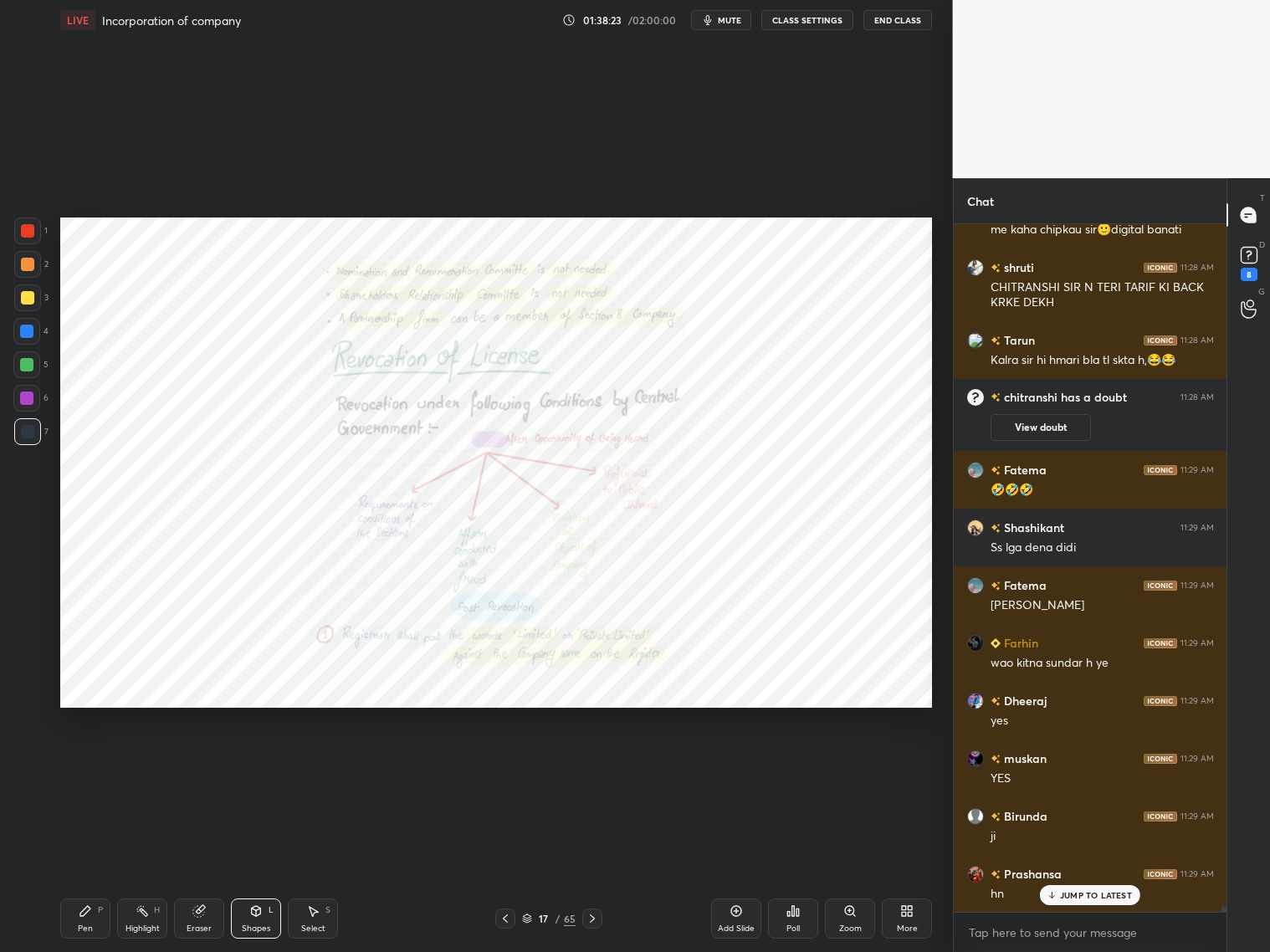
scroll to position [82440, 0]
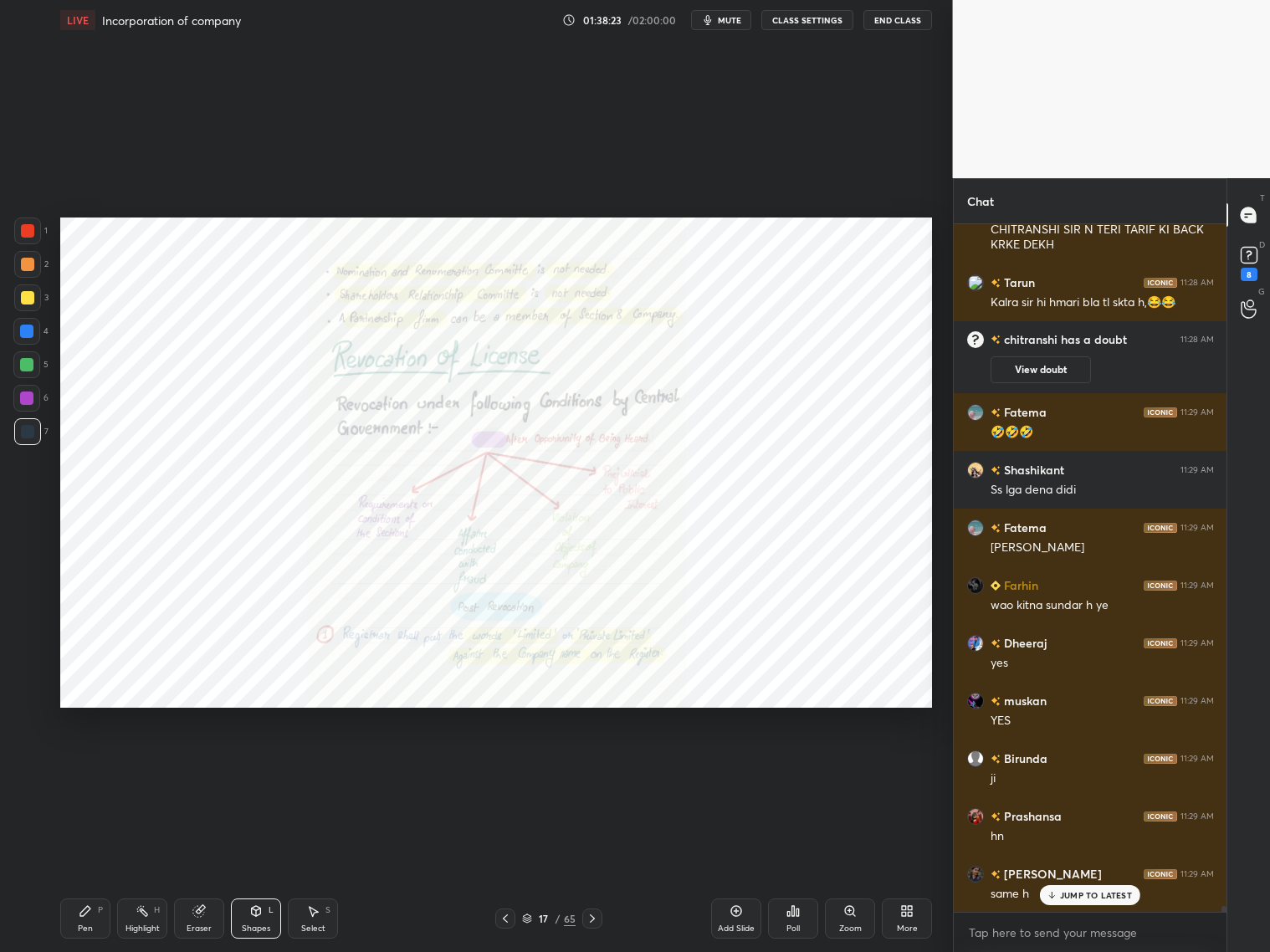
click at [98, 918] on div "Pen P" at bounding box center [85, 918] width 50 height 40
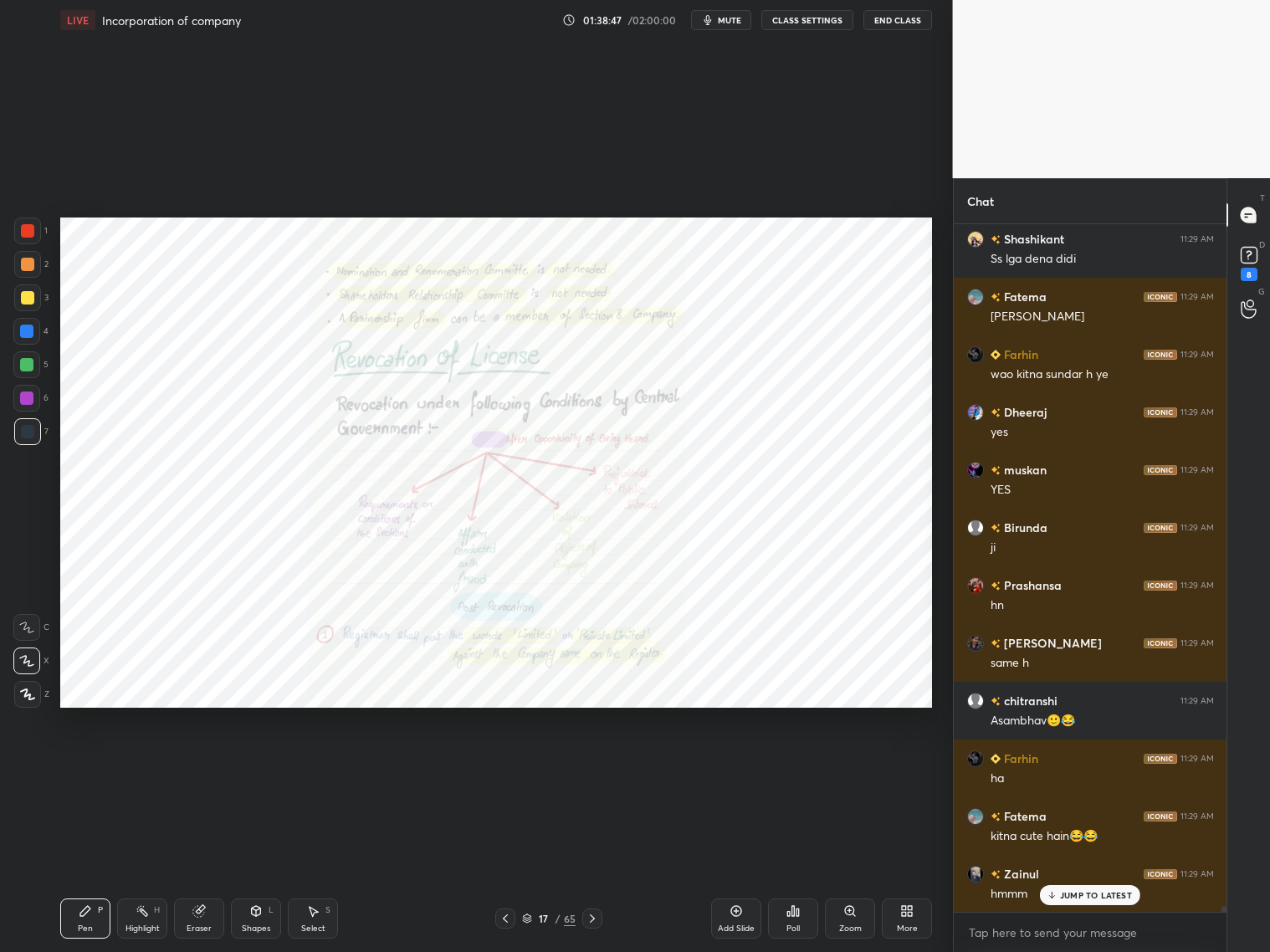
scroll to position [82728, 0]
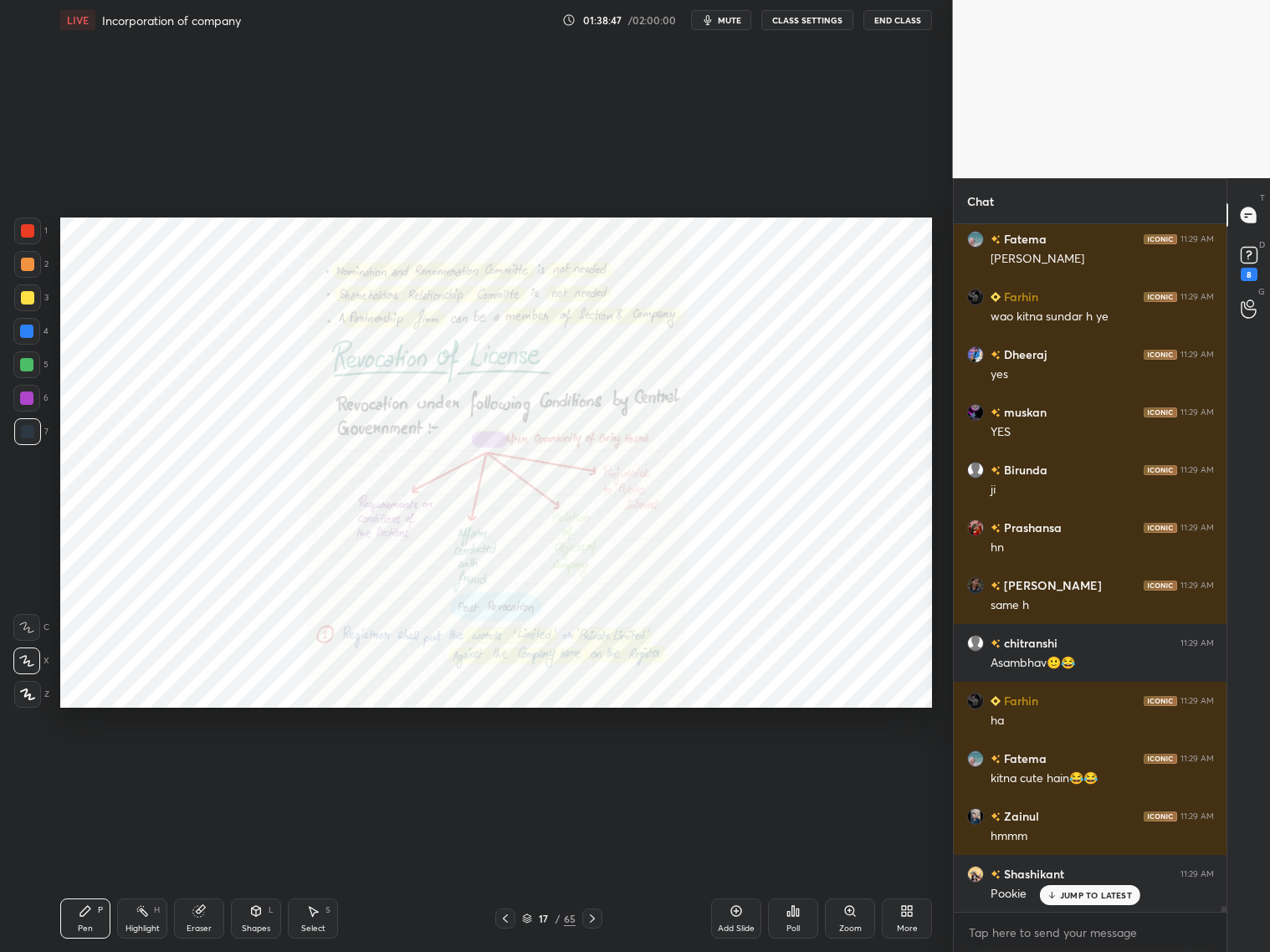
click at [854, 905] on icon at bounding box center [849, 911] width 13 height 13
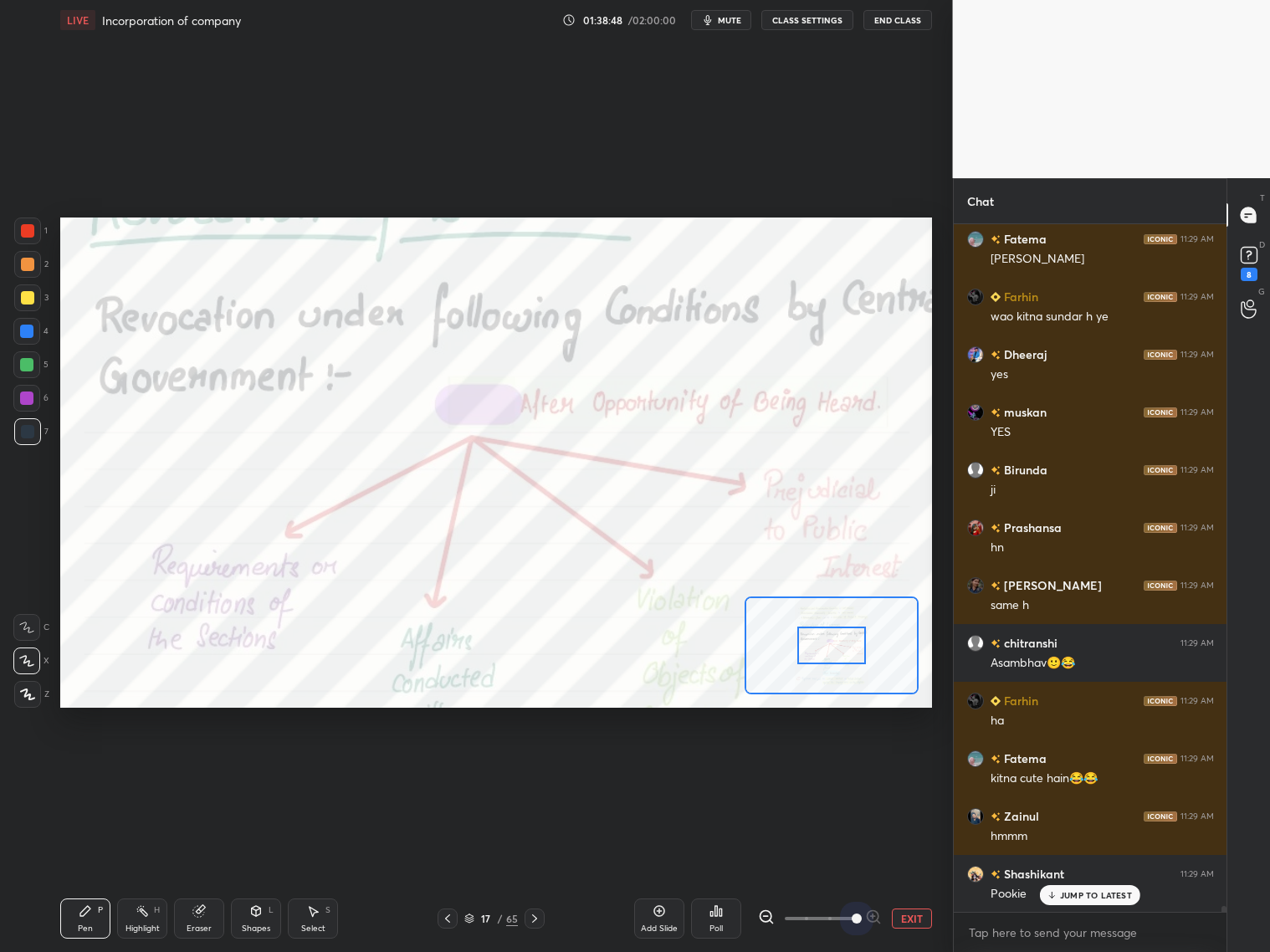
click at [855, 906] on span at bounding box center [820, 918] width 71 height 25
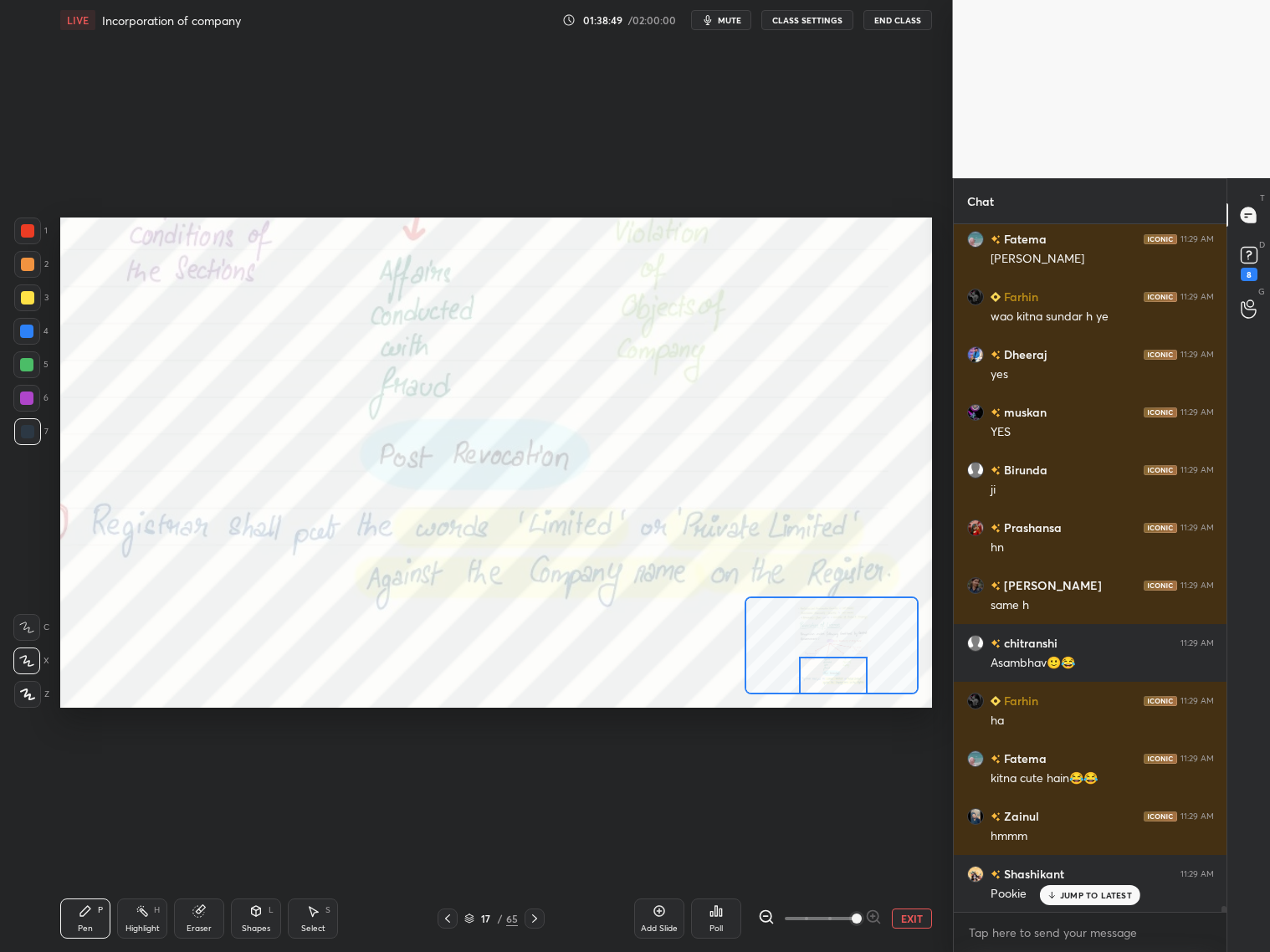
drag, startPoint x: 851, startPoint y: 652, endPoint x: 854, endPoint y: 687, distance: 35.1
click at [853, 687] on div at bounding box center [833, 676] width 69 height 38
click at [761, 914] on icon at bounding box center [766, 916] width 11 height 11
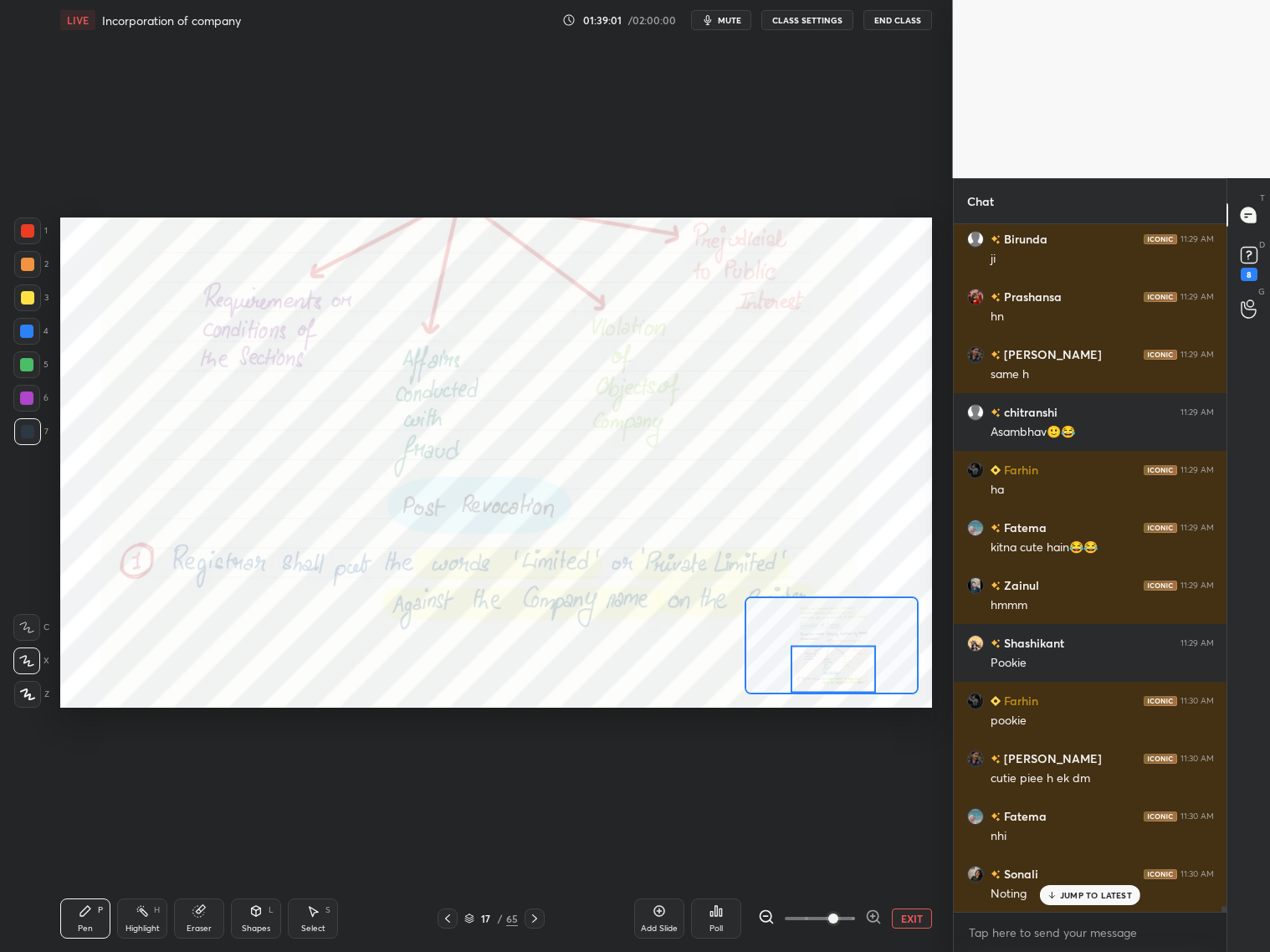
scroll to position [83017, 0]
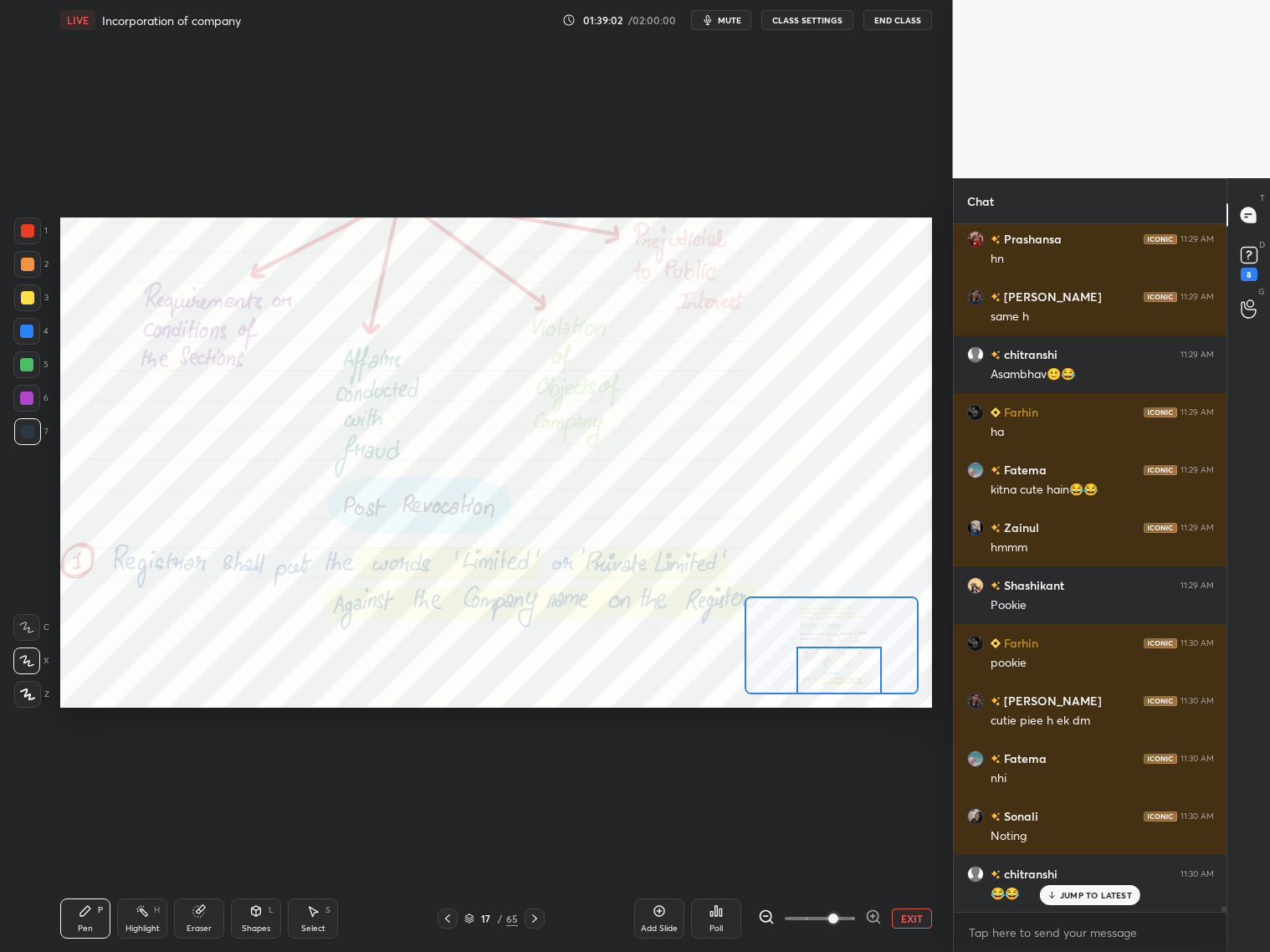
click at [845, 676] on div at bounding box center [839, 670] width 85 height 47
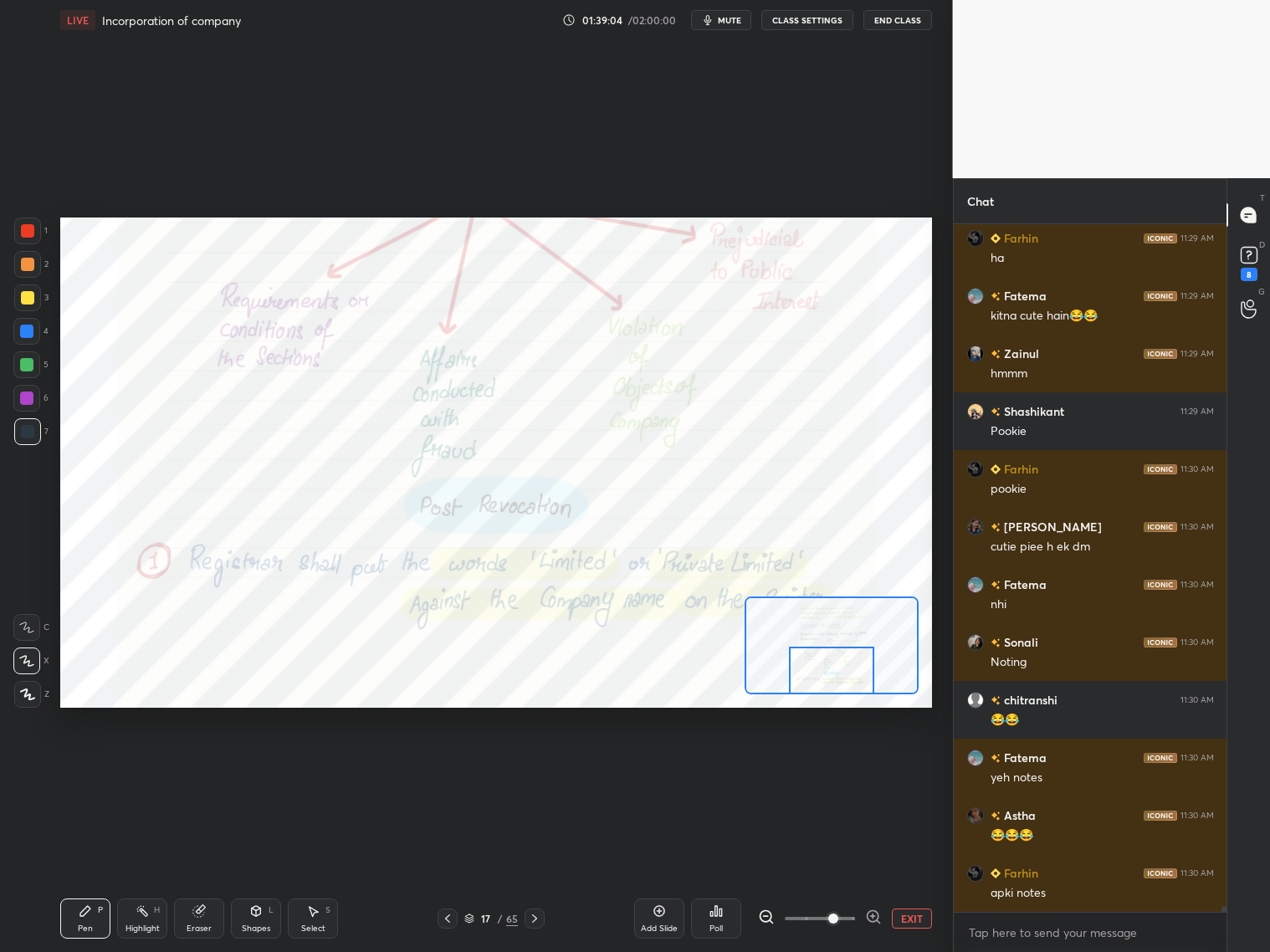
drag, startPoint x: 838, startPoint y: 671, endPoint x: 841, endPoint y: 691, distance: 20.2
click at [841, 692] on div at bounding box center [831, 670] width 85 height 47
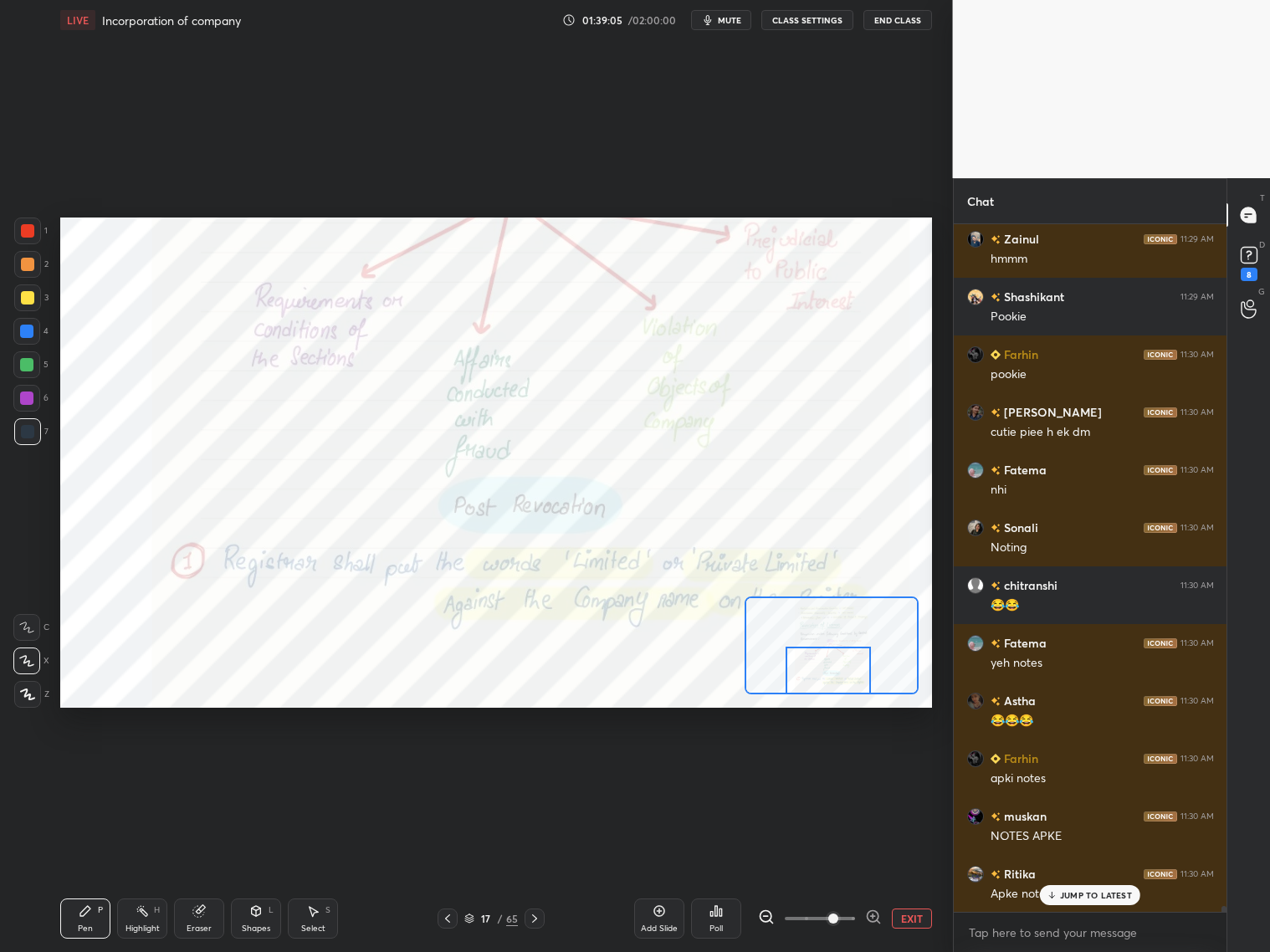
drag, startPoint x: 846, startPoint y: 684, endPoint x: 830, endPoint y: 694, distance: 18.9
click at [834, 692] on div at bounding box center [828, 670] width 85 height 47
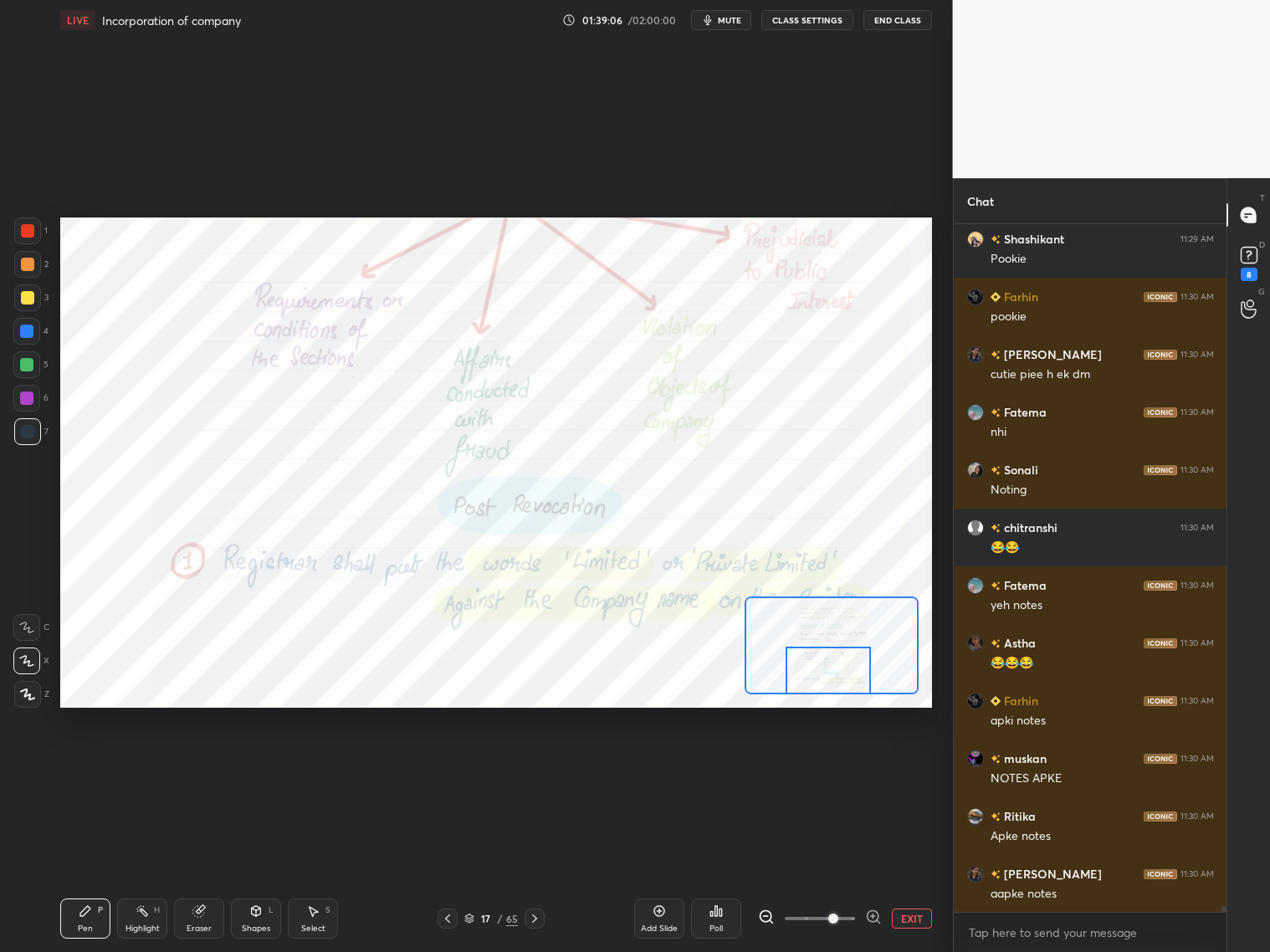
click at [763, 918] on icon at bounding box center [766, 916] width 17 height 17
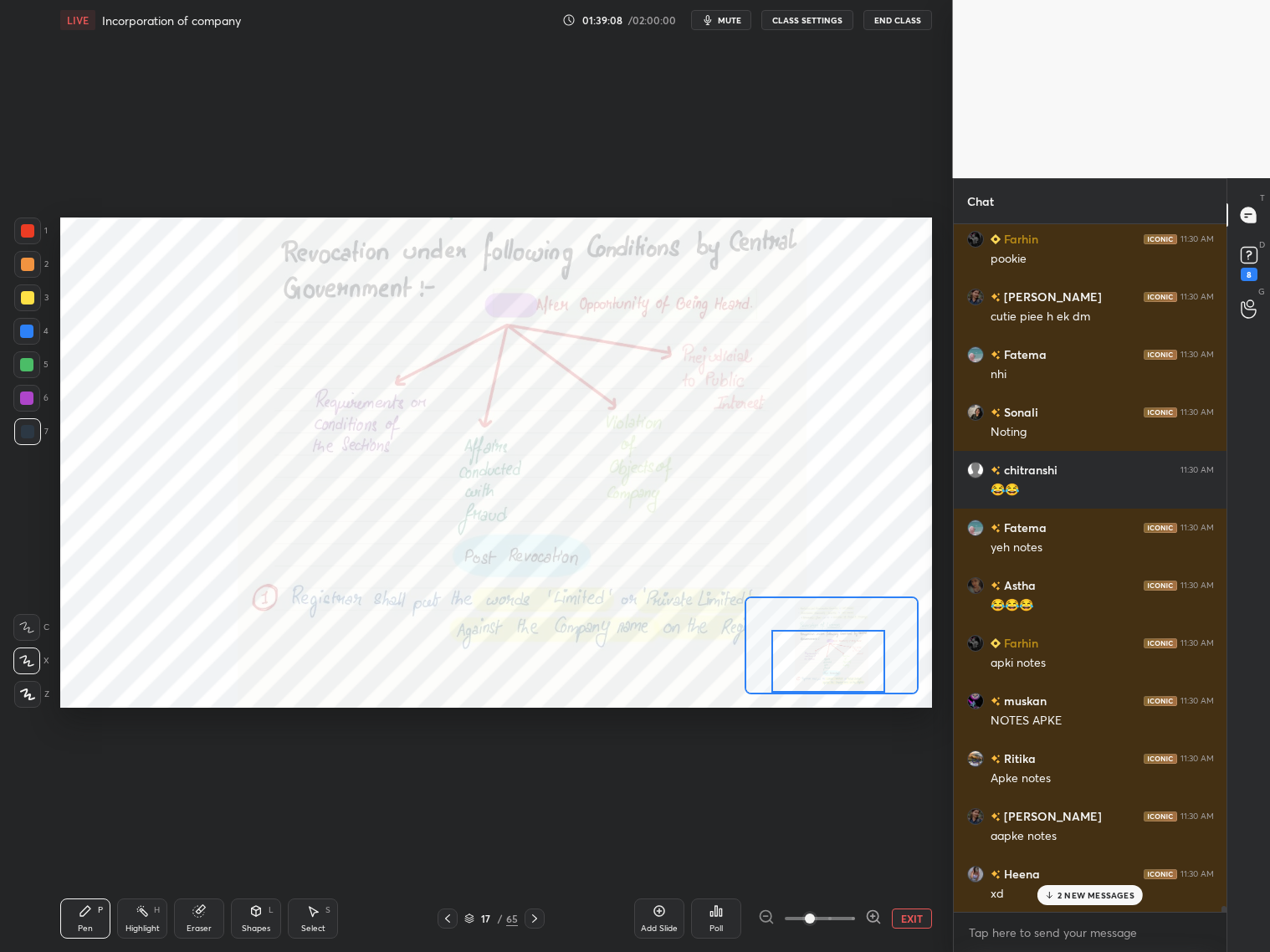
scroll to position [83536, 0]
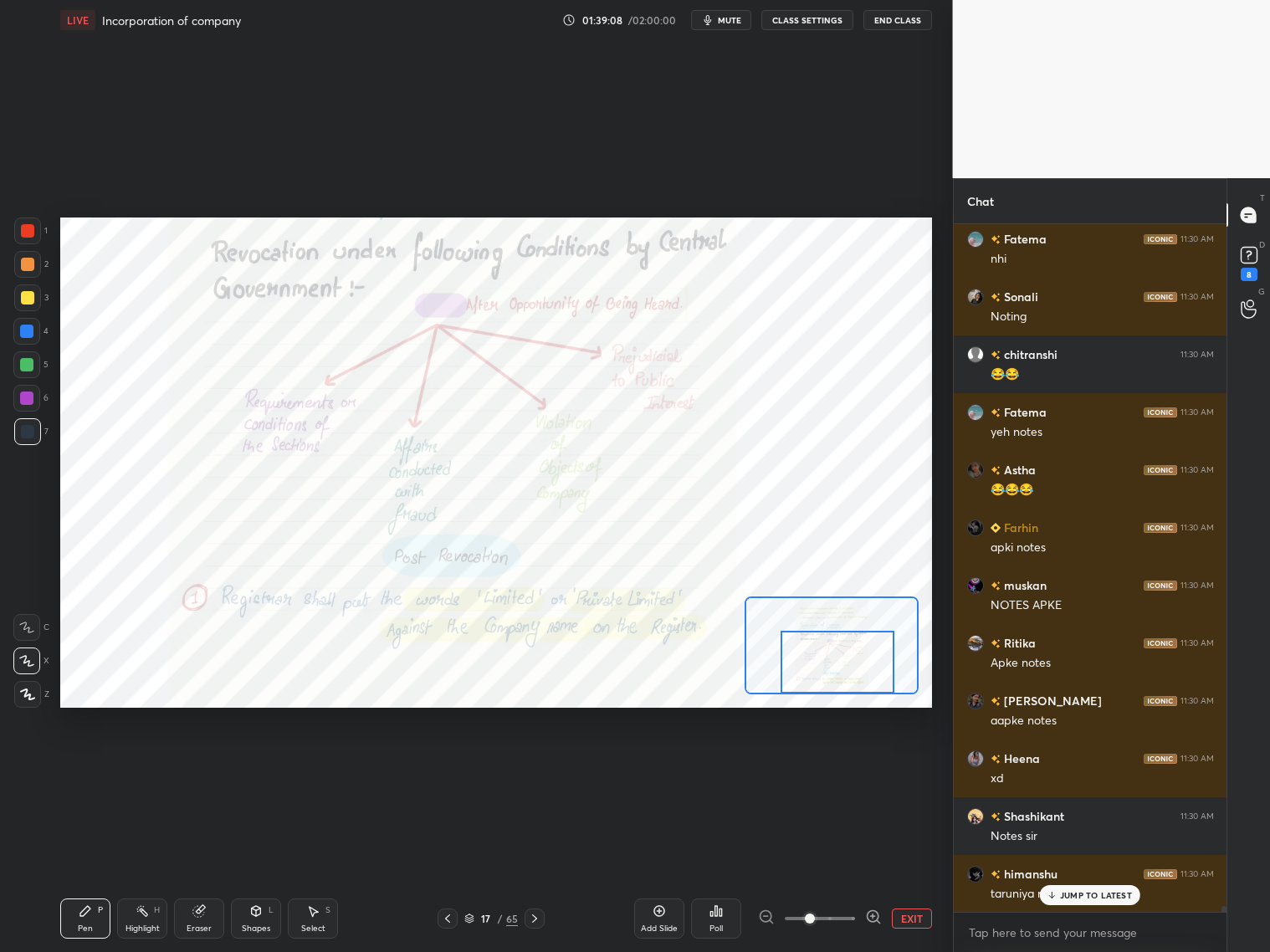
click at [860, 675] on div at bounding box center [837, 662] width 114 height 63
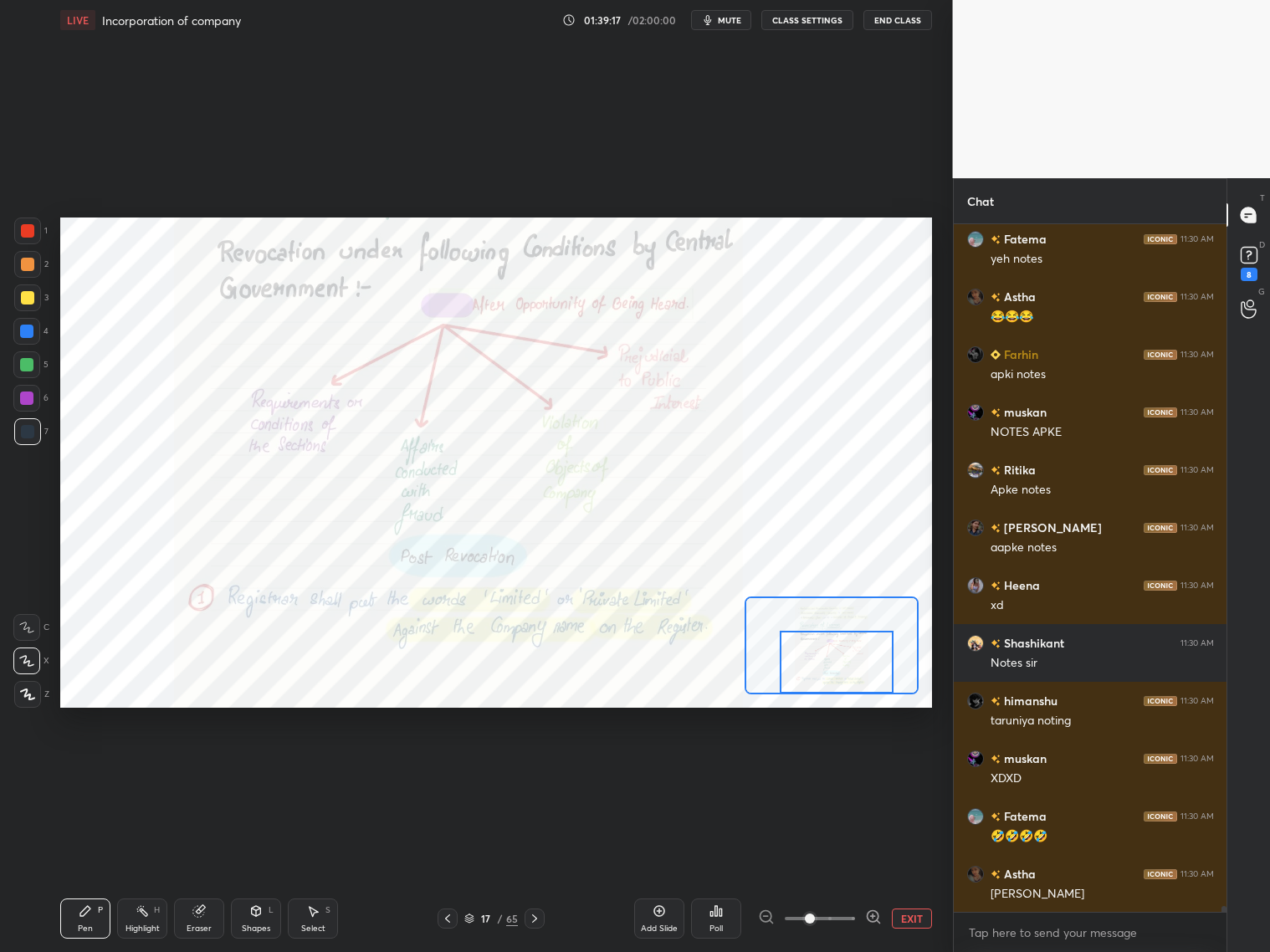
scroll to position [83768, 0]
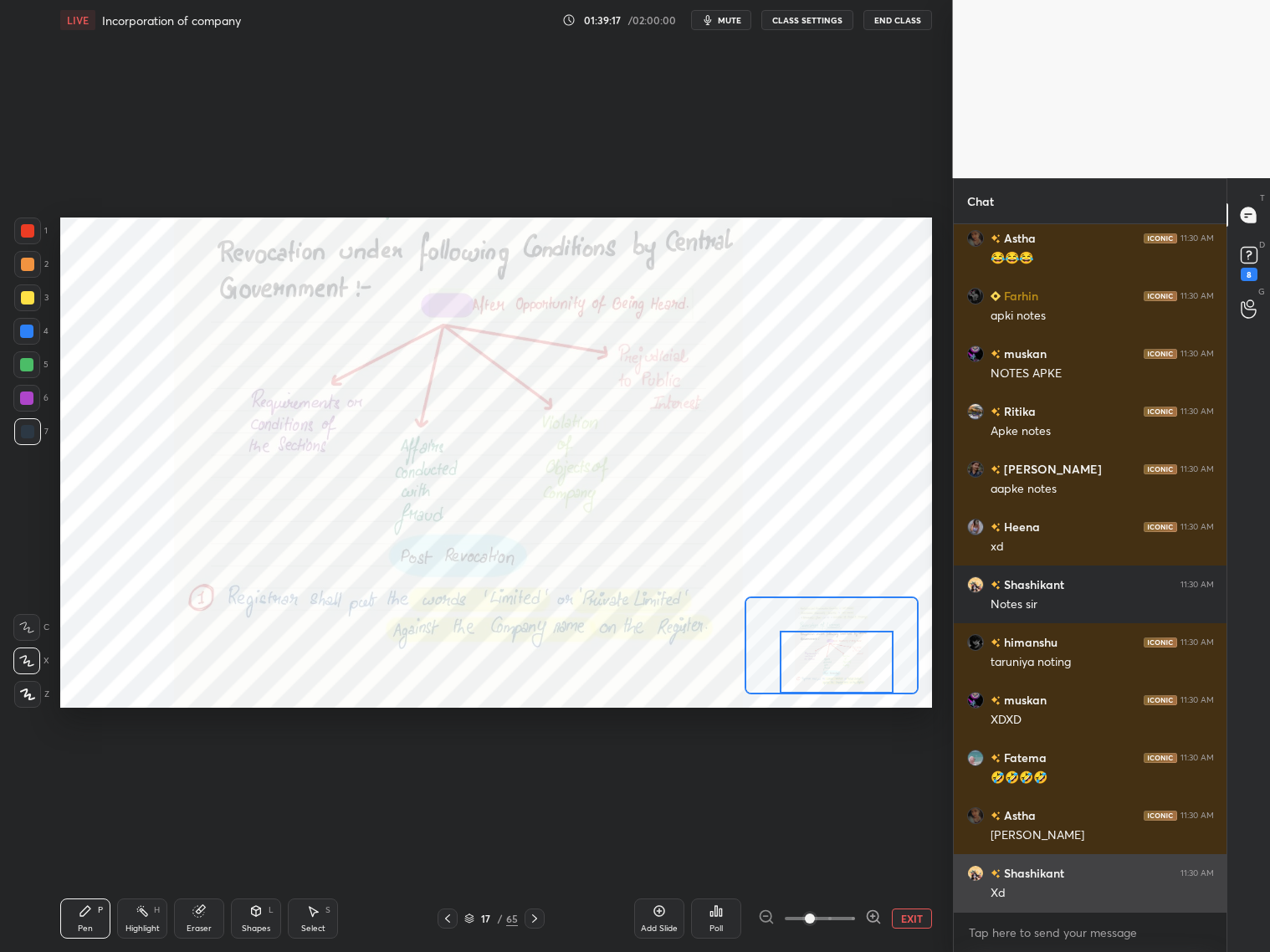
click at [1092, 888] on div "Xd" at bounding box center [1103, 893] width 224 height 17
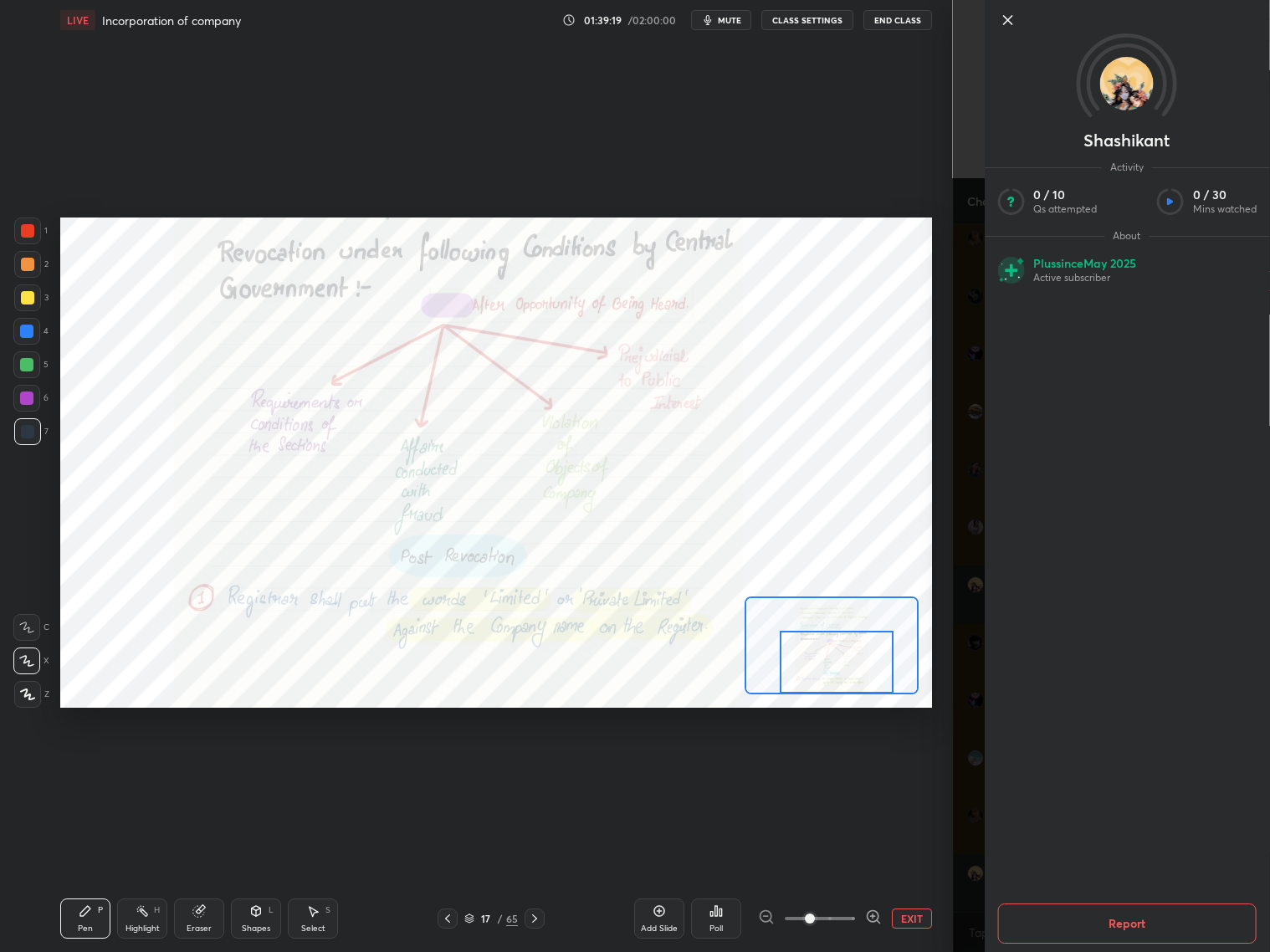
scroll to position [83825, 0]
click at [960, 745] on div "[PERSON_NAME] Activity 0 / 10 Qs attempted 0 / 30 Mins watched About Plus since…" at bounding box center [1112, 476] width 318 height 952
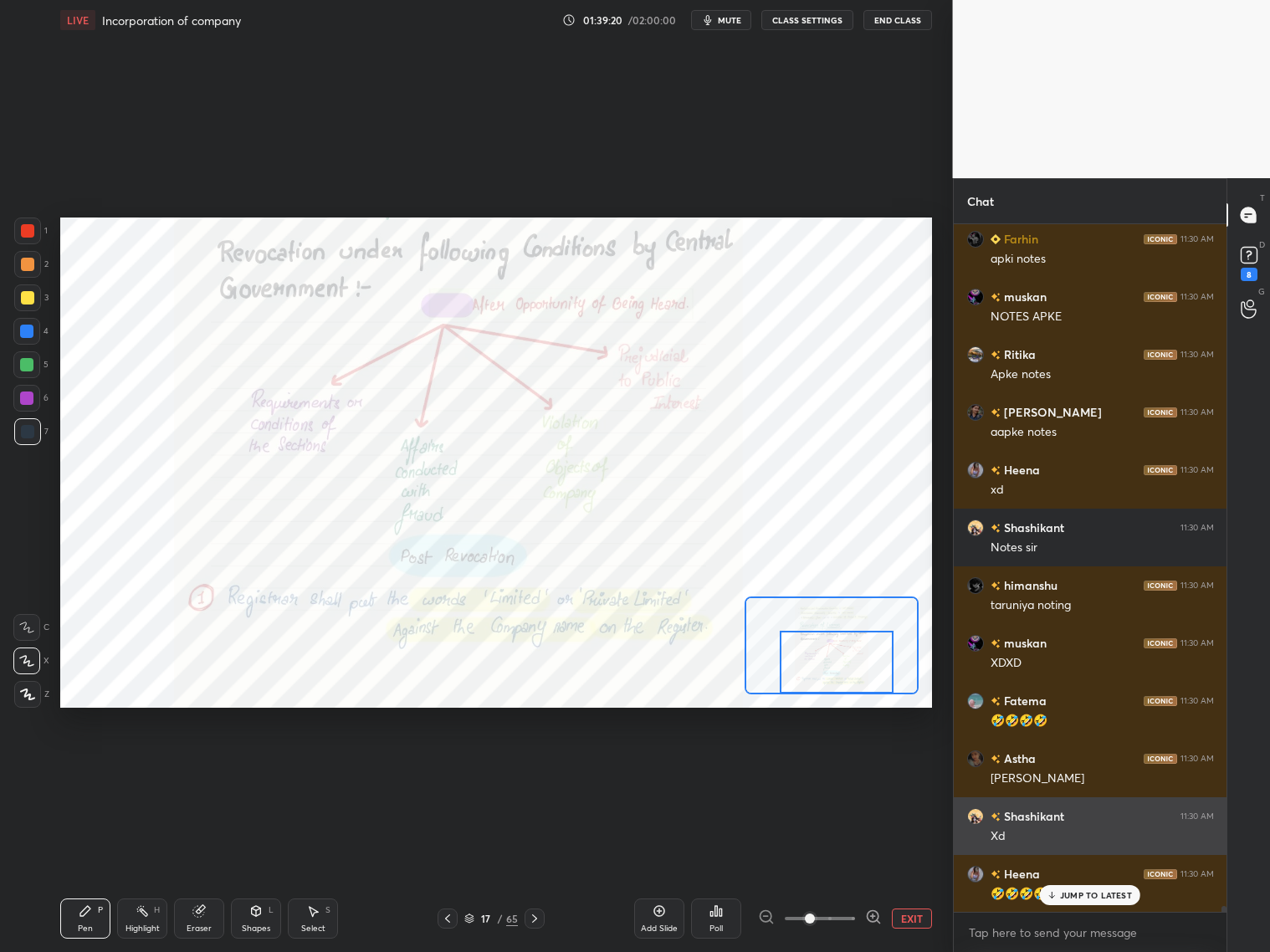
scroll to position [83882, 0]
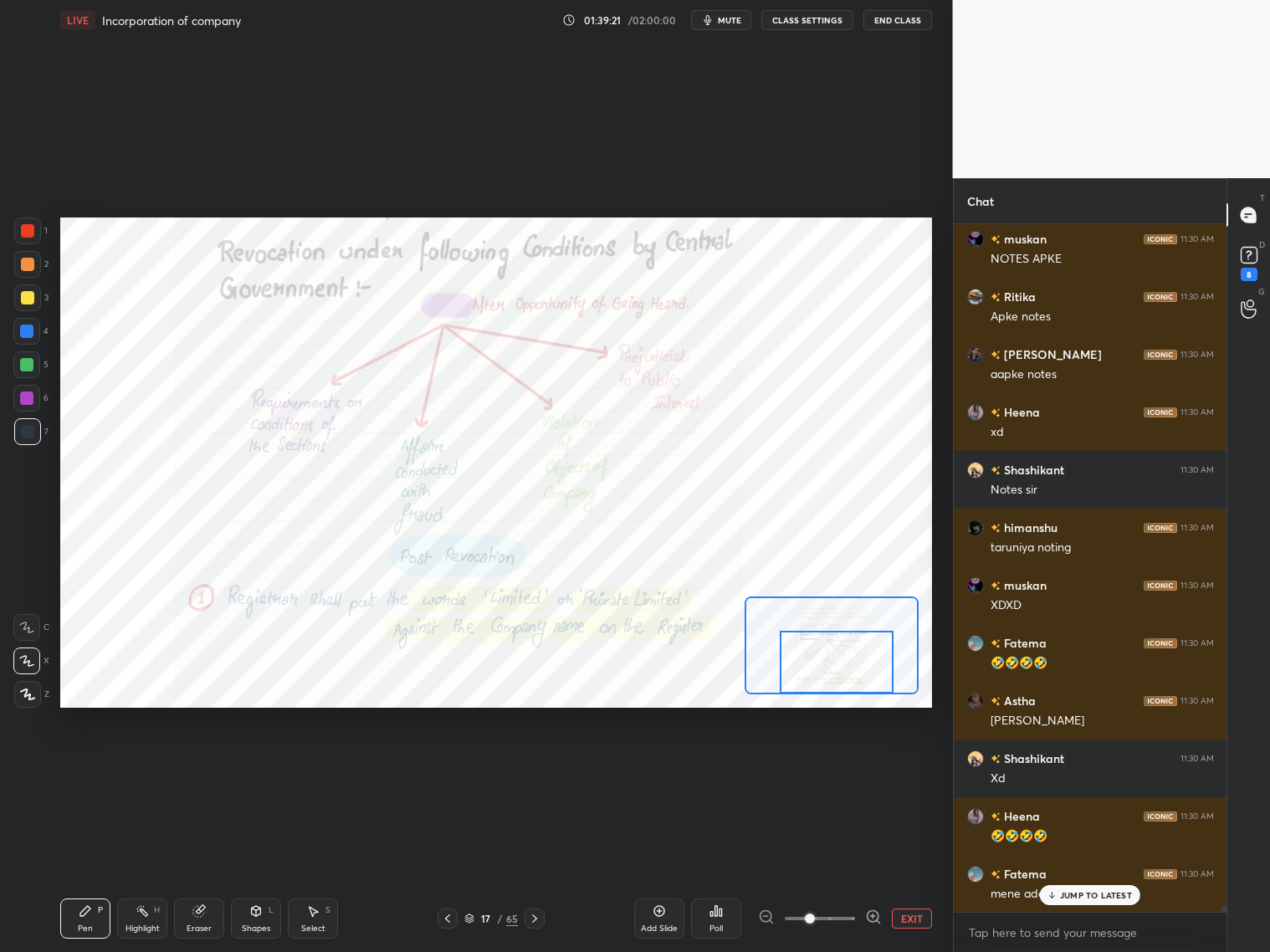
click at [1111, 888] on div "JUMP TO LATEST" at bounding box center [1090, 895] width 100 height 20
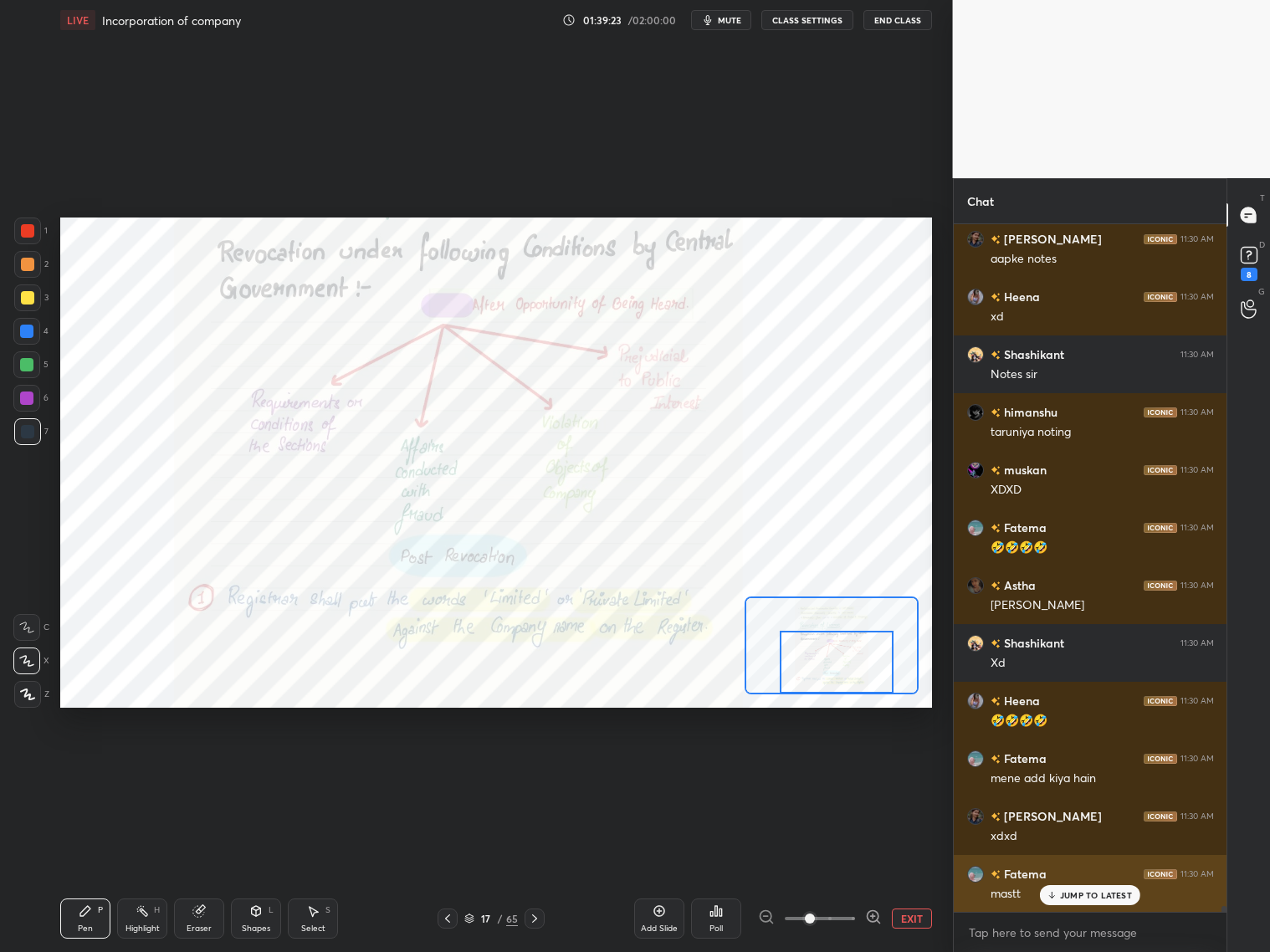
click at [1080, 897] on p "JUMP TO LATEST" at bounding box center [1095, 895] width 72 height 10
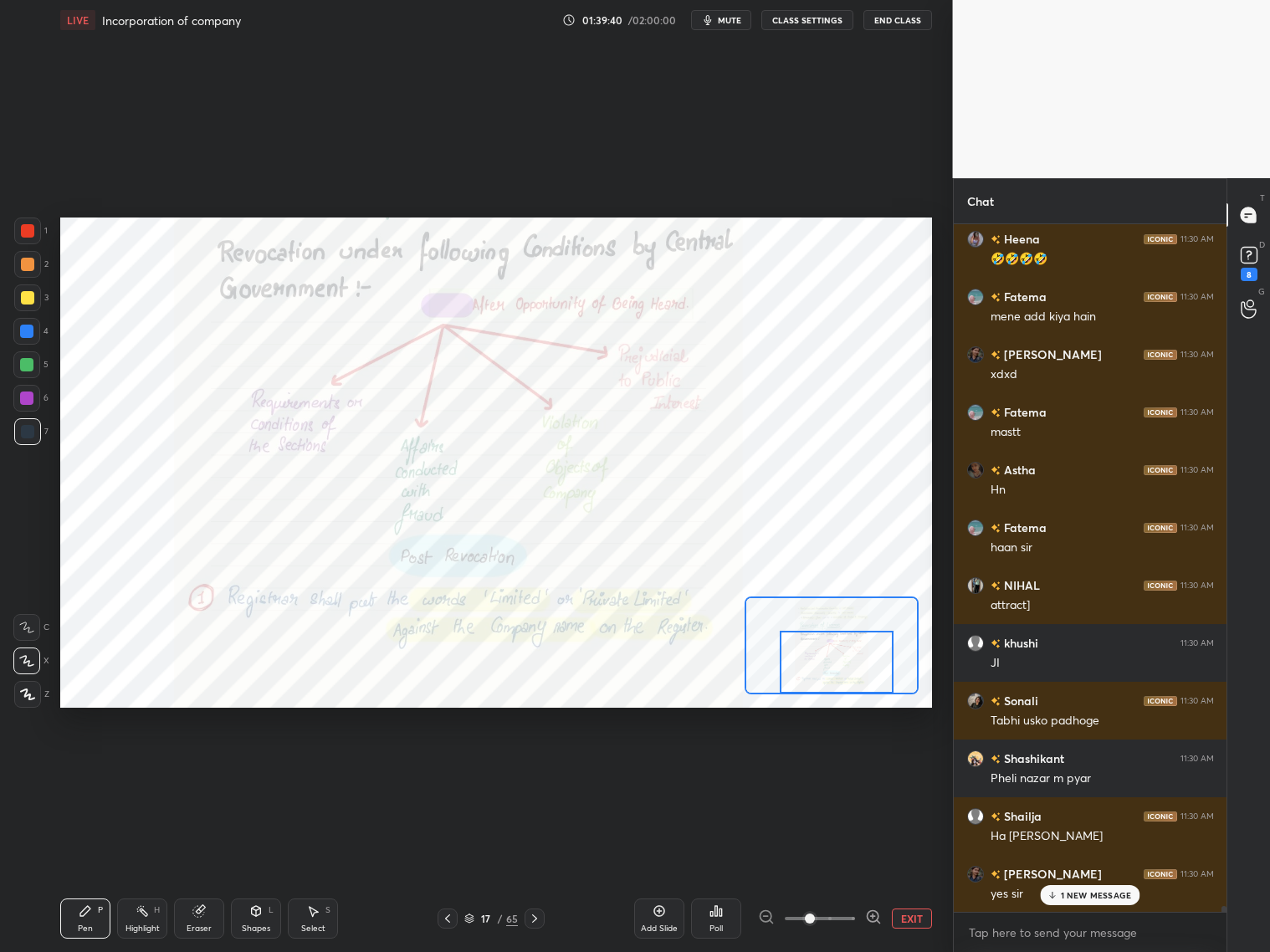
scroll to position [84518, 0]
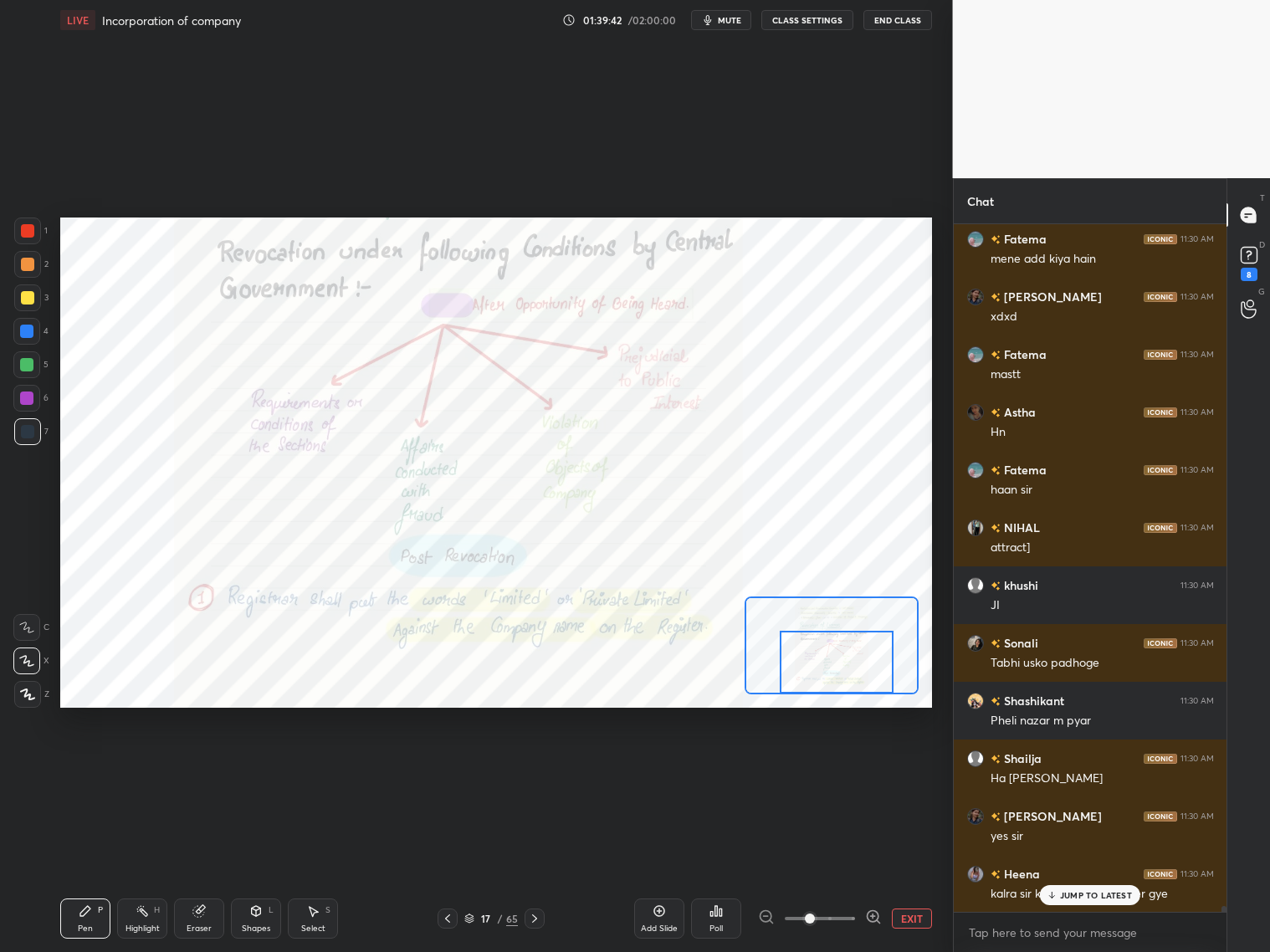
click at [1086, 894] on div "[PERSON_NAME] 11:30 AM Apke notes [PERSON_NAME] 11:30 AM aapke notes [PERSON_NA…" at bounding box center [1091, 568] width 274 height 687
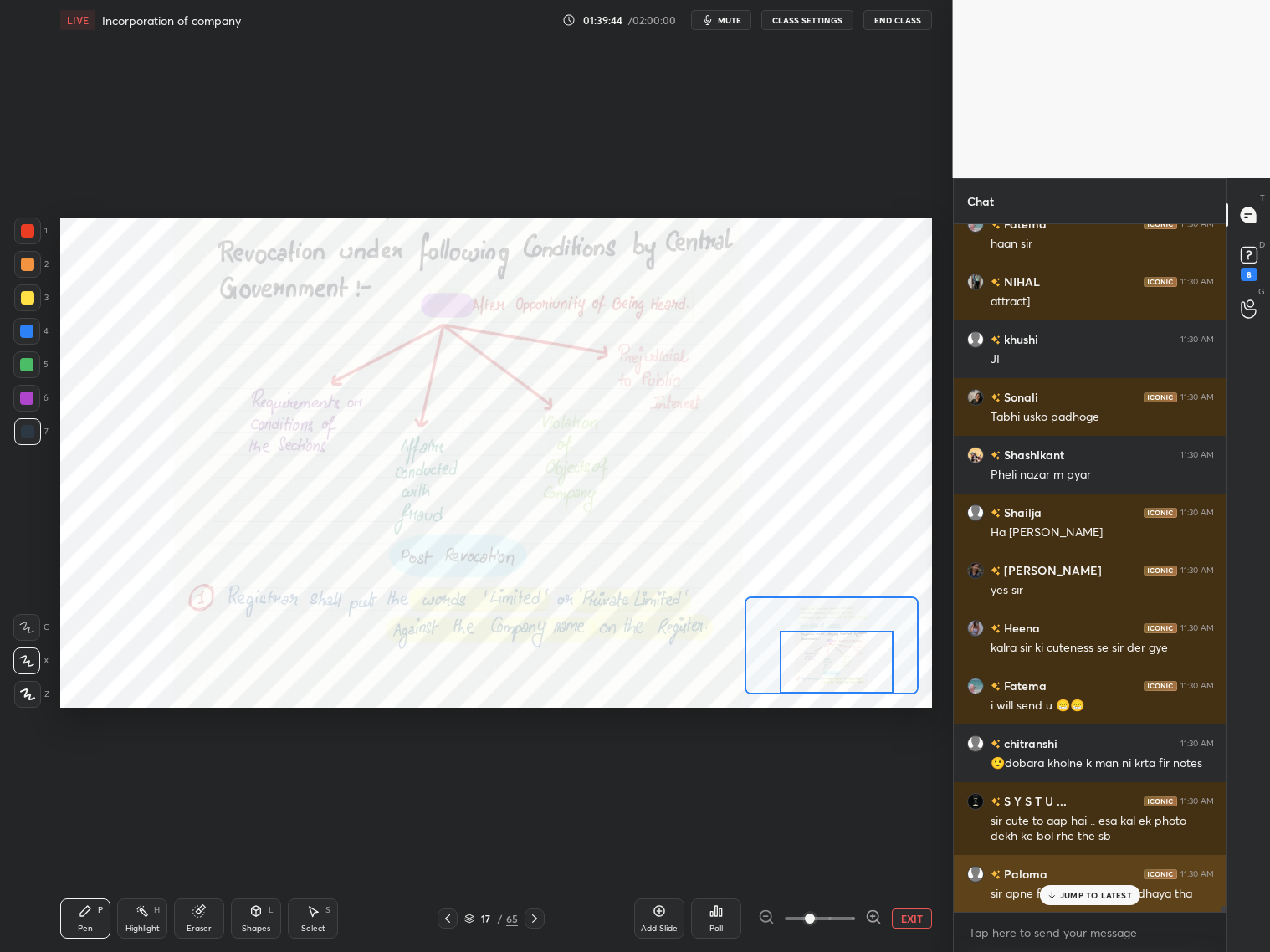
click at [1073, 898] on p "JUMP TO LATEST" at bounding box center [1095, 895] width 72 height 10
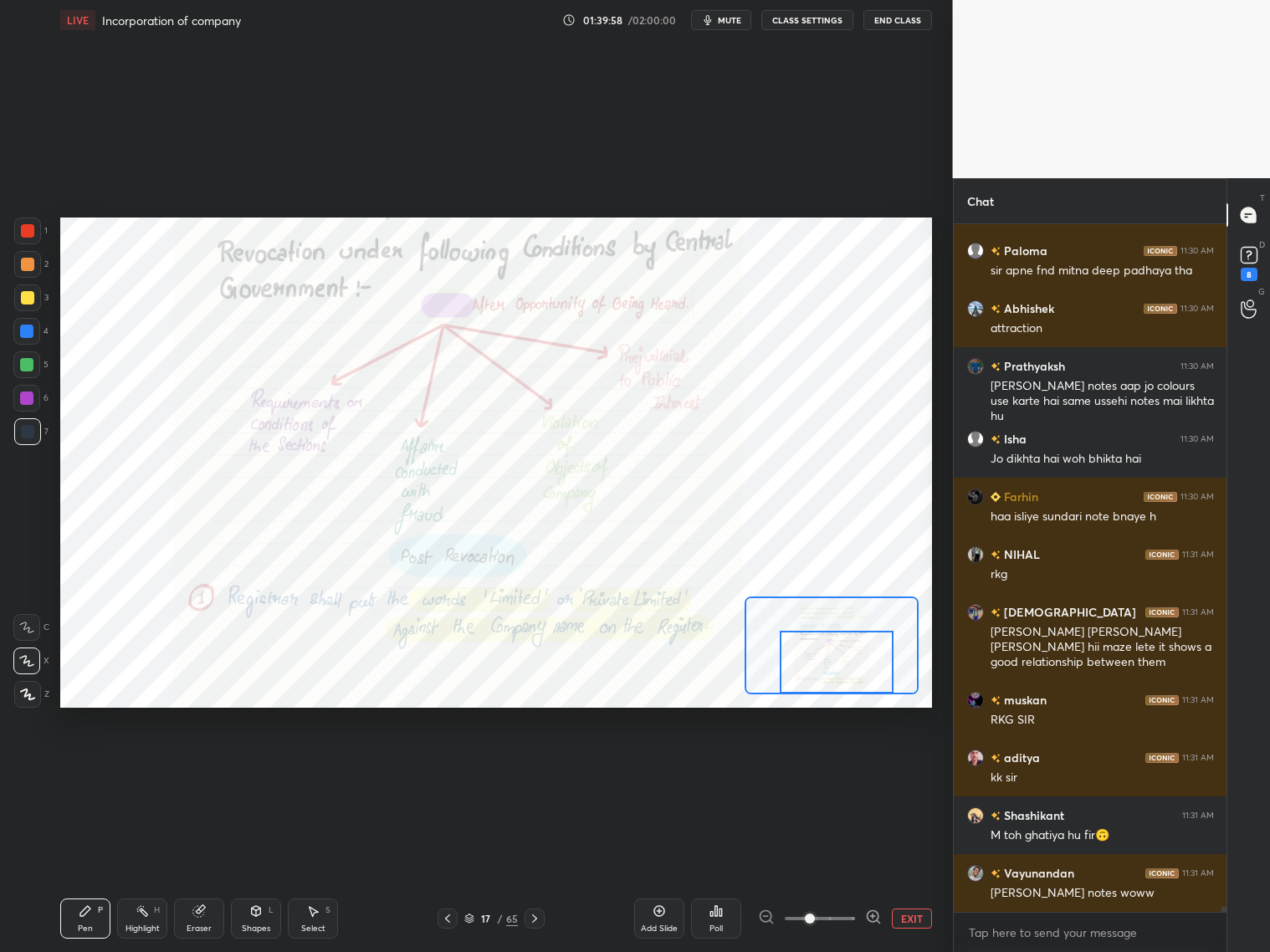
scroll to position [85459, 0]
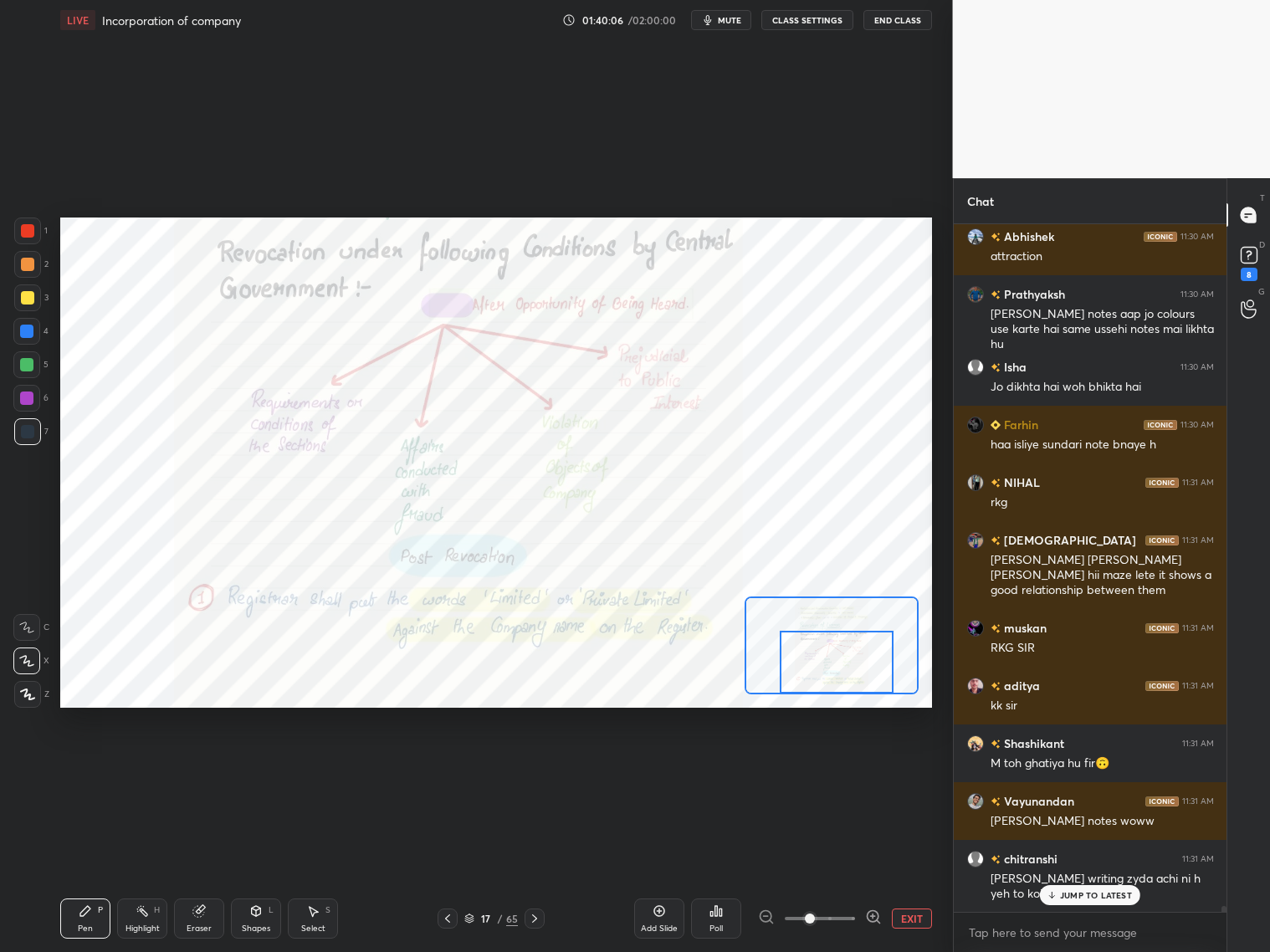
click at [537, 923] on icon at bounding box center [534, 918] width 13 height 13
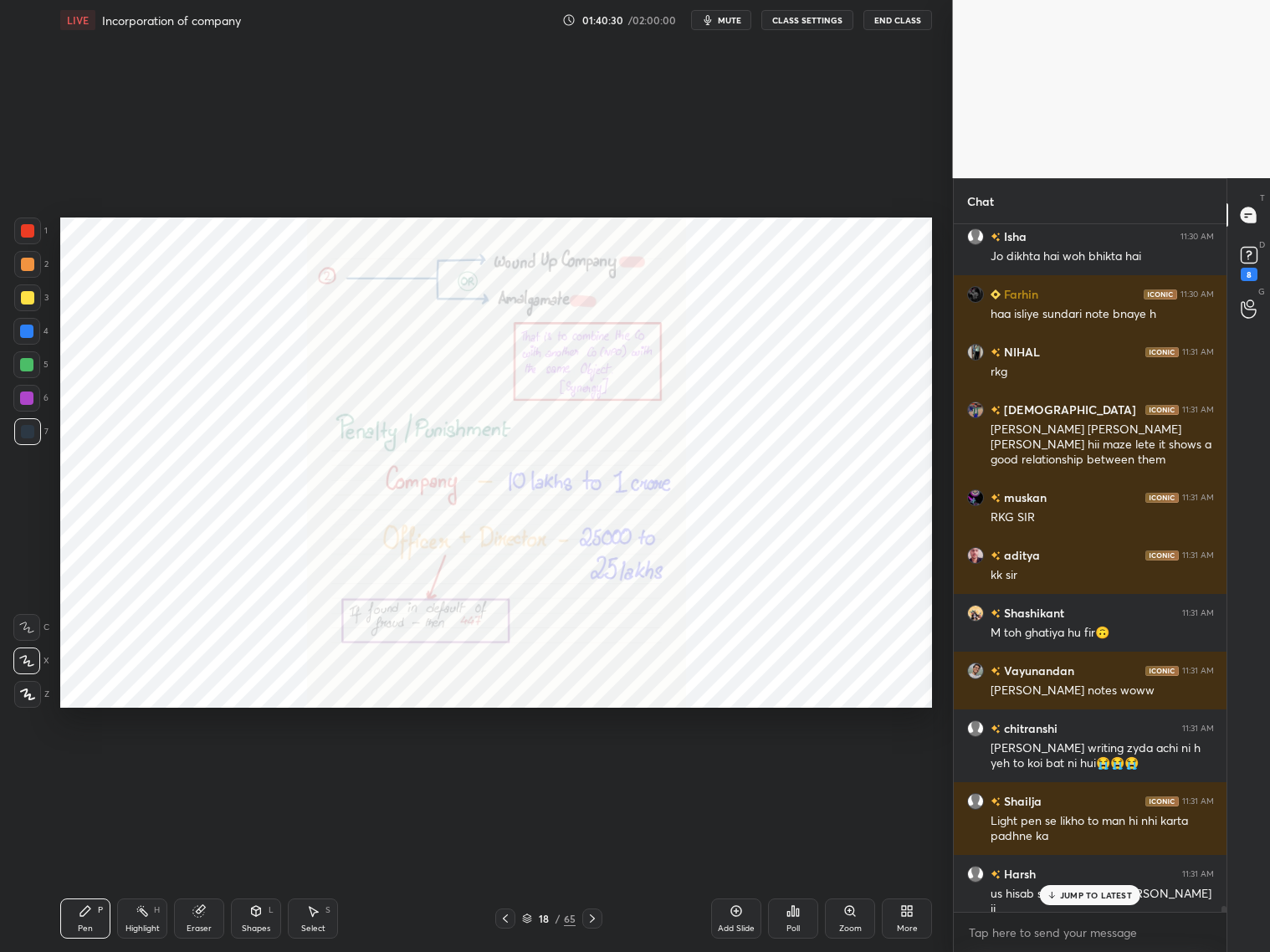
scroll to position [85663, 0]
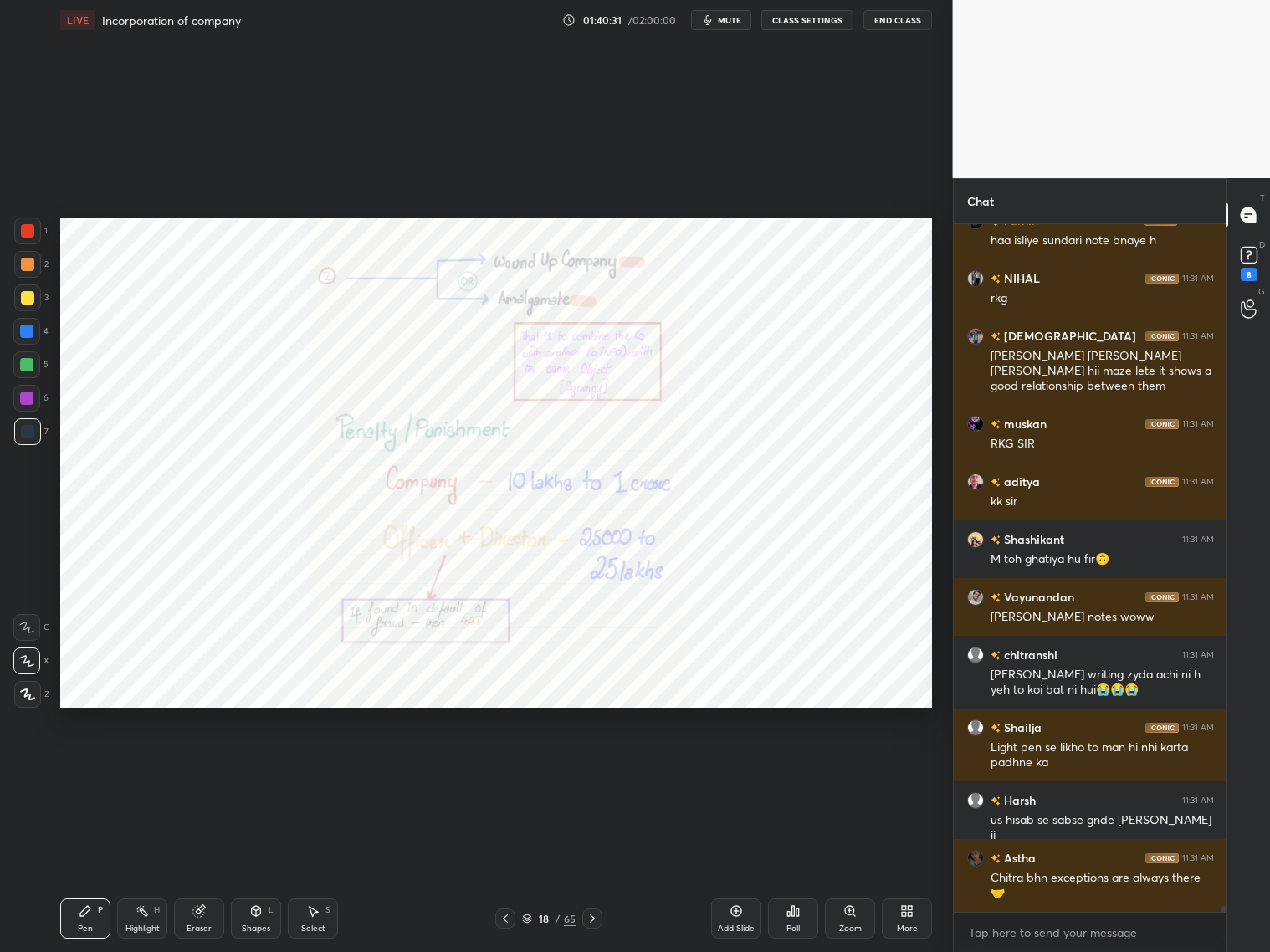
click at [252, 913] on icon at bounding box center [256, 911] width 13 height 13
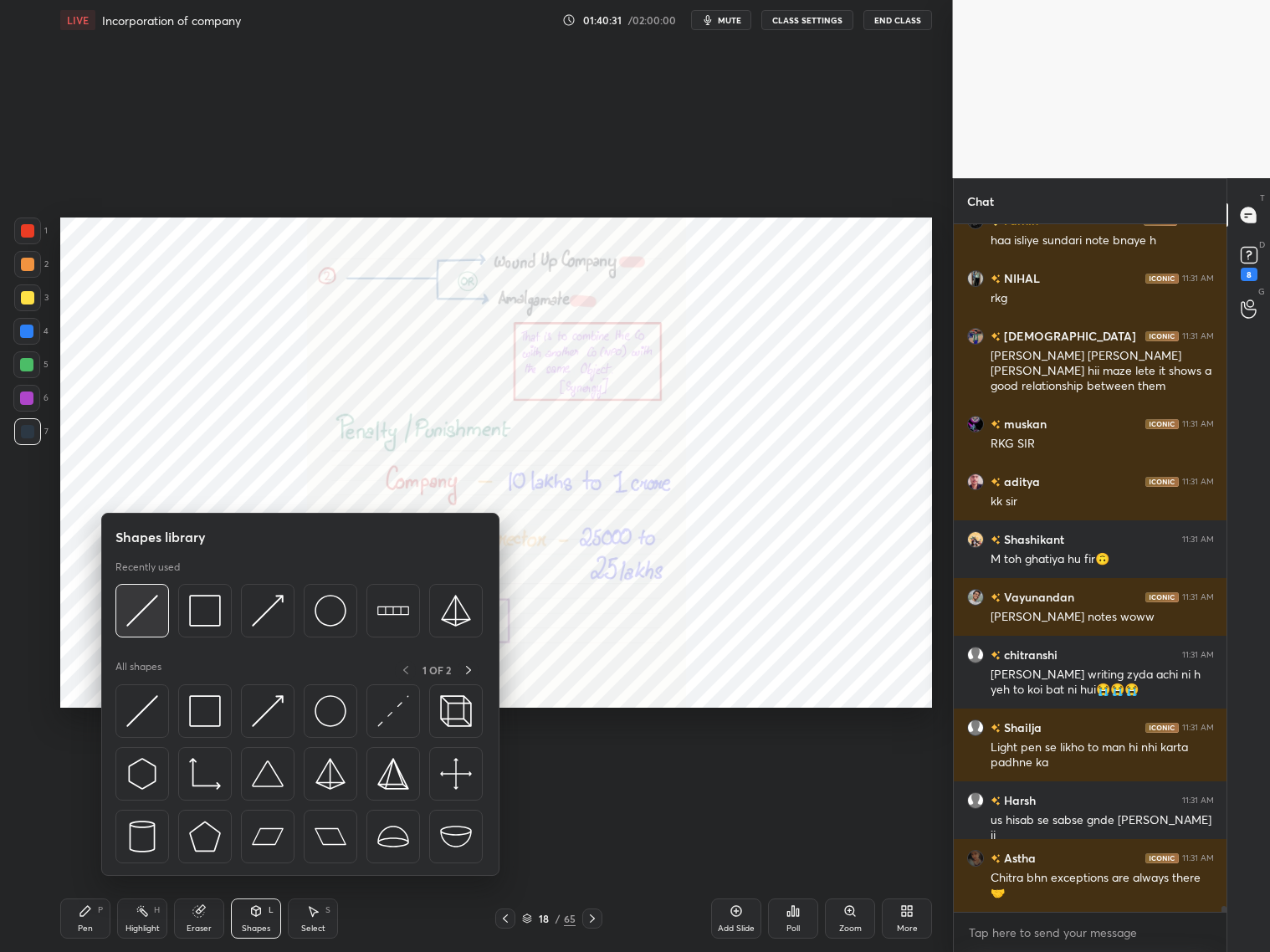
click at [152, 616] on img at bounding box center [142, 611] width 32 height 32
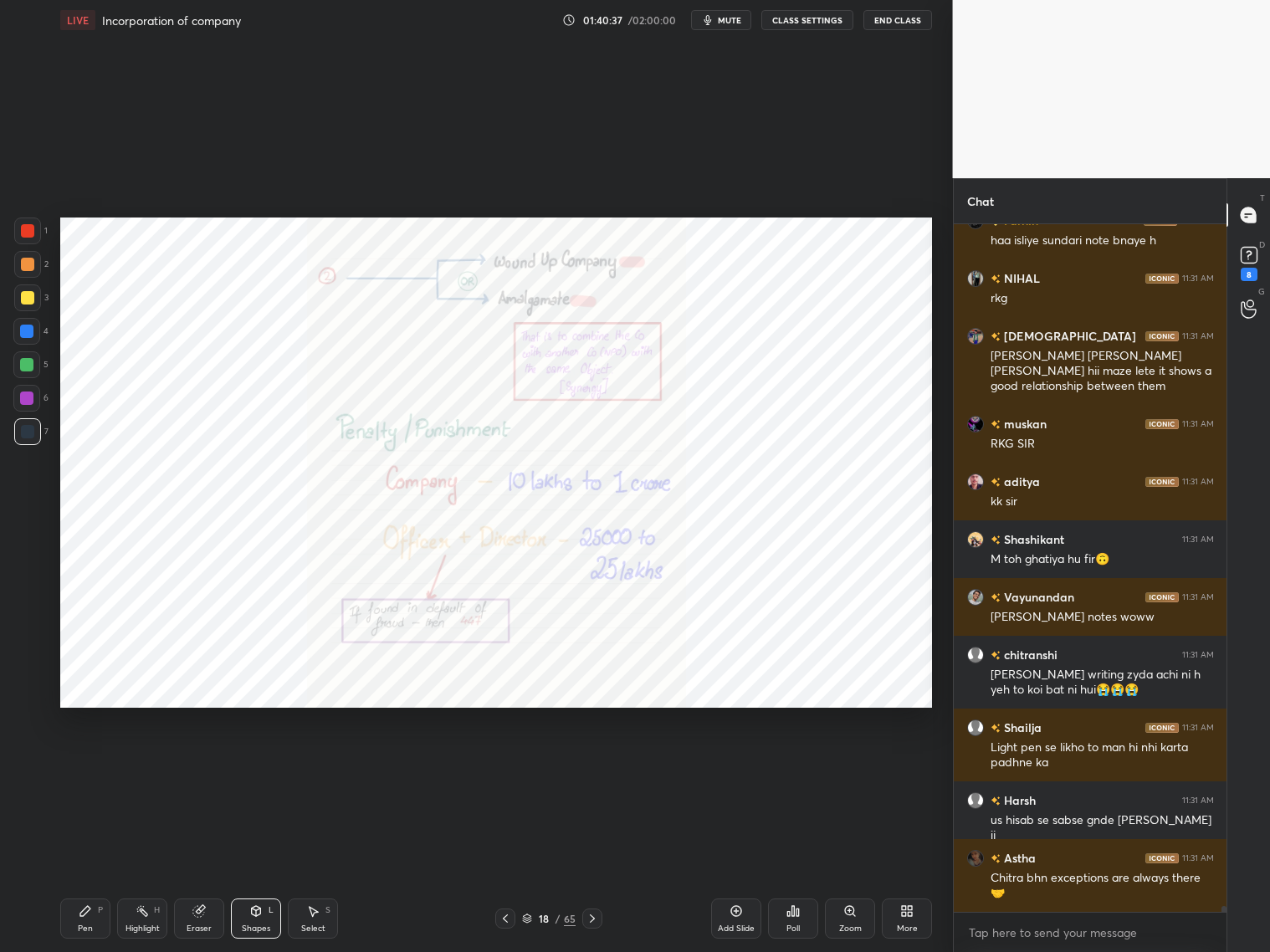
click at [512, 918] on div at bounding box center [505, 918] width 20 height 20
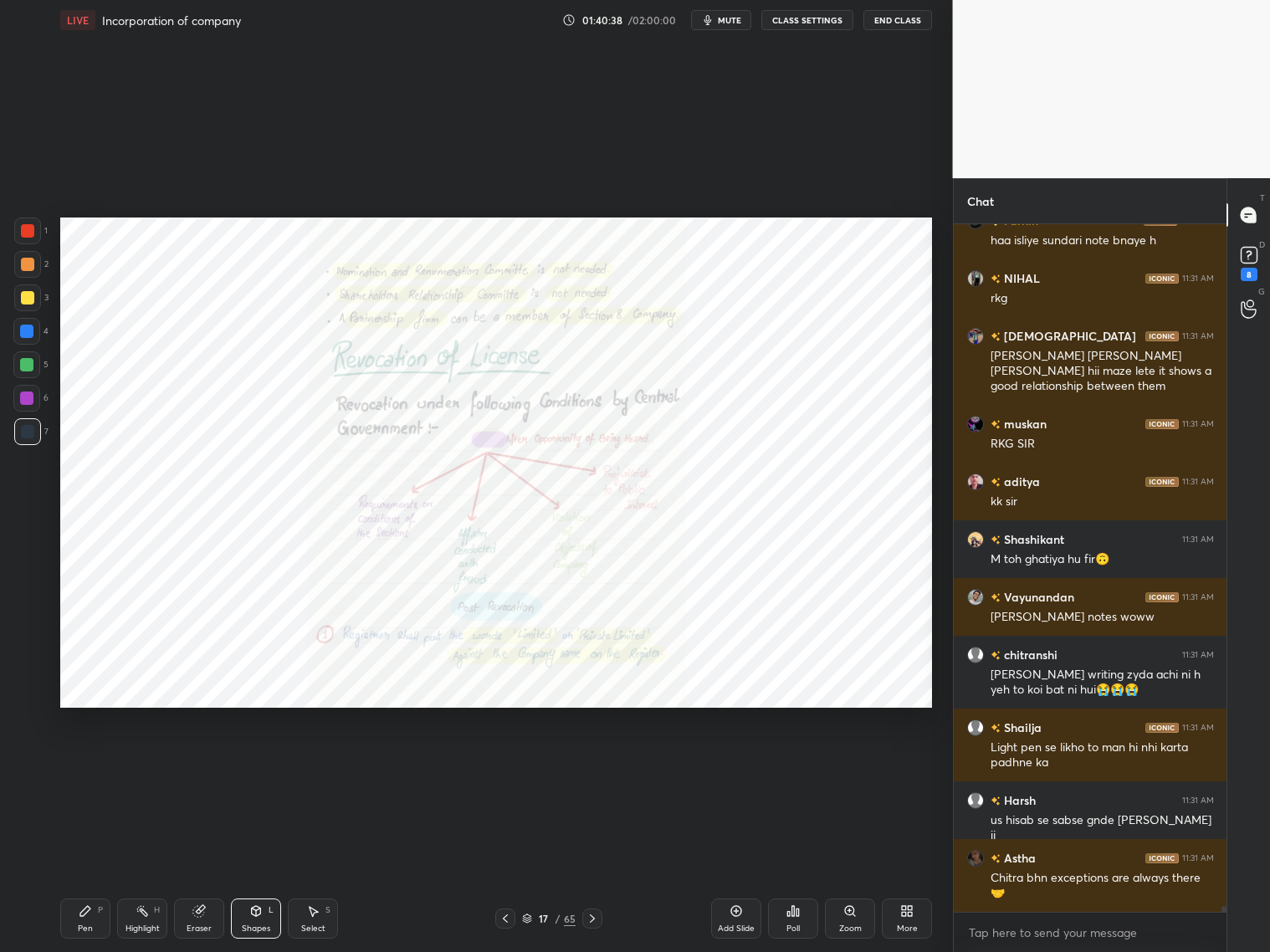
scroll to position [85719, 0]
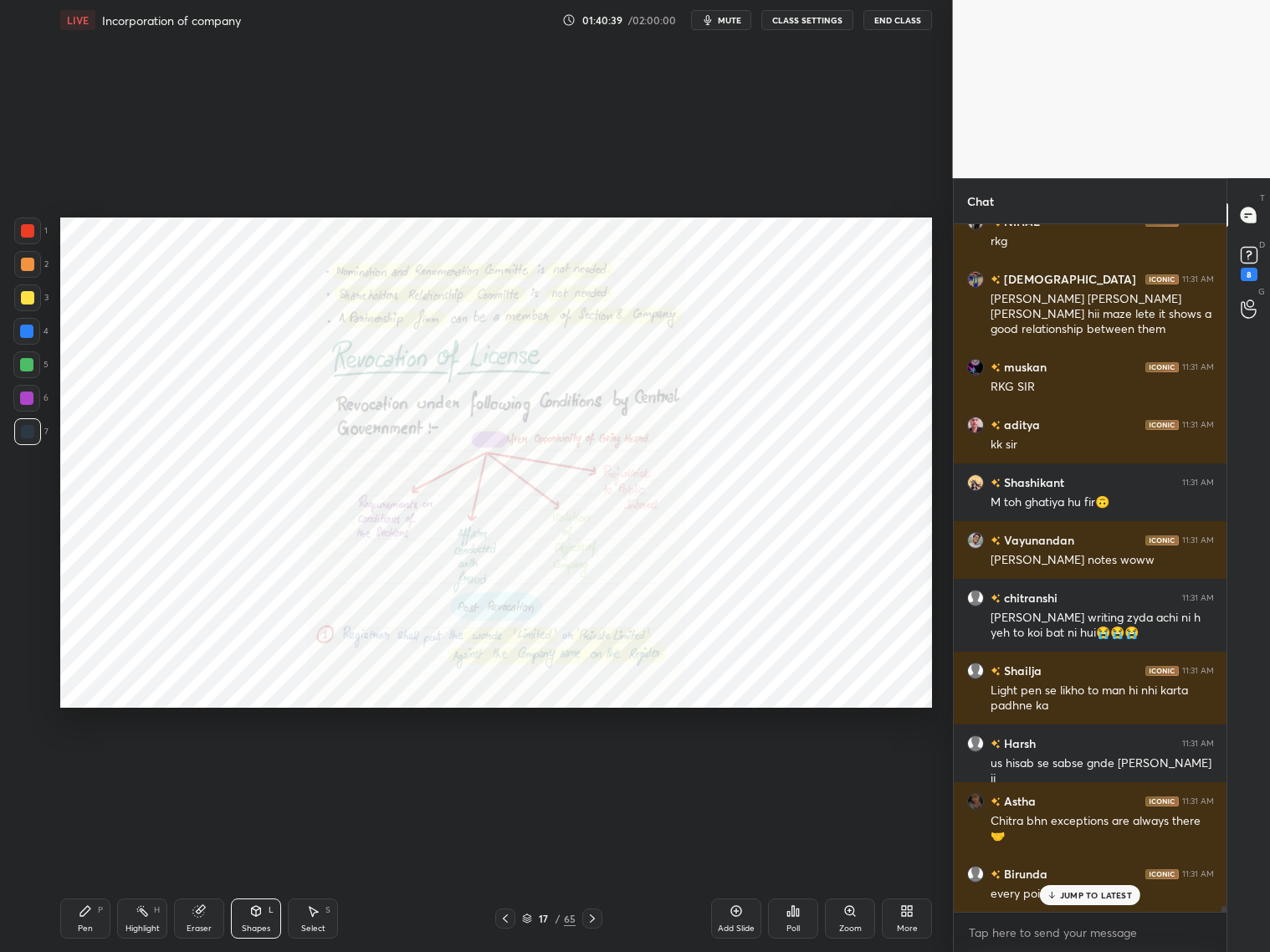
click at [586, 919] on div at bounding box center [592, 918] width 20 height 20
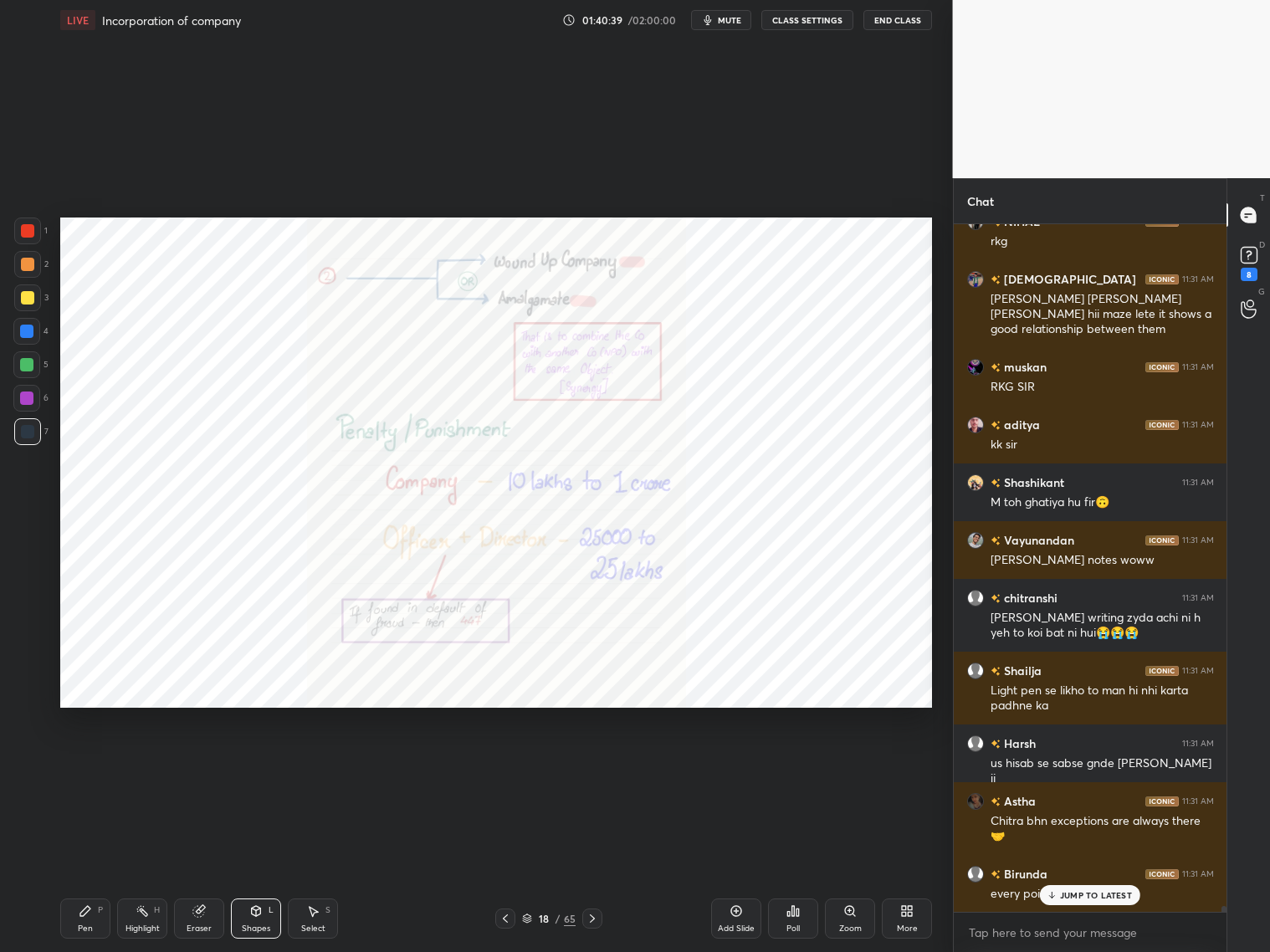
scroll to position [85778, 0]
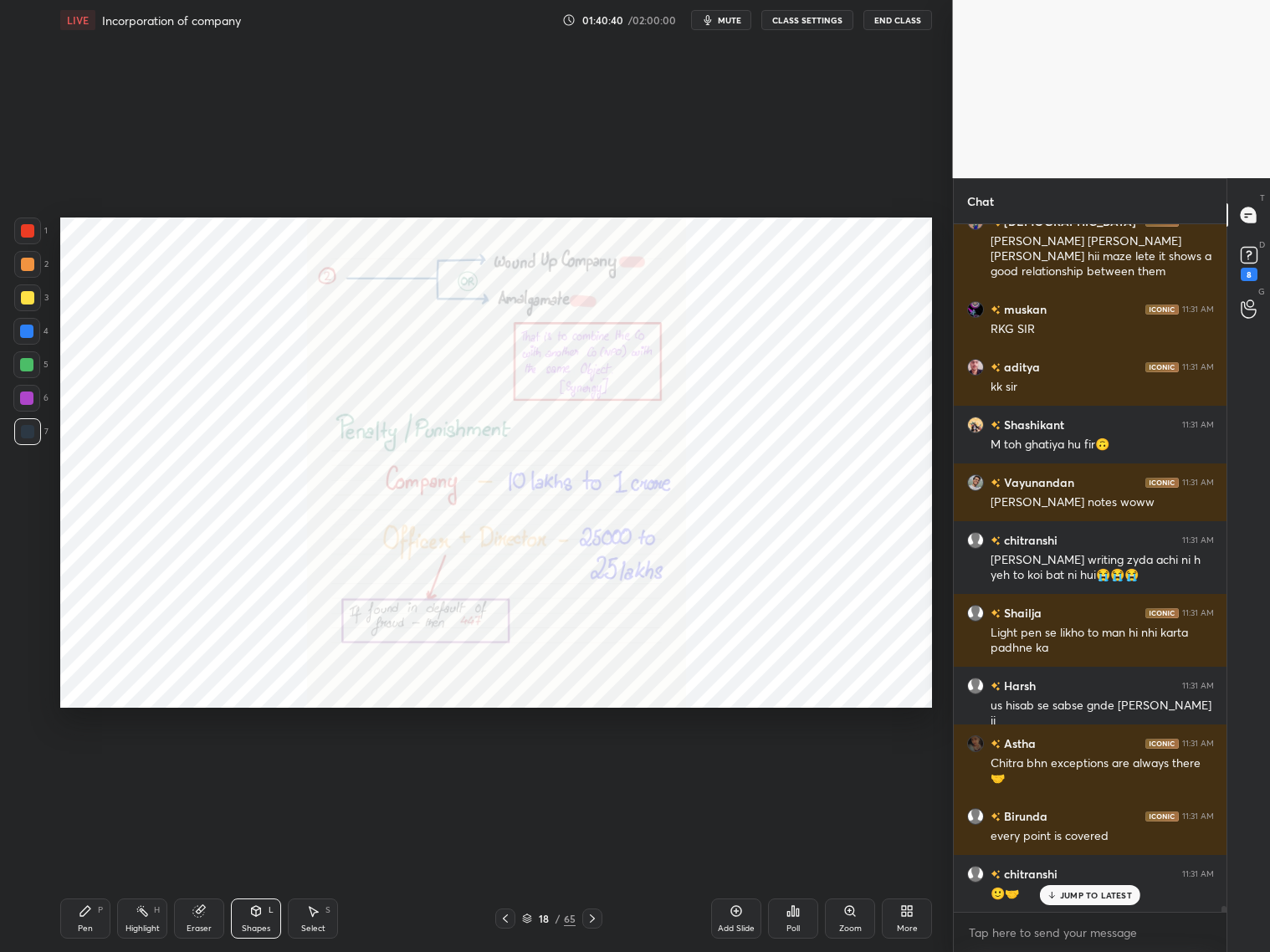
click at [1047, 890] on icon at bounding box center [1053, 895] width 11 height 10
click at [744, 914] on div "Add Slide" at bounding box center [737, 918] width 50 height 40
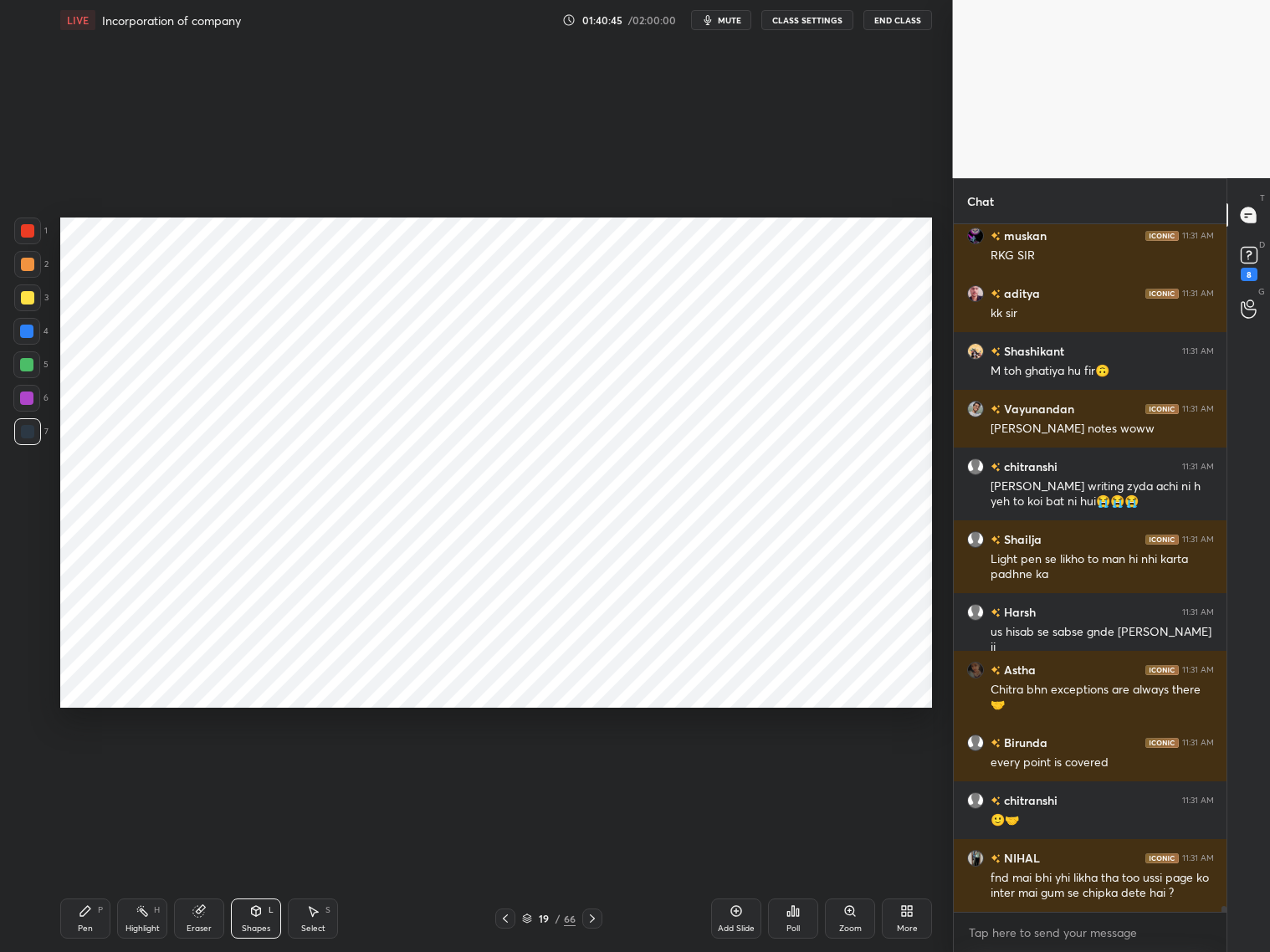
scroll to position [85908, 0]
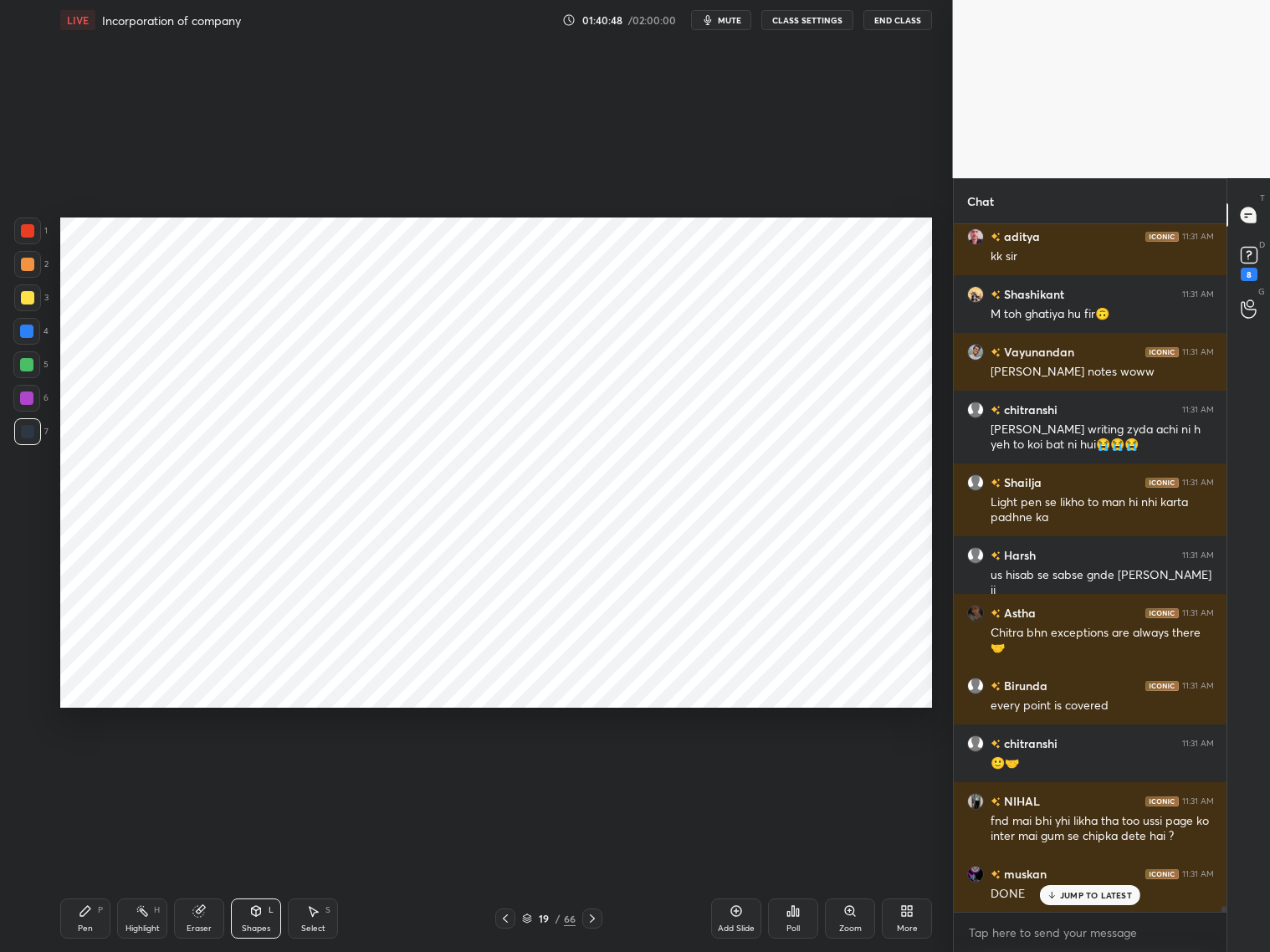
click at [30, 236] on div at bounding box center [27, 231] width 13 height 13
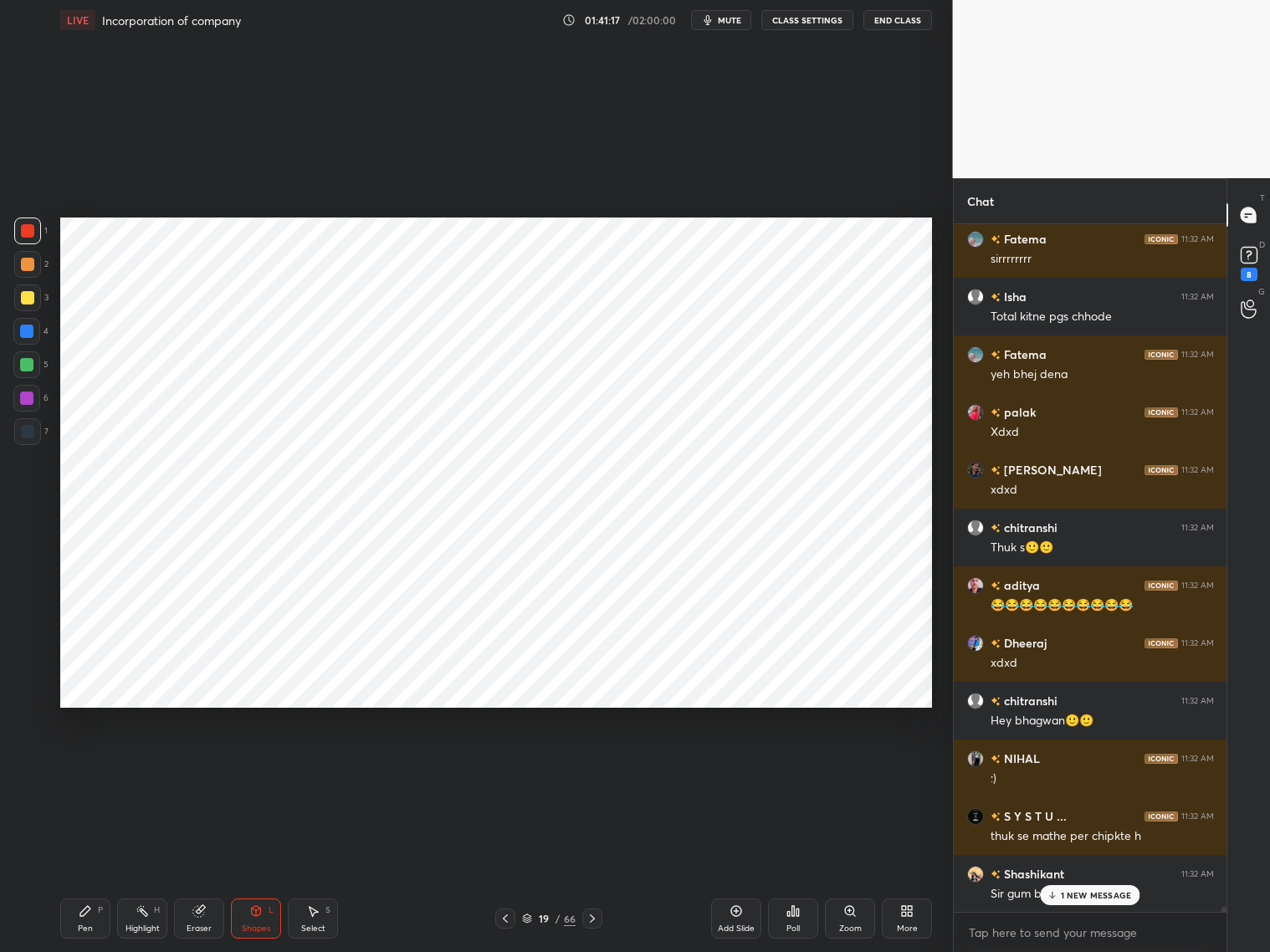
scroll to position [86730, 0]
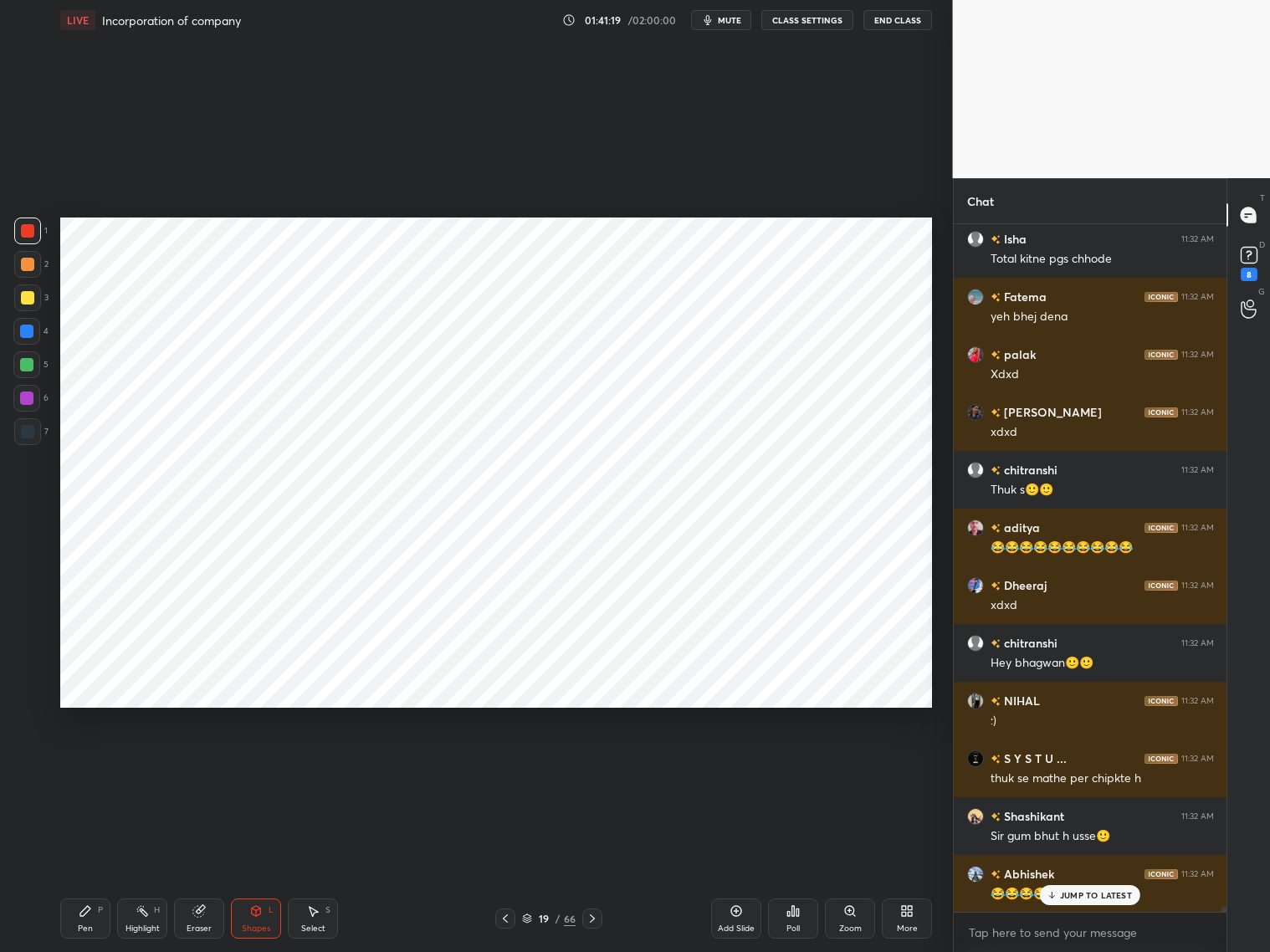
click at [100, 915] on div "Pen P" at bounding box center [85, 918] width 50 height 40
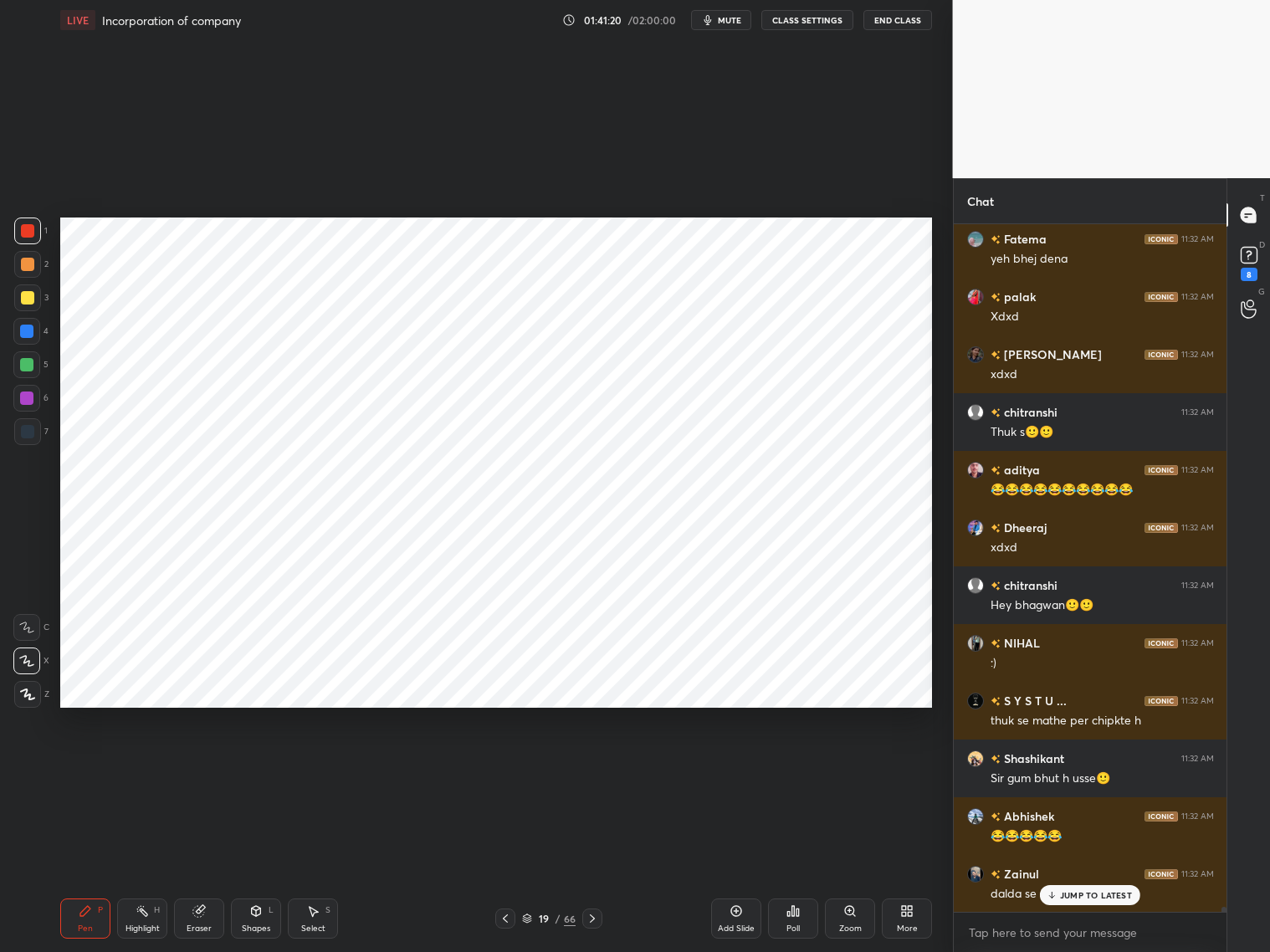
click at [29, 331] on div at bounding box center [26, 331] width 13 height 13
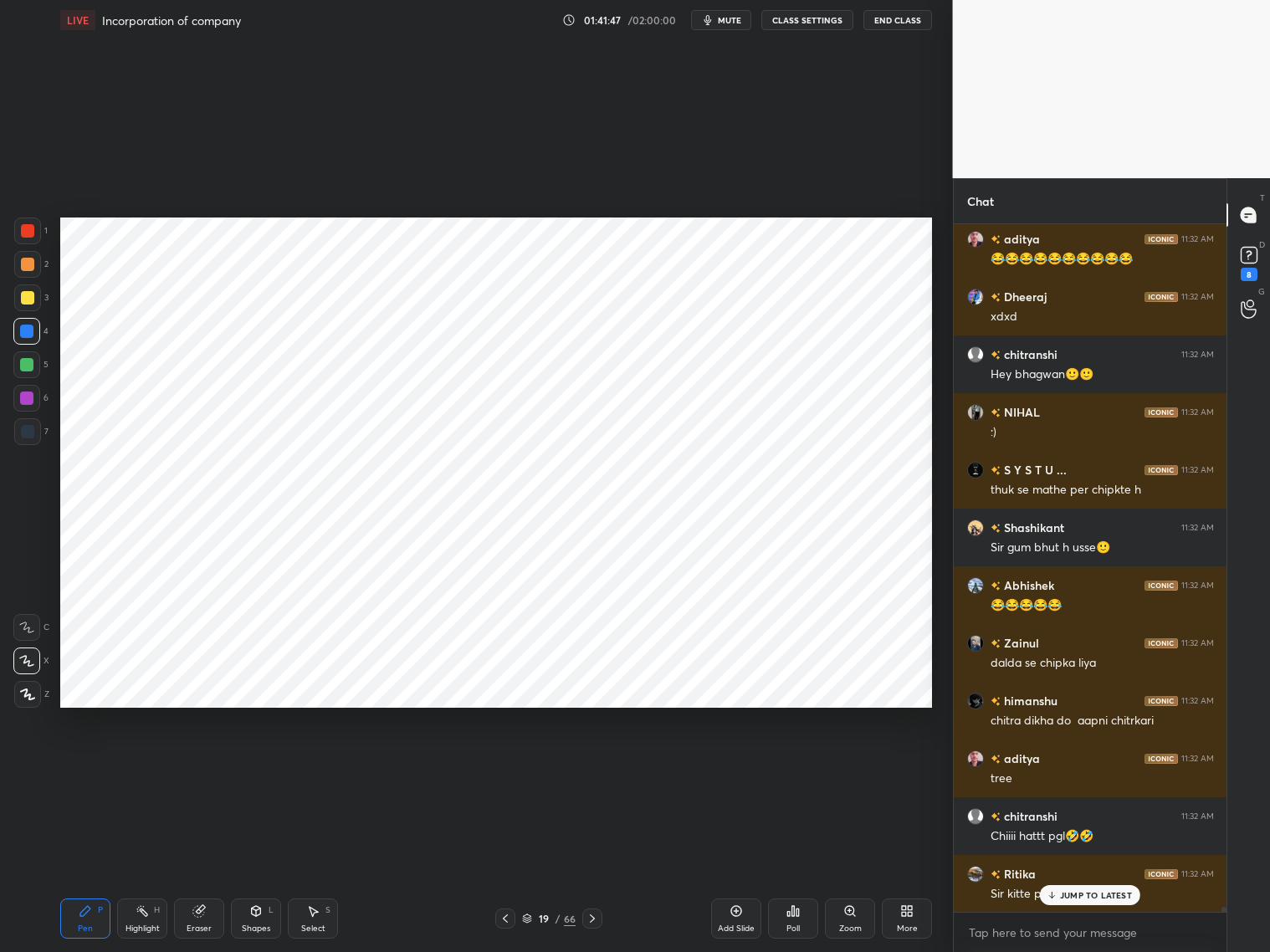
scroll to position [87093, 0]
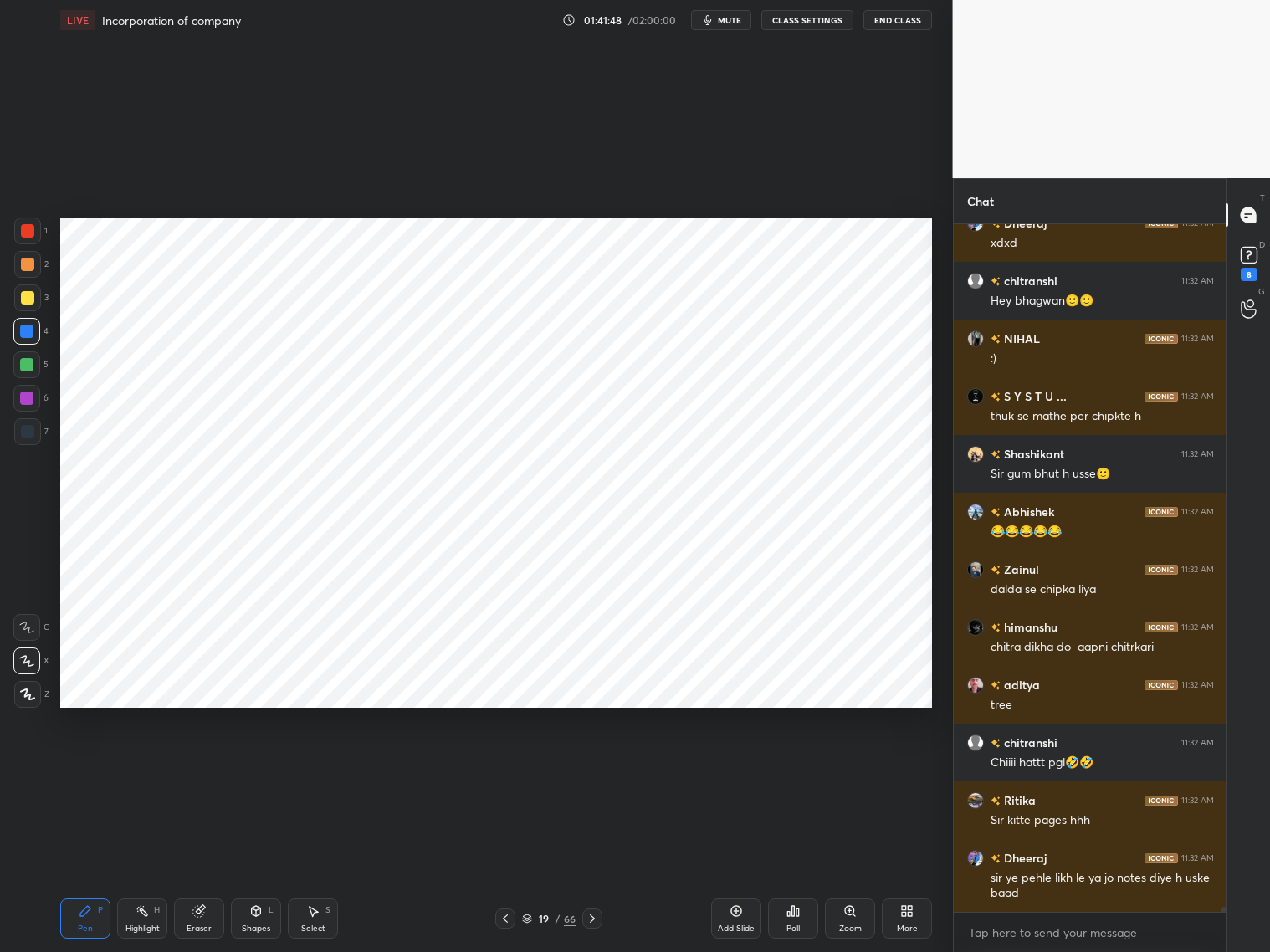
drag, startPoint x: 26, startPoint y: 237, endPoint x: 42, endPoint y: 237, distance: 16.0
click at [28, 238] on div at bounding box center [28, 231] width 27 height 27
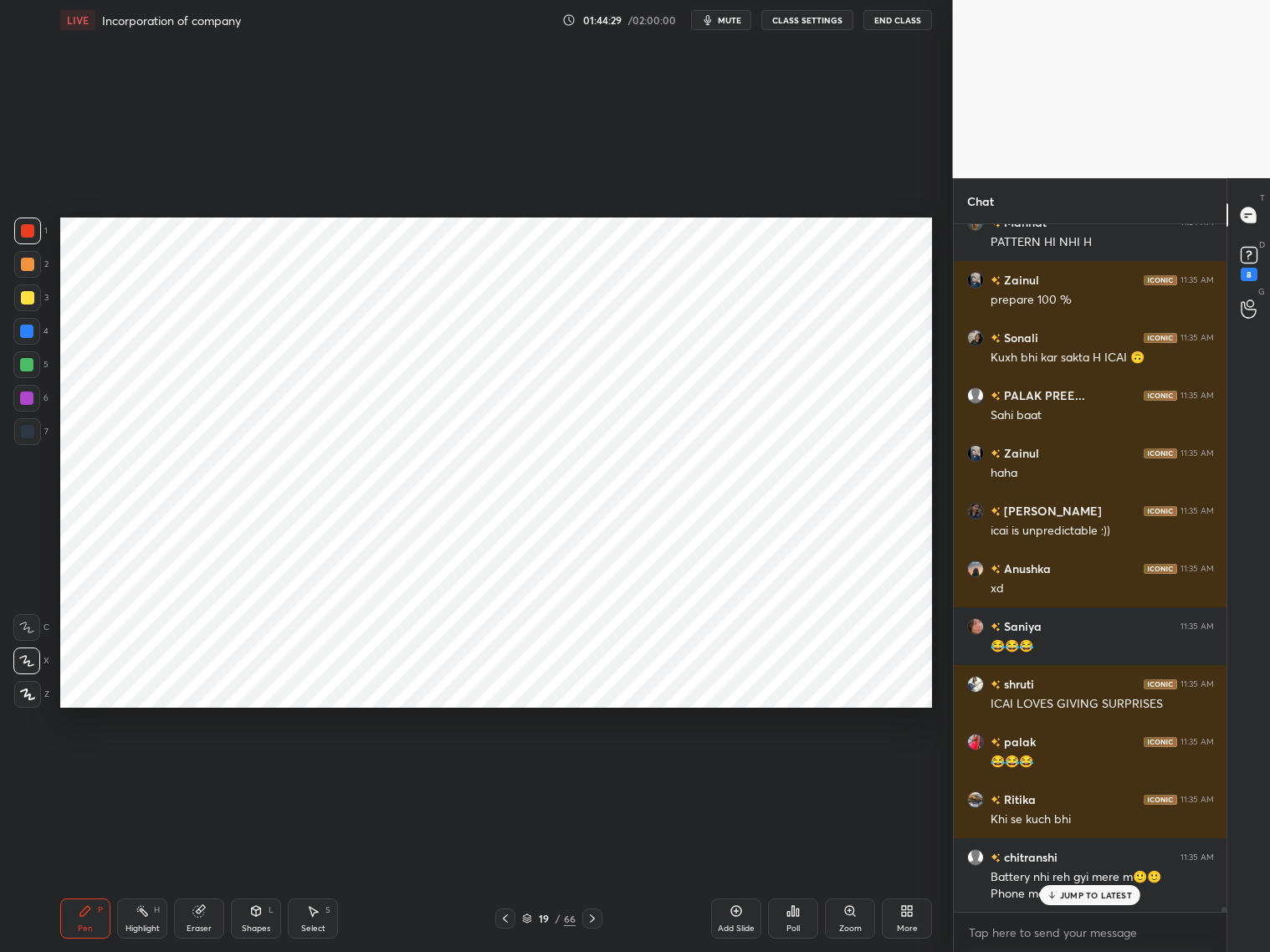
scroll to position [88814, 0]
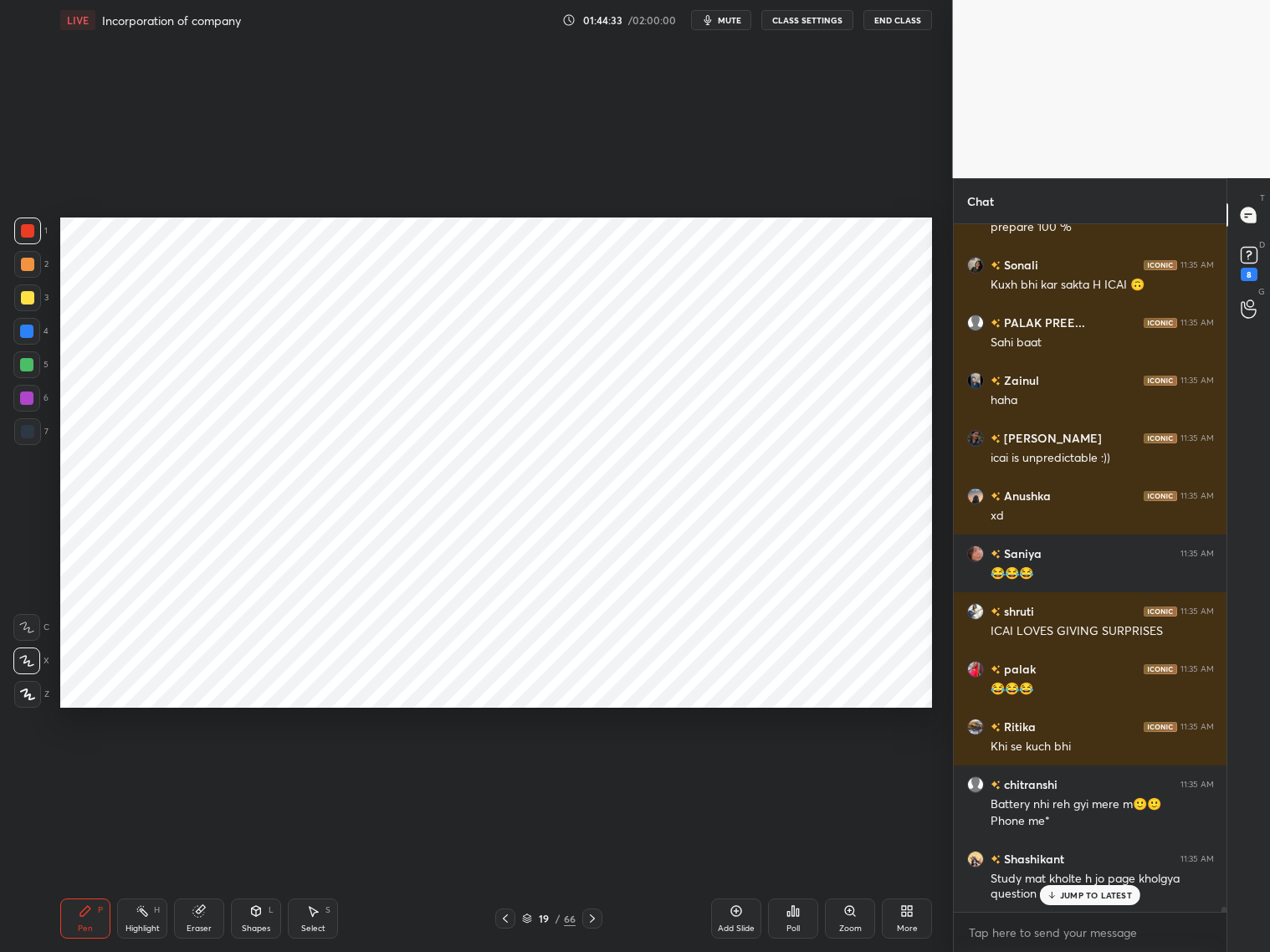
click at [22, 333] on div at bounding box center [26, 331] width 13 height 13
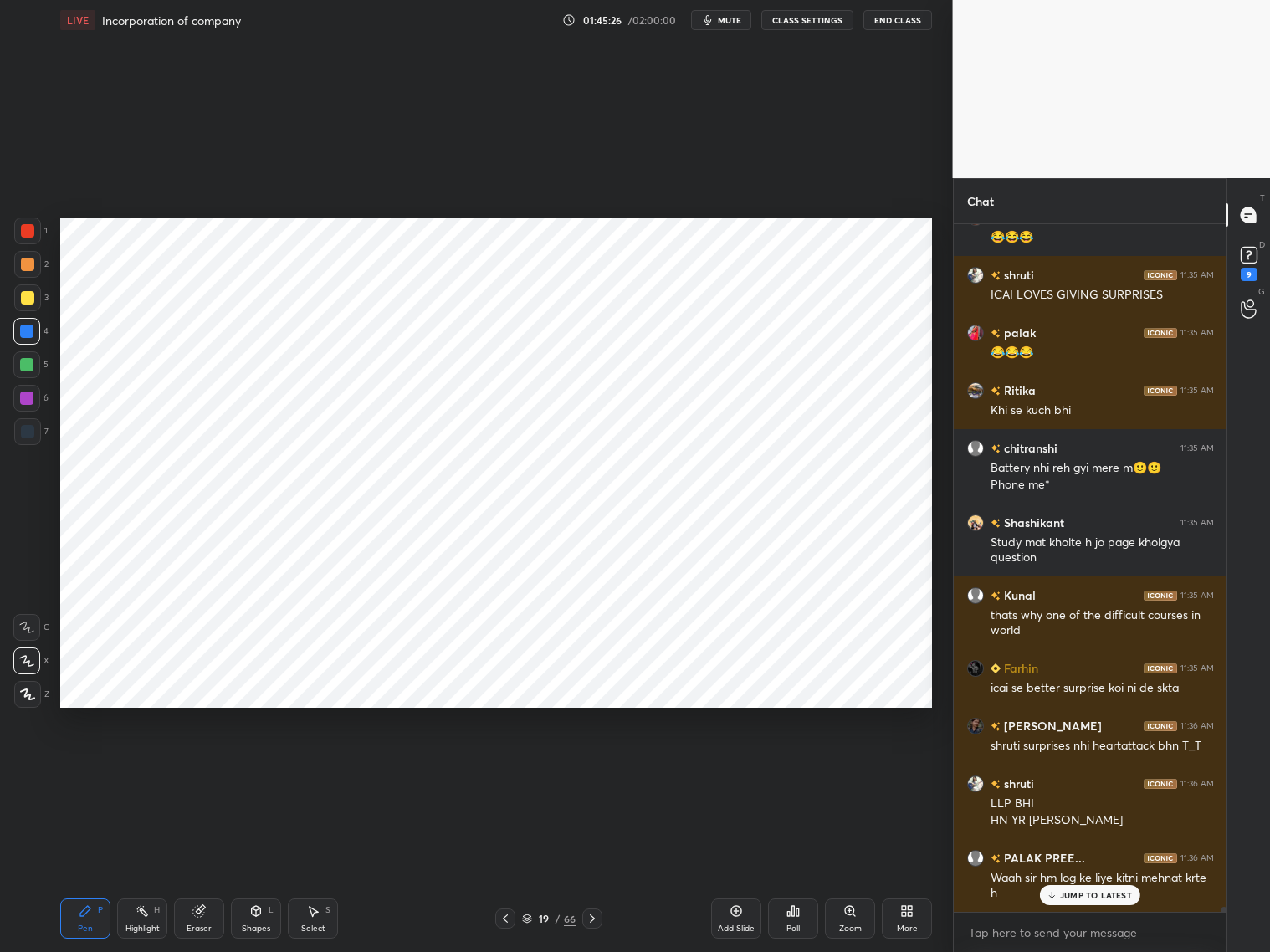
scroll to position [89208, 0]
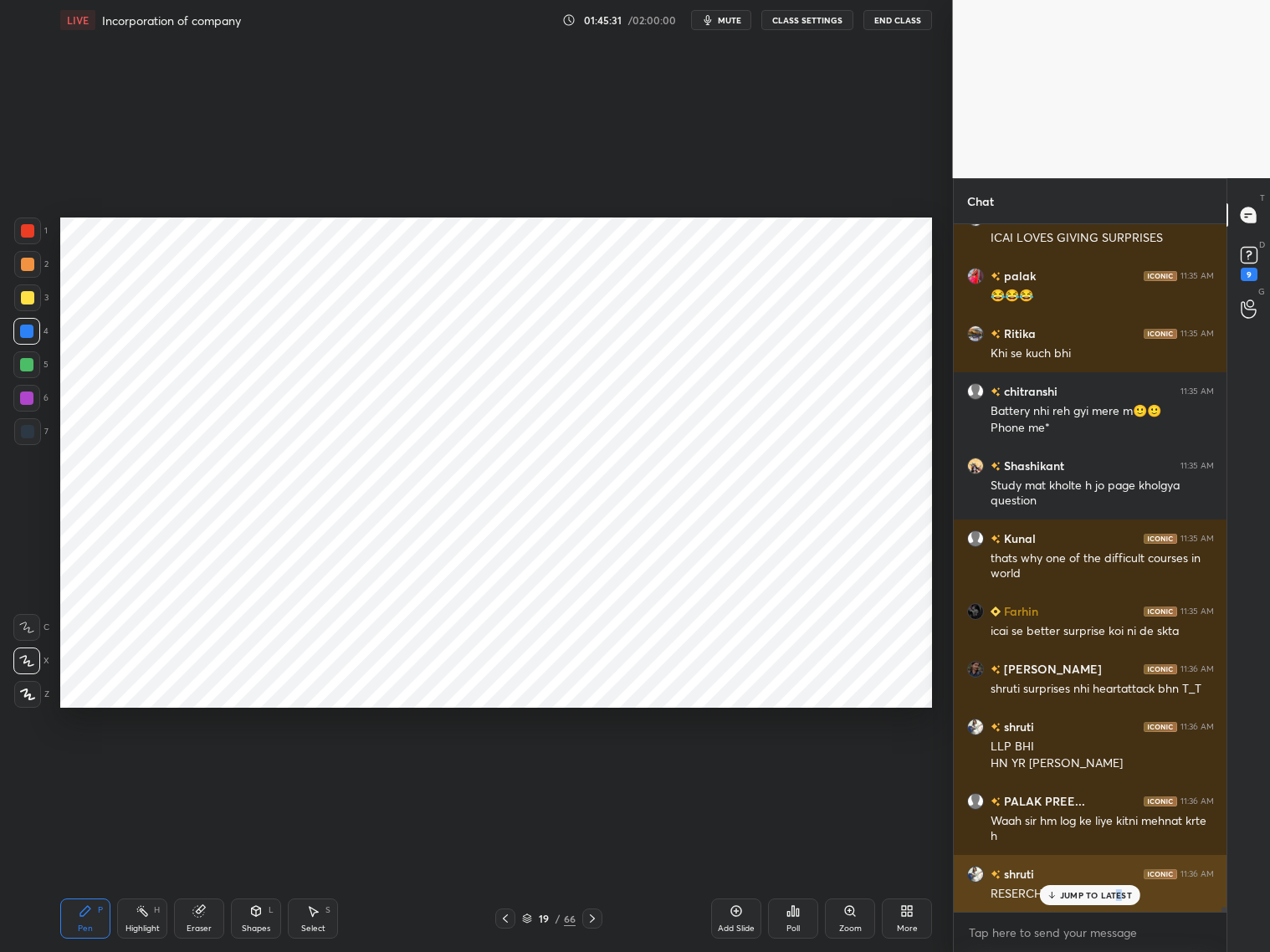
click at [1114, 890] on p "JUMP TO LATEST" at bounding box center [1095, 895] width 72 height 10
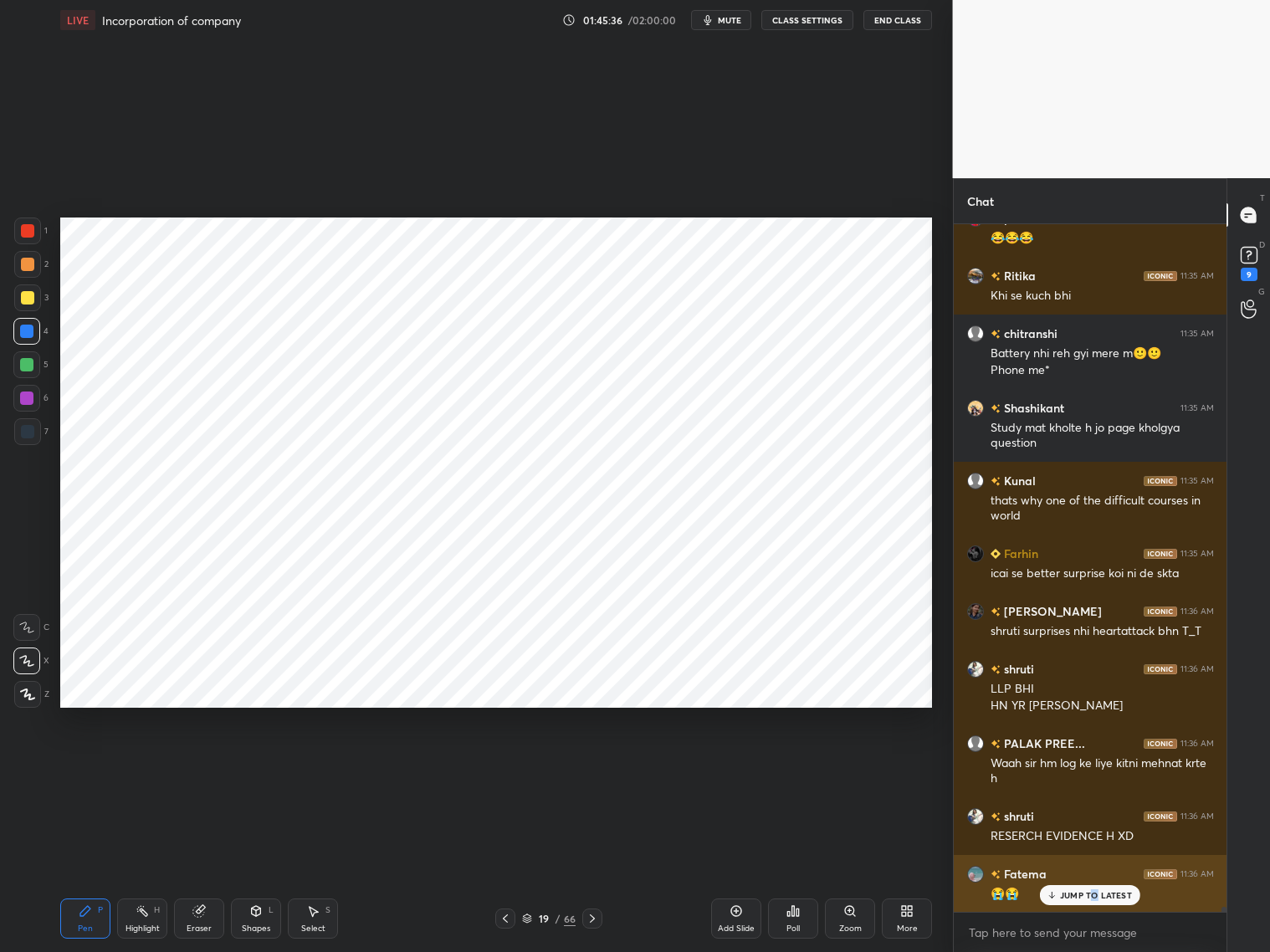
click at [1095, 891] on p "JUMP TO LATEST" at bounding box center [1095, 895] width 72 height 10
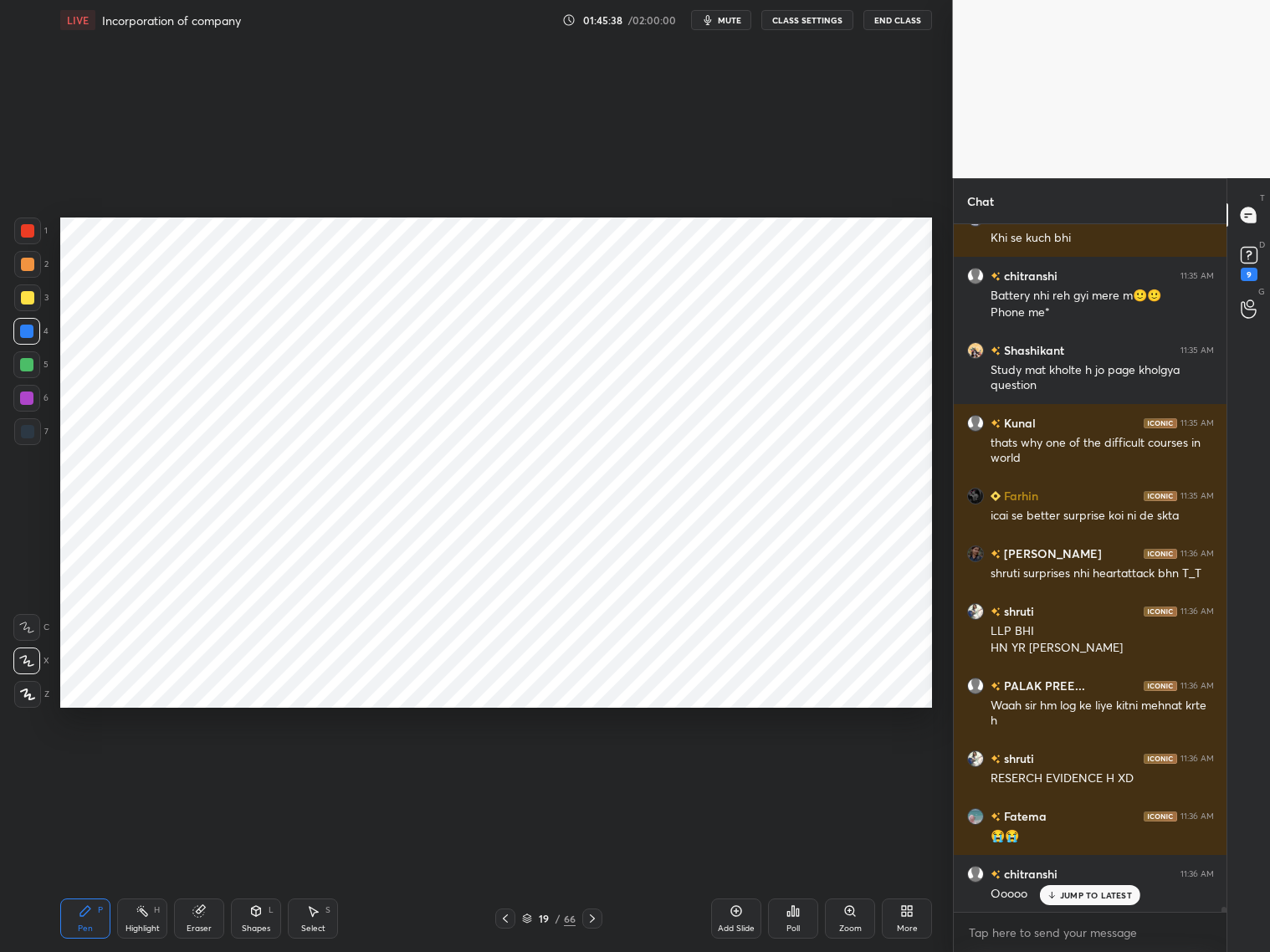
click at [1068, 898] on p "JUMP TO LATEST" at bounding box center [1095, 895] width 72 height 10
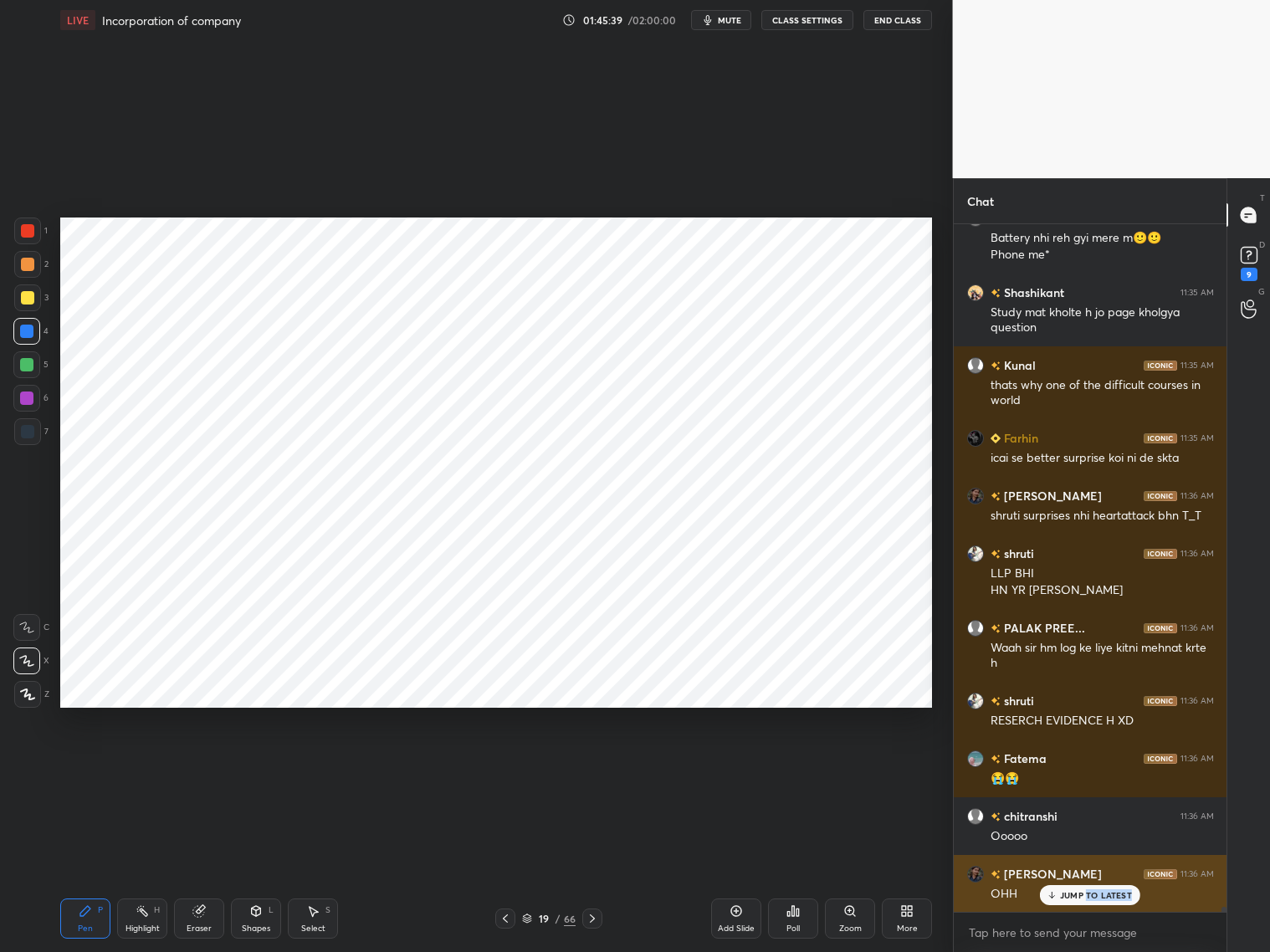
click at [1080, 900] on div "JUMP TO LATEST" at bounding box center [1090, 895] width 100 height 20
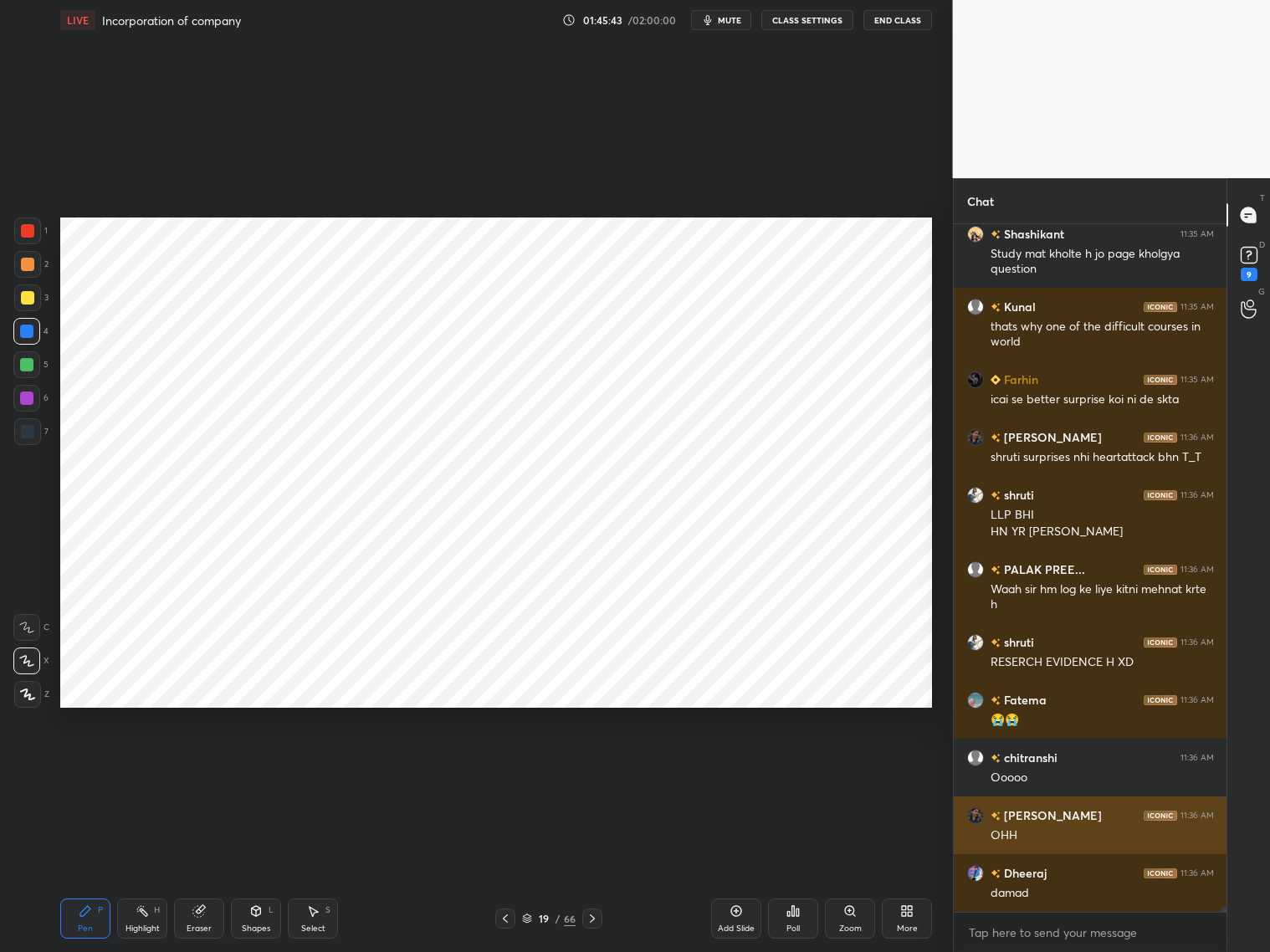
scroll to position [89496, 0]
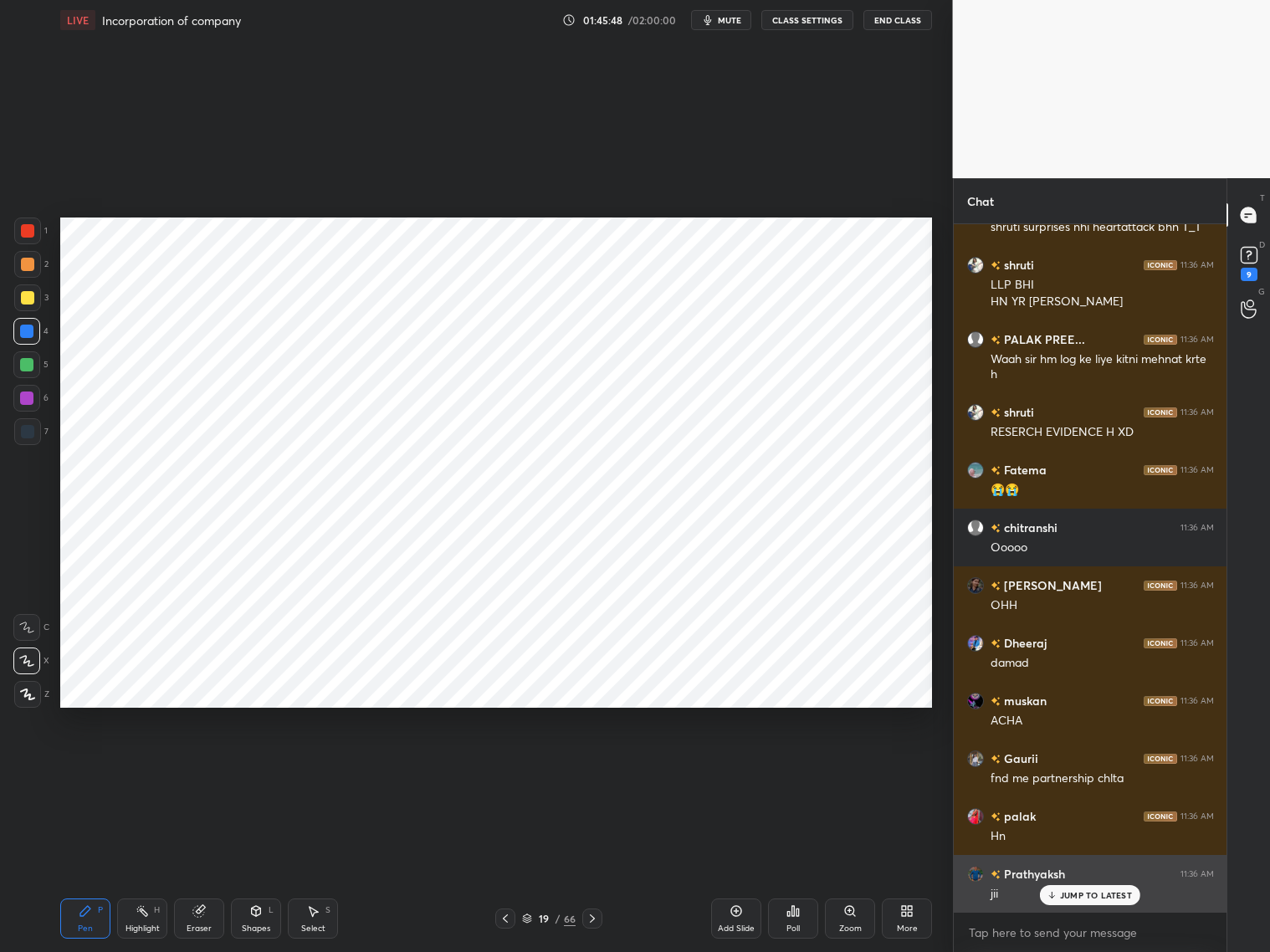
click at [1084, 892] on p "JUMP TO LATEST" at bounding box center [1095, 895] width 72 height 10
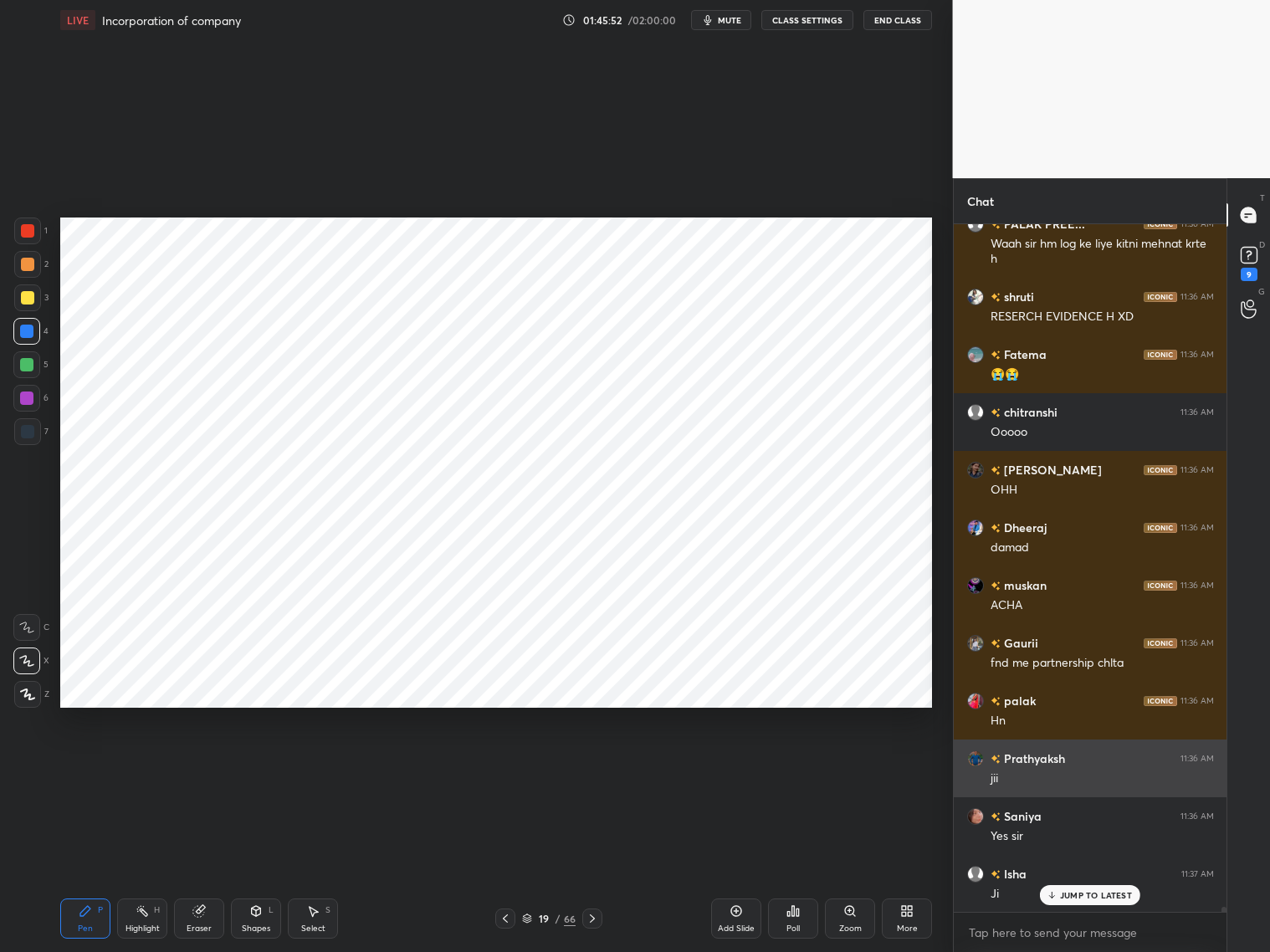
scroll to position [89842, 0]
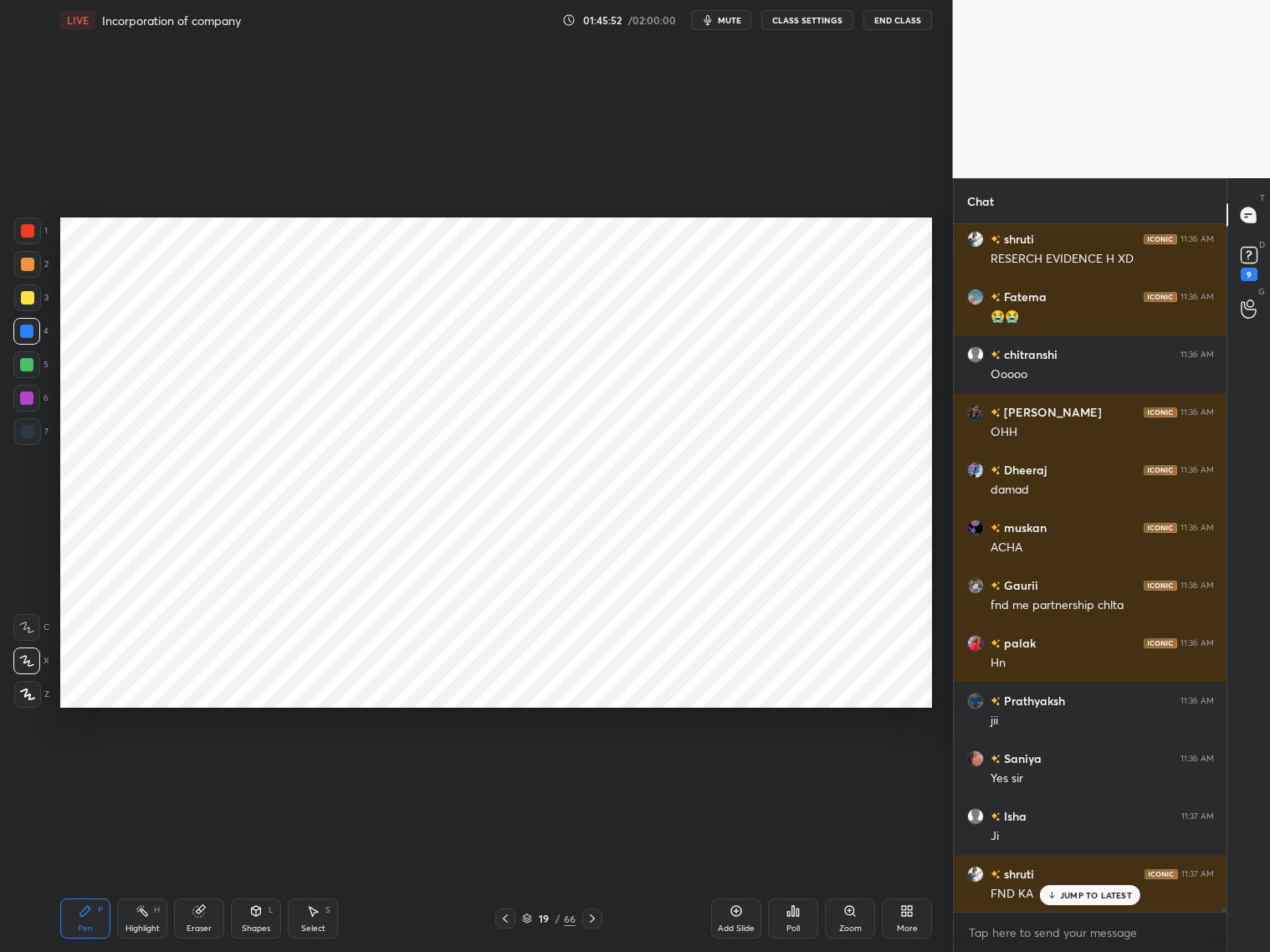
click at [1086, 895] on p "JUMP TO LATEST" at bounding box center [1095, 895] width 72 height 10
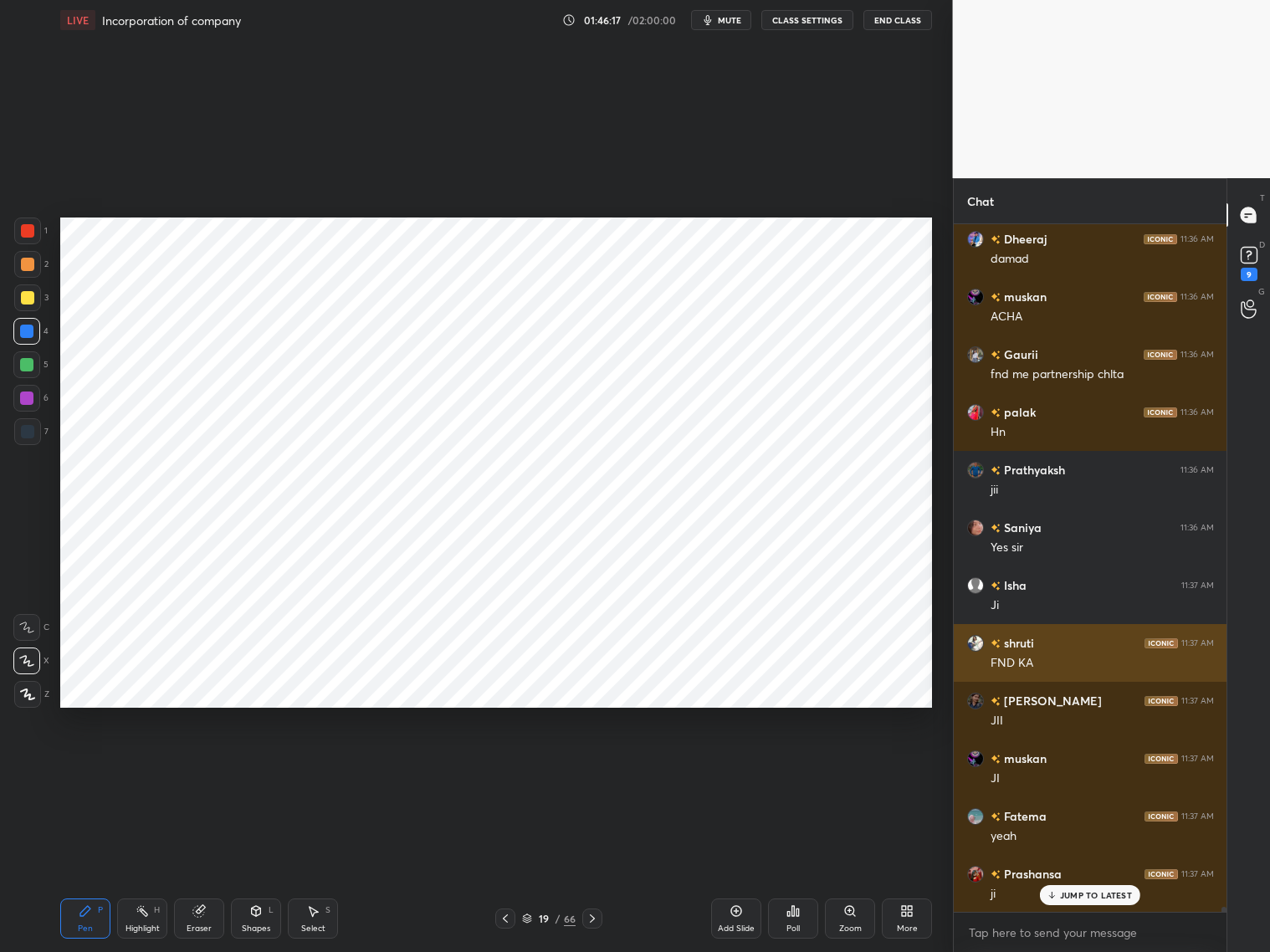
scroll to position [90131, 0]
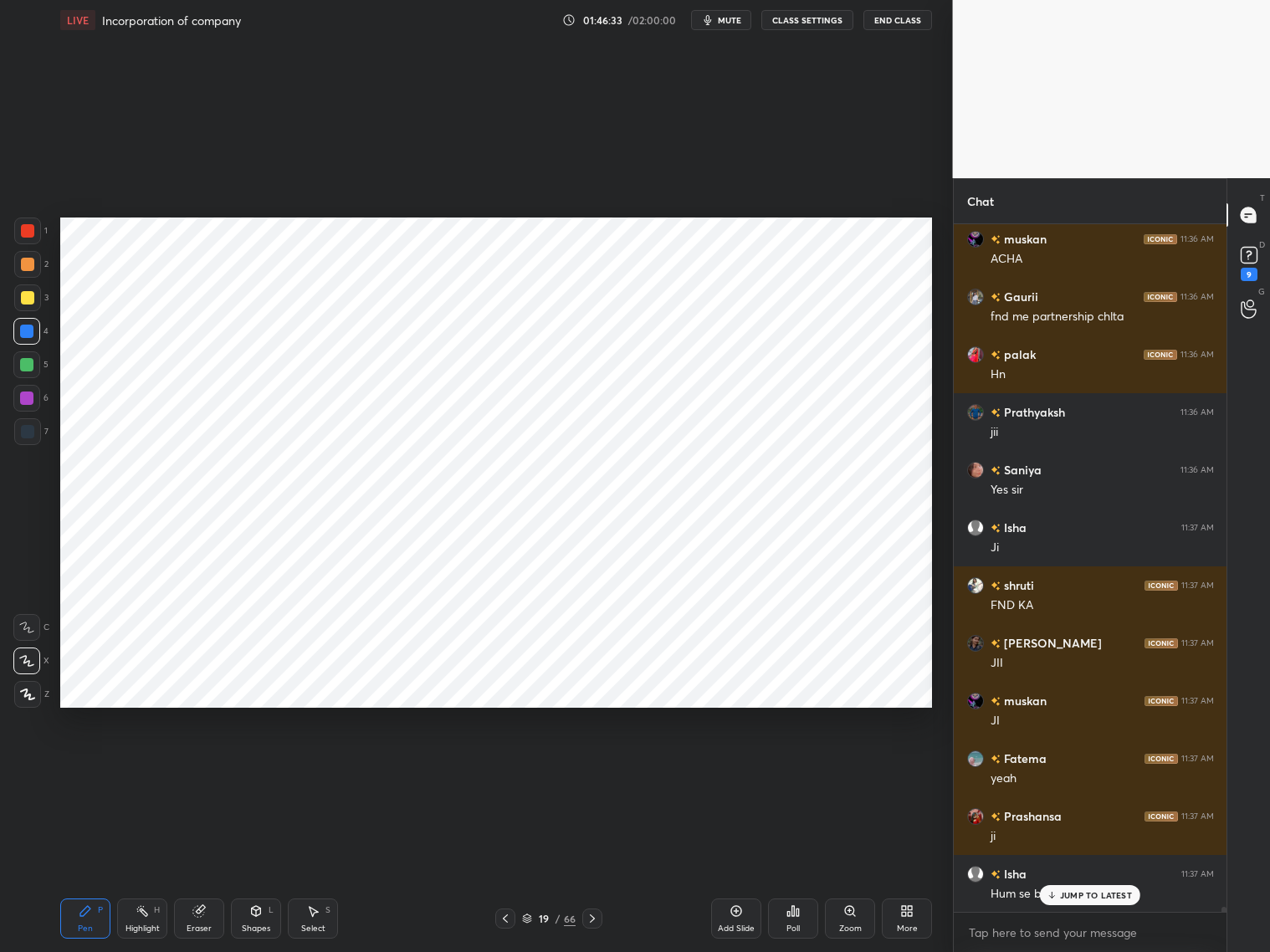
click at [22, 229] on div at bounding box center [27, 231] width 13 height 13
drag, startPoint x: 208, startPoint y: 922, endPoint x: 212, endPoint y: 888, distance: 34.2
click at [203, 924] on div "Eraser" at bounding box center [199, 928] width 25 height 8
click at [91, 921] on div "Pen P" at bounding box center [85, 918] width 50 height 40
click at [1082, 891] on p "JUMP TO LATEST" at bounding box center [1095, 895] width 72 height 10
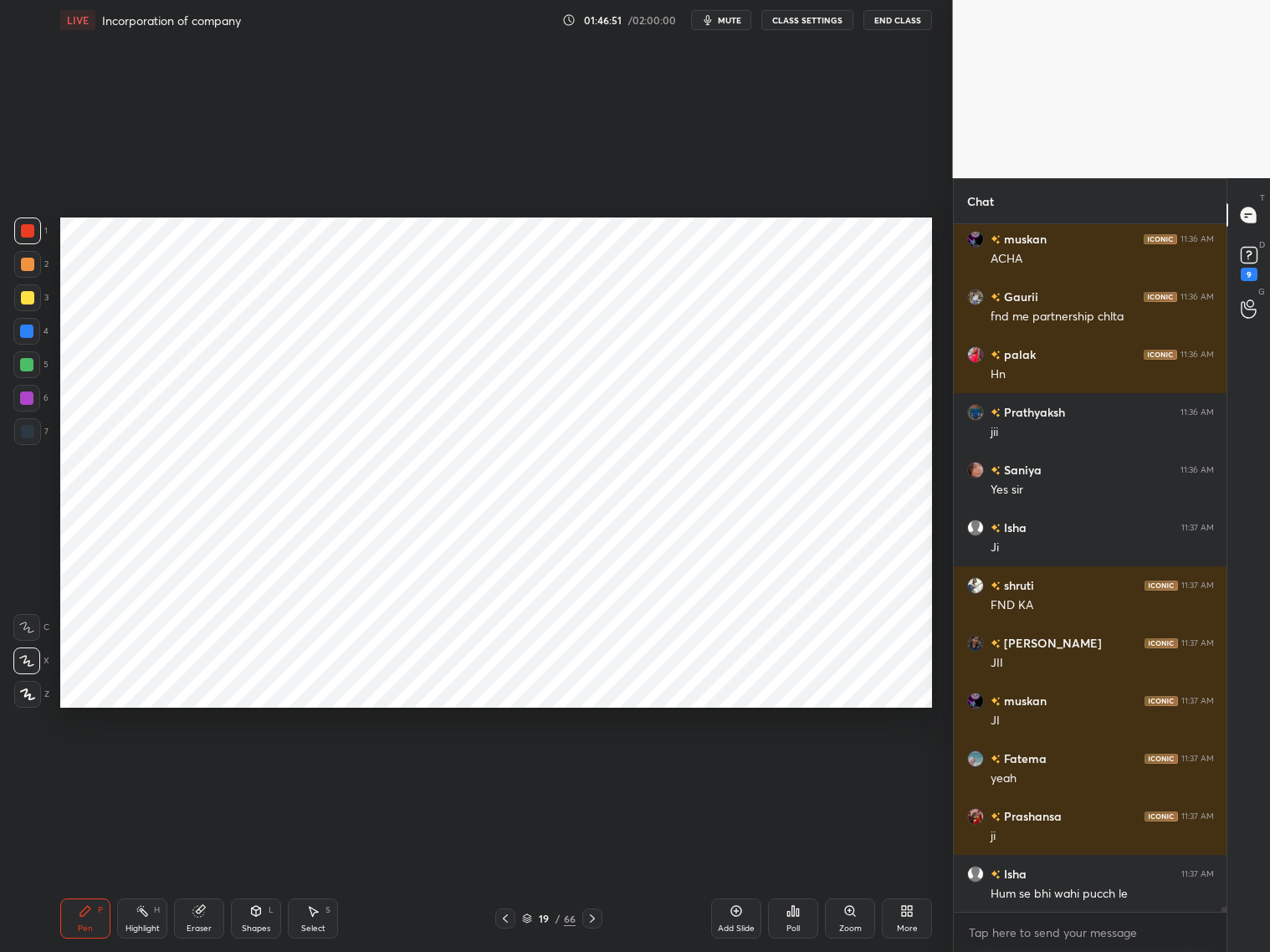
click at [20, 328] on div at bounding box center [26, 331] width 13 height 13
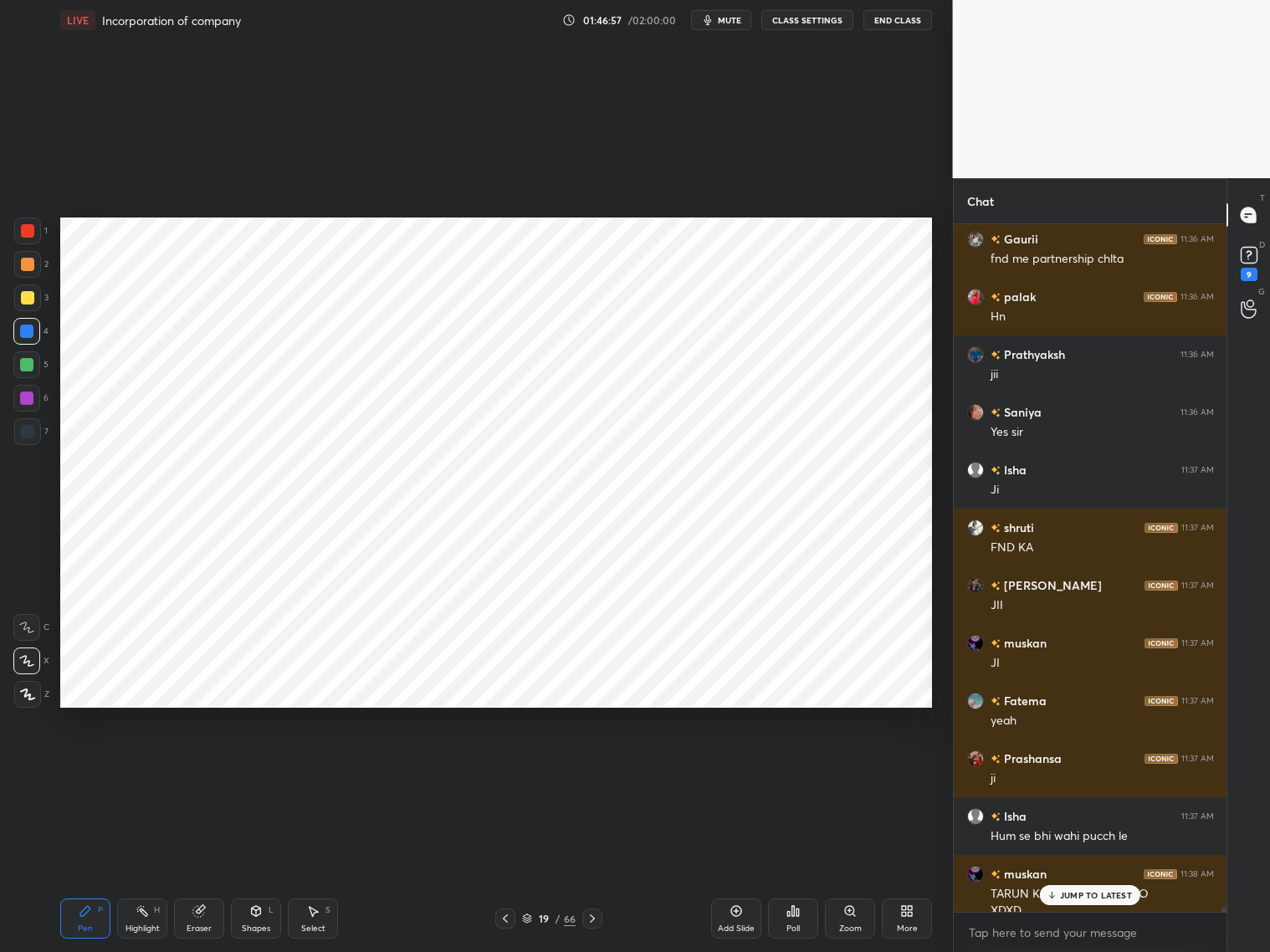
scroll to position [90206, 0]
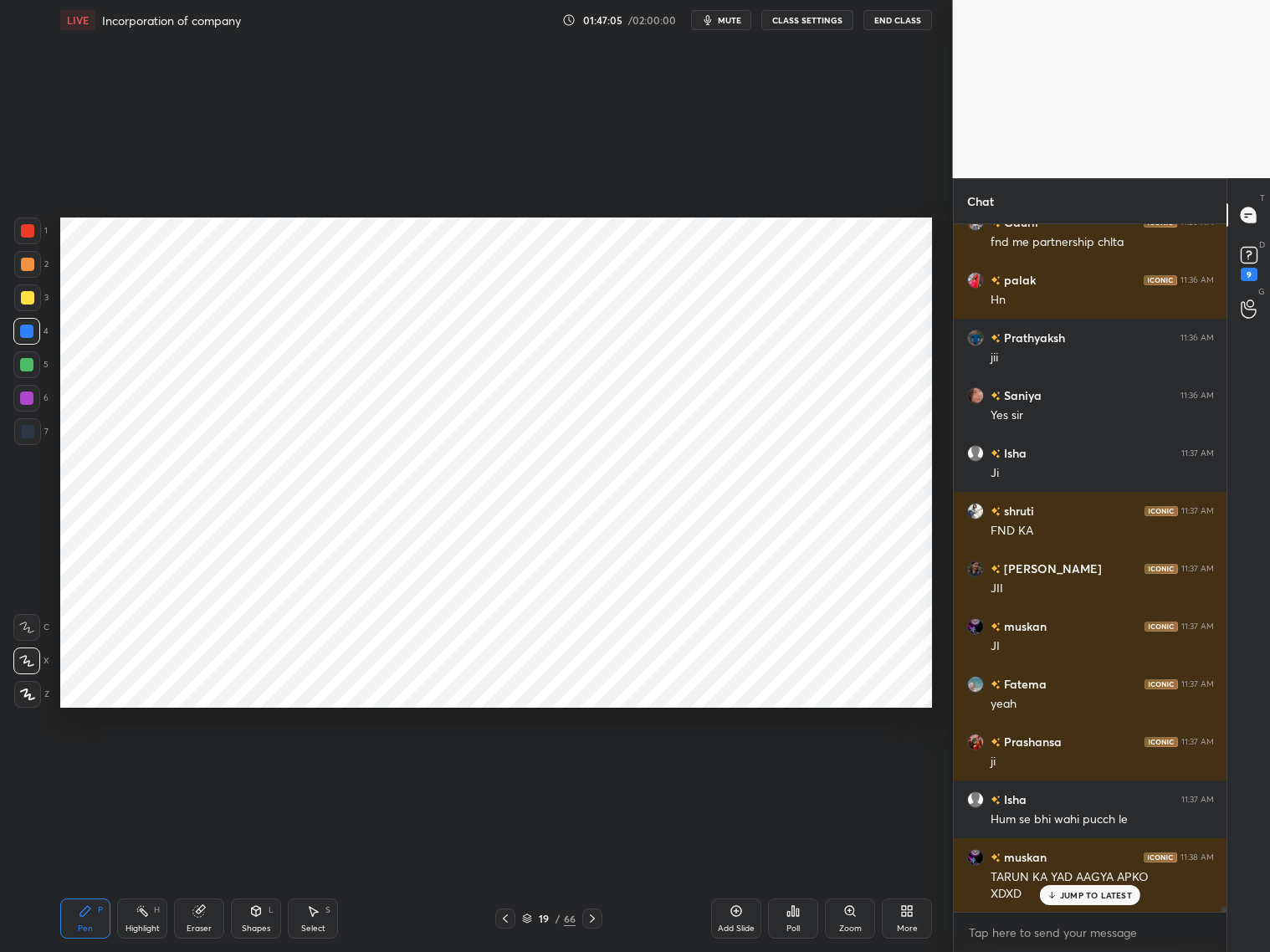
click at [200, 908] on div "Eraser" at bounding box center [199, 918] width 50 height 40
click at [81, 919] on div "Pen P" at bounding box center [85, 918] width 50 height 40
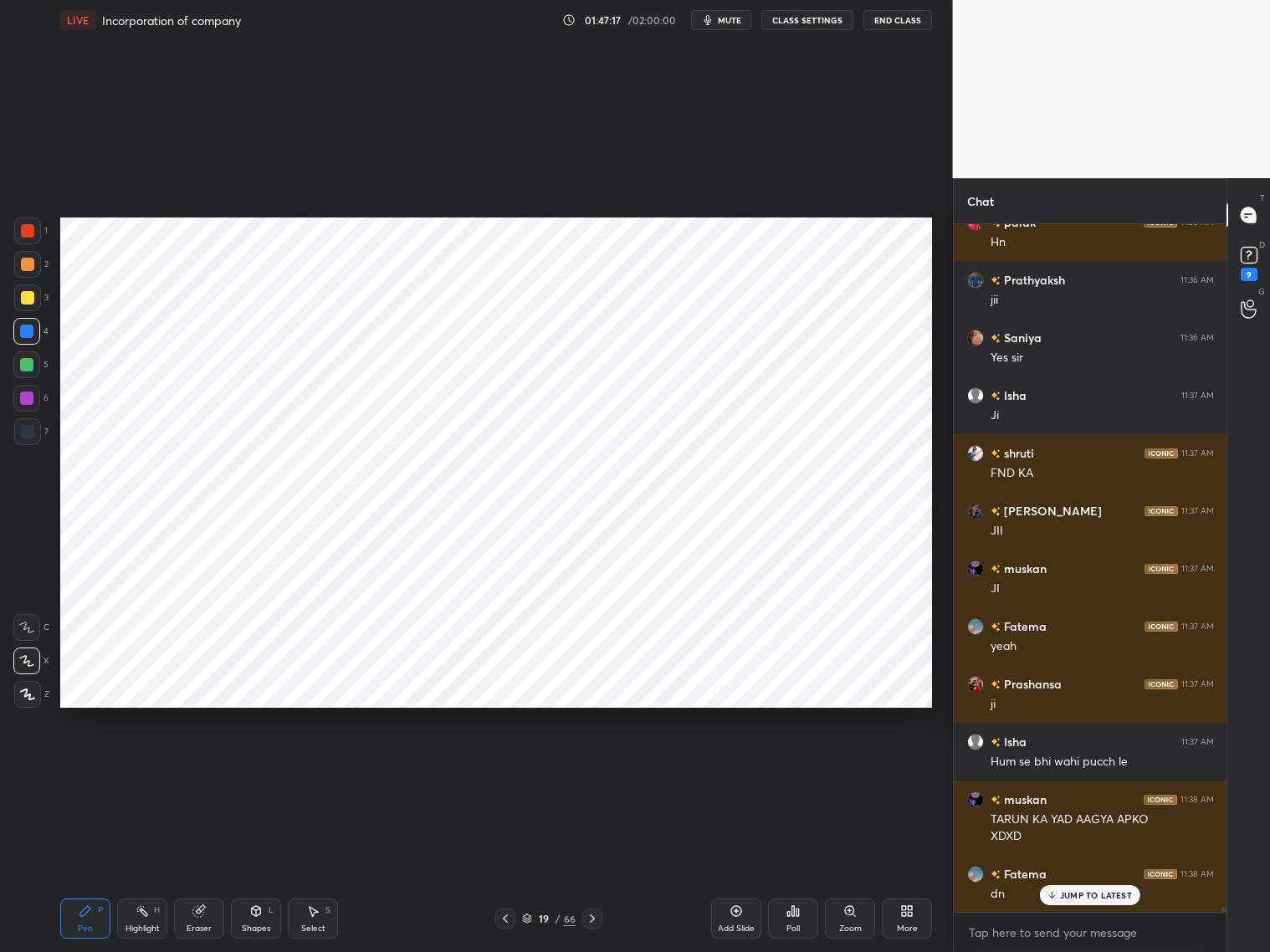
click at [28, 363] on div at bounding box center [26, 364] width 13 height 13
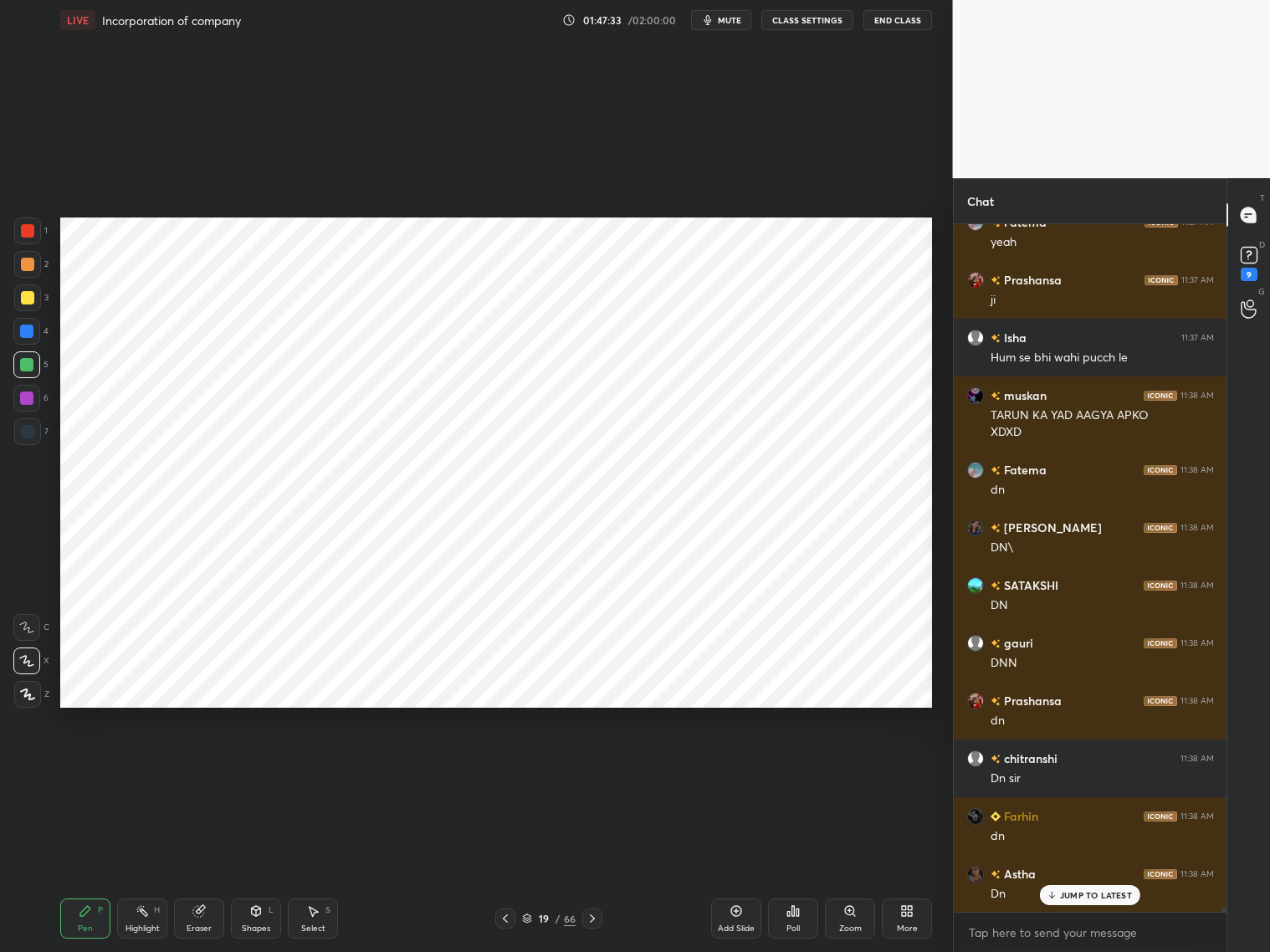
scroll to position [90725, 0]
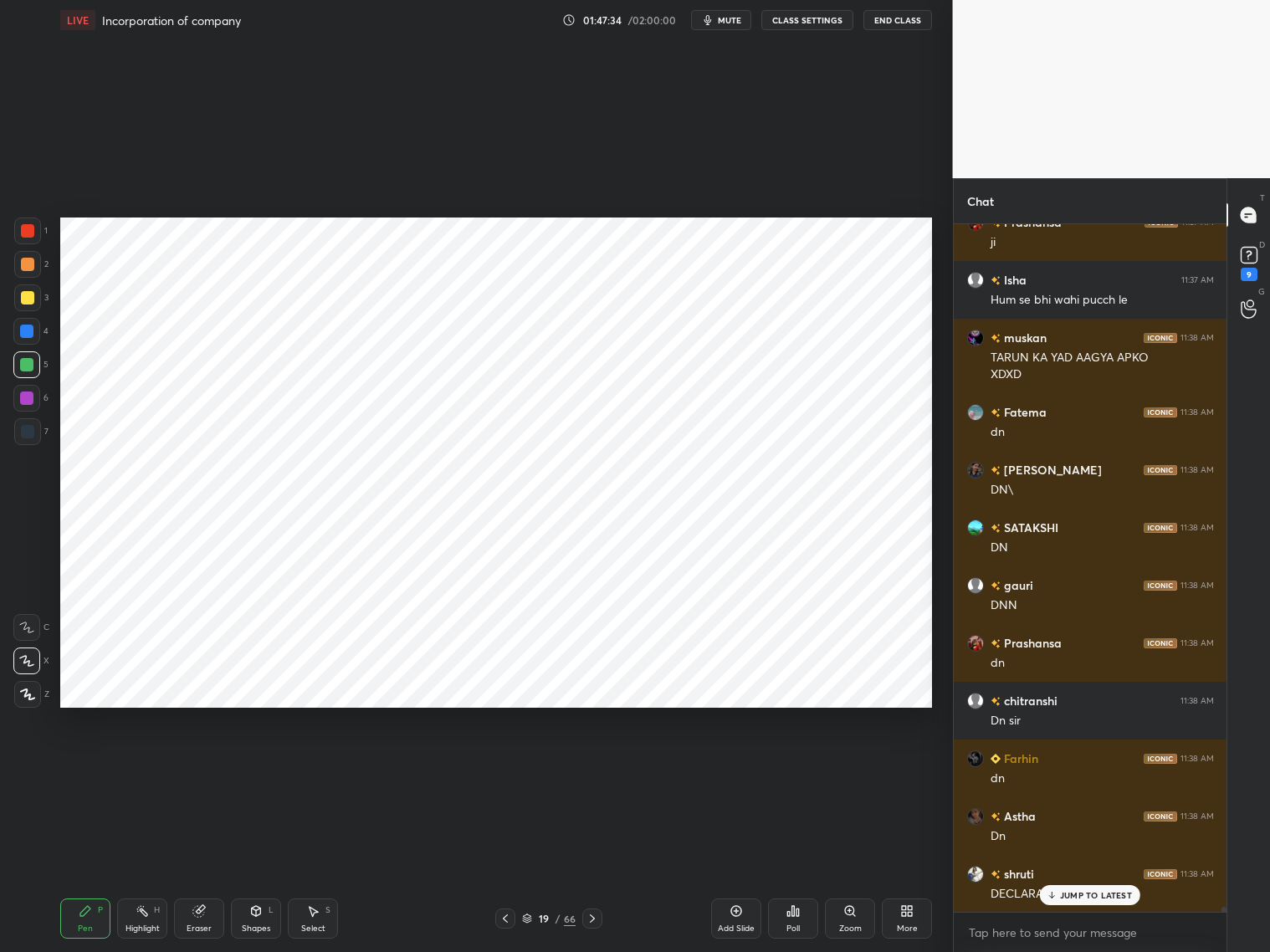
drag, startPoint x: 738, startPoint y: 914, endPoint x: 750, endPoint y: 905, distance: 15.0
click at [737, 915] on icon at bounding box center [736, 911] width 13 height 13
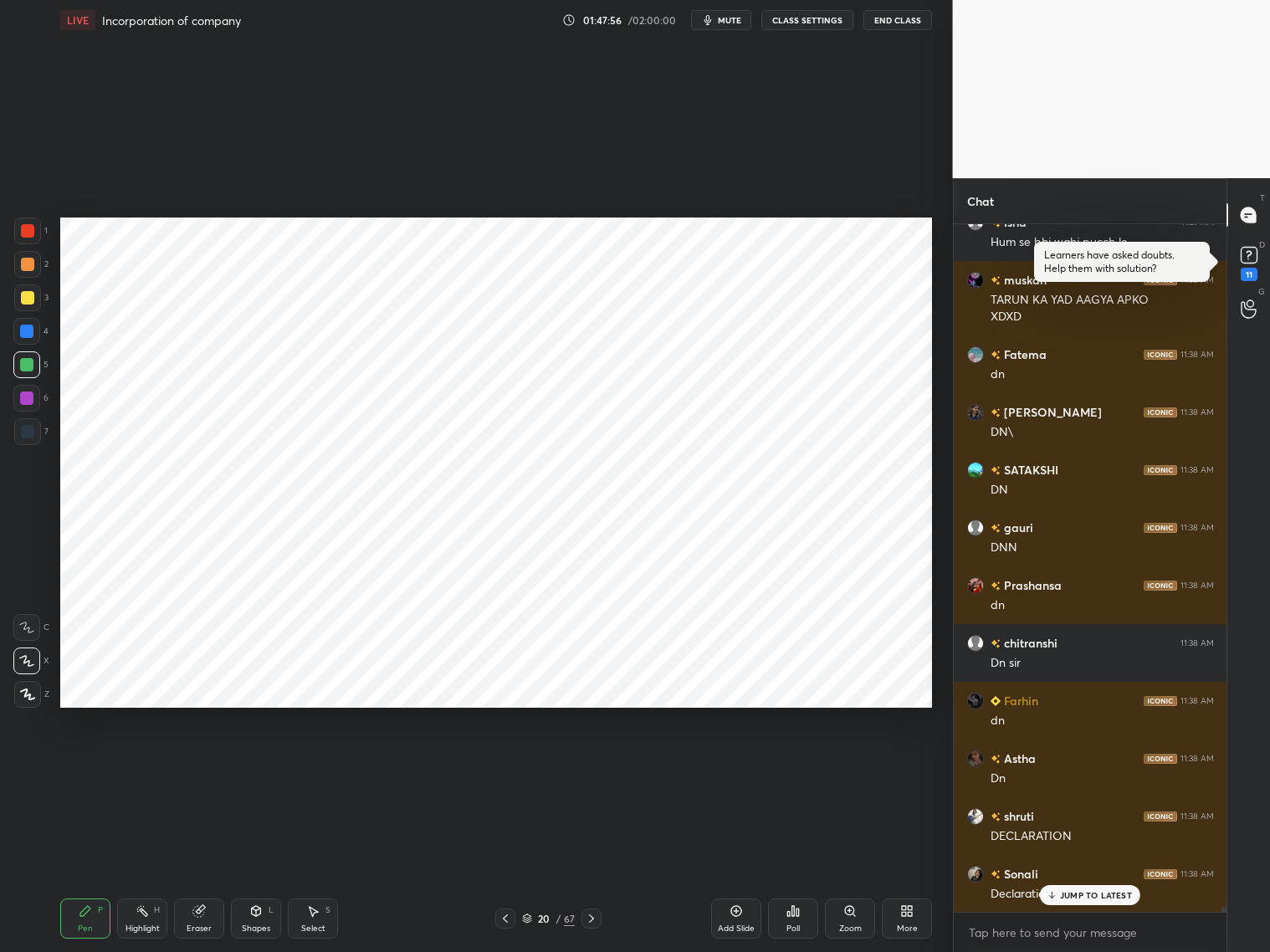
scroll to position [90927, 0]
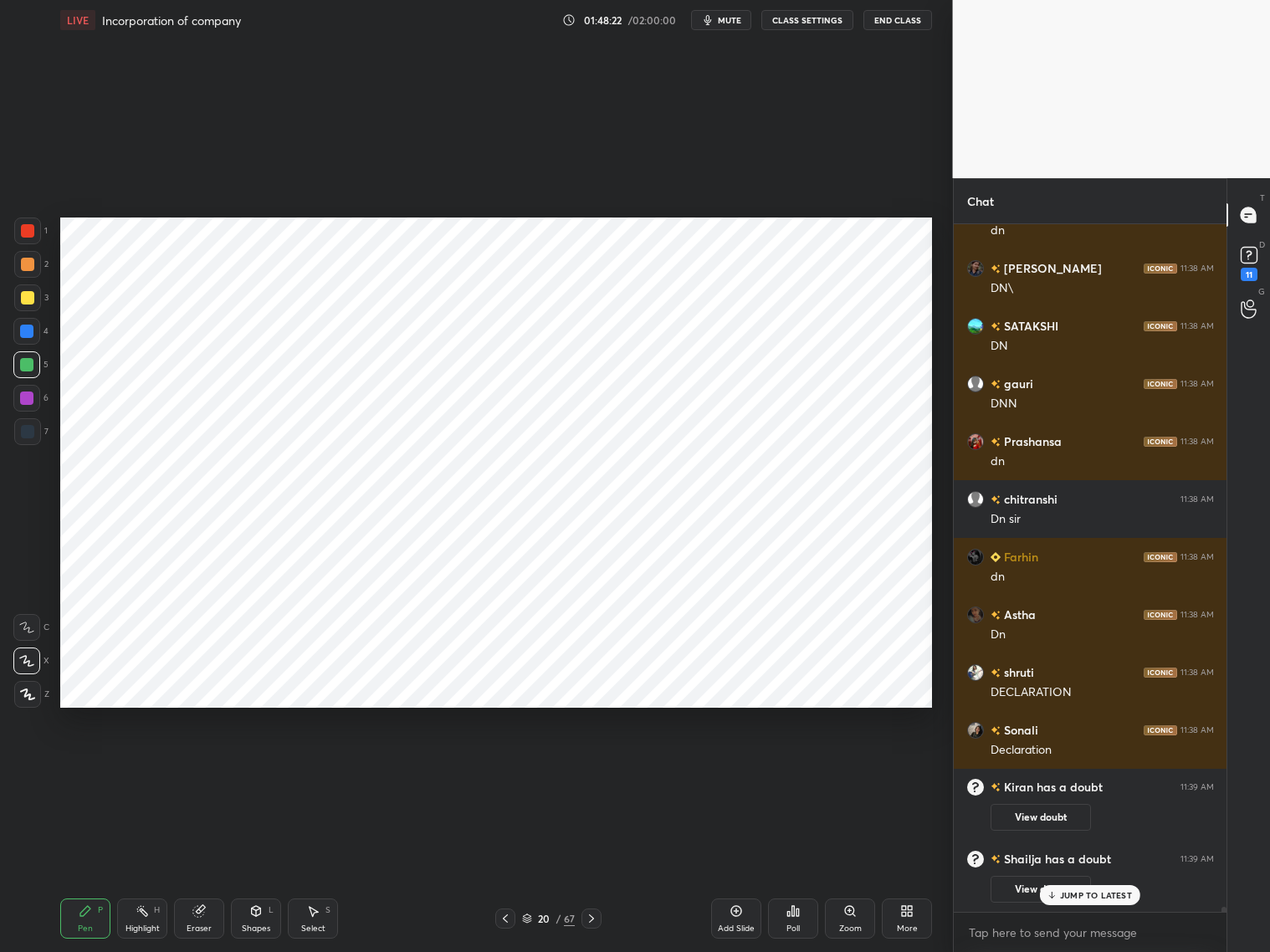
click at [207, 918] on div "Eraser" at bounding box center [199, 918] width 50 height 40
drag, startPoint x: 94, startPoint y: 915, endPoint x: 94, endPoint y: 888, distance: 27.0
click at [95, 911] on div "Pen P" at bounding box center [85, 918] width 50 height 40
click at [203, 927] on div "Eraser" at bounding box center [199, 928] width 25 height 8
drag, startPoint x: 77, startPoint y: 912, endPoint x: 80, endPoint y: 863, distance: 49.1
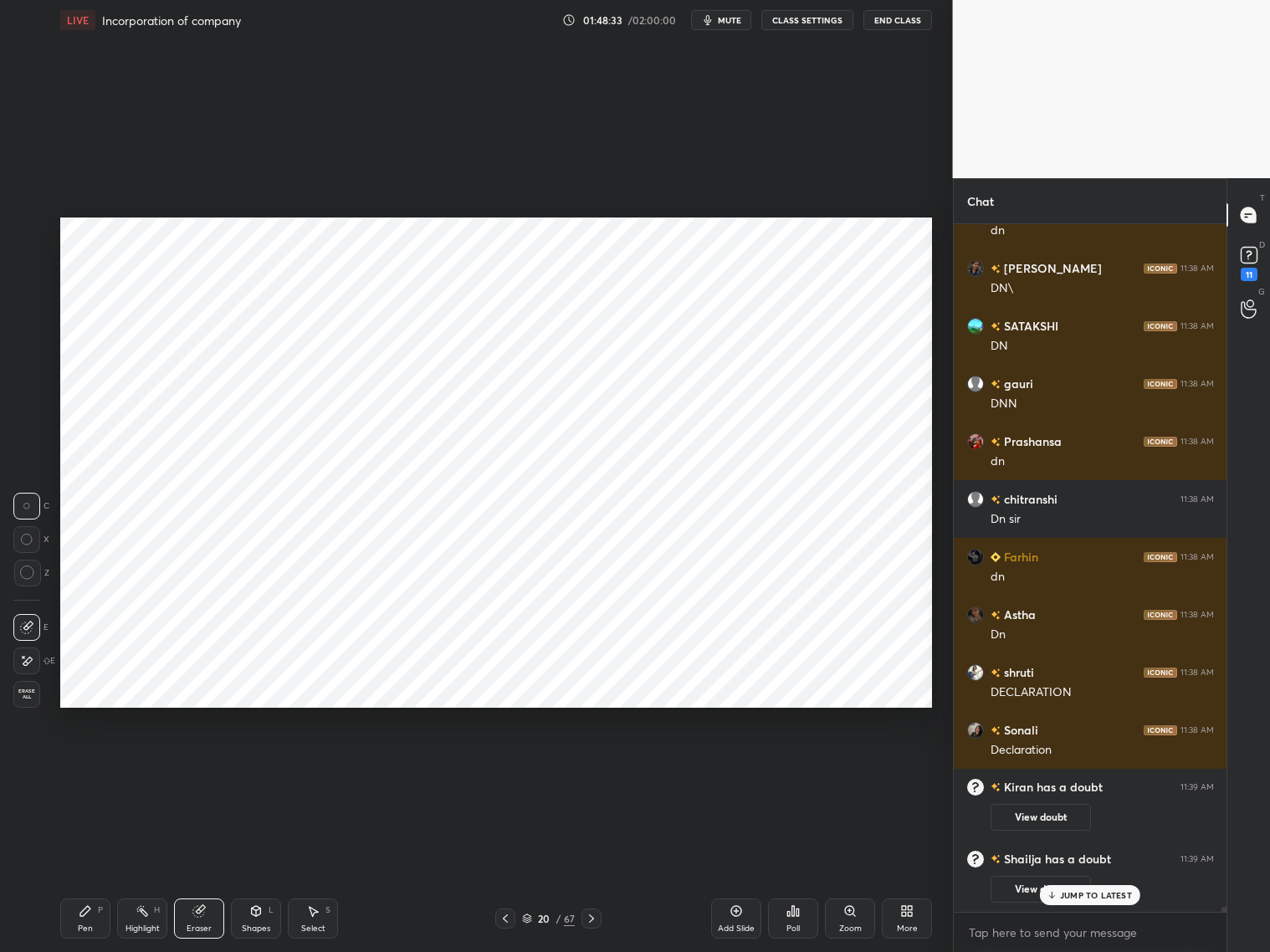
click at [79, 910] on icon at bounding box center [85, 911] width 13 height 13
drag, startPoint x: 1078, startPoint y: 896, endPoint x: 1087, endPoint y: 902, distance: 10.8
click at [1076, 897] on p "JUMP TO LATEST" at bounding box center [1095, 895] width 72 height 10
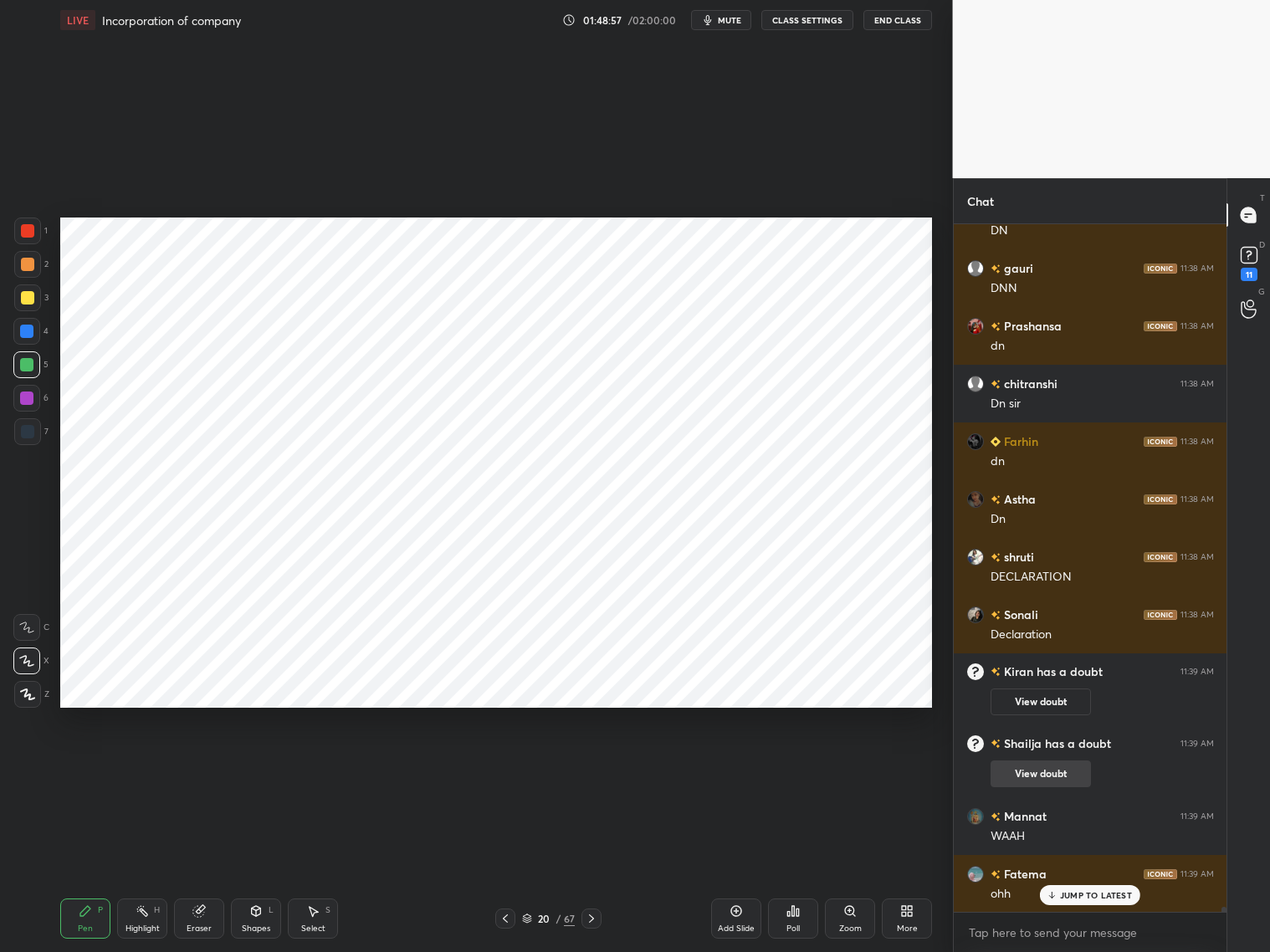
scroll to position [88420, 0]
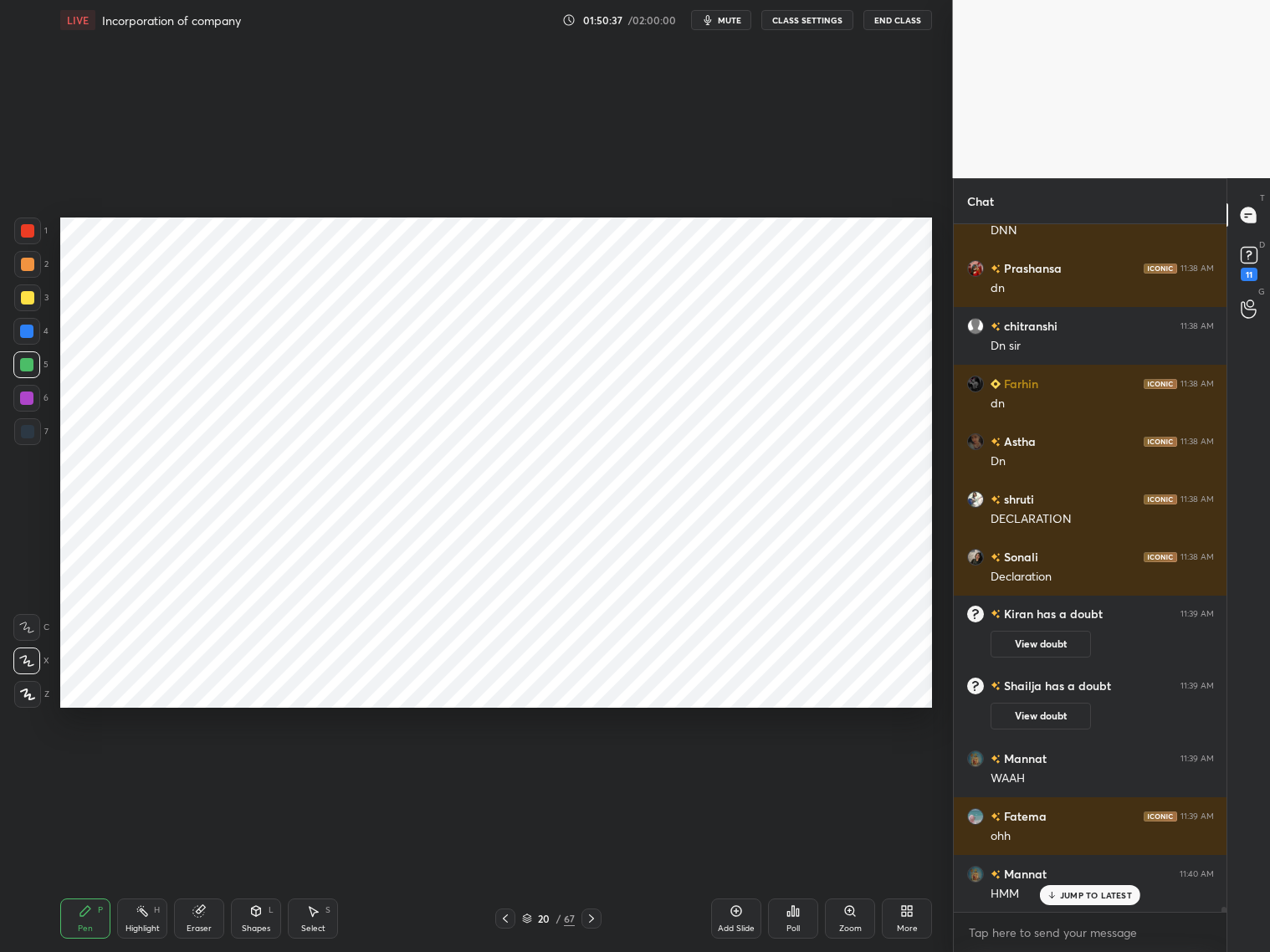
click at [203, 905] on icon at bounding box center [199, 911] width 13 height 13
drag, startPoint x: 82, startPoint y: 909, endPoint x: 83, endPoint y: 900, distance: 9.1
click at [83, 908] on icon at bounding box center [85, 910] width 10 height 10
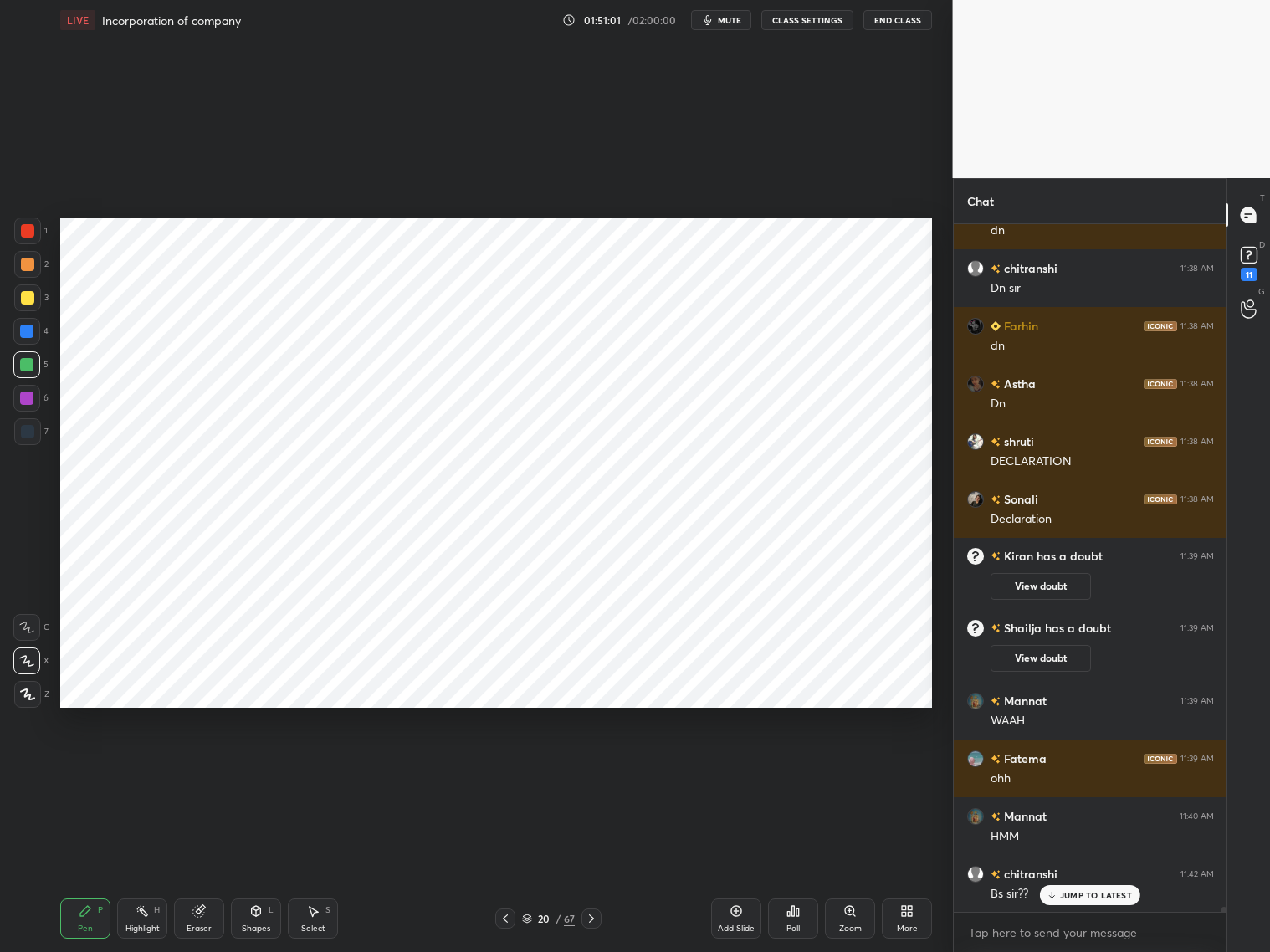
drag, startPoint x: 256, startPoint y: 918, endPoint x: 254, endPoint y: 897, distance: 21.1
click at [257, 918] on div "Shapes L" at bounding box center [256, 918] width 50 height 40
click at [27, 428] on div at bounding box center [27, 431] width 13 height 13
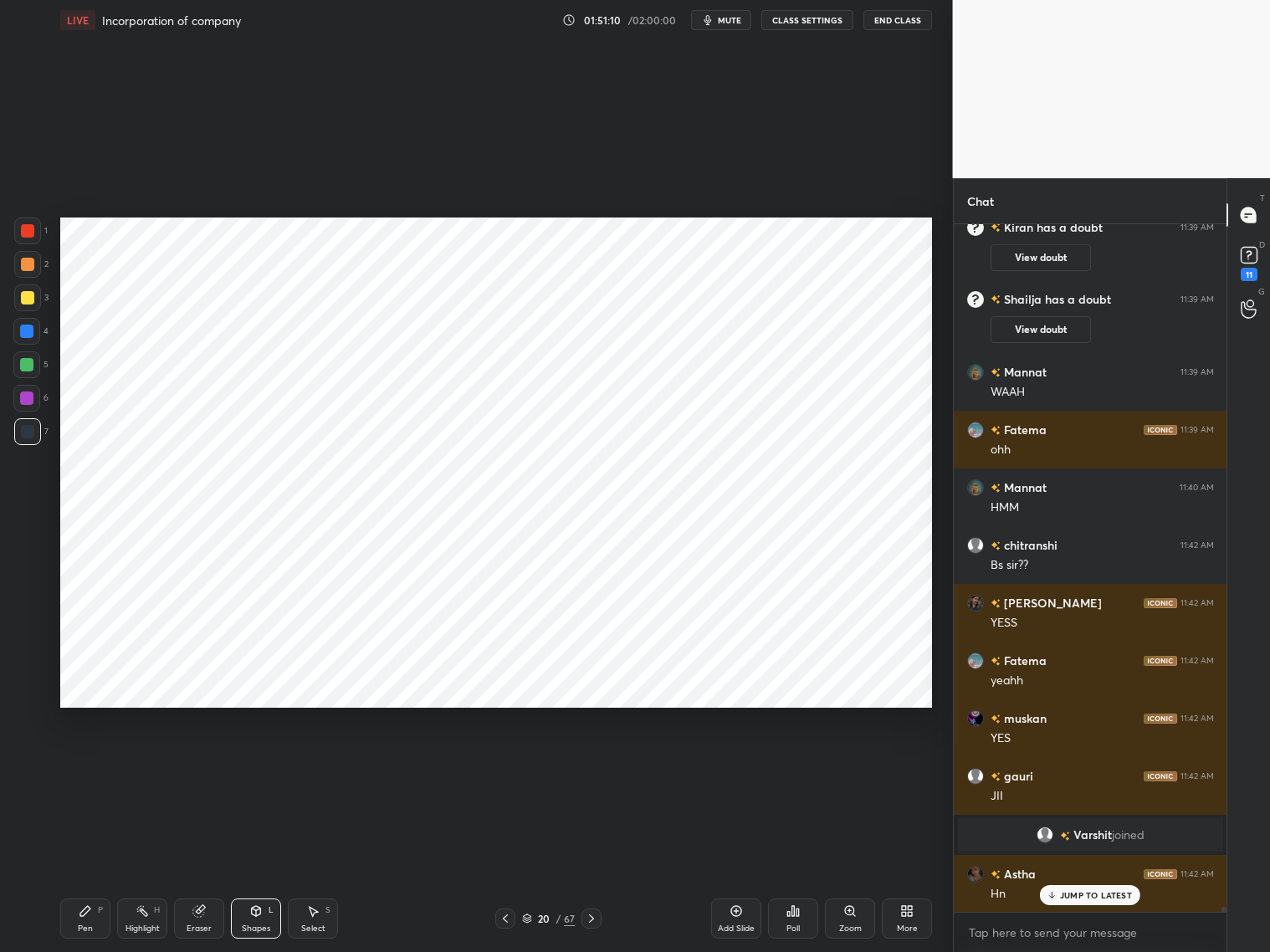
scroll to position [88863, 0]
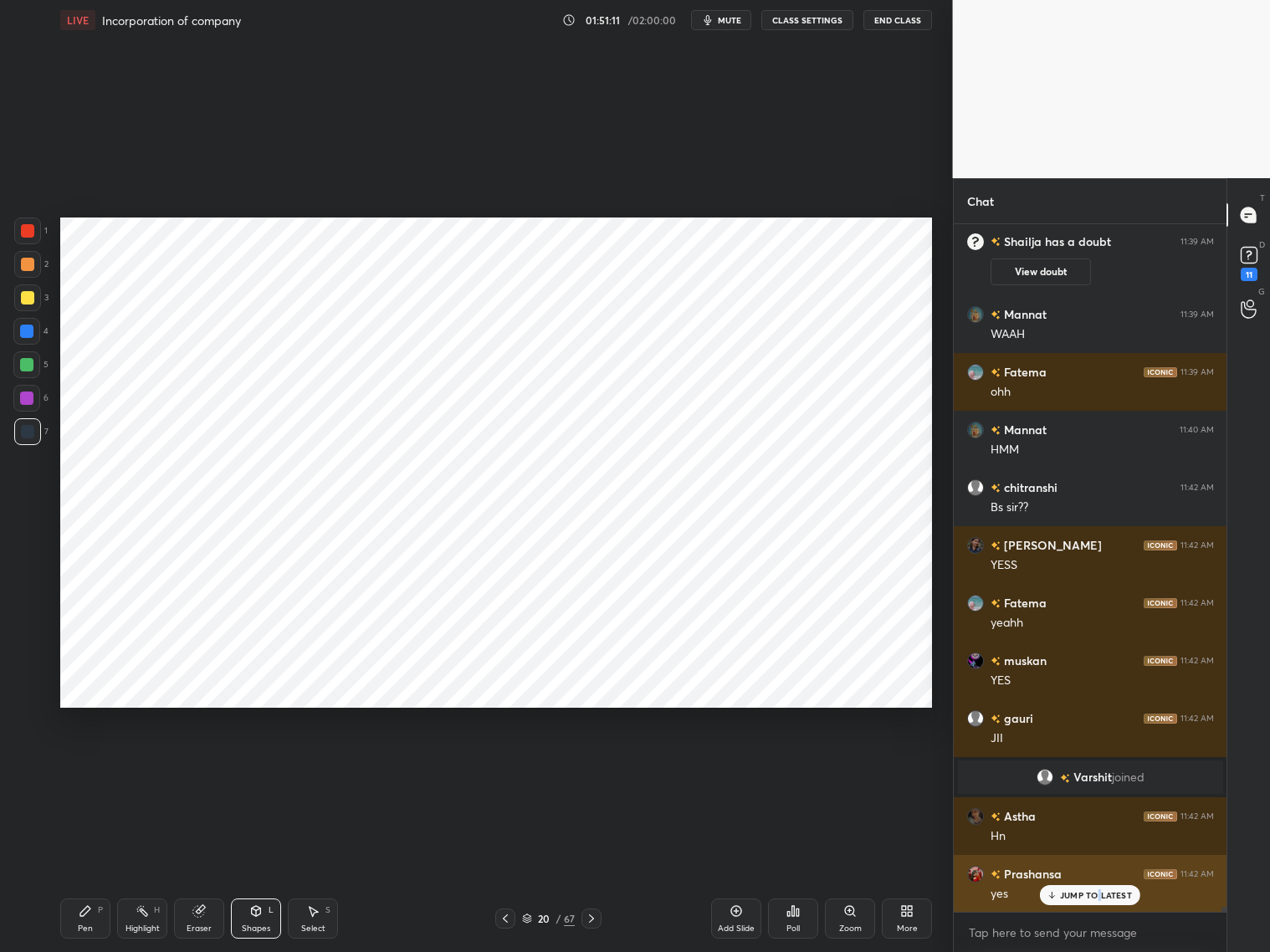
click at [1098, 896] on p "JUMP TO LATEST" at bounding box center [1095, 895] width 72 height 10
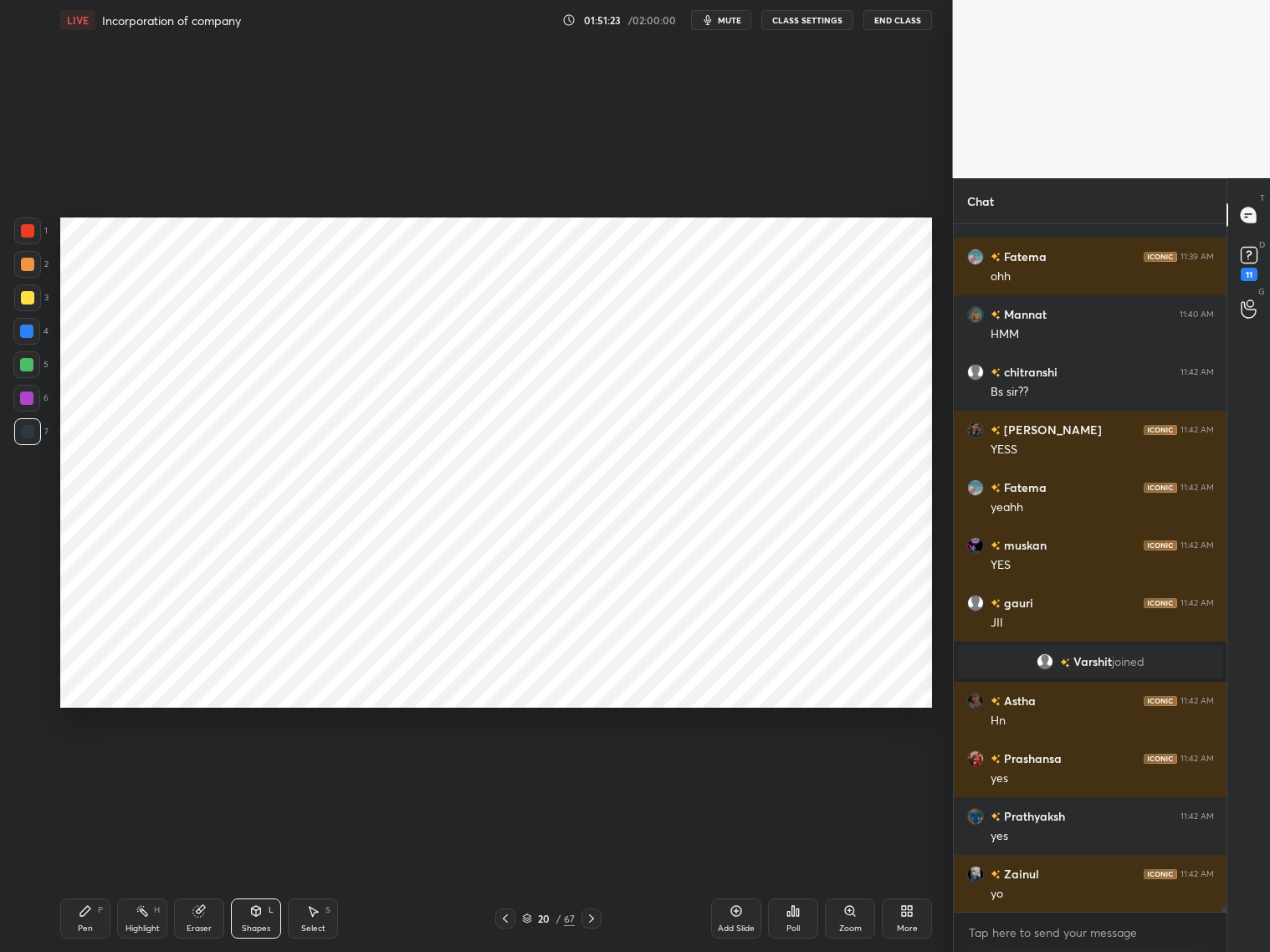
scroll to position [89038, 0]
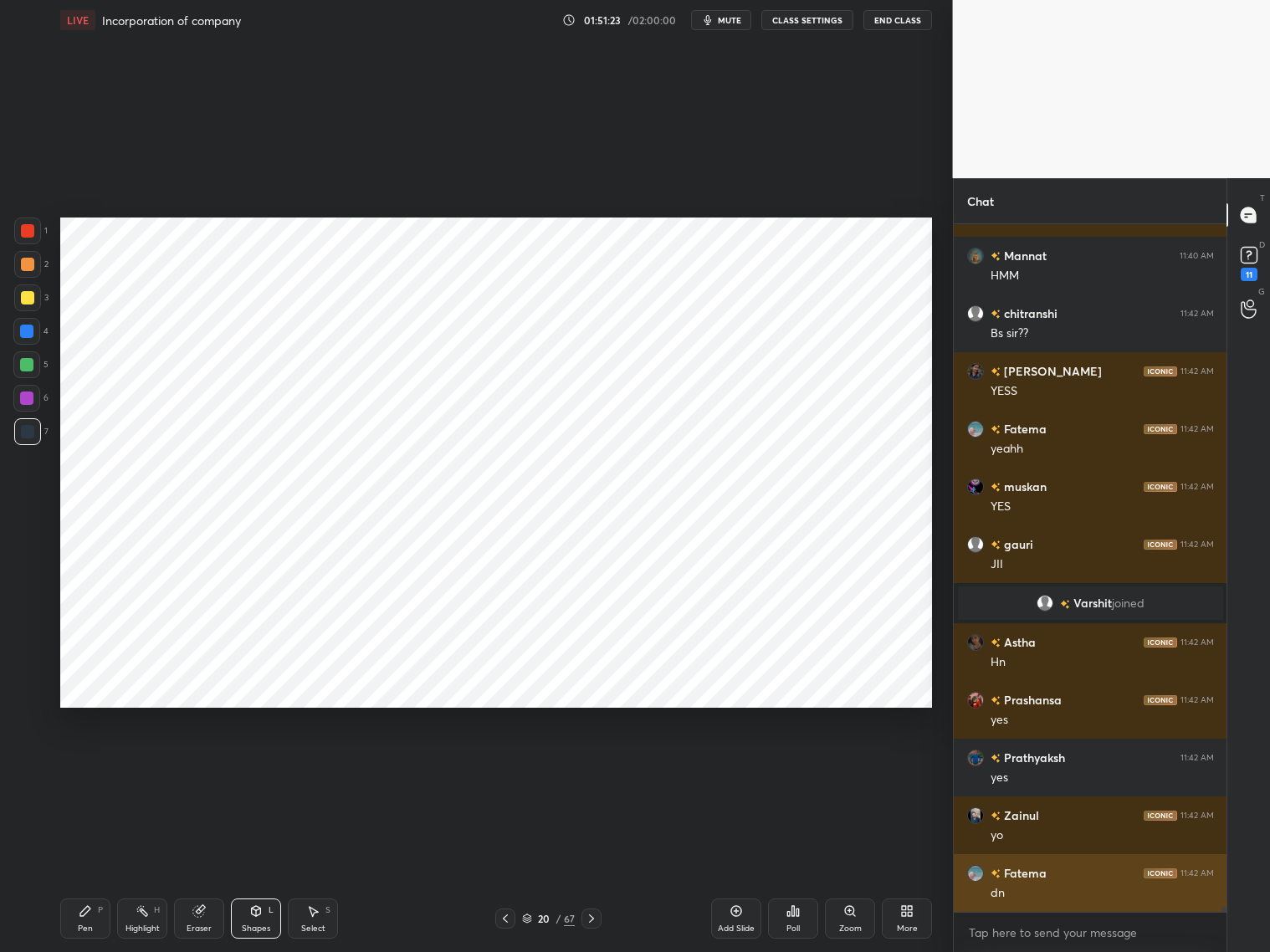
click at [1079, 904] on div "Fatema 11:42 AM dn" at bounding box center [1091, 883] width 274 height 58
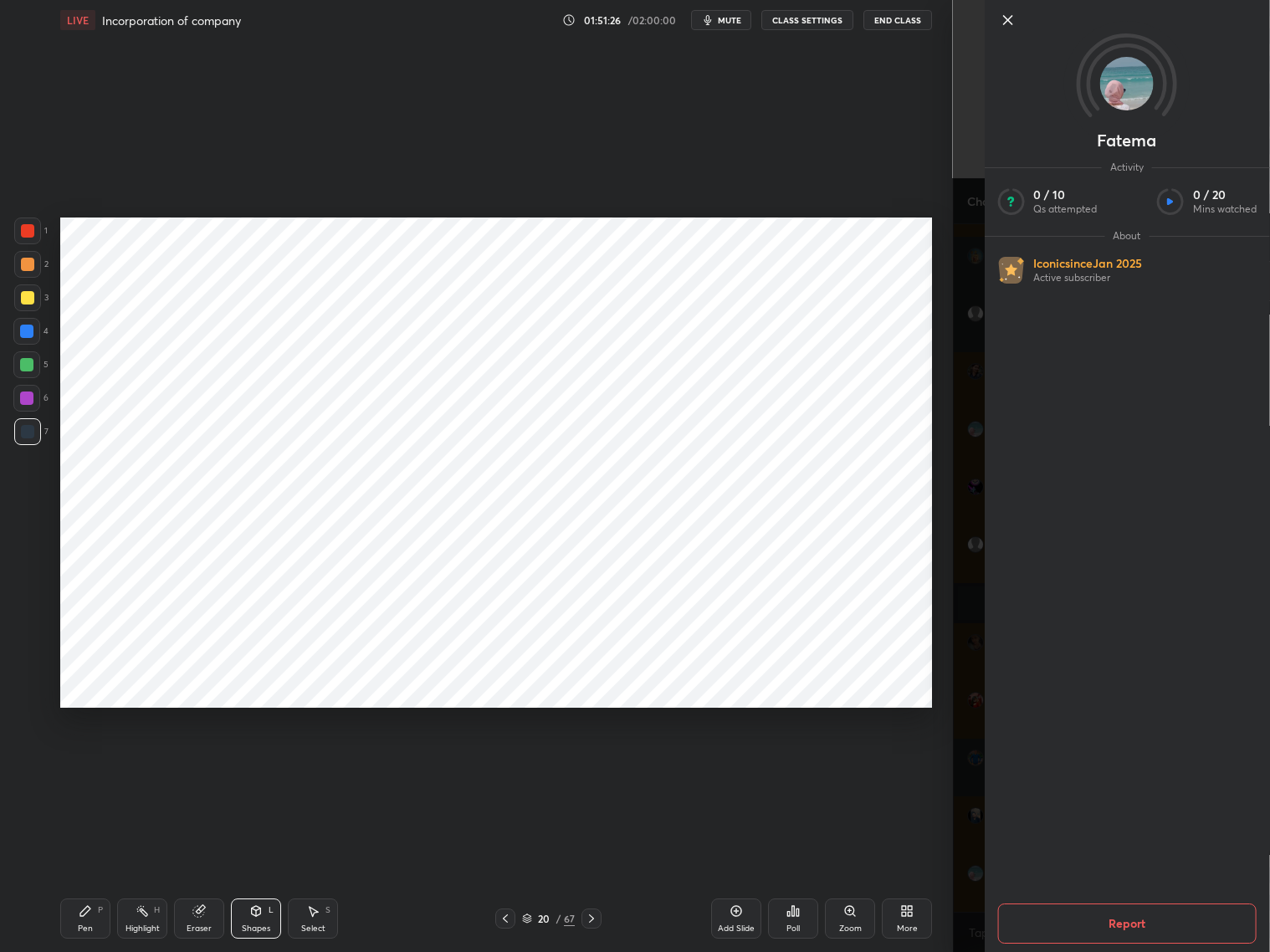
click at [504, 914] on icon at bounding box center [505, 918] width 13 height 13
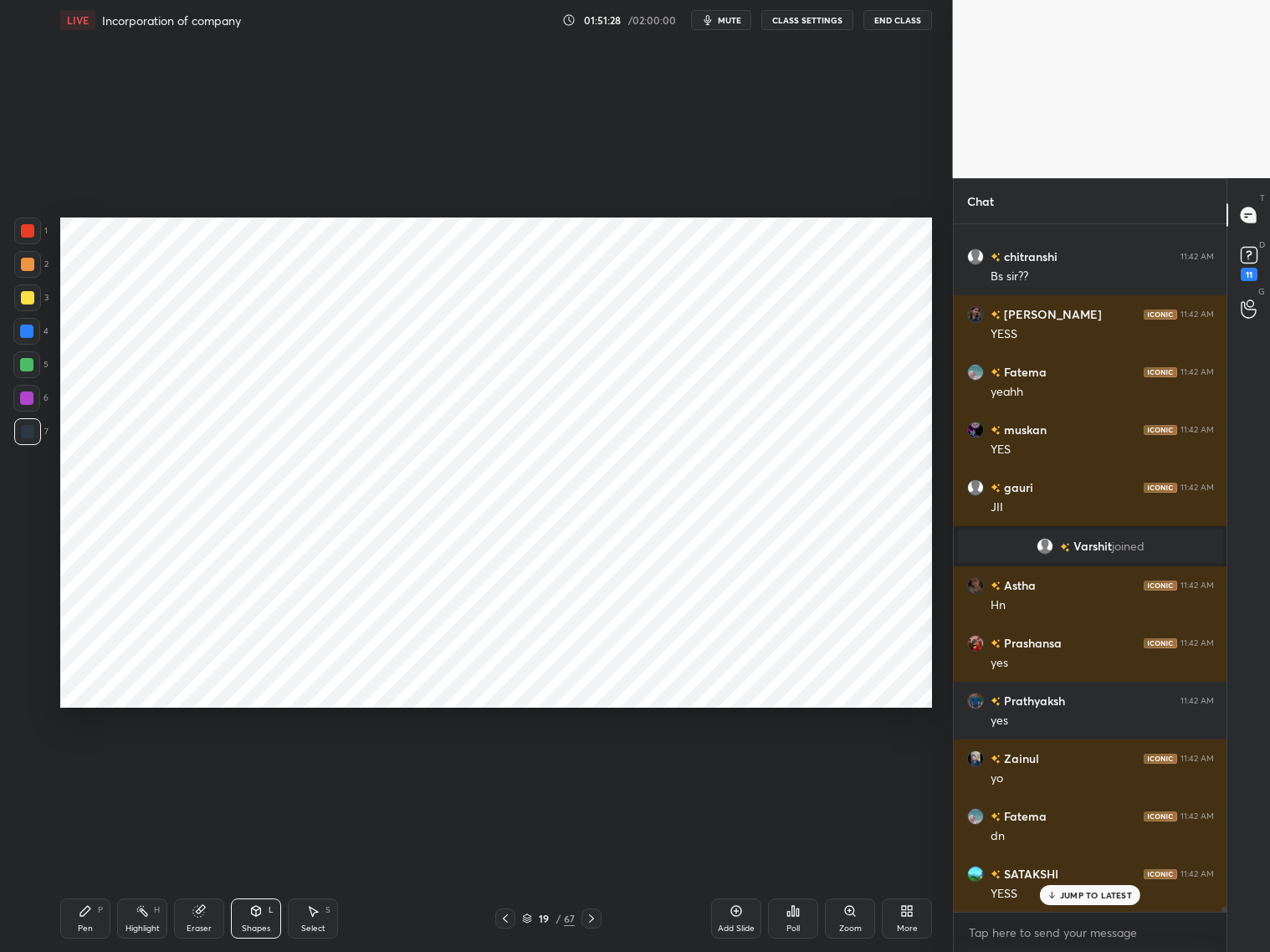
scroll to position [89168, 0]
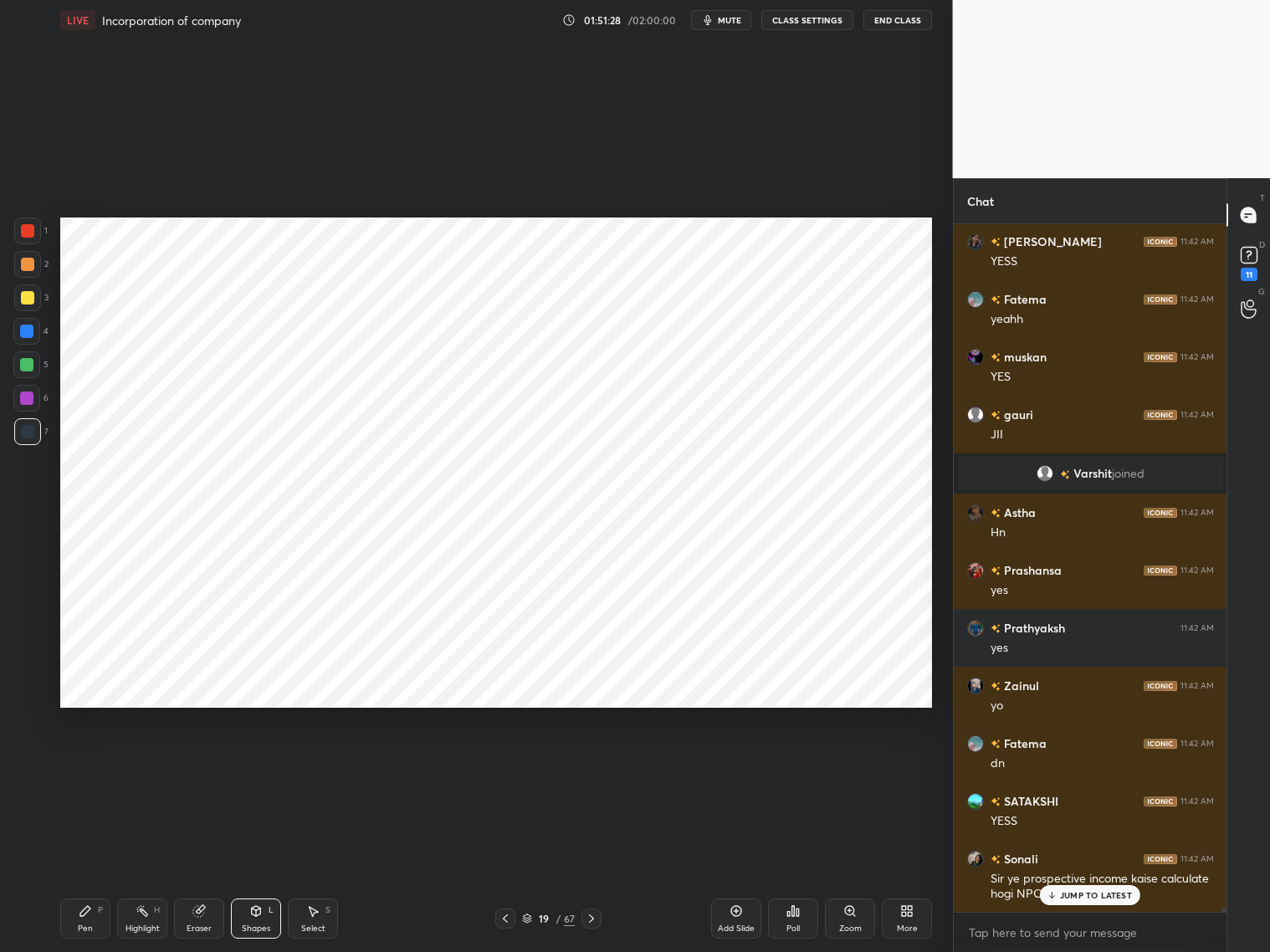
click at [592, 918] on icon at bounding box center [591, 918] width 13 height 13
click at [1079, 905] on div "JUMP TO LATEST" at bounding box center [1090, 895] width 100 height 20
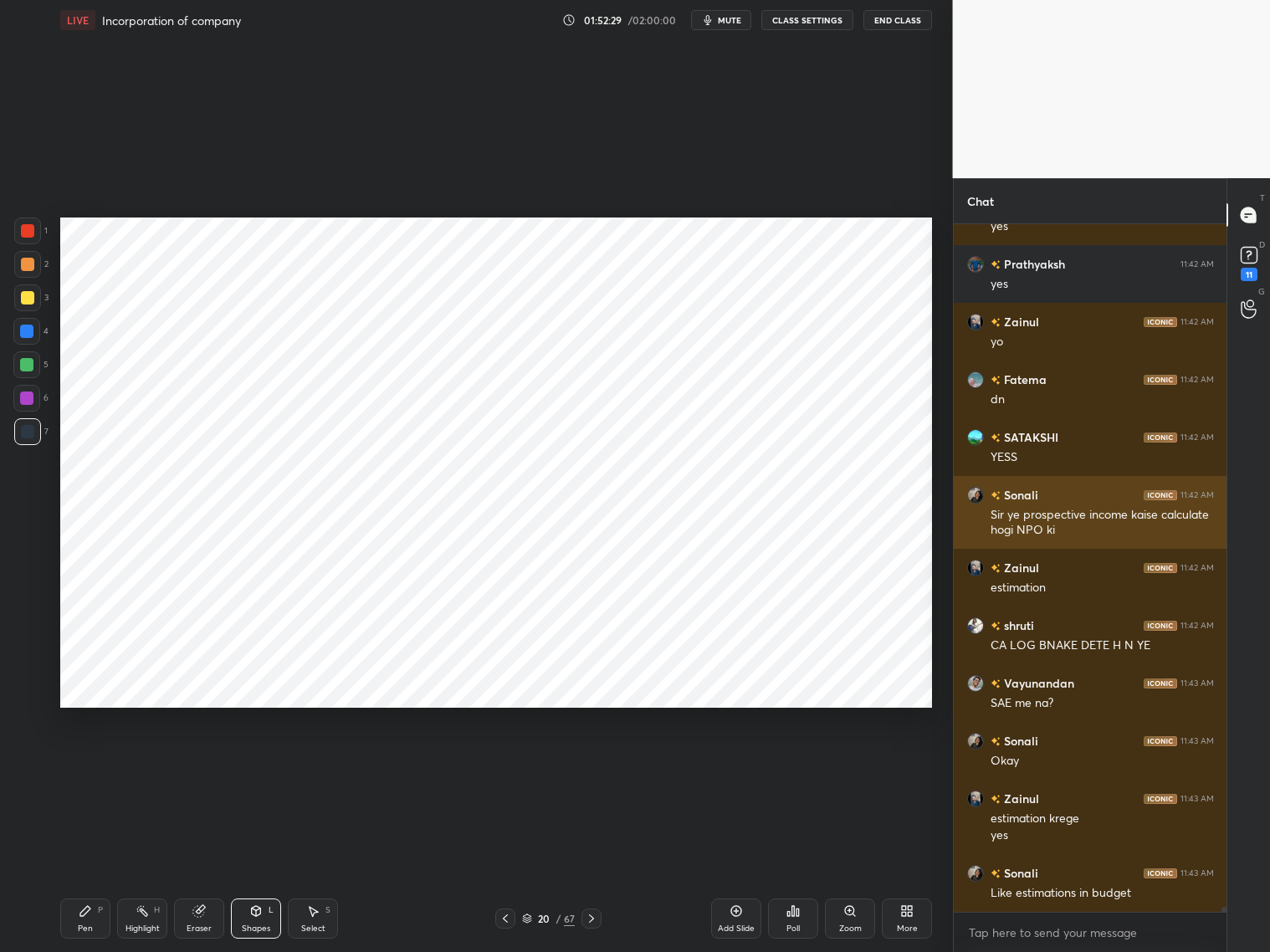
scroll to position [89603, 0]
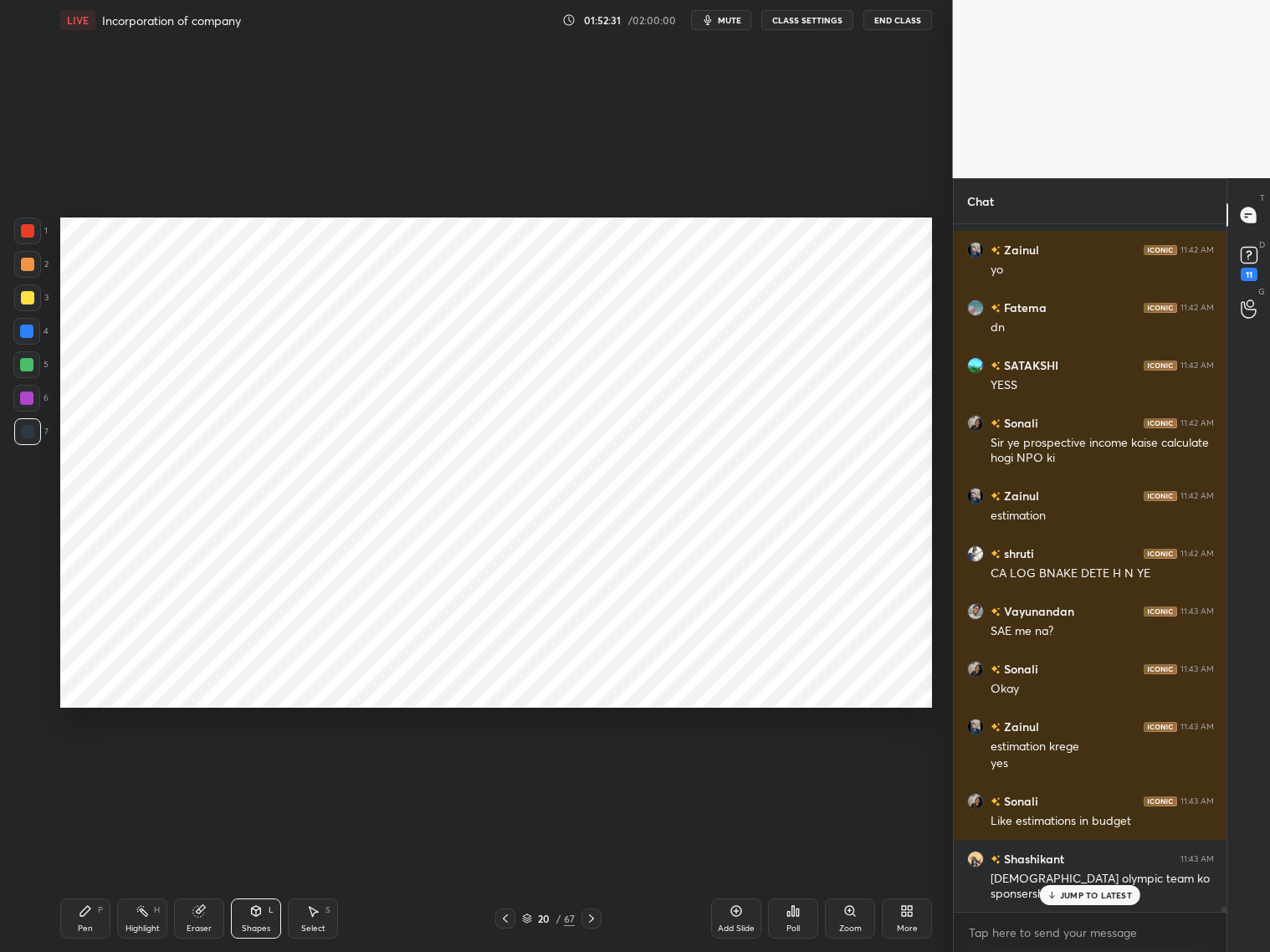
drag, startPoint x: 1076, startPoint y: 897, endPoint x: 1075, endPoint y: 912, distance: 15.0
click at [1077, 899] on div "JUMP TO LATEST" at bounding box center [1090, 895] width 100 height 20
click at [504, 920] on icon at bounding box center [505, 918] width 13 height 13
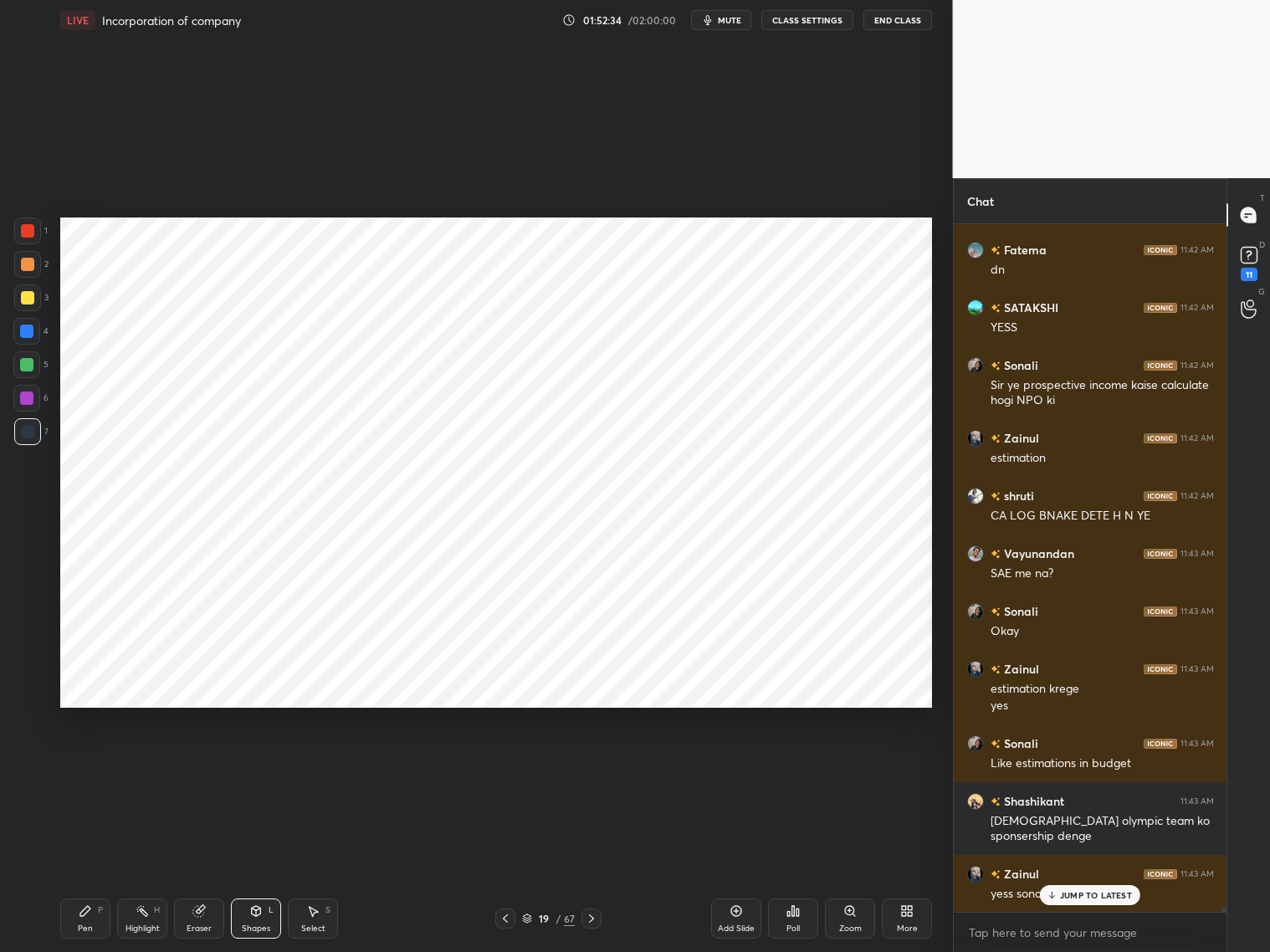
click at [592, 918] on icon at bounding box center [591, 918] width 13 height 13
click at [729, 918] on div "Add Slide" at bounding box center [737, 918] width 50 height 40
click at [26, 336] on div at bounding box center [26, 331] width 13 height 13
click at [272, 911] on div "Shapes L" at bounding box center [256, 918] width 50 height 40
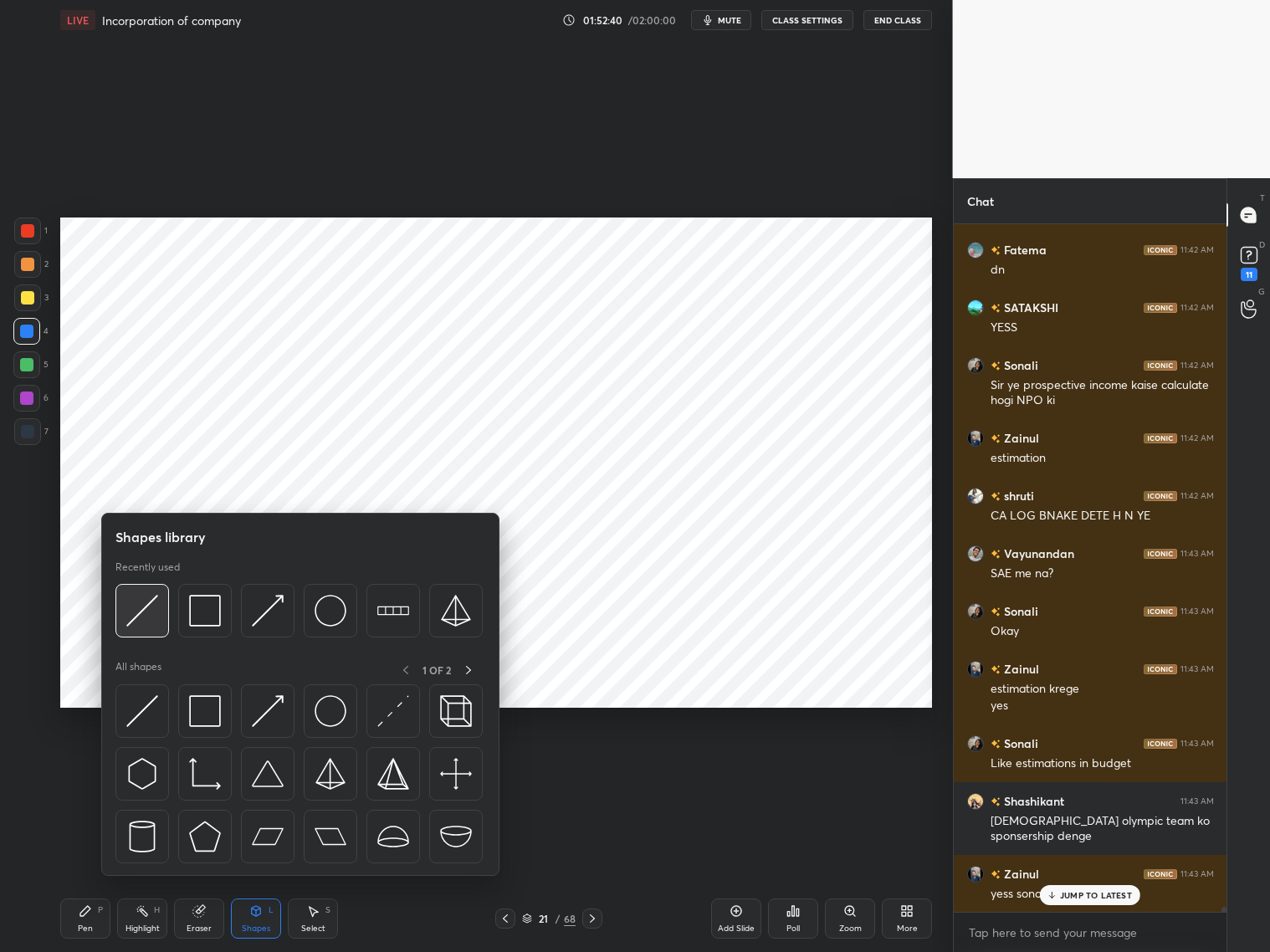
click at [144, 616] on img at bounding box center [142, 611] width 32 height 32
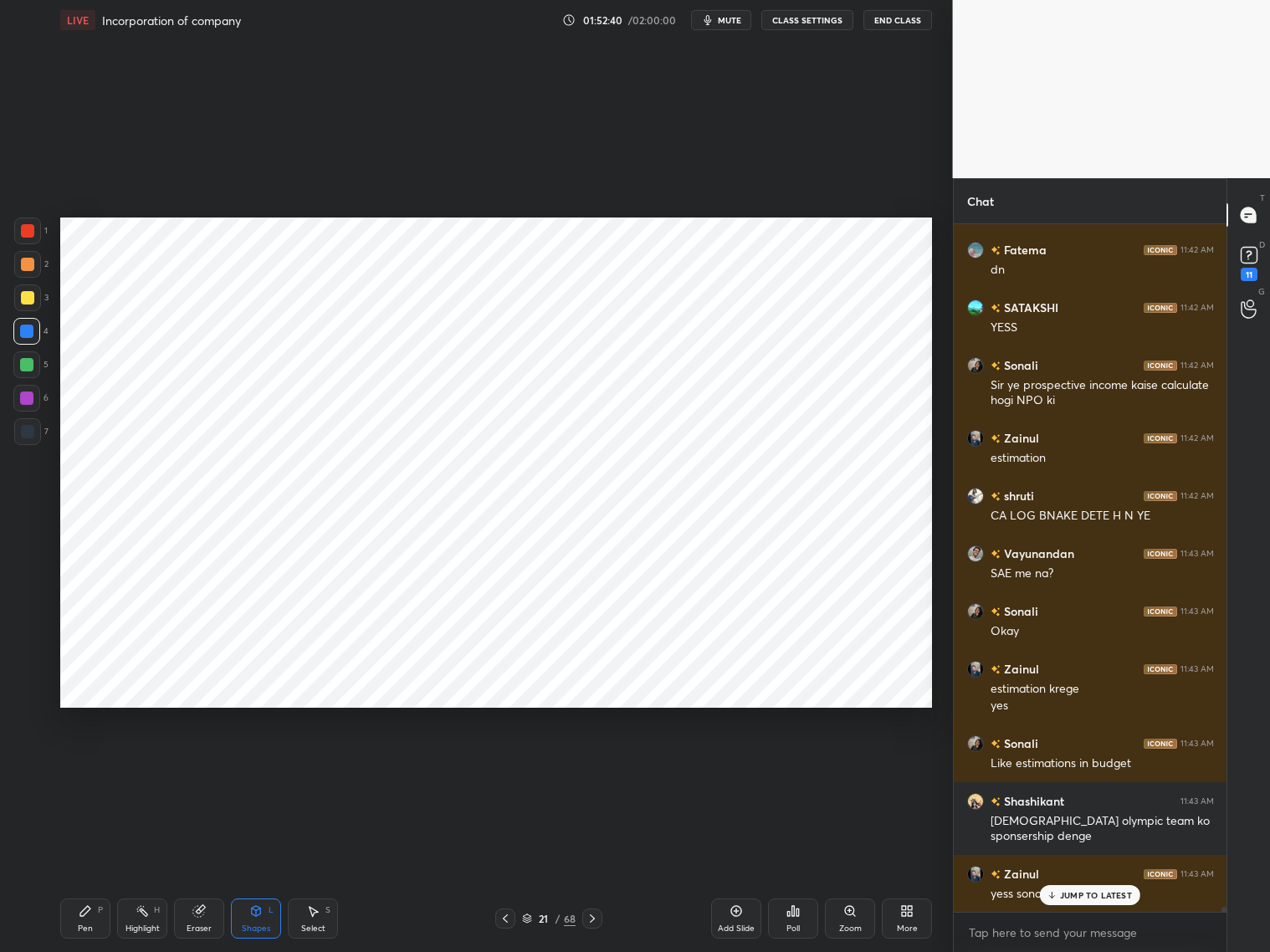
click at [28, 425] on div at bounding box center [27, 431] width 13 height 13
click at [506, 916] on icon at bounding box center [506, 918] width 5 height 8
click at [503, 918] on icon at bounding box center [506, 918] width 5 height 8
click at [597, 918] on icon at bounding box center [592, 918] width 13 height 13
click at [601, 915] on div at bounding box center [592, 918] width 20 height 20
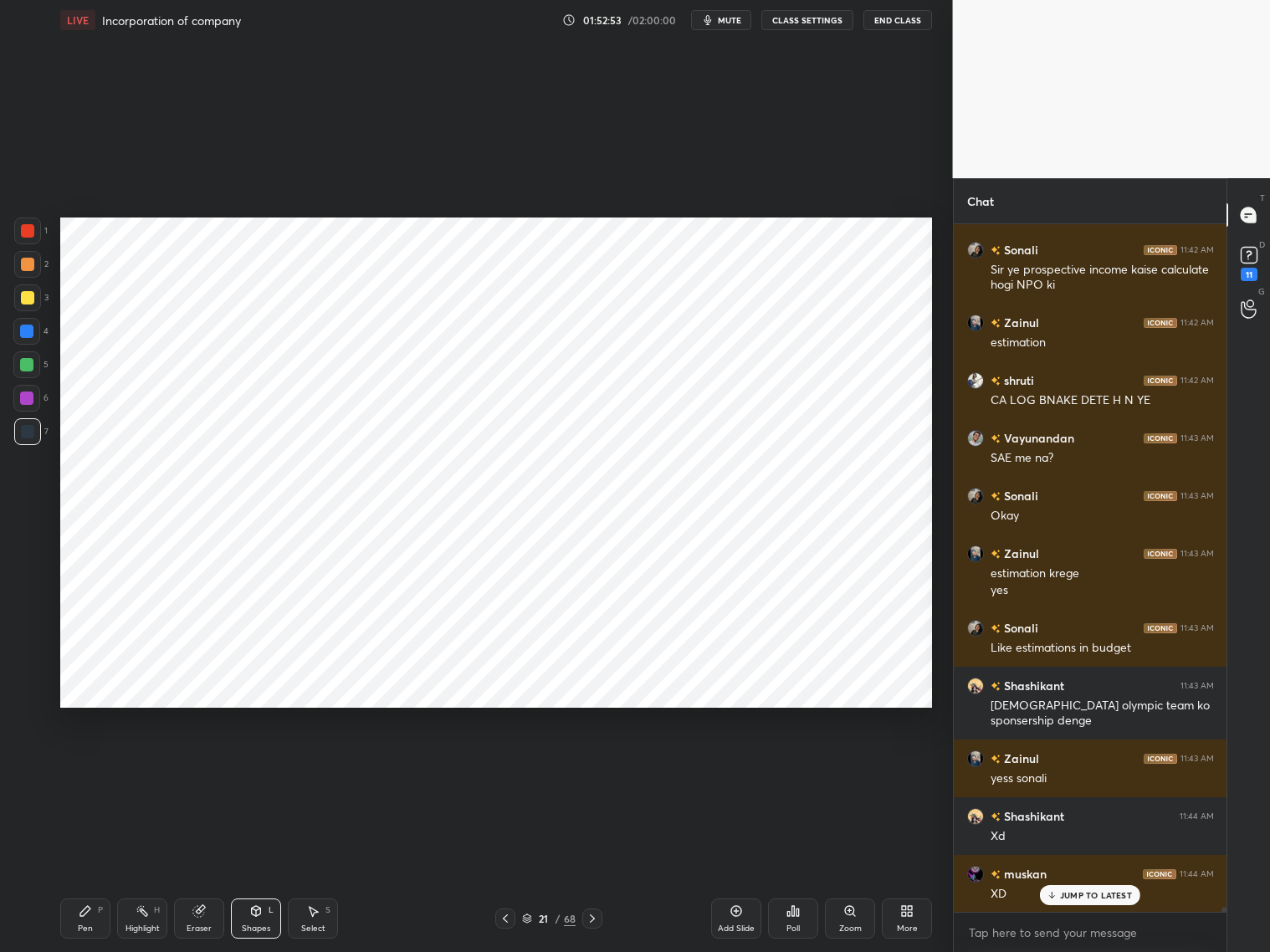
scroll to position [89834, 0]
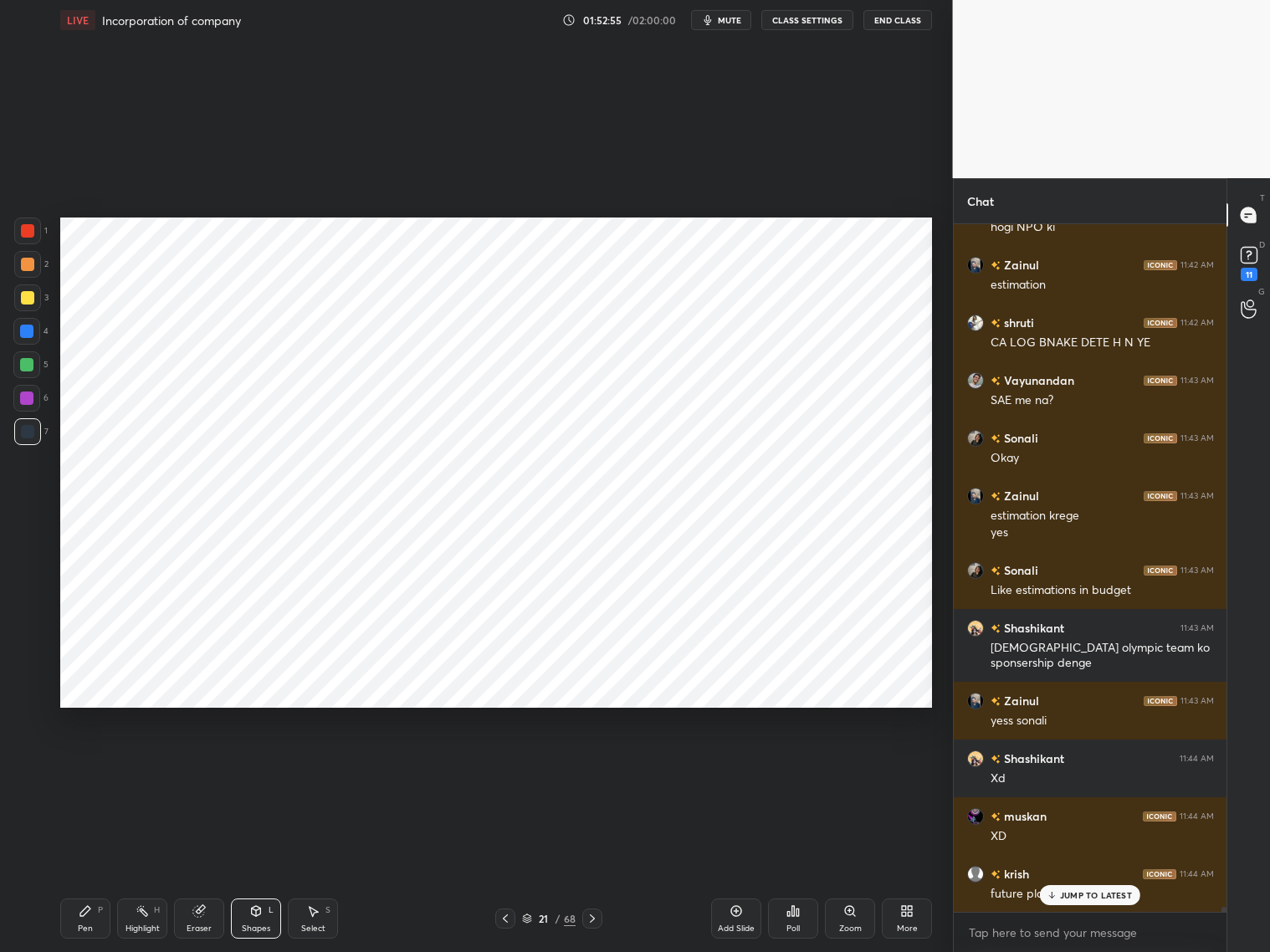
click at [1044, 893] on div "JUMP TO LATEST" at bounding box center [1090, 895] width 100 height 20
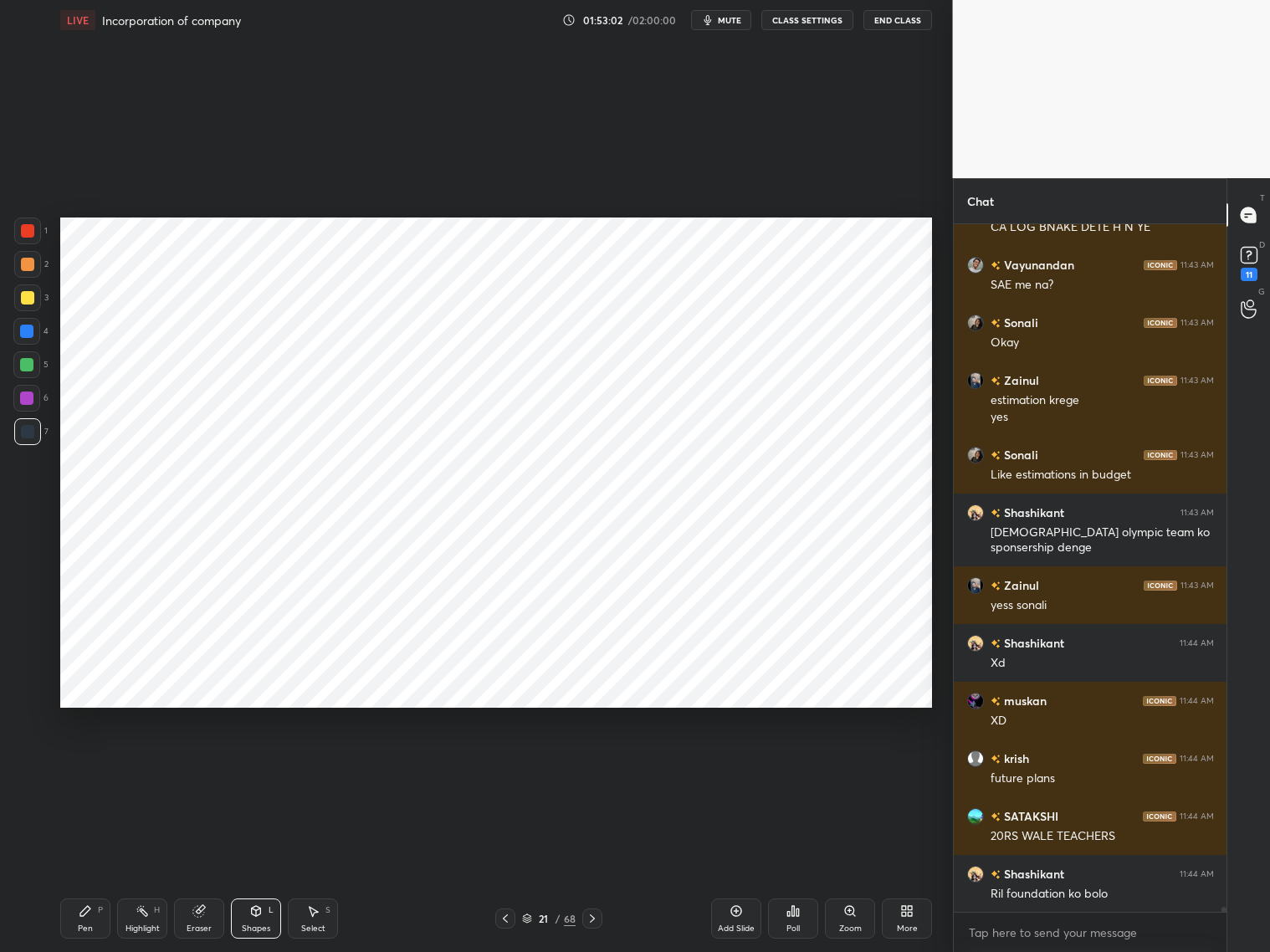
scroll to position [90008, 0]
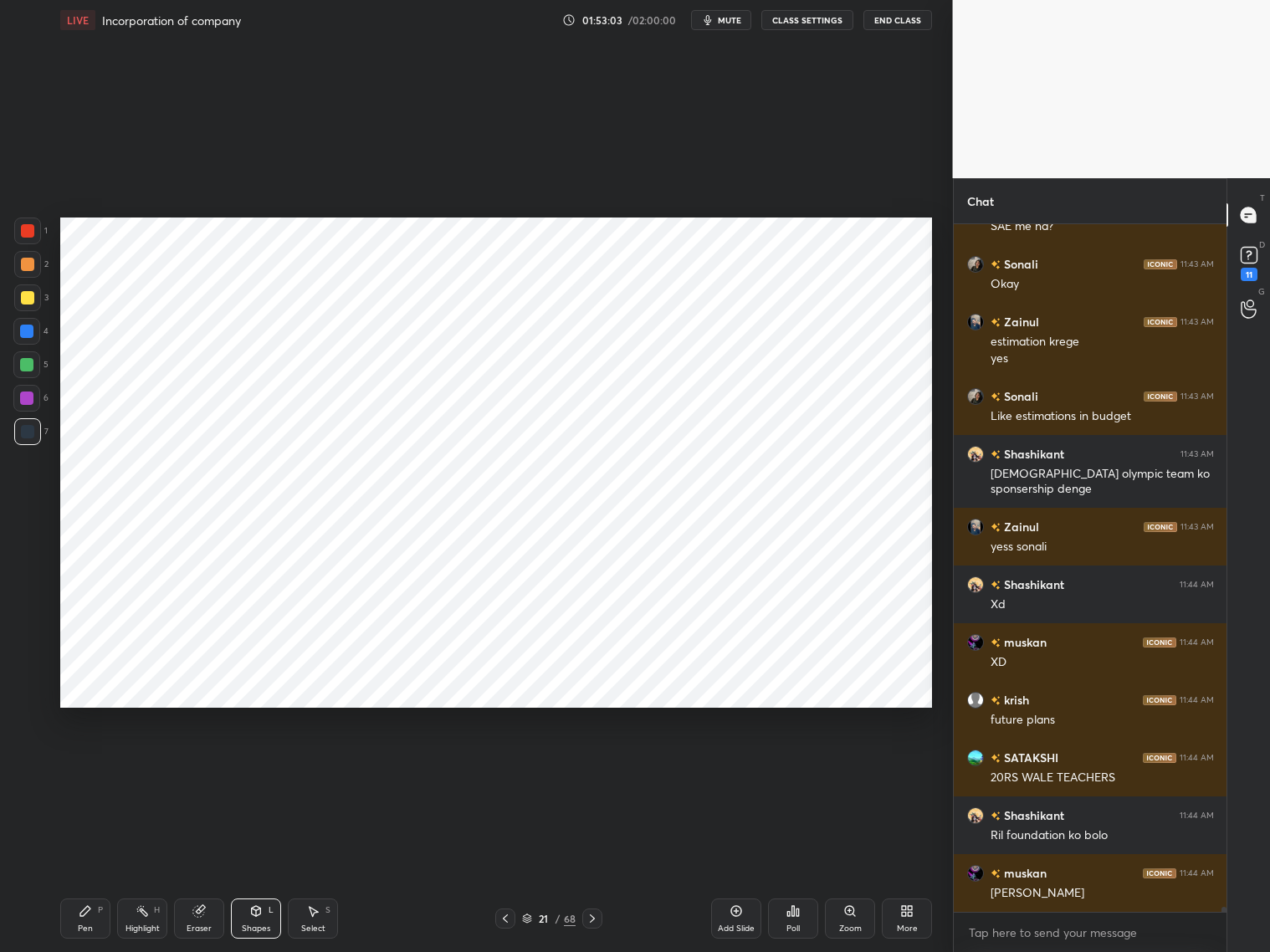
click at [513, 914] on div at bounding box center [505, 918] width 20 height 20
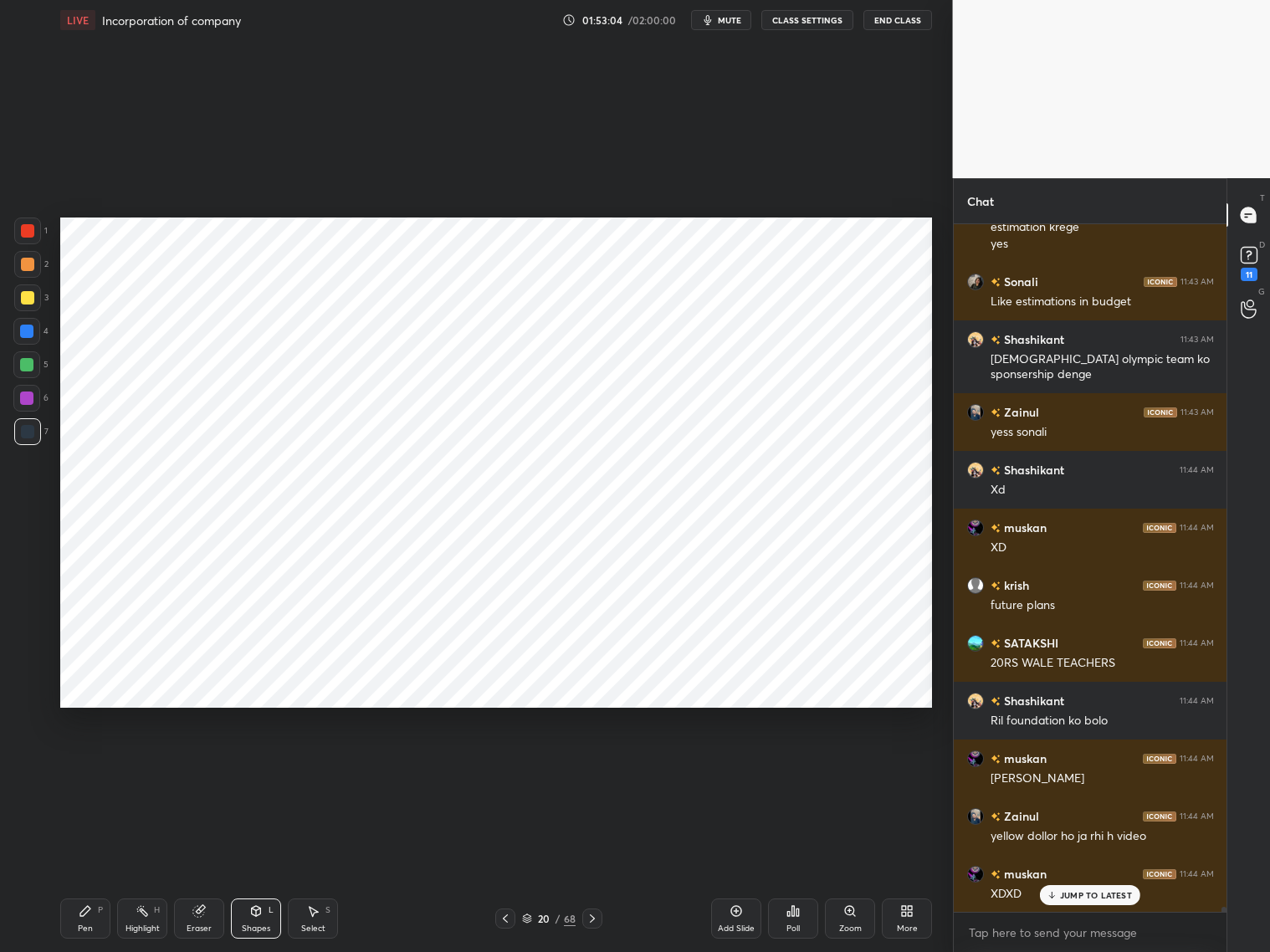
click at [509, 914] on div at bounding box center [505, 918] width 20 height 20
click at [587, 918] on icon at bounding box center [592, 918] width 13 height 13
click at [591, 915] on icon at bounding box center [592, 918] width 13 height 13
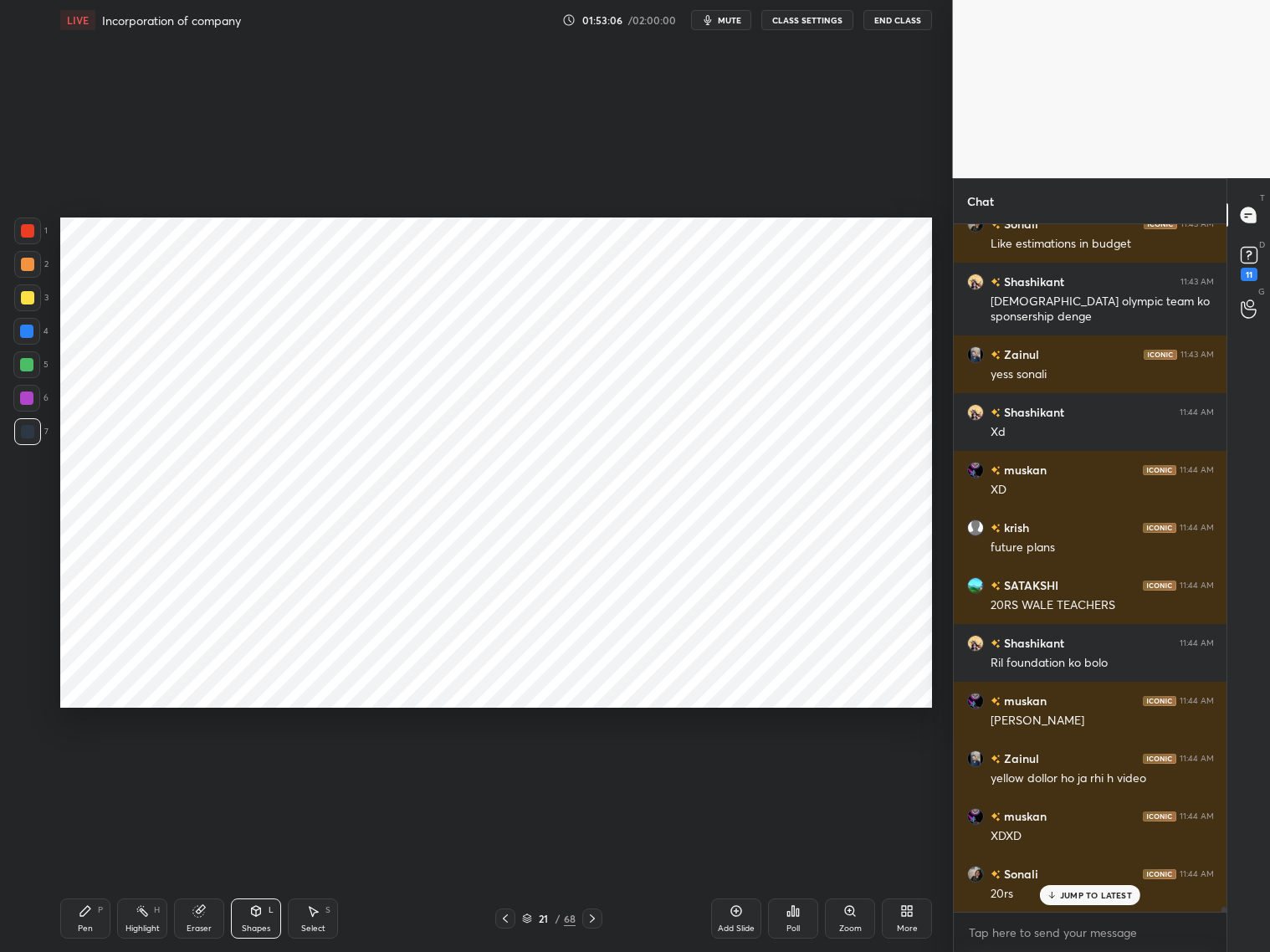
click at [23, 340] on div at bounding box center [27, 331] width 27 height 27
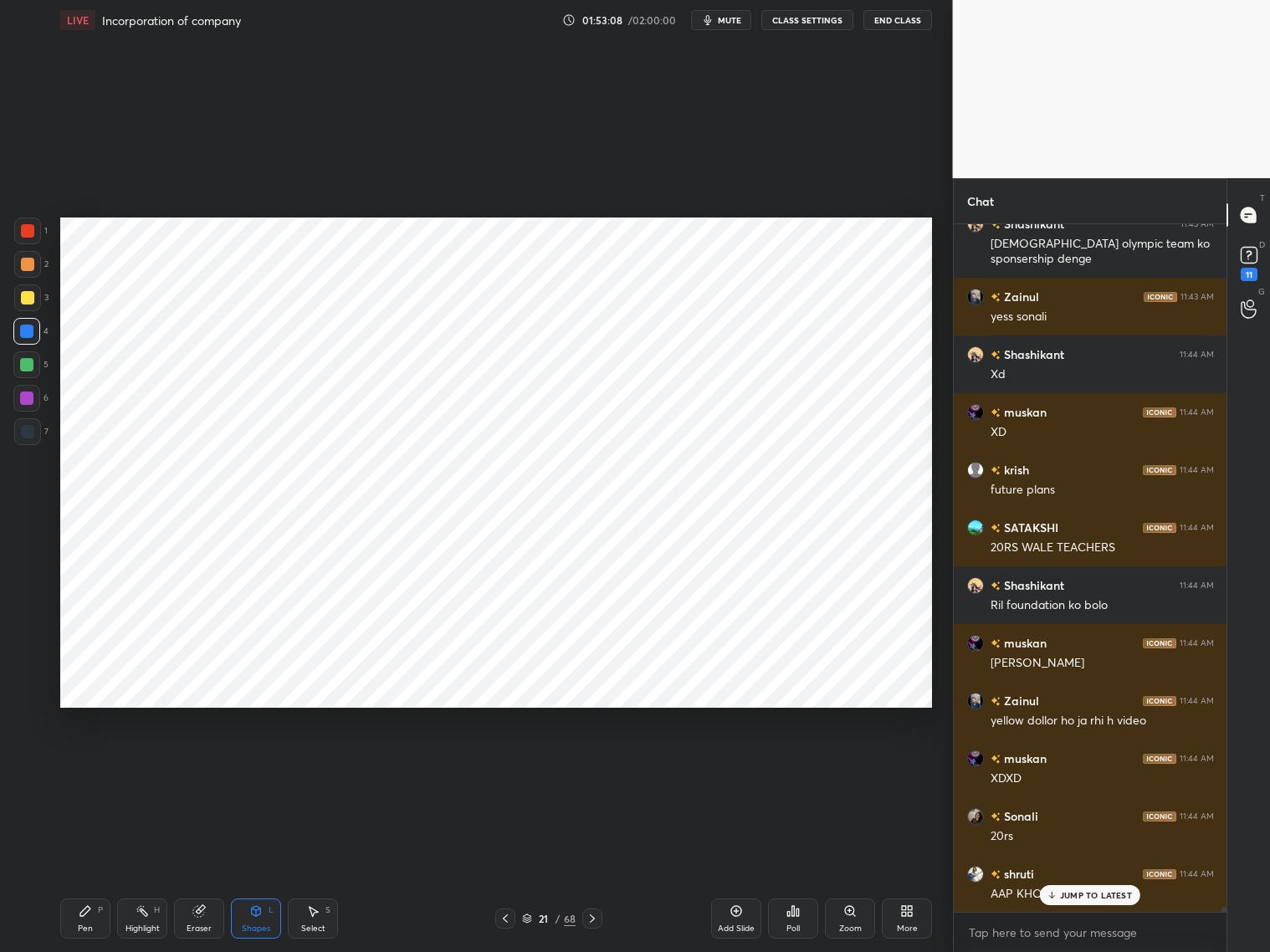
click at [80, 918] on div "Pen P" at bounding box center [85, 918] width 50 height 40
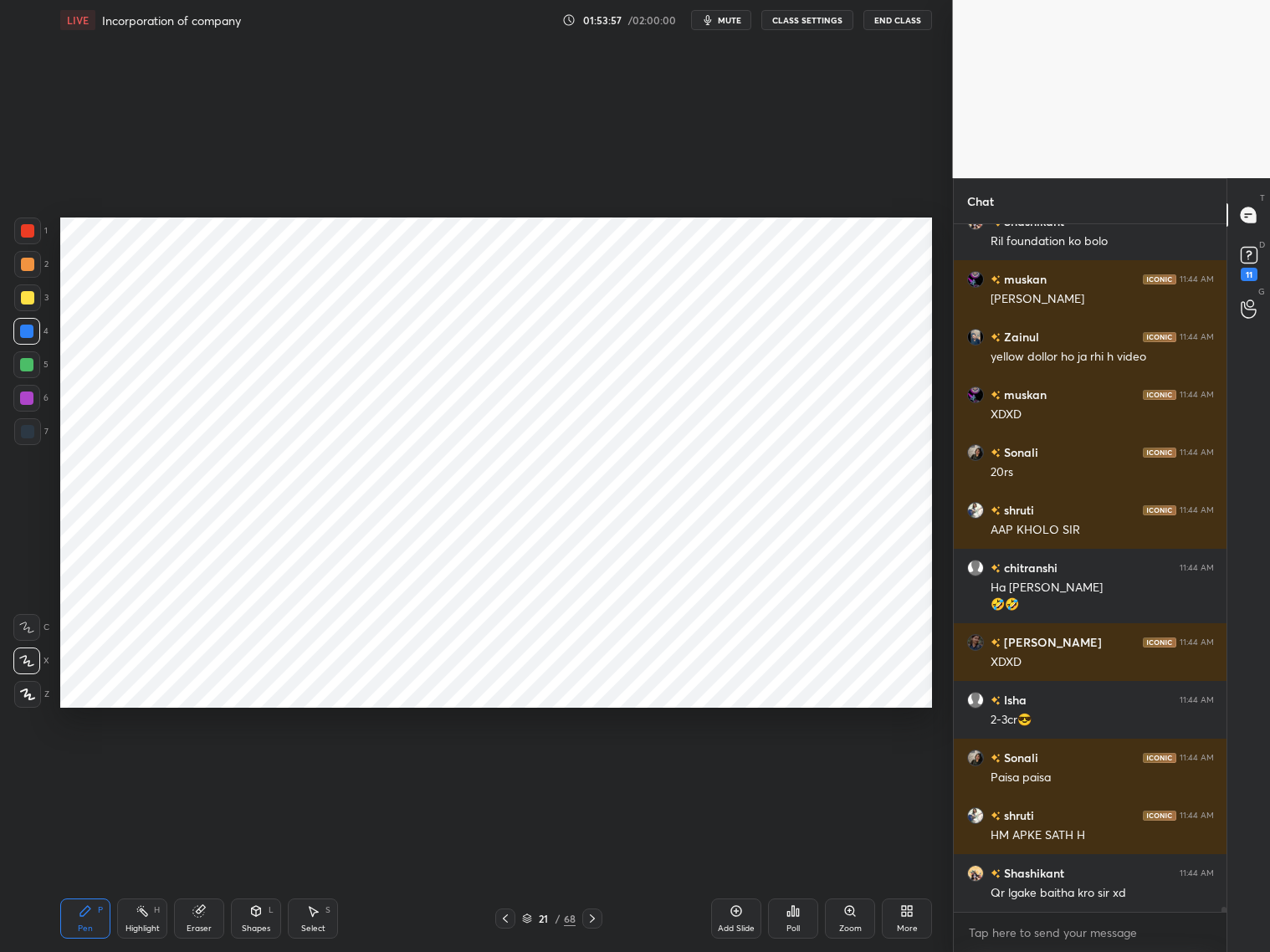
scroll to position [90659, 0]
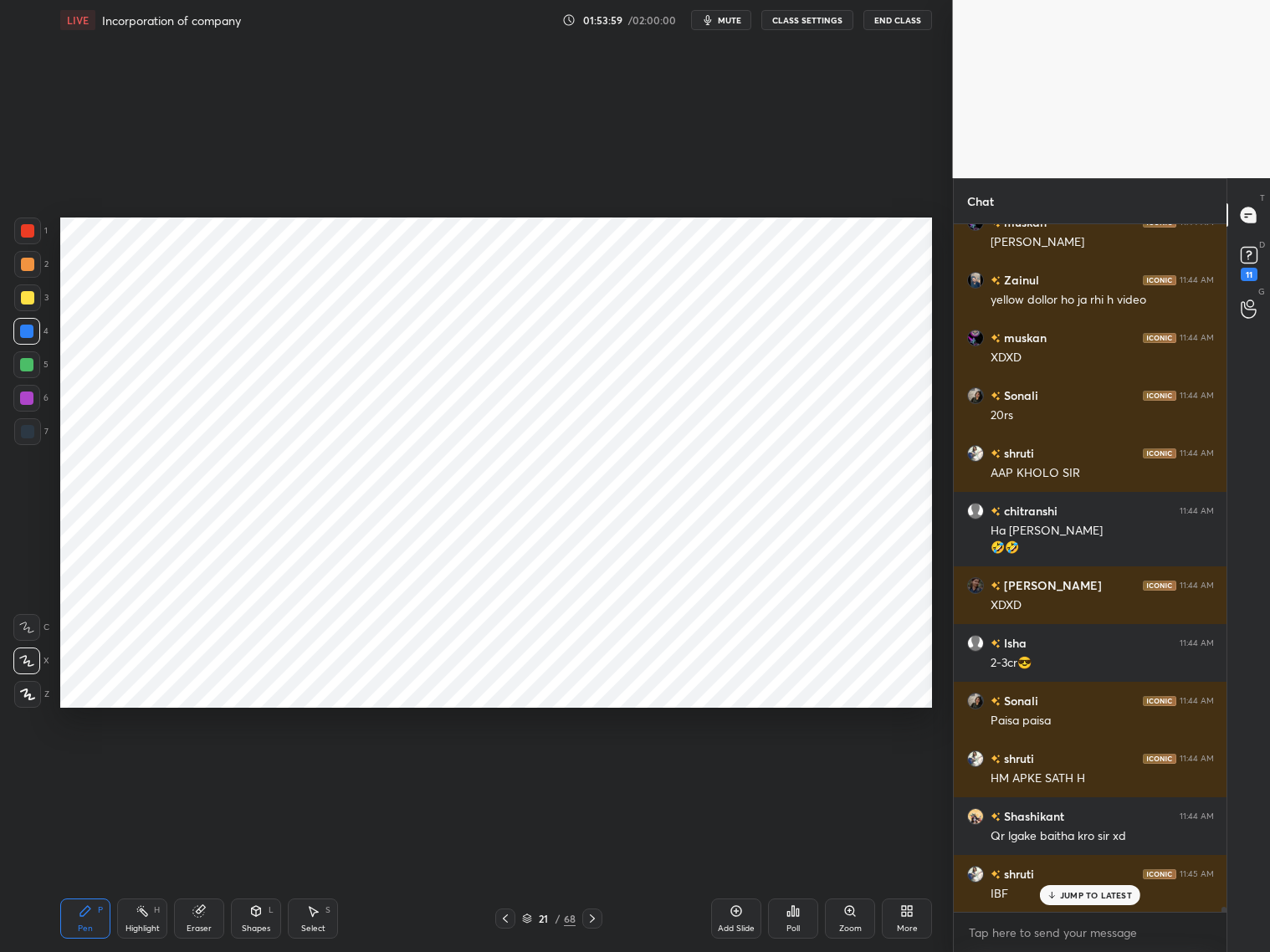
click at [503, 917] on icon at bounding box center [505, 918] width 13 height 13
click at [503, 918] on icon at bounding box center [506, 918] width 5 height 8
click at [592, 919] on icon at bounding box center [592, 918] width 13 height 13
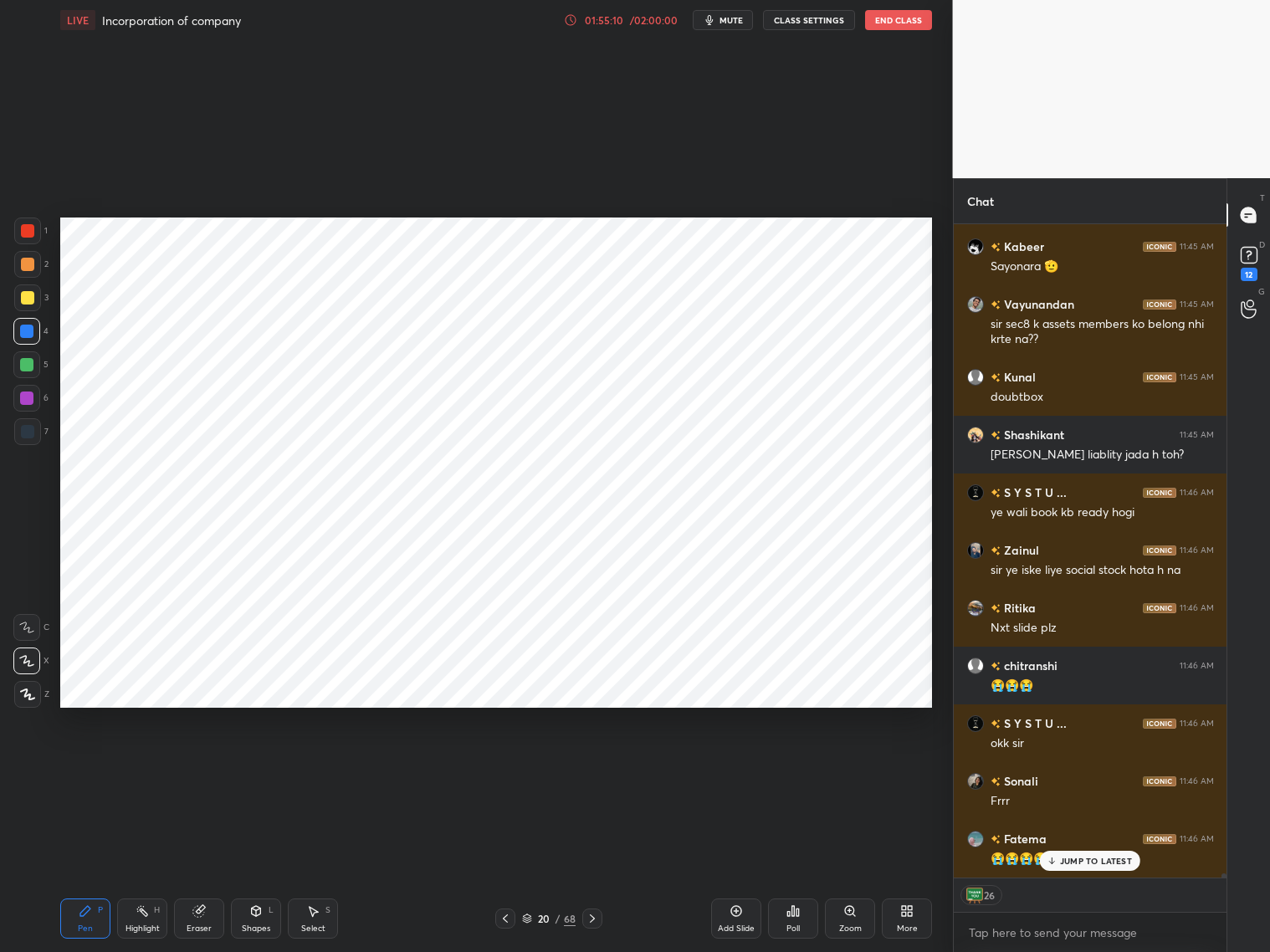
scroll to position [92960, 0]
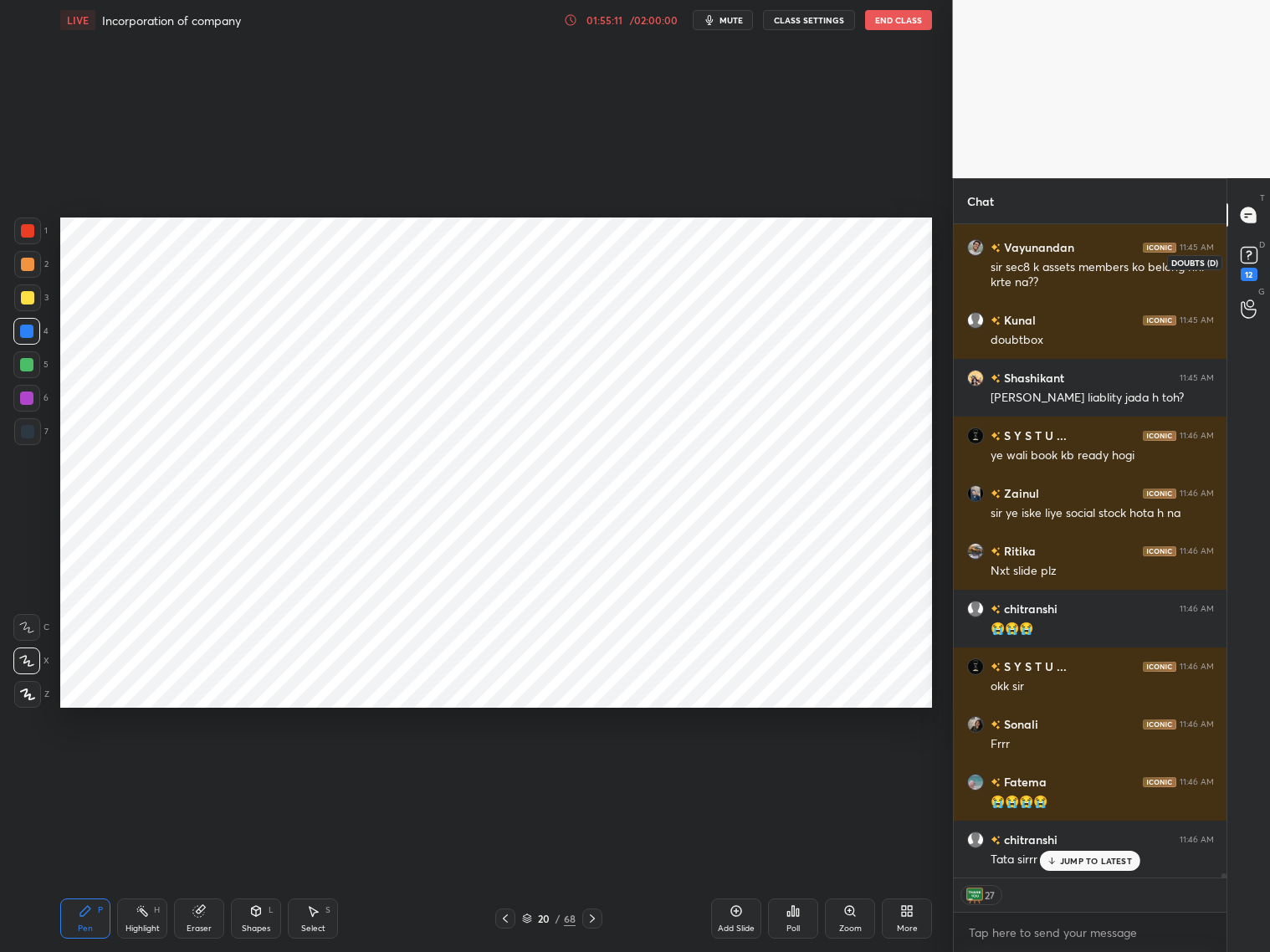
click at [1244, 253] on rect at bounding box center [1249, 256] width 16 height 16
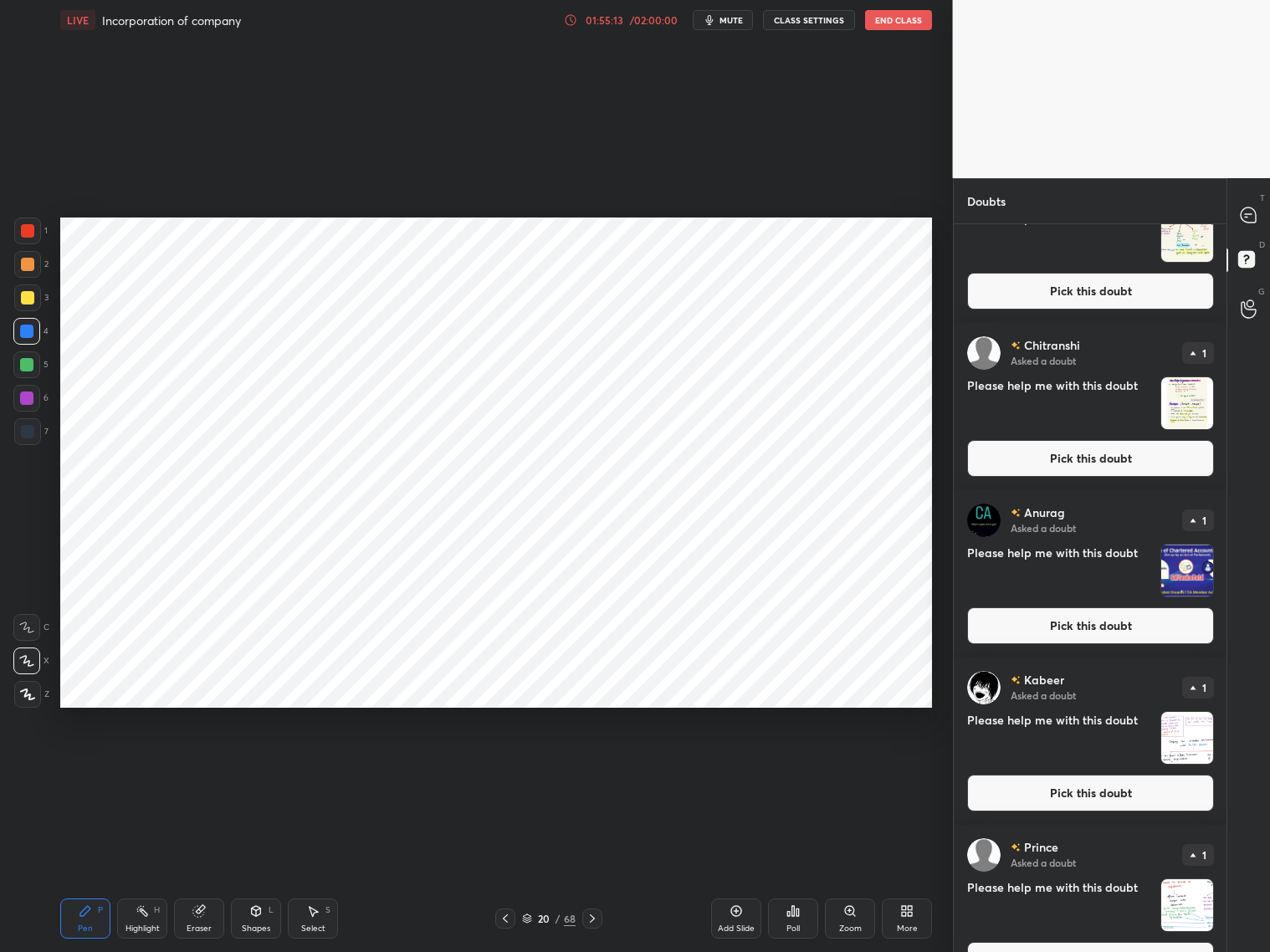
scroll to position [738, 0]
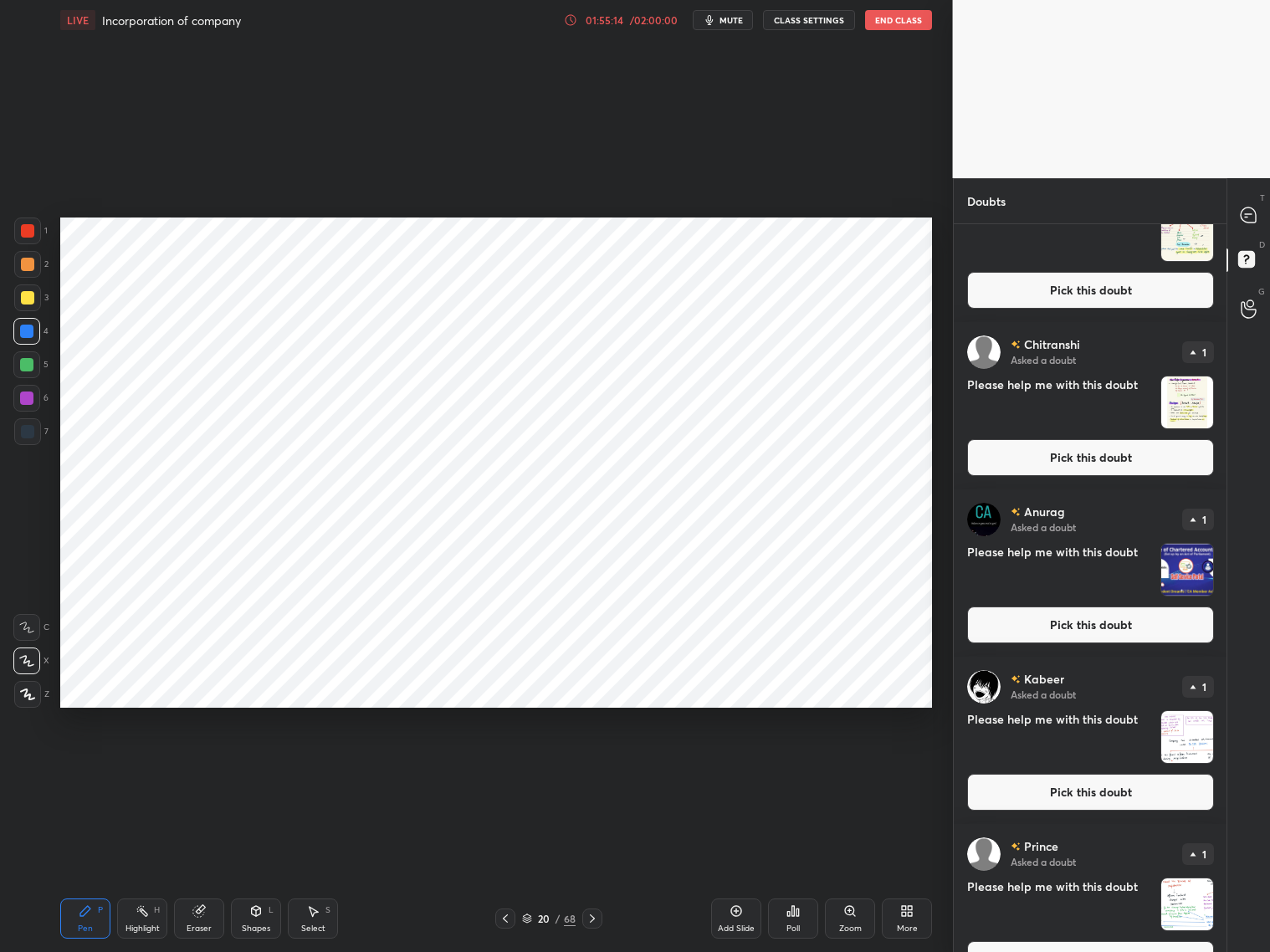
click at [1059, 612] on button "Pick this doubt" at bounding box center [1091, 625] width 247 height 37
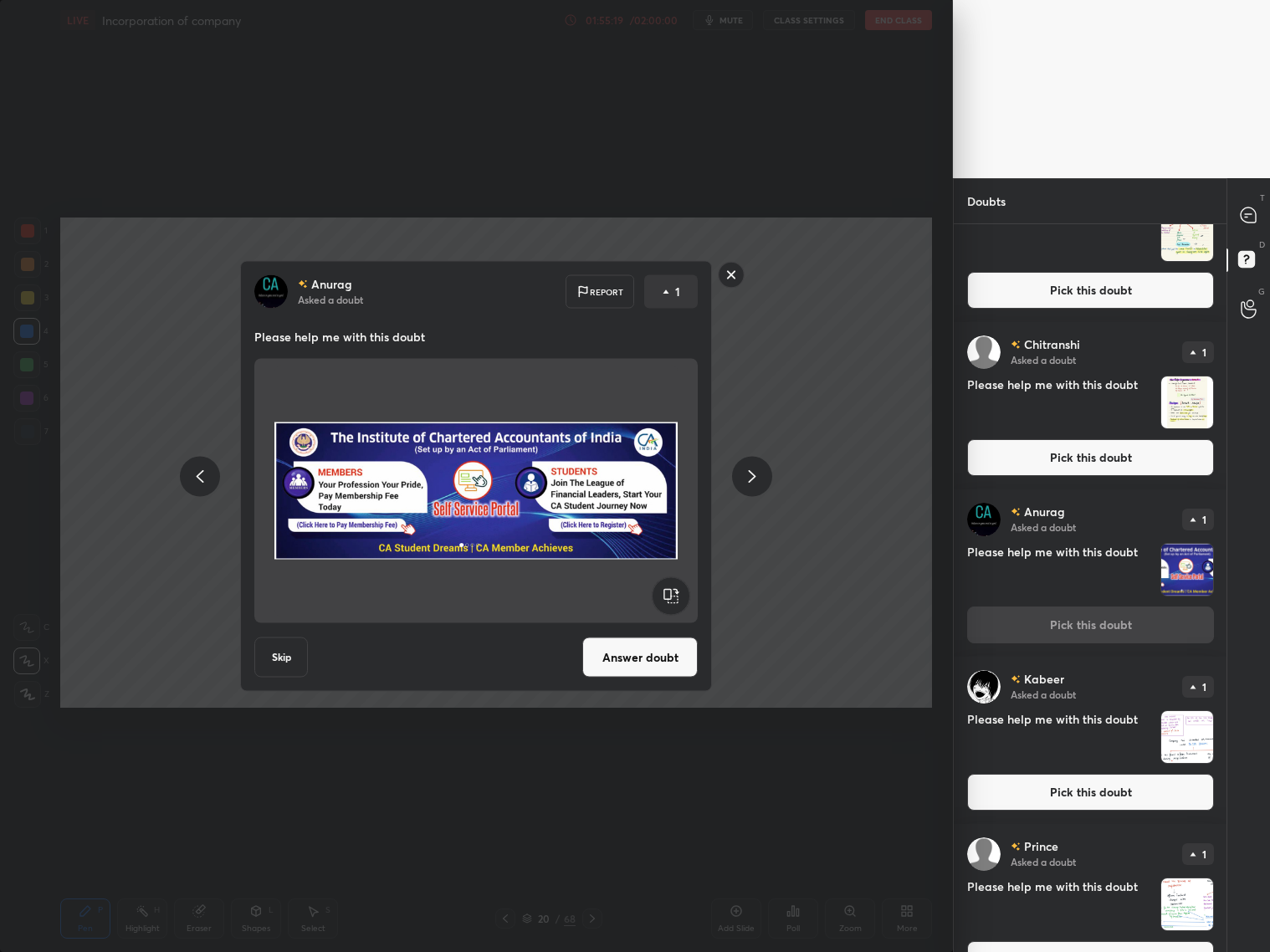
drag, startPoint x: 732, startPoint y: 277, endPoint x: 756, endPoint y: 361, distance: 87.4
click at [732, 278] on rect at bounding box center [731, 275] width 26 height 26
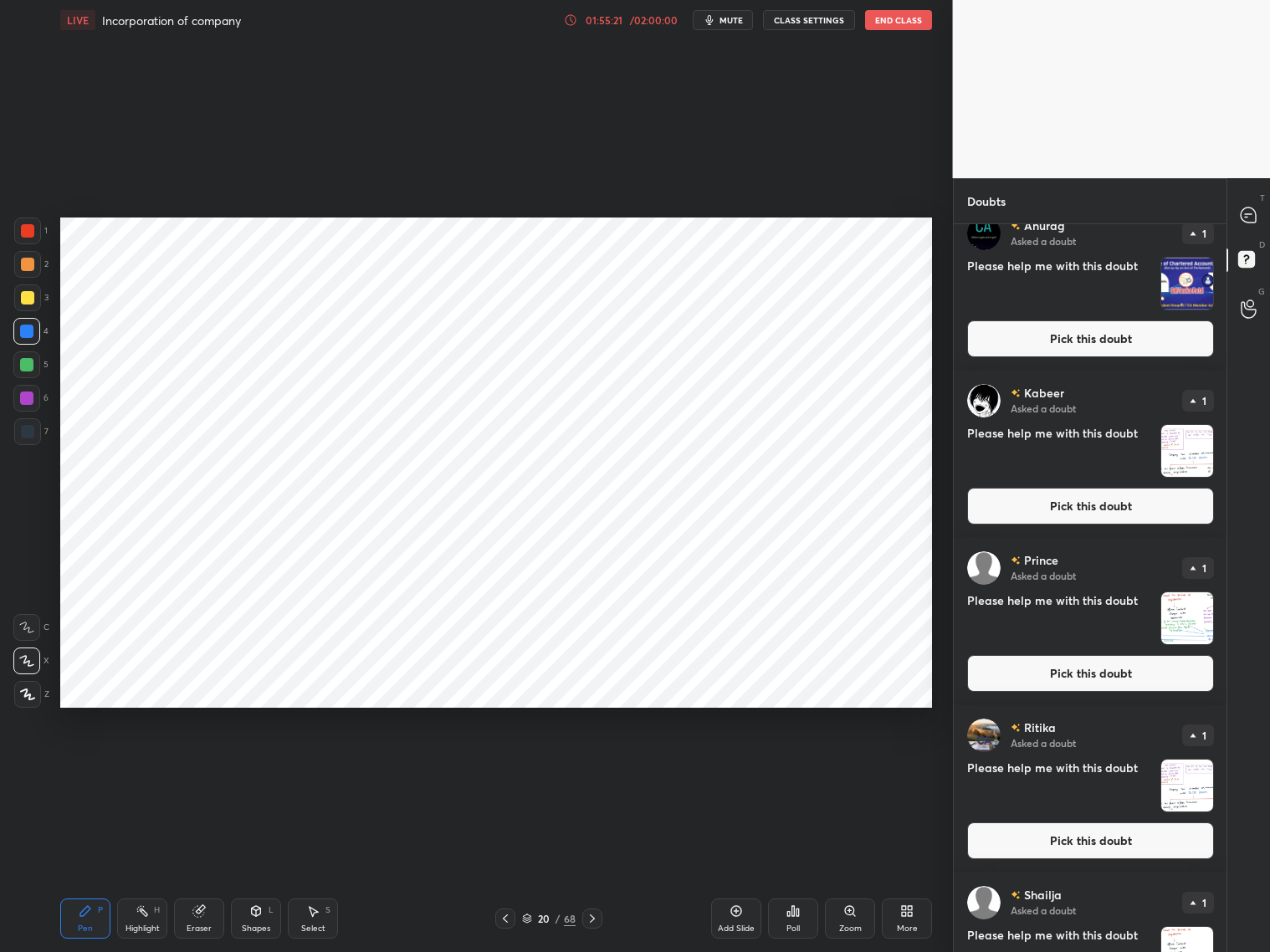
scroll to position [1278, 0]
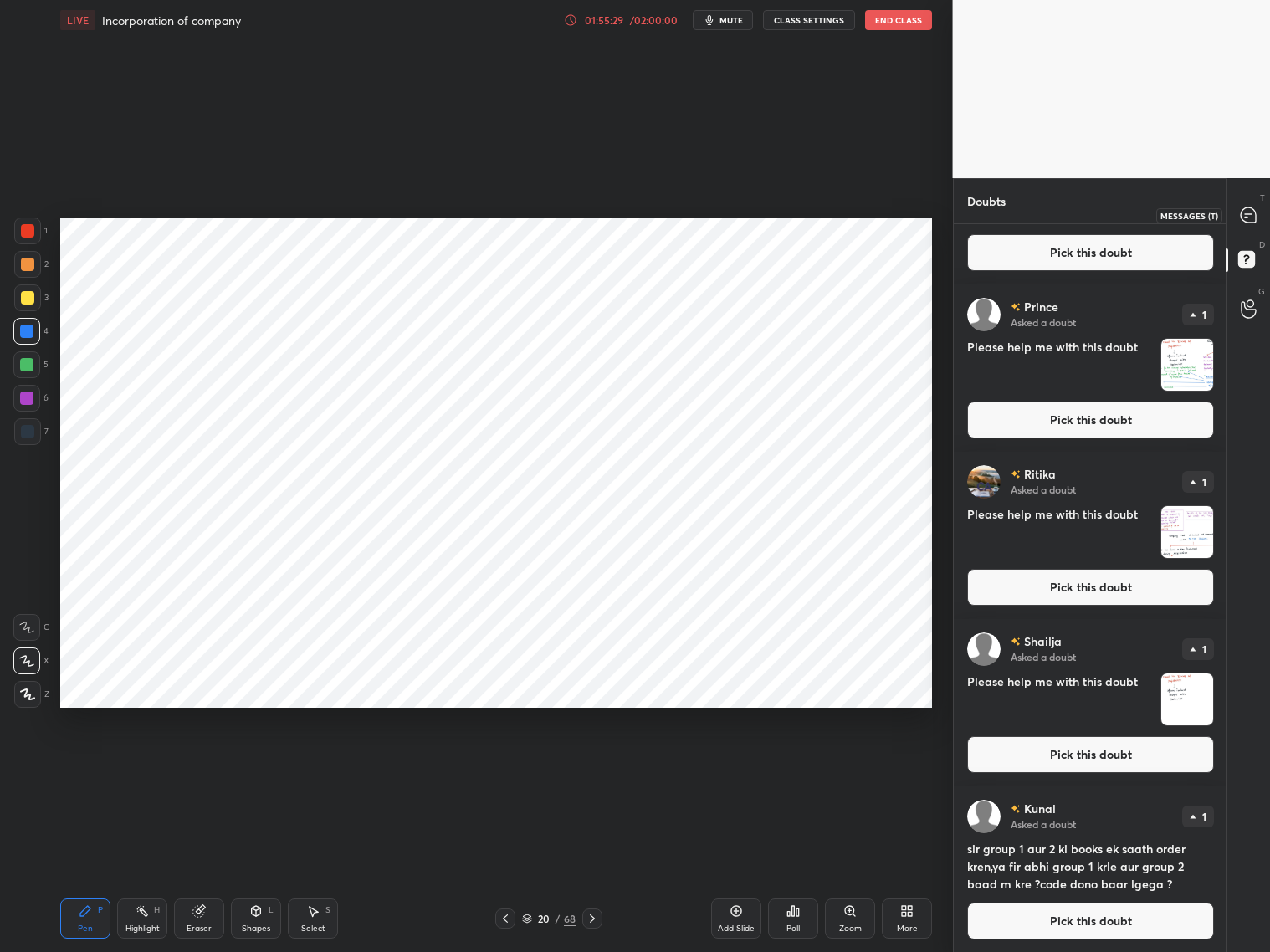
click at [1254, 211] on icon at bounding box center [1248, 215] width 15 height 15
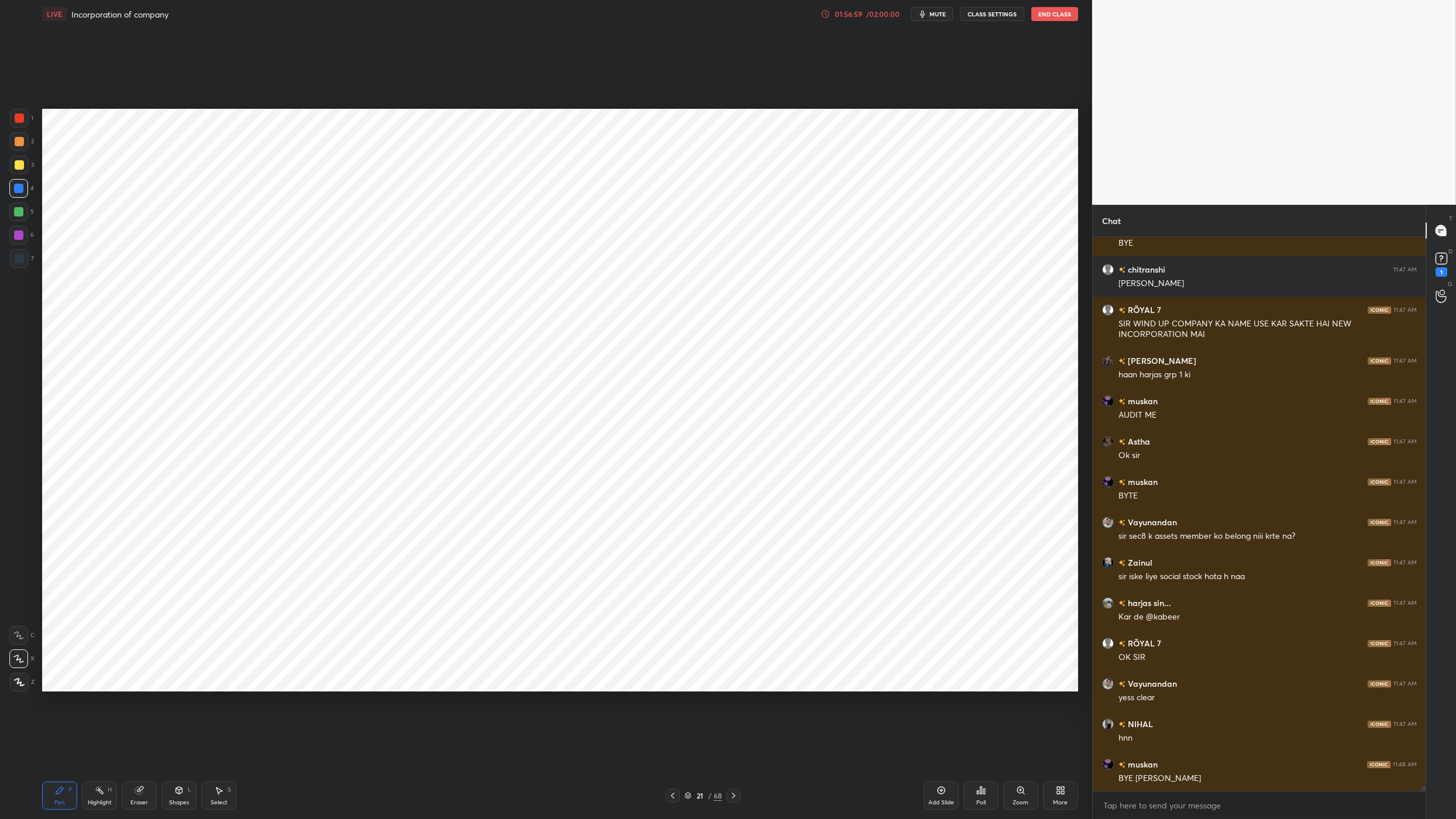
scroll to position [65213, 0]
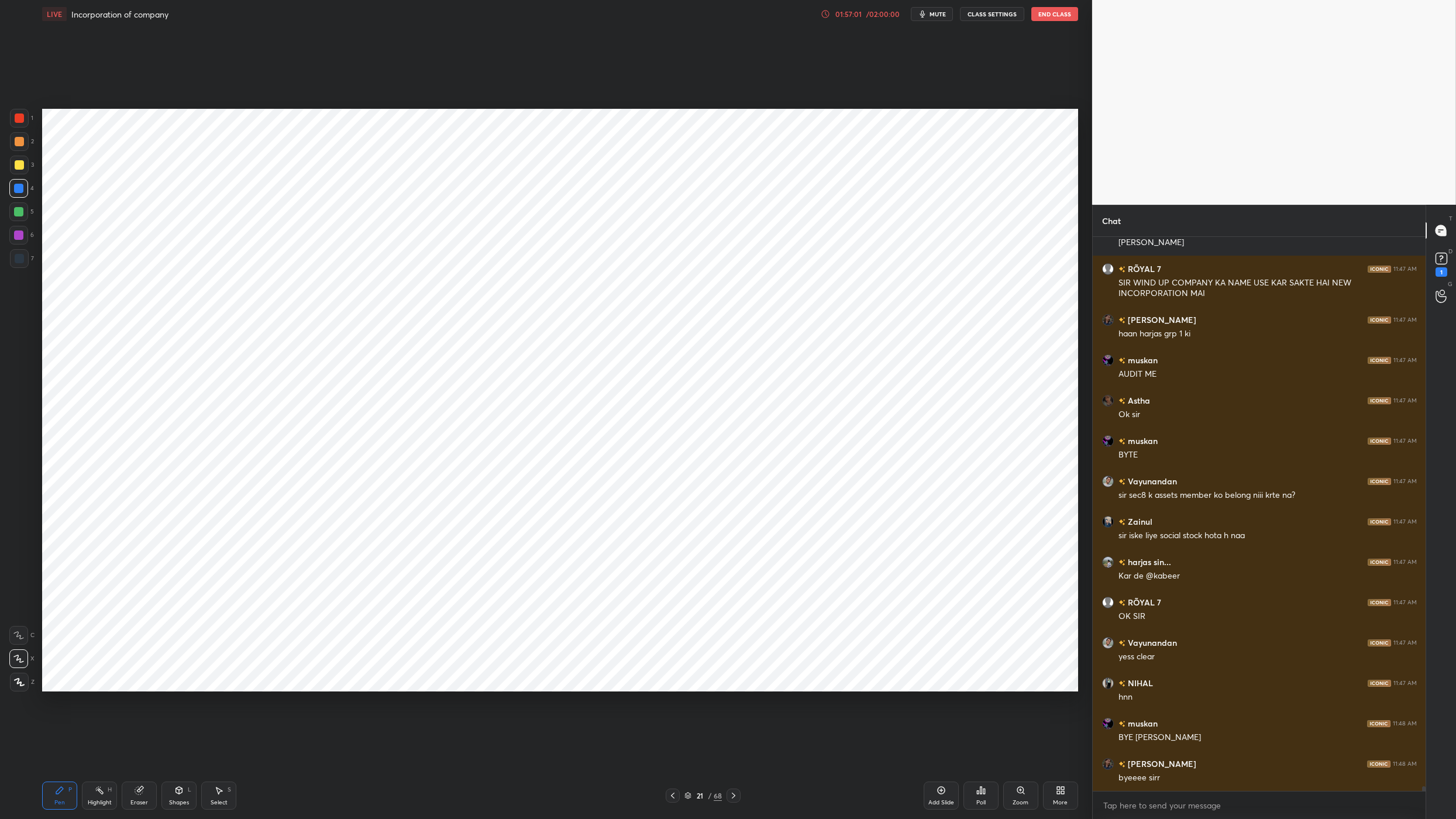
click at [1051, 16] on button "End Class" at bounding box center [1054, 14] width 47 height 14
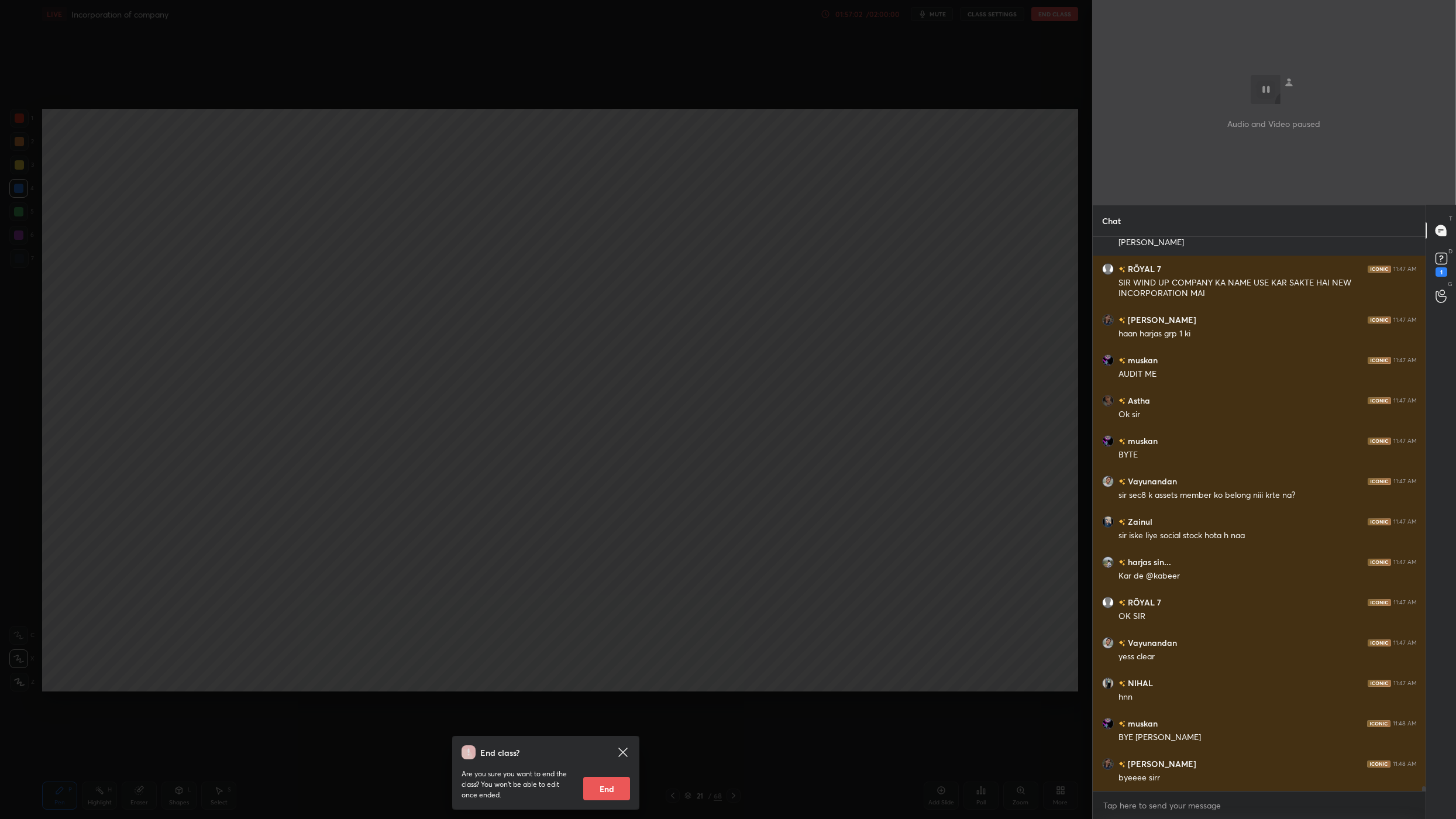
scroll to position [65253, 0]
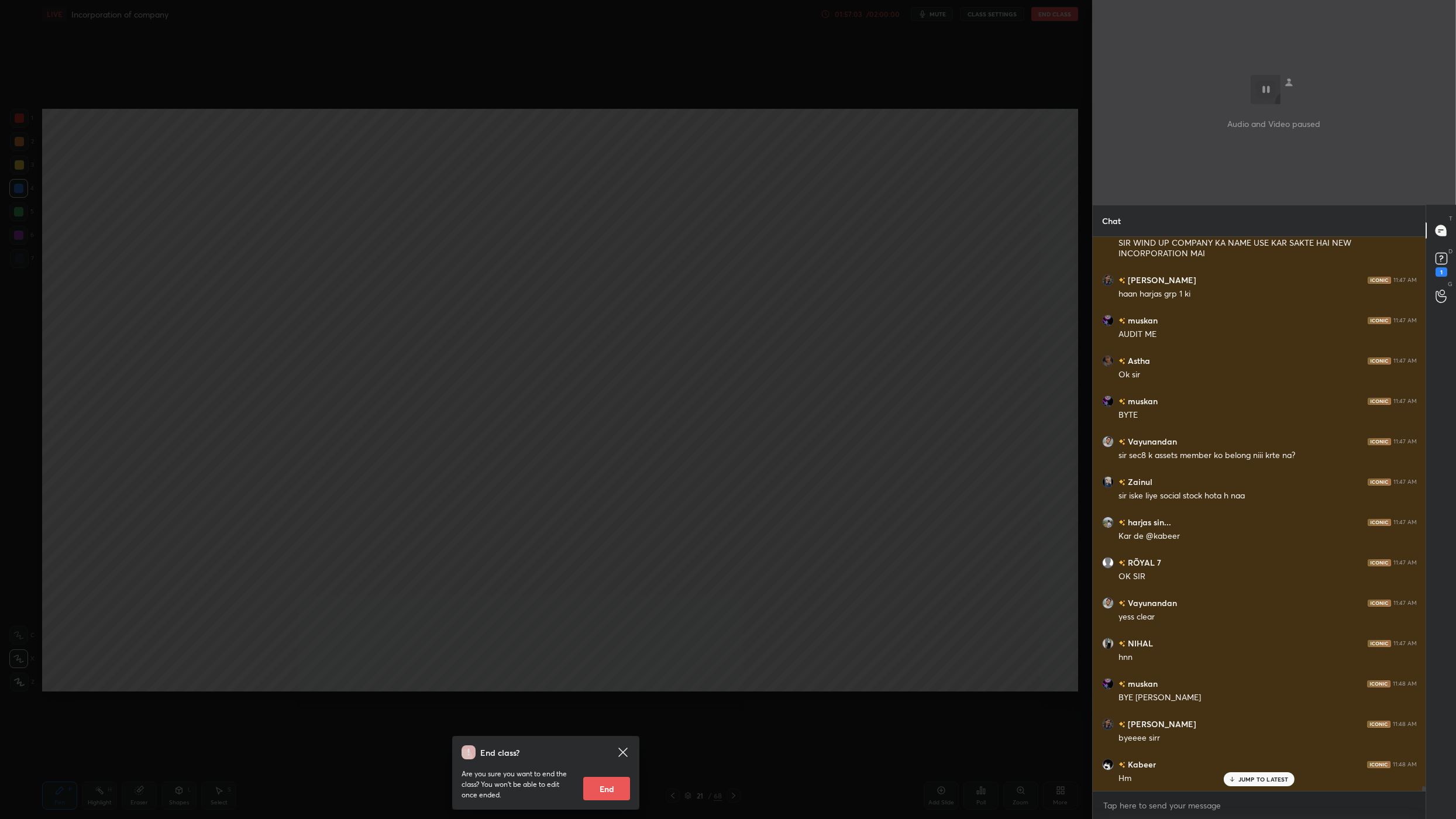
click at [611, 791] on button "End" at bounding box center [606, 788] width 47 height 23
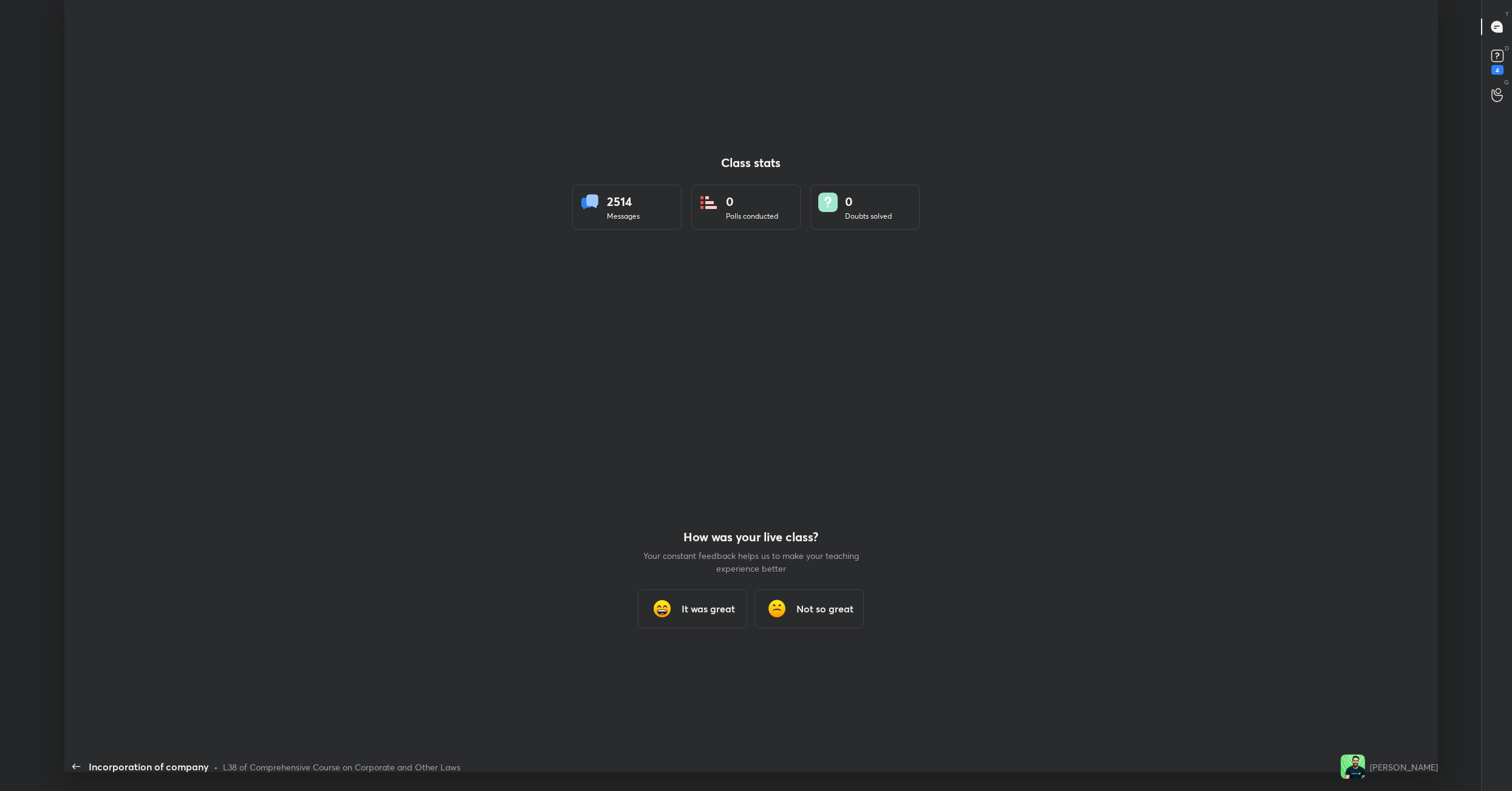
scroll to position [60049, 59243]
type textarea "x"
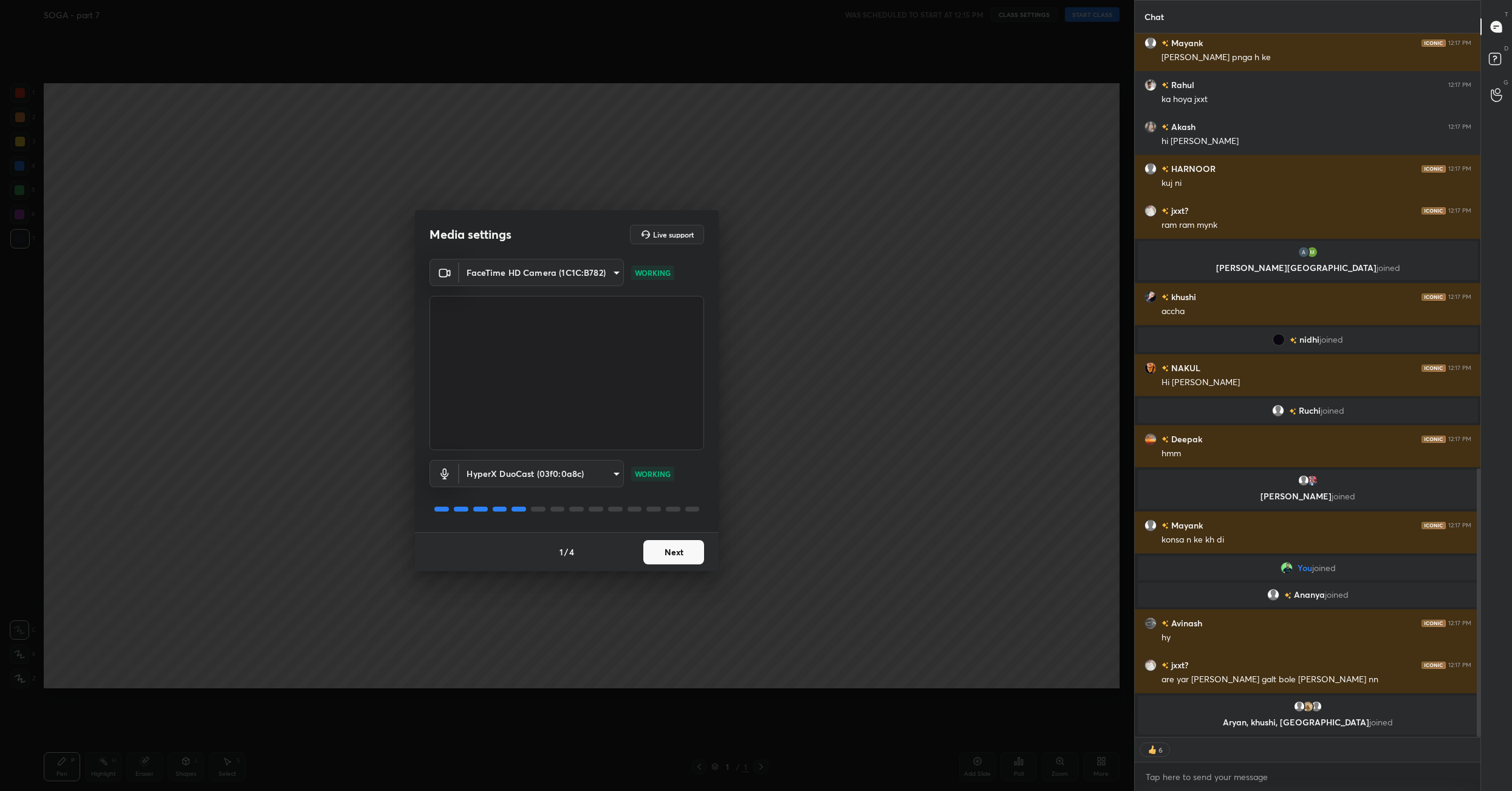
scroll to position [1105, 0]
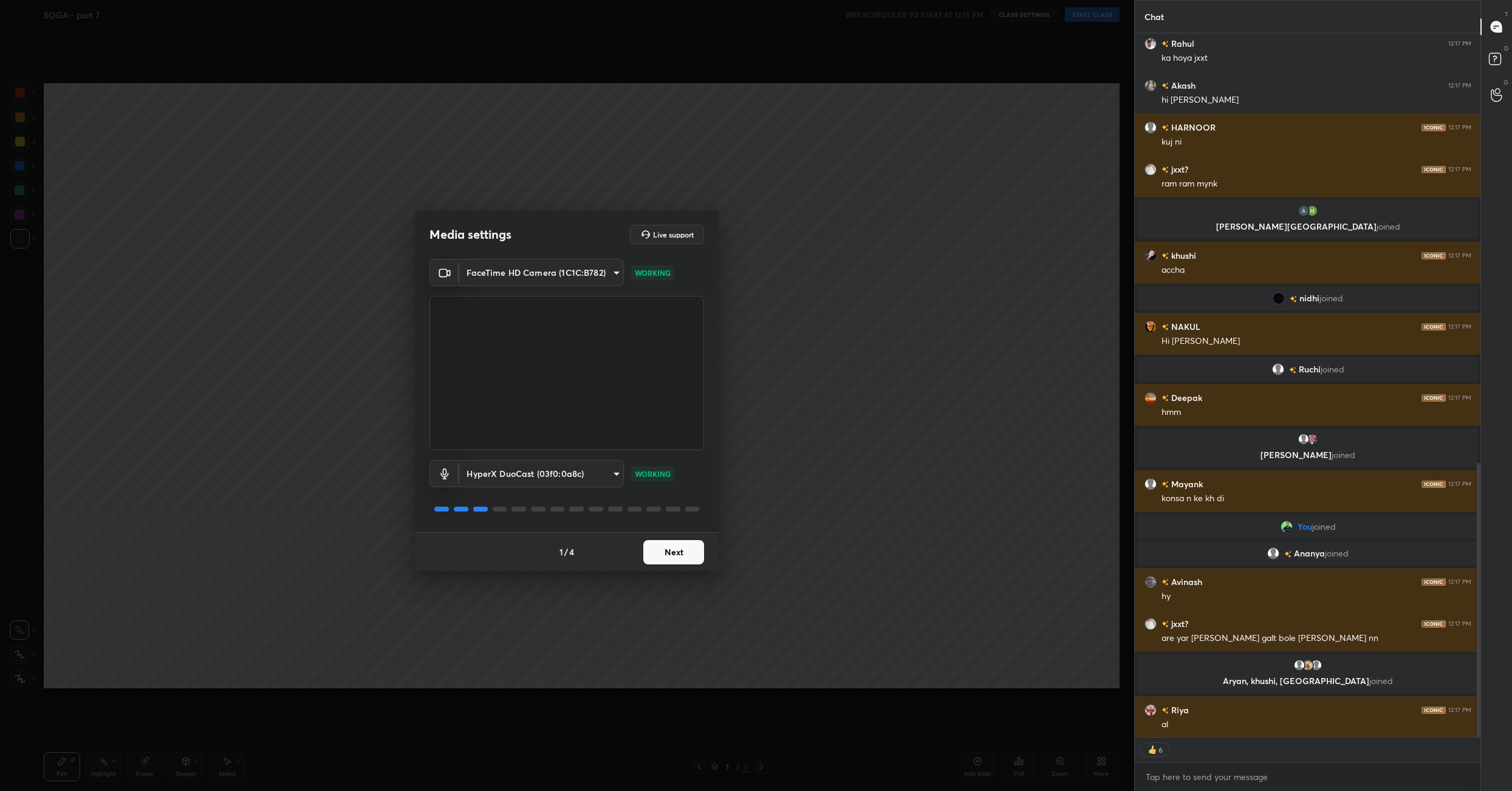
click at [659, 554] on button "Next" at bounding box center [673, 552] width 60 height 24
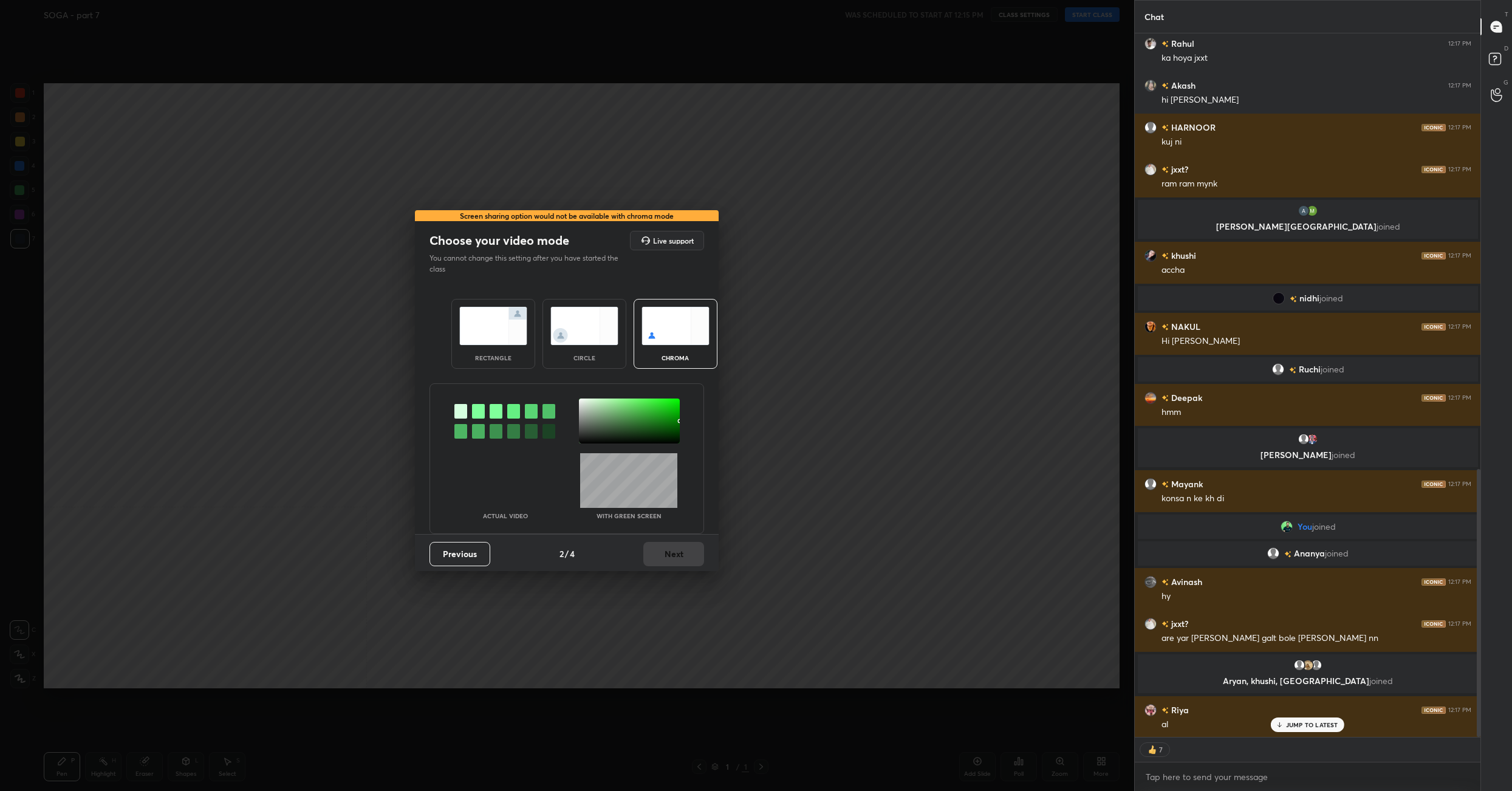
scroll to position [1147, 0]
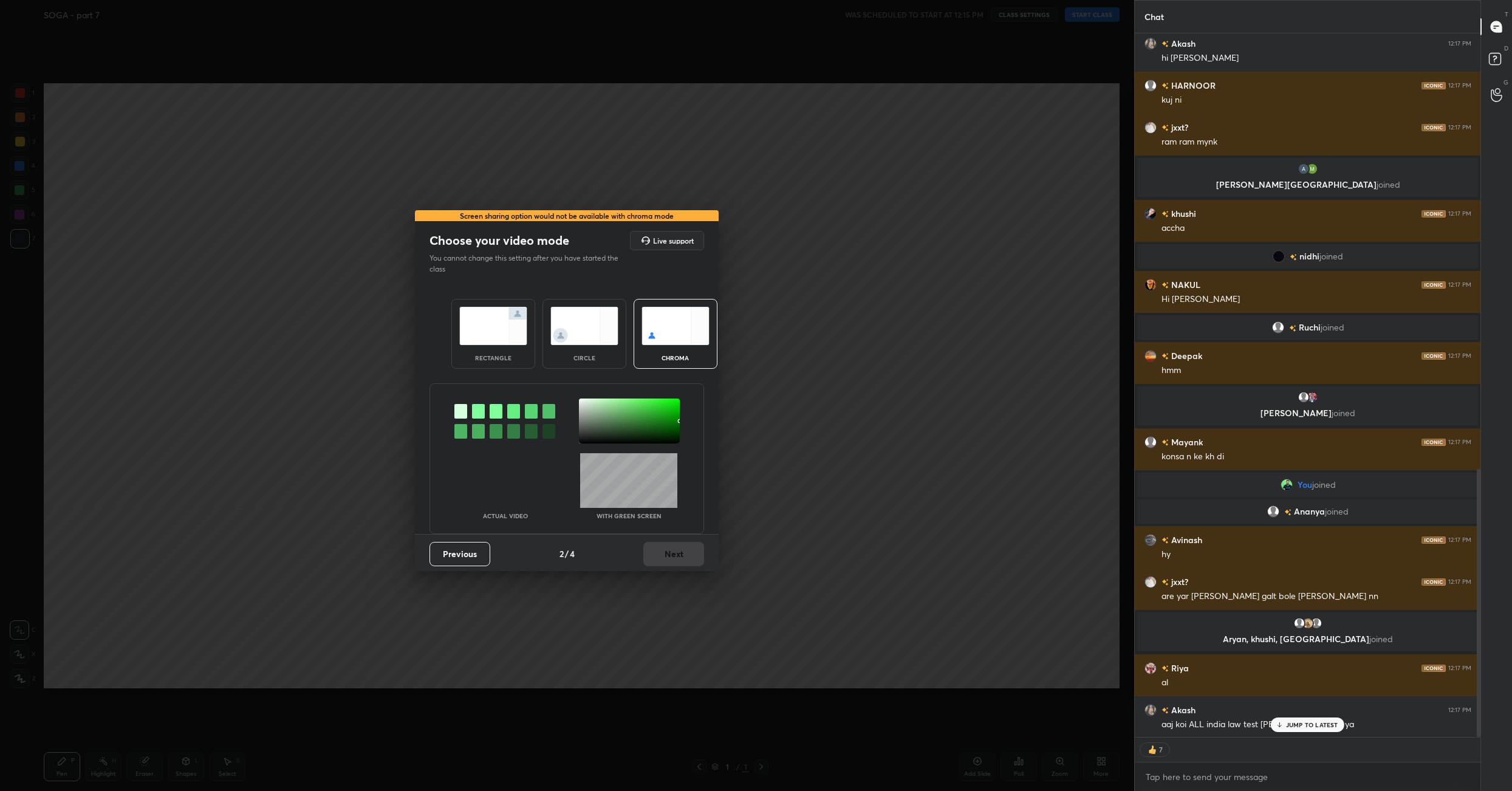
click at [484, 308] on img at bounding box center [493, 326] width 68 height 38
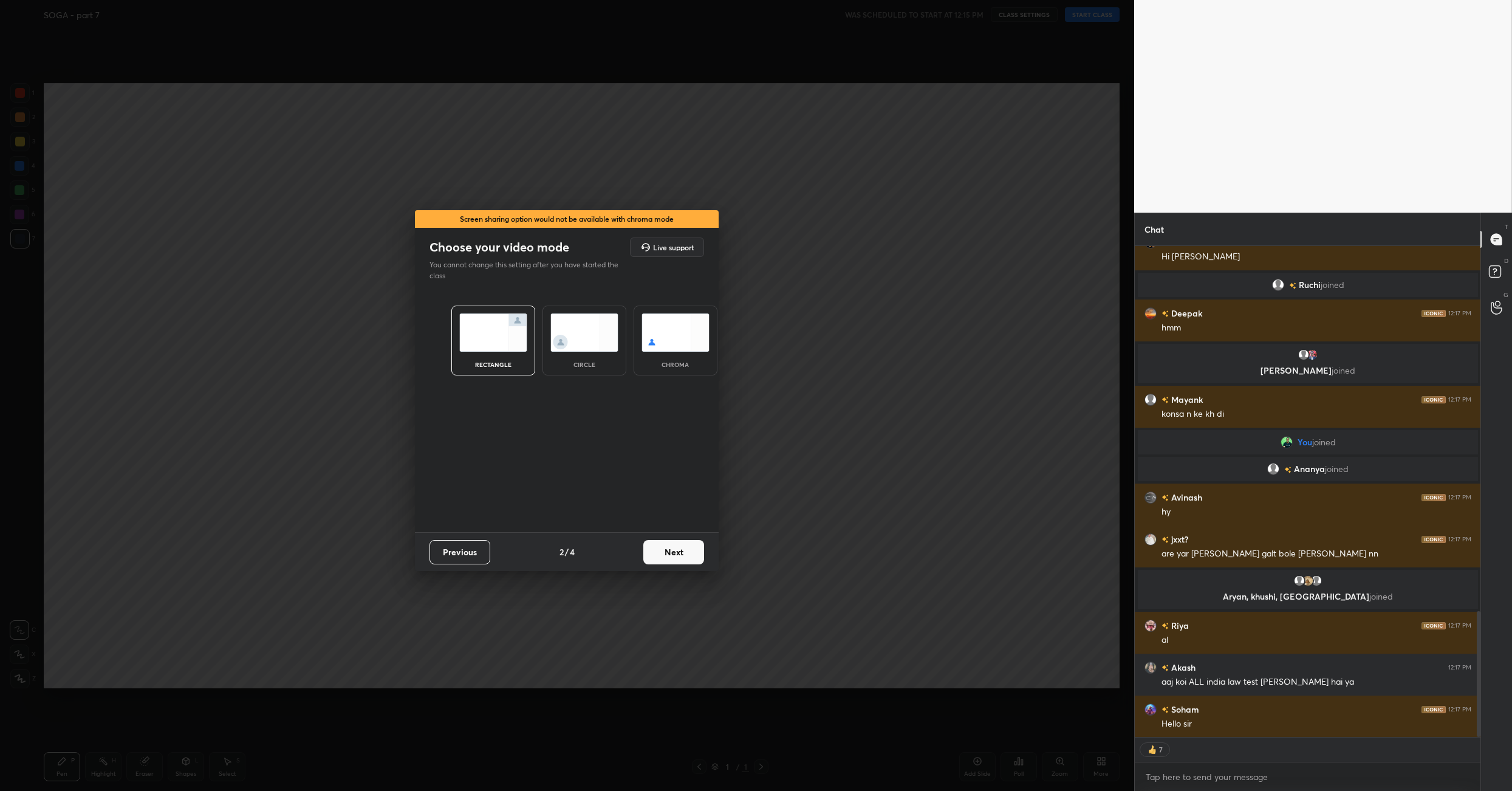
scroll to position [1431, 0]
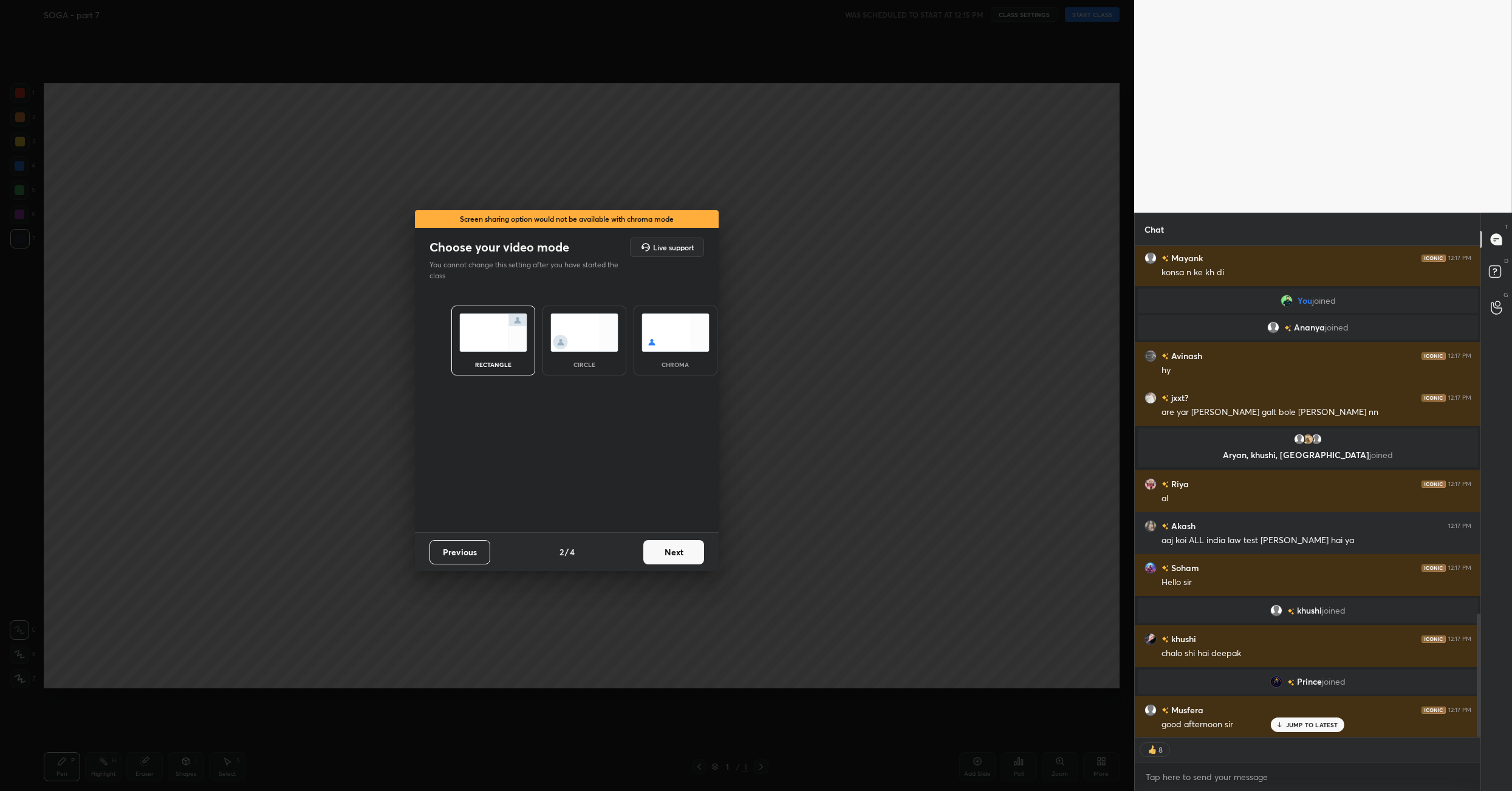
click at [683, 556] on button "Next" at bounding box center [673, 552] width 60 height 24
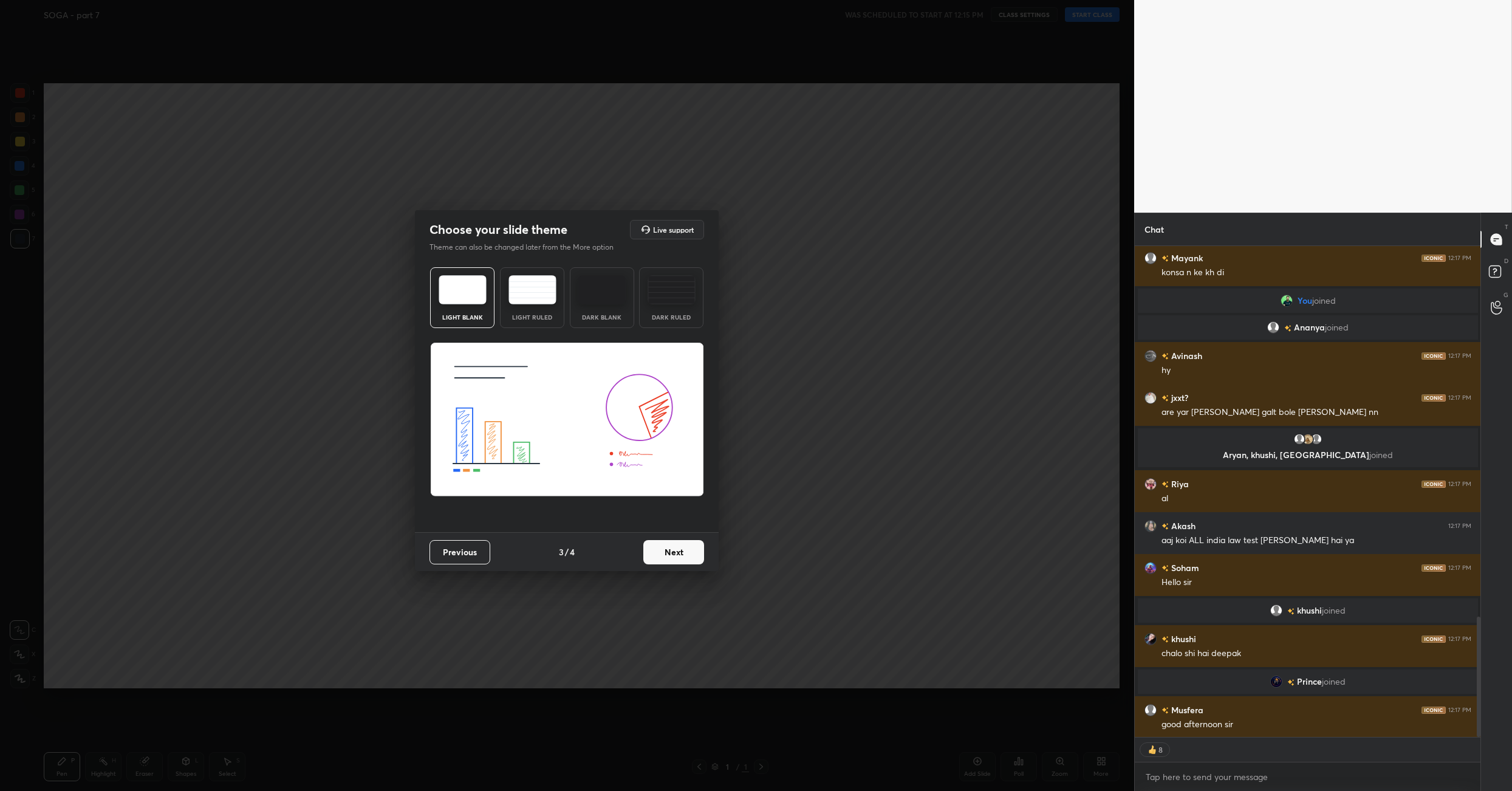
click at [683, 556] on button "Next" at bounding box center [673, 552] width 60 height 24
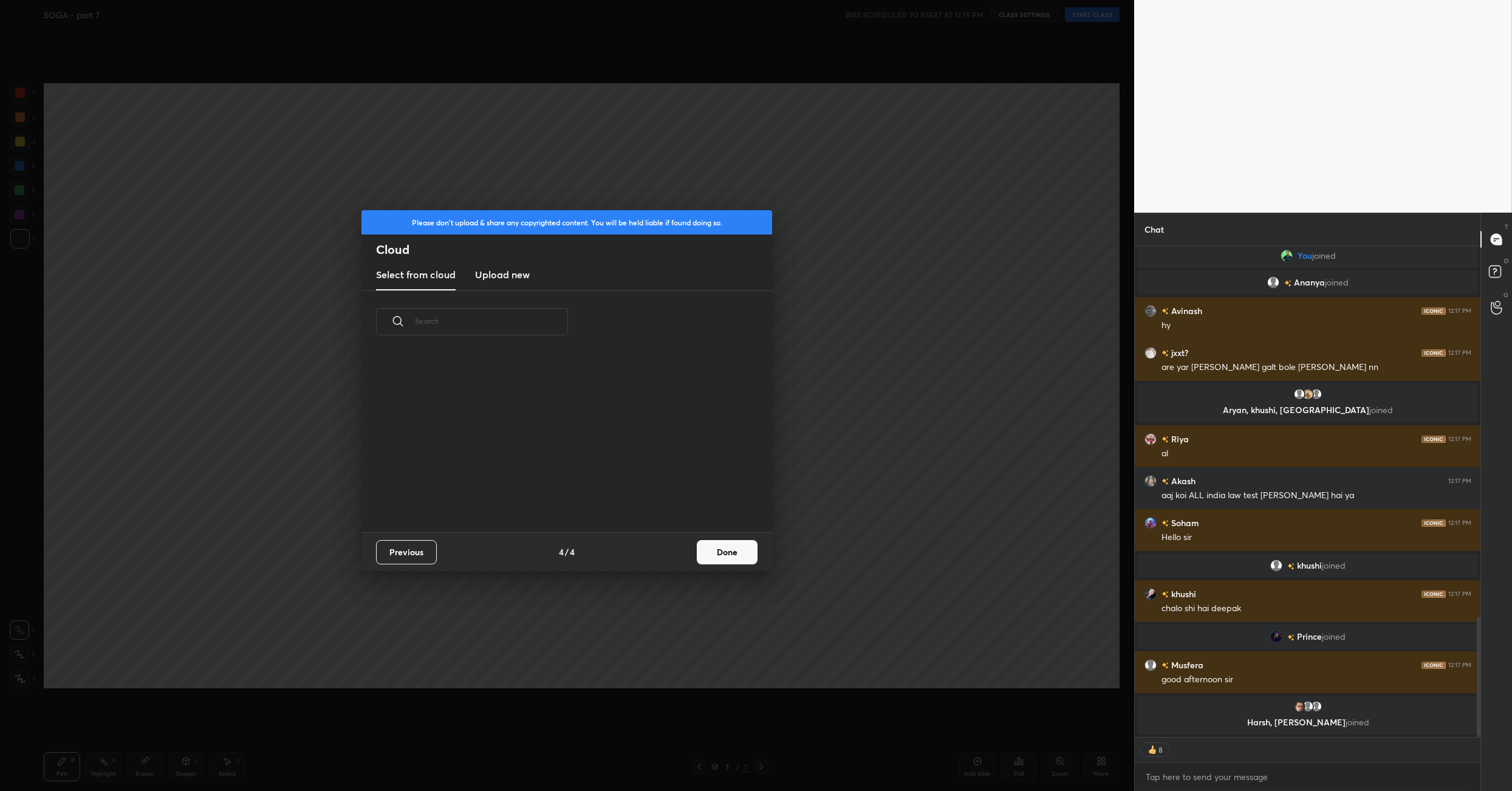
click at [732, 552] on button "Done" at bounding box center [726, 552] width 60 height 24
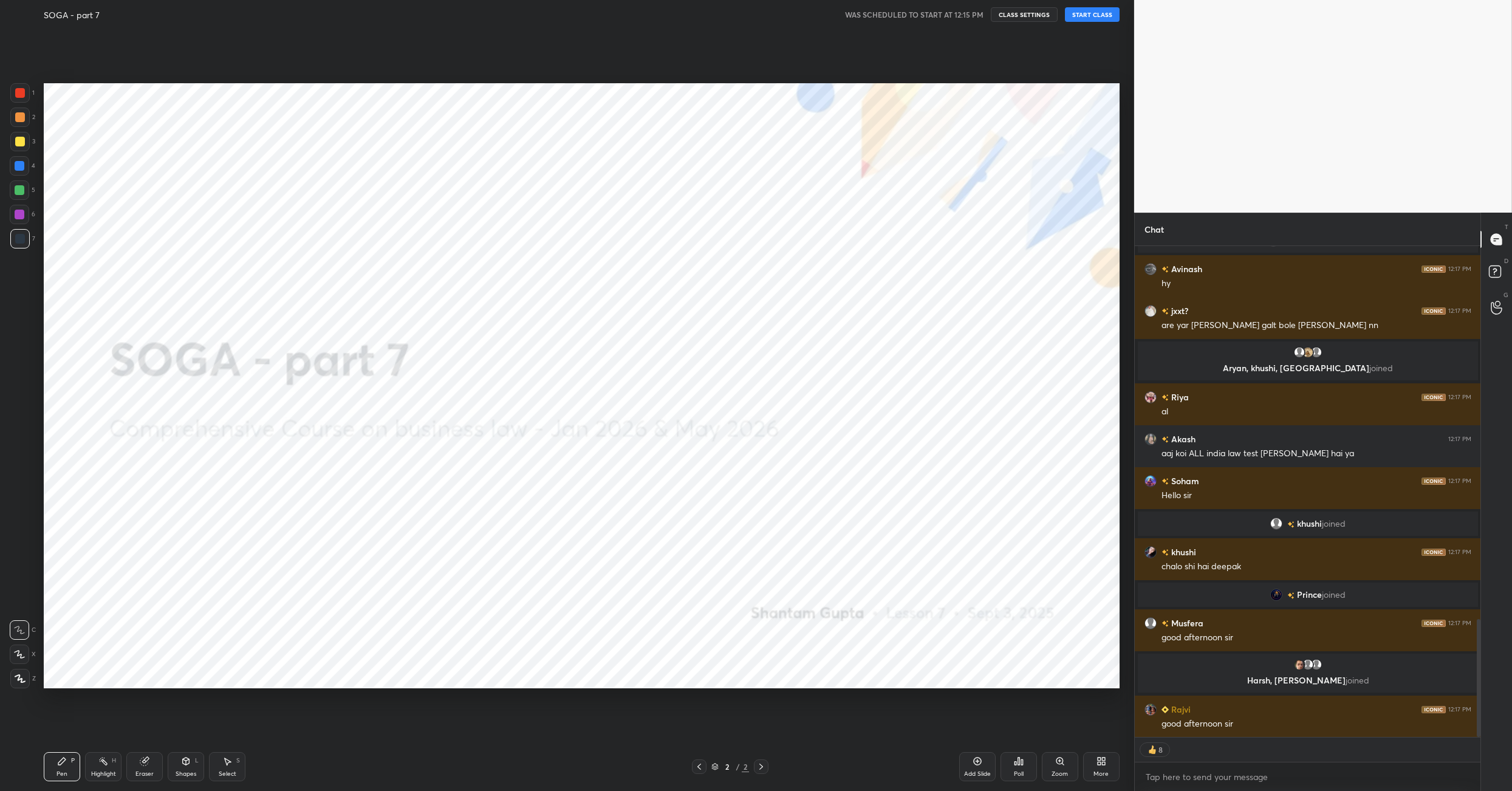
click at [1097, 14] on button "START CLASS" at bounding box center [1092, 14] width 55 height 14
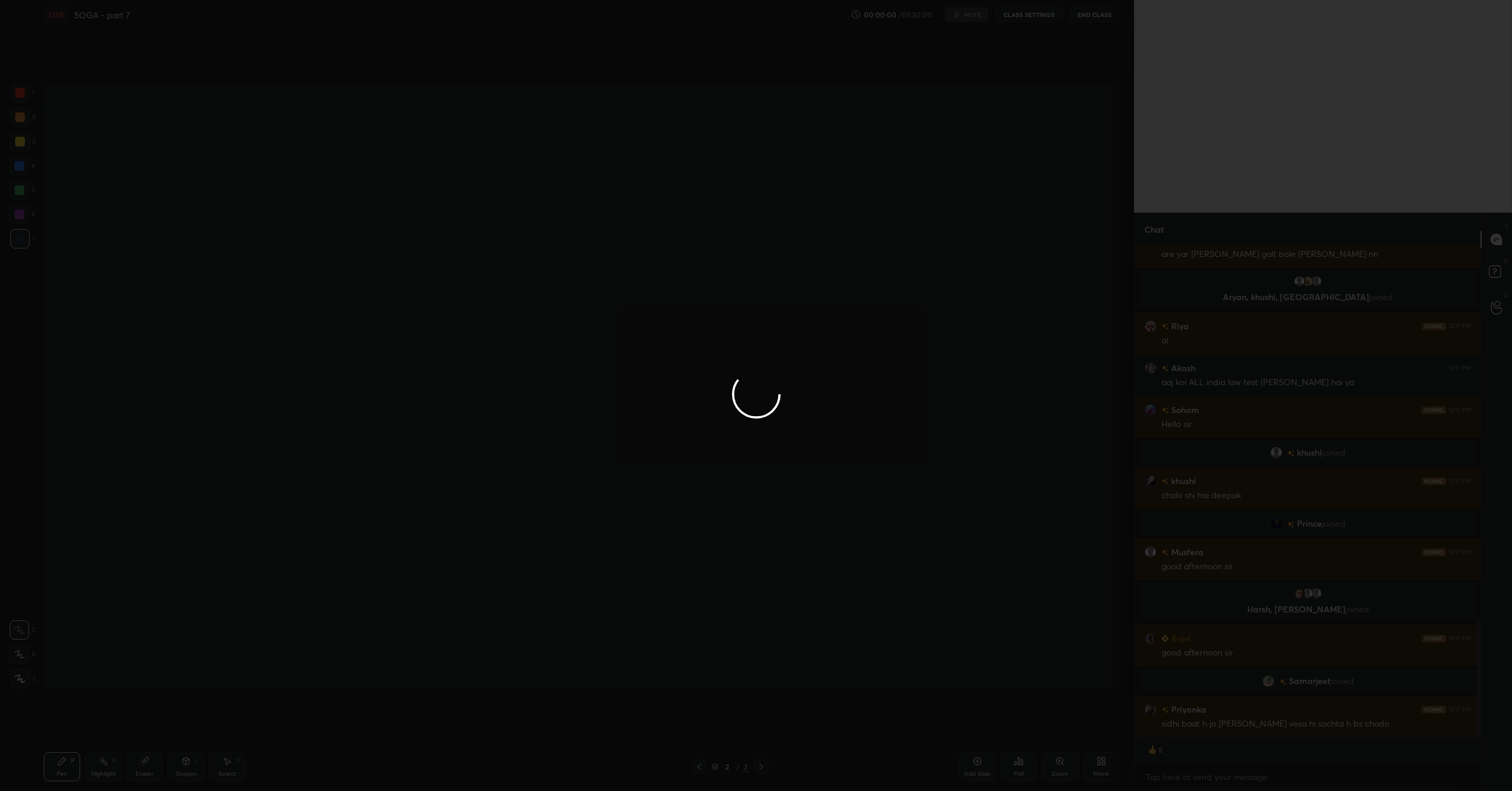
type textarea "x"
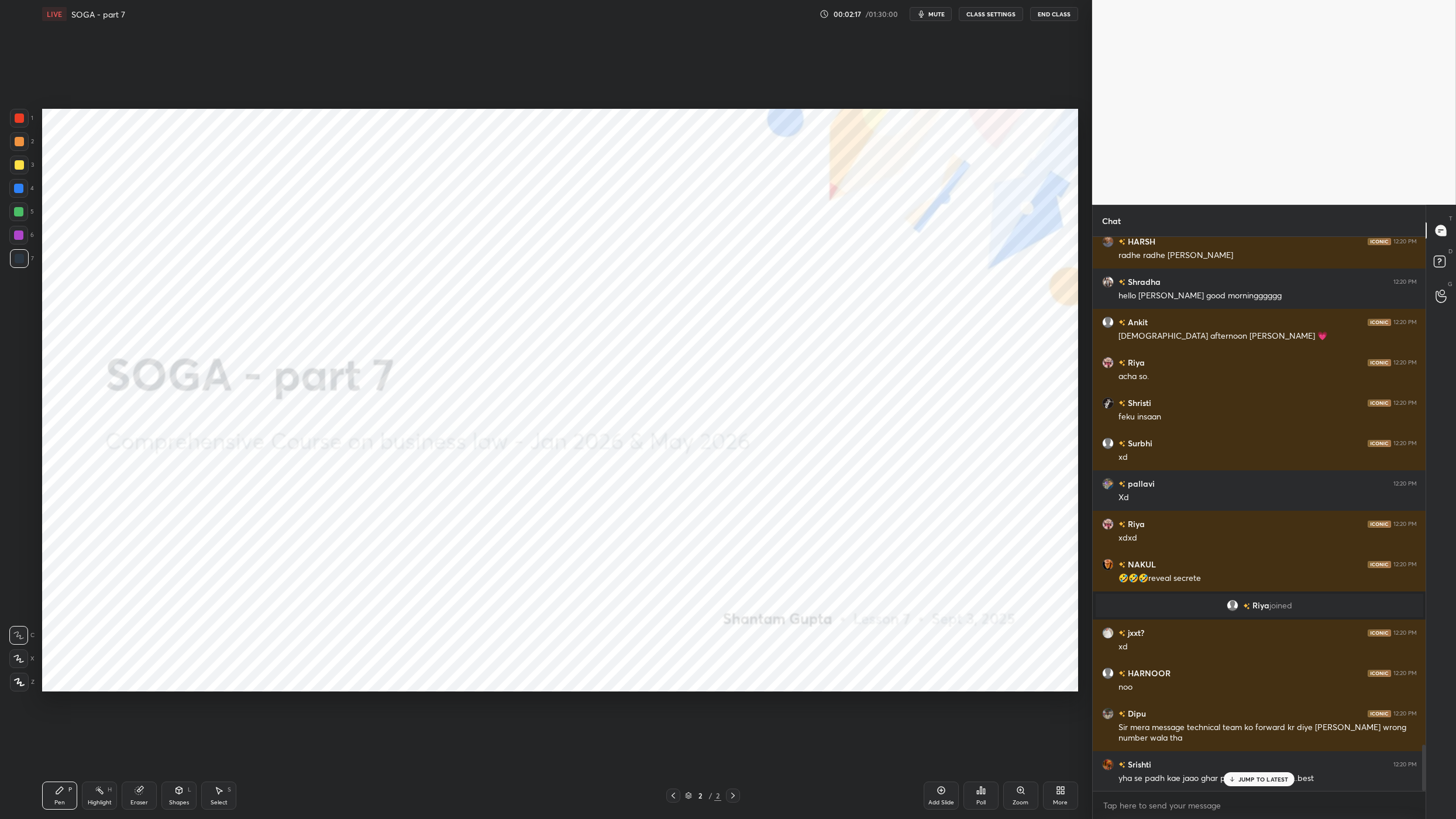
scroll to position [6099, 0]
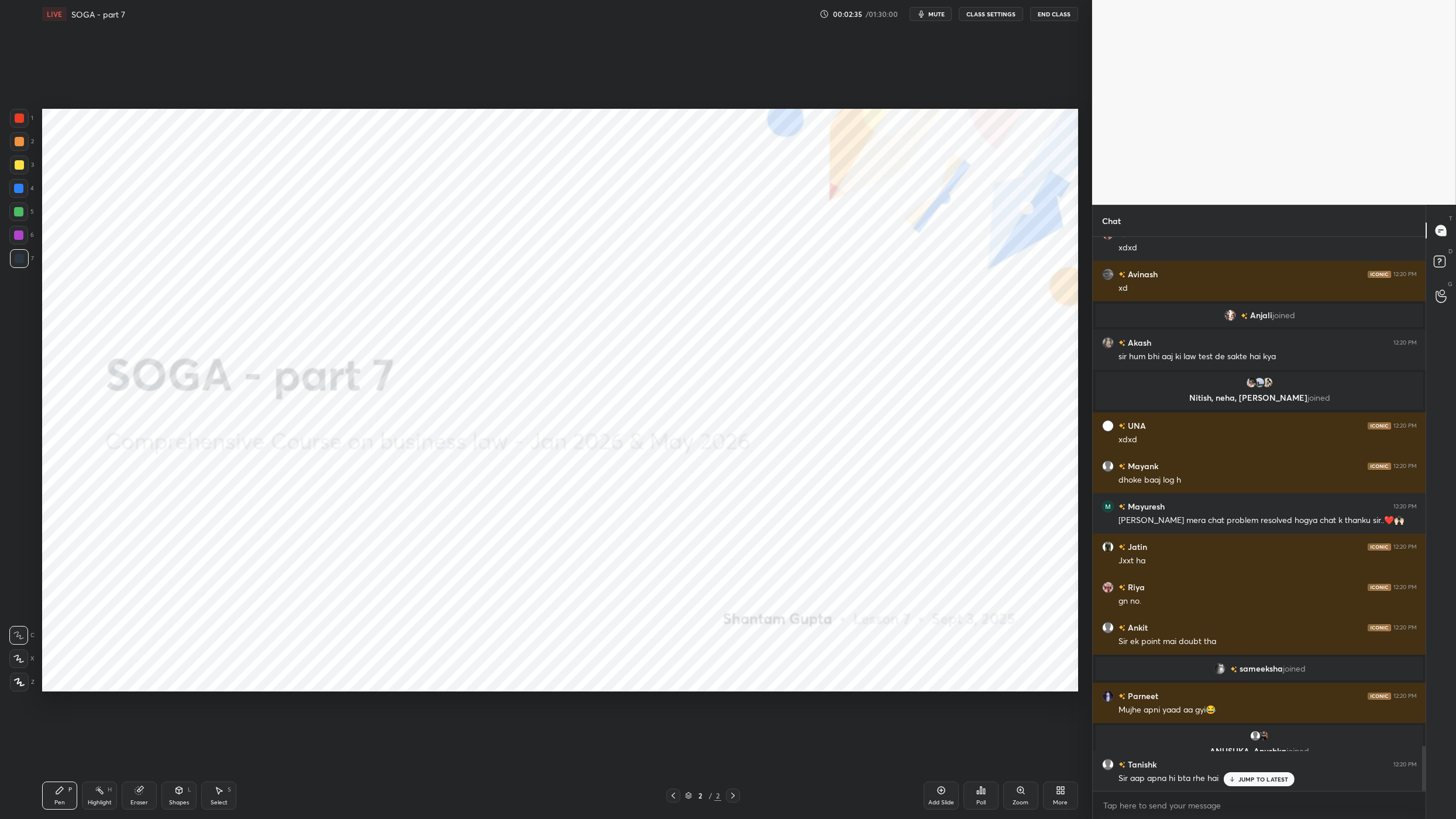
click at [1063, 761] on div "More" at bounding box center [1060, 802] width 14 height 6
click at [988, 673] on div "Upload File" at bounding box center [994, 673] width 47 height 28
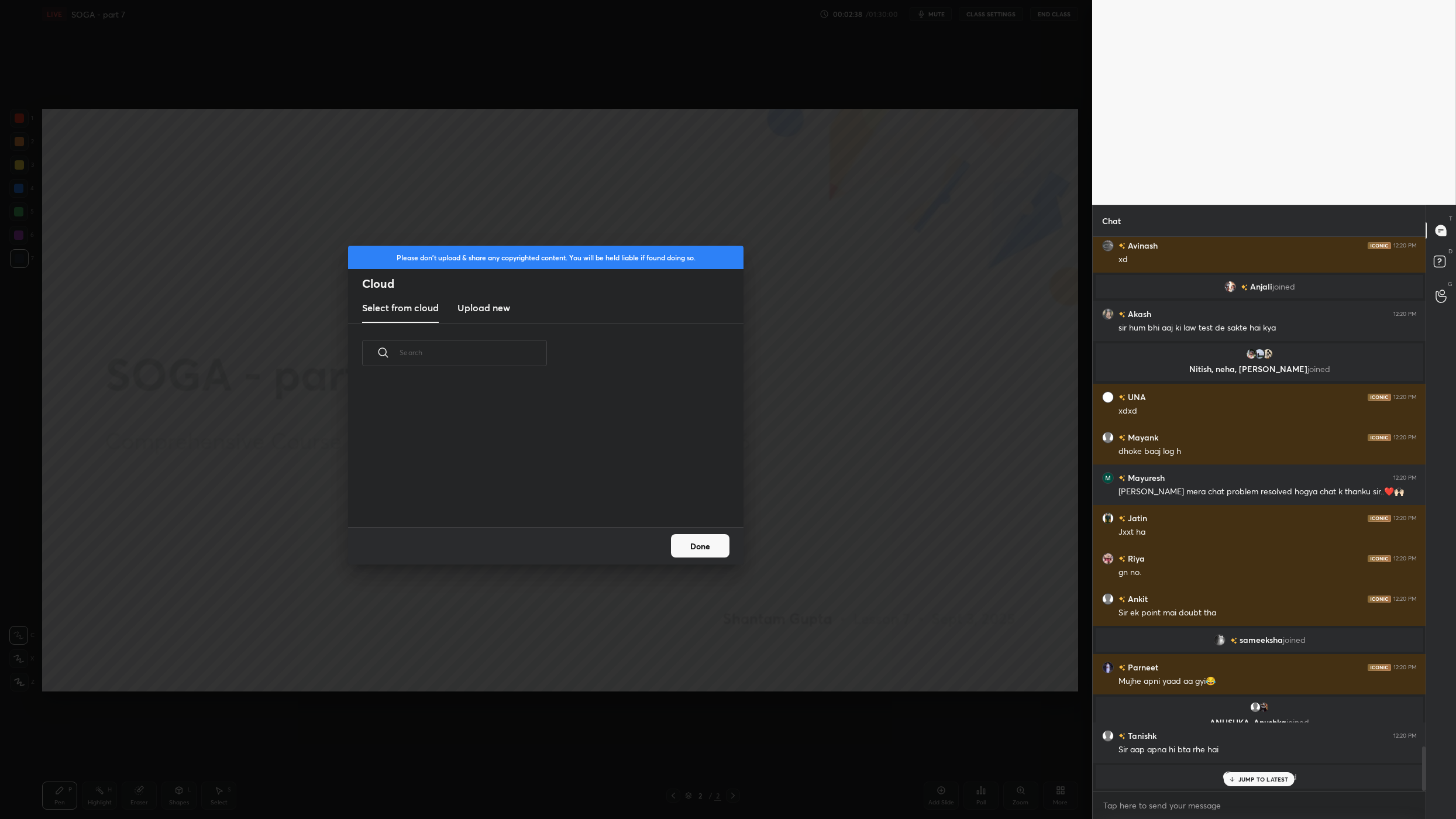
click at [486, 312] on h3 "Upload new" at bounding box center [484, 308] width 53 height 14
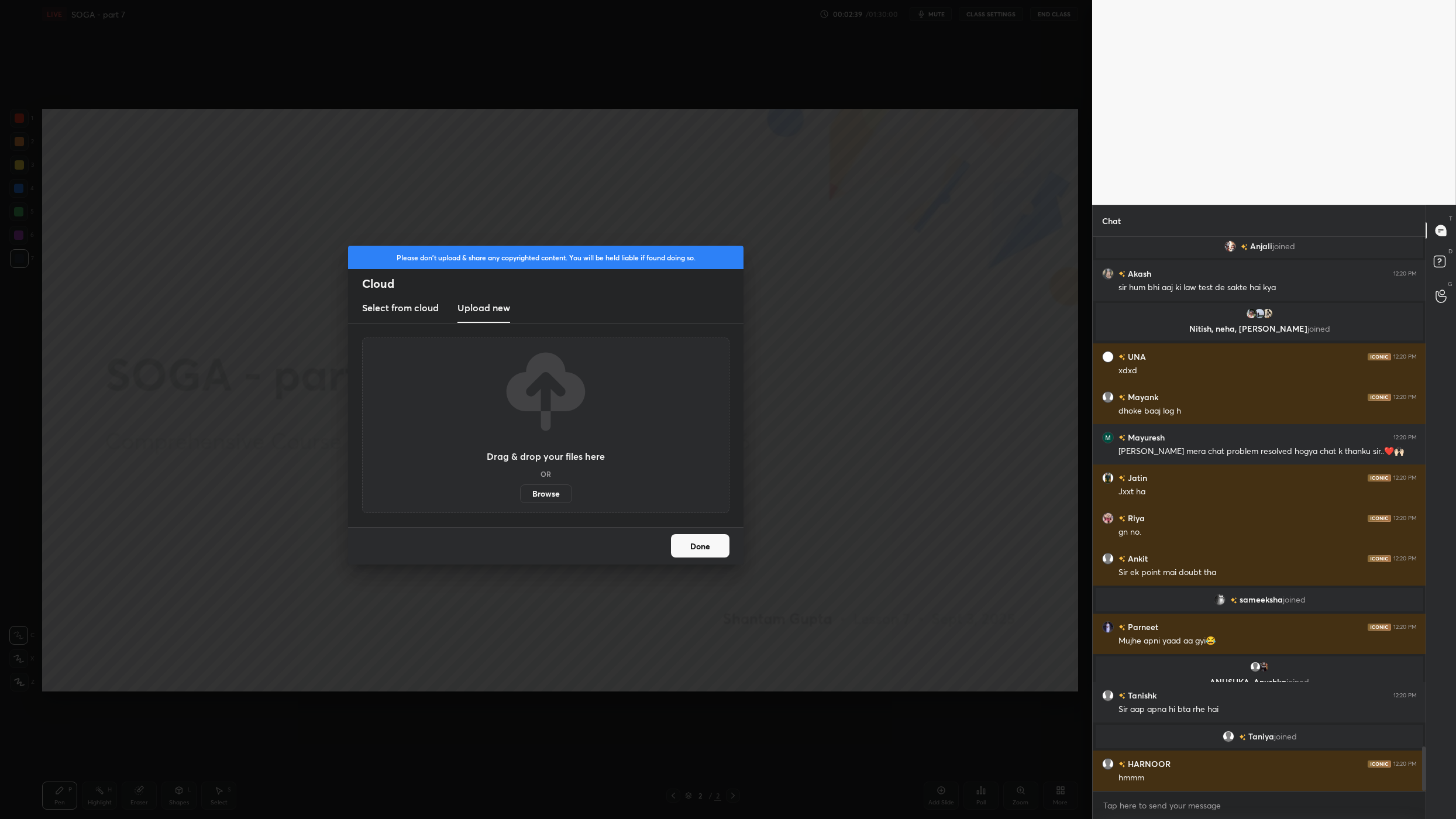
click at [547, 492] on label "Browse" at bounding box center [546, 494] width 52 height 19
click at [520, 492] on input "Browse" at bounding box center [520, 494] width 0 height 19
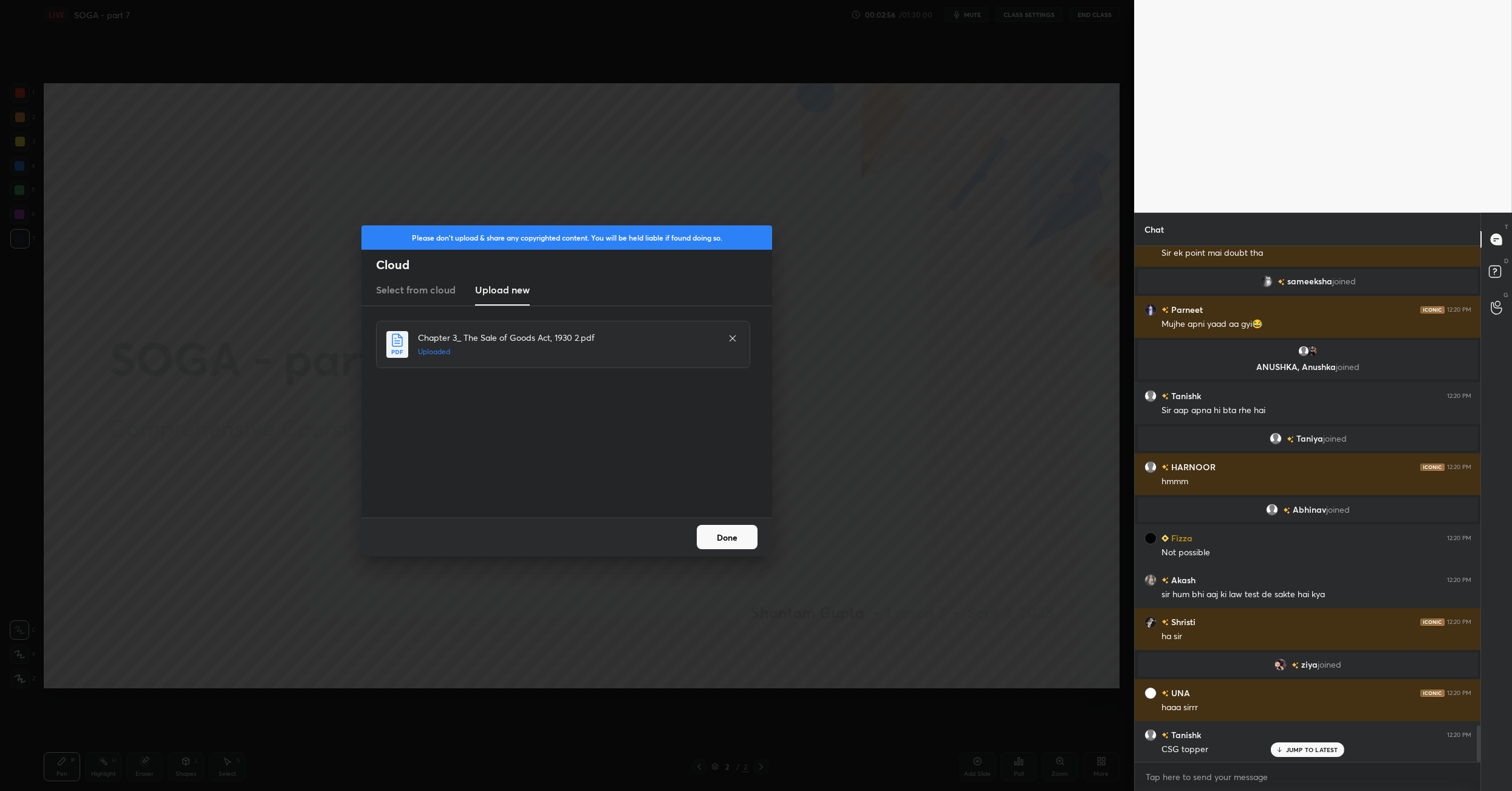
click at [741, 545] on button "Done" at bounding box center [726, 537] width 60 height 24
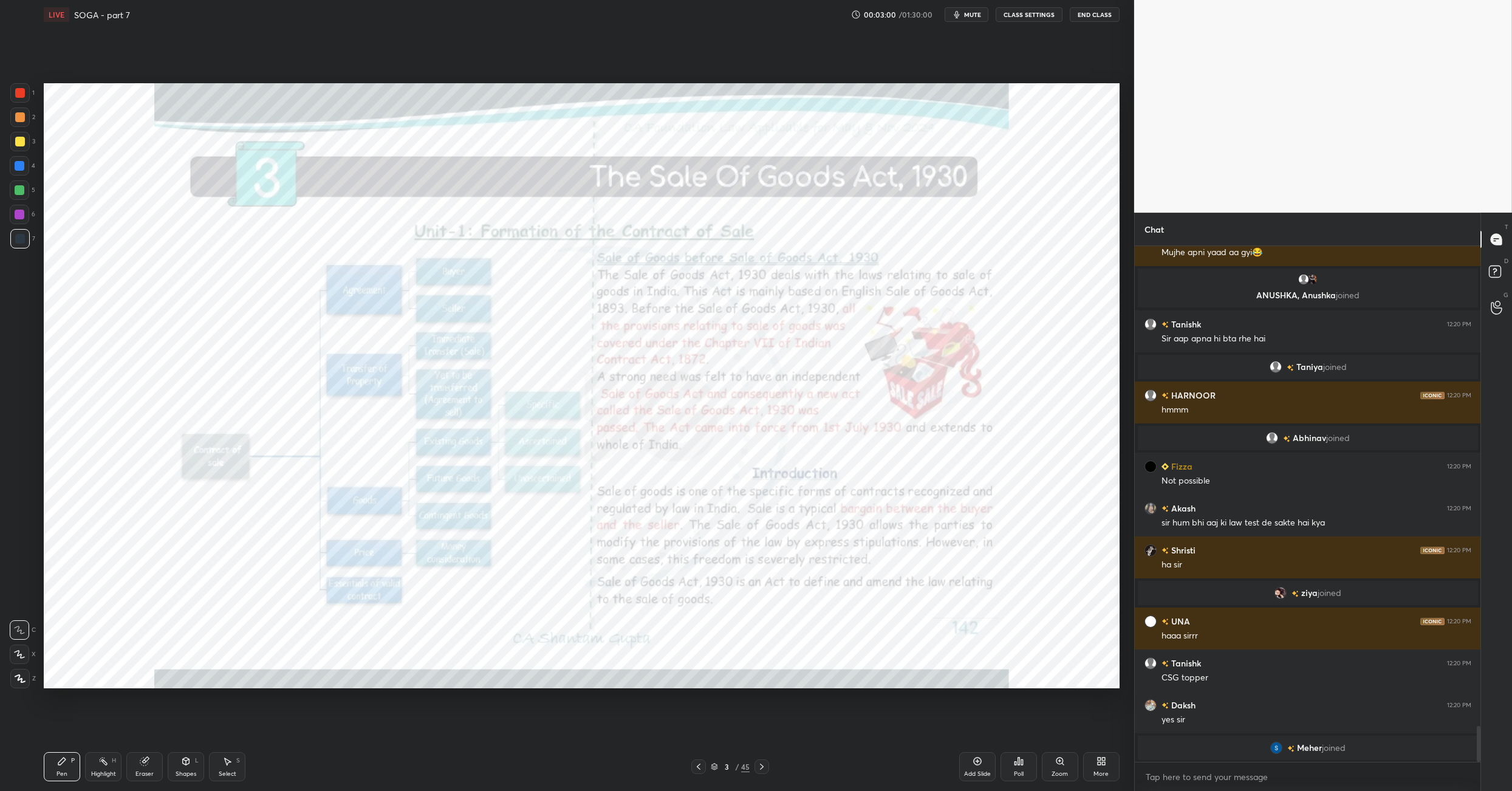
click at [1110, 764] on div "More" at bounding box center [1101, 766] width 36 height 29
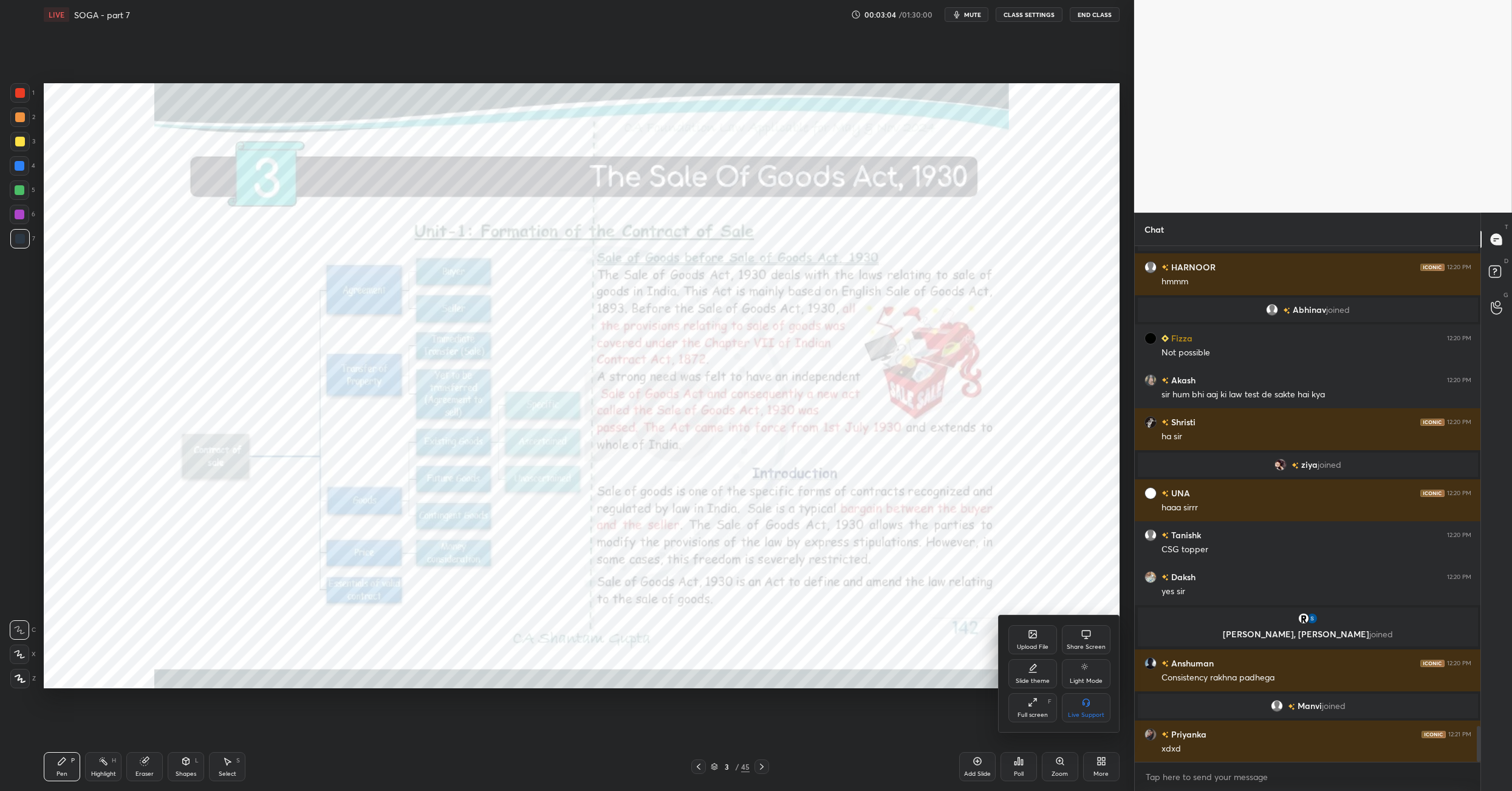
click at [1026, 681] on div "Slide theme" at bounding box center [1032, 681] width 34 height 6
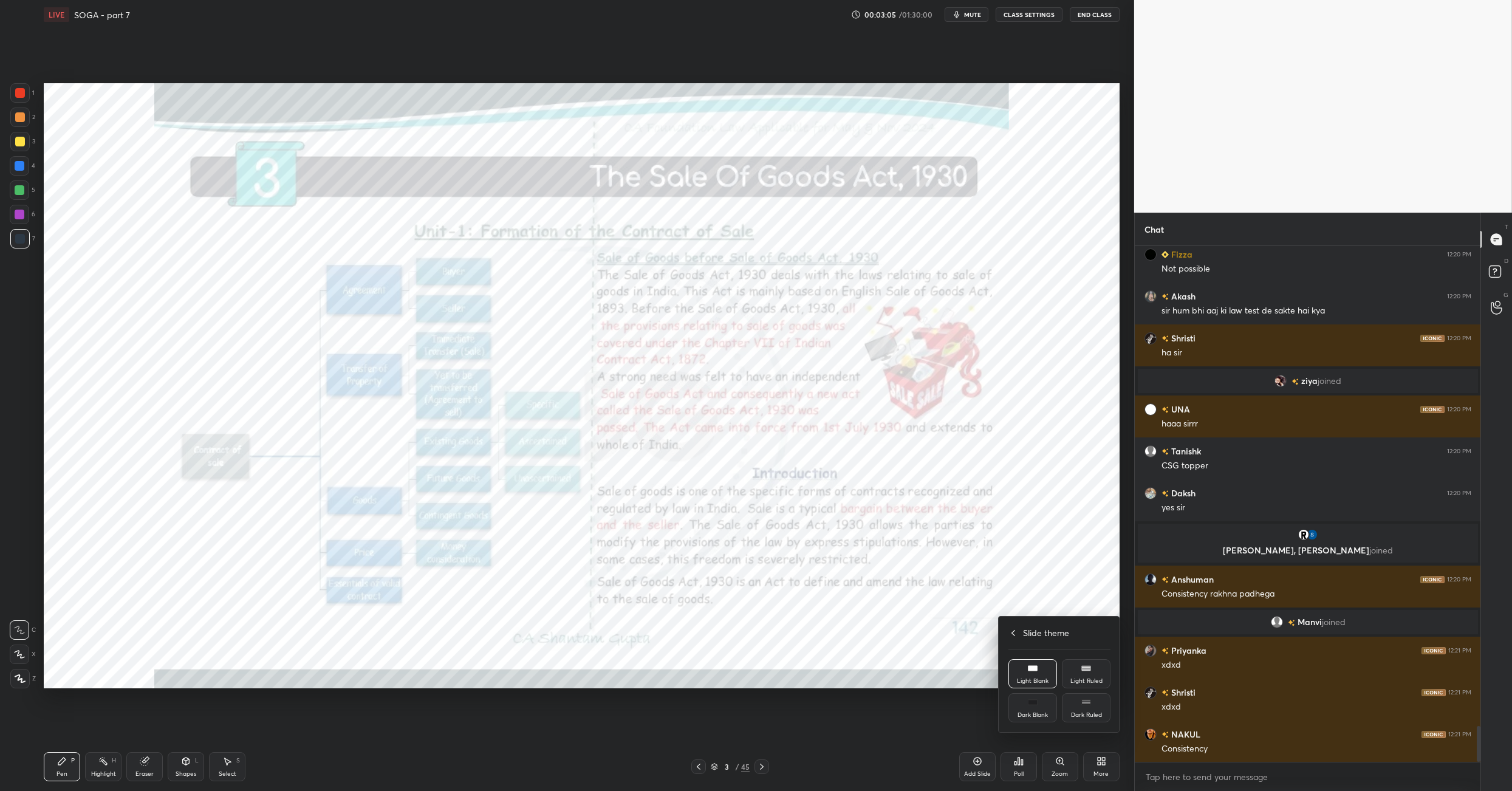
click at [1040, 705] on div "Dark Blank" at bounding box center [1032, 708] width 49 height 29
click at [1013, 632] on div "Slide theme" at bounding box center [1059, 633] width 102 height 13
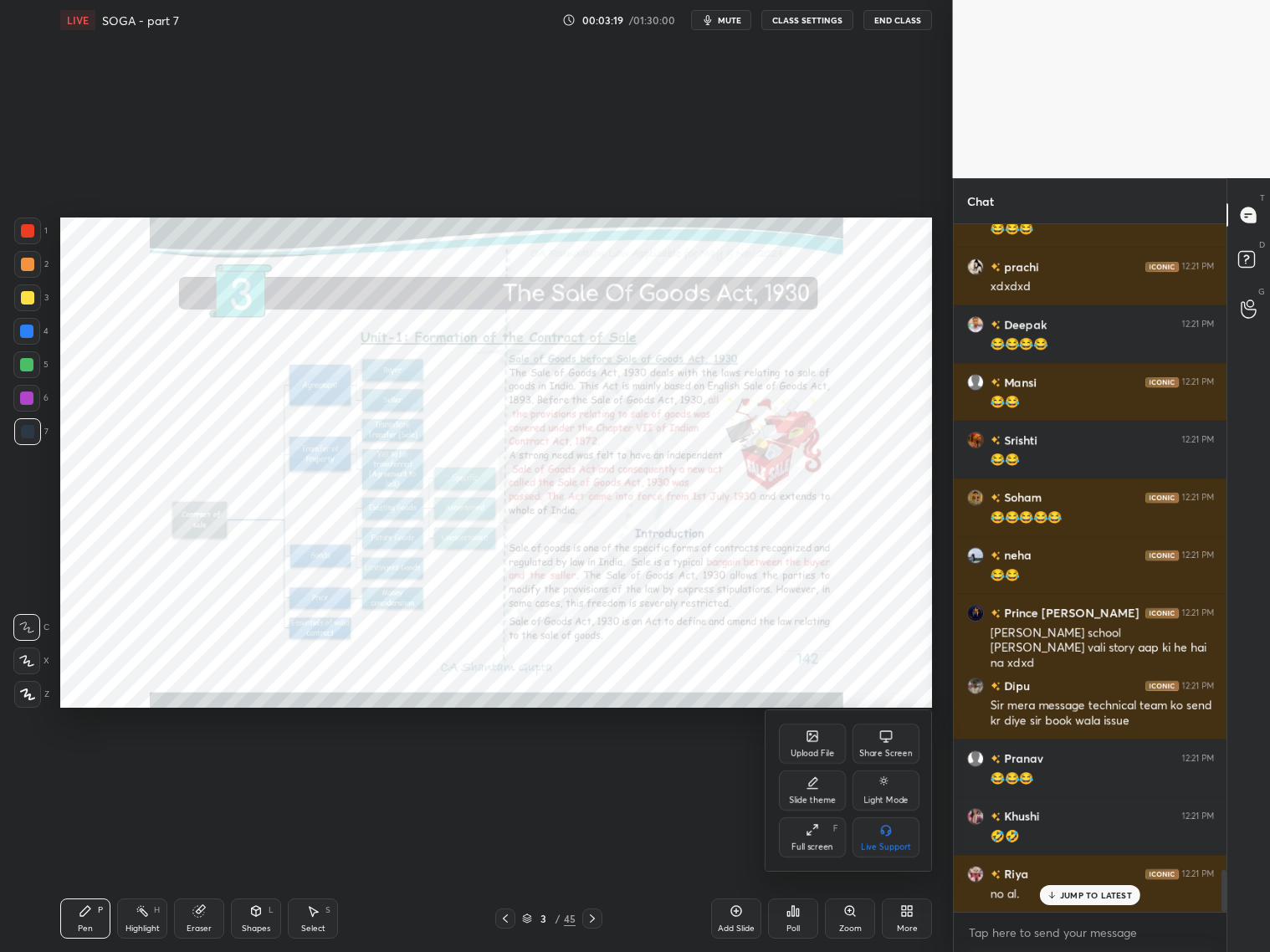
click at [21, 88] on div at bounding box center [635, 476] width 1270 height 952
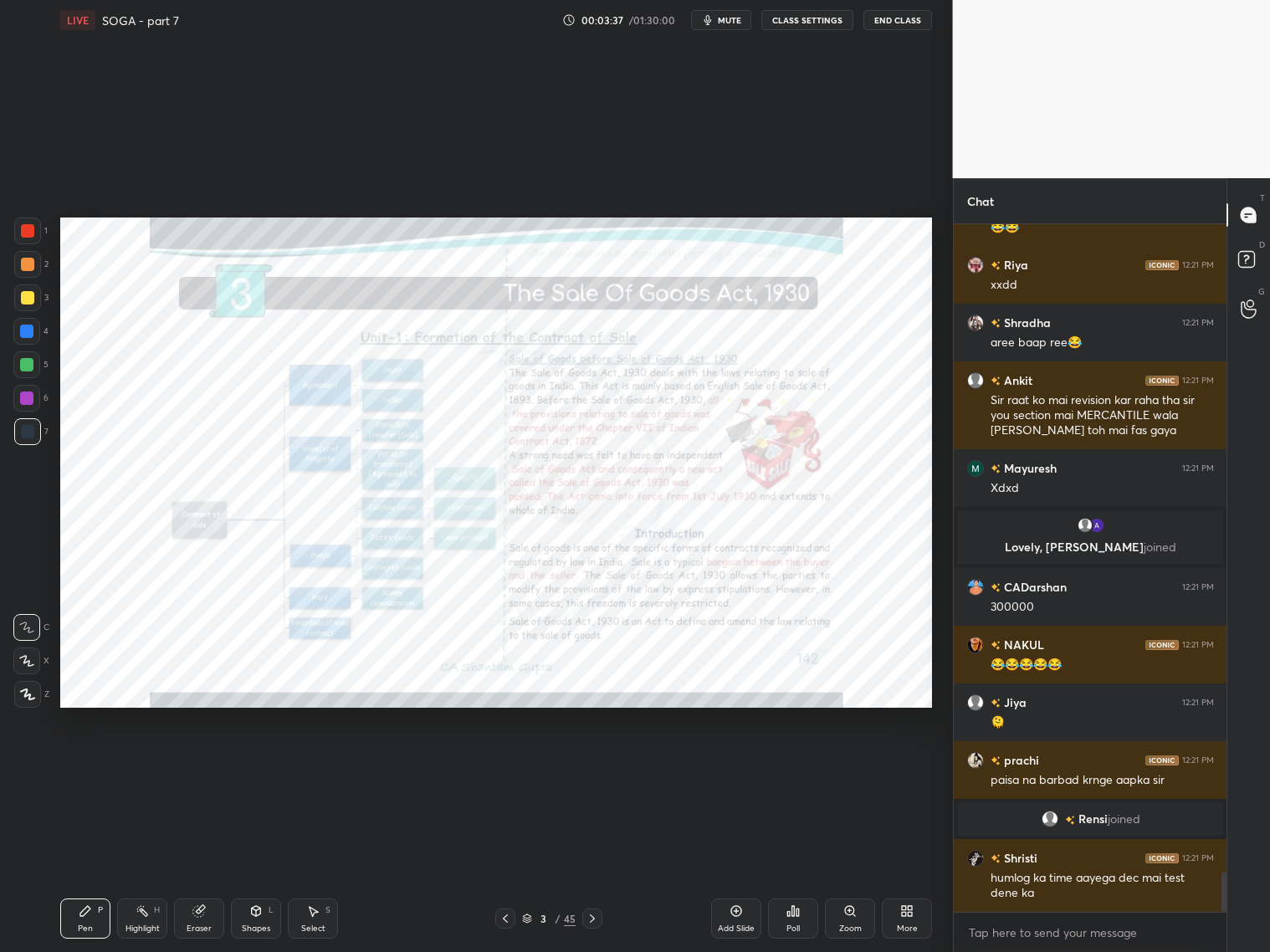
click at [594, 915] on icon at bounding box center [592, 918] width 13 height 13
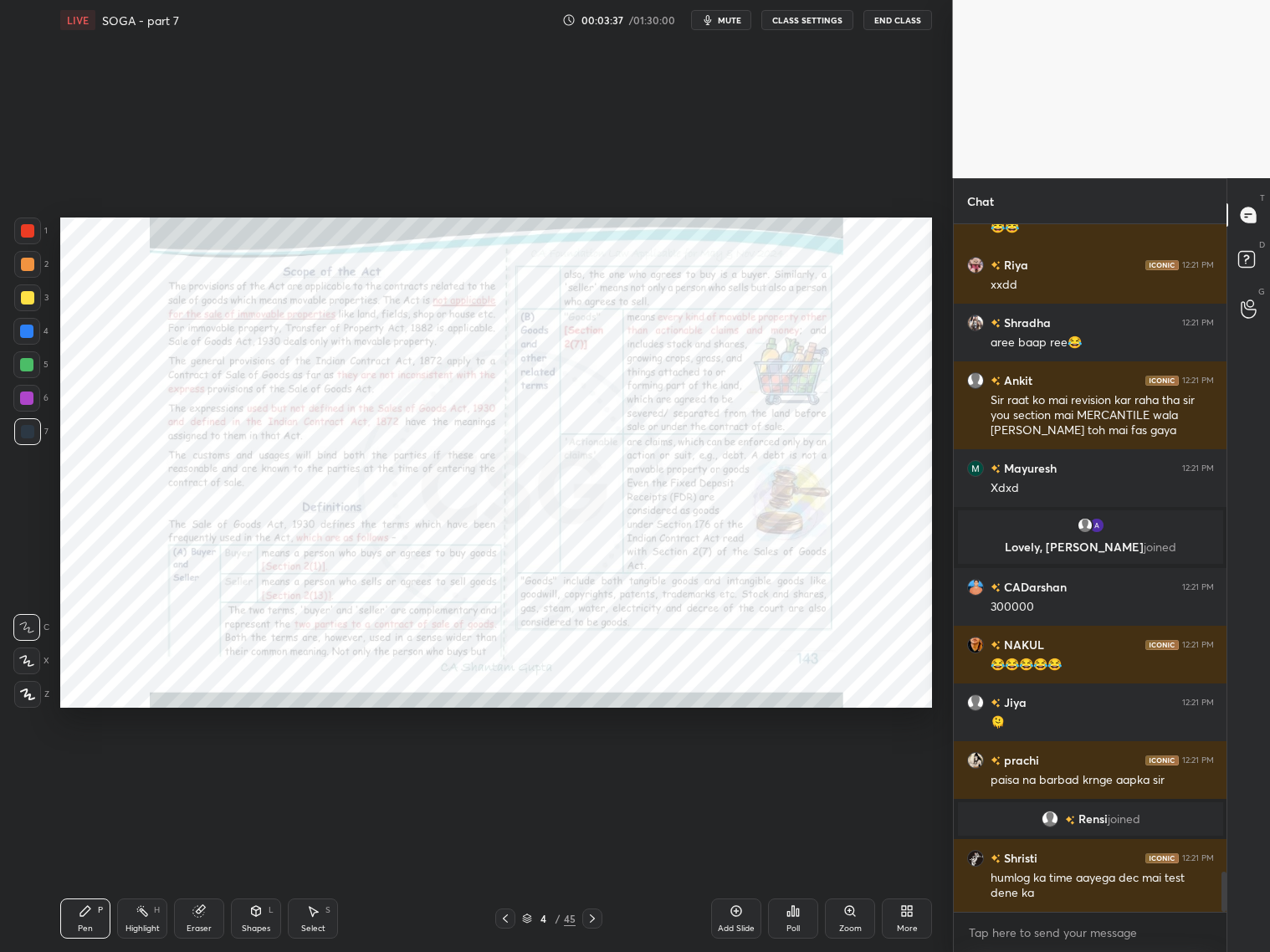
click at [597, 913] on icon at bounding box center [592, 918] width 13 height 13
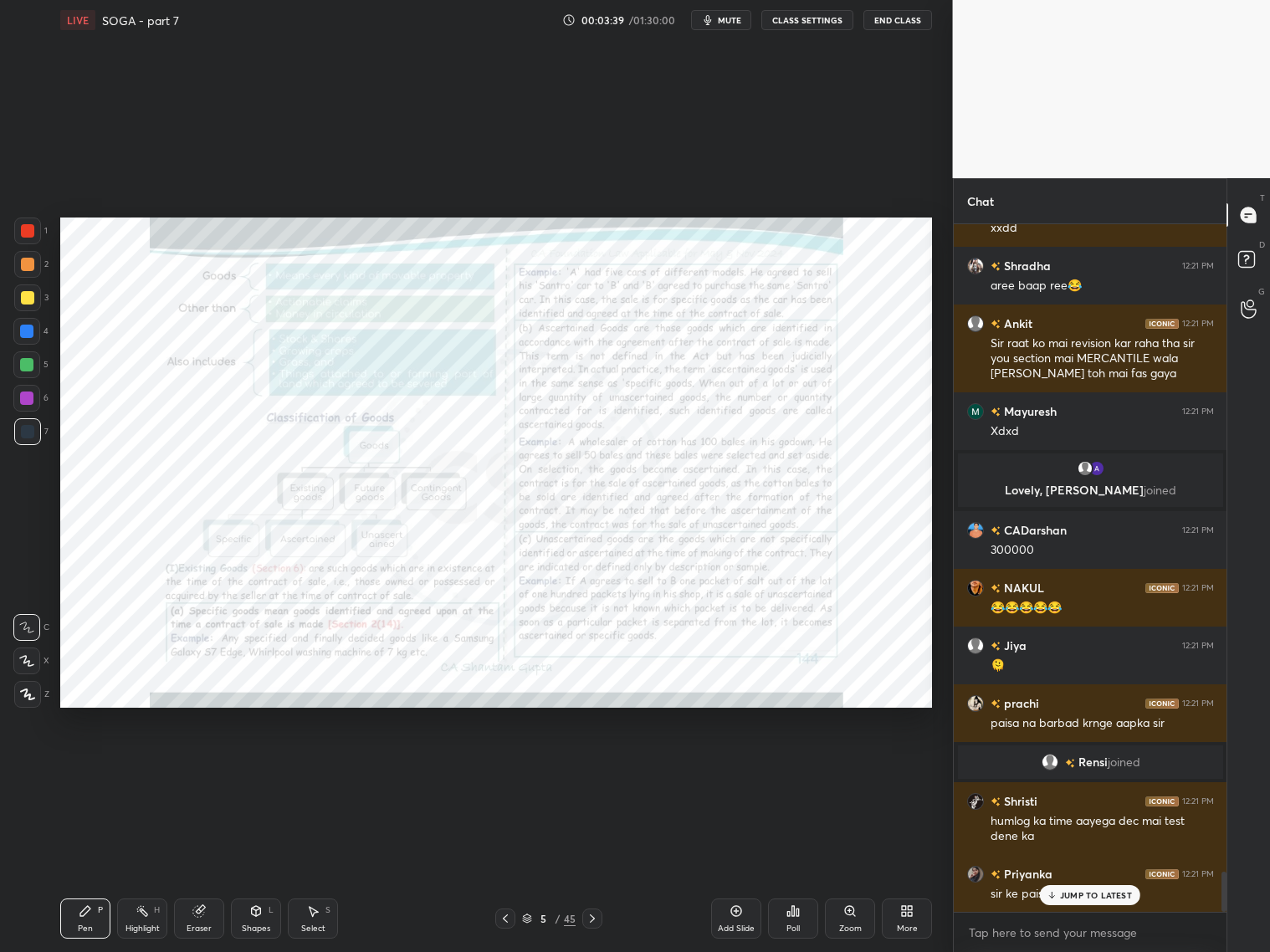
click at [592, 914] on icon at bounding box center [592, 918] width 13 height 13
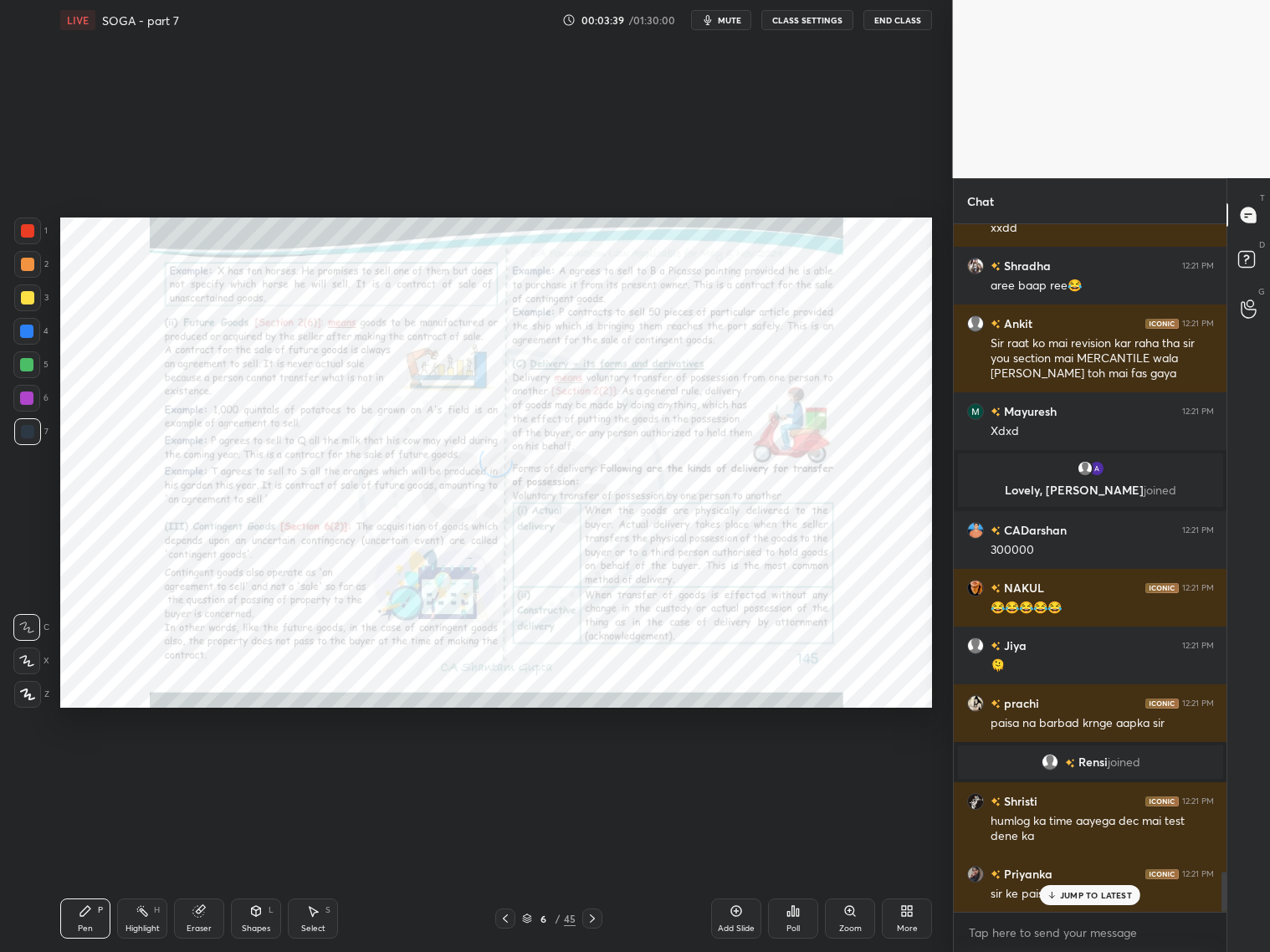
click at [591, 916] on icon at bounding box center [592, 918] width 13 height 13
click at [590, 918] on icon at bounding box center [592, 918] width 13 height 13
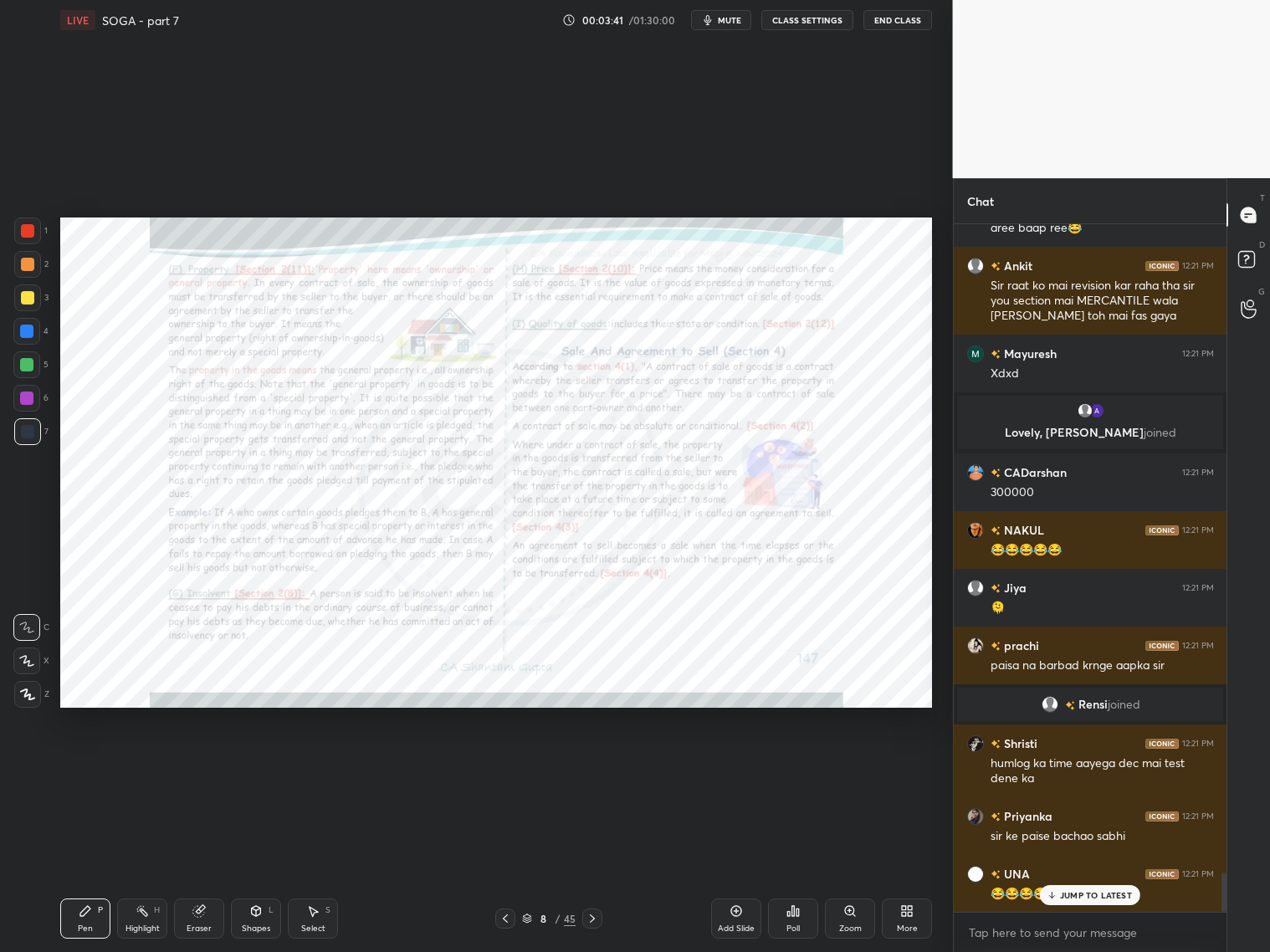
click at [504, 915] on icon at bounding box center [505, 918] width 13 height 13
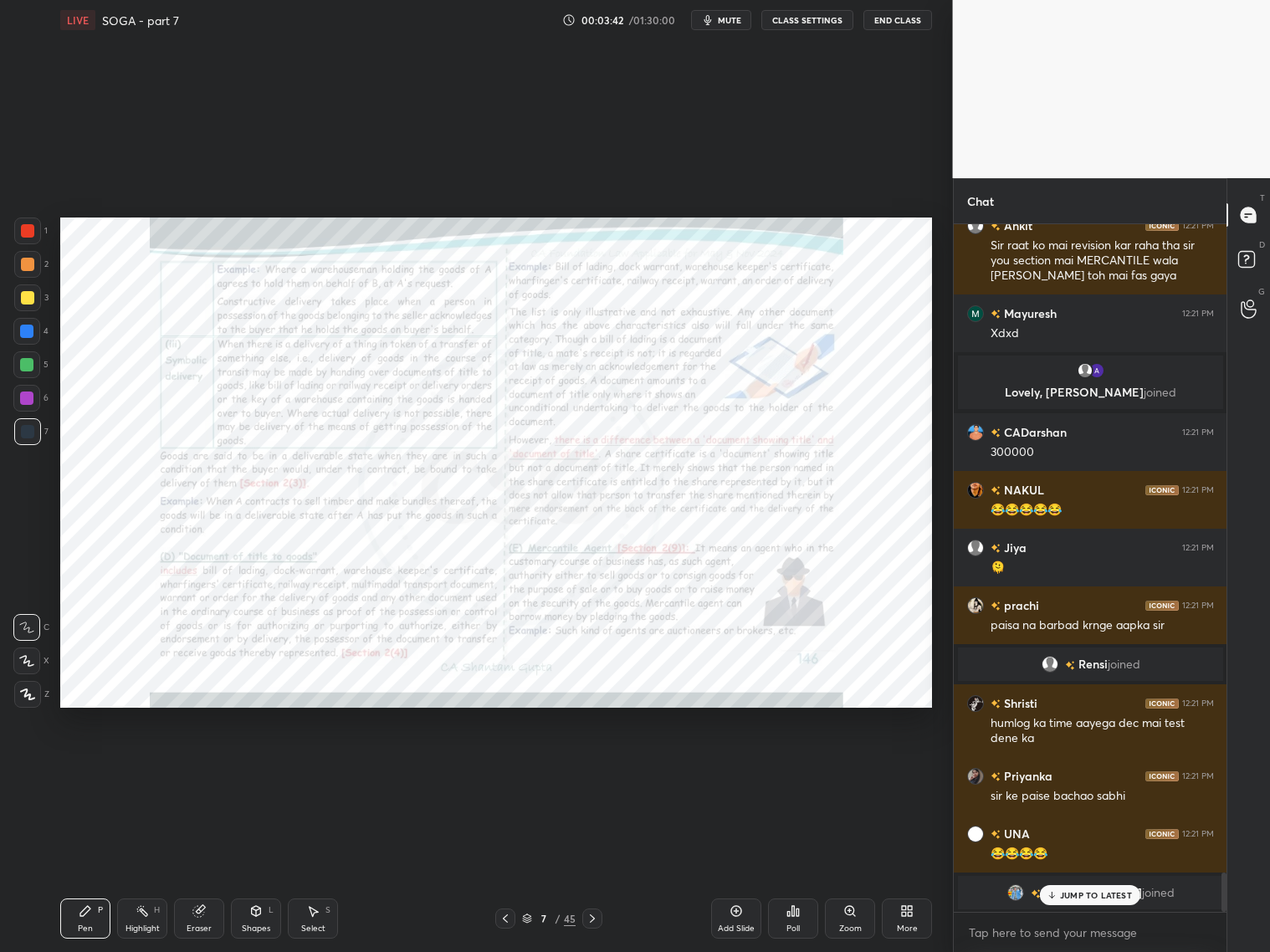
click at [734, 917] on div "Add Slide" at bounding box center [737, 918] width 50 height 40
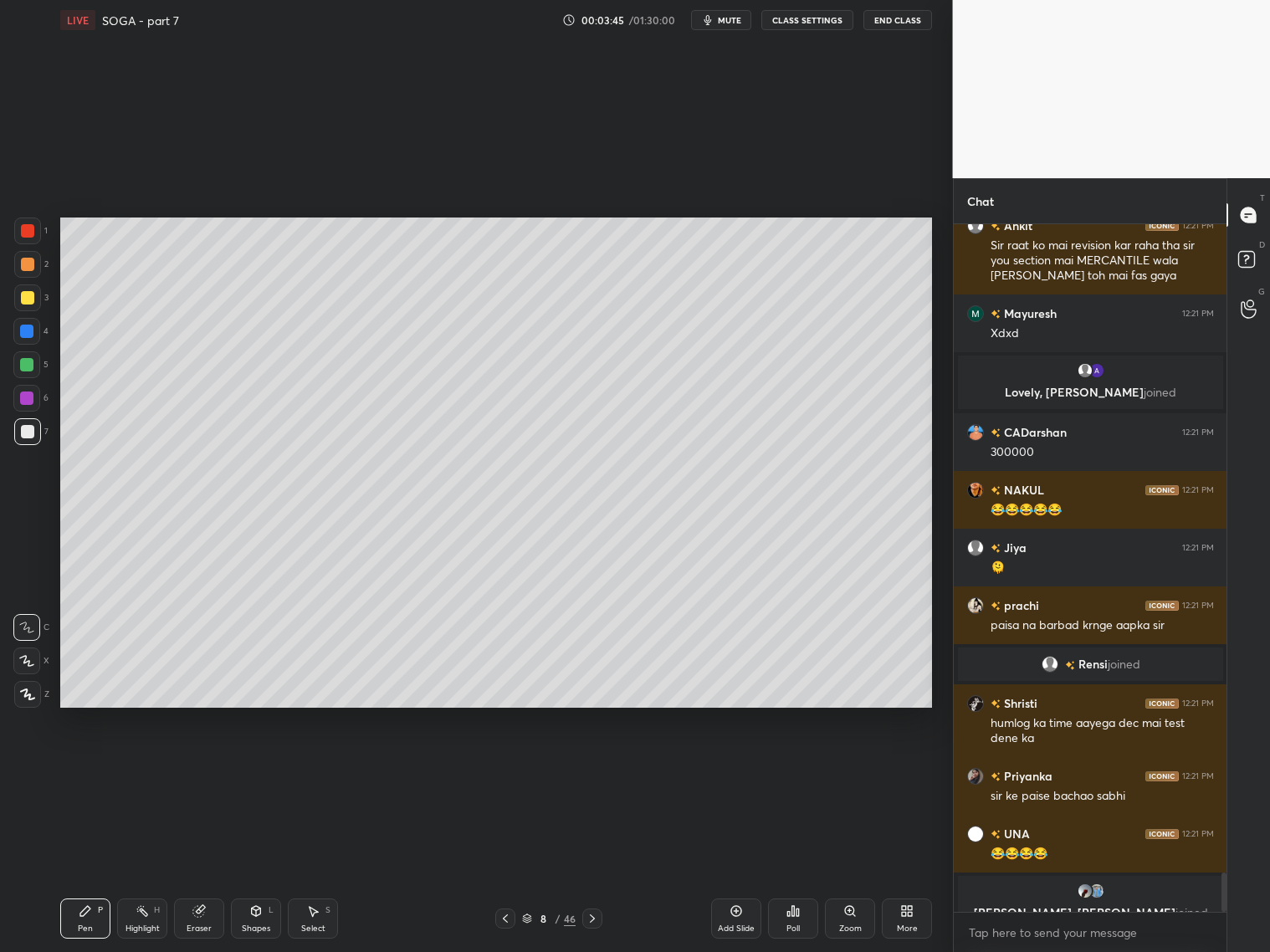
drag, startPoint x: 260, startPoint y: 905, endPoint x: 263, endPoint y: 895, distance: 10.4
click at [264, 903] on div "Shapes L" at bounding box center [256, 918] width 50 height 40
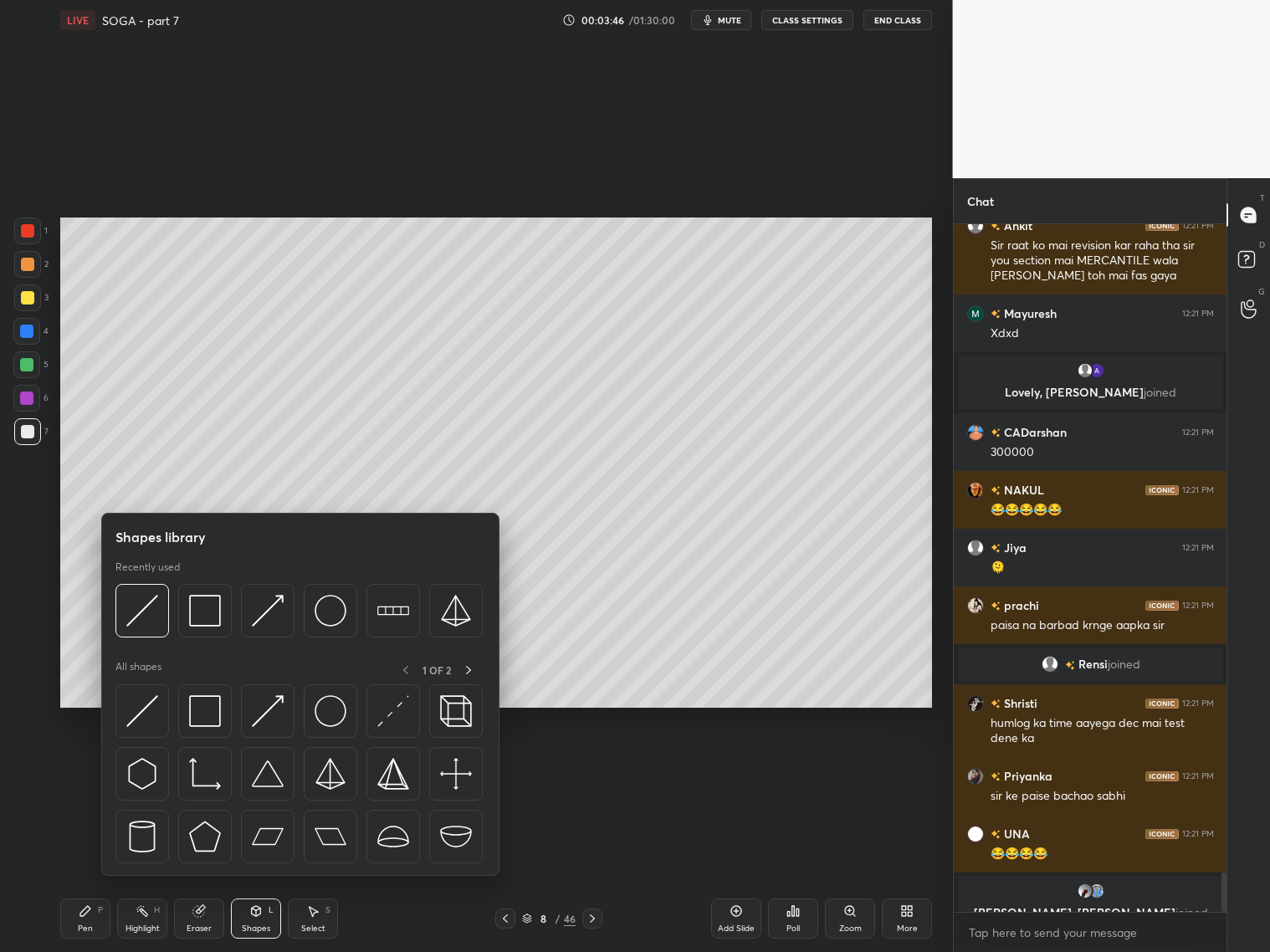
click at [32, 434] on div at bounding box center [27, 431] width 13 height 13
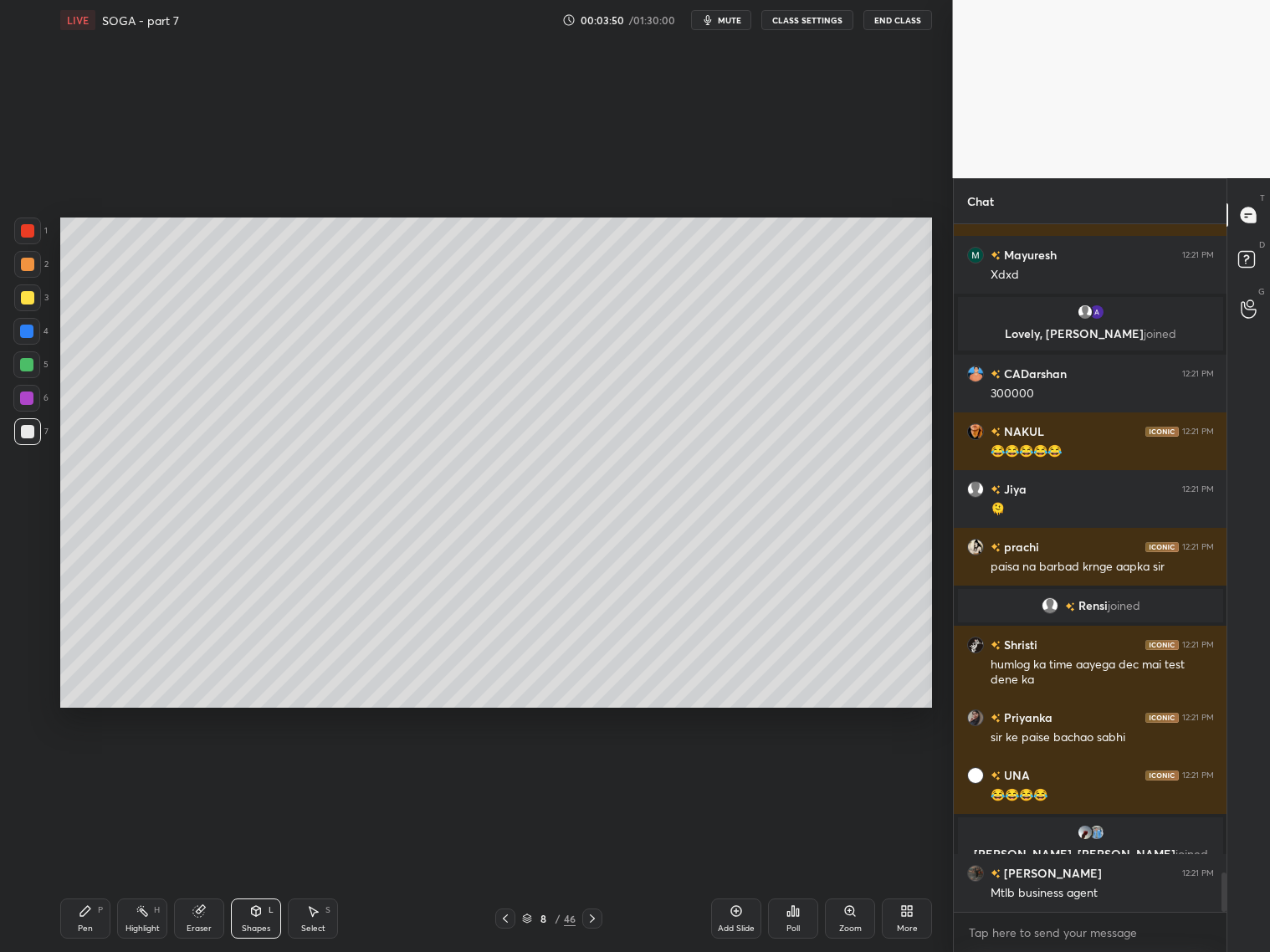
drag, startPoint x: 82, startPoint y: 918, endPoint x: 80, endPoint y: 879, distance: 39.1
click at [83, 914] on div "Pen P" at bounding box center [85, 918] width 50 height 40
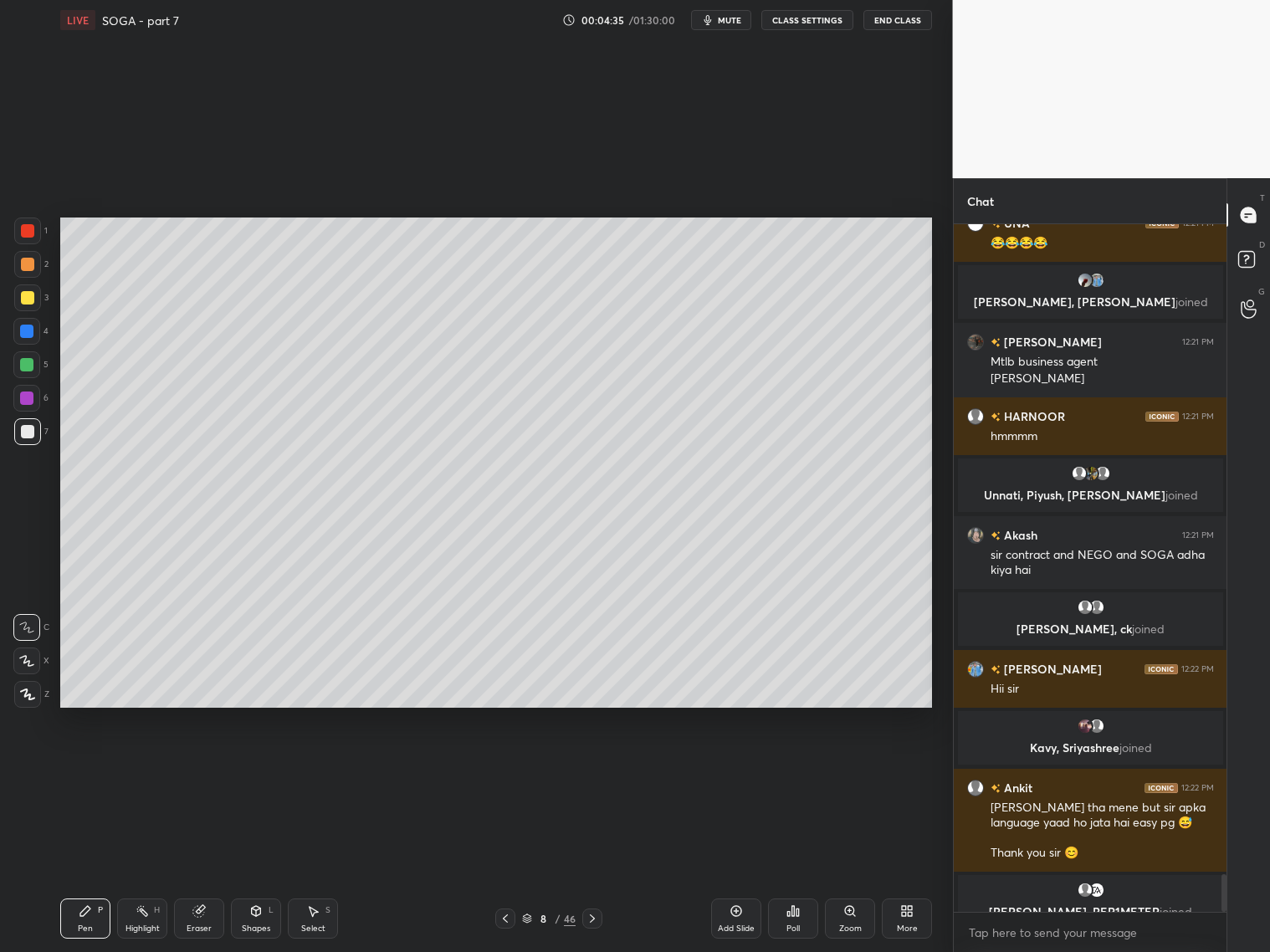
scroll to position [11895, 0]
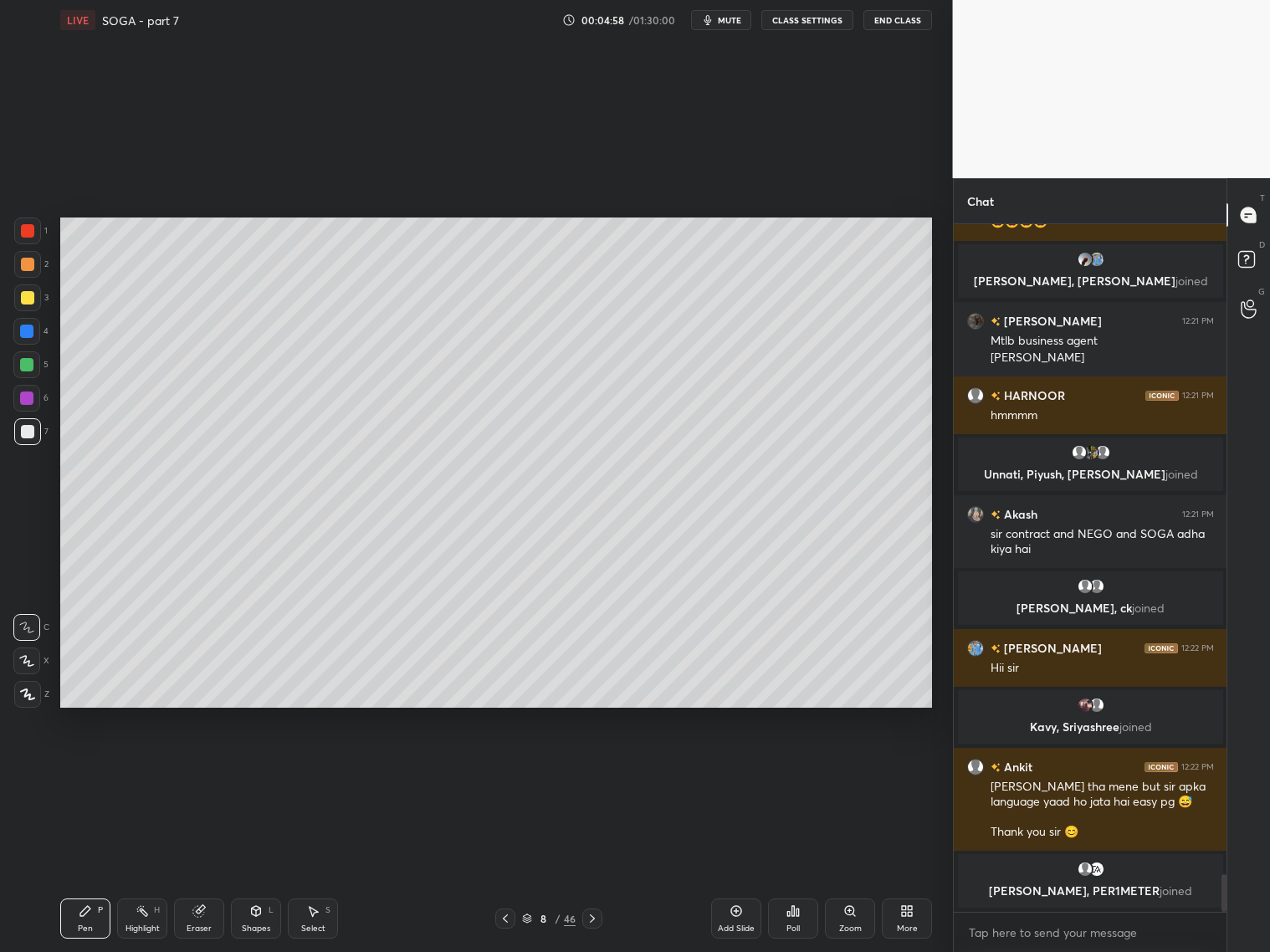
click at [199, 916] on div "Eraser" at bounding box center [199, 918] width 50 height 40
click at [71, 914] on div "Pen P" at bounding box center [85, 918] width 50 height 40
click at [510, 919] on icon at bounding box center [505, 918] width 13 height 13
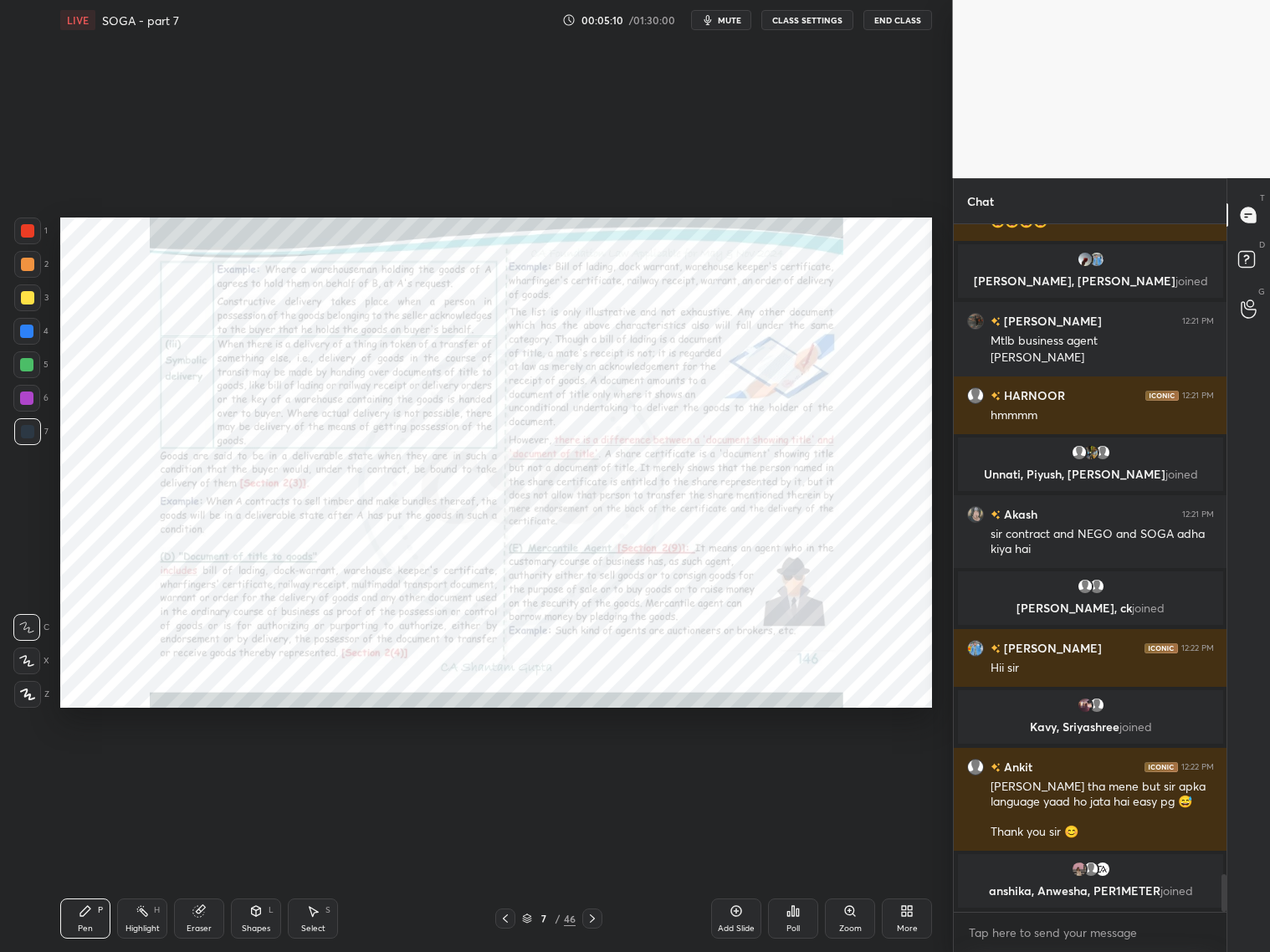
click at [592, 917] on icon at bounding box center [592, 918] width 13 height 13
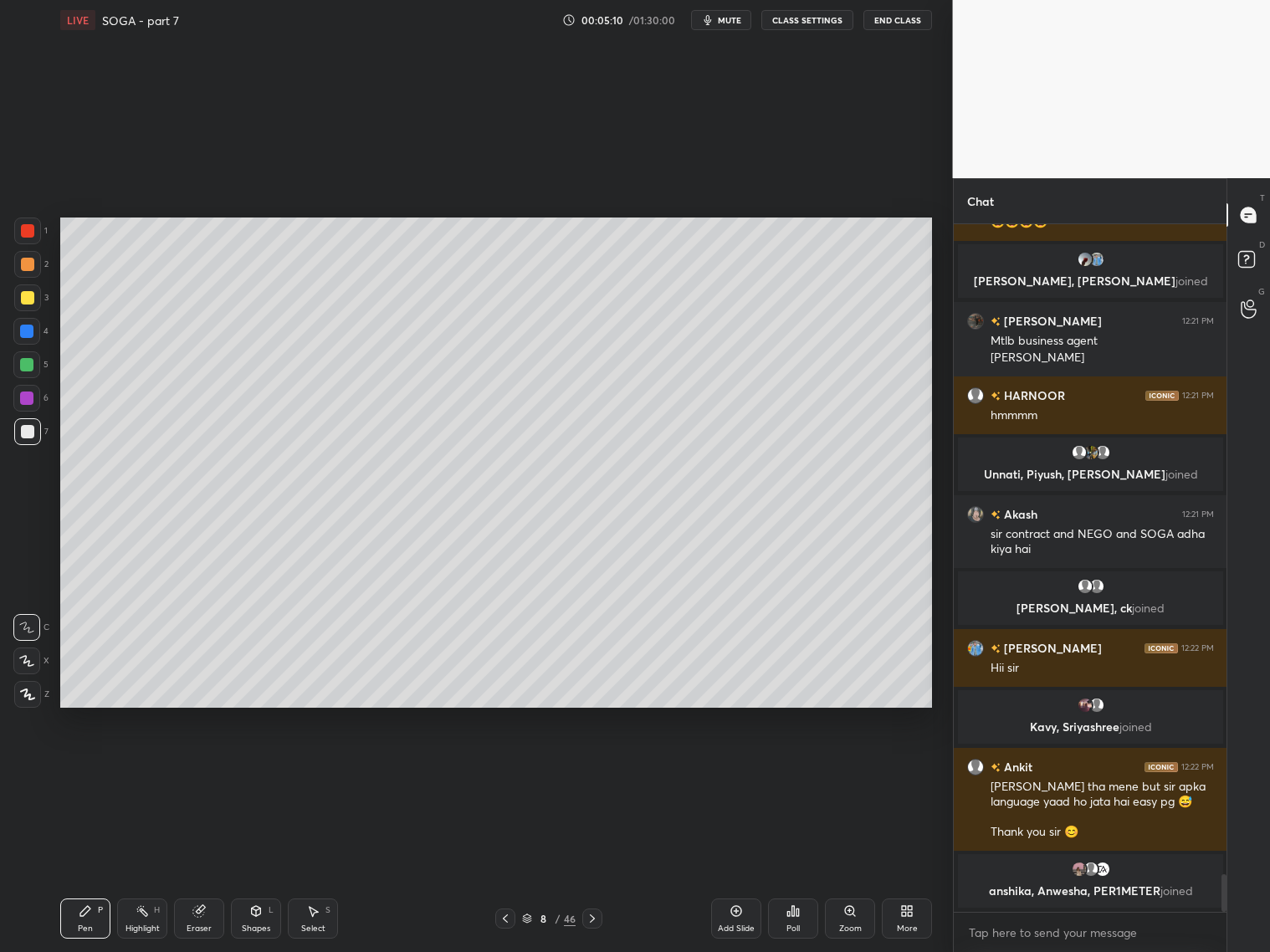
click at [596, 917] on icon at bounding box center [592, 918] width 13 height 13
click at [596, 918] on icon at bounding box center [592, 918] width 13 height 13
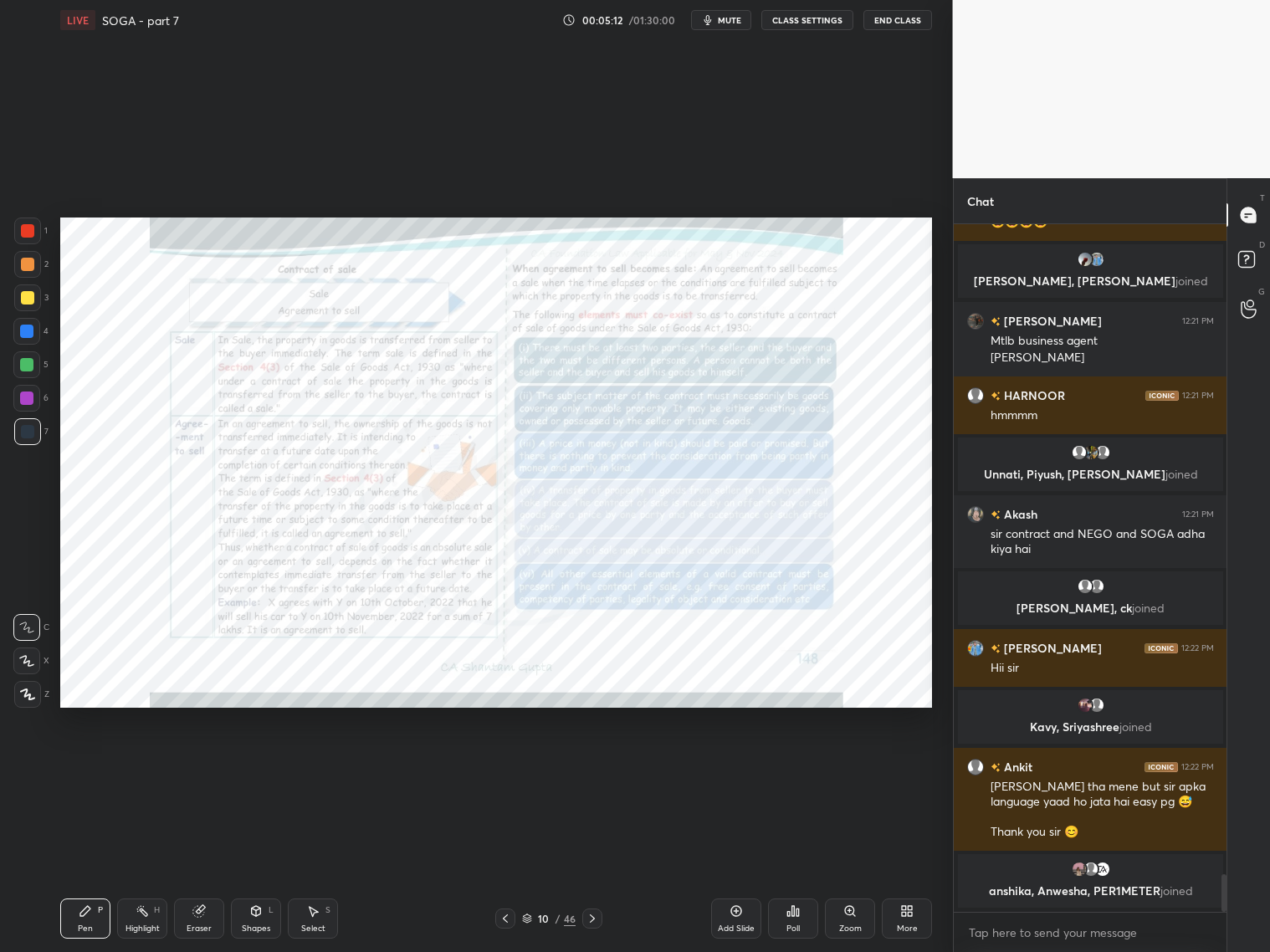
click at [505, 915] on icon at bounding box center [506, 918] width 5 height 8
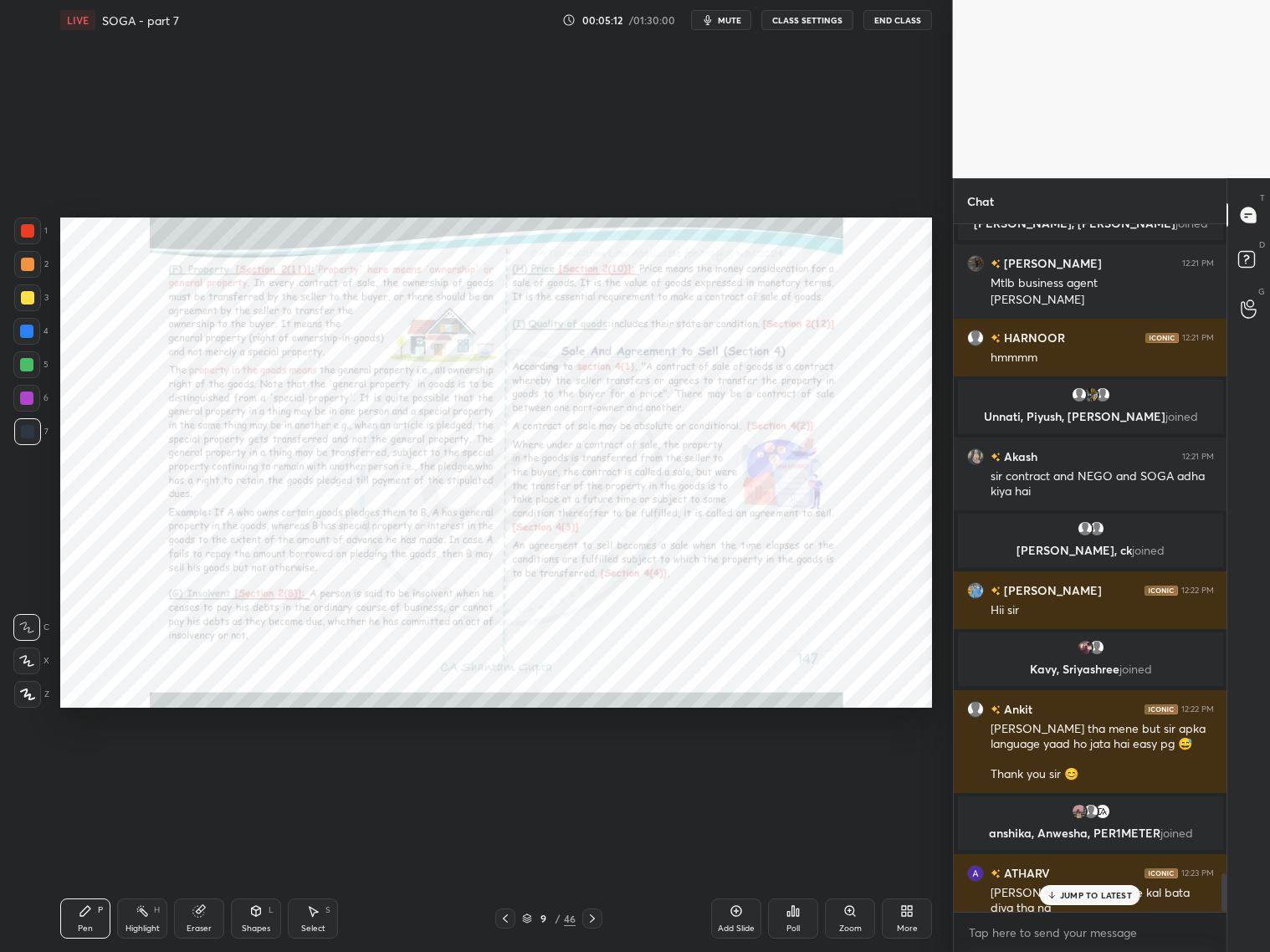
scroll to position [11695, 0]
click at [510, 919] on icon at bounding box center [505, 918] width 13 height 13
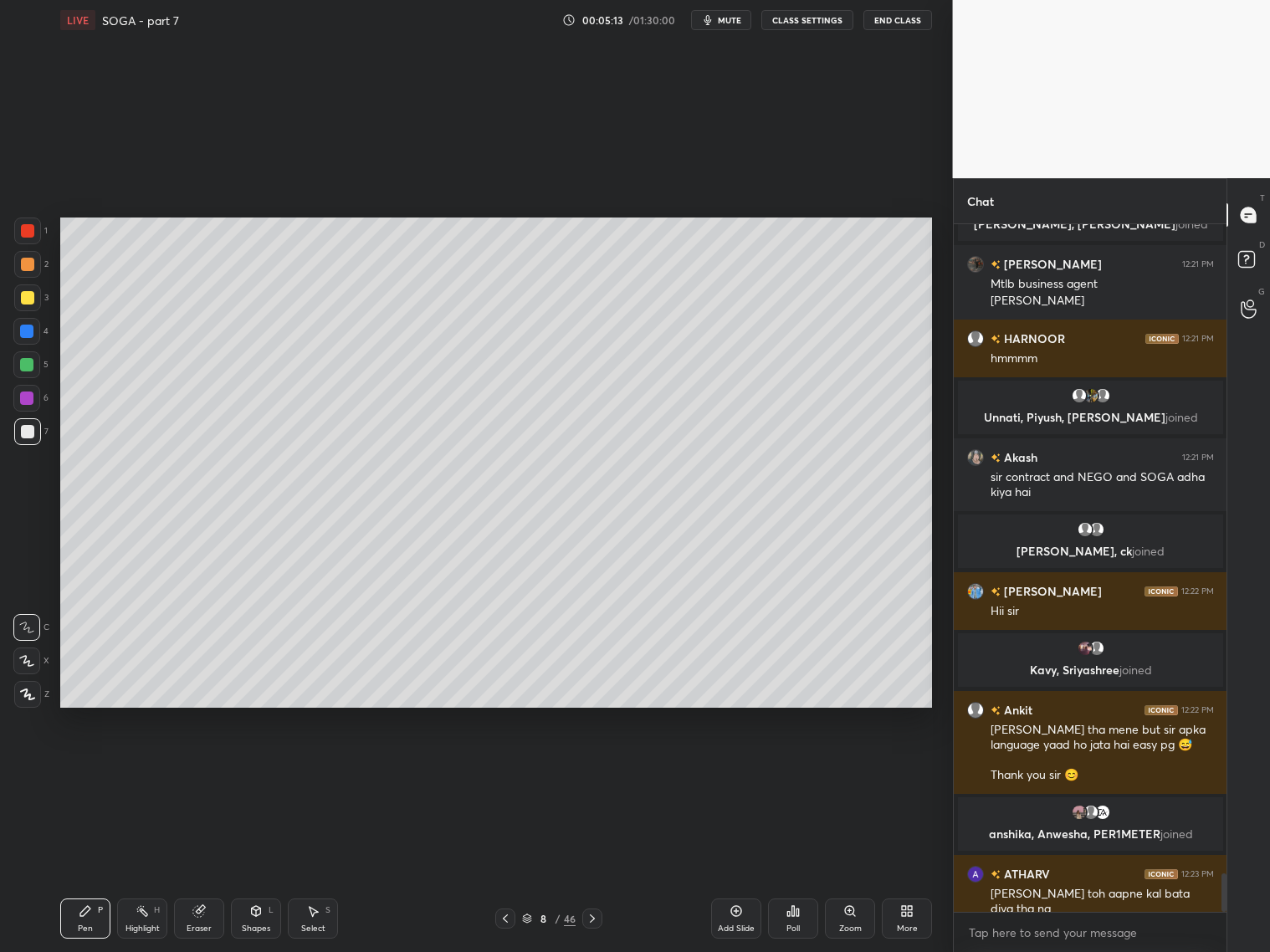
scroll to position [11735, 0]
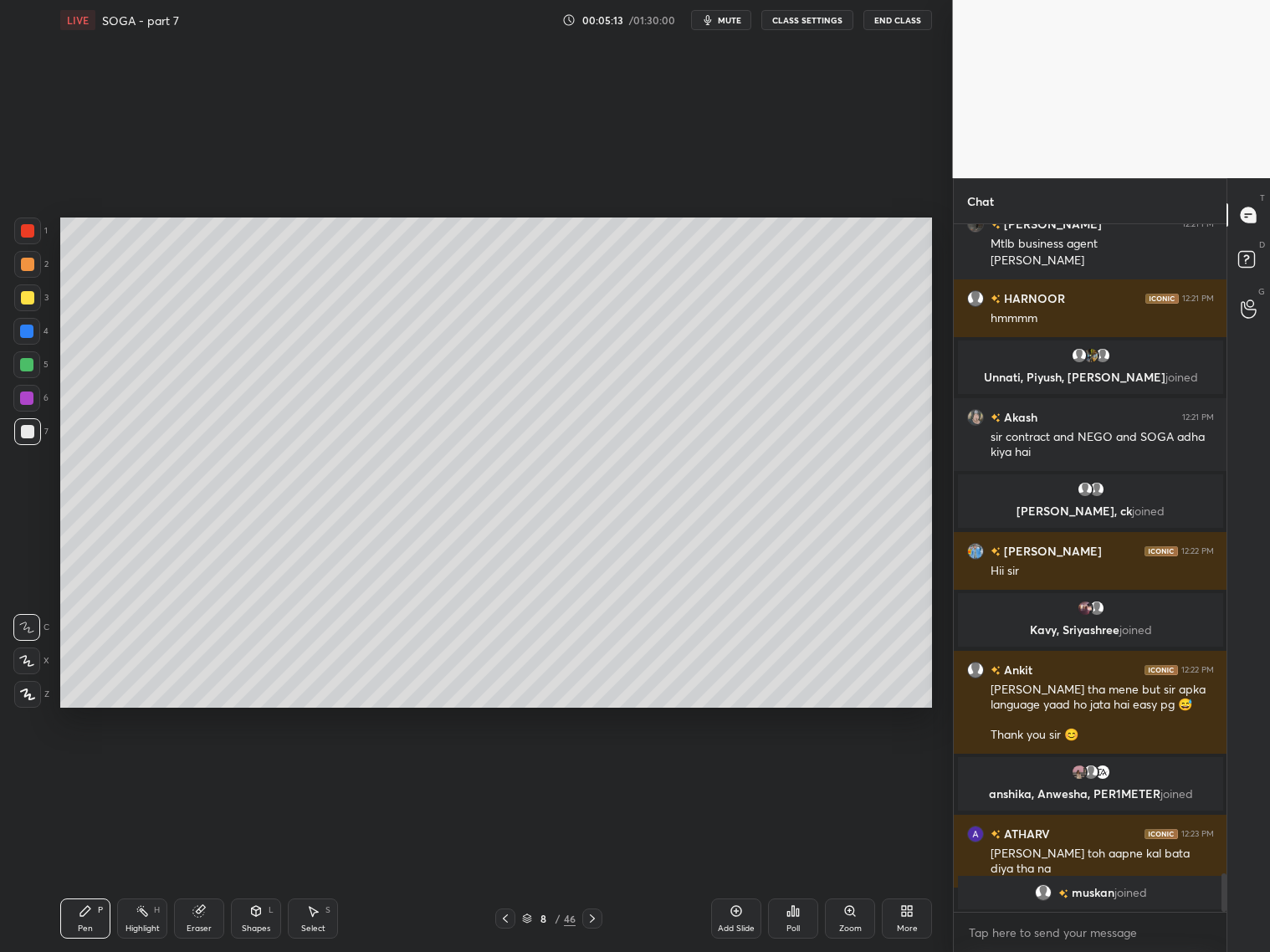
click at [588, 921] on icon at bounding box center [592, 918] width 13 height 13
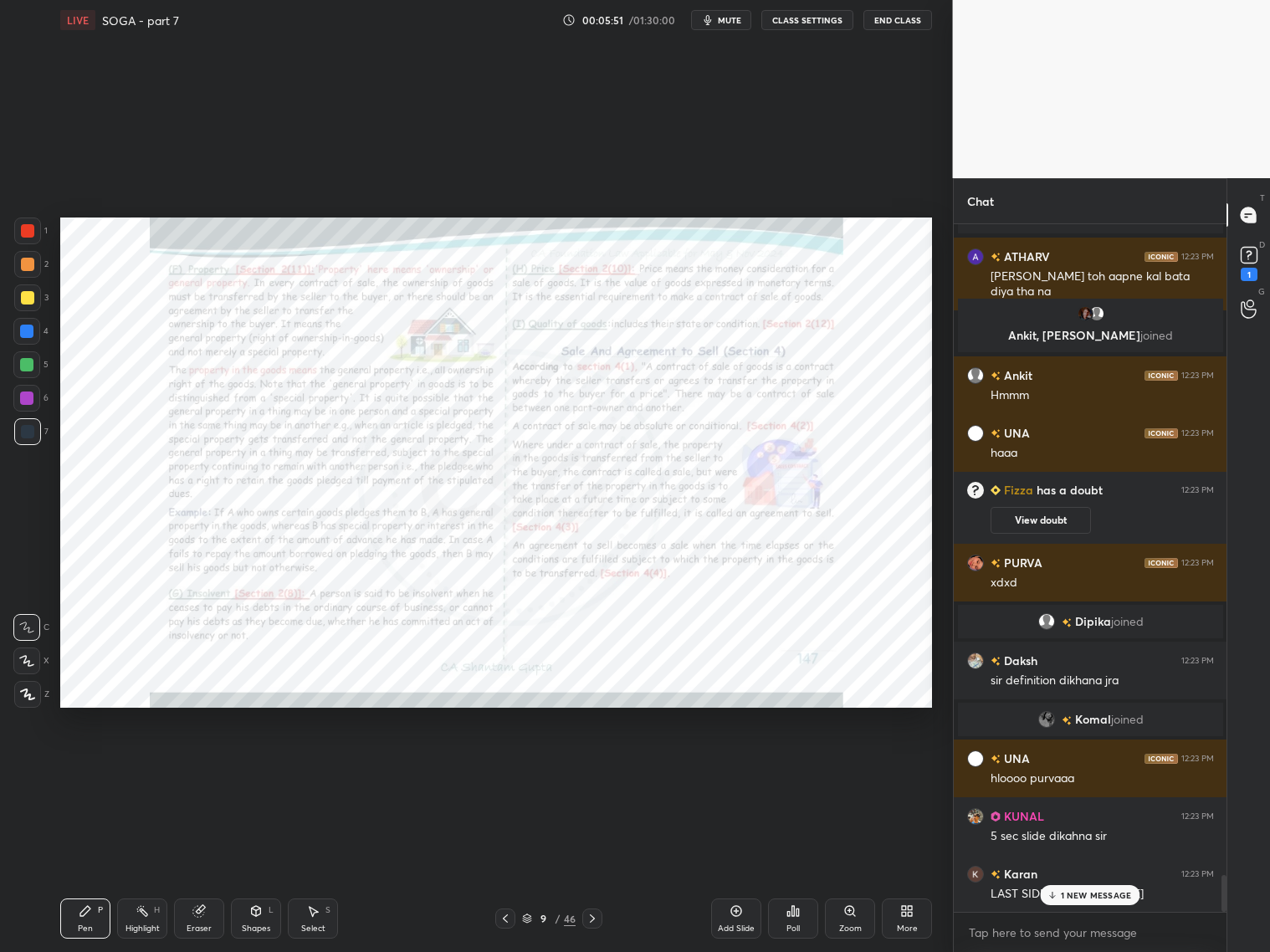
scroll to position [12195, 0]
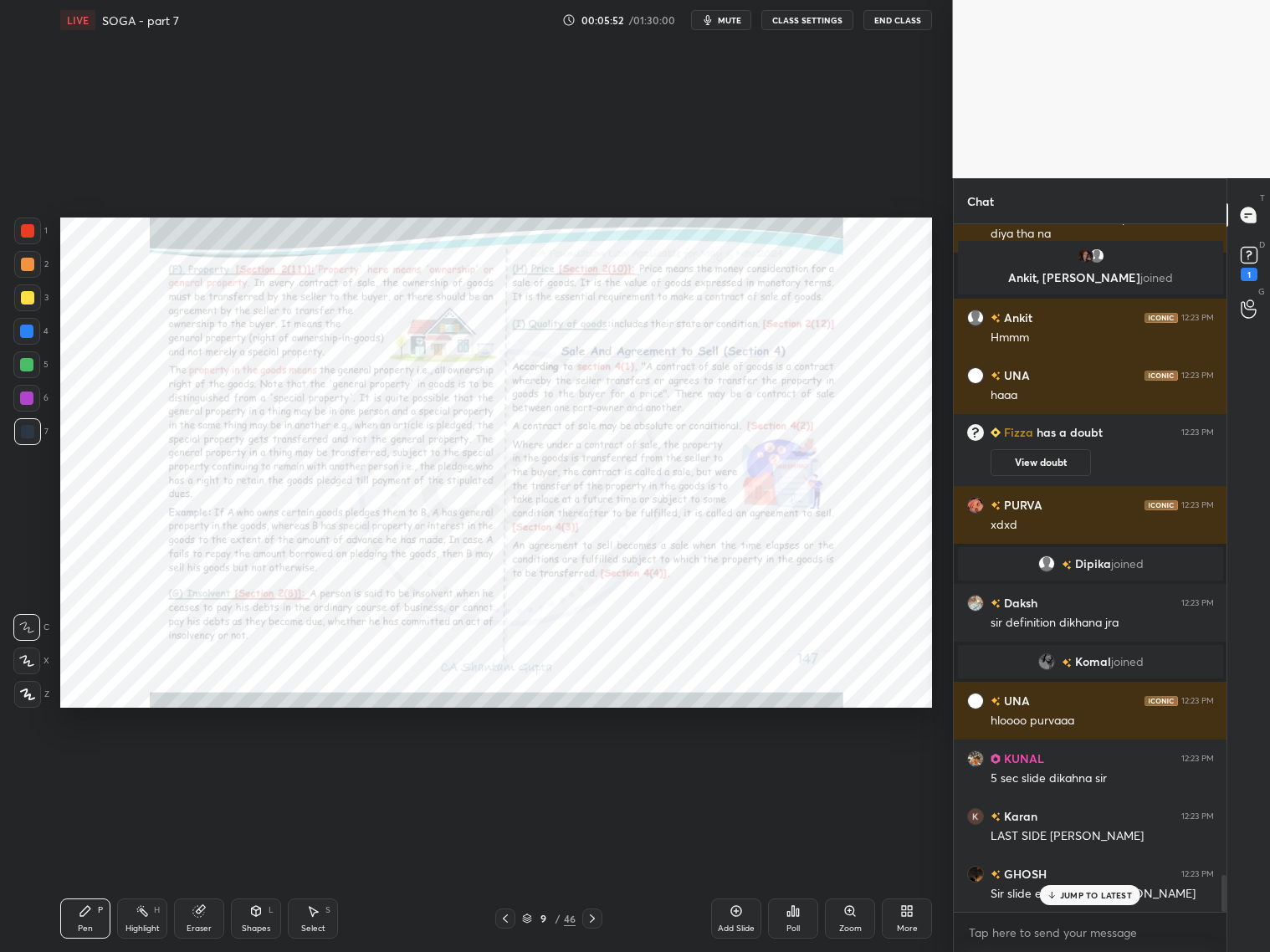
click at [503, 921] on icon at bounding box center [505, 918] width 13 height 13
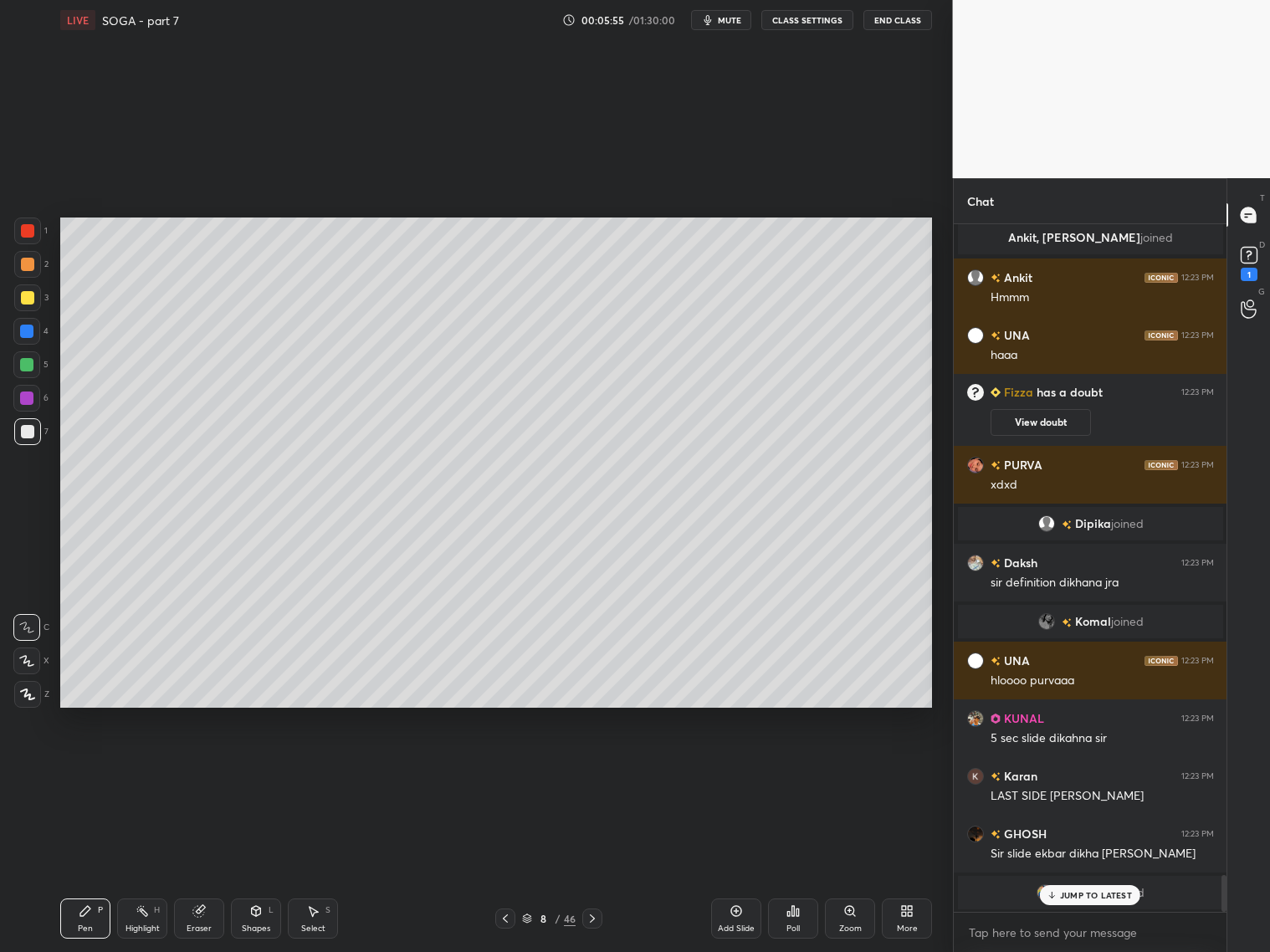
scroll to position [12294, 0]
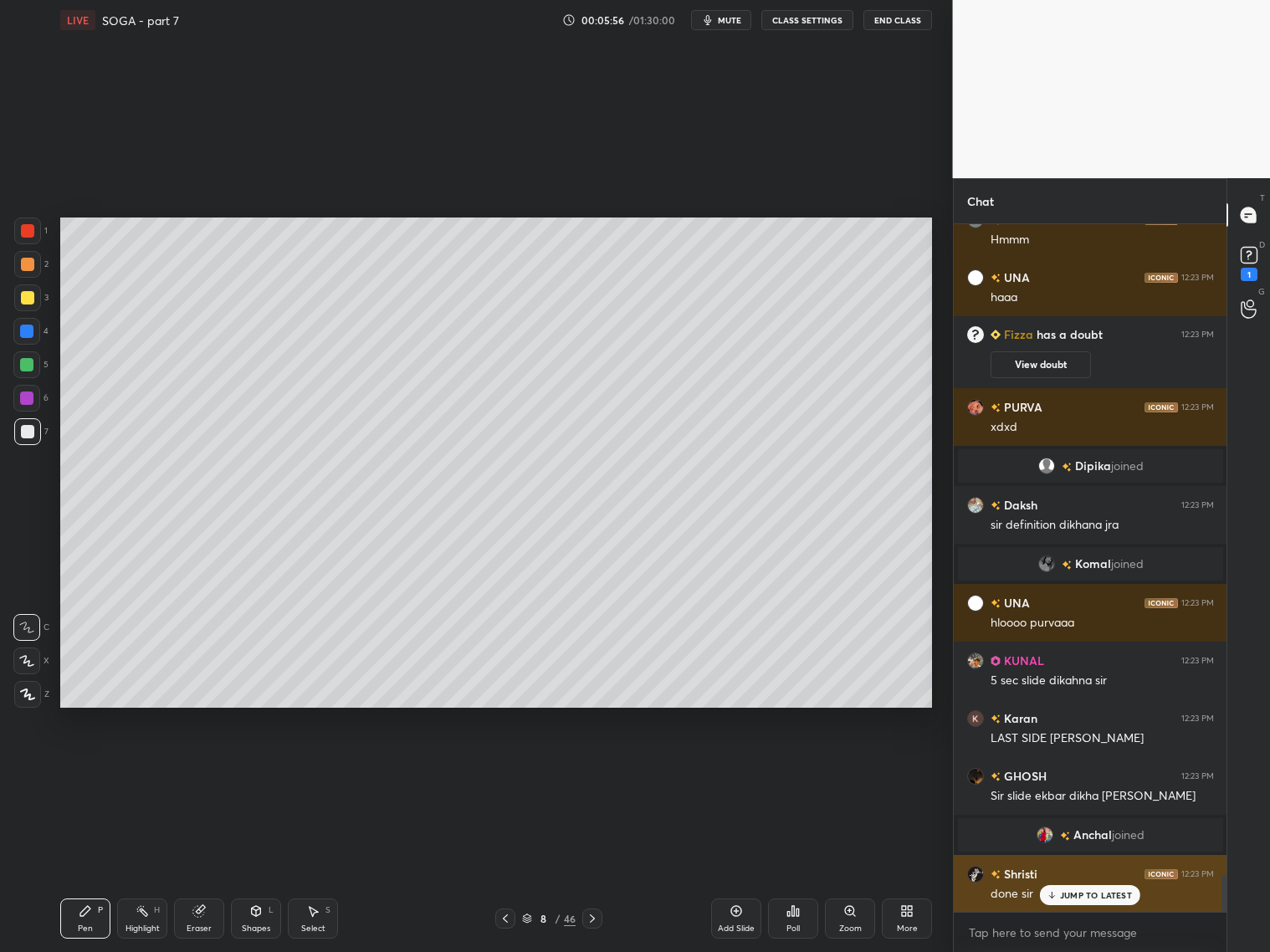
click at [1098, 897] on p "JUMP TO LATEST" at bounding box center [1095, 895] width 72 height 10
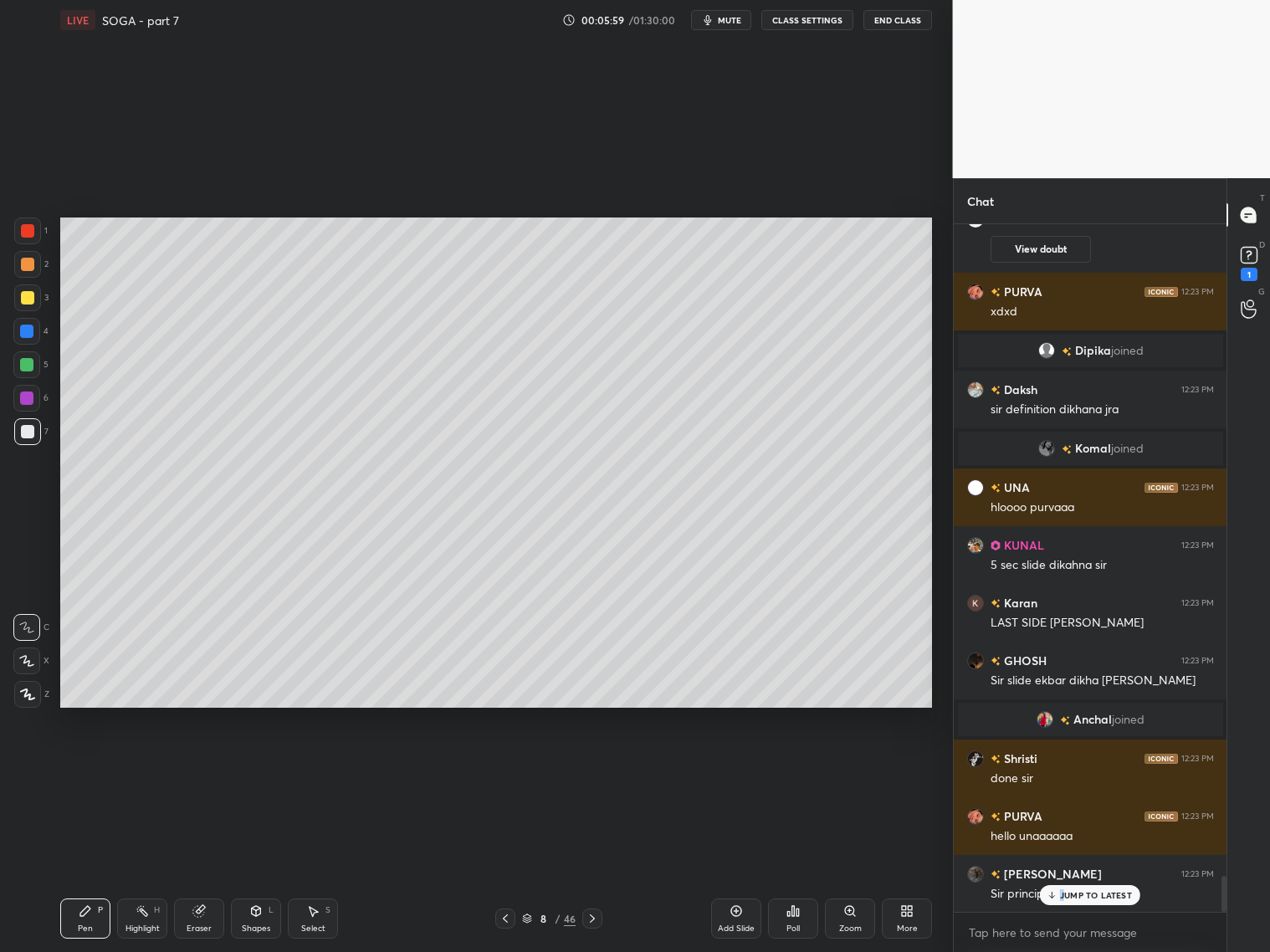
click at [1069, 890] on p "JUMP TO LATEST" at bounding box center [1095, 895] width 72 height 10
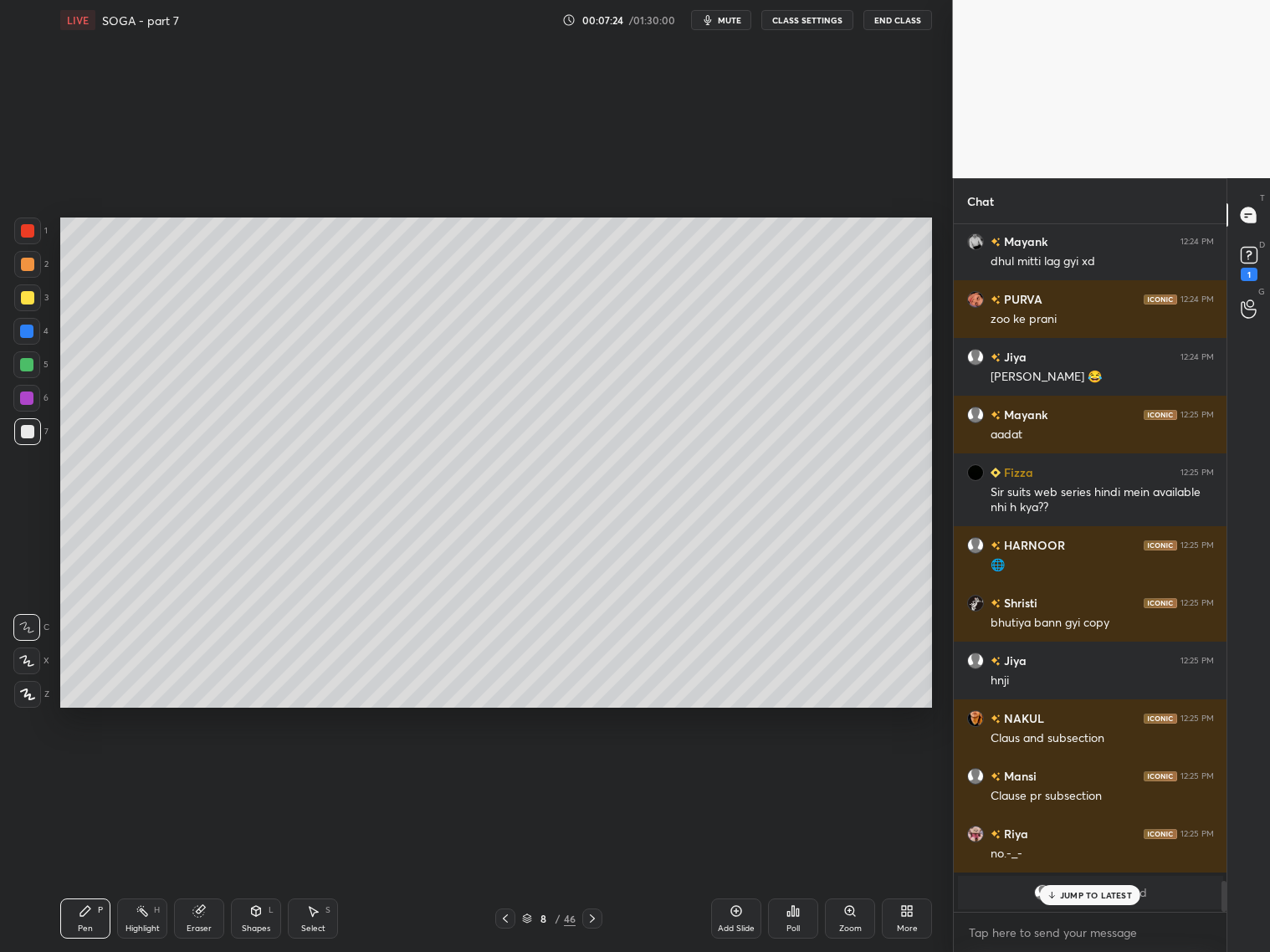
scroll to position [14739, 0]
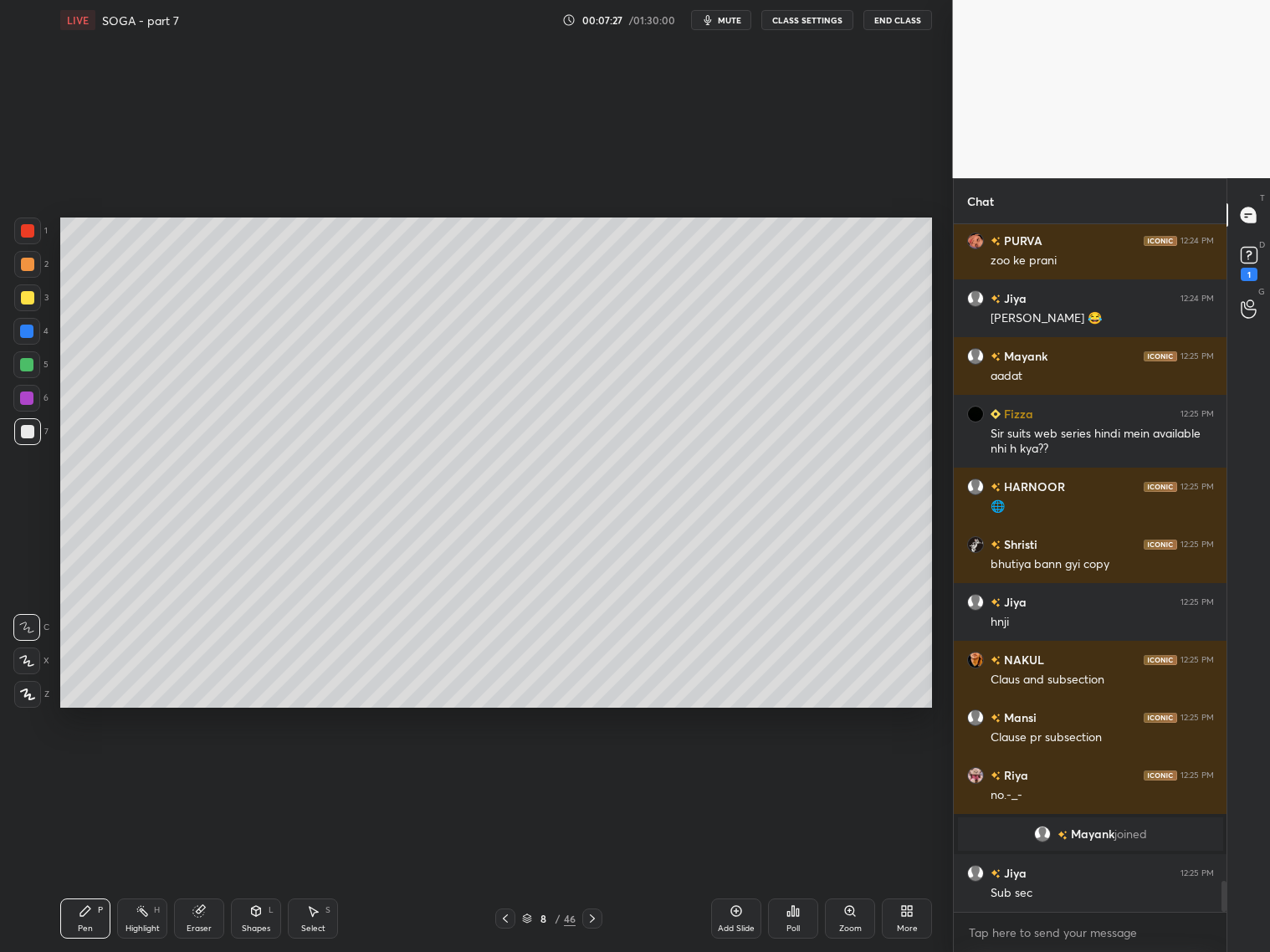
click at [729, 913] on div "Add Slide" at bounding box center [737, 918] width 50 height 40
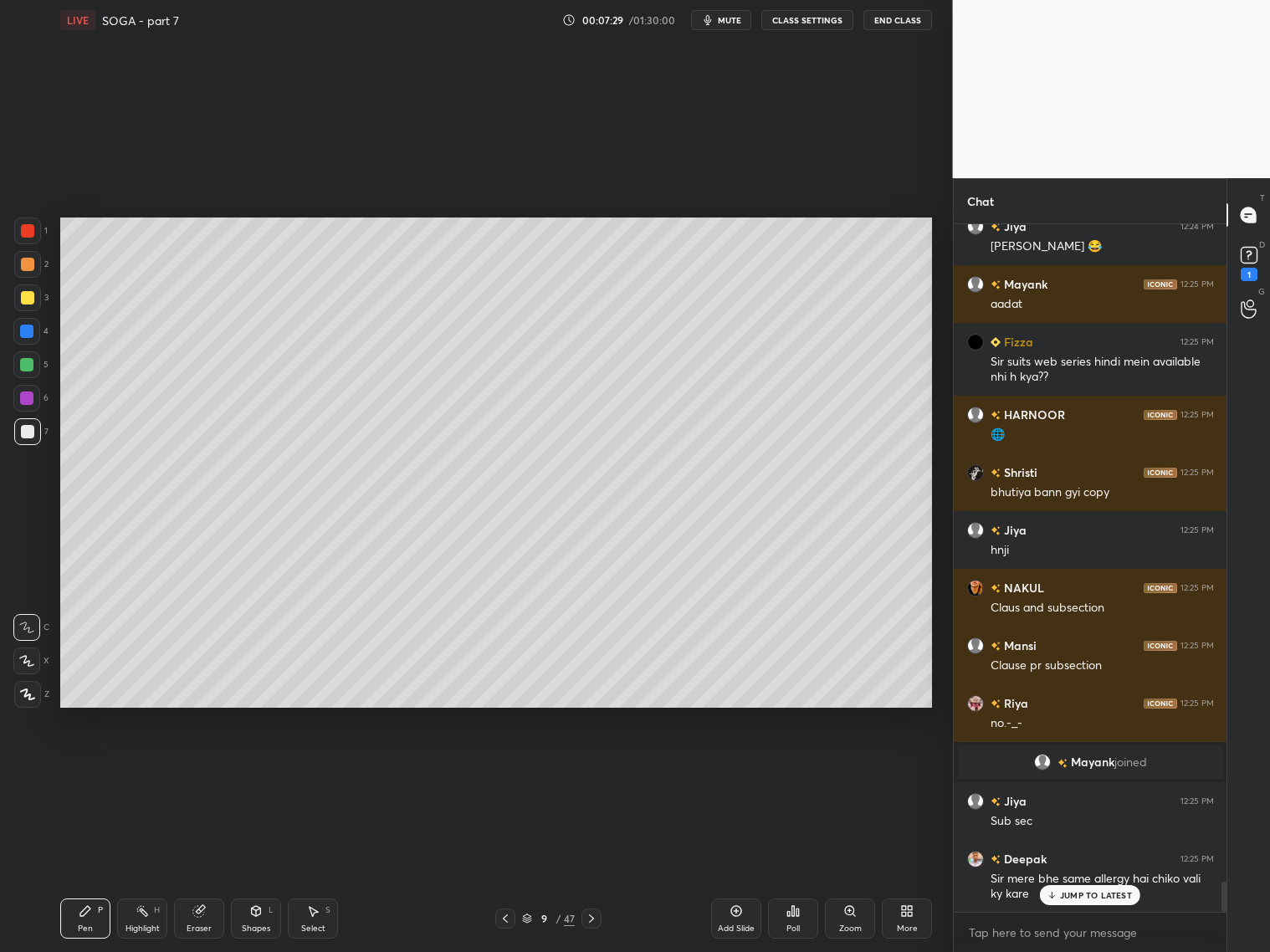
click at [32, 302] on div at bounding box center [27, 297] width 13 height 13
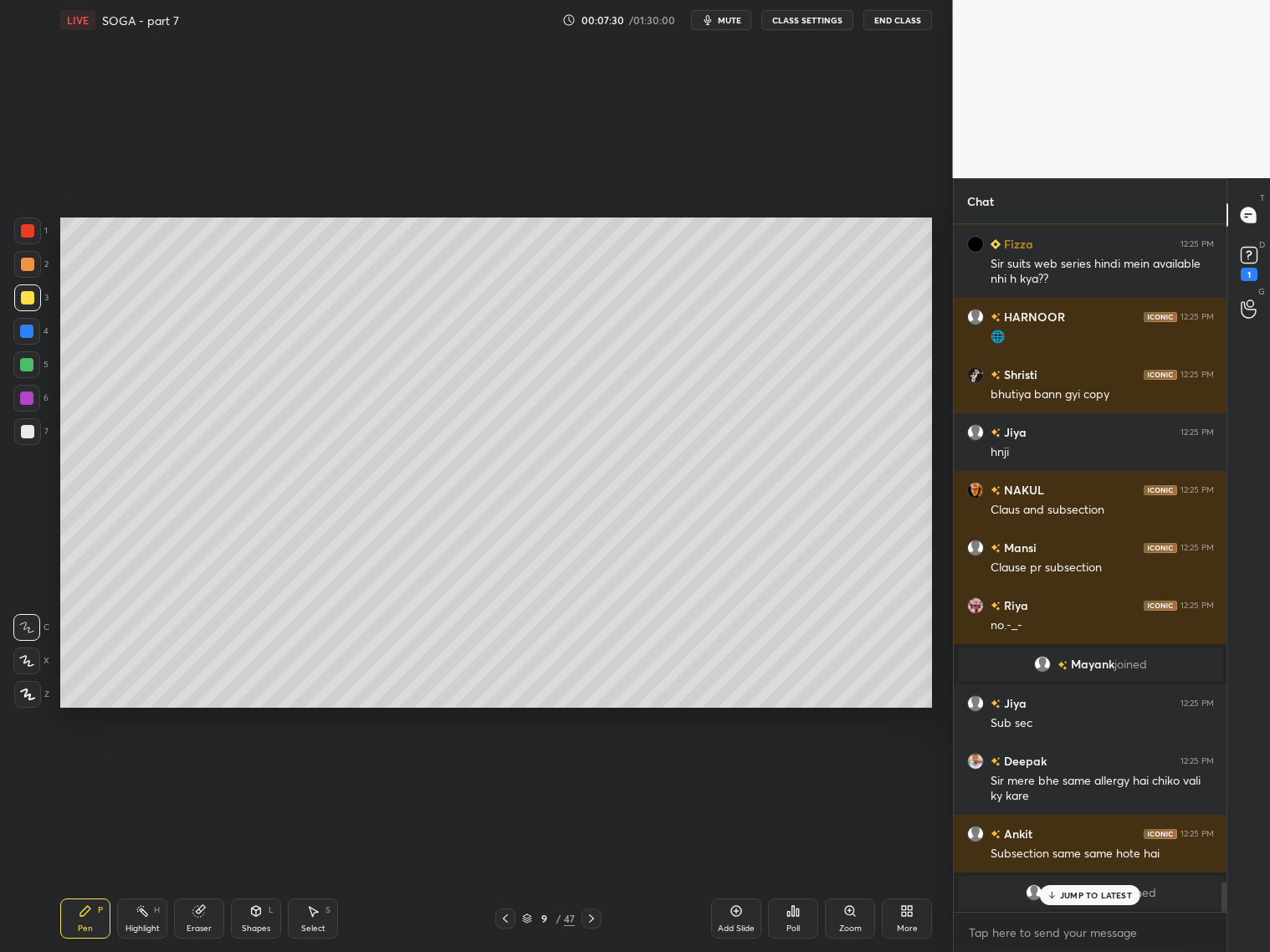
drag, startPoint x: 260, startPoint y: 920, endPoint x: 265, endPoint y: 885, distance: 35.4
click at [263, 918] on div "Shapes L" at bounding box center [256, 918] width 50 height 40
click at [532, 919] on icon at bounding box center [526, 918] width 10 height 10
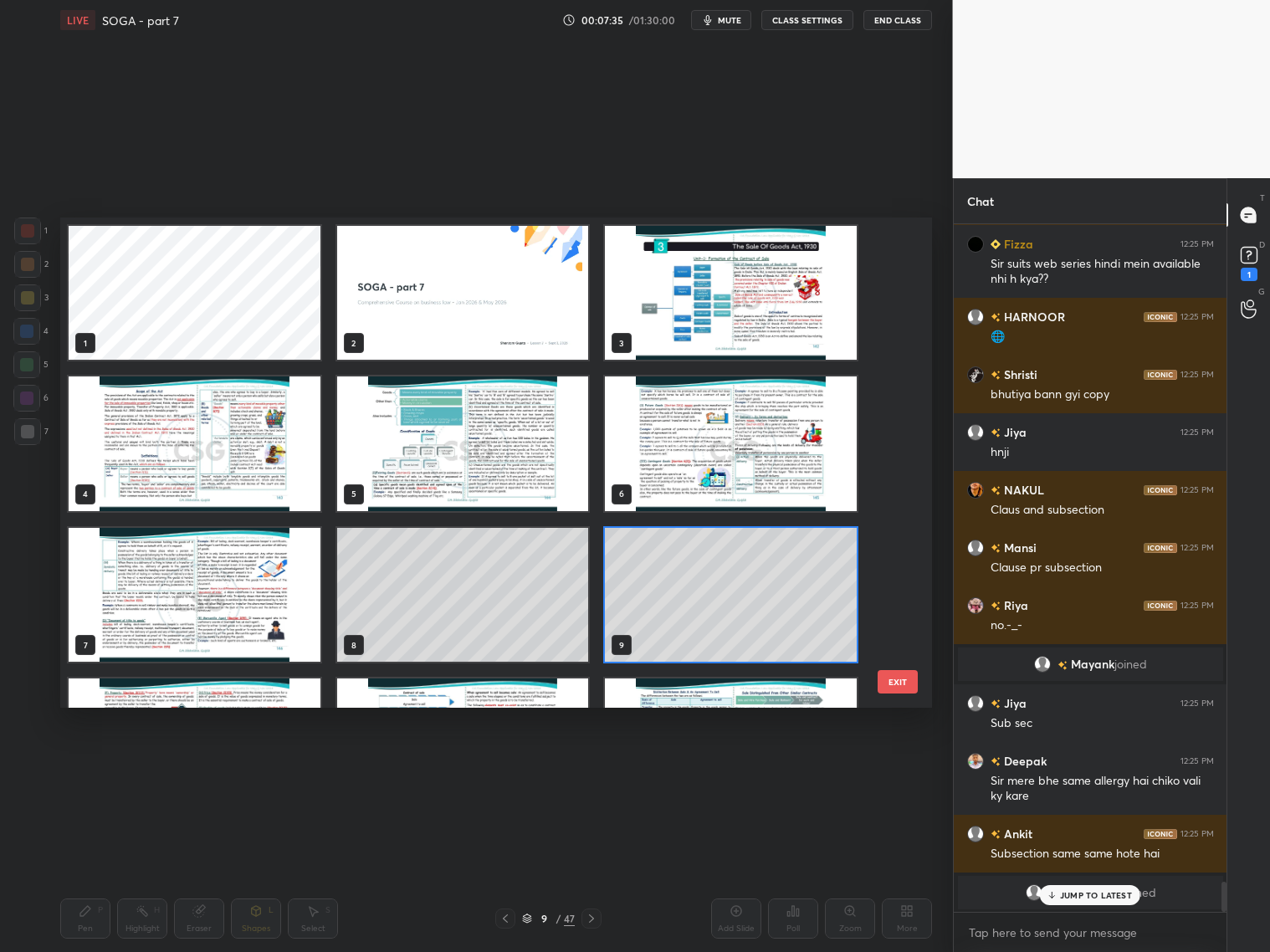
scroll to position [486, 864]
click at [284, 689] on img "grid" at bounding box center [194, 745] width 251 height 134
click at [285, 691] on img "grid" at bounding box center [194, 745] width 251 height 134
click at [286, 692] on img "grid" at bounding box center [194, 745] width 251 height 134
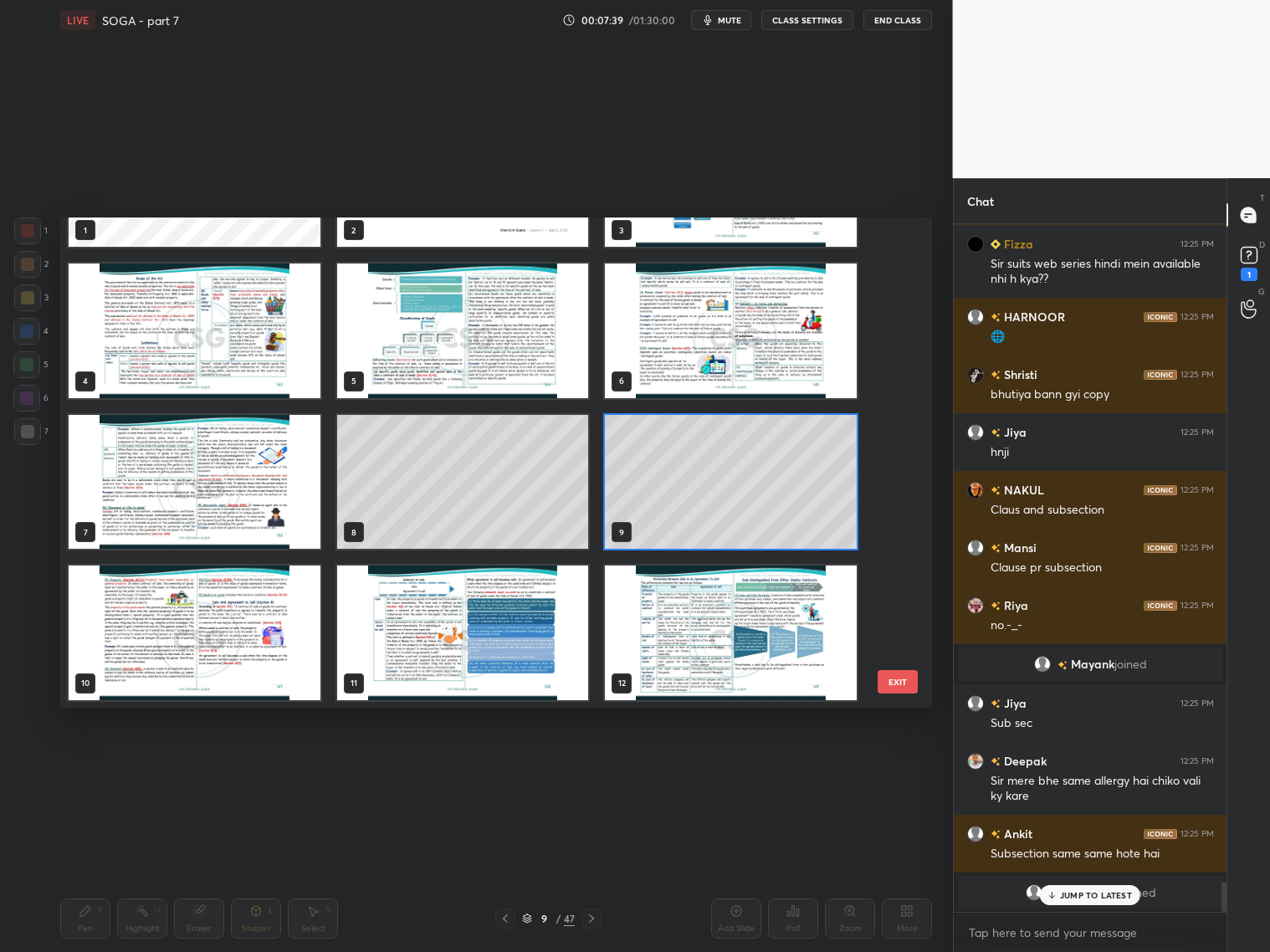
click at [285, 693] on div "1 2 3 4 5 6 7 8 9 10 11 12 13 14 15" at bounding box center [481, 463] width 842 height 490
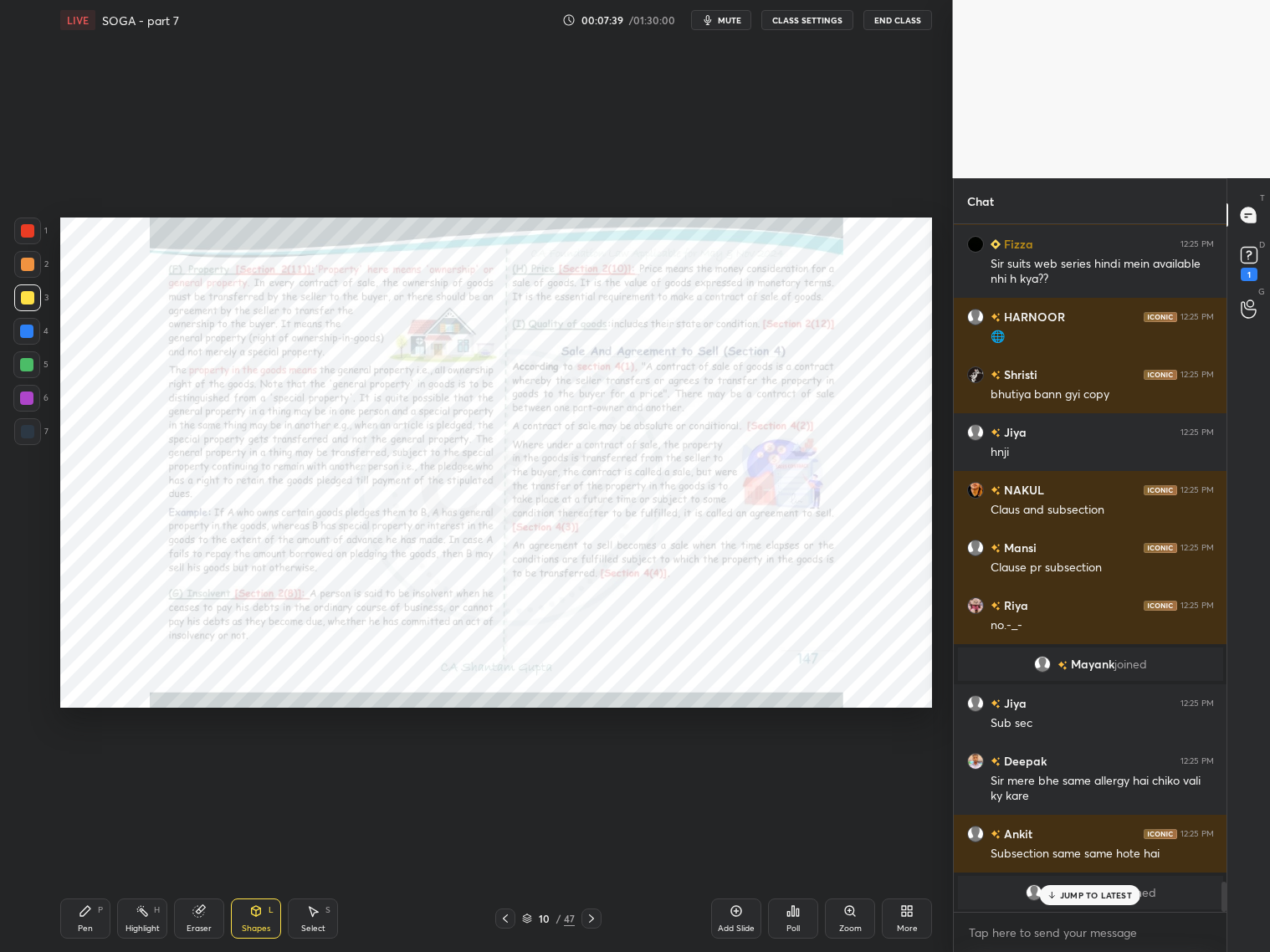
click at [286, 693] on img "grid" at bounding box center [194, 633] width 251 height 134
click at [510, 913] on icon at bounding box center [505, 918] width 13 height 13
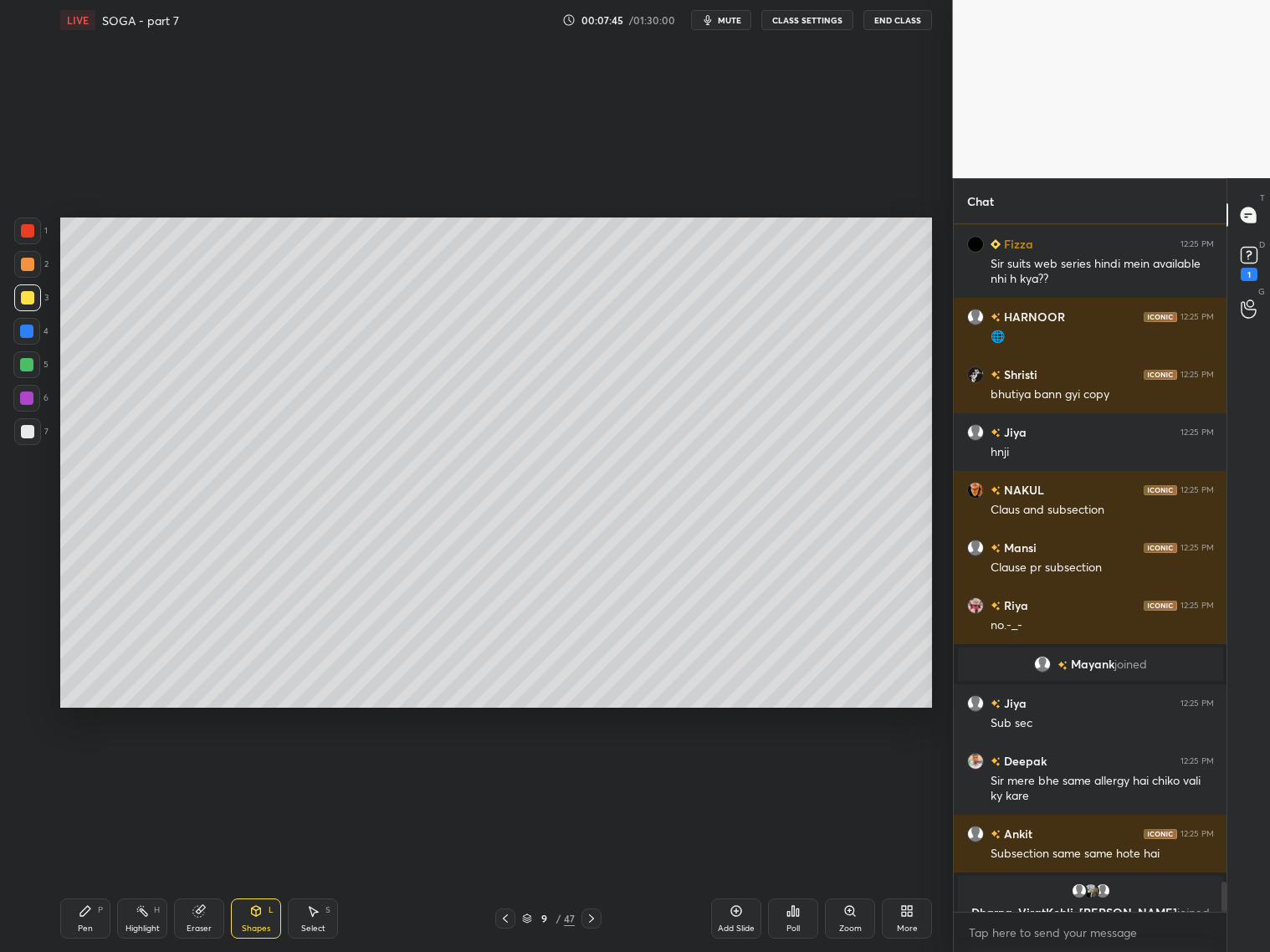
click at [25, 440] on div at bounding box center [28, 431] width 27 height 27
click at [87, 917] on div "Pen P" at bounding box center [85, 918] width 50 height 40
drag, startPoint x: 30, startPoint y: 658, endPoint x: 37, endPoint y: 633, distance: 26.0
click at [33, 660] on icon at bounding box center [27, 660] width 15 height 12
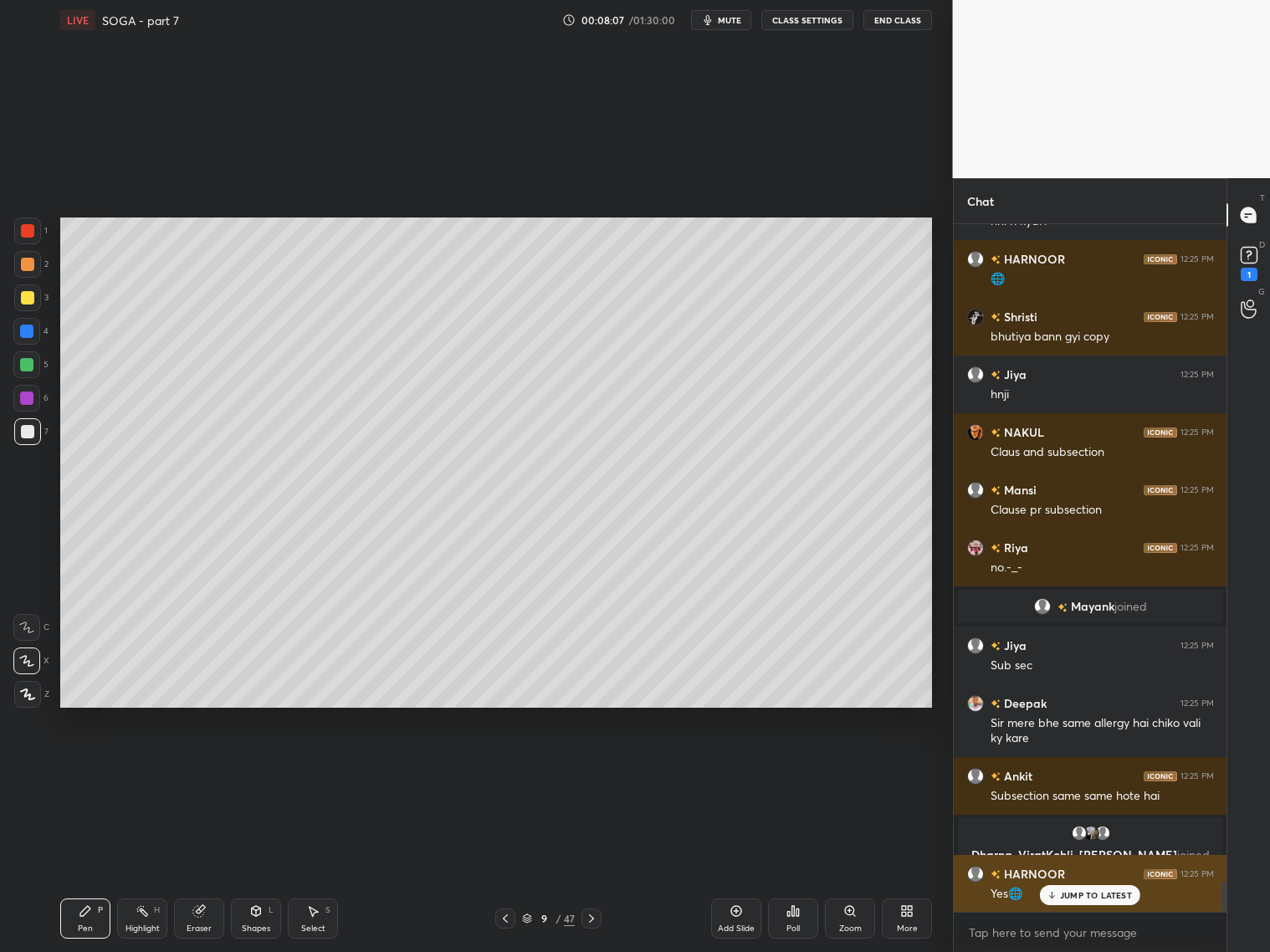
click at [1081, 897] on div "JUMP TO LATEST" at bounding box center [1090, 895] width 100 height 20
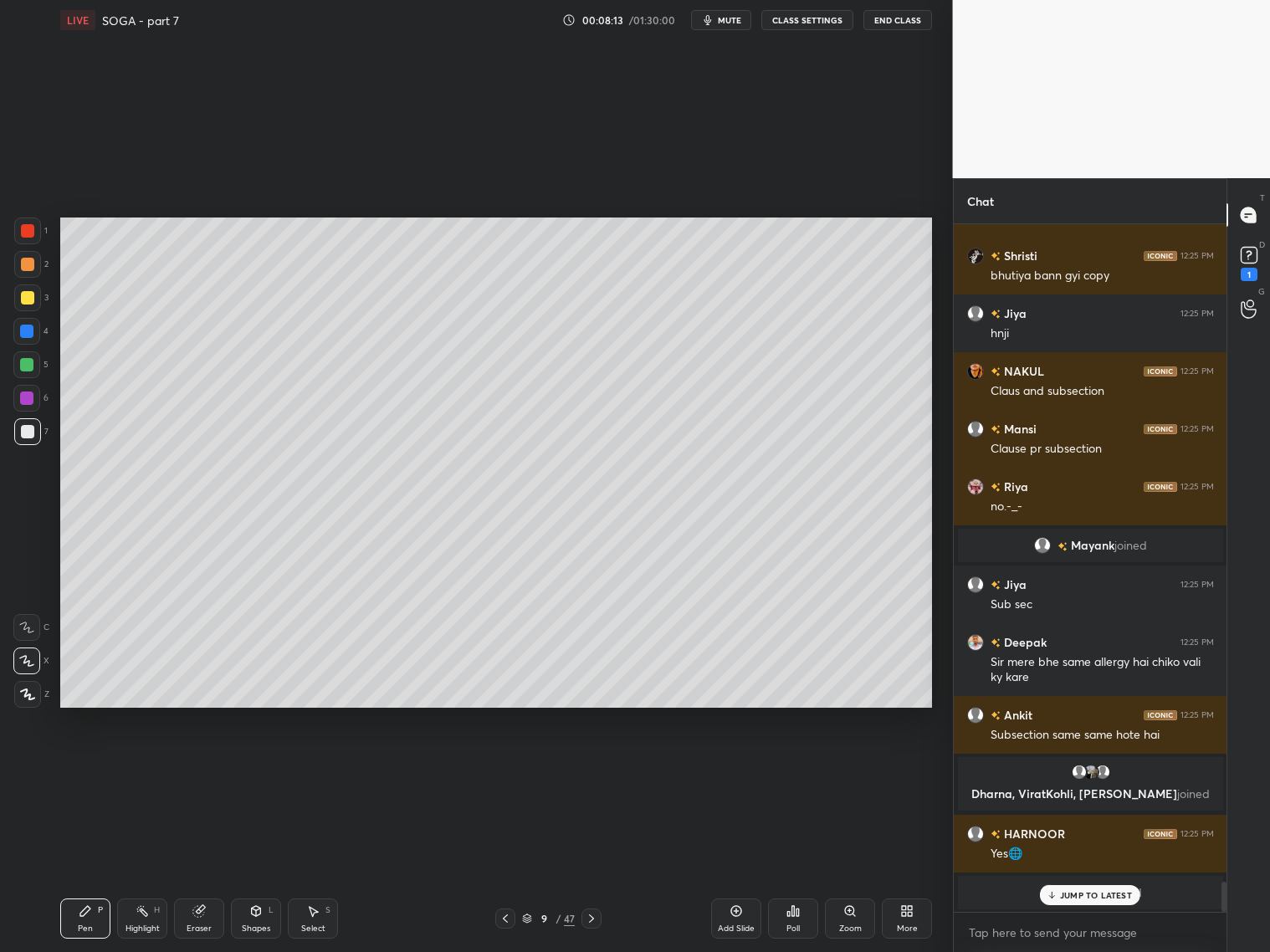
click at [510, 917] on icon at bounding box center [505, 918] width 13 height 13
click at [592, 913] on icon at bounding box center [591, 918] width 13 height 13
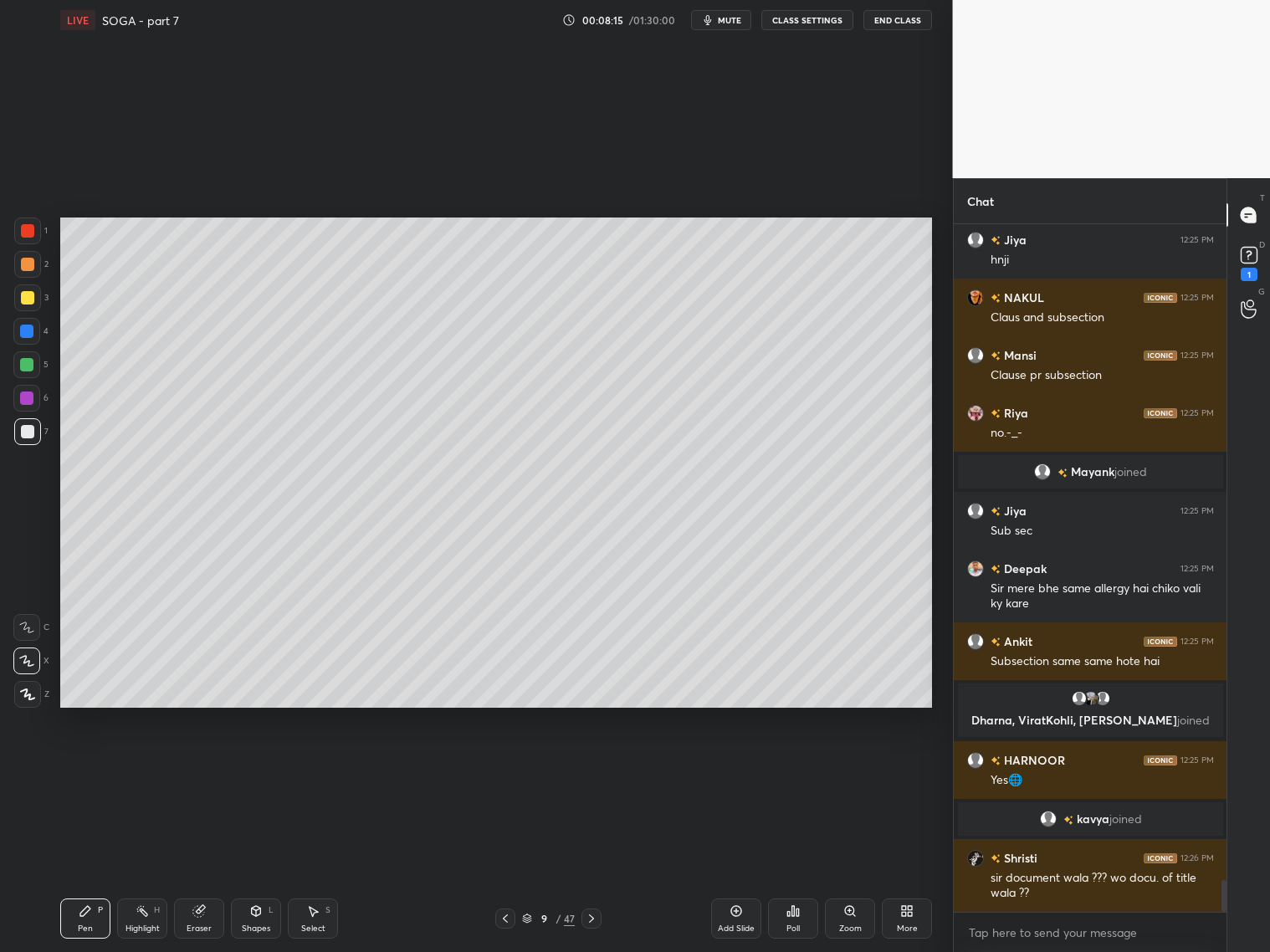
click at [594, 917] on icon at bounding box center [591, 918] width 13 height 13
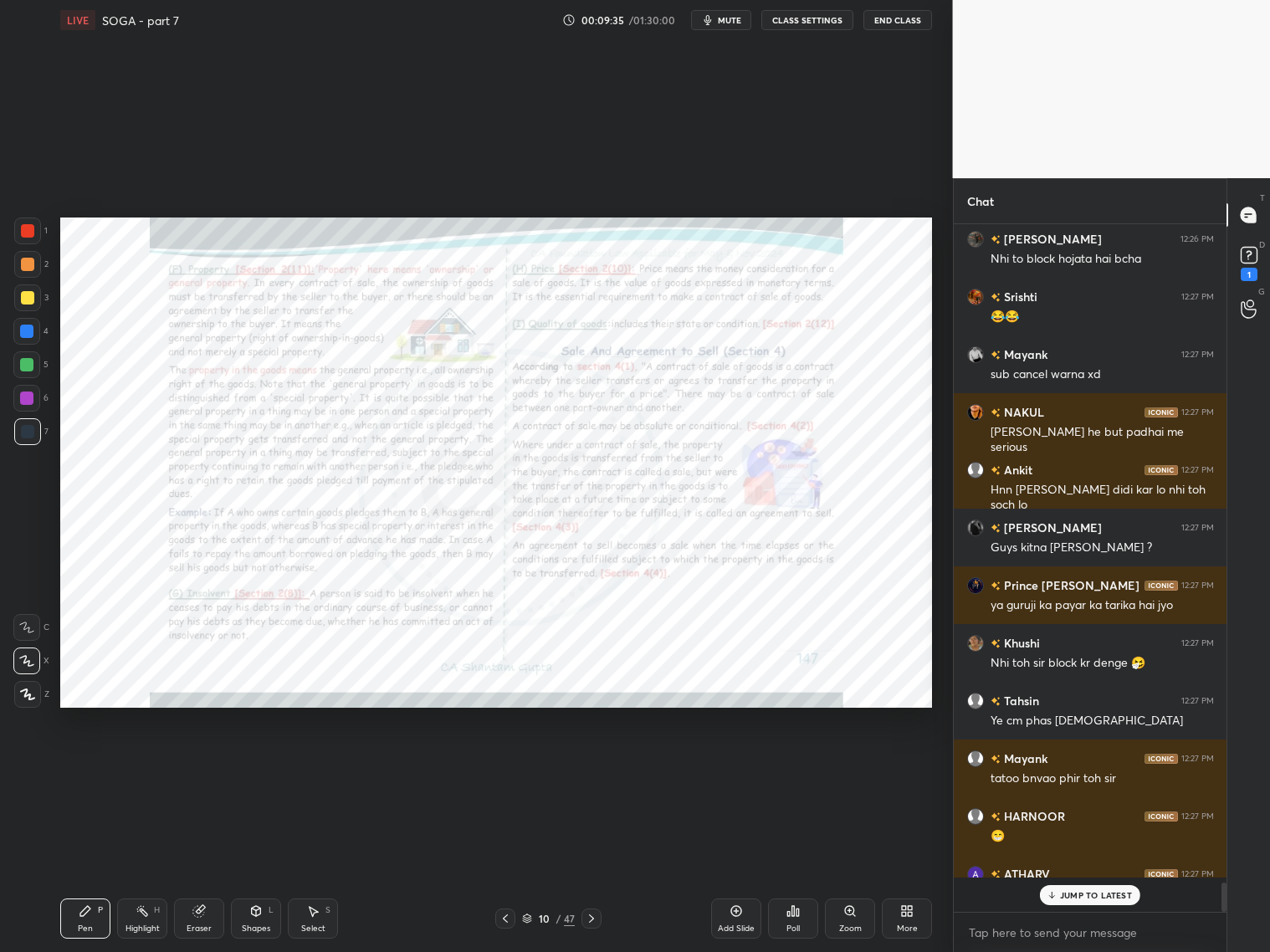
scroll to position [15513, 0]
click at [1102, 897] on p "JUMP TO LATEST" at bounding box center [1095, 895] width 72 height 10
click at [854, 924] on div "Zoom" at bounding box center [850, 928] width 22 height 8
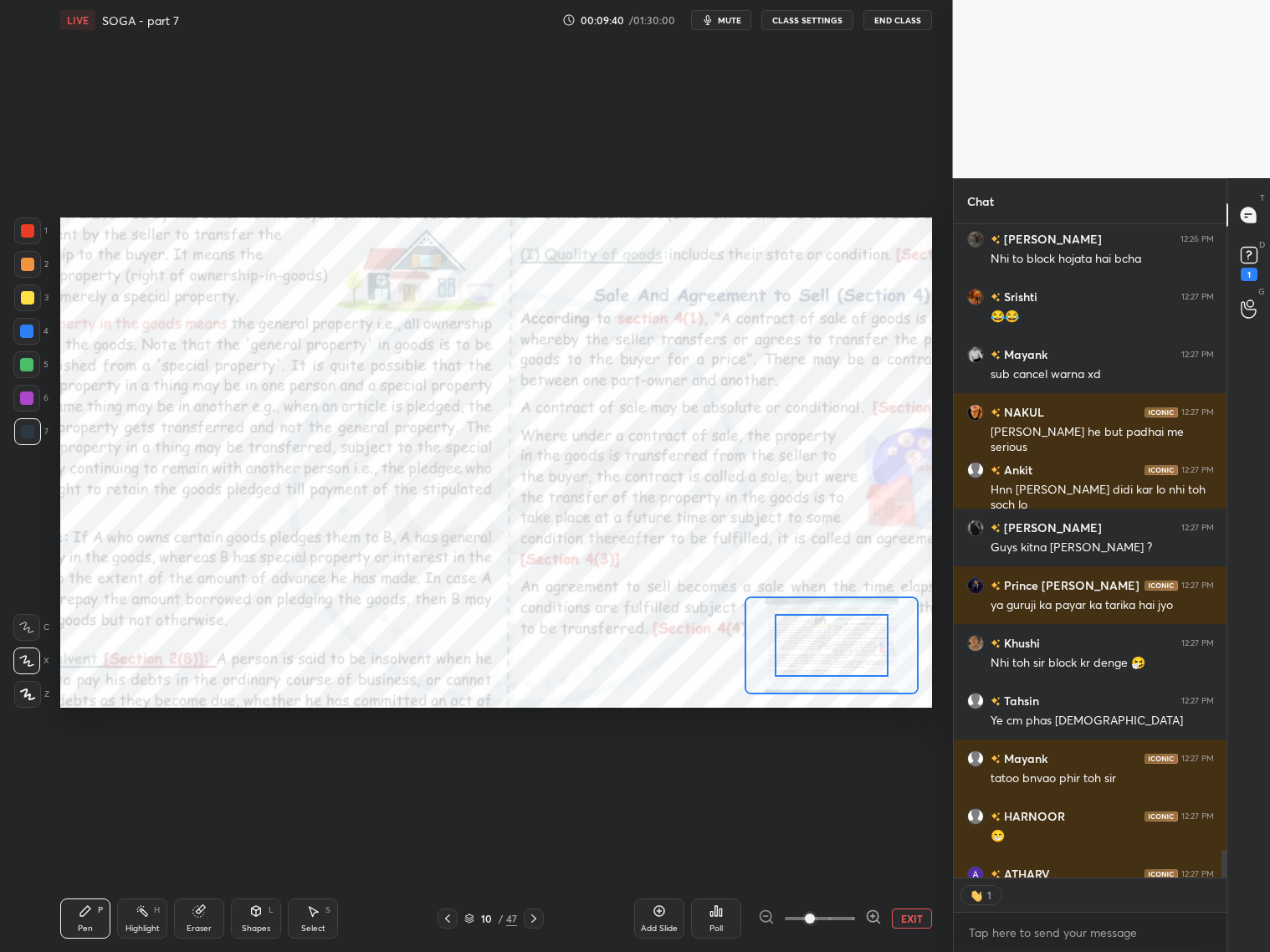
scroll to position [15514, 0]
drag, startPoint x: 842, startPoint y: 675, endPoint x: 848, endPoint y: 666, distance: 10.8
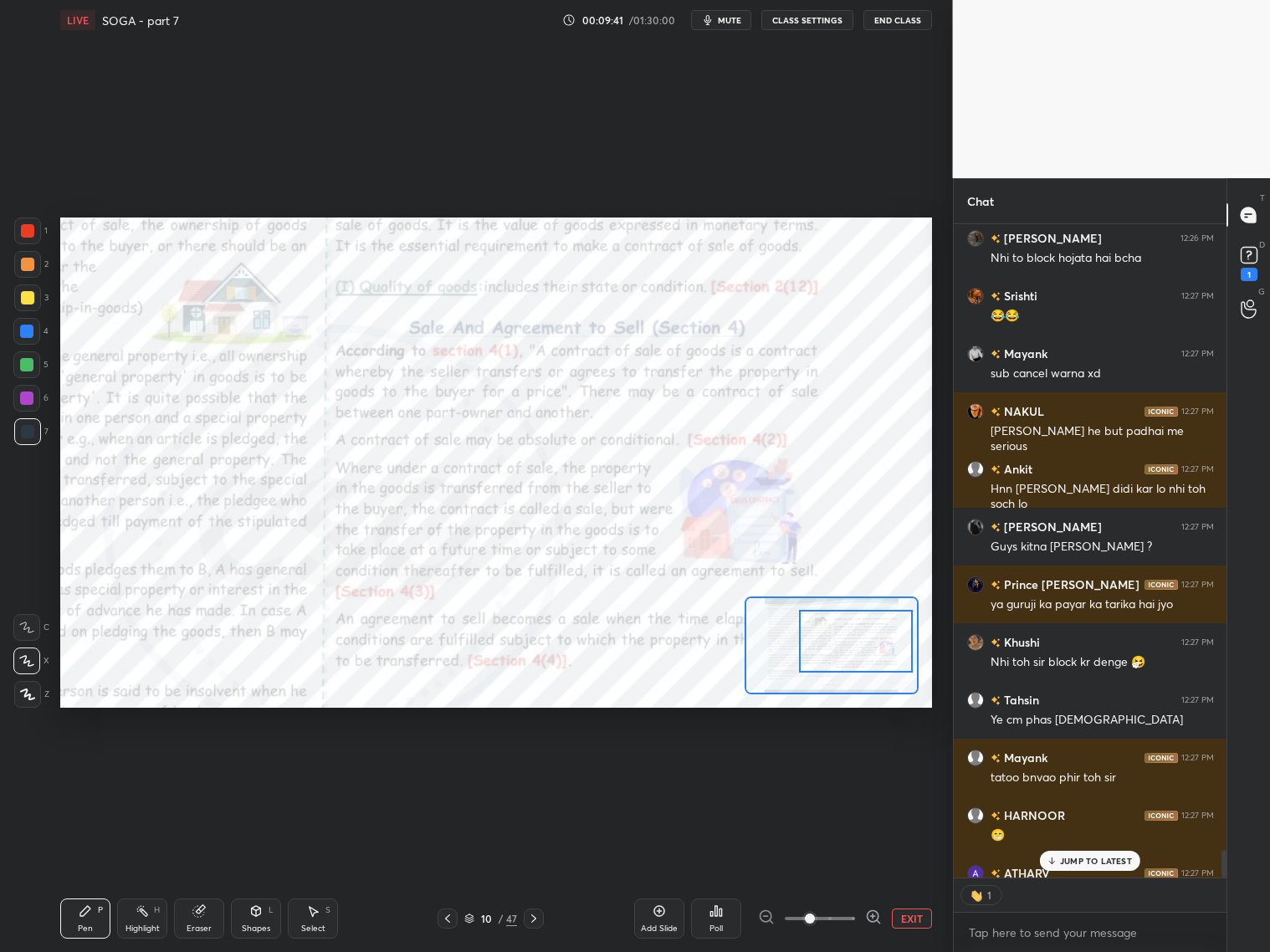
drag, startPoint x: 848, startPoint y: 666, endPoint x: 880, endPoint y: 656, distance: 33.5
click at [870, 662] on div at bounding box center [856, 642] width 114 height 63
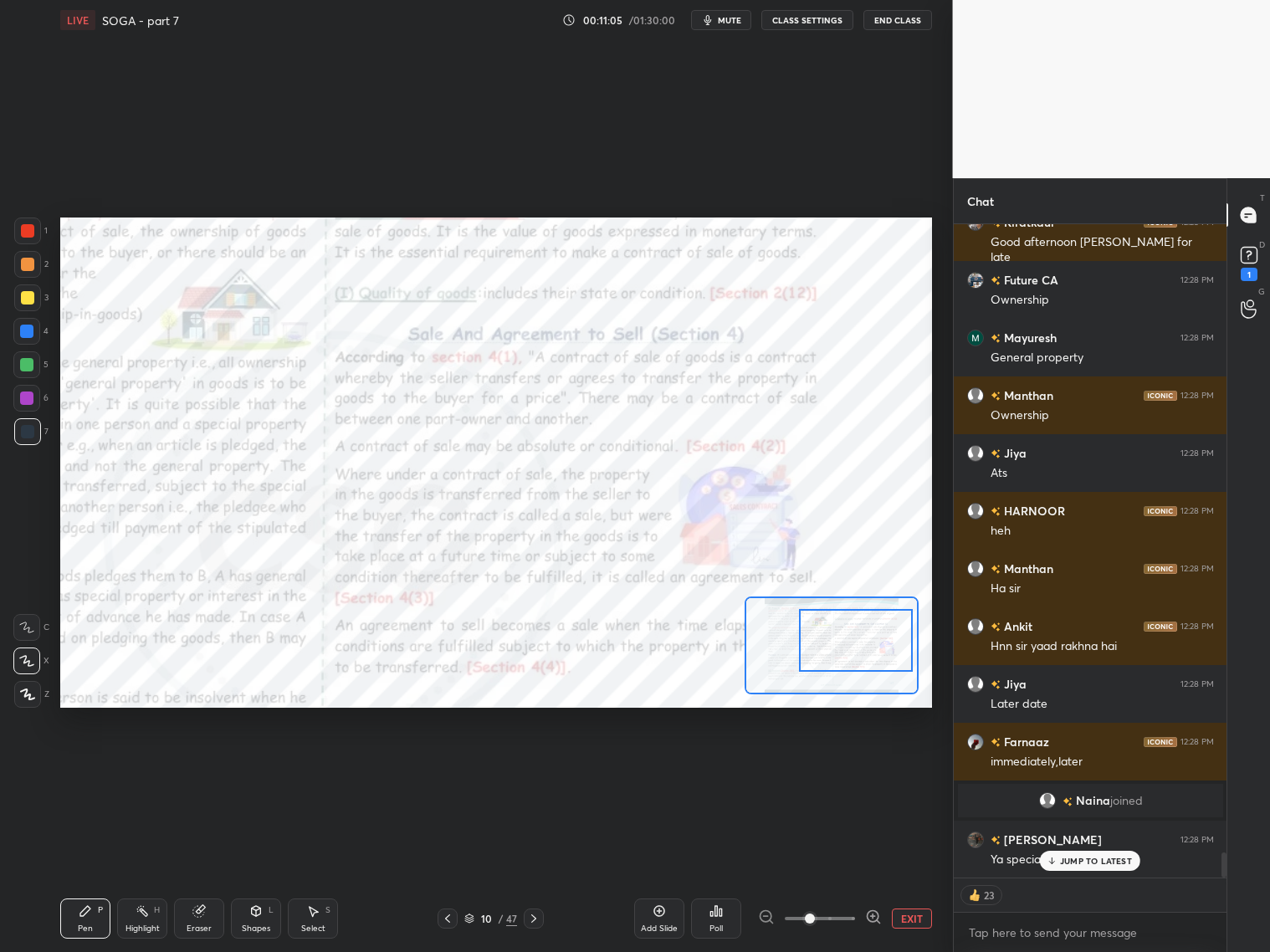
scroll to position [16216, 0]
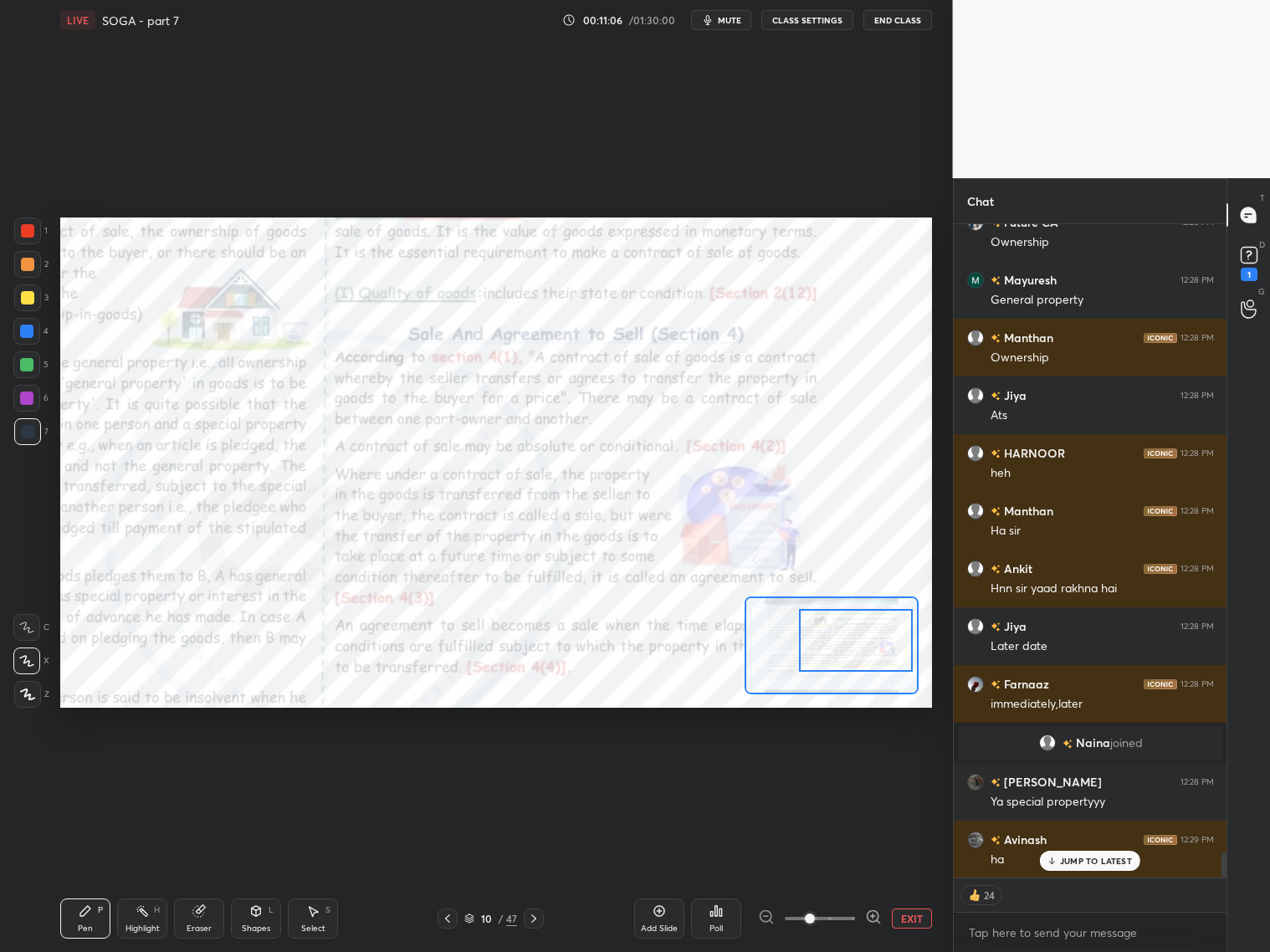
click at [199, 924] on div "Eraser" at bounding box center [199, 928] width 25 height 8
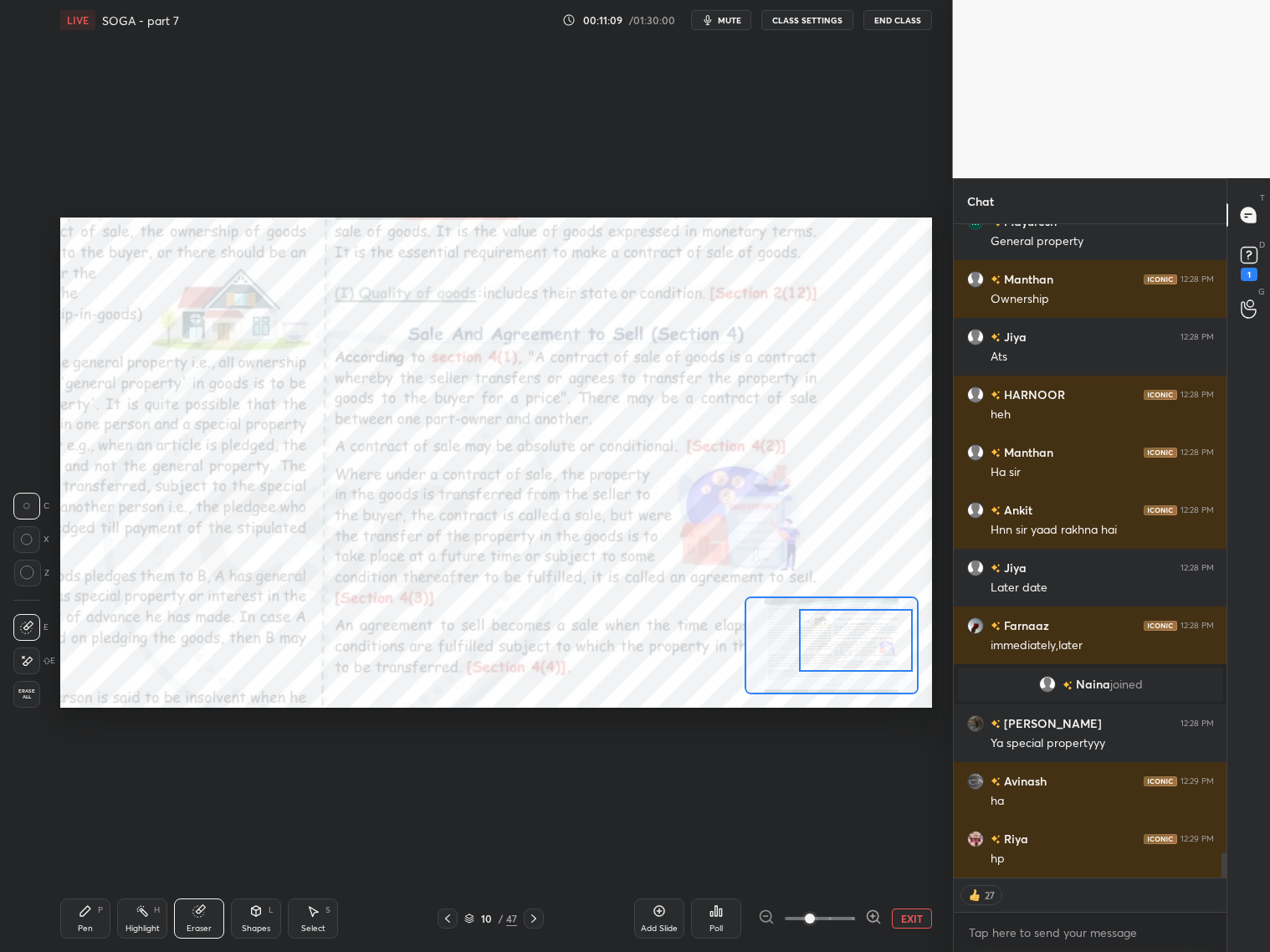
scroll to position [16332, 0]
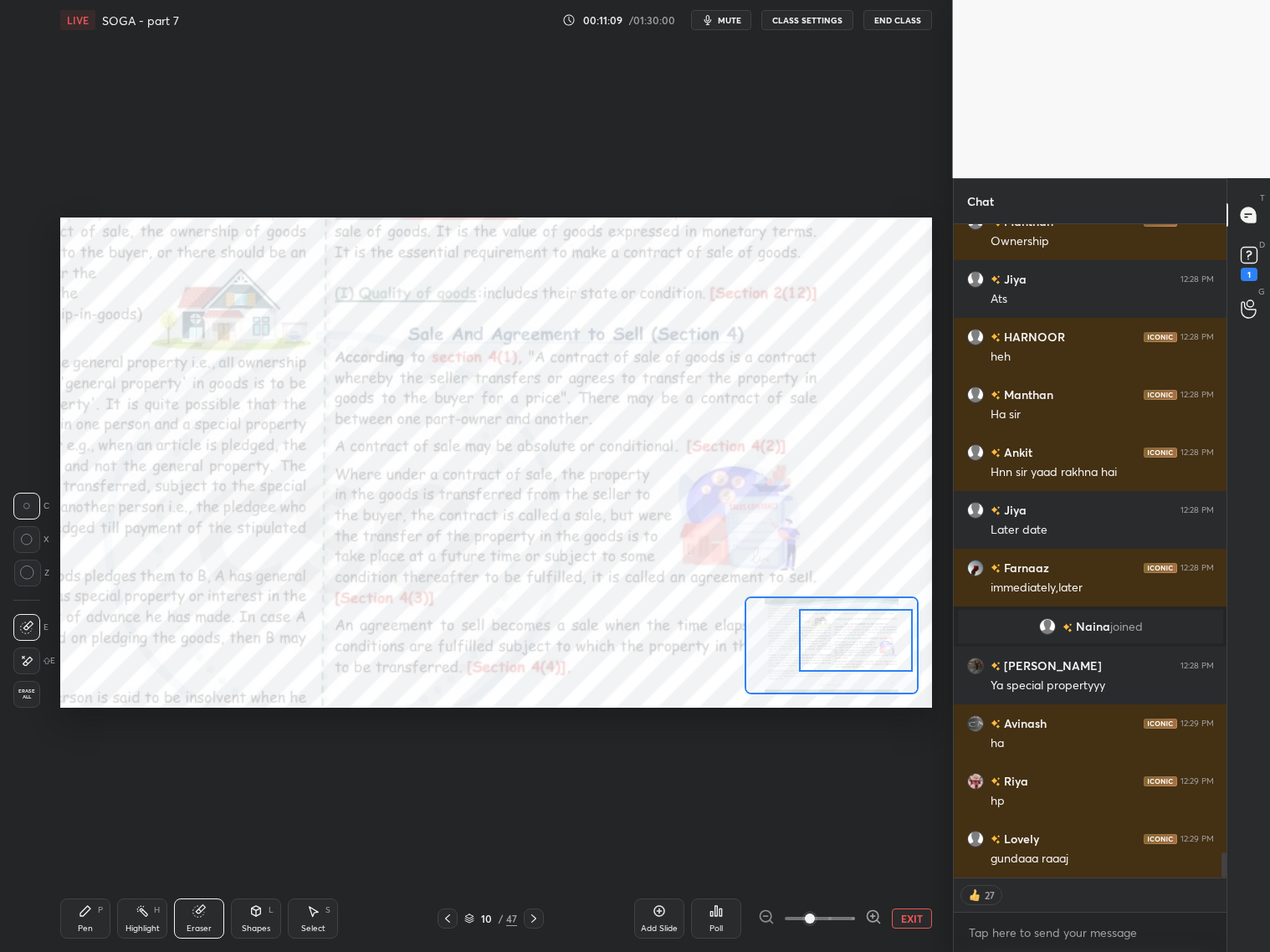
click at [80, 922] on div "Pen P" at bounding box center [85, 918] width 50 height 40
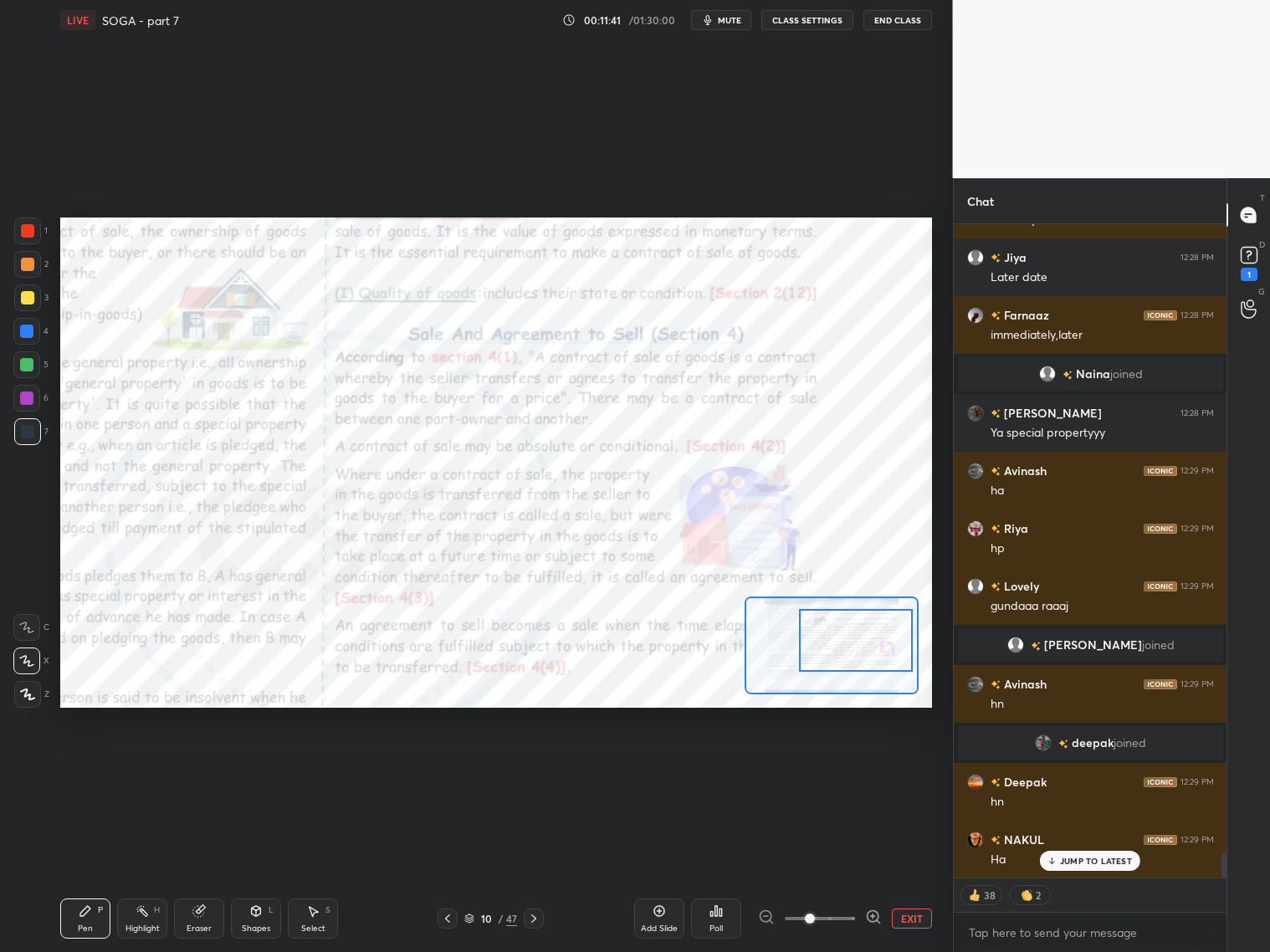
scroll to position [16542, 0]
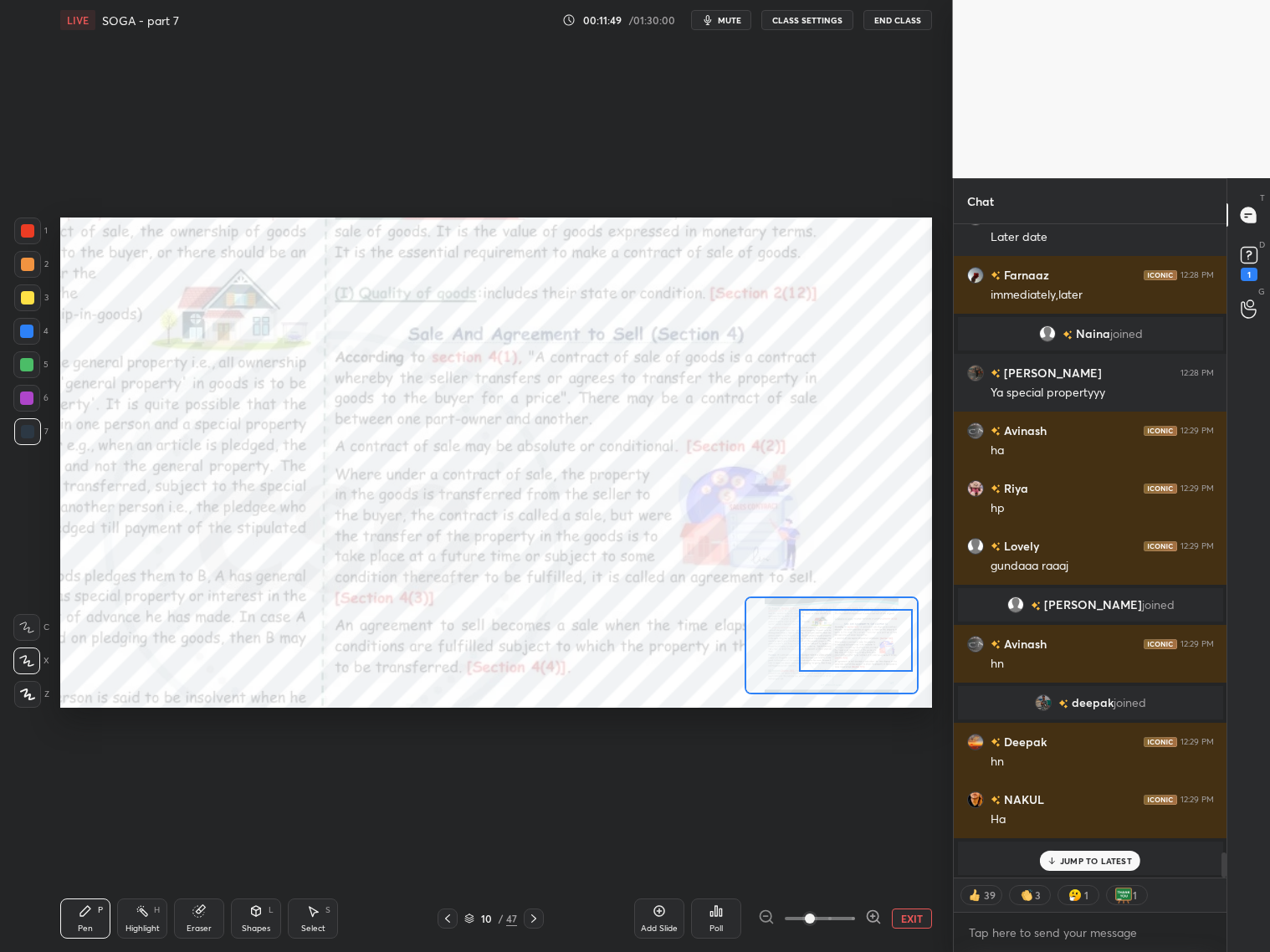
click at [805, 21] on button "CLASS SETTINGS" at bounding box center [807, 20] width 92 height 20
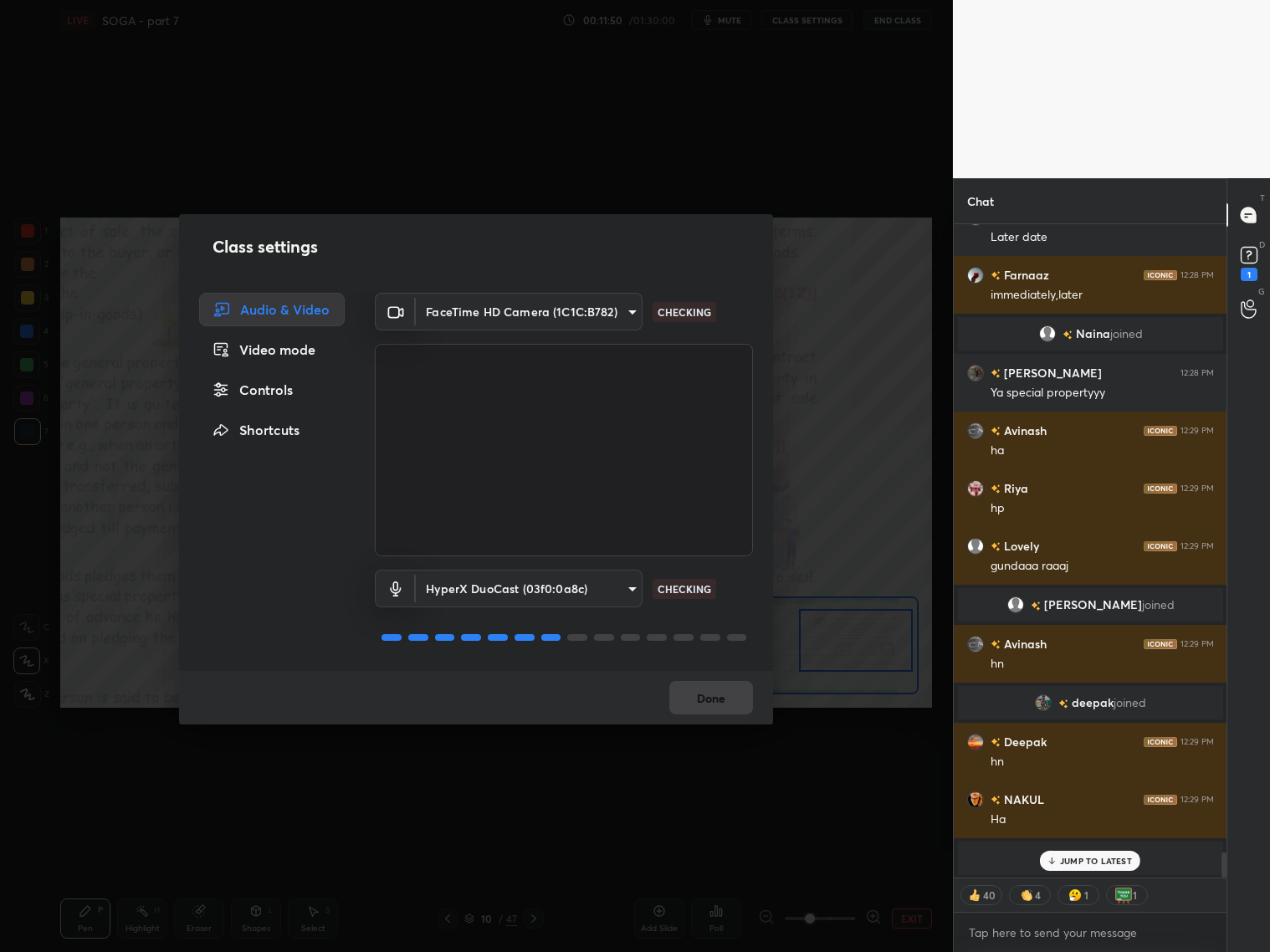
click at [283, 389] on div "Controls" at bounding box center [272, 389] width 146 height 33
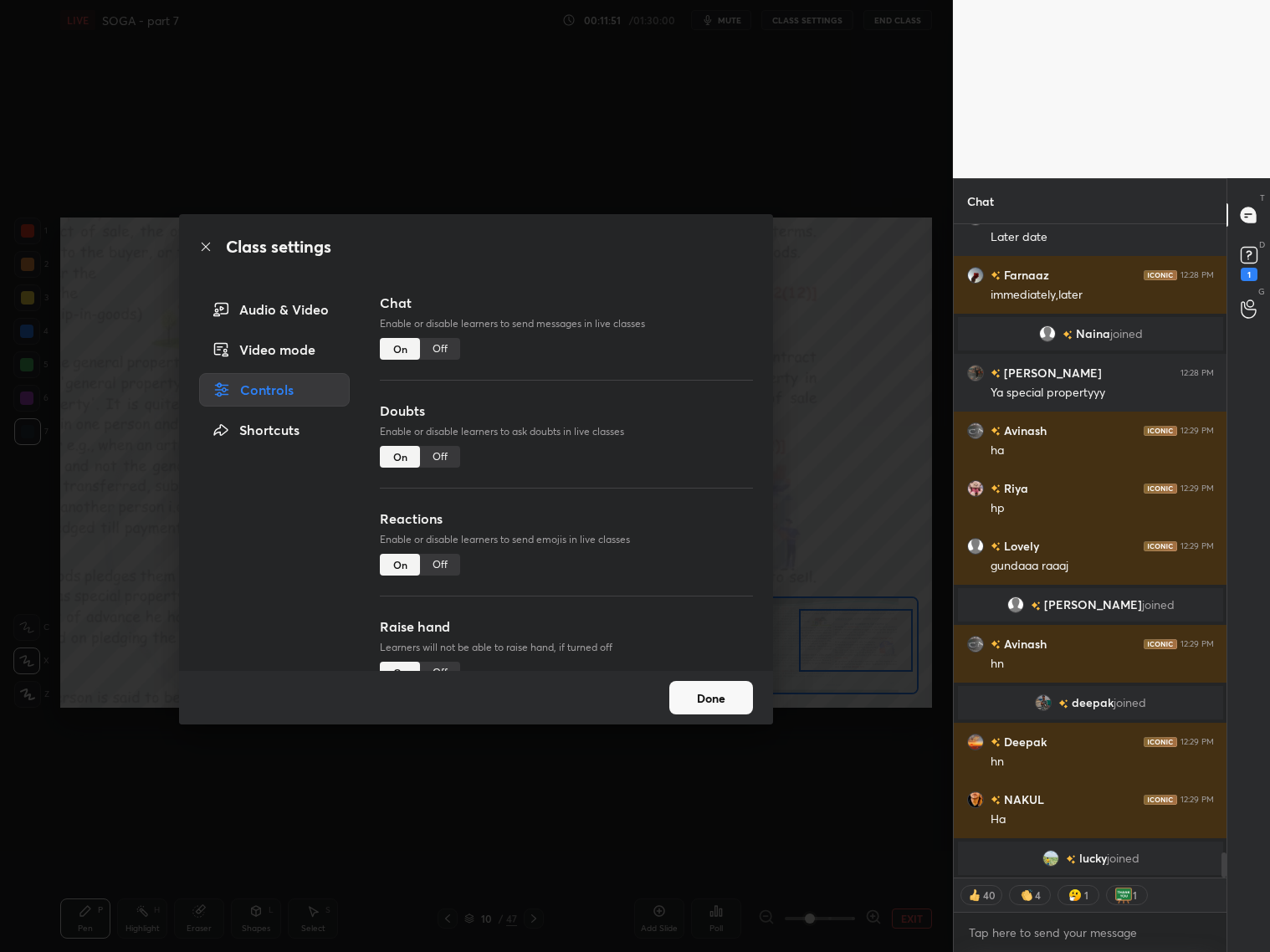
scroll to position [16601, 0]
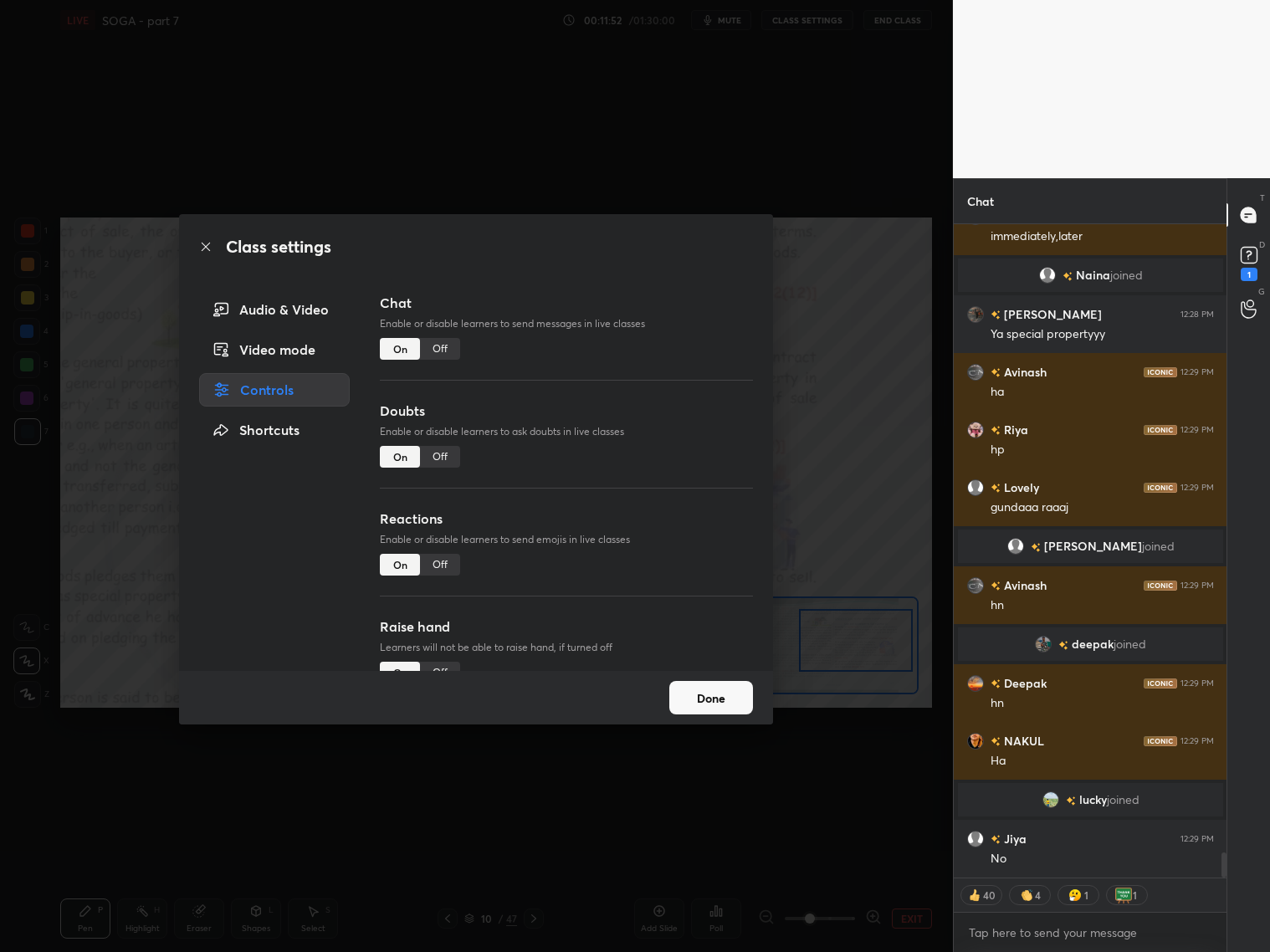
click at [433, 563] on div "Off" at bounding box center [439, 565] width 40 height 21
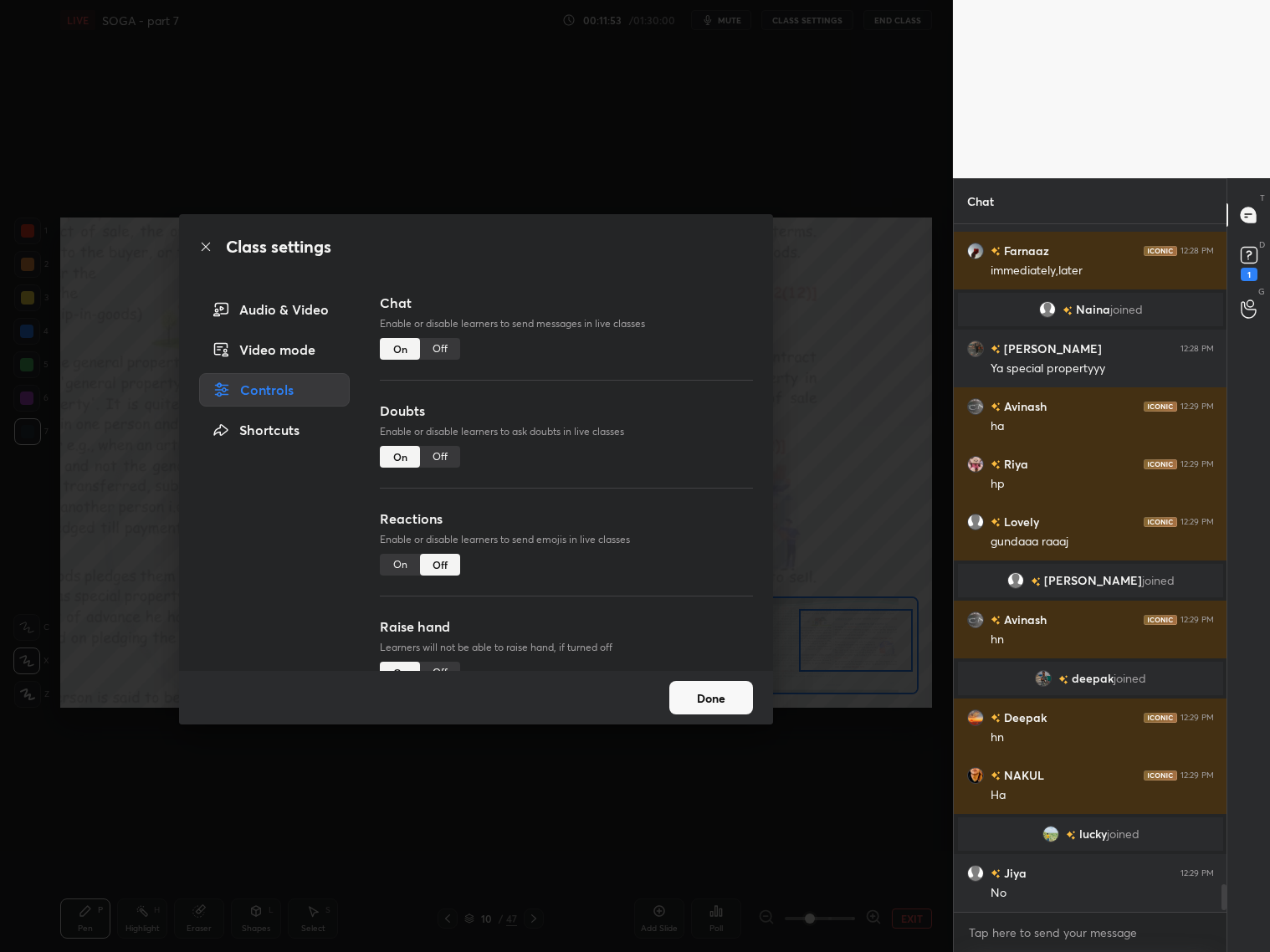
click at [715, 696] on button "Done" at bounding box center [711, 697] width 83 height 33
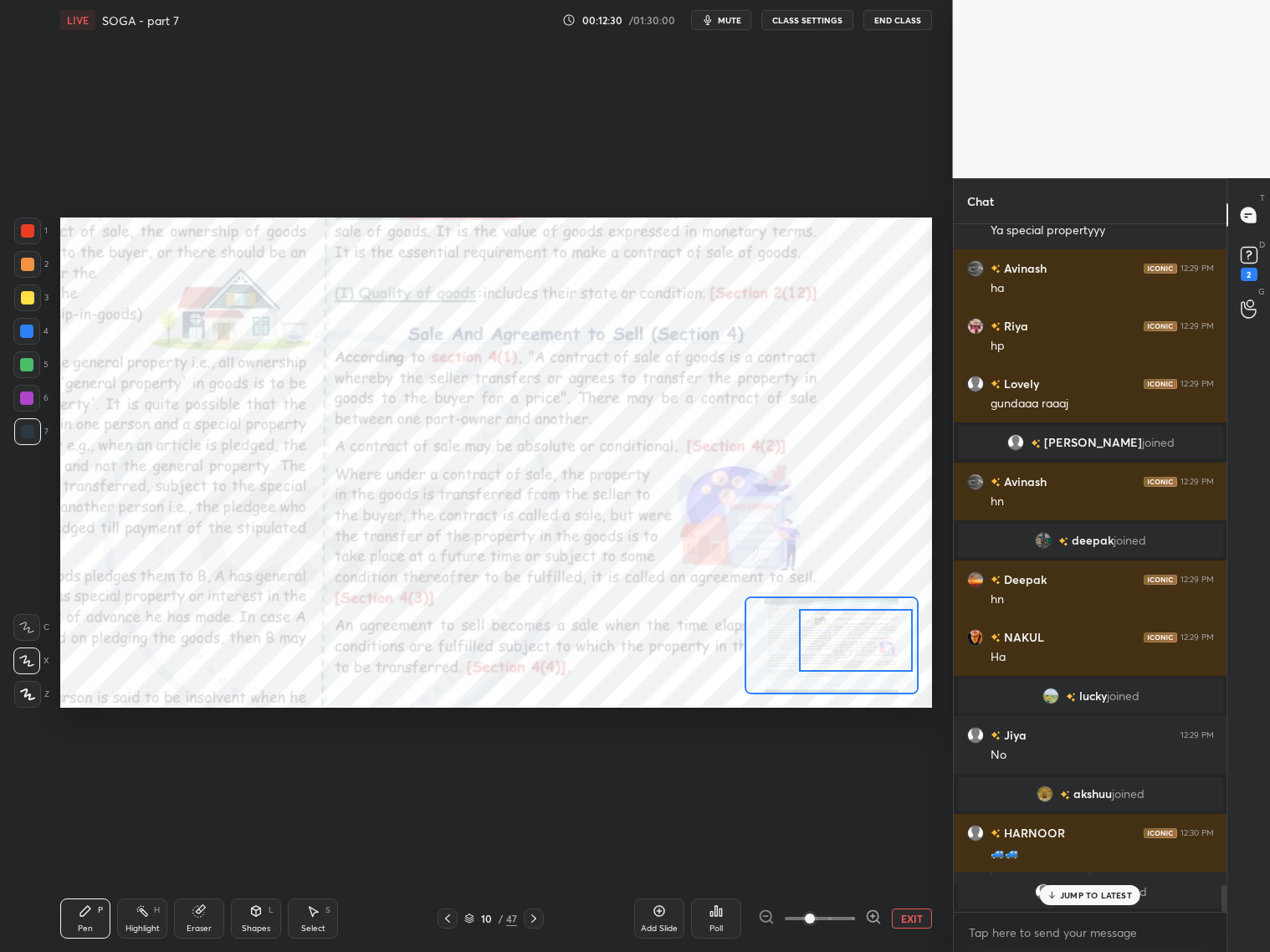
scroll to position [16715, 0]
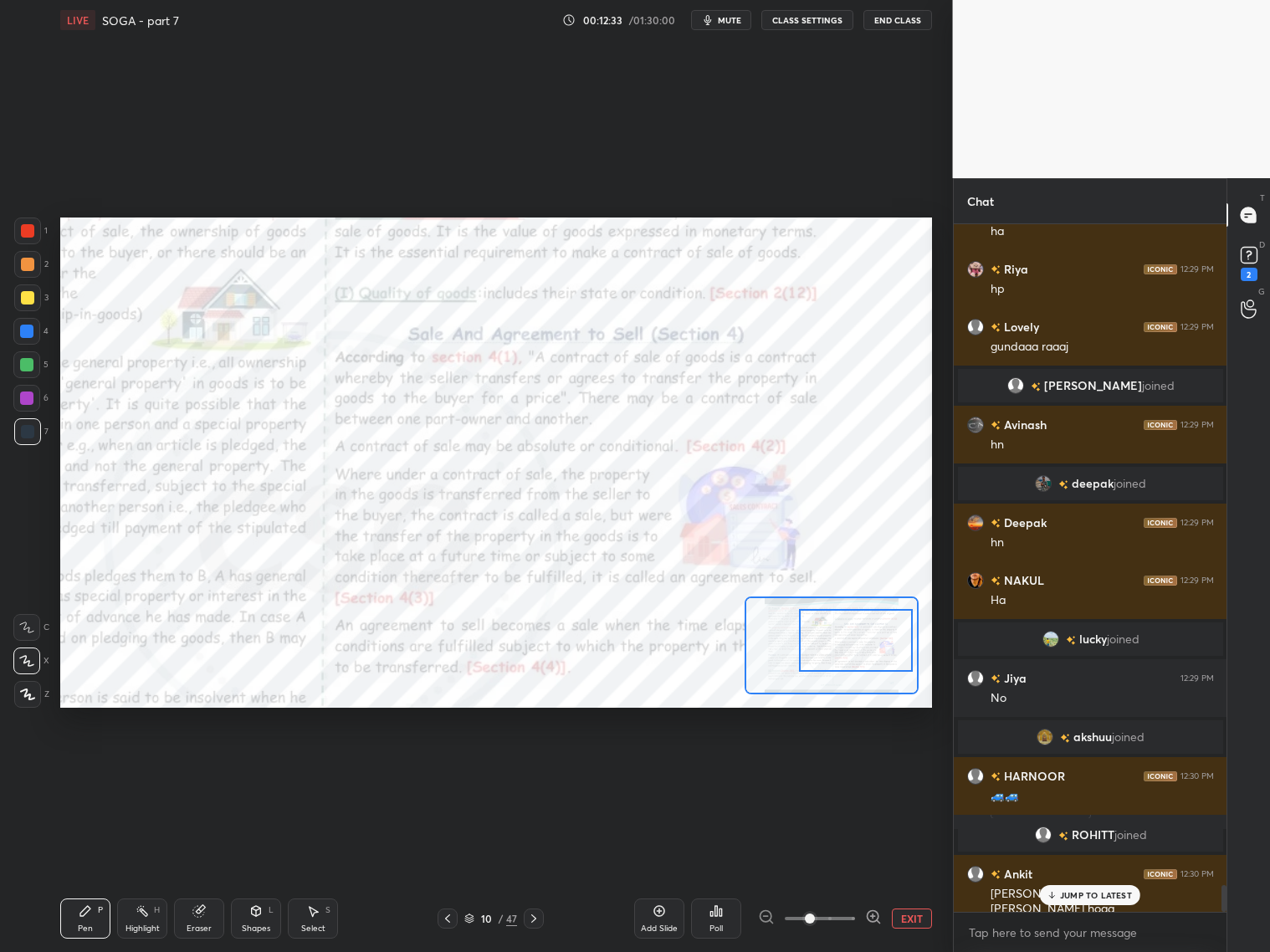
click at [532, 920] on icon at bounding box center [533, 918] width 13 height 13
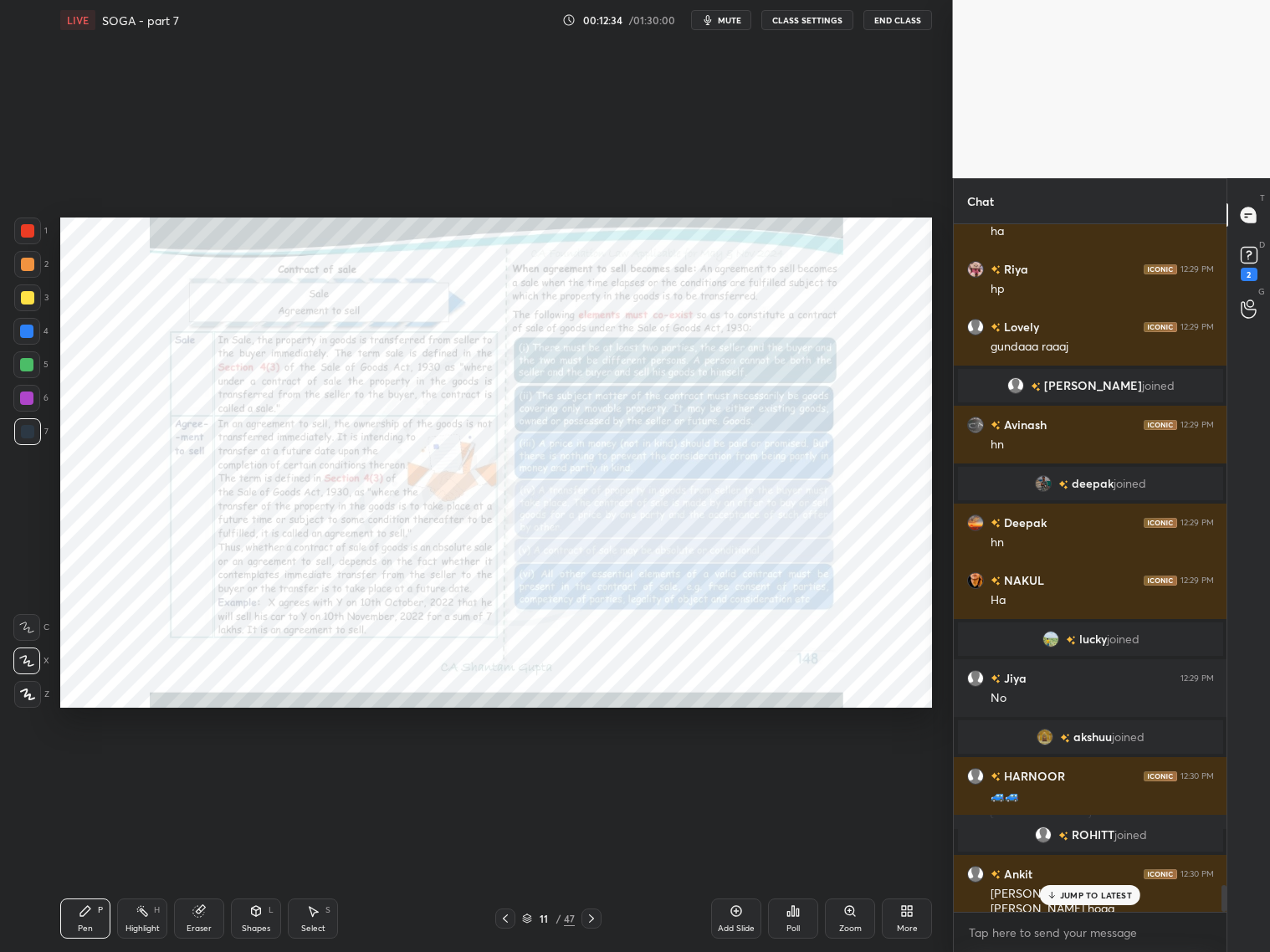
drag, startPoint x: 507, startPoint y: 917, endPoint x: 535, endPoint y: 915, distance: 28.1
click at [510, 917] on icon at bounding box center [505, 918] width 13 height 13
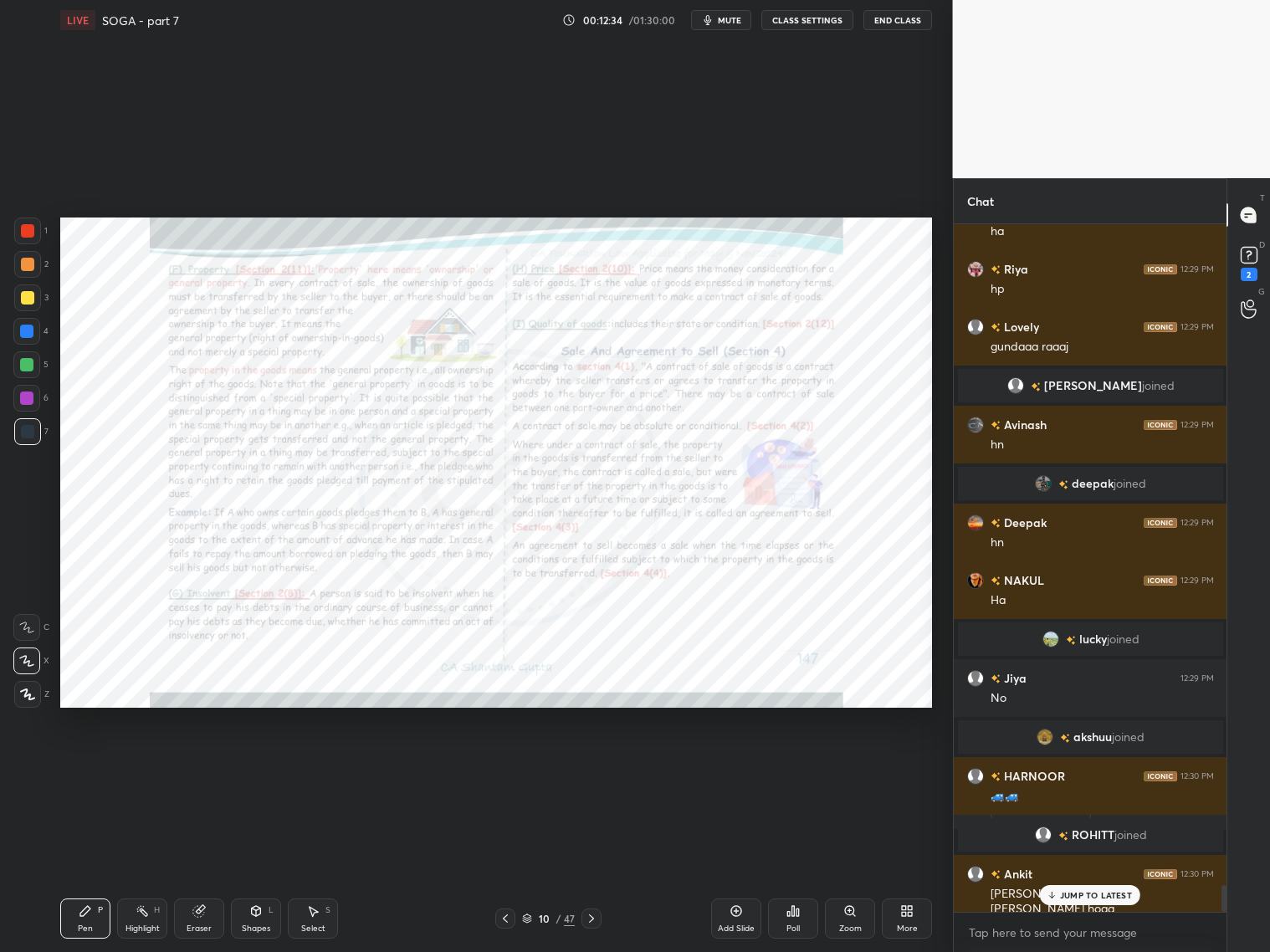
click at [528, 917] on icon at bounding box center [526, 918] width 10 height 10
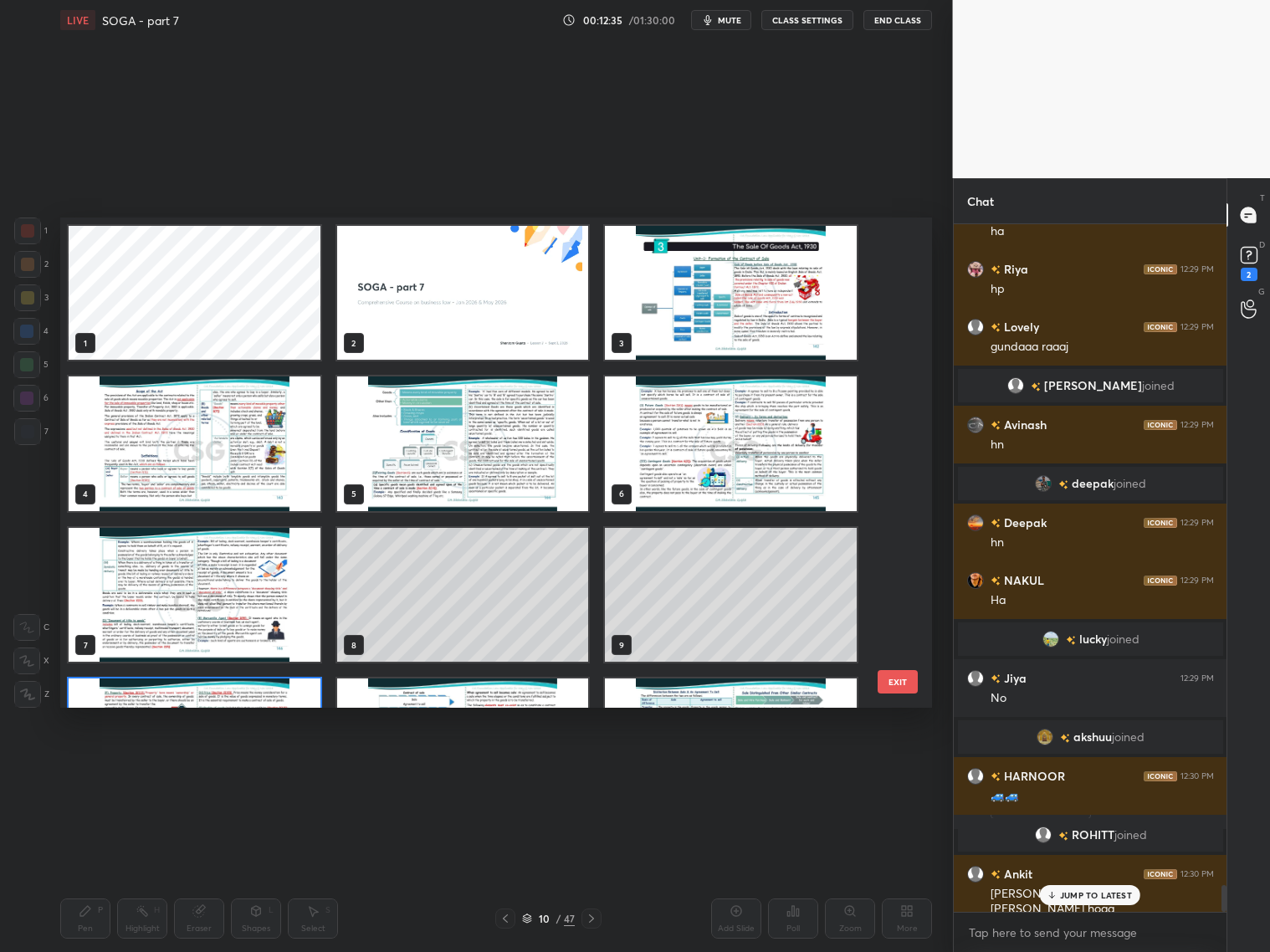
scroll to position [486, 864]
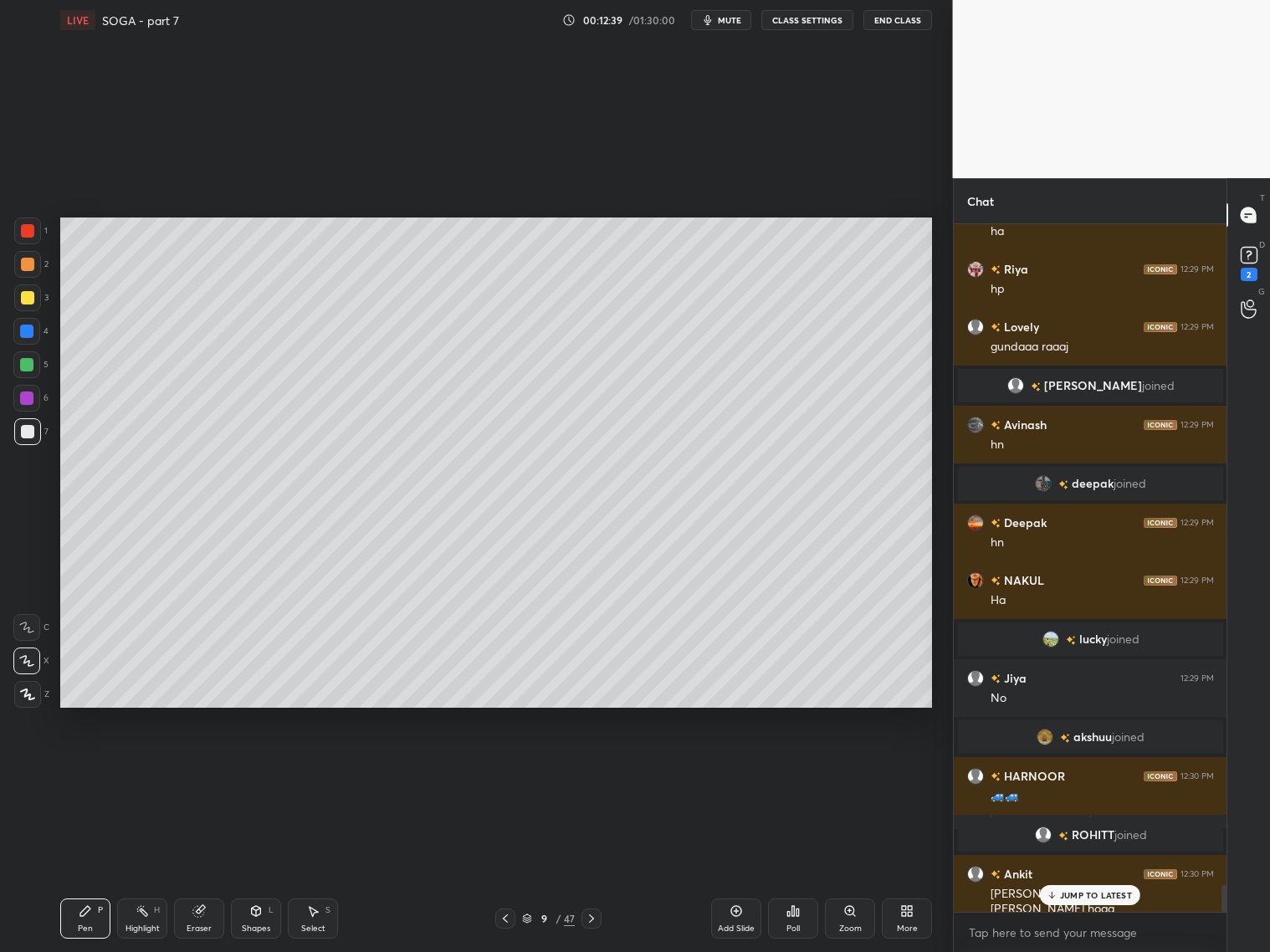
drag, startPoint x: 29, startPoint y: 298, endPoint x: 39, endPoint y: 293, distance: 11.2
click at [34, 296] on div at bounding box center [28, 298] width 27 height 27
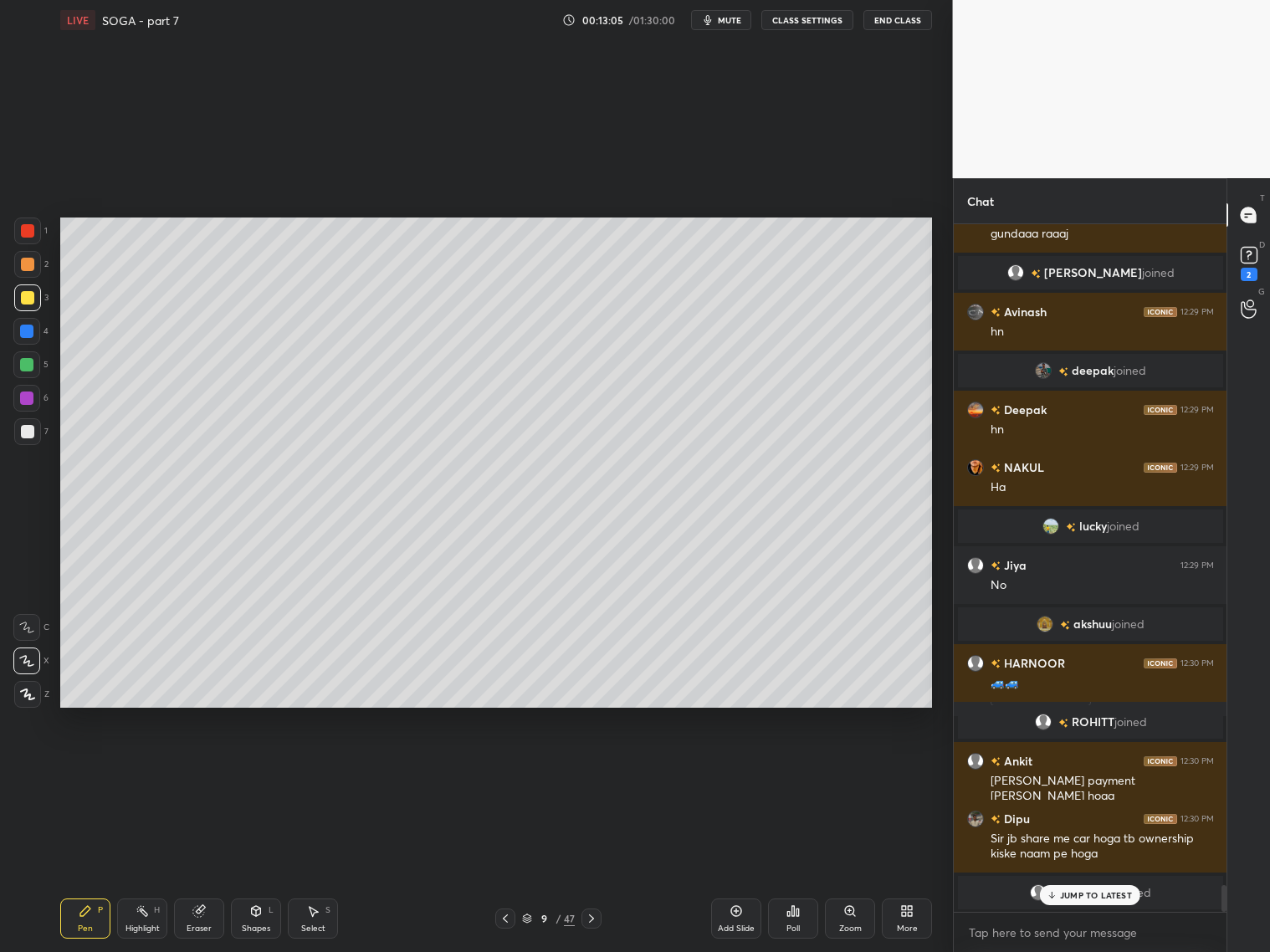
scroll to position [16885, 0]
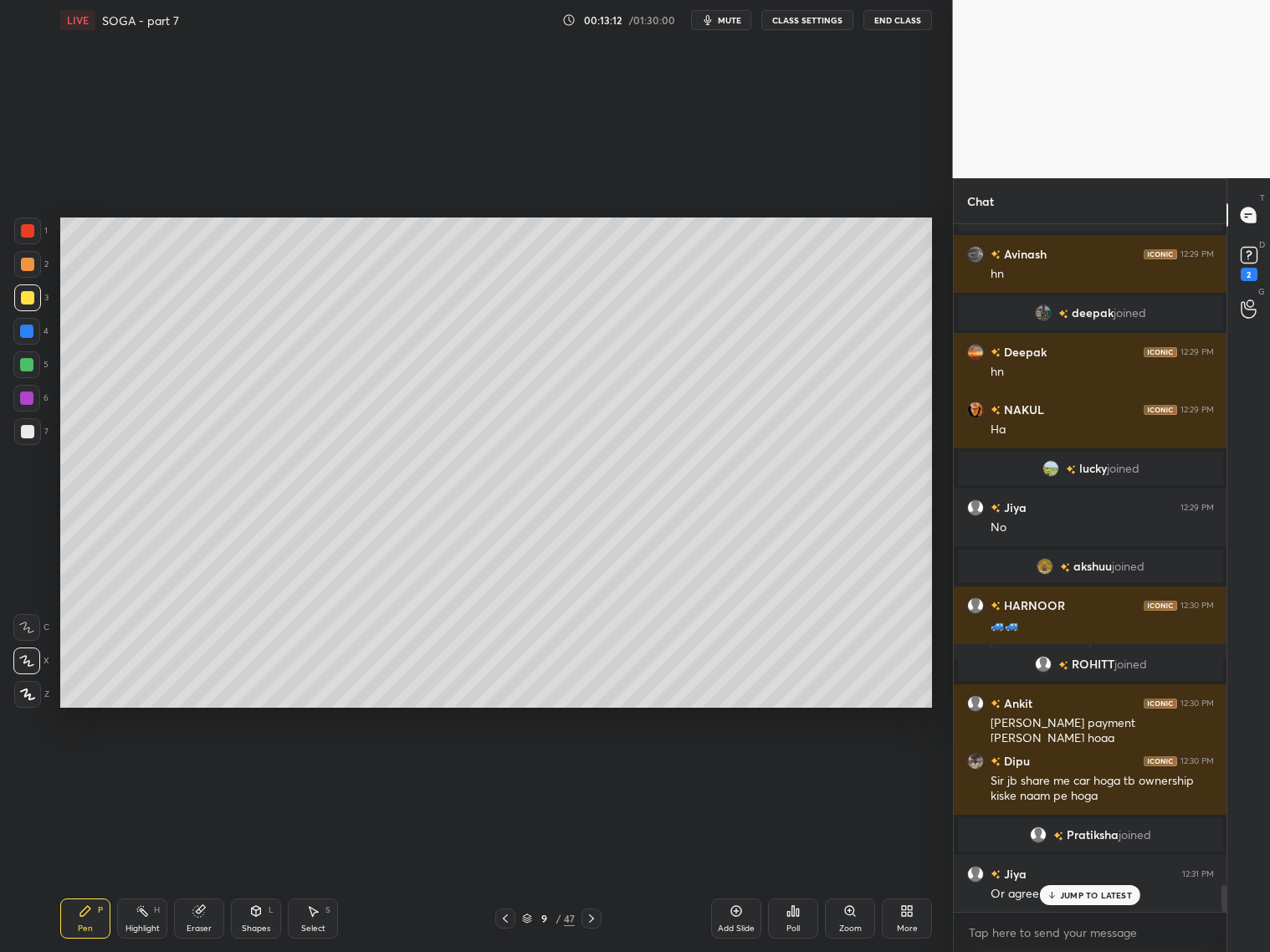
click at [22, 432] on div at bounding box center [27, 431] width 13 height 13
click at [30, 361] on div at bounding box center [26, 364] width 13 height 13
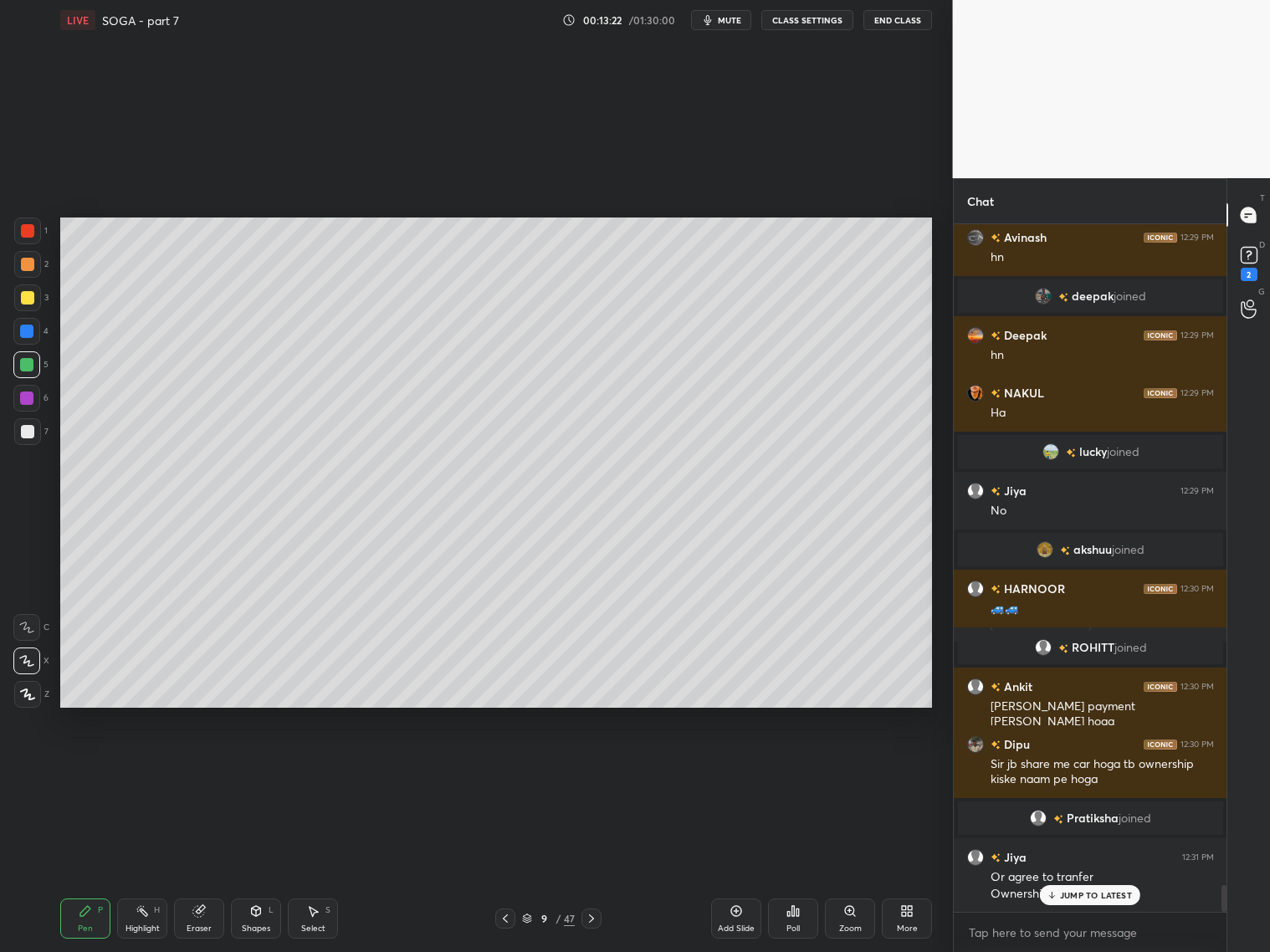
click at [20, 301] on div at bounding box center [28, 298] width 27 height 27
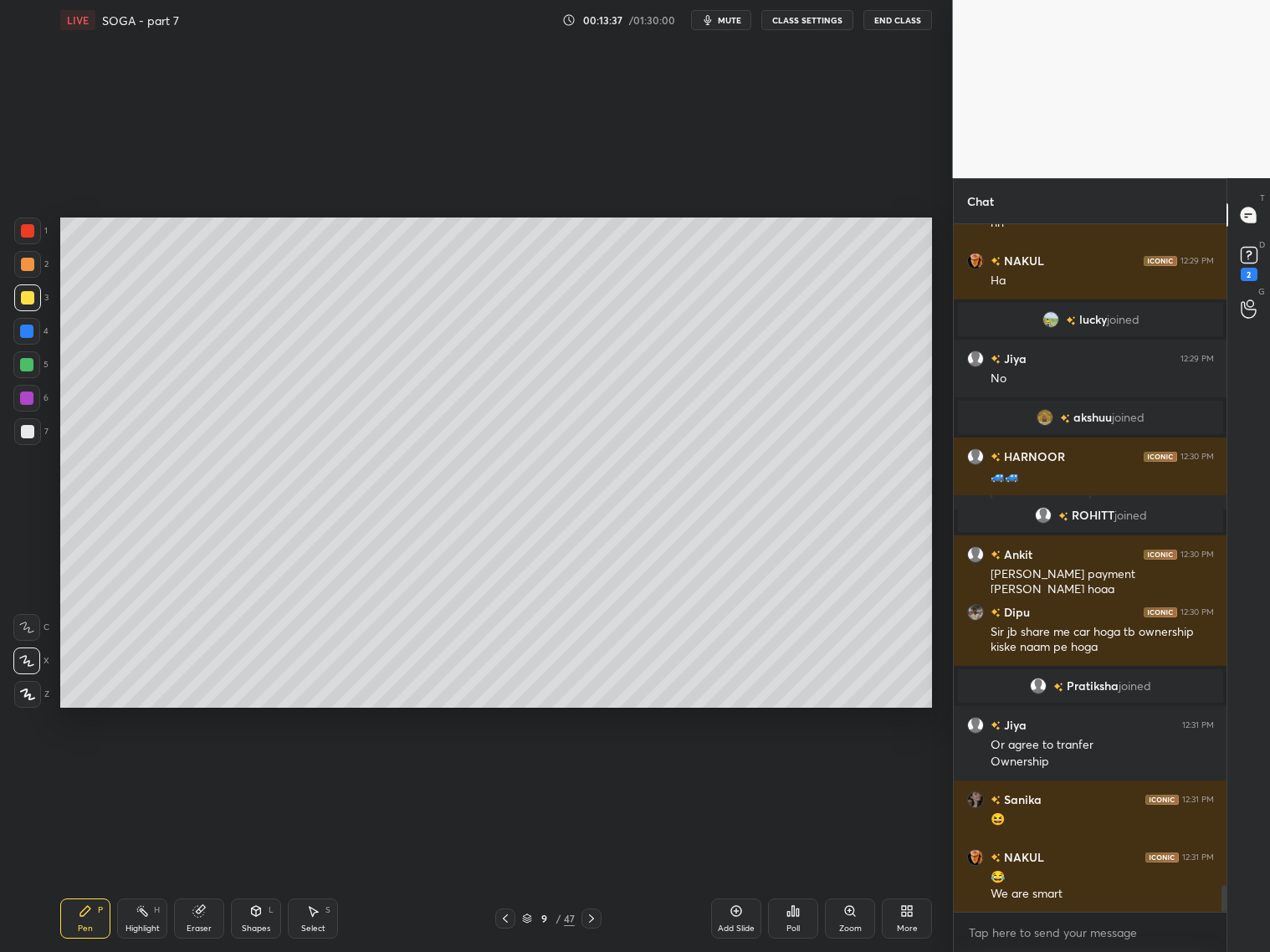
scroll to position [17093, 0]
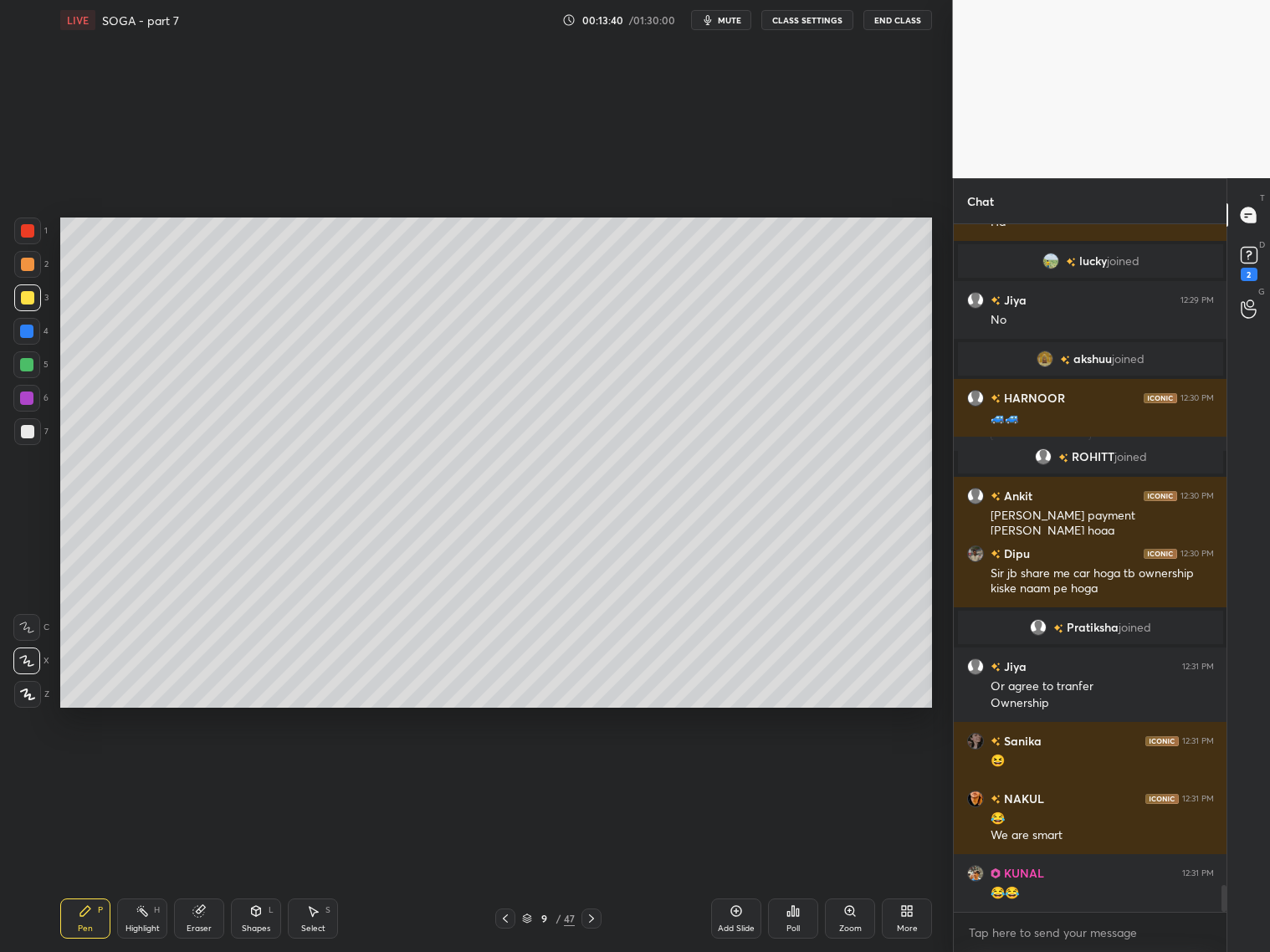
click at [29, 431] on div at bounding box center [27, 431] width 13 height 13
click at [23, 297] on div at bounding box center [27, 297] width 13 height 13
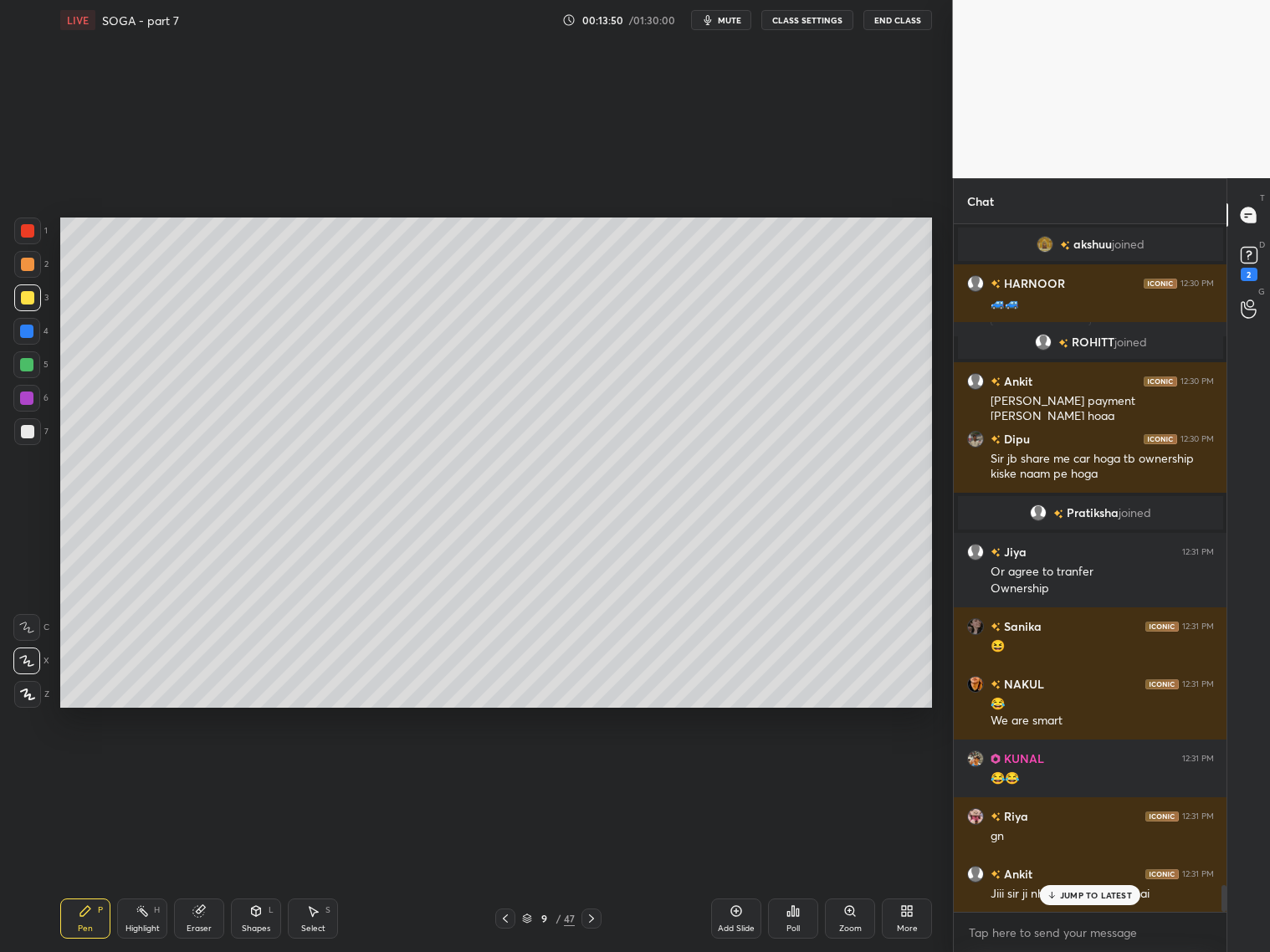
scroll to position [17248, 0]
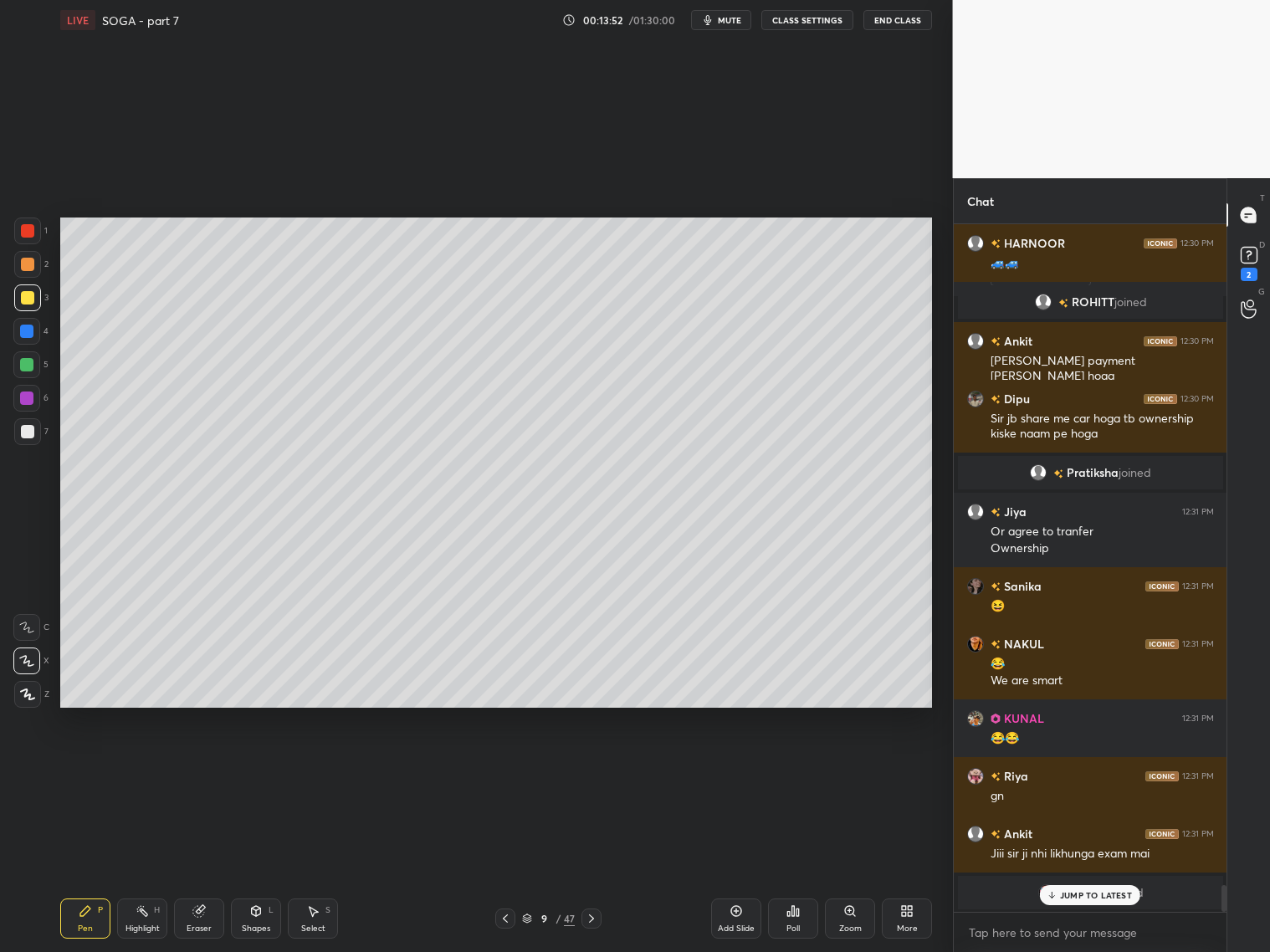
click at [209, 907] on div "Eraser" at bounding box center [199, 918] width 50 height 40
click at [83, 916] on div "Pen P" at bounding box center [85, 918] width 50 height 40
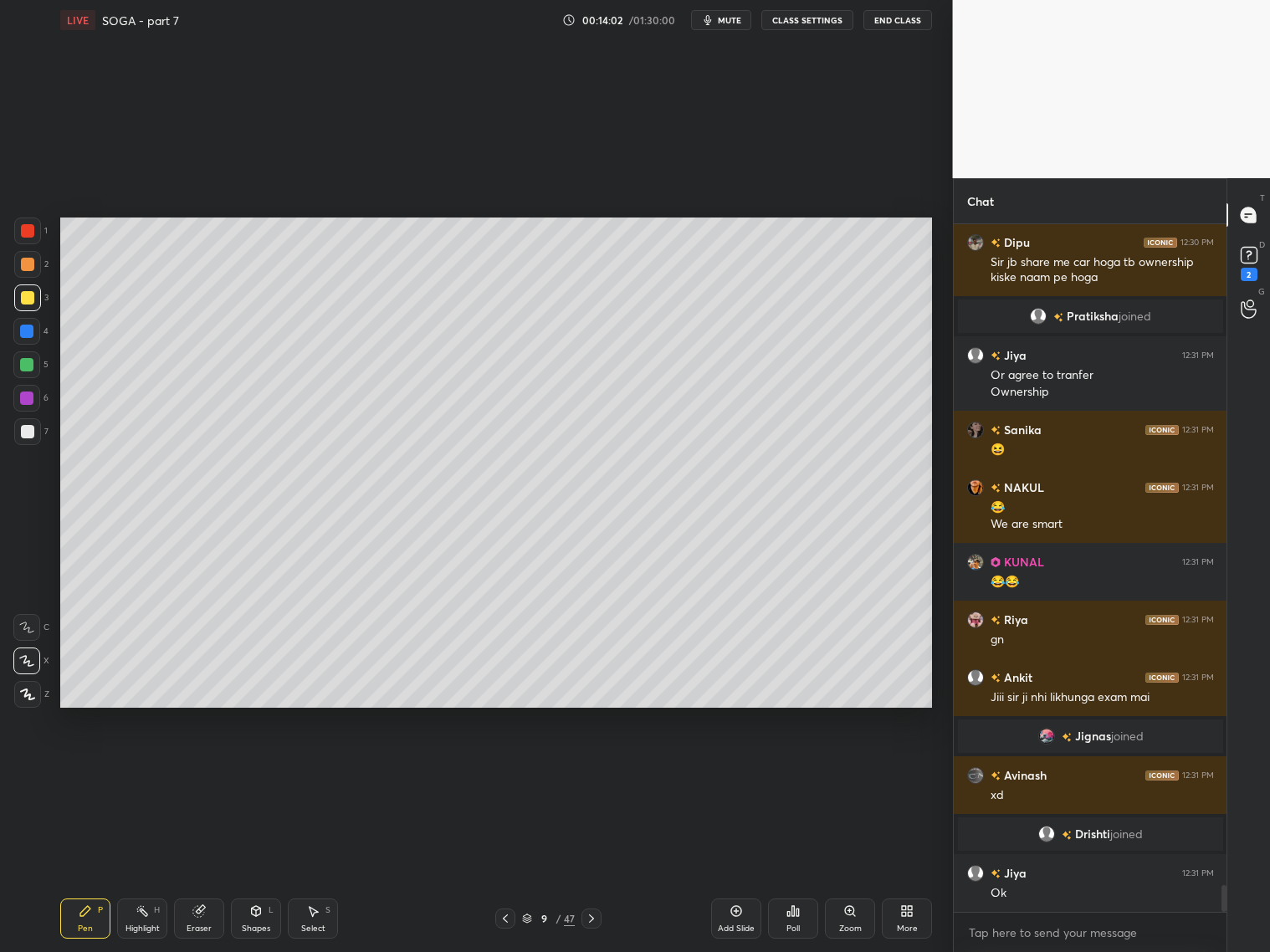
scroll to position [17240, 0]
click at [208, 917] on div "Eraser" at bounding box center [199, 918] width 50 height 40
click at [88, 910] on icon at bounding box center [85, 911] width 13 height 13
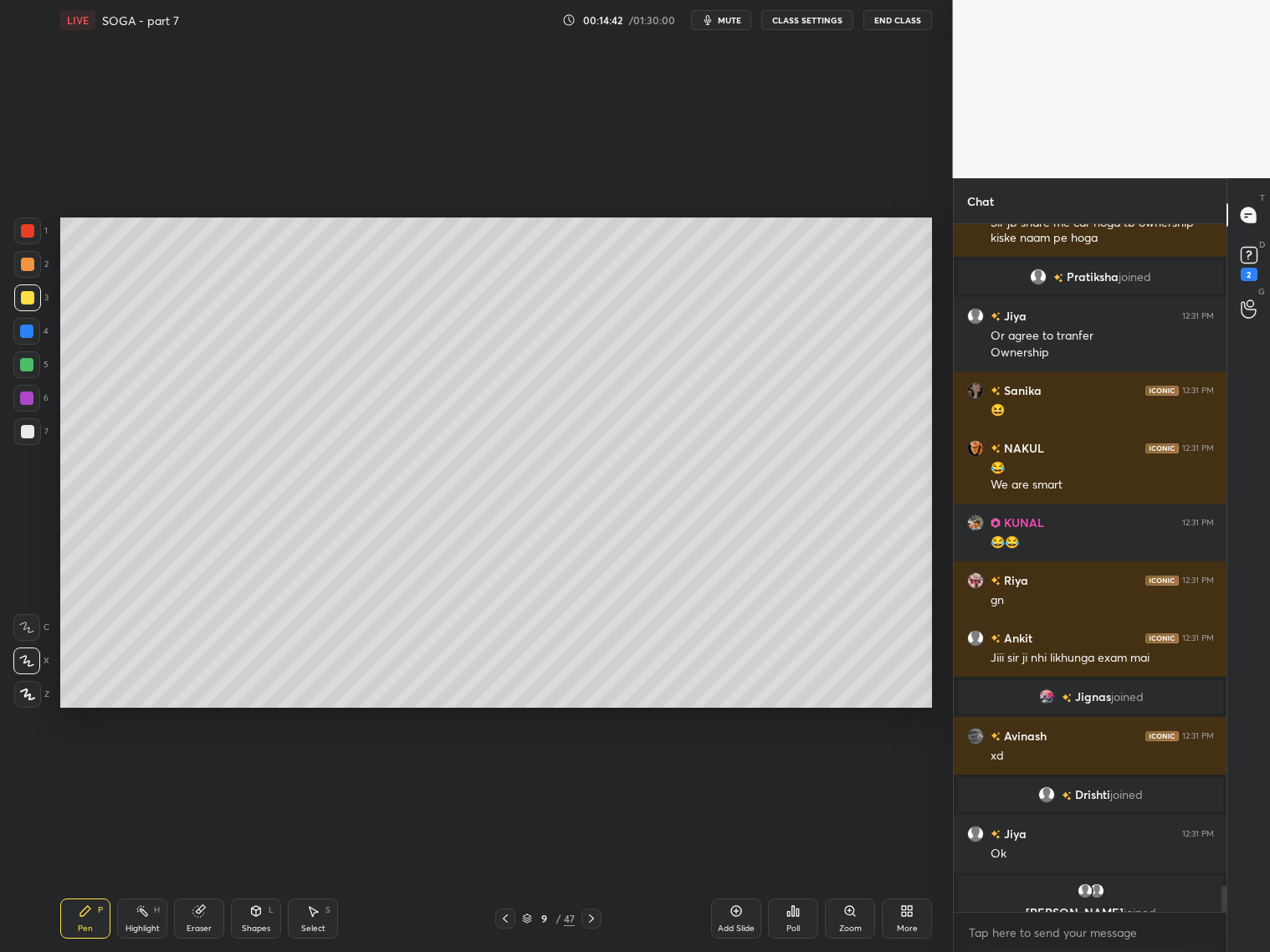
drag, startPoint x: 206, startPoint y: 907, endPoint x: 199, endPoint y: 891, distance: 17.5
click at [206, 914] on div "Eraser" at bounding box center [199, 918] width 50 height 40
drag, startPoint x: 83, startPoint y: 931, endPoint x: 75, endPoint y: 905, distance: 27.2
click at [84, 930] on div "Pen" at bounding box center [85, 928] width 15 height 8
drag, startPoint x: 25, startPoint y: 440, endPoint x: 35, endPoint y: 425, distance: 18.0
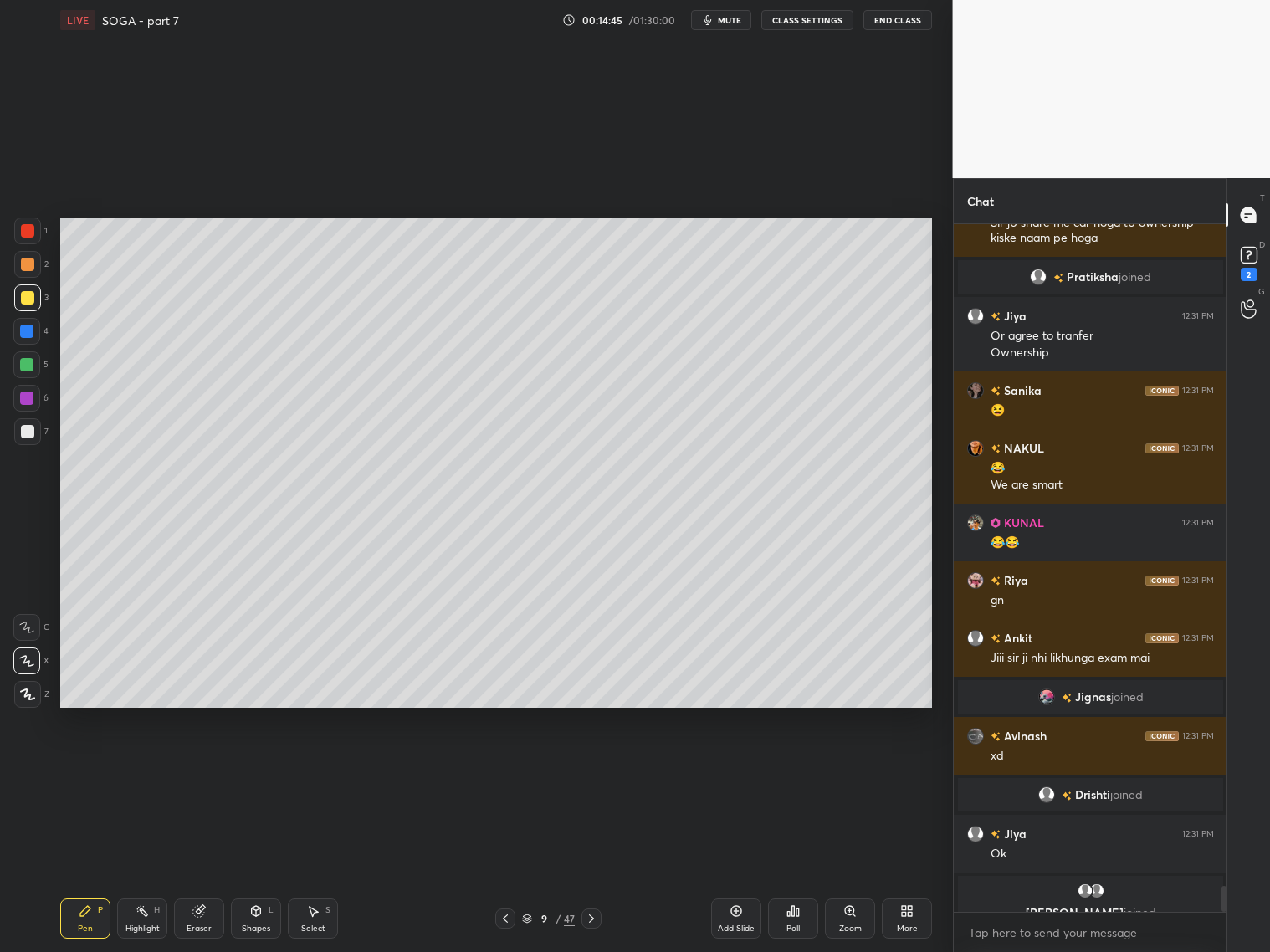
click at [26, 440] on div at bounding box center [28, 431] width 27 height 27
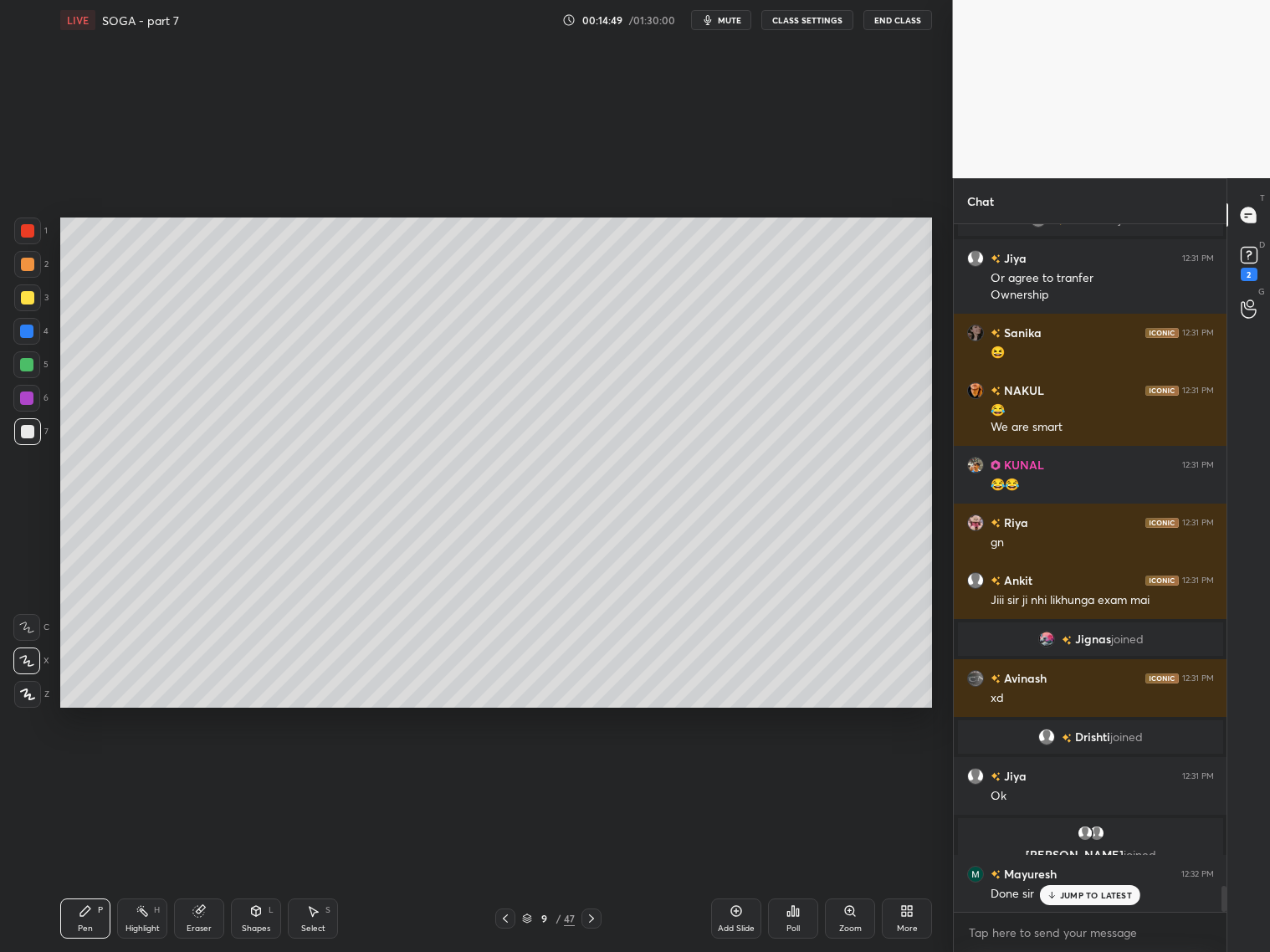
click at [204, 910] on icon at bounding box center [199, 911] width 13 height 13
click at [84, 905] on icon at bounding box center [85, 911] width 13 height 13
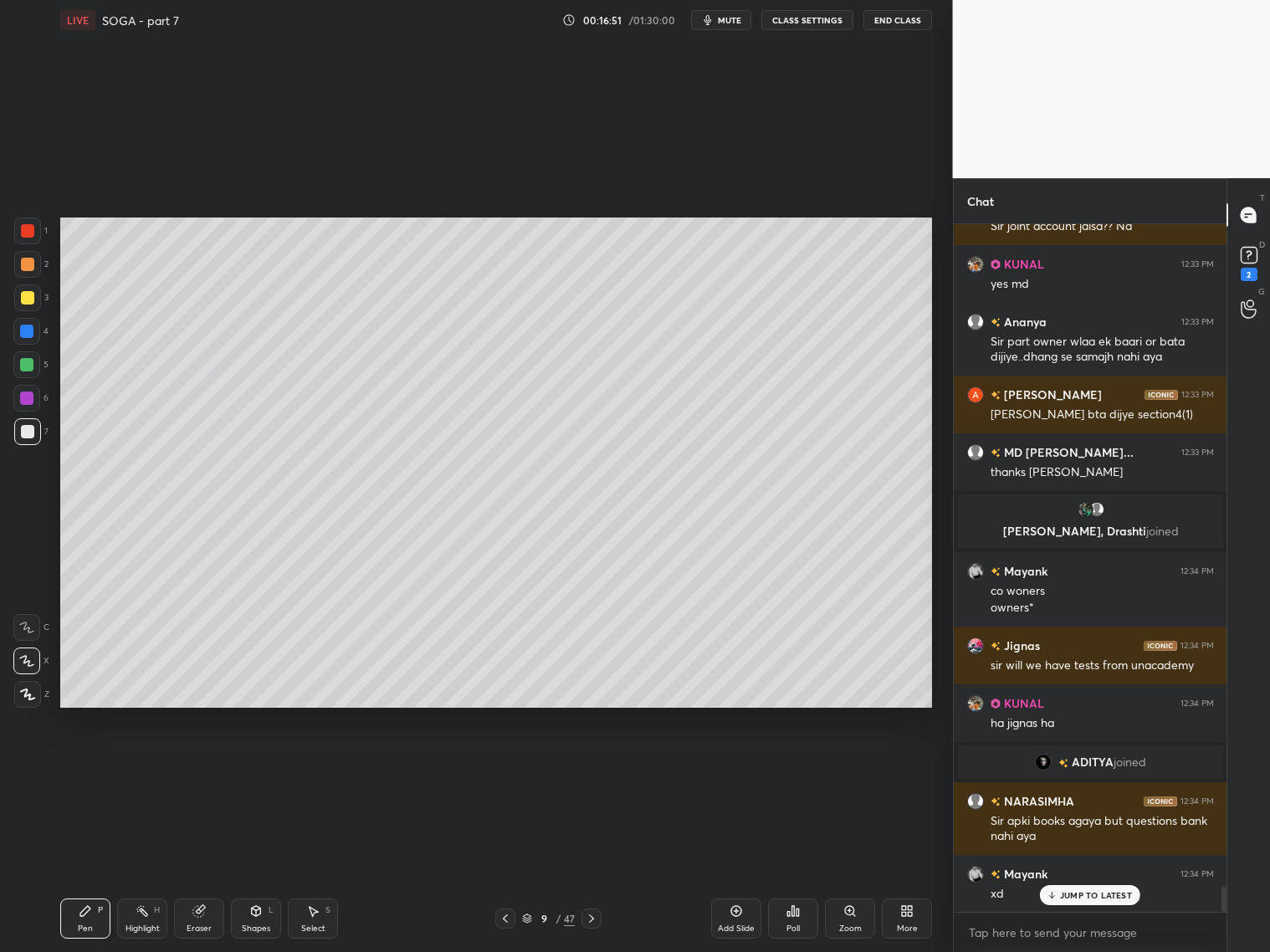
scroll to position [18270, 0]
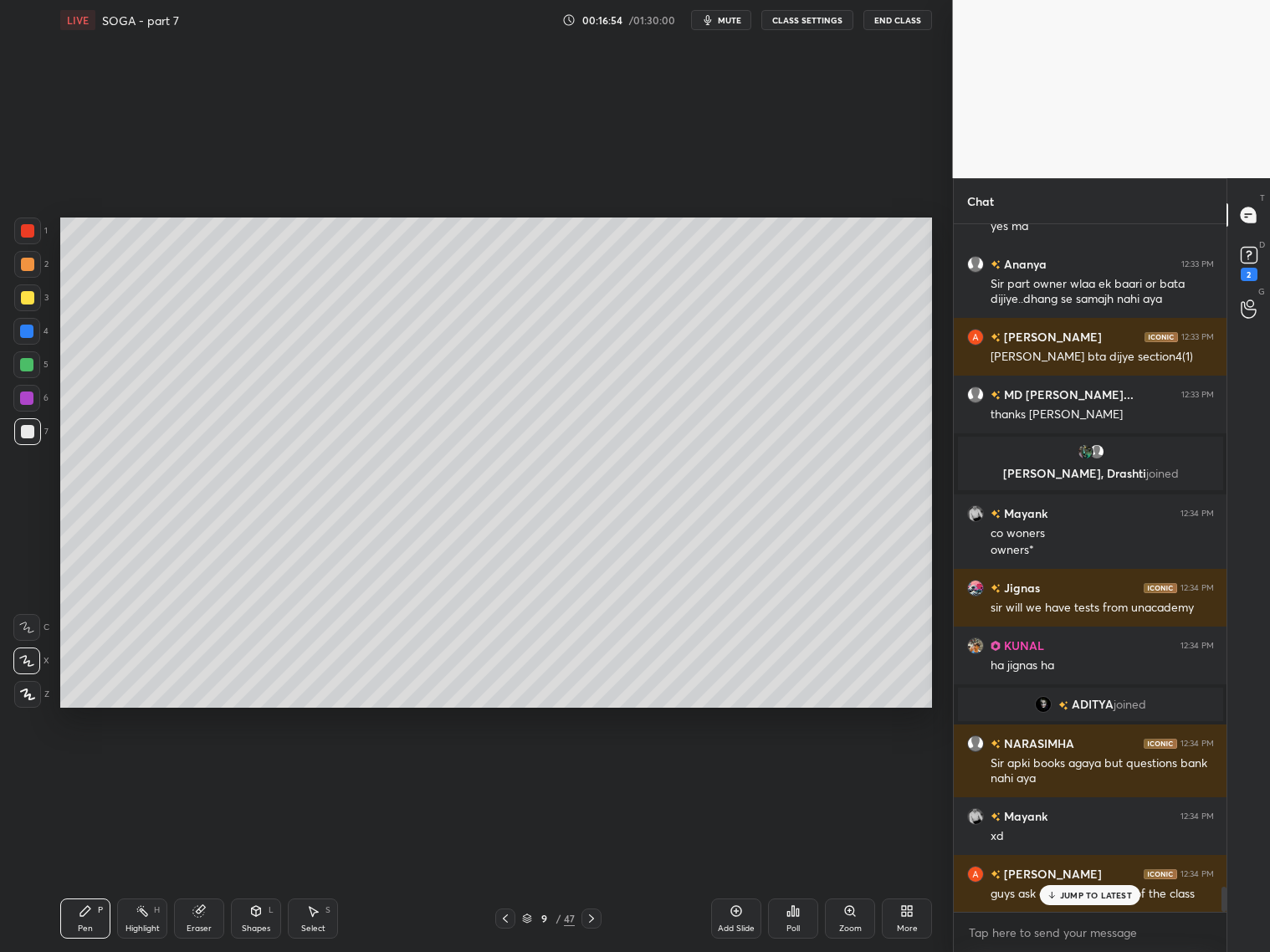
click at [1118, 893] on p "JUMP TO LATEST" at bounding box center [1095, 895] width 72 height 10
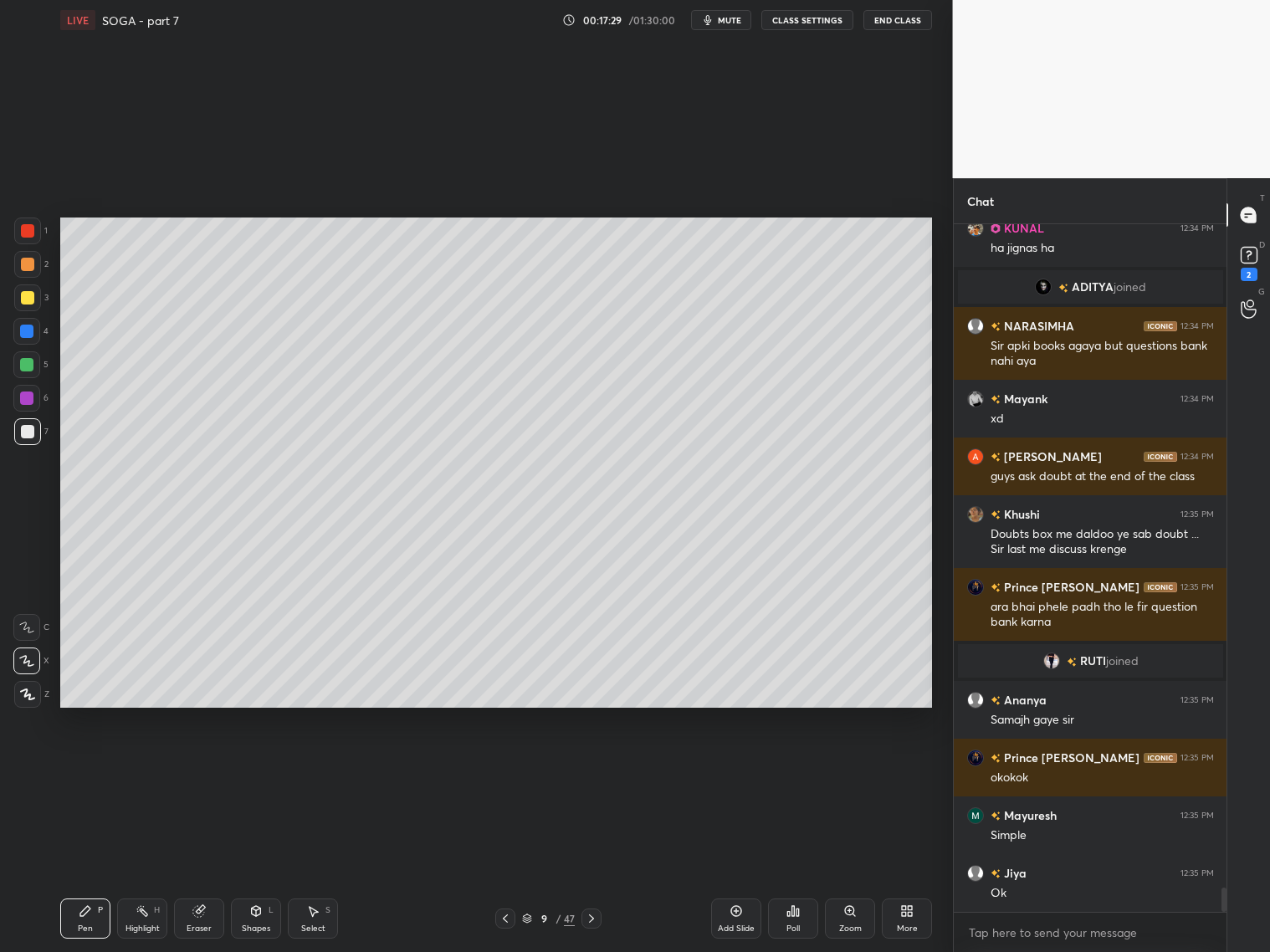
scroll to position [18630, 0]
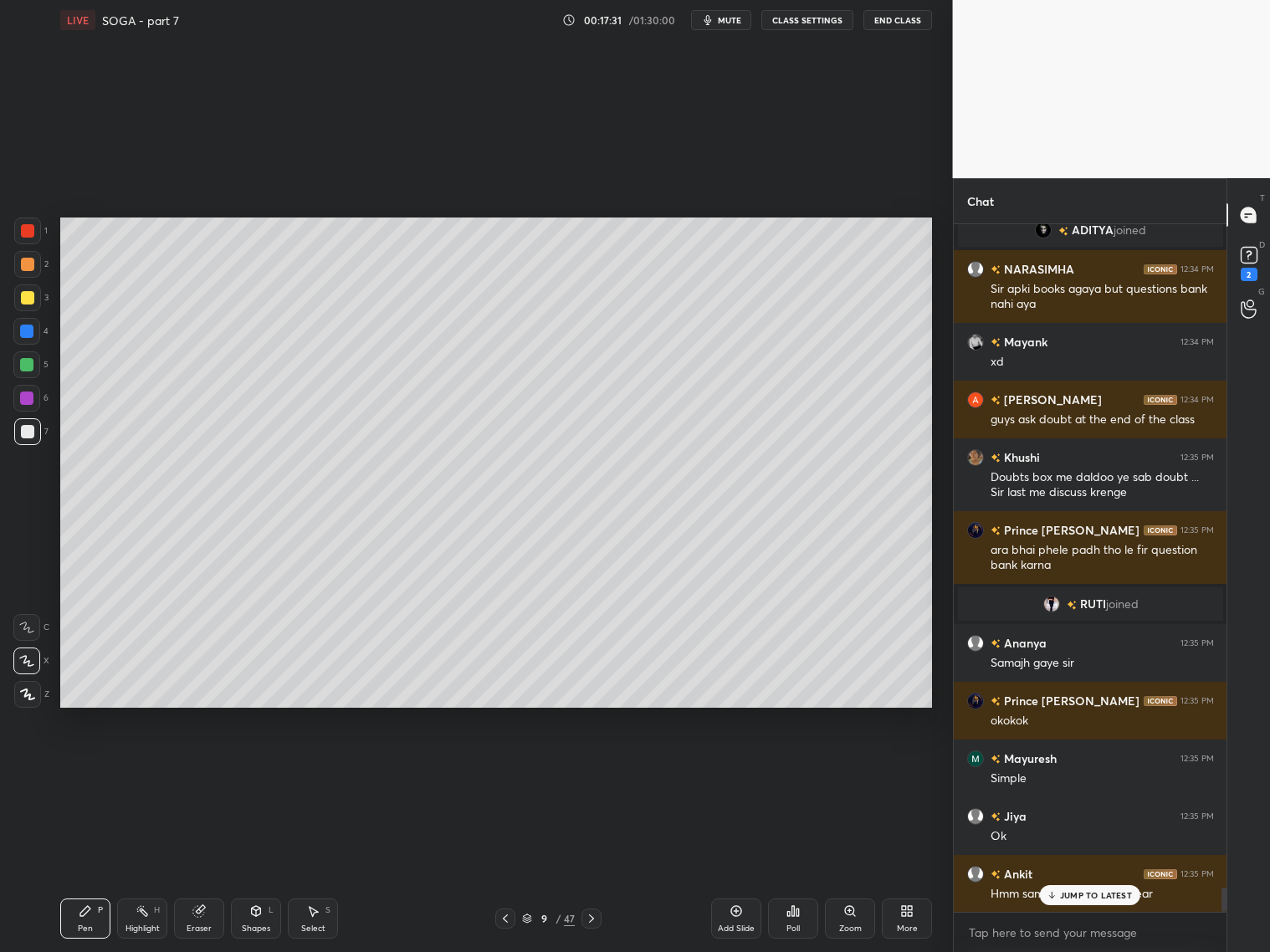
click at [27, 441] on div "7" at bounding box center [31, 434] width 34 height 33
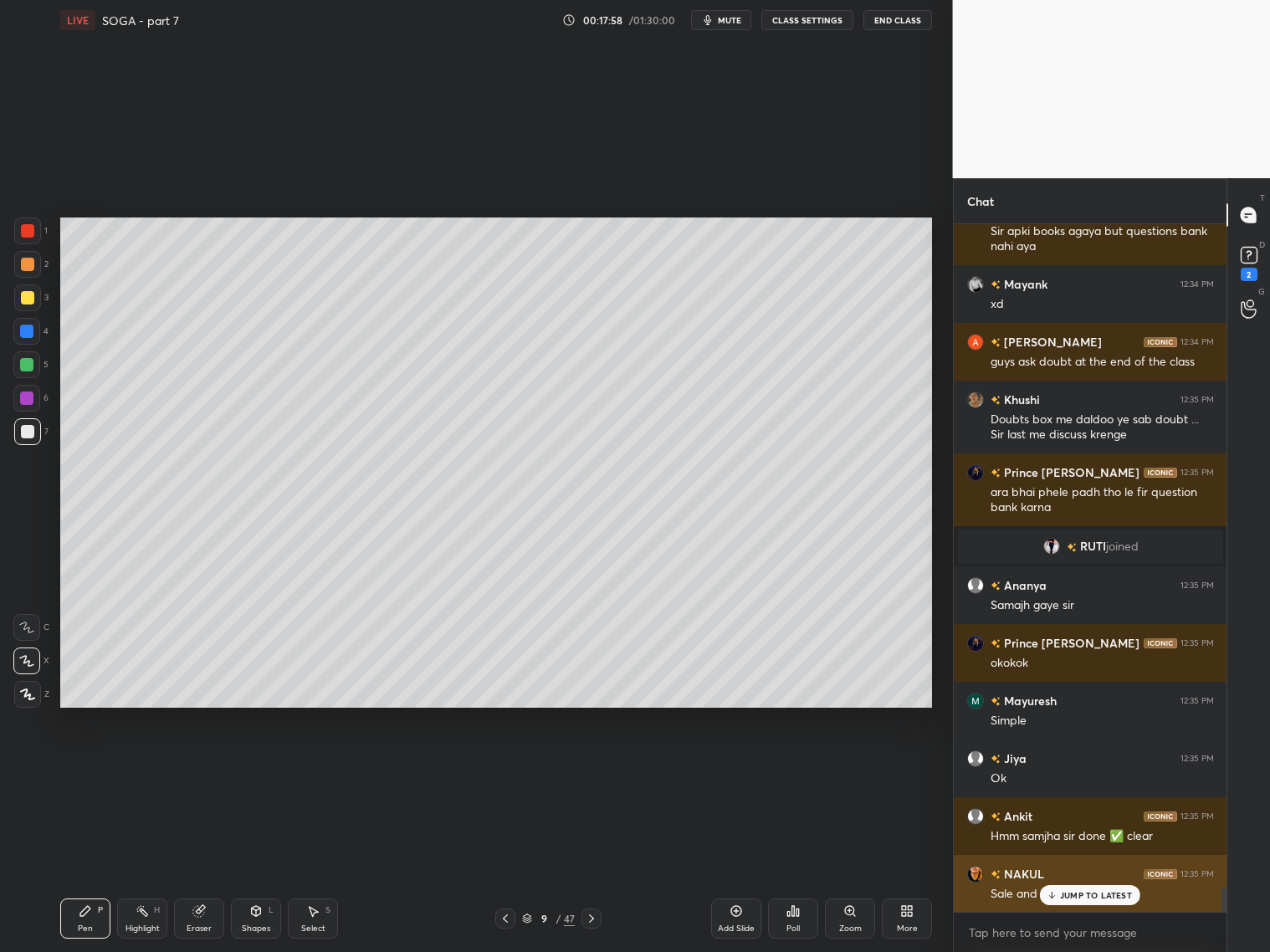
click at [1094, 898] on div "JUMP TO LATEST" at bounding box center [1090, 895] width 100 height 20
click at [532, 919] on div "9 / 47" at bounding box center [548, 918] width 53 height 15
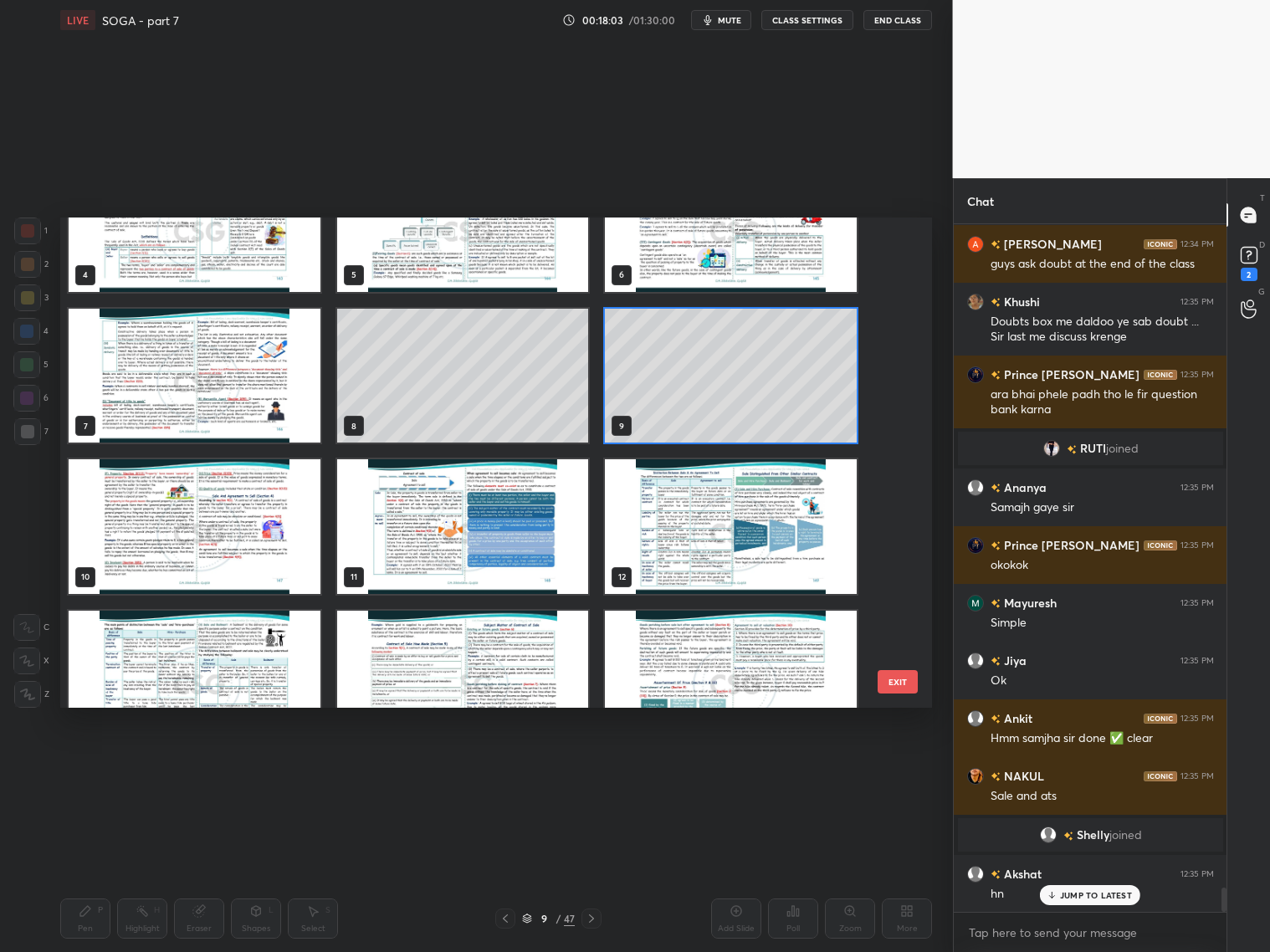
scroll to position [223, 0]
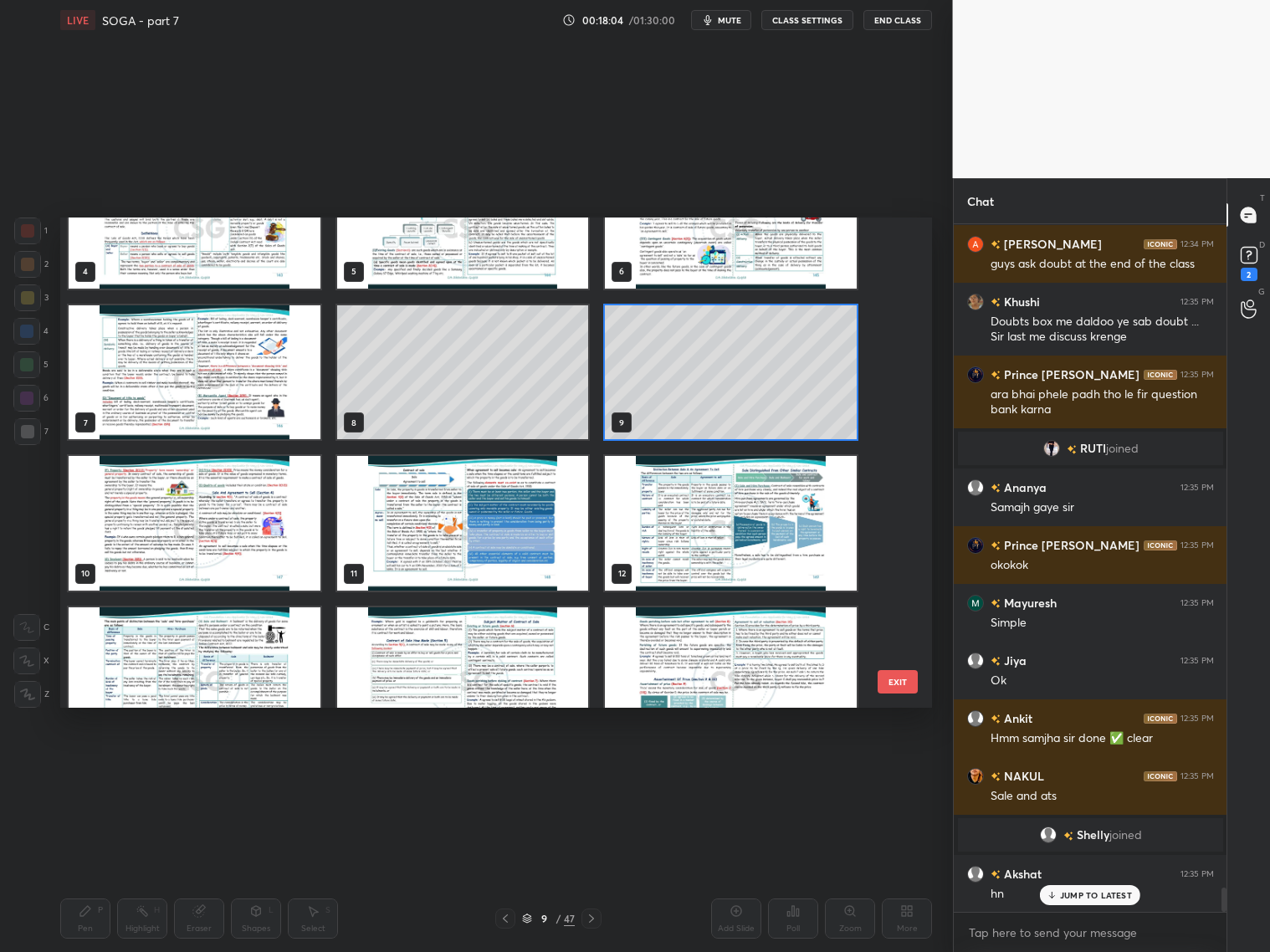
click at [248, 500] on img "grid" at bounding box center [194, 523] width 251 height 134
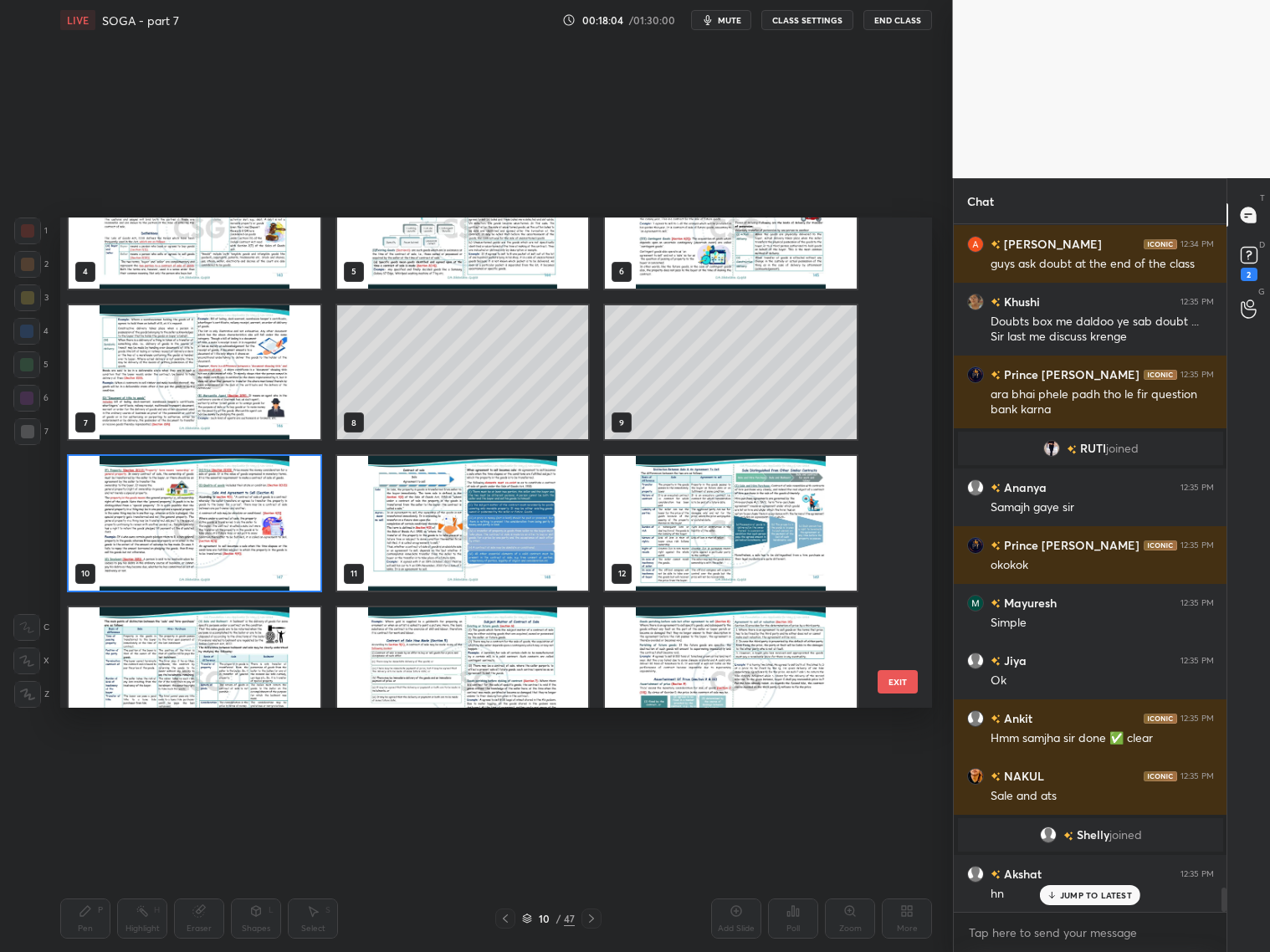
click at [250, 500] on img "grid" at bounding box center [194, 523] width 251 height 134
click at [251, 499] on img "grid" at bounding box center [194, 523] width 251 height 134
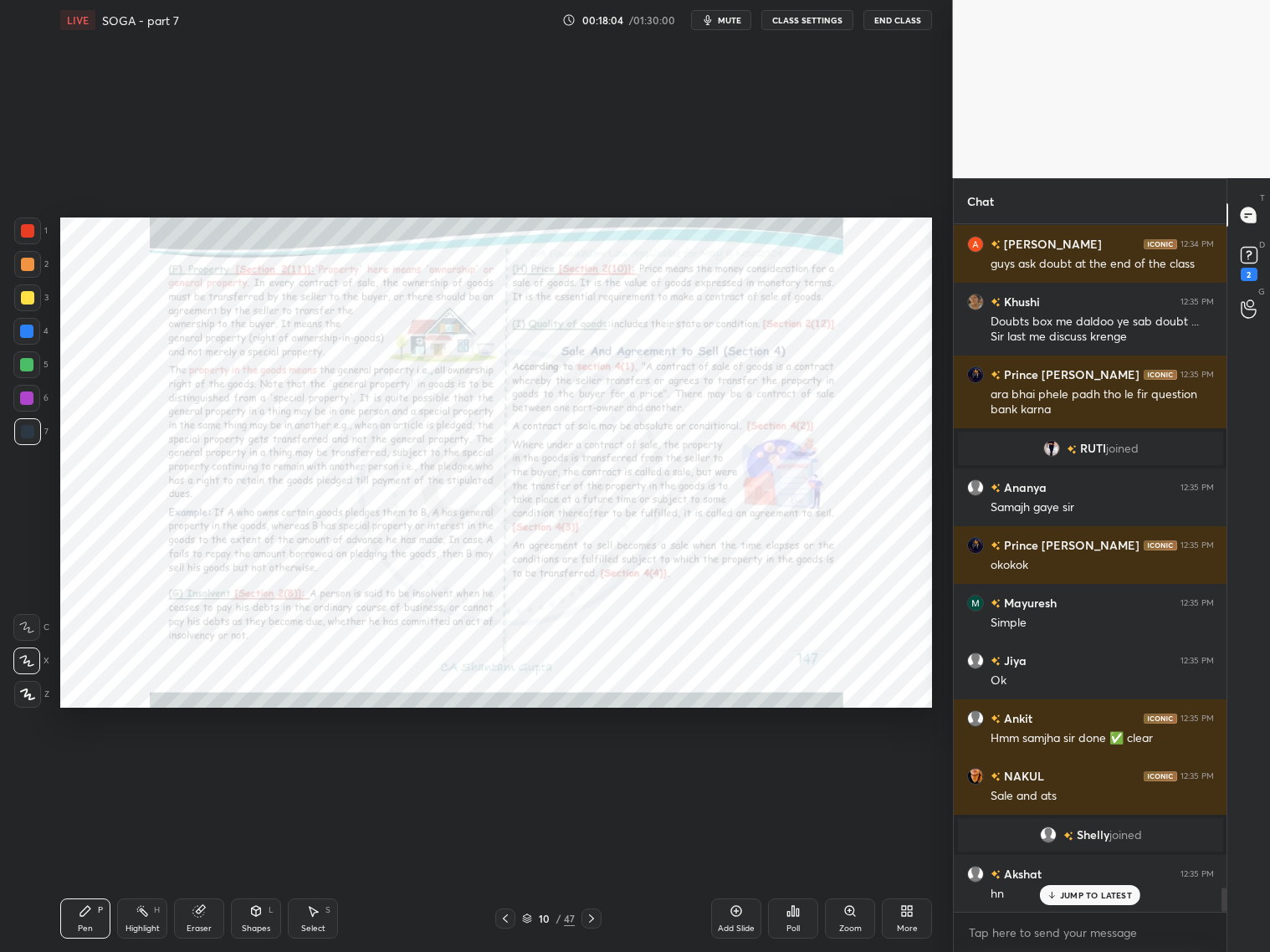
click at [251, 500] on img "grid" at bounding box center [194, 523] width 251 height 134
click at [251, 499] on img "grid" at bounding box center [194, 523] width 251 height 134
click at [589, 917] on icon at bounding box center [591, 918] width 13 height 13
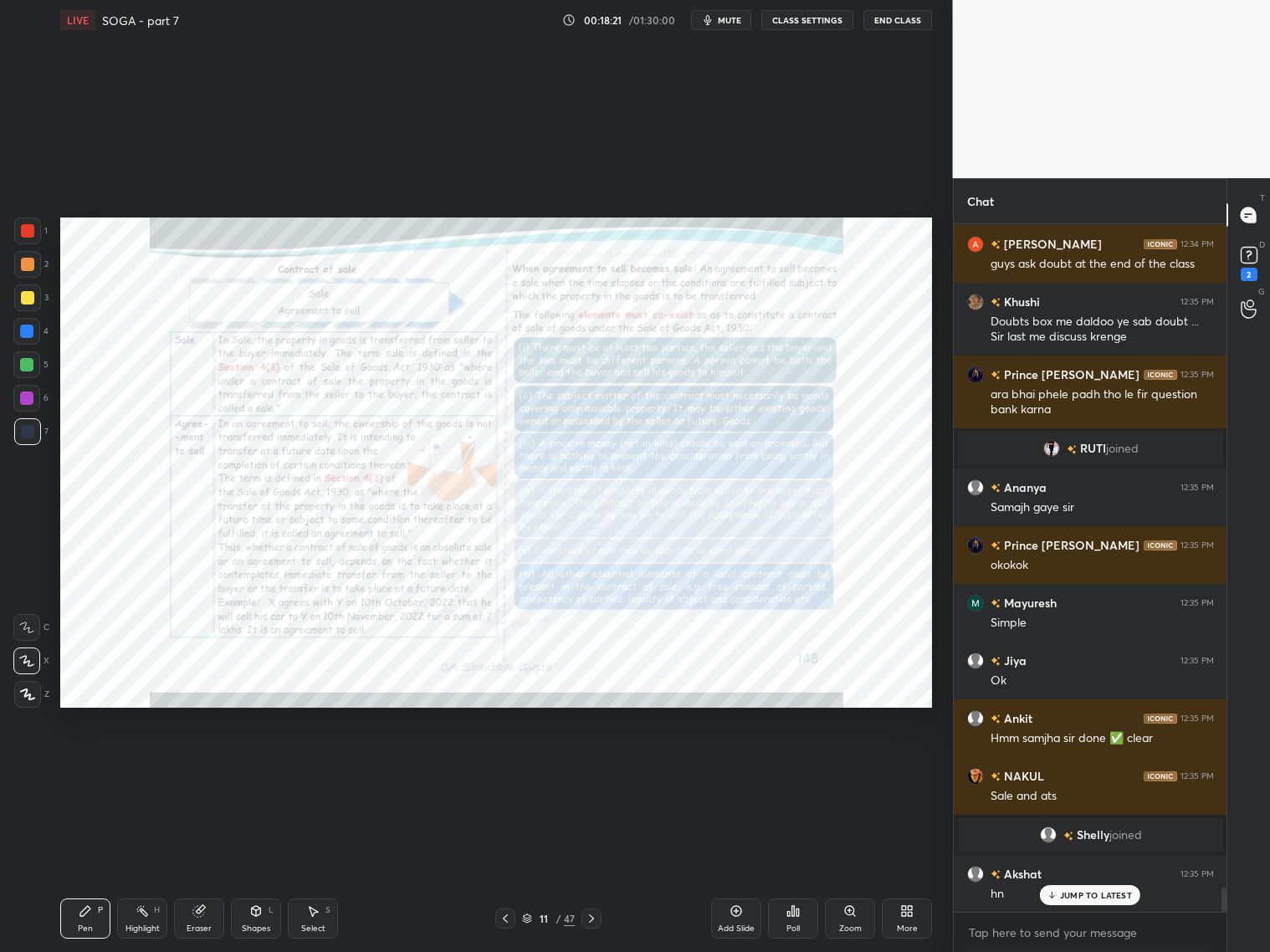
click at [506, 914] on icon at bounding box center [505, 918] width 13 height 13
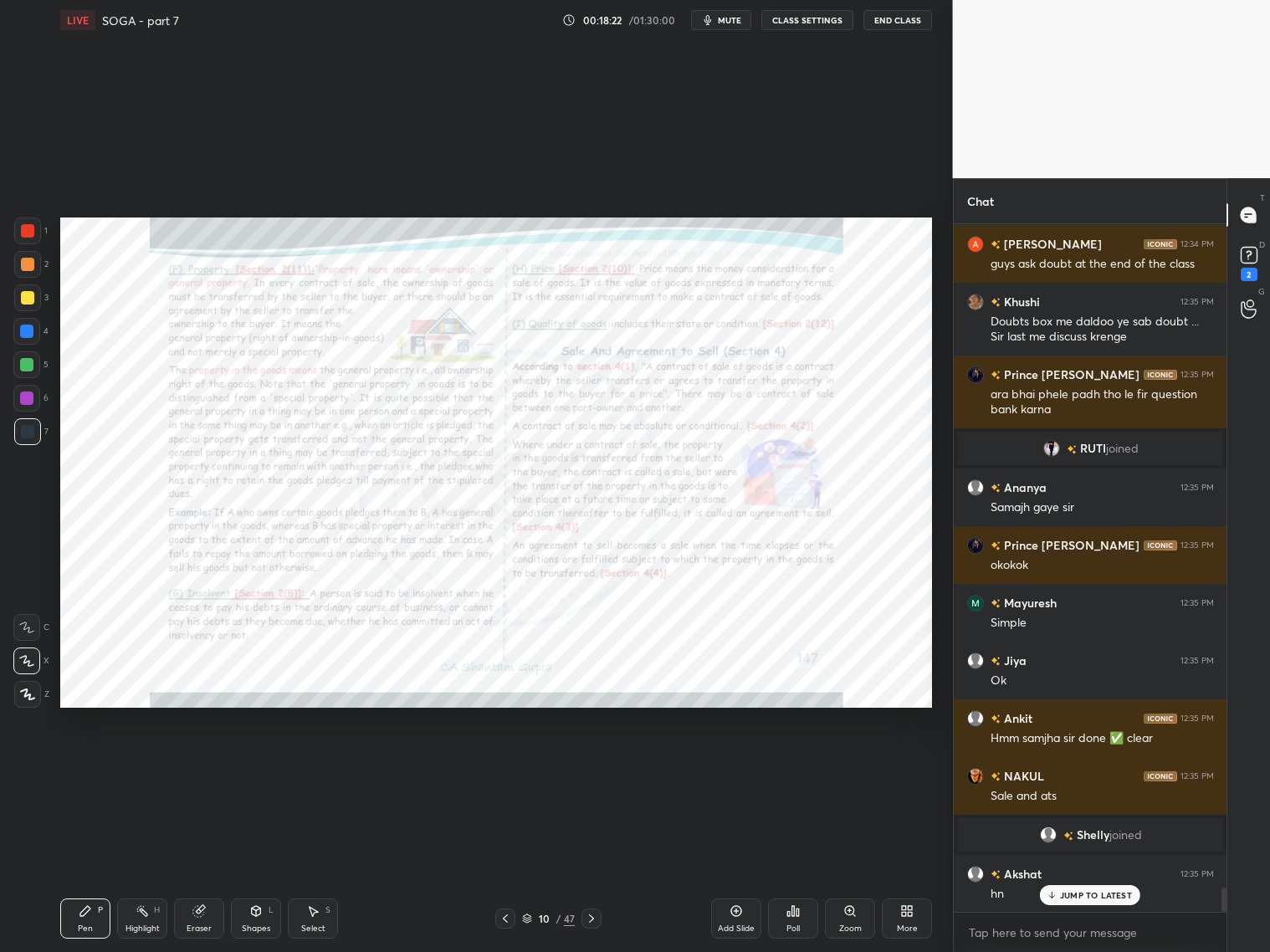
click at [741, 914] on icon at bounding box center [736, 911] width 13 height 13
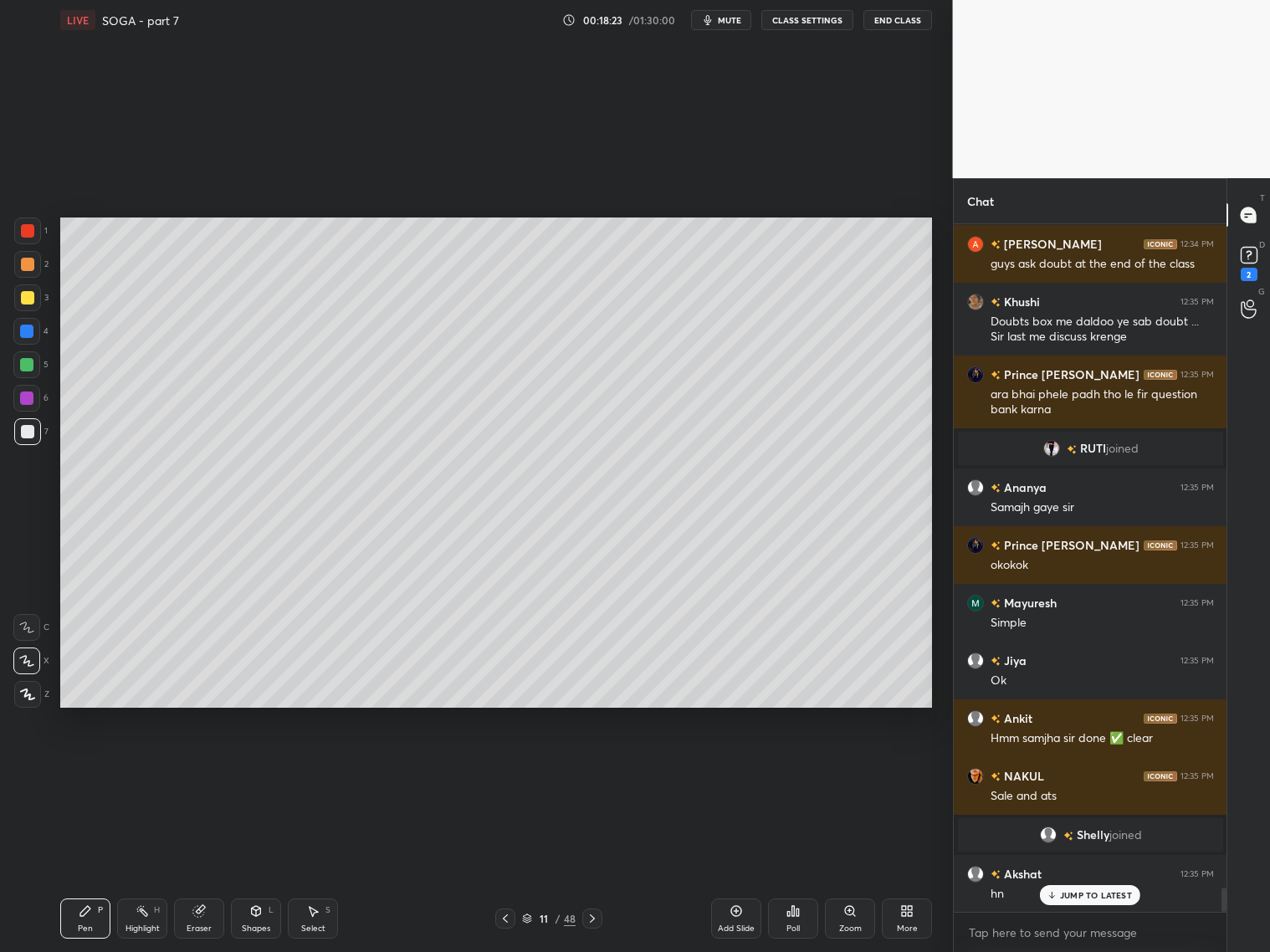
click at [27, 291] on div at bounding box center [27, 297] width 13 height 13
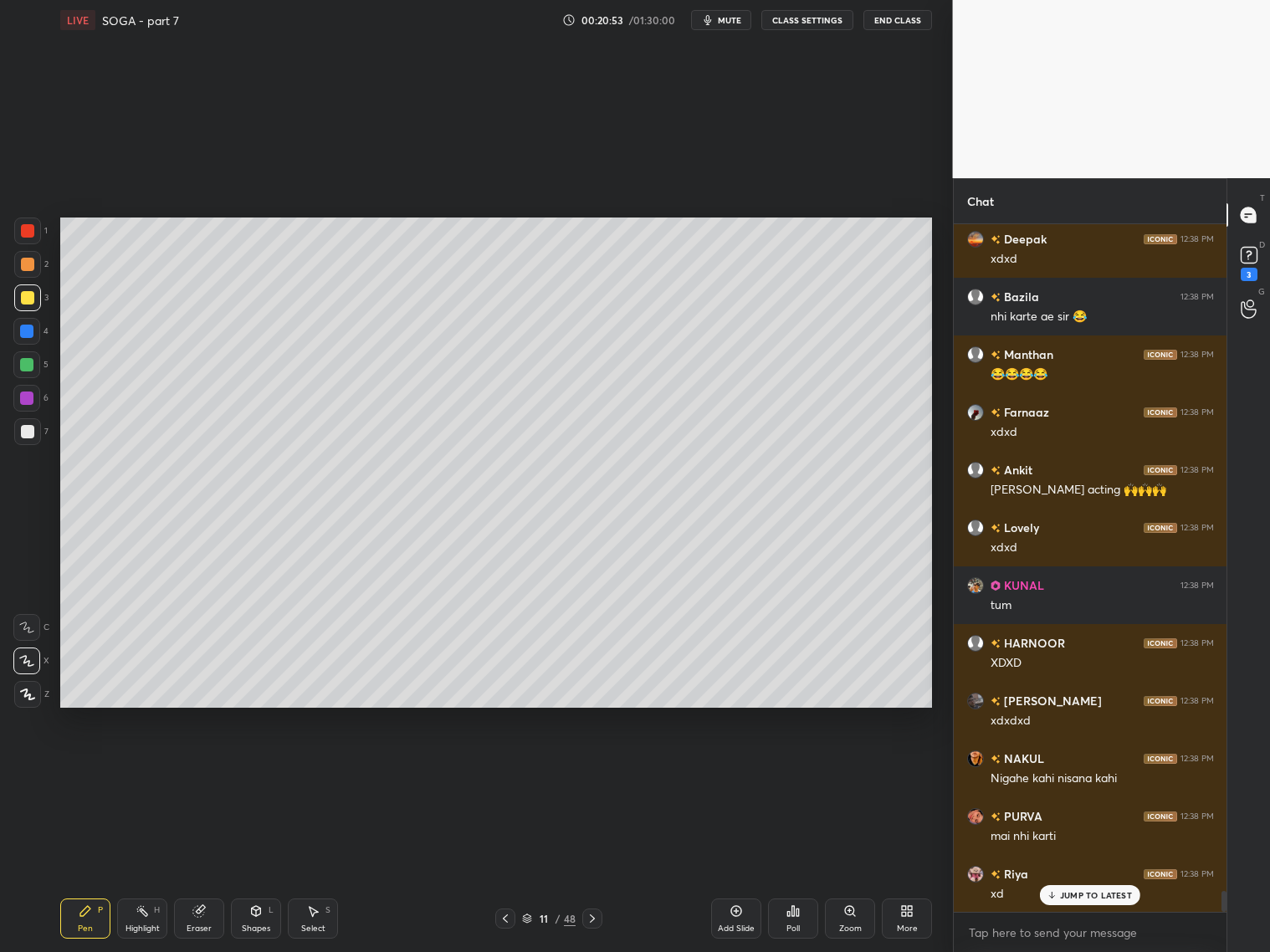
scroll to position [22101, 0]
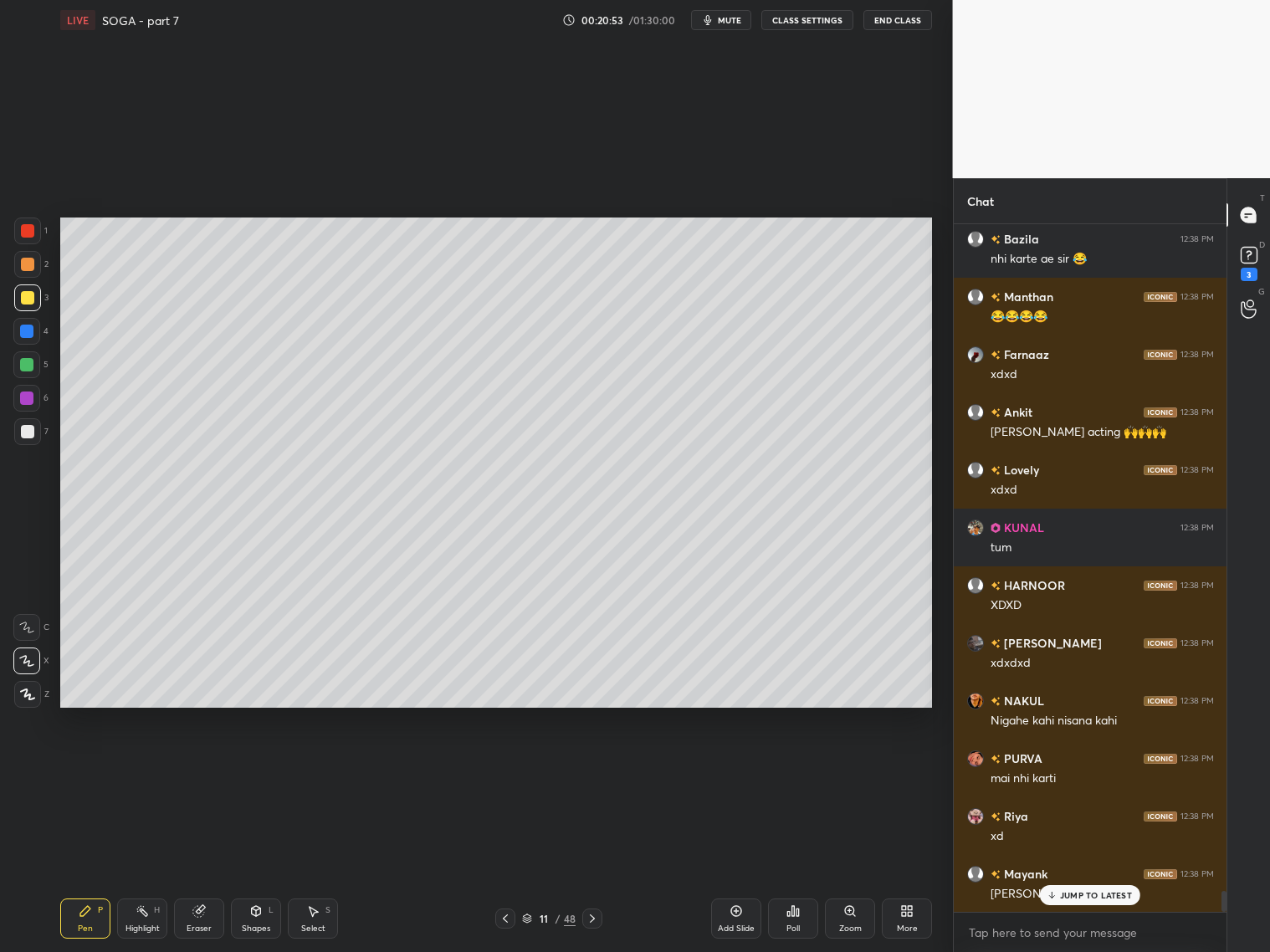
click at [598, 919] on icon at bounding box center [592, 918] width 13 height 13
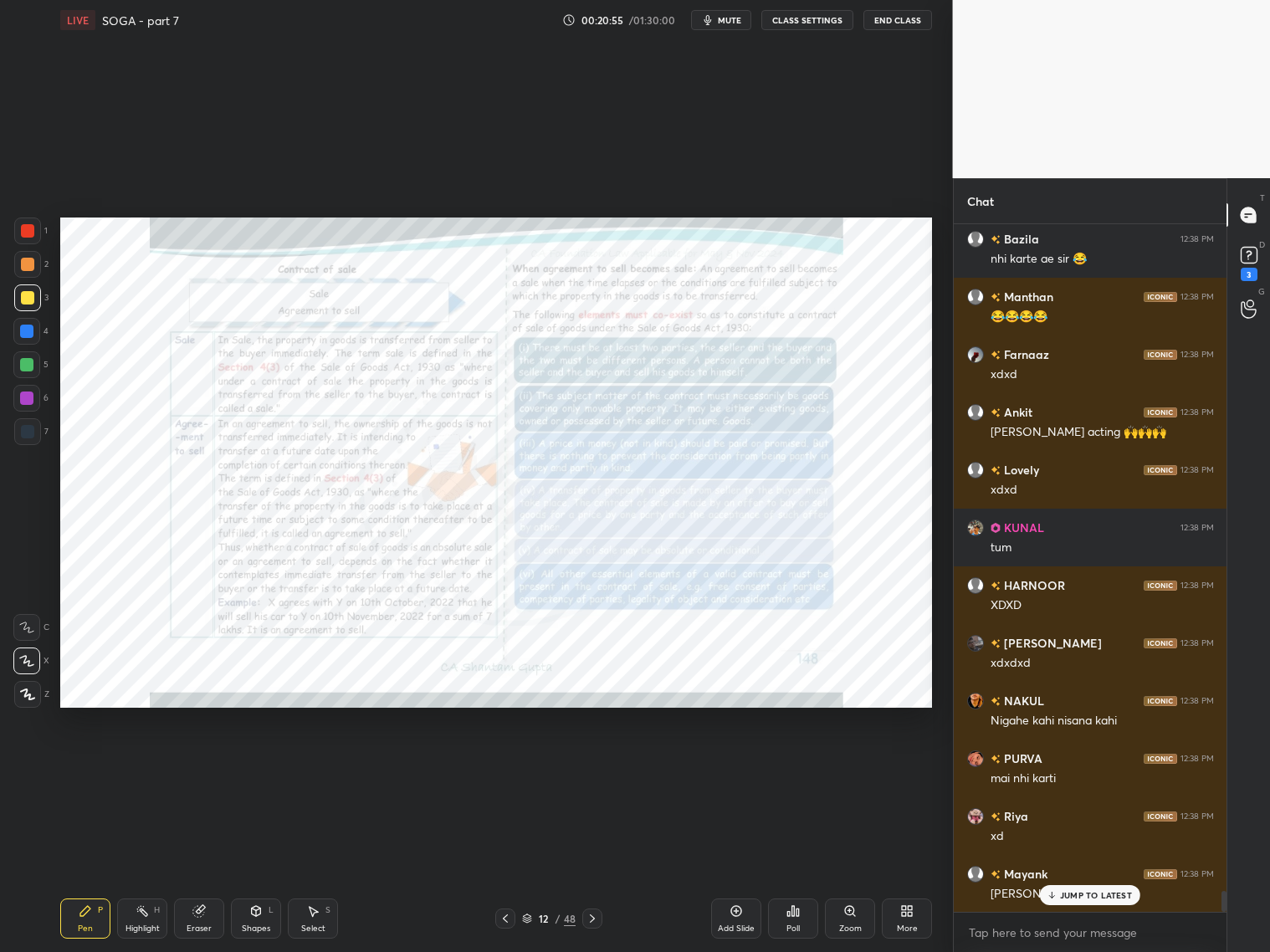
click at [507, 914] on icon at bounding box center [505, 918] width 13 height 13
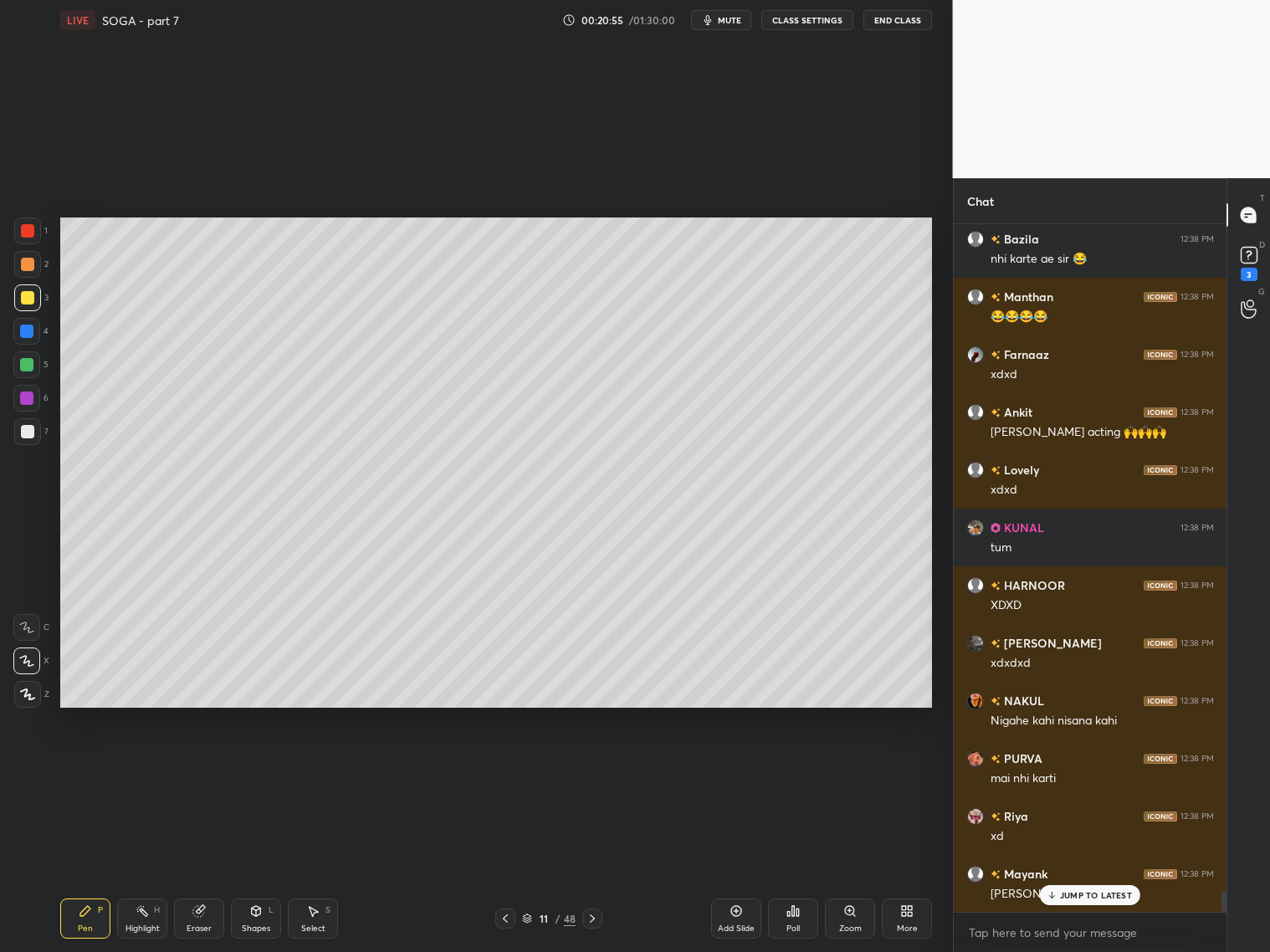
click at [507, 914] on icon at bounding box center [505, 918] width 13 height 13
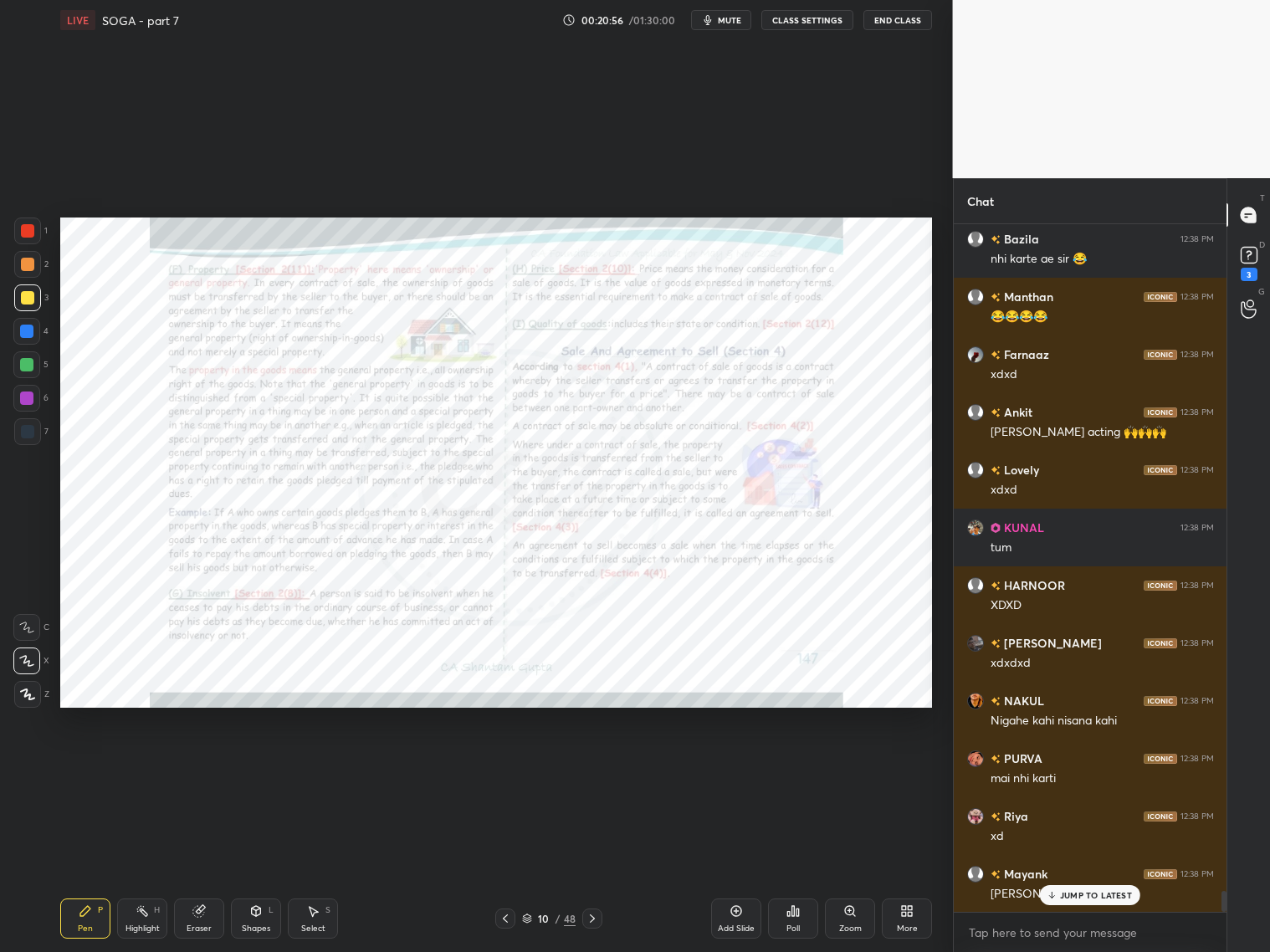
click at [857, 922] on div "Zoom" at bounding box center [850, 918] width 50 height 40
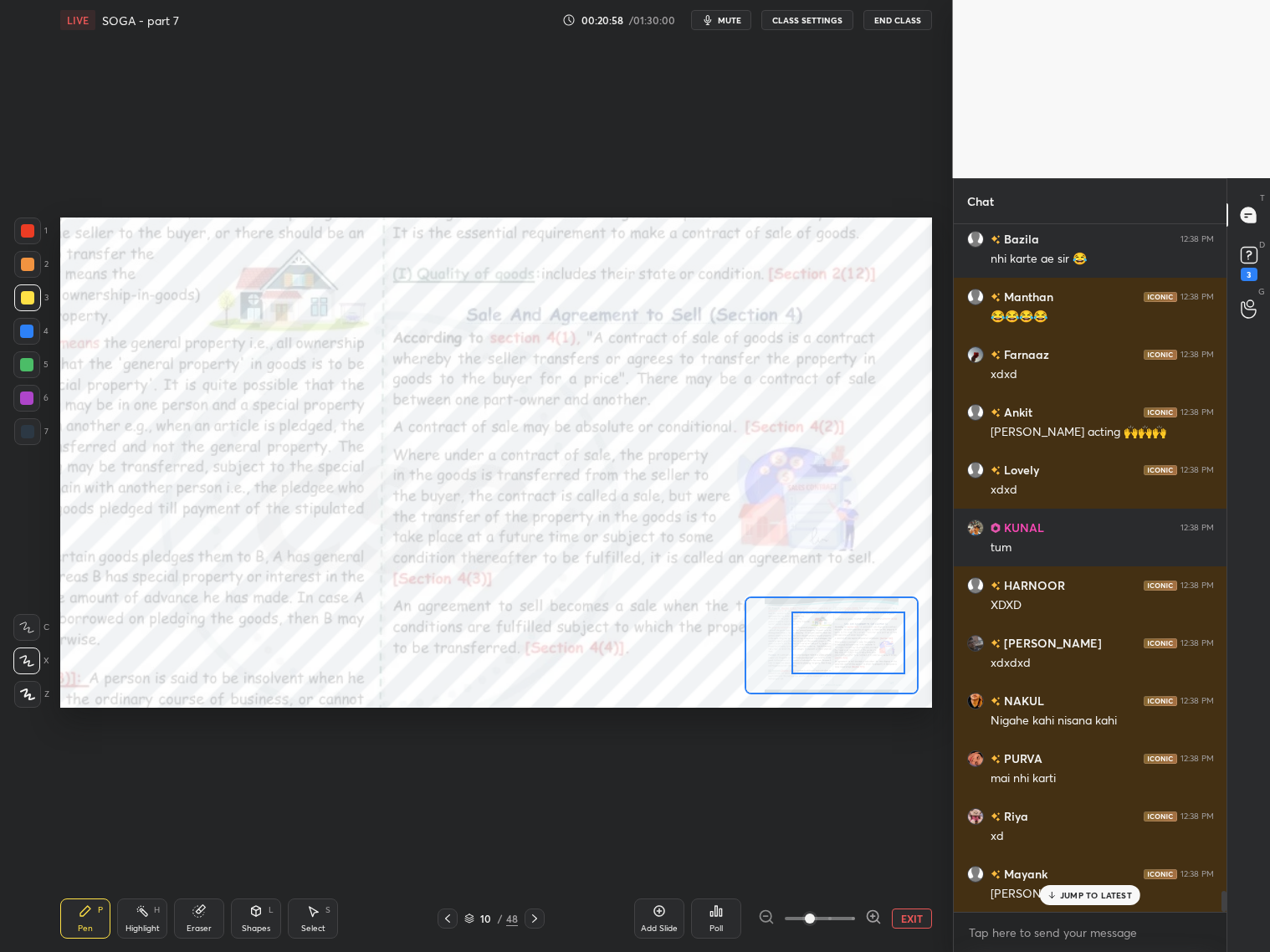
click at [869, 655] on div at bounding box center [848, 642] width 114 height 63
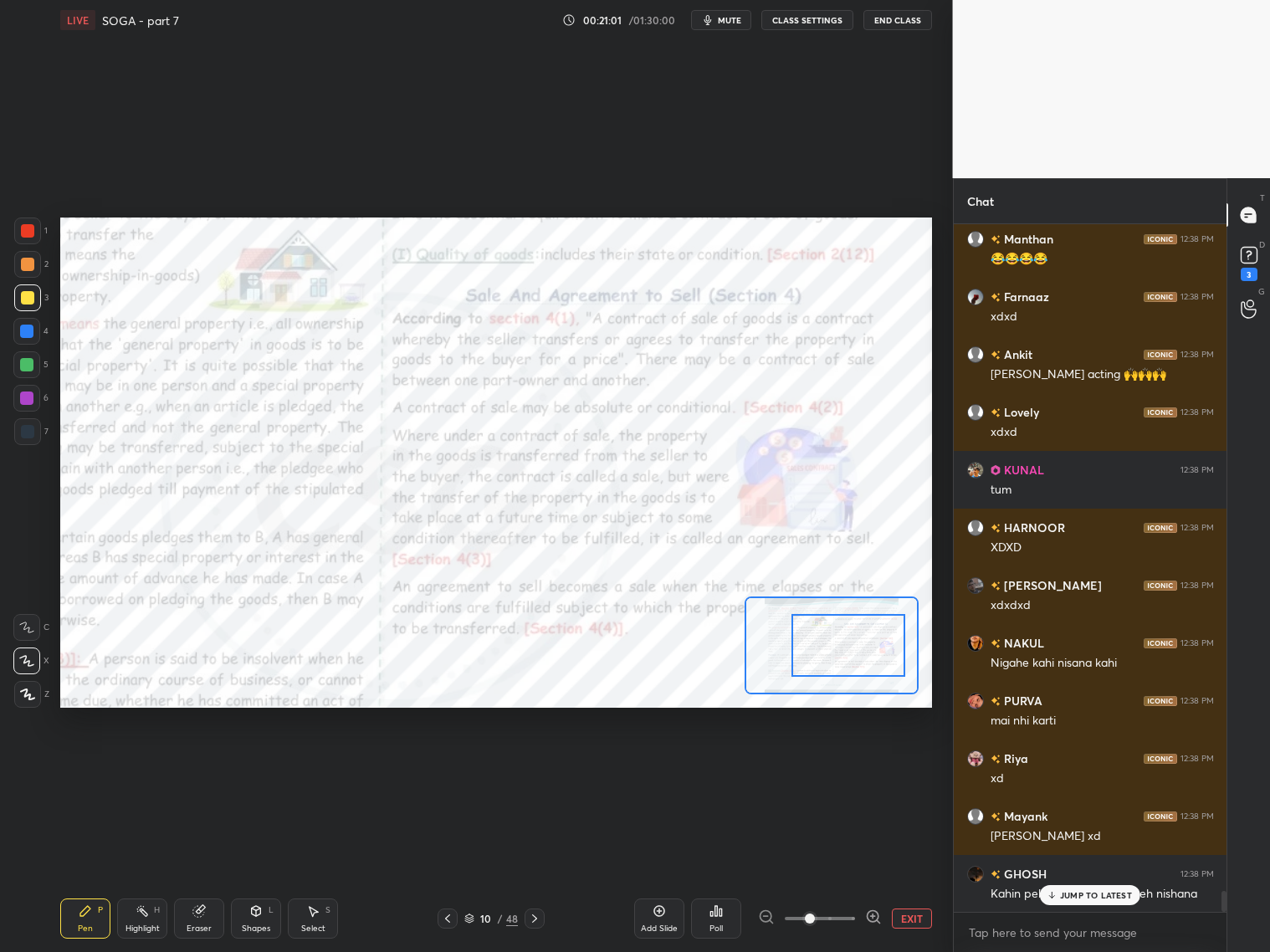
click at [37, 427] on div at bounding box center [28, 431] width 27 height 27
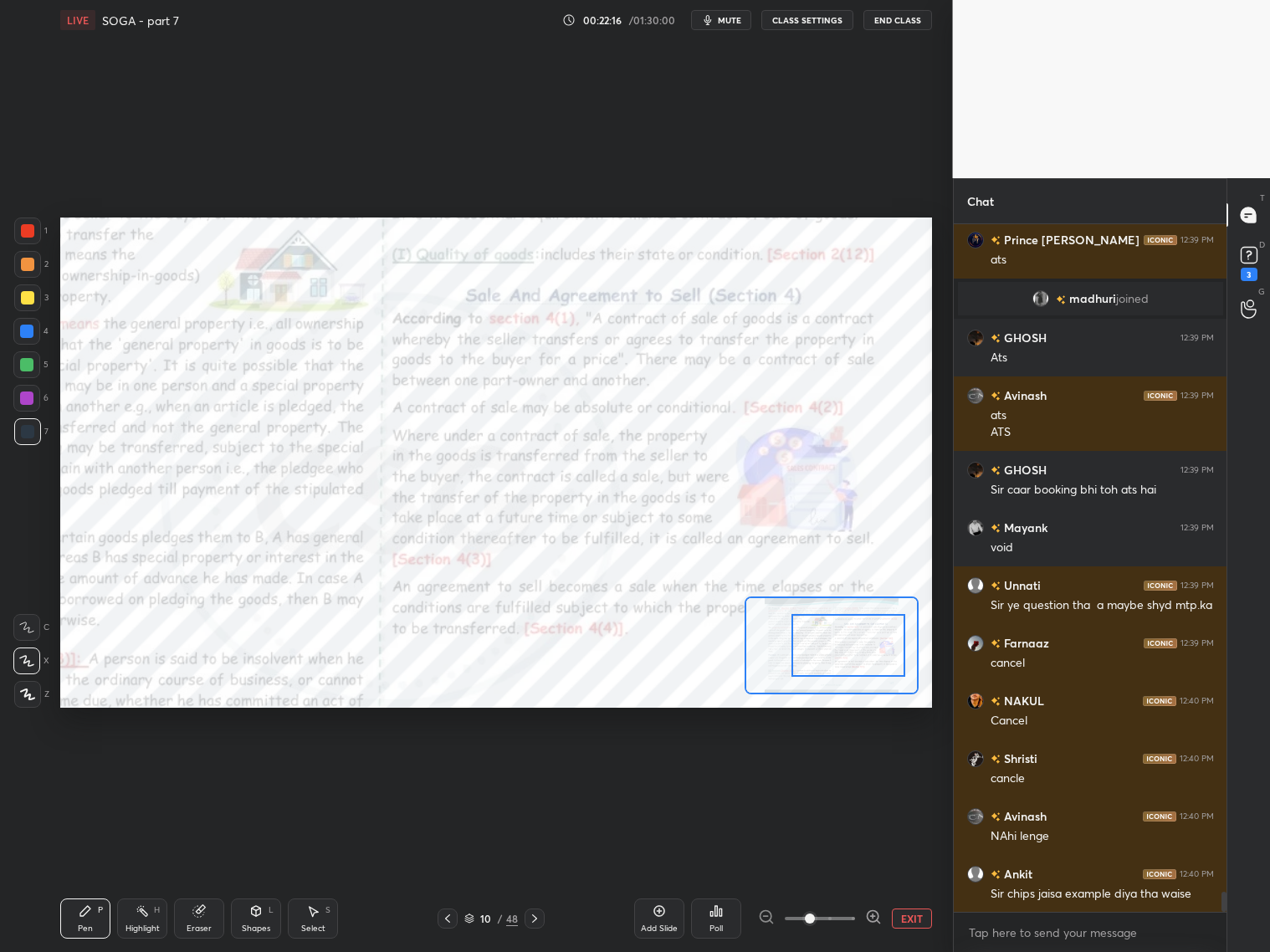
scroll to position [23082, 0]
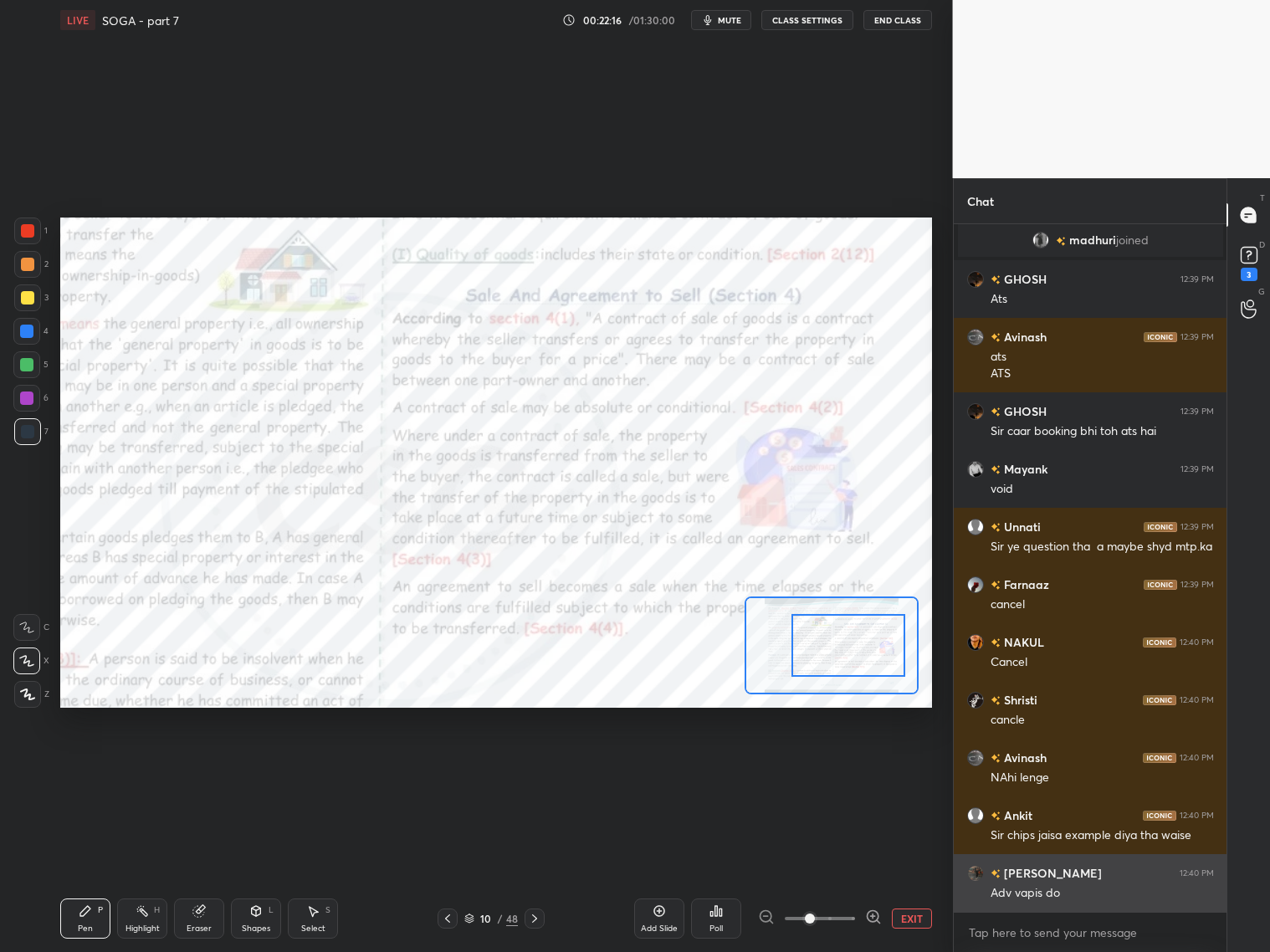
click at [1092, 897] on div "KAMAL 12:40 PM Adv vapis do" at bounding box center [1091, 883] width 274 height 58
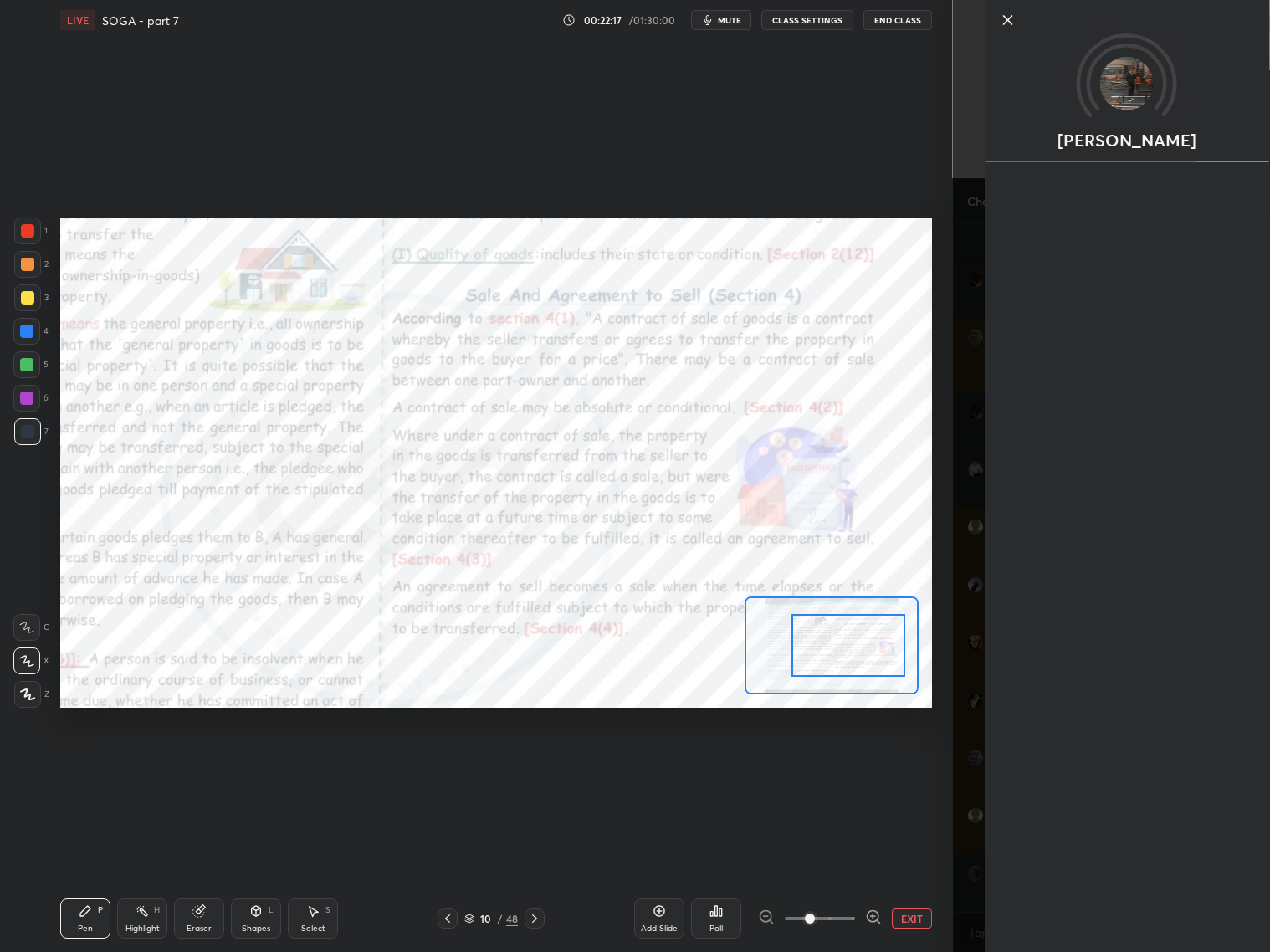
drag, startPoint x: 967, startPoint y: 888, endPoint x: 975, endPoint y: 887, distance: 8.1
click at [973, 888] on div "KAMAL" at bounding box center [1112, 476] width 318 height 952
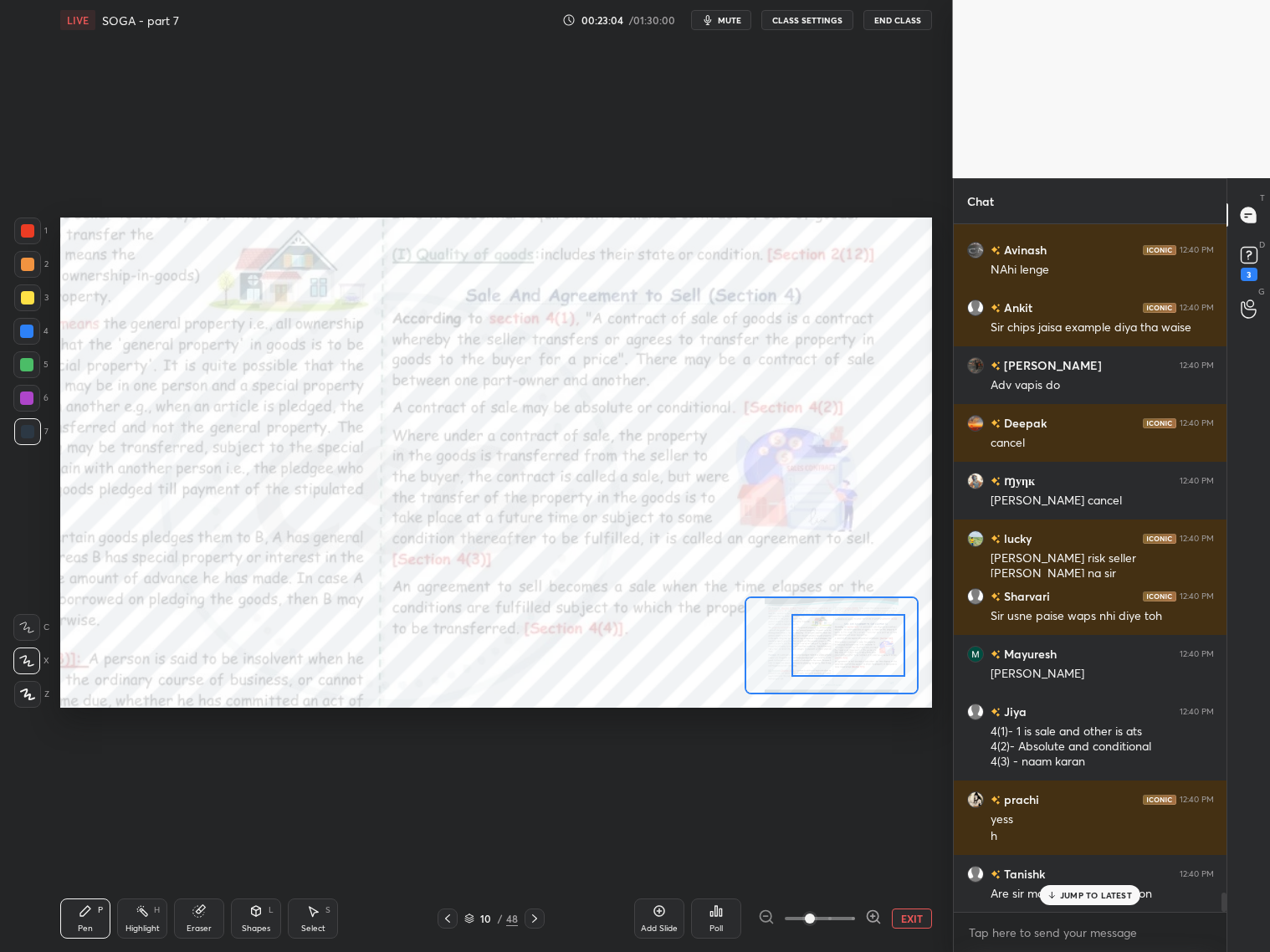
scroll to position [23648, 0]
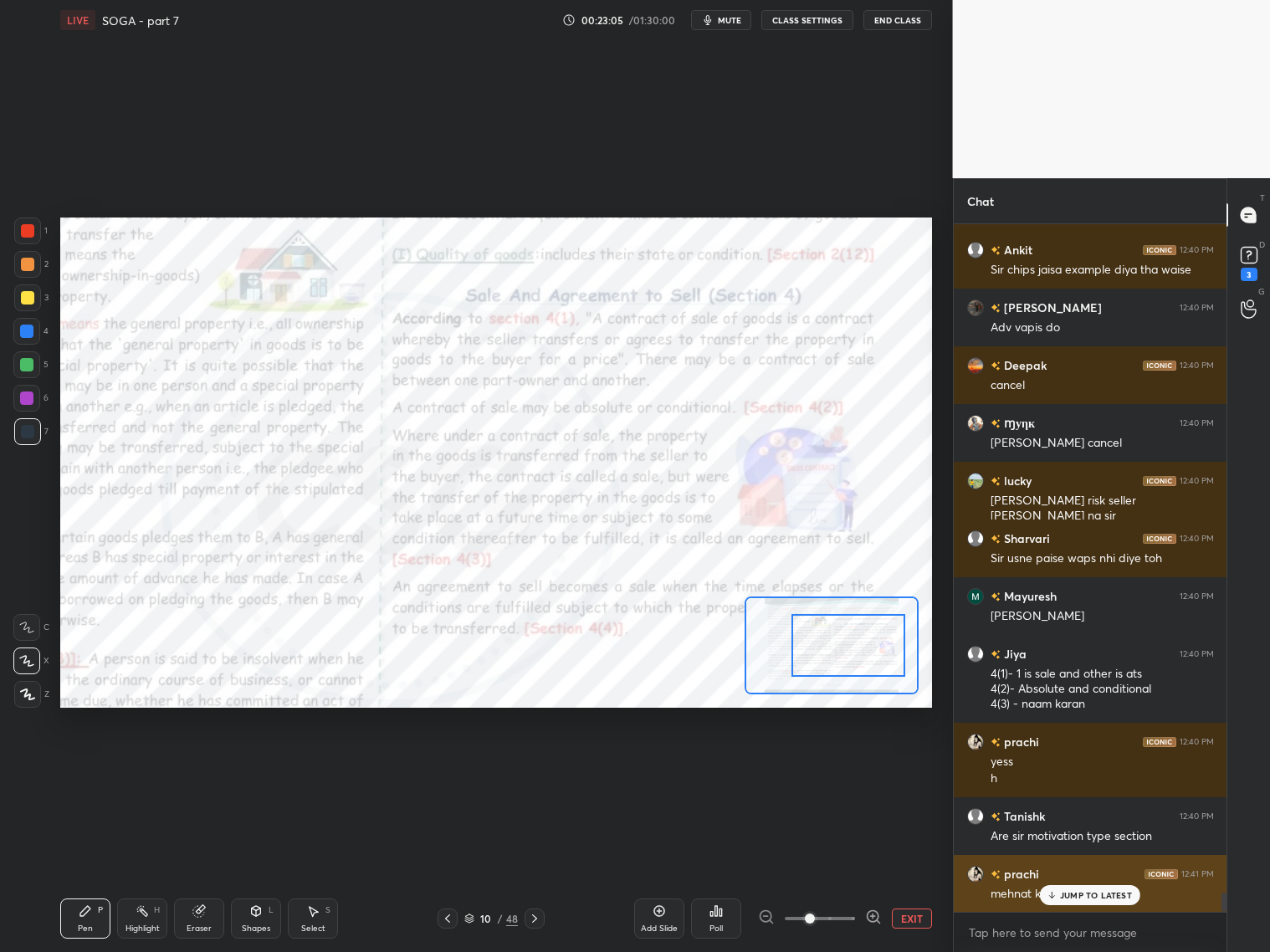
drag, startPoint x: 1098, startPoint y: 892, endPoint x: 1107, endPoint y: 882, distance: 13.5
click at [1099, 890] on p "JUMP TO LATEST" at bounding box center [1095, 895] width 72 height 10
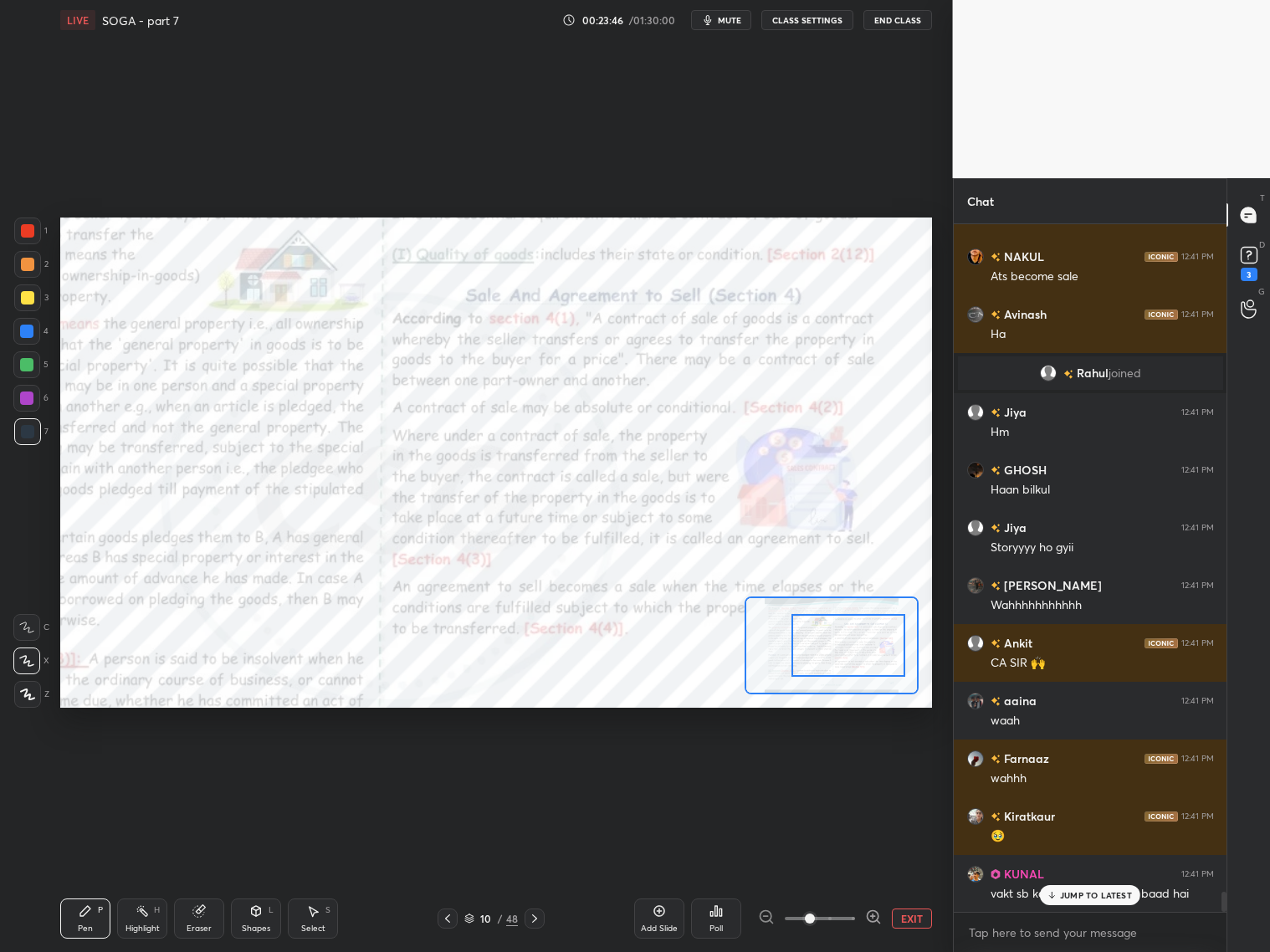
scroll to position [22953, 0]
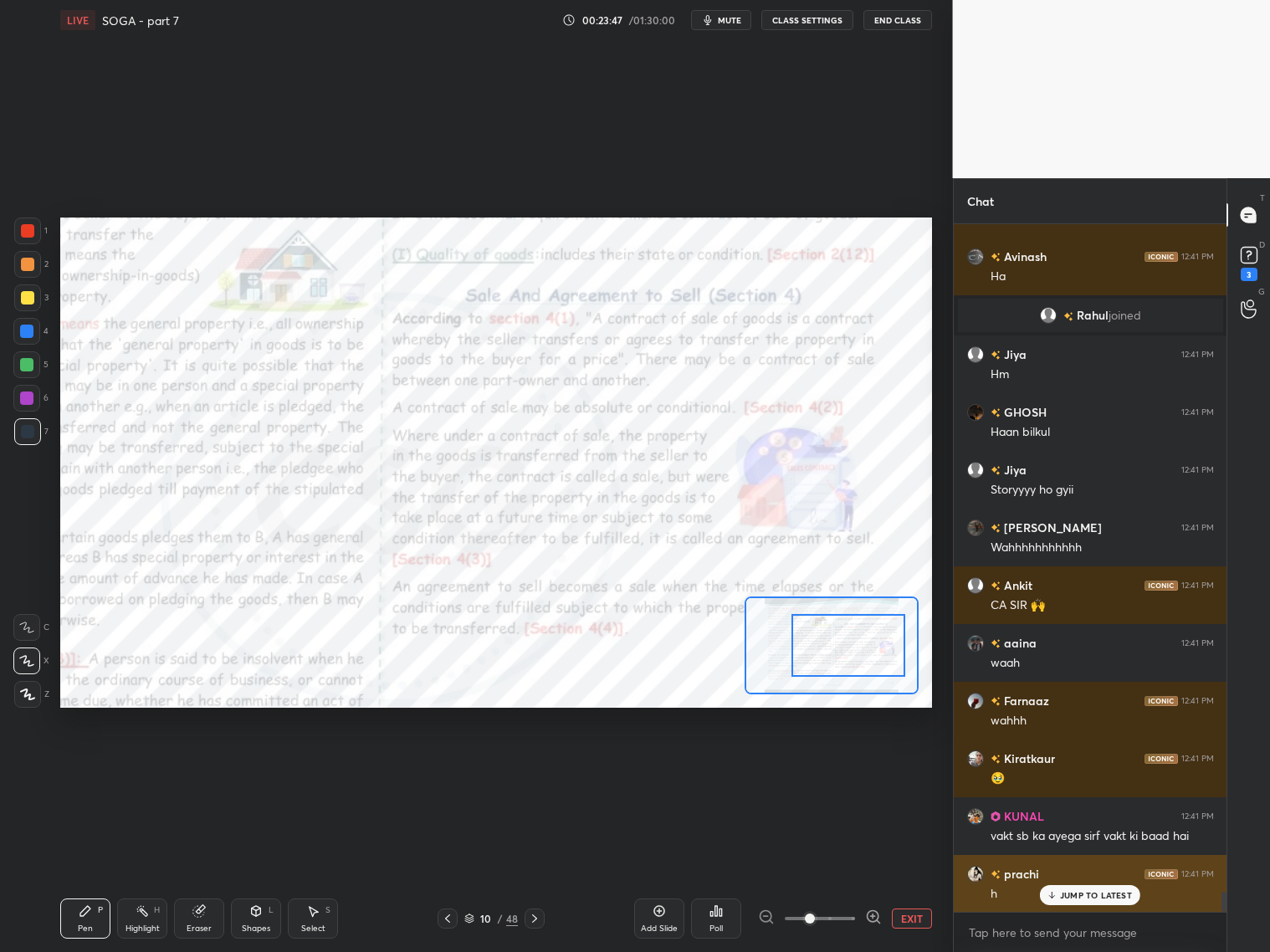
click at [1094, 895] on p "JUMP TO LATEST" at bounding box center [1095, 895] width 72 height 10
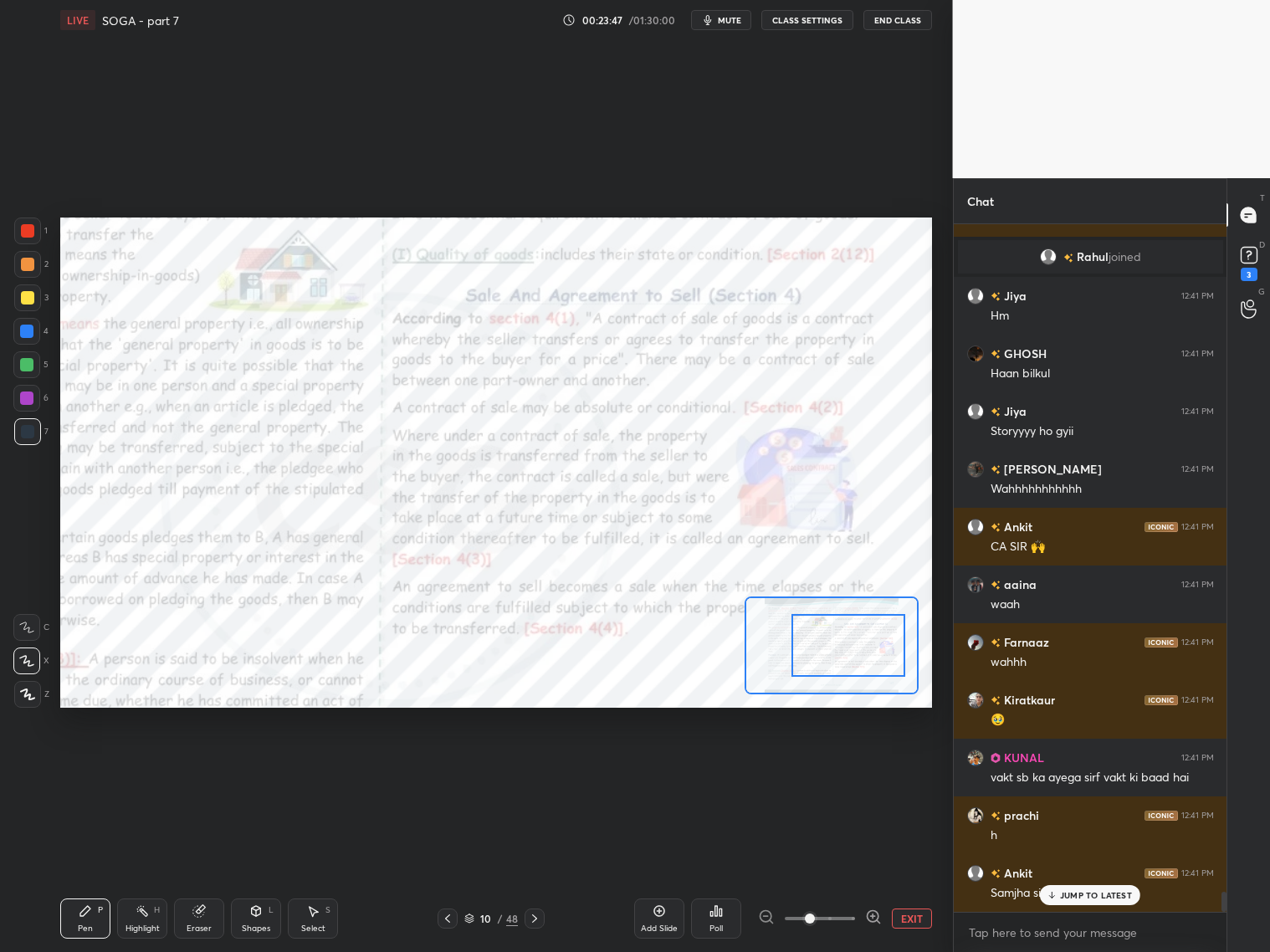
scroll to position [23068, 0]
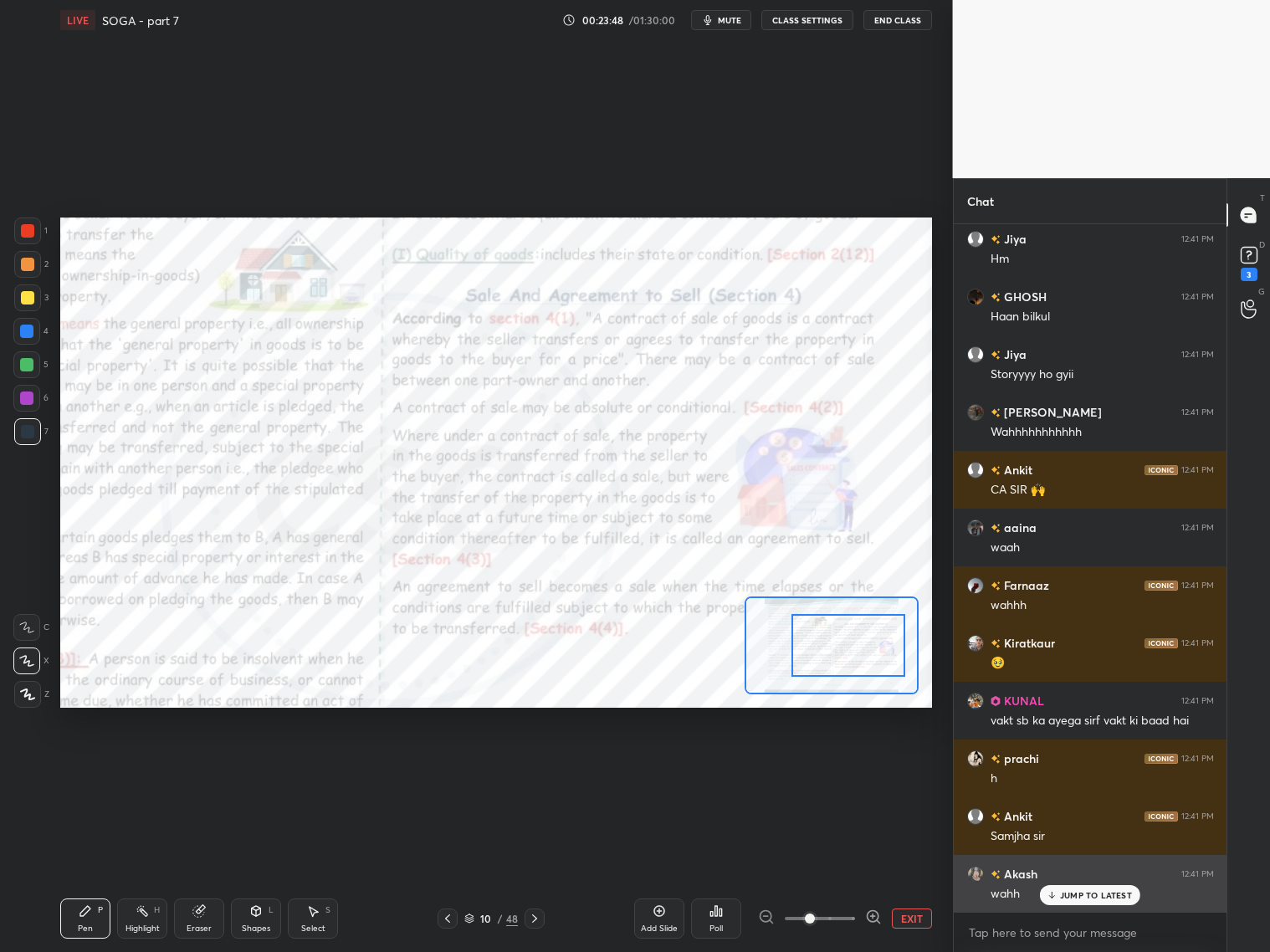
click at [1080, 894] on p "JUMP TO LATEST" at bounding box center [1095, 895] width 72 height 10
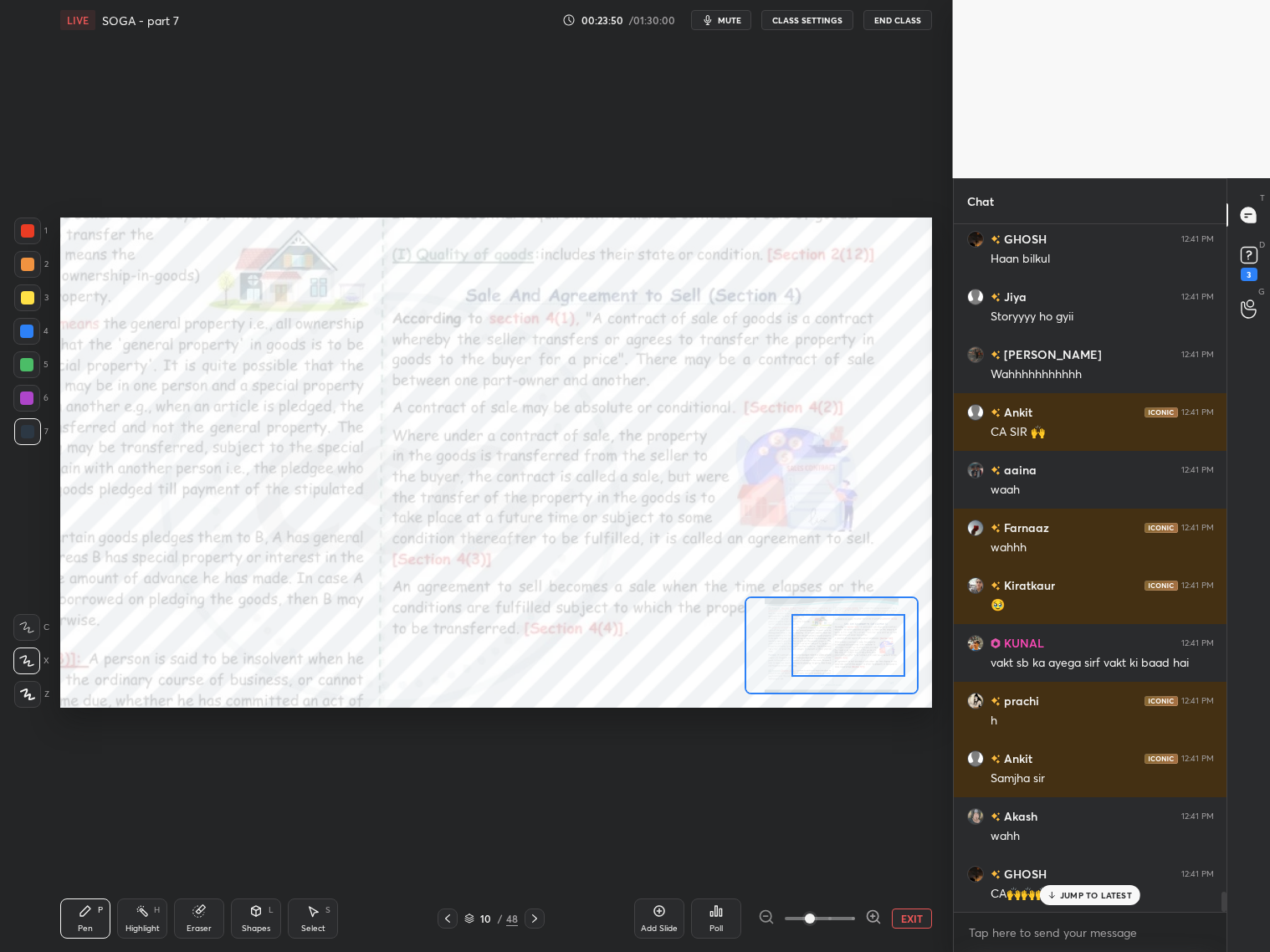
scroll to position [23184, 0]
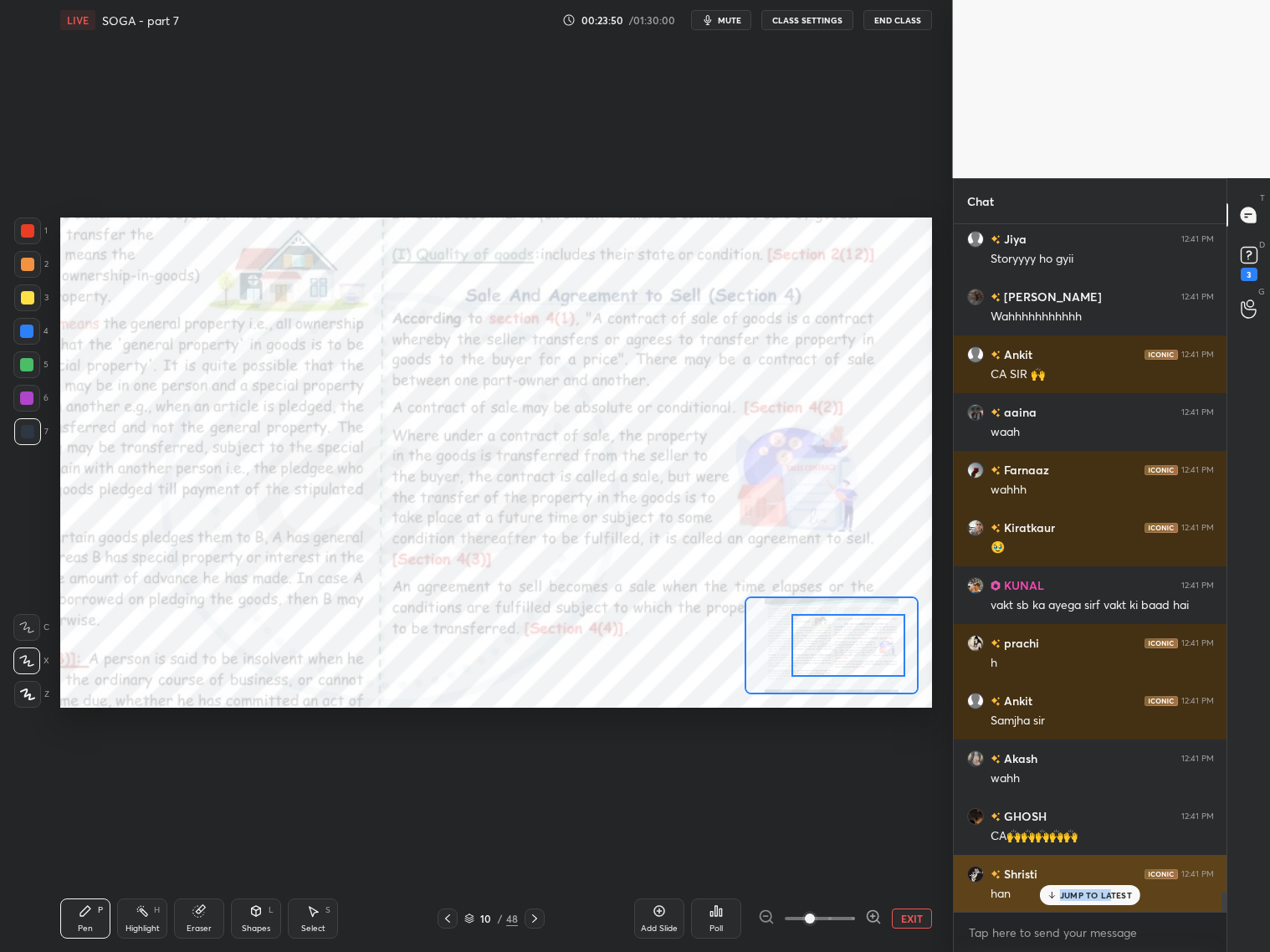
click at [1114, 890] on p "JUMP TO LATEST" at bounding box center [1095, 895] width 72 height 10
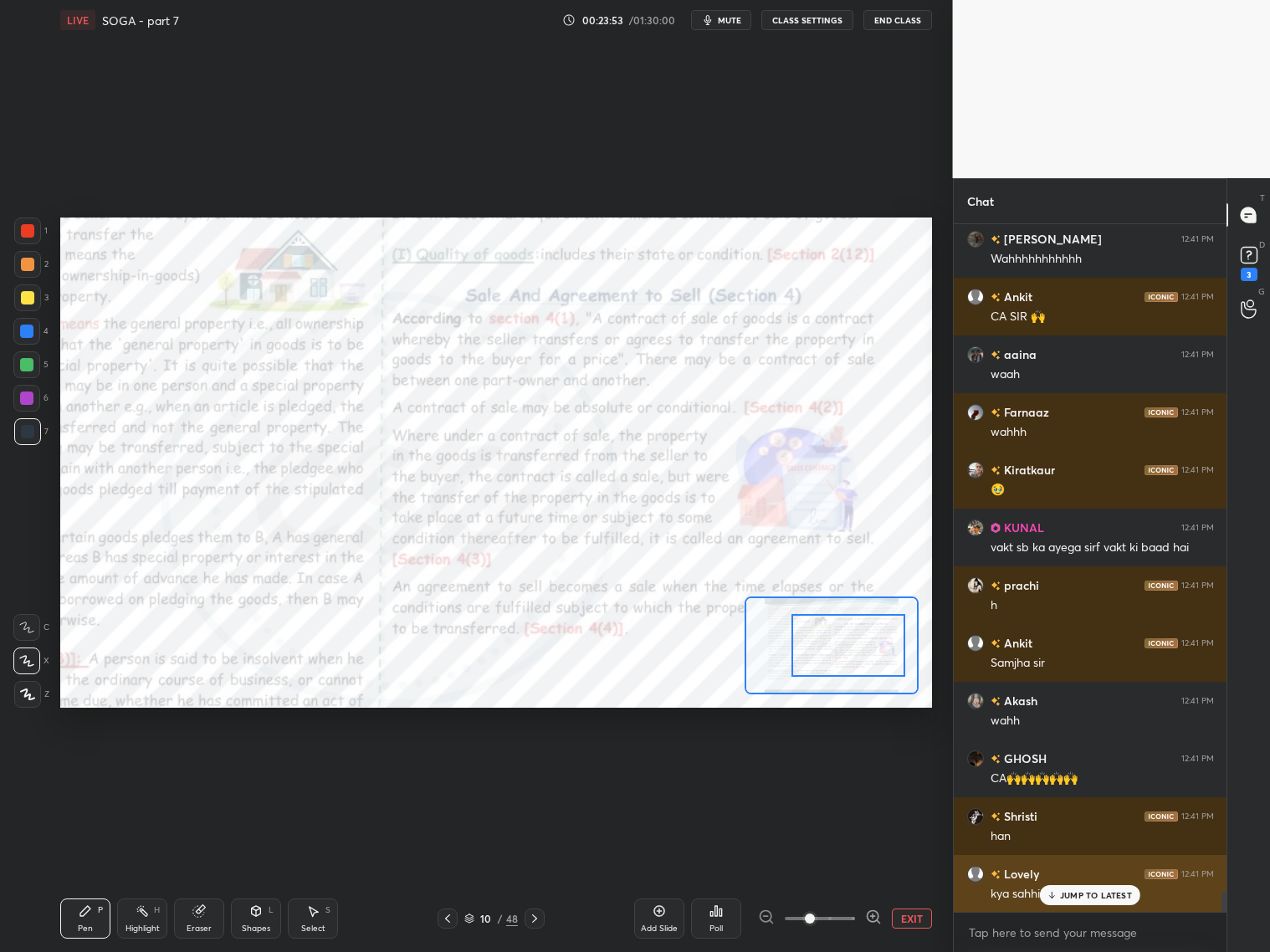
click at [1085, 894] on p "JUMP TO LATEST" at bounding box center [1095, 895] width 72 height 10
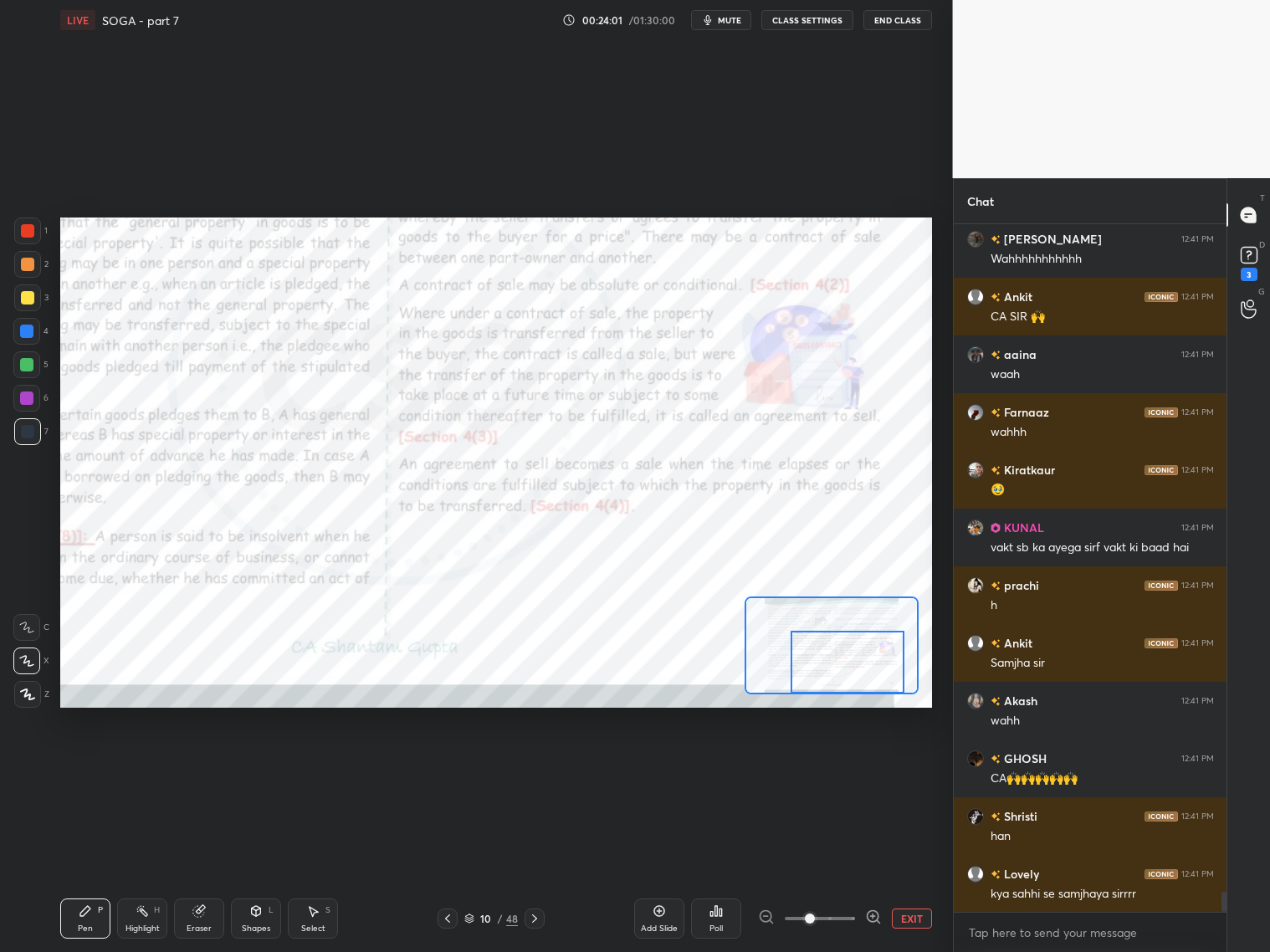
drag, startPoint x: 850, startPoint y: 659, endPoint x: 850, endPoint y: 672, distance: 13.0
click at [850, 675] on div at bounding box center [847, 662] width 114 height 63
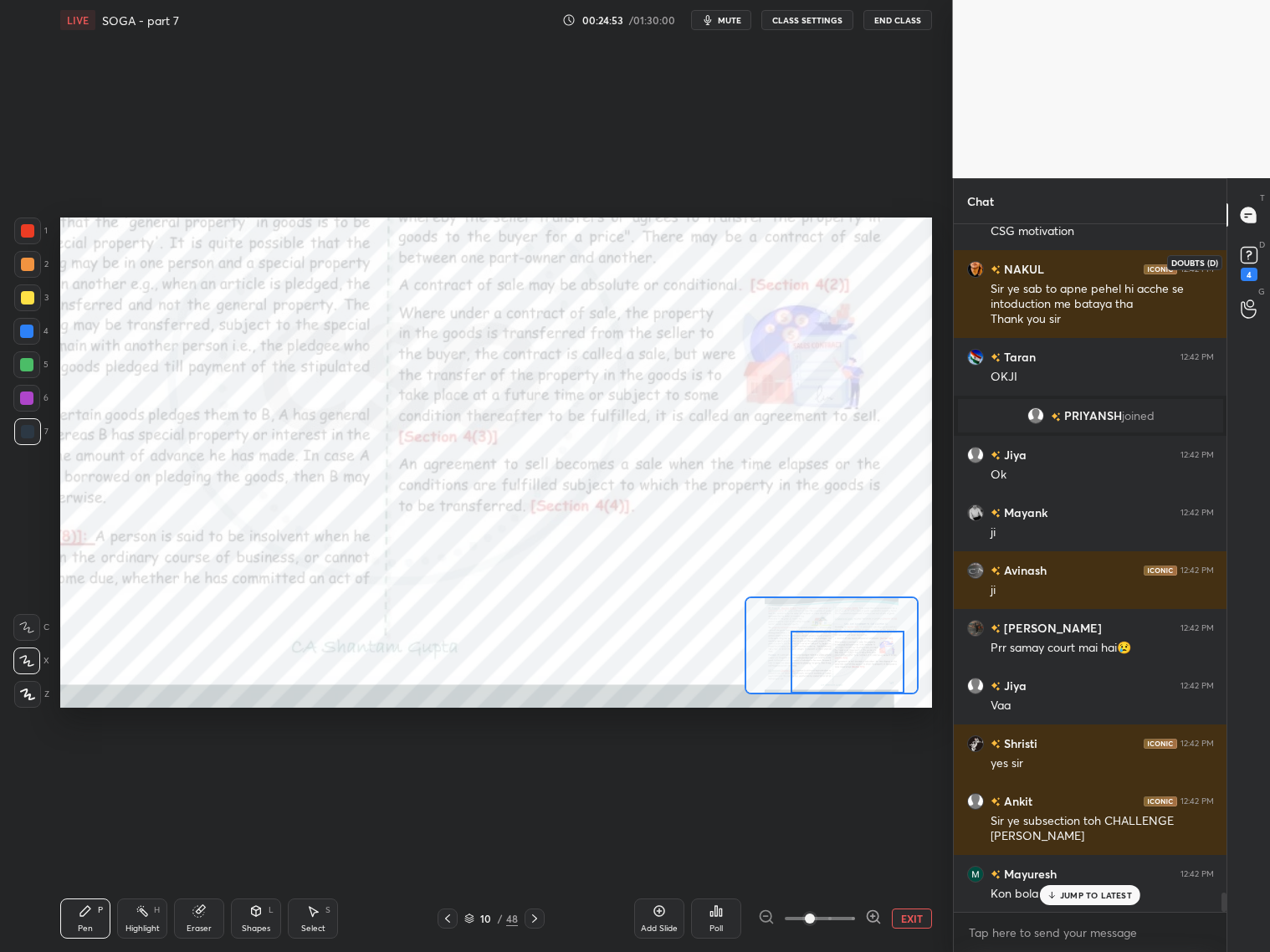
scroll to position [23753, 0]
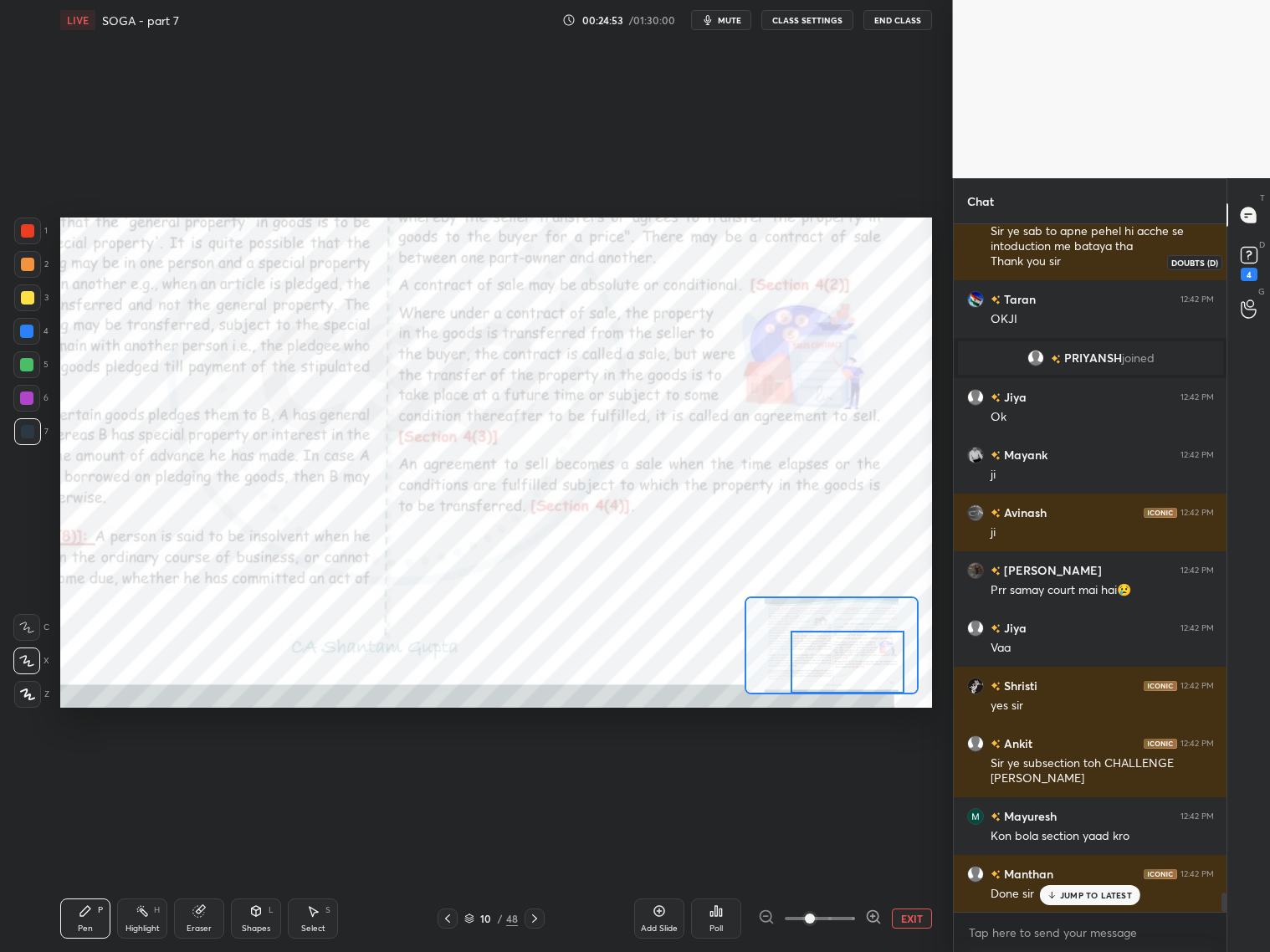
click at [1257, 255] on icon at bounding box center [1249, 255] width 25 height 25
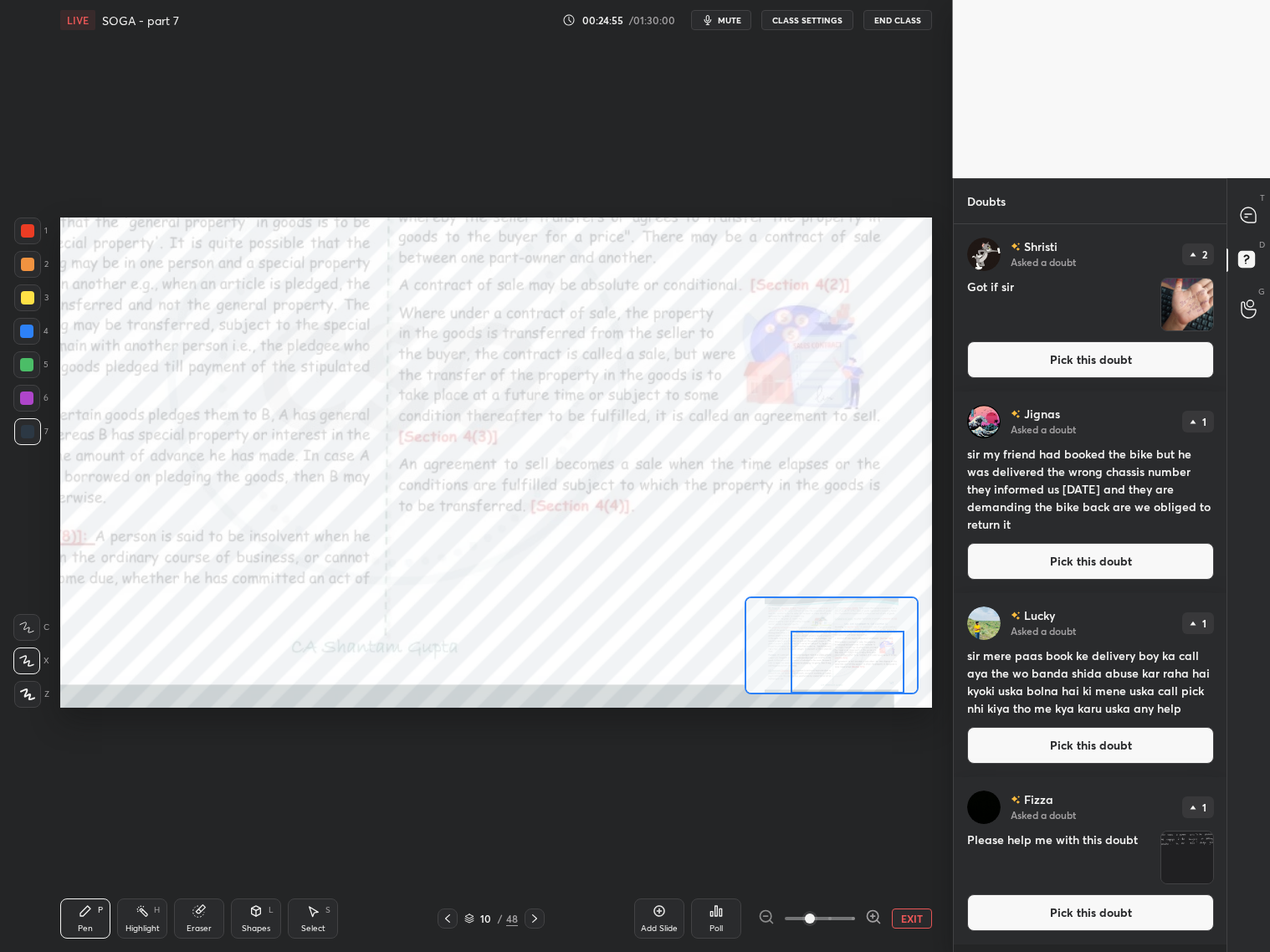
click at [1127, 356] on button "Pick this doubt" at bounding box center [1091, 359] width 247 height 37
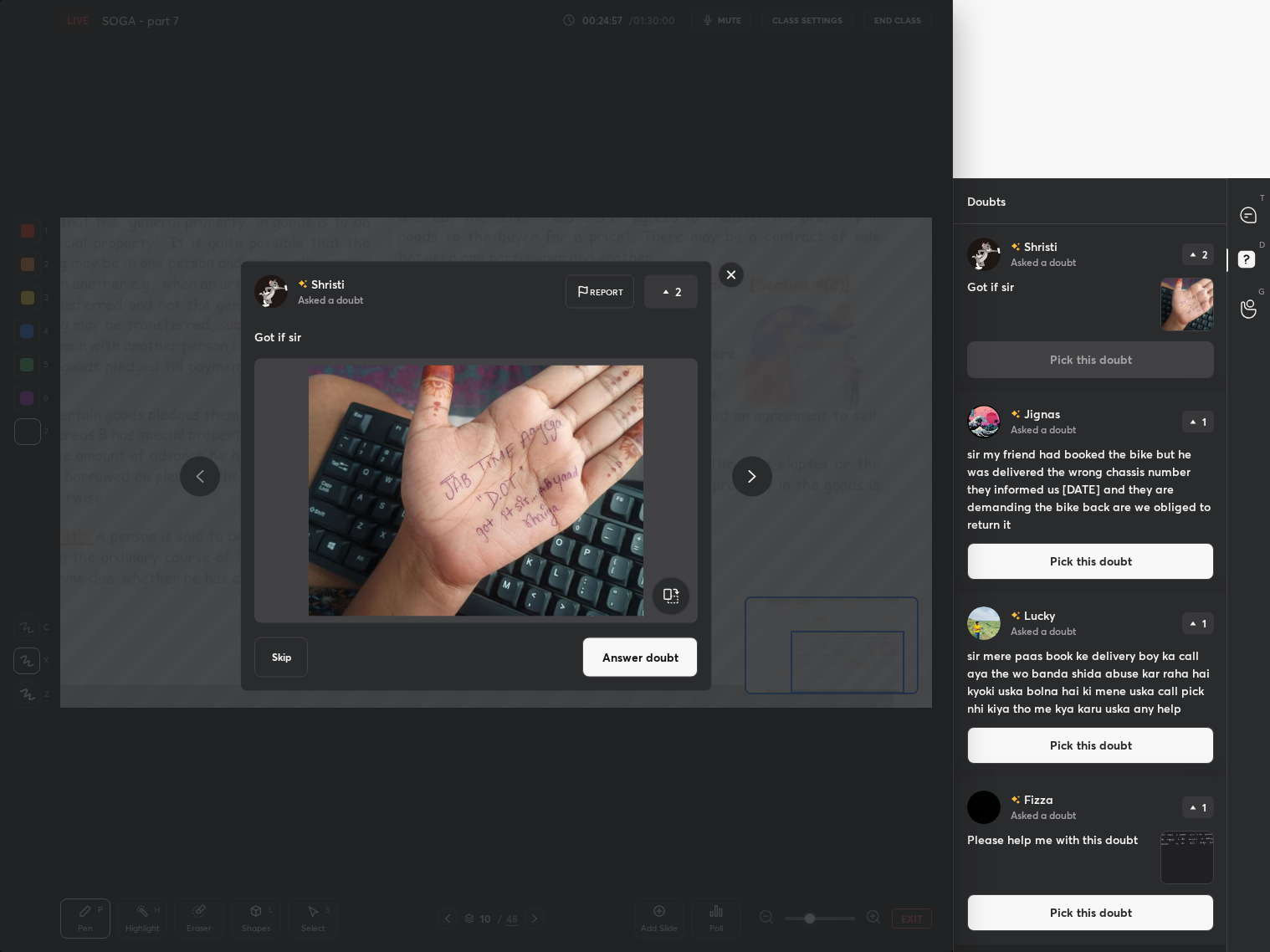
drag, startPoint x: 731, startPoint y: 269, endPoint x: 874, endPoint y: 302, distance: 146.8
click at [731, 269] on rect at bounding box center [731, 275] width 26 height 26
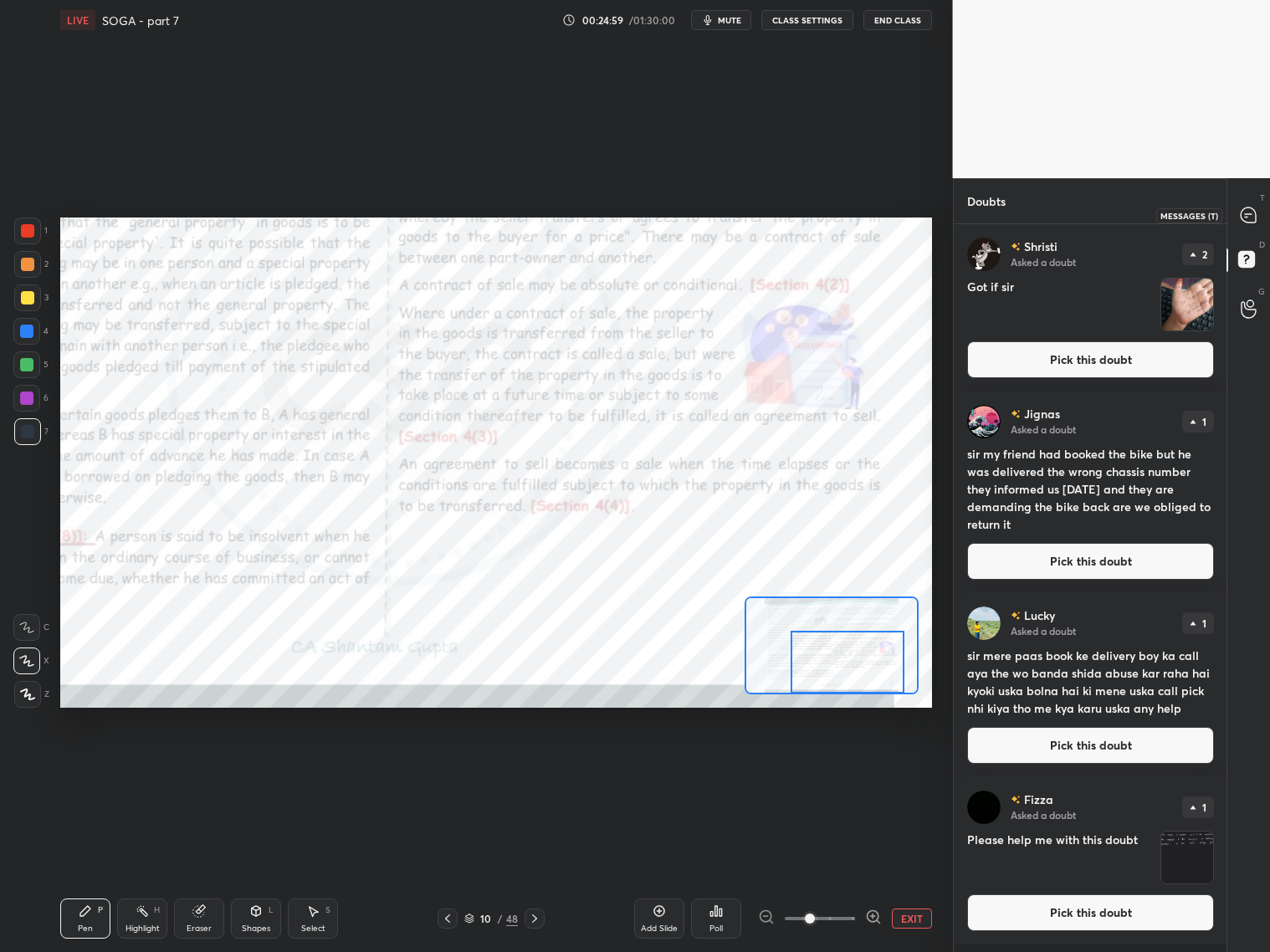
click at [1240, 222] on icon at bounding box center [1249, 216] width 18 height 18
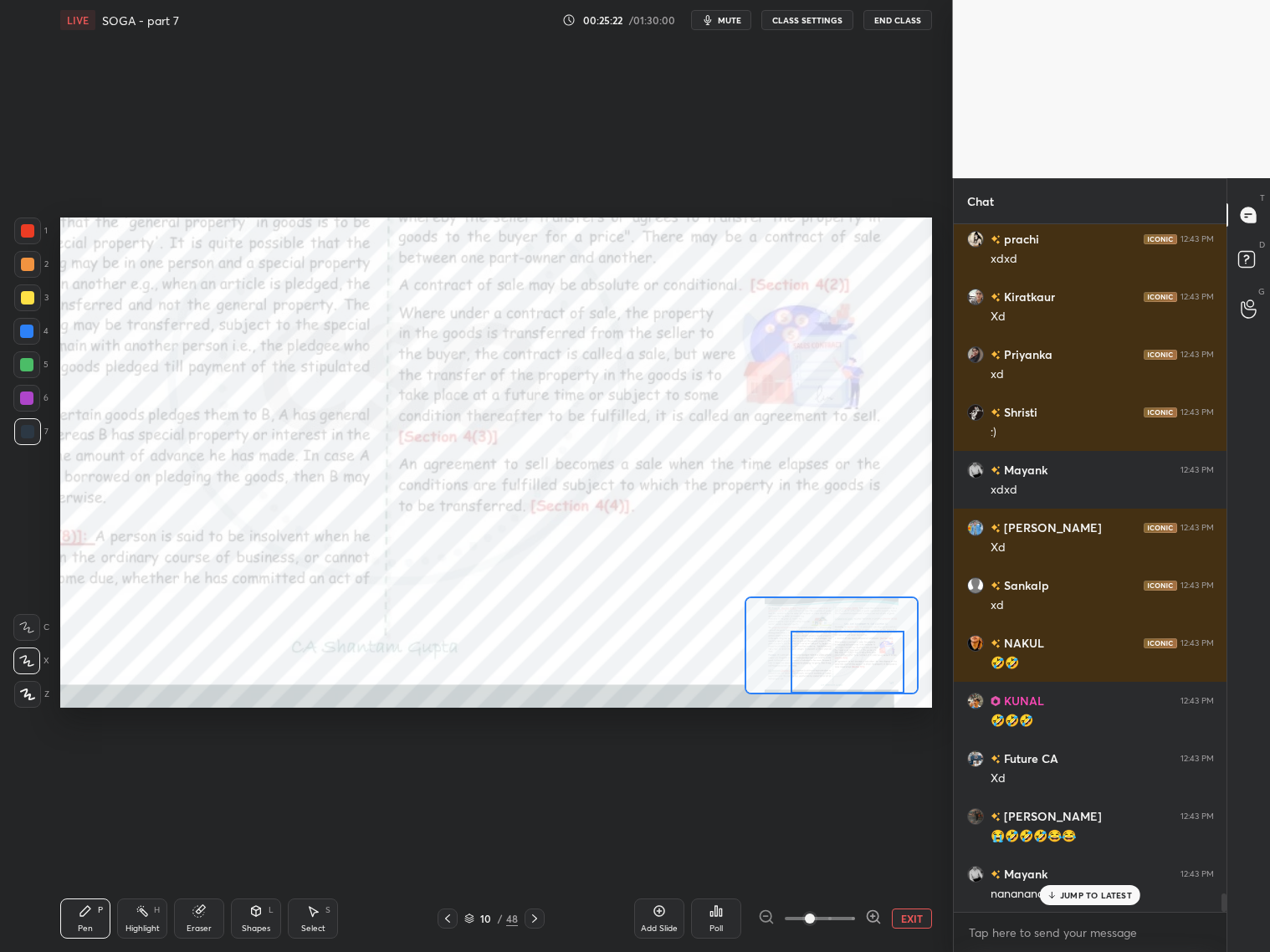
scroll to position [25237, 0]
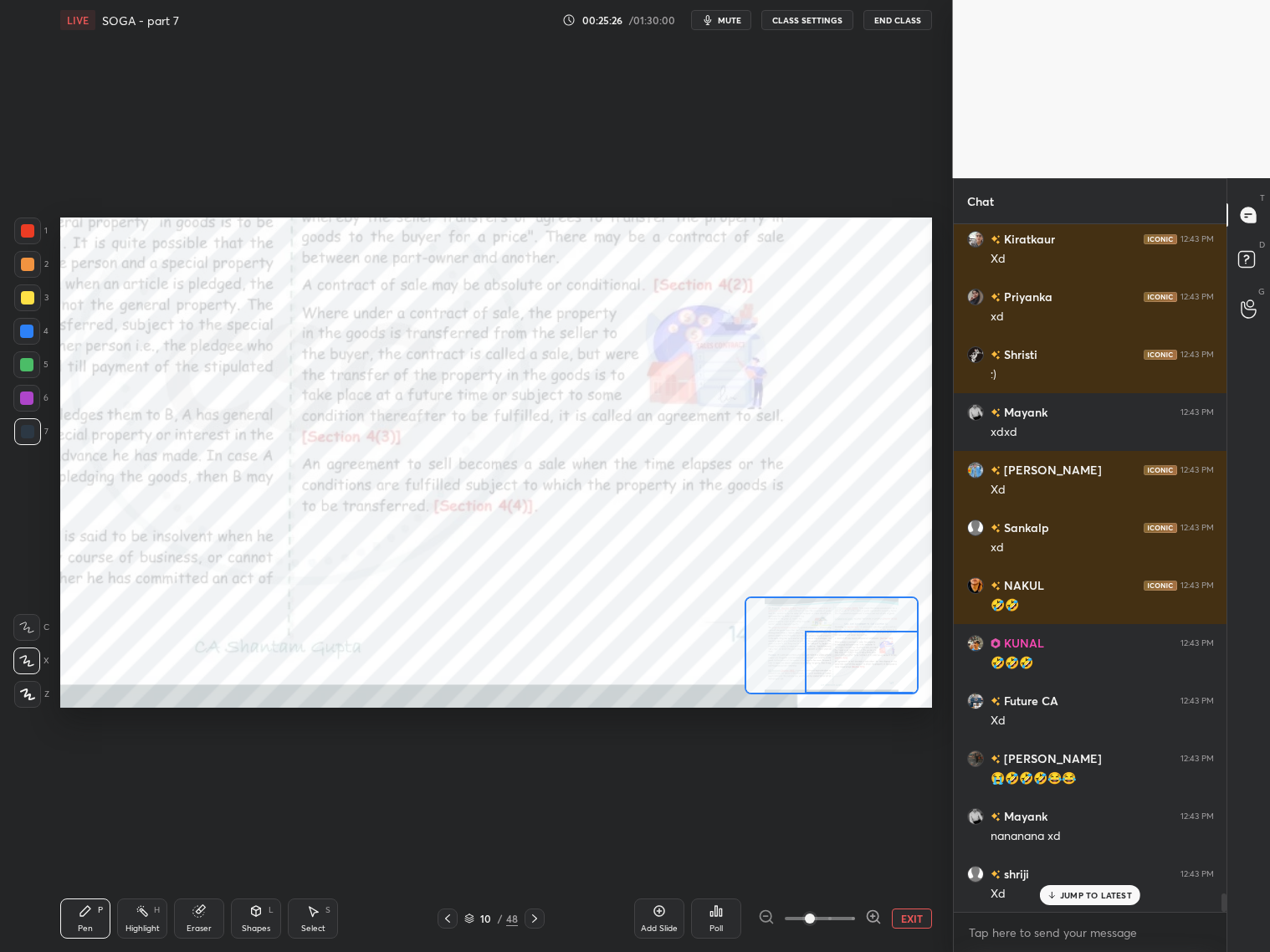
drag, startPoint x: 843, startPoint y: 659, endPoint x: 867, endPoint y: 658, distance: 24.0
click at [857, 663] on div at bounding box center [861, 662] width 114 height 63
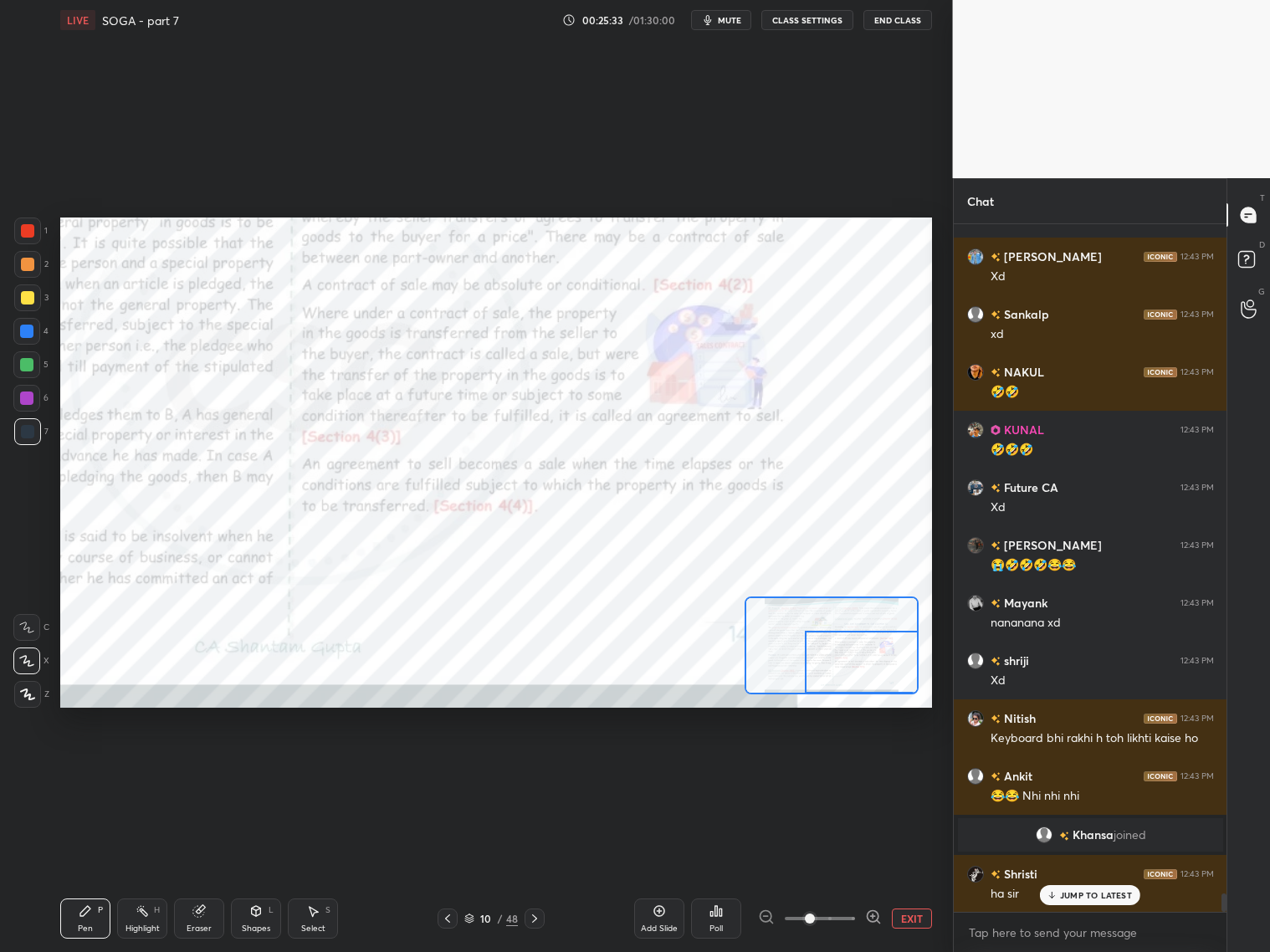
scroll to position [24642, 0]
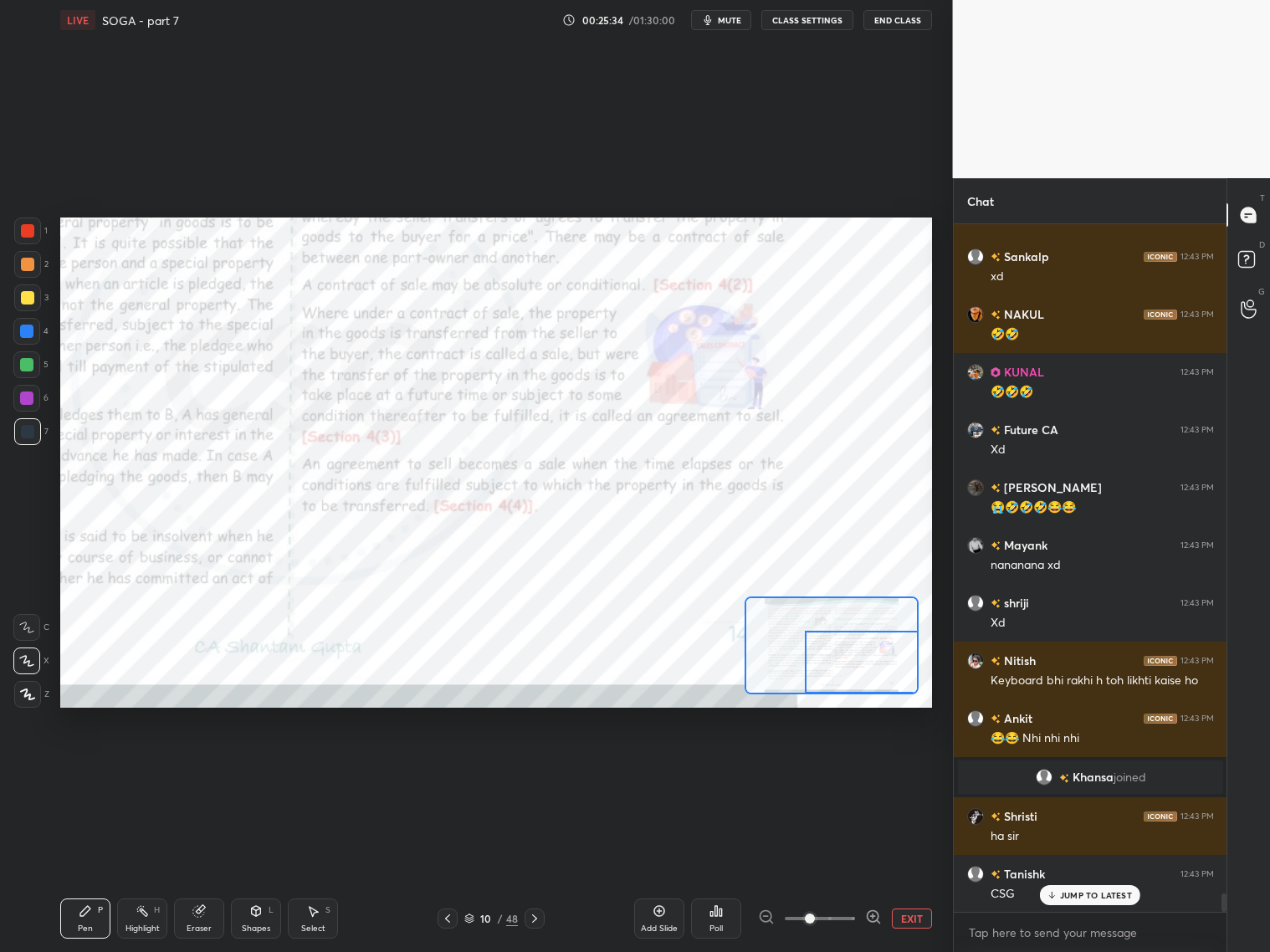
click at [535, 922] on icon at bounding box center [534, 918] width 13 height 13
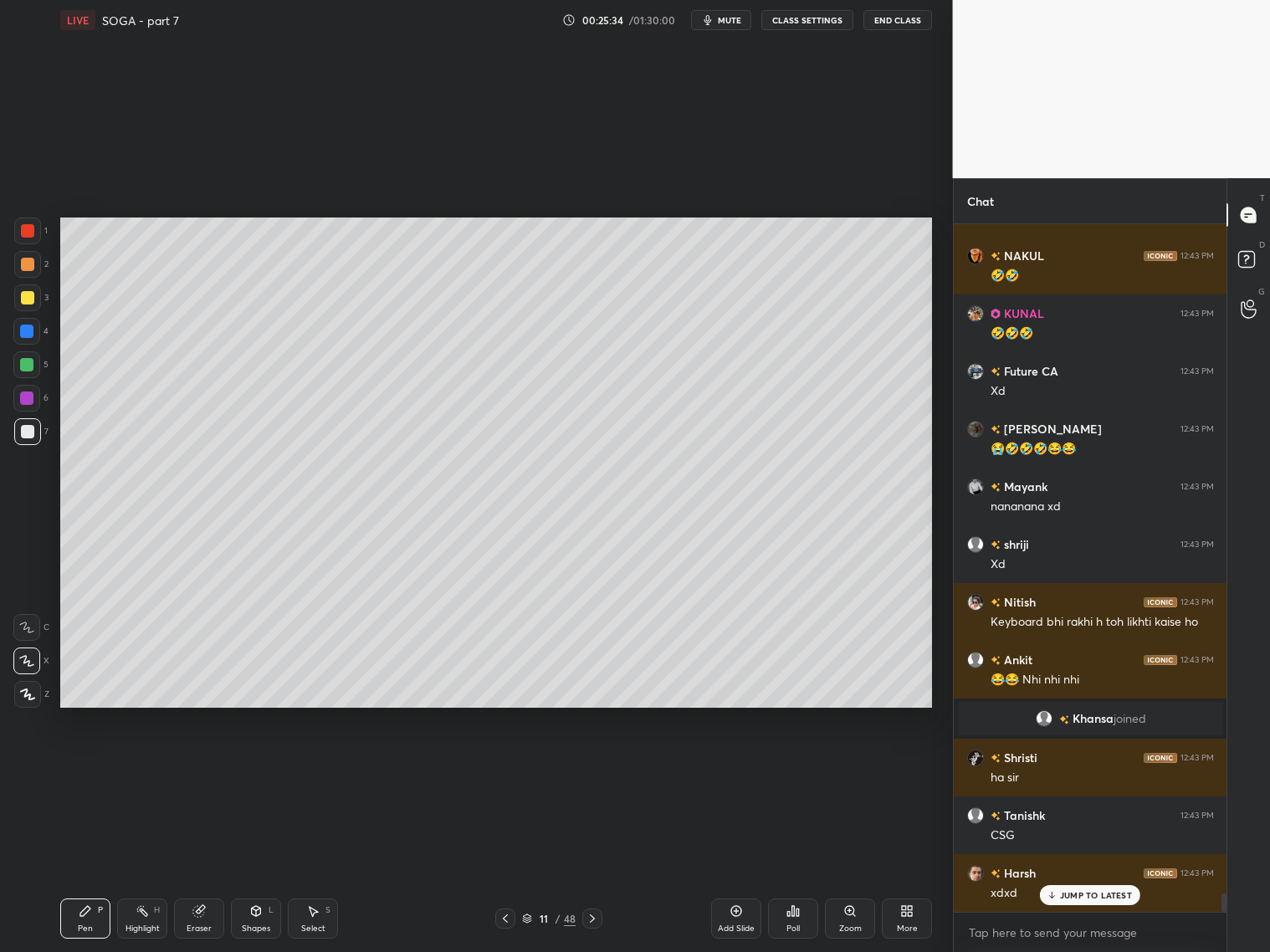
scroll to position [24757, 0]
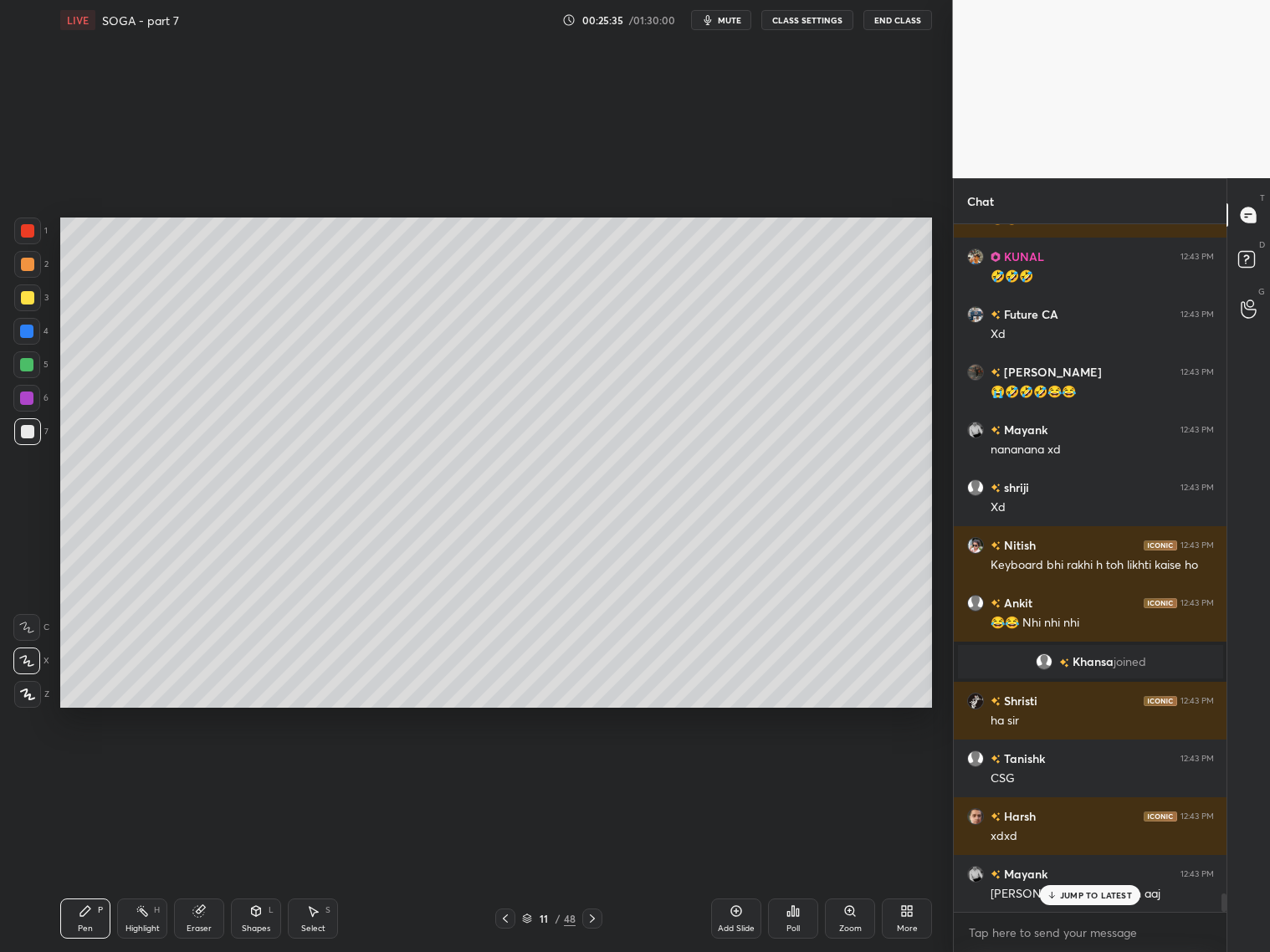
click at [592, 918] on icon at bounding box center [592, 918] width 13 height 13
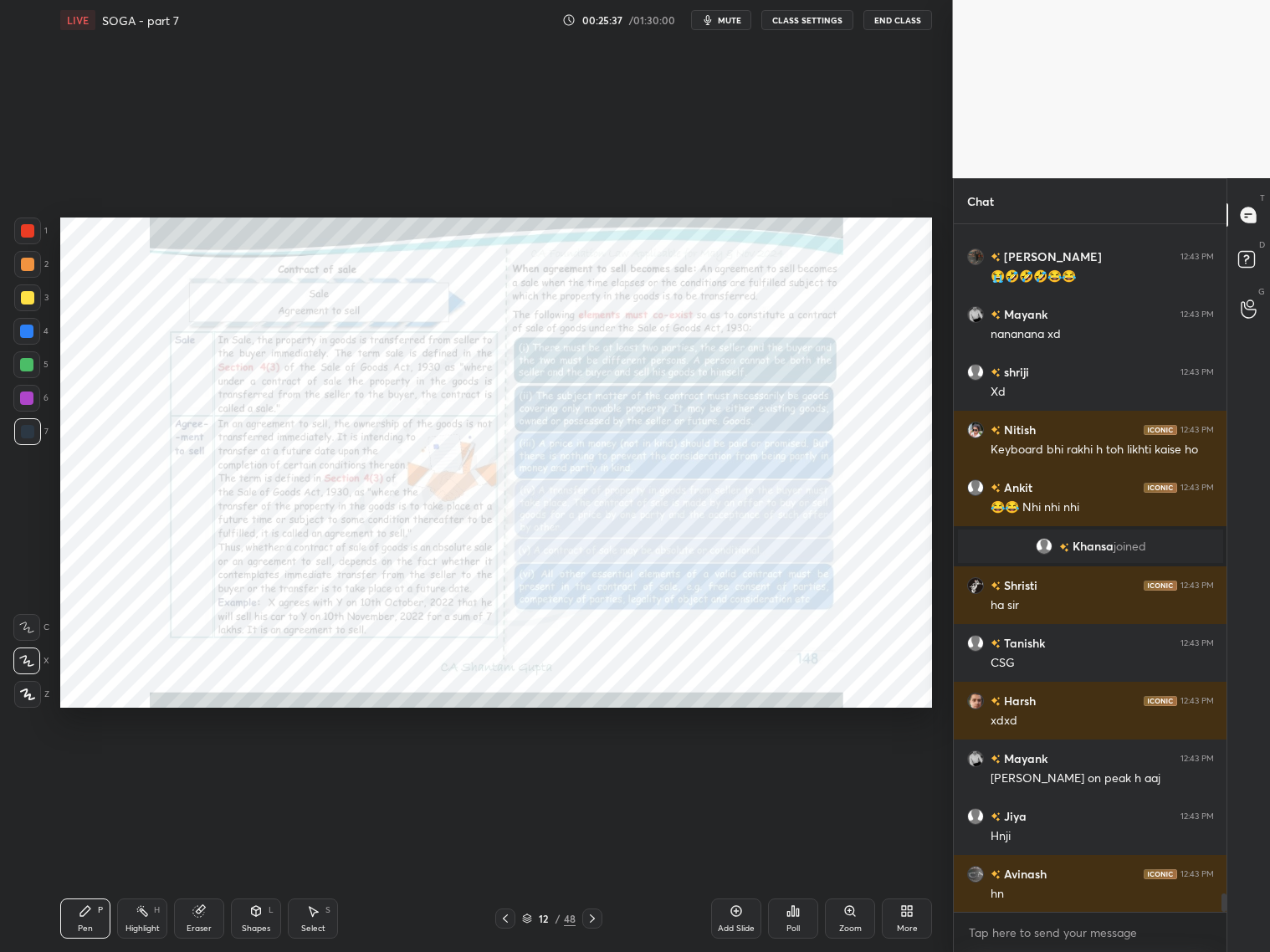
scroll to position [24931, 0]
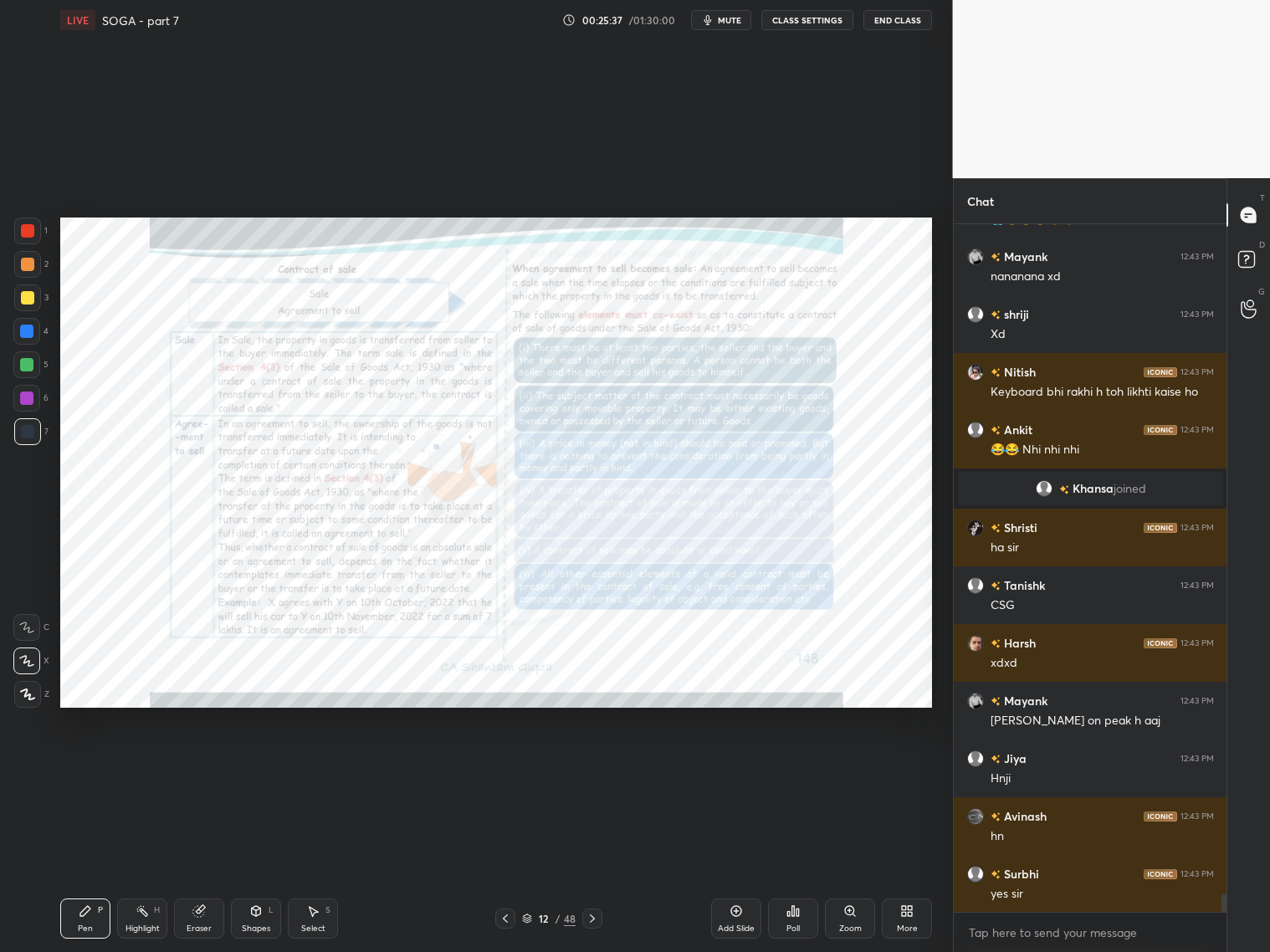
click at [507, 917] on icon at bounding box center [505, 918] width 13 height 13
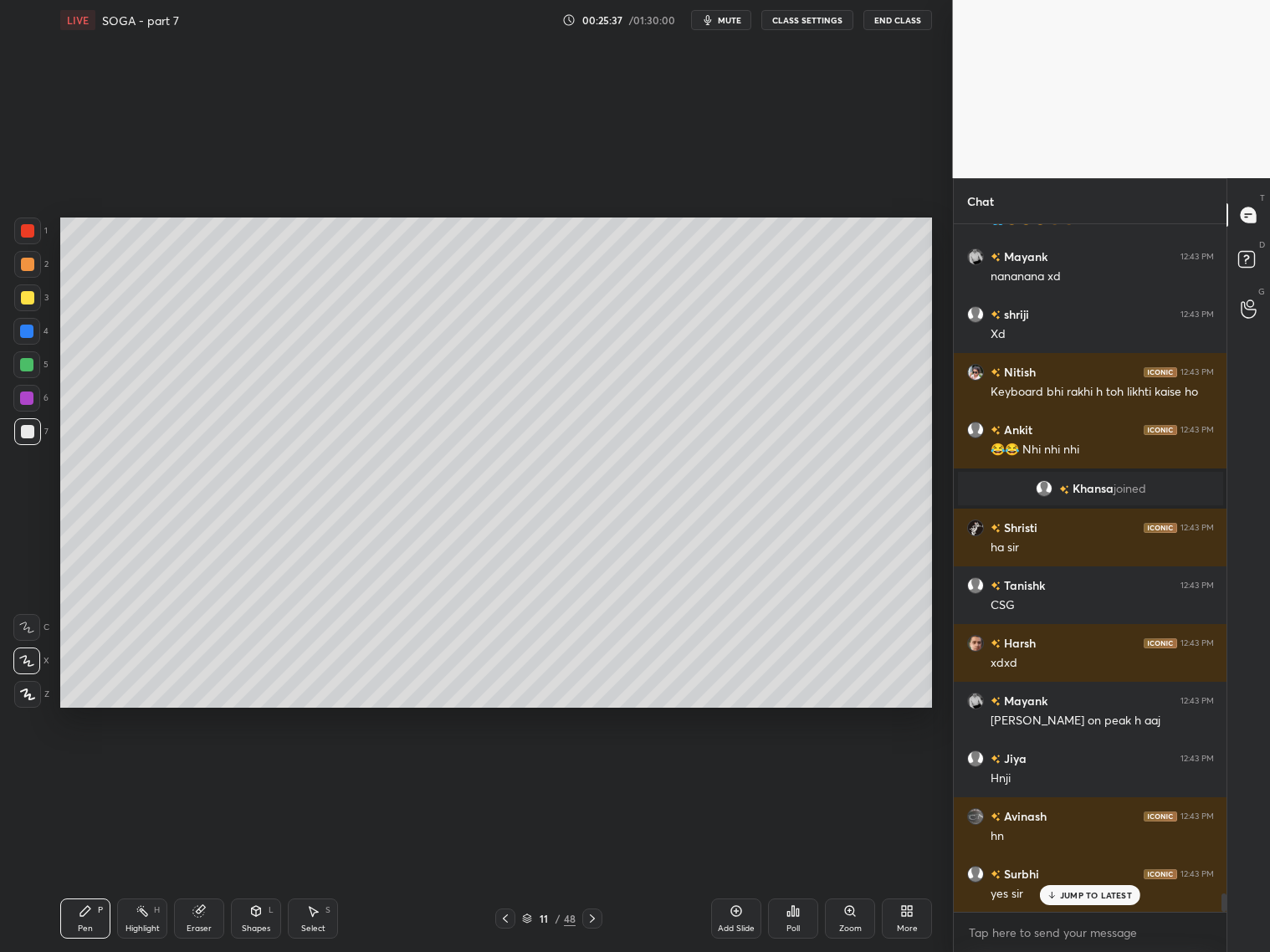
click at [499, 917] on icon at bounding box center [505, 918] width 13 height 13
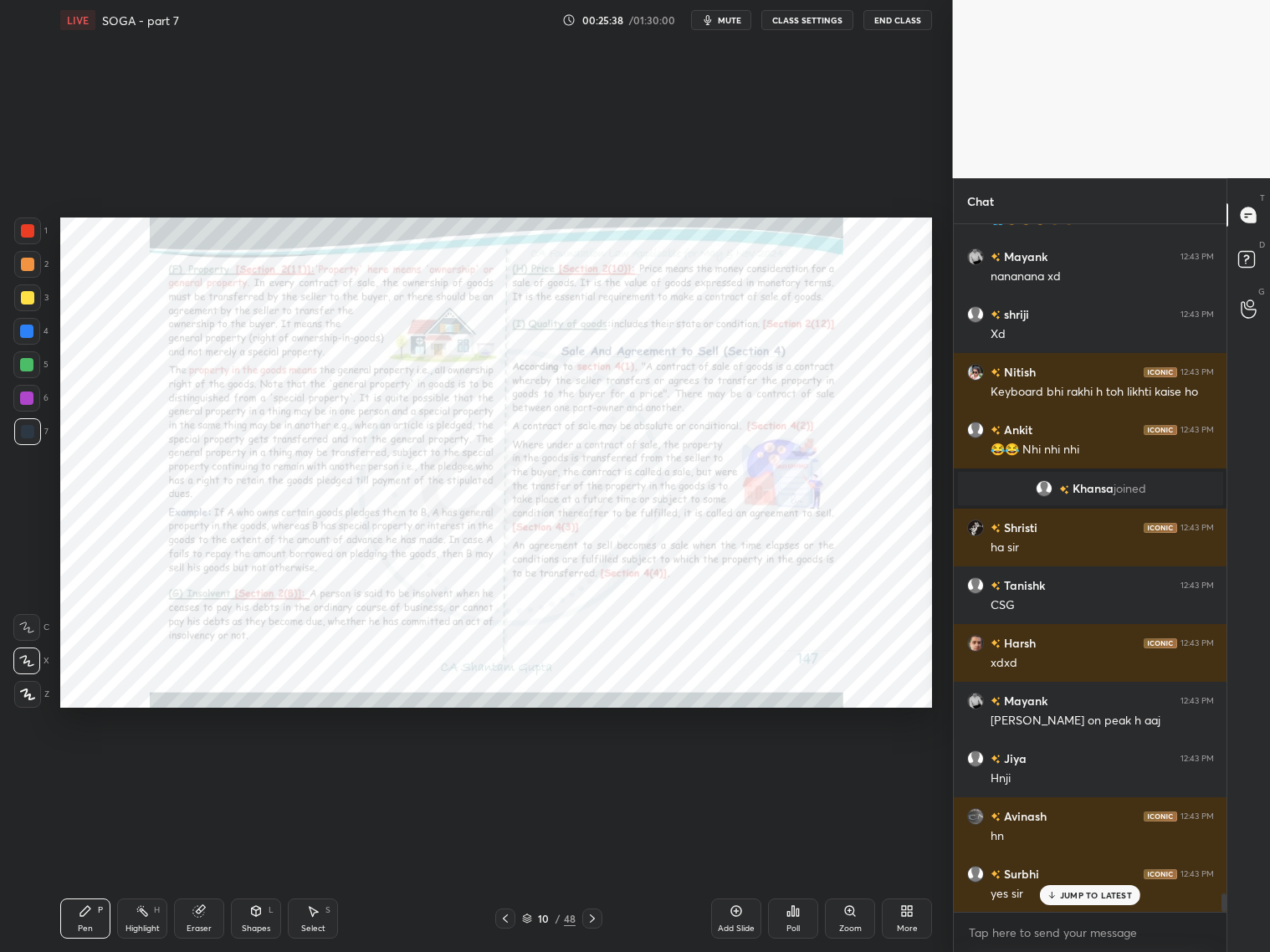
click at [496, 914] on div at bounding box center [505, 918] width 20 height 20
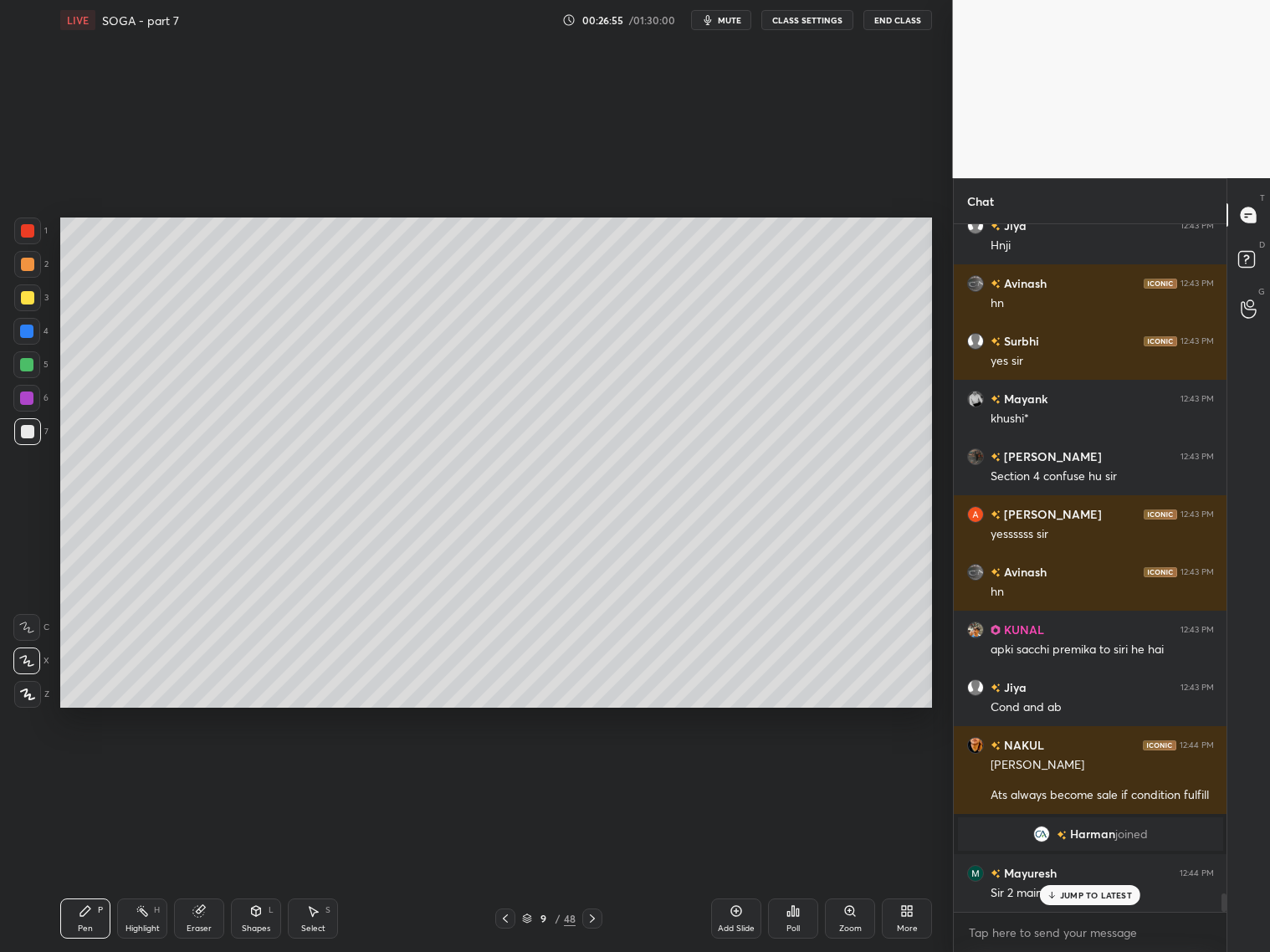
scroll to position [25427, 0]
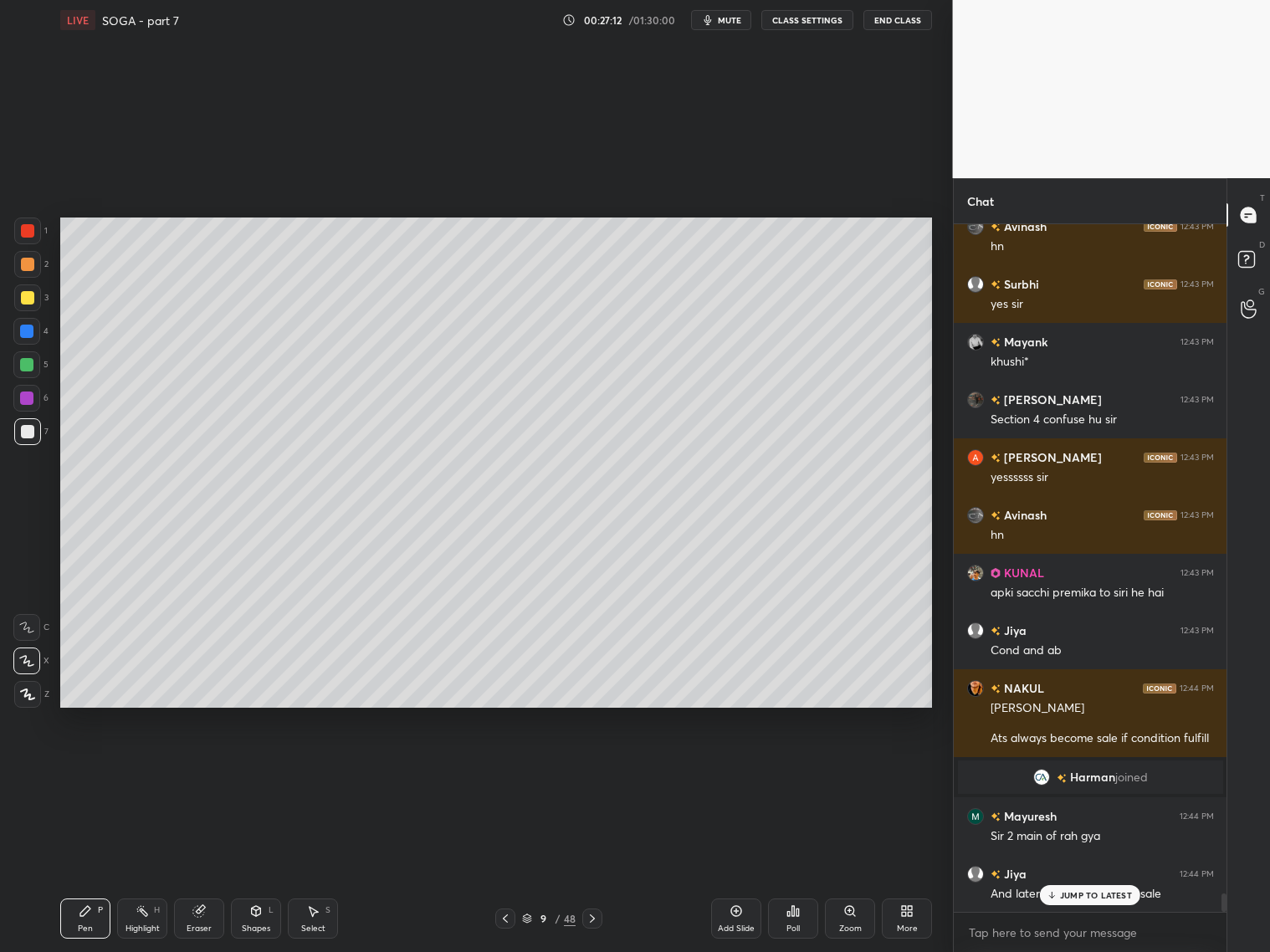
click at [198, 917] on div "Eraser" at bounding box center [199, 918] width 50 height 40
click at [89, 921] on div "Pen P" at bounding box center [85, 918] width 50 height 40
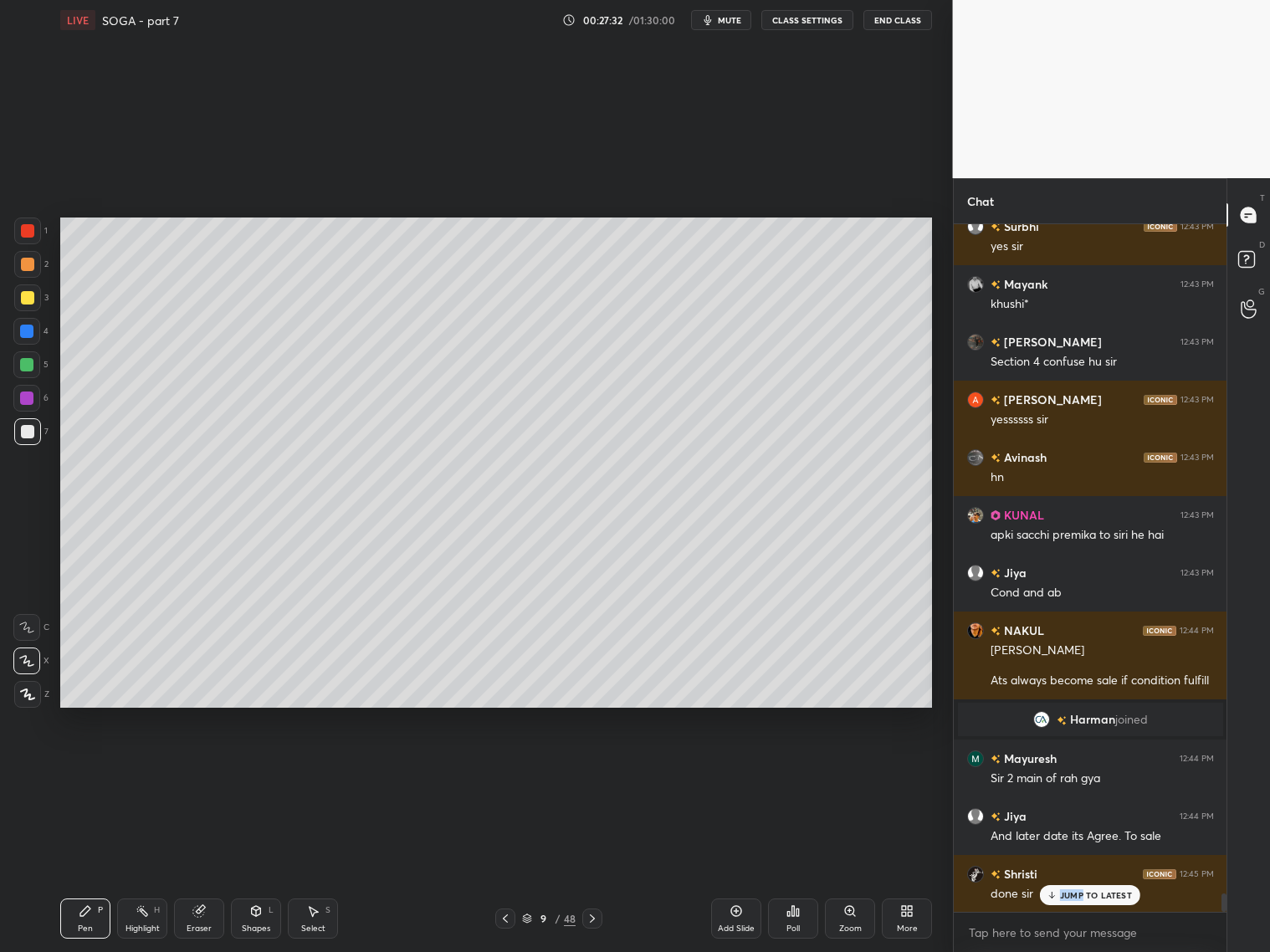
click at [1086, 890] on p "JUMP TO LATEST" at bounding box center [1095, 895] width 72 height 10
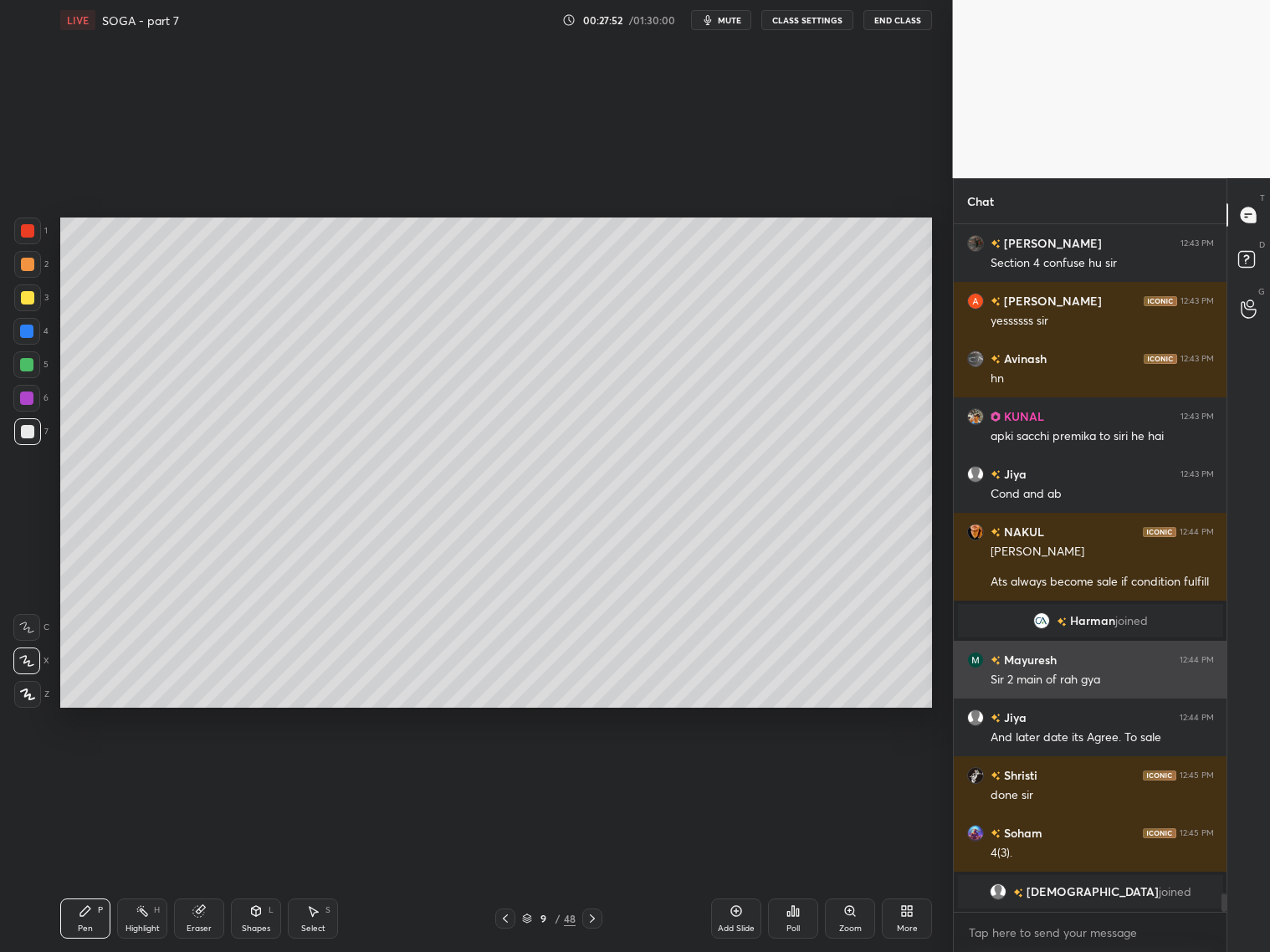
scroll to position [25656, 0]
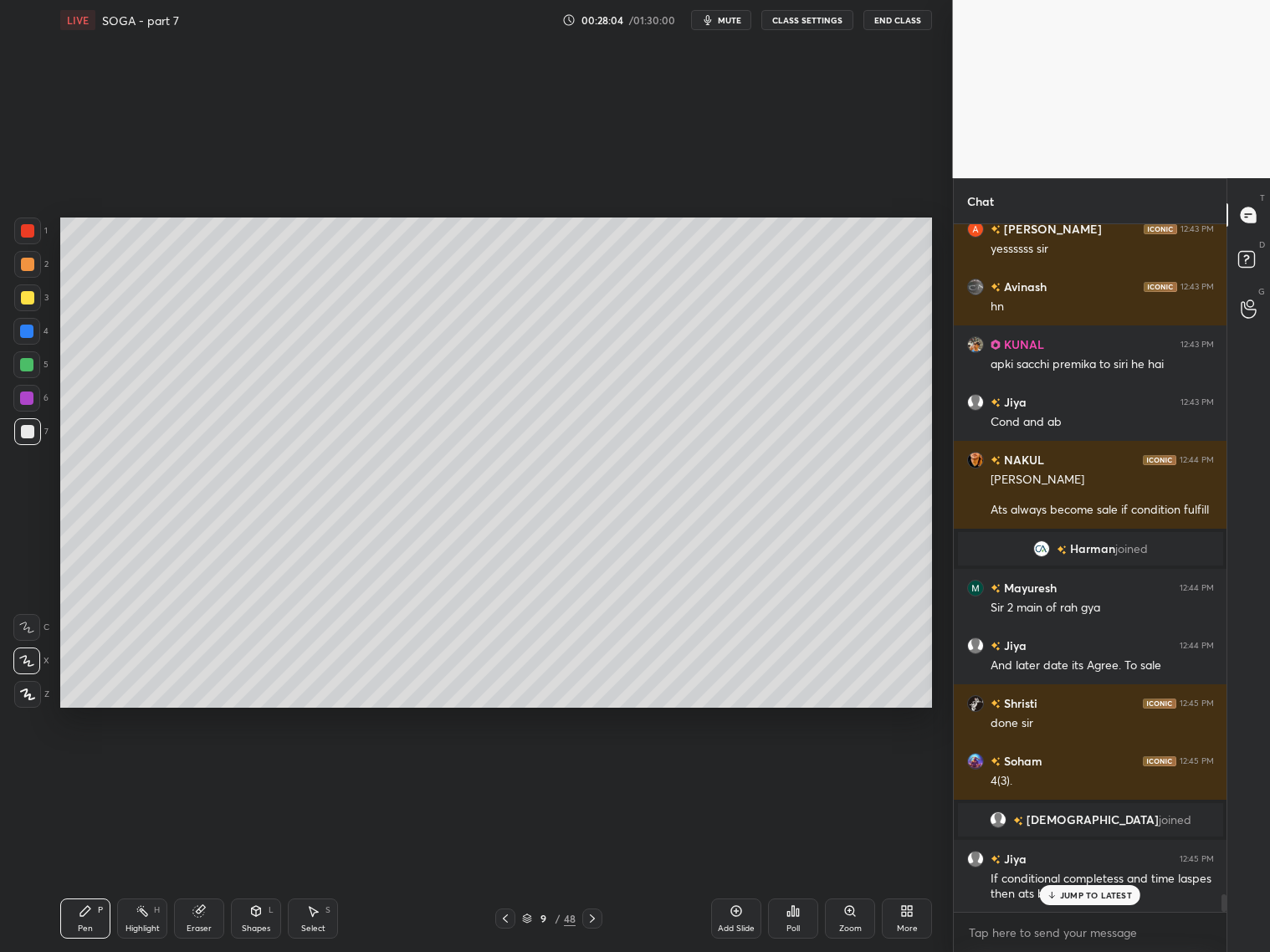
drag, startPoint x: 732, startPoint y: 916, endPoint x: 738, endPoint y: 908, distance: 10.0
click at [733, 918] on div "Add Slide" at bounding box center [737, 918] width 50 height 40
click at [508, 918] on icon at bounding box center [505, 918] width 13 height 13
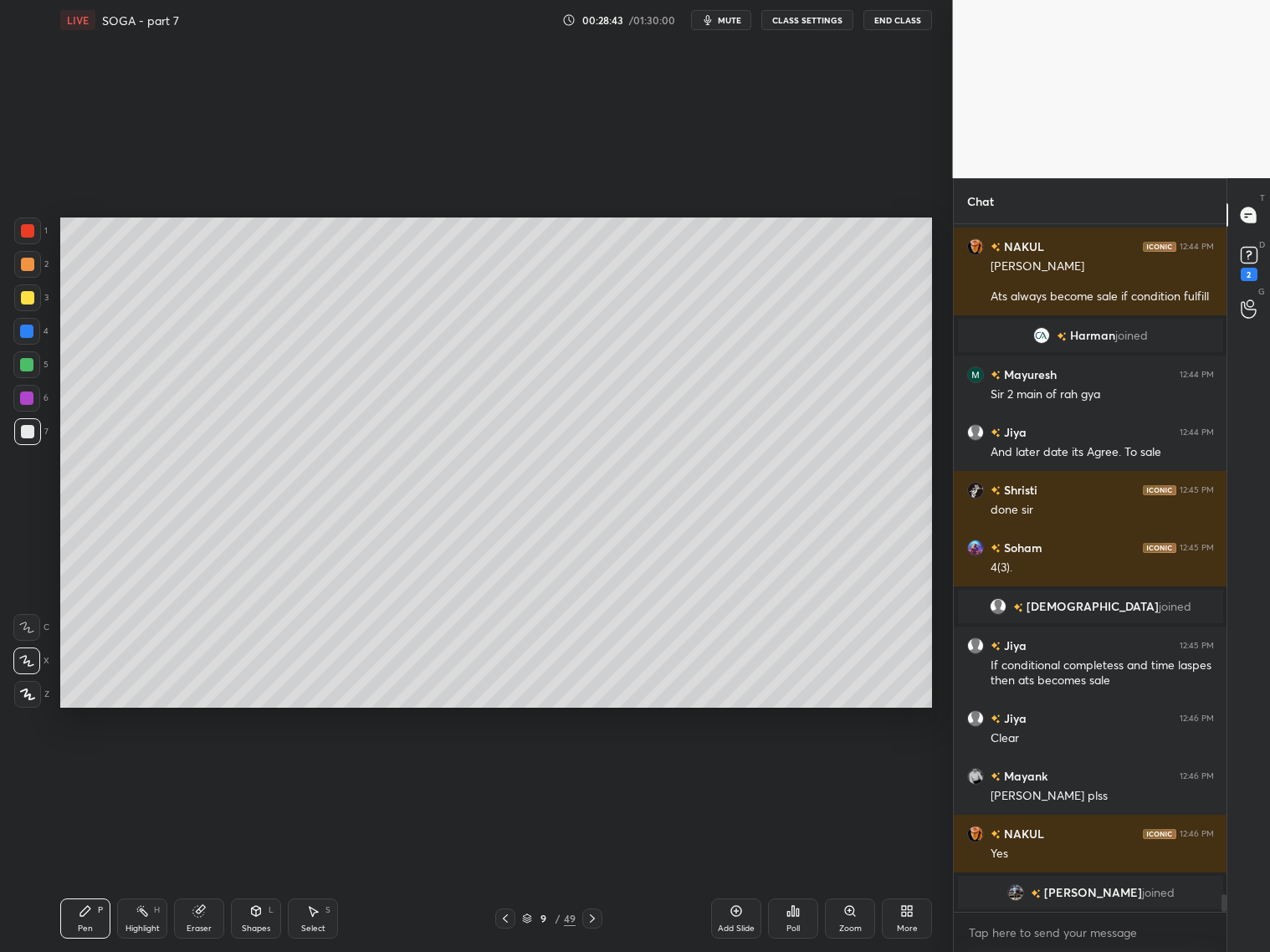
scroll to position [25926, 0]
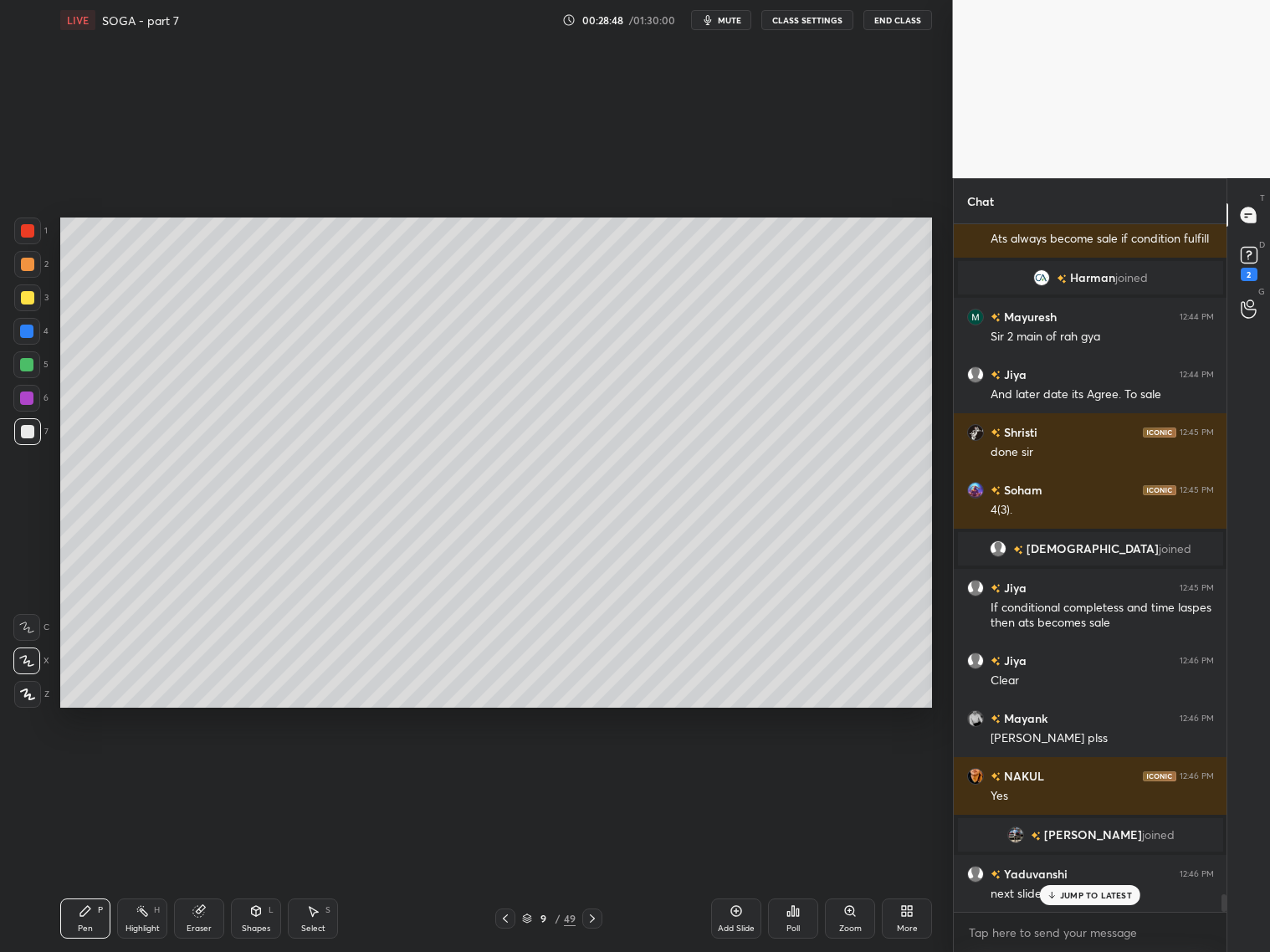
drag, startPoint x: 589, startPoint y: 914, endPoint x: 602, endPoint y: 908, distance: 14.3
click at [593, 914] on icon at bounding box center [592, 918] width 13 height 13
click at [261, 918] on div "Shapes L" at bounding box center [256, 918] width 50 height 40
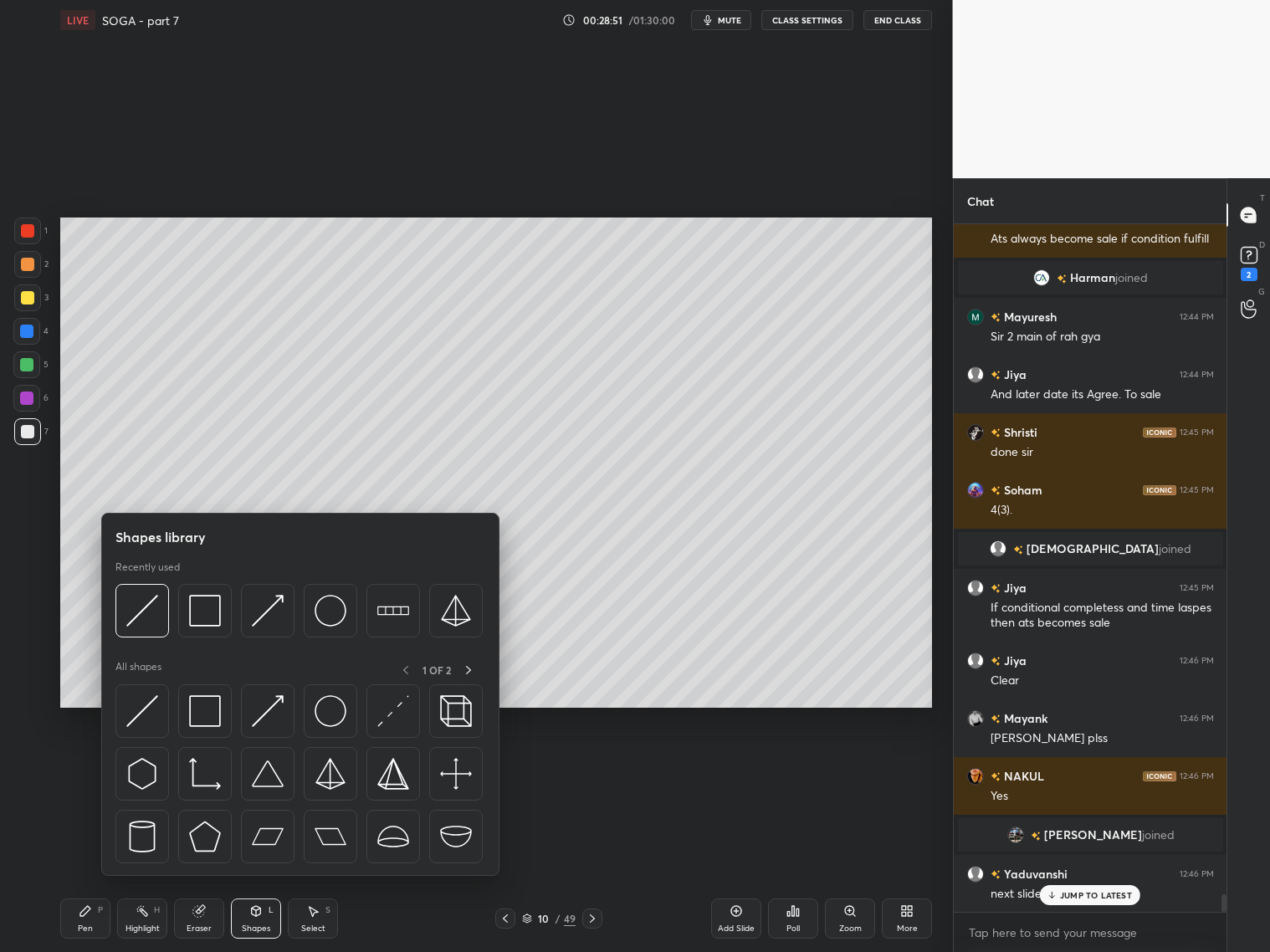
drag, startPoint x: 33, startPoint y: 295, endPoint x: 44, endPoint y: 295, distance: 11.0
click at [36, 297] on div at bounding box center [28, 298] width 27 height 27
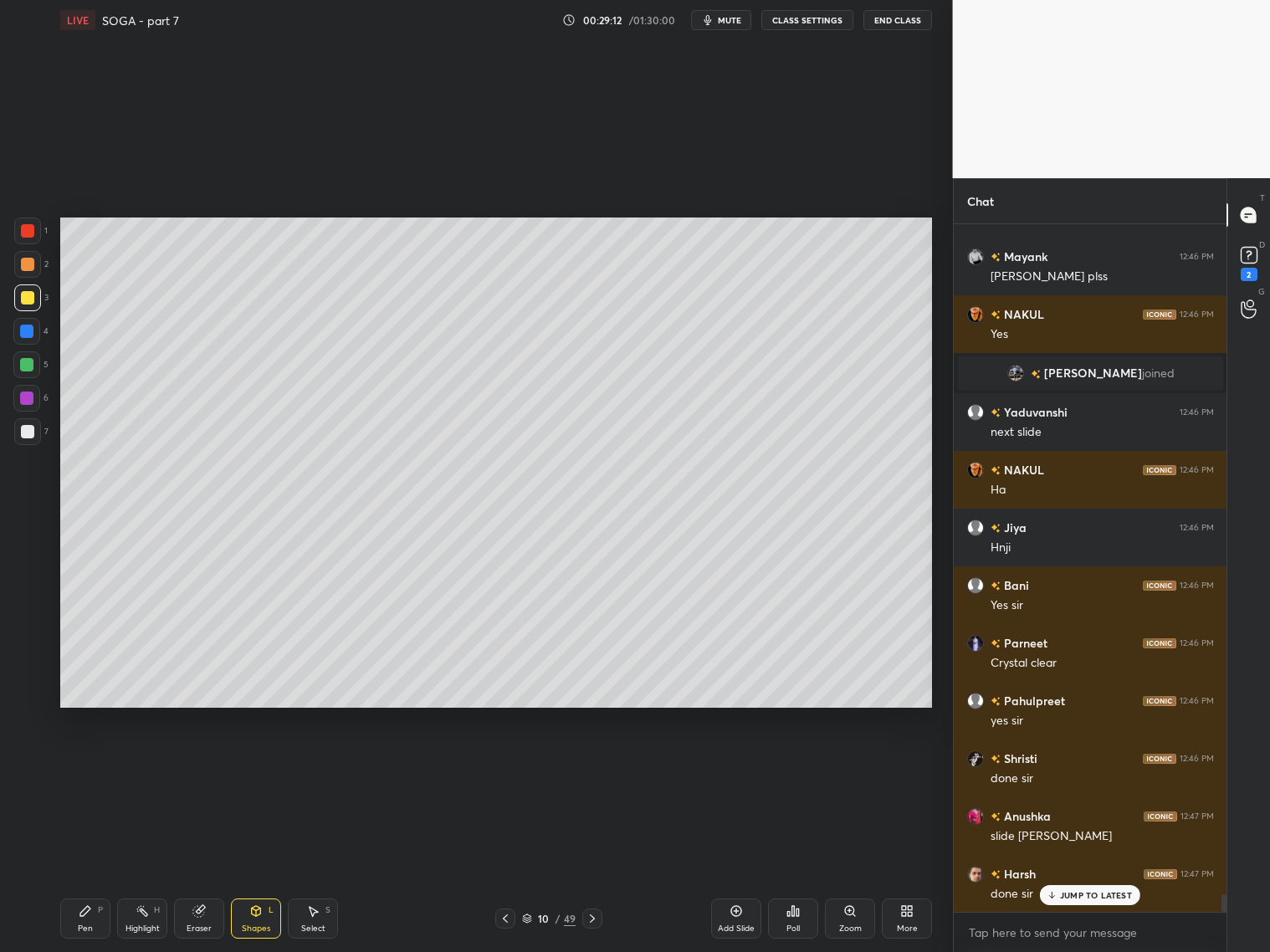
scroll to position [26446, 0]
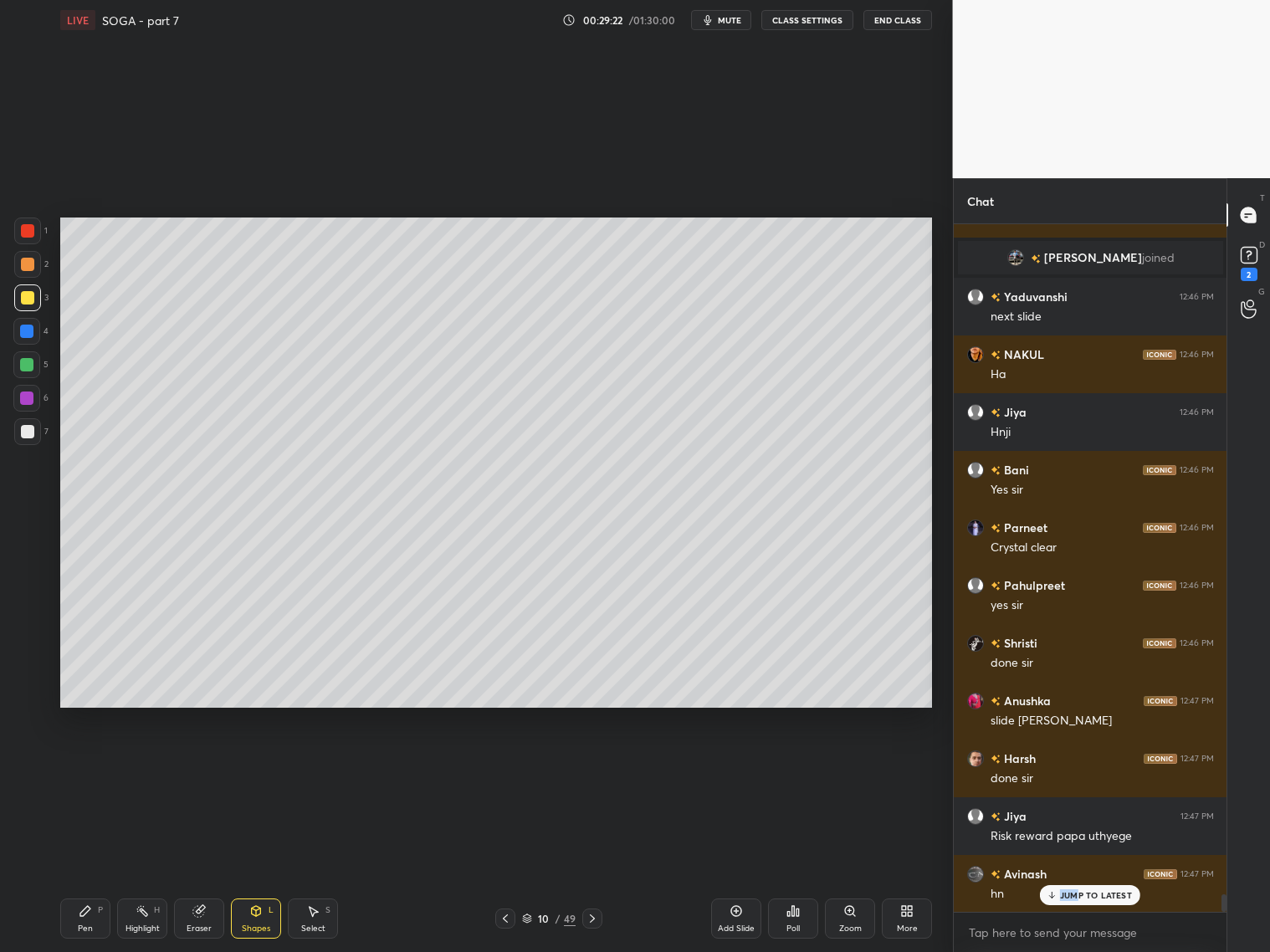
click at [1077, 891] on p "JUMP TO LATEST" at bounding box center [1095, 895] width 72 height 10
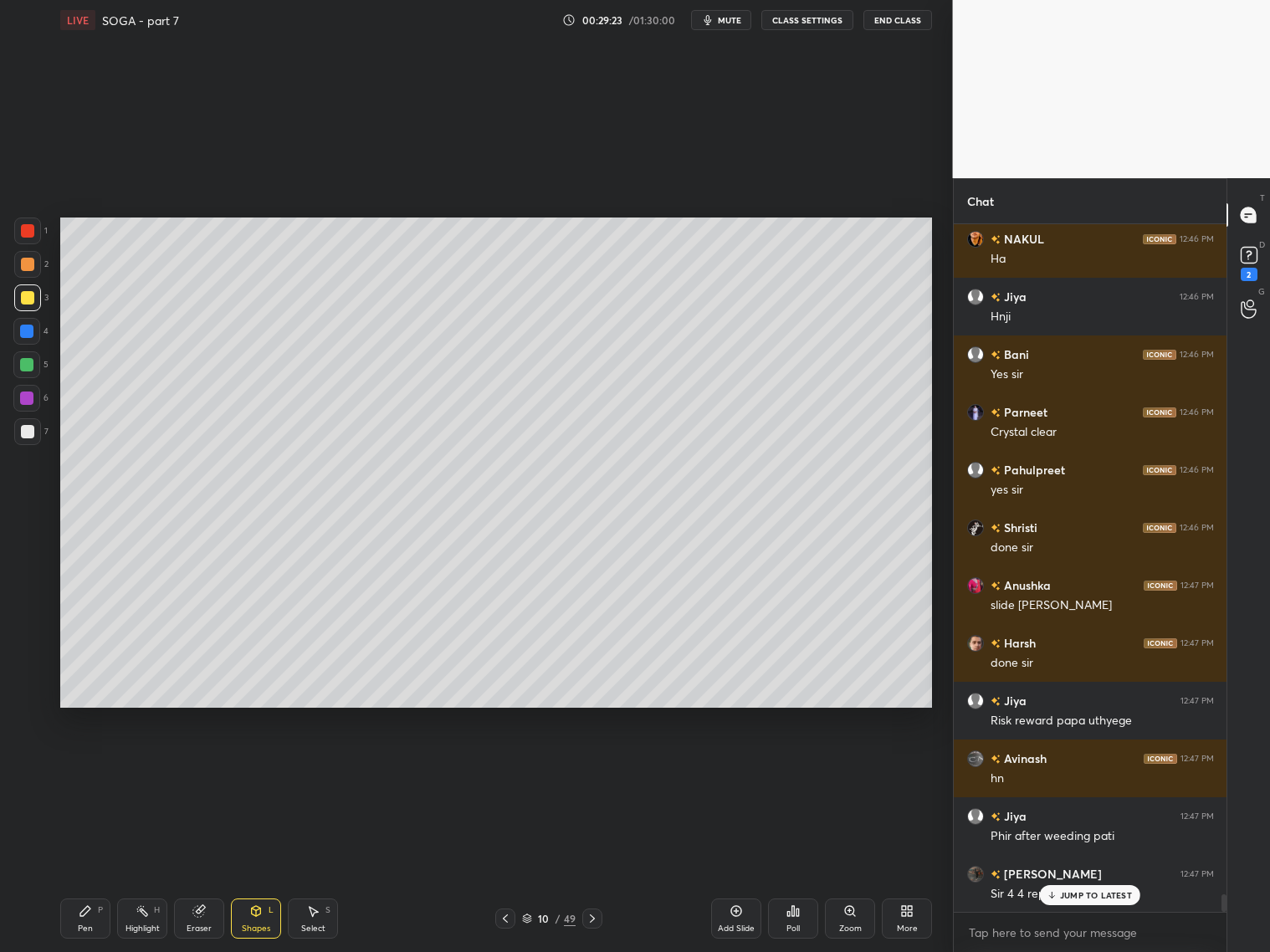
drag, startPoint x: 524, startPoint y: 914, endPoint x: 535, endPoint y: 910, distance: 11.7
click at [525, 918] on icon at bounding box center [526, 916] width 8 height 4
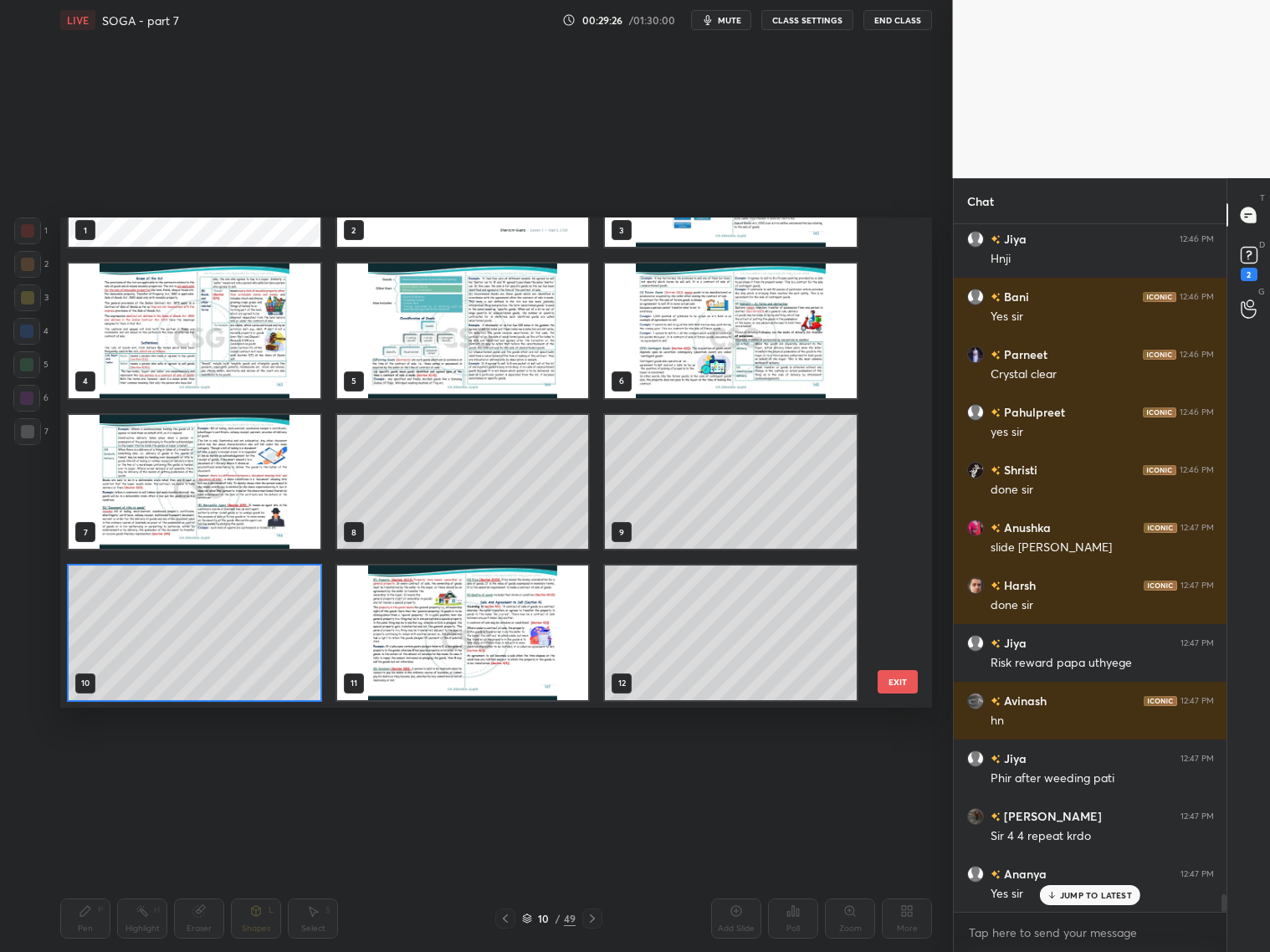
scroll to position [26735, 0]
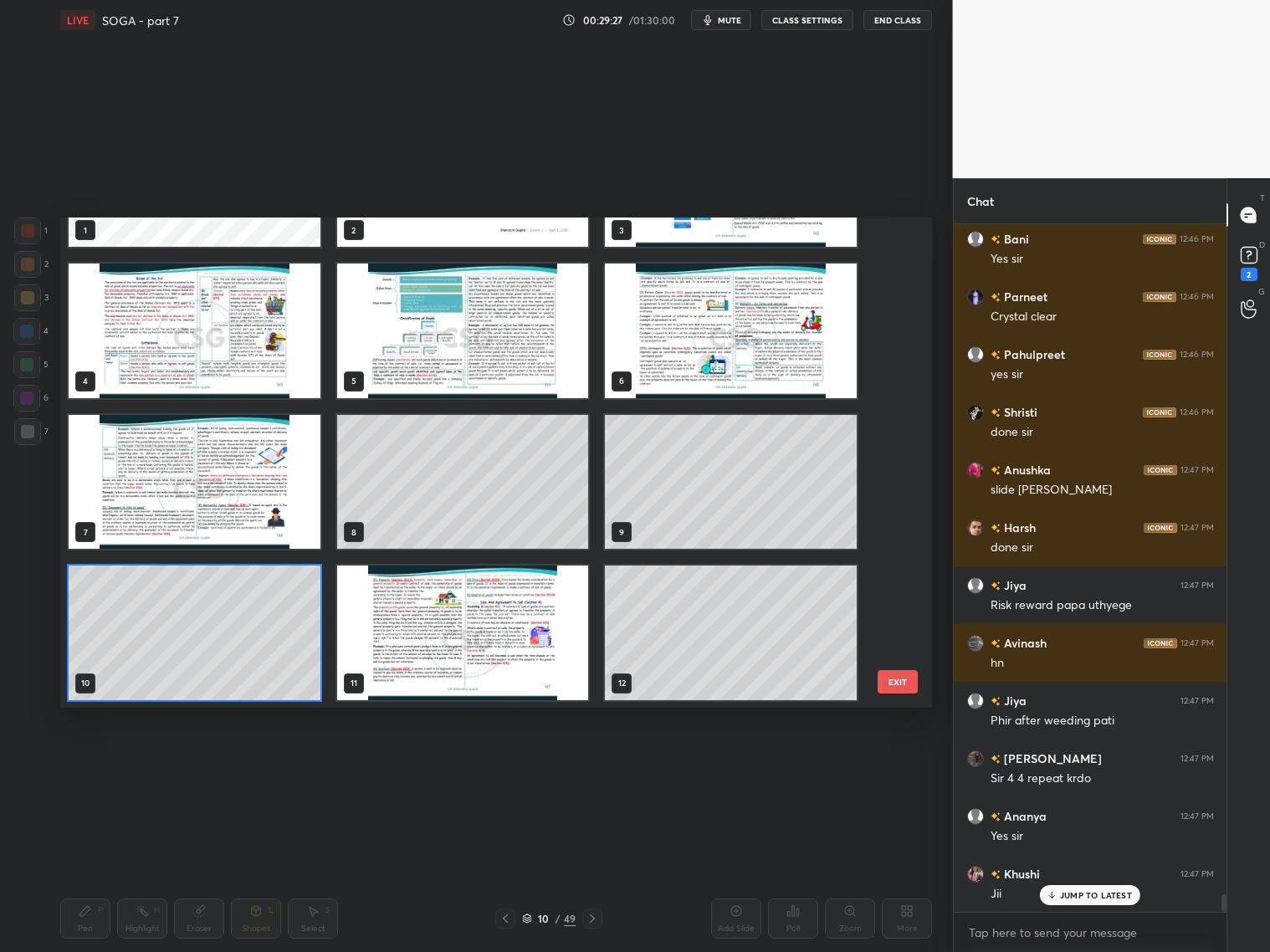
click at [1062, 895] on p "JUMP TO LATEST" at bounding box center [1095, 895] width 72 height 10
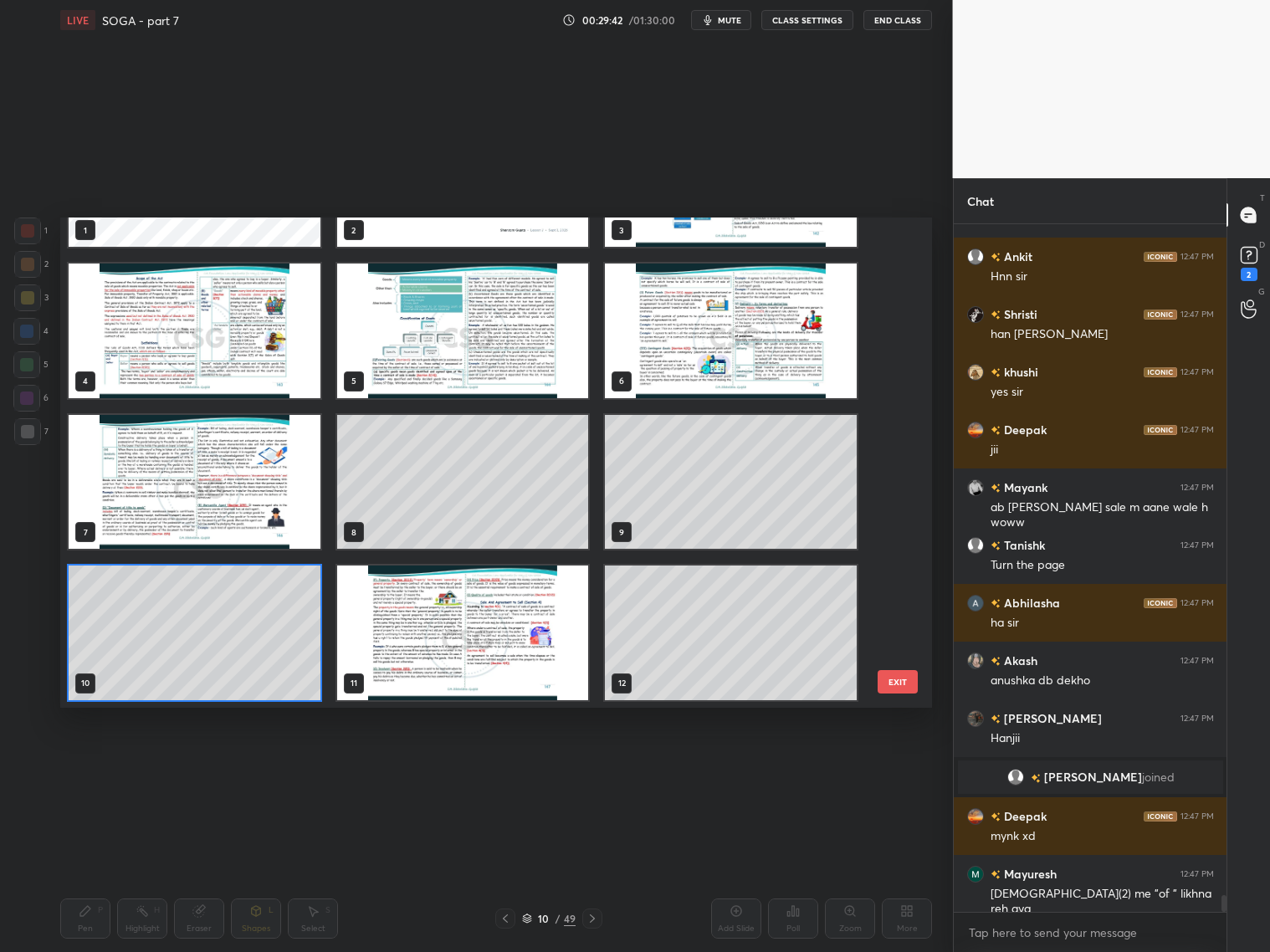
scroll to position [27468, 0]
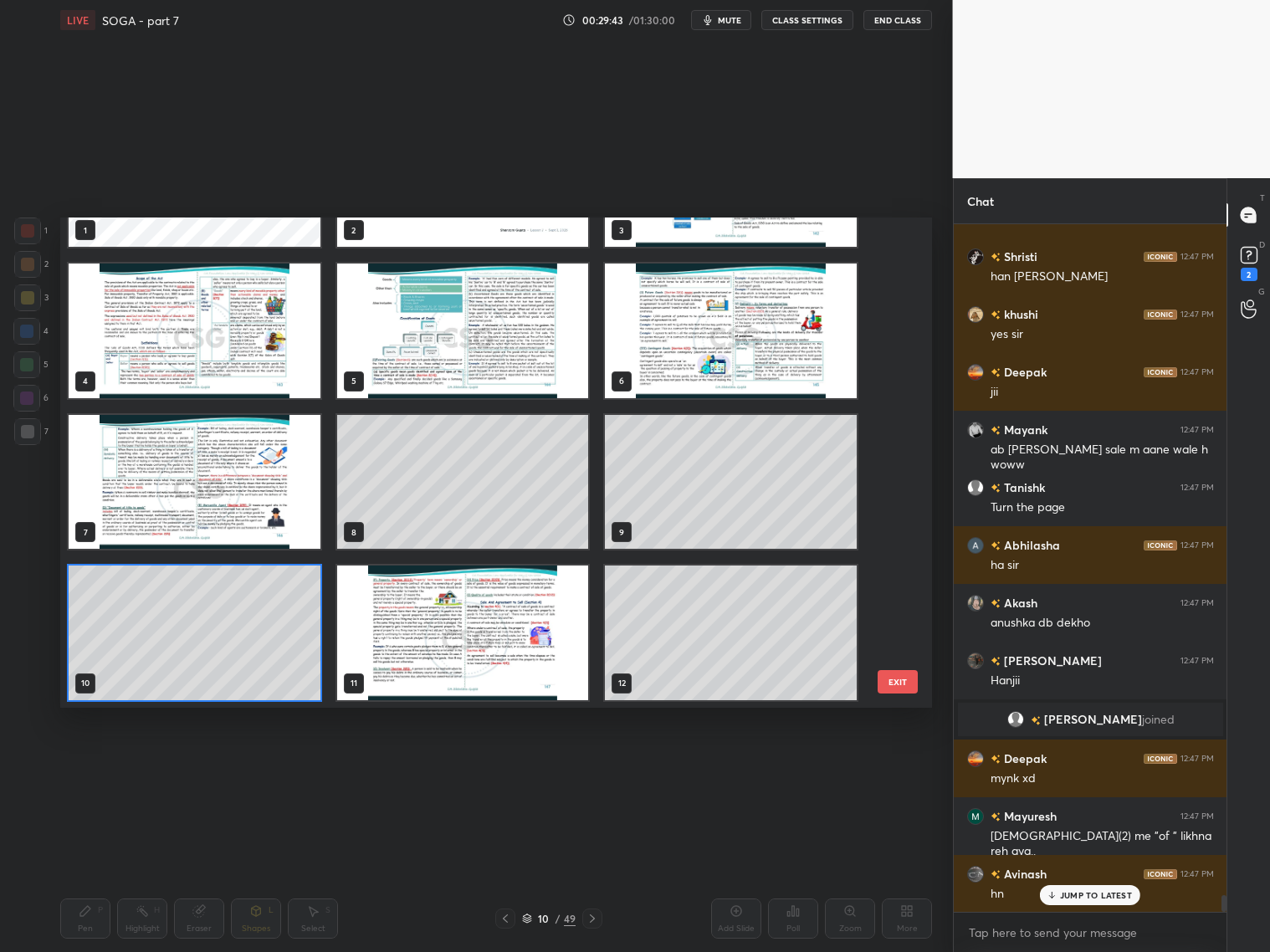
click at [507, 675] on img "grid" at bounding box center [463, 633] width 251 height 134
click at [513, 673] on img "grid" at bounding box center [463, 633] width 251 height 134
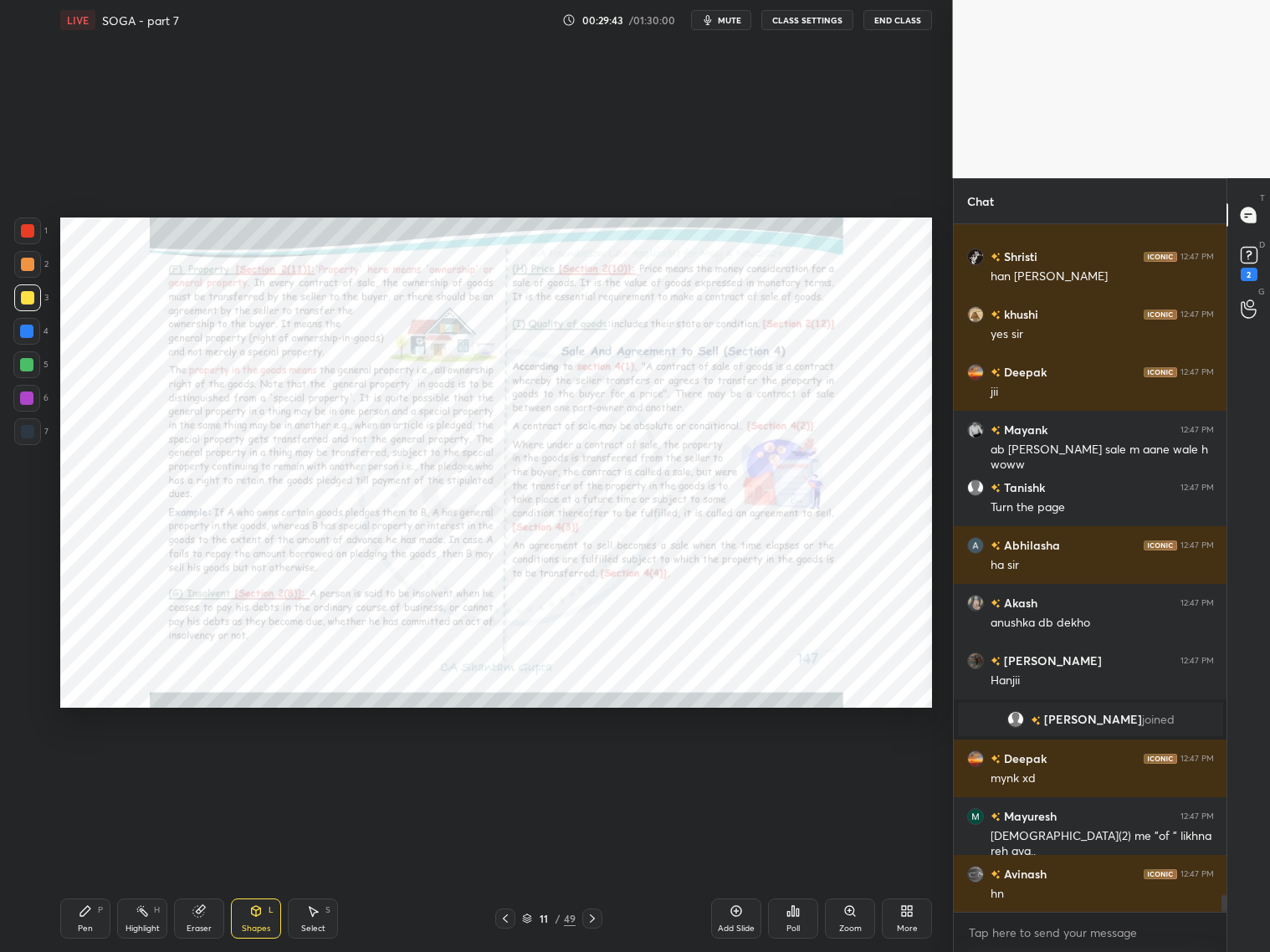
click at [514, 674] on img "grid" at bounding box center [463, 633] width 251 height 134
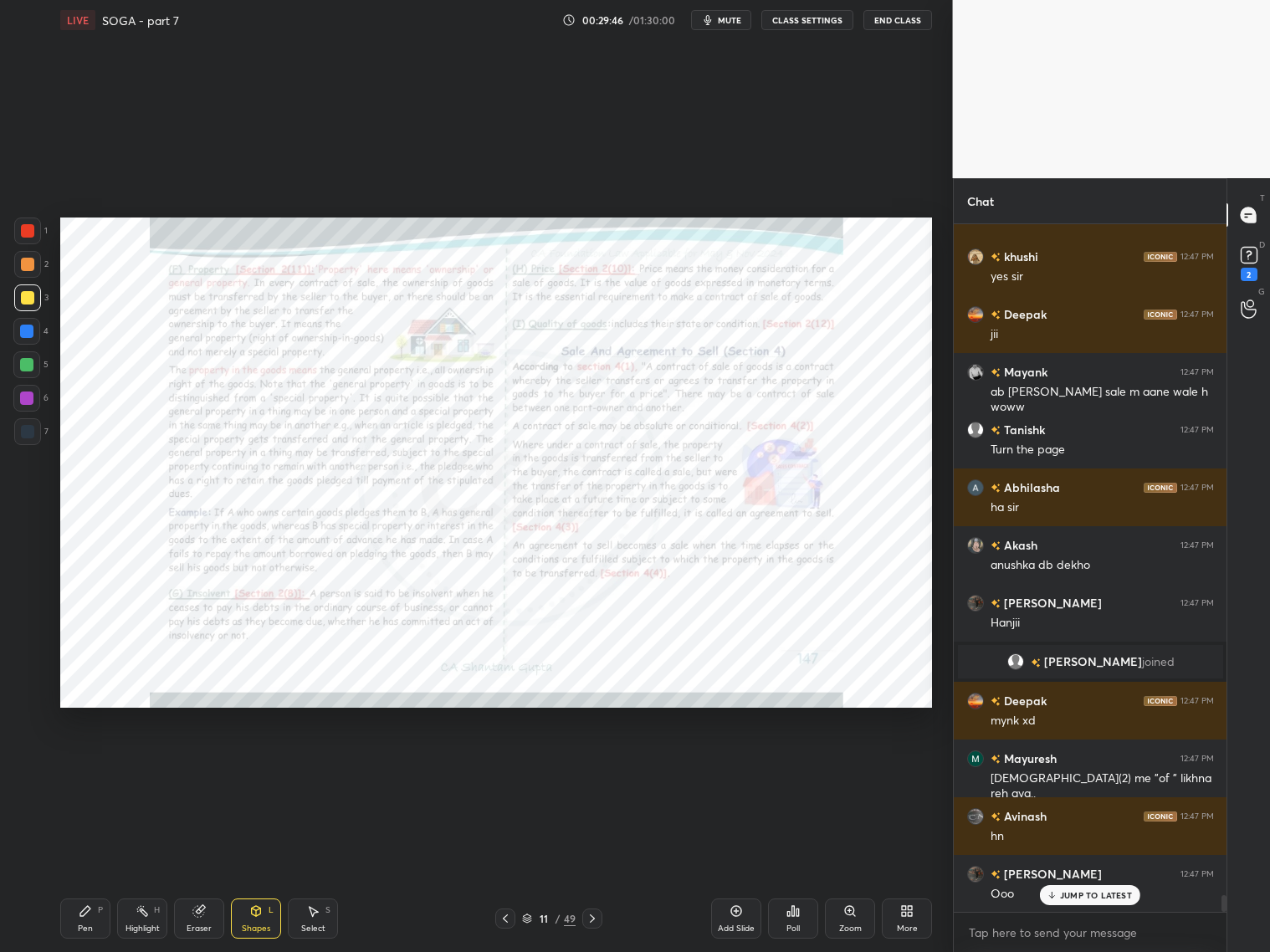
click at [584, 911] on div at bounding box center [592, 918] width 20 height 20
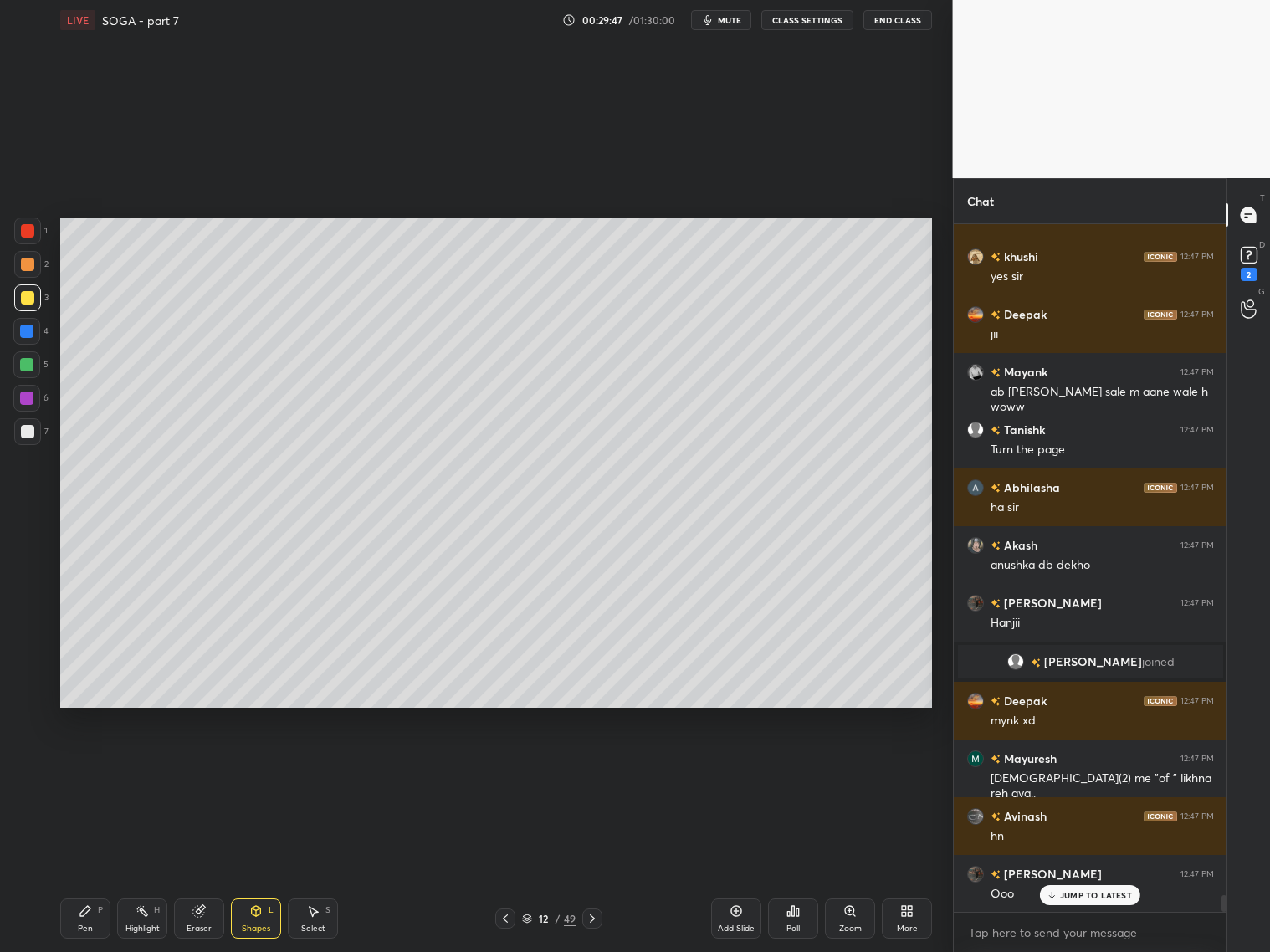
click at [587, 914] on icon at bounding box center [592, 918] width 13 height 13
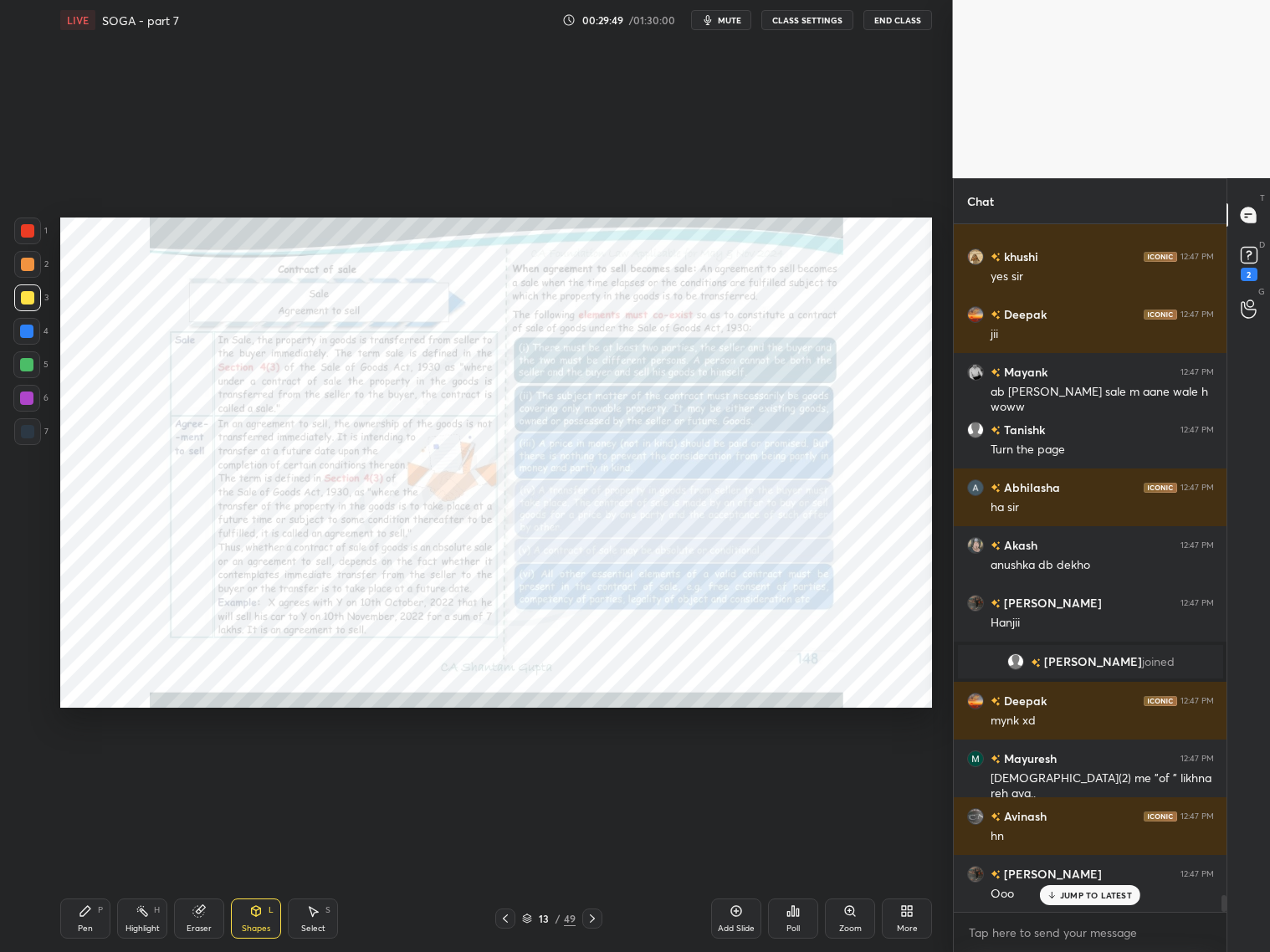
click at [507, 917] on icon at bounding box center [505, 918] width 13 height 13
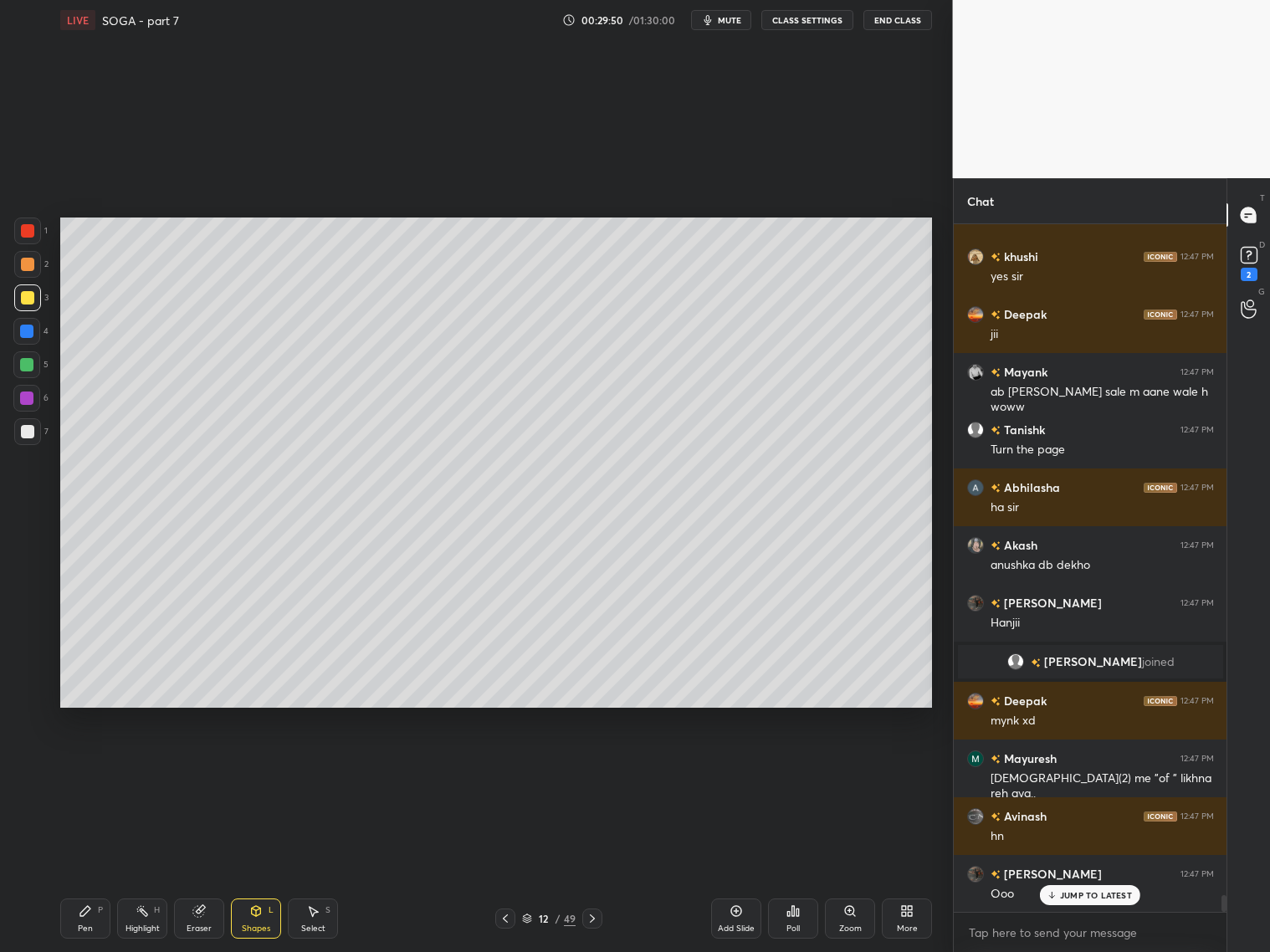
click at [504, 917] on icon at bounding box center [505, 918] width 13 height 13
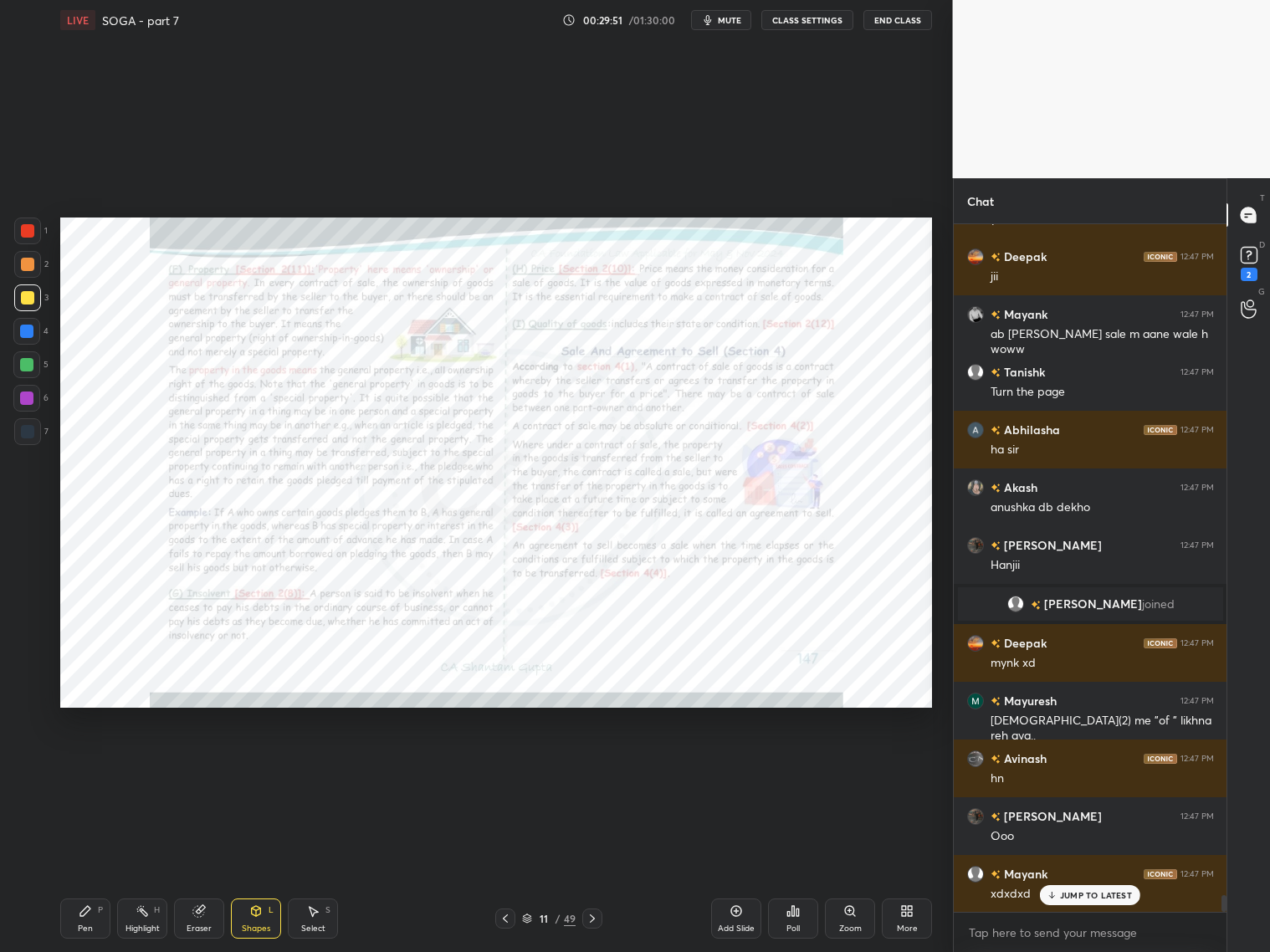
scroll to position [27641, 0]
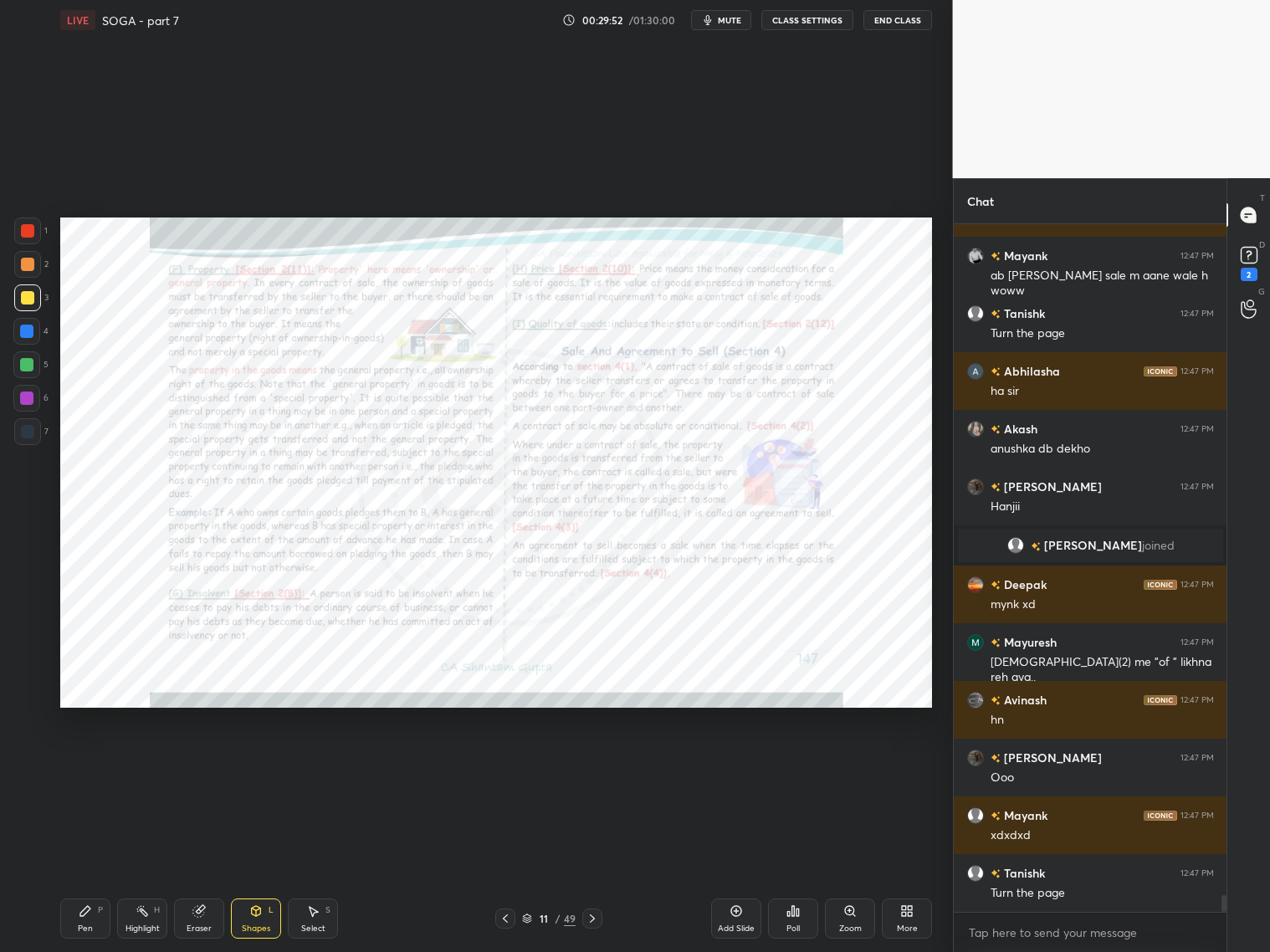
click at [594, 917] on icon at bounding box center [592, 918] width 13 height 13
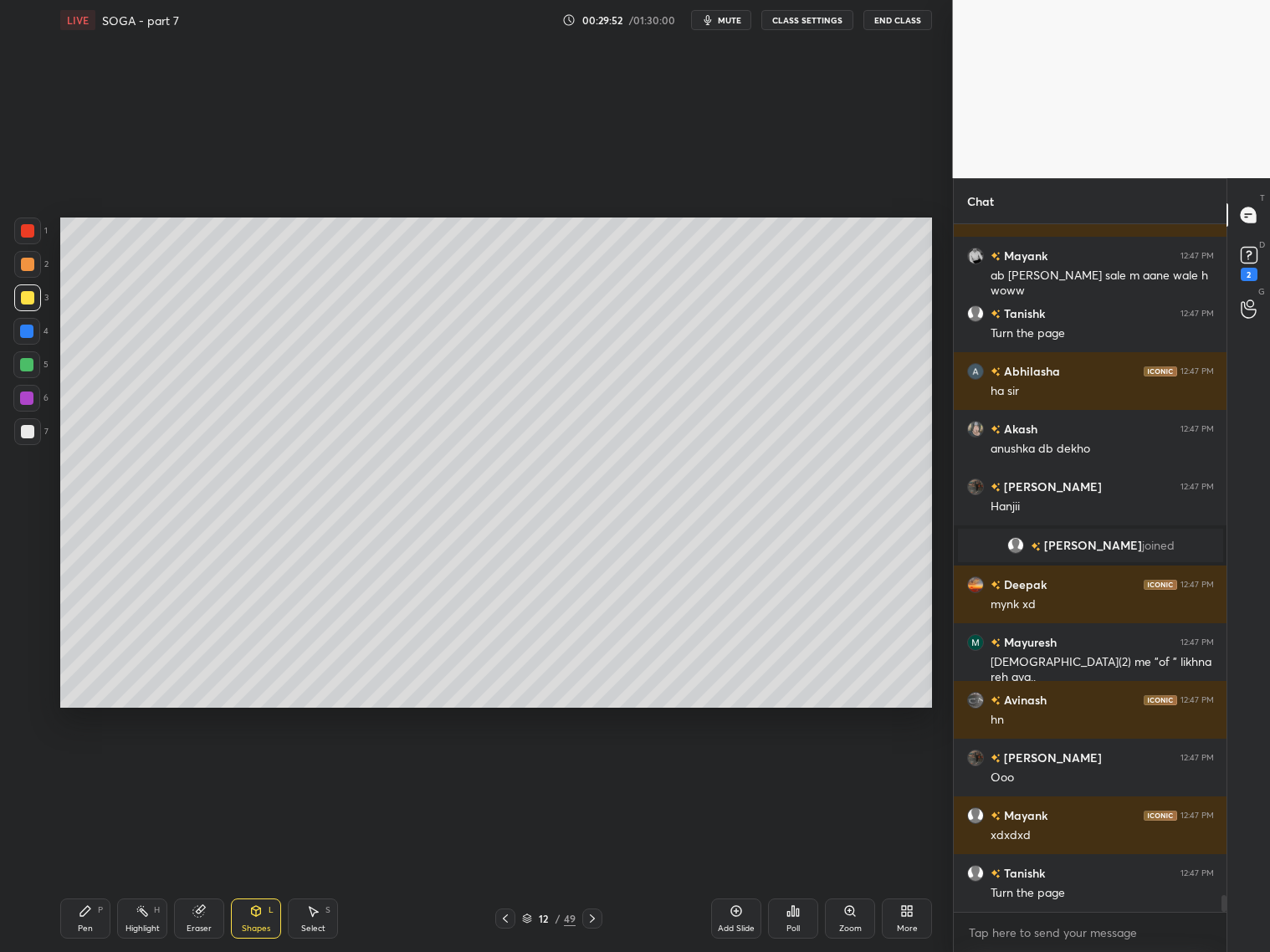
click at [593, 917] on icon at bounding box center [592, 918] width 13 height 13
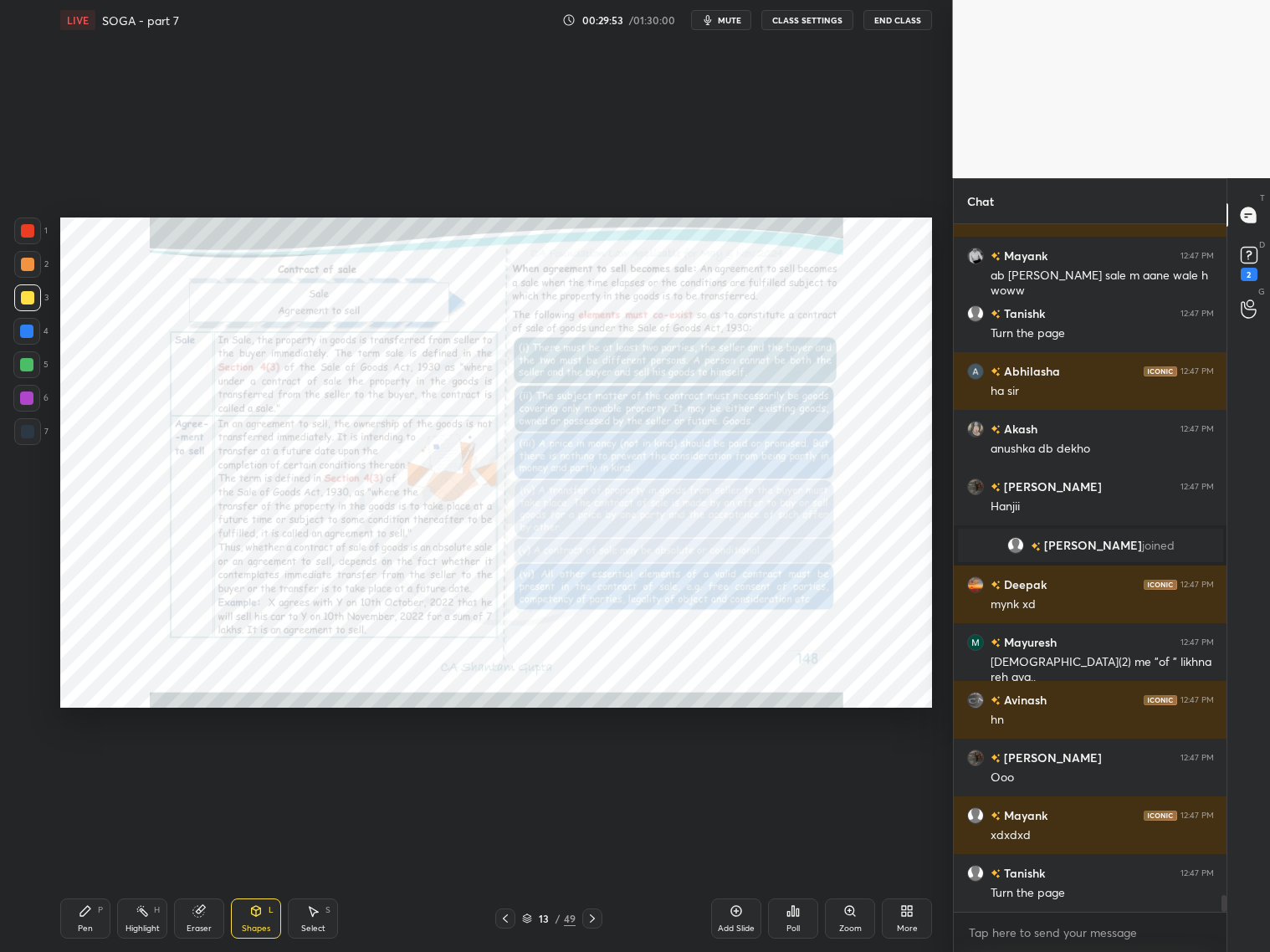
click at [506, 919] on icon at bounding box center [505, 918] width 13 height 13
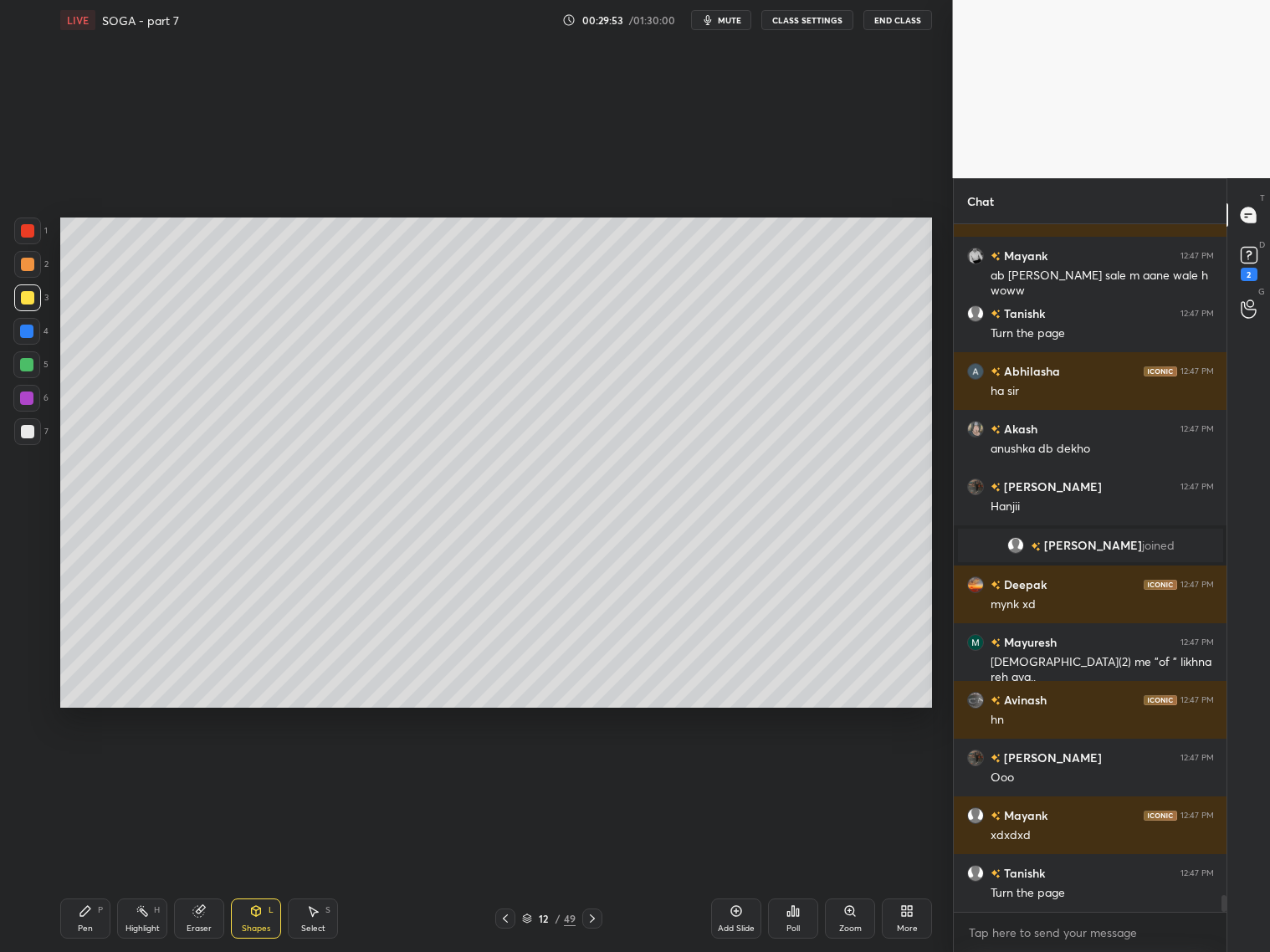
click at [512, 918] on div at bounding box center [505, 918] width 20 height 20
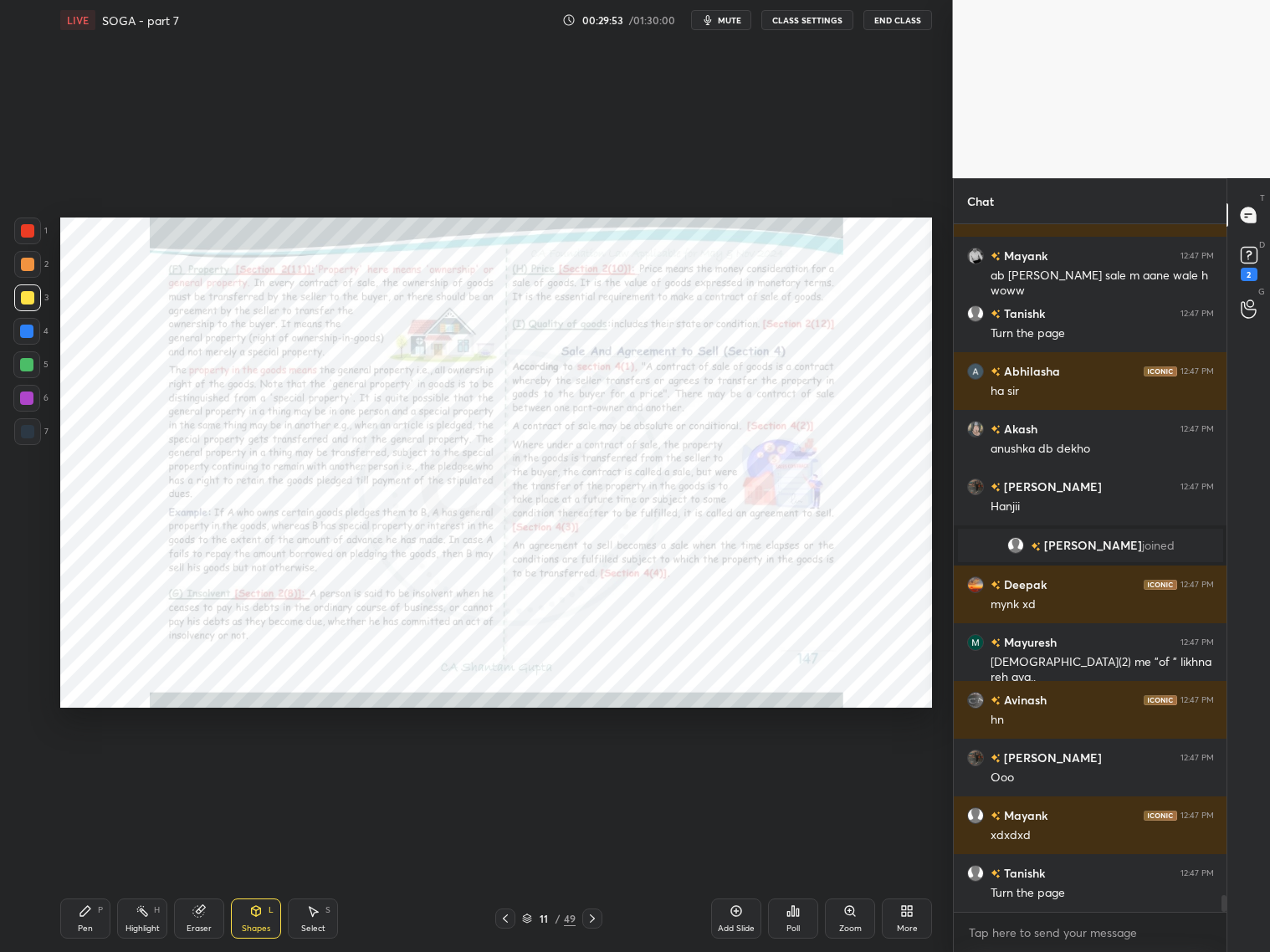
click at [514, 916] on div at bounding box center [505, 918] width 20 height 20
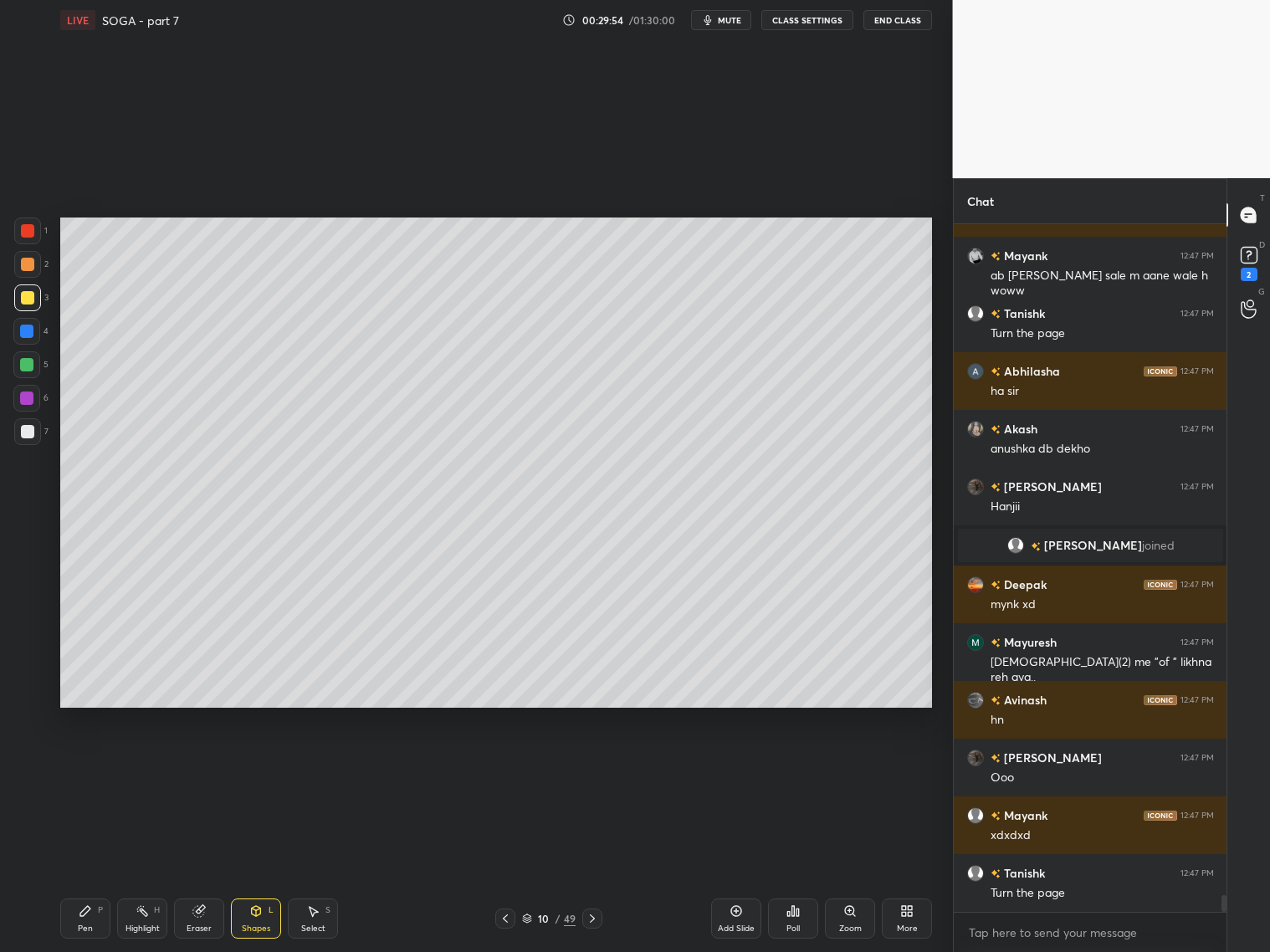
scroll to position [27698, 0]
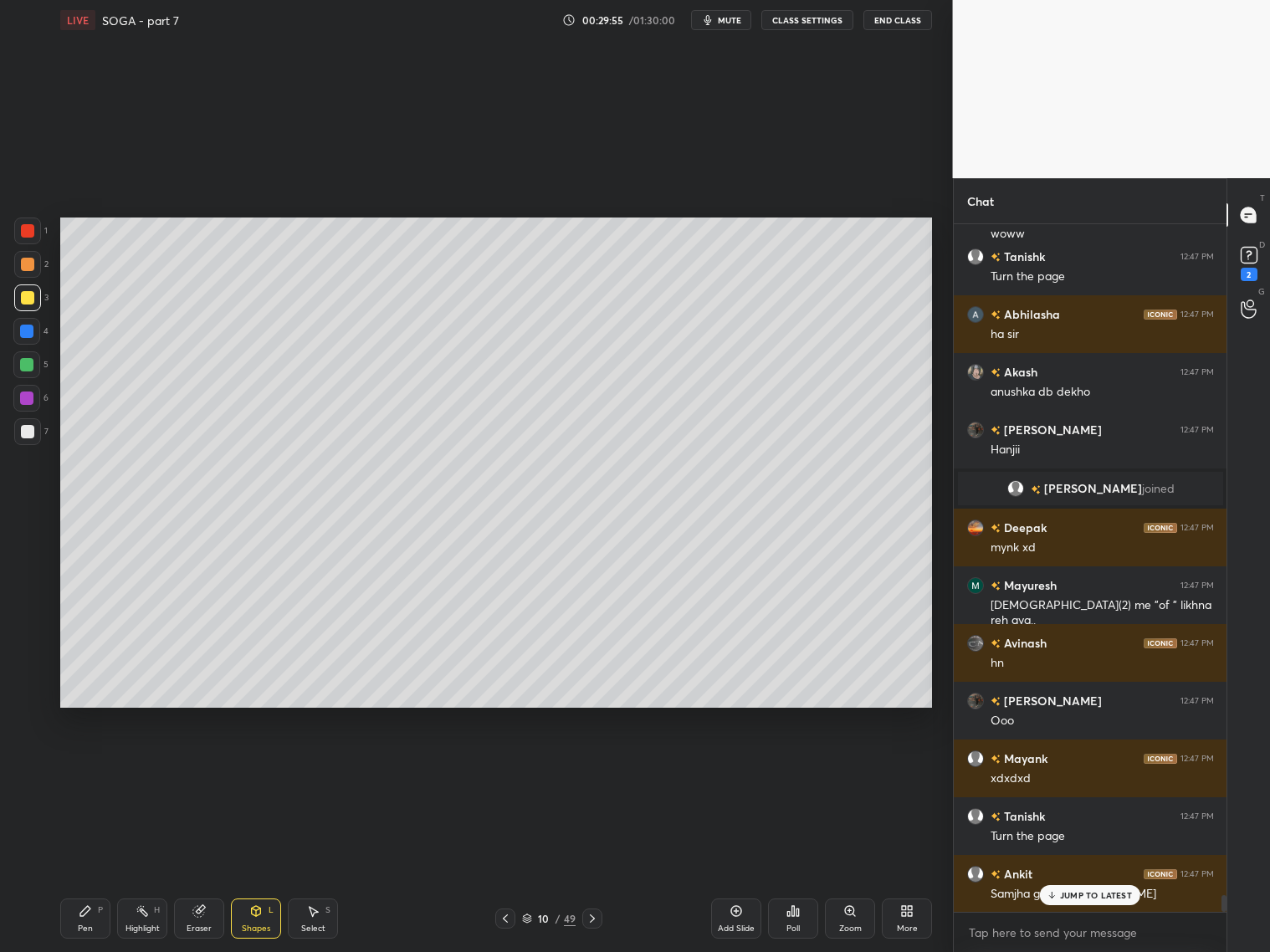
click at [516, 914] on div "10 / 49" at bounding box center [549, 918] width 107 height 20
click at [512, 916] on div at bounding box center [505, 918] width 20 height 20
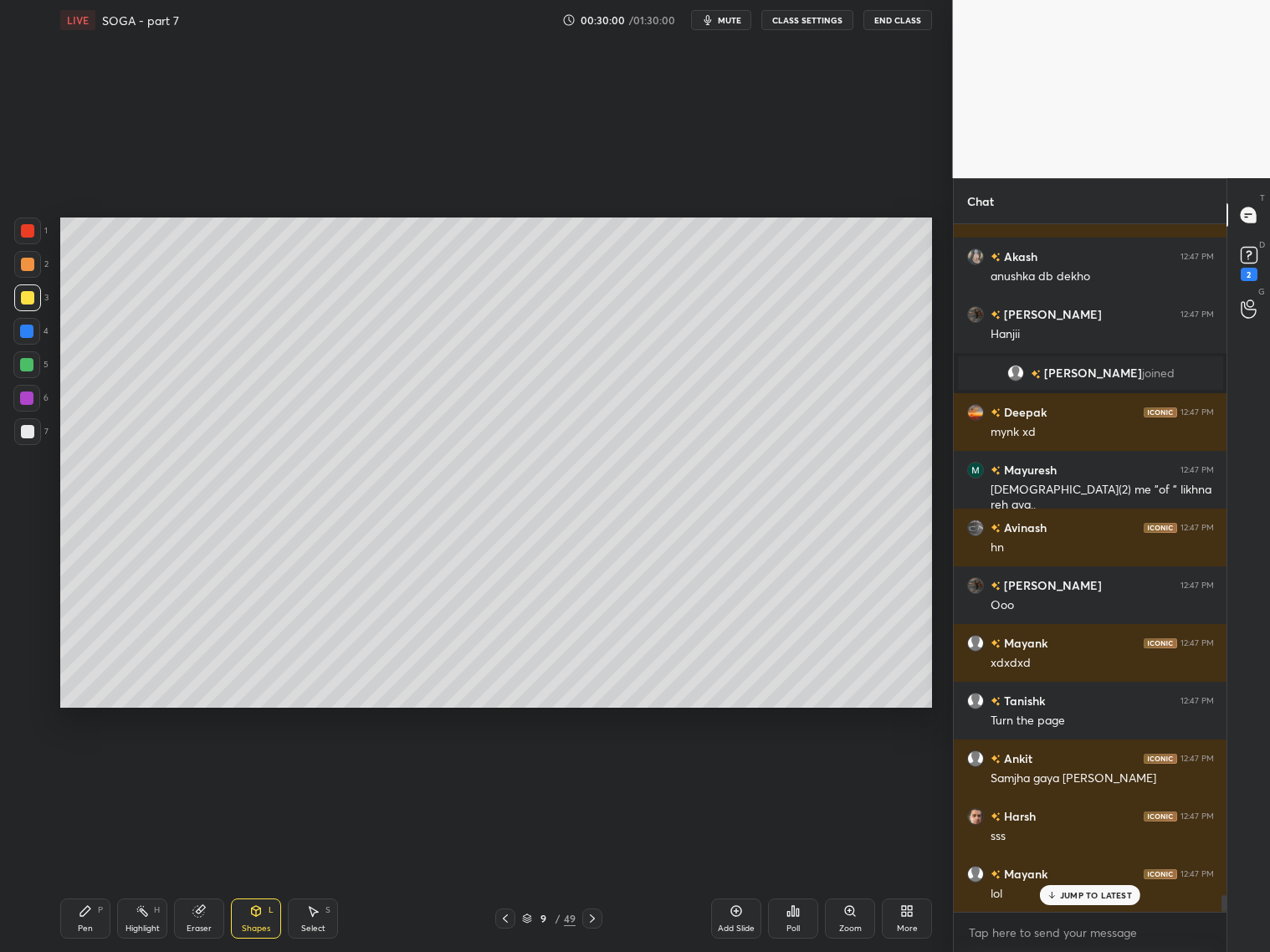
scroll to position [27871, 0]
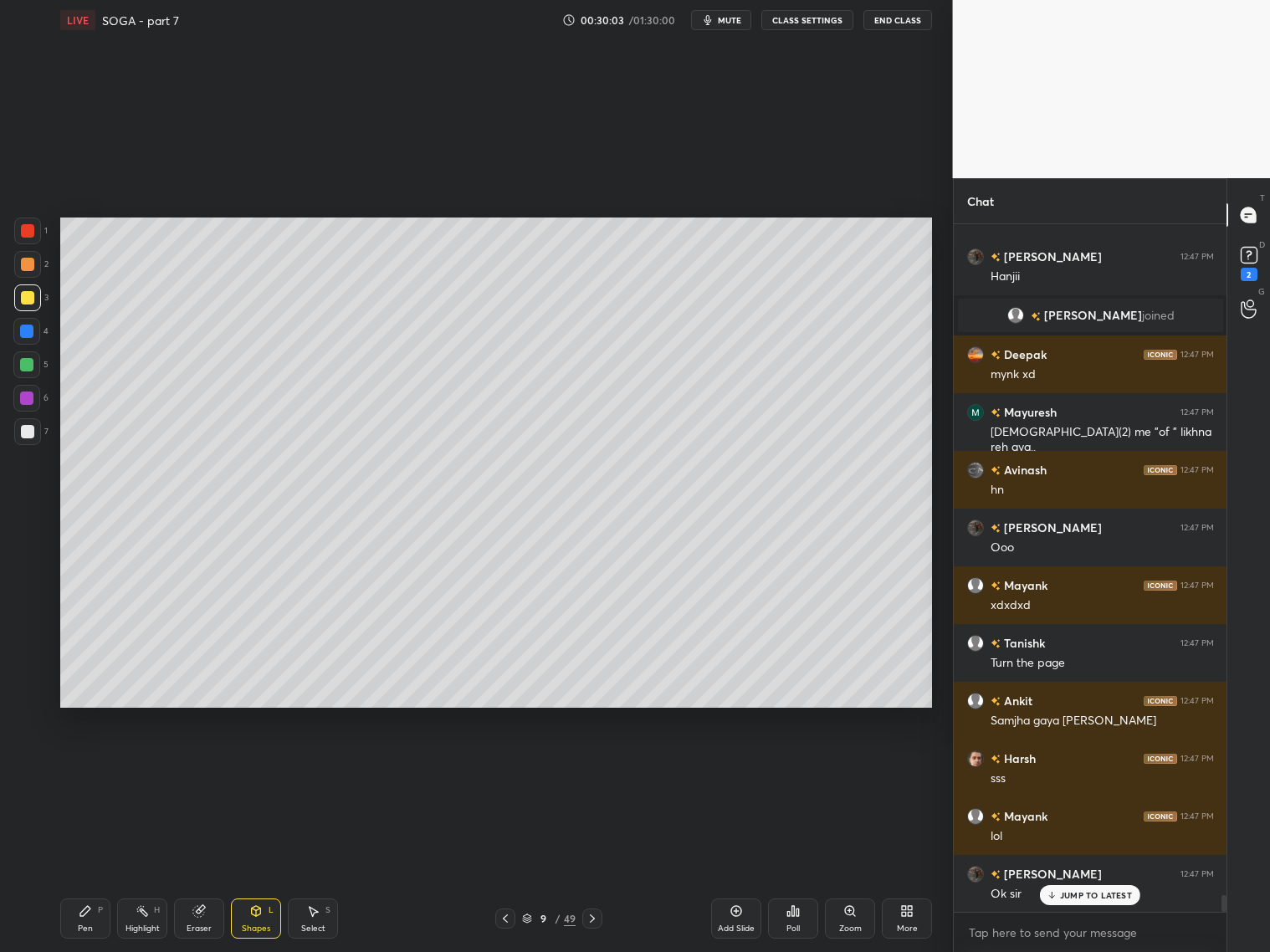
click at [90, 916] on icon at bounding box center [85, 911] width 13 height 13
click at [597, 919] on icon at bounding box center [592, 918] width 13 height 13
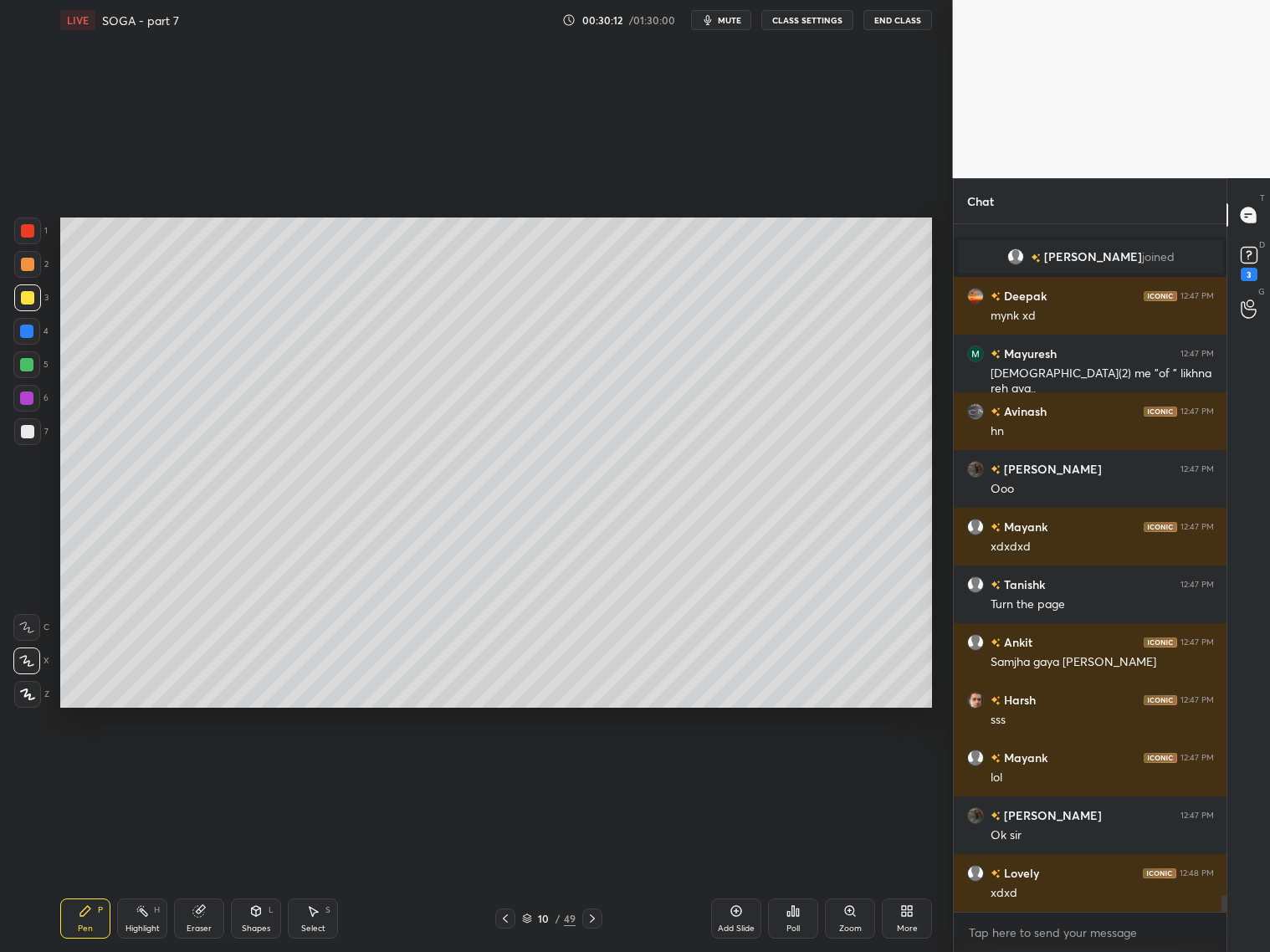
scroll to position [27986, 0]
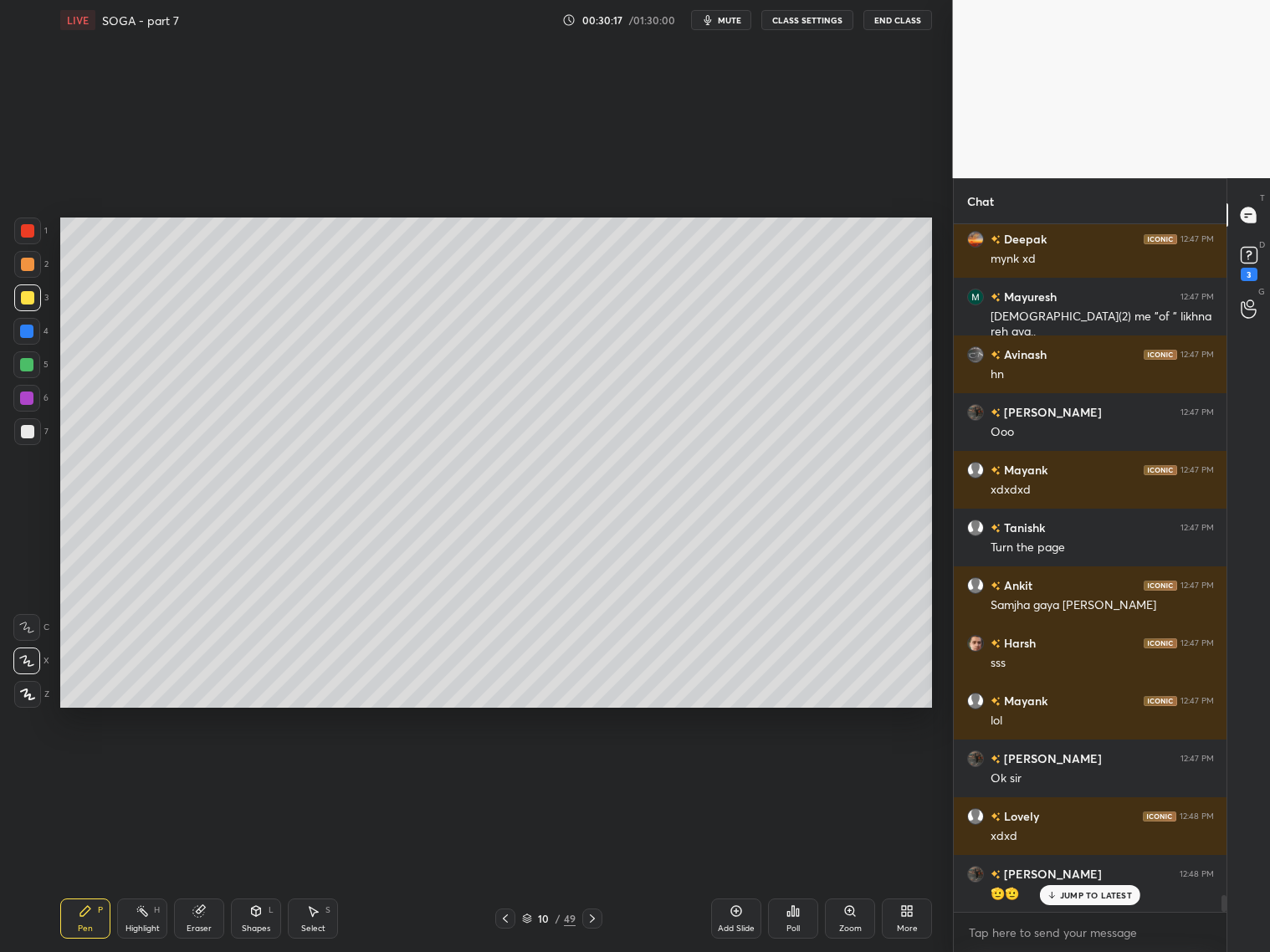
click at [592, 918] on icon at bounding box center [592, 918] width 13 height 13
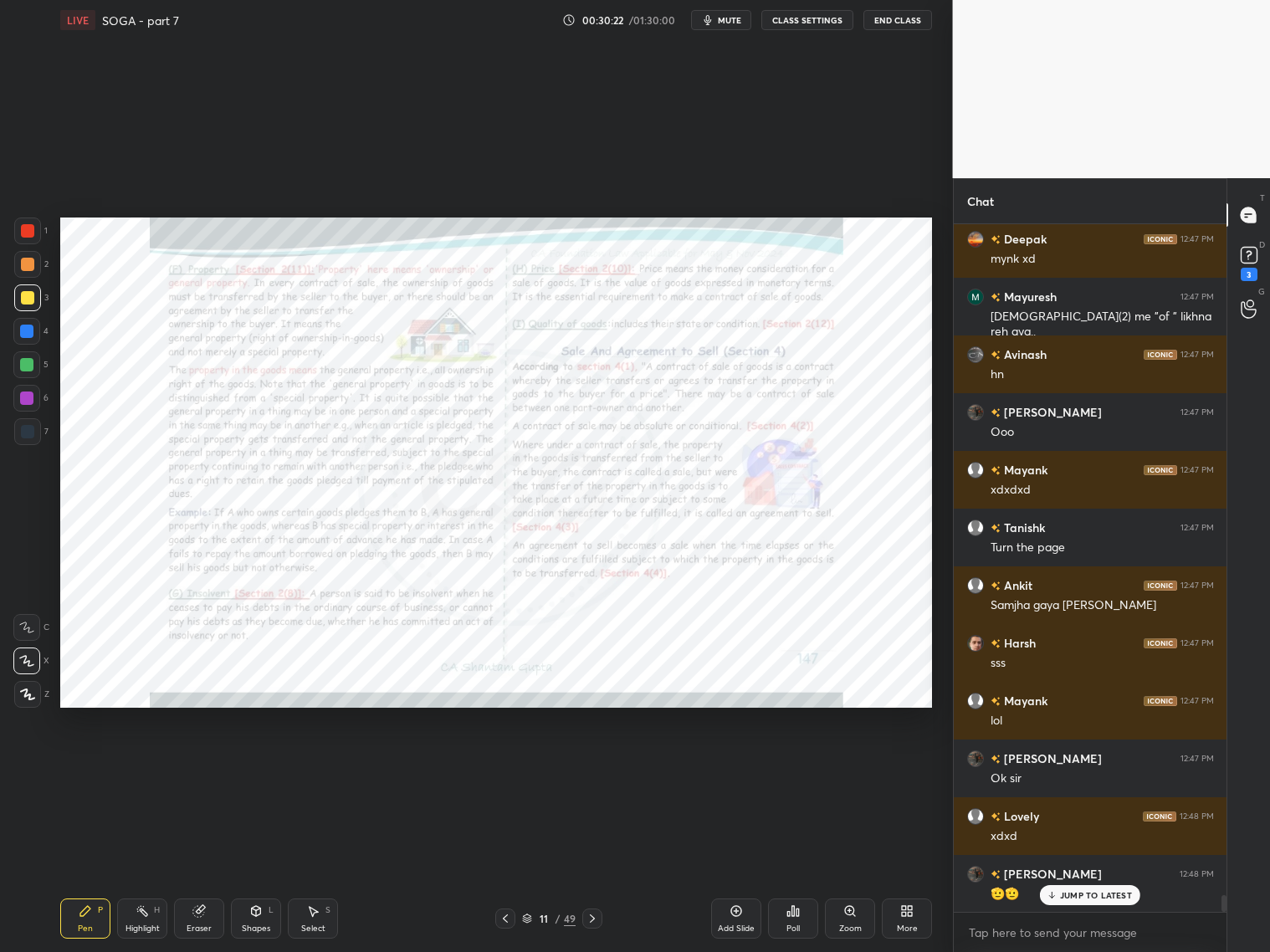
click at [590, 921] on icon at bounding box center [592, 918] width 13 height 13
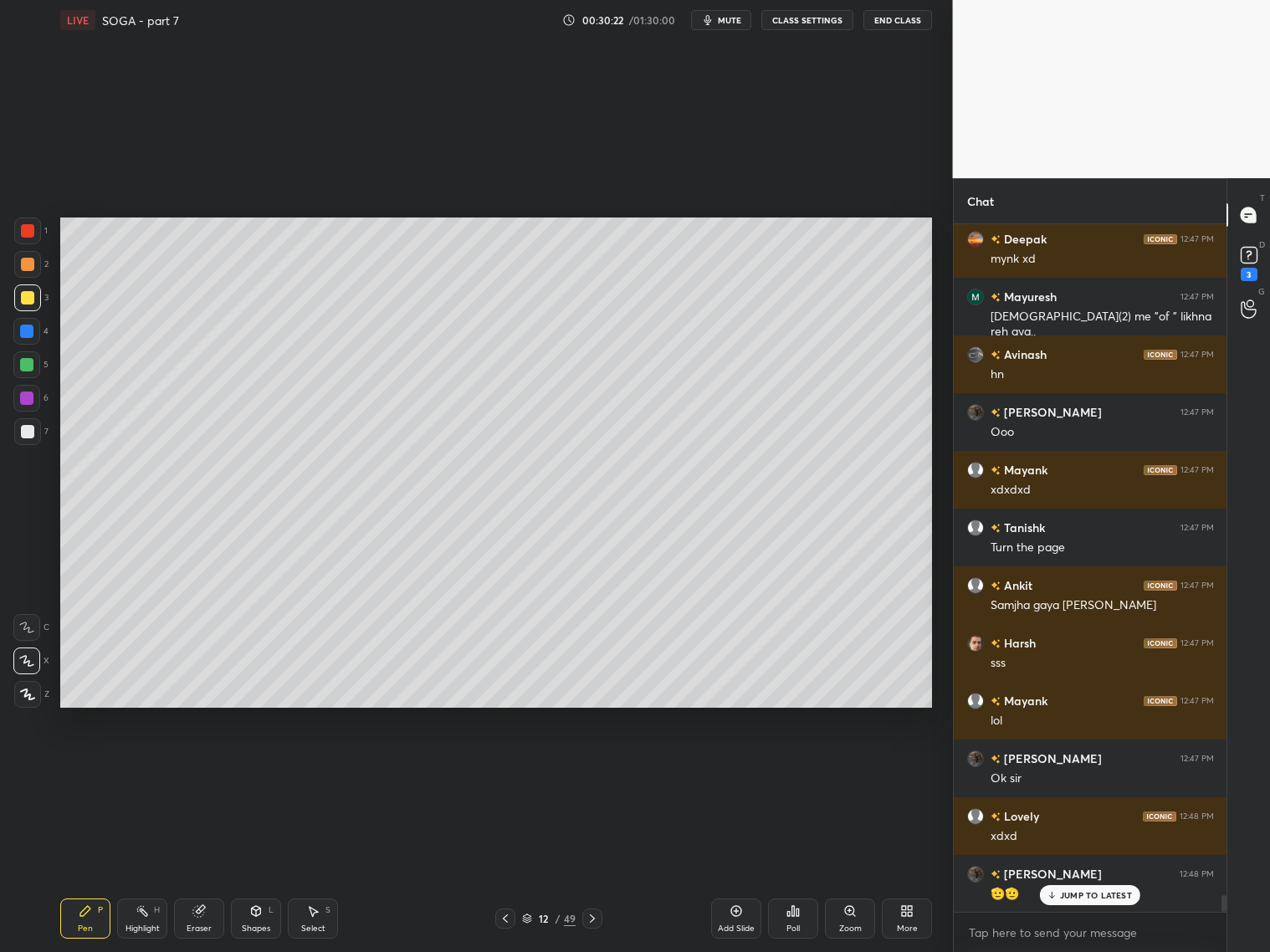
click at [586, 918] on icon at bounding box center [592, 918] width 13 height 13
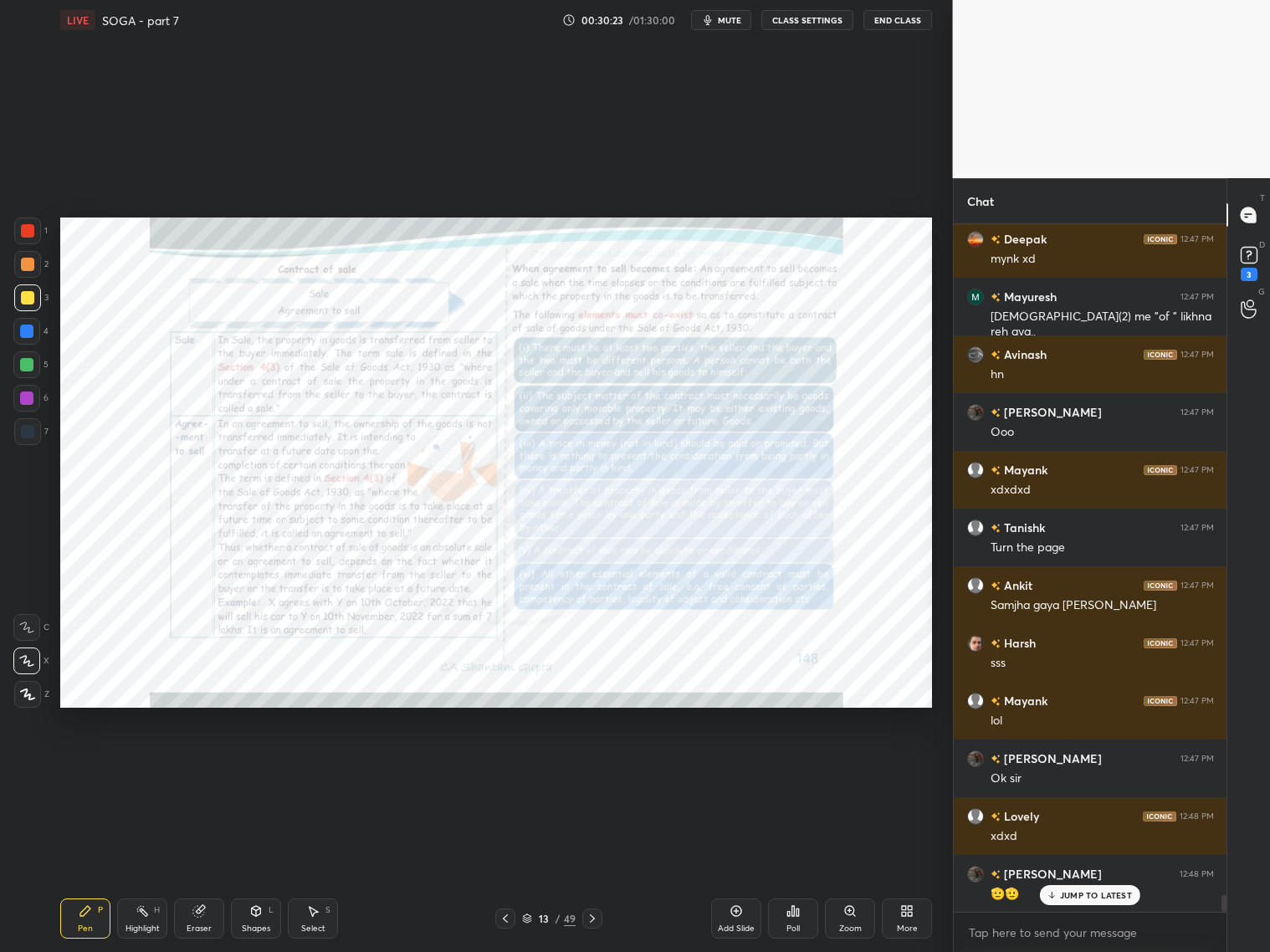
scroll to position [28059, 0]
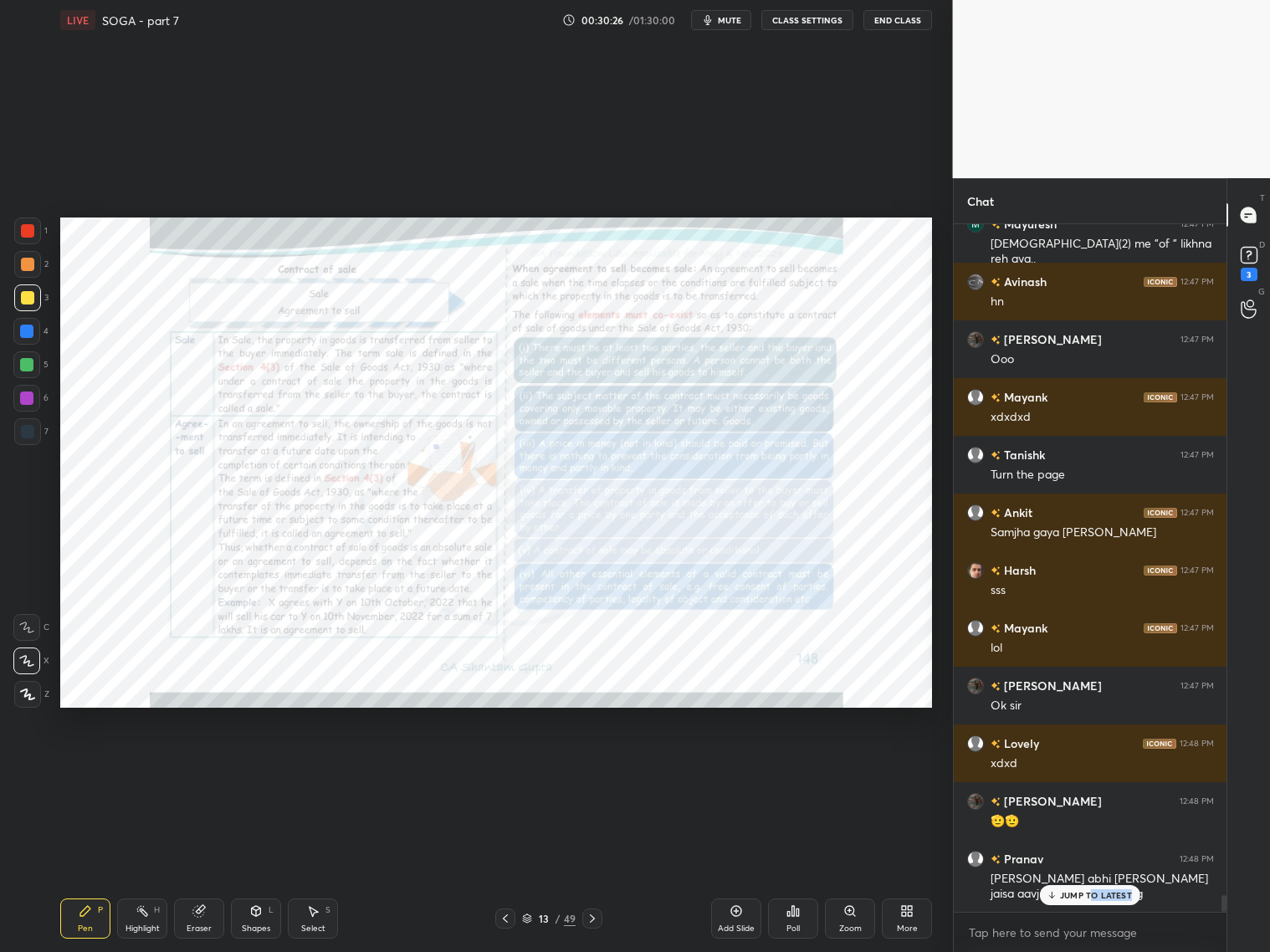
click at [1094, 900] on div "JUMP TO LATEST" at bounding box center [1090, 895] width 100 height 20
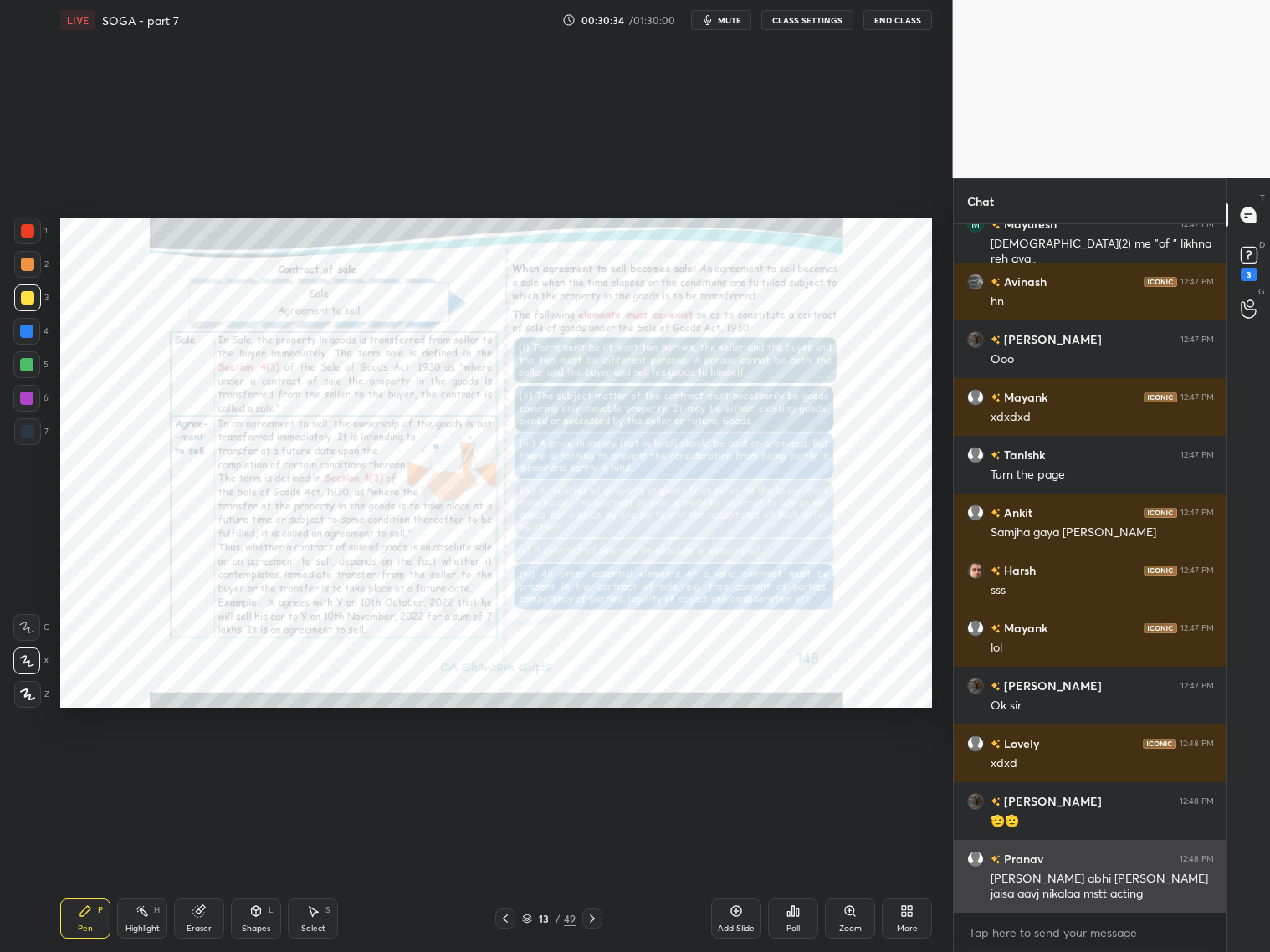
scroll to position [28118, 0]
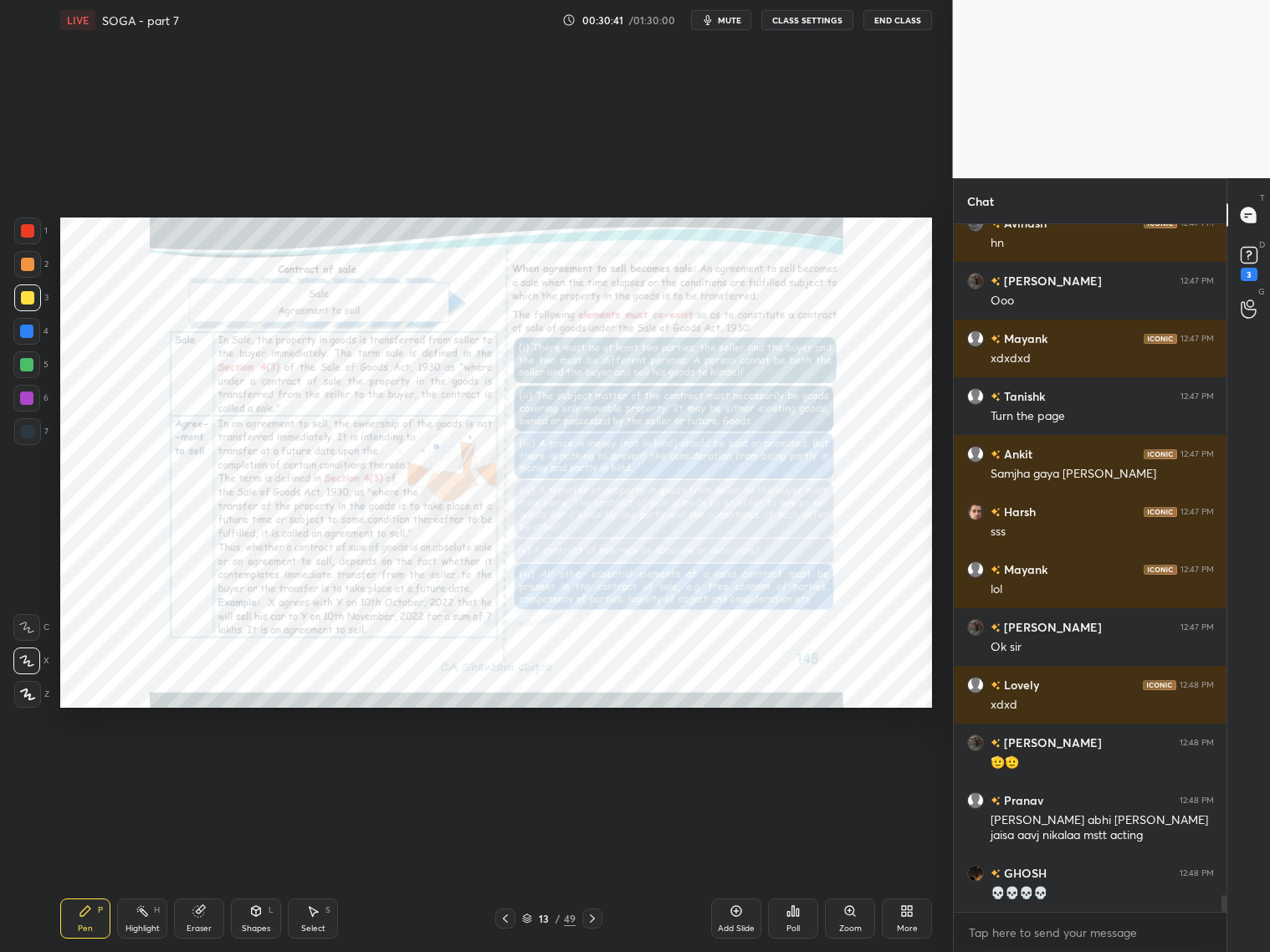
click at [514, 921] on div at bounding box center [505, 918] width 20 height 20
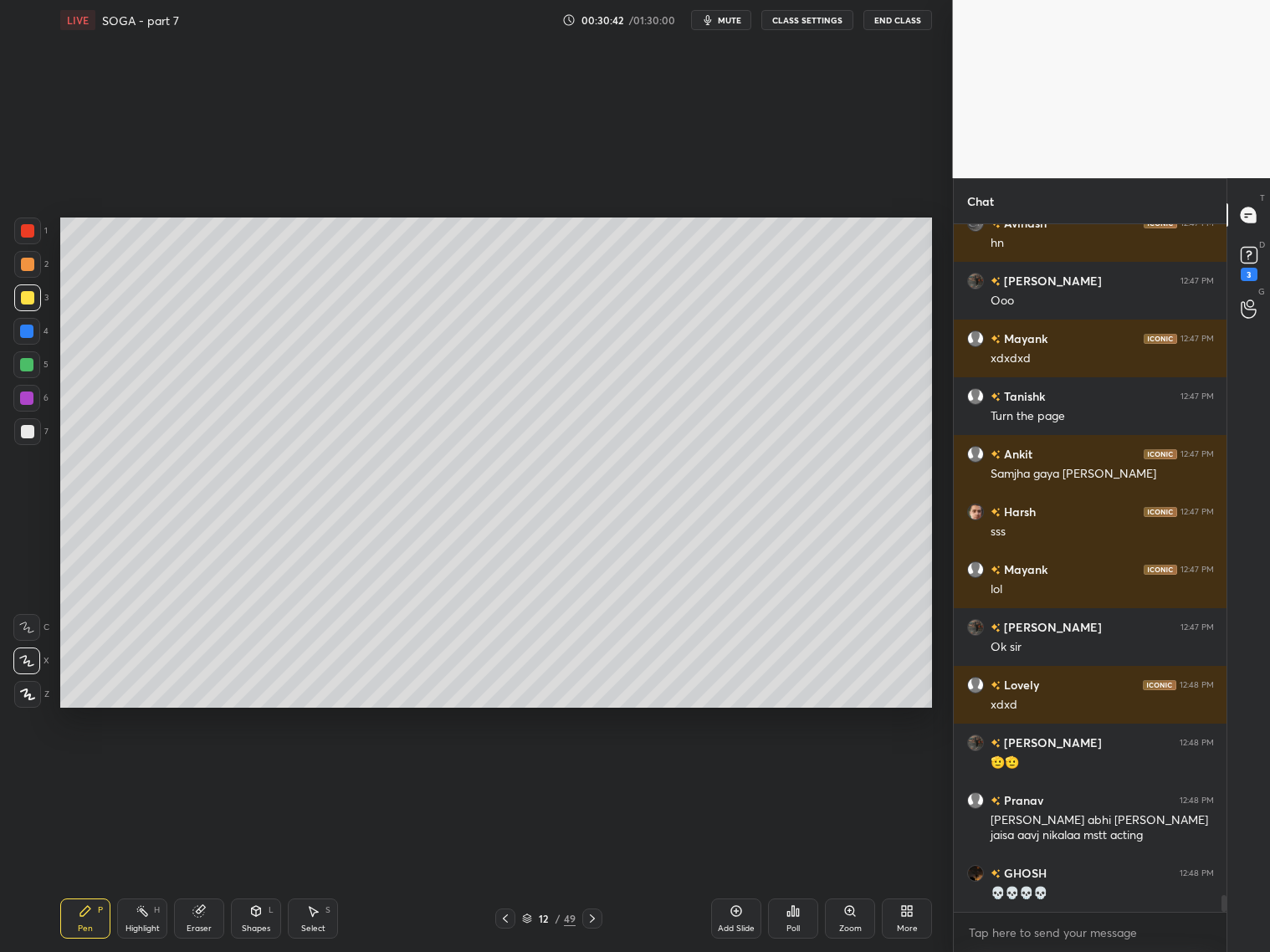
click at [506, 920] on icon at bounding box center [505, 918] width 13 height 13
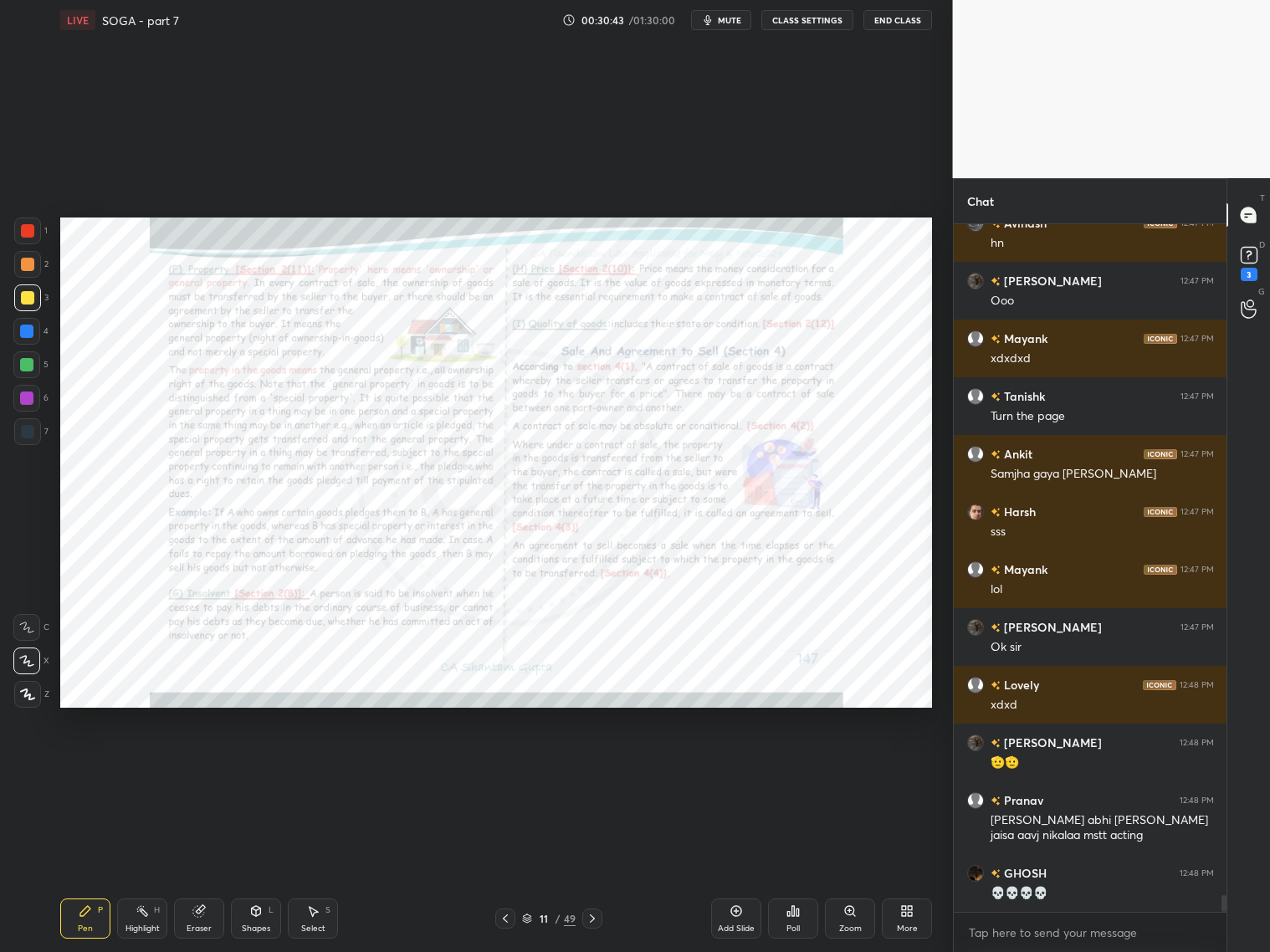
click at [592, 912] on icon at bounding box center [592, 918] width 13 height 13
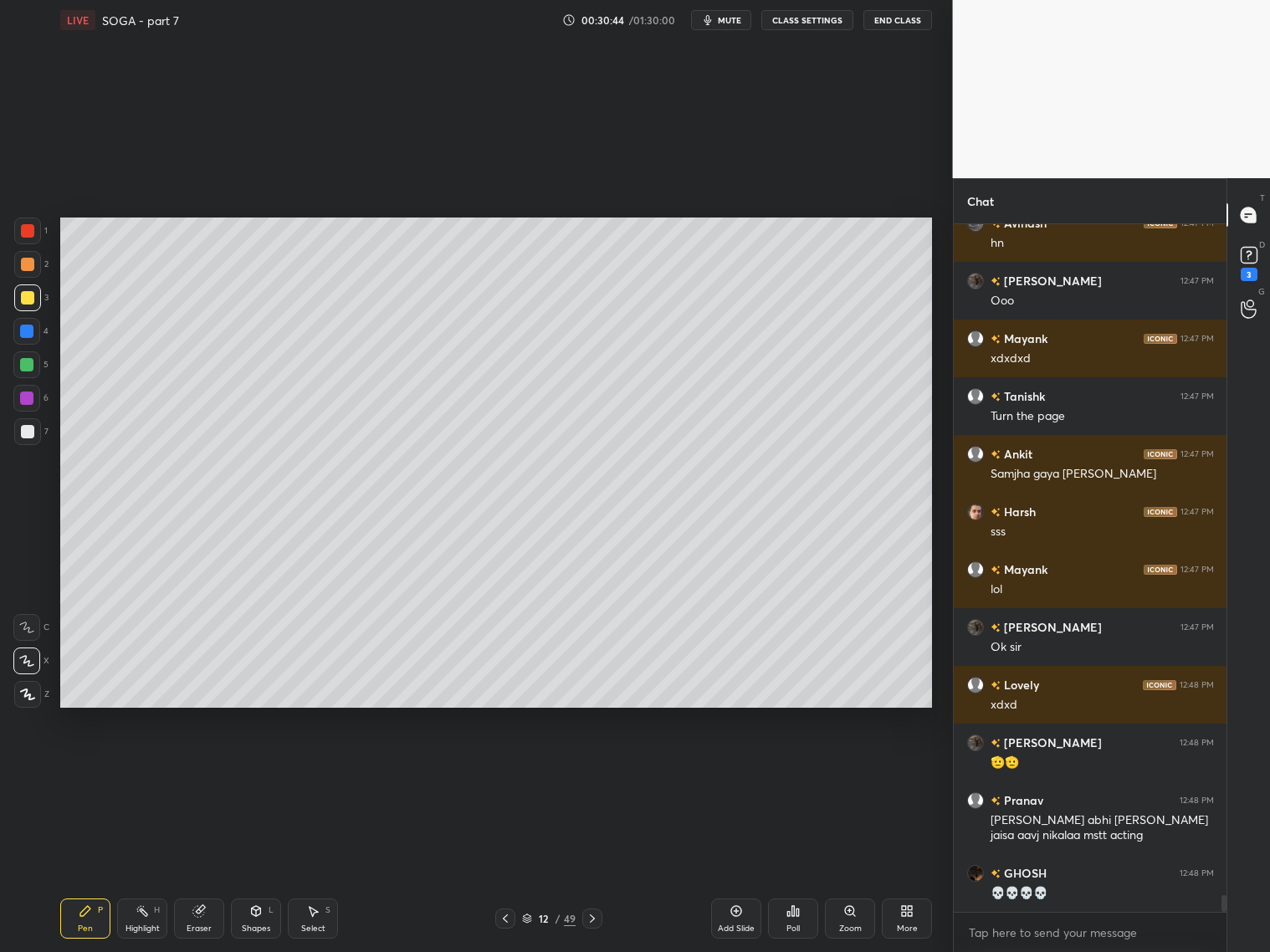
click at [593, 915] on icon at bounding box center [592, 918] width 13 height 13
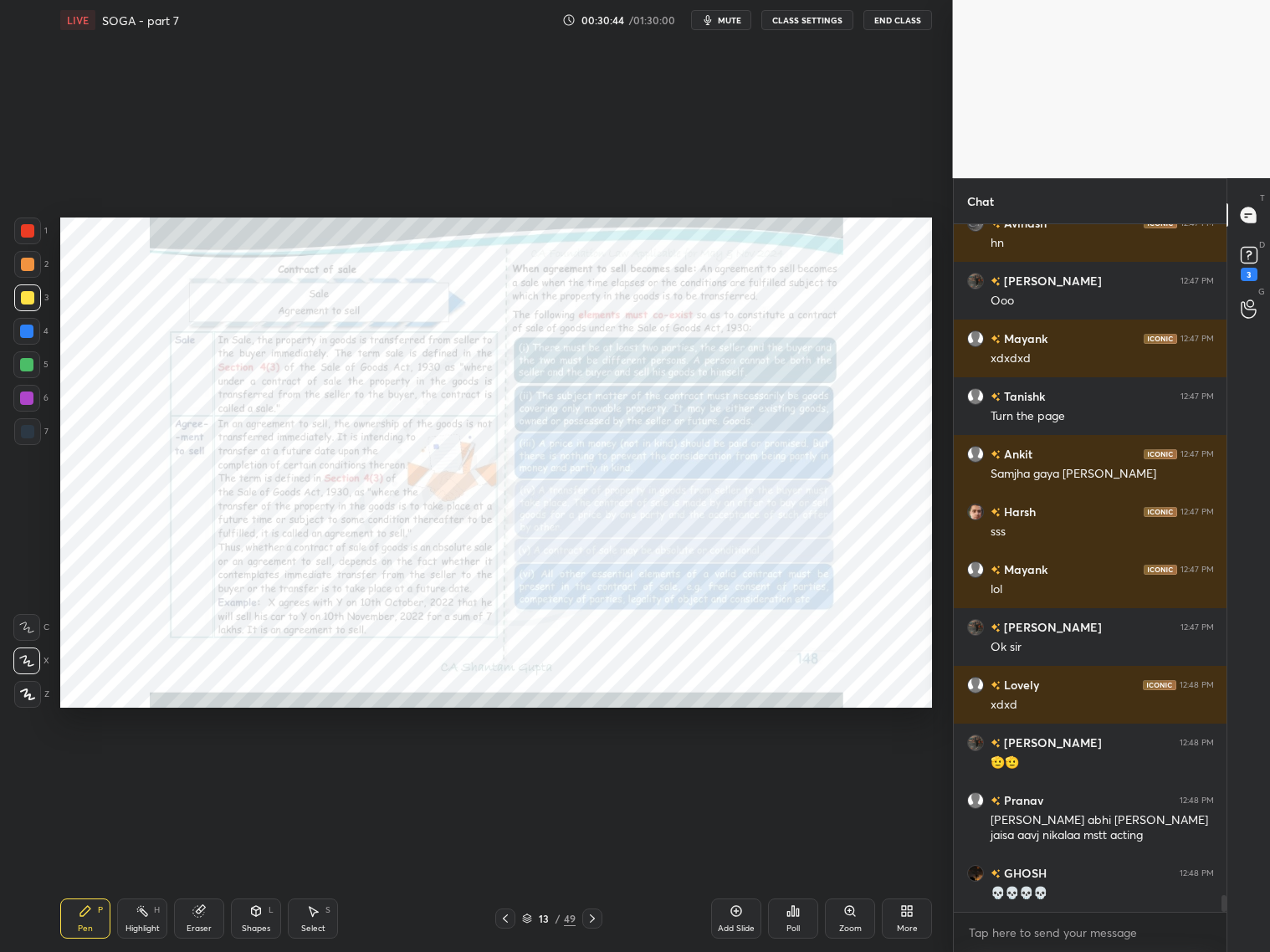
click at [595, 917] on icon at bounding box center [592, 918] width 13 height 13
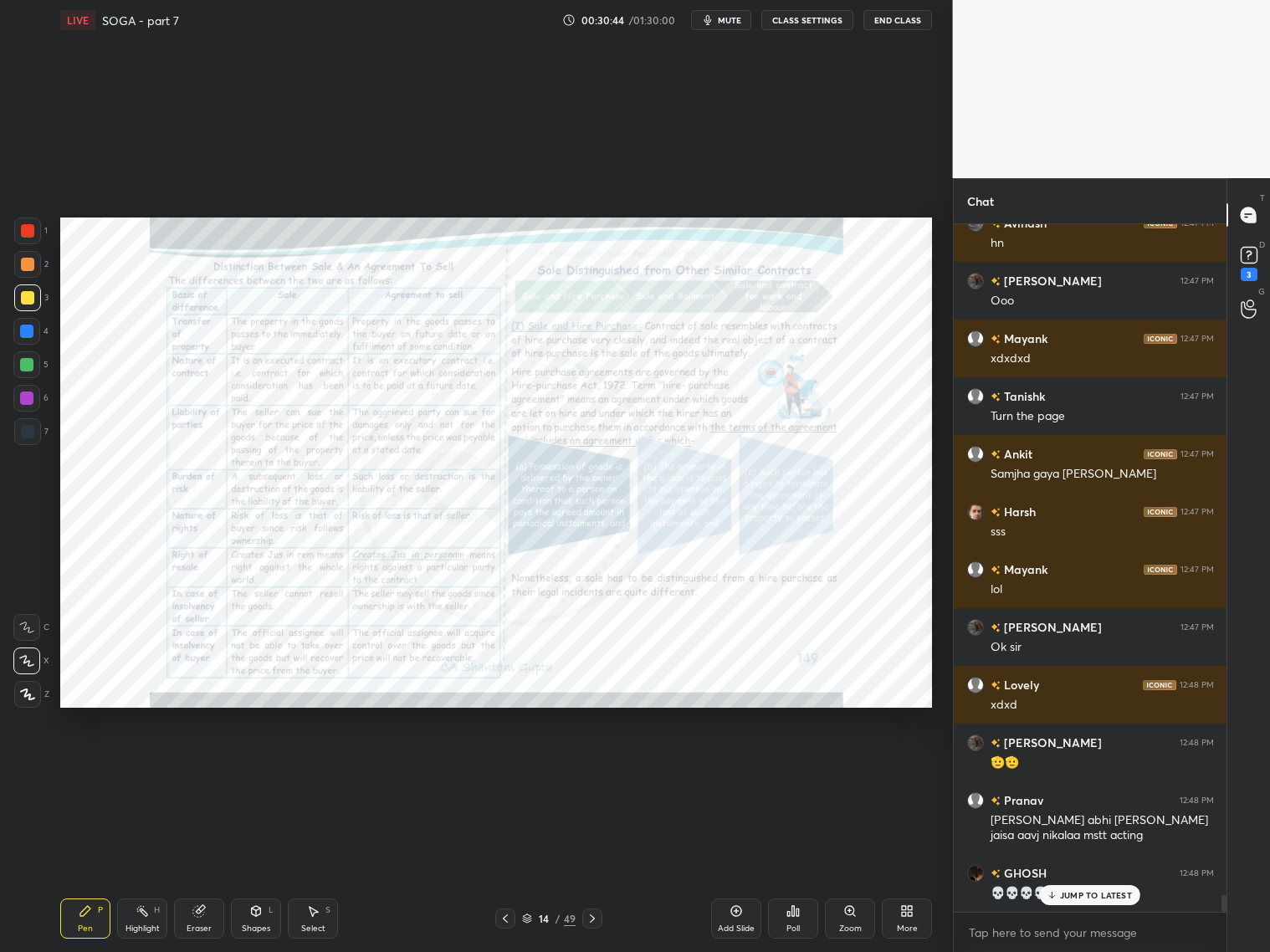
scroll to position [28174, 0]
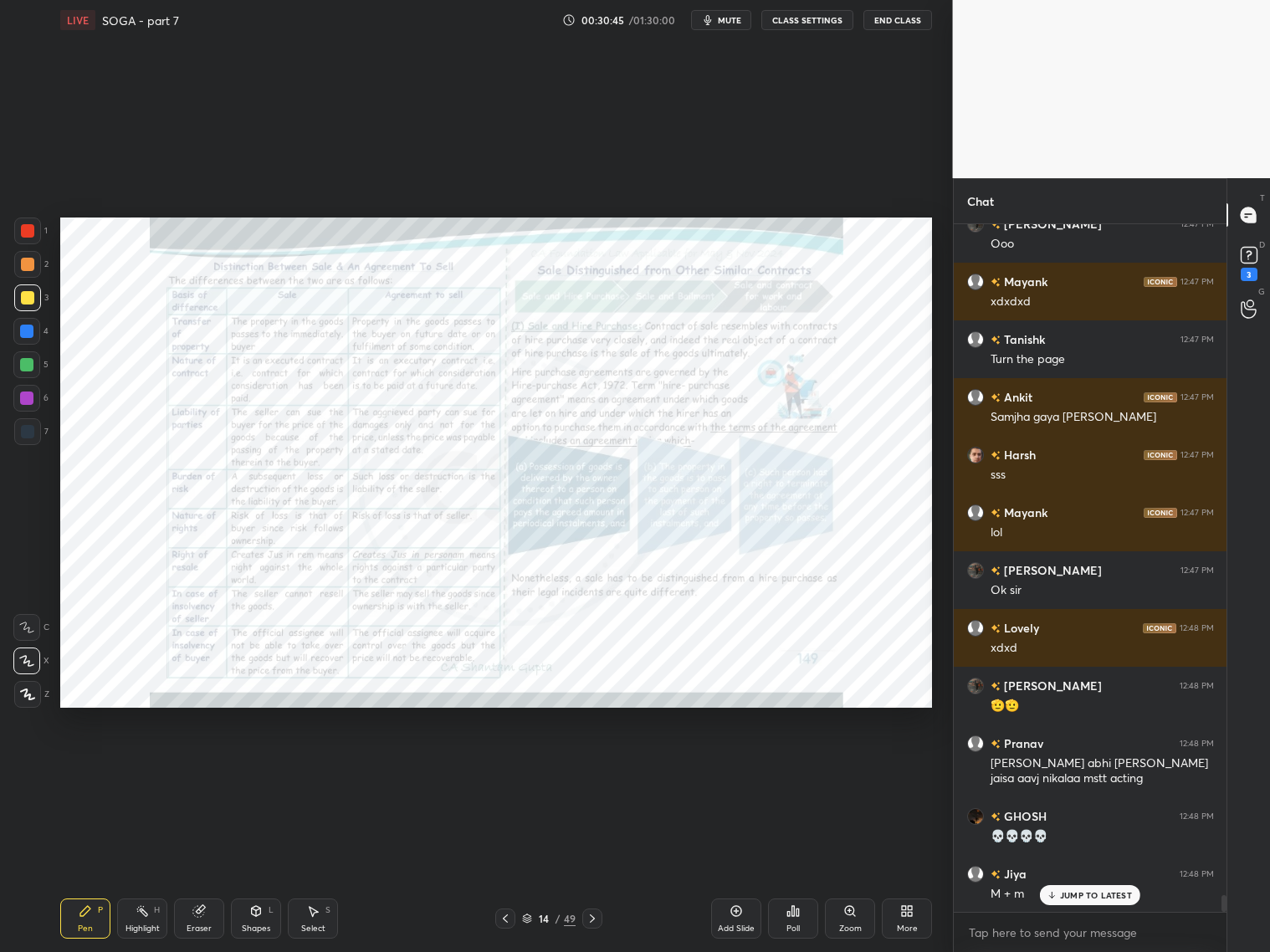
click at [501, 918] on icon at bounding box center [505, 918] width 13 height 13
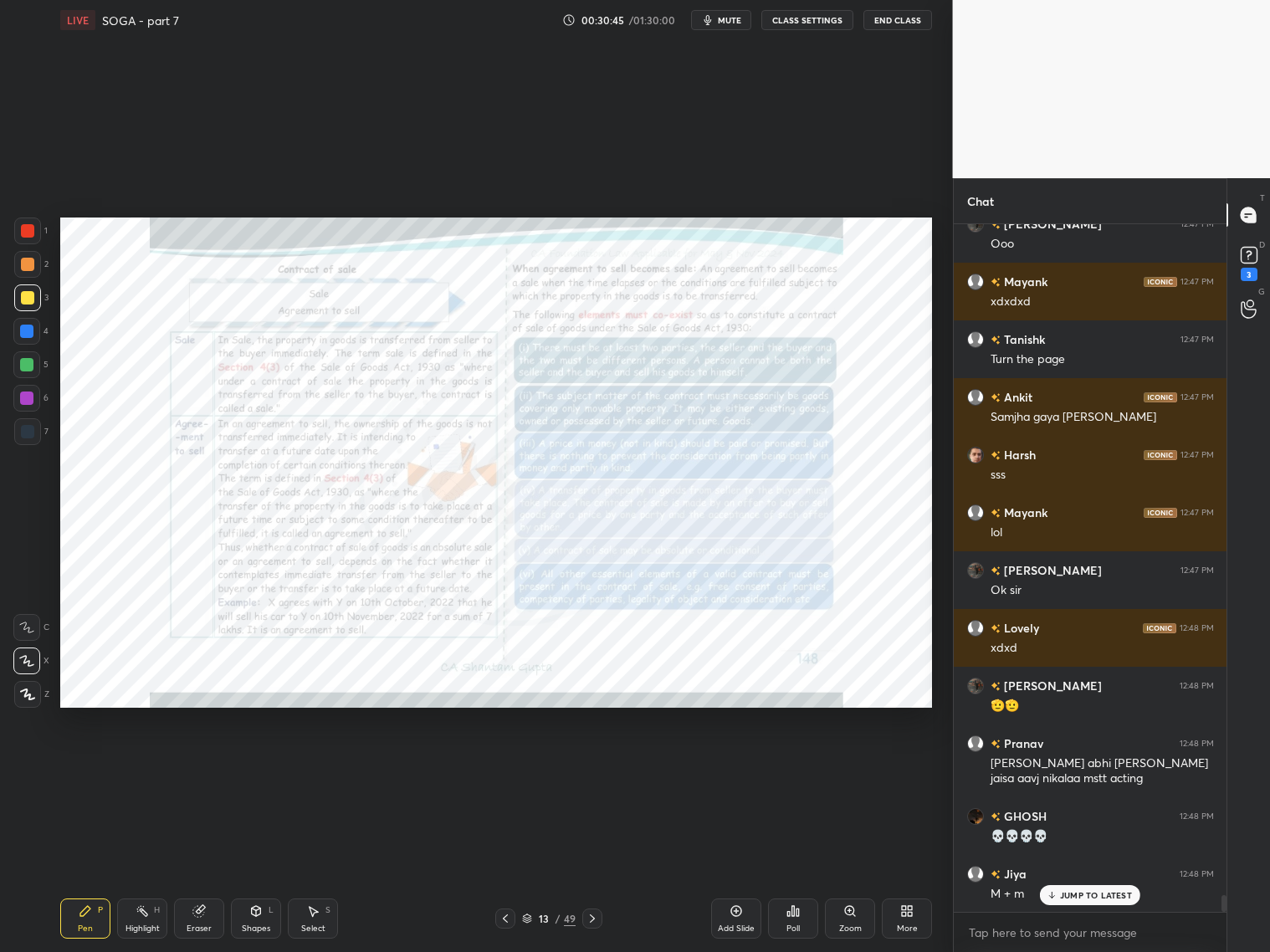
click at [506, 917] on icon at bounding box center [505, 918] width 13 height 13
click at [504, 918] on icon at bounding box center [505, 918] width 13 height 13
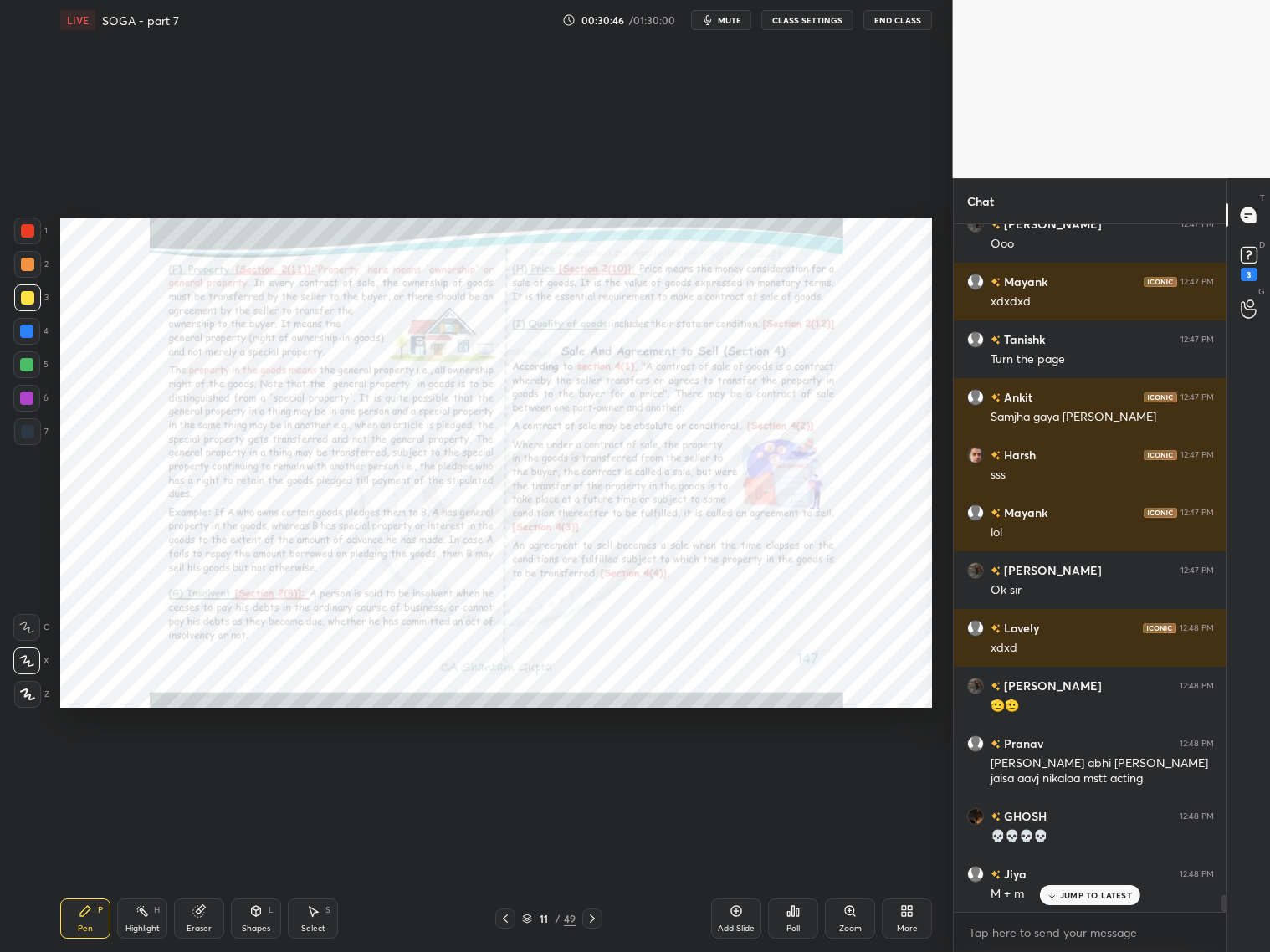
click at [506, 918] on icon at bounding box center [505, 918] width 13 height 13
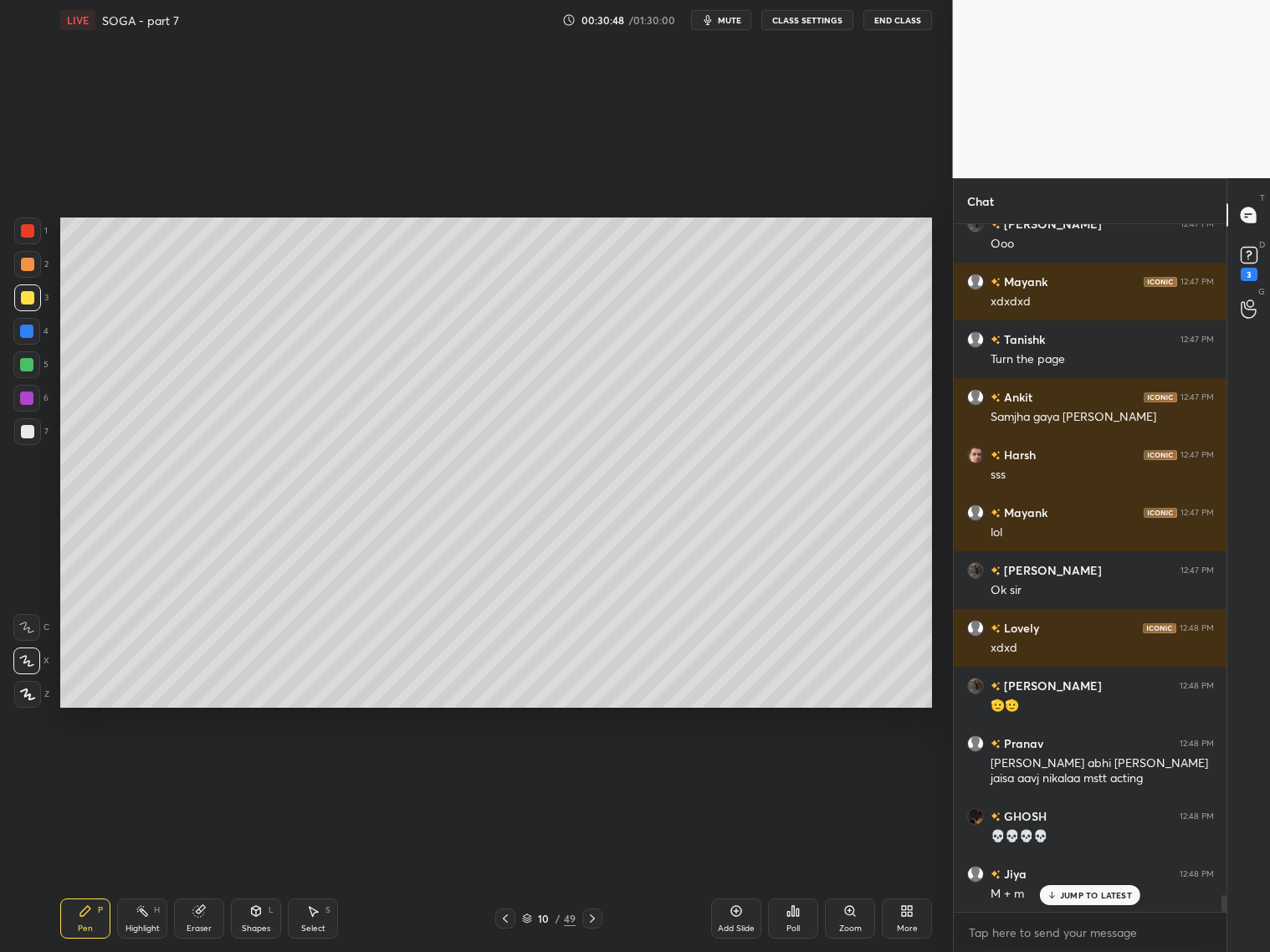
drag, startPoint x: 26, startPoint y: 437, endPoint x: 40, endPoint y: 421, distance: 21.3
click at [26, 436] on div at bounding box center [27, 431] width 13 height 13
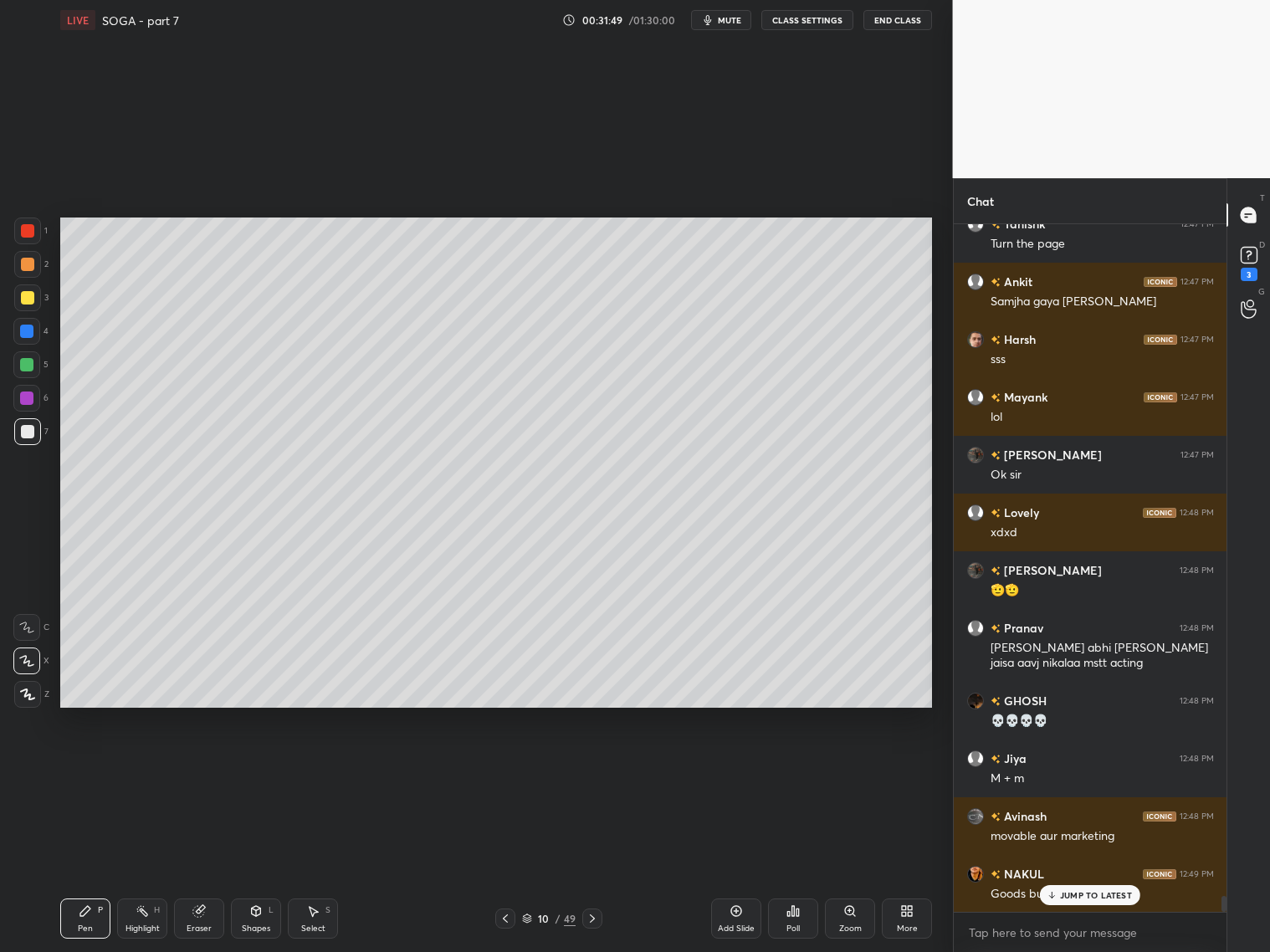
scroll to position [28348, 0]
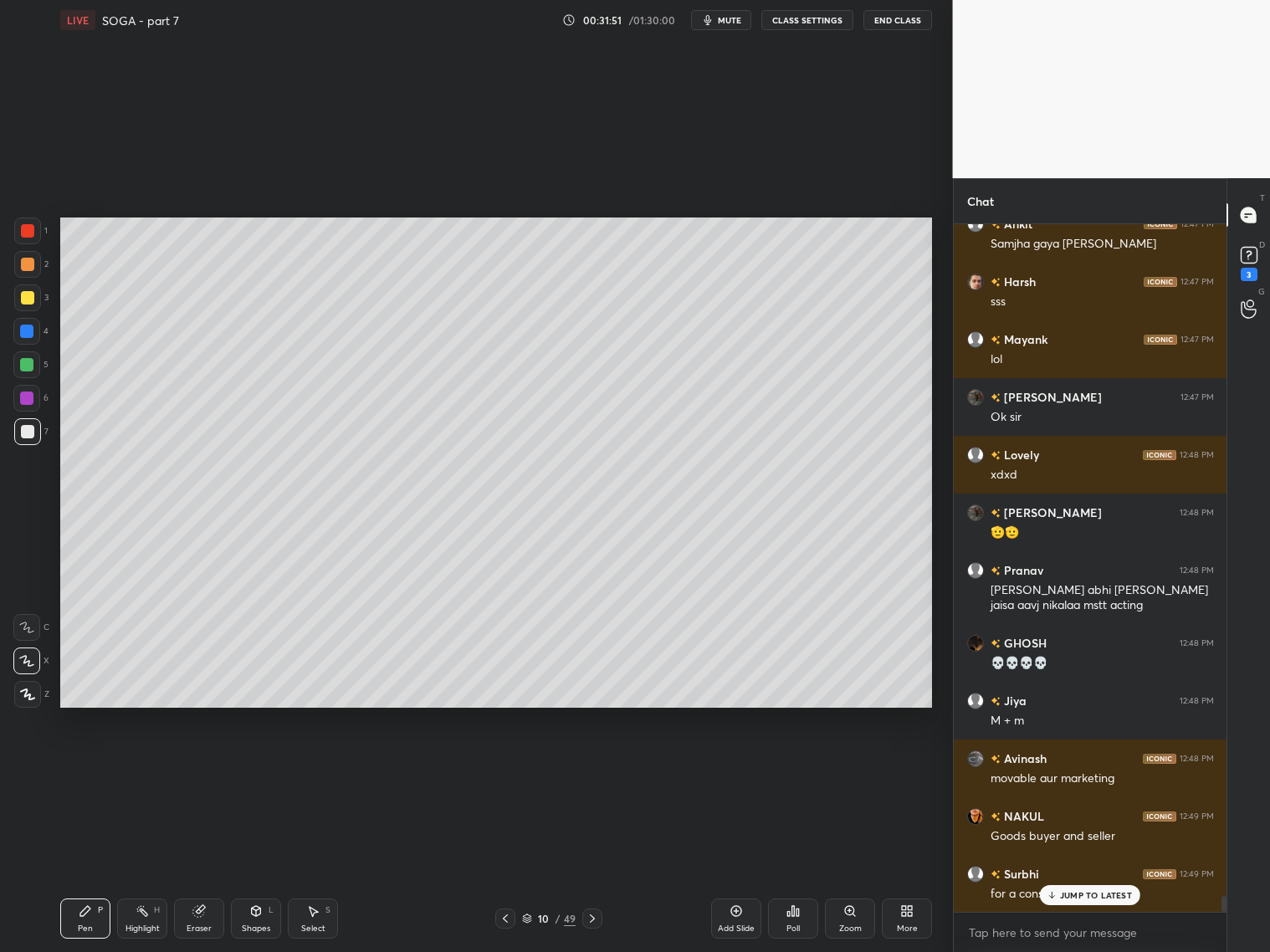
click at [1090, 893] on p "JUMP TO LATEST" at bounding box center [1095, 895] width 72 height 10
drag, startPoint x: 23, startPoint y: 306, endPoint x: 35, endPoint y: 293, distance: 17.7
click at [21, 305] on div at bounding box center [28, 298] width 27 height 27
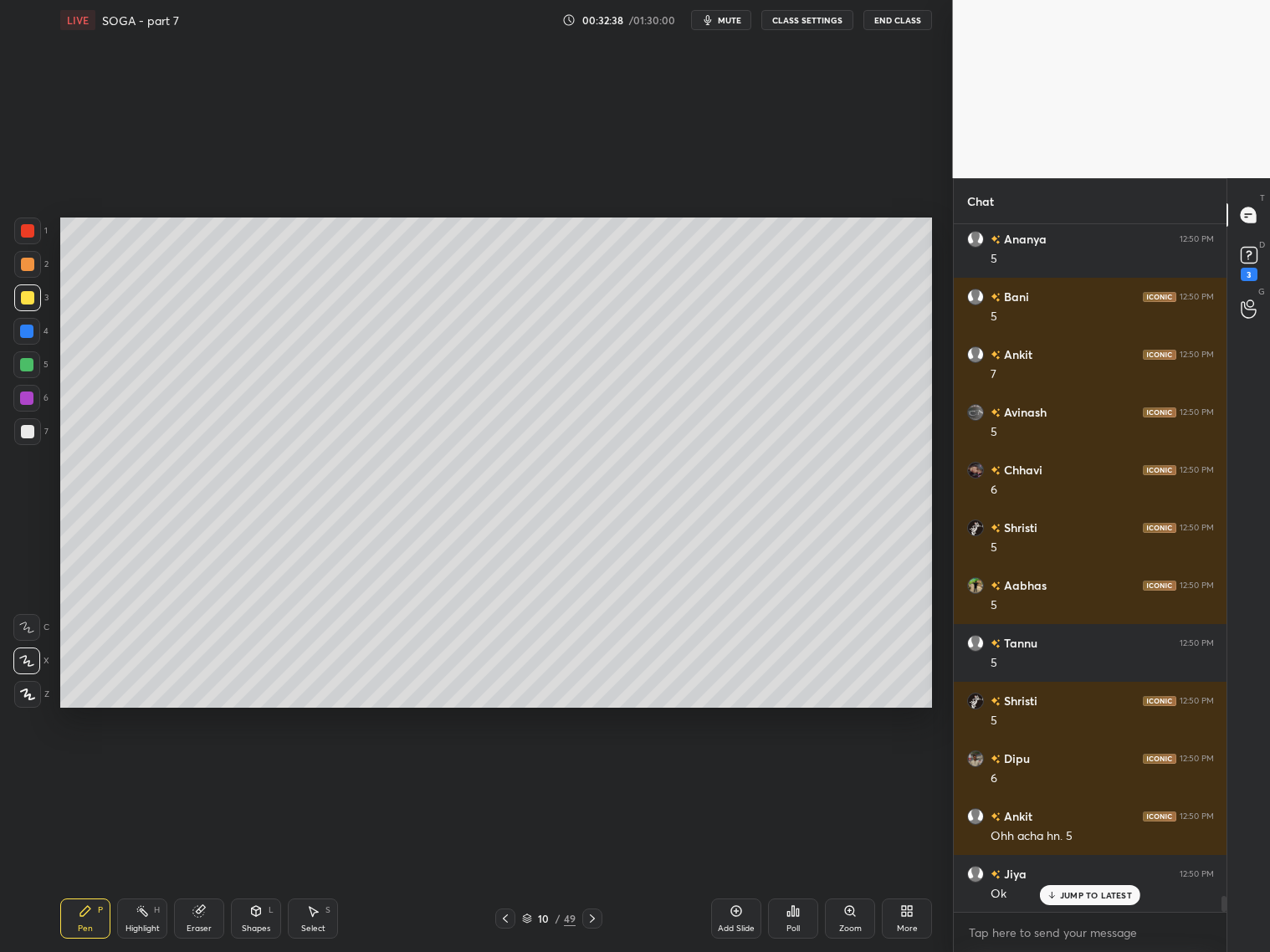
scroll to position [29676, 0]
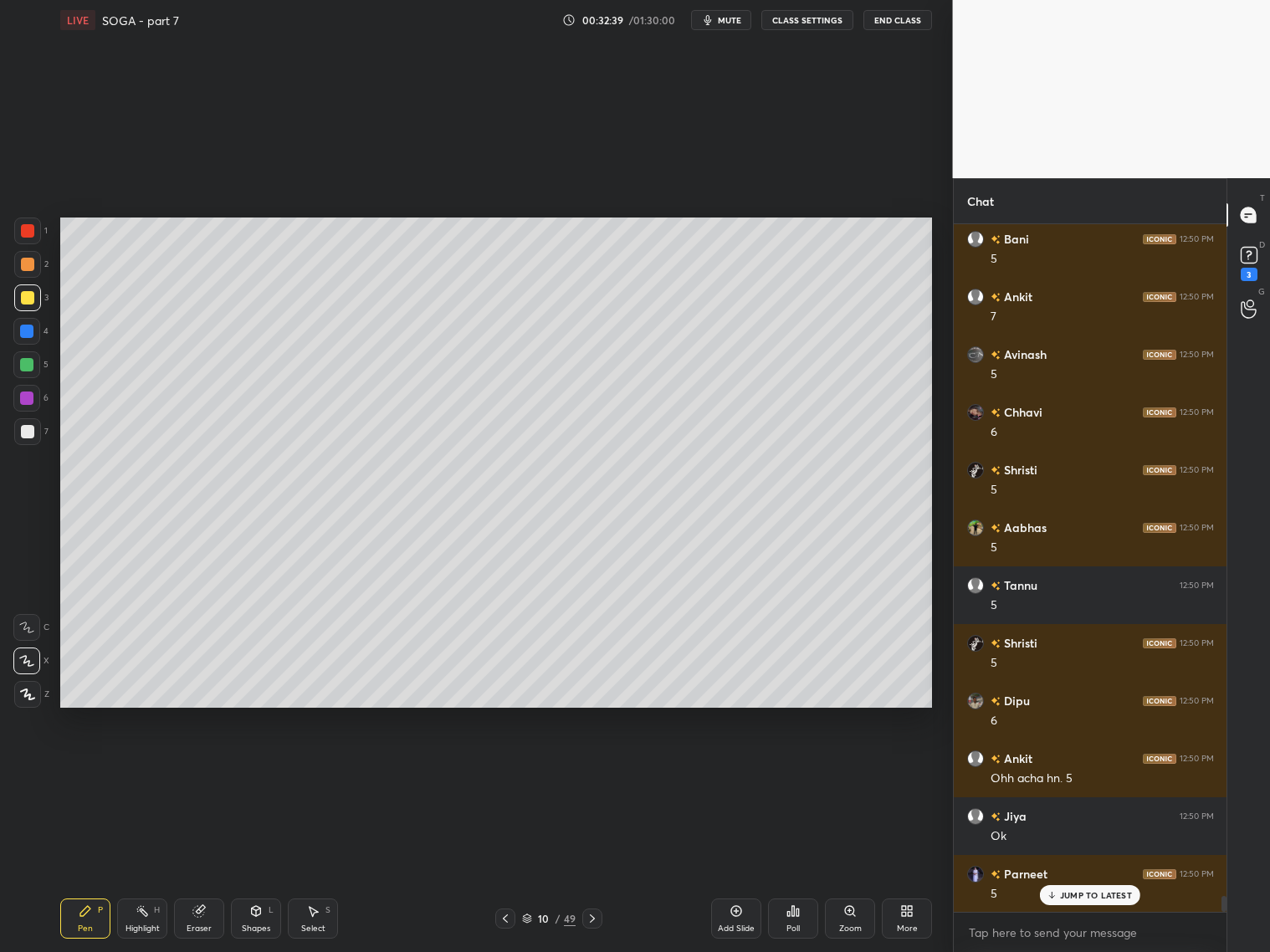
drag, startPoint x: 31, startPoint y: 341, endPoint x: 47, endPoint y: 350, distance: 18.4
click at [33, 342] on div at bounding box center [27, 331] width 27 height 27
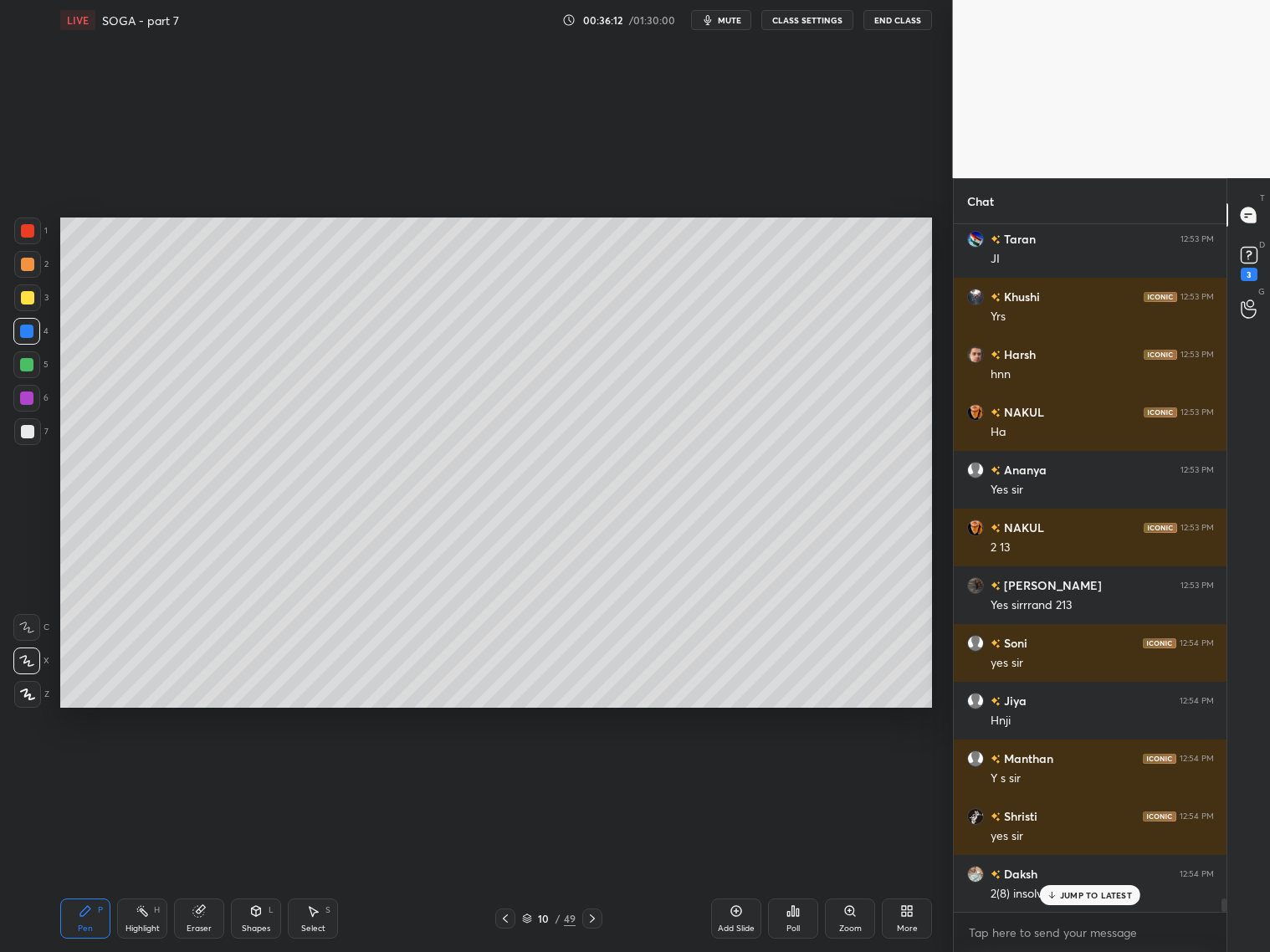
scroll to position [35421, 0]
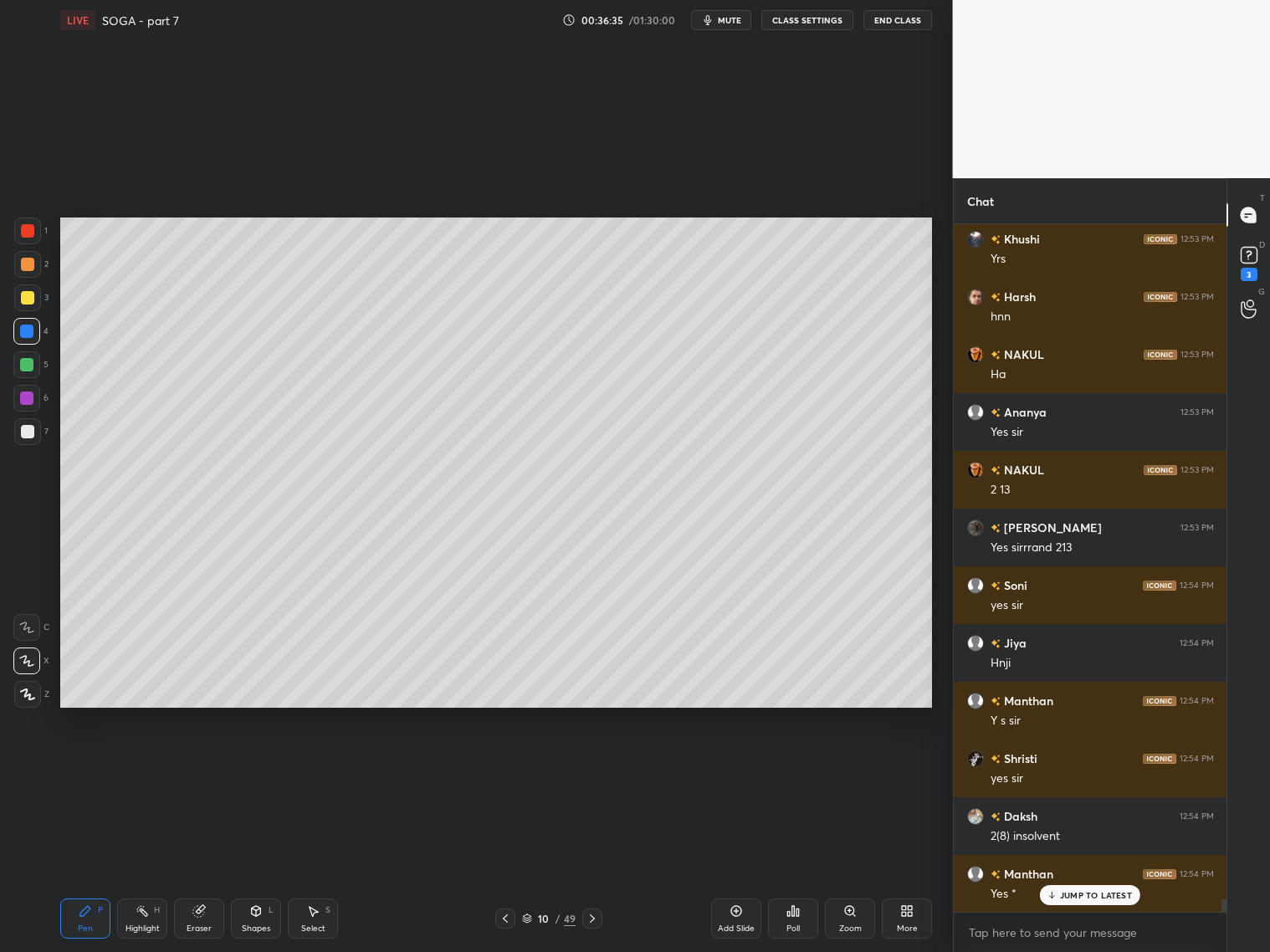
click at [523, 921] on icon at bounding box center [526, 918] width 10 height 10
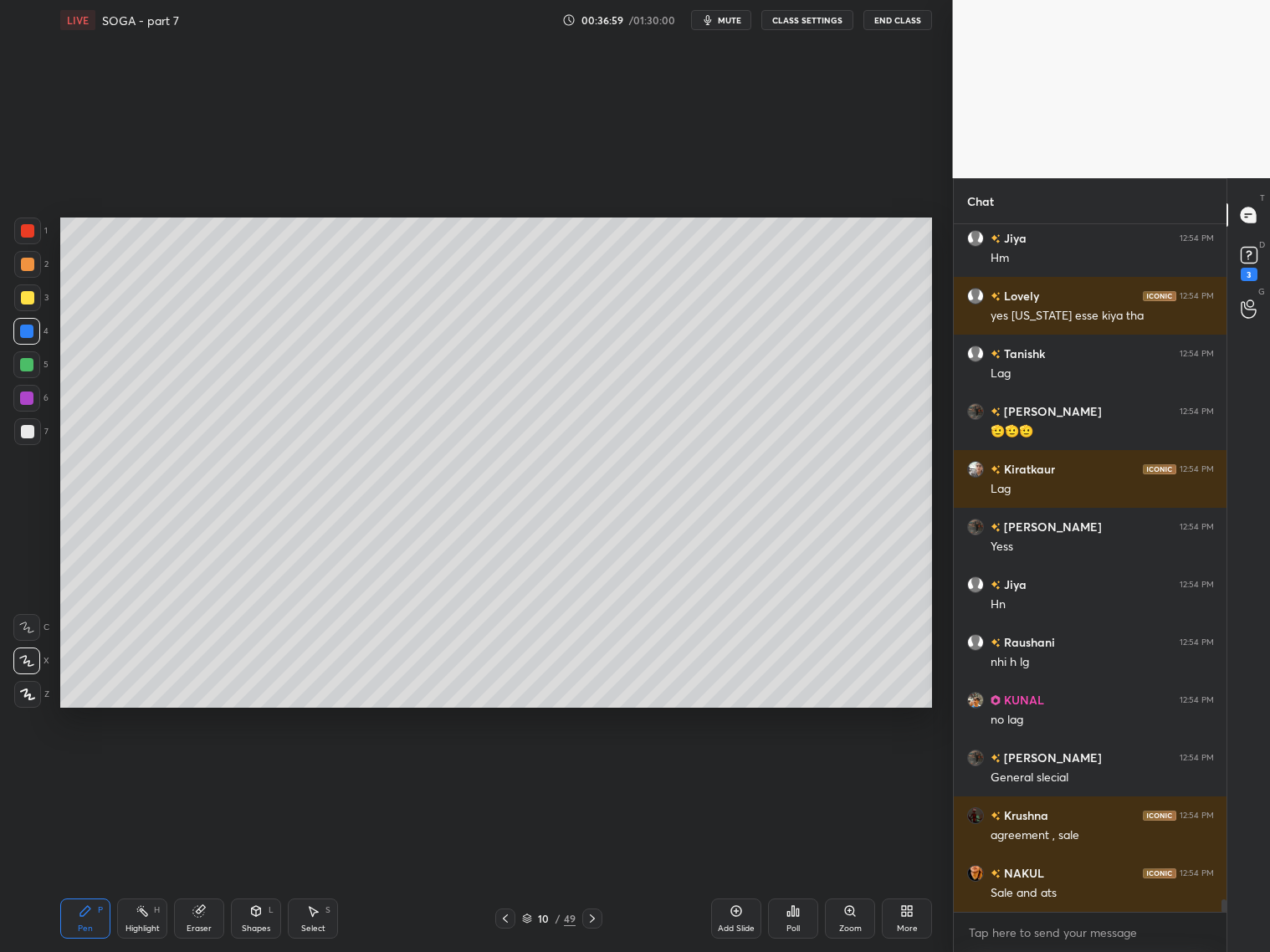
scroll to position [36172, 0]
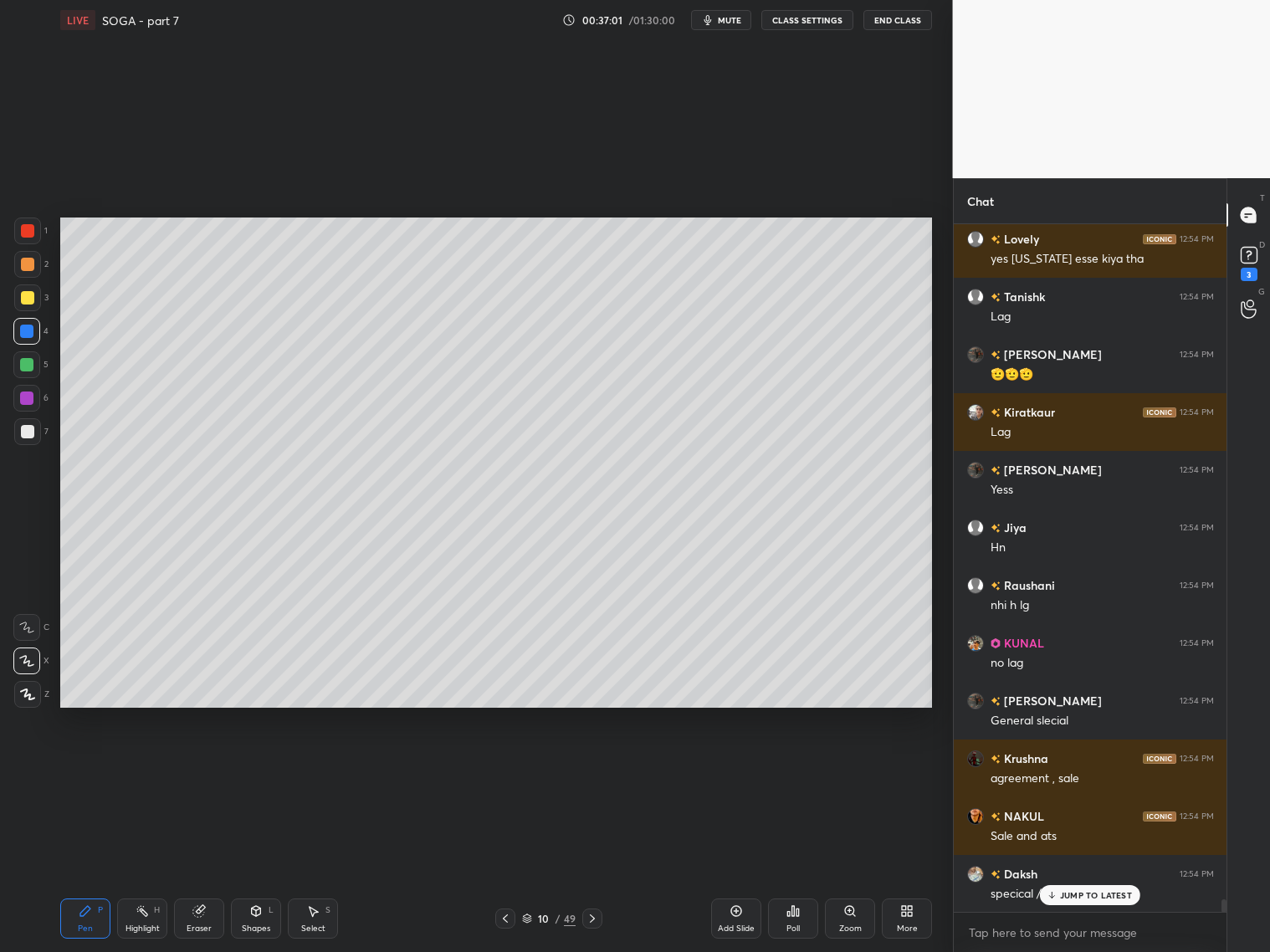
drag, startPoint x: 32, startPoint y: 635, endPoint x: 55, endPoint y: 600, distance: 41.9
click at [33, 636] on div at bounding box center [27, 627] width 27 height 27
drag, startPoint x: 30, startPoint y: 364, endPoint x: 40, endPoint y: 361, distance: 10.4
click at [33, 362] on div at bounding box center [27, 365] width 27 height 27
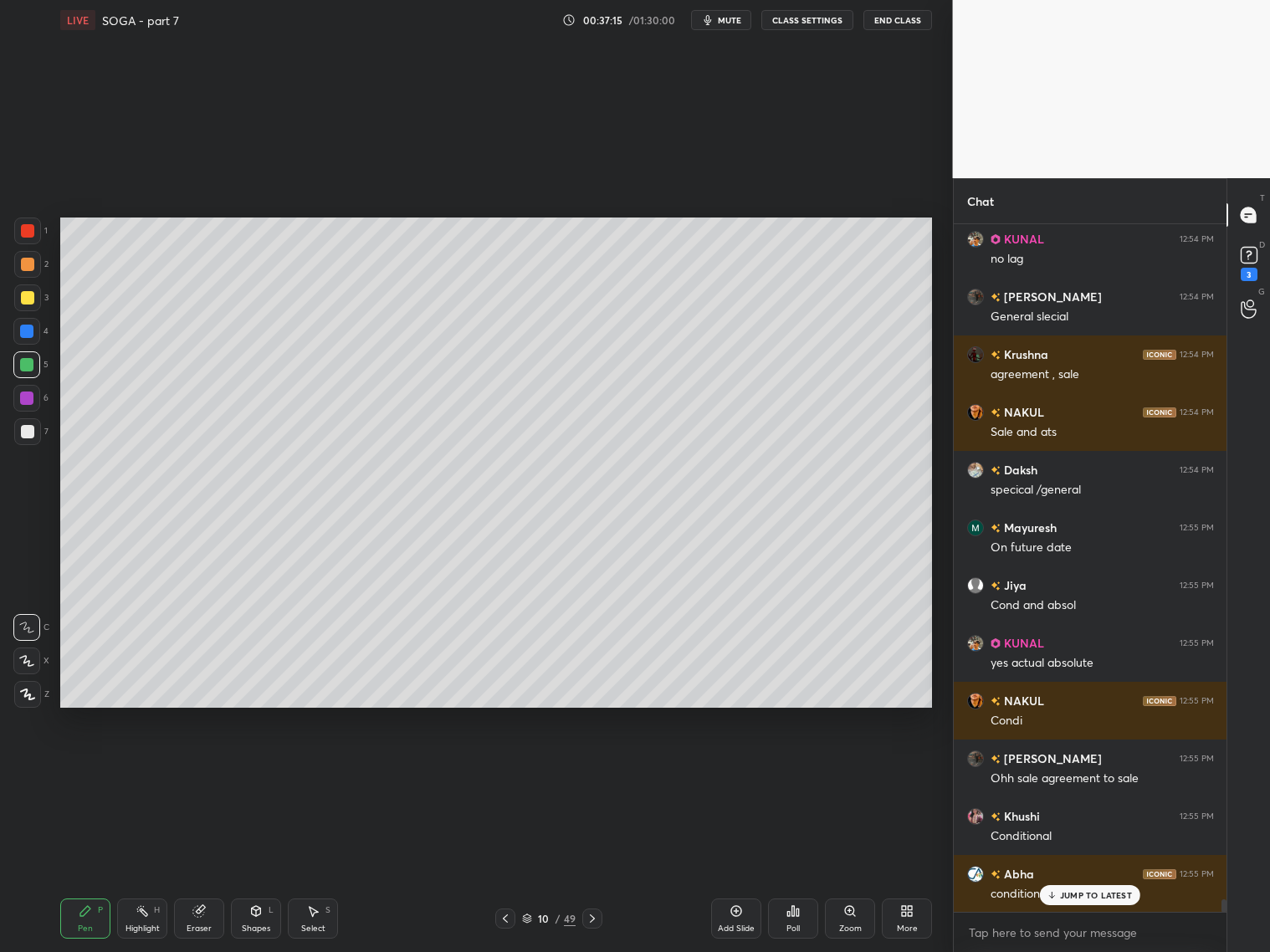
scroll to position [36633, 0]
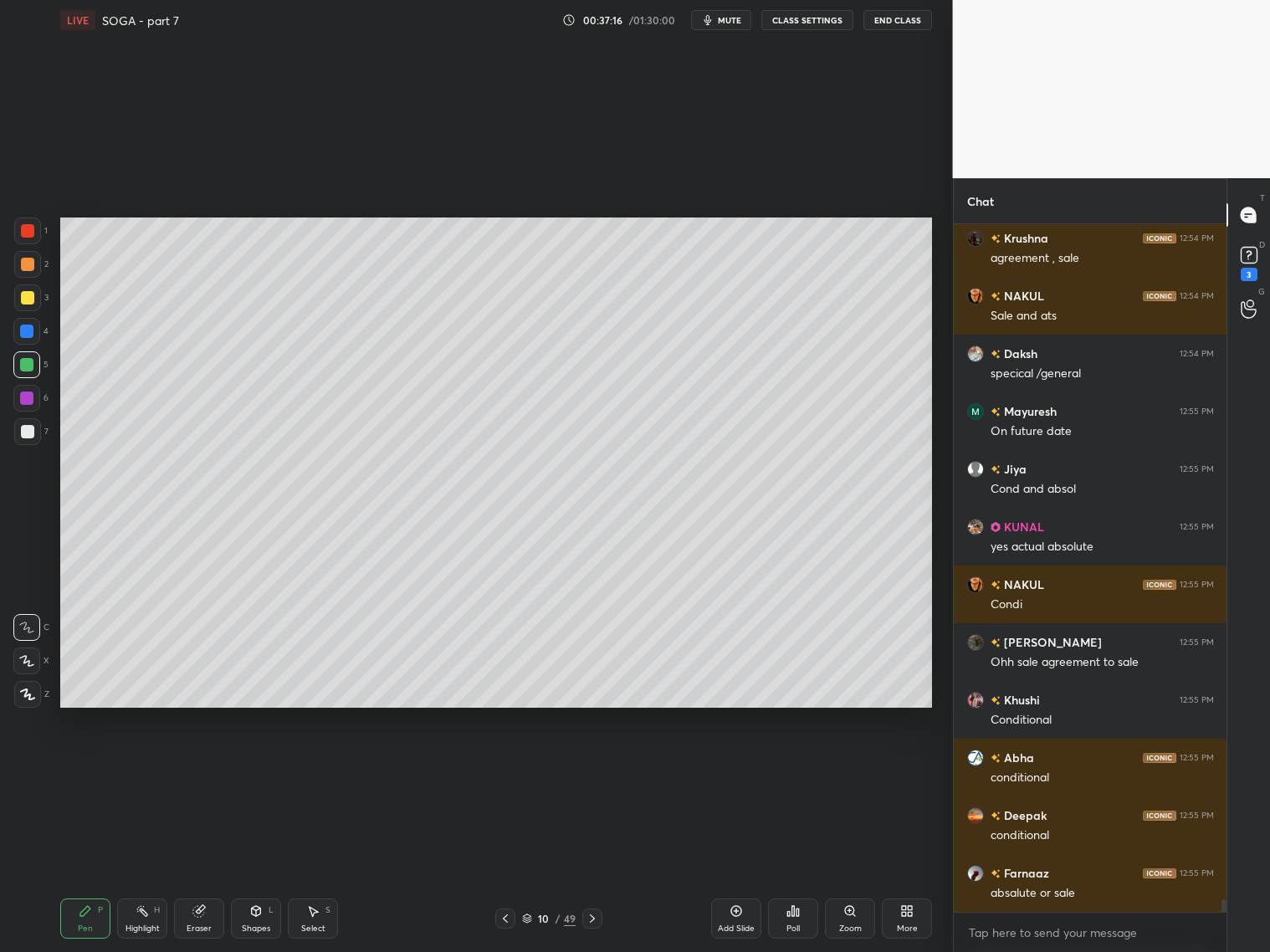
click at [32, 292] on div at bounding box center [27, 297] width 13 height 13
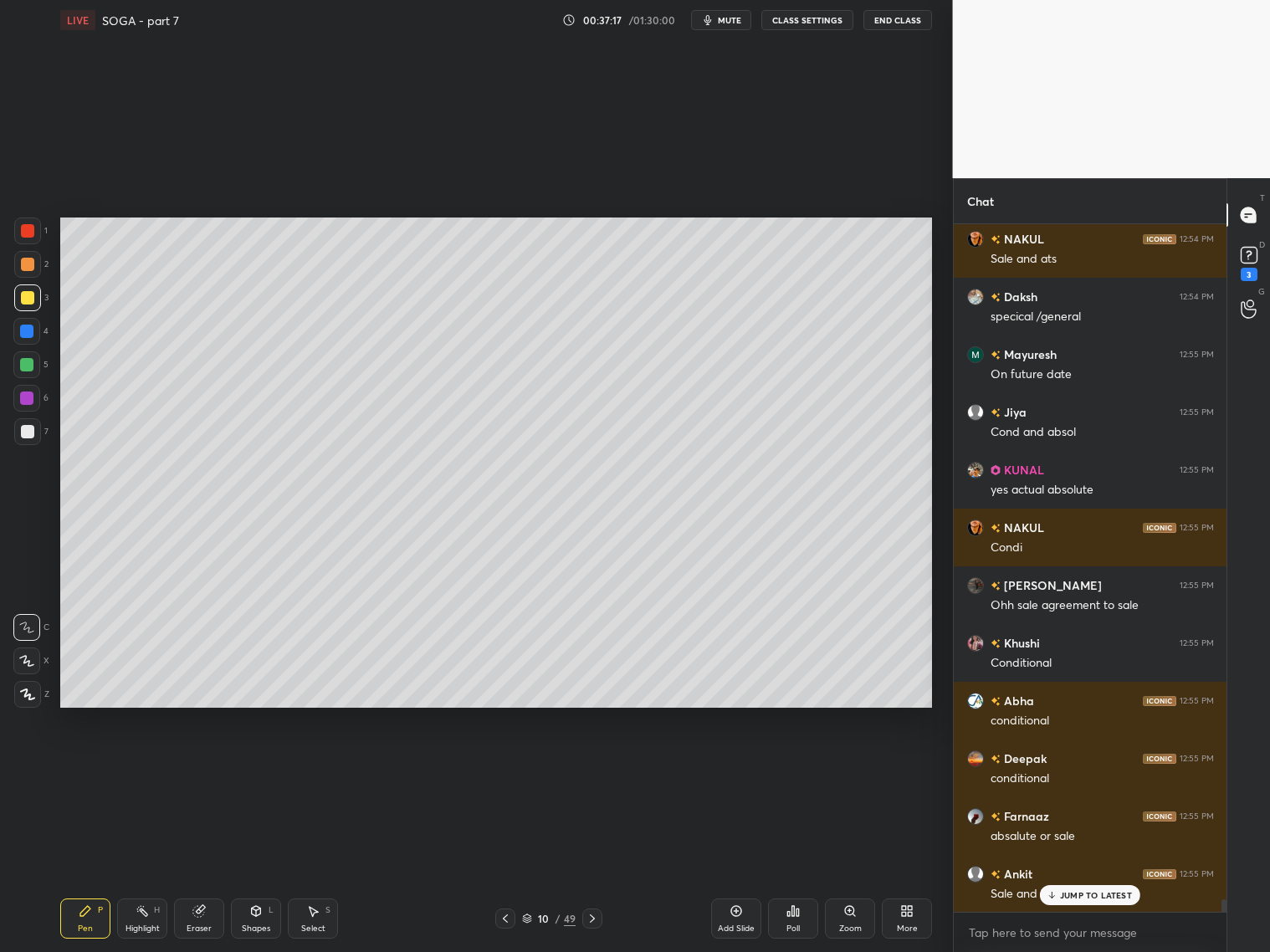
drag, startPoint x: 30, startPoint y: 268, endPoint x: 53, endPoint y: 268, distance: 23.0
click at [32, 266] on div at bounding box center [27, 264] width 13 height 13
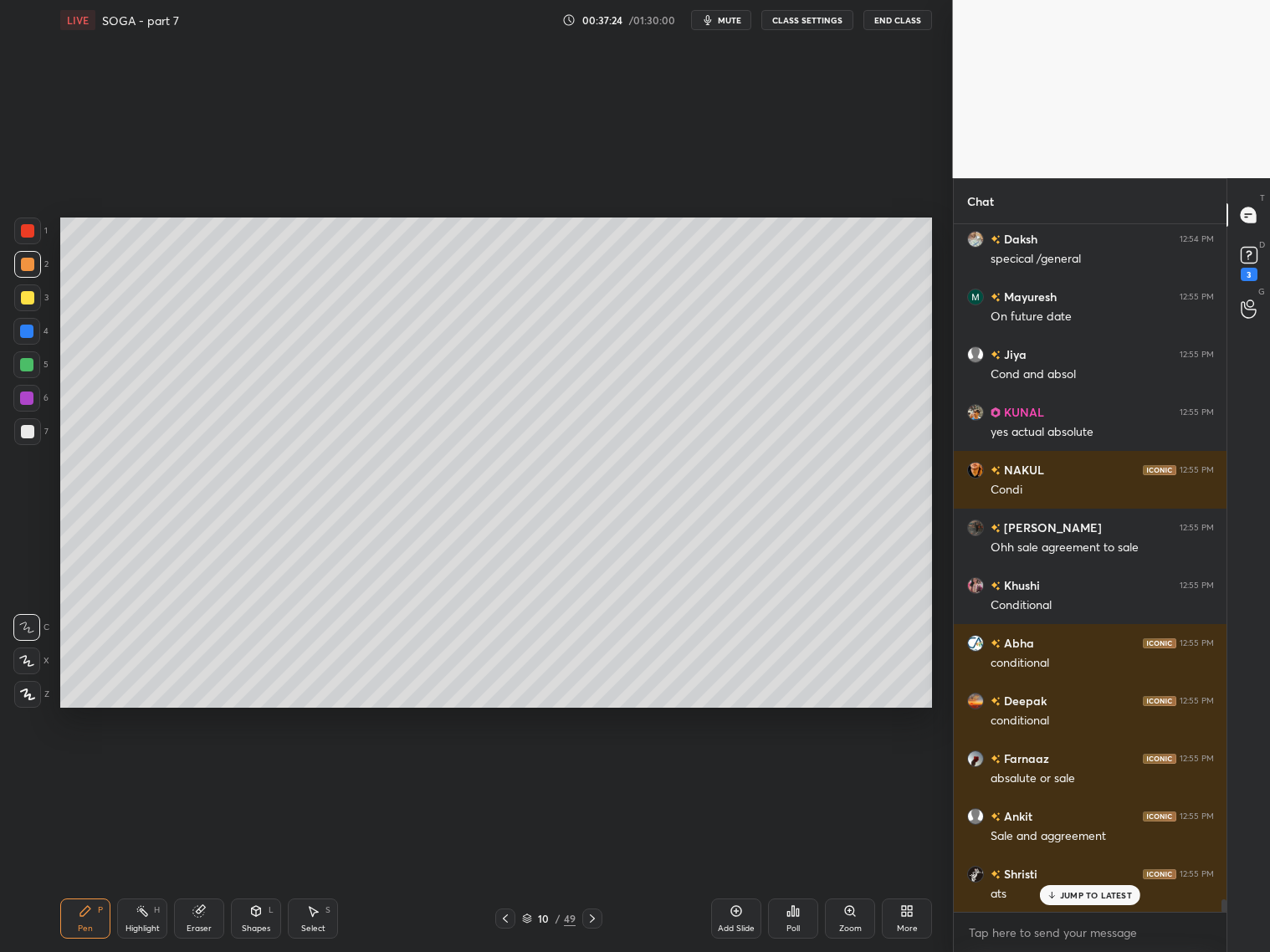
scroll to position [36921, 0]
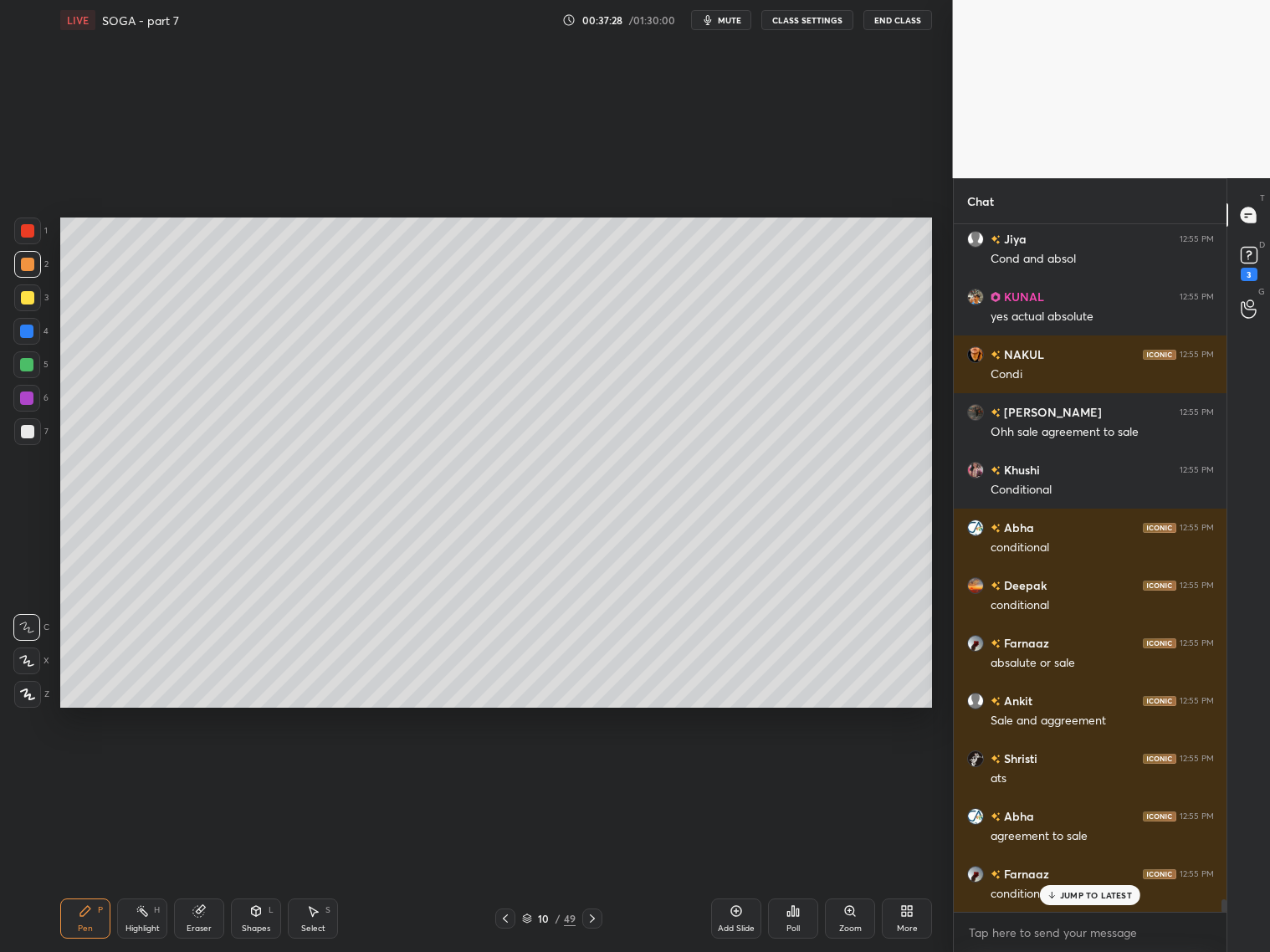
click at [596, 918] on icon at bounding box center [592, 918] width 13 height 13
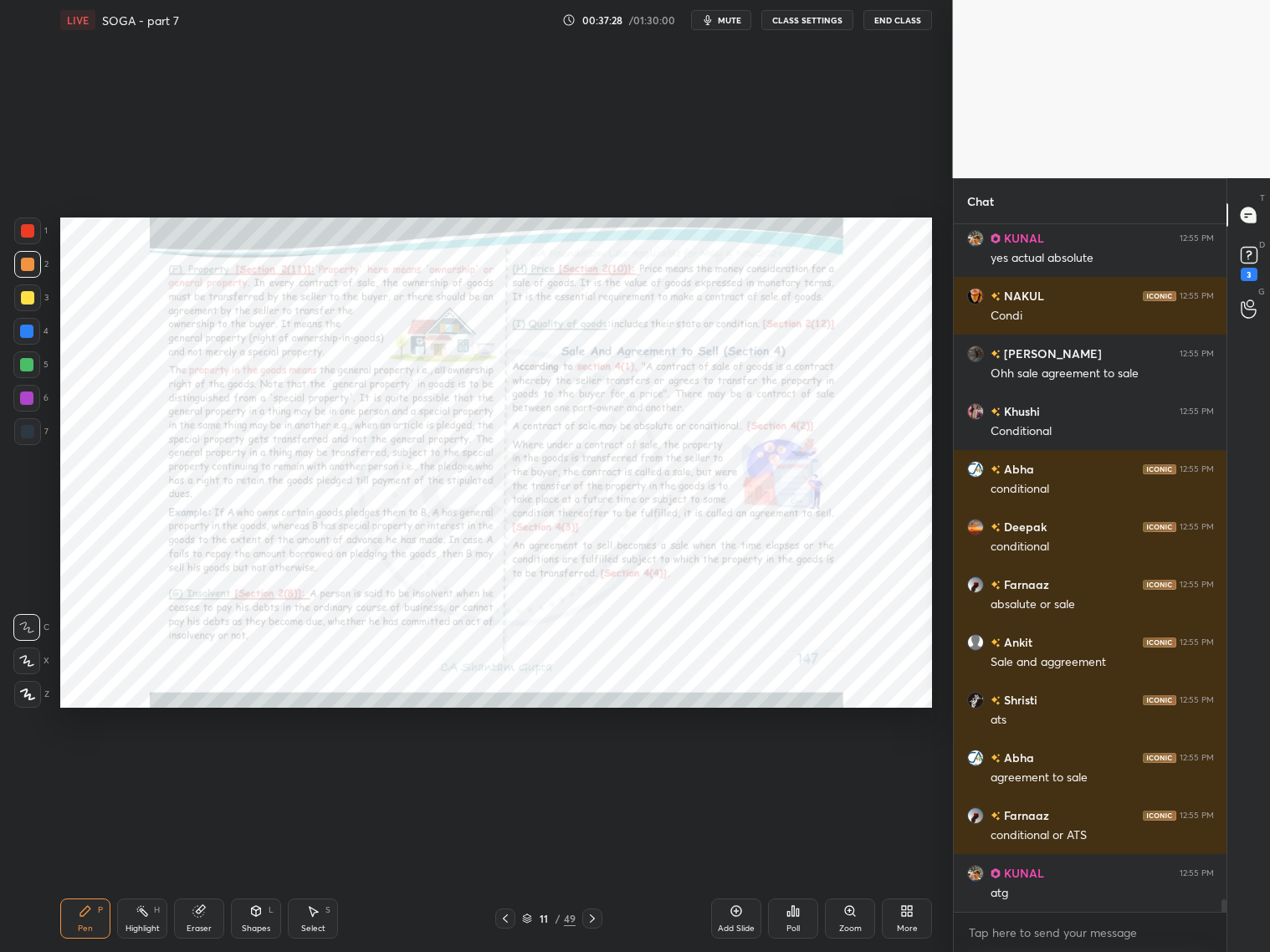
click at [596, 918] on icon at bounding box center [592, 918] width 13 height 13
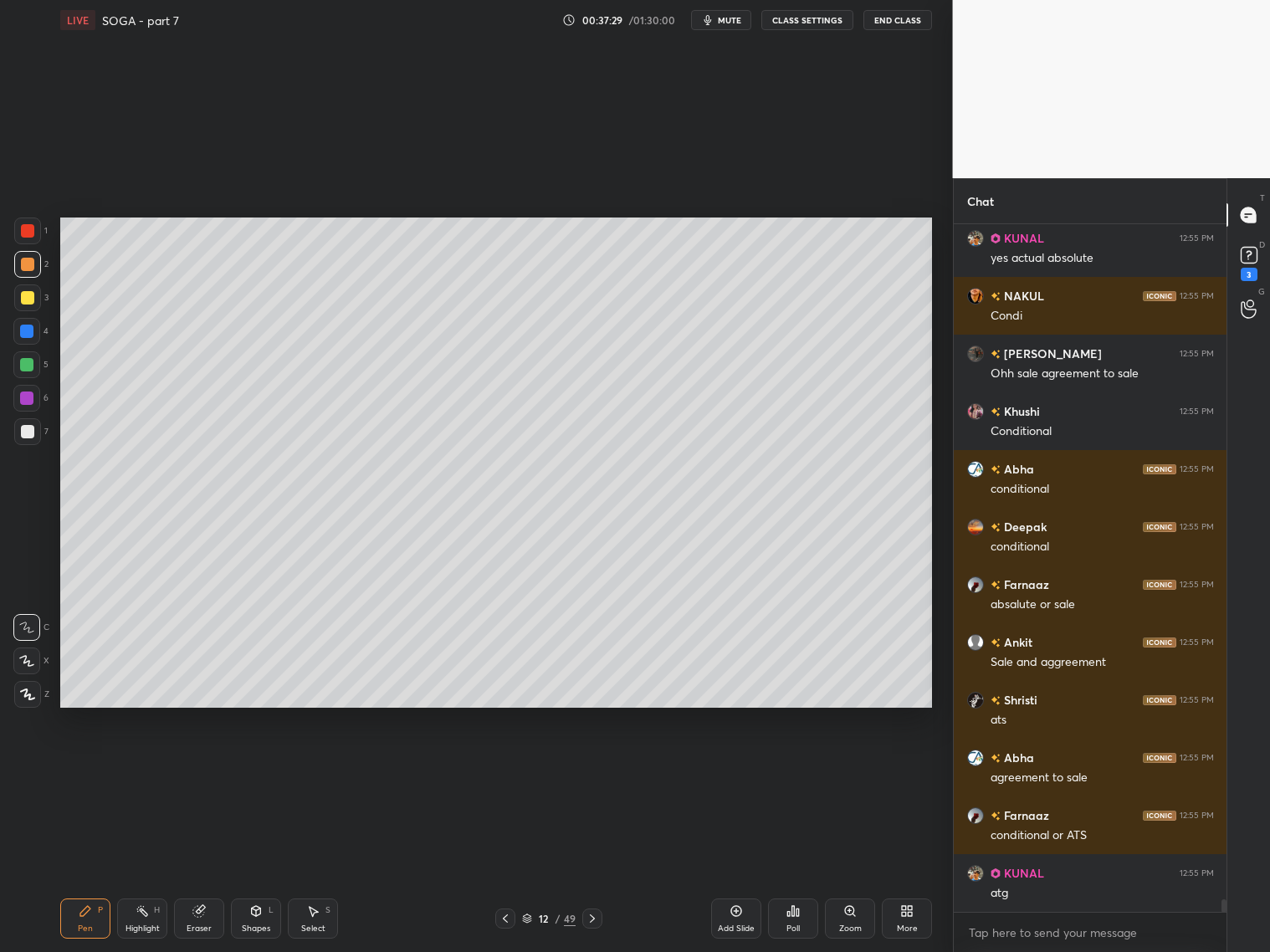
scroll to position [37095, 0]
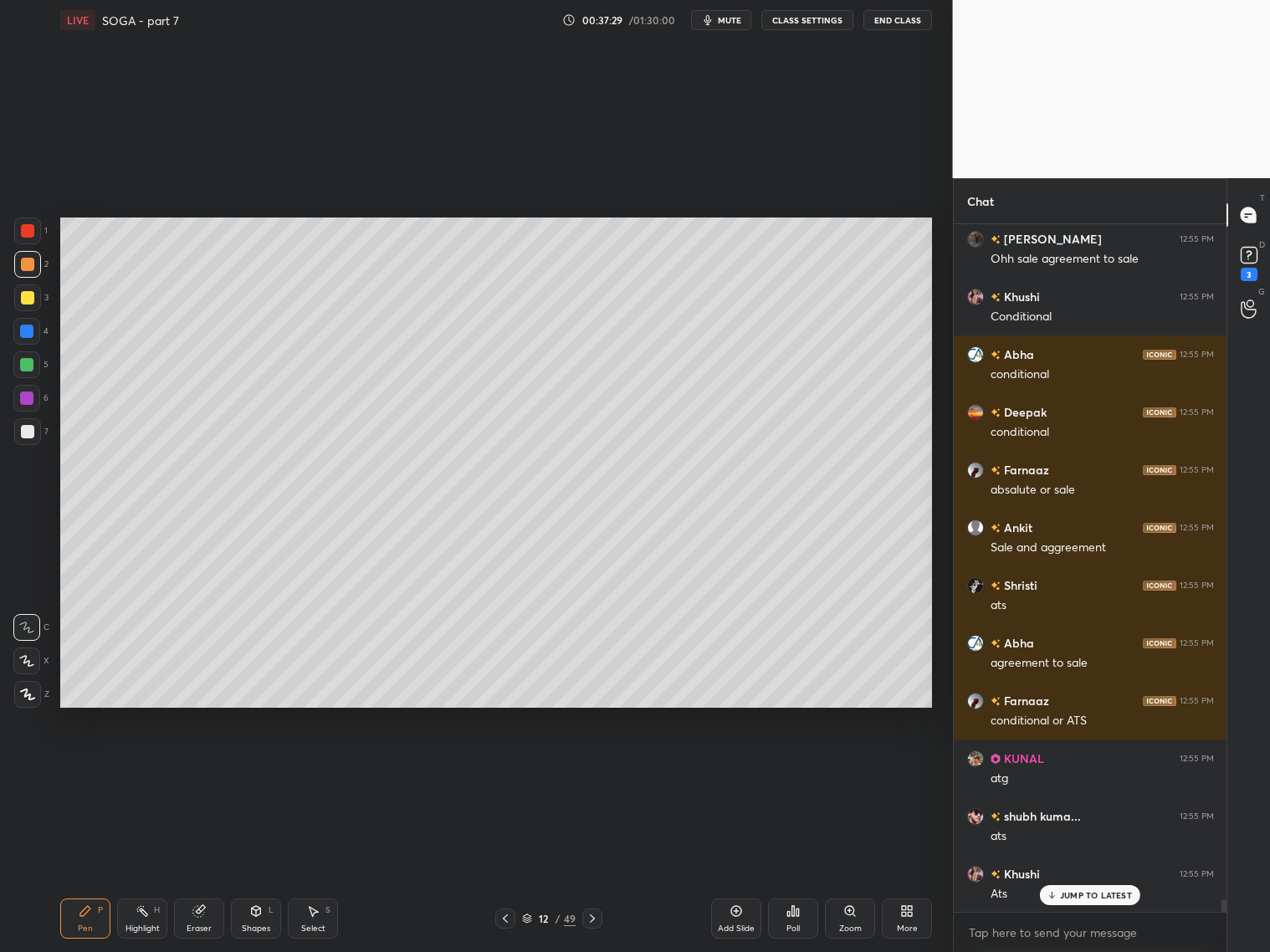
click at [601, 914] on div at bounding box center [592, 918] width 20 height 20
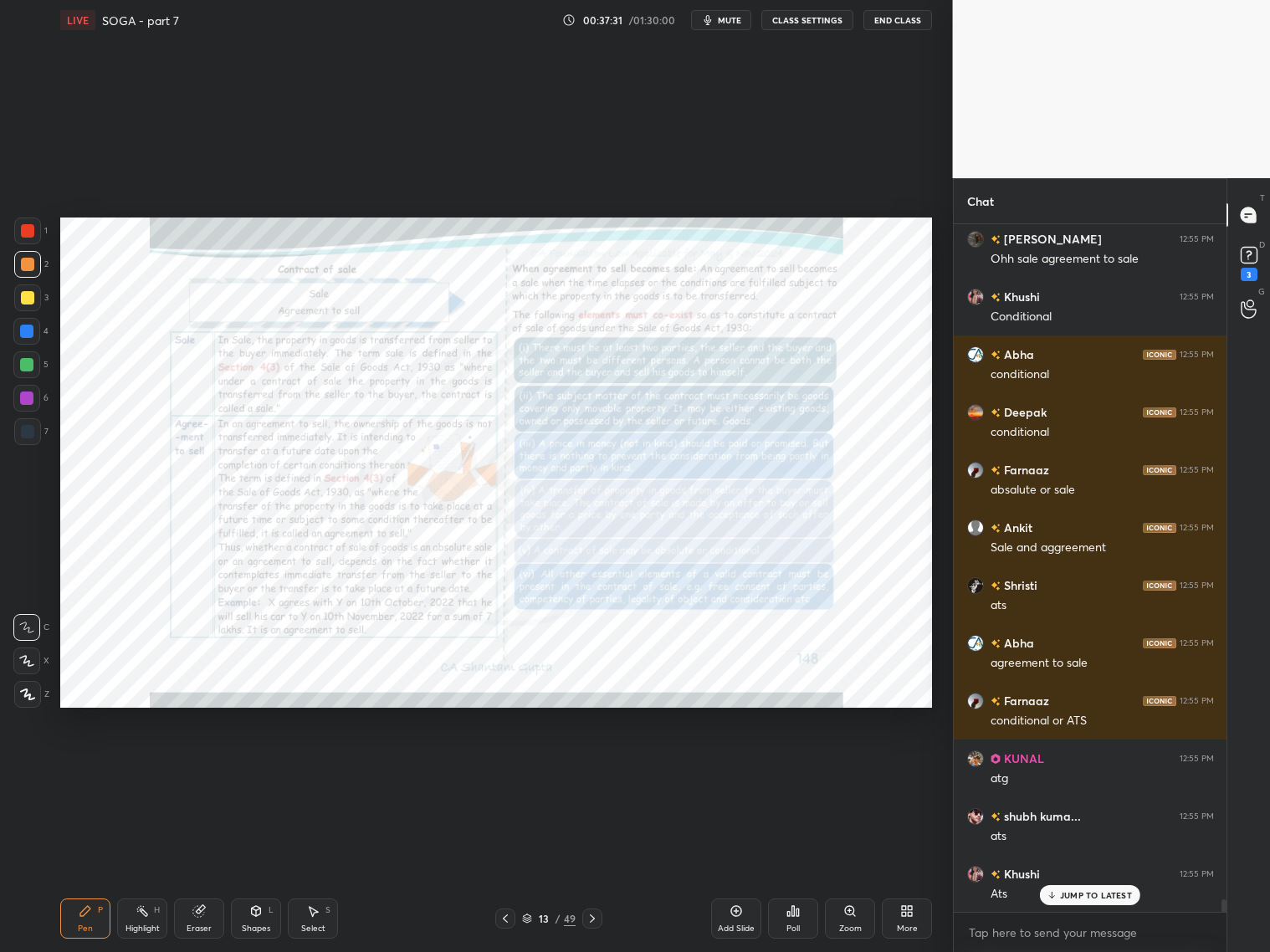
scroll to position [37210, 0]
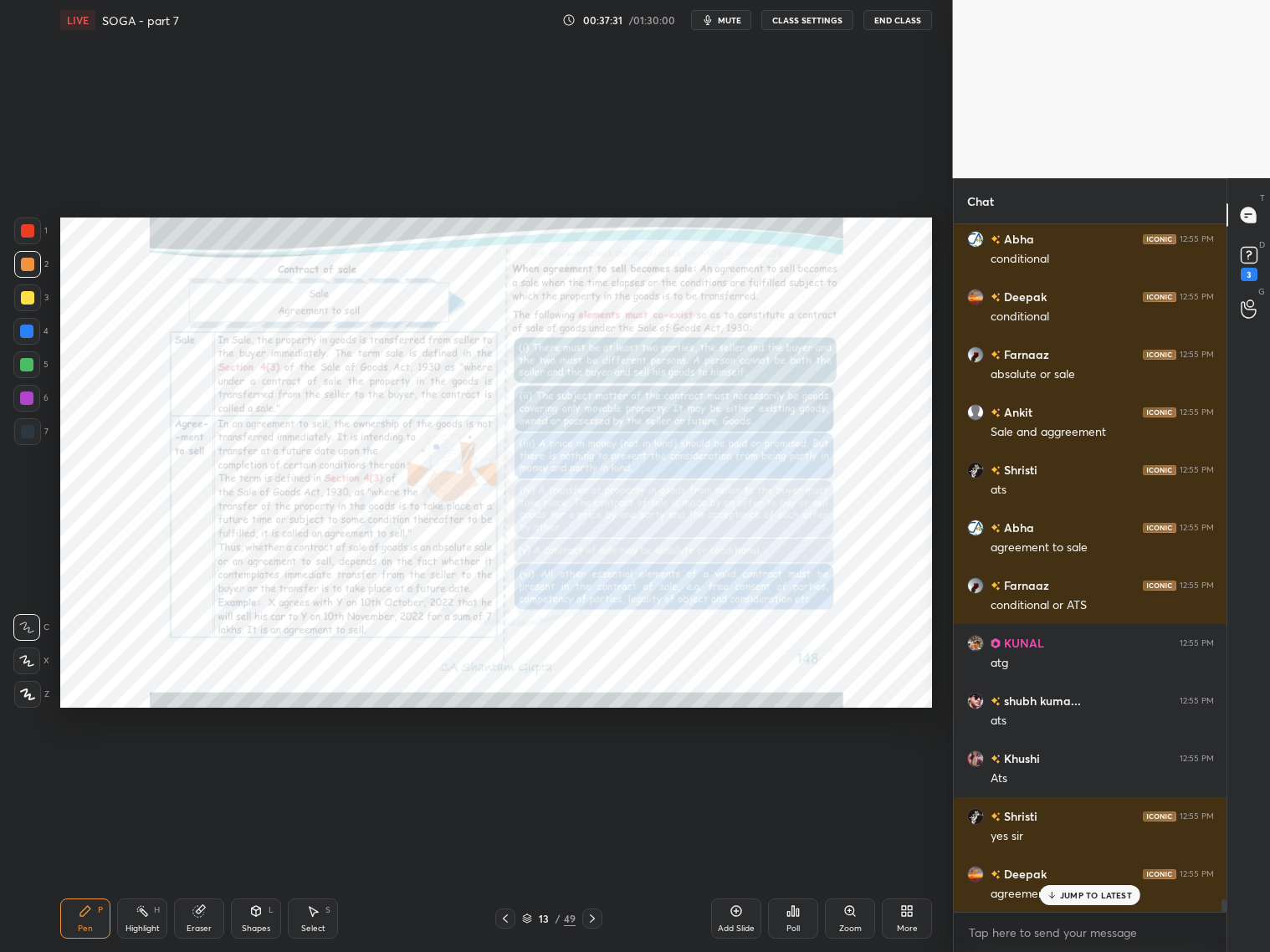
click at [848, 909] on icon at bounding box center [849, 911] width 13 height 13
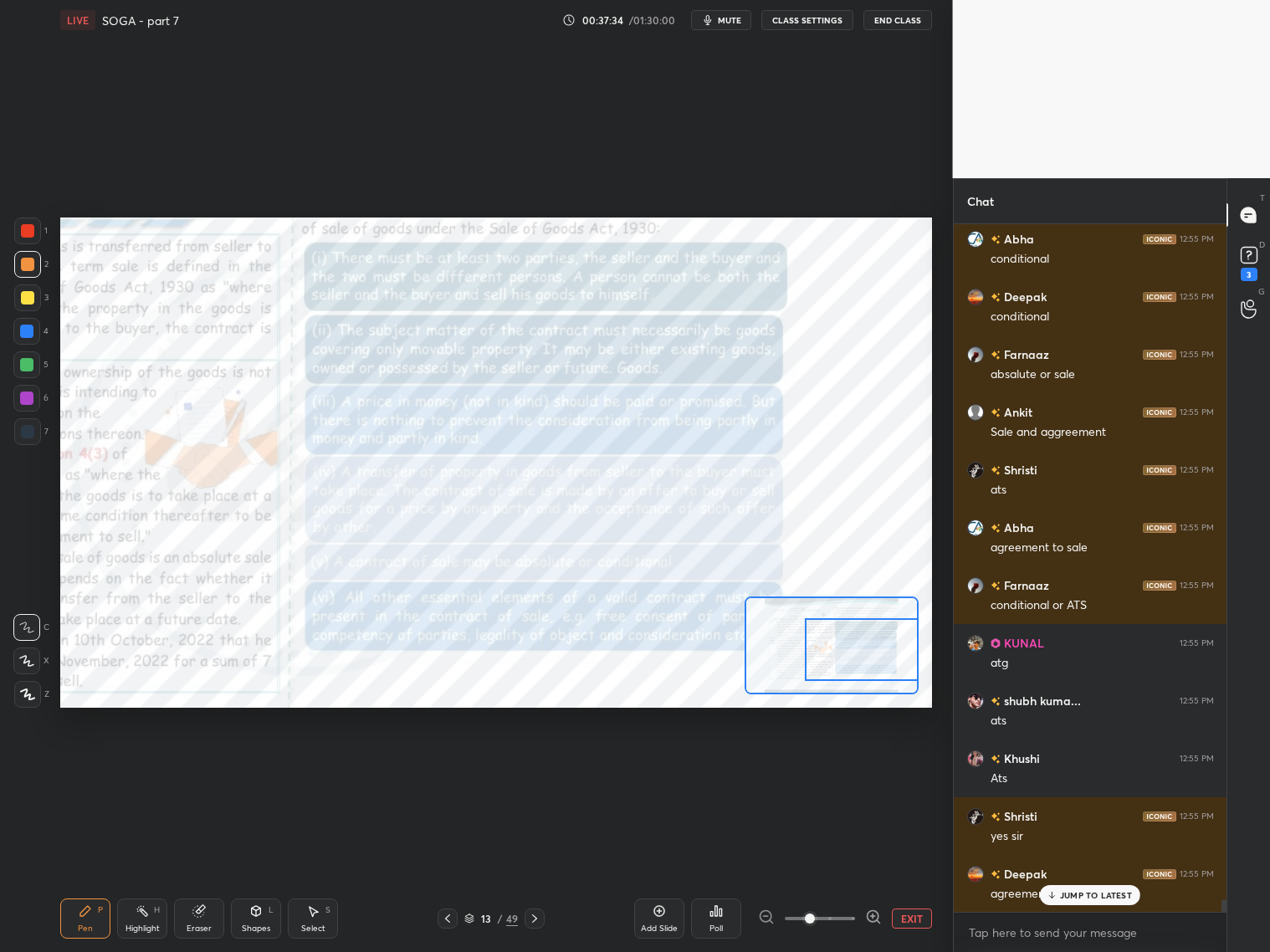
drag, startPoint x: 846, startPoint y: 646, endPoint x: 883, endPoint y: 655, distance: 38.1
click at [892, 659] on div at bounding box center [861, 650] width 114 height 63
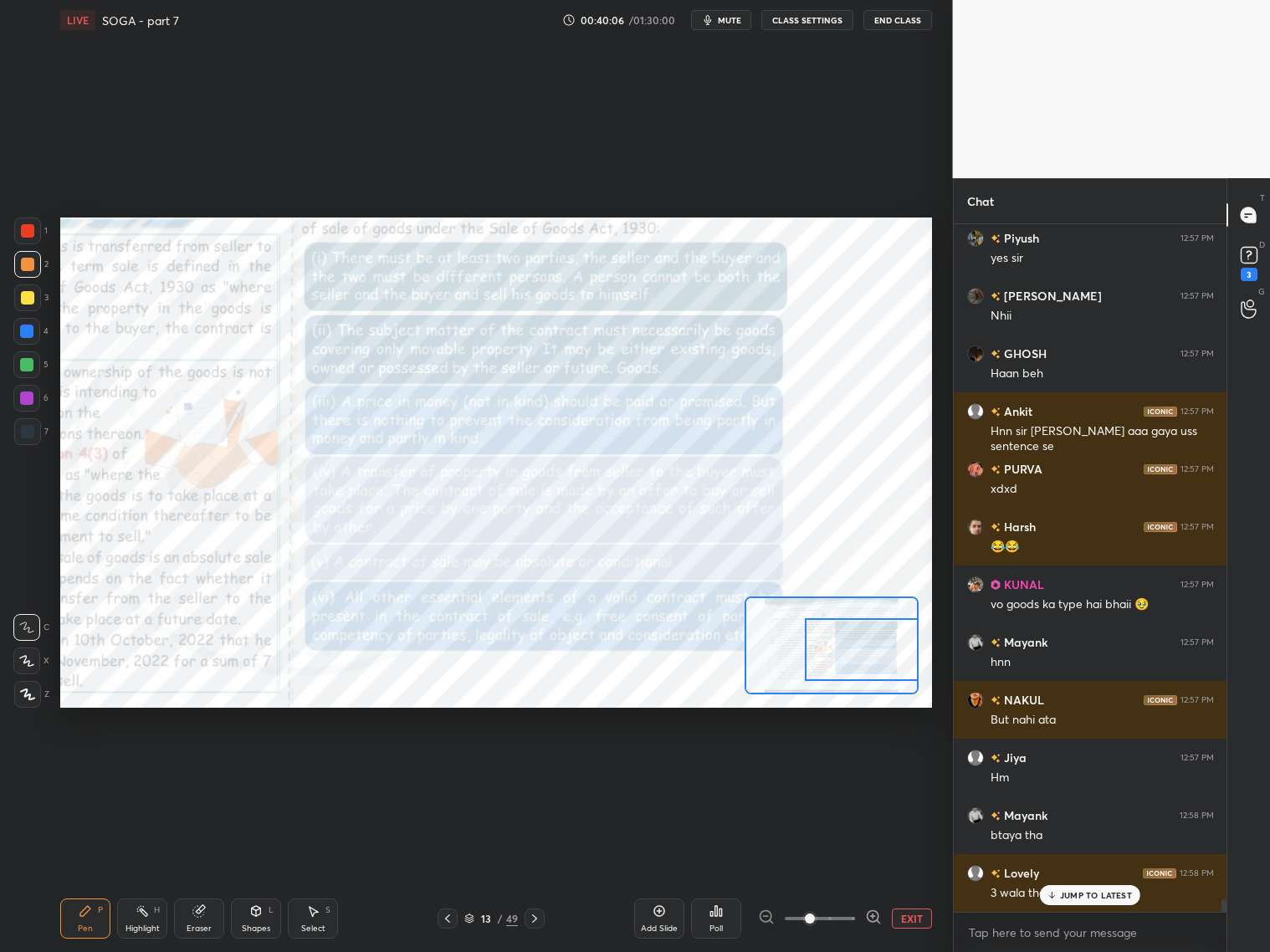
scroll to position [36134, 0]
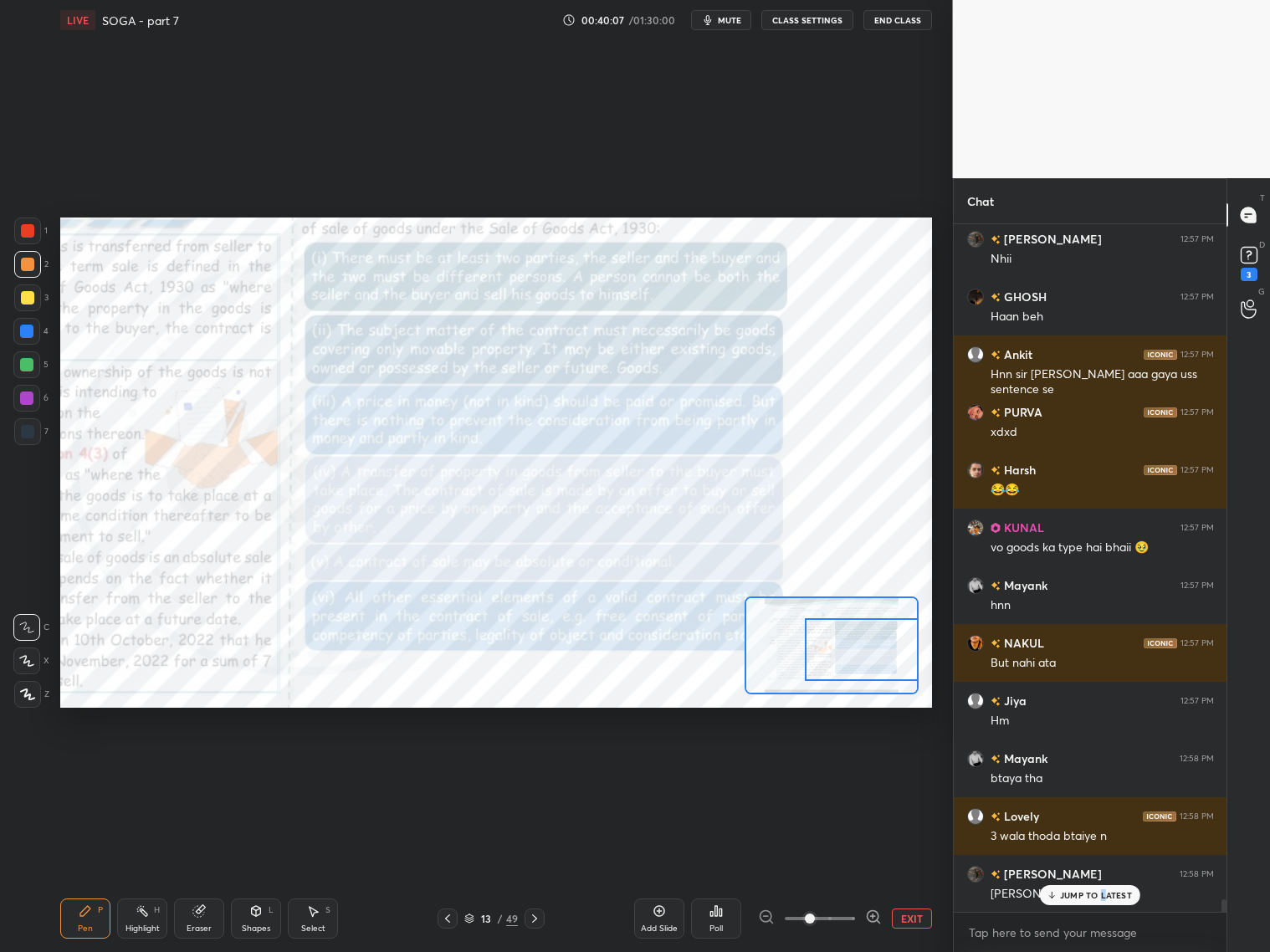
click at [1098, 896] on p "JUMP TO LATEST" at bounding box center [1095, 895] width 72 height 10
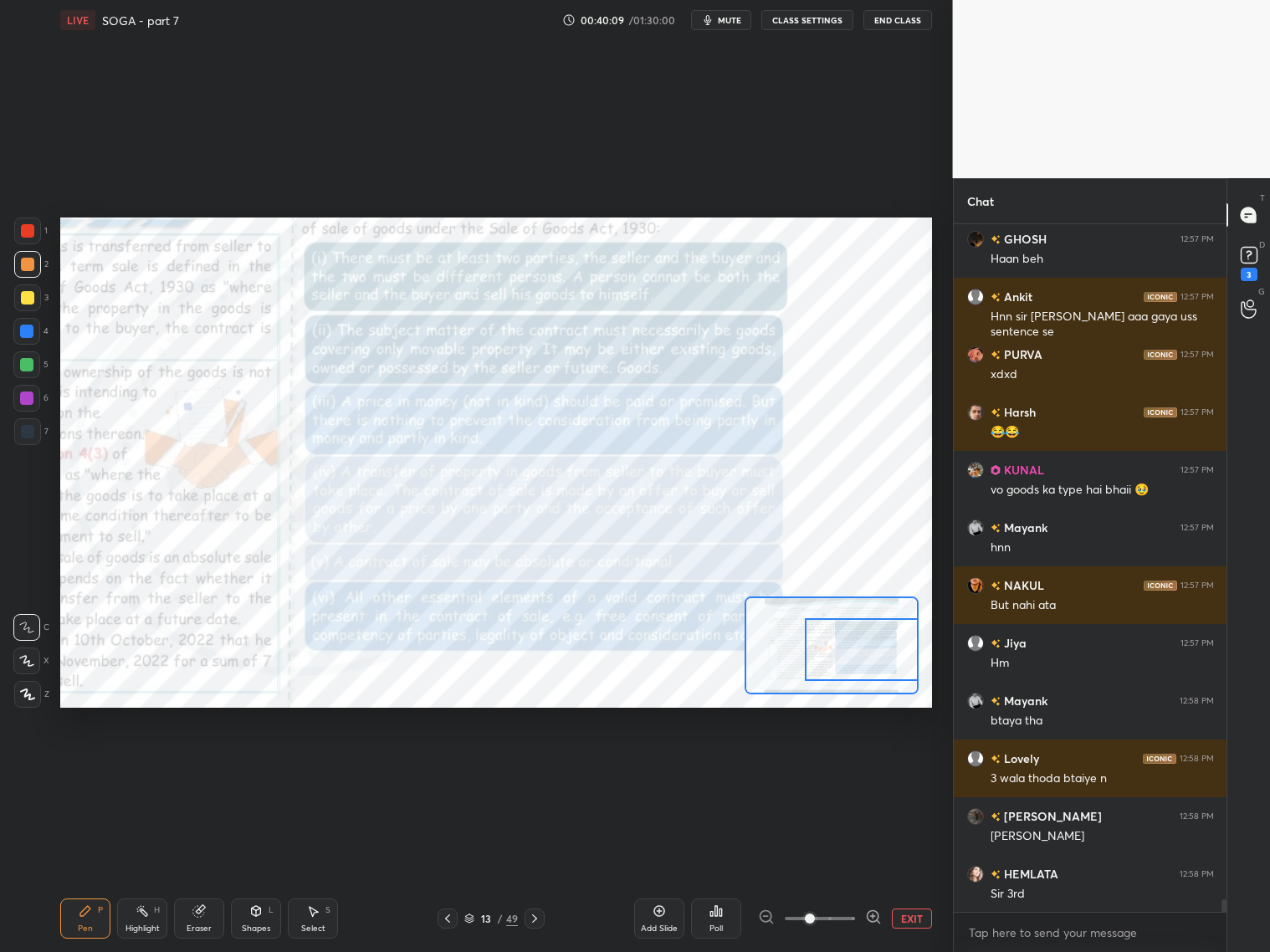
scroll to position [36249, 0]
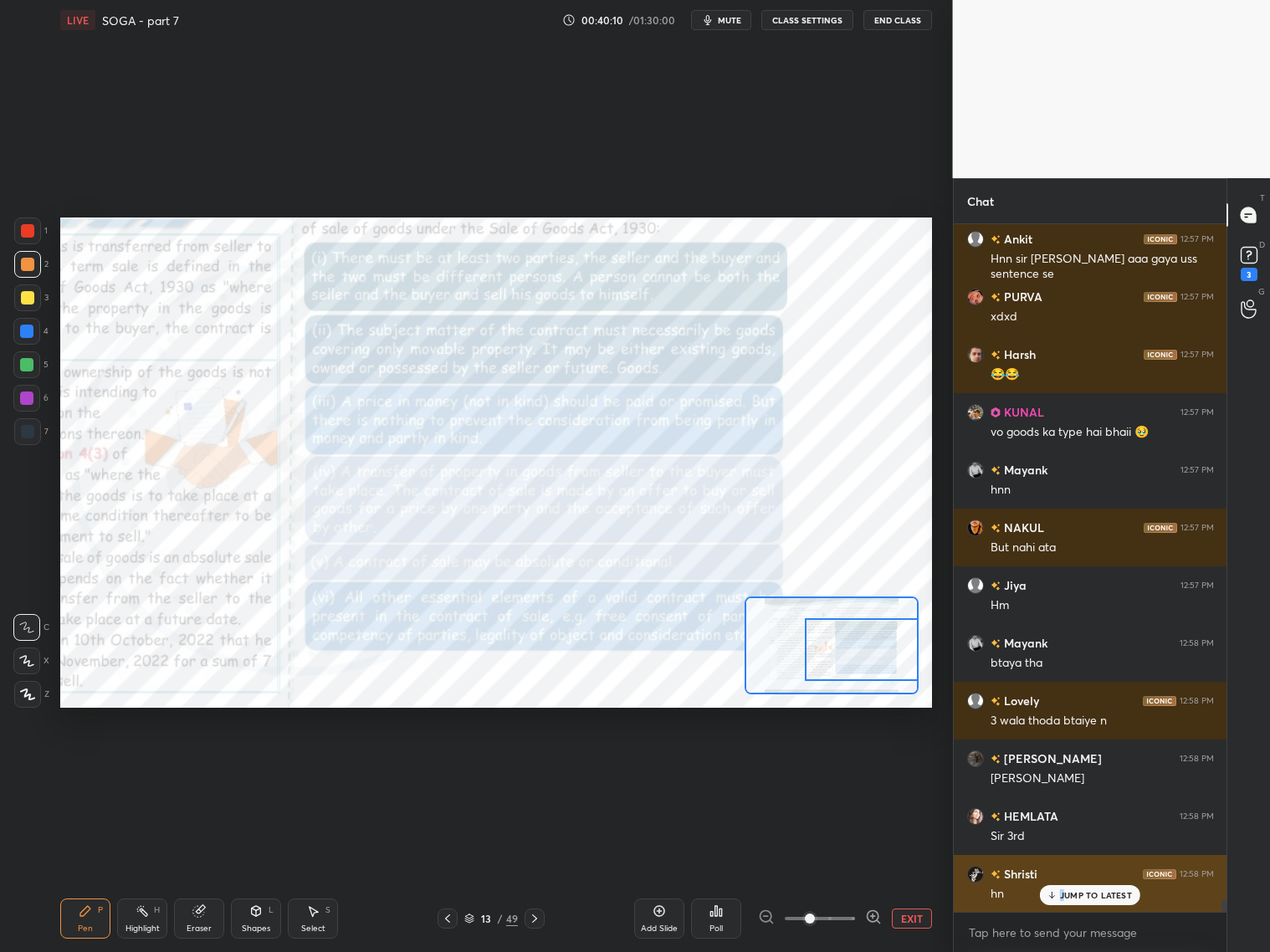
click at [1062, 888] on div "JUMP TO LATEST" at bounding box center [1090, 895] width 100 height 20
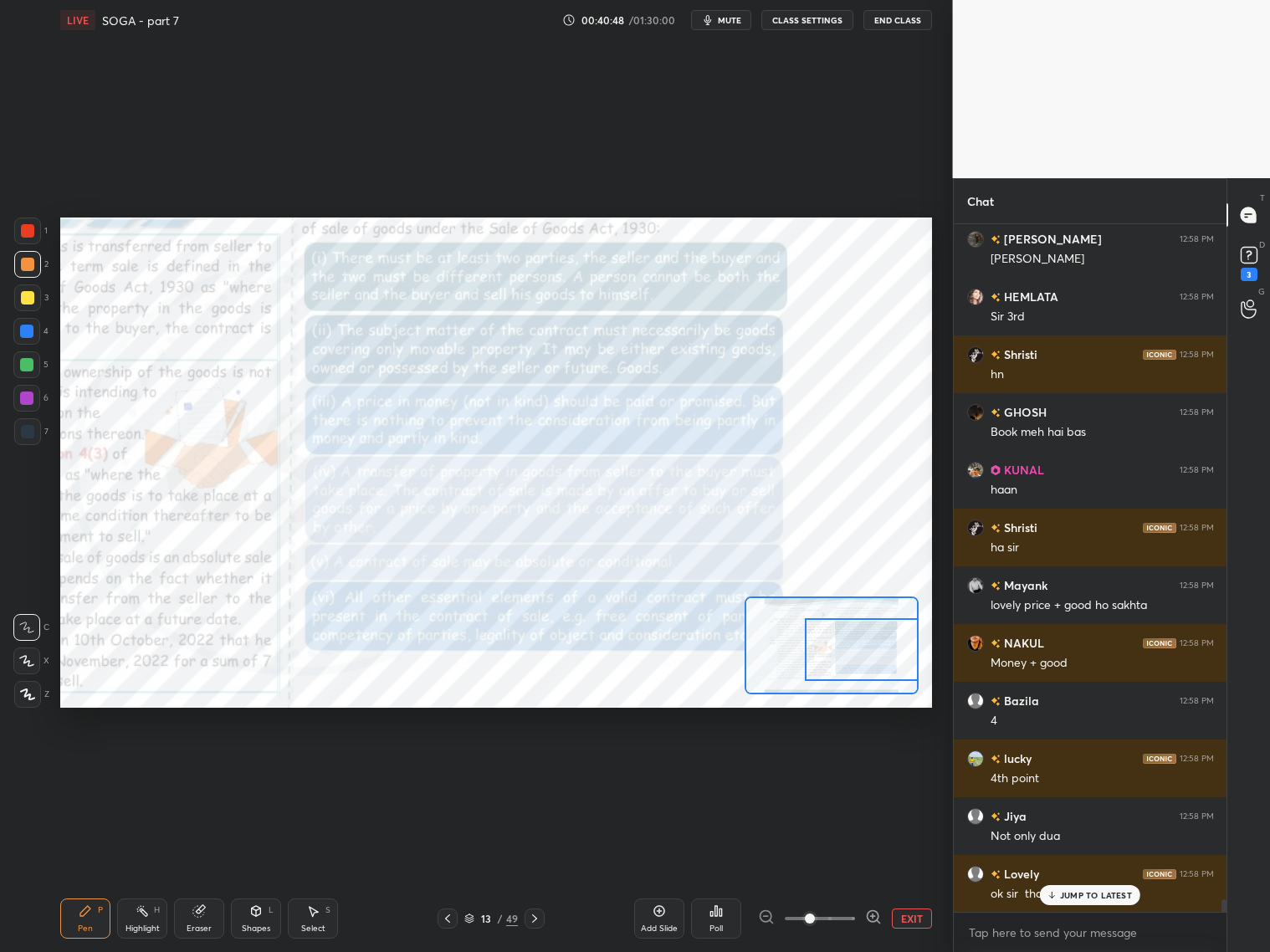
scroll to position [36826, 0]
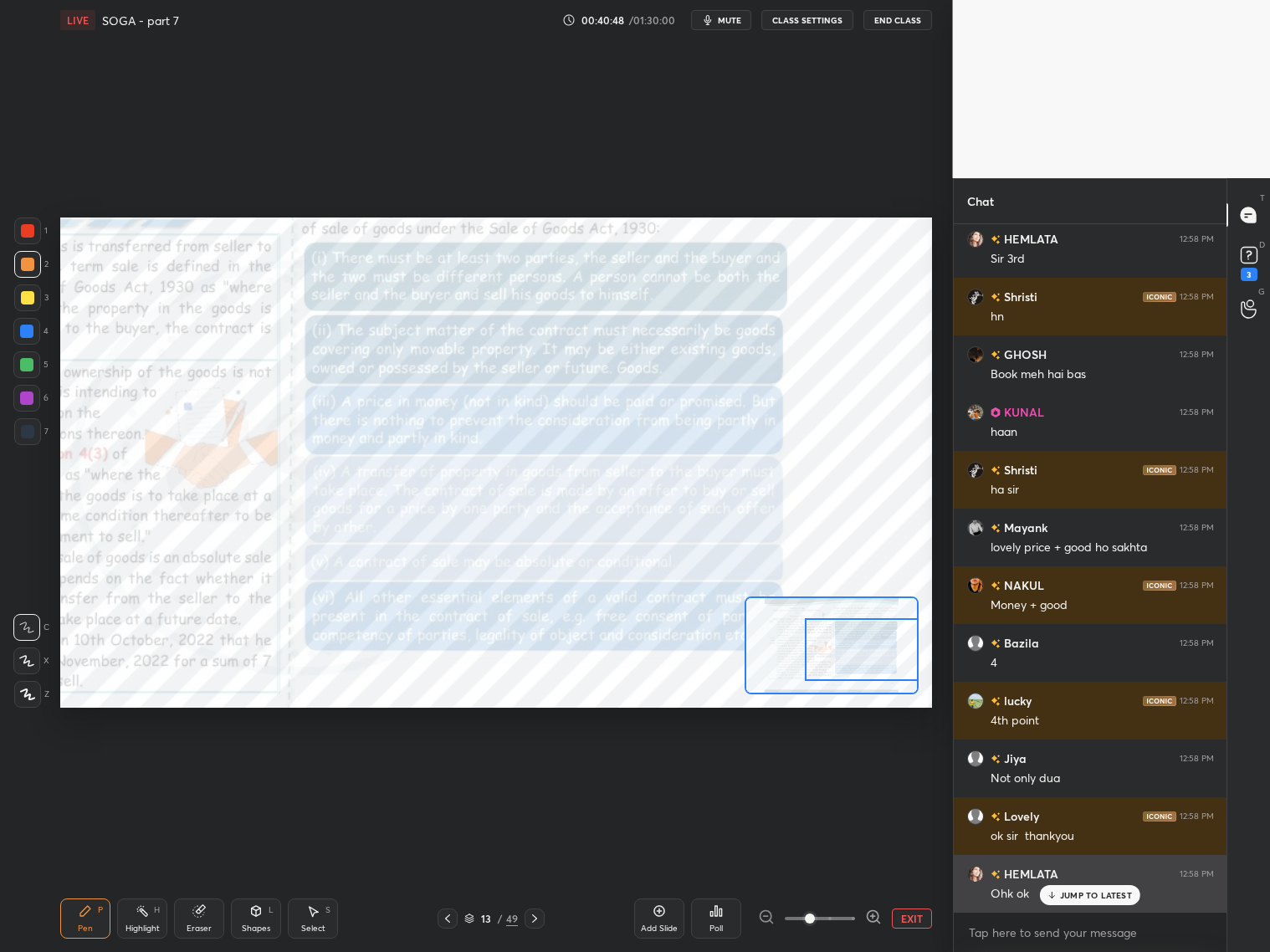
click at [1070, 888] on div "JUMP TO LATEST" at bounding box center [1090, 895] width 100 height 20
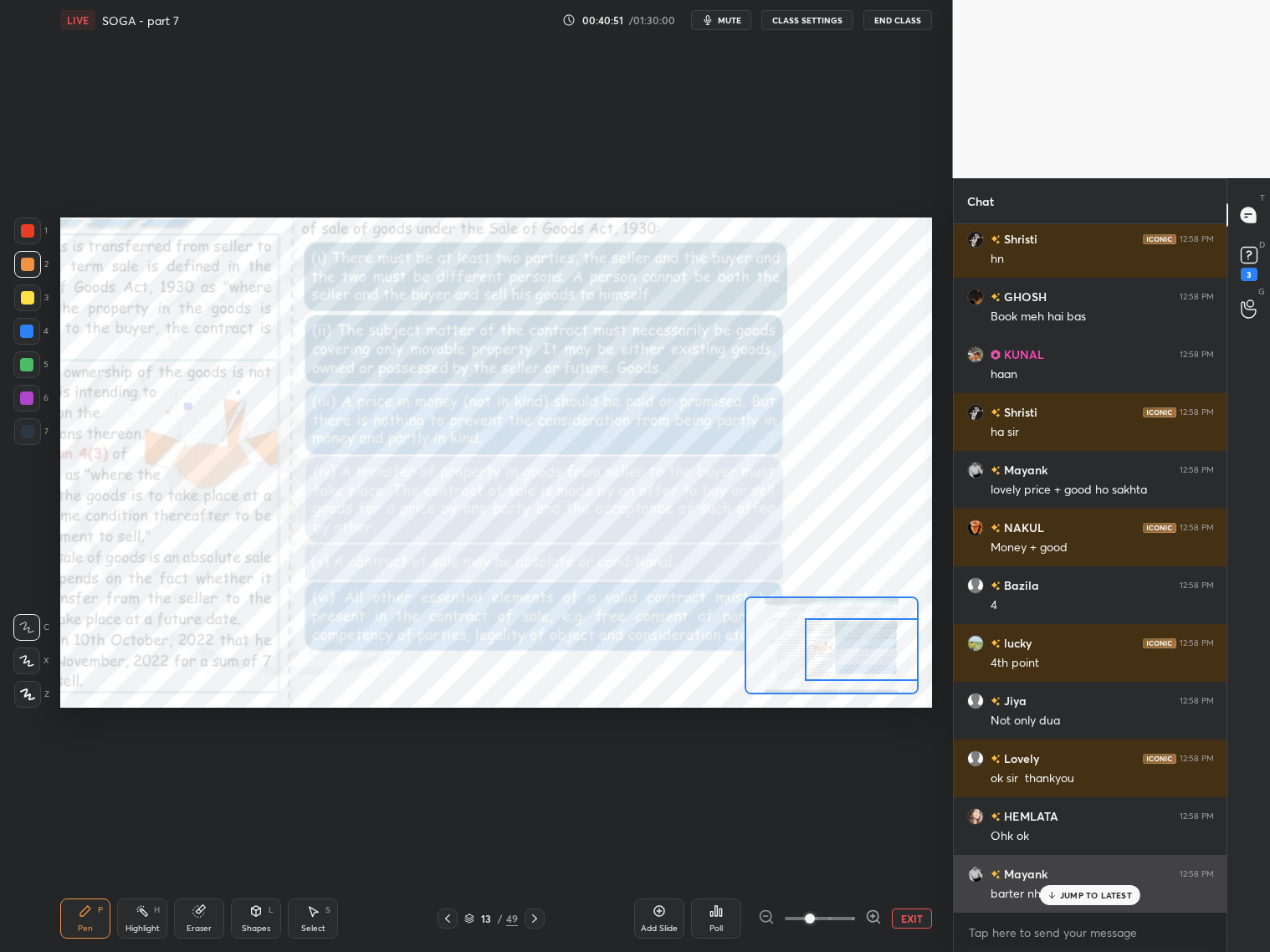
click at [1061, 890] on p "JUMP TO LATEST" at bounding box center [1095, 895] width 72 height 10
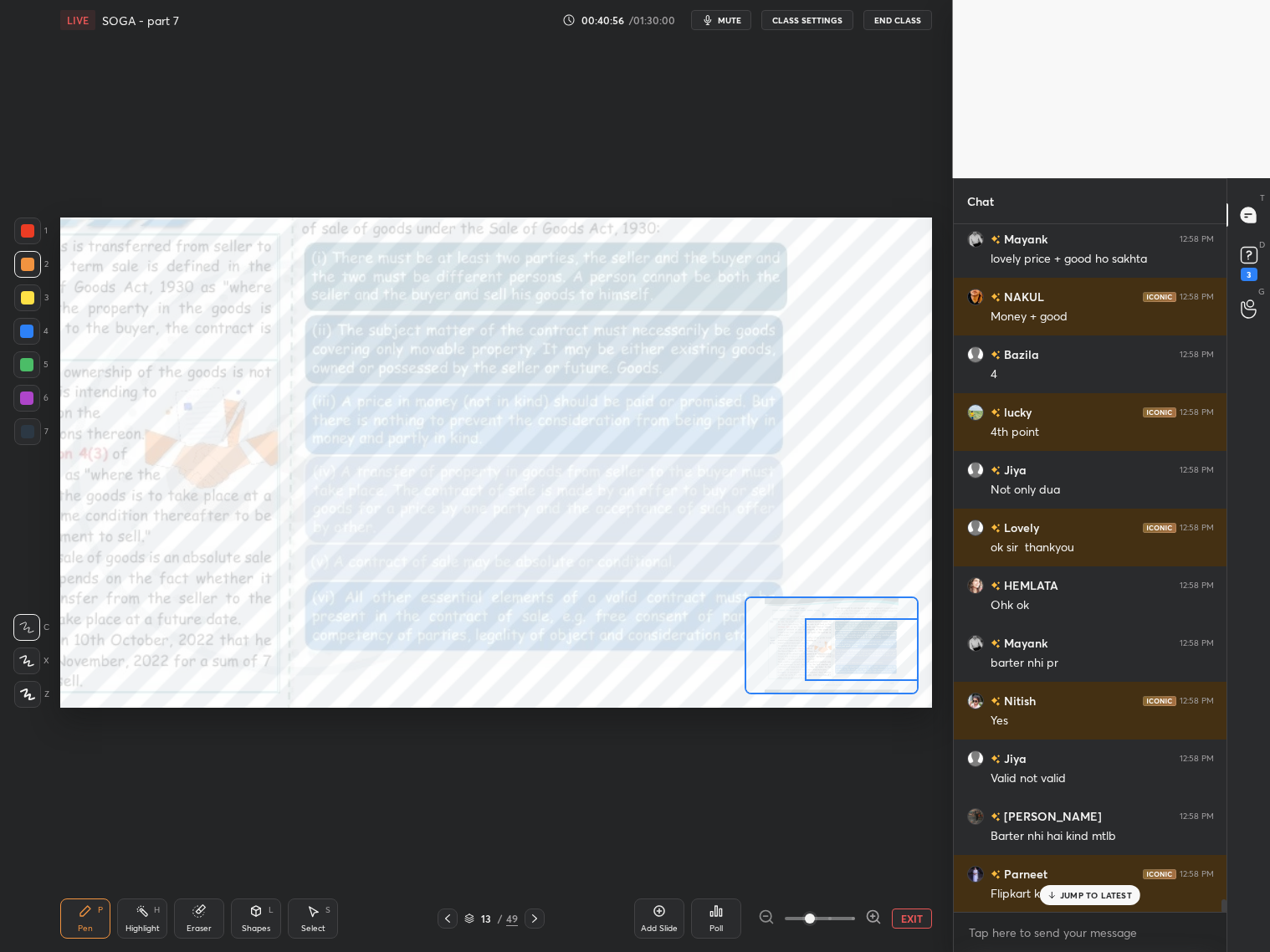
scroll to position [37173, 0]
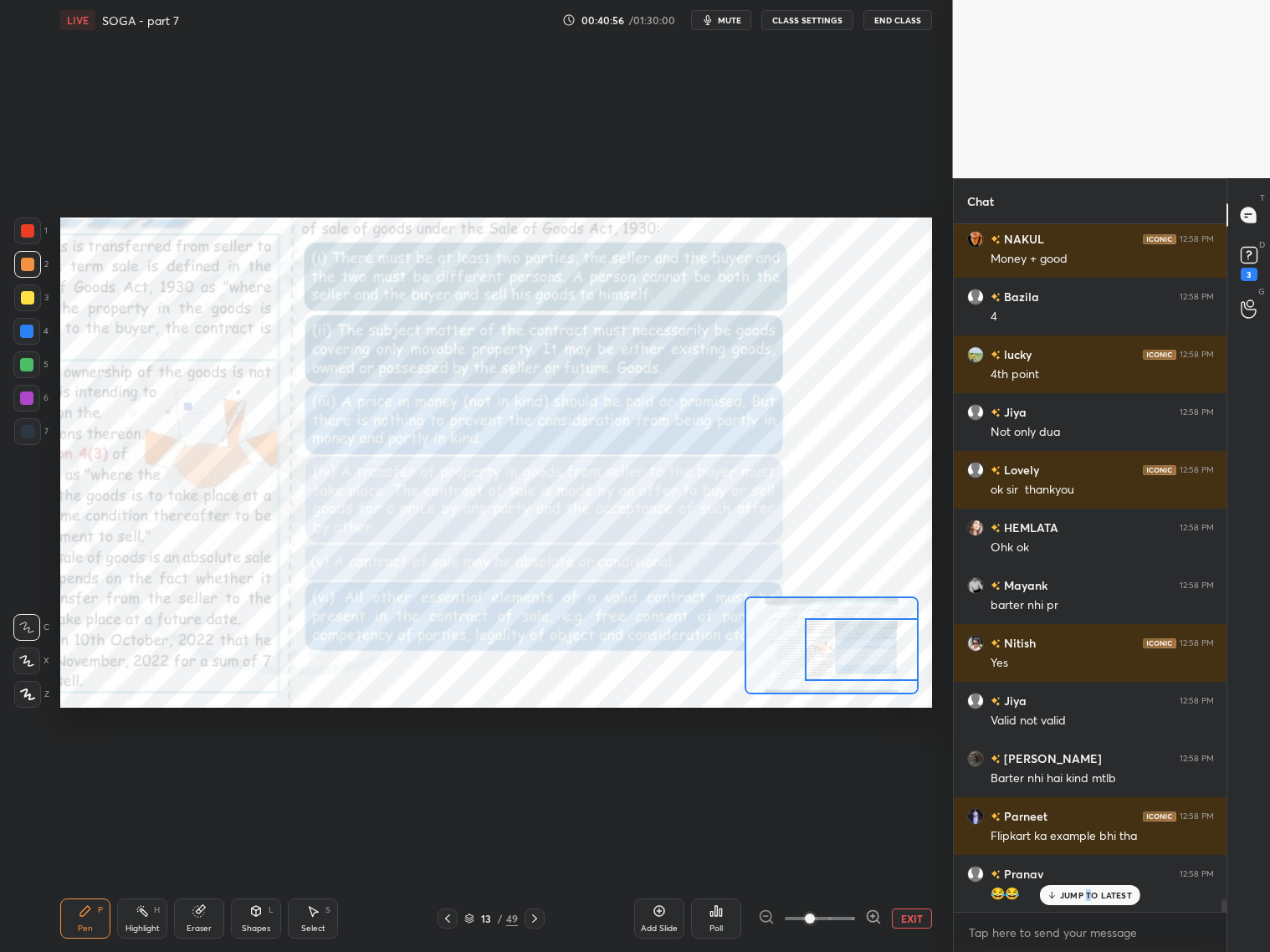
click at [1090, 897] on p "JUMP TO LATEST" at bounding box center [1095, 895] width 72 height 10
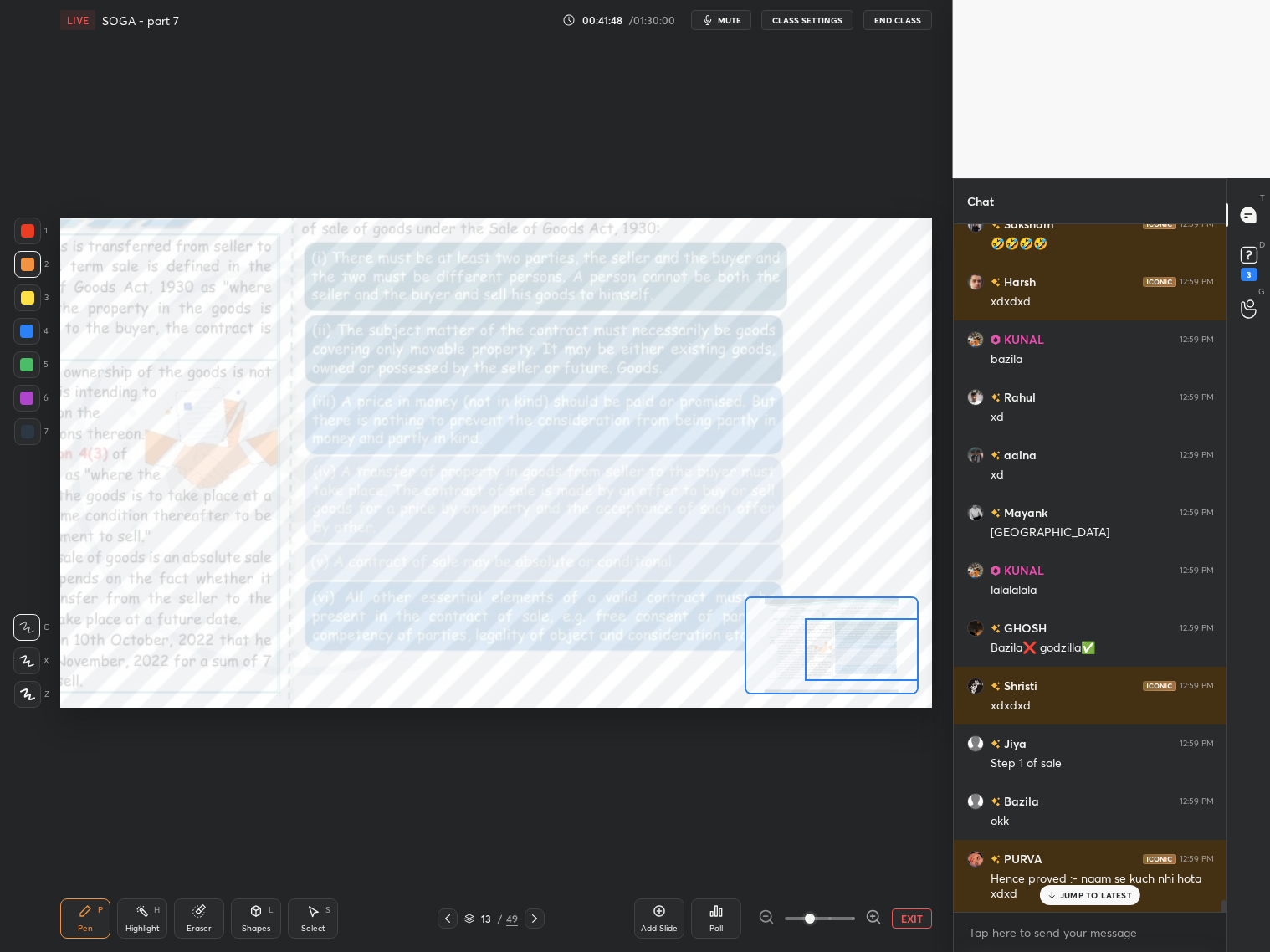
scroll to position [38574, 0]
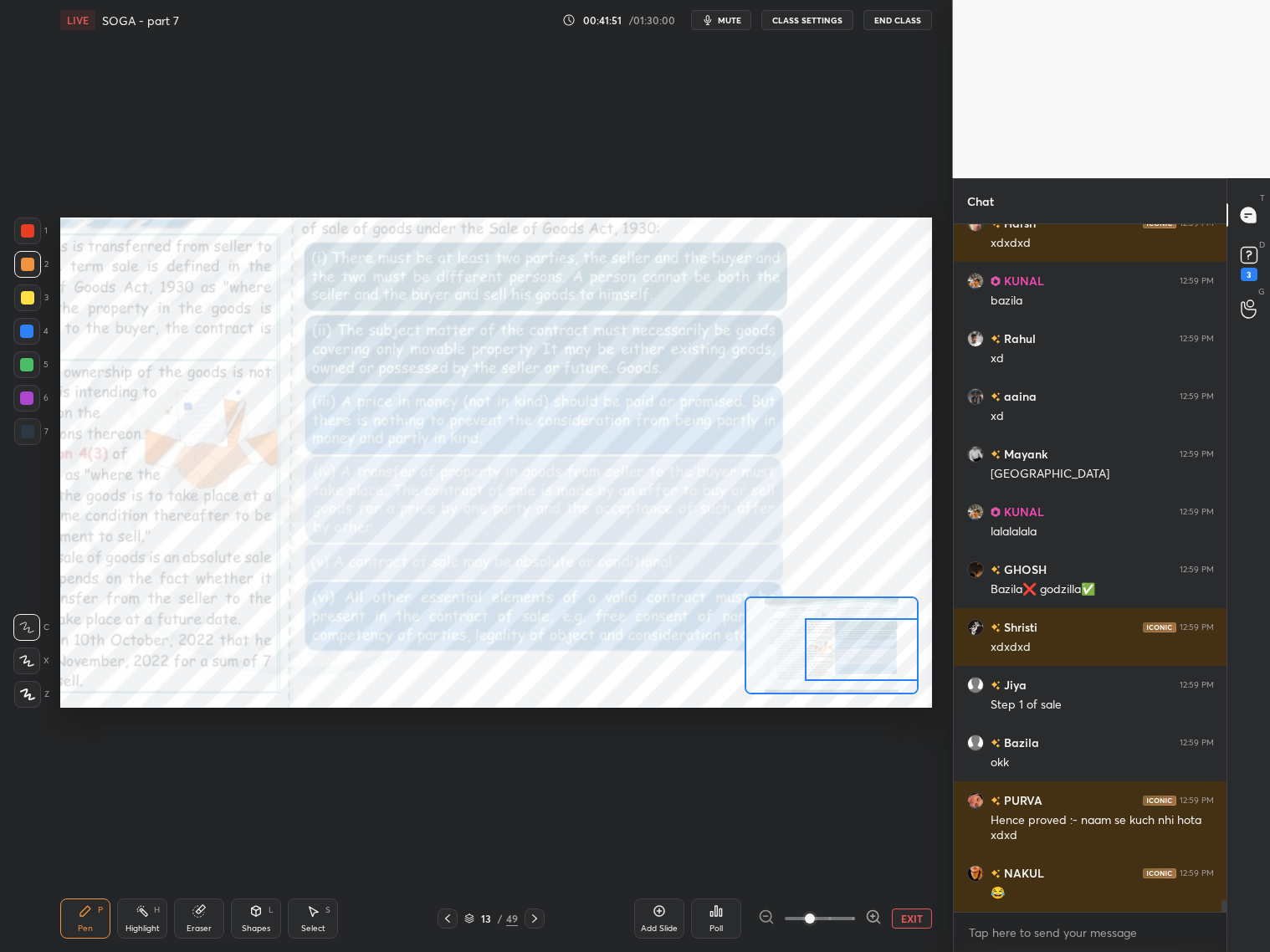
click at [533, 919] on icon at bounding box center [535, 918] width 5 height 8
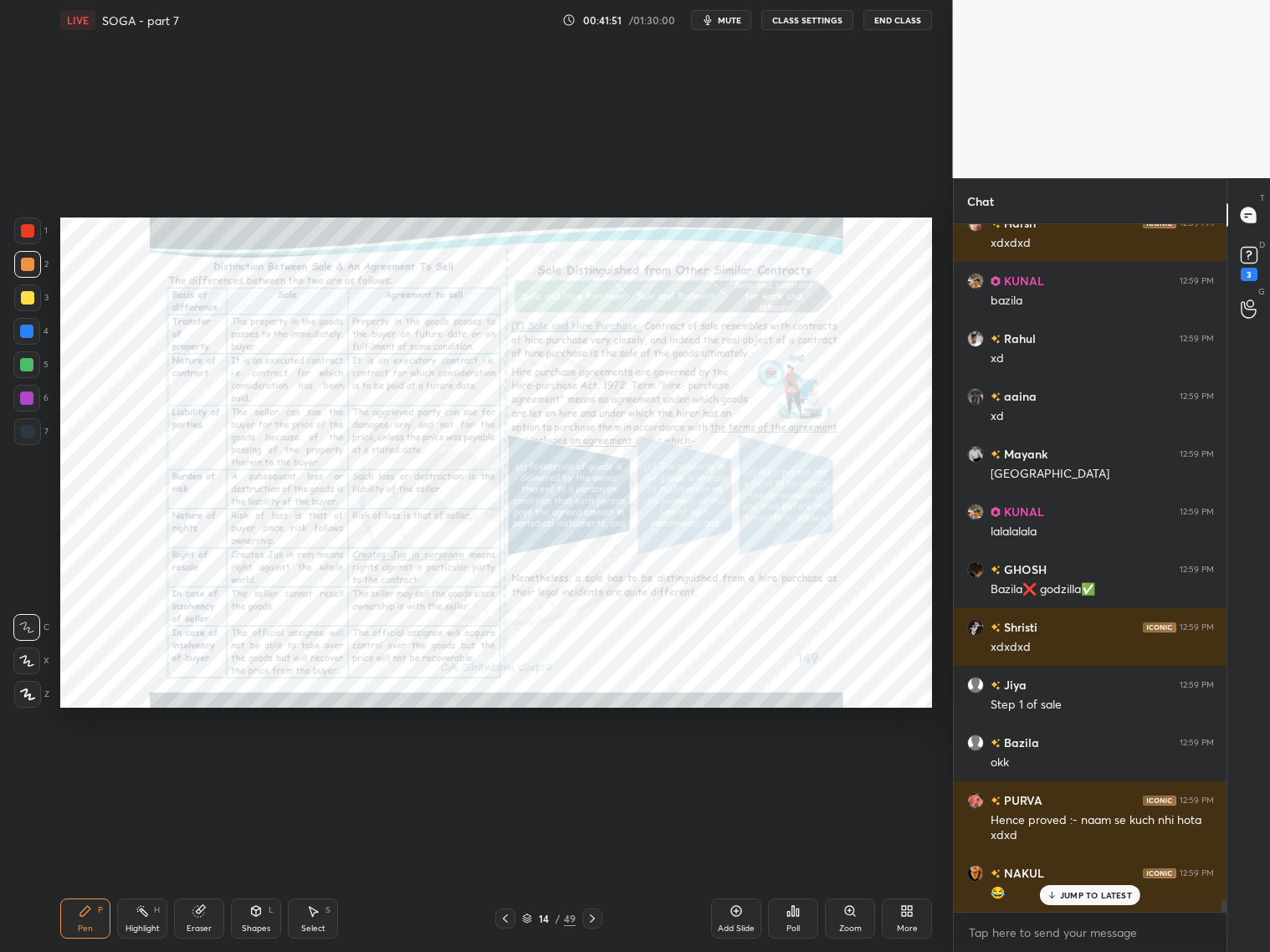
scroll to position [38630, 0]
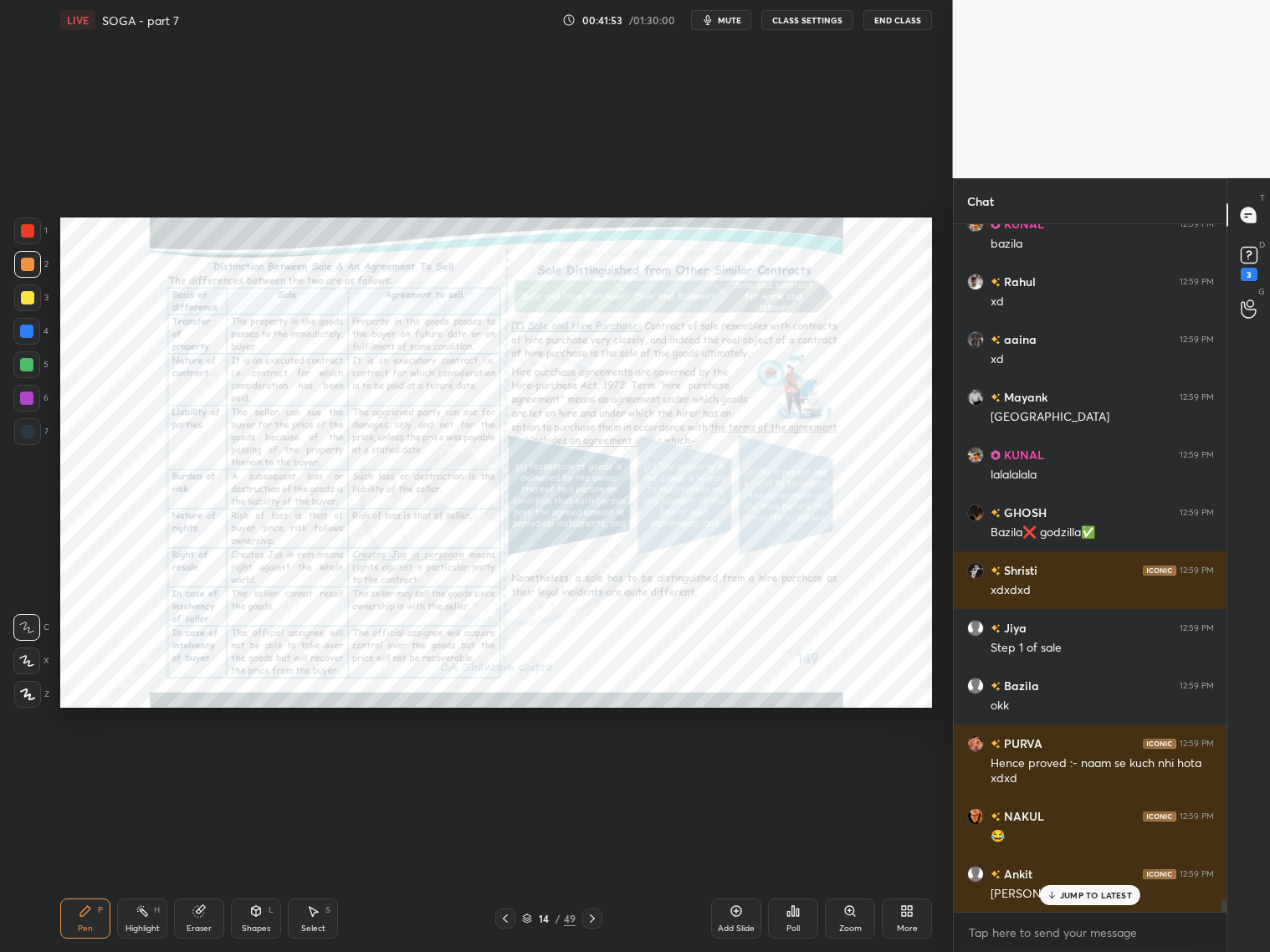
click at [1054, 891] on icon at bounding box center [1053, 895] width 11 height 10
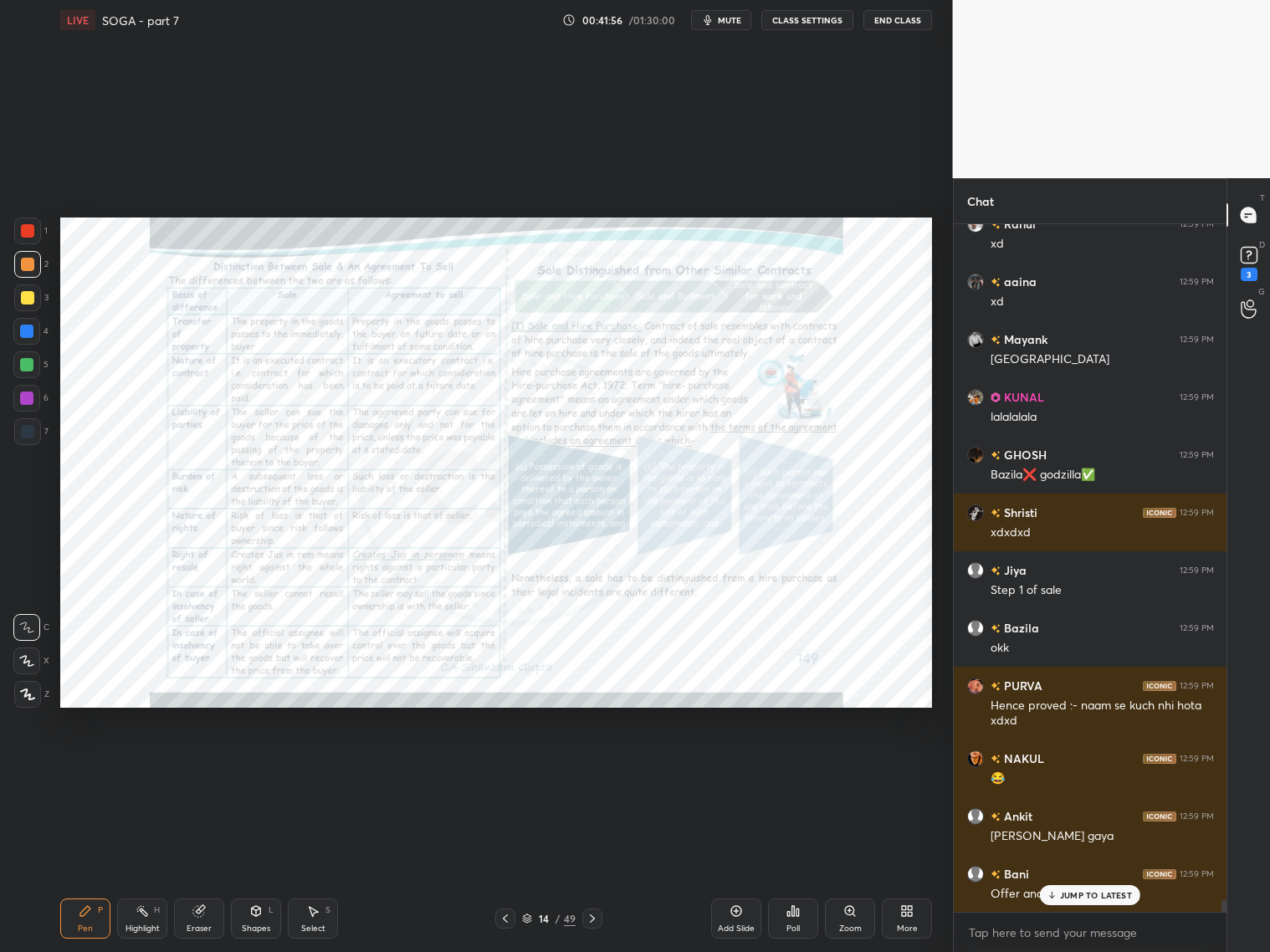
click at [1091, 893] on p "JUMP TO LATEST" at bounding box center [1095, 895] width 72 height 10
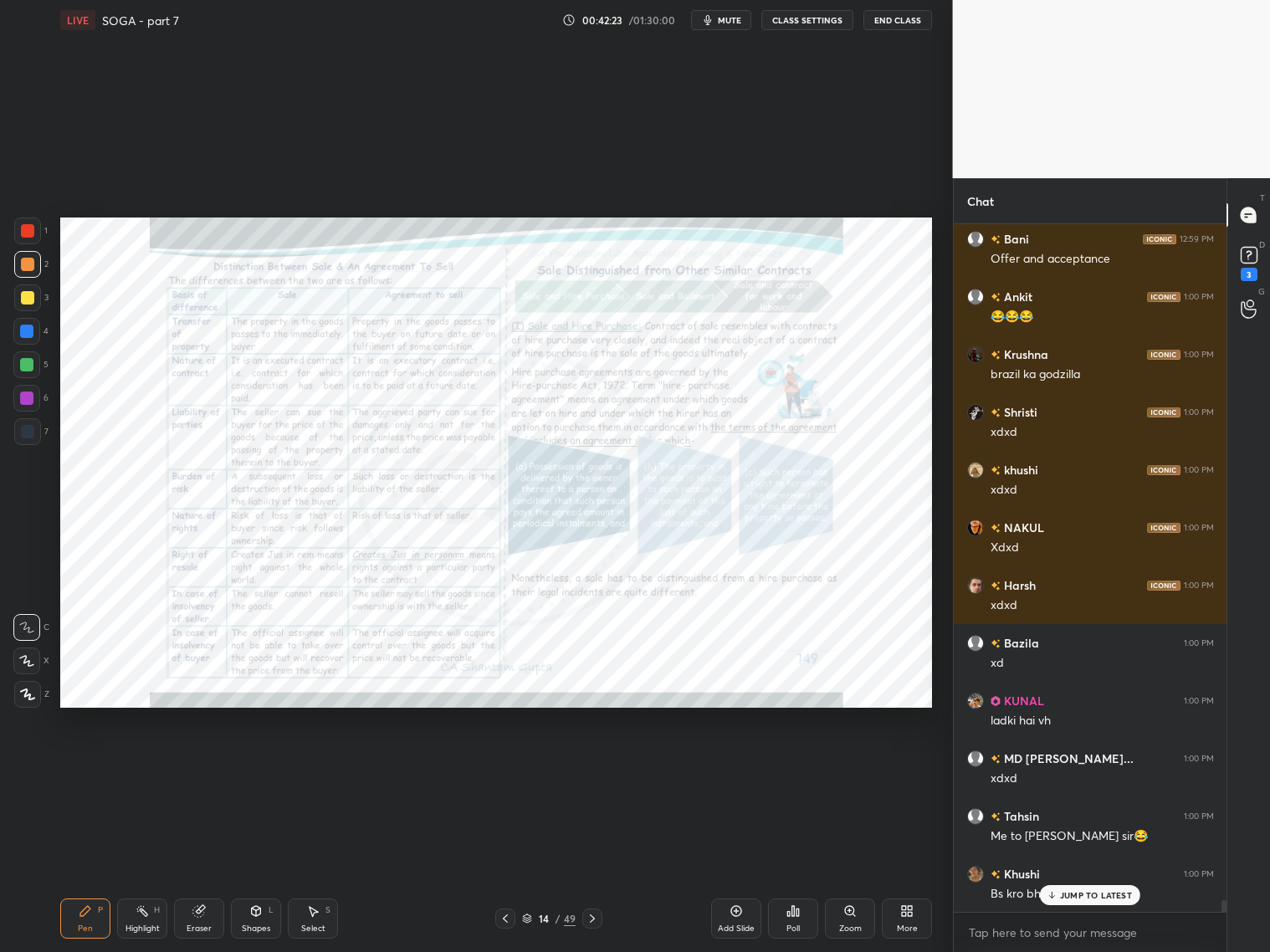
scroll to position [39381, 0]
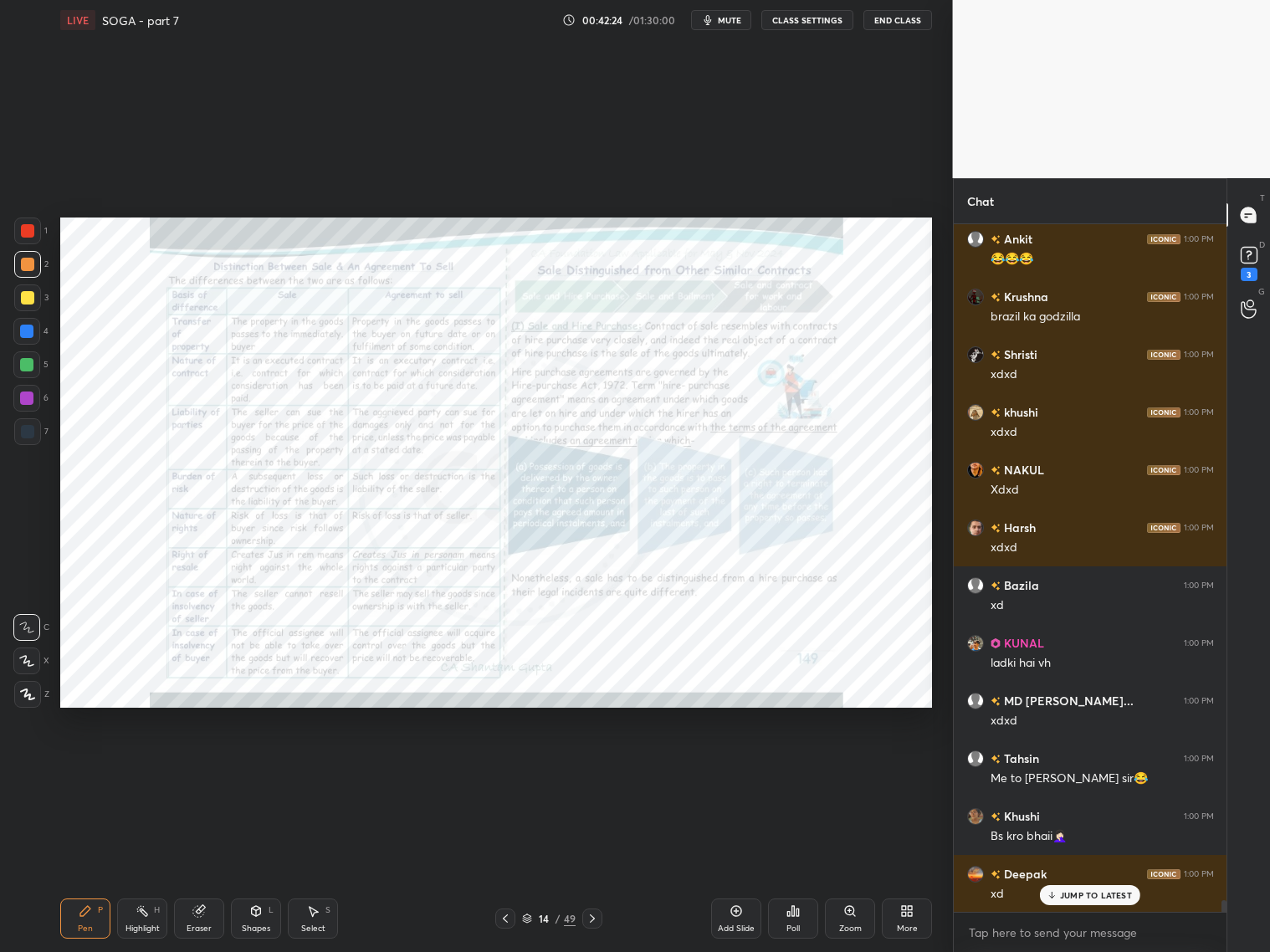
click at [841, 911] on div "Zoom" at bounding box center [850, 918] width 50 height 40
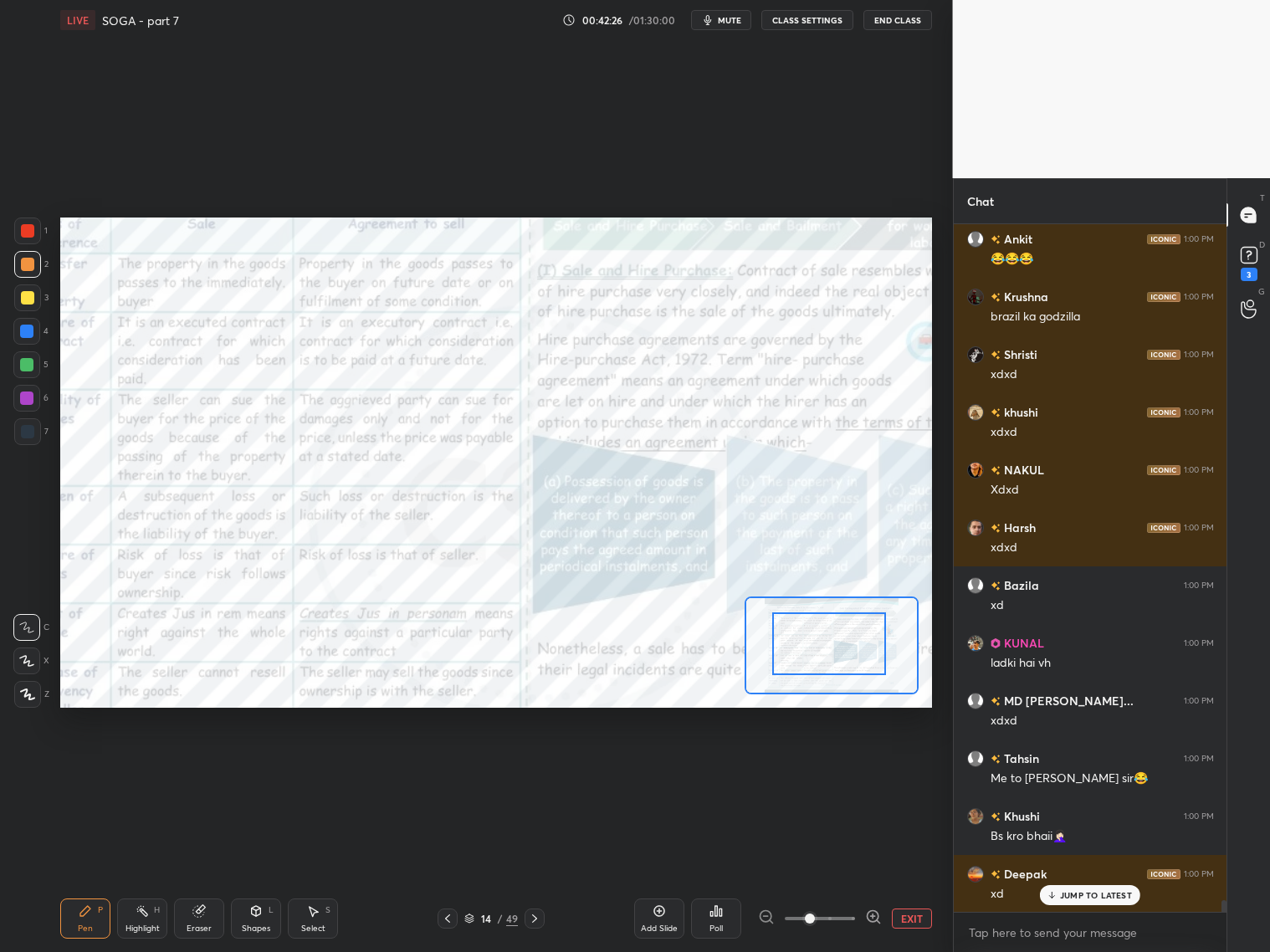
drag, startPoint x: 818, startPoint y: 622, endPoint x: 806, endPoint y: 619, distance: 12.4
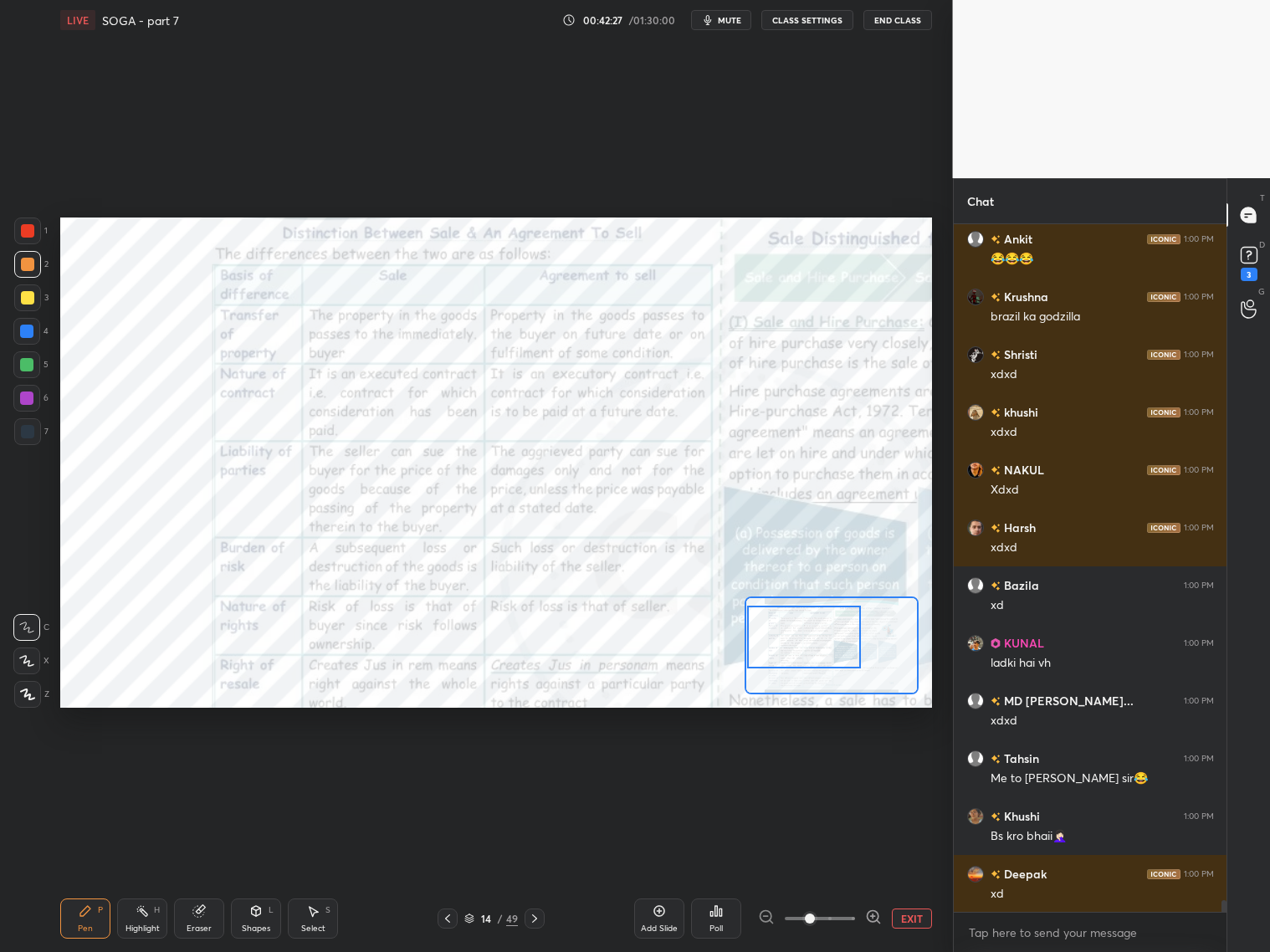
scroll to position [39439, 0]
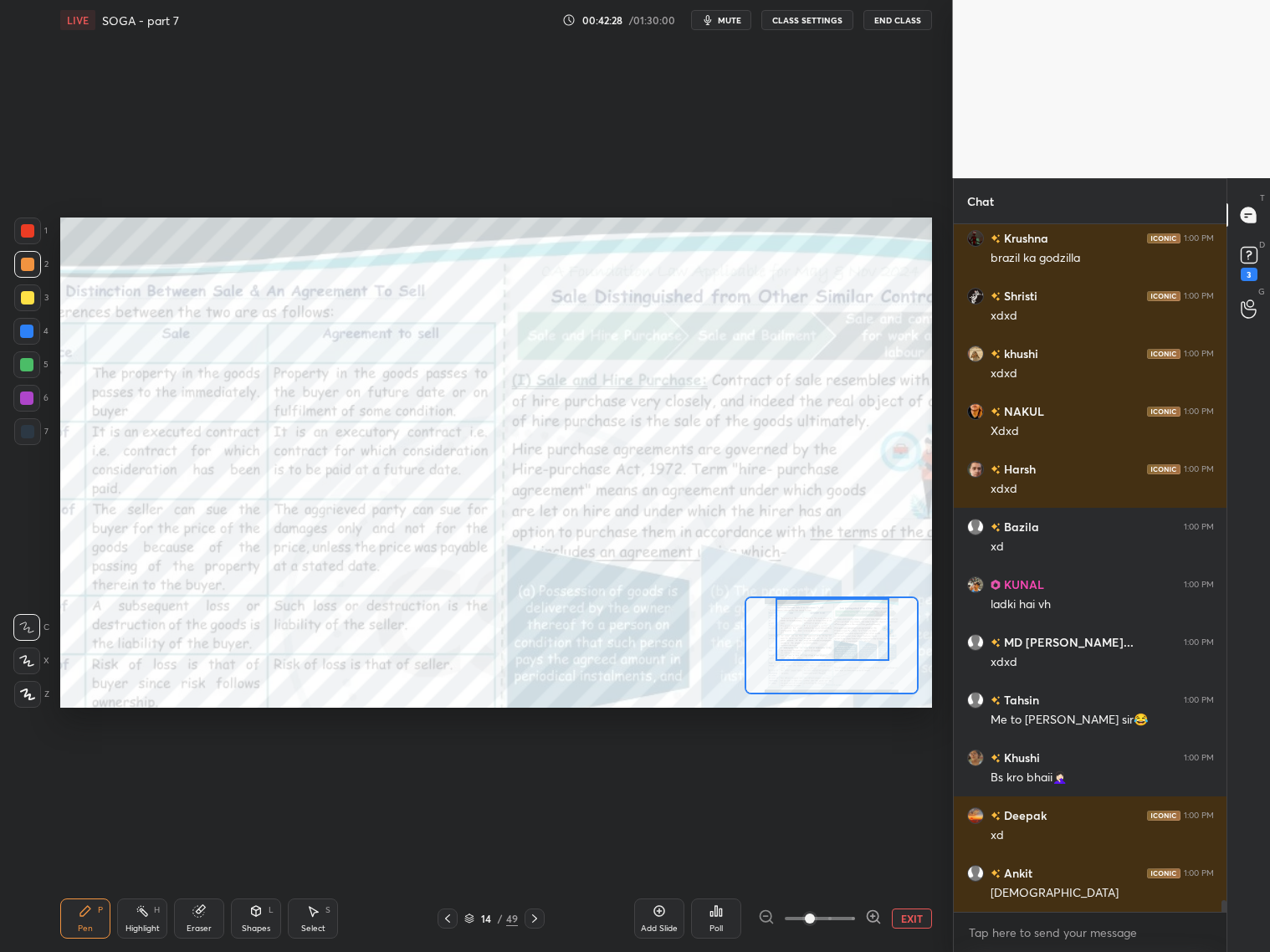
click at [822, 579] on div "Setting up your live class Poll for secs No correct answer Start poll" at bounding box center [496, 463] width 872 height 490
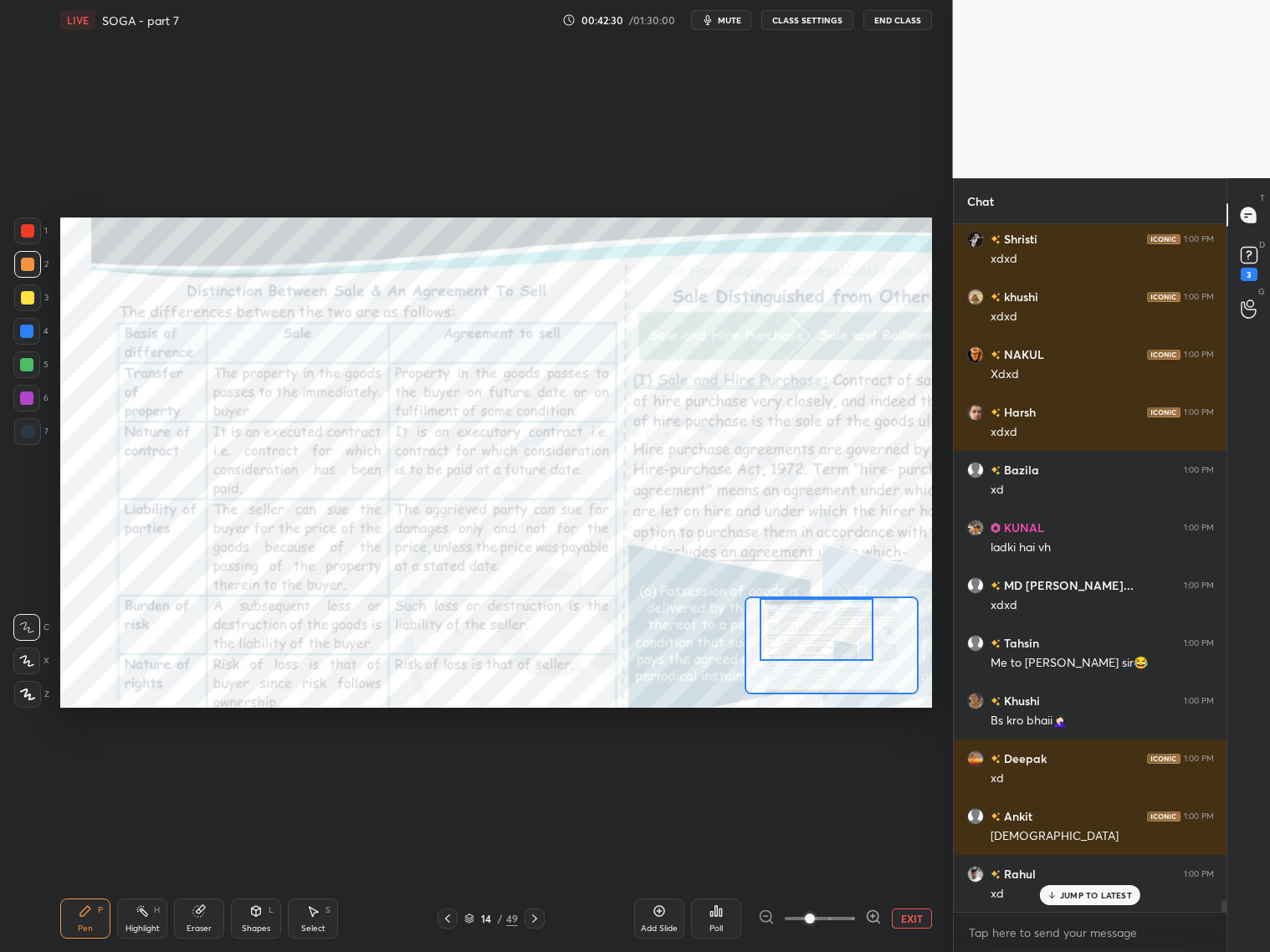
scroll to position [39554, 0]
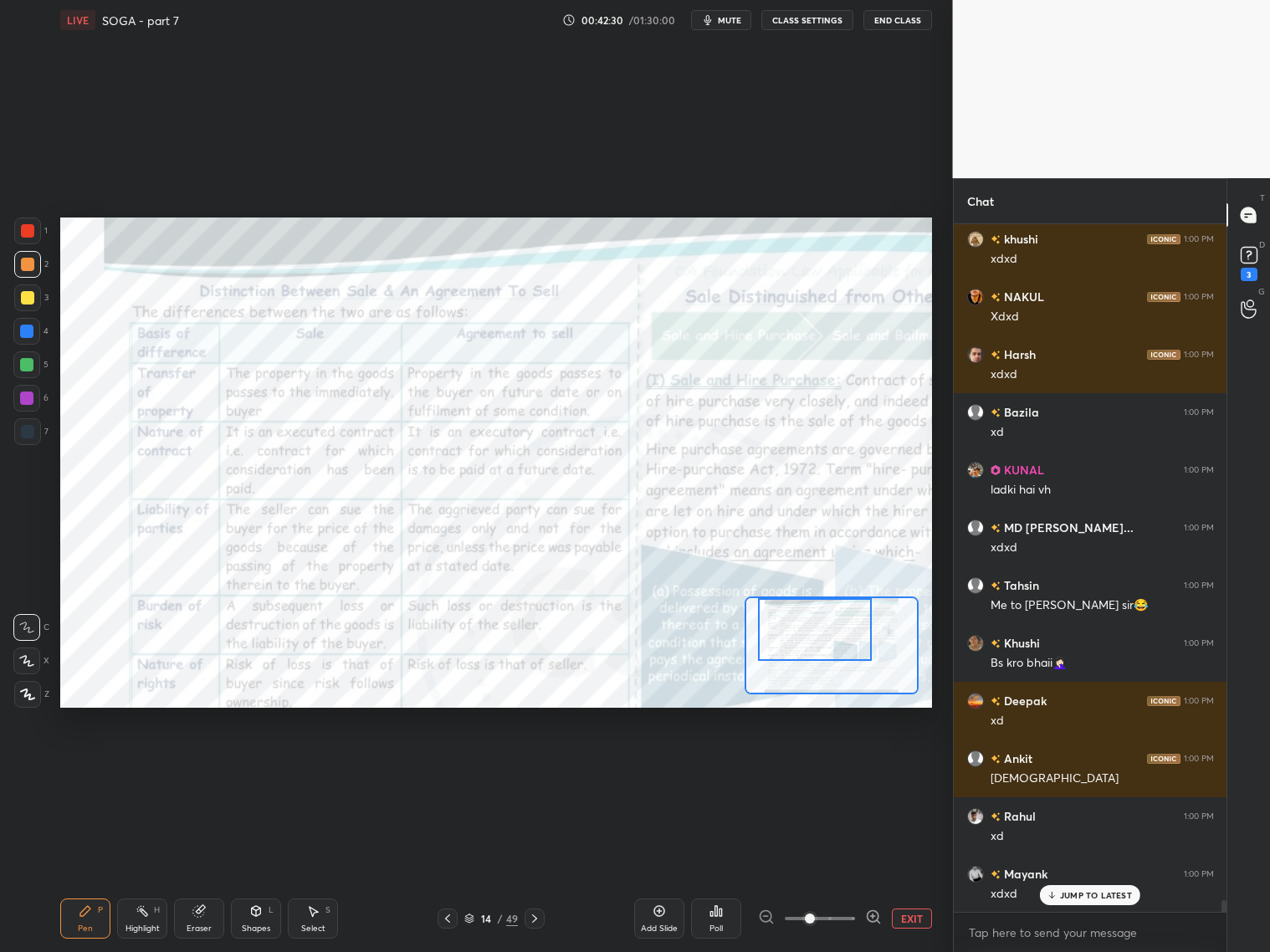
click at [816, 595] on div "Setting up your live class Poll for secs No correct answer Start poll" at bounding box center [496, 463] width 872 height 490
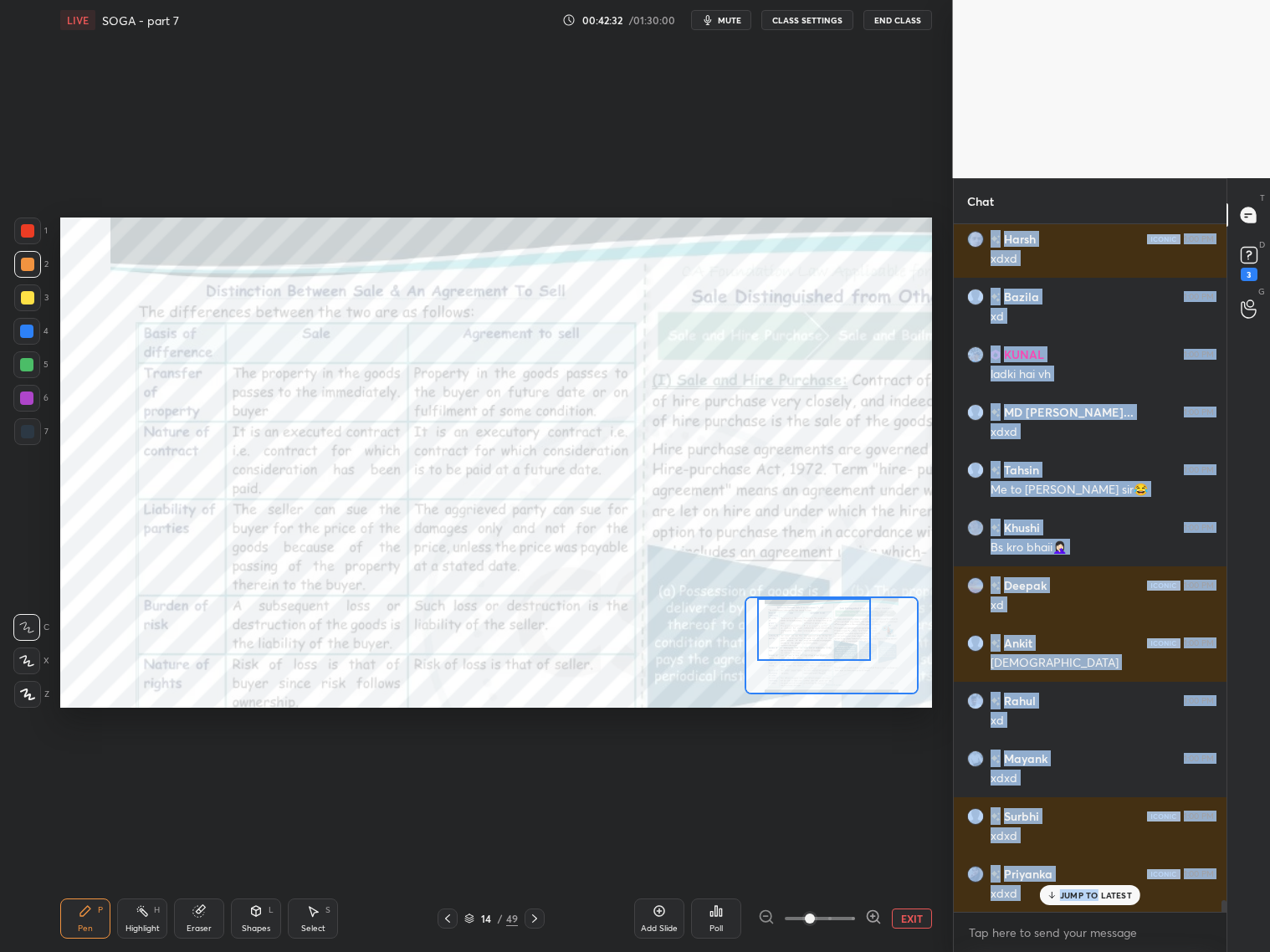
drag, startPoint x: 833, startPoint y: 606, endPoint x: 1104, endPoint y: 887, distance: 390.4
click at [1098, 889] on div "Ankit 1:00 PM 😂😂😂 Krushna 1:00 PM brazil ka godzilla Shristi 1:00 PM xdxd khush…" at bounding box center [1091, 568] width 274 height 687
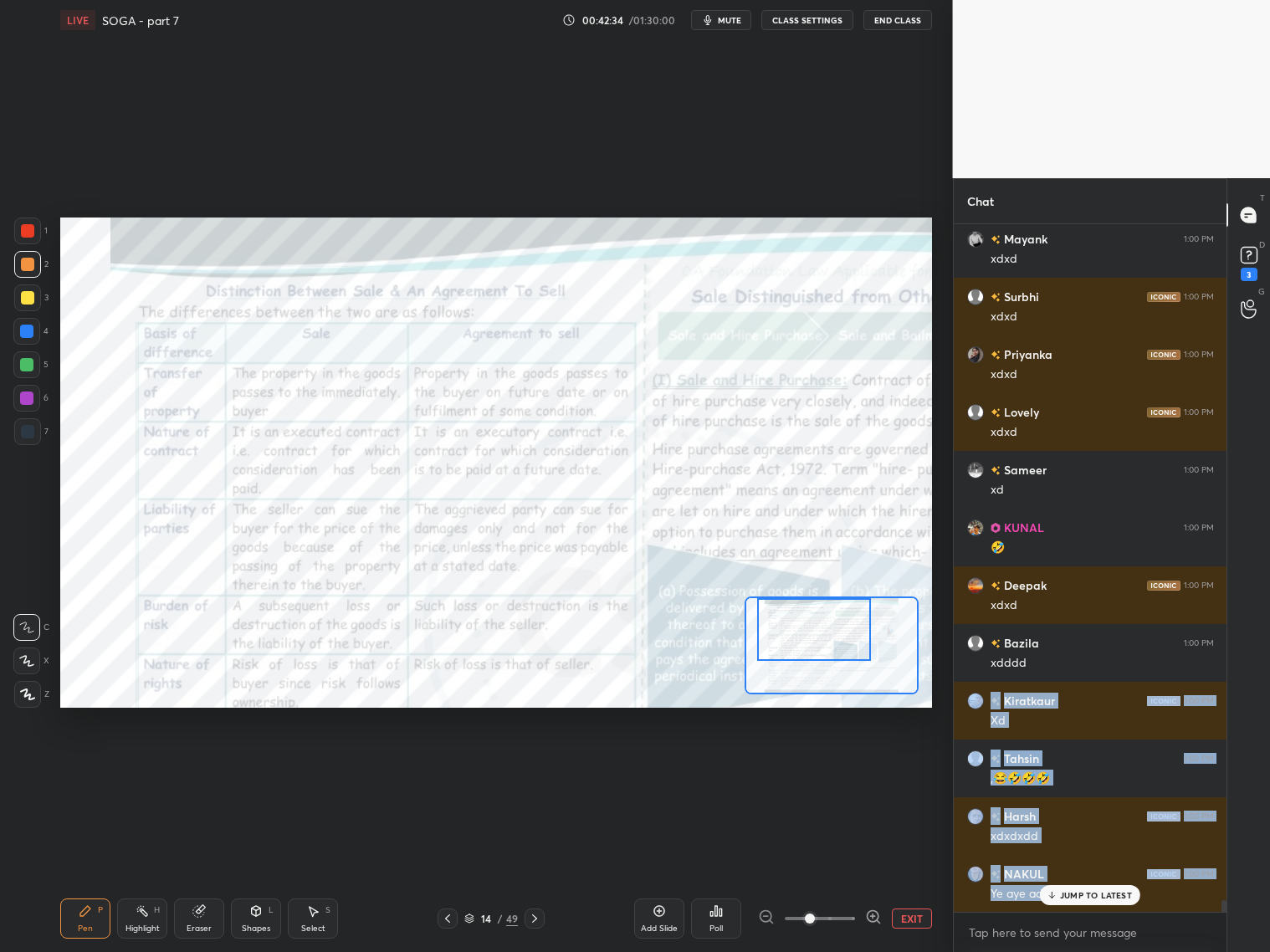
scroll to position [40420, 0]
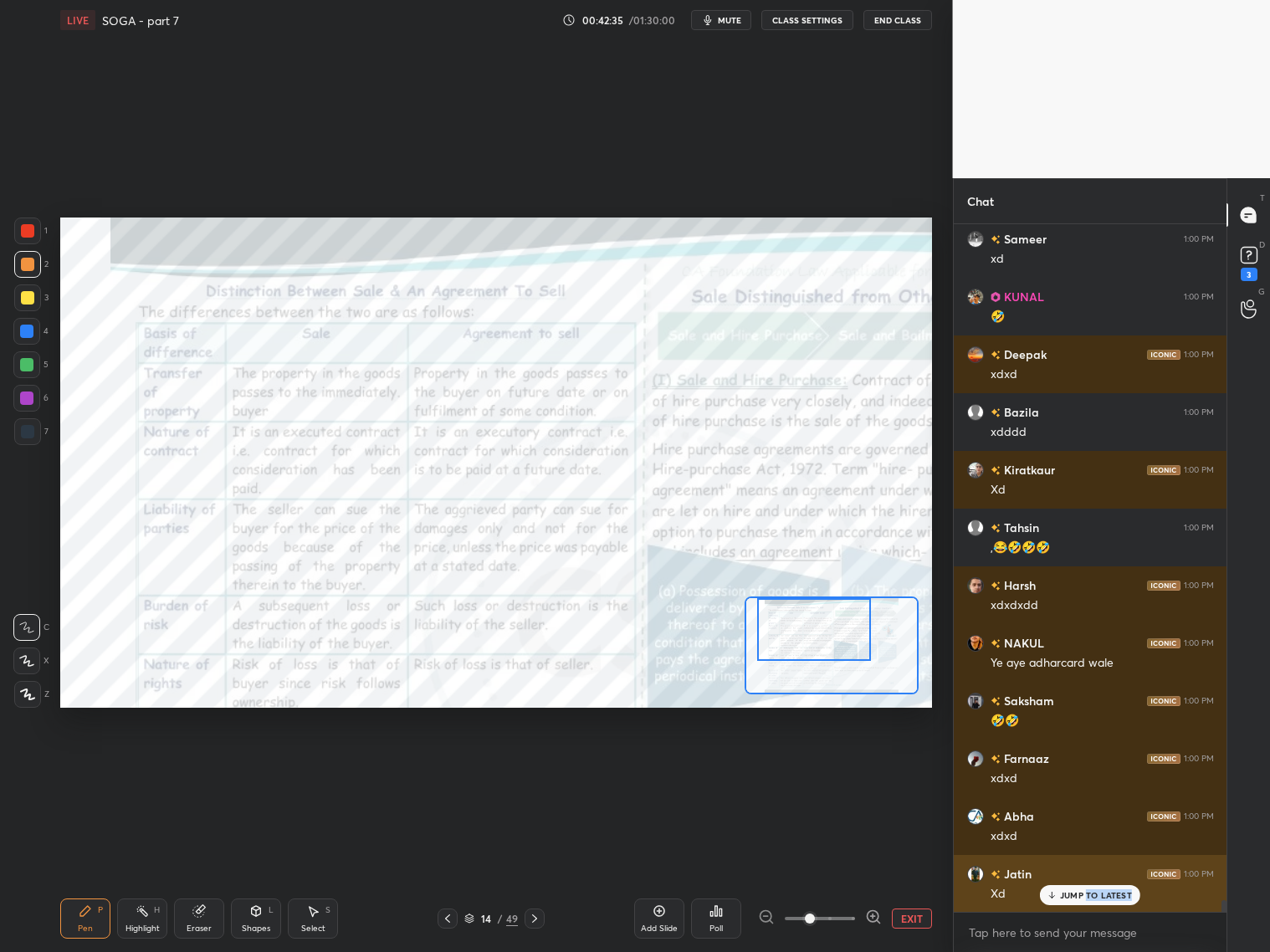
drag, startPoint x: 1086, startPoint y: 897, endPoint x: 1099, endPoint y: 898, distance: 13.0
click at [1089, 897] on div "JUMP TO LATEST" at bounding box center [1090, 895] width 100 height 20
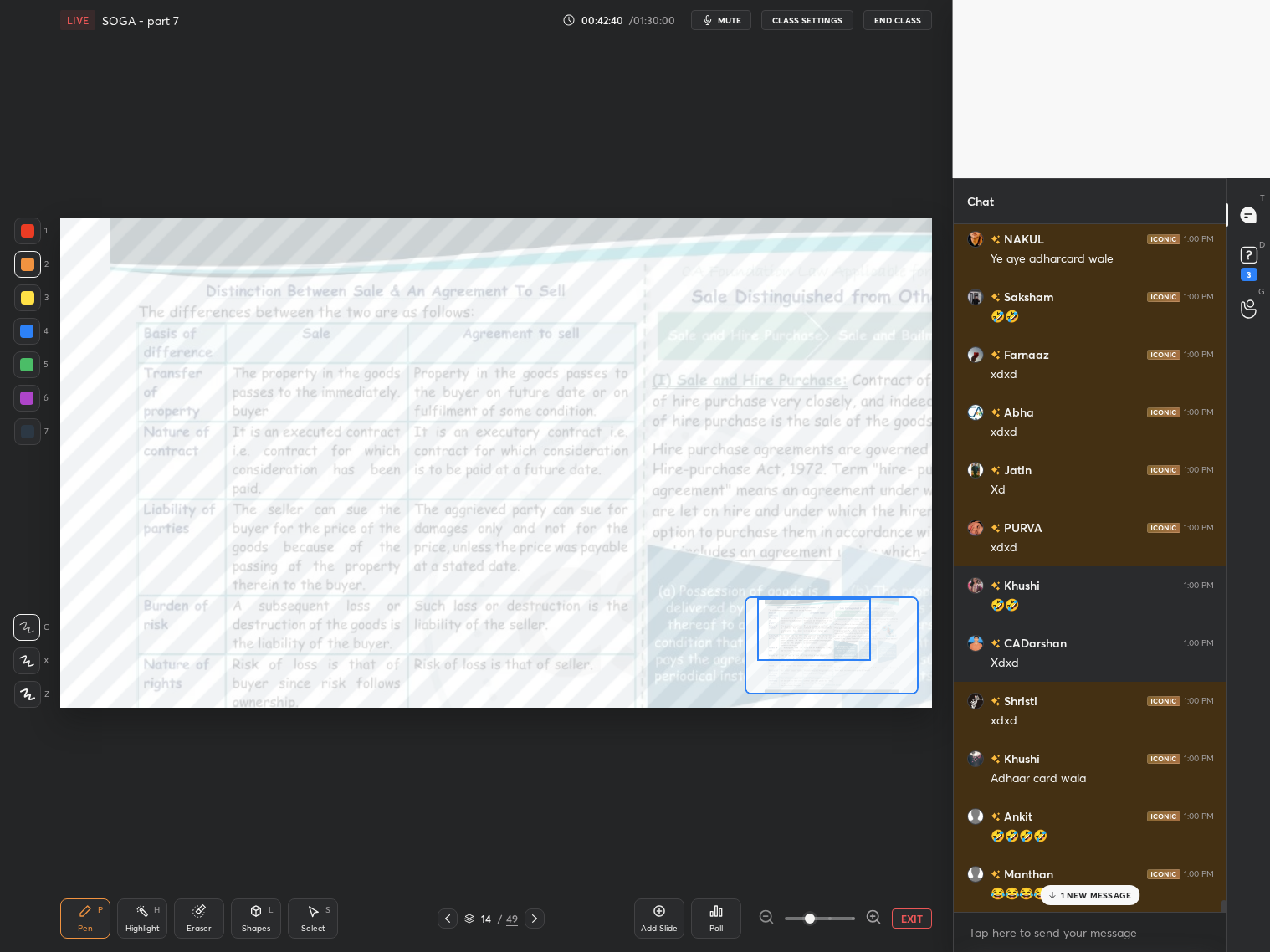
scroll to position [40882, 0]
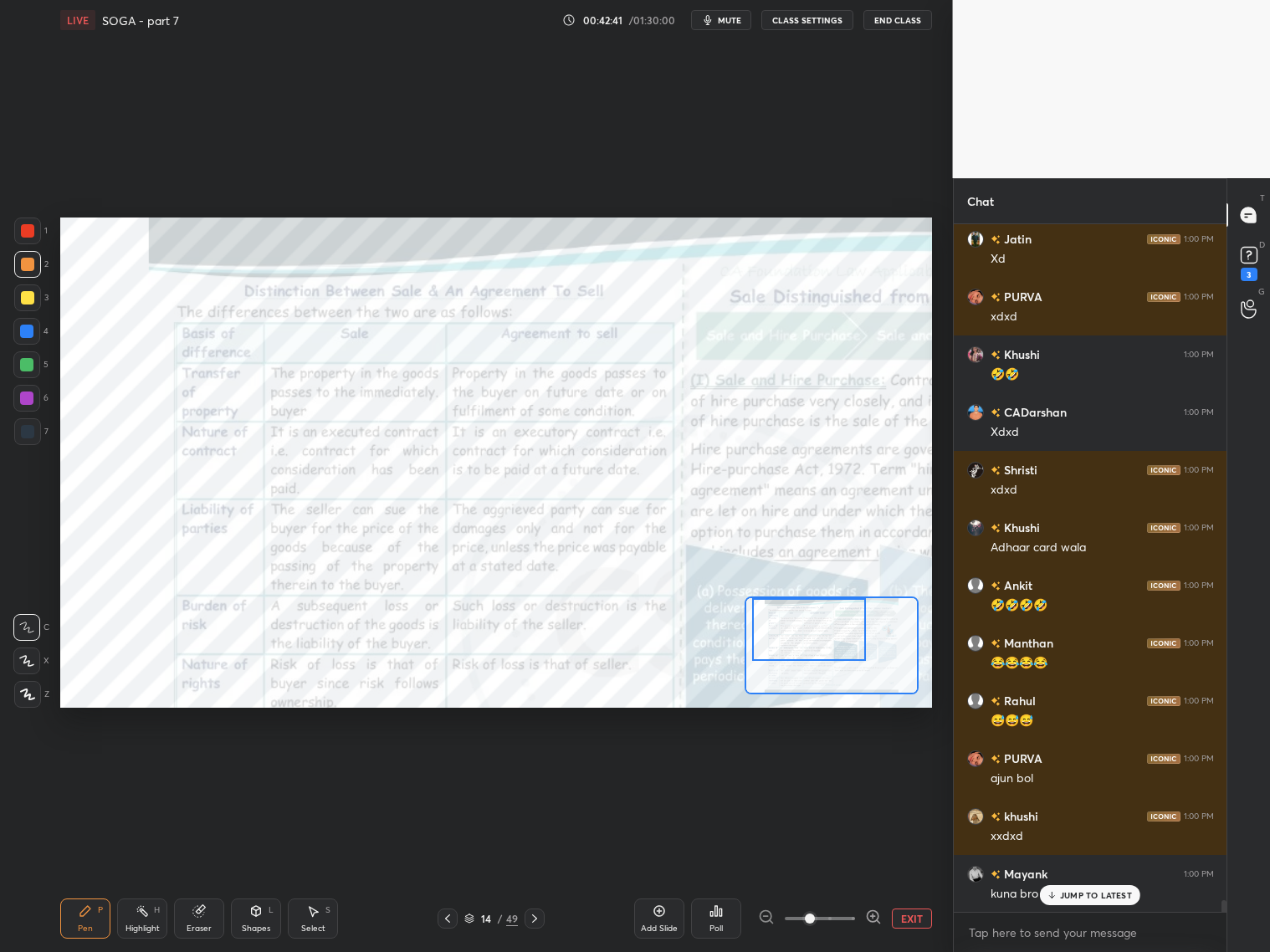
click at [825, 633] on div at bounding box center [808, 629] width 114 height 63
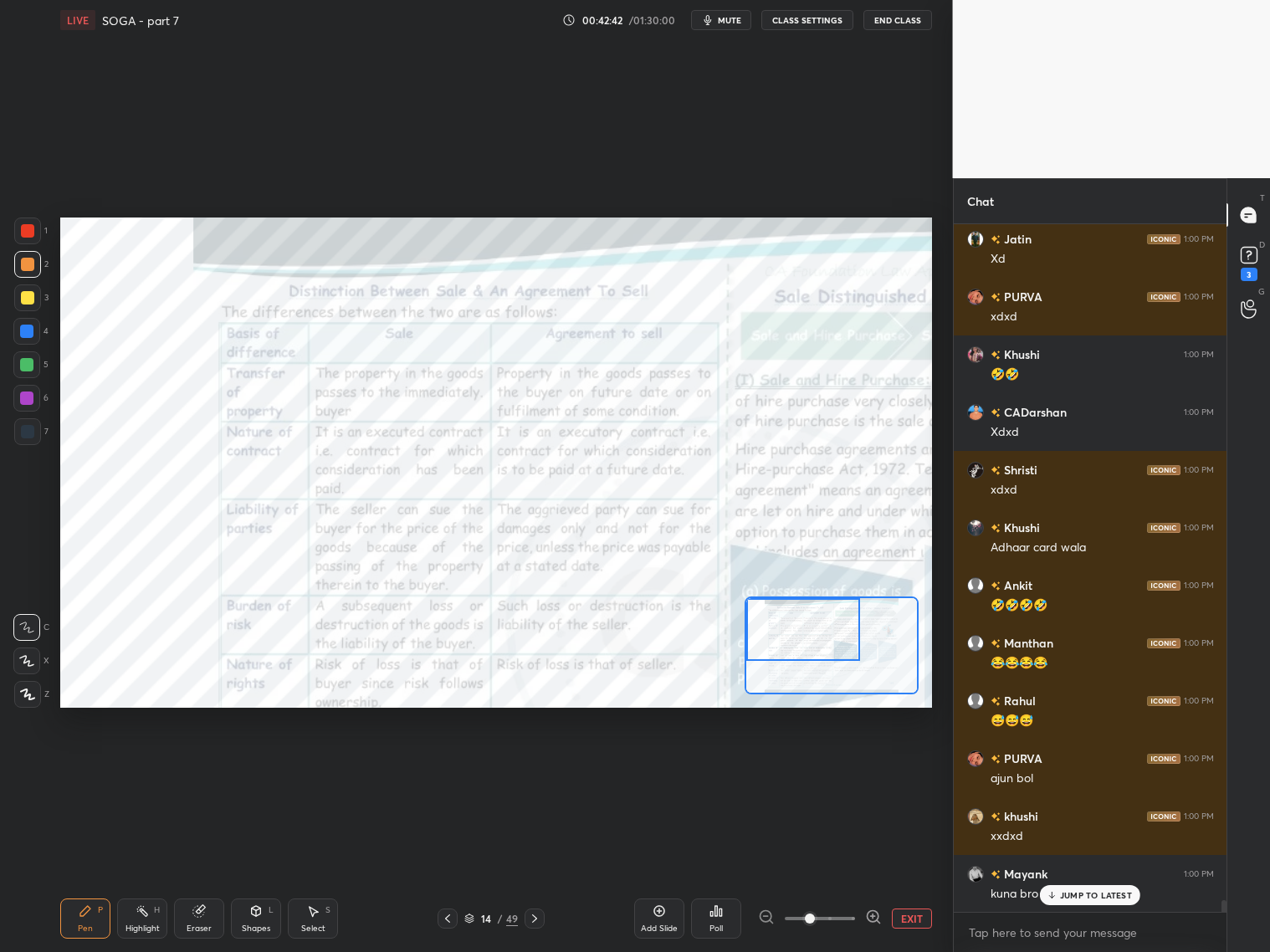
scroll to position [41112, 0]
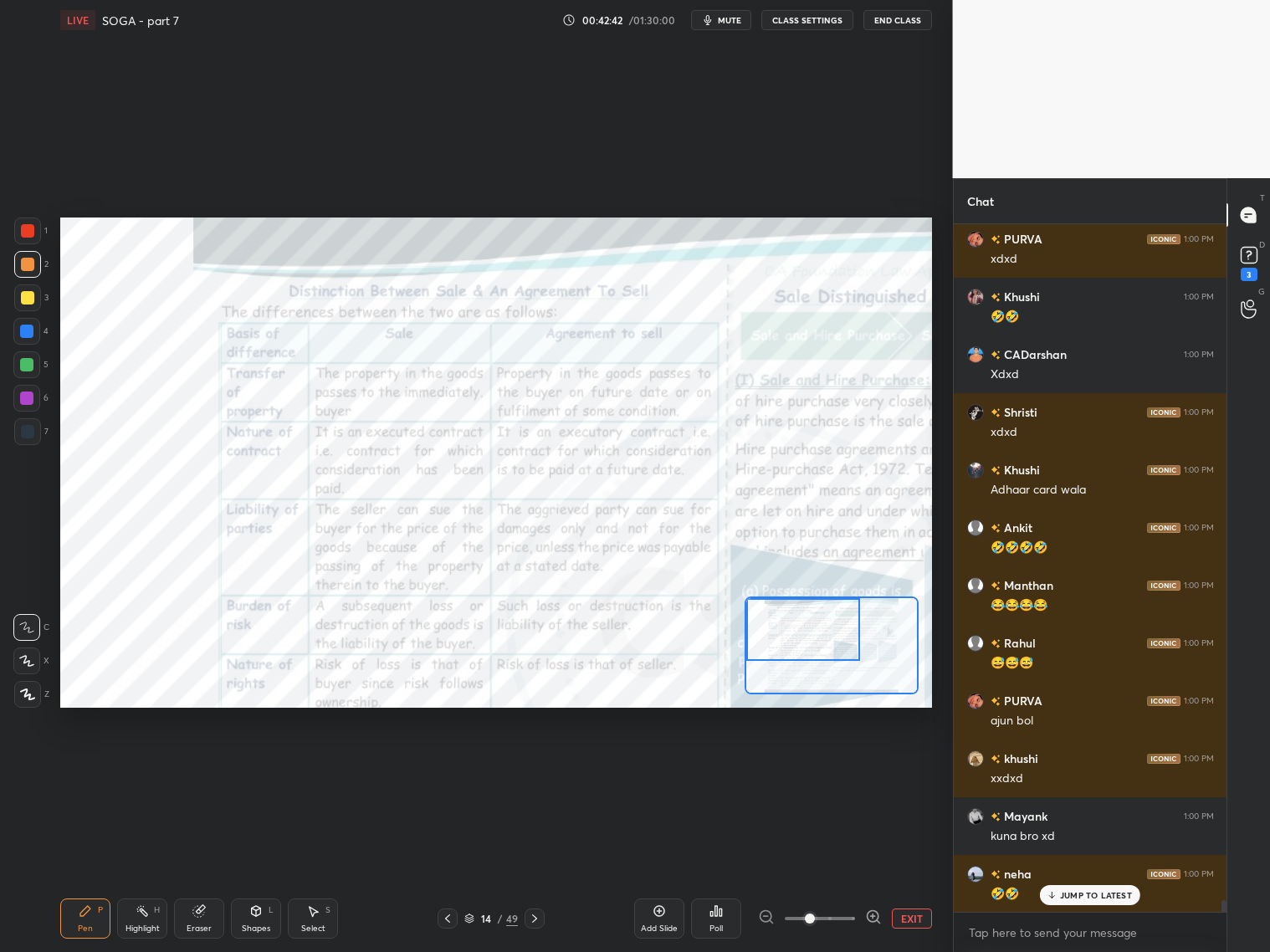
click at [829, 630] on div at bounding box center [803, 629] width 114 height 63
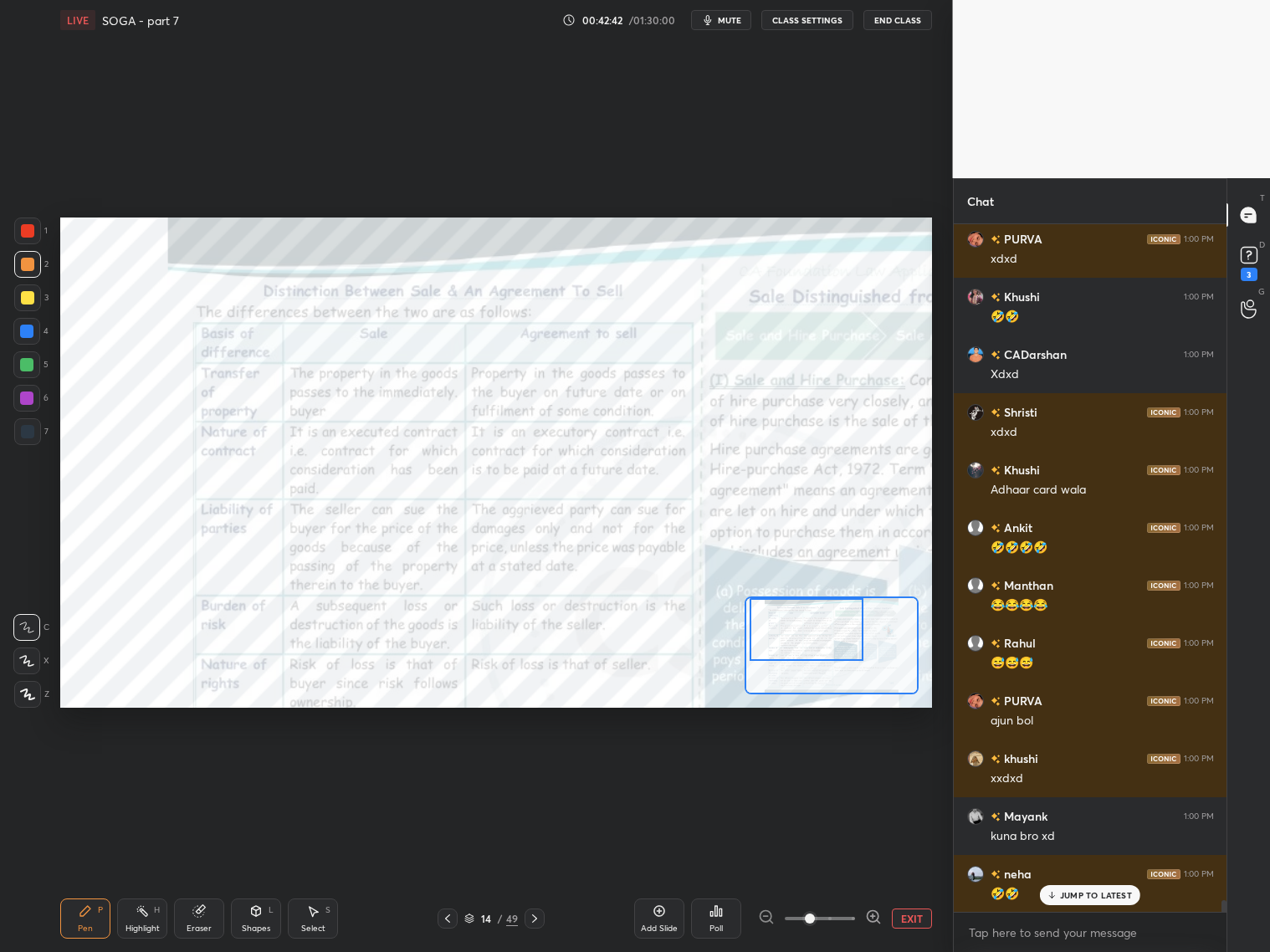
drag, startPoint x: 829, startPoint y: 630, endPoint x: 840, endPoint y: 628, distance: 11.2
click at [838, 628] on div at bounding box center [806, 629] width 114 height 63
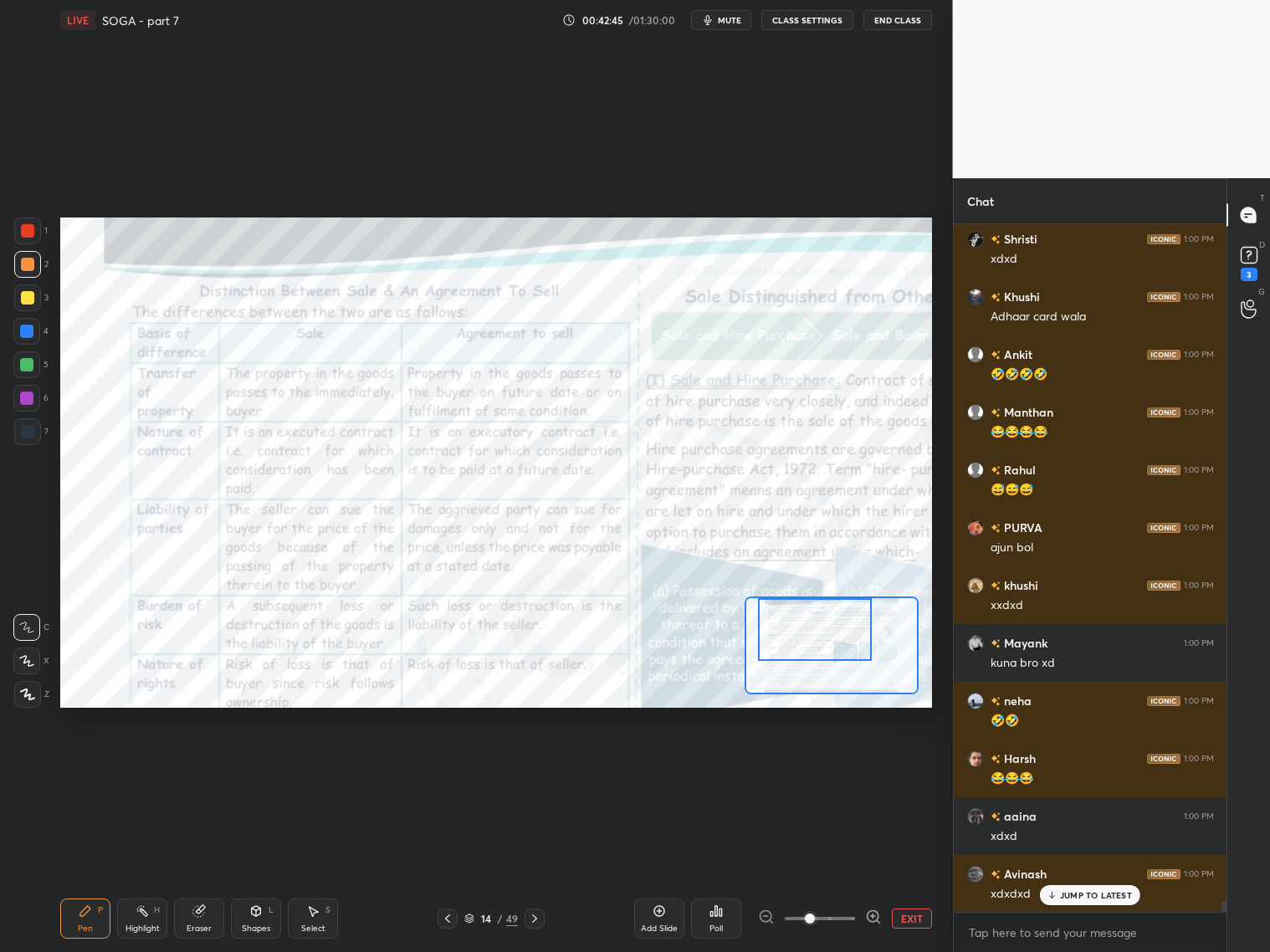
scroll to position [41343, 0]
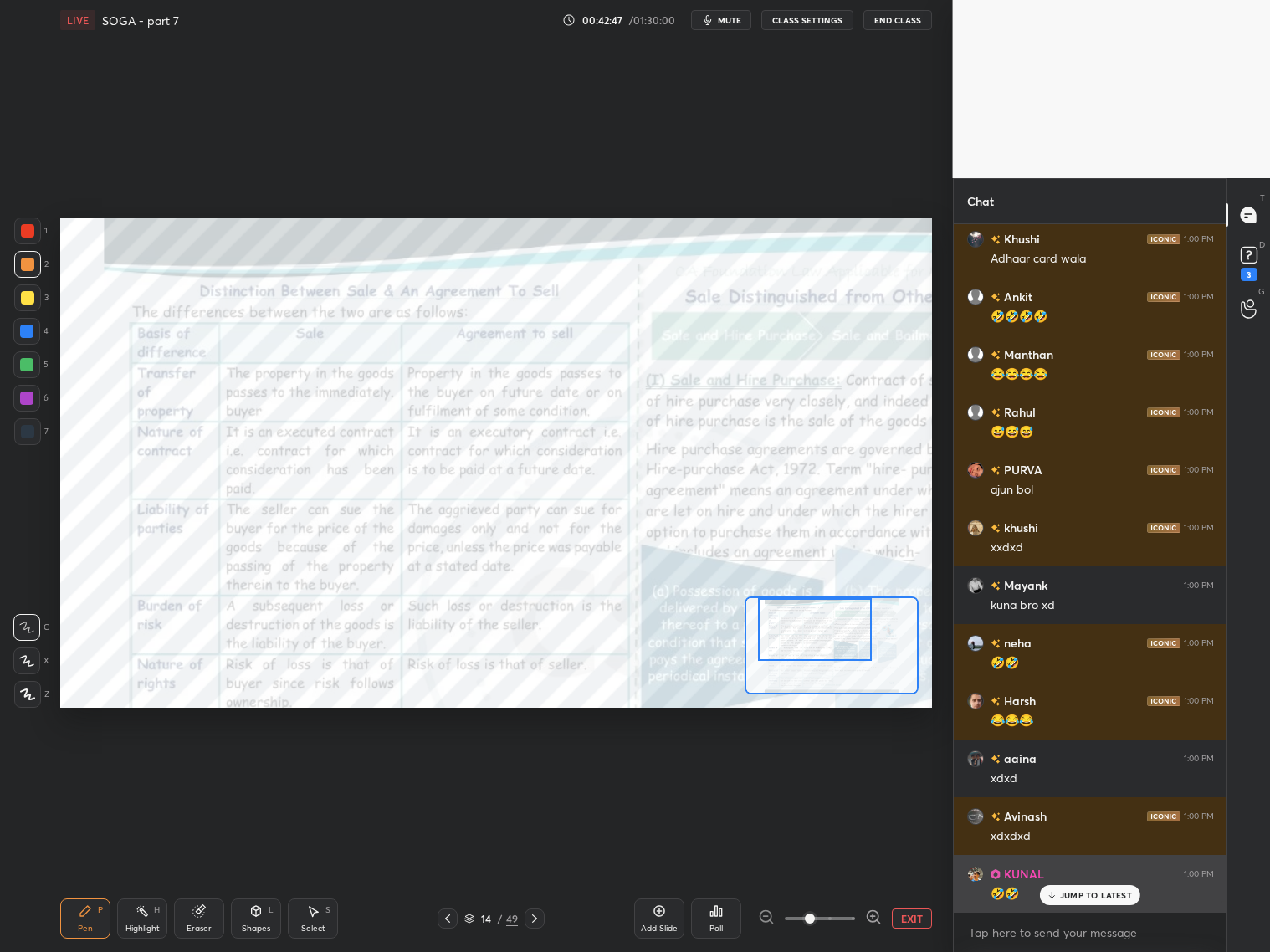
click at [1064, 890] on p "JUMP TO LATEST" at bounding box center [1095, 895] width 72 height 10
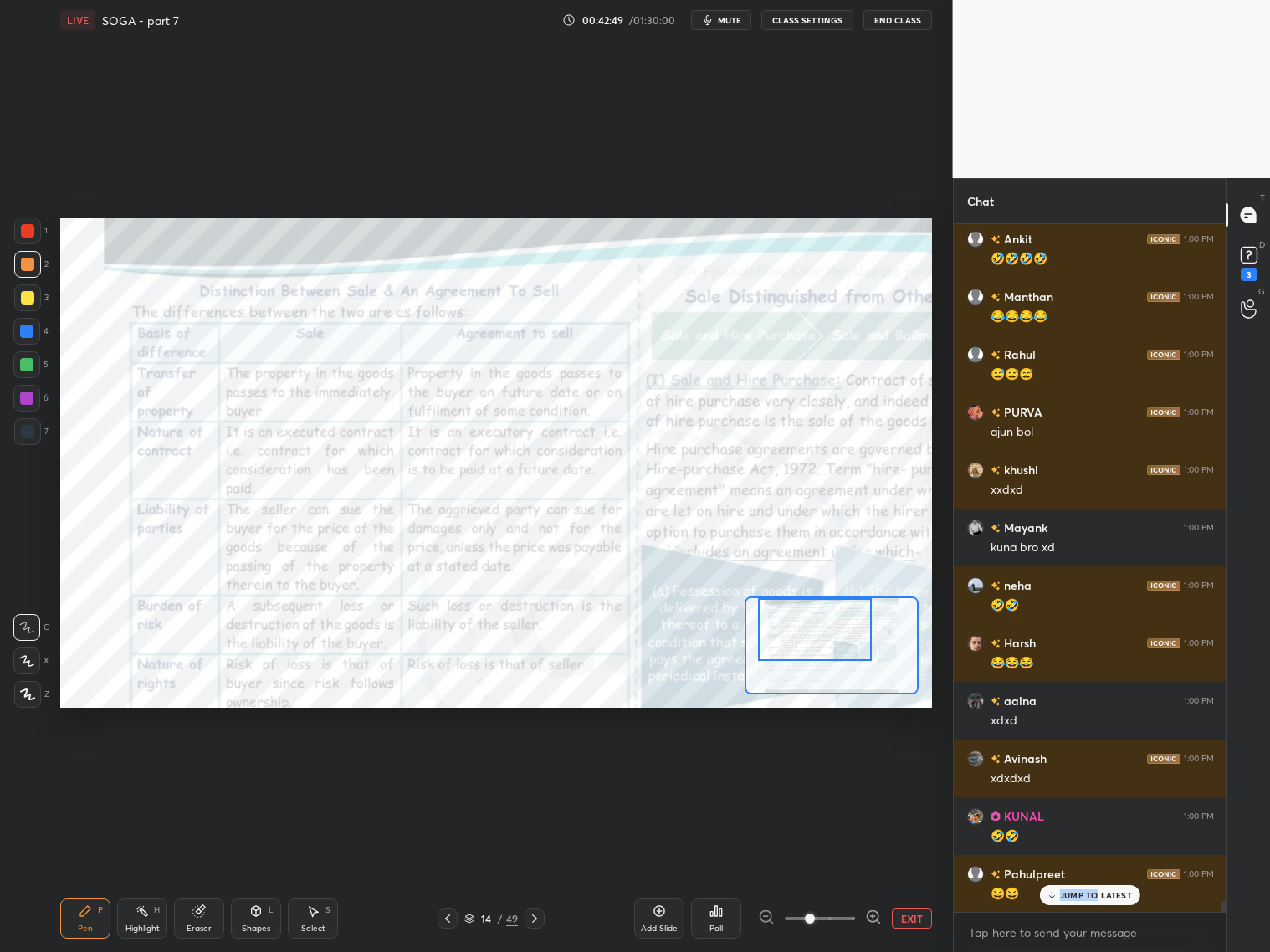
click at [1095, 888] on div "JUMP TO LATEST" at bounding box center [1090, 895] width 100 height 20
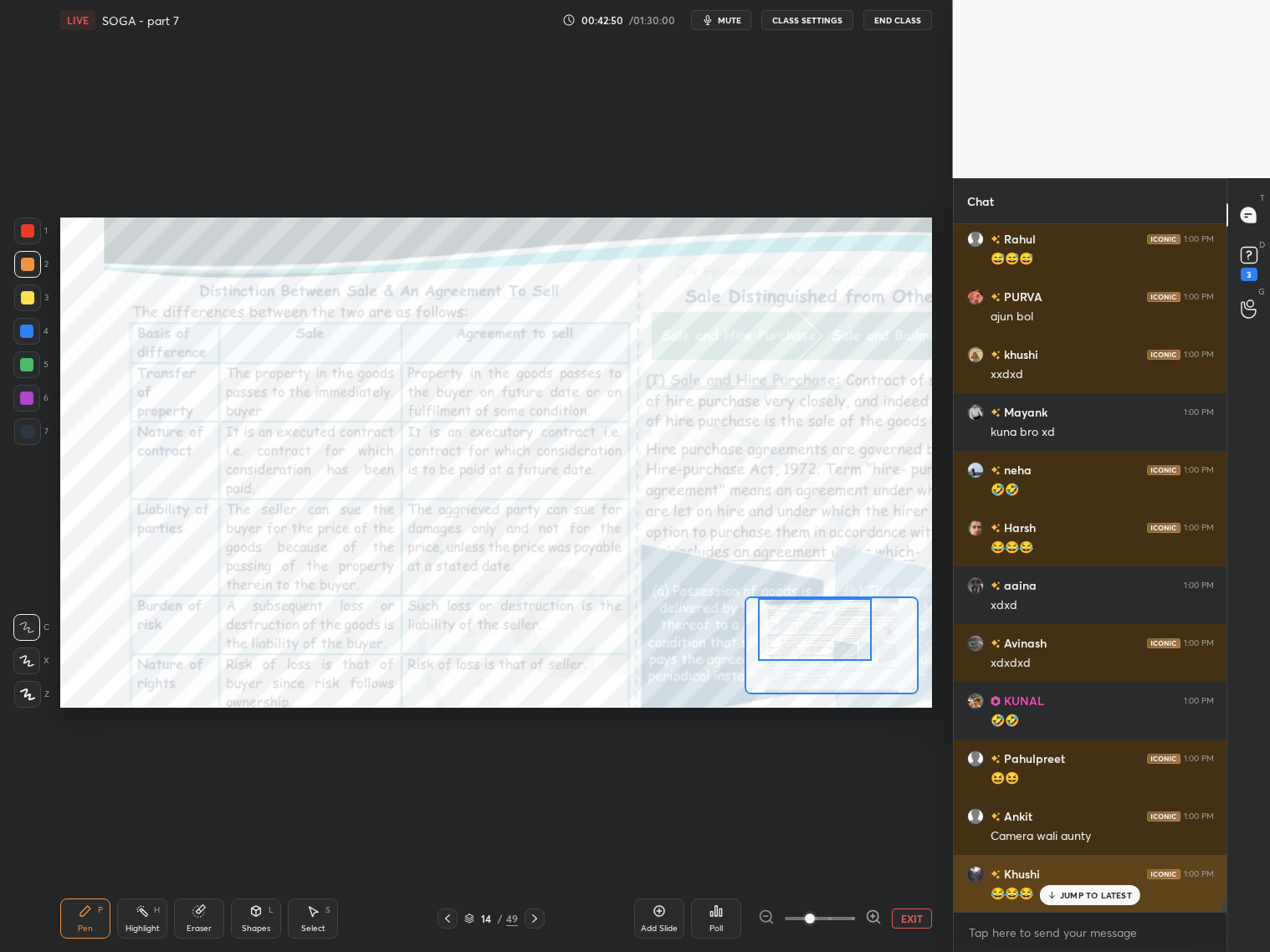
click at [1110, 883] on div "😂😂😂" at bounding box center [1103, 892] width 224 height 20
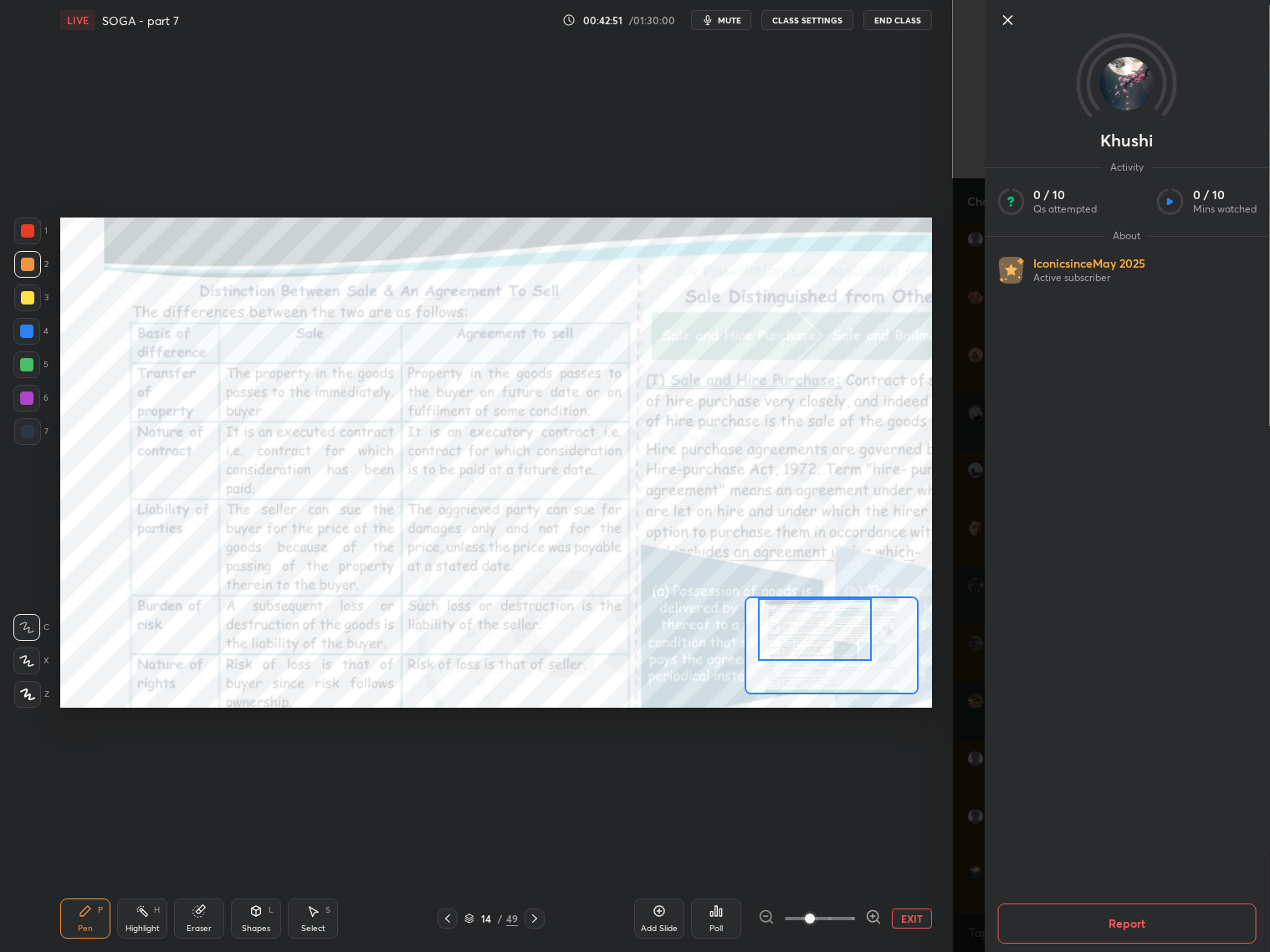
click at [970, 844] on div "Khushi Activity 0 / 10 Qs attempted 0 / 10 Mins watched About Iconic since May …" at bounding box center [1112, 476] width 318 height 952
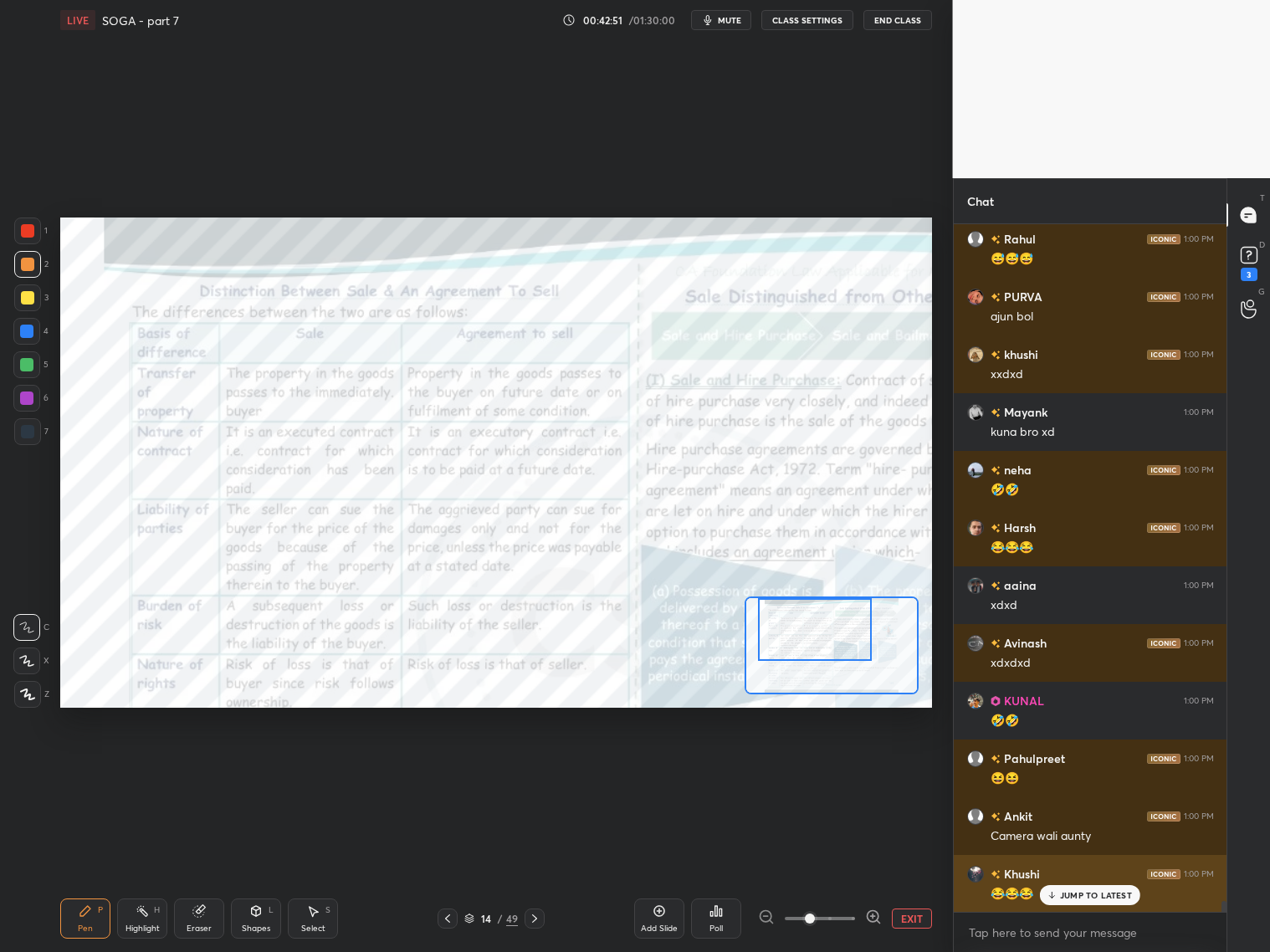
click at [1057, 893] on icon at bounding box center [1053, 895] width 11 height 10
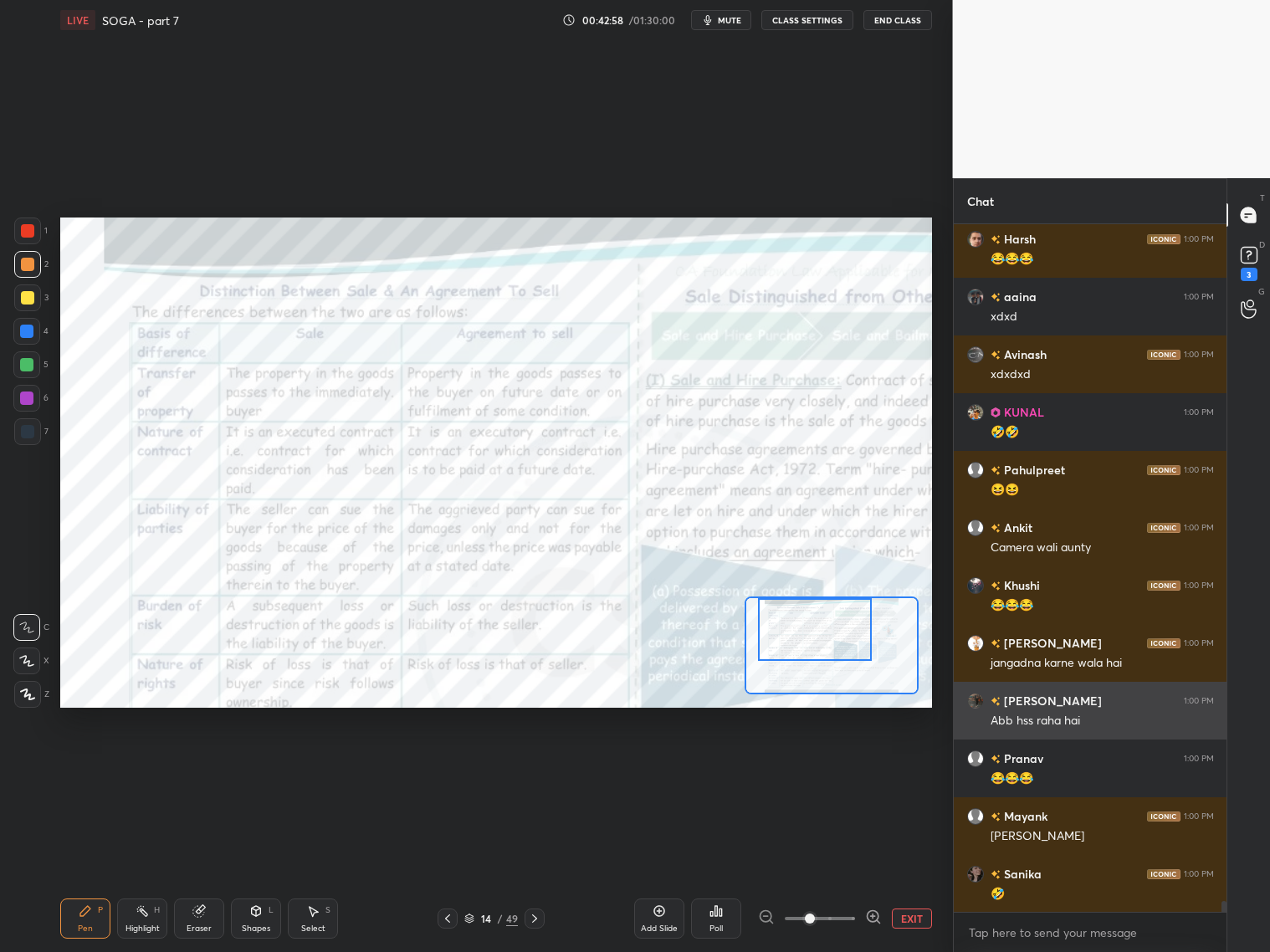
scroll to position [41863, 0]
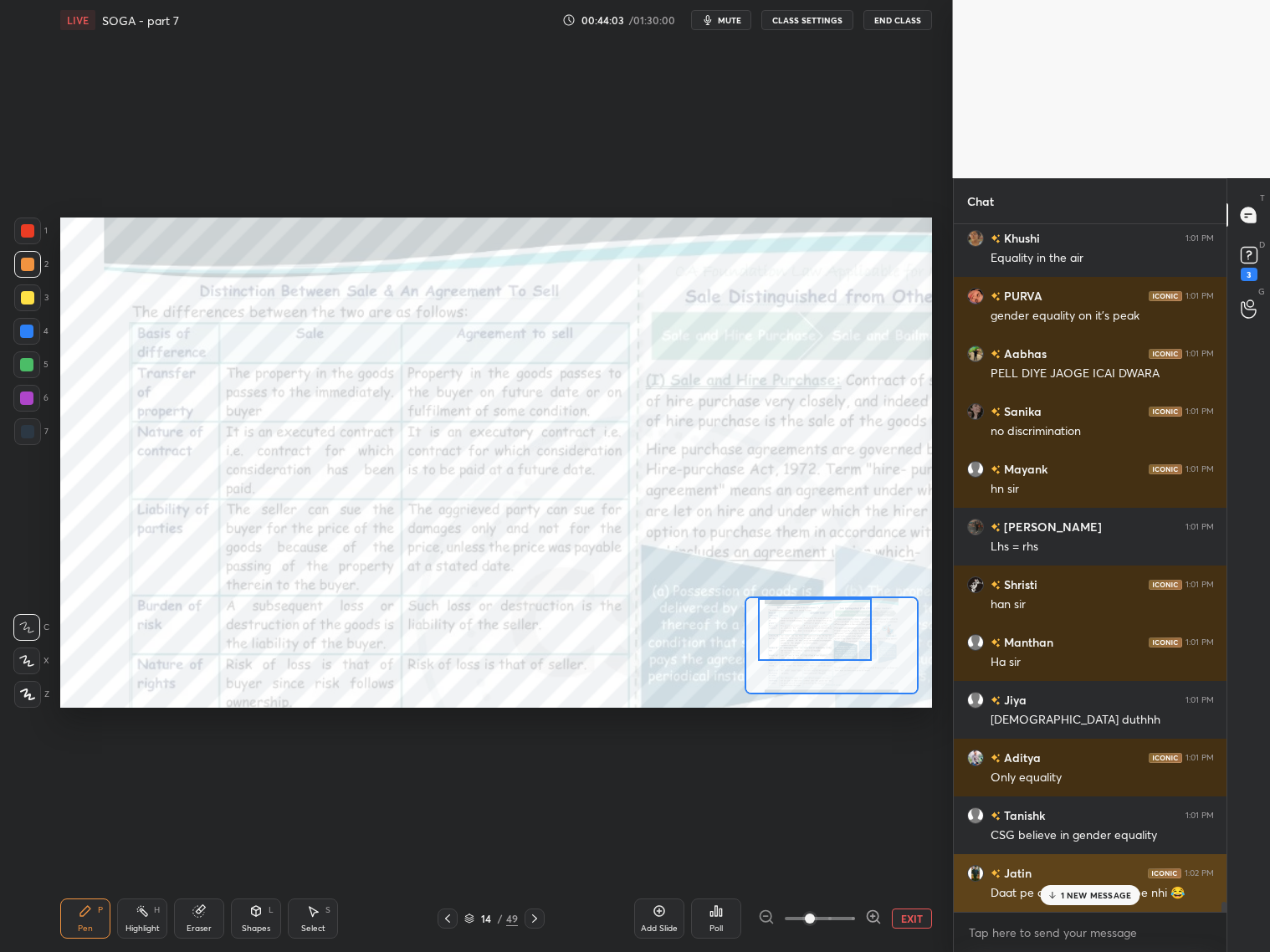
click at [1080, 905] on div "Jatin 1:02 PM Daat pe dhyan do gender pe nhi 😂" at bounding box center [1091, 883] width 274 height 58
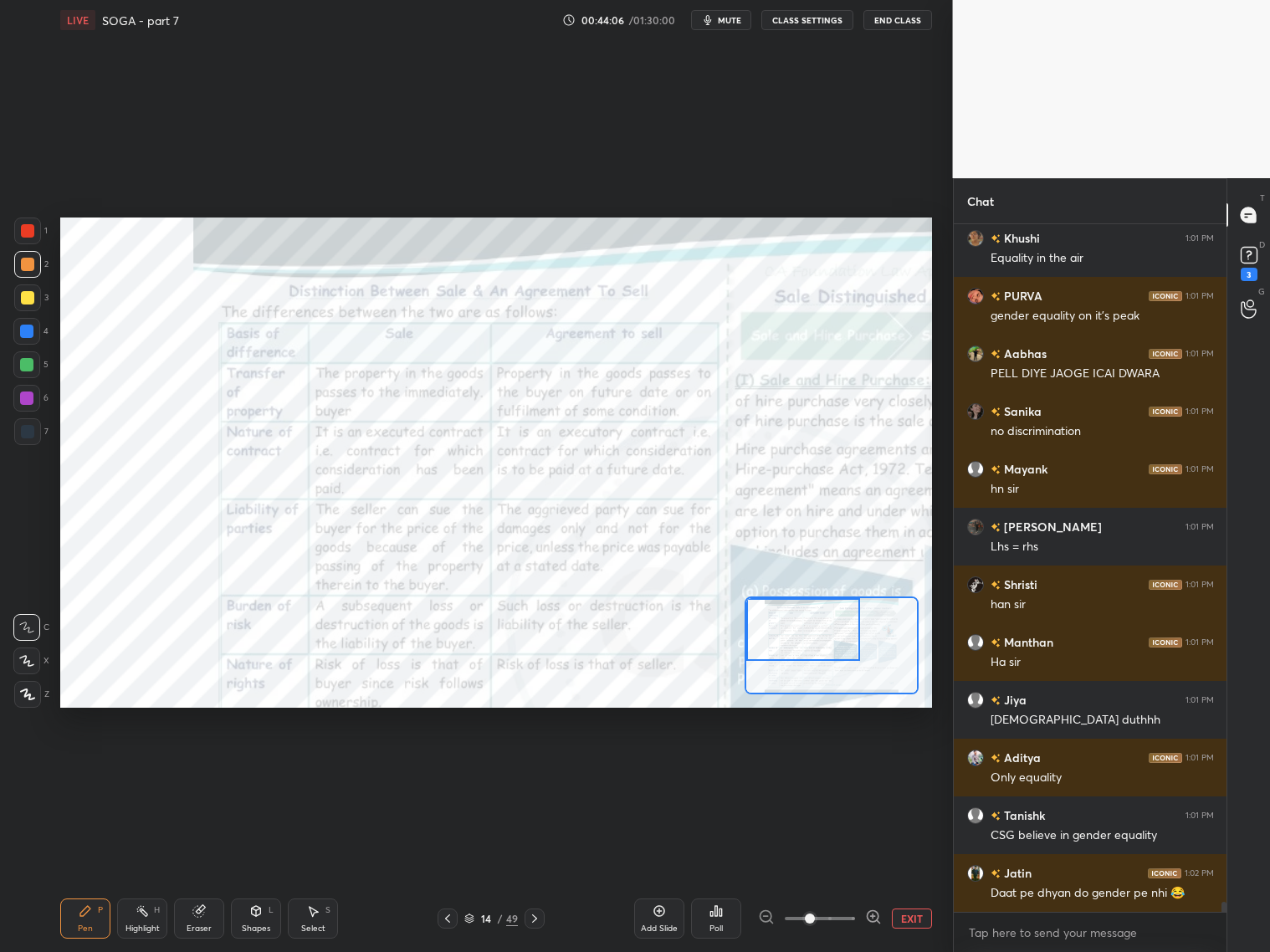
drag, startPoint x: 831, startPoint y: 657, endPoint x: 768, endPoint y: 625, distance: 70.7
click at [782, 622] on div at bounding box center [803, 629] width 114 height 63
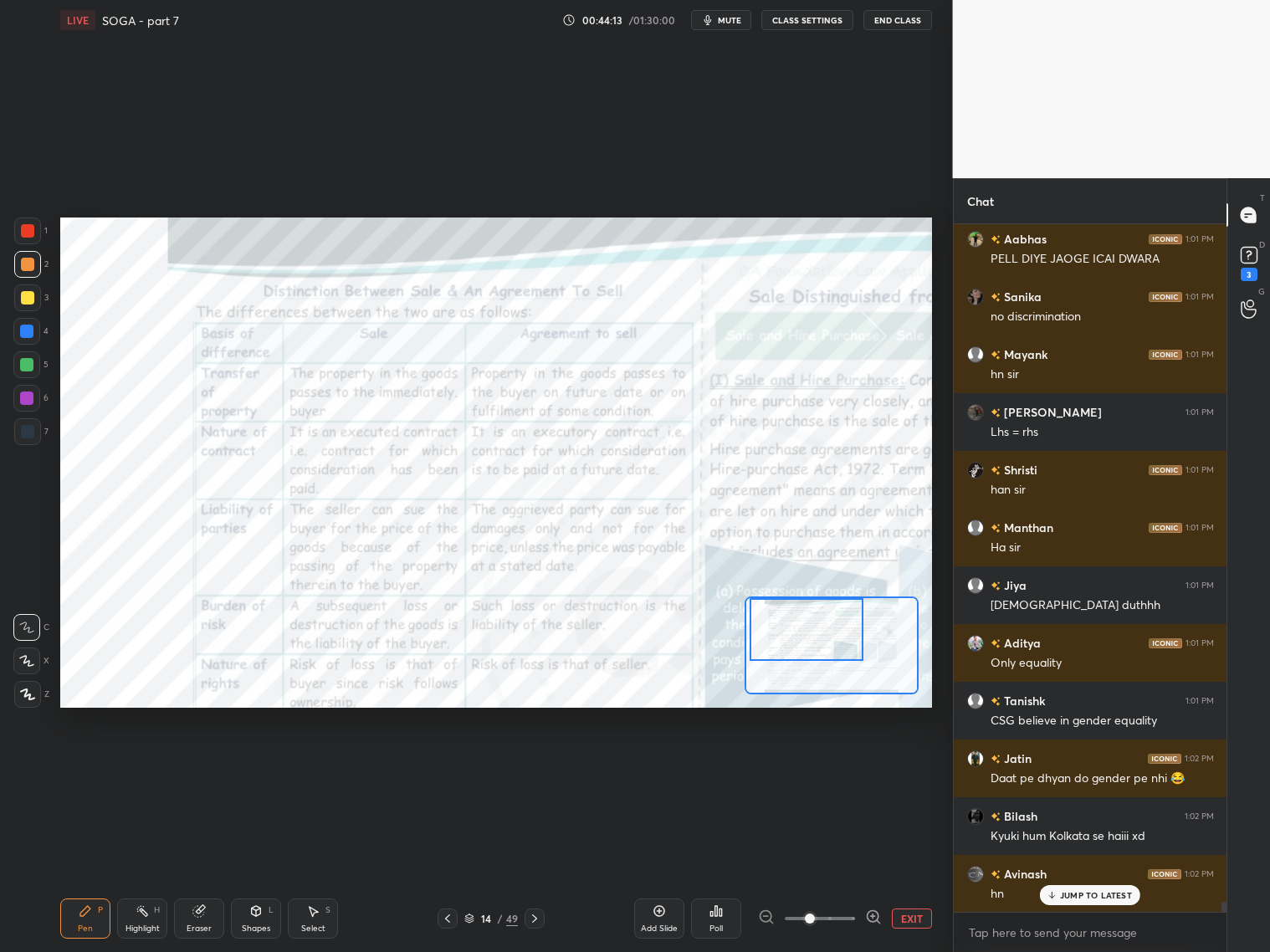
click at [833, 642] on div at bounding box center [806, 629] width 114 height 63
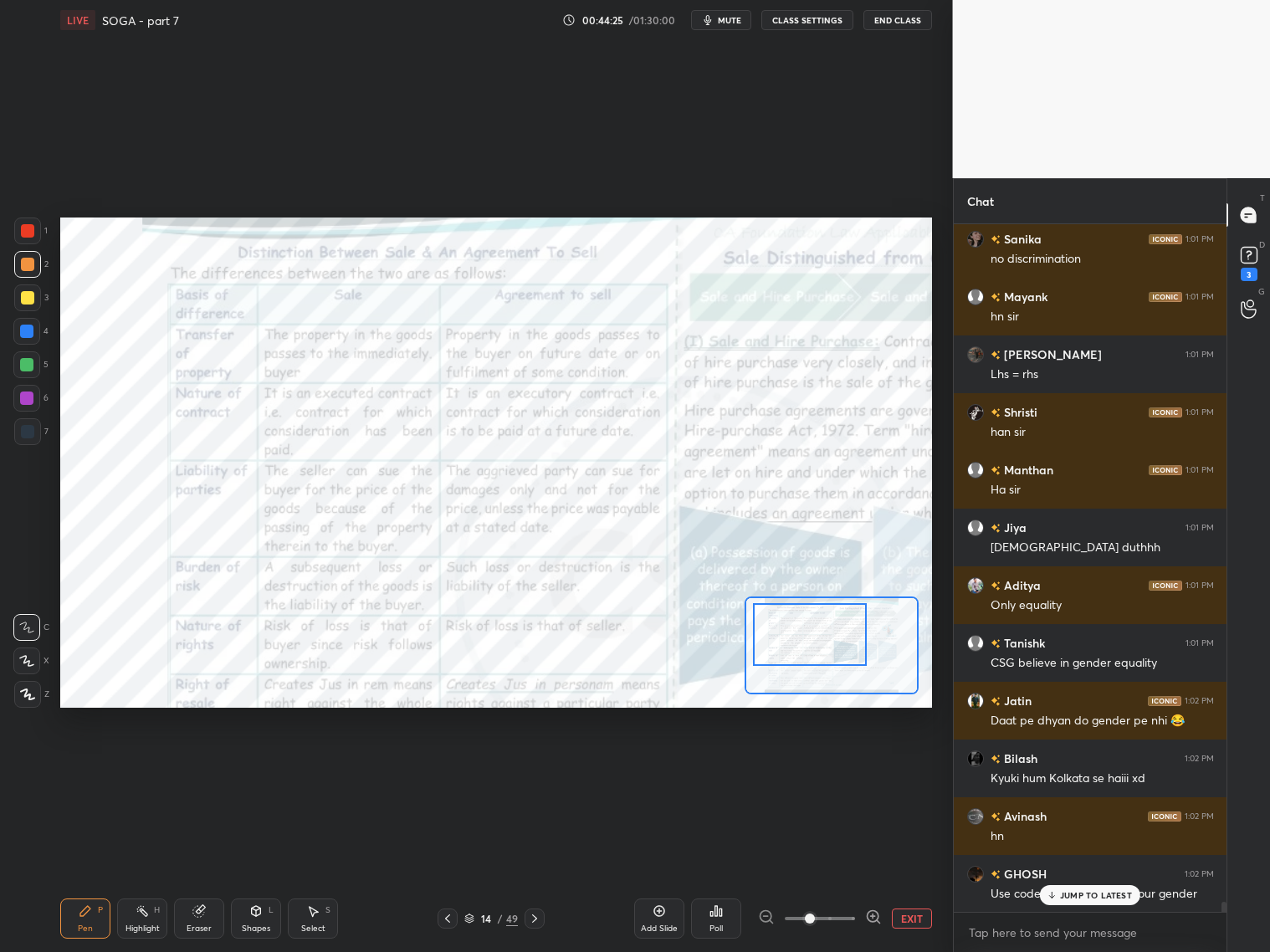
click at [840, 644] on div at bounding box center [809, 634] width 114 height 63
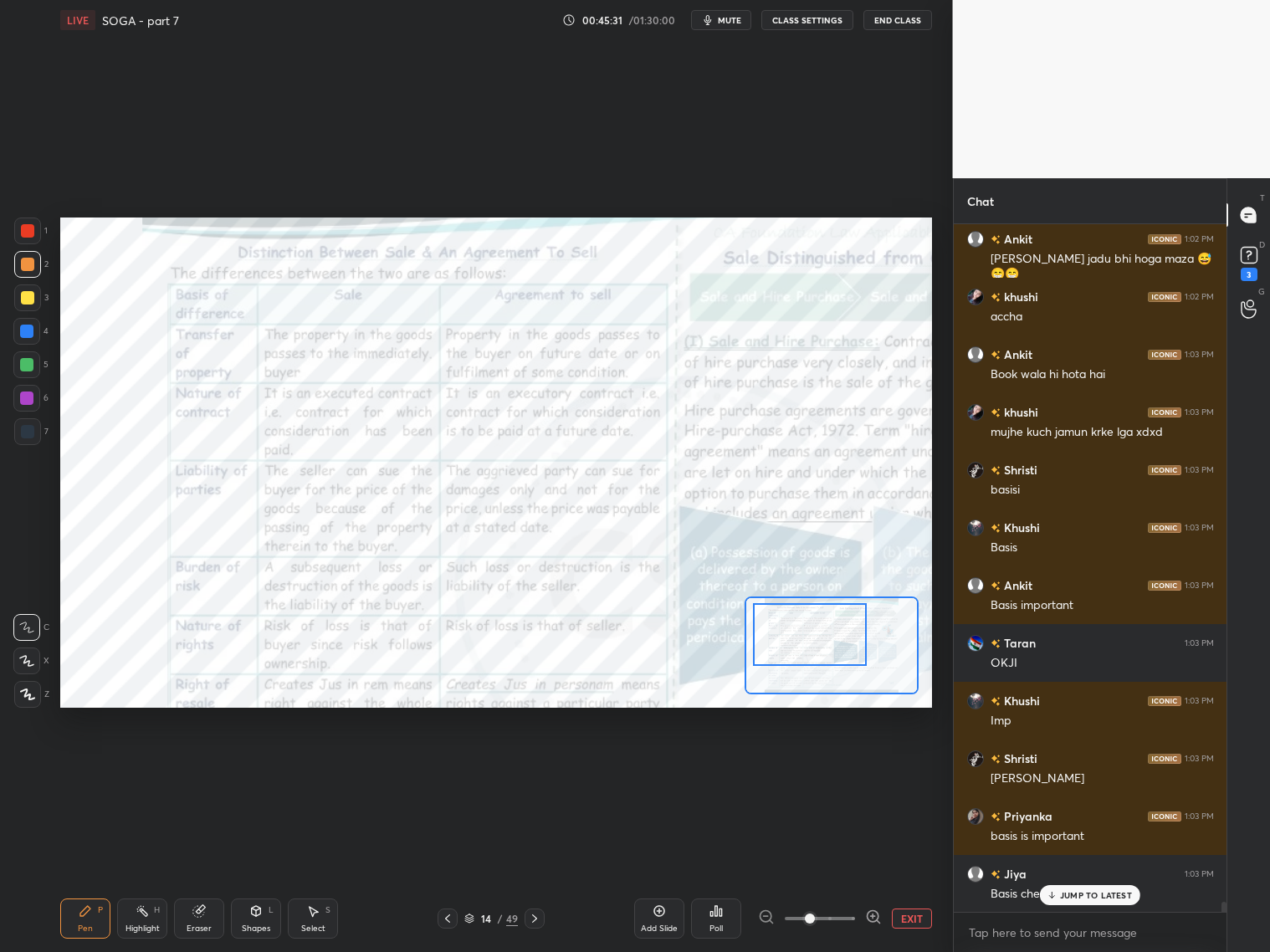
scroll to position [47403, 0]
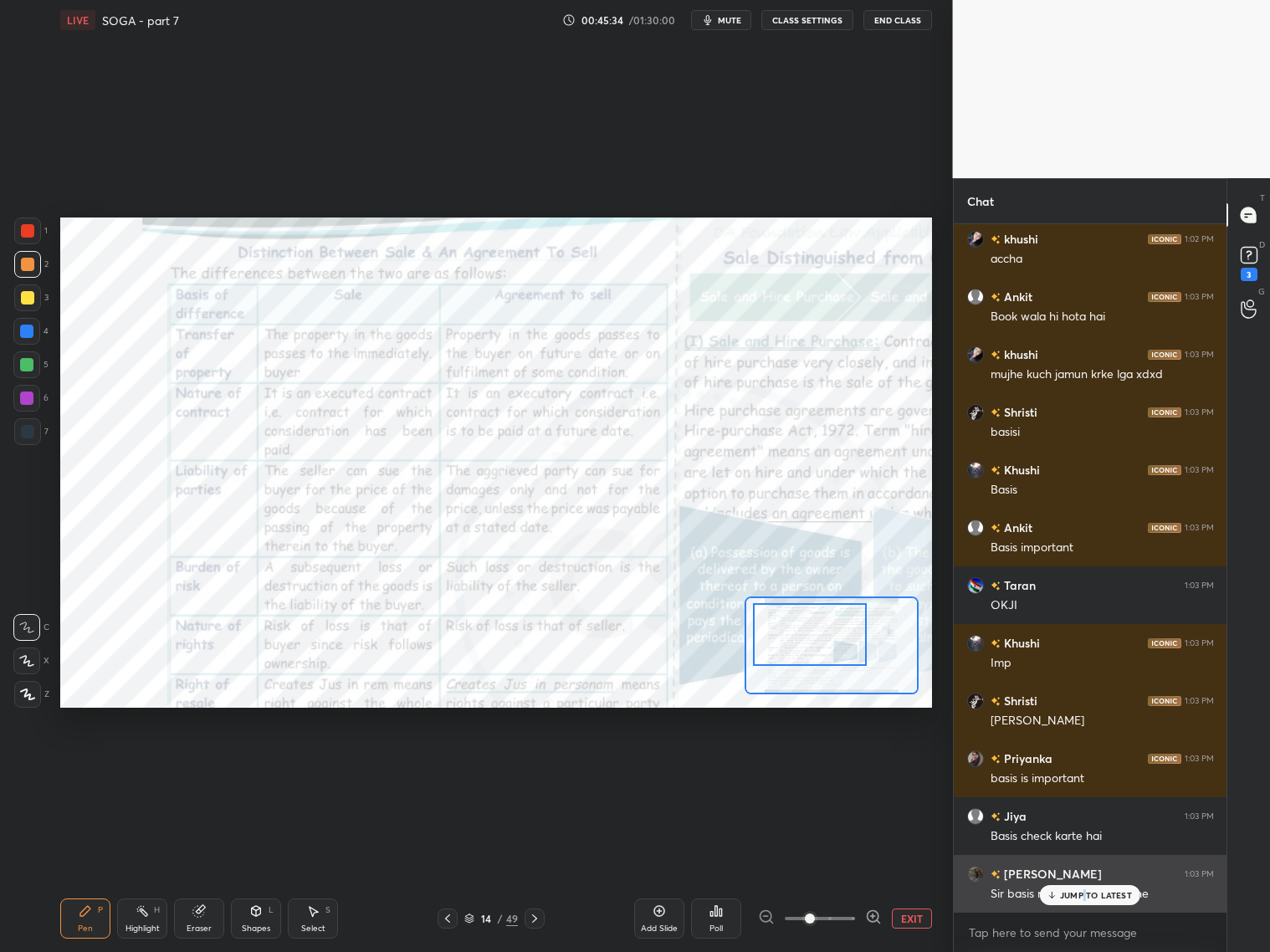
drag, startPoint x: 1086, startPoint y: 893, endPoint x: 1099, endPoint y: 889, distance: 13.6
click at [1086, 893] on p "JUMP TO LATEST" at bounding box center [1095, 895] width 72 height 10
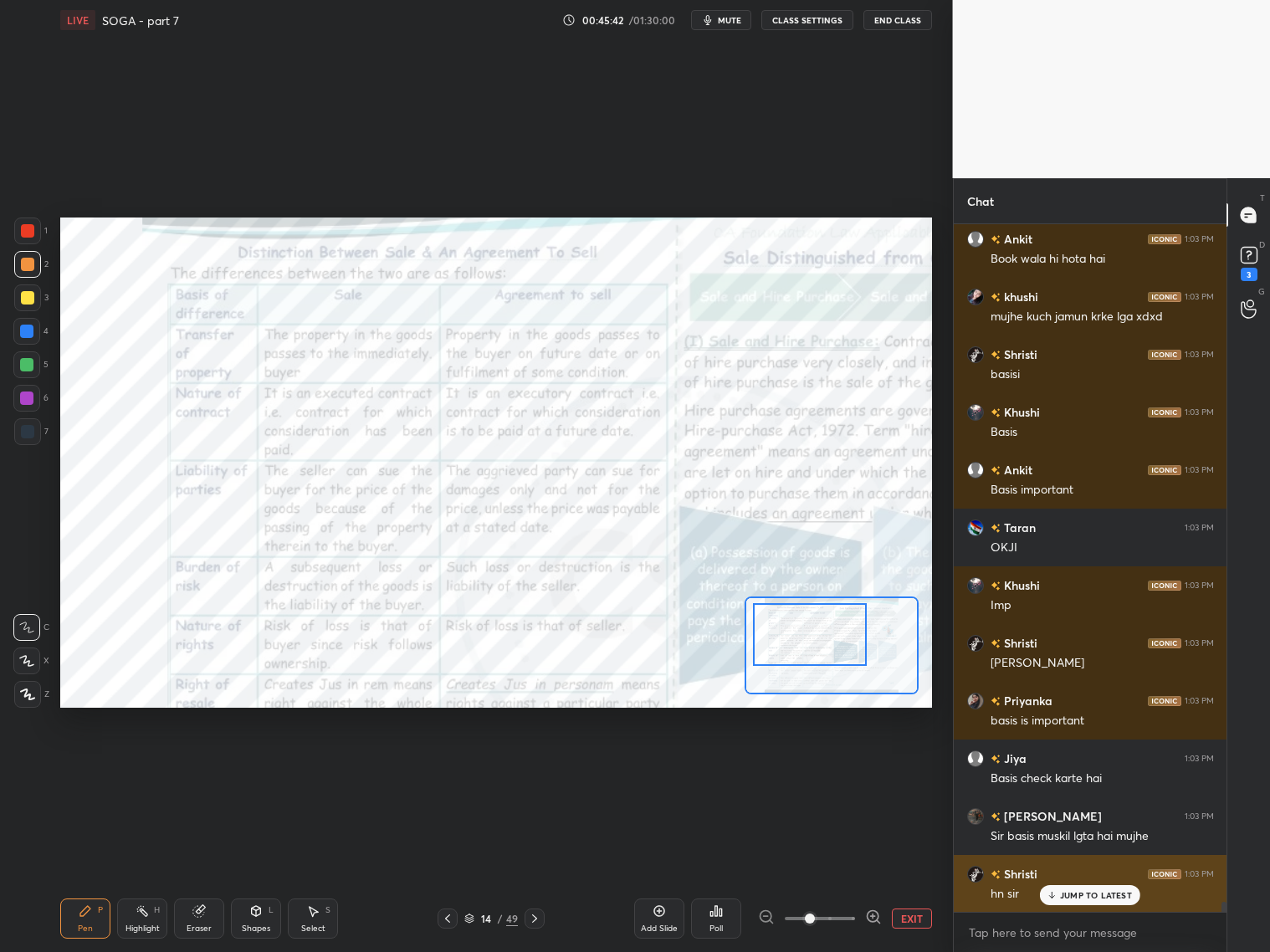
click at [1099, 893] on p "JUMP TO LATEST" at bounding box center [1095, 895] width 72 height 10
click at [1098, 892] on div "hn sir" at bounding box center [1103, 894] width 224 height 17
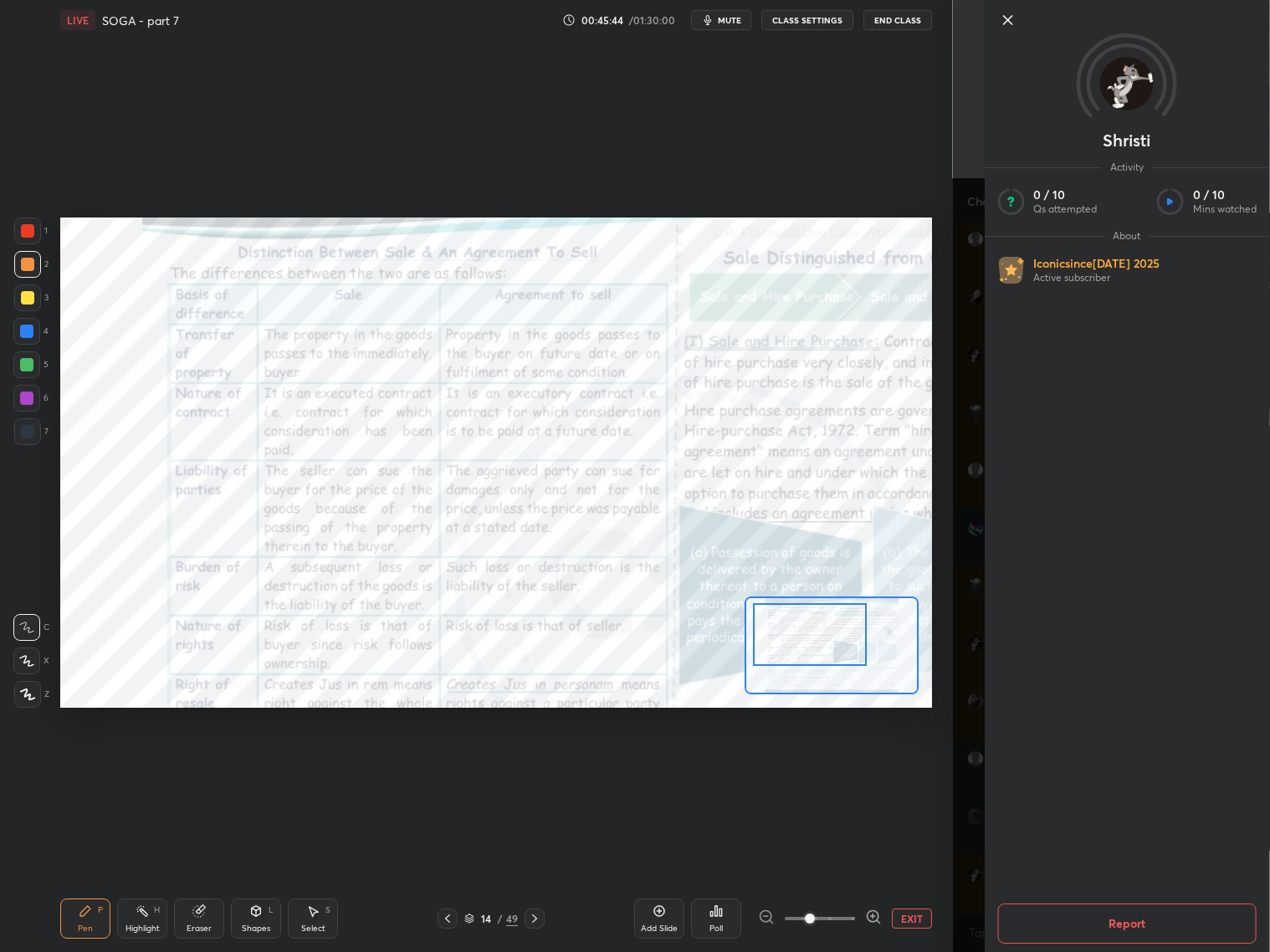
click at [976, 869] on div "Shristi Activity 0 / 10 Qs attempted 0 / 10 Mins watched About Iconic since Jul…" at bounding box center [1112, 476] width 318 height 952
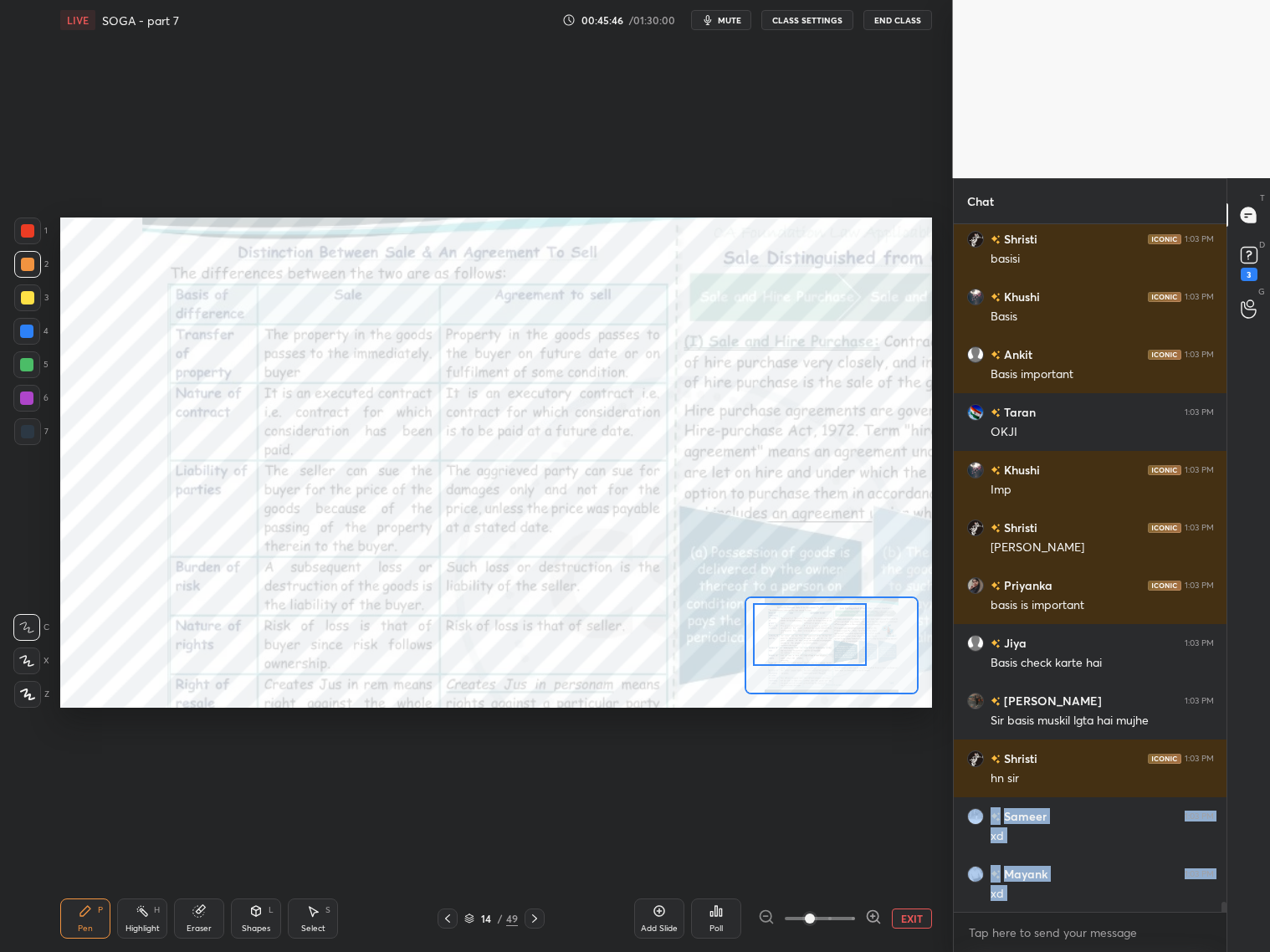
scroll to position [47634, 0]
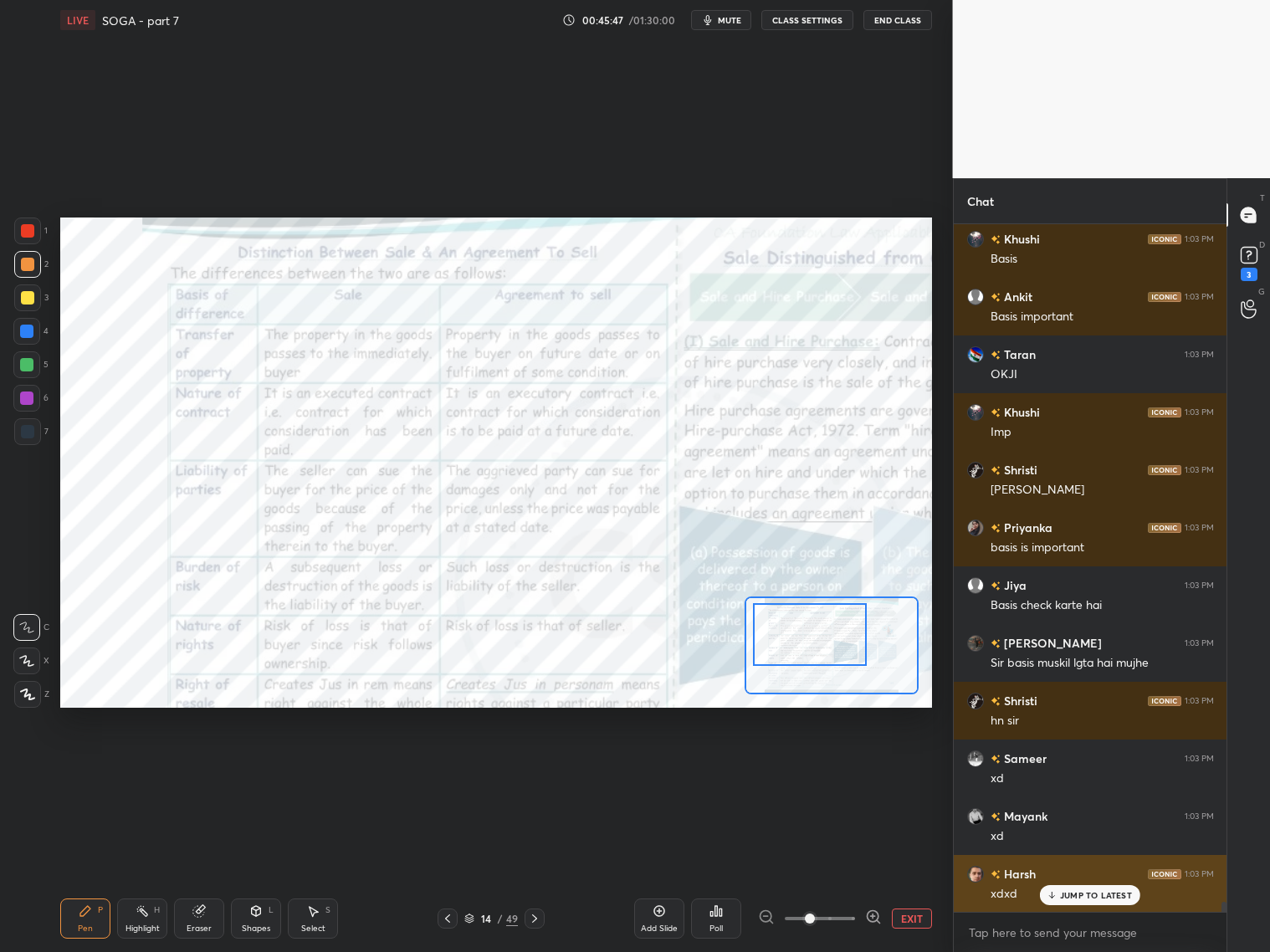
drag, startPoint x: 1073, startPoint y: 897, endPoint x: 1064, endPoint y: 899, distance: 9.2
click at [1064, 902] on div "JUMP TO LATEST" at bounding box center [1090, 895] width 100 height 20
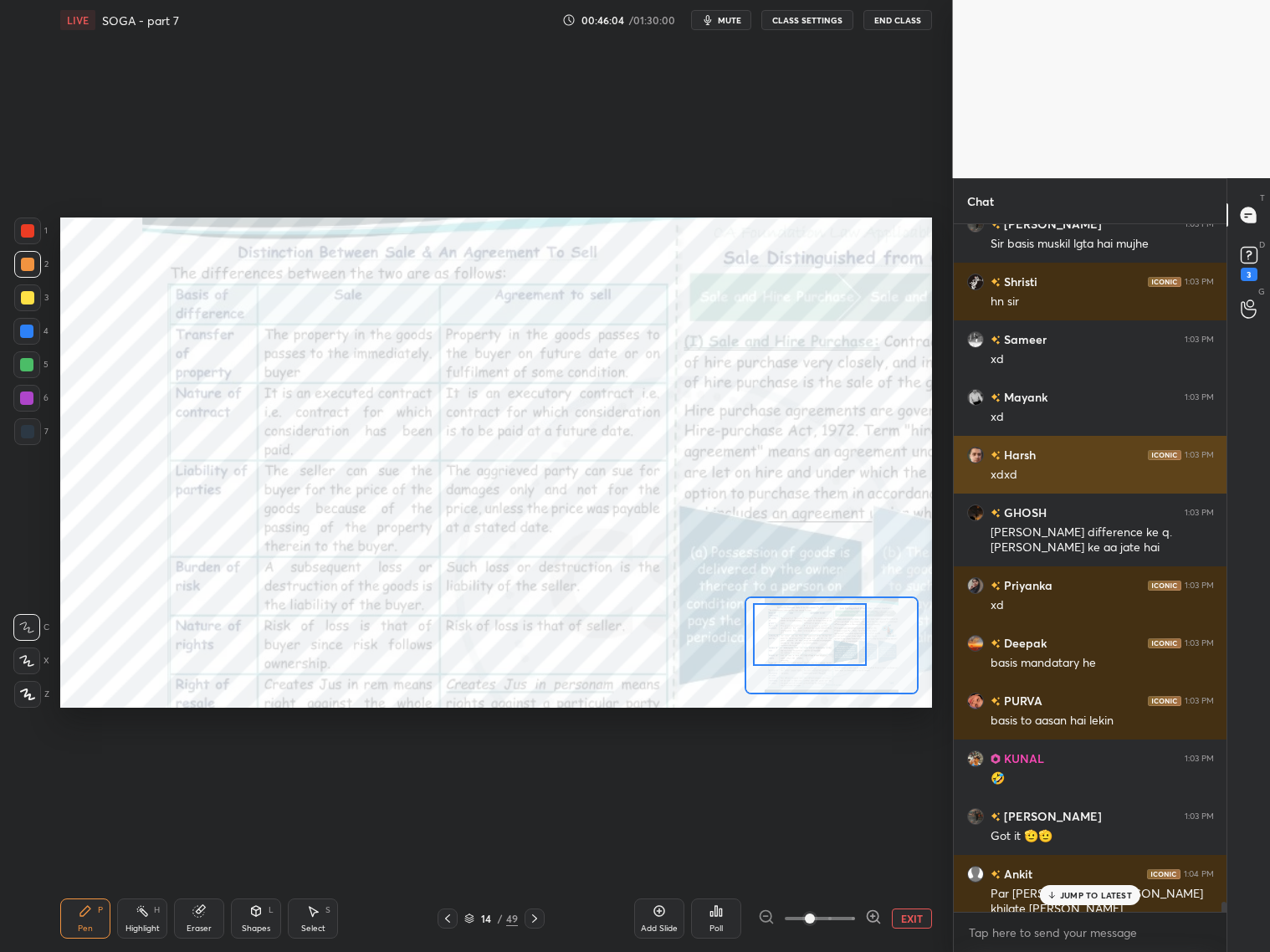
scroll to position [48111, 0]
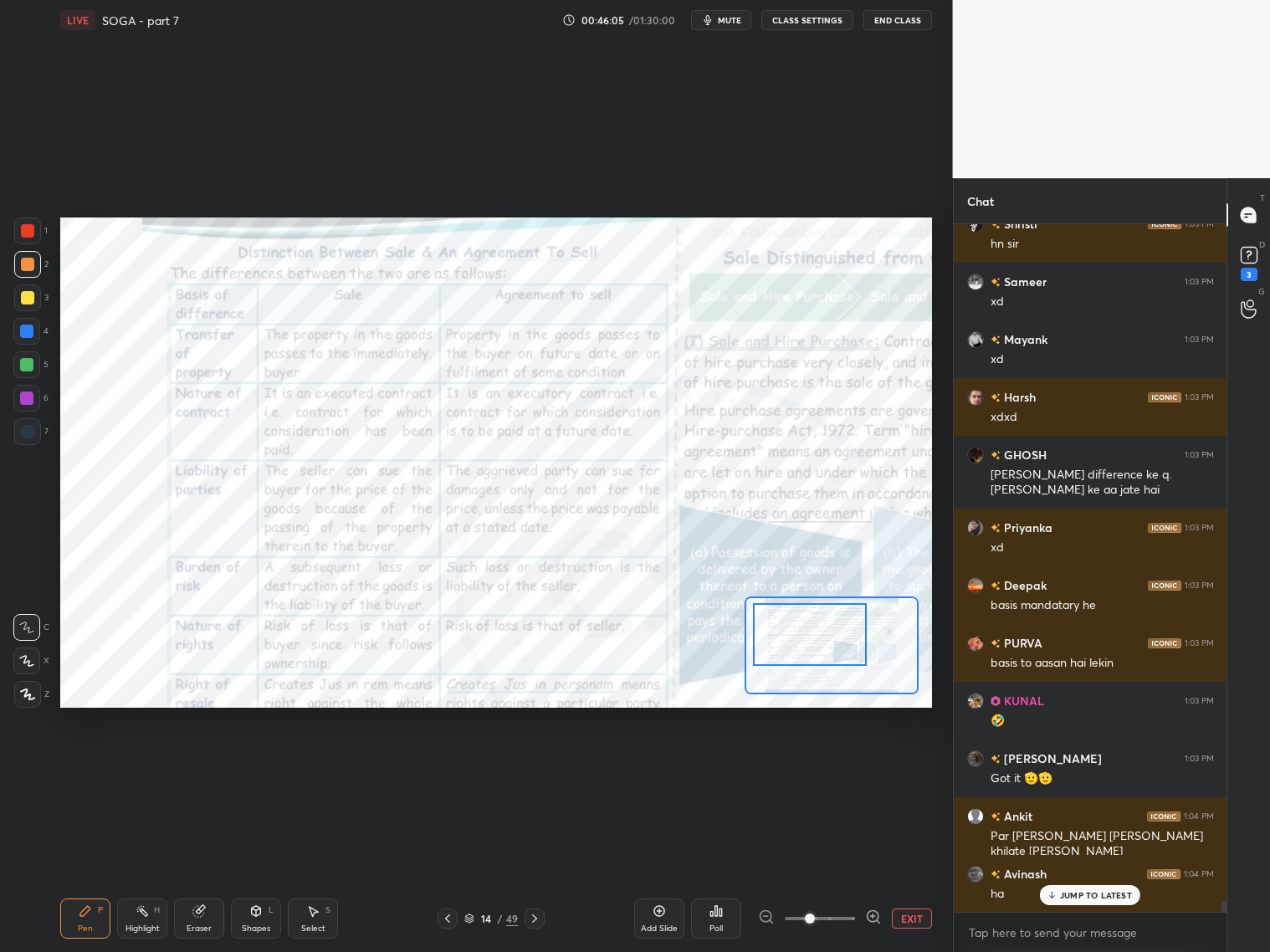
click at [37, 232] on div at bounding box center [28, 231] width 27 height 27
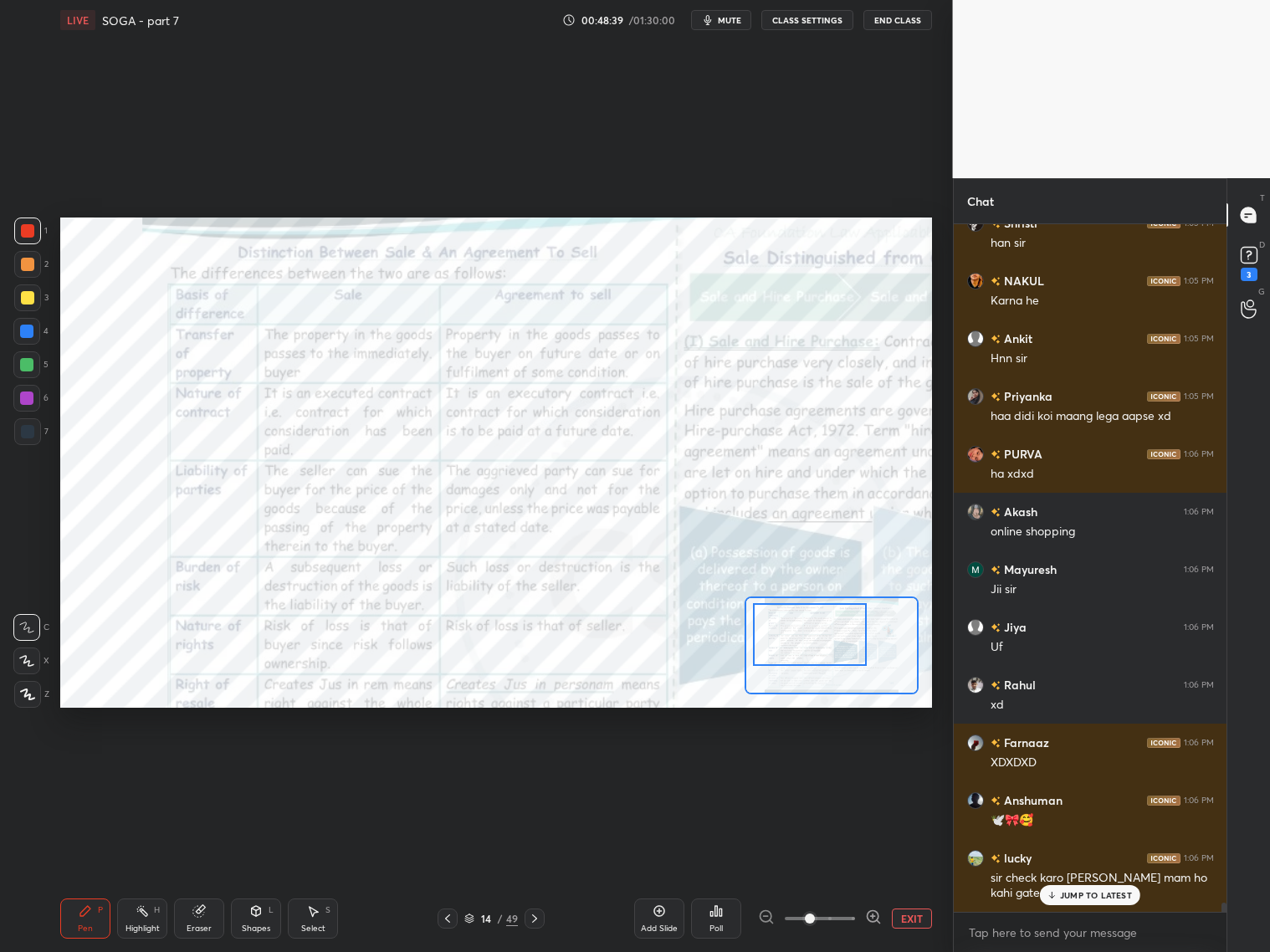
scroll to position [50078, 0]
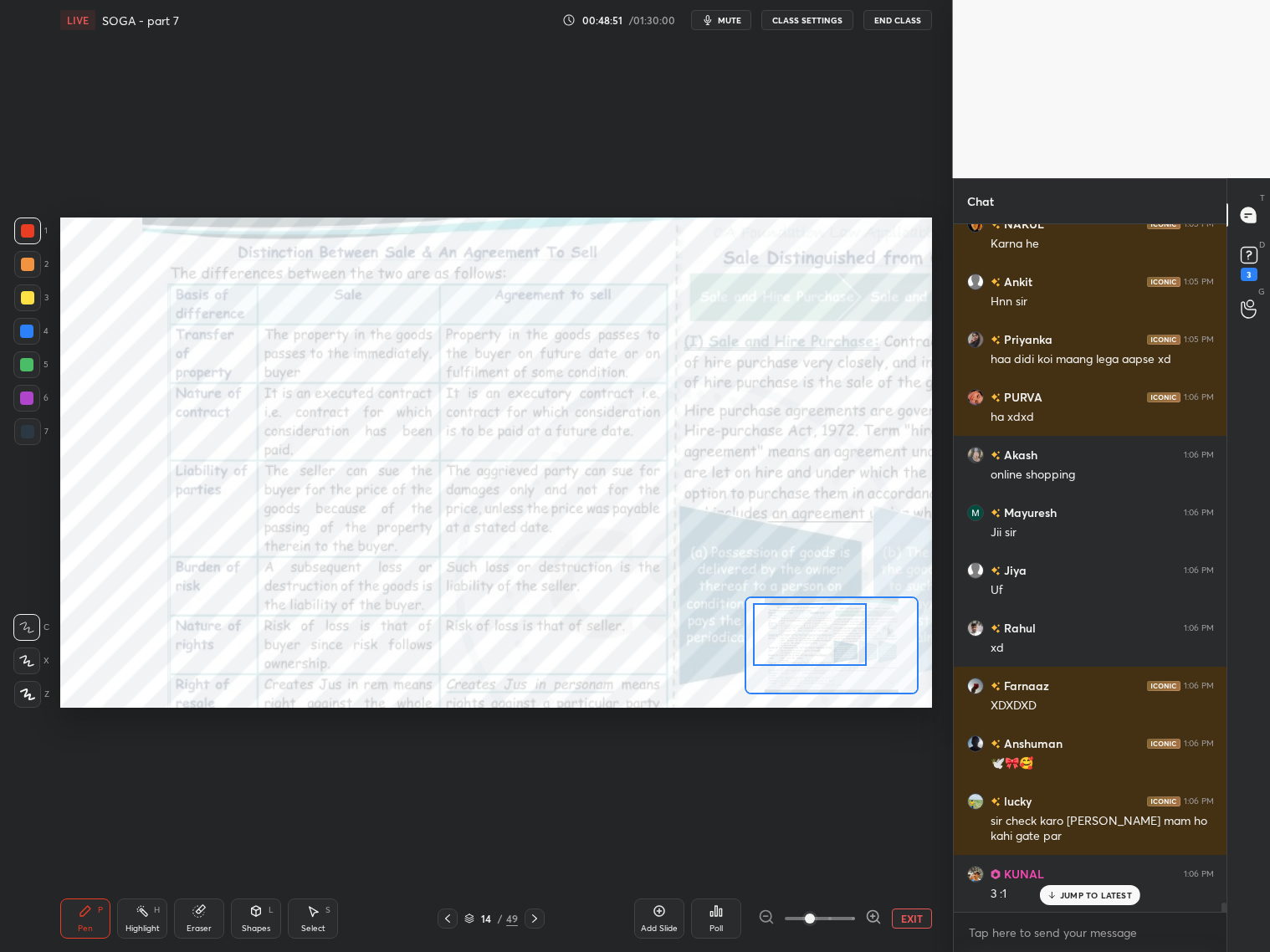
click at [906, 919] on button "EXIT" at bounding box center [912, 918] width 40 height 20
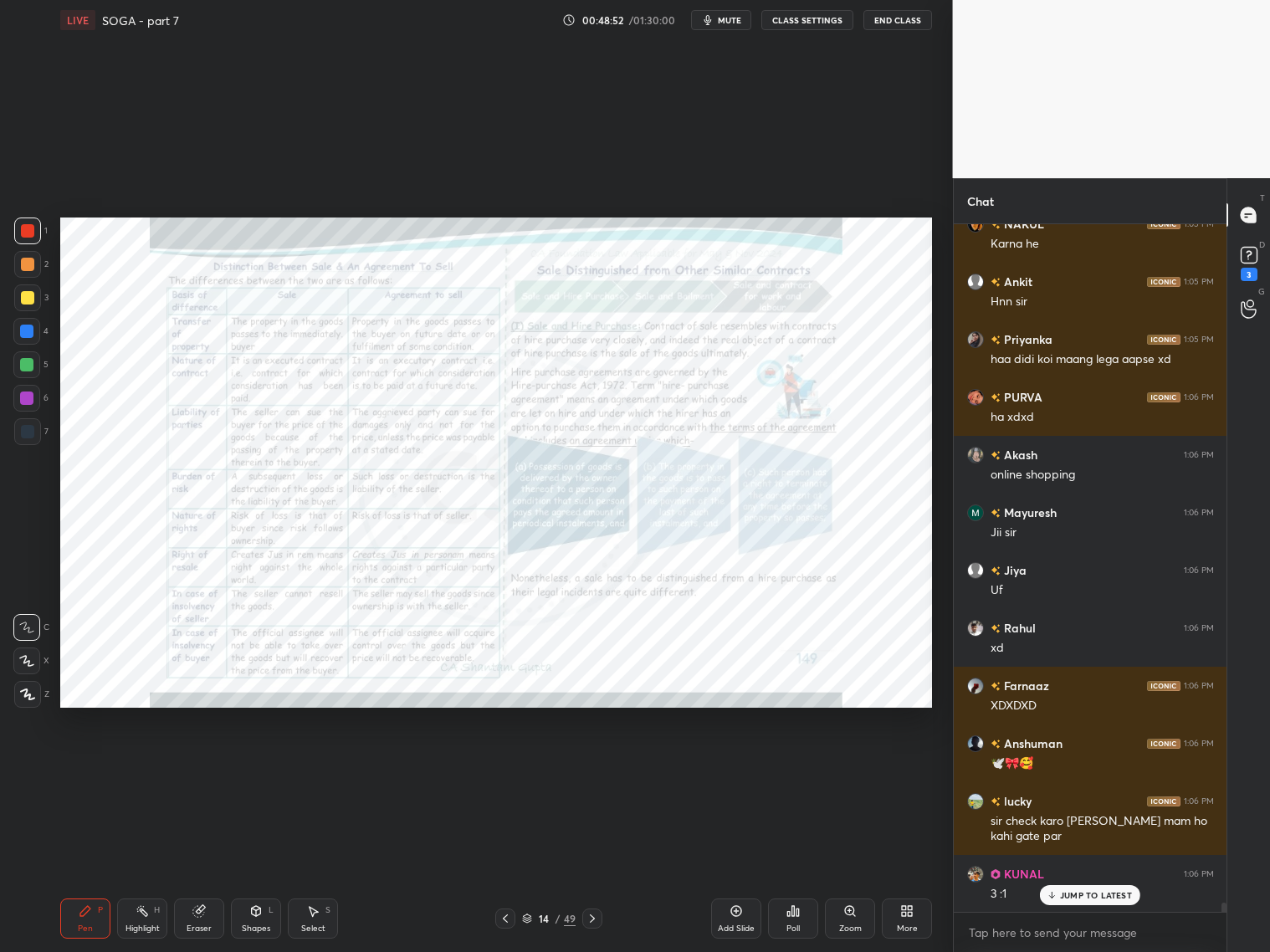
click at [915, 918] on div "More" at bounding box center [907, 918] width 50 height 40
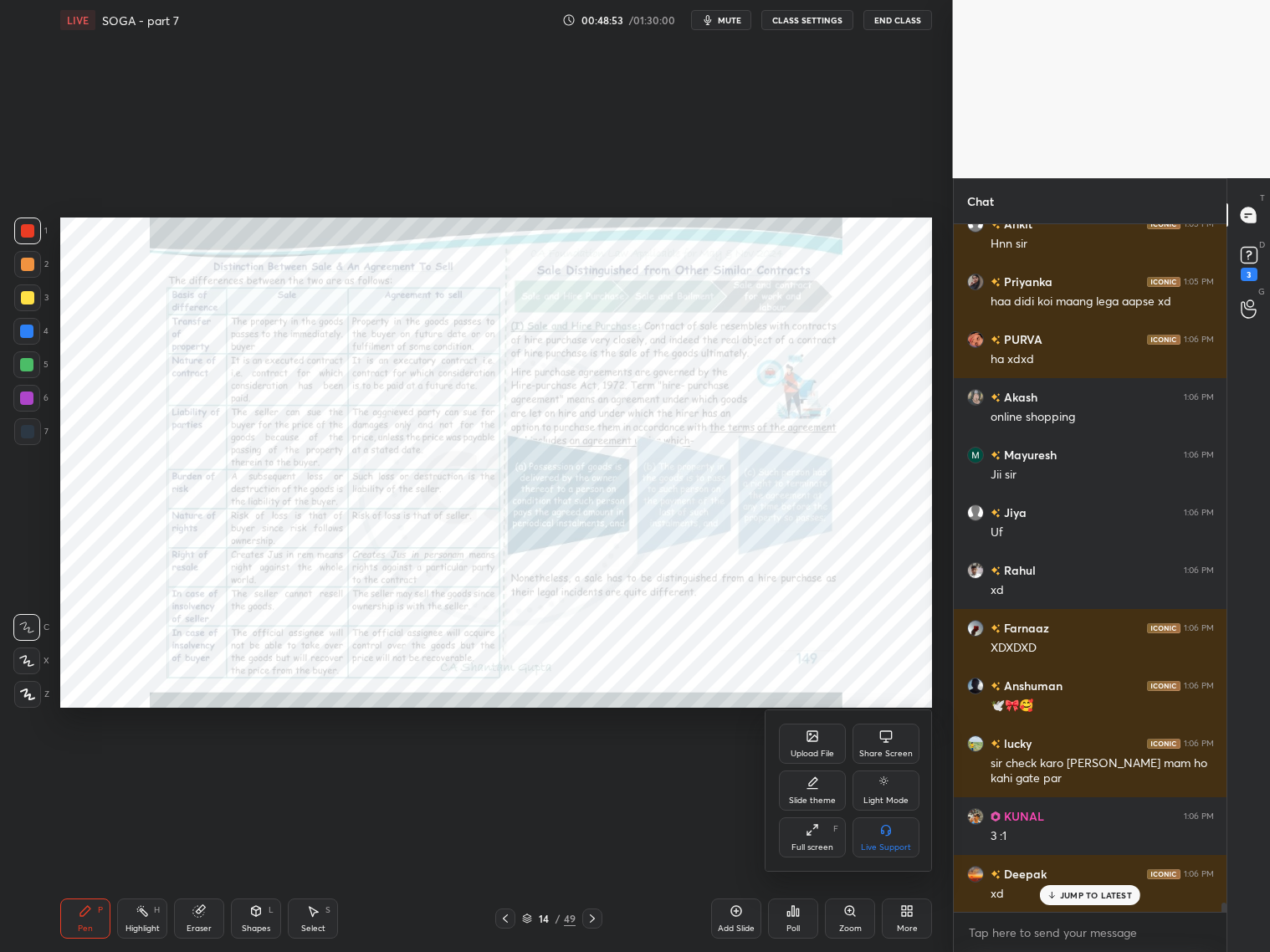
click at [813, 741] on icon at bounding box center [812, 735] width 13 height 13
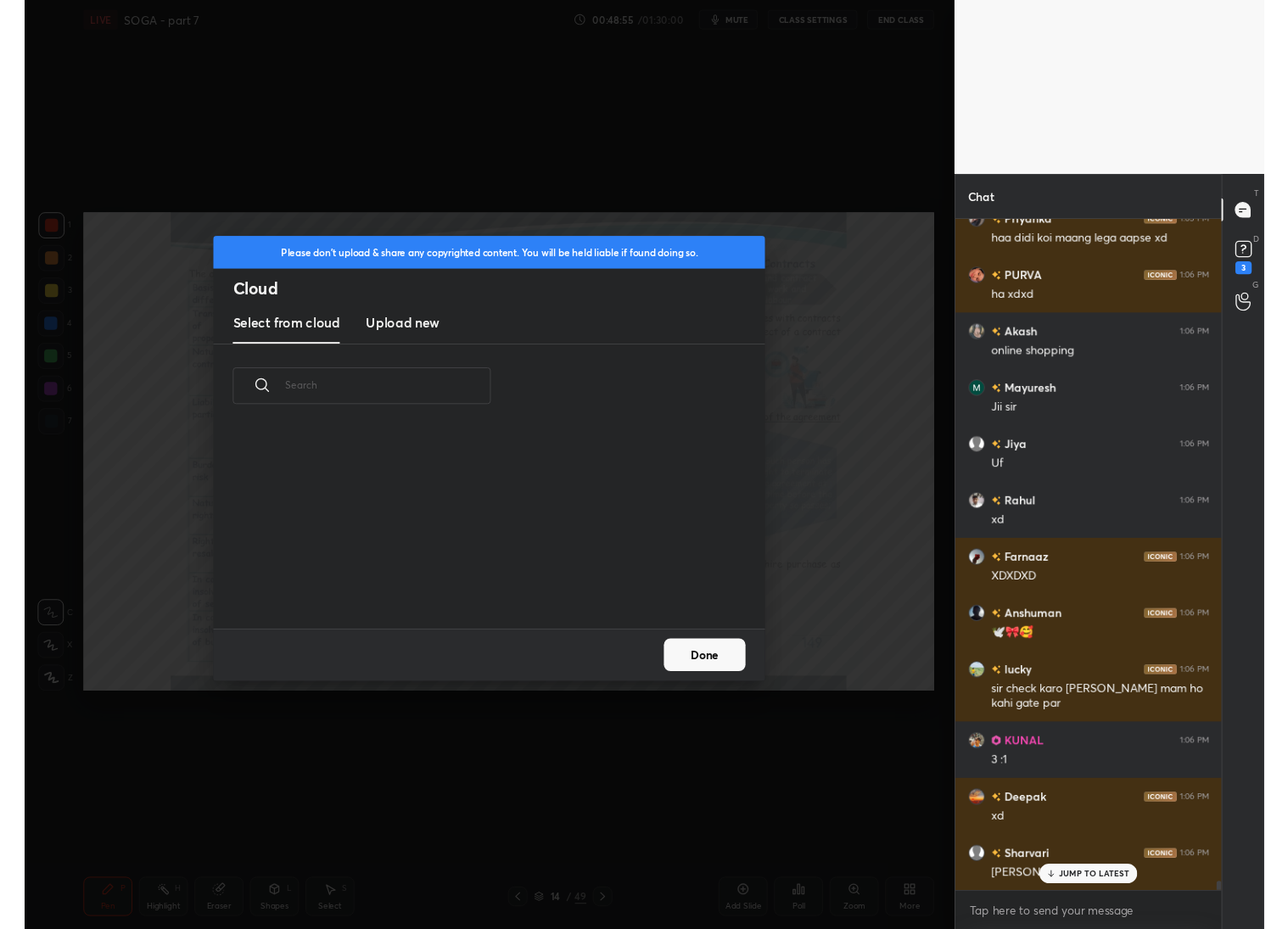
scroll to position [50953, 0]
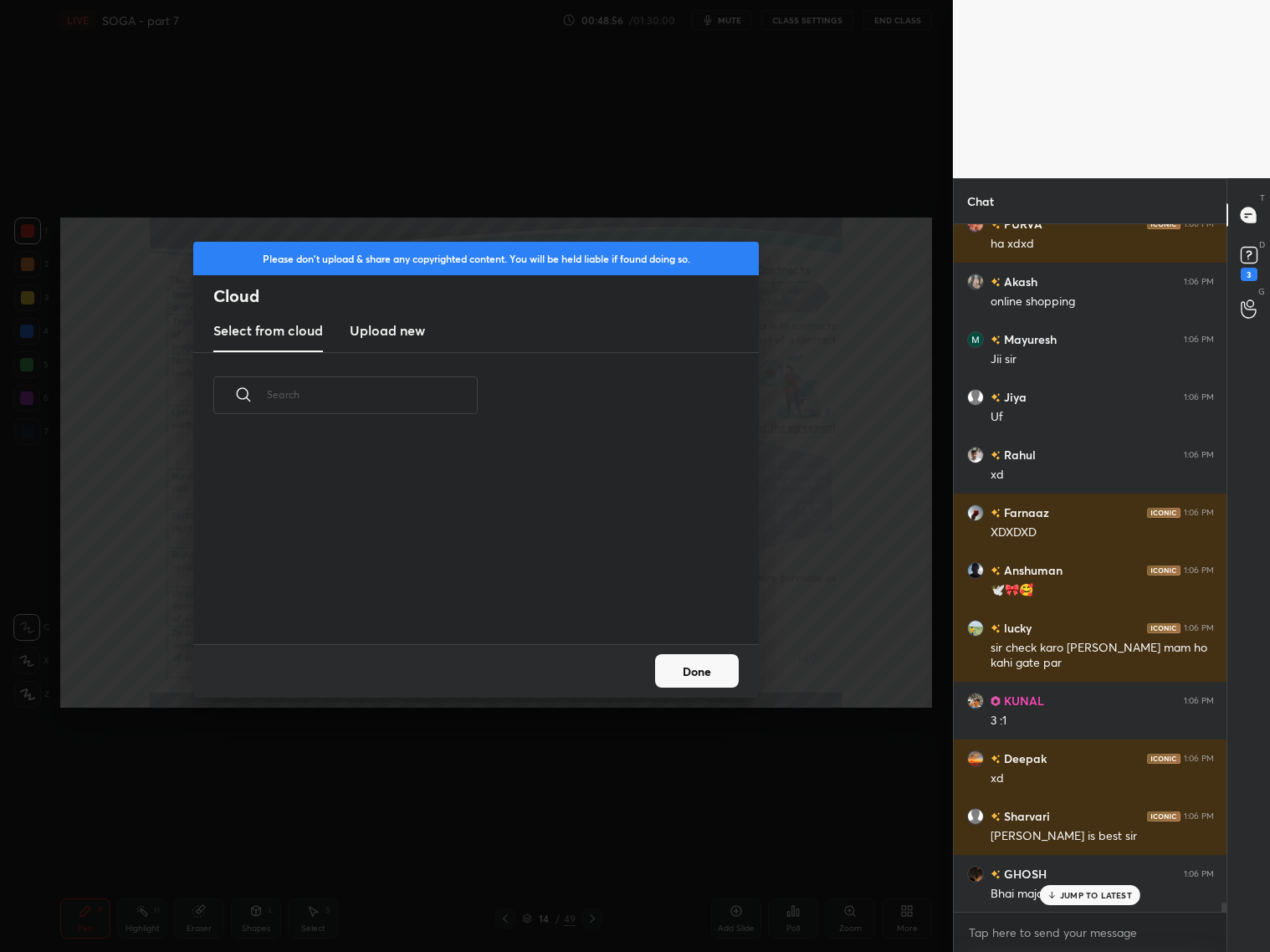
click at [398, 353] on div "​" at bounding box center [476, 498] width 566 height 291
click at [405, 336] on h3 "Upload new" at bounding box center [388, 330] width 75 height 20
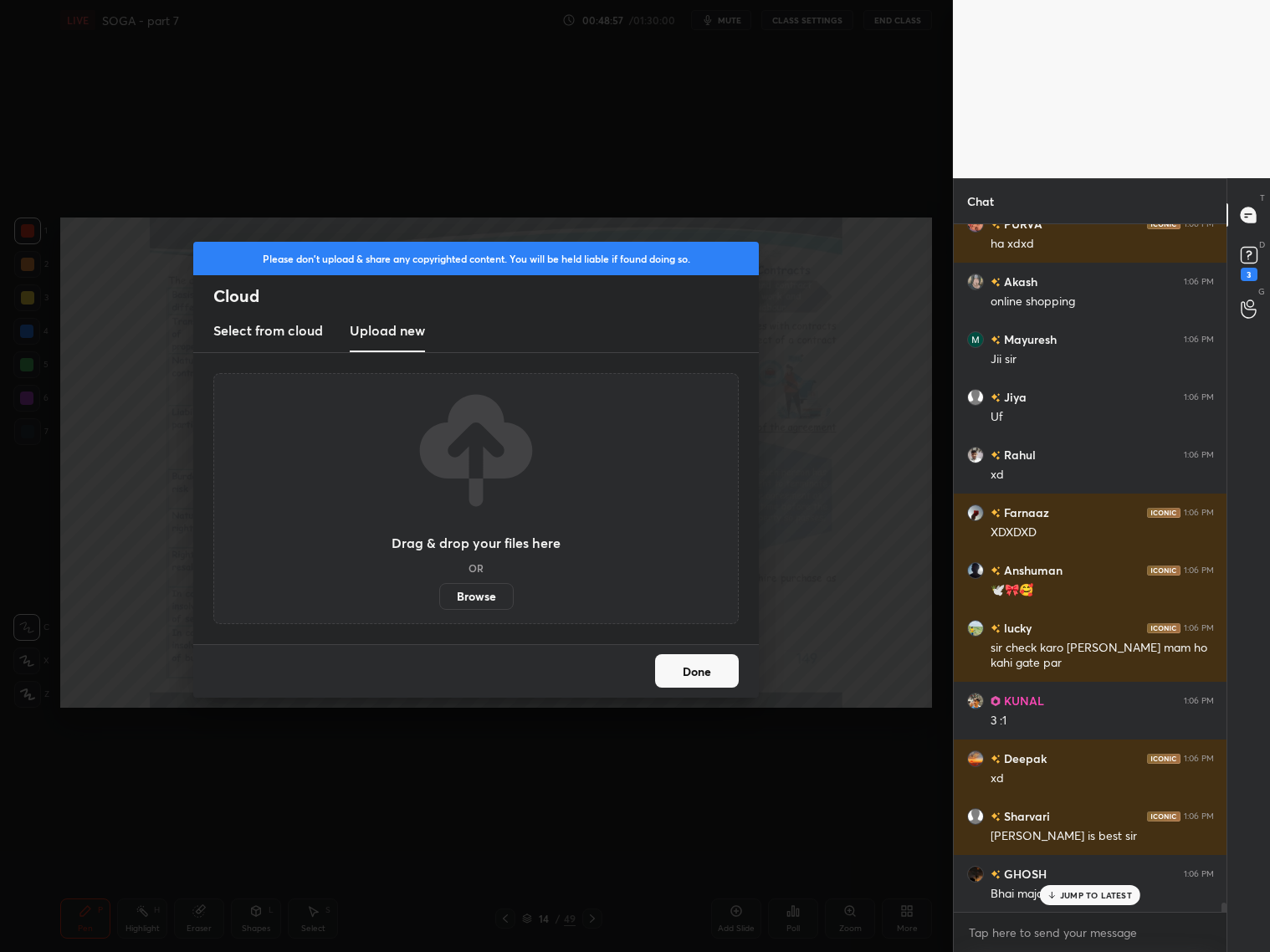
click at [509, 610] on div "Drag & drop your files here OR Browse" at bounding box center [475, 498] width 525 height 251
click at [497, 599] on label "Browse" at bounding box center [476, 597] width 74 height 27
click at [439, 599] on input "Browse" at bounding box center [439, 597] width 0 height 27
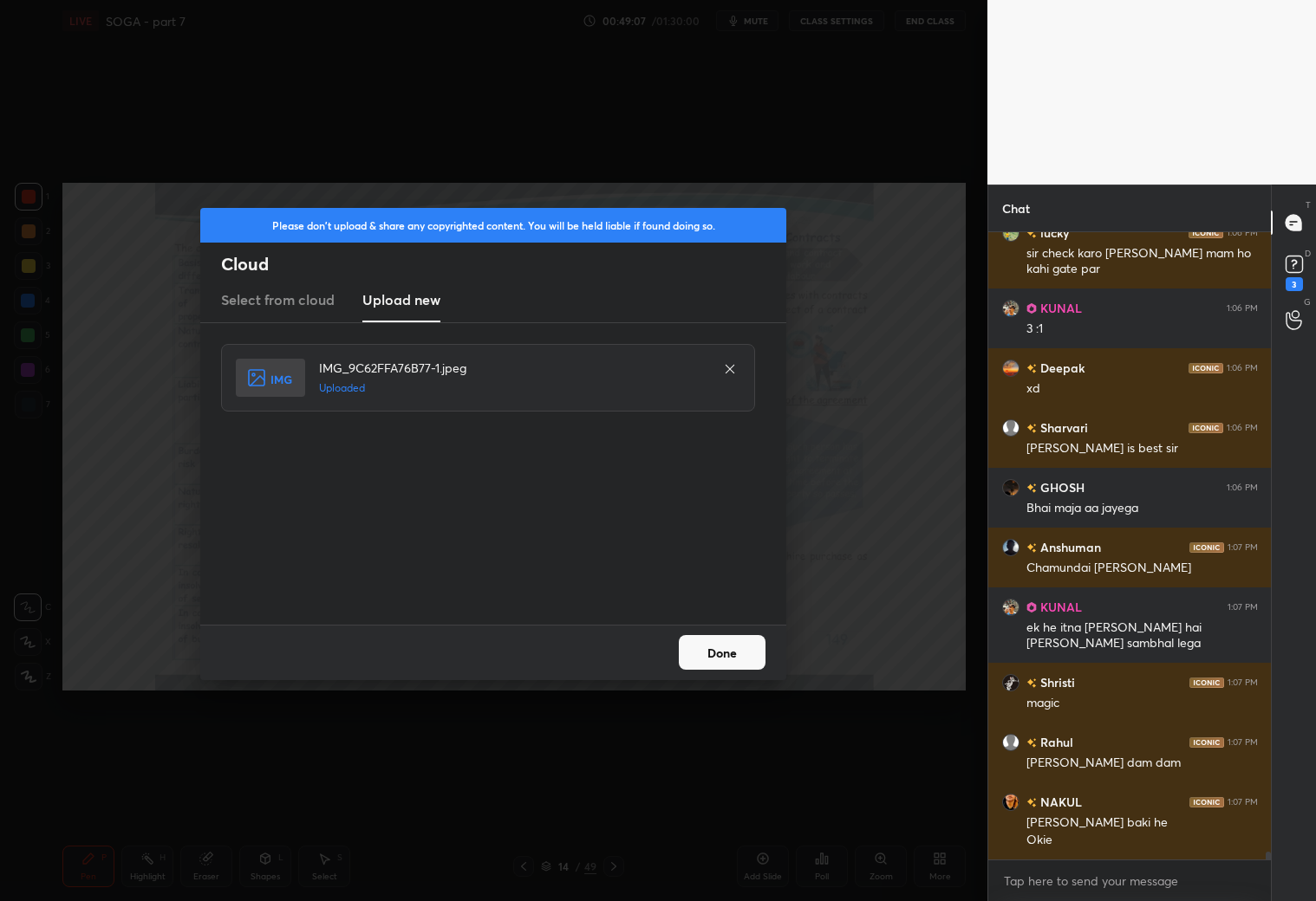
scroll to position [52538, 0]
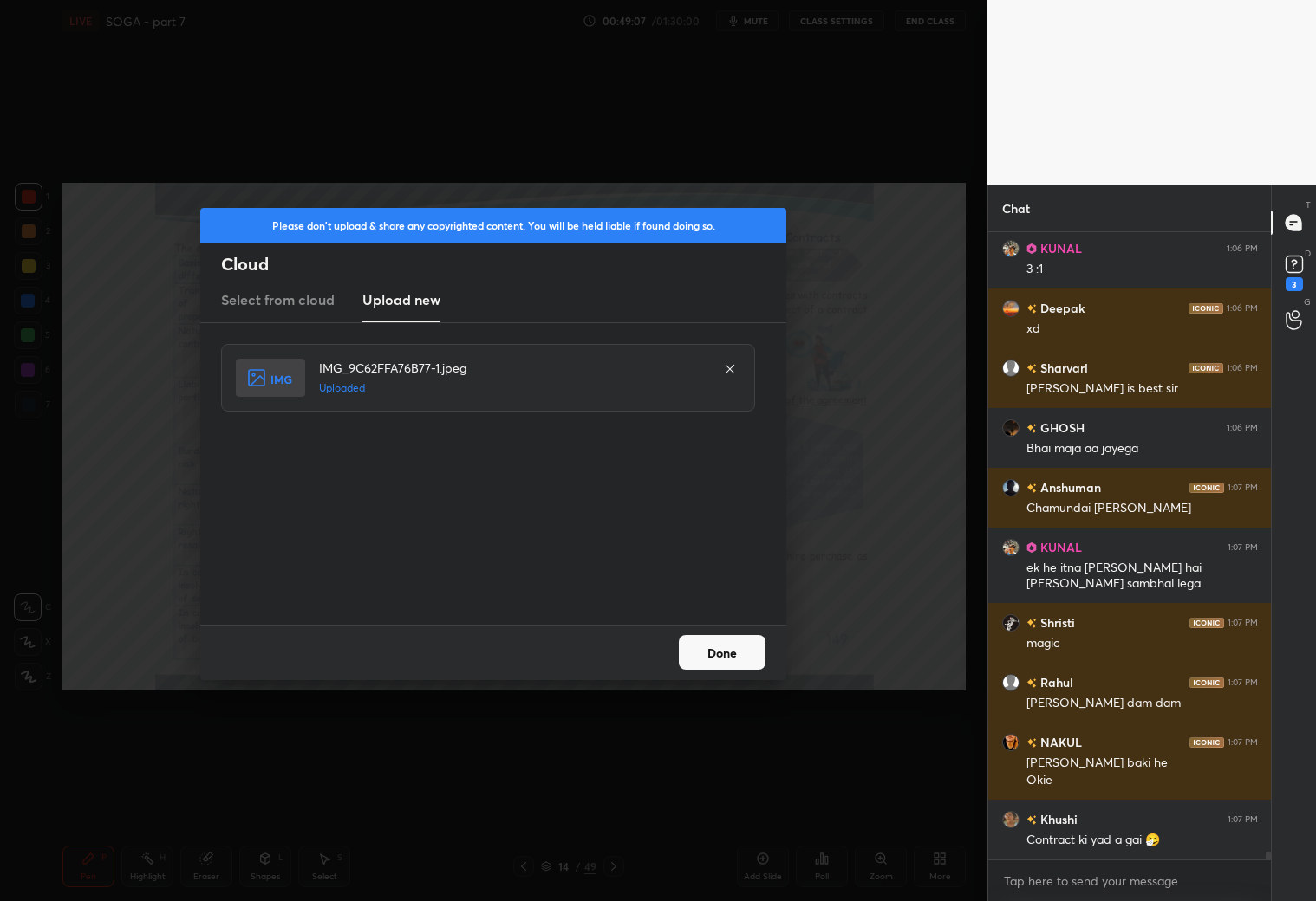
drag, startPoint x: 729, startPoint y: 644, endPoint x: 752, endPoint y: 644, distance: 23.0
click at [735, 645] on button "Done" at bounding box center [722, 652] width 86 height 34
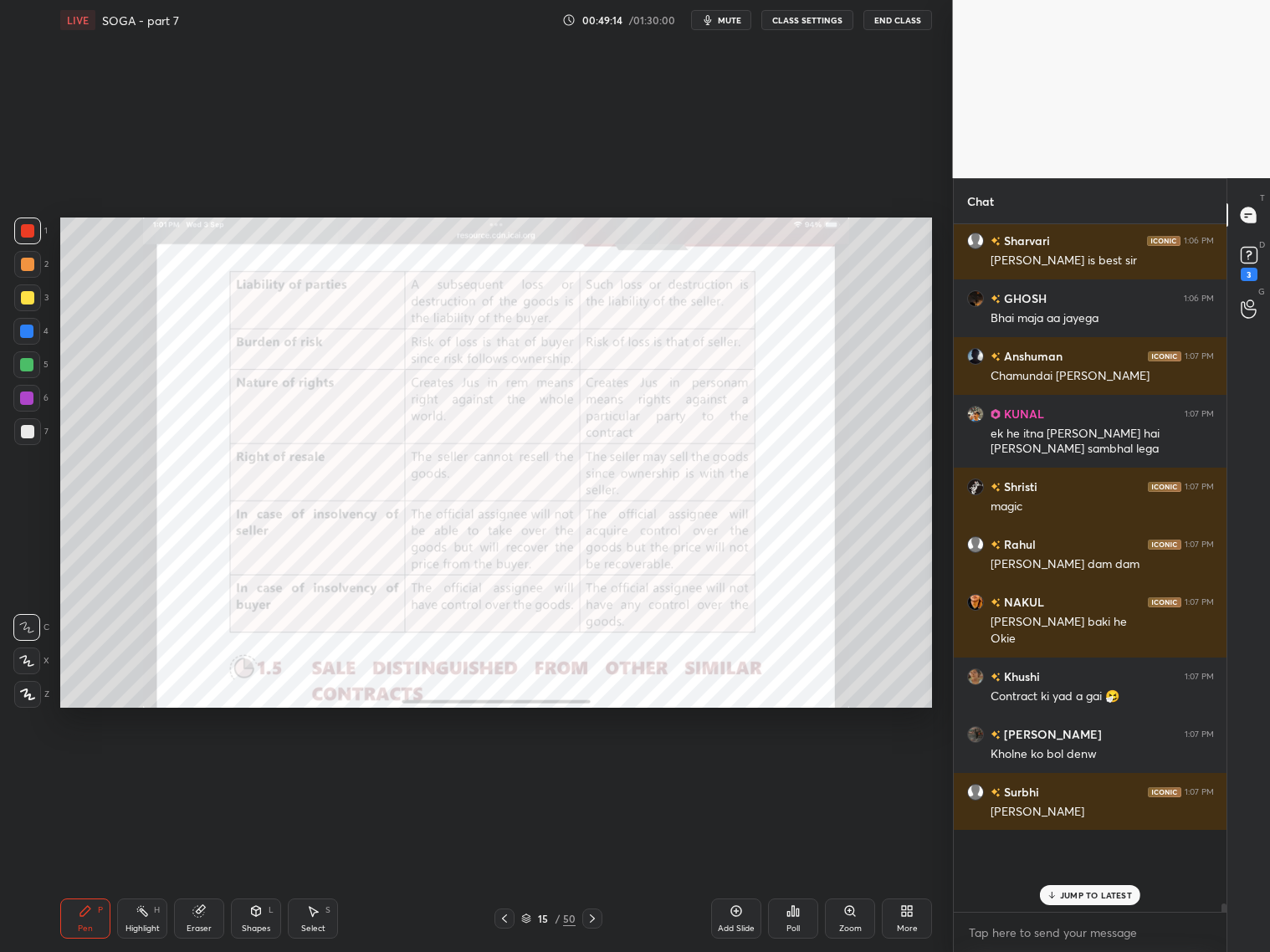
scroll to position [844, 885]
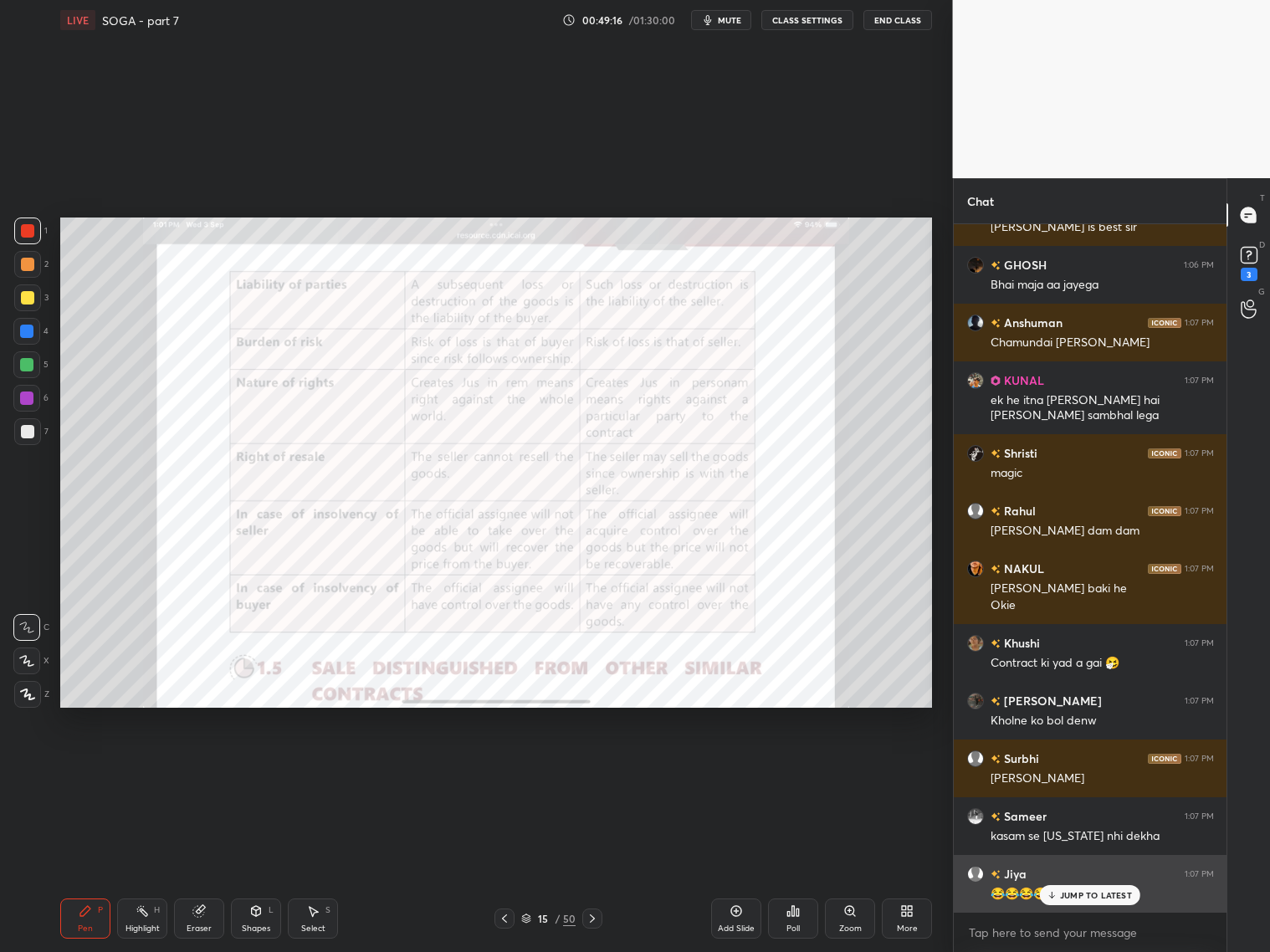
click at [1048, 889] on div "JUMP TO LATEST" at bounding box center [1090, 895] width 100 height 20
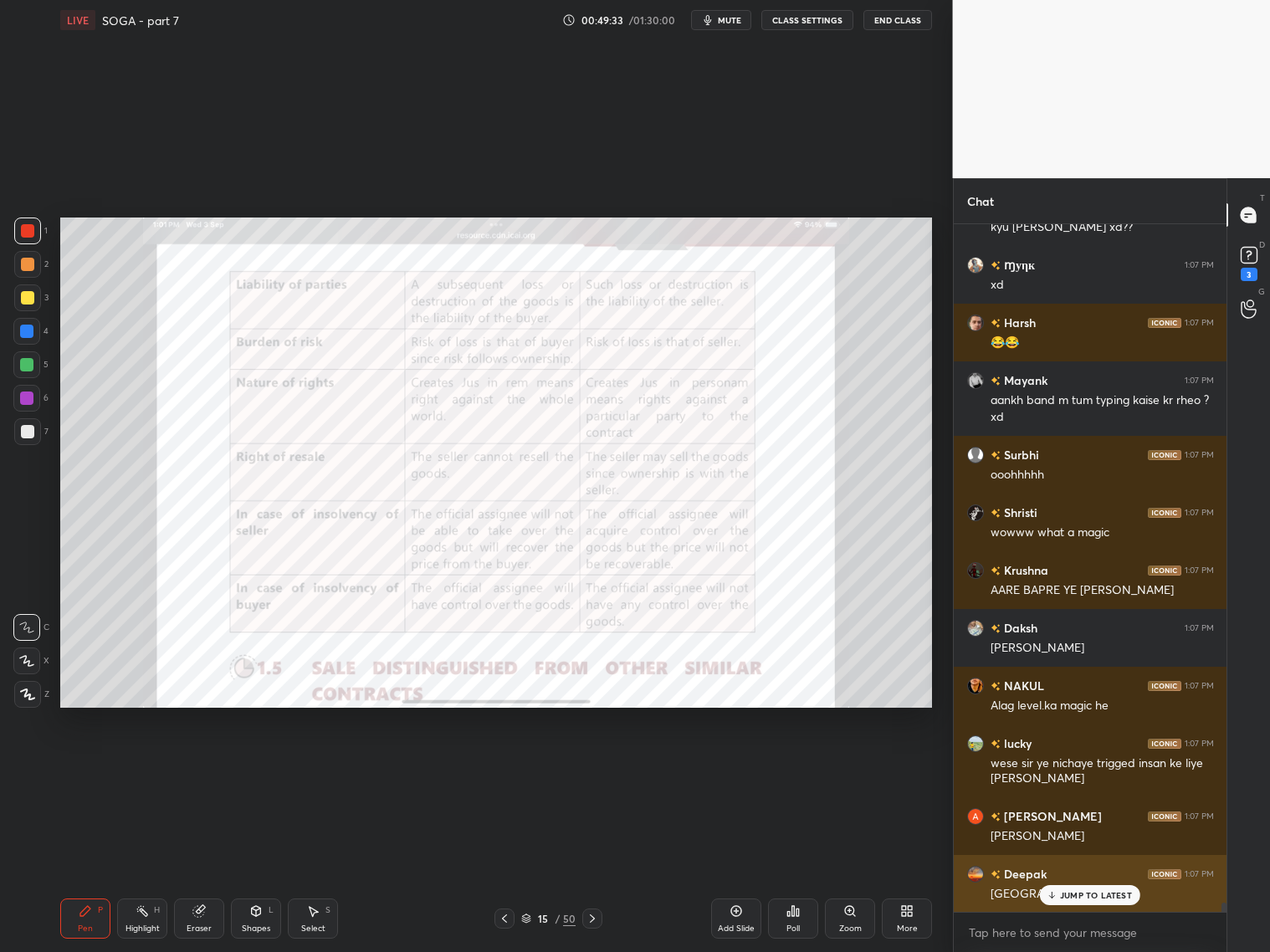
click at [1089, 898] on p "JUMP TO LATEST" at bounding box center [1095, 895] width 72 height 10
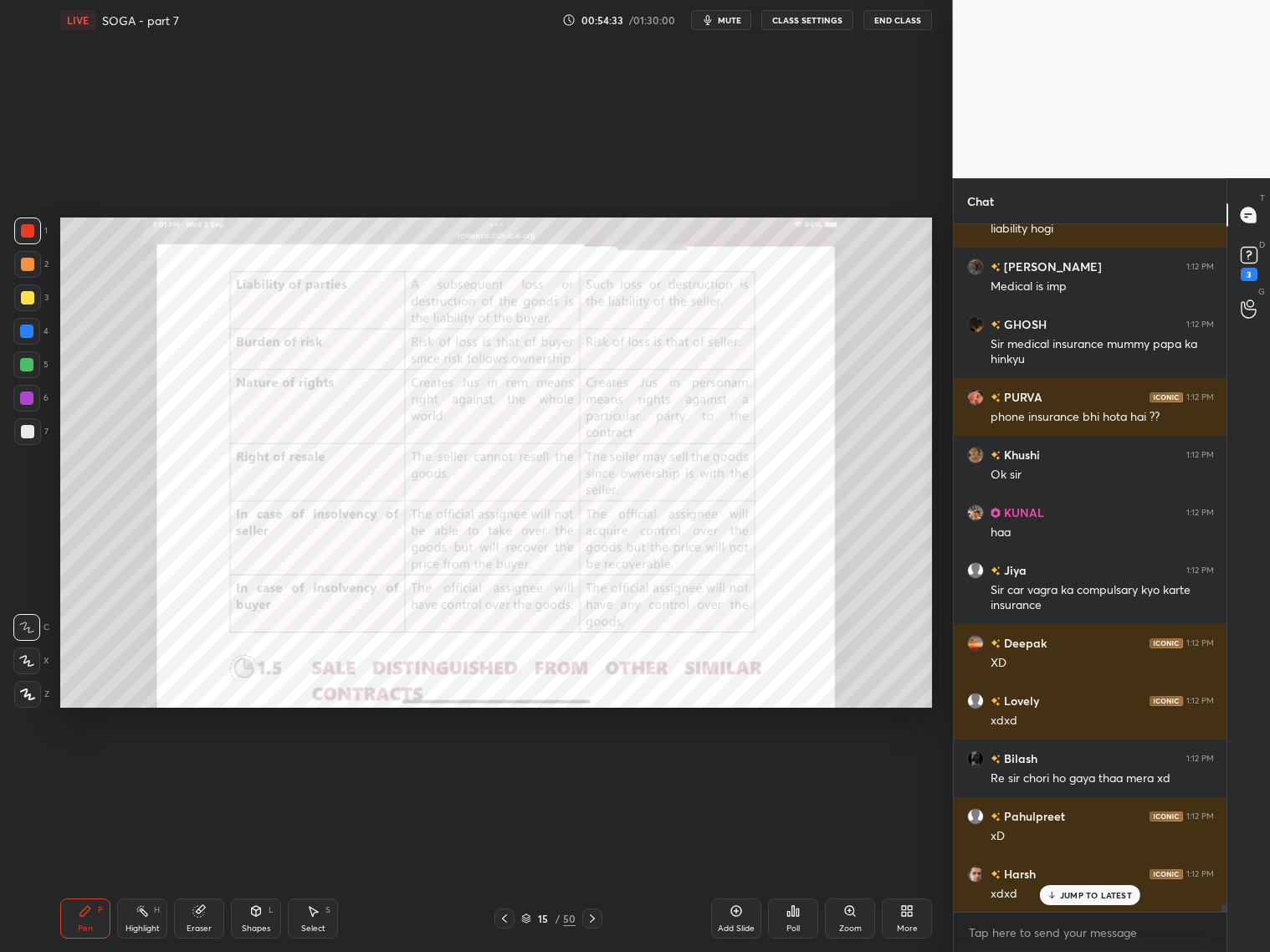
scroll to position [65425, 0]
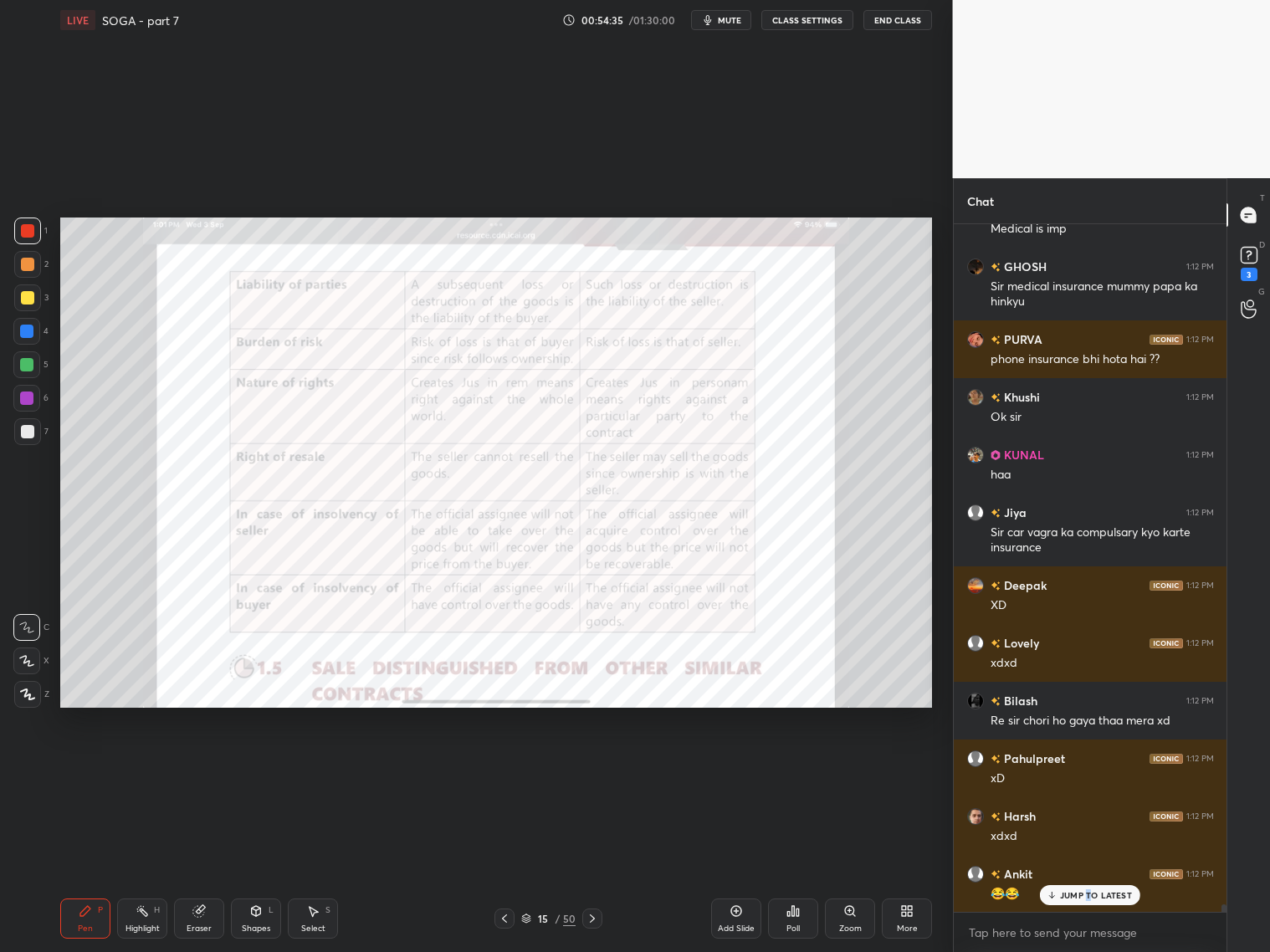
click at [1096, 893] on p "JUMP TO LATEST" at bounding box center [1095, 895] width 72 height 10
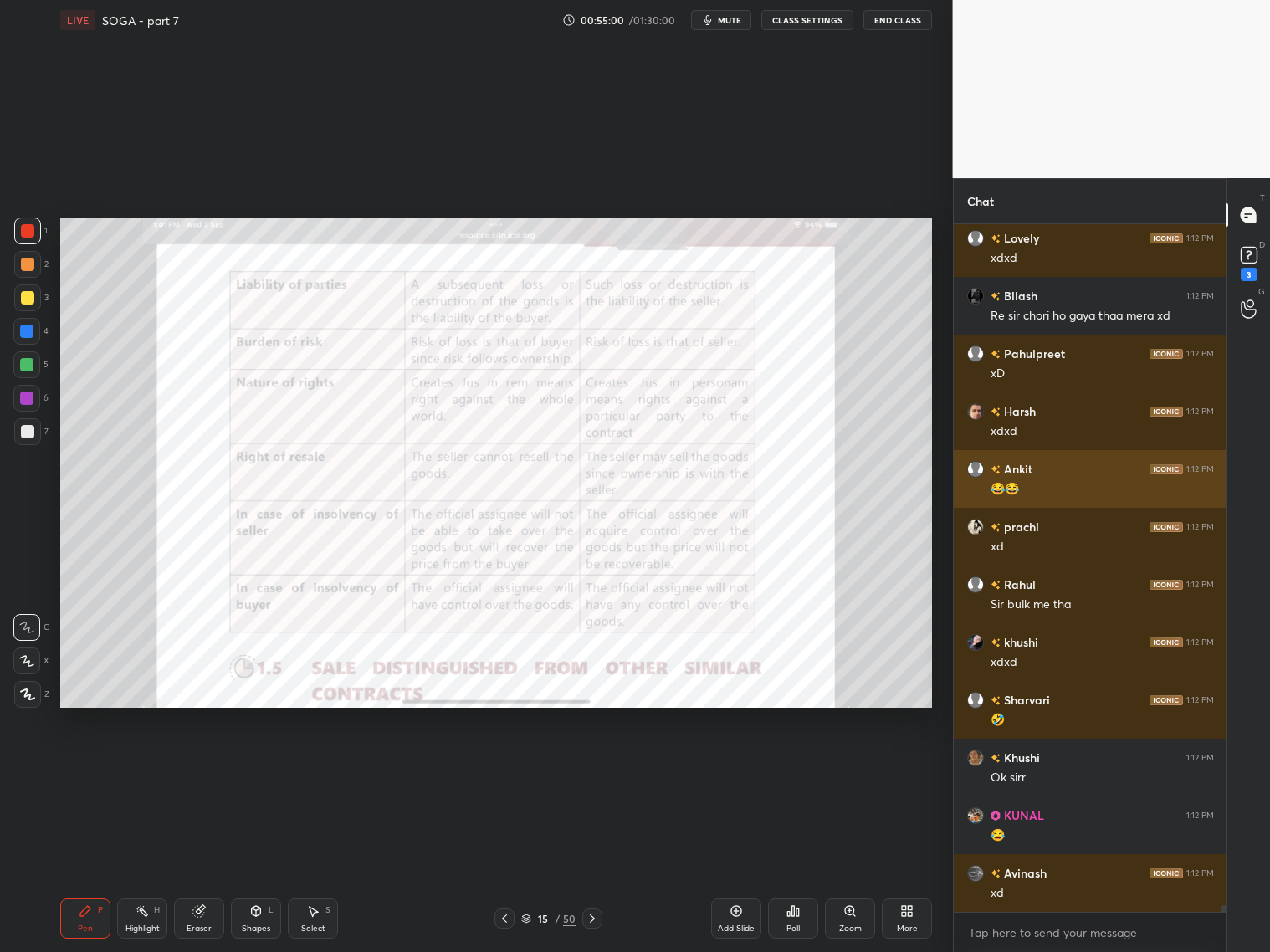
scroll to position [65887, 0]
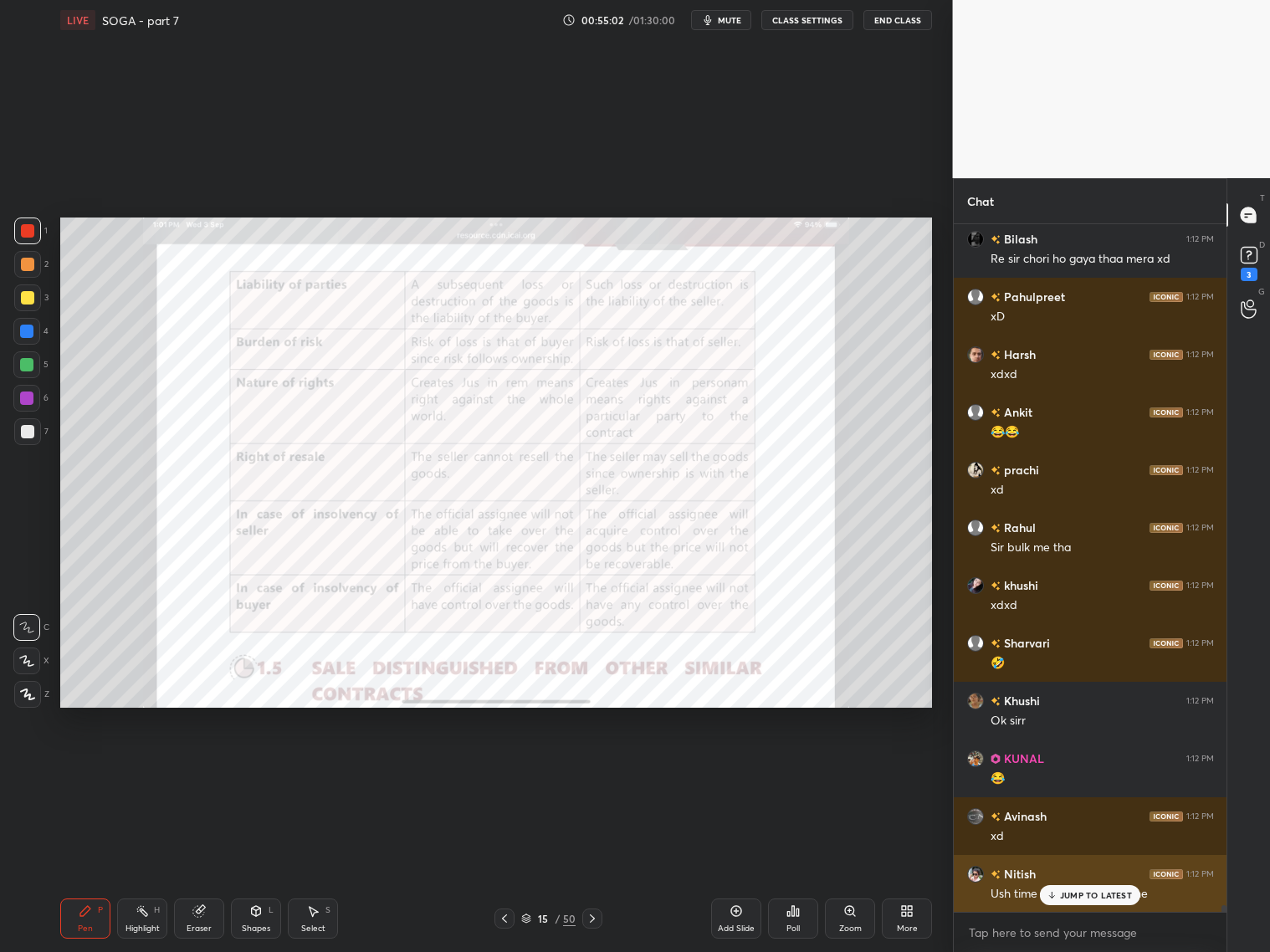
click at [1101, 904] on div "JUMP TO LATEST" at bounding box center [1090, 895] width 100 height 20
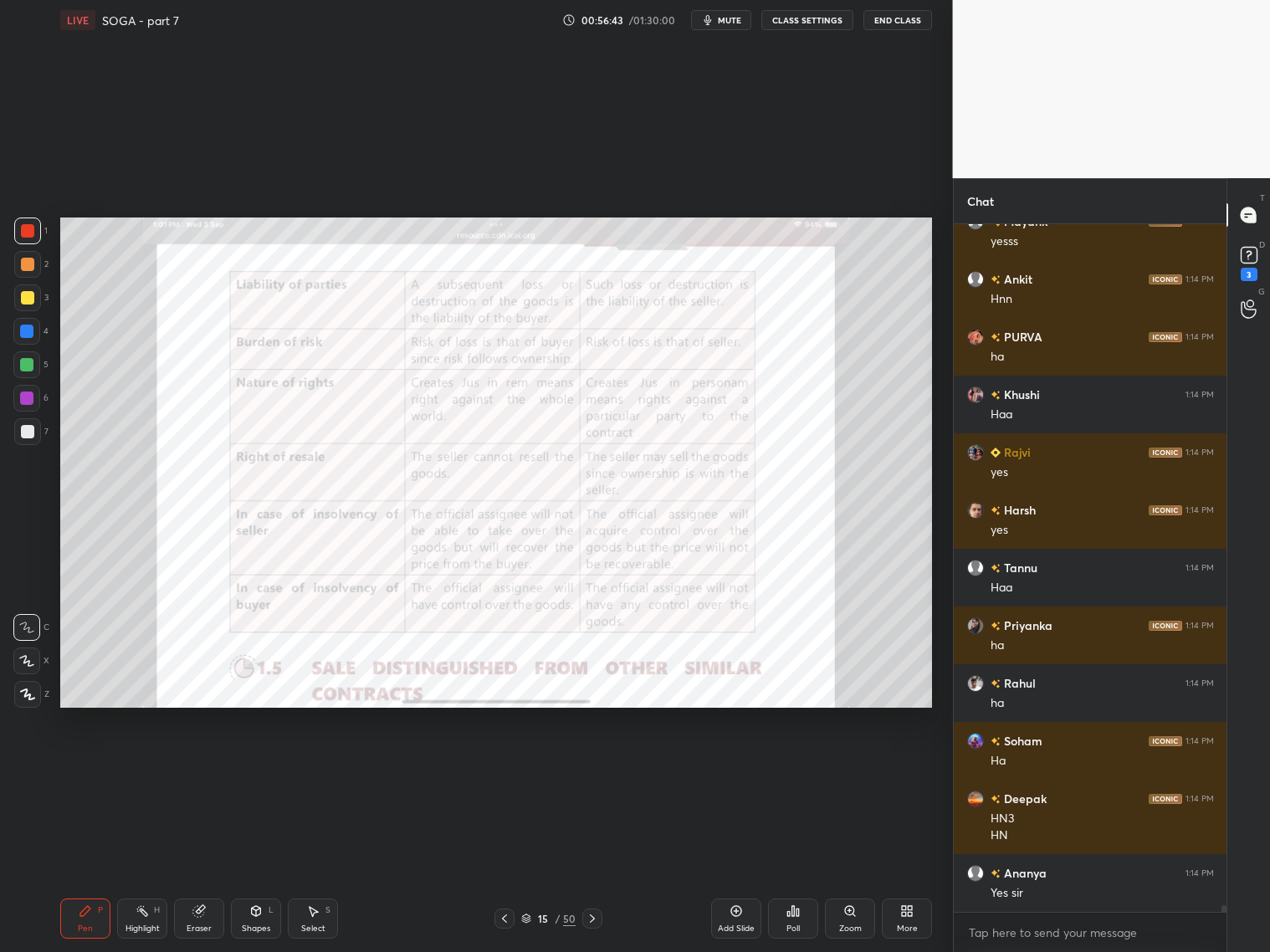
scroll to position [70330, 0]
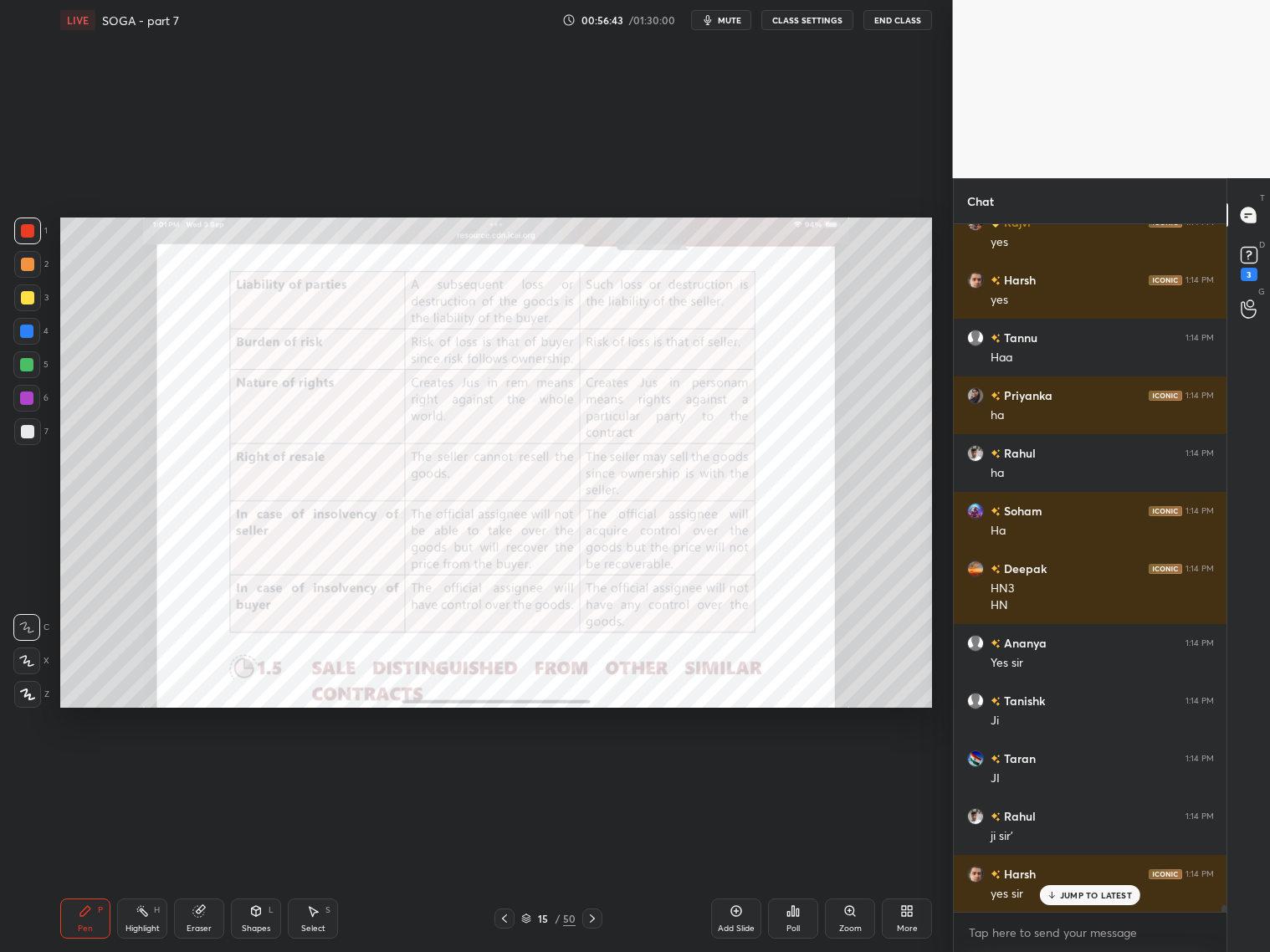
click at [511, 920] on div at bounding box center [505, 918] width 20 height 20
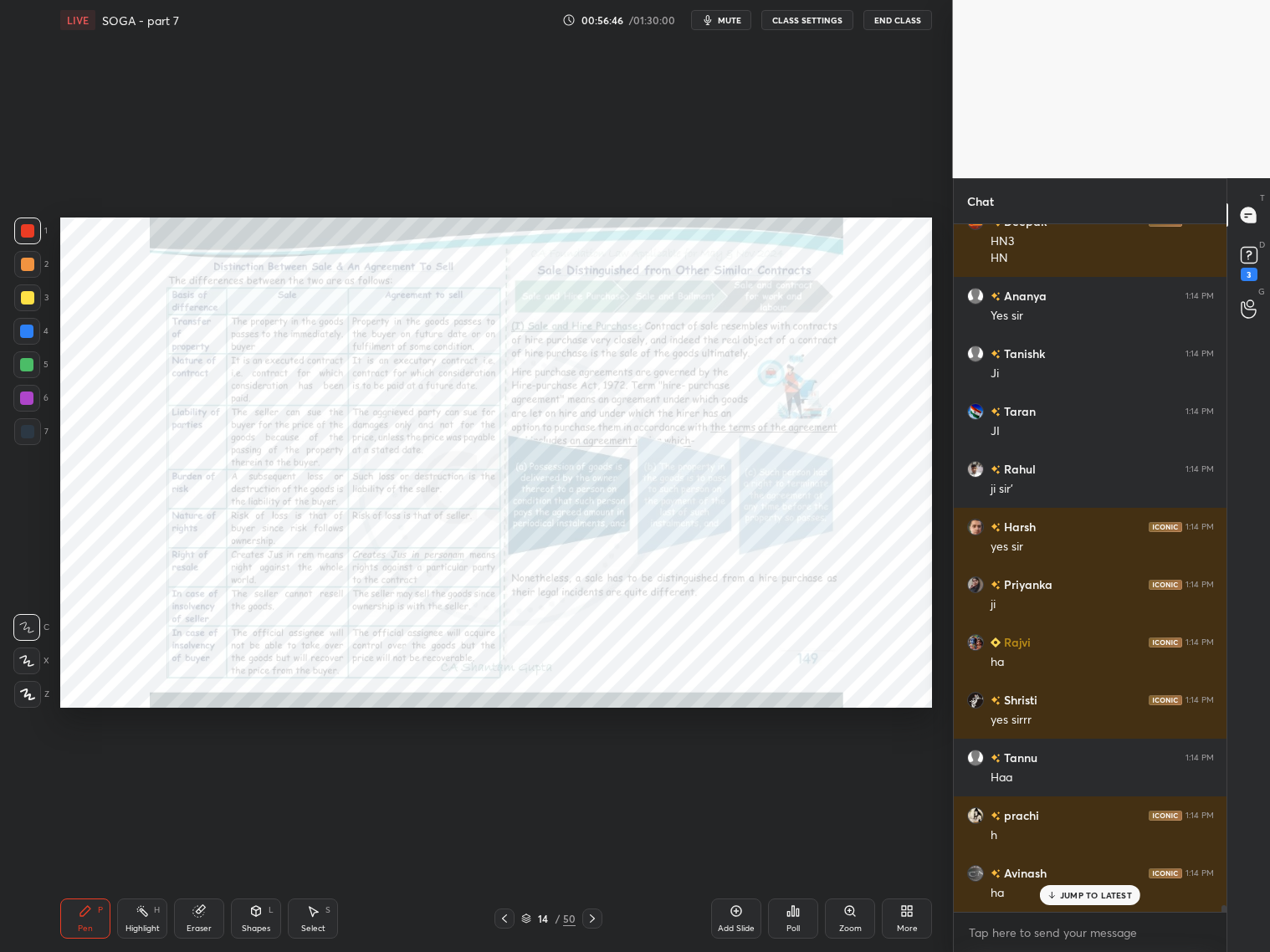
scroll to position [70734, 0]
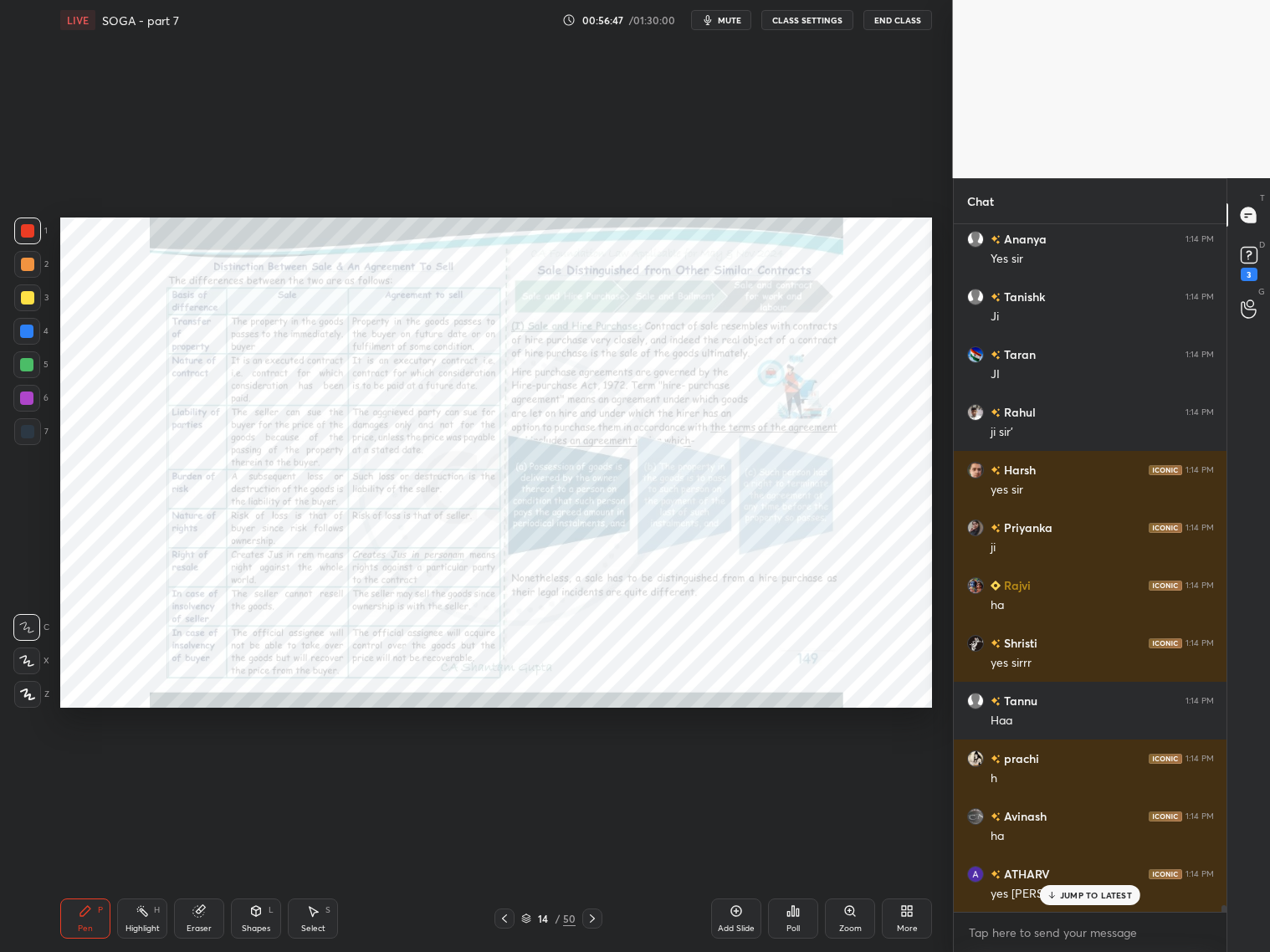
click at [595, 910] on div at bounding box center [592, 918] width 20 height 20
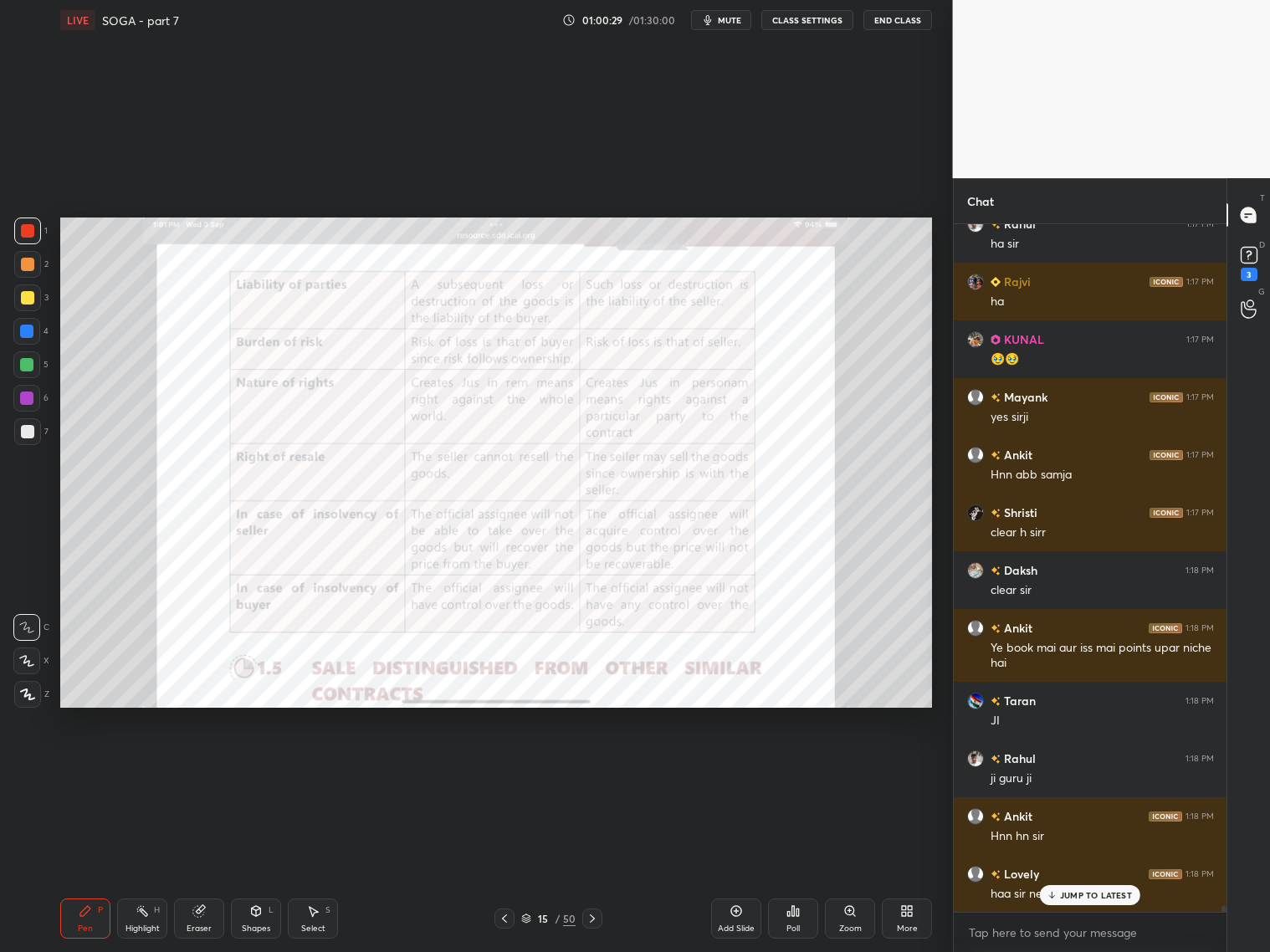
scroll to position [75349, 0]
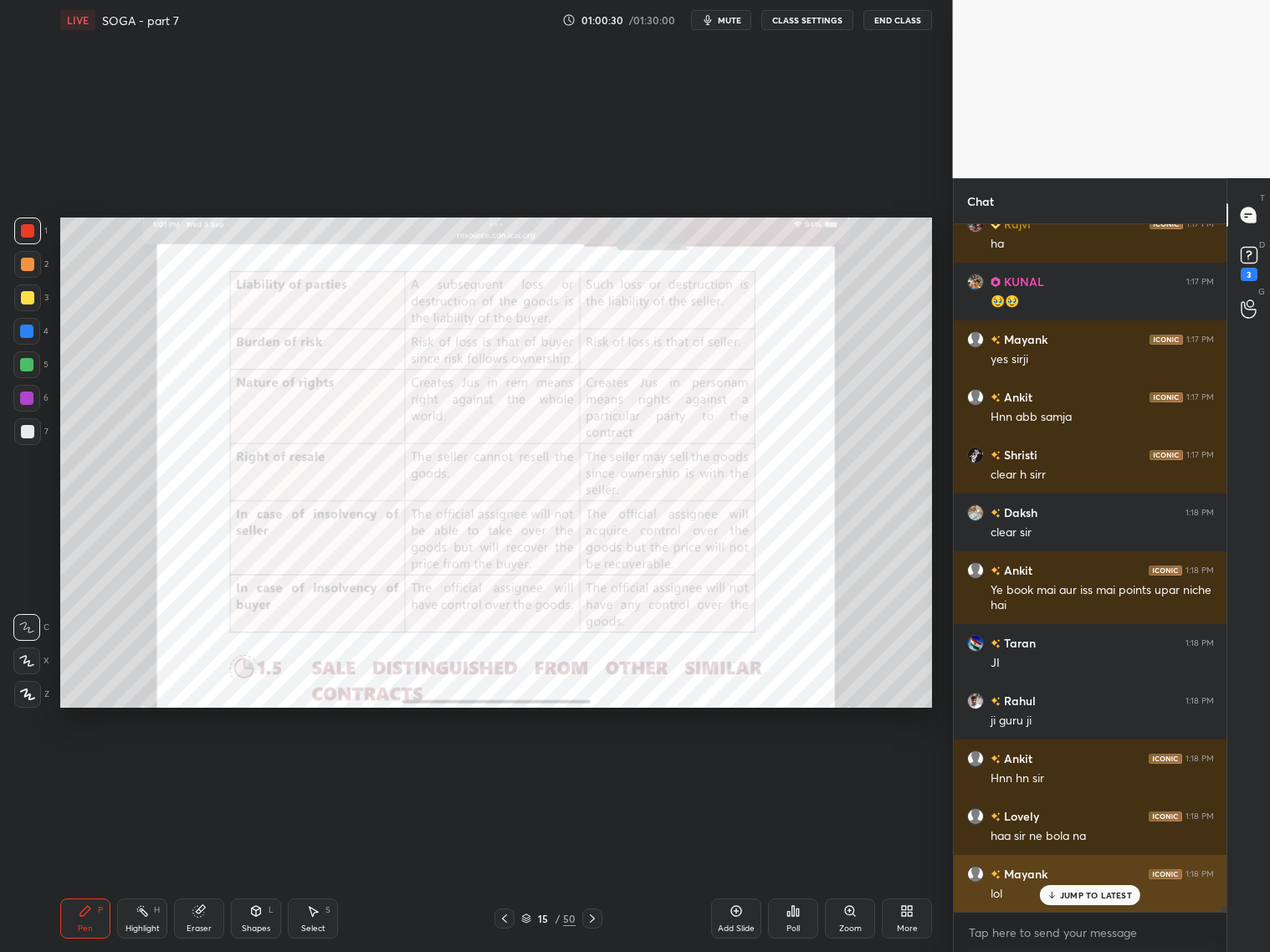
click at [1103, 897] on p "JUMP TO LATEST" at bounding box center [1095, 895] width 72 height 10
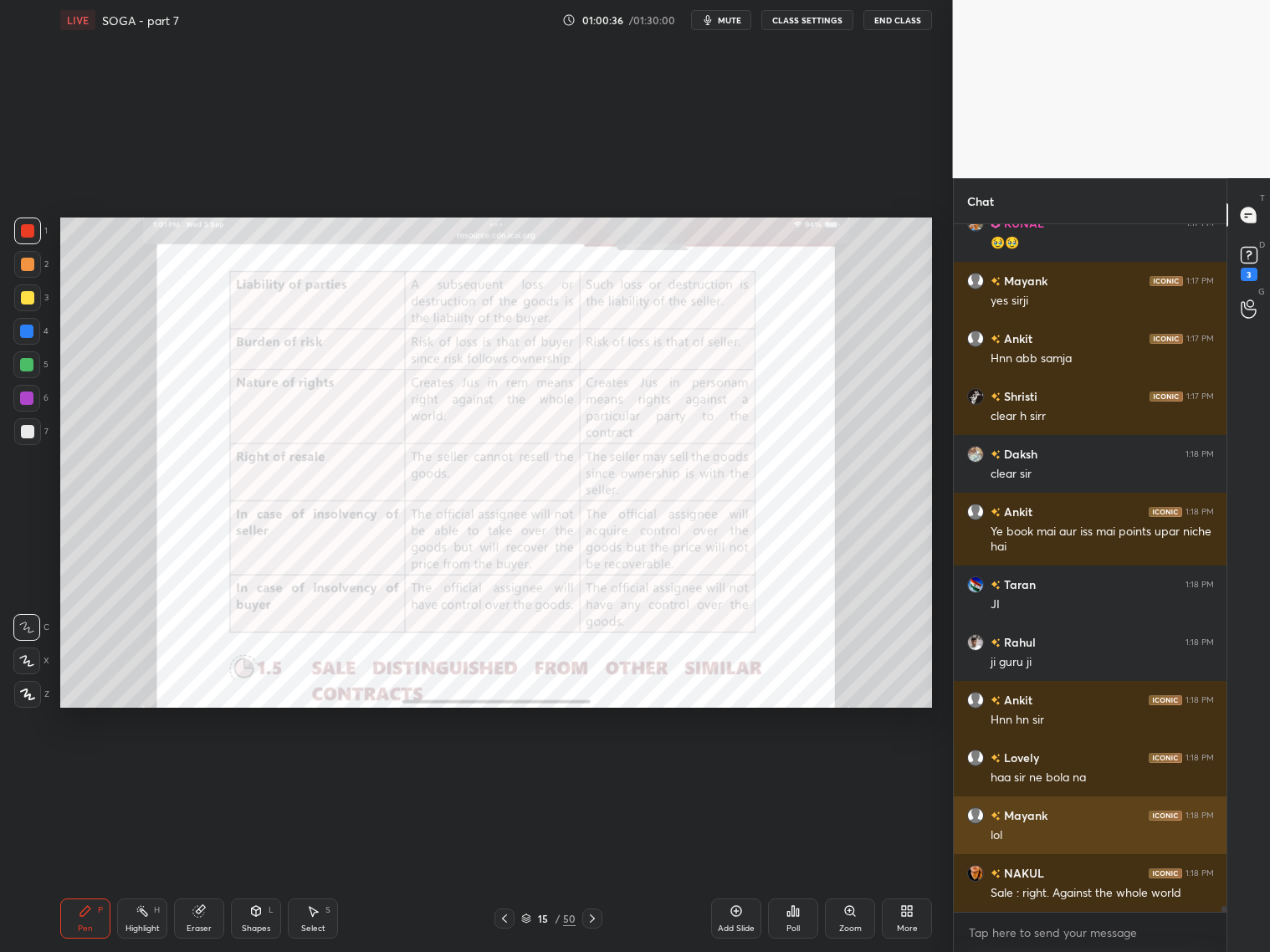
scroll to position [75465, 0]
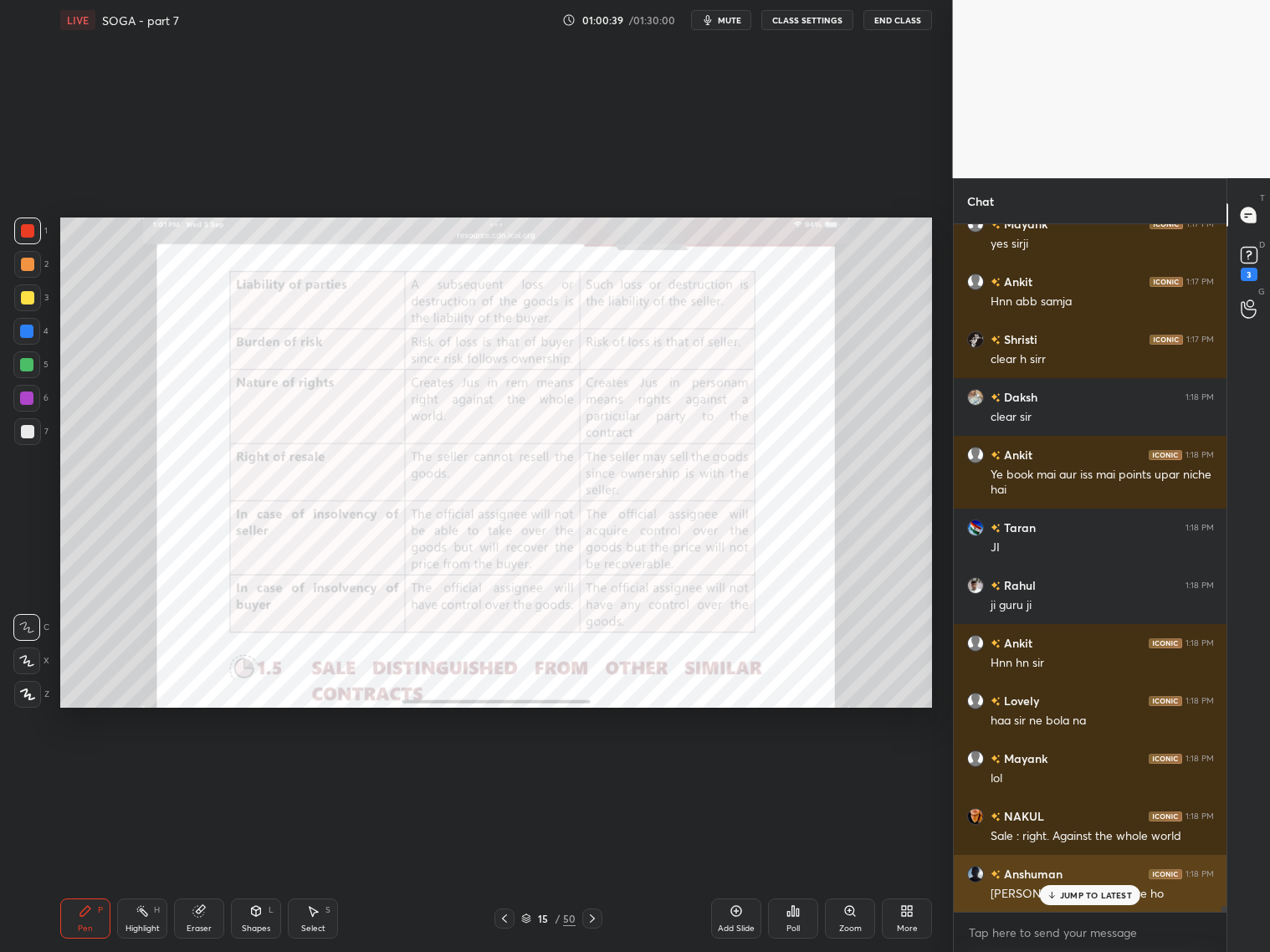
click at [1079, 897] on p "JUMP TO LATEST" at bounding box center [1095, 895] width 72 height 10
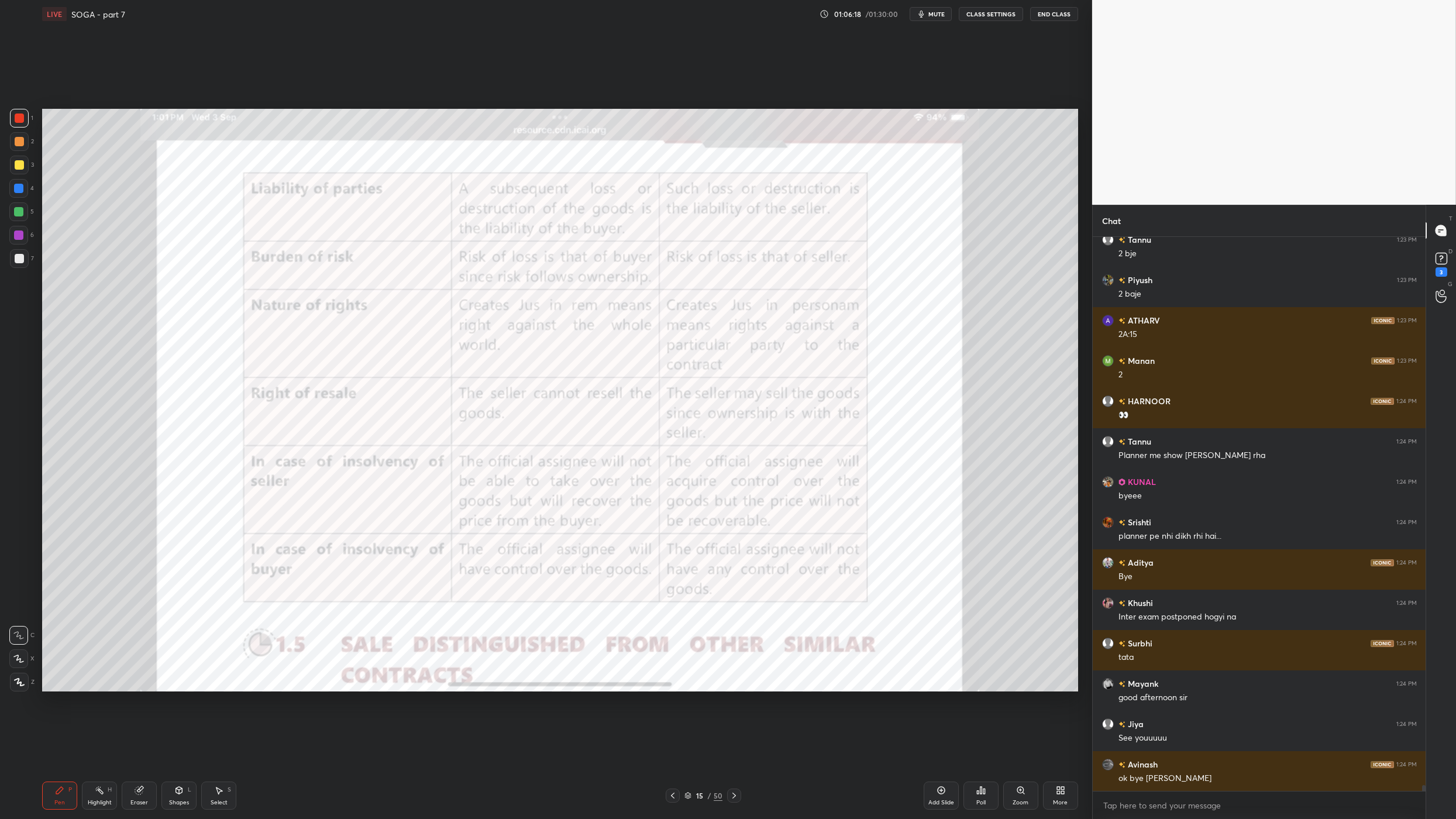
scroll to position [52280, 0]
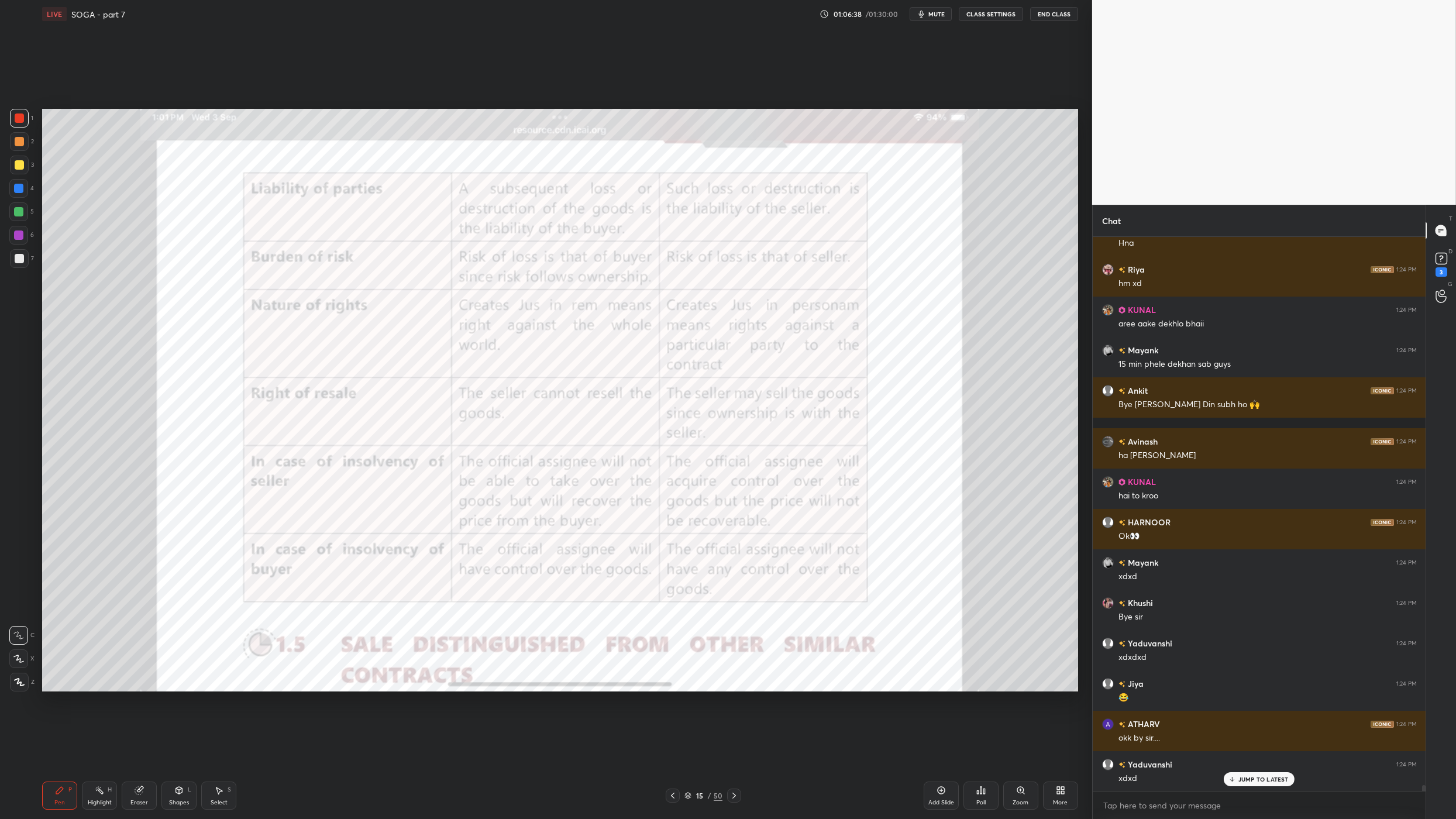
click at [1060, 12] on button "End Class" at bounding box center [1054, 14] width 48 height 14
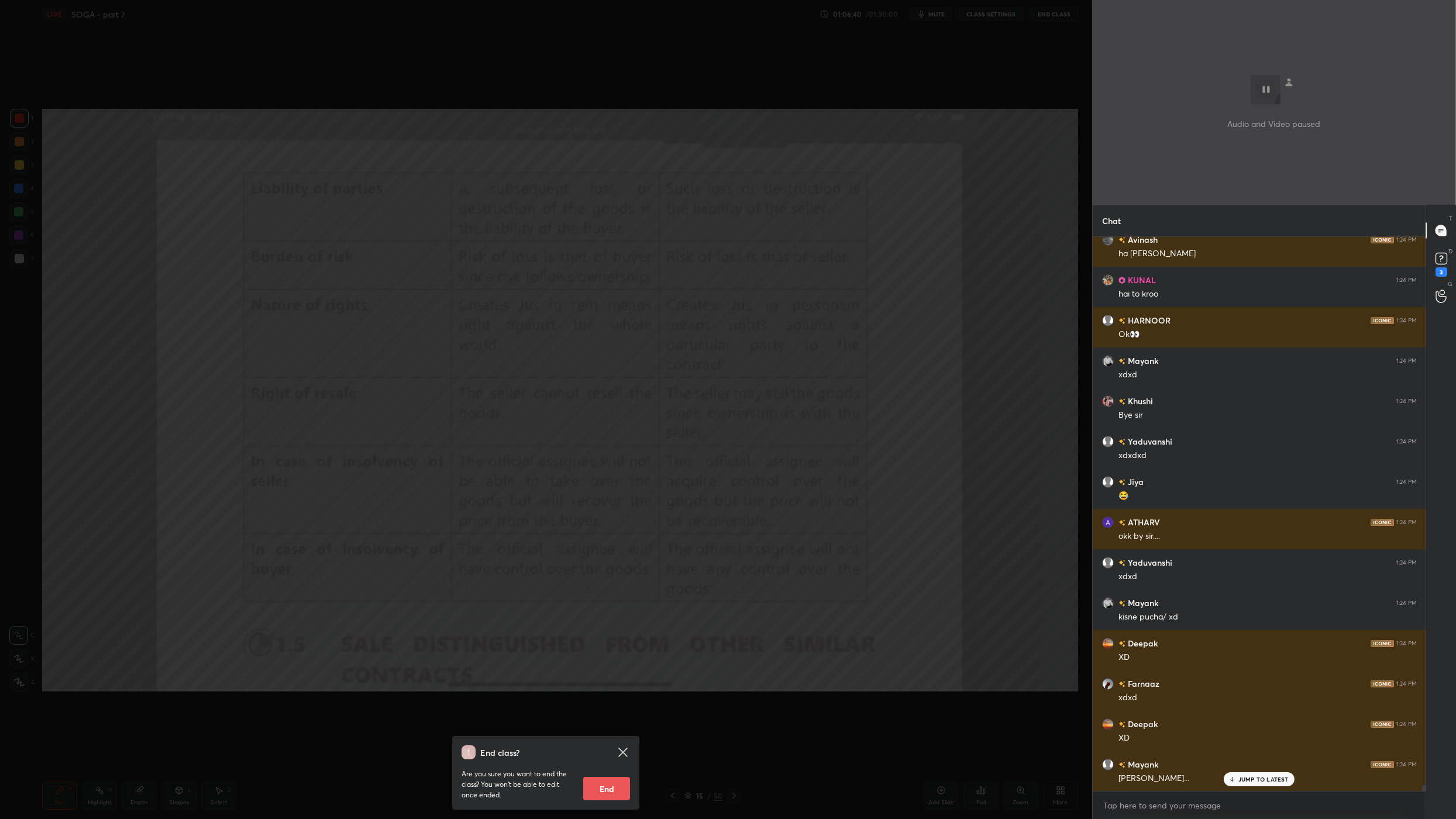
click at [609, 761] on button "End" at bounding box center [606, 788] width 47 height 23
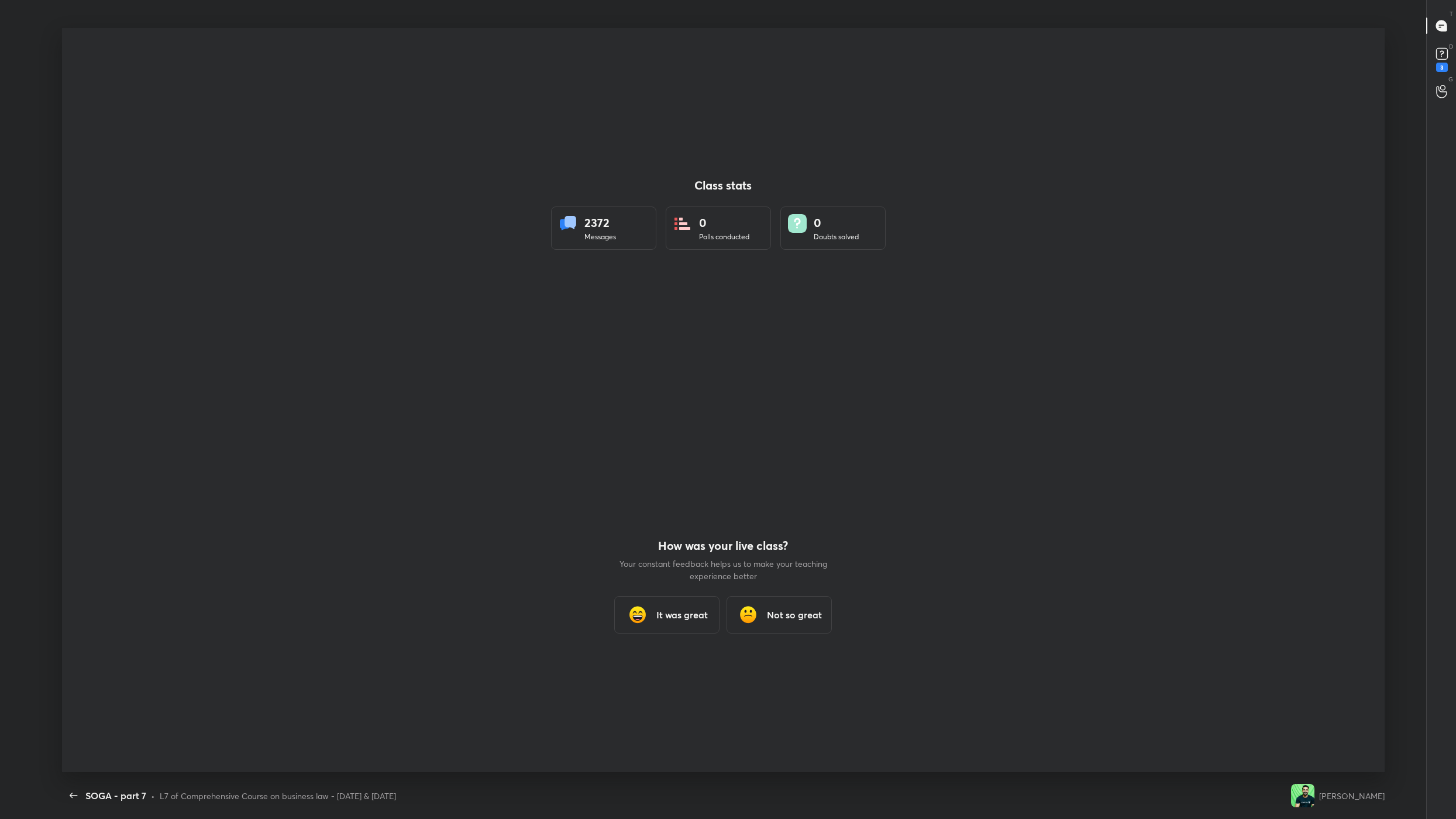
click at [655, 761] on div "Back SOGA - part 7 • L7 of Comprehensive Course on business law - Jan 2026 & Ma…" at bounding box center [674, 795] width 1224 height 47
drag, startPoint x: 655, startPoint y: 786, endPoint x: 614, endPoint y: 639, distance: 152.6
click at [641, 761] on div "SOGA - part 7 CLASS SETTINGS End Class Class stats 2372 Messages 0 Polls conduc…" at bounding box center [723, 409] width 1447 height 819
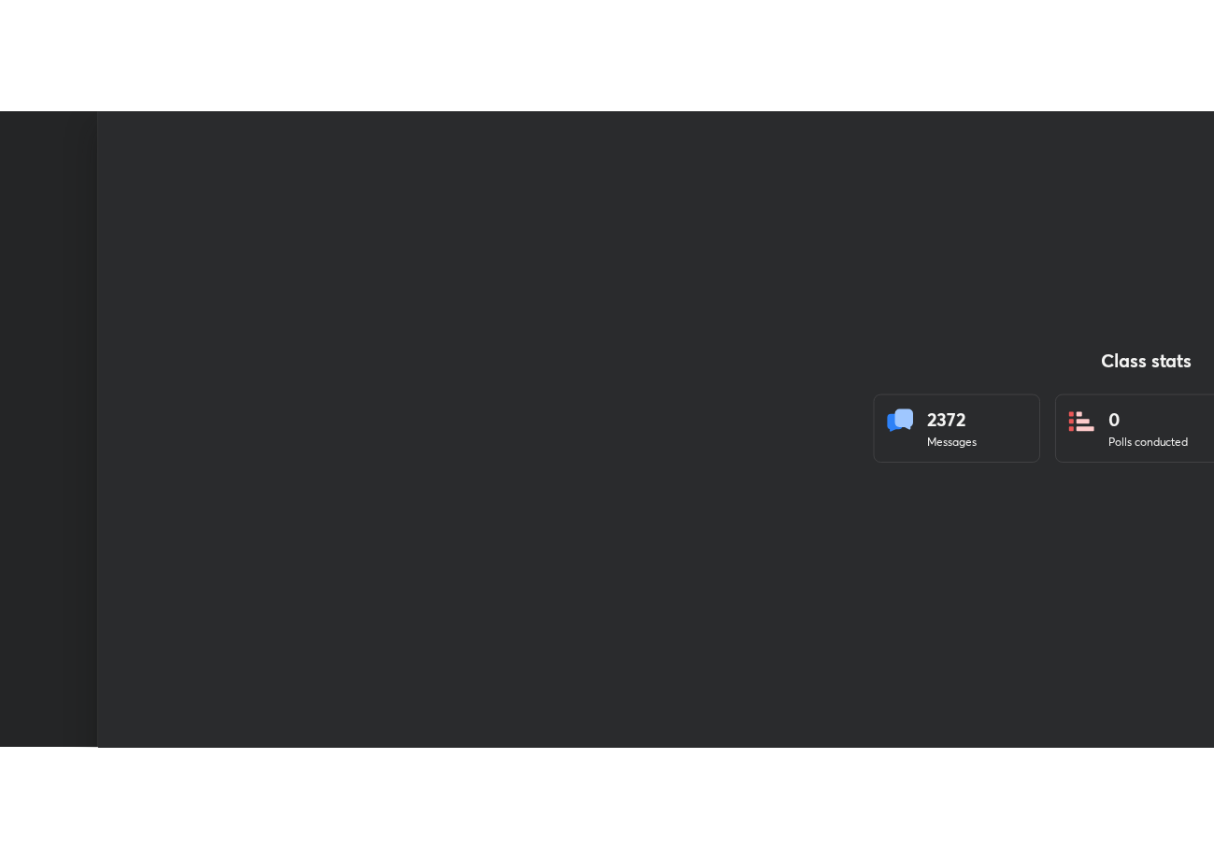
scroll to position [92747, 92288]
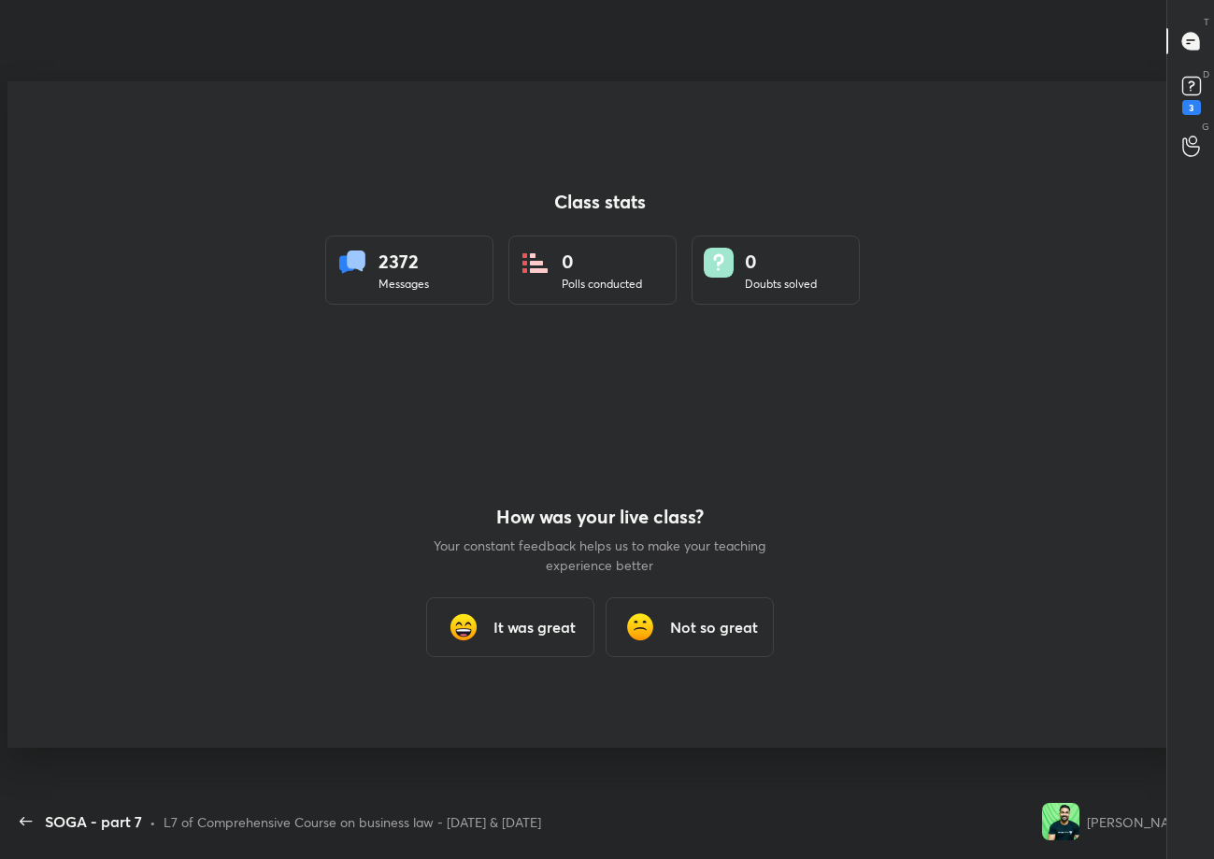
type textarea "x"
